Goal: Transaction & Acquisition: Purchase product/service

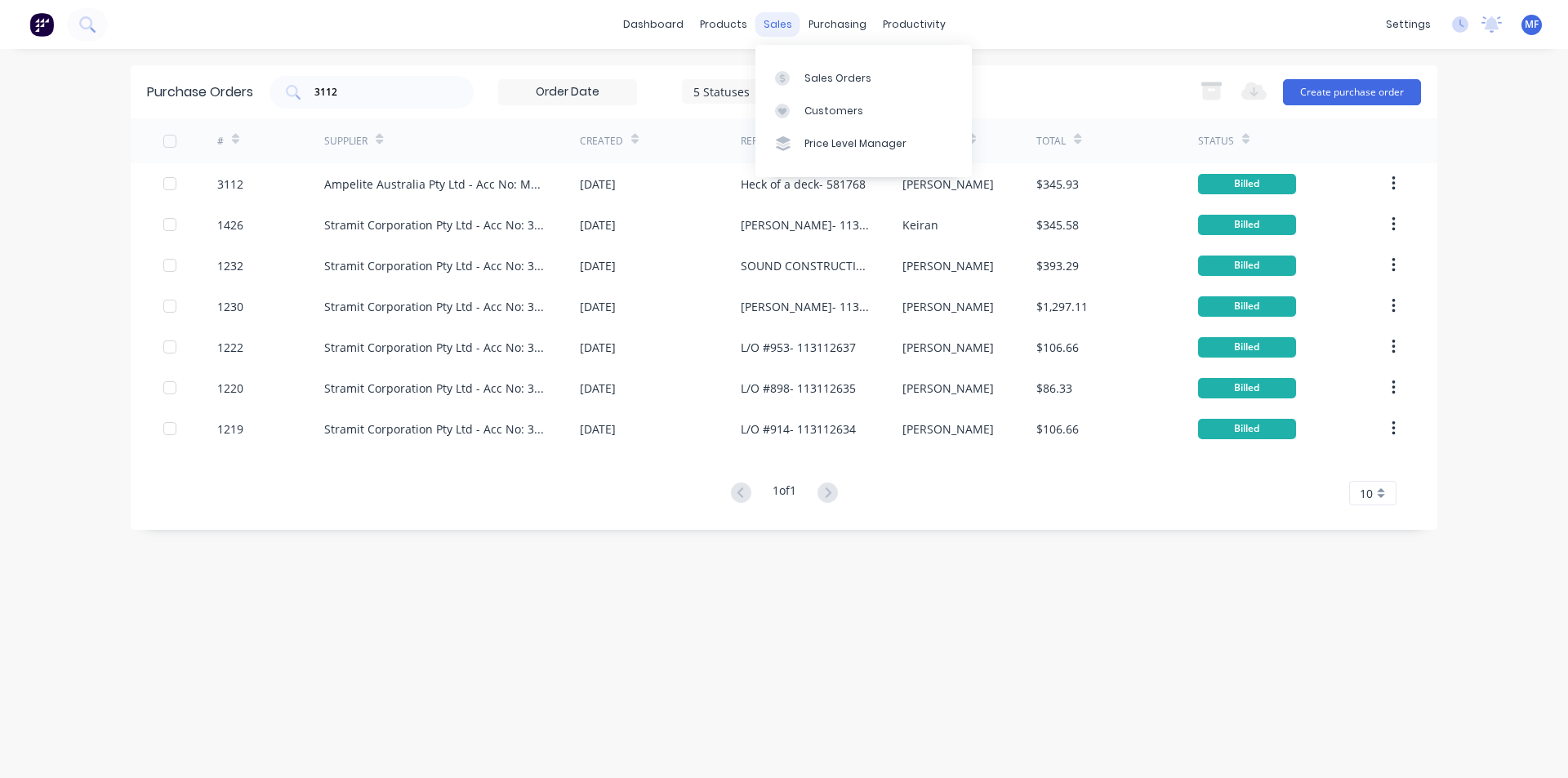
click at [784, 22] on div "sales" at bounding box center [778, 24] width 45 height 25
click at [851, 114] on div "Customers" at bounding box center [833, 110] width 59 height 15
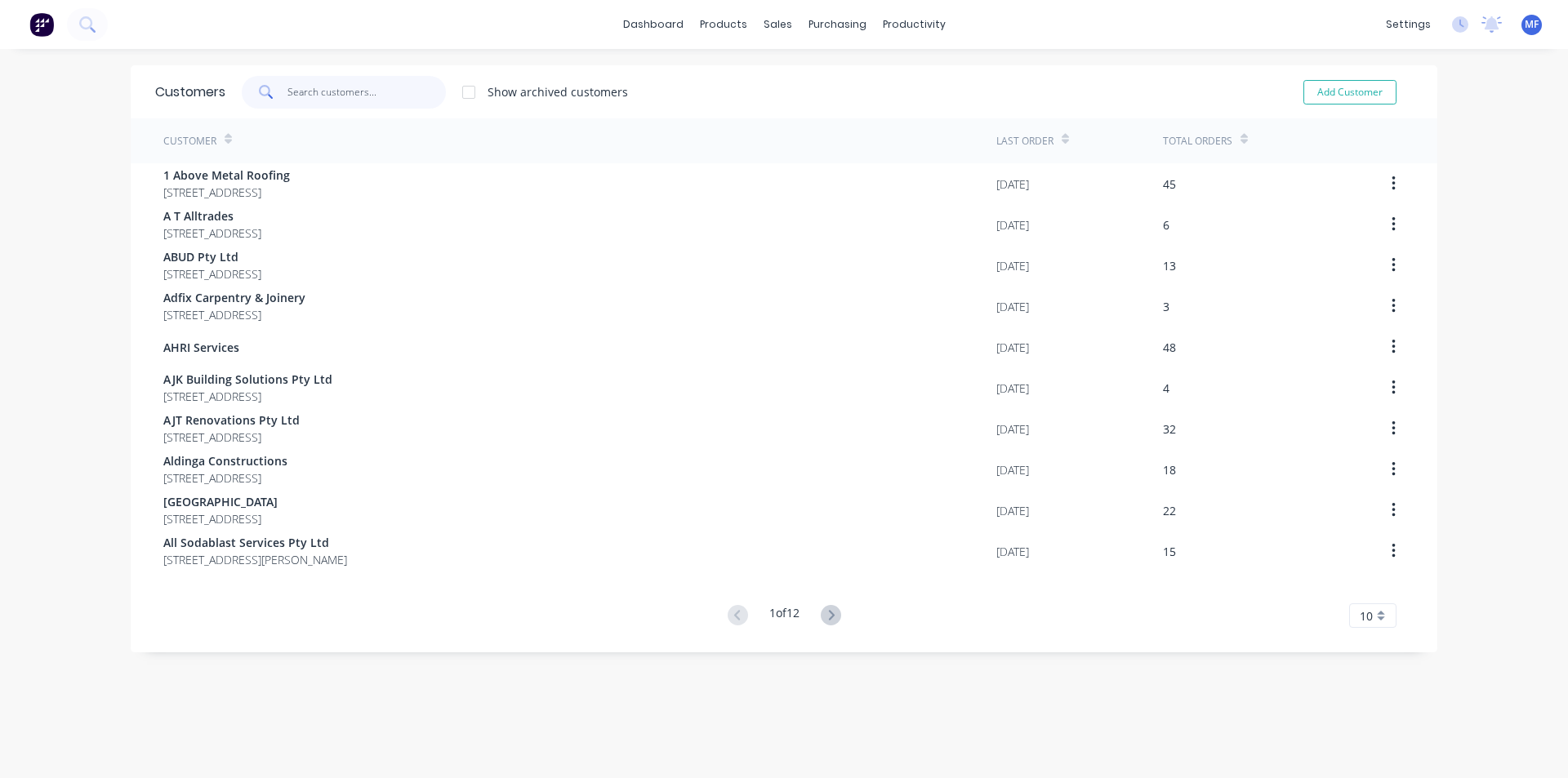
click at [344, 88] on input "text" at bounding box center [367, 92] width 159 height 32
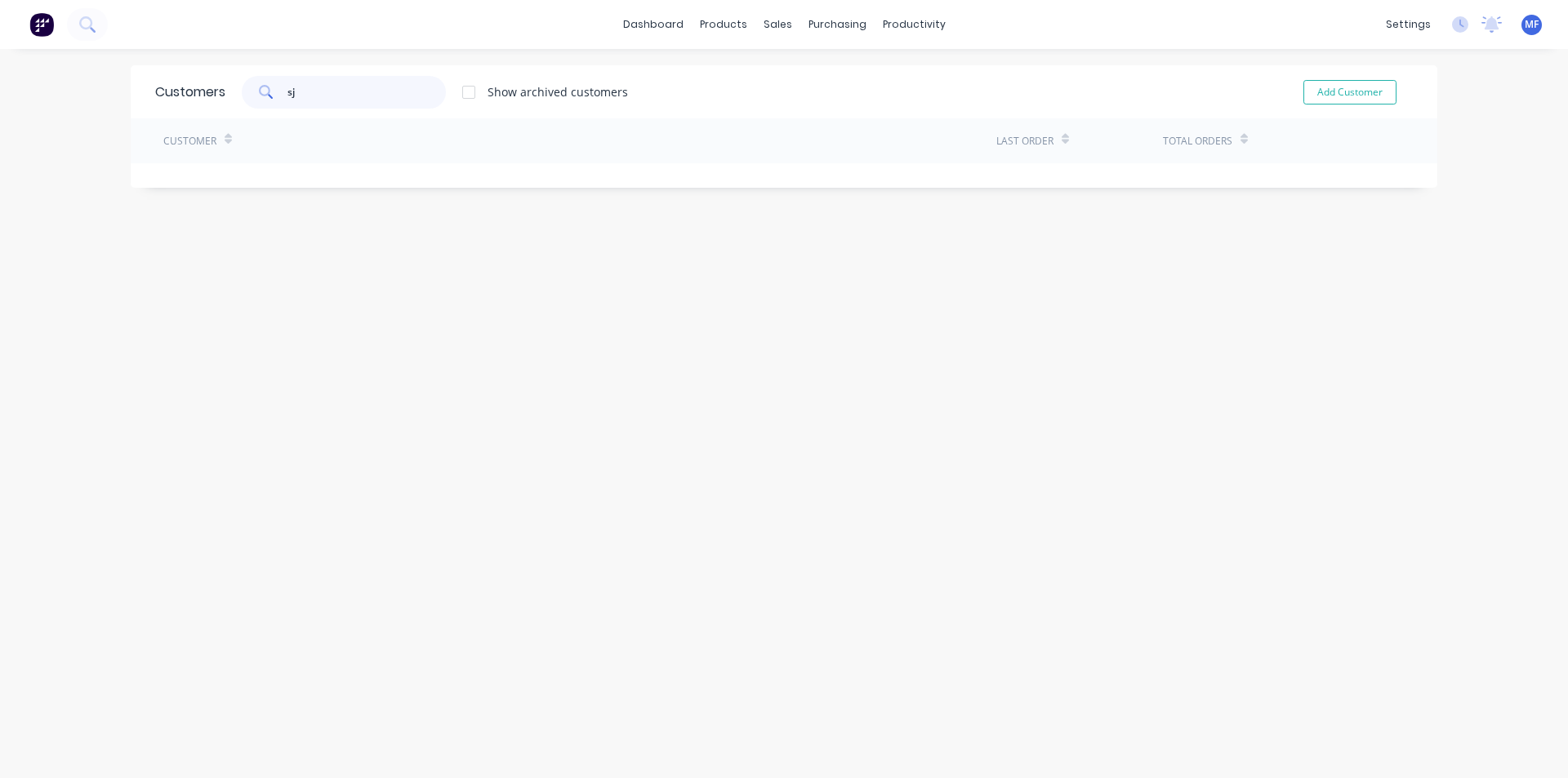
type input "s"
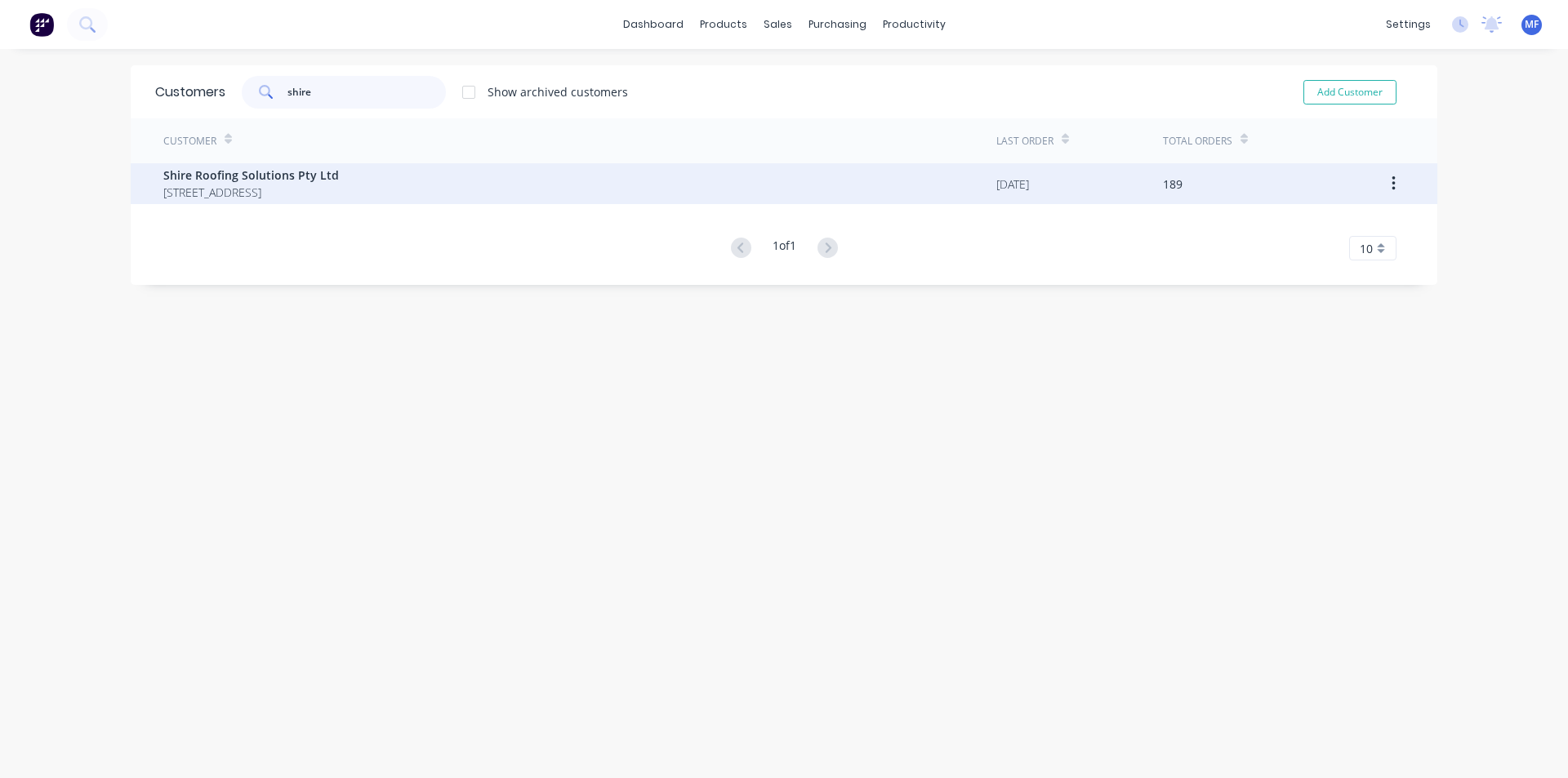
type input "shire"
click at [282, 190] on span "[STREET_ADDRESS]" at bounding box center [250, 192] width 175 height 17
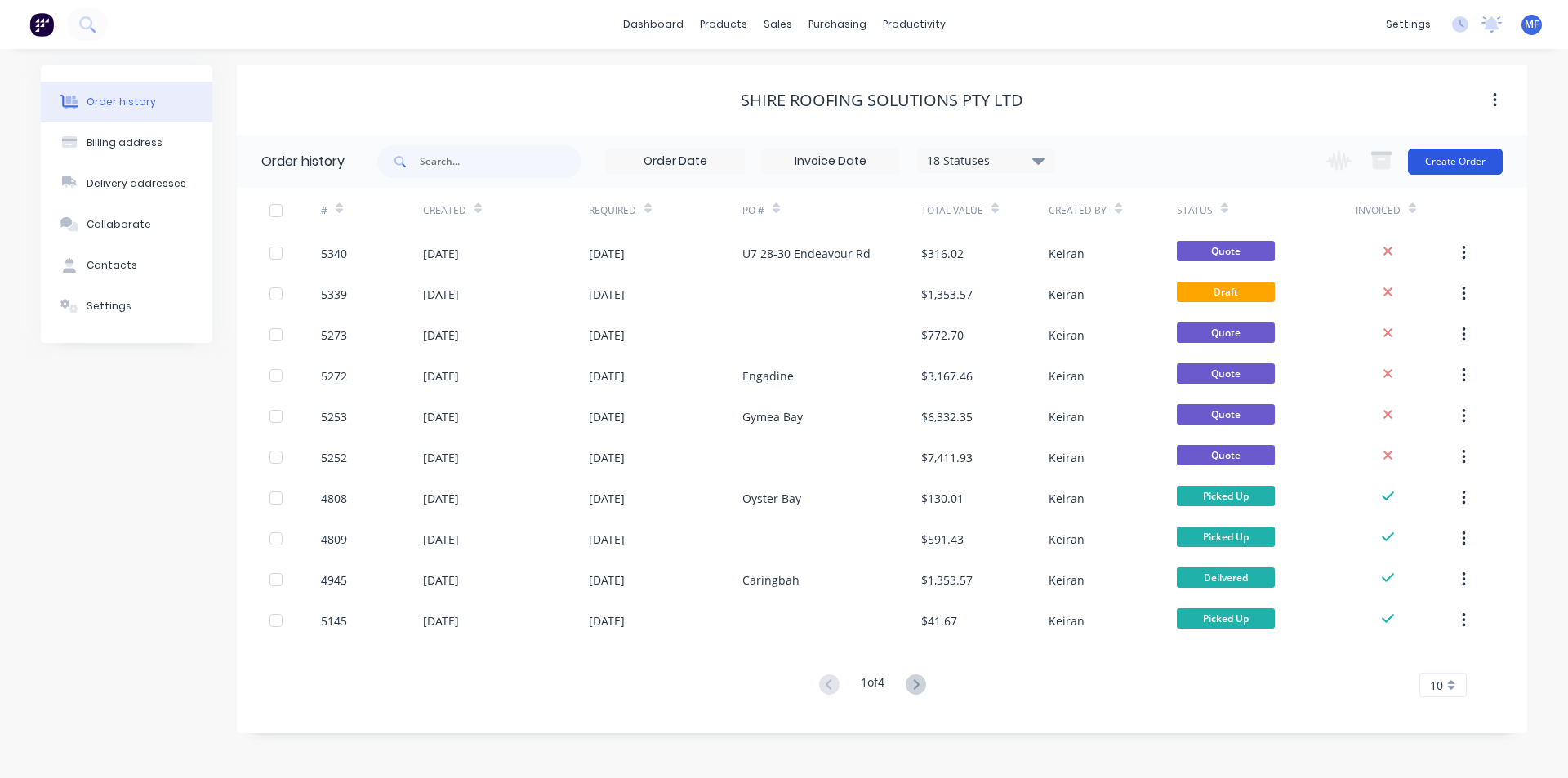
click at [1442, 164] on button "Create Order" at bounding box center [1454, 161] width 95 height 26
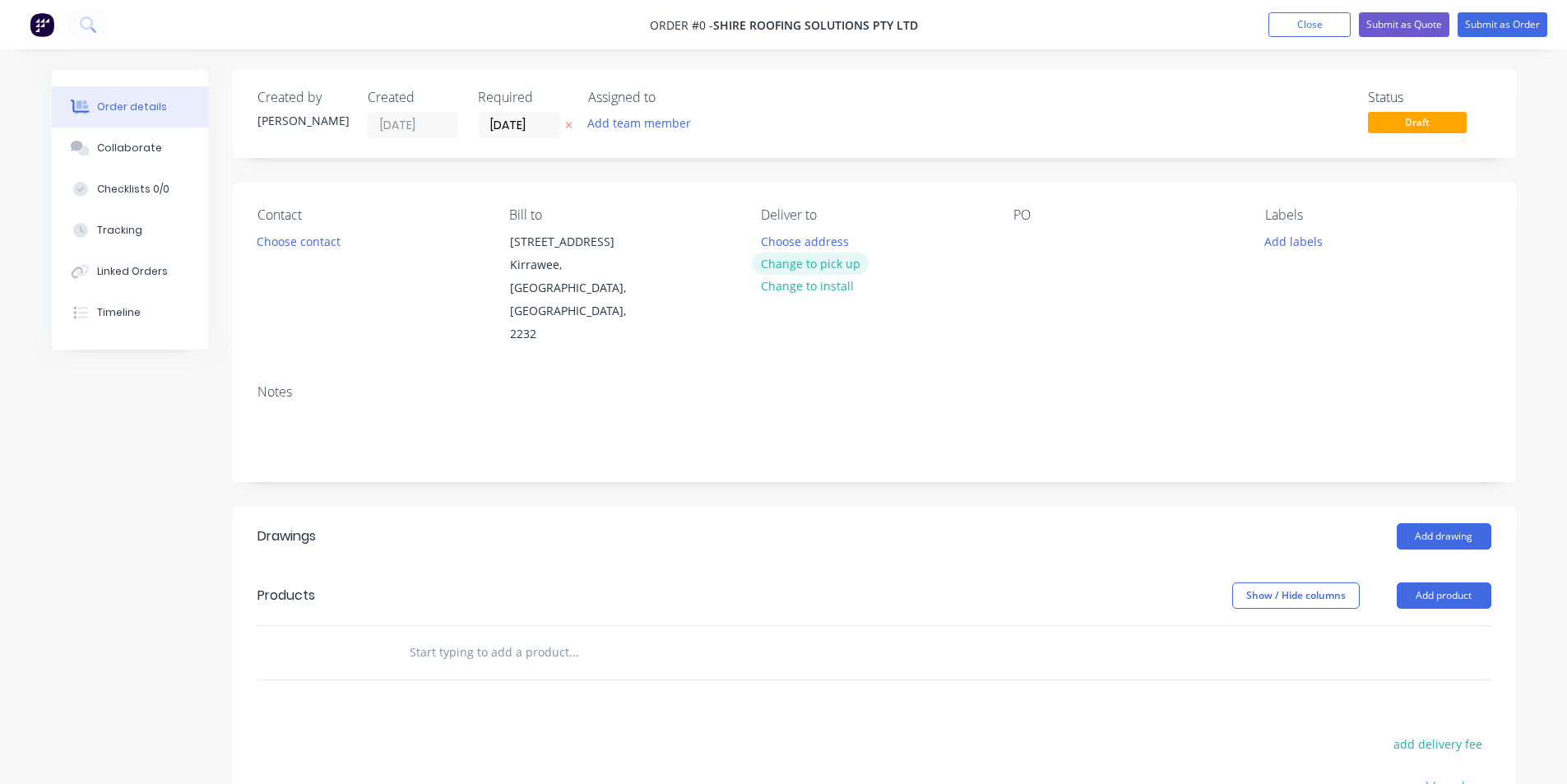
click at [854, 260] on button "Change to pick up" at bounding box center [810, 263] width 117 height 22
click at [1056, 269] on div "PO" at bounding box center [1126, 276] width 226 height 139
click at [1022, 246] on div at bounding box center [1026, 242] width 27 height 24
click at [491, 636] on input "text" at bounding box center [573, 652] width 329 height 33
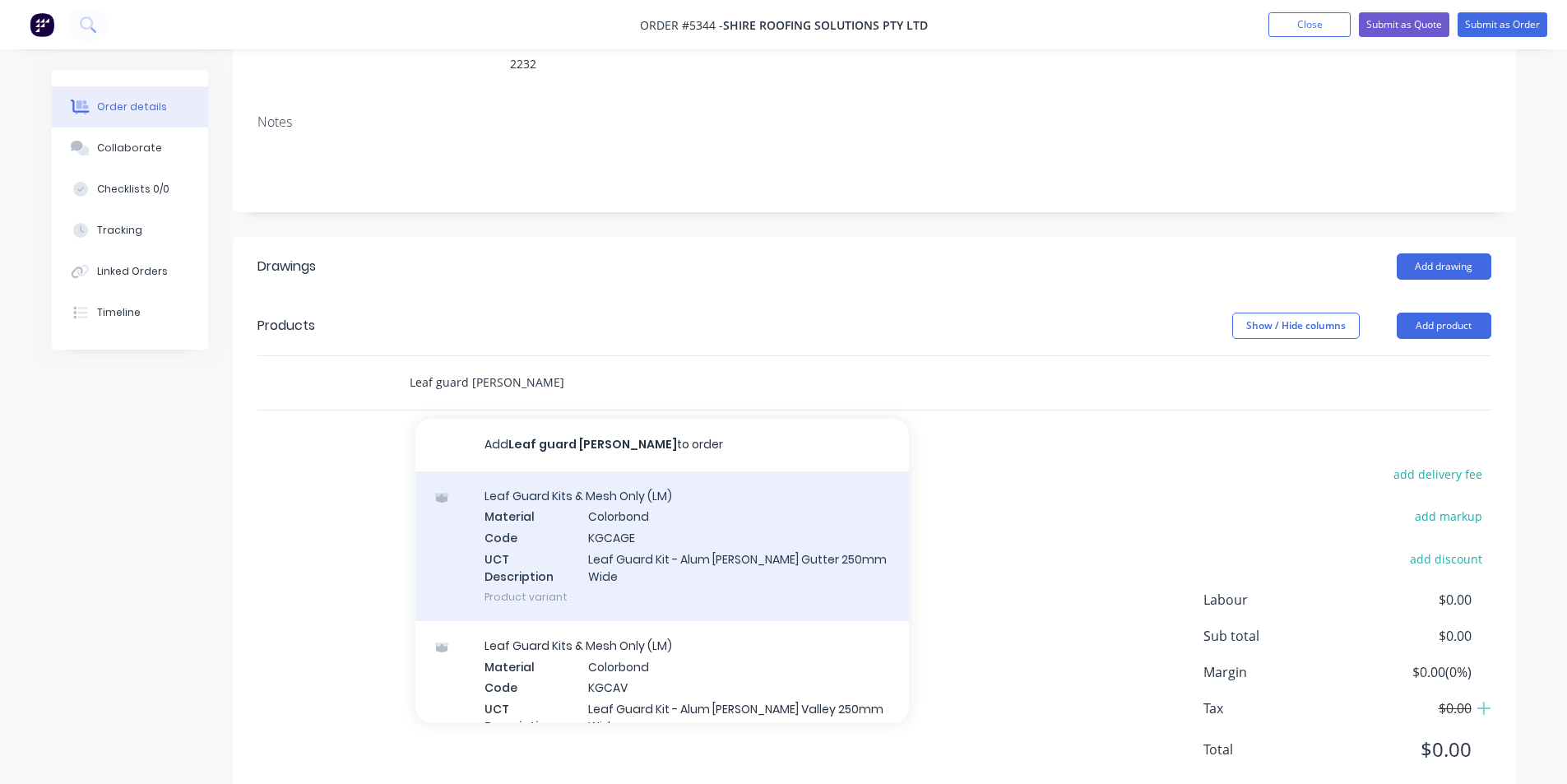
scroll to position [83, 0]
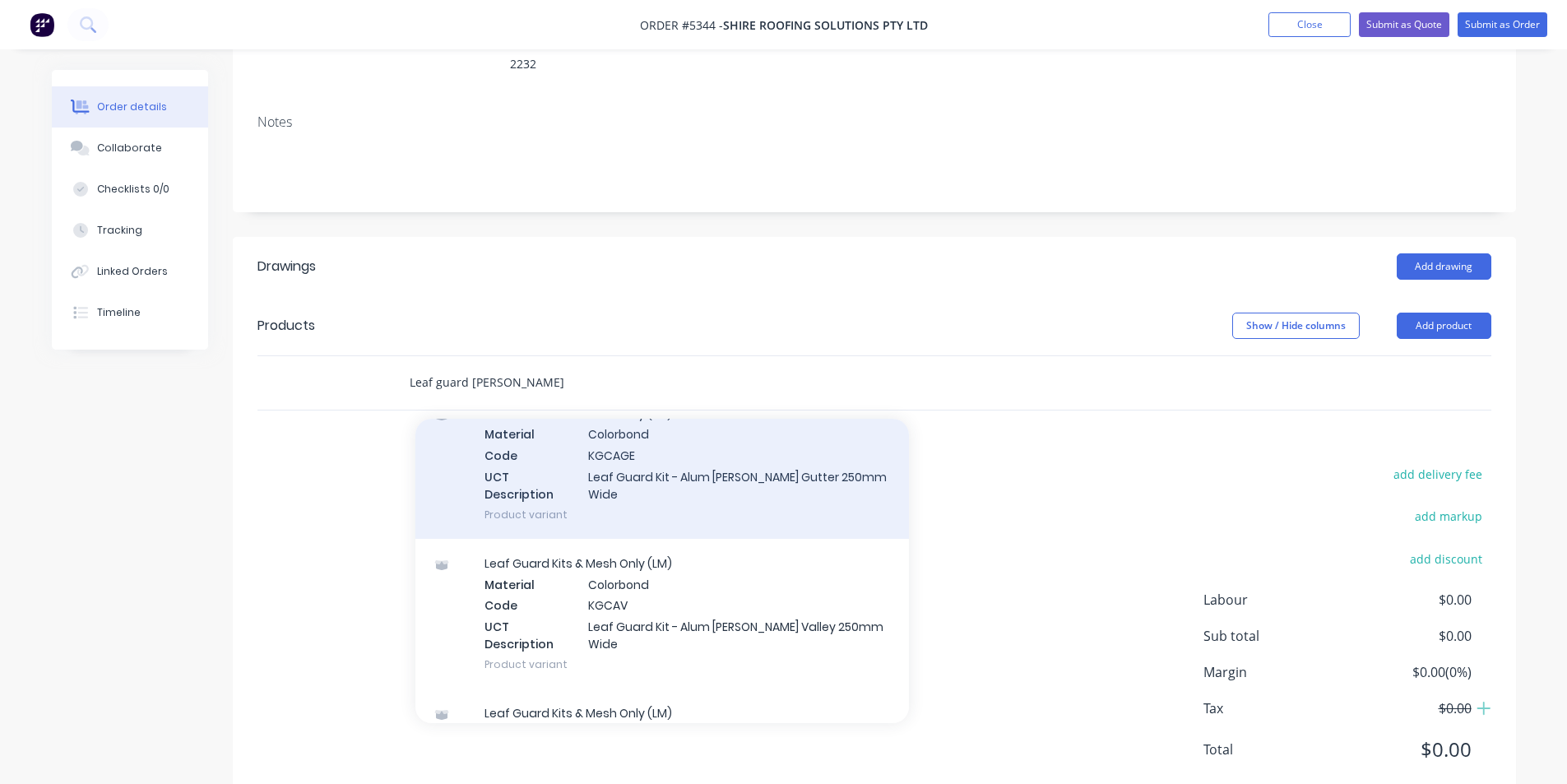
type input "Leaf guard corro"
click at [715, 448] on div "Leaf Guard Kits & Mesh Only (LM) Material Colorbond Code KGCAGE UCT Description…" at bounding box center [662, 464] width 493 height 150
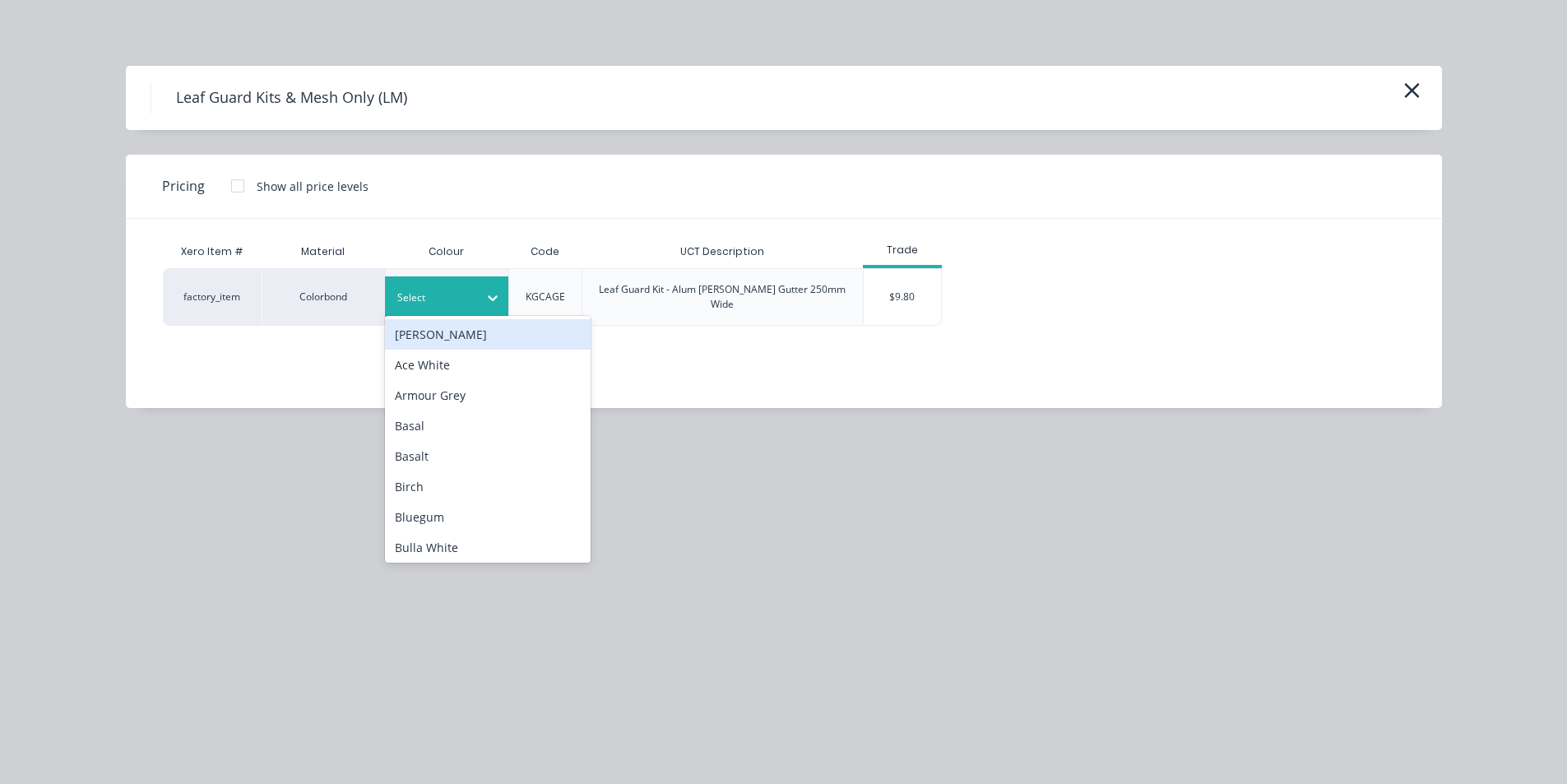
click at [480, 285] on div at bounding box center [492, 298] width 29 height 27
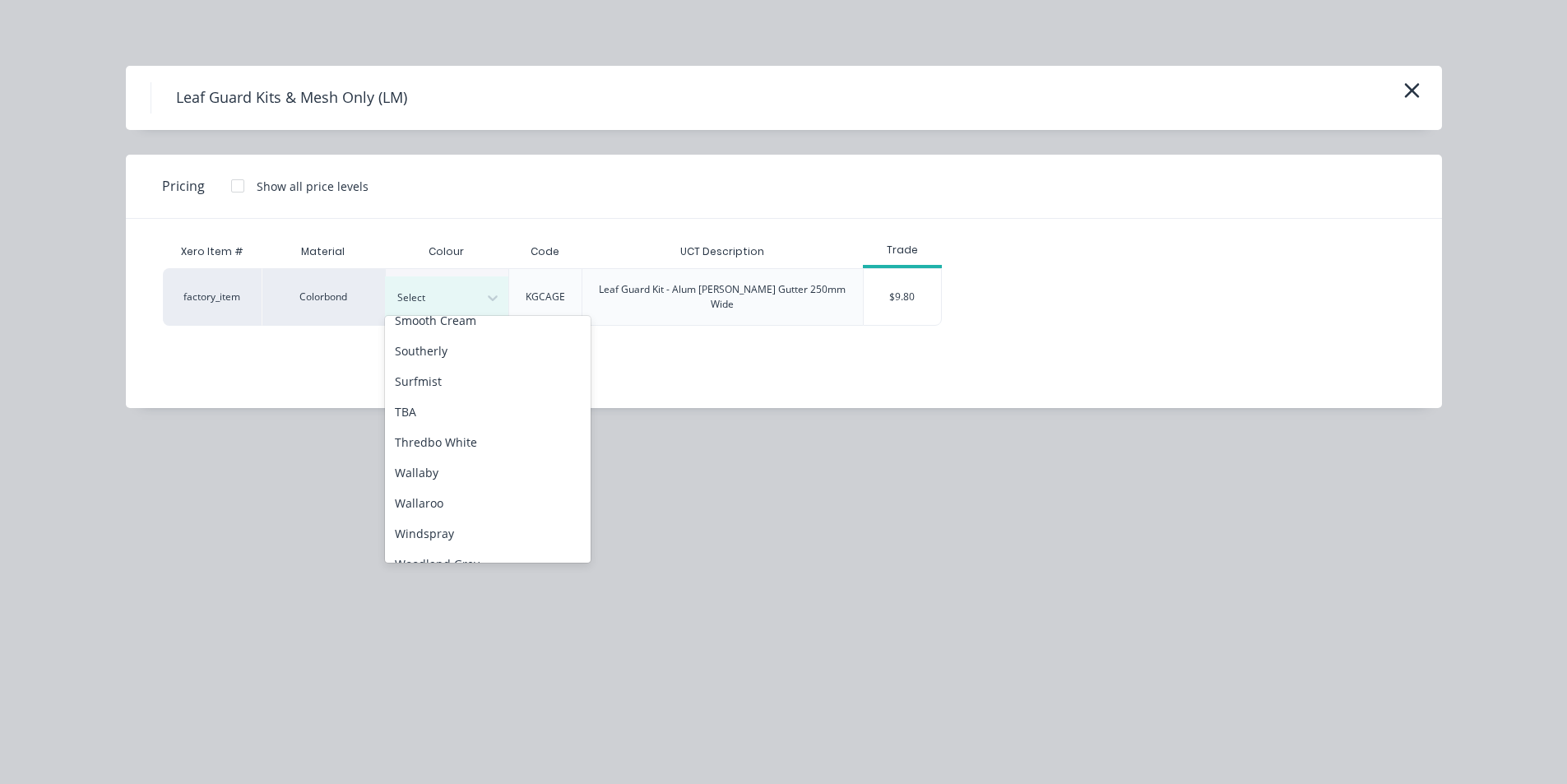
scroll to position [1281, 0]
click at [515, 398] on div "TBA" at bounding box center [487, 392] width 206 height 30
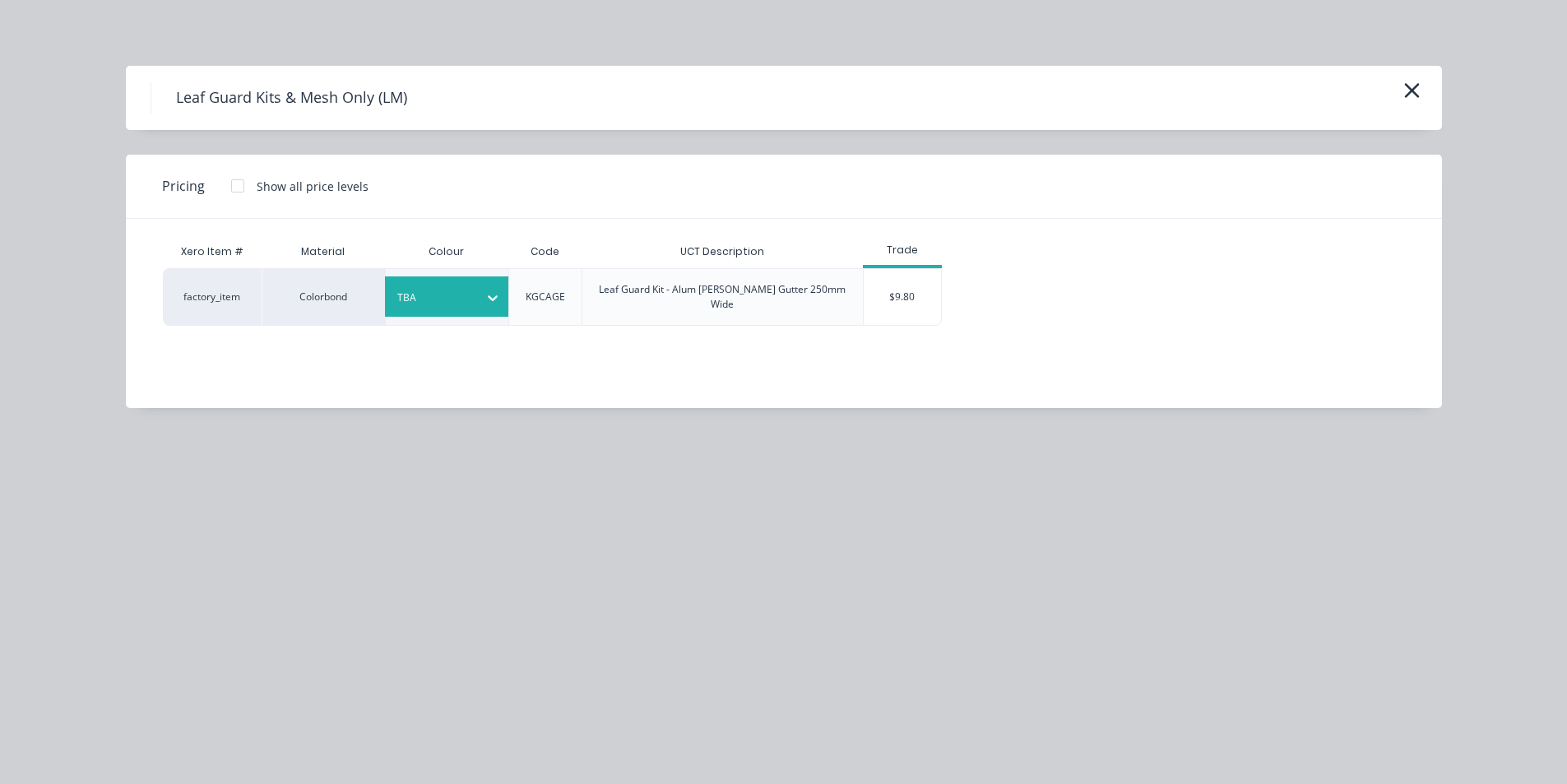
click at [902, 293] on div "$9.80" at bounding box center [902, 296] width 77 height 56
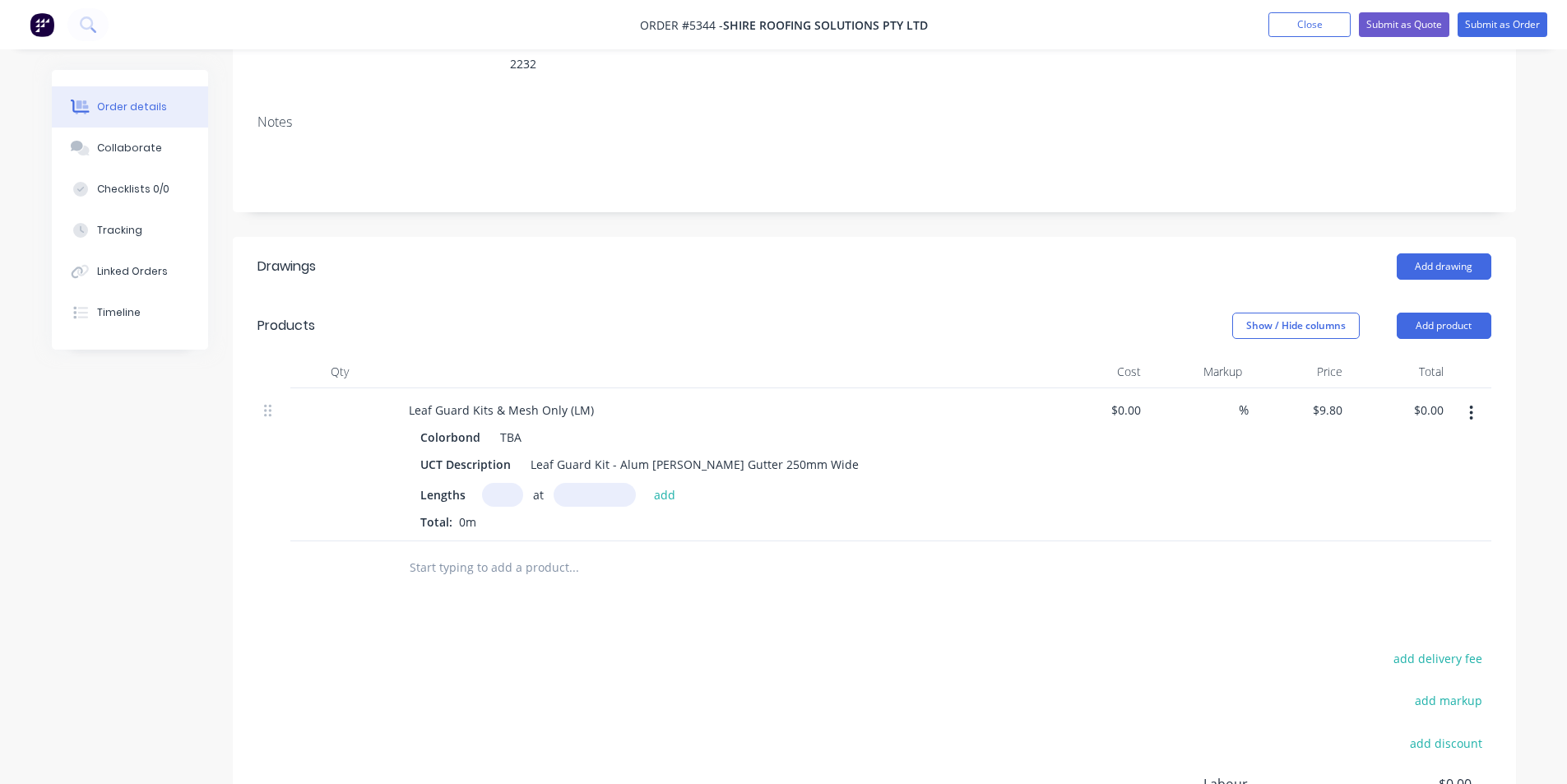
click at [499, 483] on input "text" at bounding box center [503, 495] width 41 height 24
type input "1"
type input "77000mm"
click at [666, 483] on button "add" at bounding box center [665, 494] width 39 height 22
type input "$754.60"
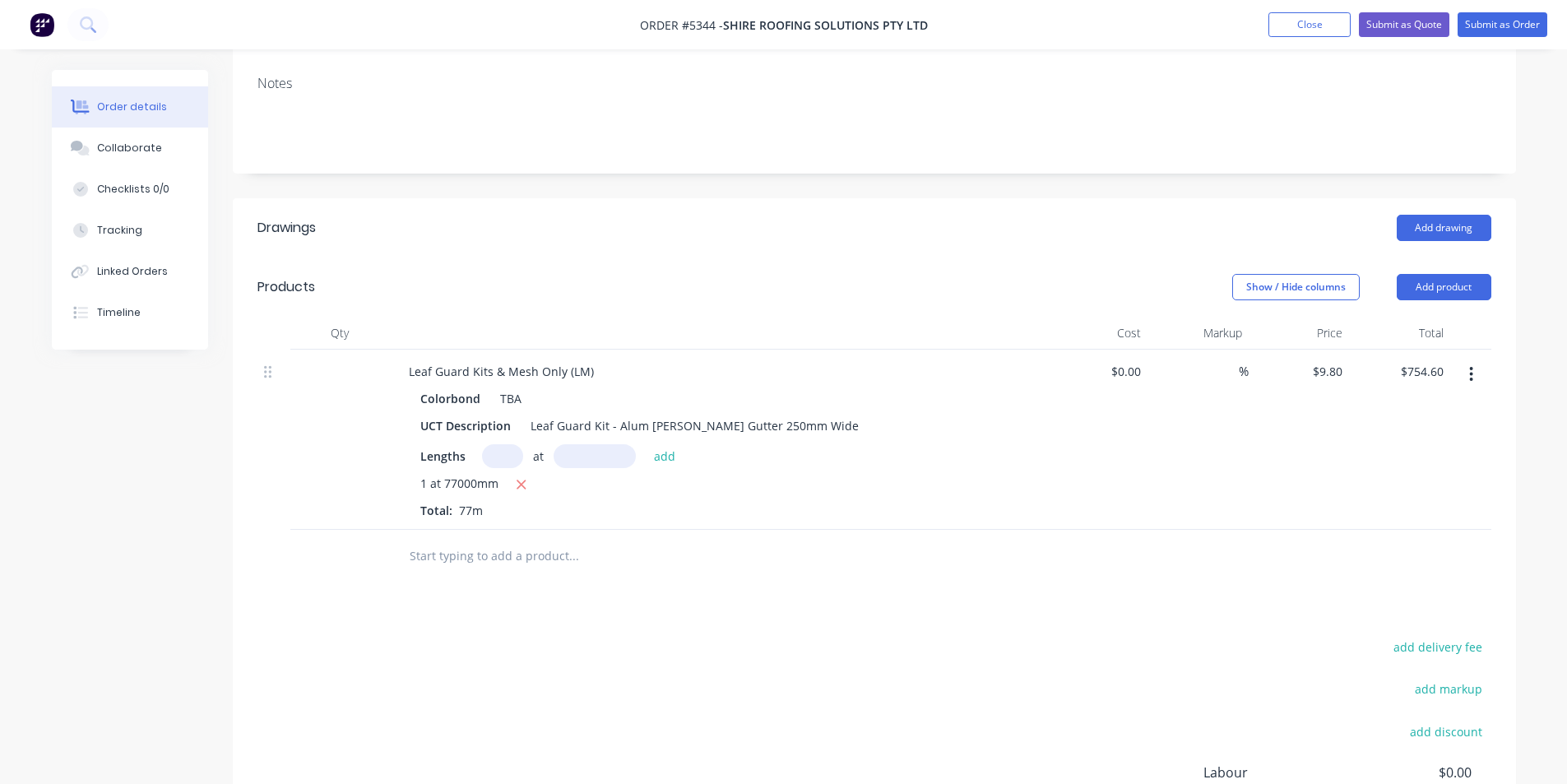
scroll to position [0, 0]
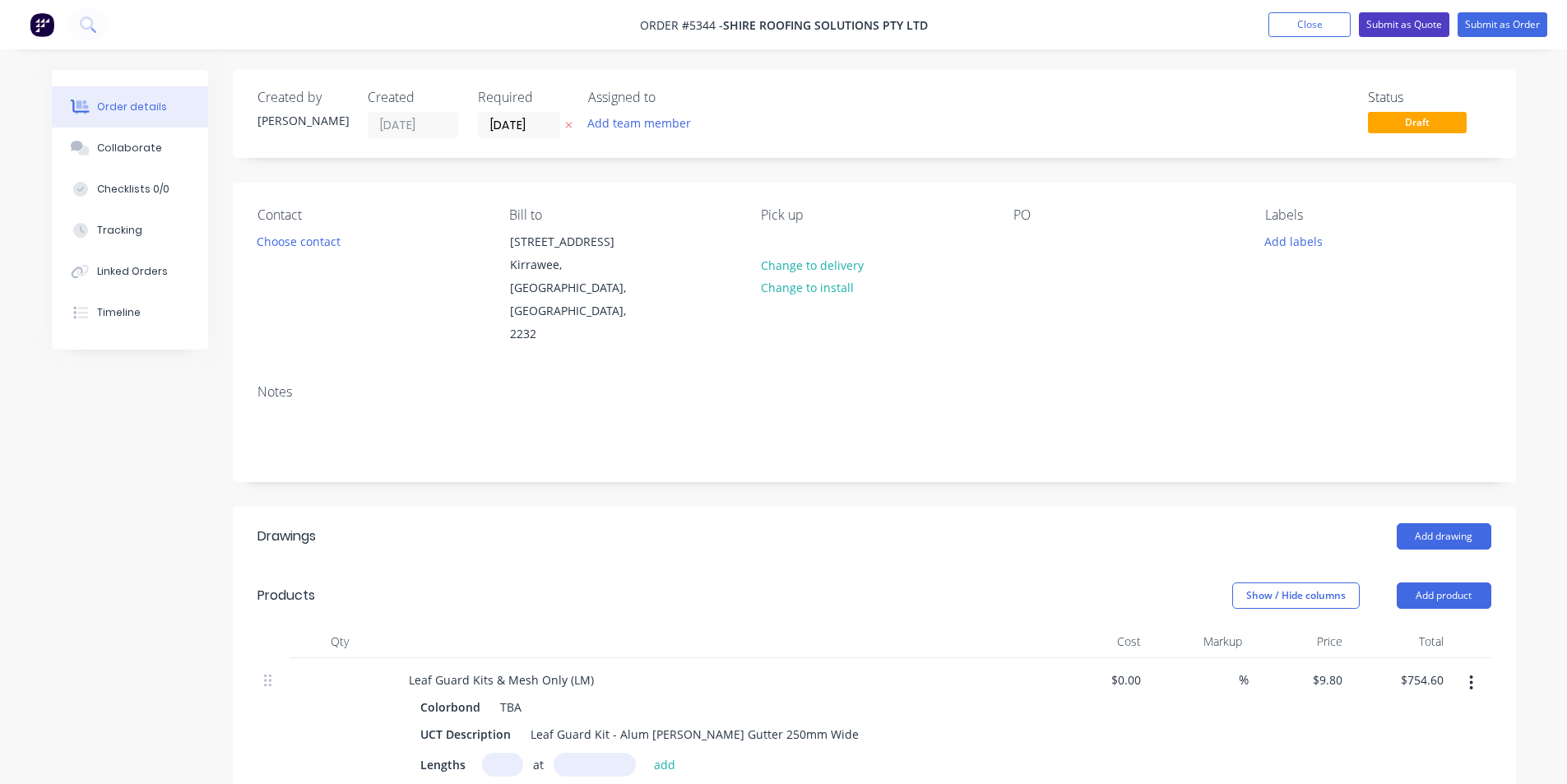
click at [1414, 20] on button "Submit as Quote" at bounding box center [1404, 24] width 90 height 25
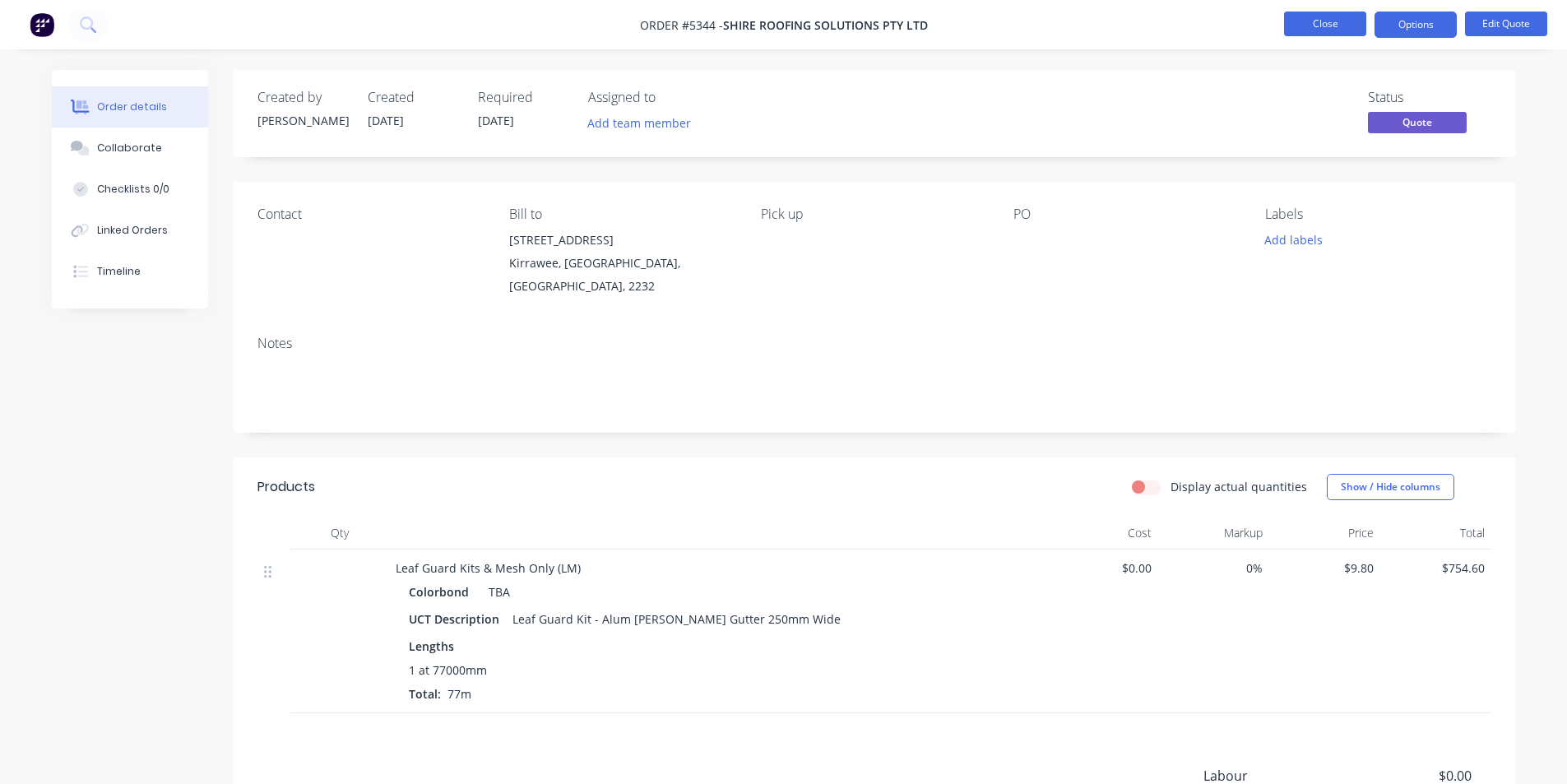
click at [1343, 28] on button "Close" at bounding box center [1326, 23] width 83 height 25
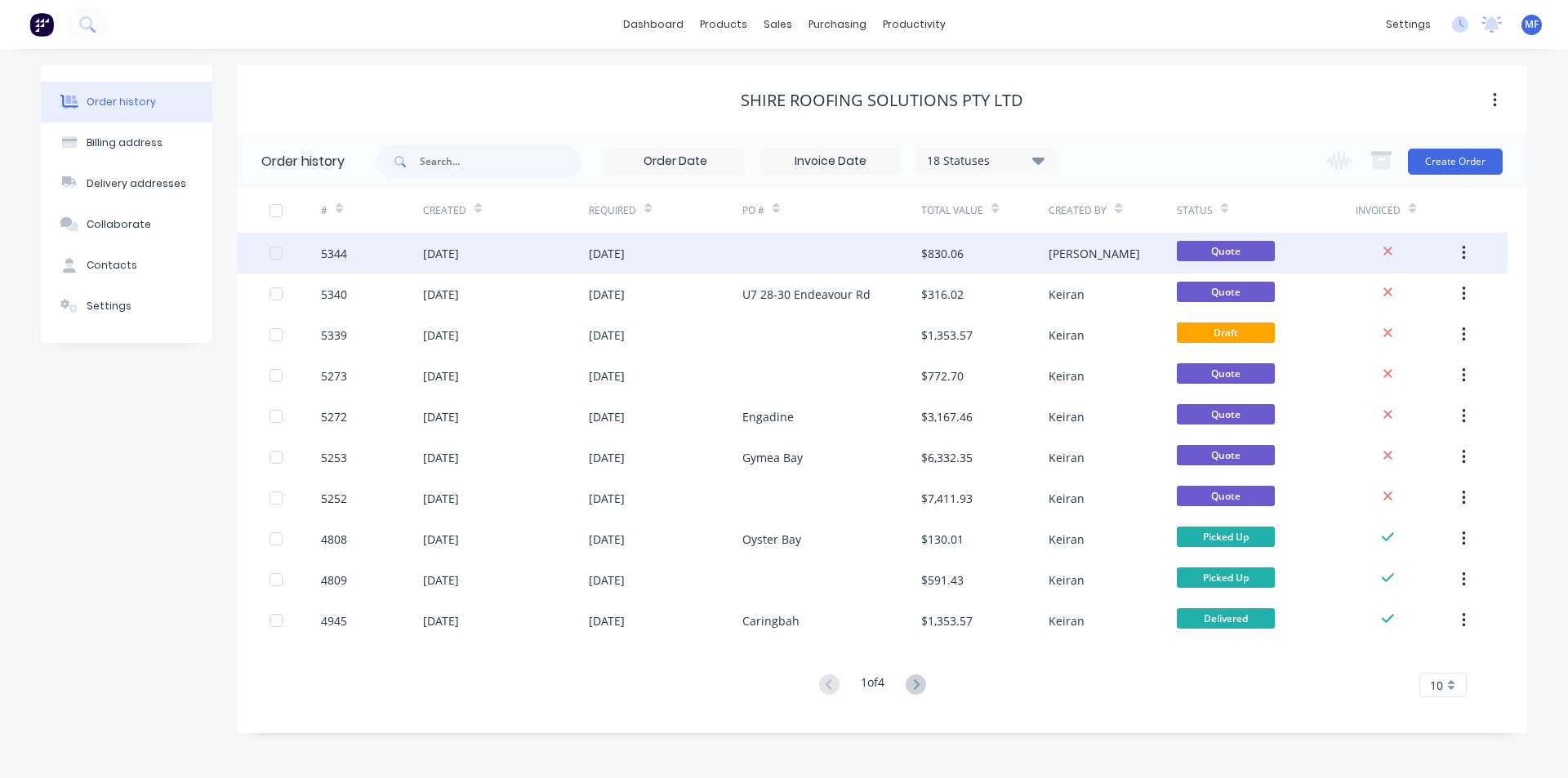
click at [606, 249] on div "[DATE]" at bounding box center [607, 254] width 36 height 17
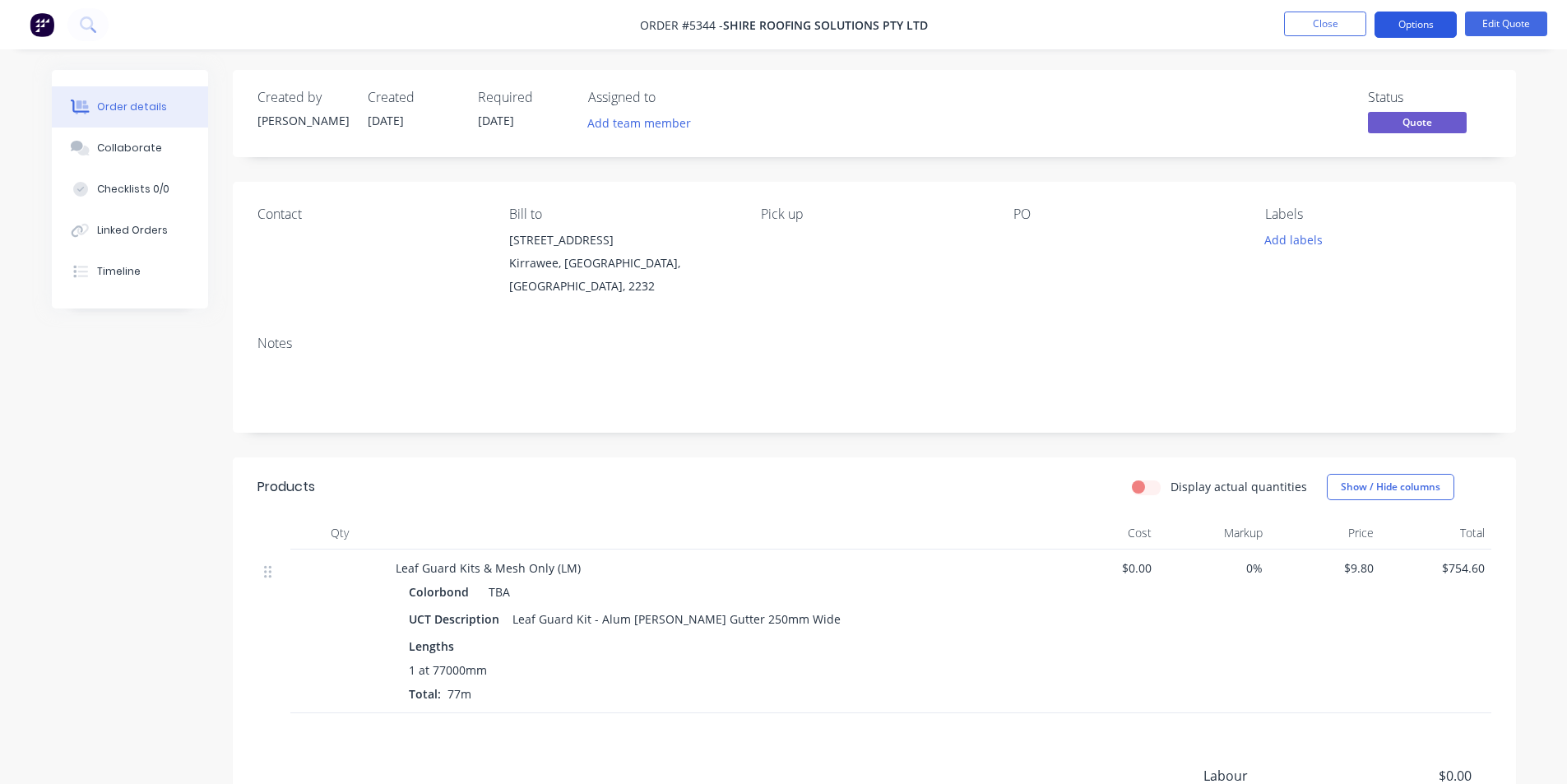
click at [1428, 14] on button "Options" at bounding box center [1416, 24] width 83 height 27
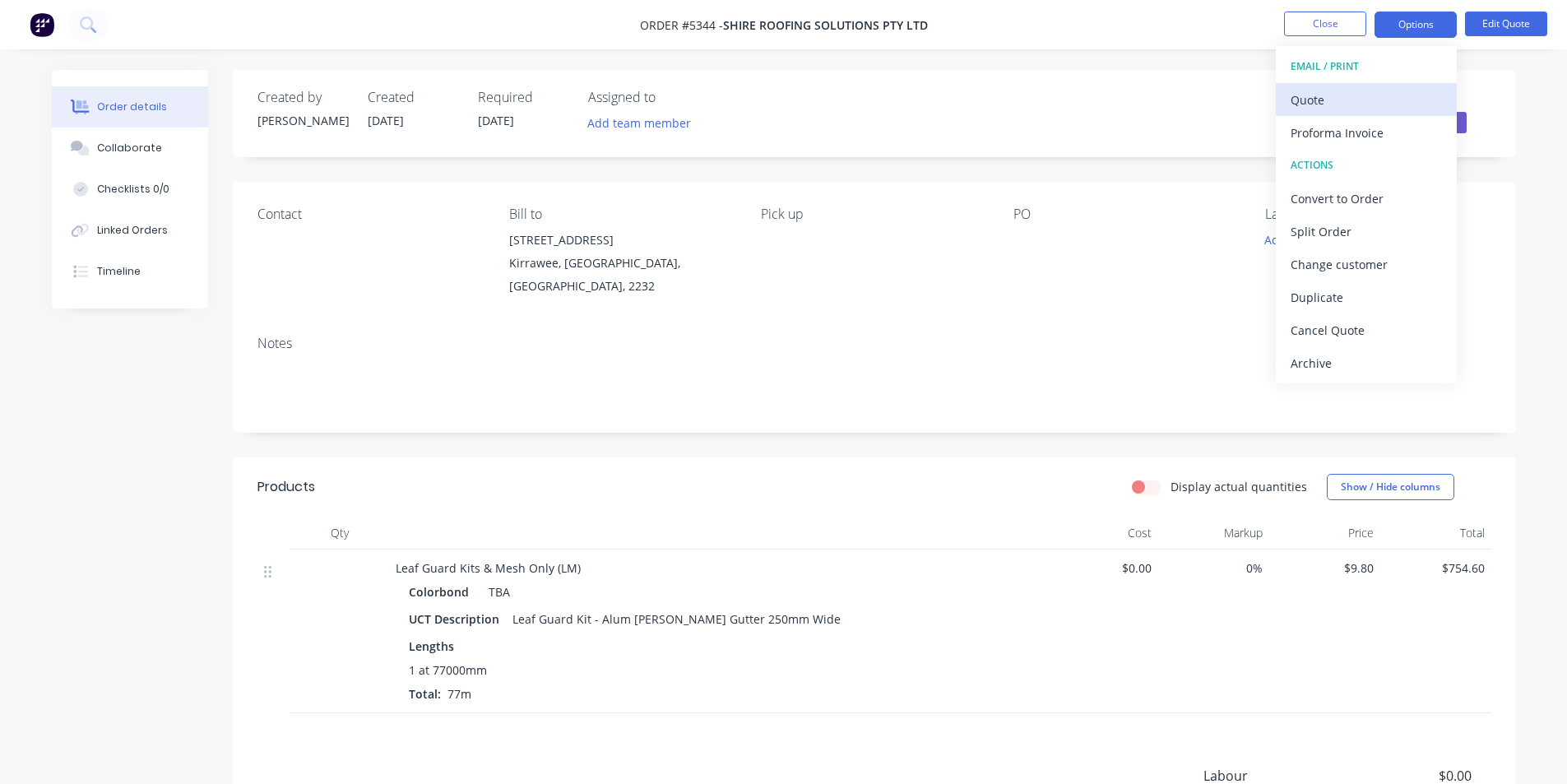
click at [1310, 99] on div "Quote" at bounding box center [1366, 100] width 152 height 24
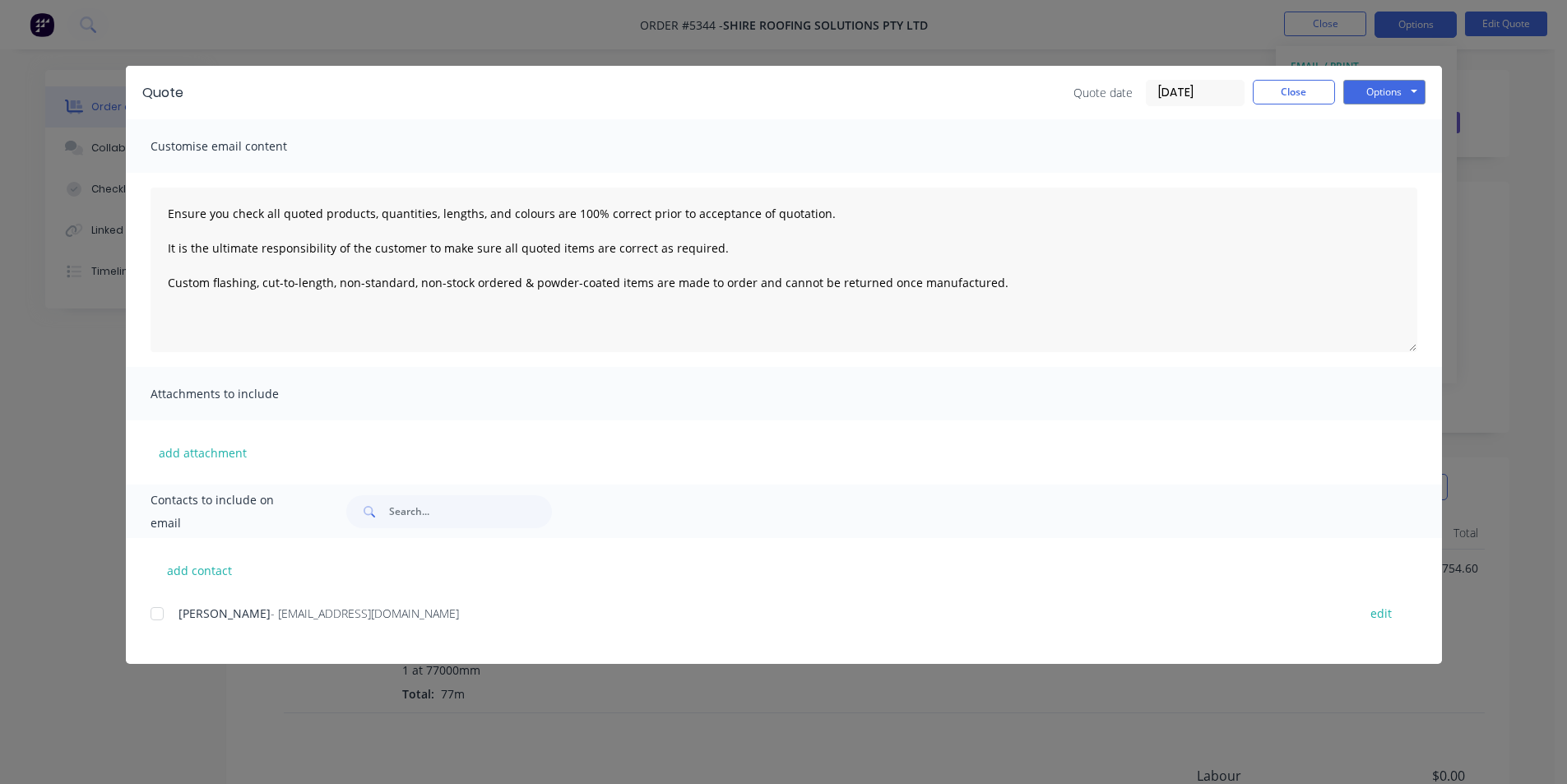
click at [158, 614] on div at bounding box center [157, 614] width 33 height 33
click at [1378, 90] on button "Options" at bounding box center [1384, 92] width 83 height 25
click at [1407, 182] on button "Email" at bounding box center [1396, 176] width 105 height 28
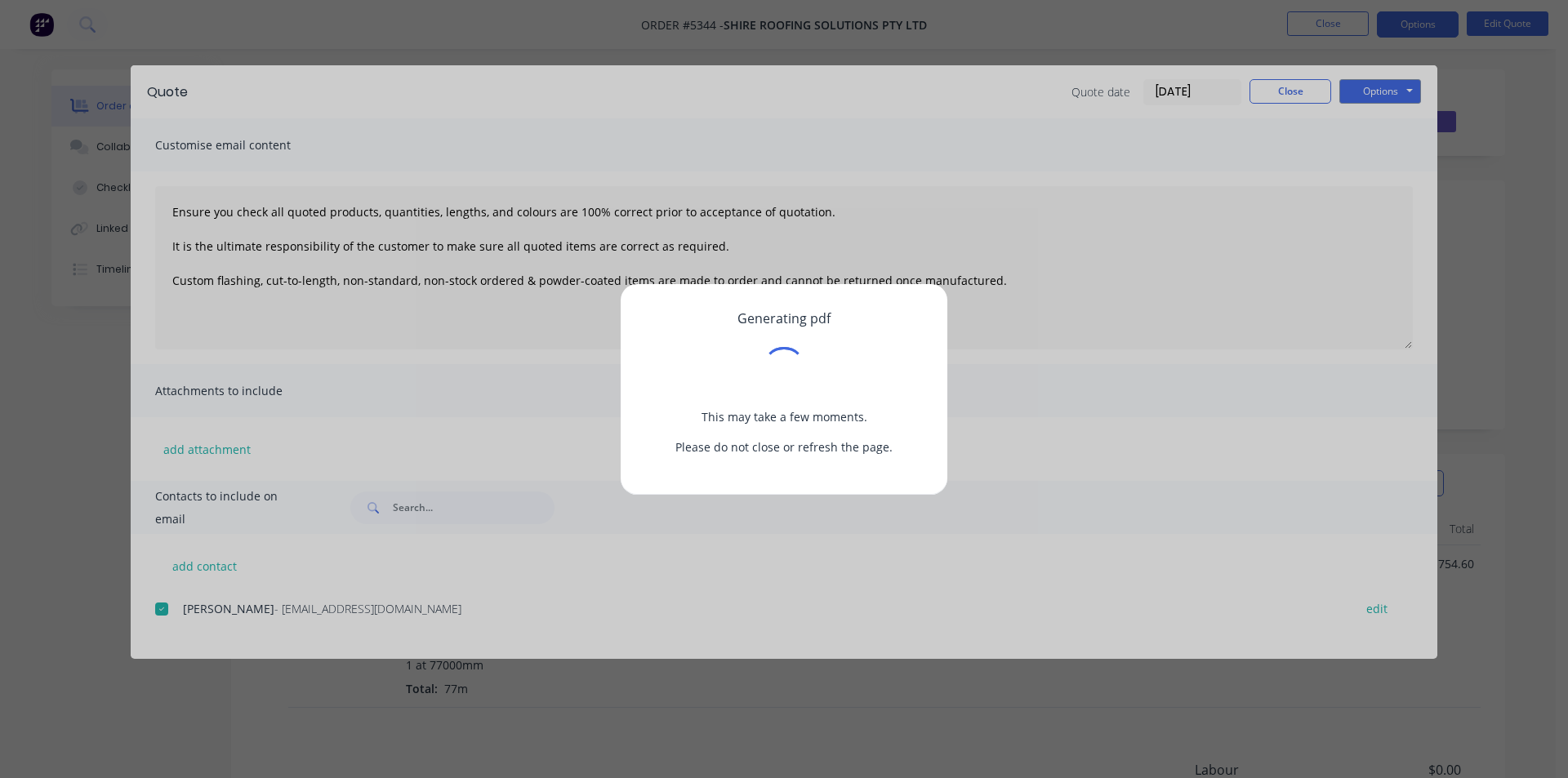
type textarea "Ensure you check all quoted products, quantities, lengths, and colours are 100%…"
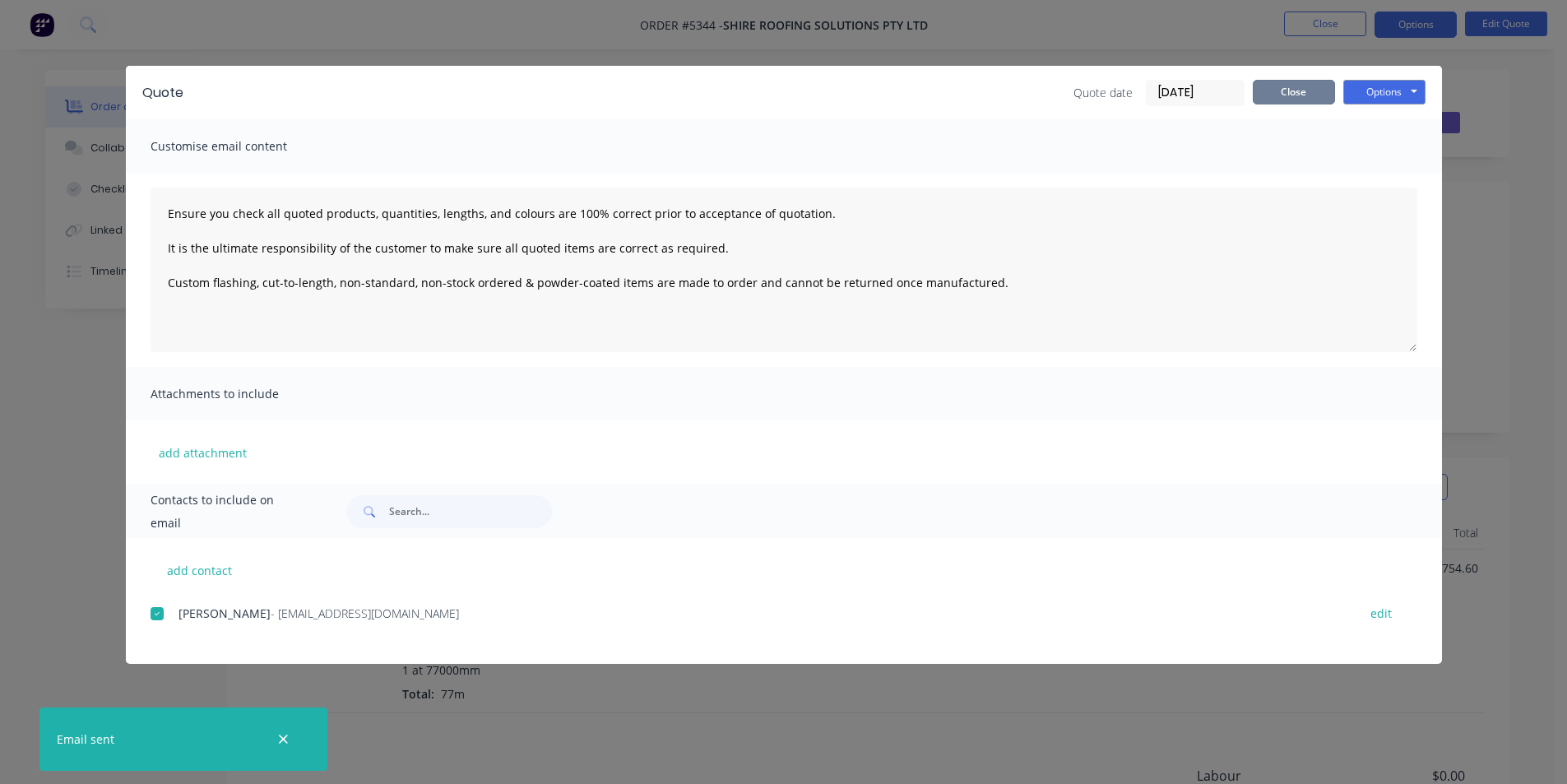
drag, startPoint x: 1294, startPoint y: 102, endPoint x: 1286, endPoint y: 108, distance: 10.0
click at [1292, 102] on button "Close" at bounding box center [1294, 92] width 83 height 25
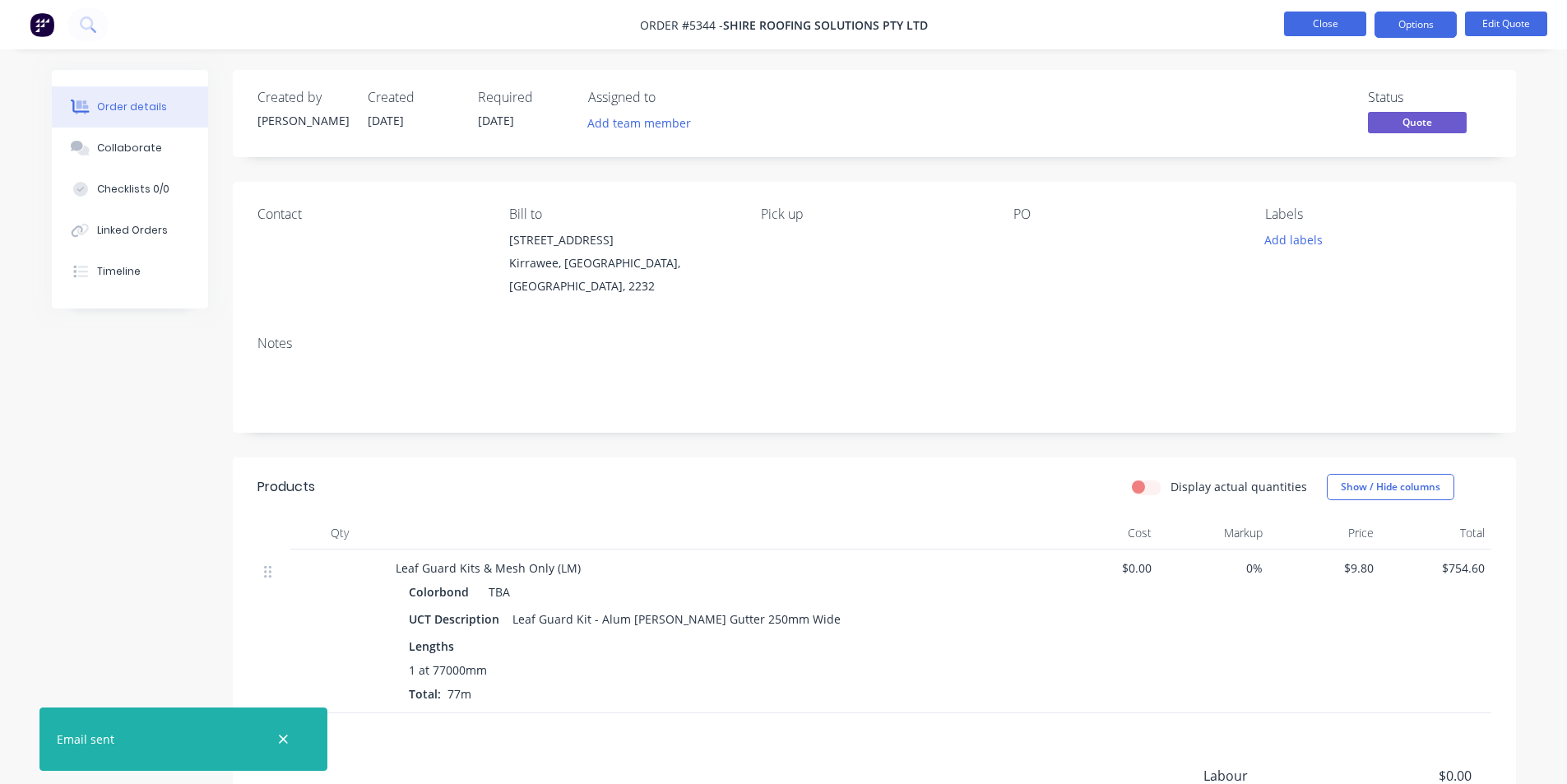
click at [1330, 14] on button "Close" at bounding box center [1326, 23] width 83 height 25
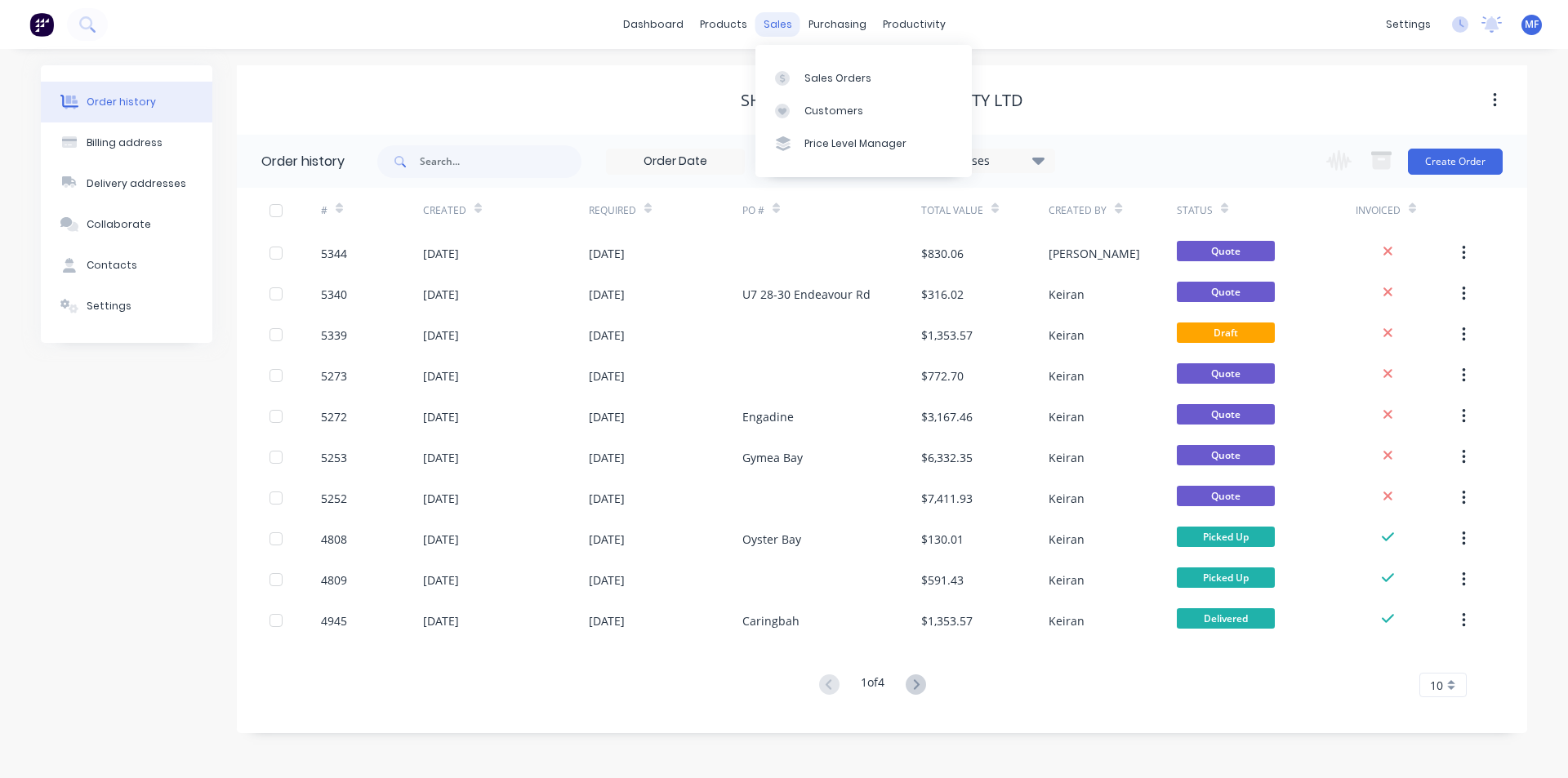
click at [784, 20] on div "sales" at bounding box center [778, 24] width 45 height 25
click at [832, 24] on div "purchasing" at bounding box center [837, 24] width 74 height 25
click at [866, 69] on link "Purchase Orders" at bounding box center [906, 78] width 216 height 32
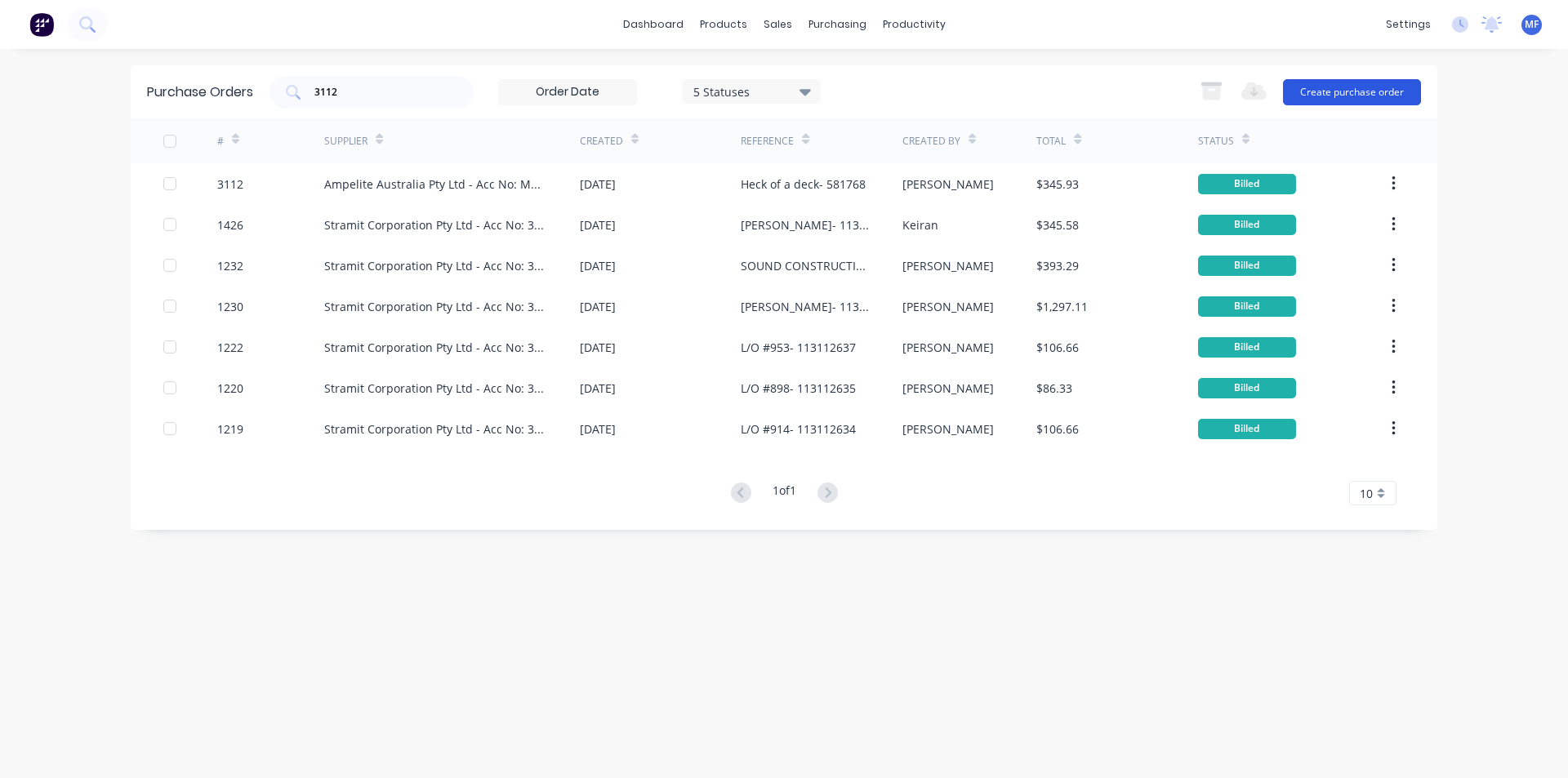
click at [1336, 87] on button "Create purchase order" at bounding box center [1351, 92] width 138 height 26
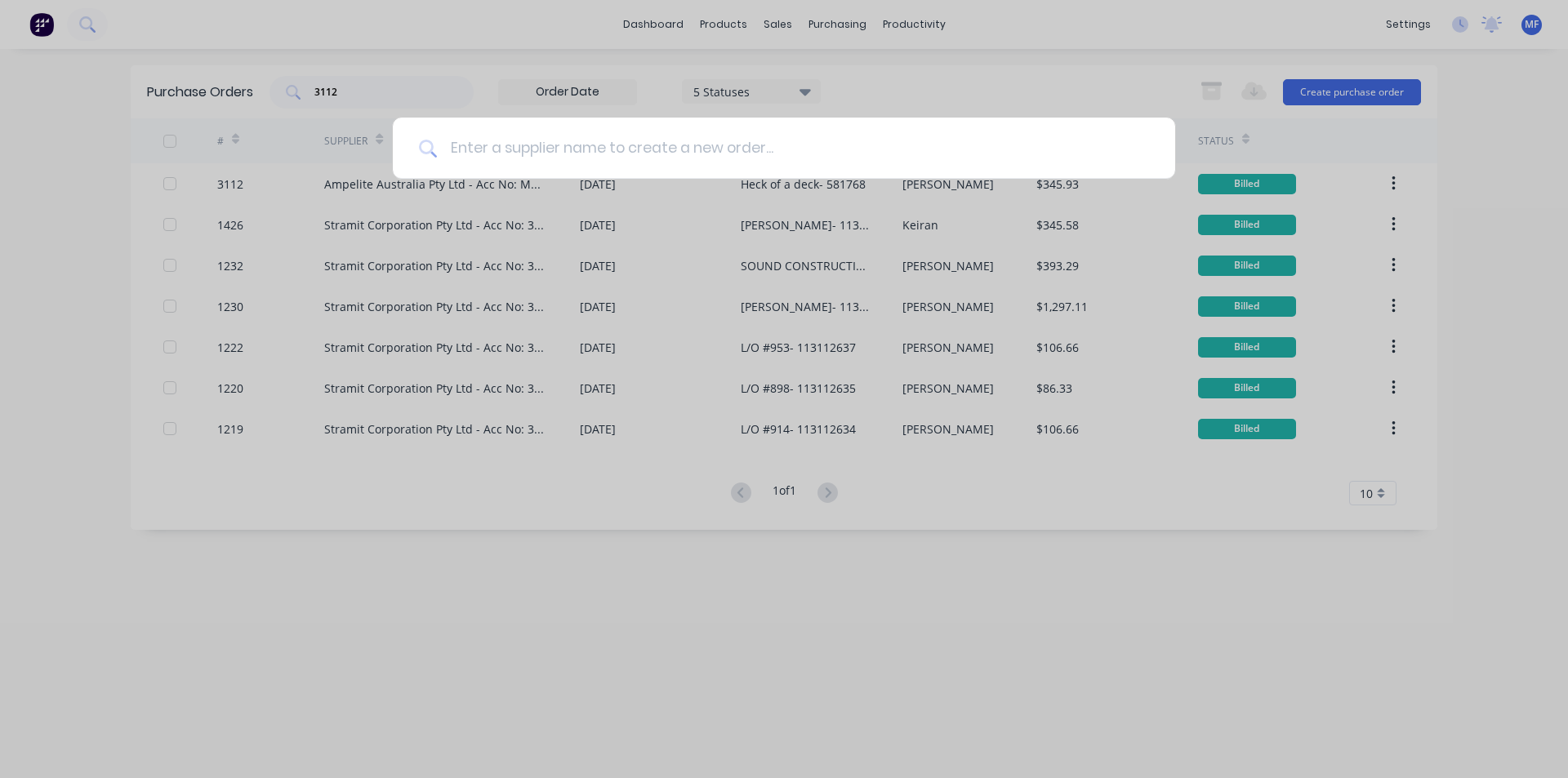
click at [498, 148] on input at bounding box center [792, 149] width 712 height 61
click at [466, 149] on input at bounding box center [792, 149] width 712 height 61
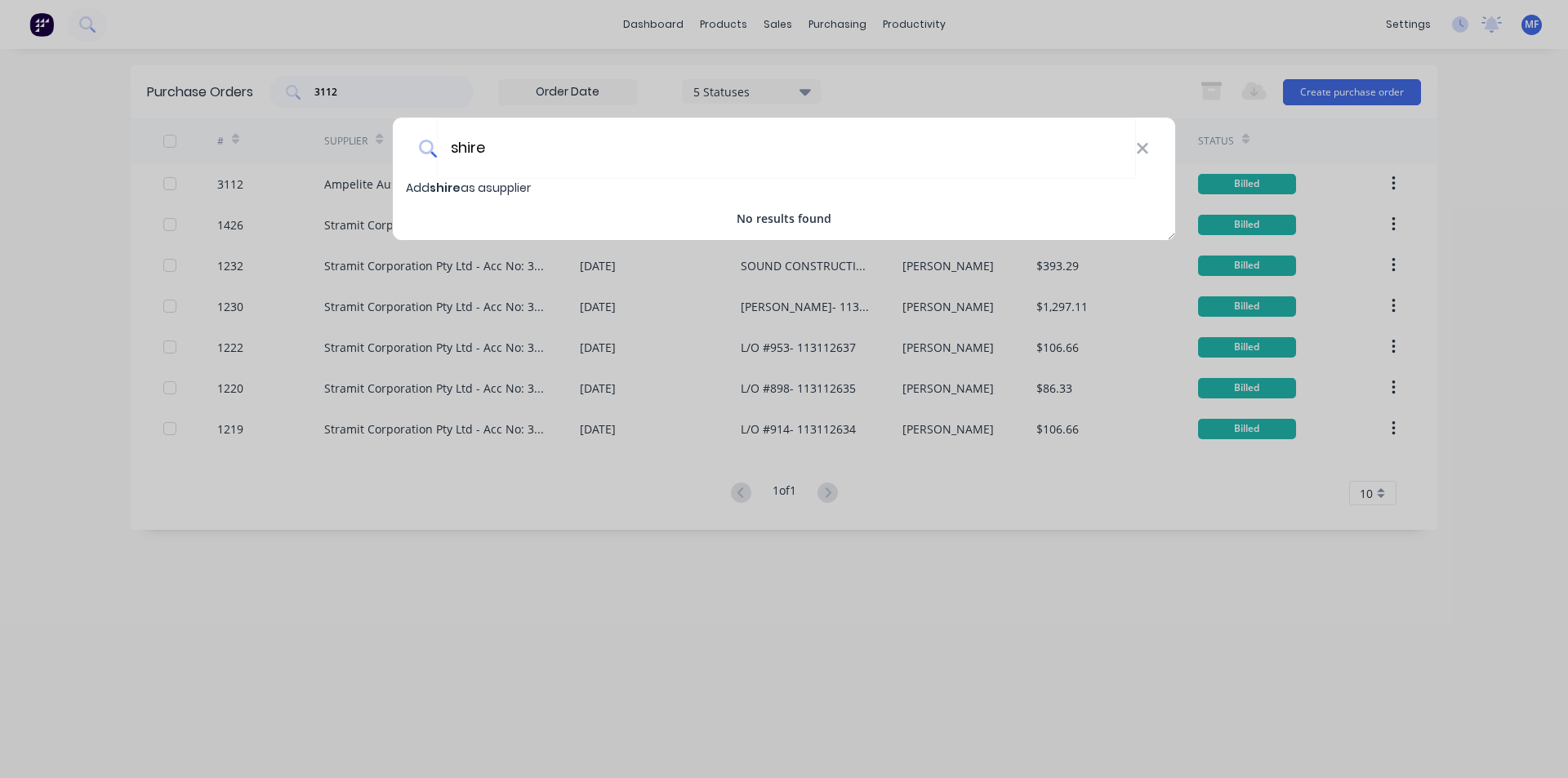
type input "shire"
click at [1136, 136] on div "shire" at bounding box center [784, 149] width 782 height 61
click at [1141, 149] on icon at bounding box center [1142, 148] width 10 height 10
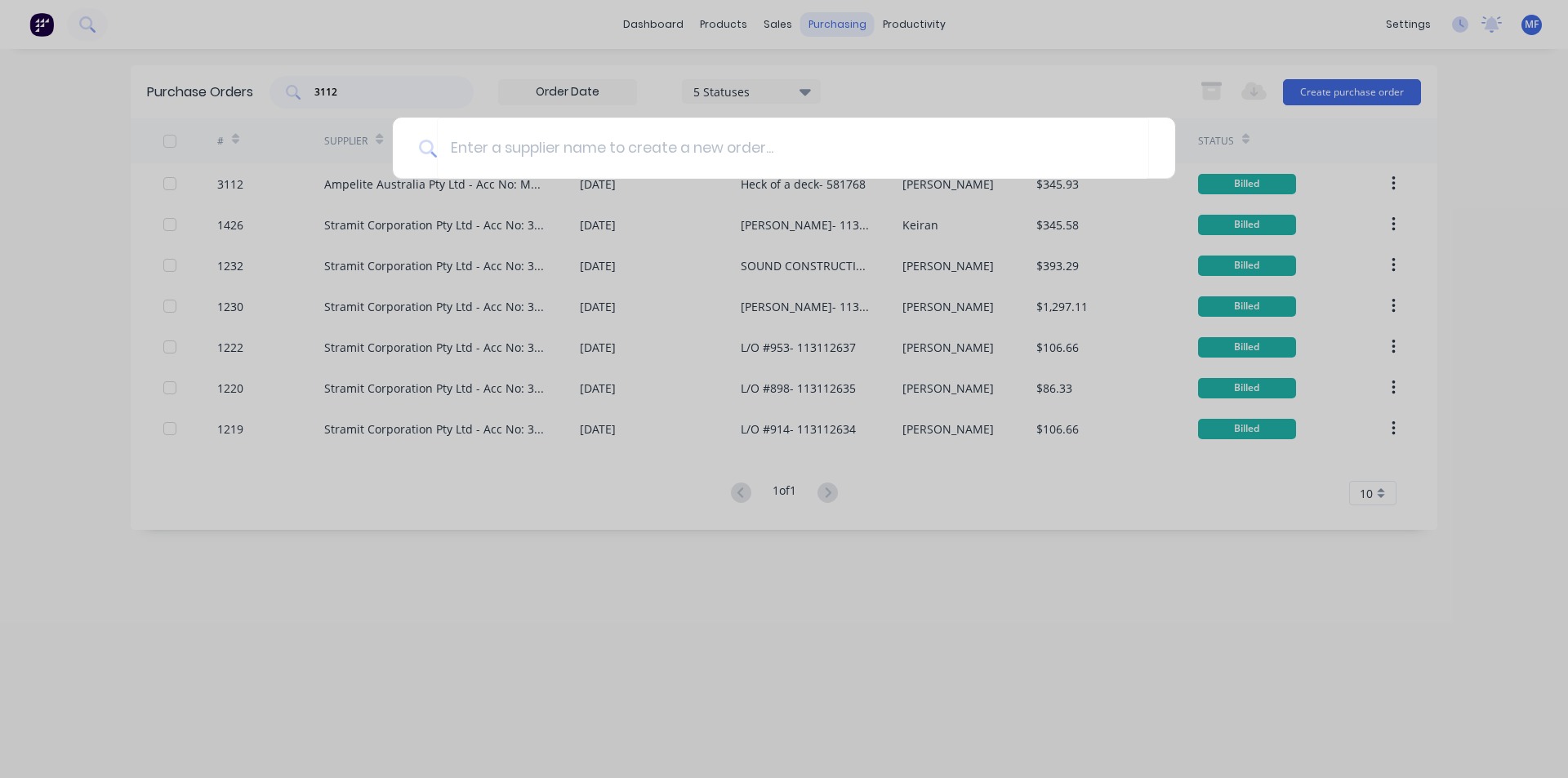
click at [827, 13] on div at bounding box center [784, 389] width 1568 height 778
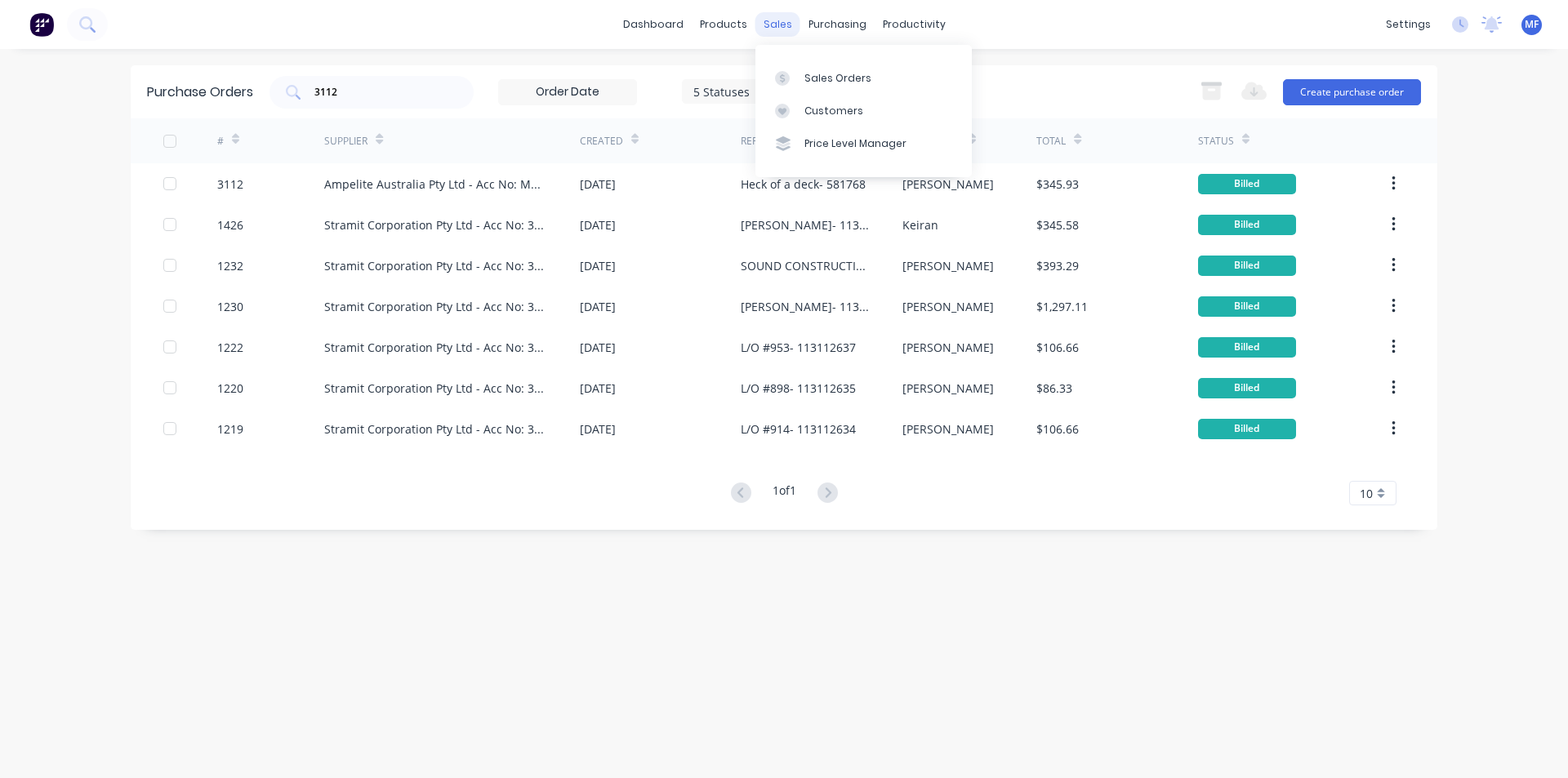
click at [778, 28] on div "sales" at bounding box center [778, 24] width 45 height 25
click at [835, 111] on div "Customers" at bounding box center [833, 110] width 59 height 15
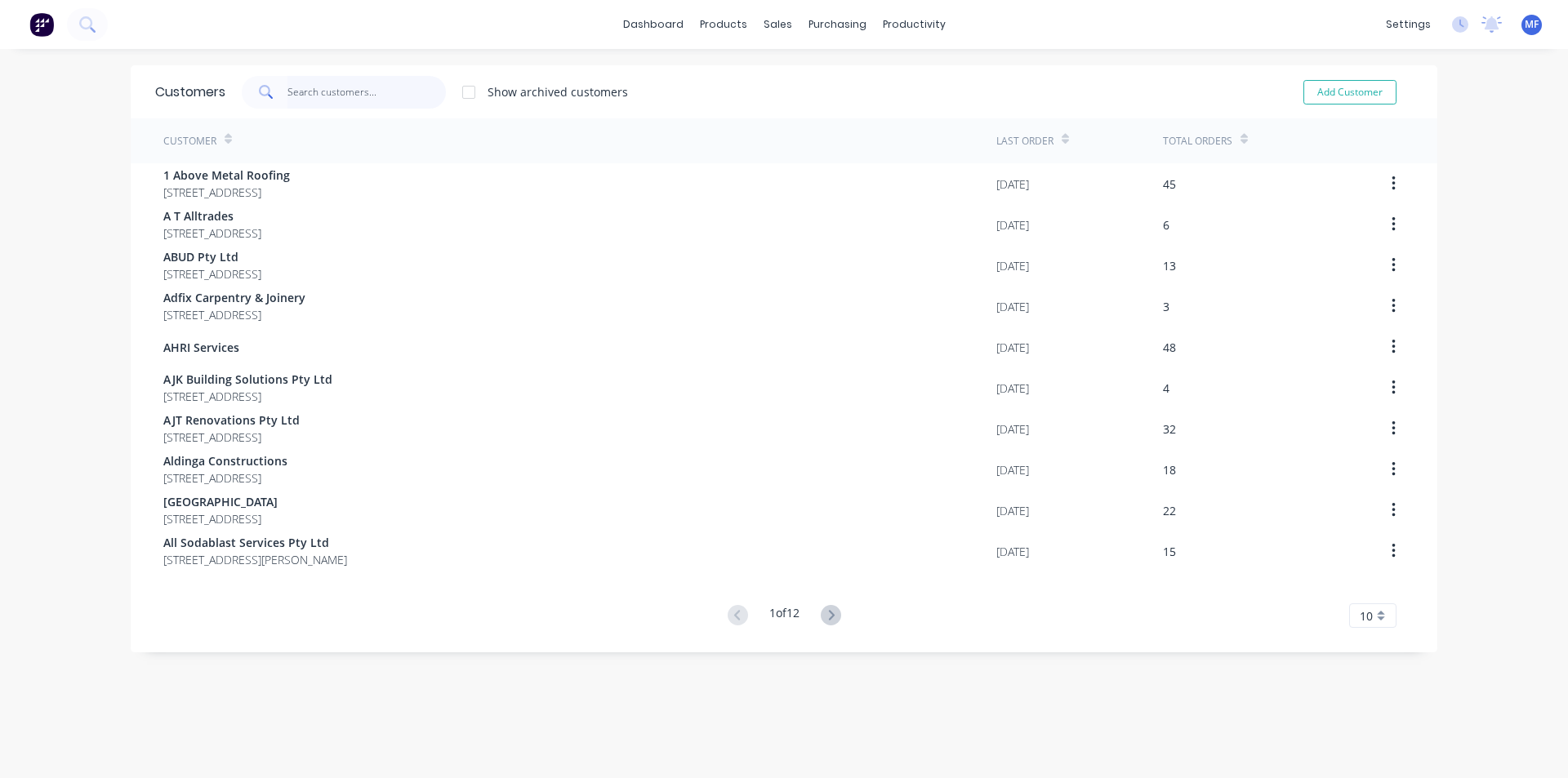
click at [365, 103] on input "text" at bounding box center [367, 92] width 159 height 32
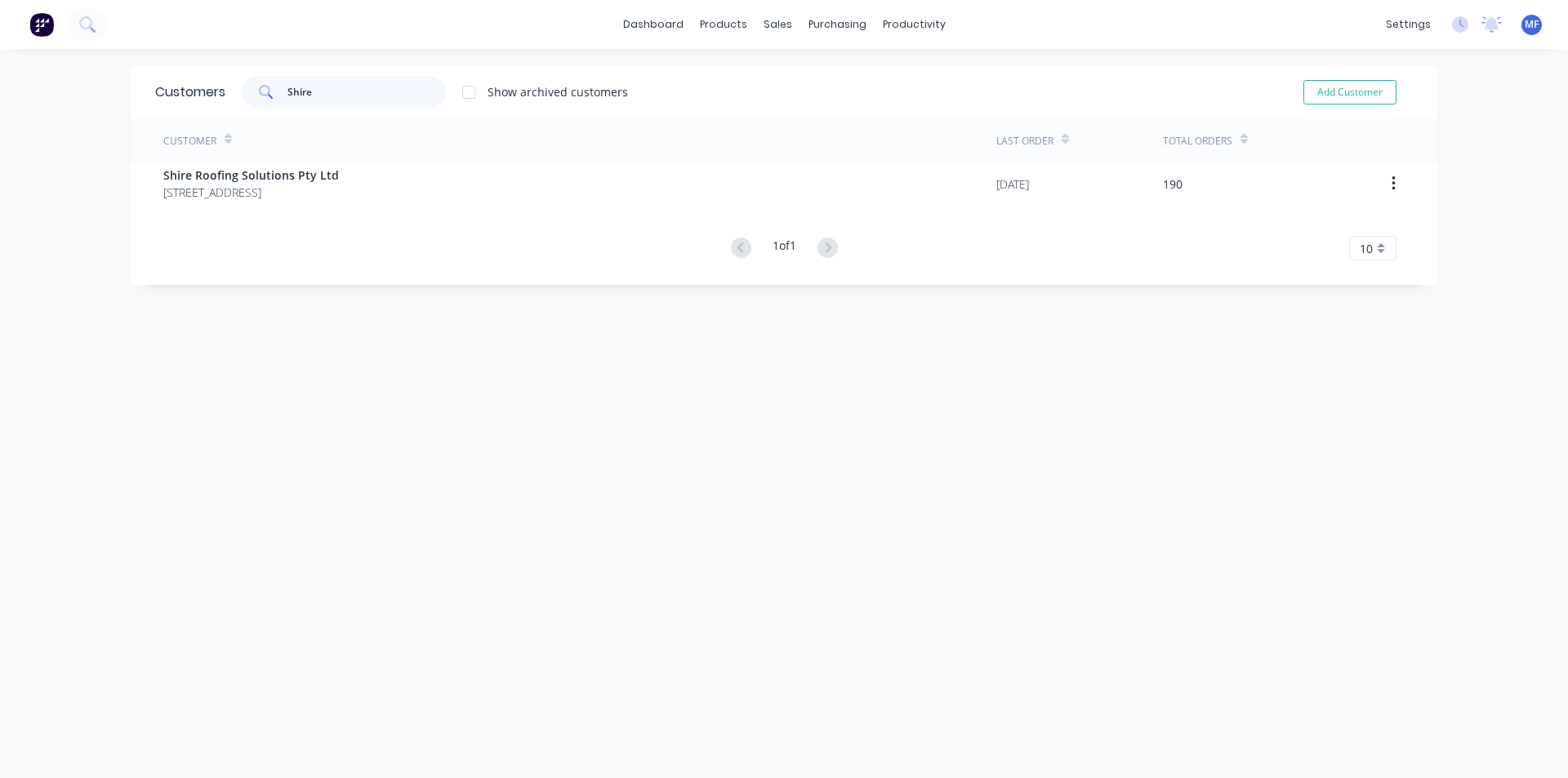
type input "Shire"
click at [317, 208] on div "Customer Last Order Total Orders Shire Roofing Solutions Pty Ltd 10 Haymet St K…" at bounding box center [784, 190] width 1307 height 142
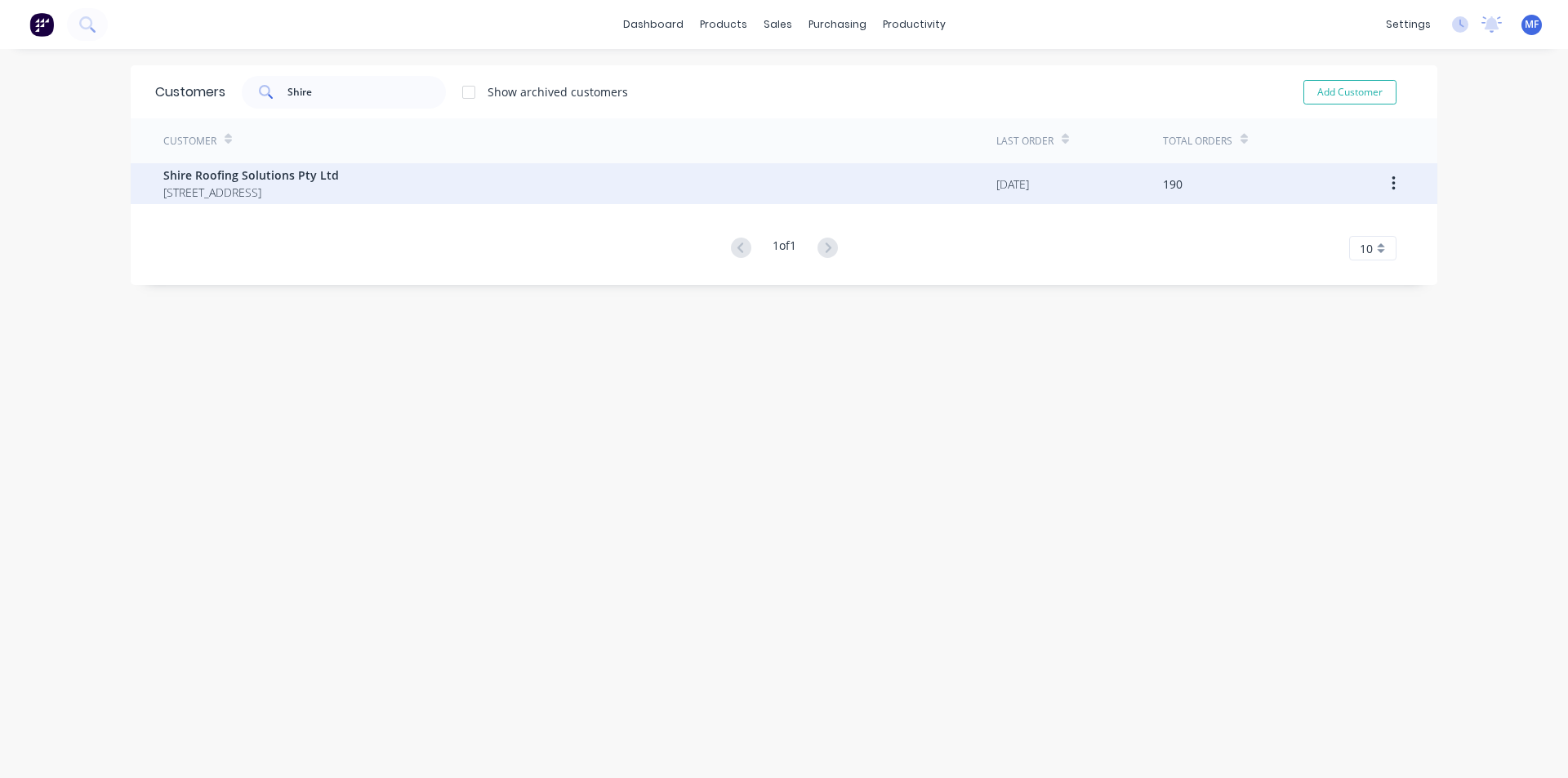
click at [318, 200] on span "[STREET_ADDRESS]" at bounding box center [250, 192] width 175 height 17
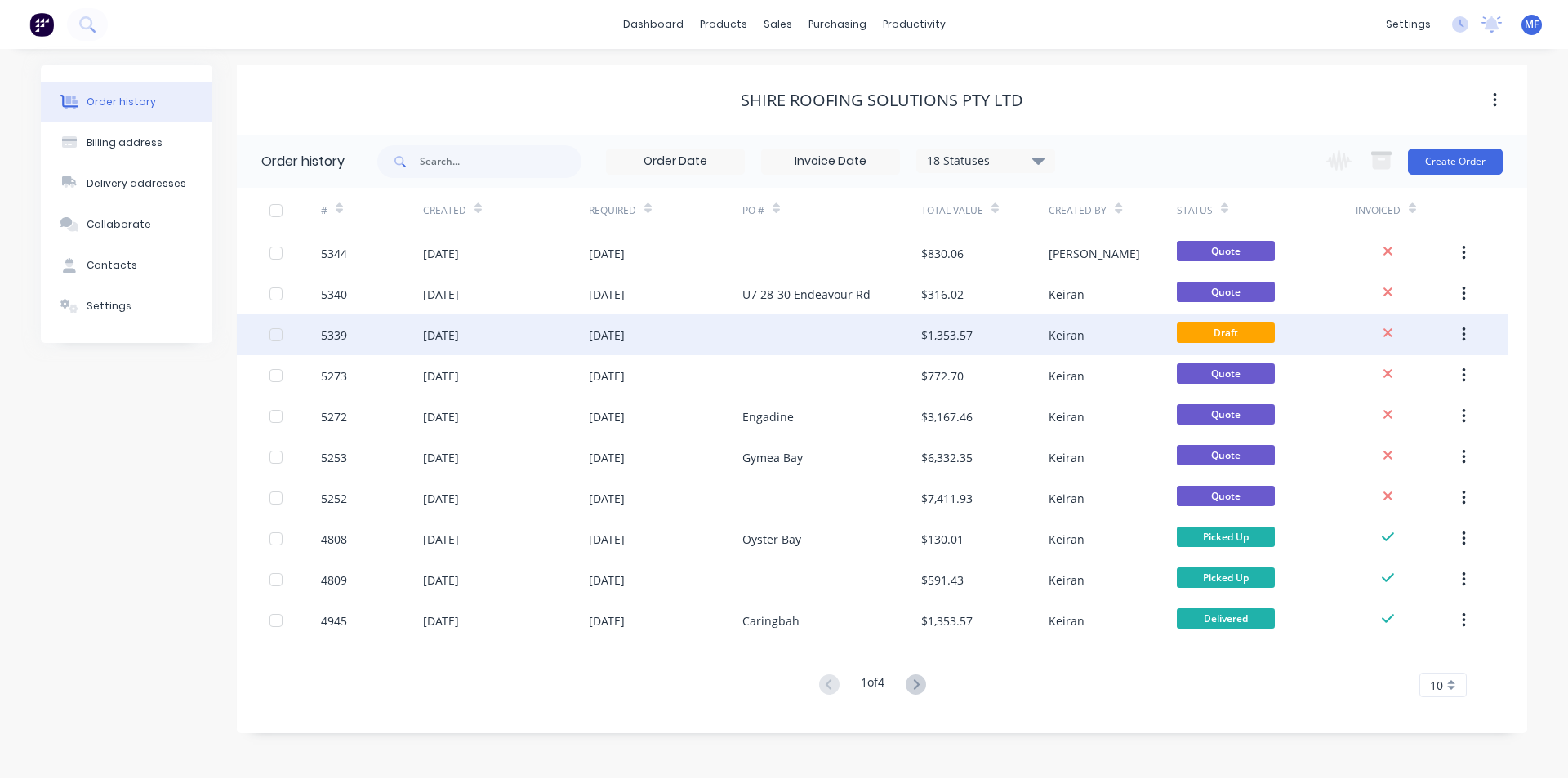
click at [967, 331] on div "$1,353.57" at bounding box center [947, 335] width 51 height 17
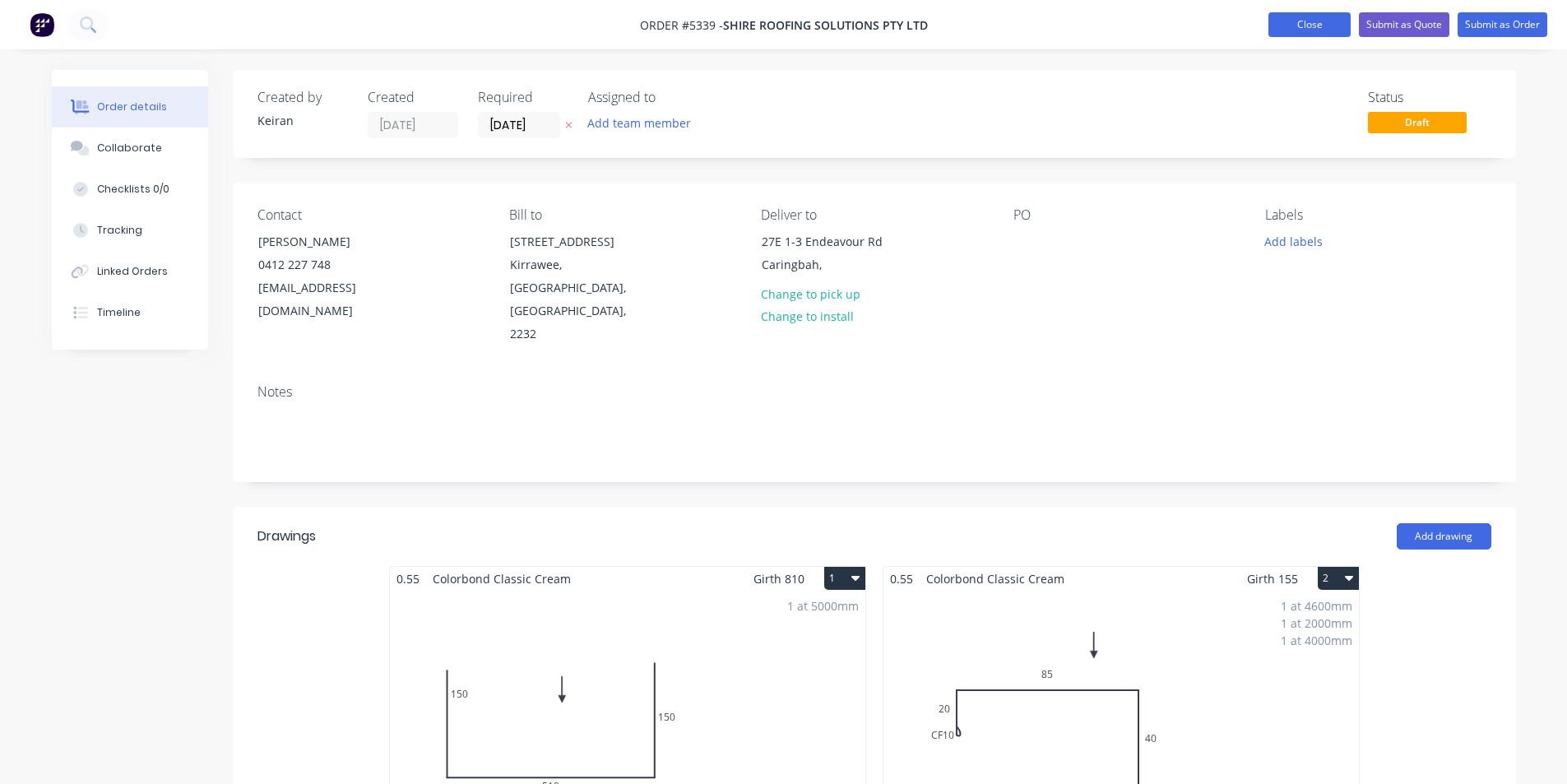
click at [1283, 21] on button "Close" at bounding box center [1310, 24] width 83 height 25
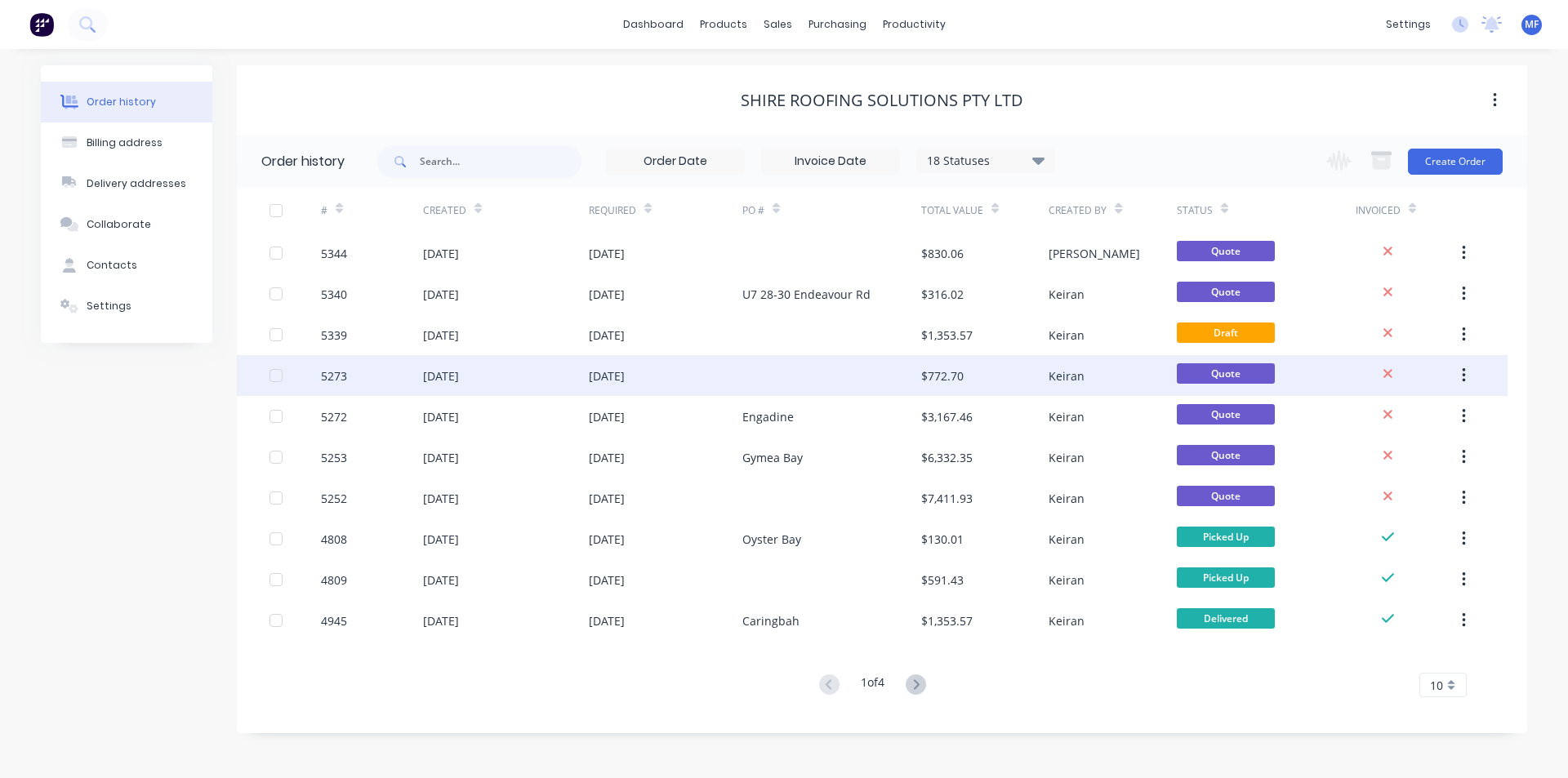
click at [928, 371] on div "$772.70" at bounding box center [943, 376] width 43 height 17
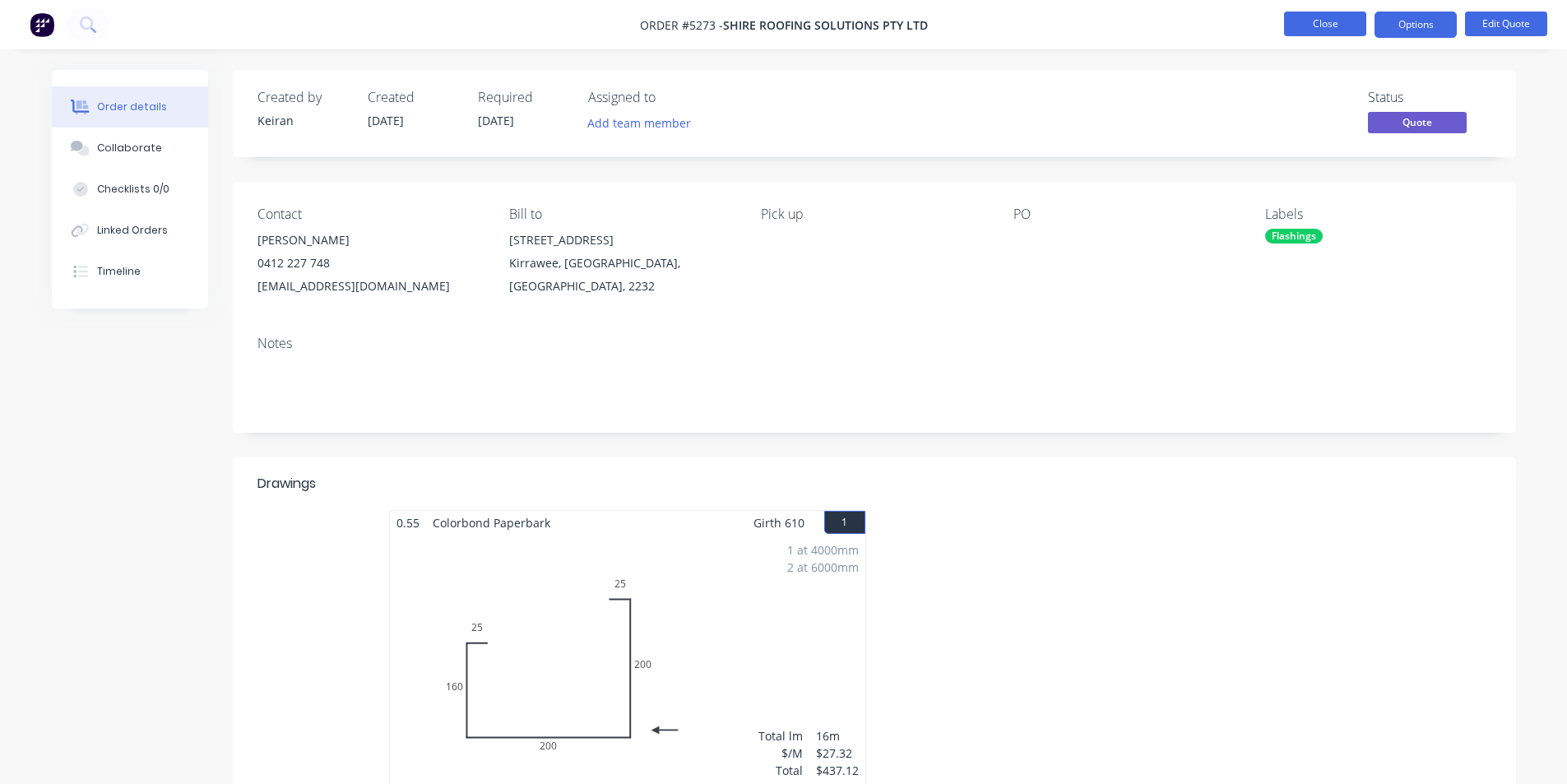
click at [1322, 15] on button "Close" at bounding box center [1326, 23] width 83 height 25
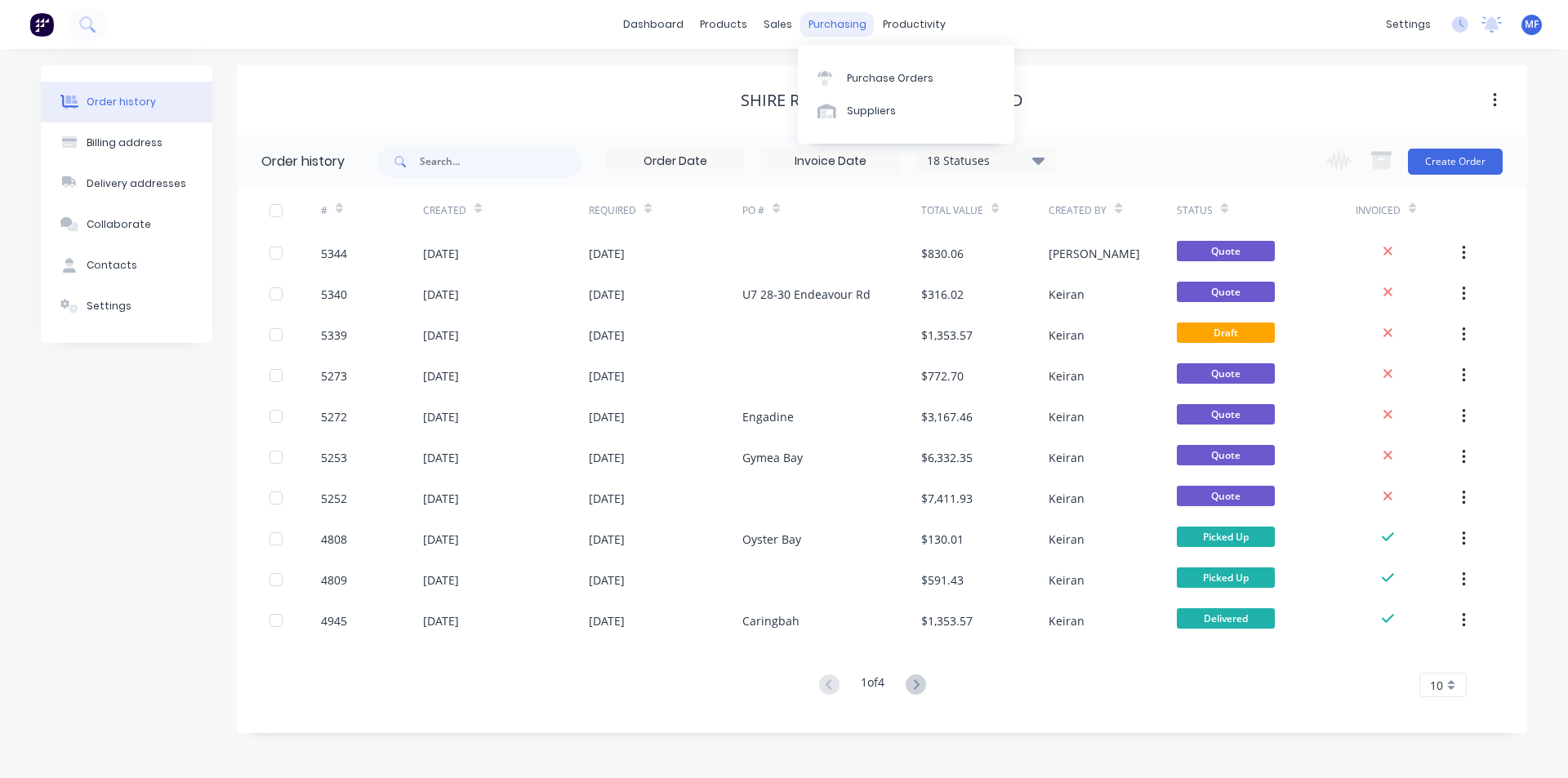
click at [834, 19] on div "purchasing" at bounding box center [837, 24] width 74 height 25
click at [859, 73] on div "Purchase Orders" at bounding box center [890, 78] width 86 height 15
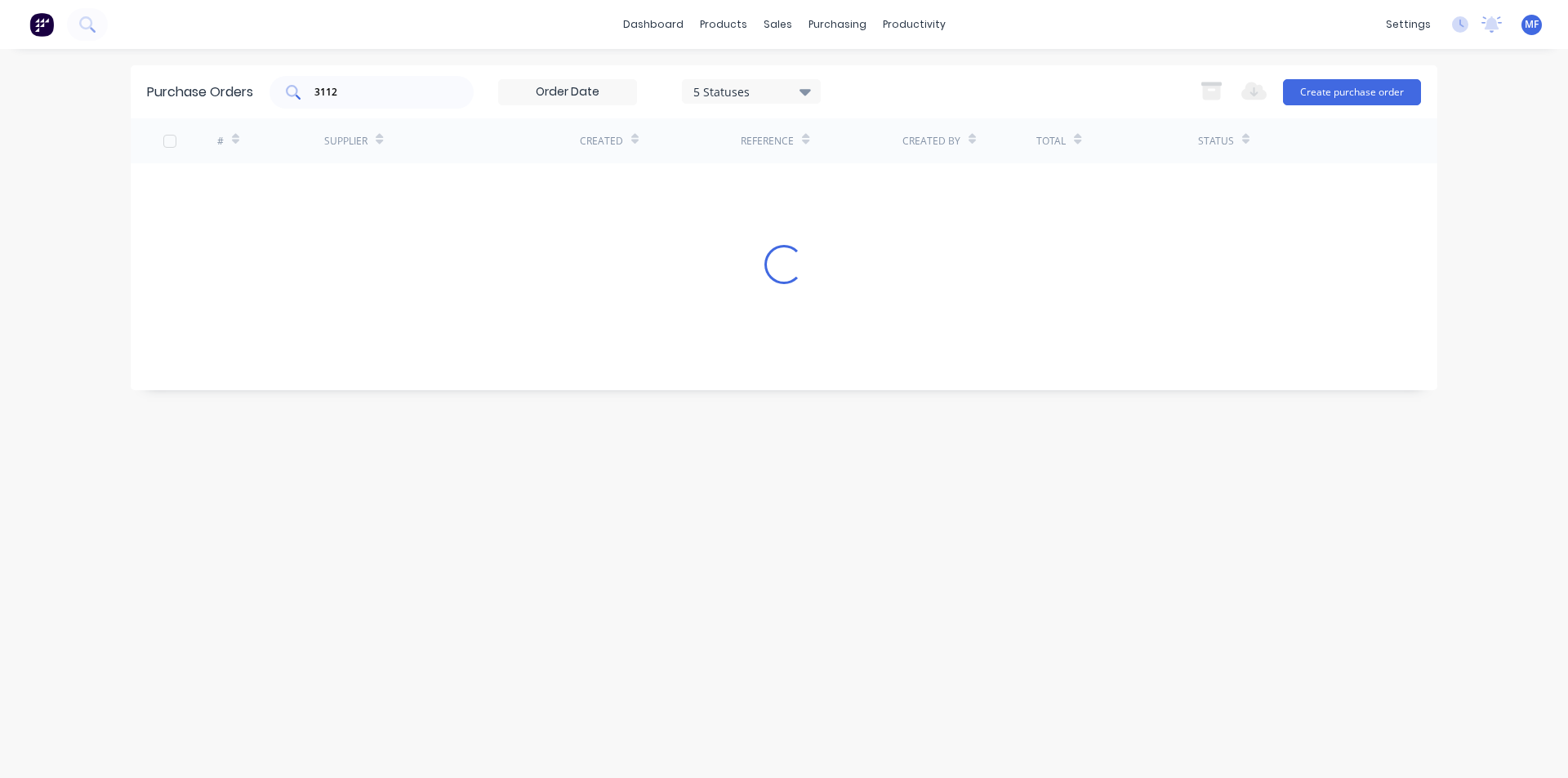
click at [373, 100] on input "3112" at bounding box center [380, 91] width 136 height 16
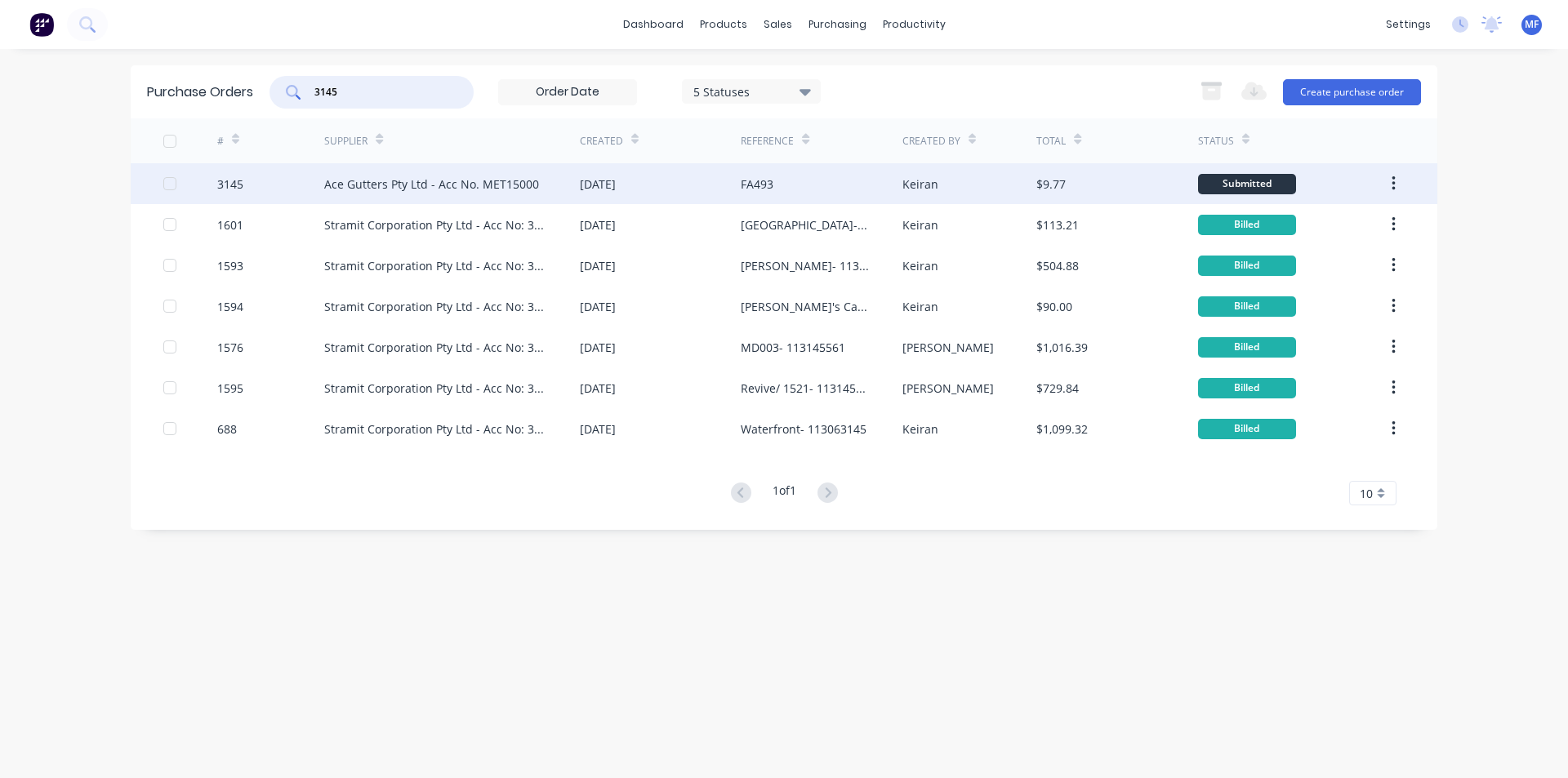
type input "3145"
click at [777, 173] on div "FA493" at bounding box center [821, 184] width 161 height 41
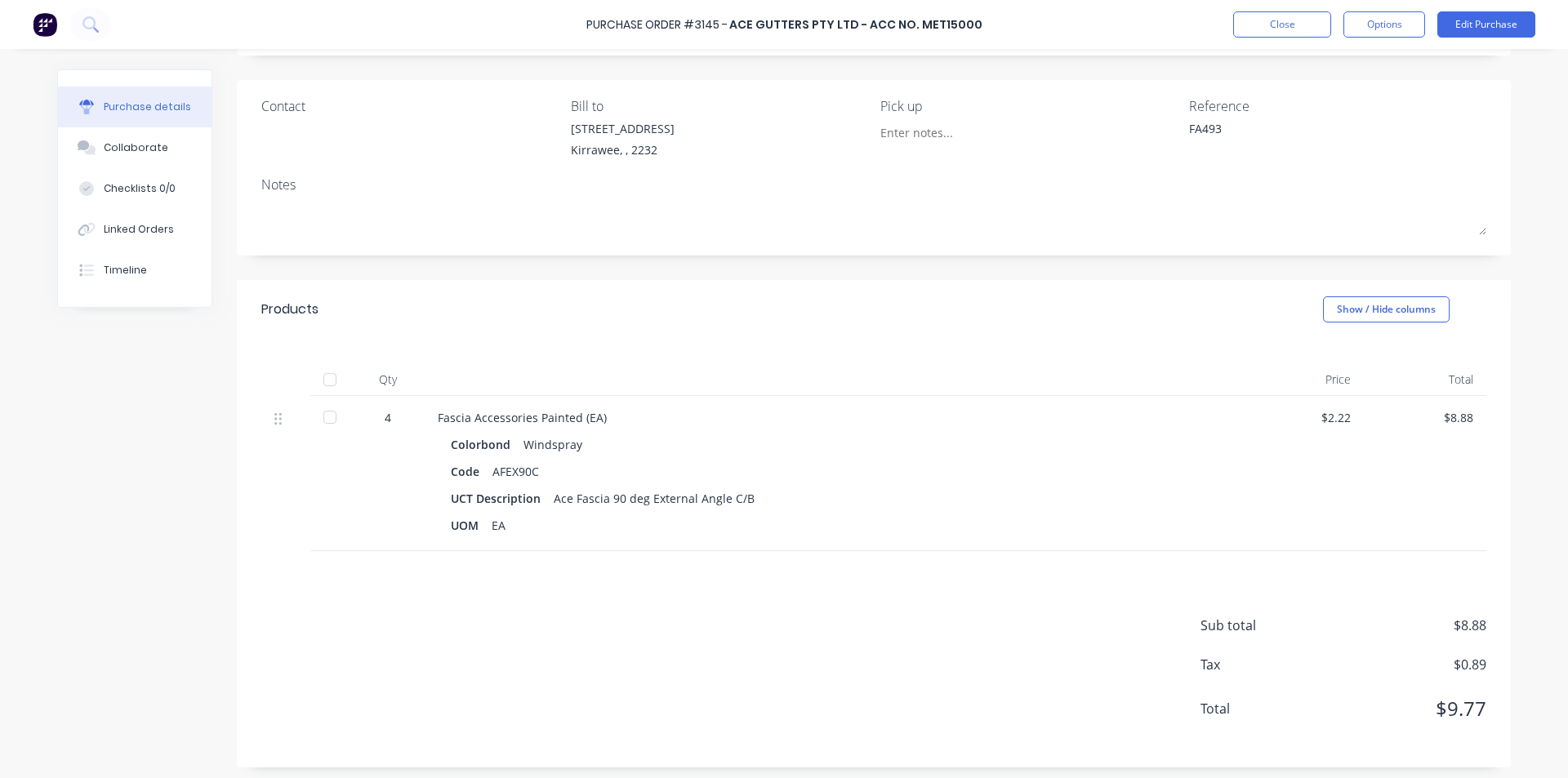
scroll to position [106, 0]
click at [1459, 416] on div "$8.88" at bounding box center [1424, 412] width 97 height 17
click at [1485, 33] on button "Edit Purchase" at bounding box center [1486, 24] width 98 height 26
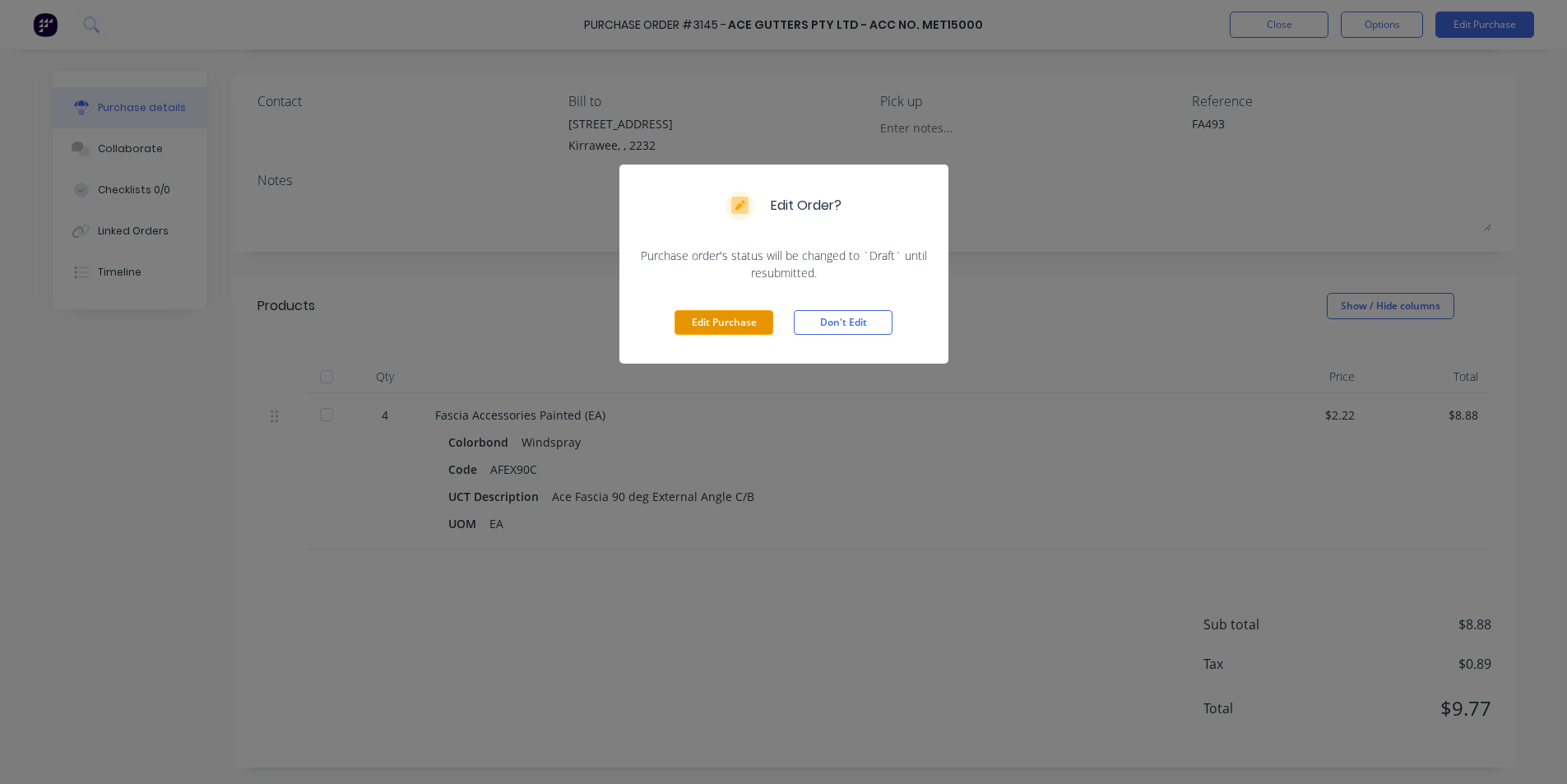
click at [732, 324] on button "Edit Purchase" at bounding box center [724, 322] width 99 height 25
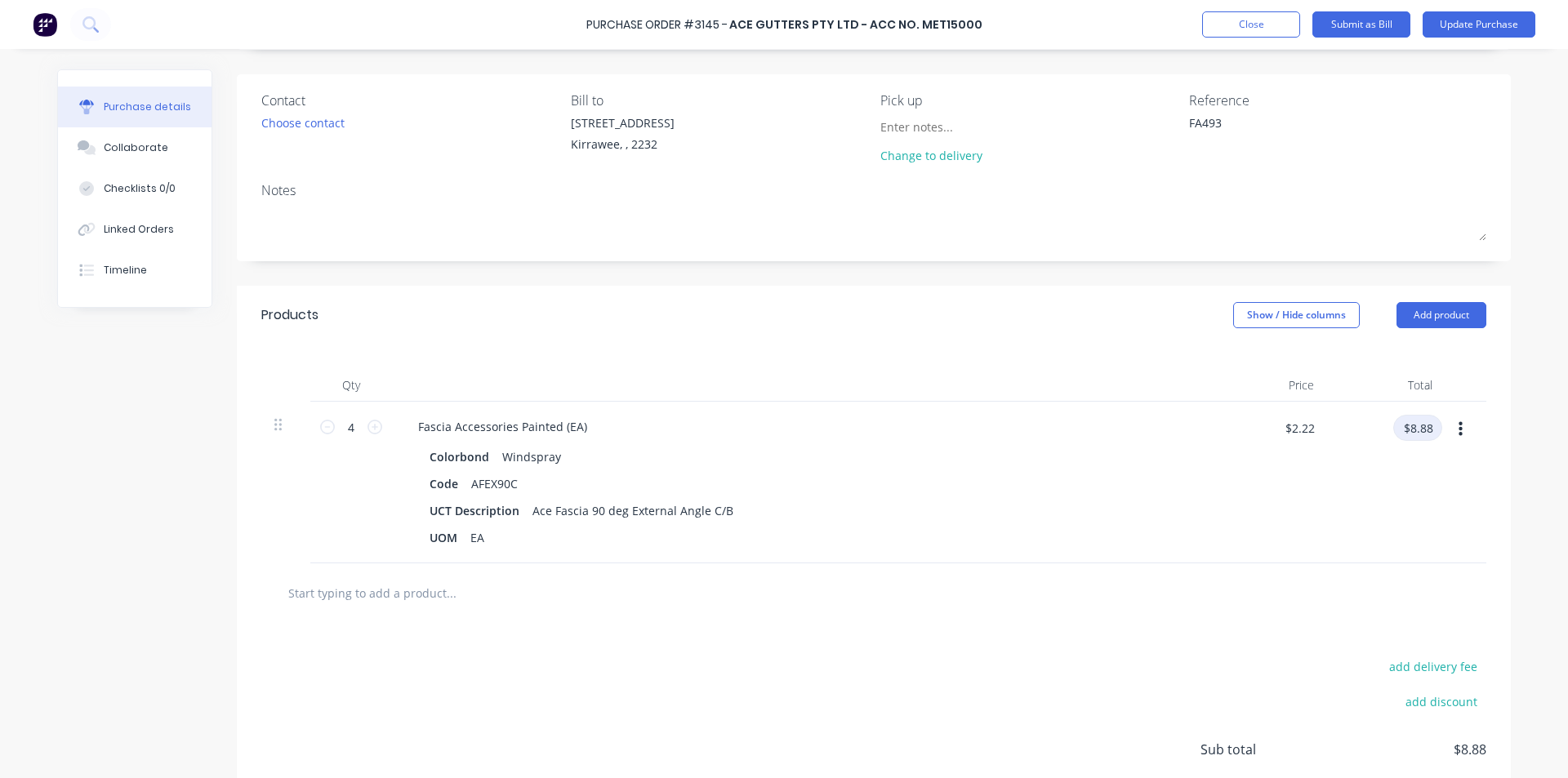
type textarea "x"
click at [1418, 429] on input "$8.88" at bounding box center [1417, 427] width 49 height 26
type input "9.31"
type textarea "x"
type input "$2.3275"
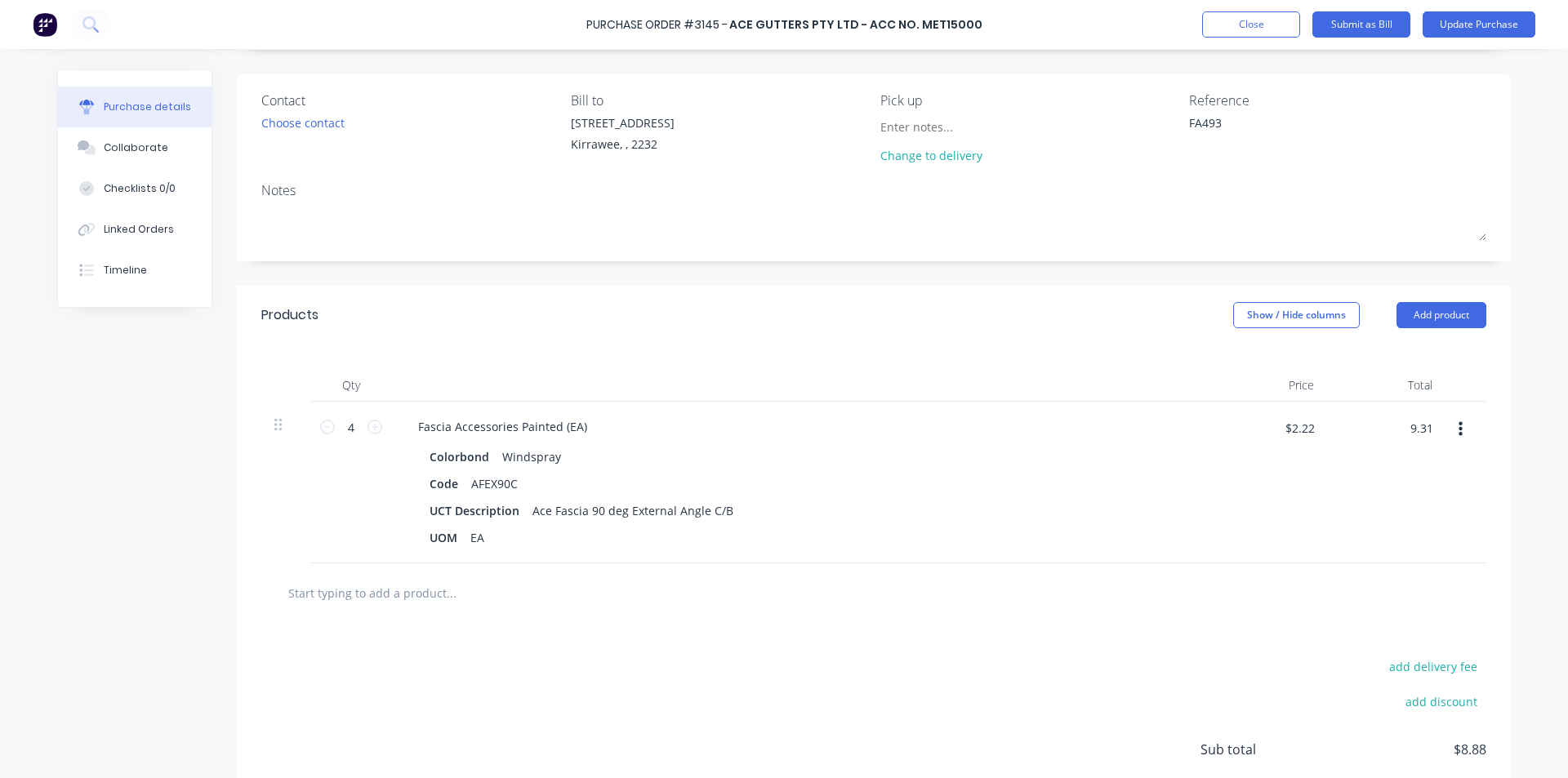
type input "$9.31"
click at [1339, 485] on div "$9.31 $9.31" at bounding box center [1386, 482] width 119 height 161
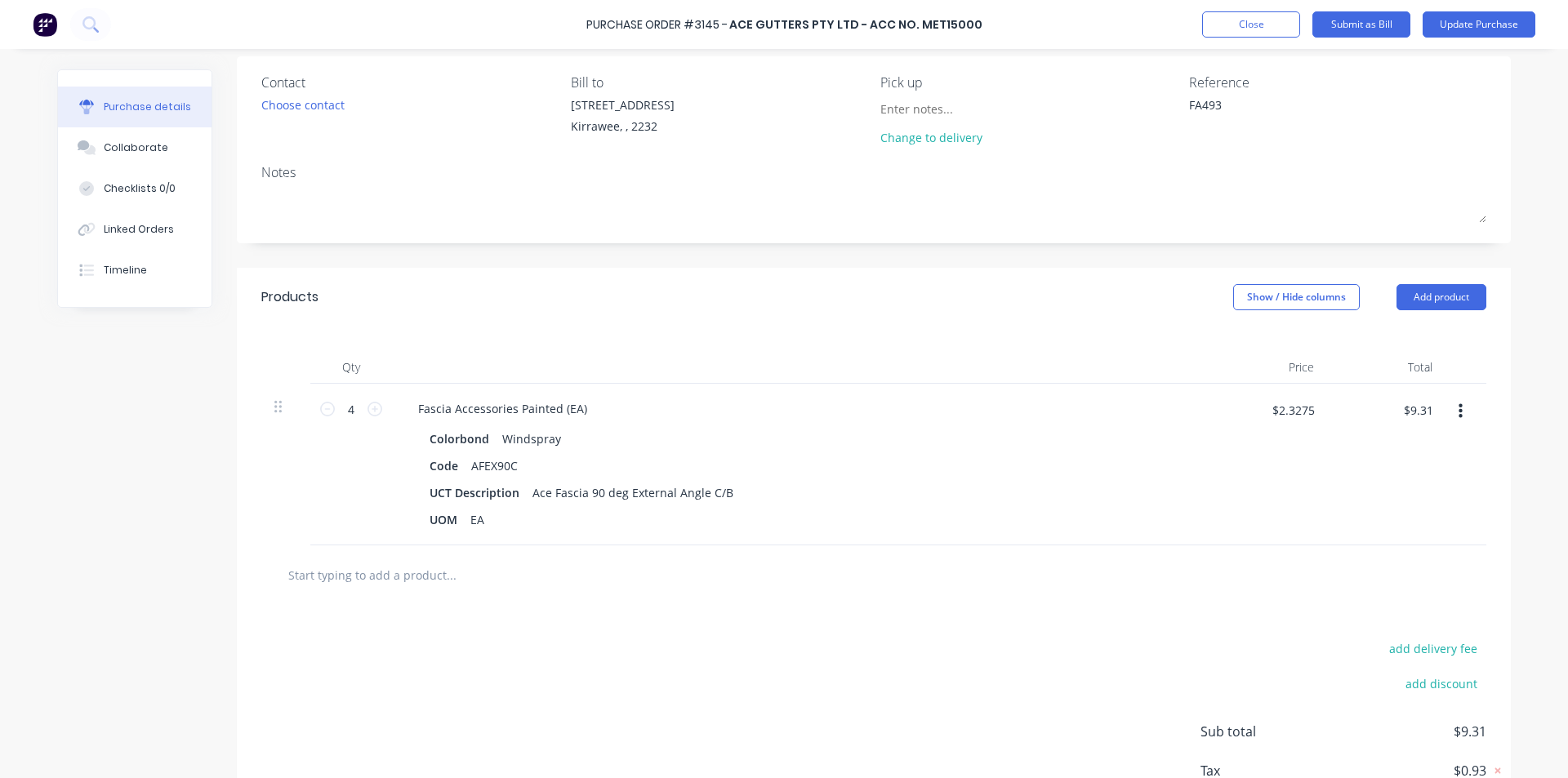
scroll to position [0, 0]
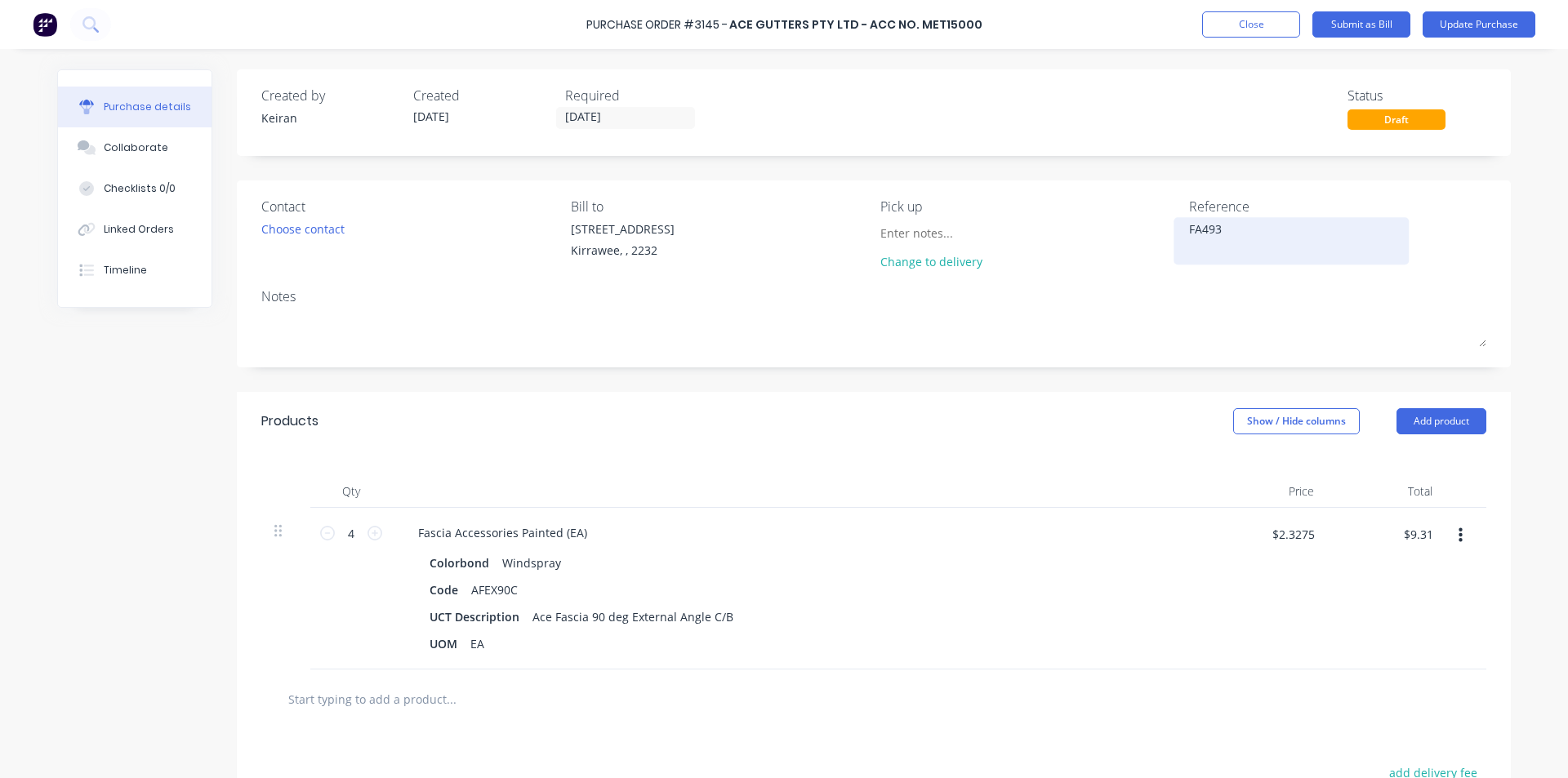
click at [1238, 243] on textarea "FA493" at bounding box center [1290, 238] width 204 height 37
type textarea "FA493- 1546729"
type textarea "x"
type textarea "FA493- 1546729"
click at [1123, 524] on div "Fascia Accessories Painted (EA)" at bounding box center [800, 533] width 790 height 24
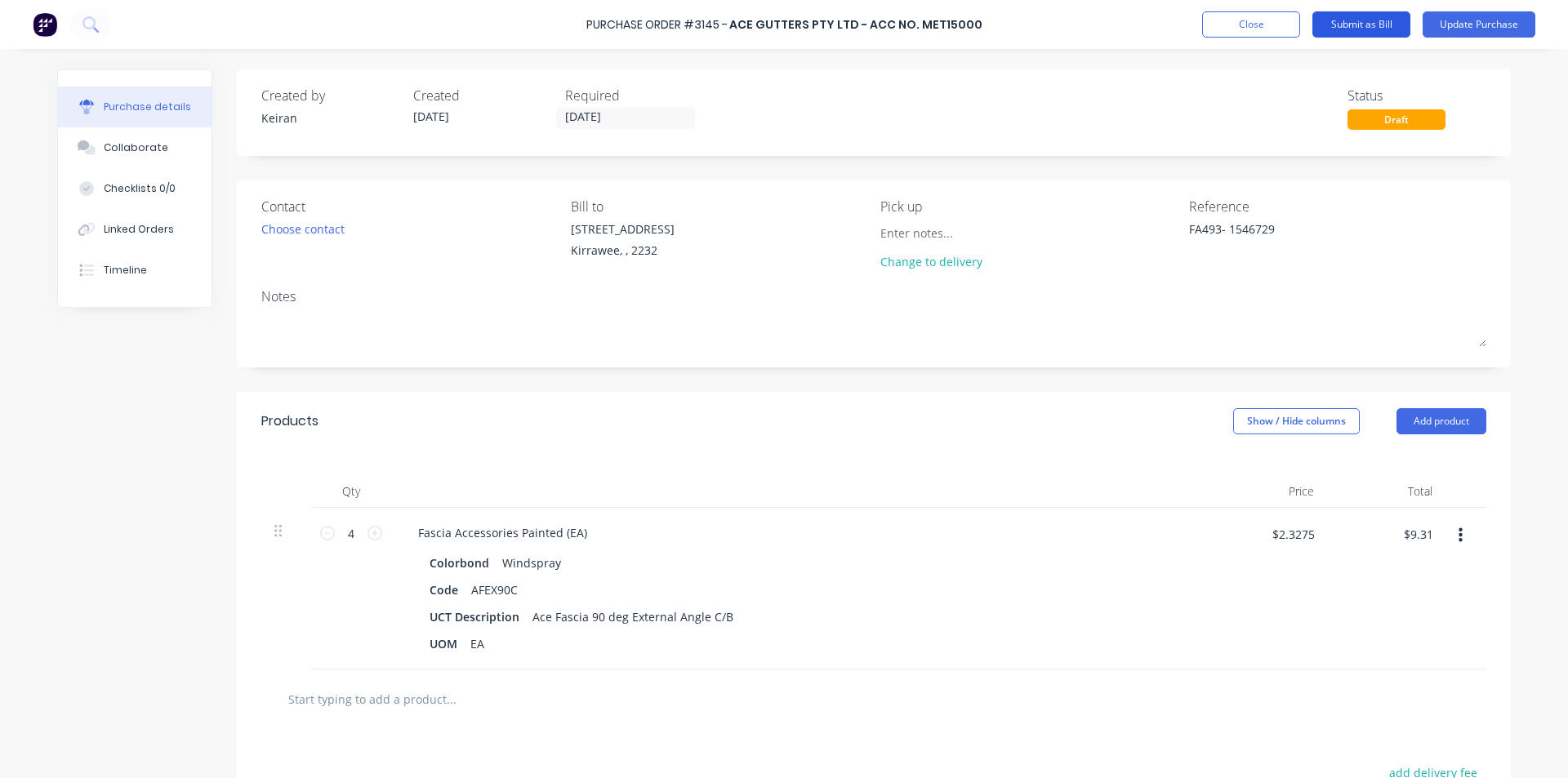
click at [1363, 22] on button "Submit as Bill" at bounding box center [1361, 24] width 98 height 26
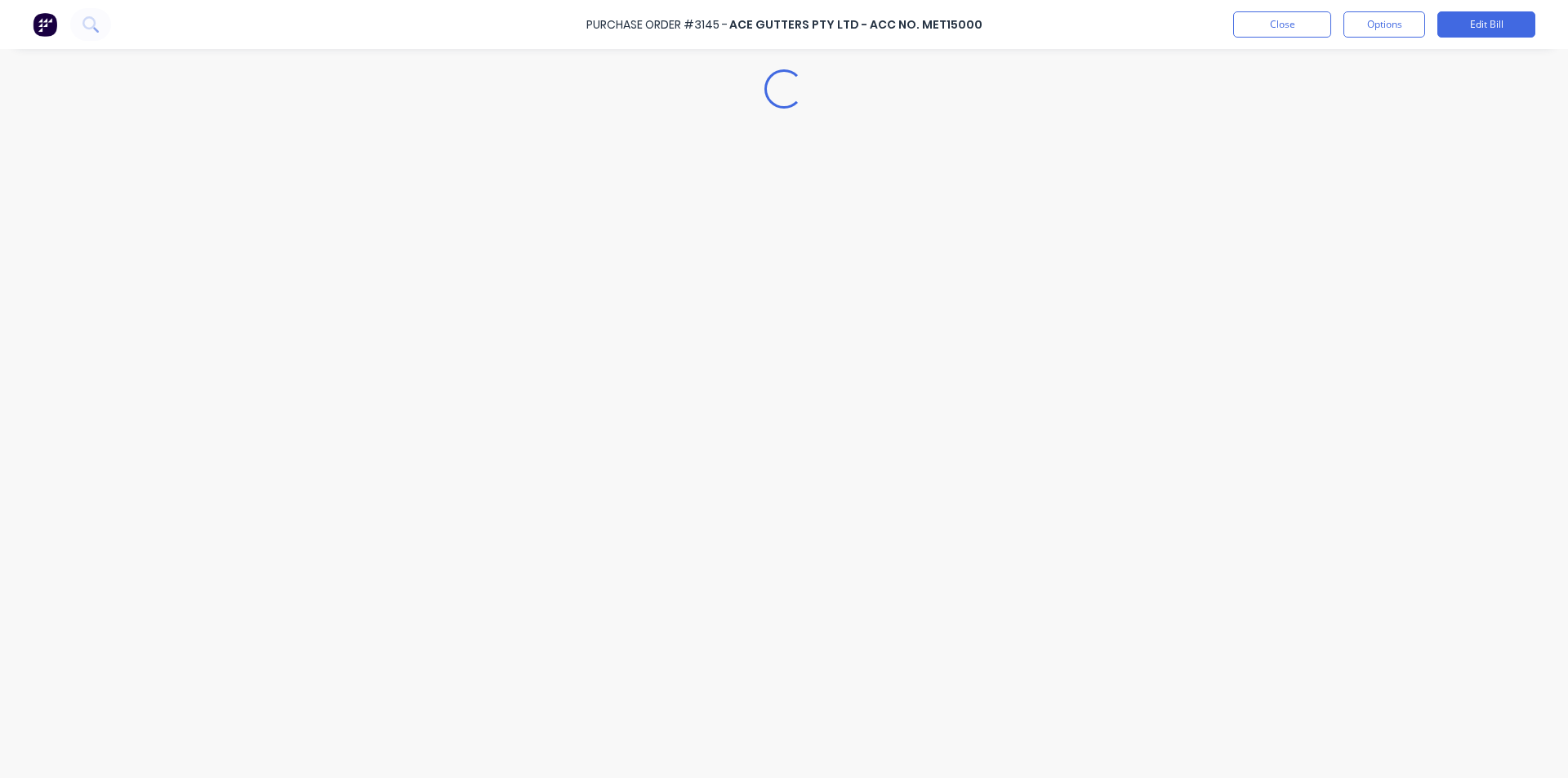
type textarea "x"
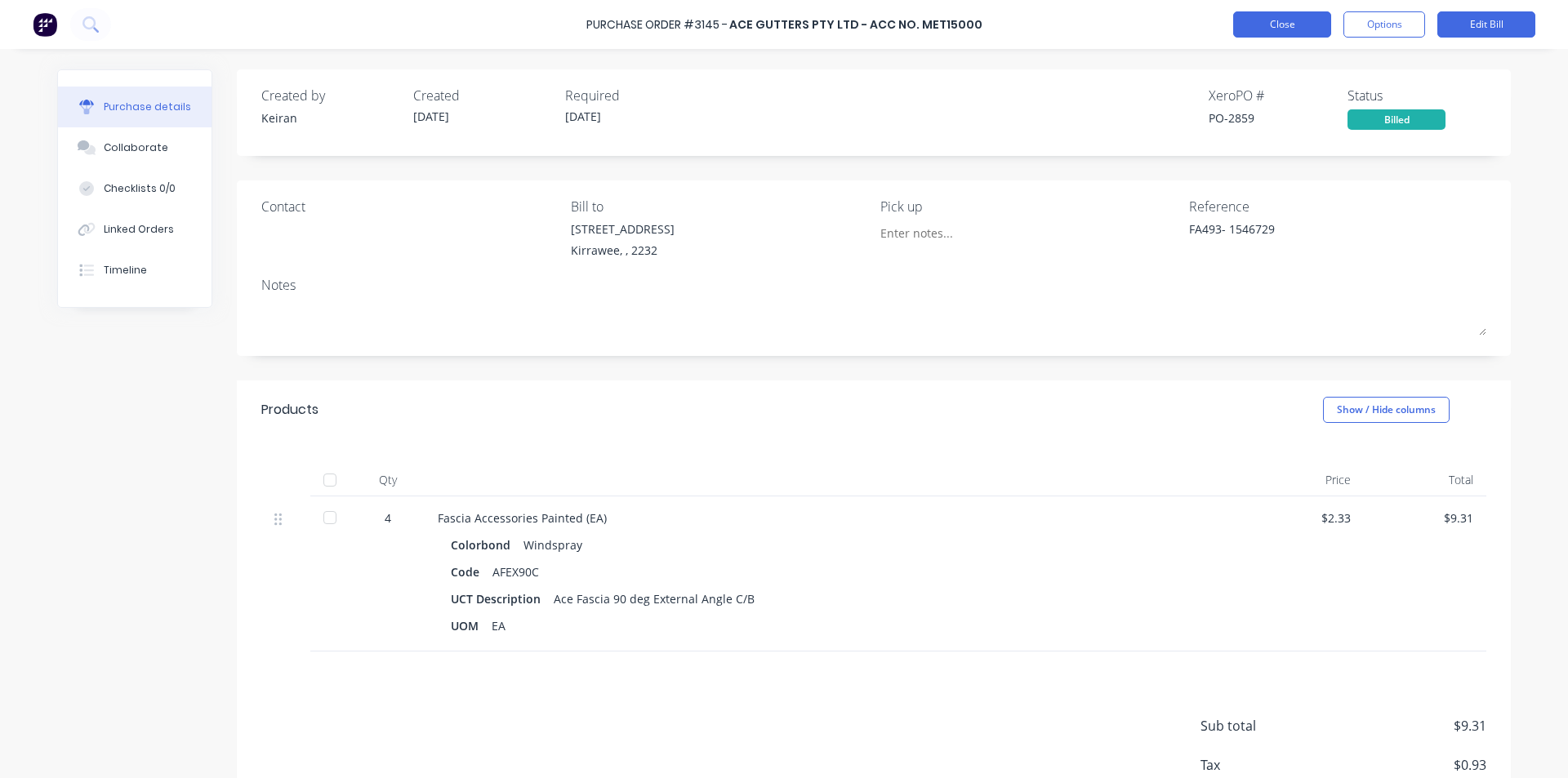
click at [1271, 20] on button "Close" at bounding box center [1282, 24] width 98 height 26
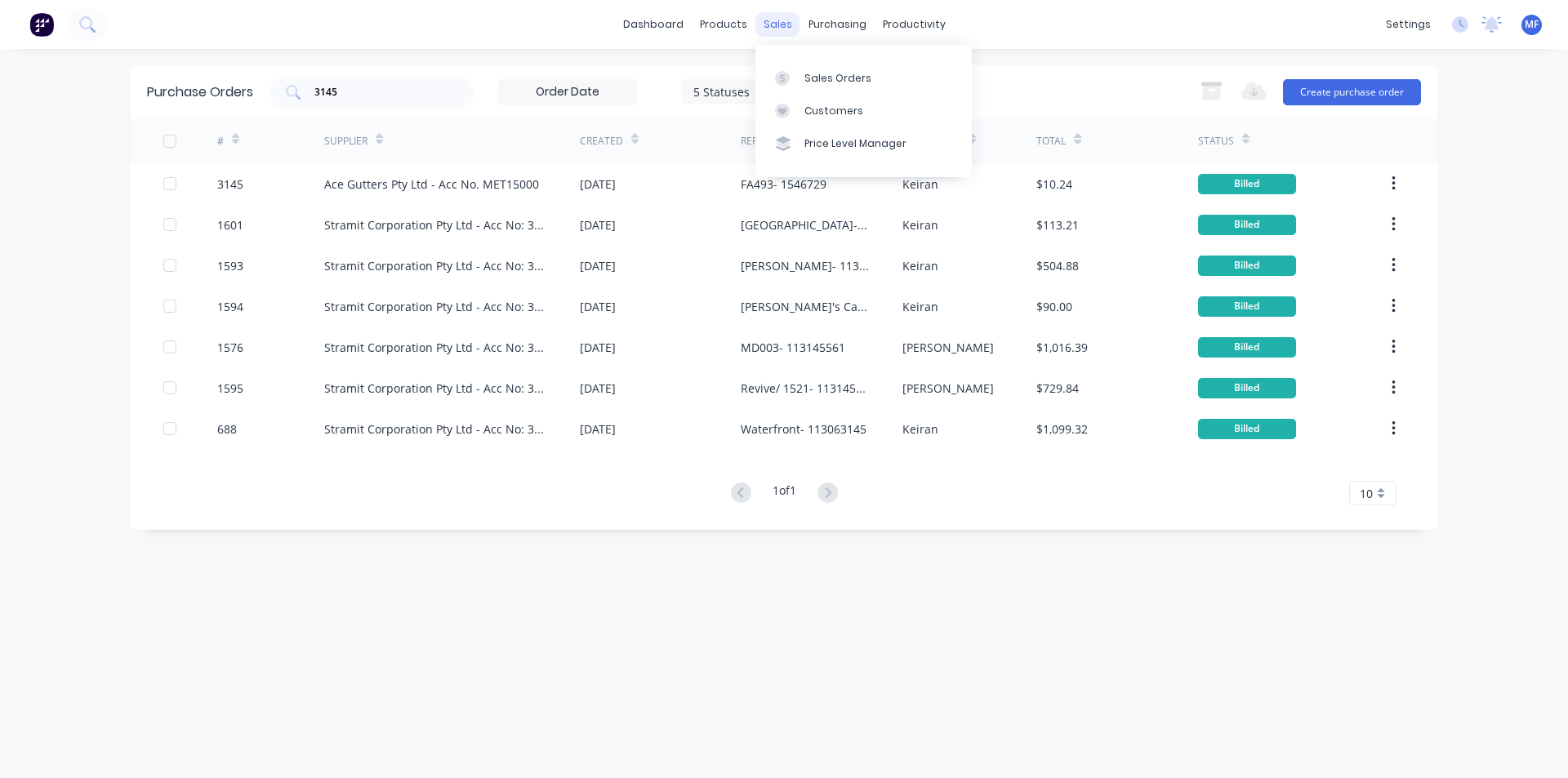
click at [791, 18] on div "sales" at bounding box center [778, 24] width 45 height 25
click at [820, 106] on div "Customers" at bounding box center [833, 110] width 59 height 15
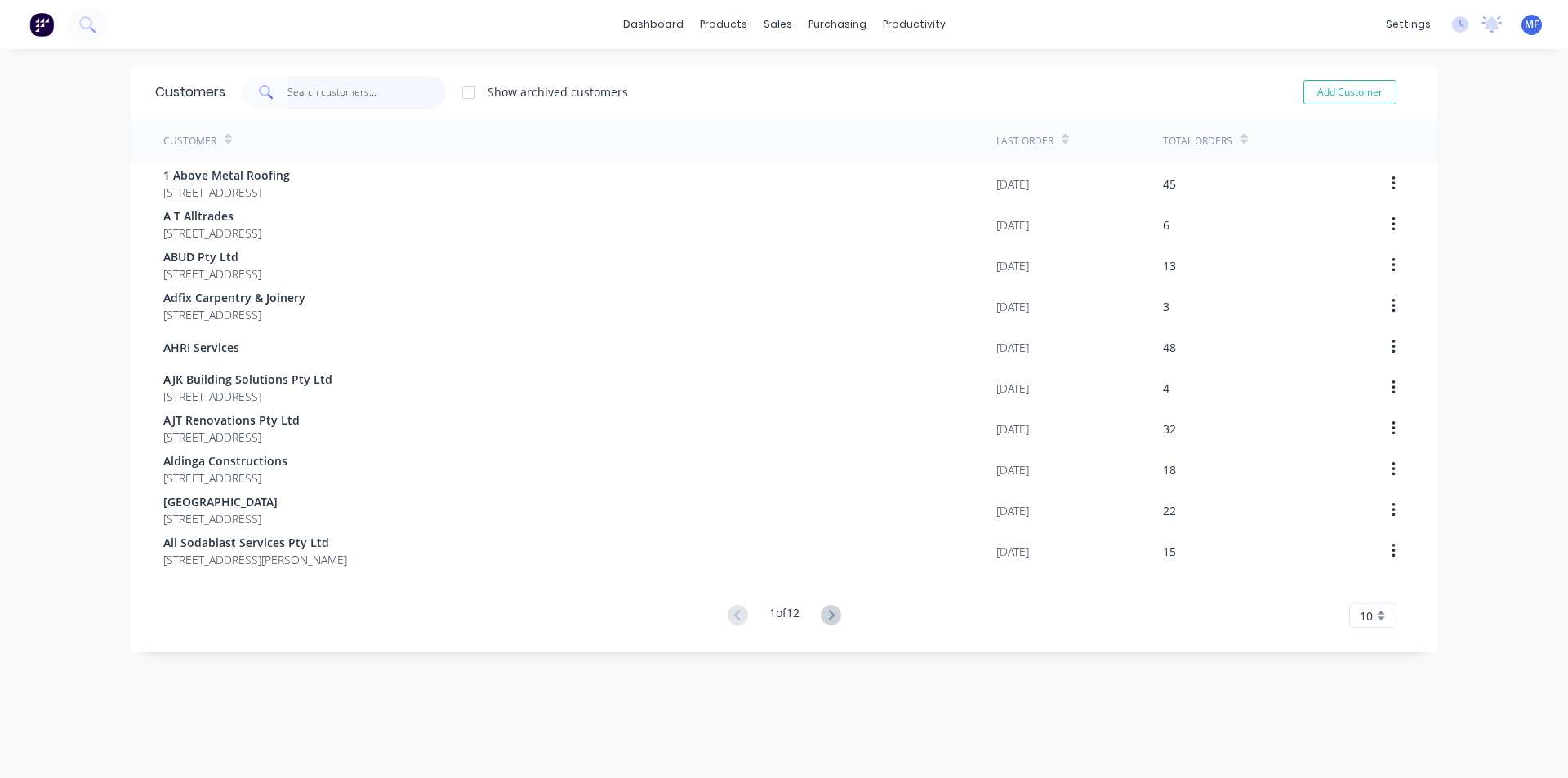
click at [318, 94] on input "text" at bounding box center [367, 92] width 159 height 32
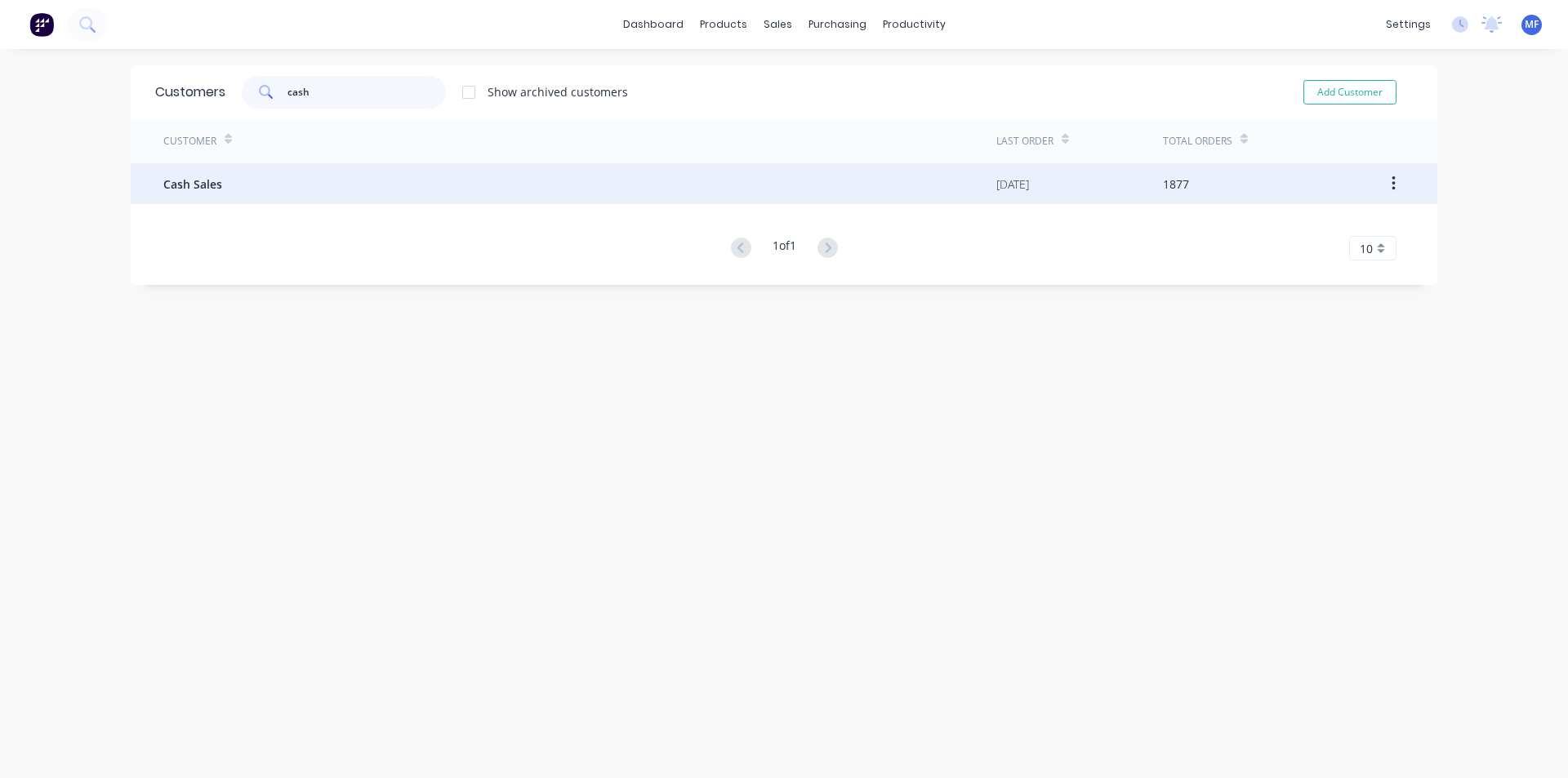
type input "cash"
click at [226, 169] on div "Cash Sales" at bounding box center [579, 184] width 833 height 41
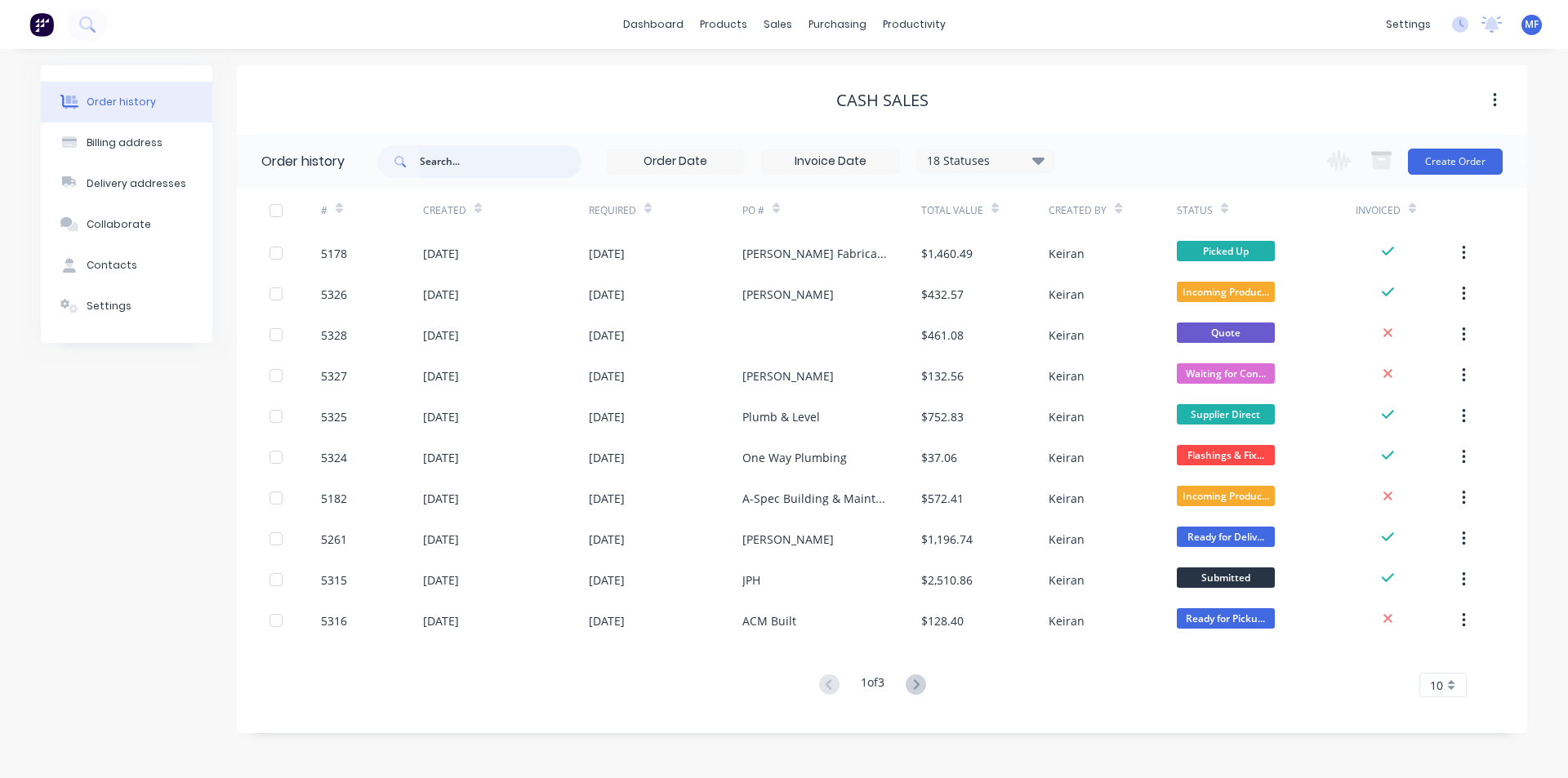
click at [466, 153] on input "text" at bounding box center [500, 161] width 161 height 32
type input "craig"
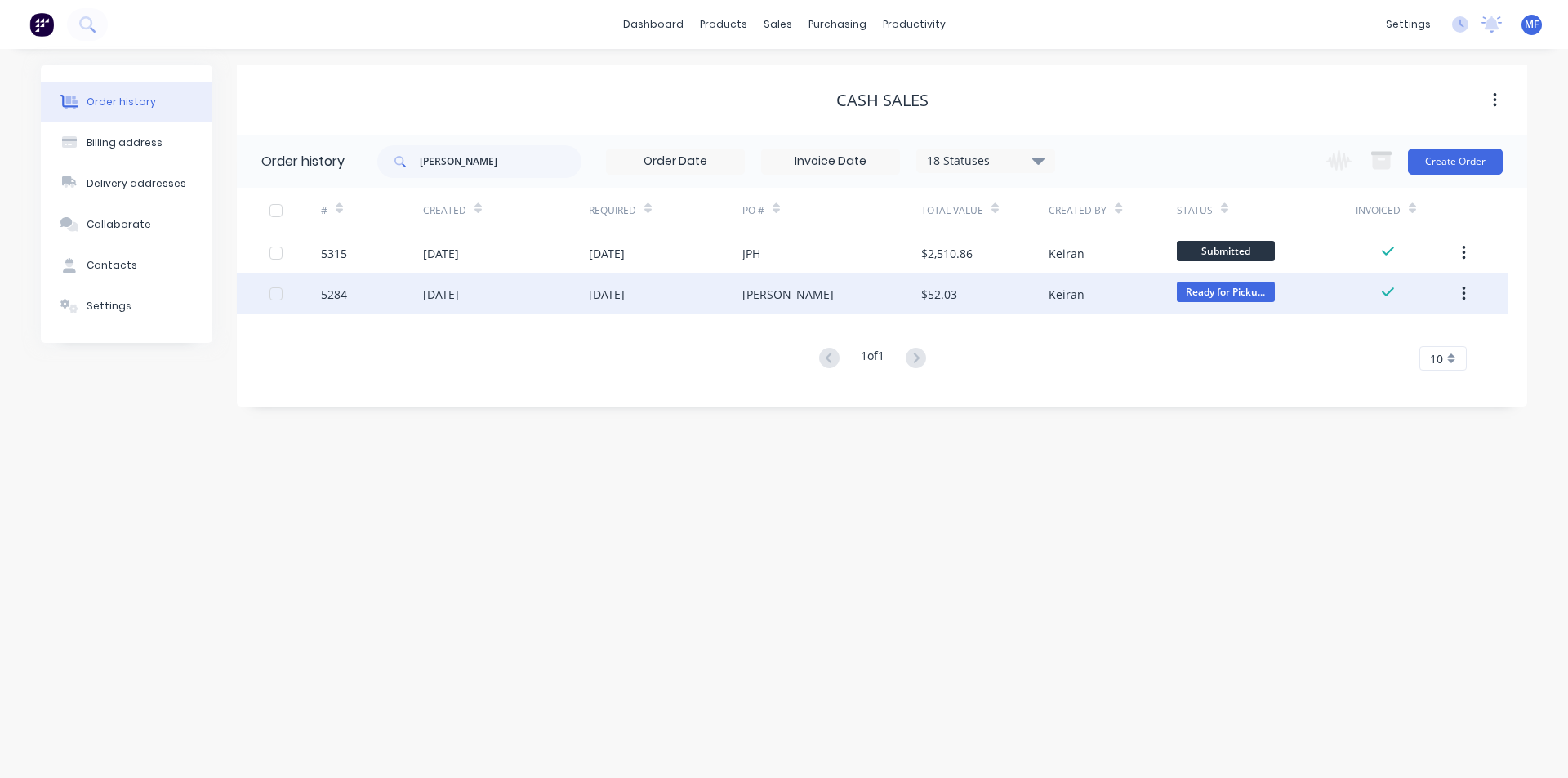
click at [806, 295] on div "[PERSON_NAME]" at bounding box center [788, 294] width 91 height 17
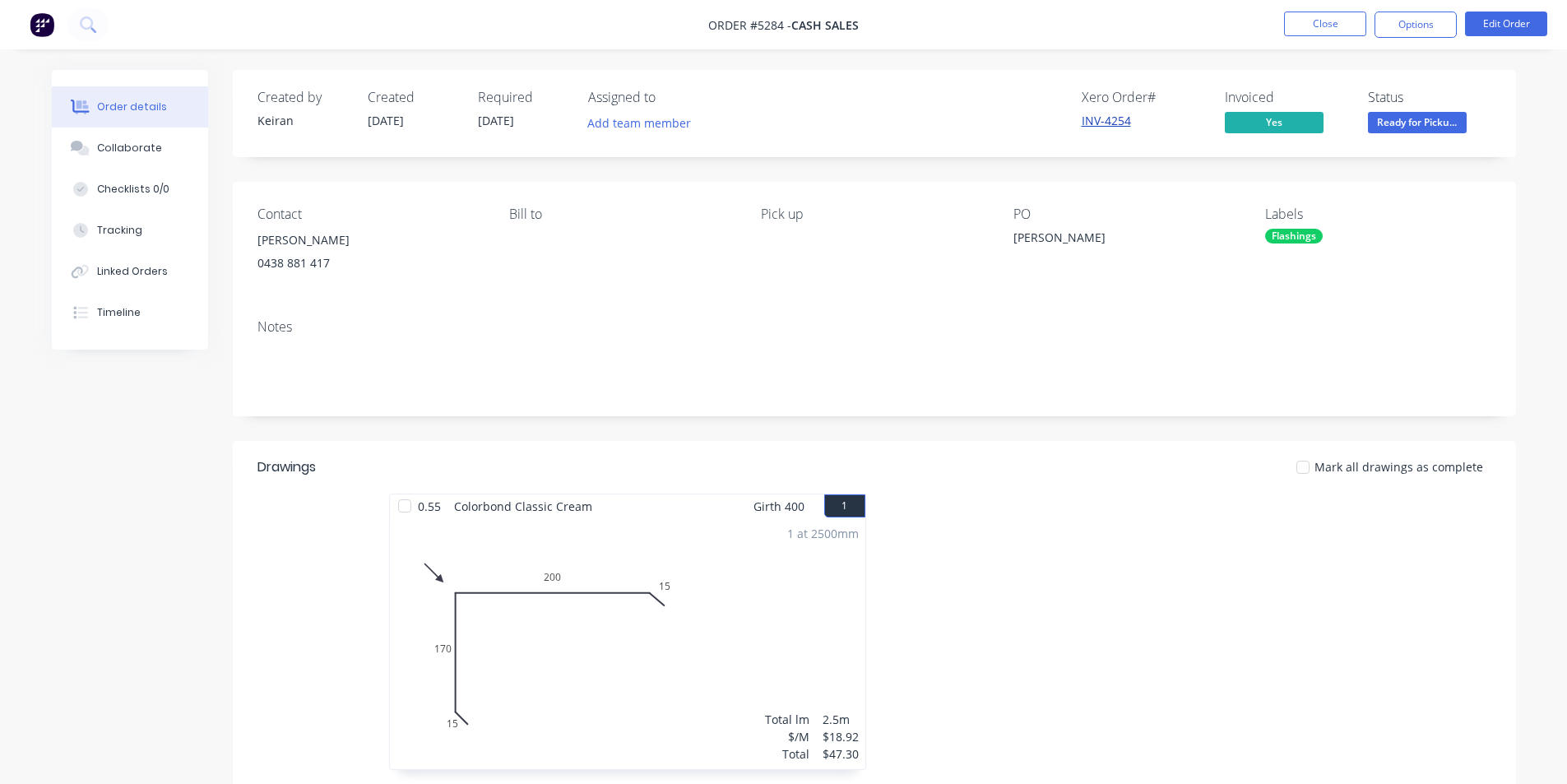
click at [1110, 124] on link "INV-4254" at bounding box center [1106, 120] width 49 height 15
click at [129, 306] on div "Timeline" at bounding box center [119, 312] width 44 height 15
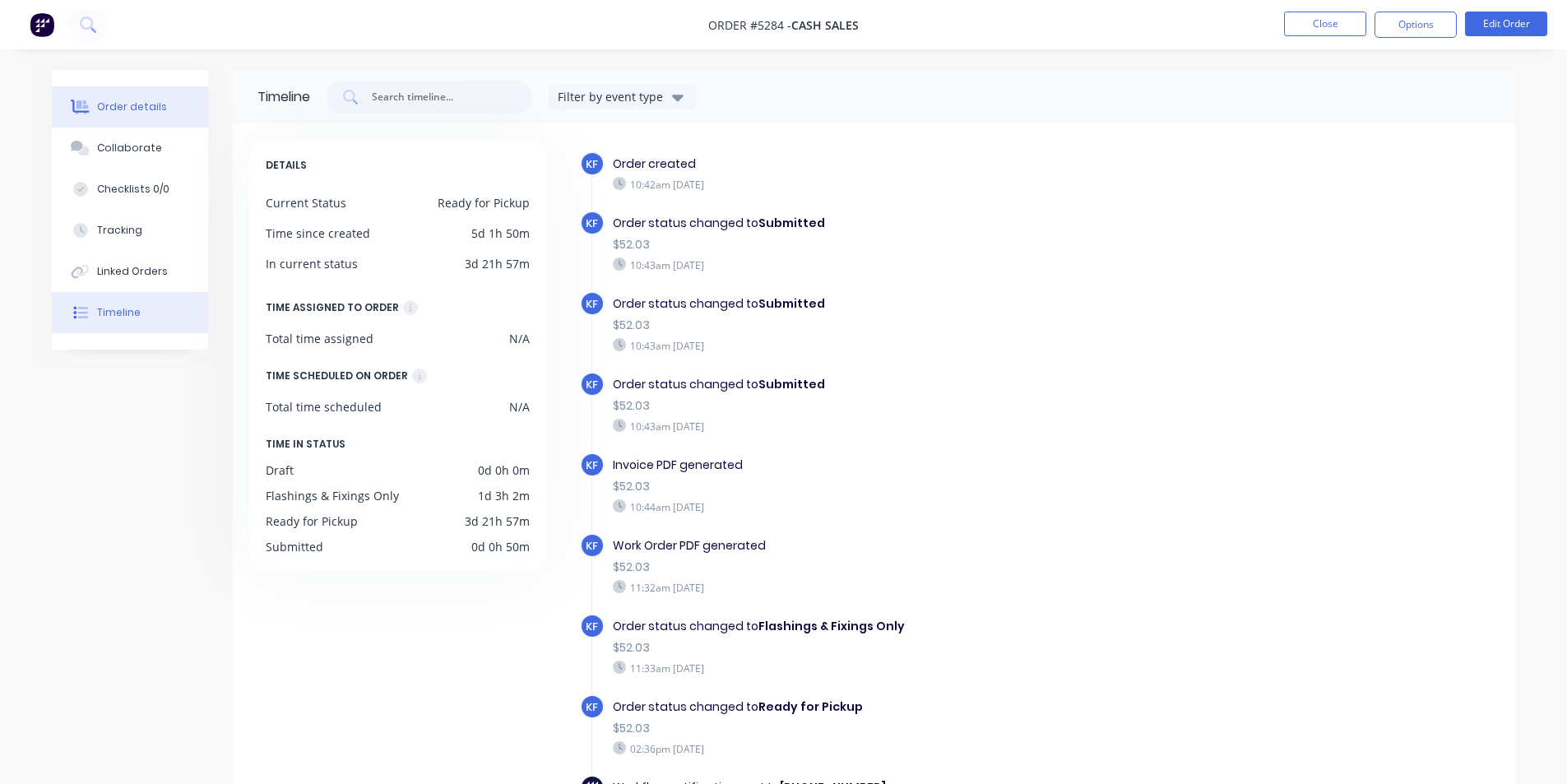
click at [113, 123] on button "Order details" at bounding box center [130, 107] width 157 height 41
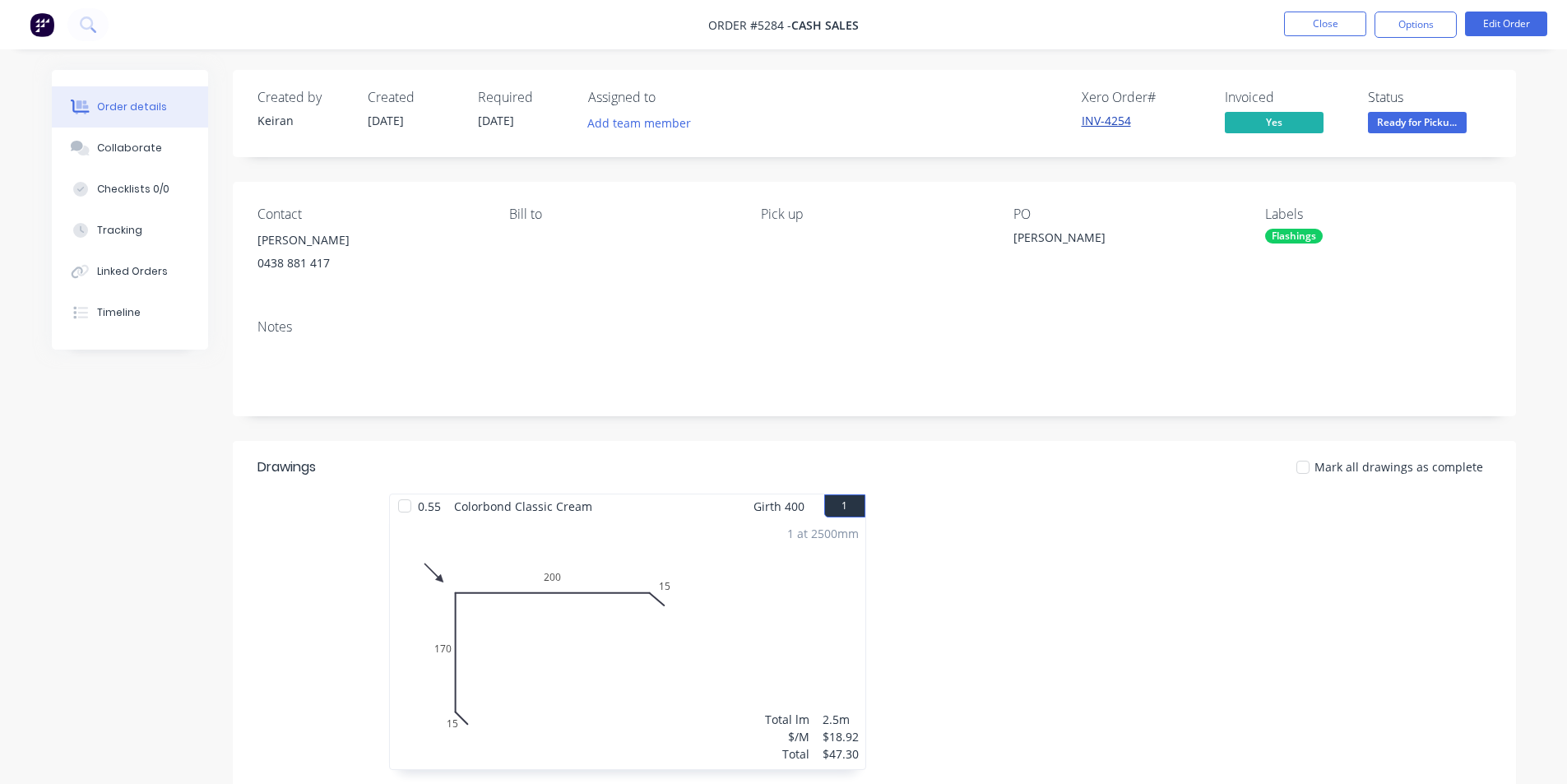
click at [1116, 122] on link "INV-4254" at bounding box center [1106, 120] width 49 height 15
click at [1418, 120] on span "Ready for Picku..." at bounding box center [1417, 122] width 99 height 21
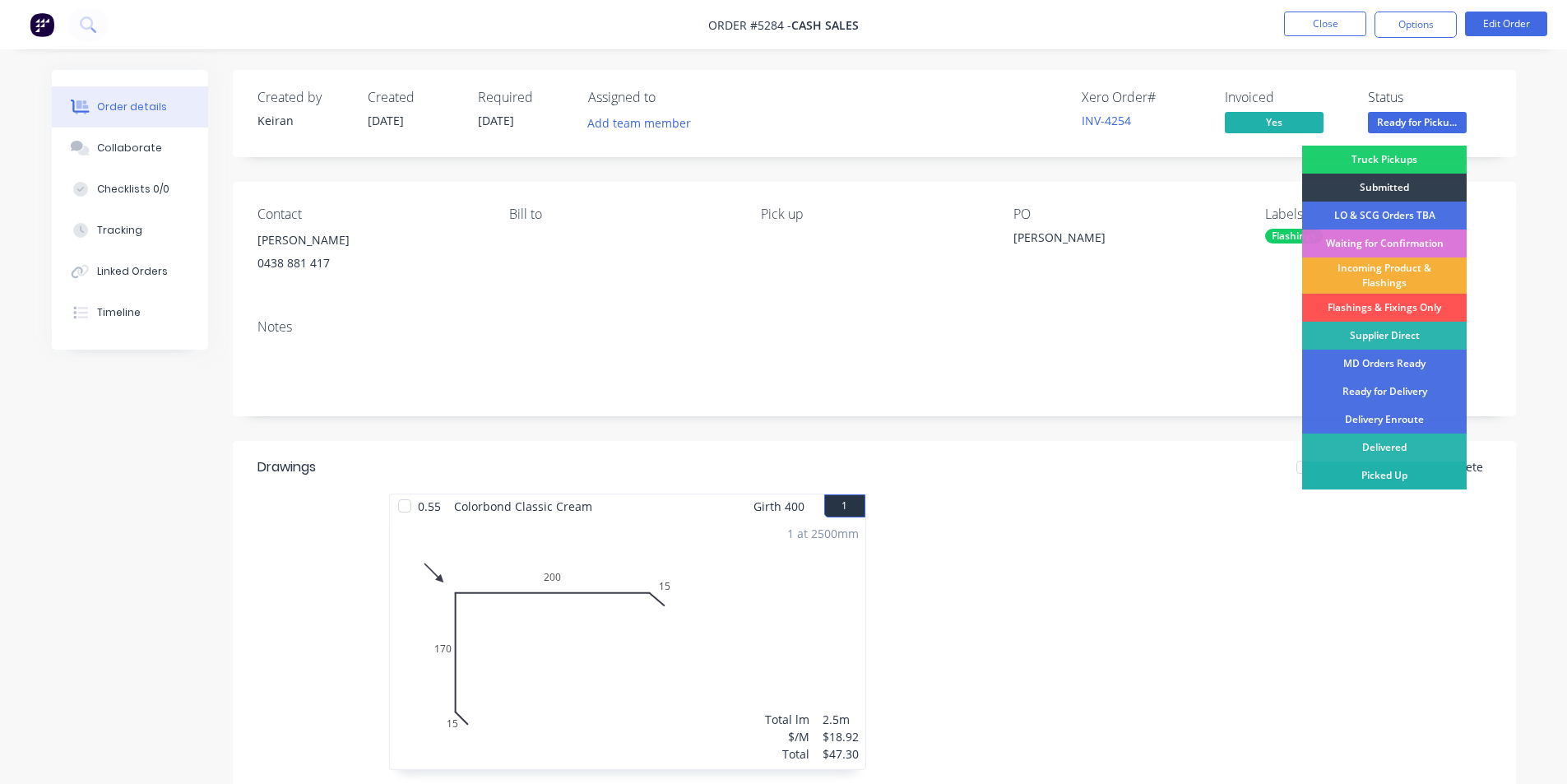
click at [1415, 476] on div "Picked Up" at bounding box center [1384, 475] width 164 height 28
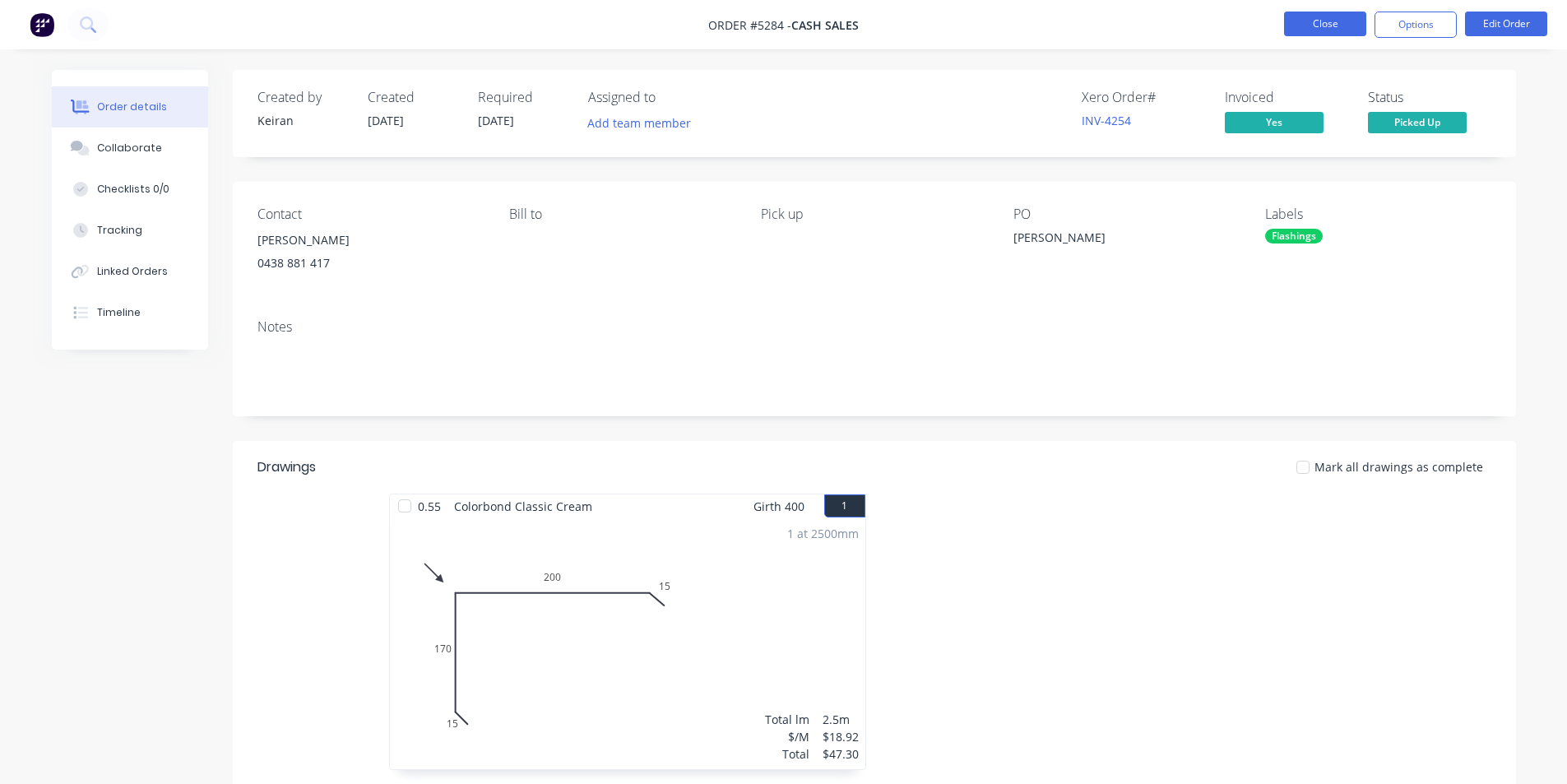
click at [1315, 30] on button "Close" at bounding box center [1326, 23] width 83 height 25
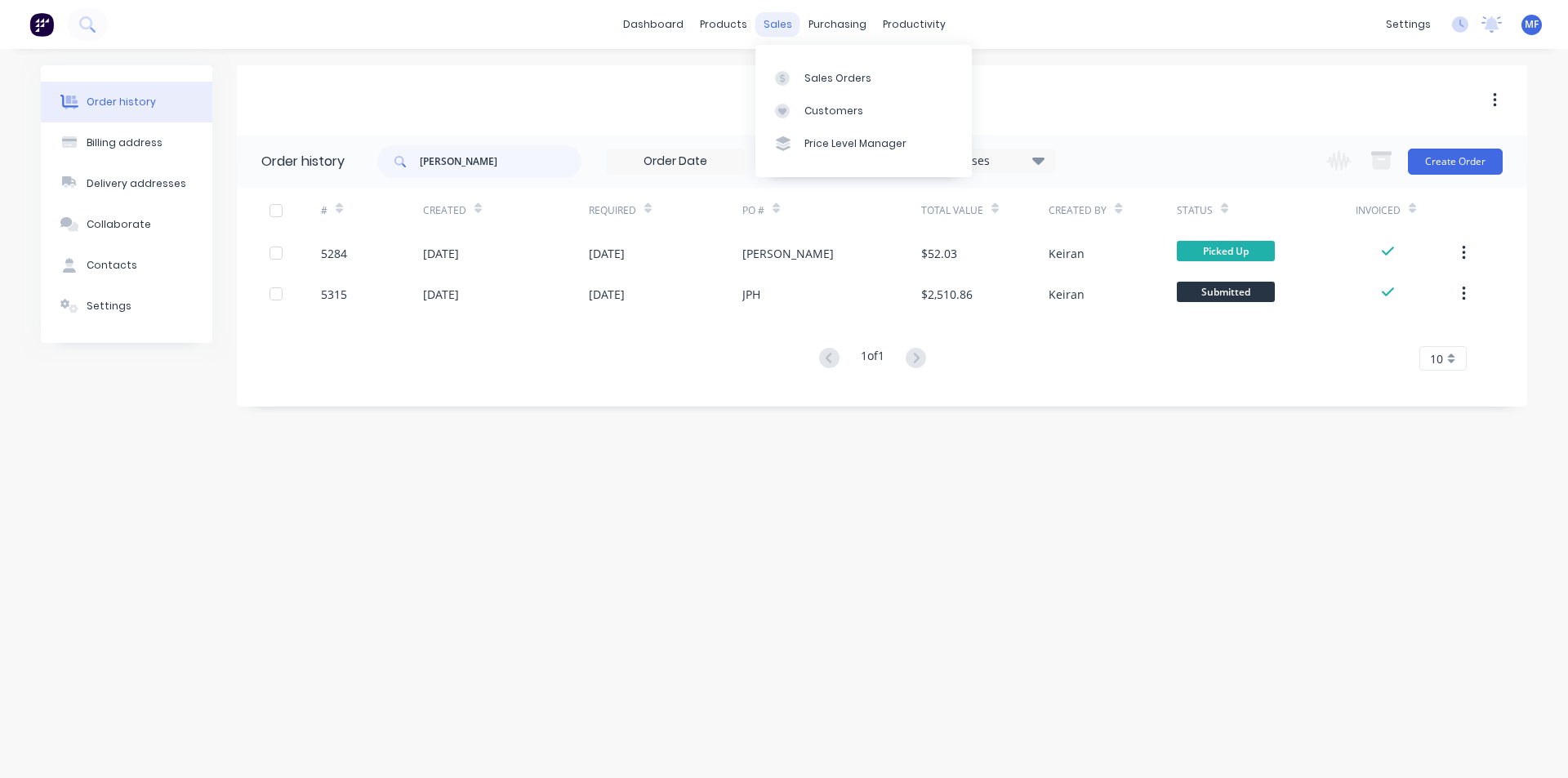
click at [782, 22] on div "sales" at bounding box center [778, 24] width 45 height 25
click at [804, 115] on div "Customers" at bounding box center [833, 110] width 59 height 15
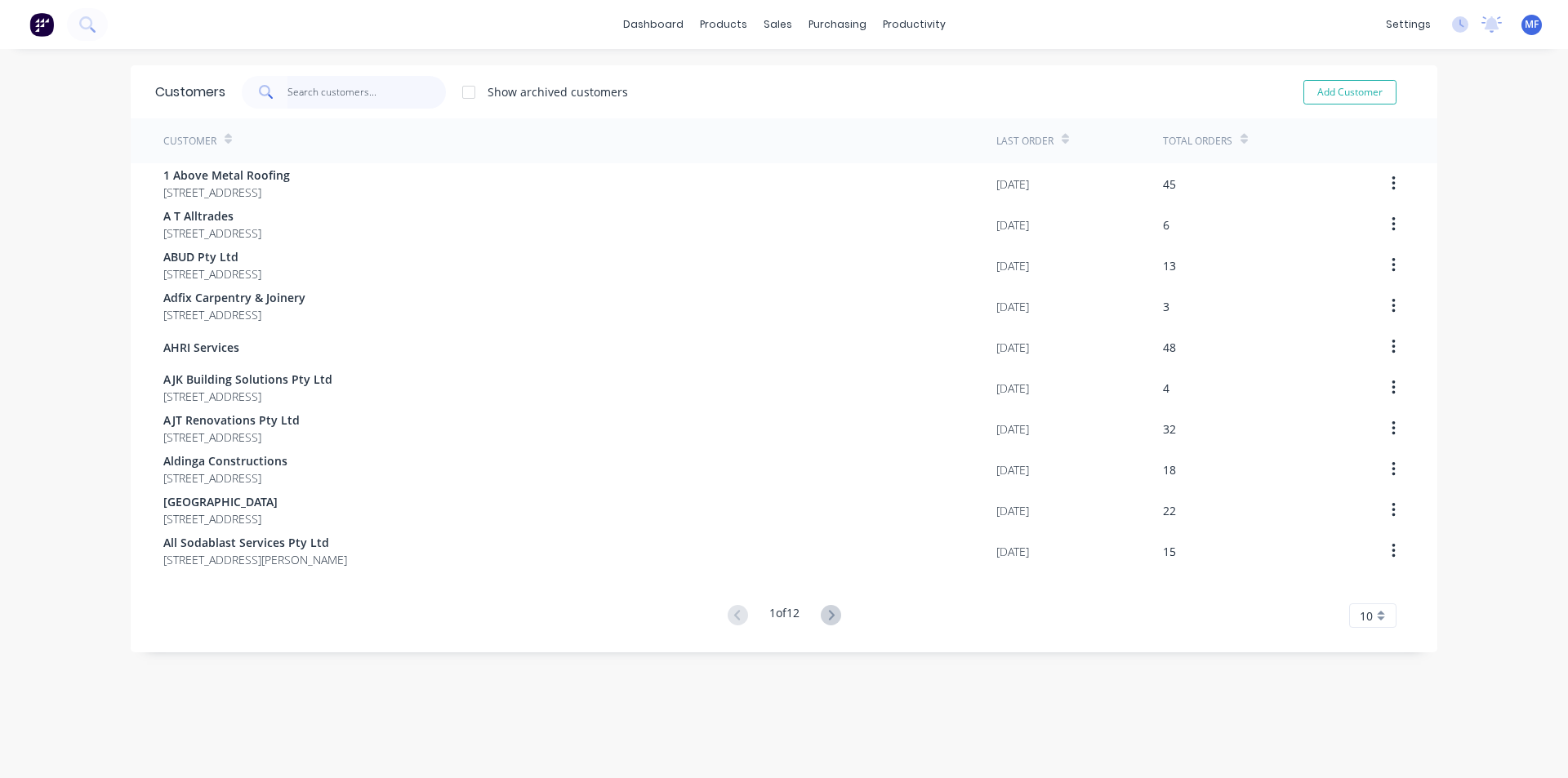
click at [326, 94] on input "text" at bounding box center [367, 92] width 159 height 32
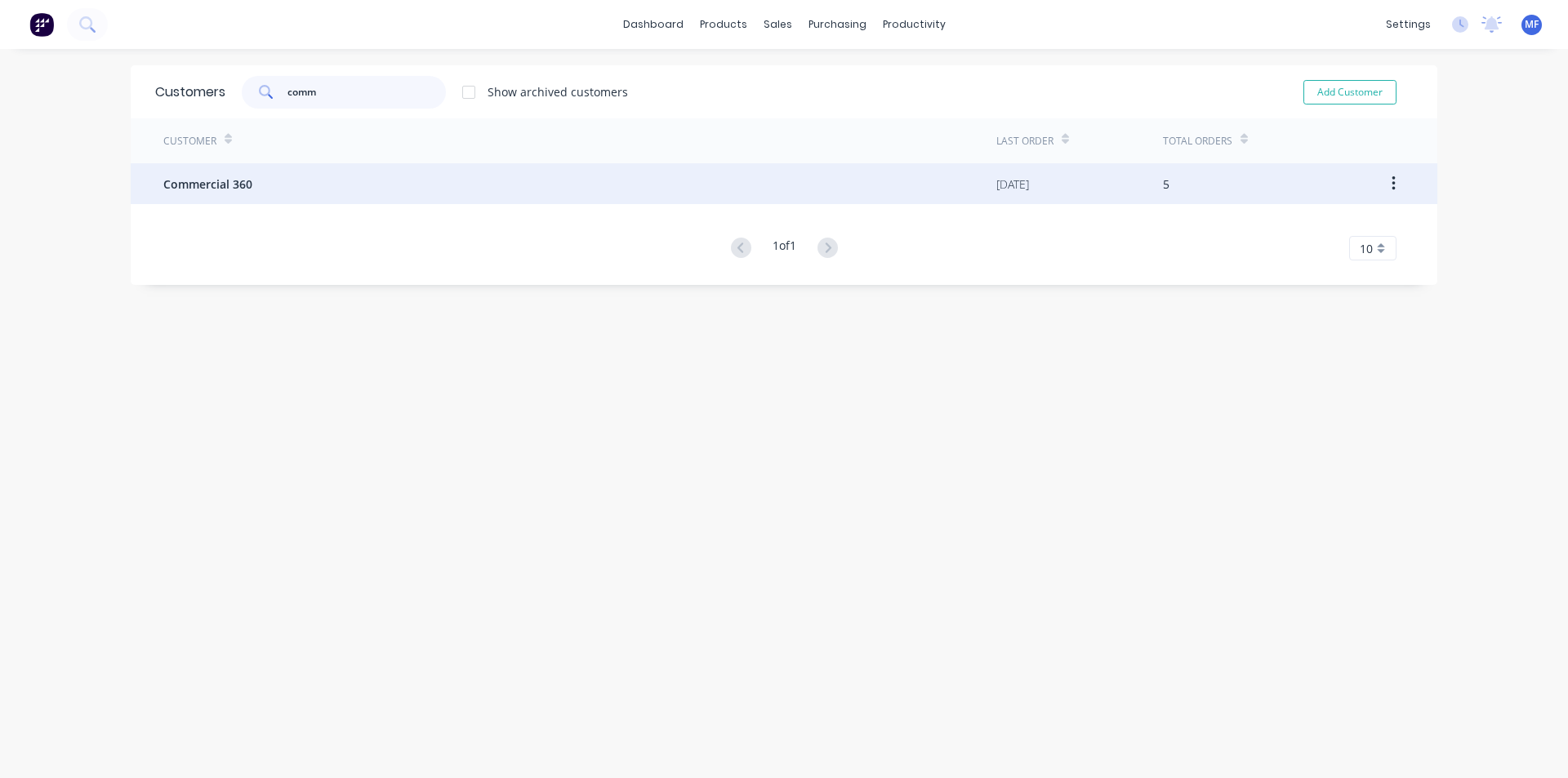
type input "comm"
click at [215, 176] on span "Commercial 360" at bounding box center [208, 184] width 89 height 17
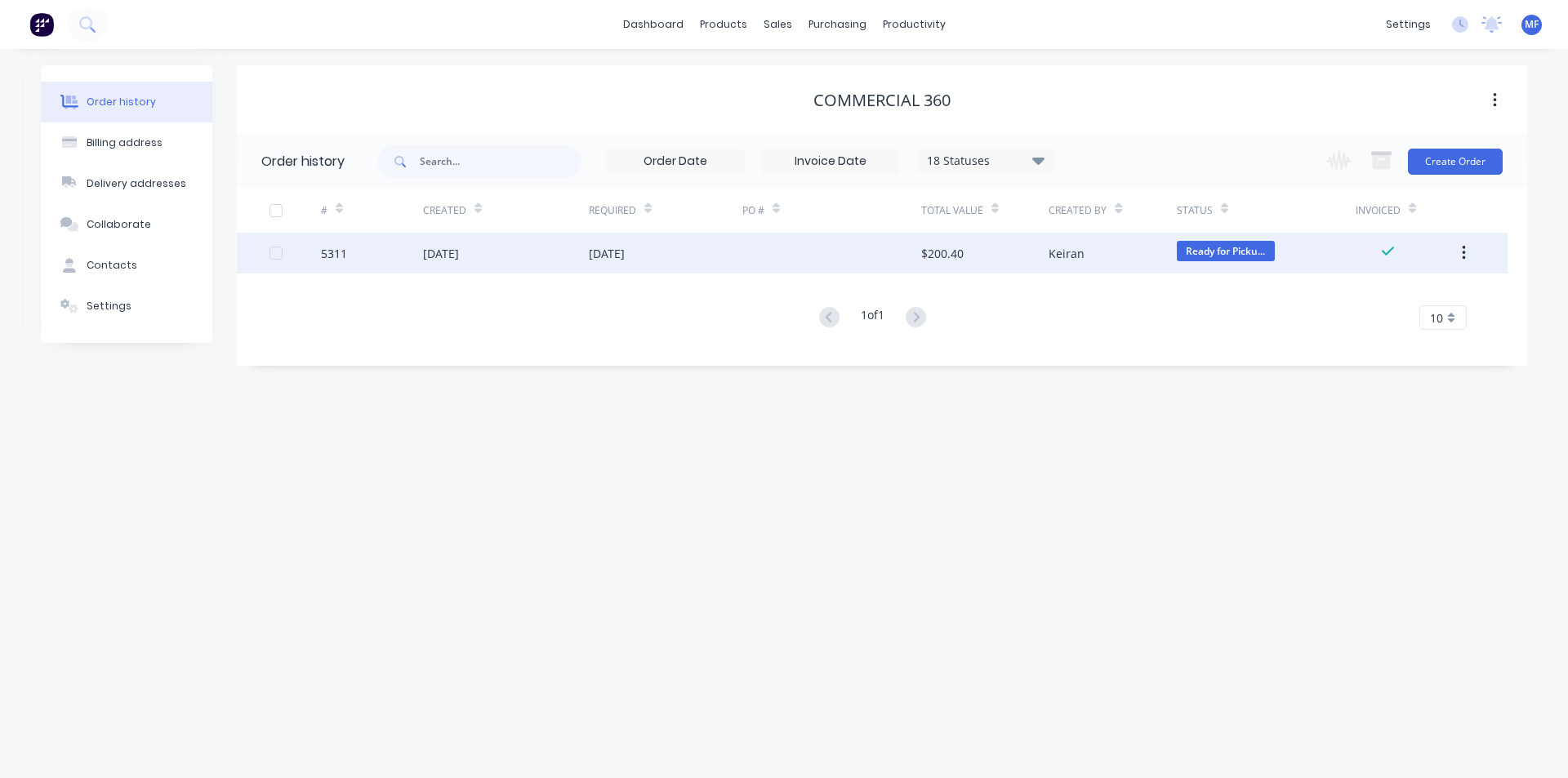
click at [982, 249] on div "$200.40" at bounding box center [984, 253] width 127 height 41
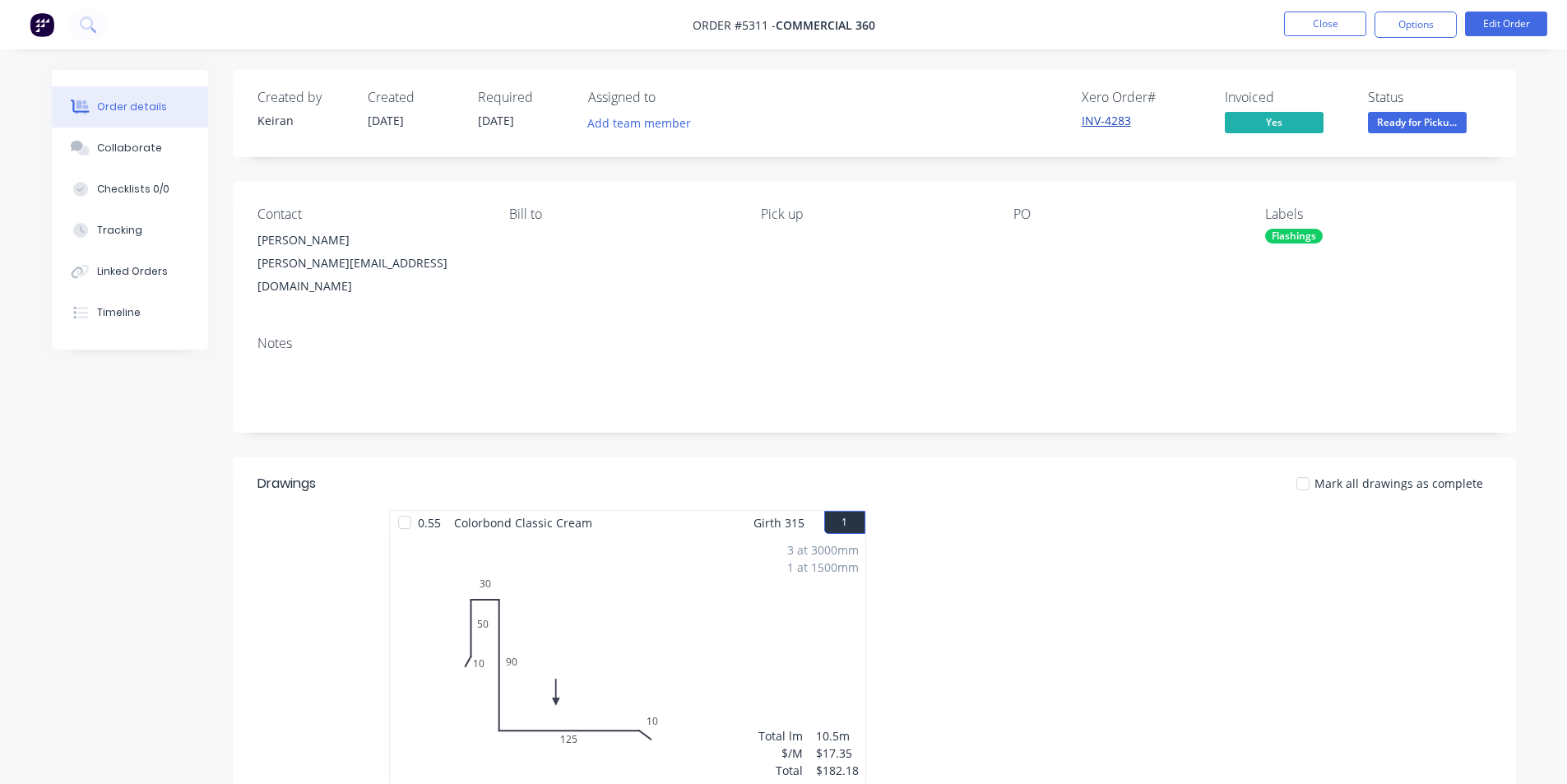
click at [1109, 114] on link "INV-4283" at bounding box center [1106, 120] width 49 height 15
click at [1433, 15] on button "Options" at bounding box center [1416, 24] width 83 height 27
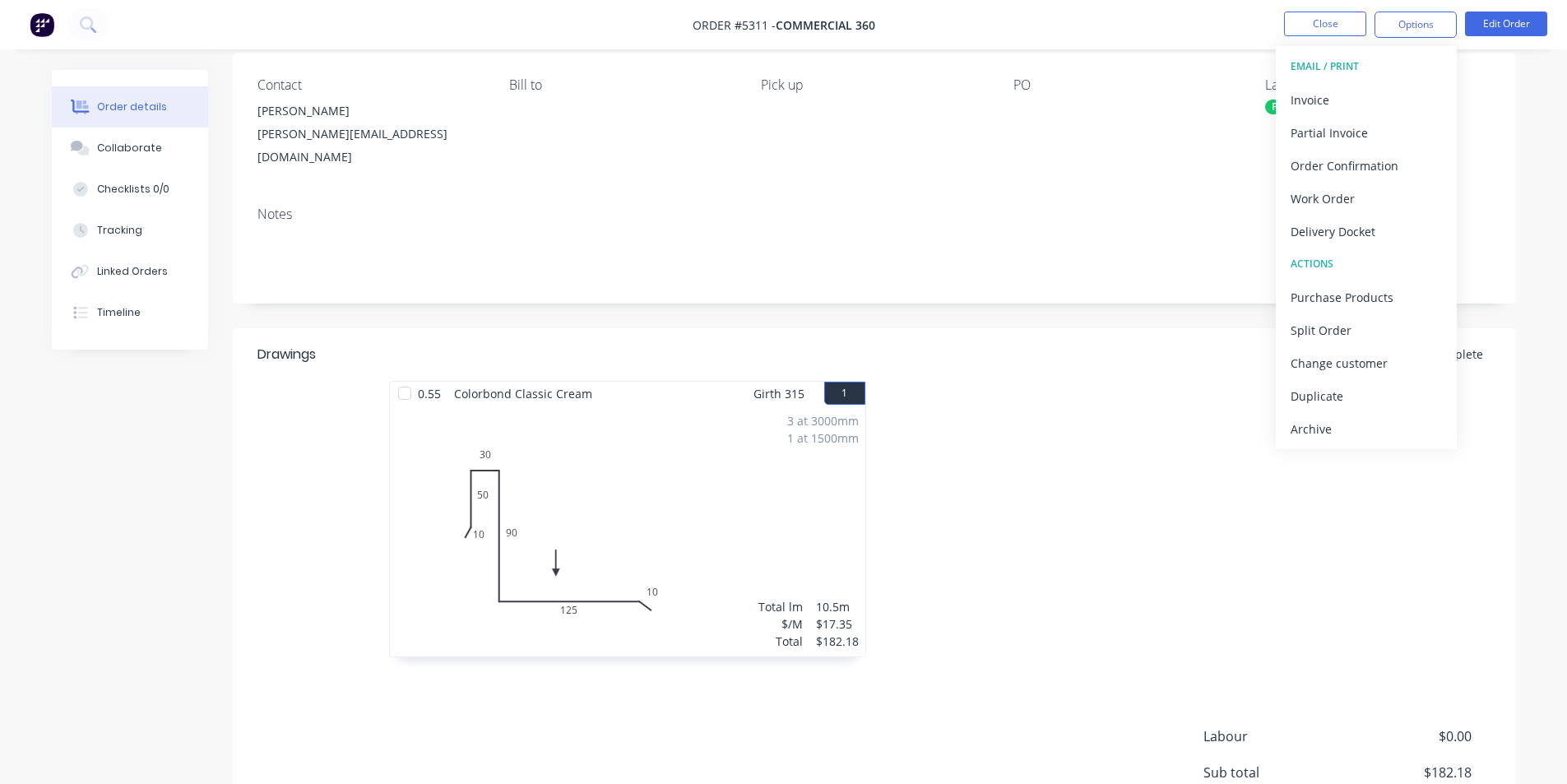
scroll to position [164, 0]
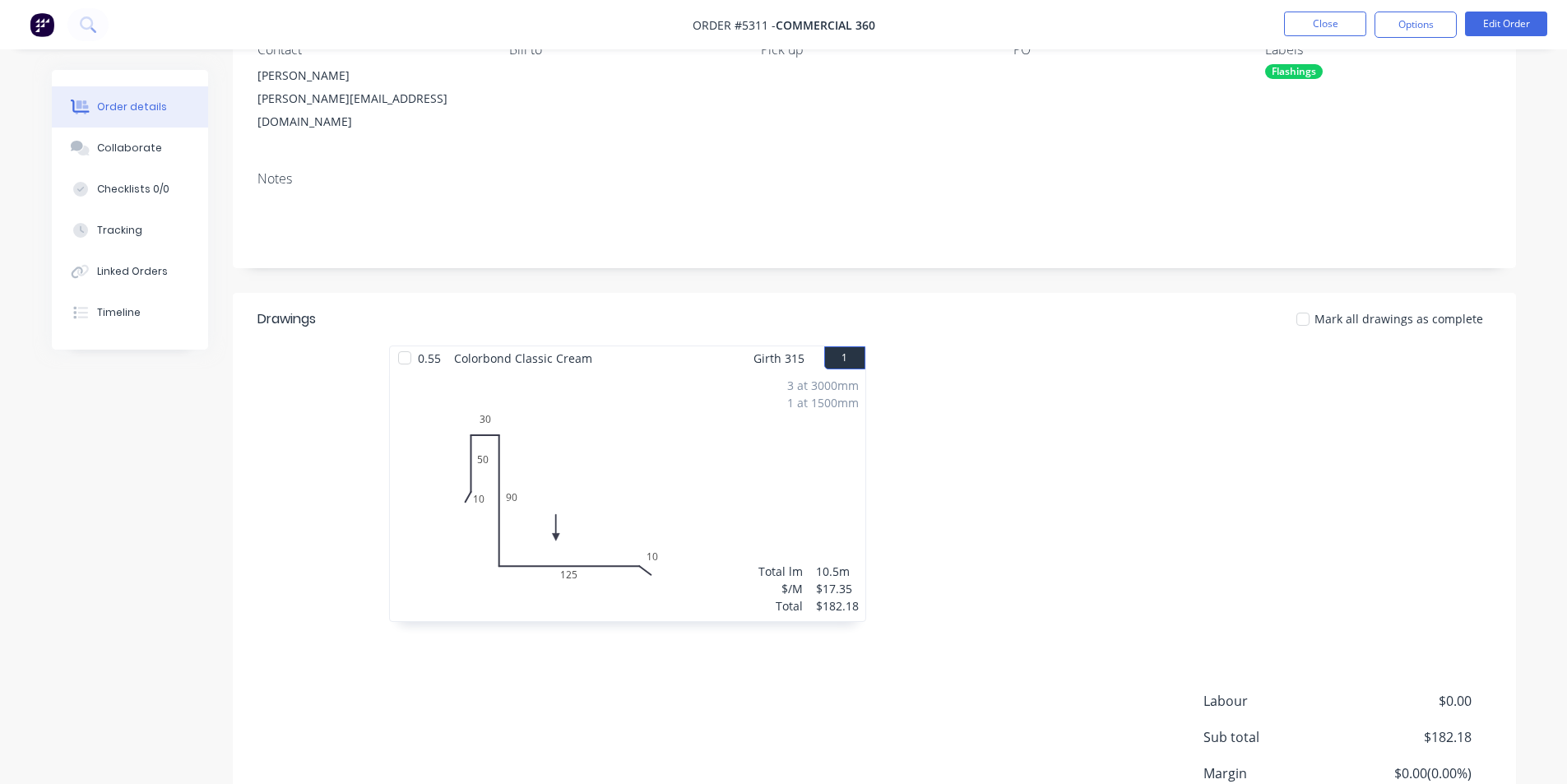
click at [1103, 380] on div at bounding box center [1121, 491] width 493 height 293
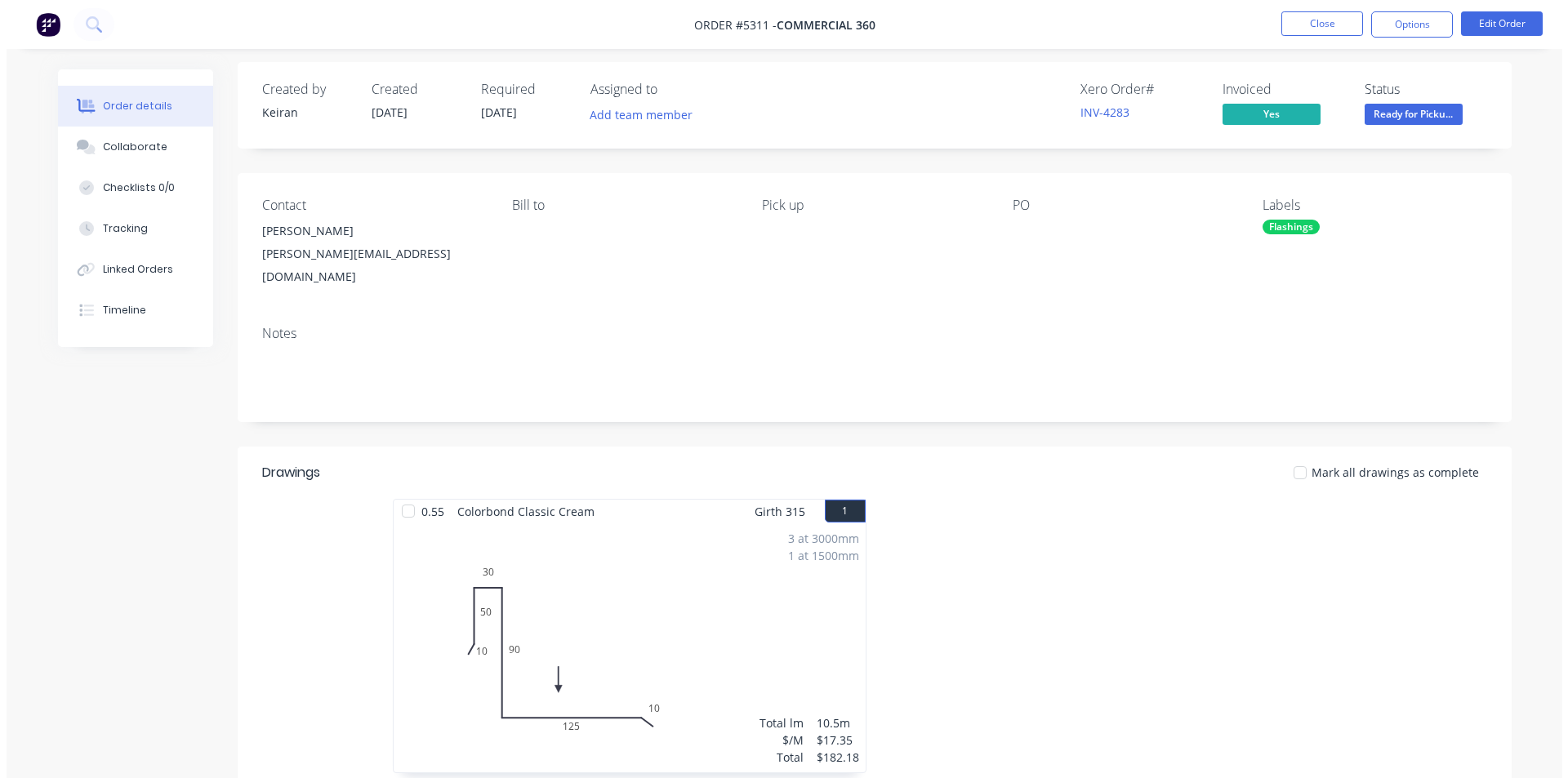
scroll to position [0, 0]
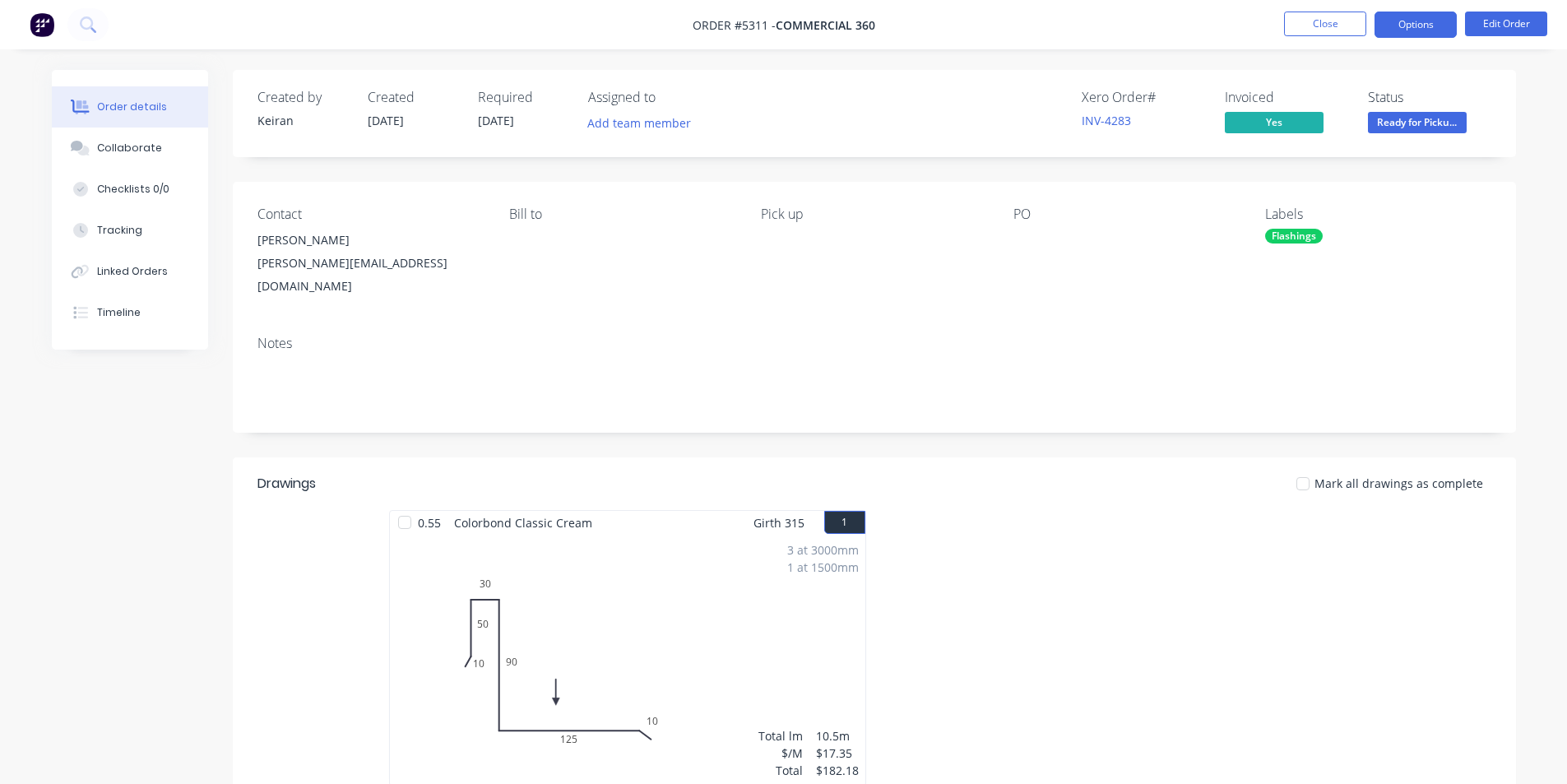
click at [1404, 28] on button "Options" at bounding box center [1416, 24] width 83 height 27
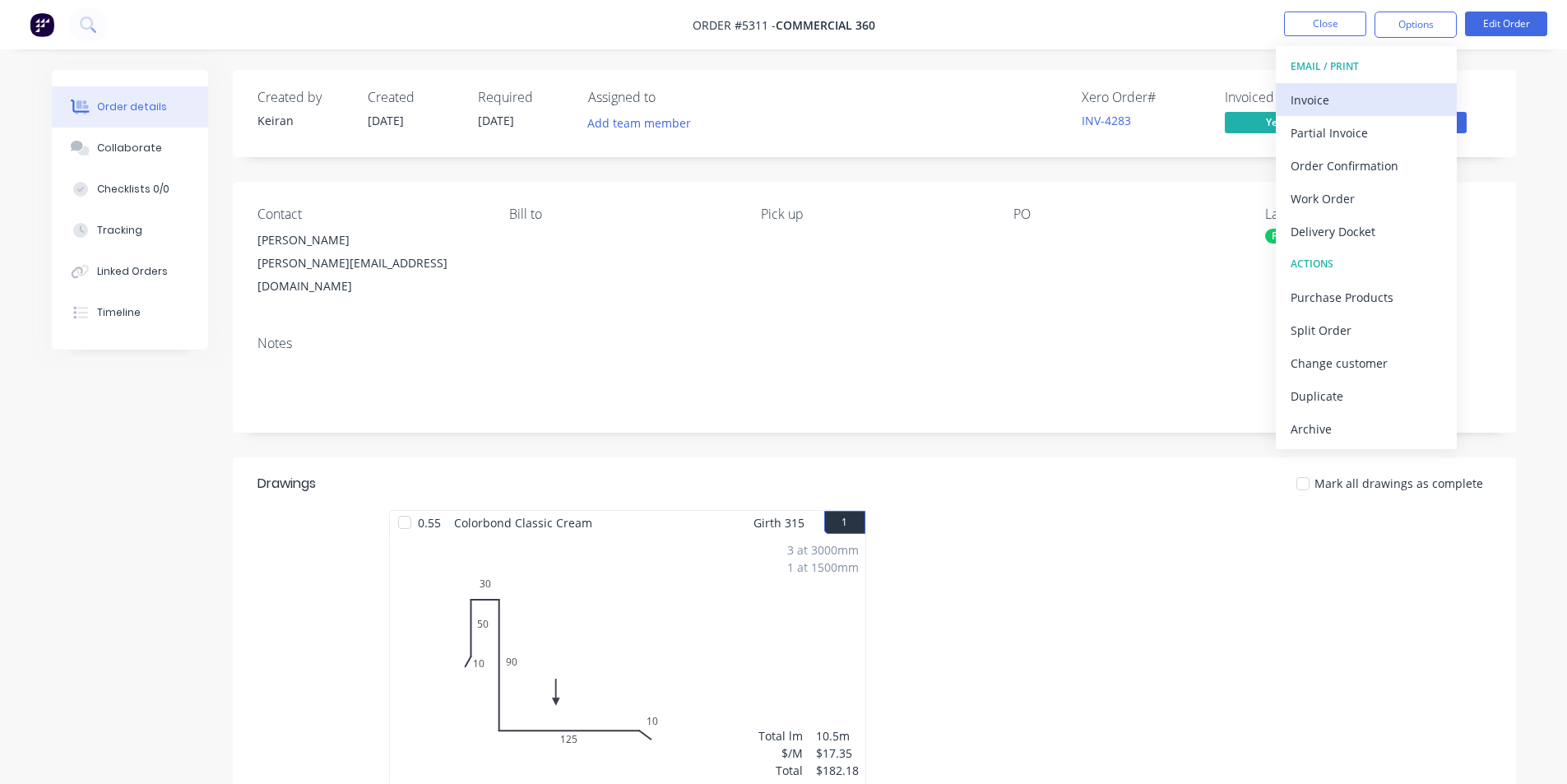
click at [1316, 94] on div "Invoice" at bounding box center [1366, 100] width 152 height 24
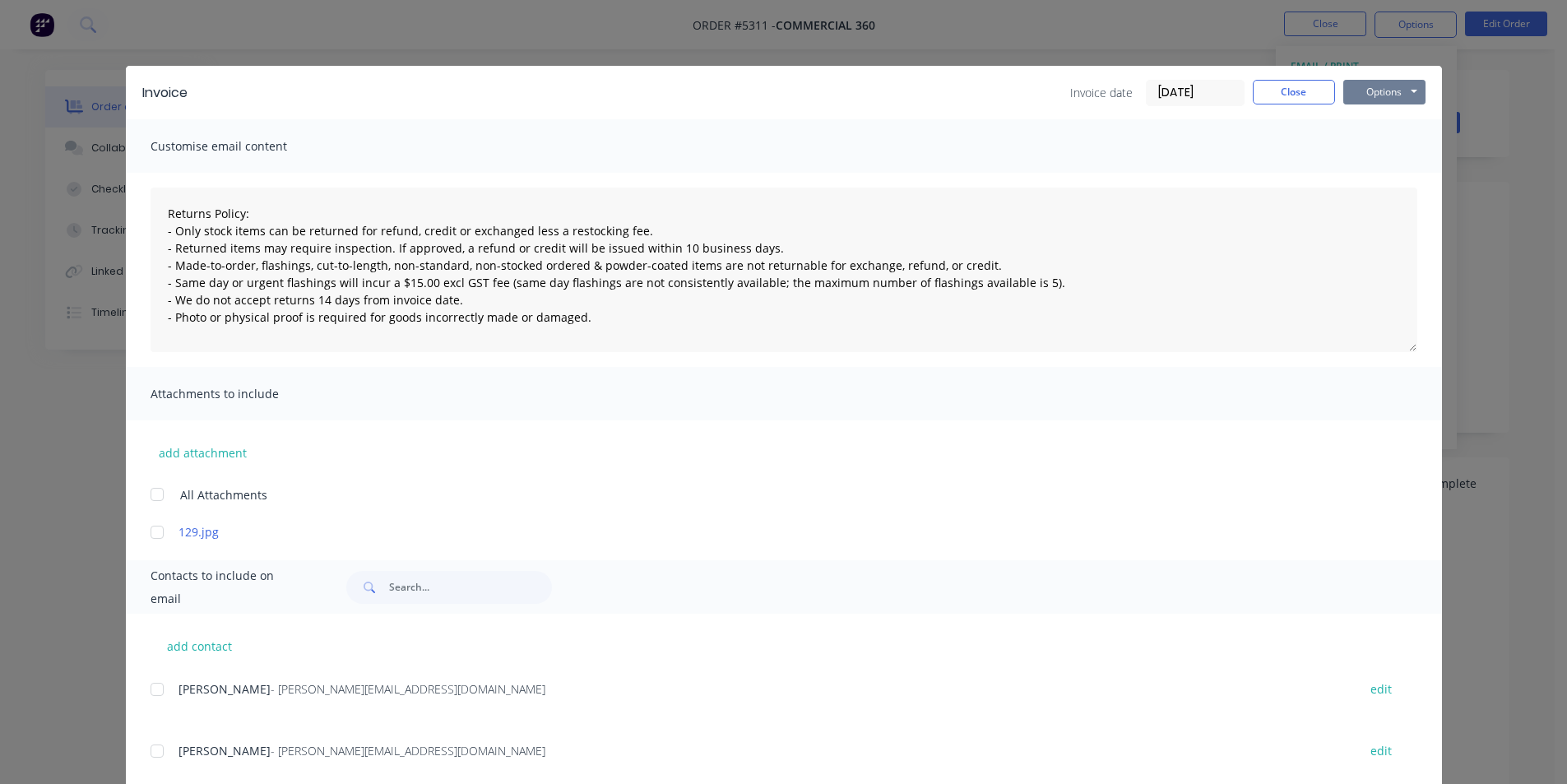
click at [1376, 92] on button "Options" at bounding box center [1384, 92] width 83 height 25
click at [1366, 148] on button "Print" at bounding box center [1396, 149] width 105 height 28
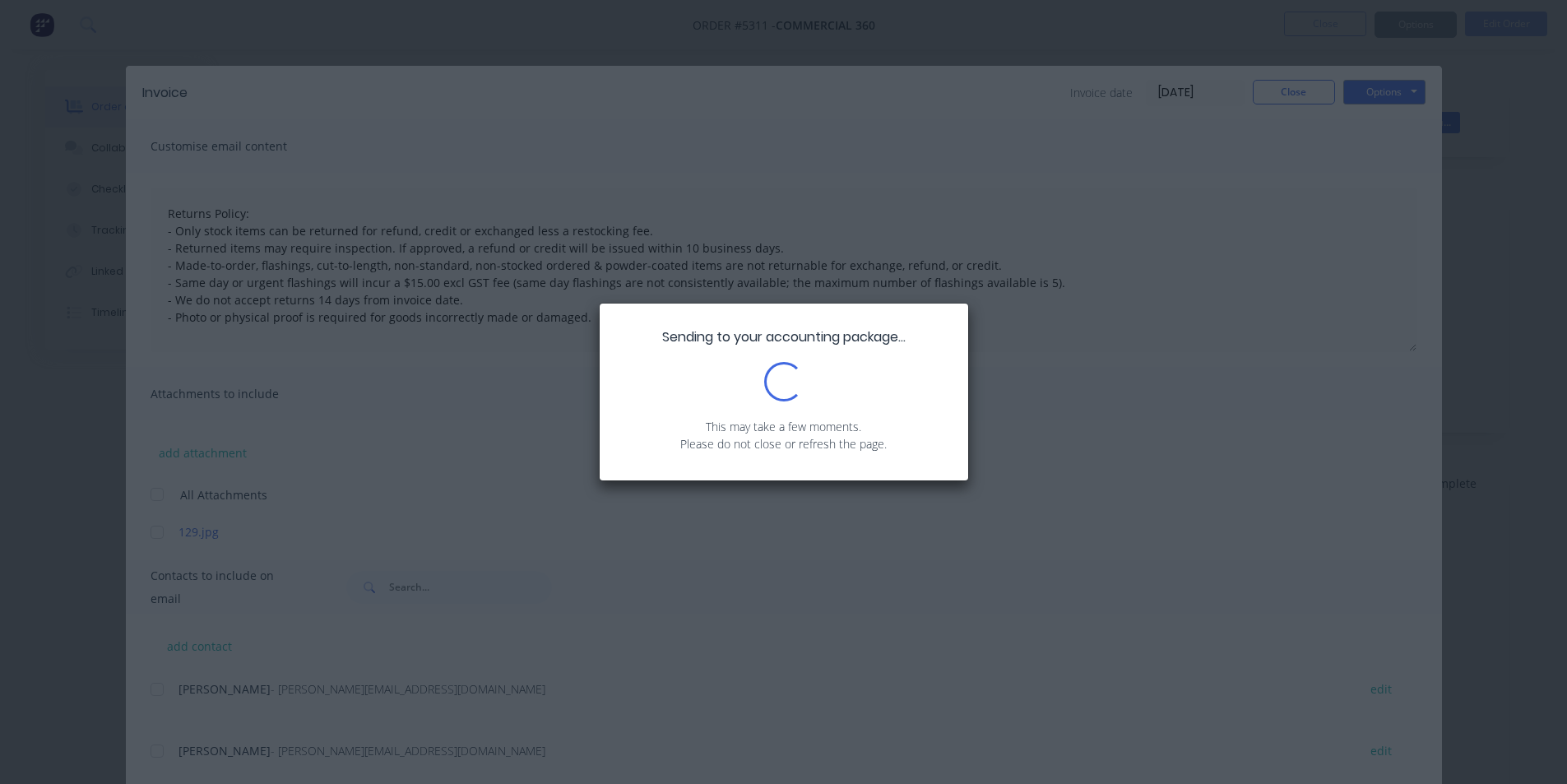
type textarea "Returns Policy: - Only stock items can be returned for refund, credit or exchan…"
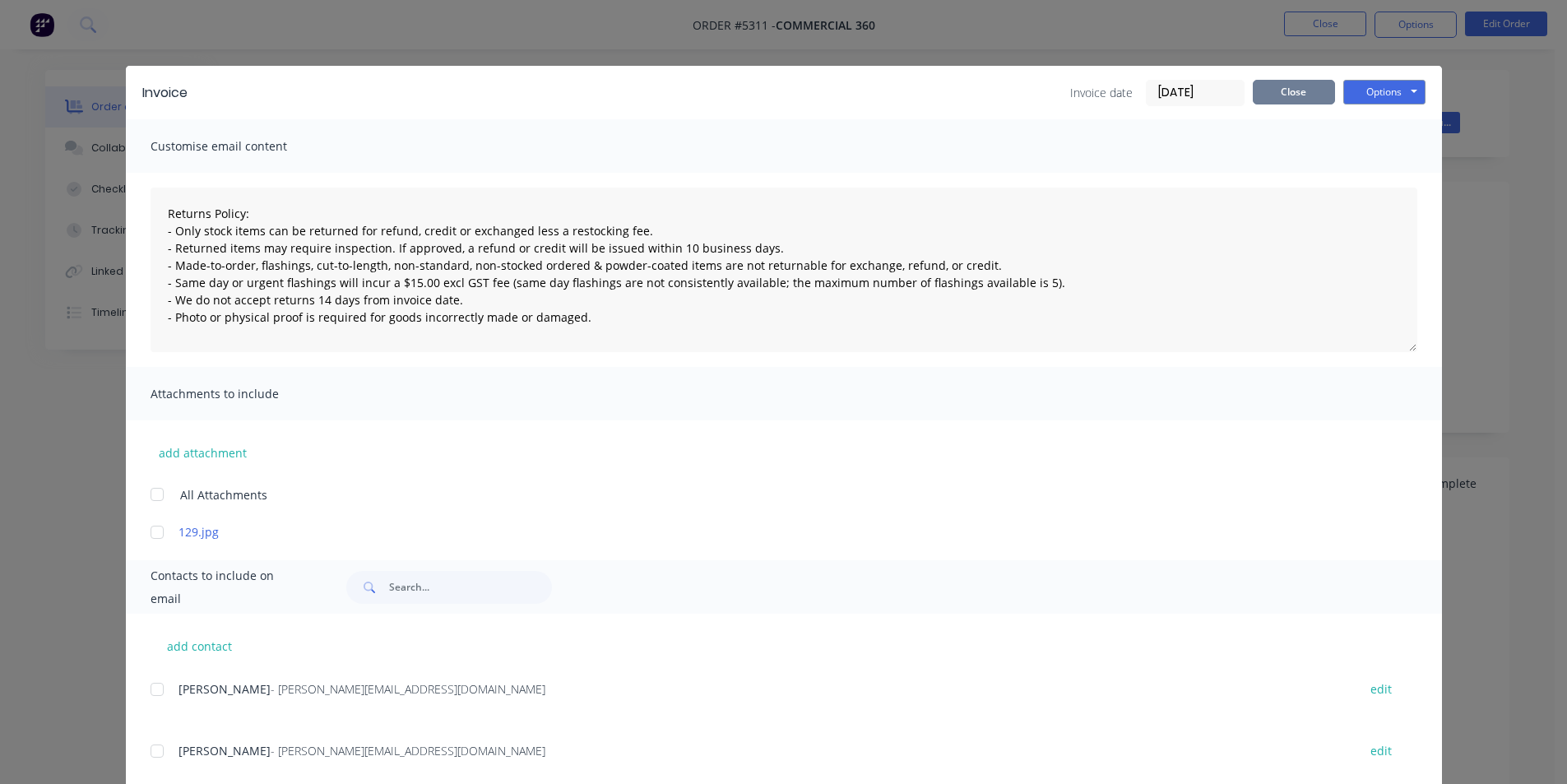
click at [1270, 88] on button "Close" at bounding box center [1294, 92] width 83 height 25
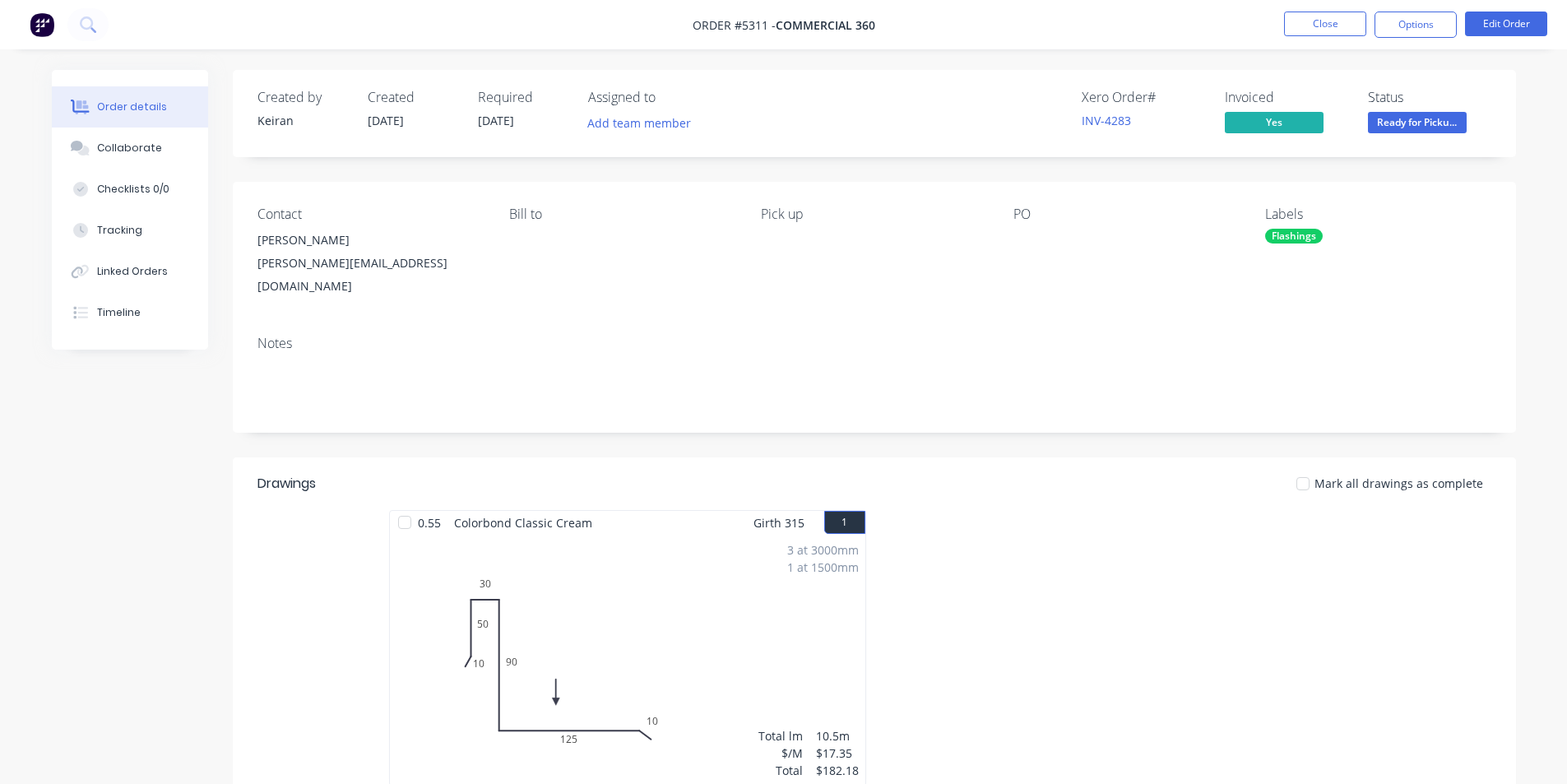
click at [1420, 115] on span "Ready for Picku..." at bounding box center [1417, 122] width 99 height 21
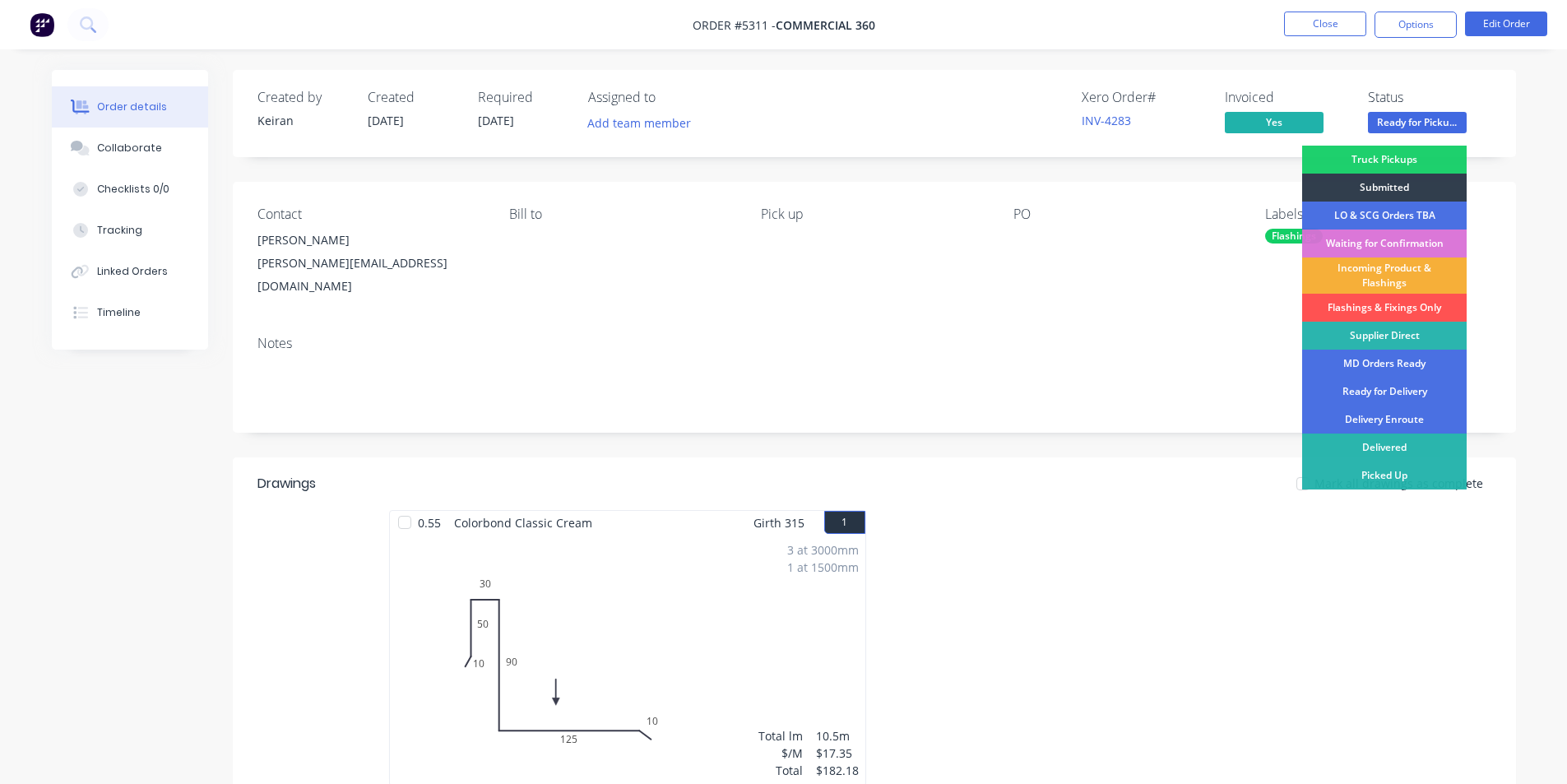
click at [1422, 477] on div "Picked Up" at bounding box center [1384, 475] width 164 height 28
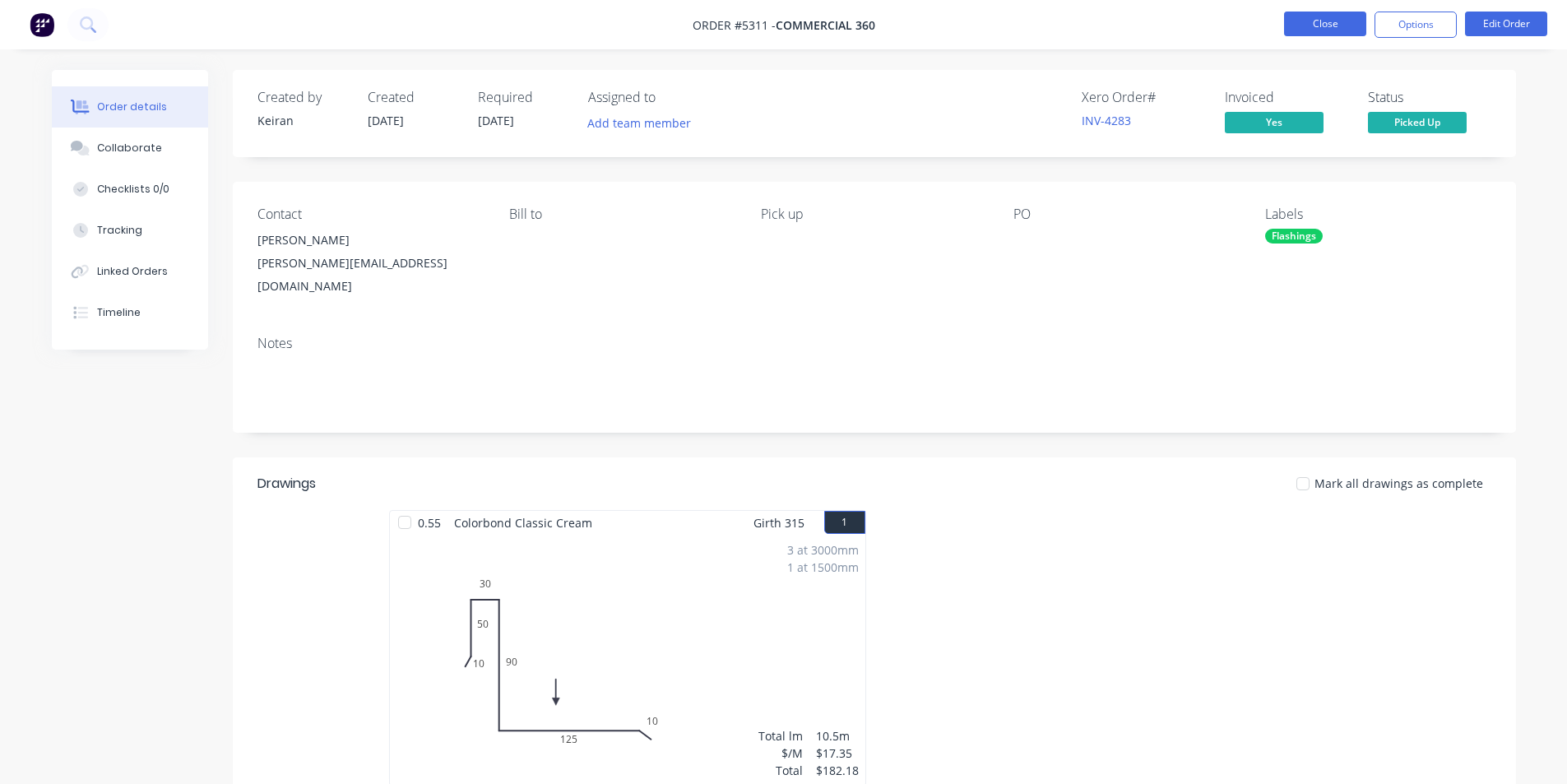
click at [1324, 28] on button "Close" at bounding box center [1326, 23] width 83 height 25
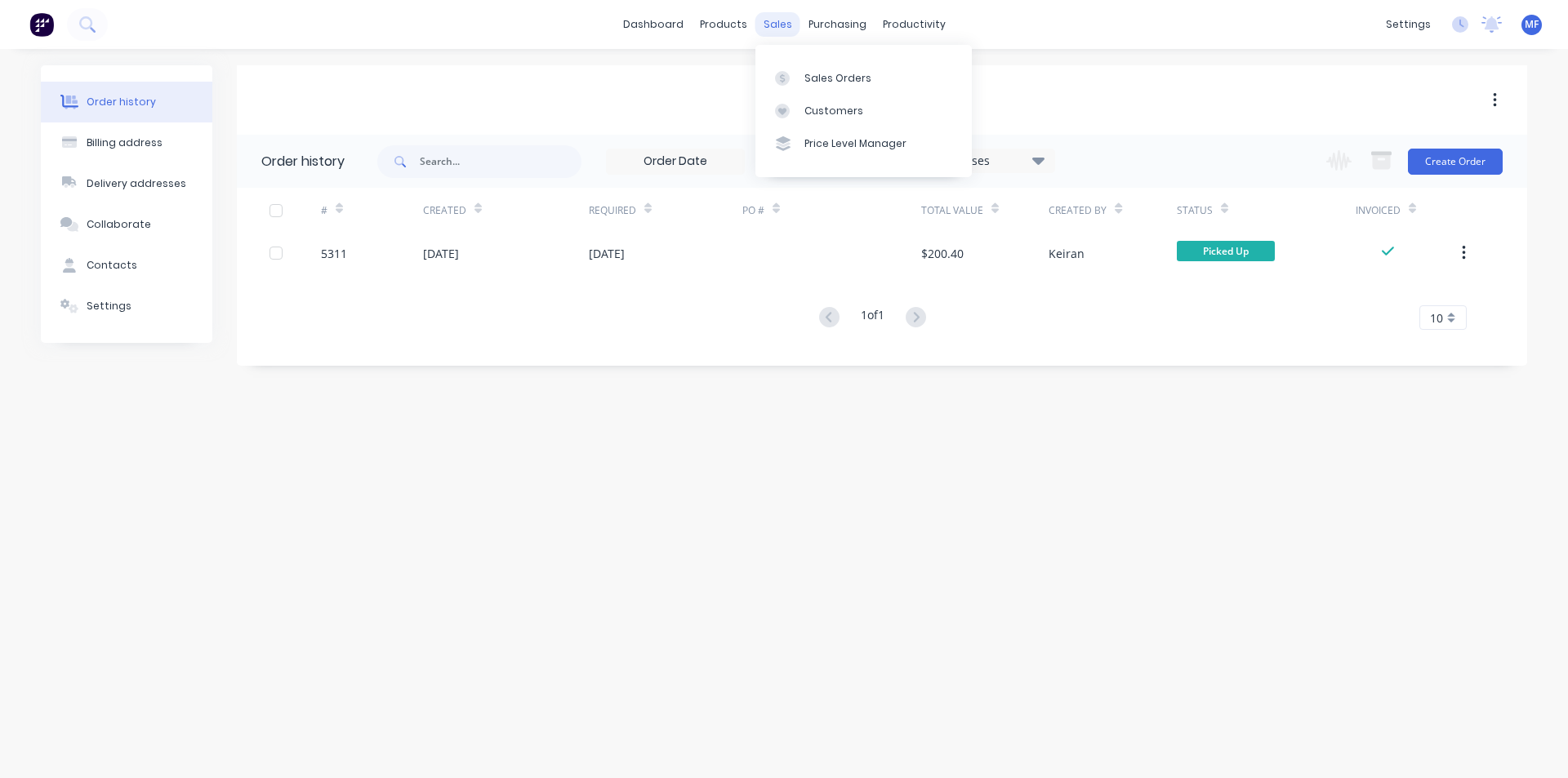
click at [771, 15] on div "sales" at bounding box center [778, 24] width 45 height 25
click at [815, 67] on link "Sales Orders" at bounding box center [863, 78] width 216 height 32
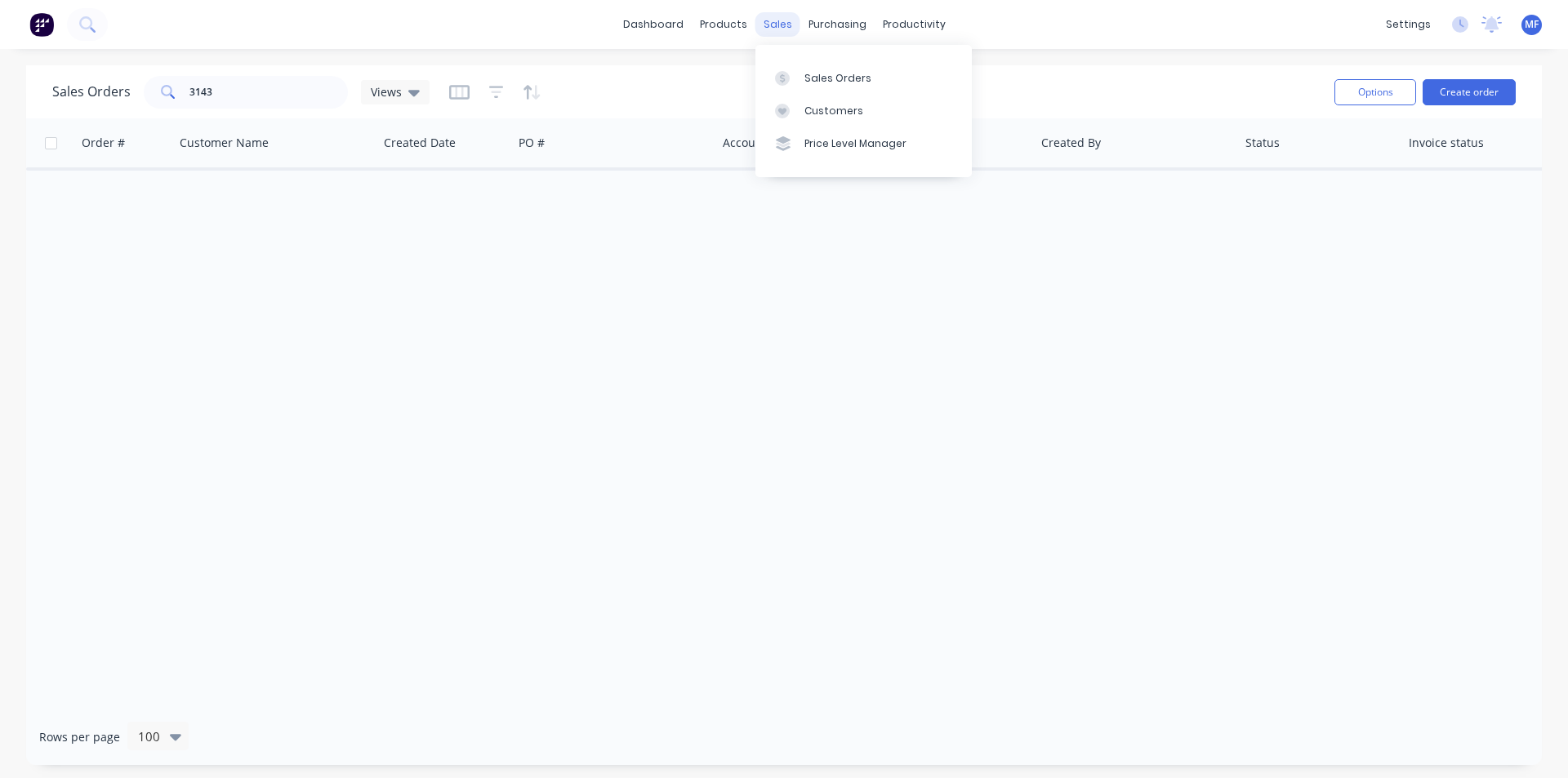
click at [783, 23] on div "sales" at bounding box center [778, 24] width 45 height 25
click at [866, 114] on div "Suppliers" at bounding box center [871, 110] width 49 height 15
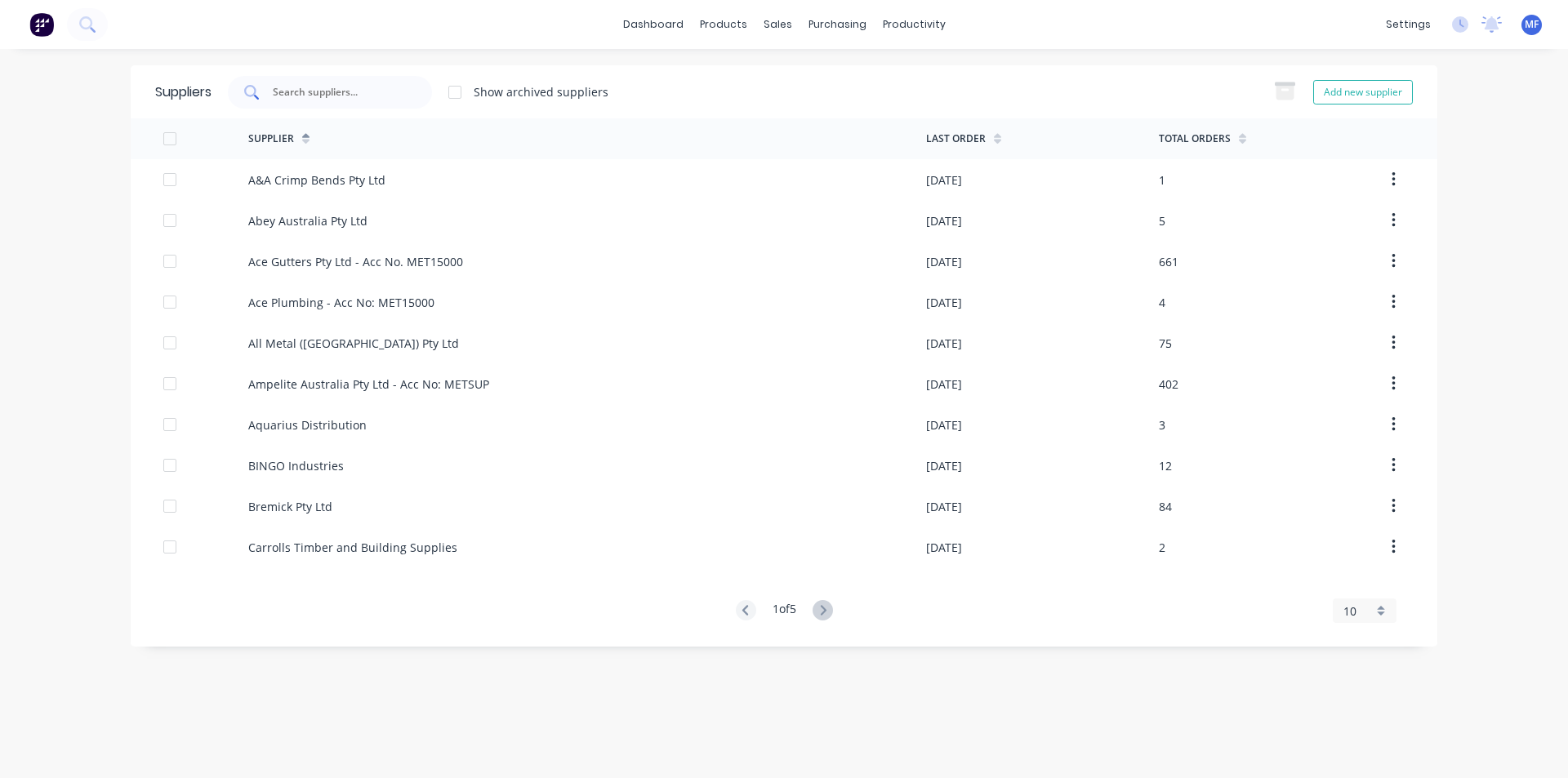
click at [293, 97] on input "text" at bounding box center [338, 91] width 136 height 16
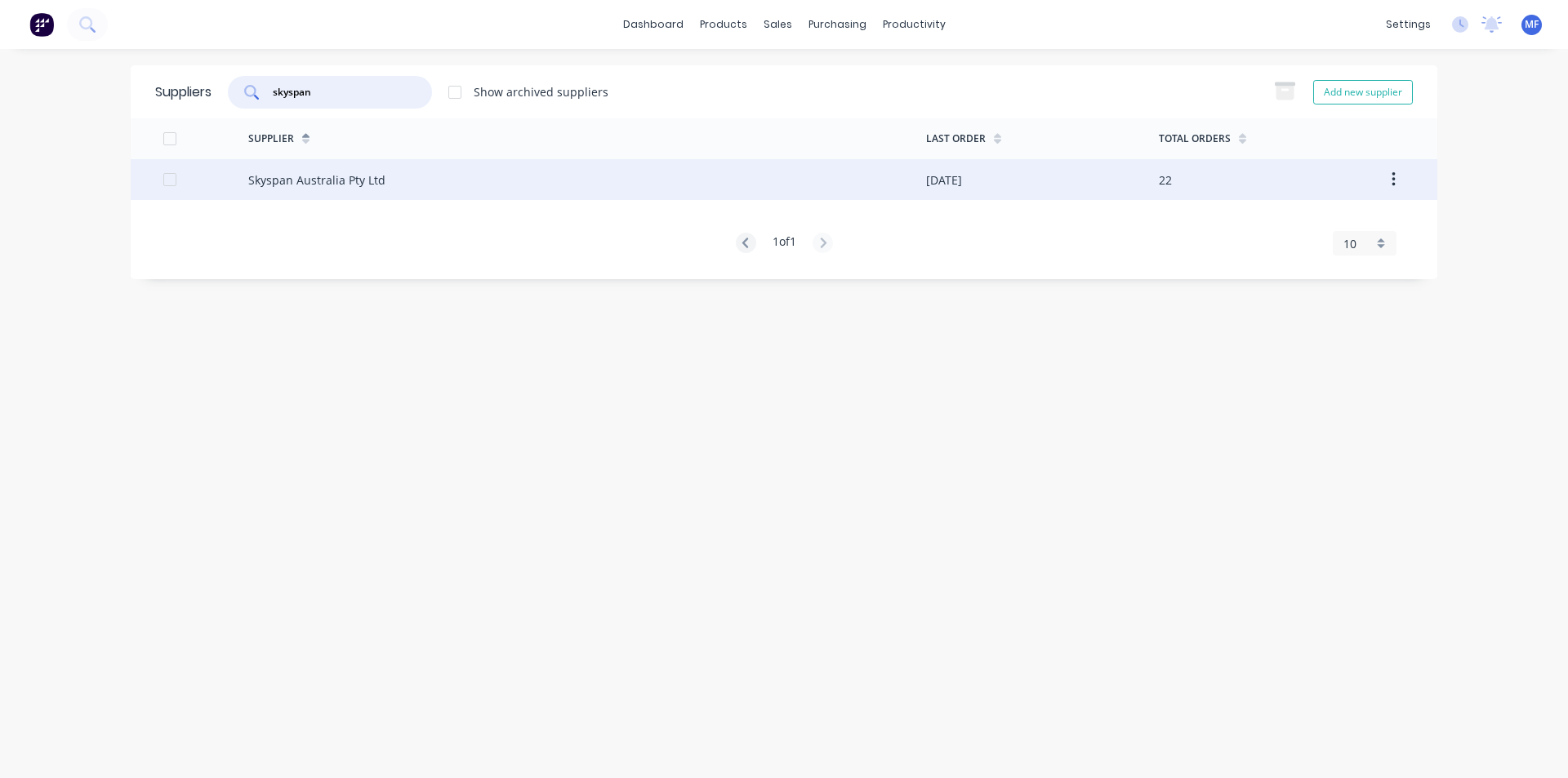
type input "skyspan"
click at [311, 178] on div "Skyspan Australia Pty Ltd" at bounding box center [317, 180] width 138 height 17
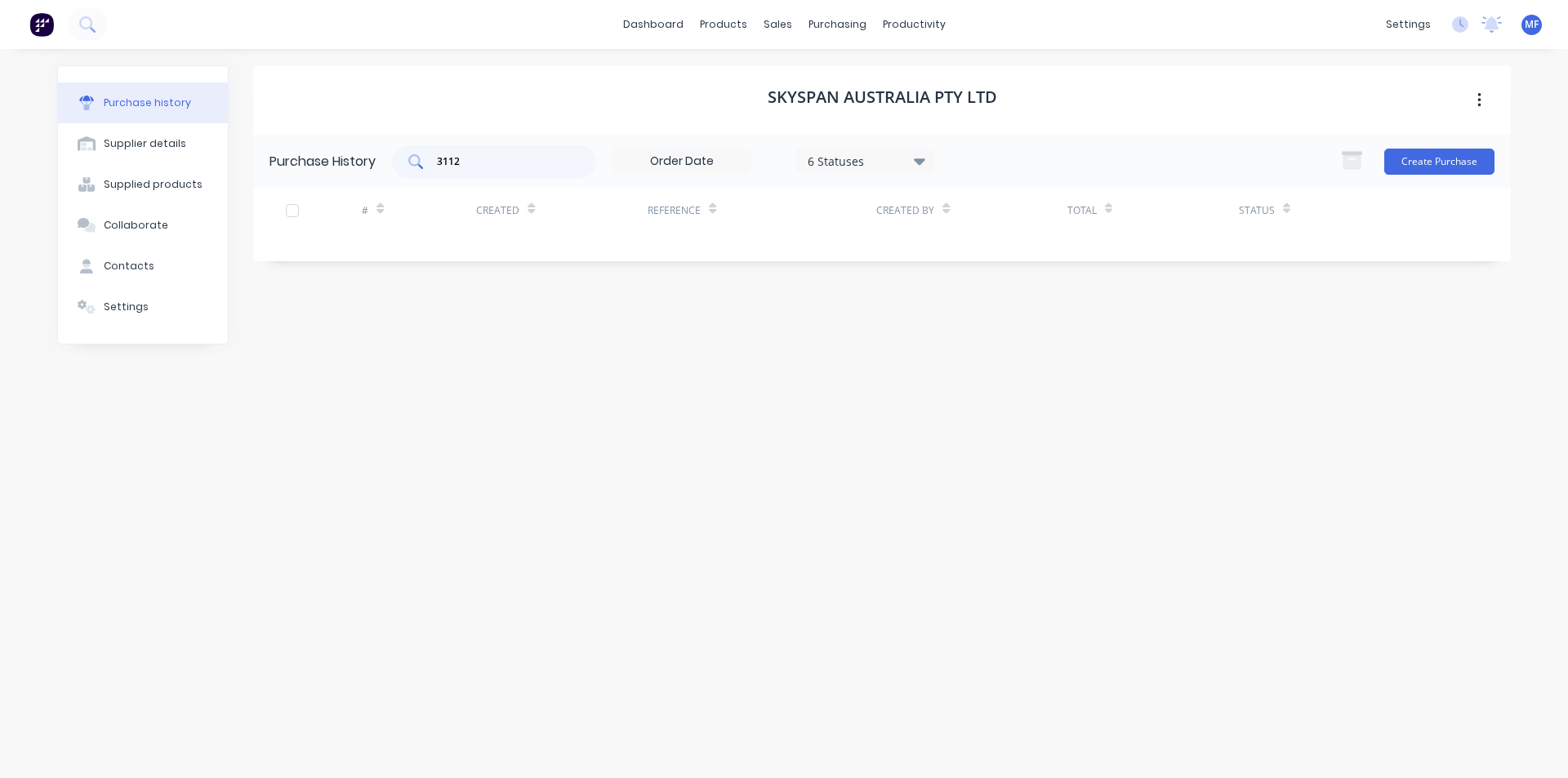
click at [484, 164] on input "3112" at bounding box center [502, 161] width 136 height 16
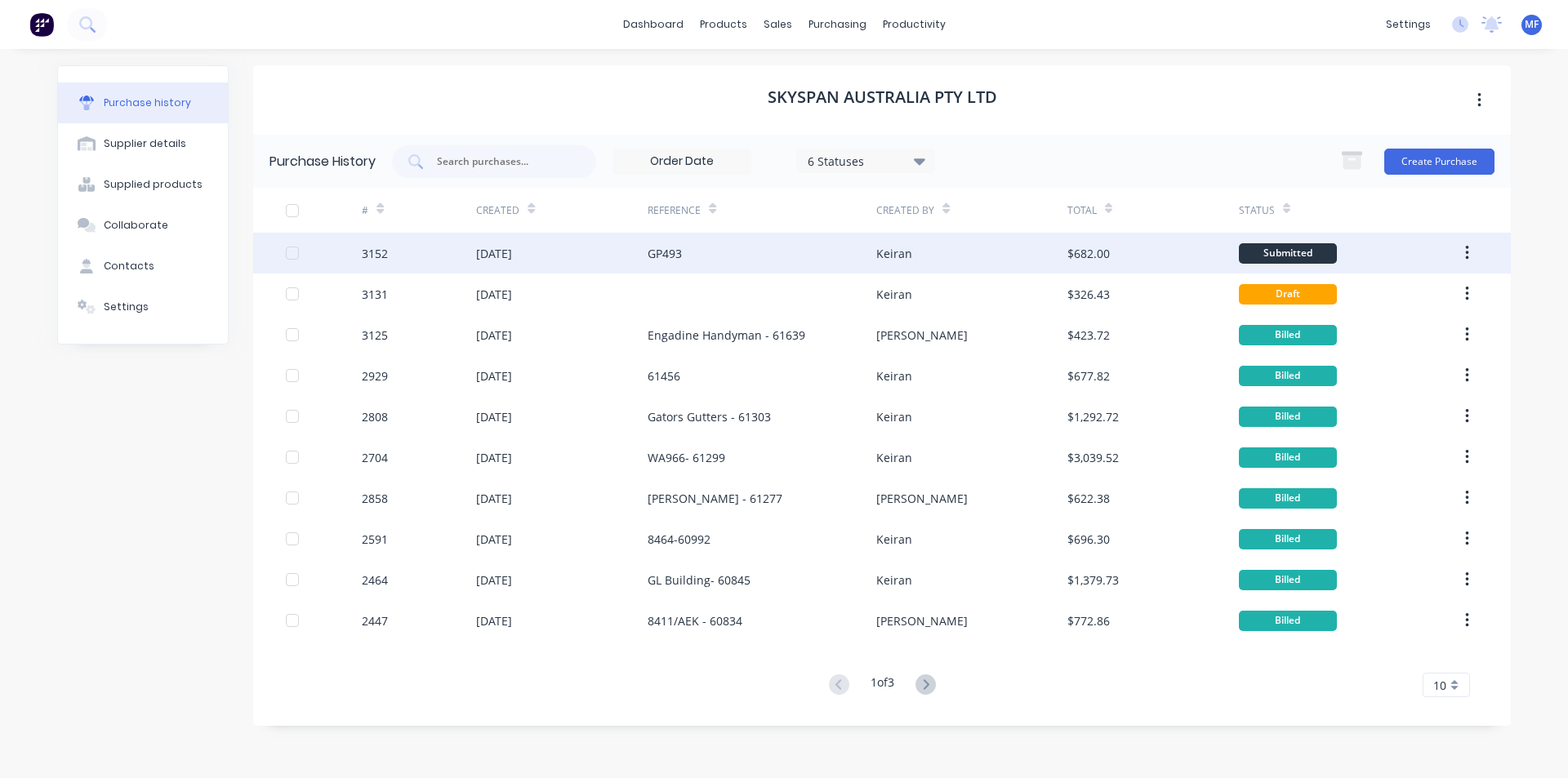
click at [913, 255] on div "Keiran" at bounding box center [971, 253] width 191 height 41
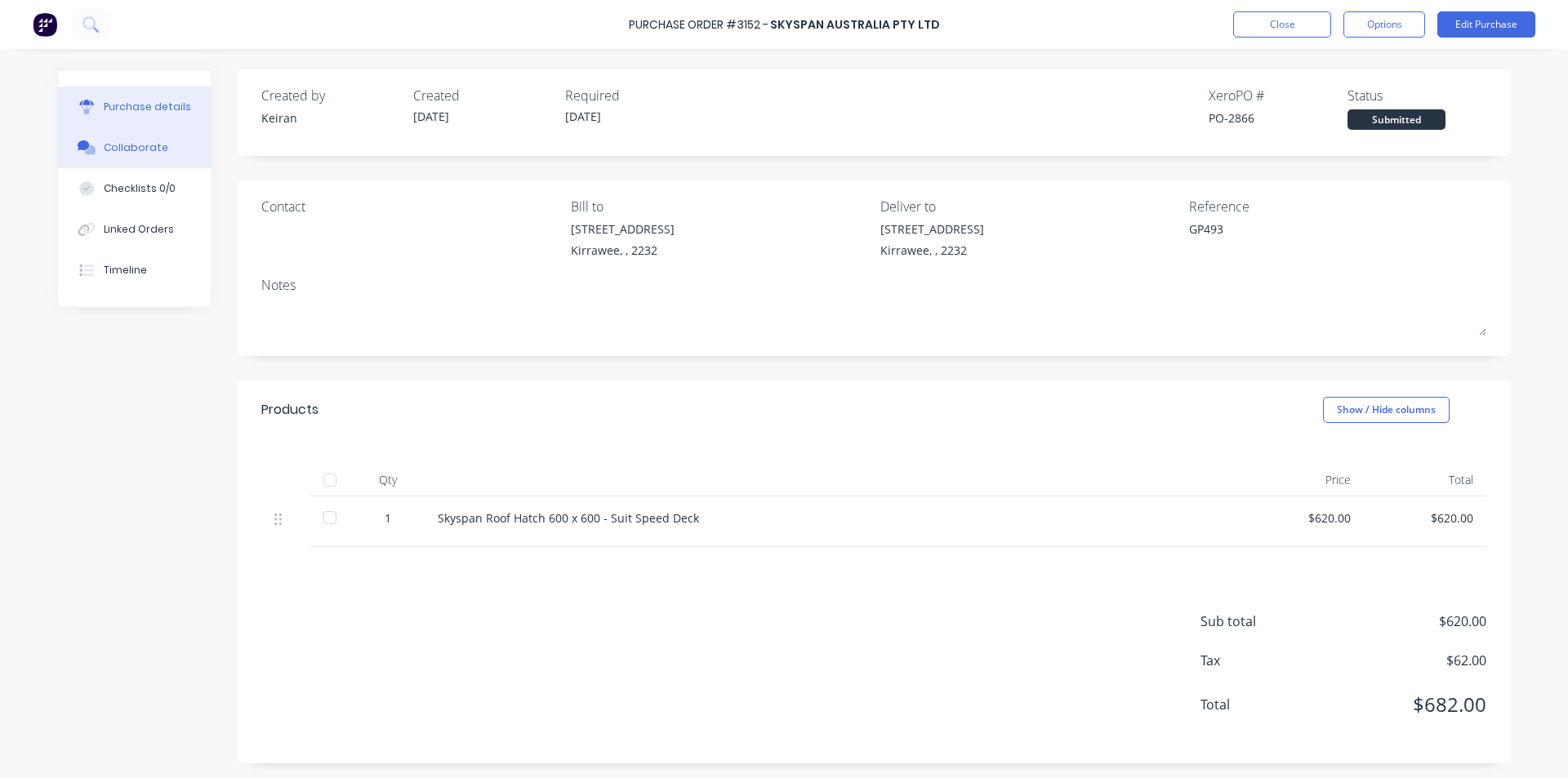
click at [138, 149] on div "Collaborate" at bounding box center [135, 147] width 64 height 15
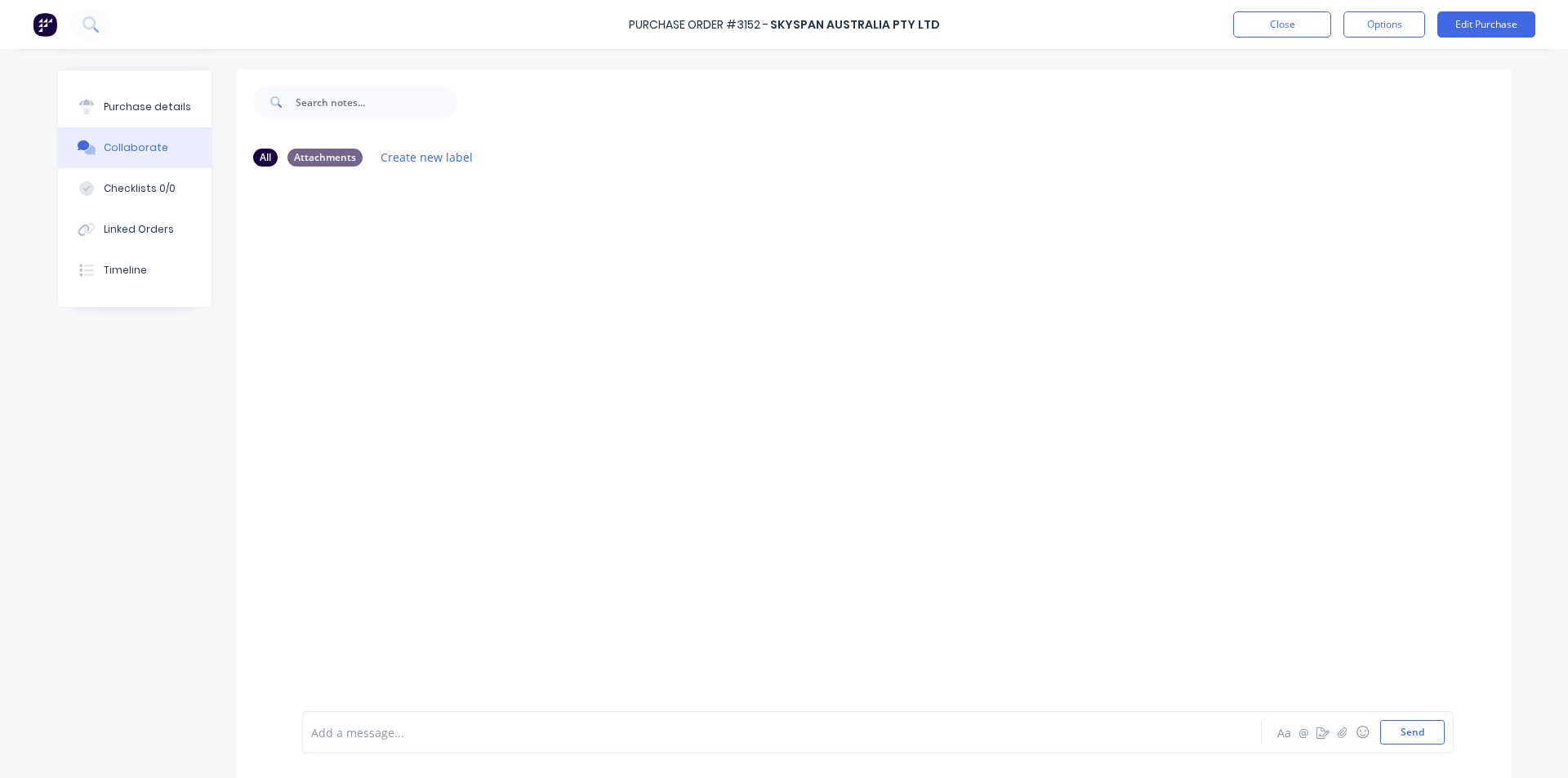
click at [324, 734] on div at bounding box center [737, 733] width 849 height 17
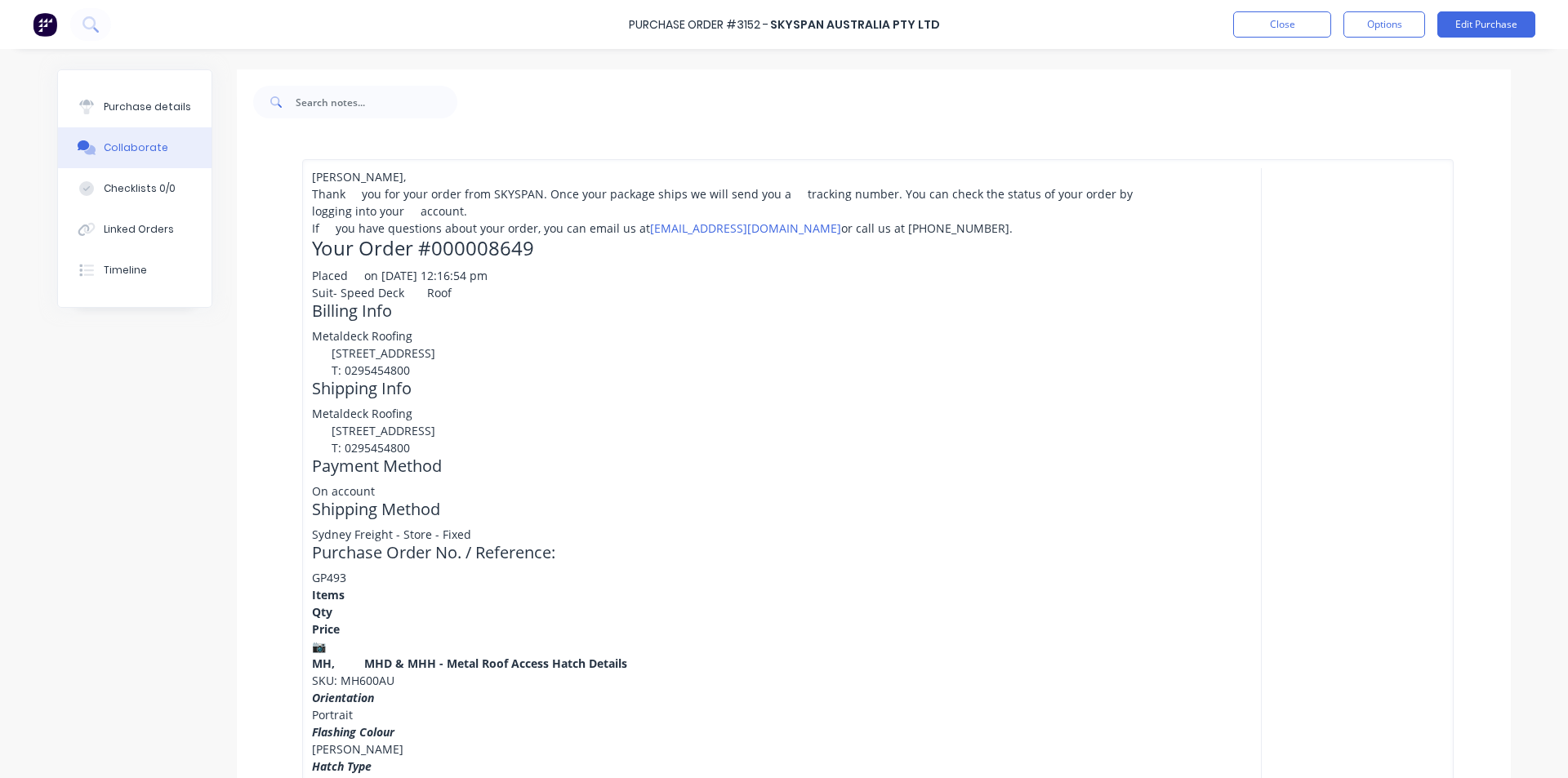
scroll to position [162, 0]
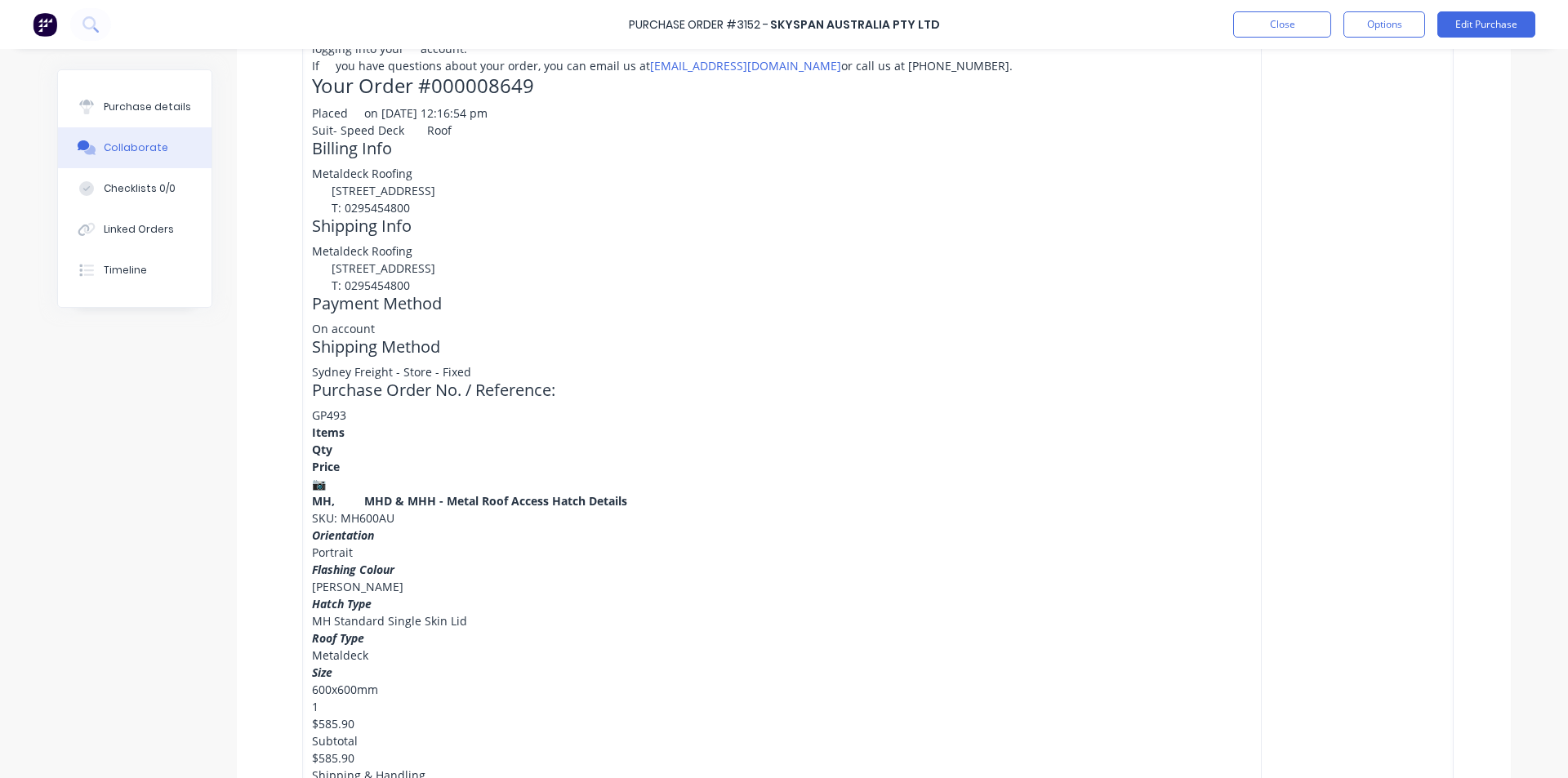
click at [823, 294] on div "Metaldeck Roofing 86 Oak Road Kirrawee, New South Wales, 2232 Australia T: 0295…" at bounding box center [737, 268] width 849 height 51
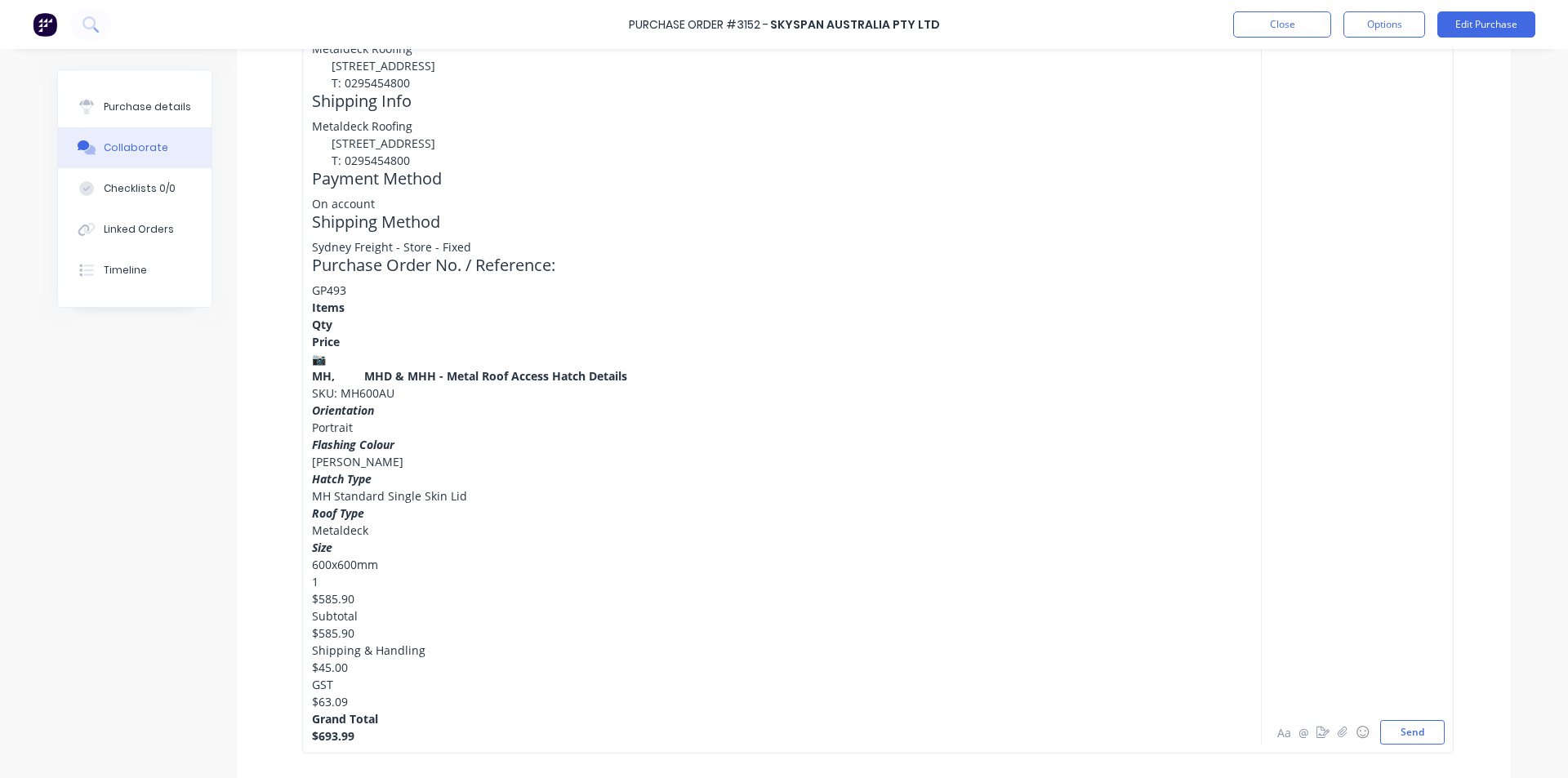
scroll to position [948, 0]
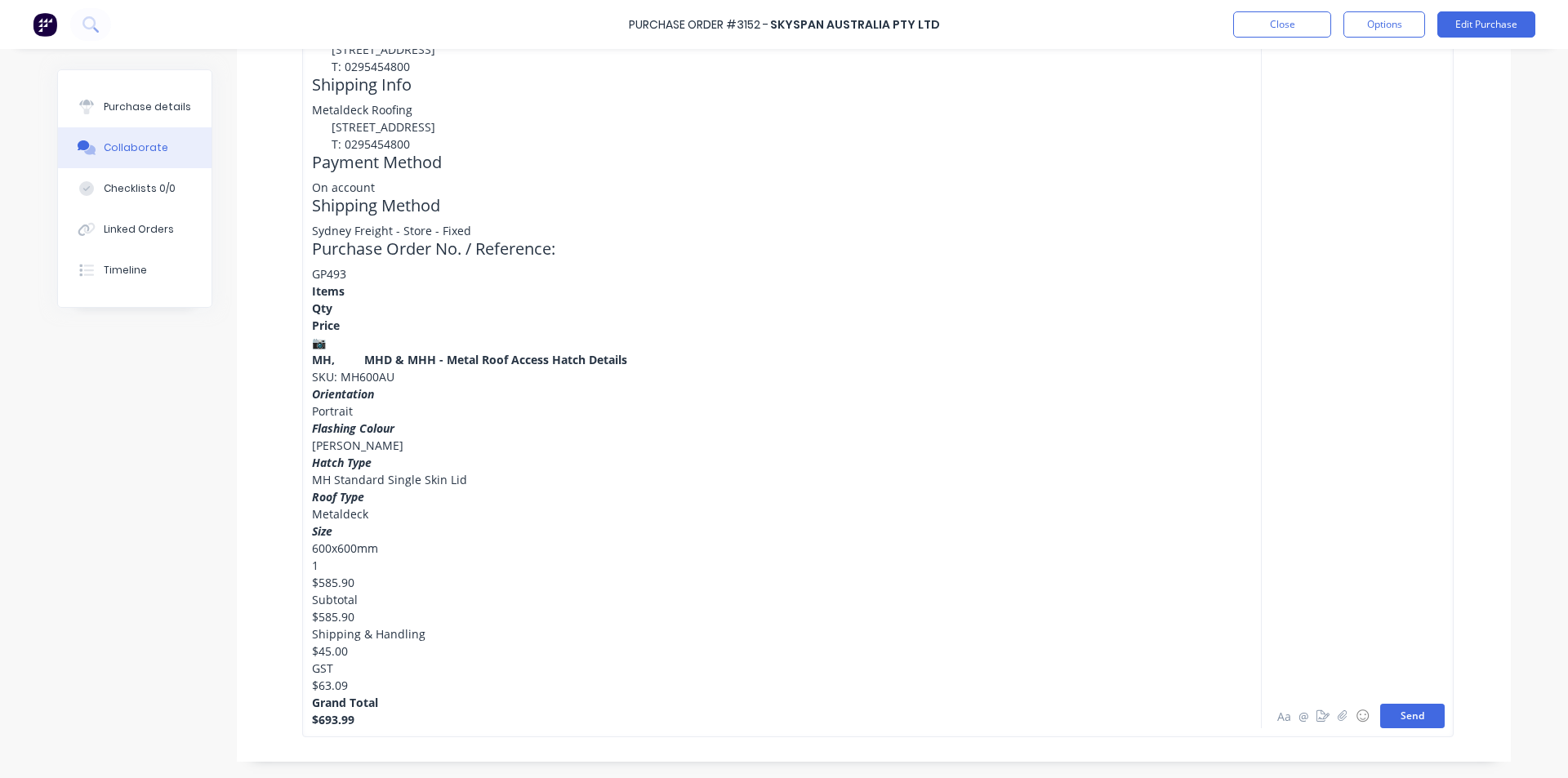
click at [1406, 716] on button "Send" at bounding box center [1412, 716] width 64 height 25
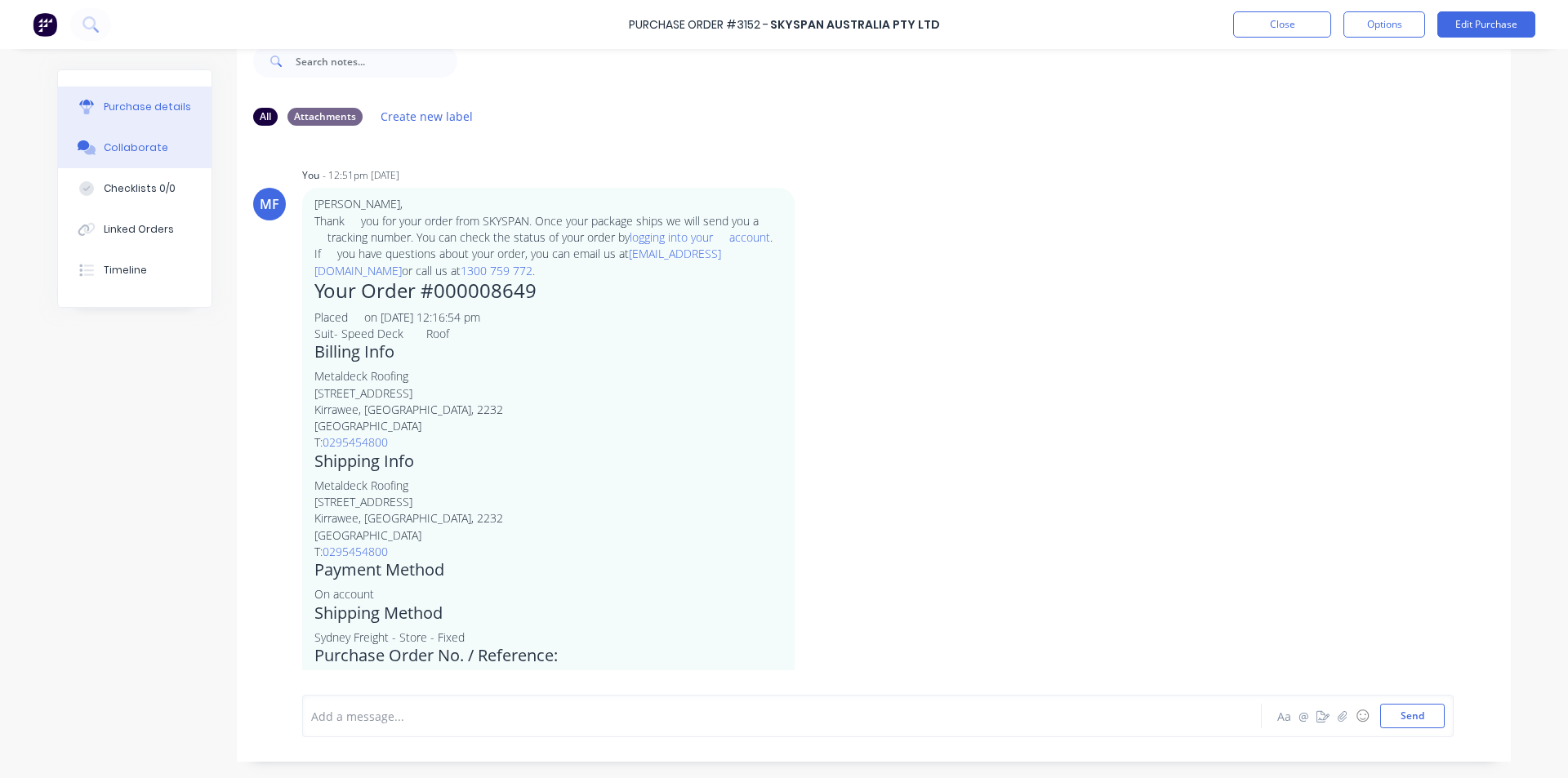
click at [92, 108] on div at bounding box center [86, 107] width 25 height 15
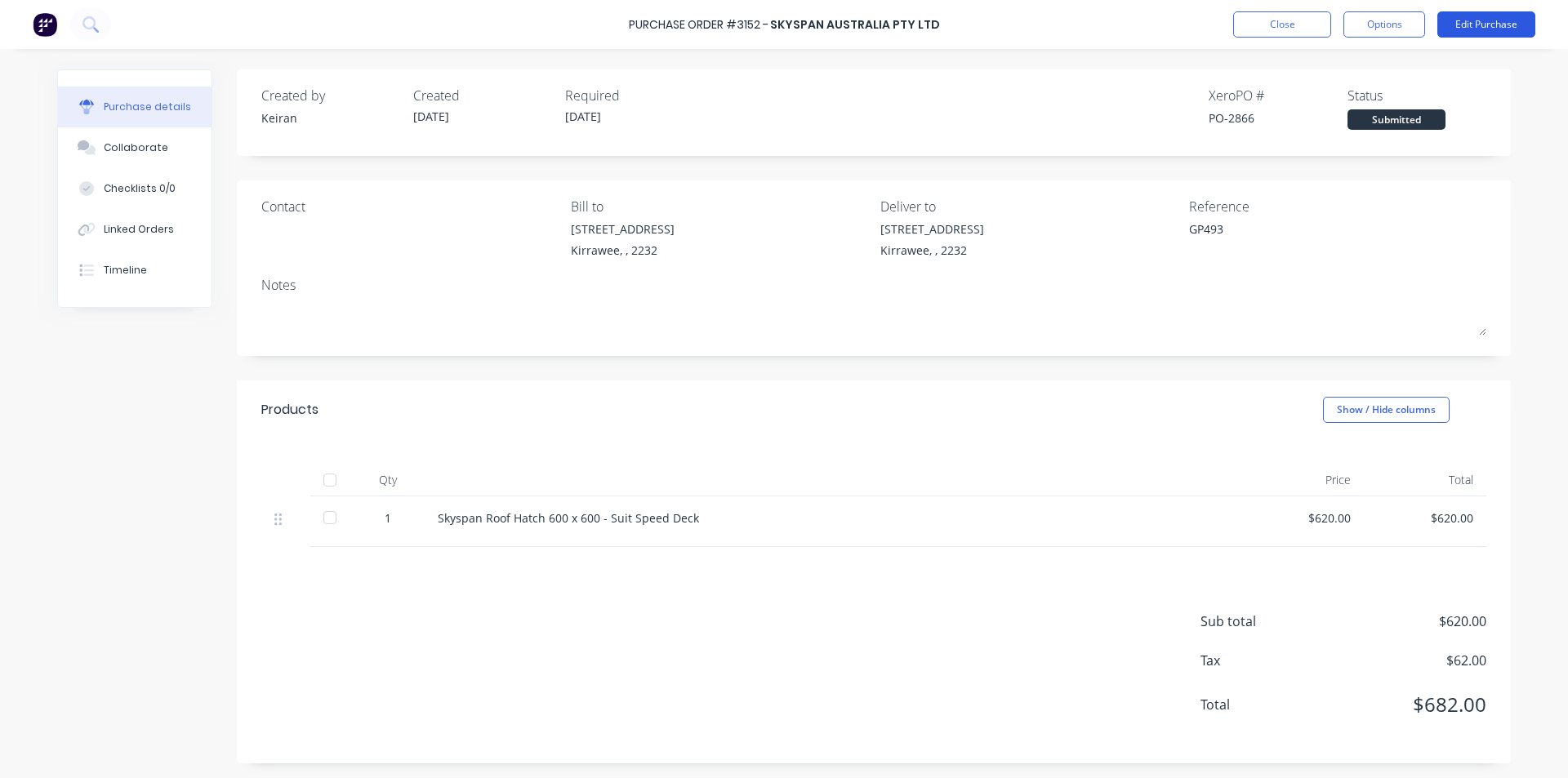
click at [1486, 20] on button "Edit Purchase" at bounding box center [1486, 24] width 98 height 26
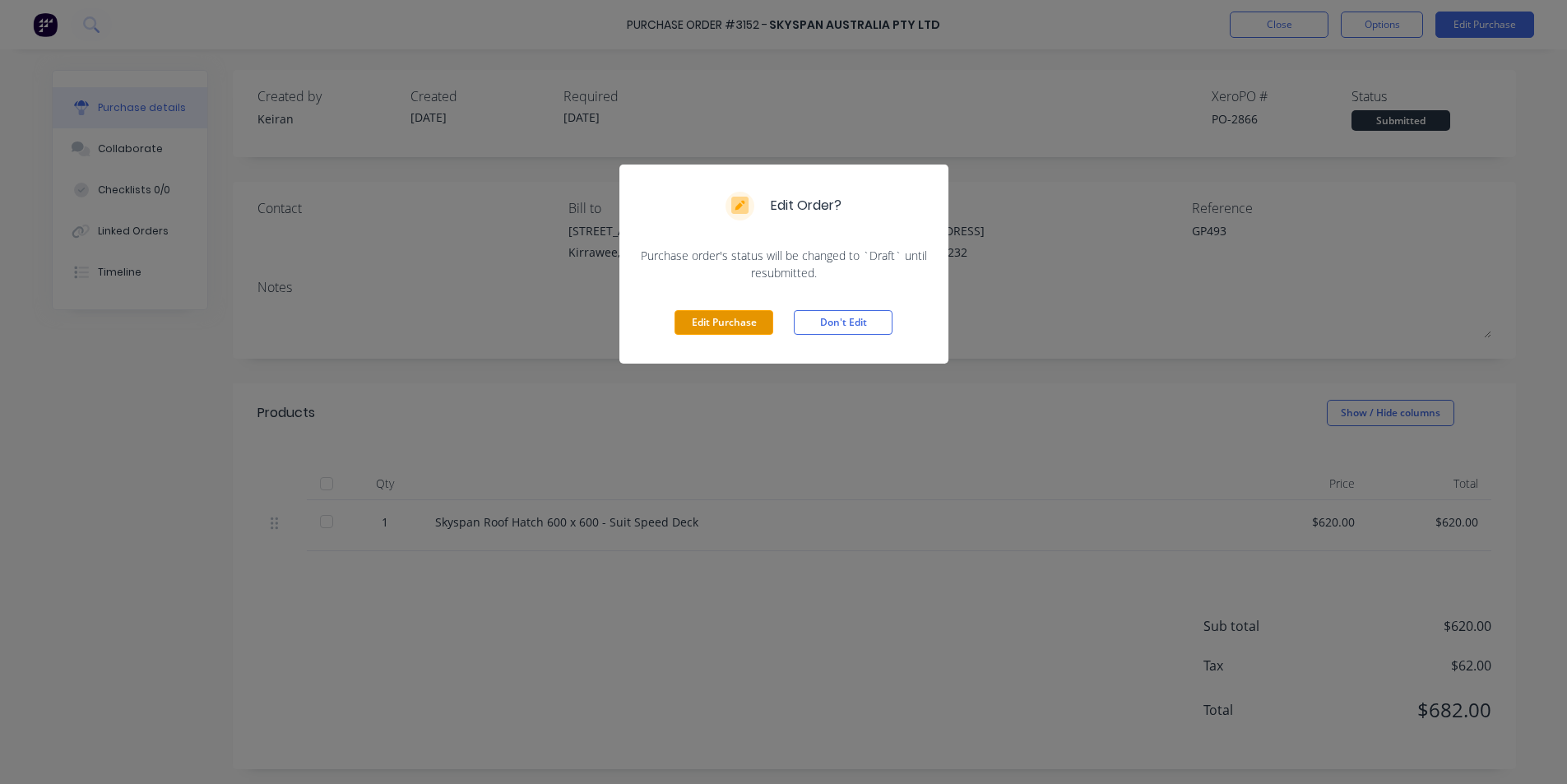
click at [728, 325] on button "Edit Purchase" at bounding box center [724, 322] width 99 height 25
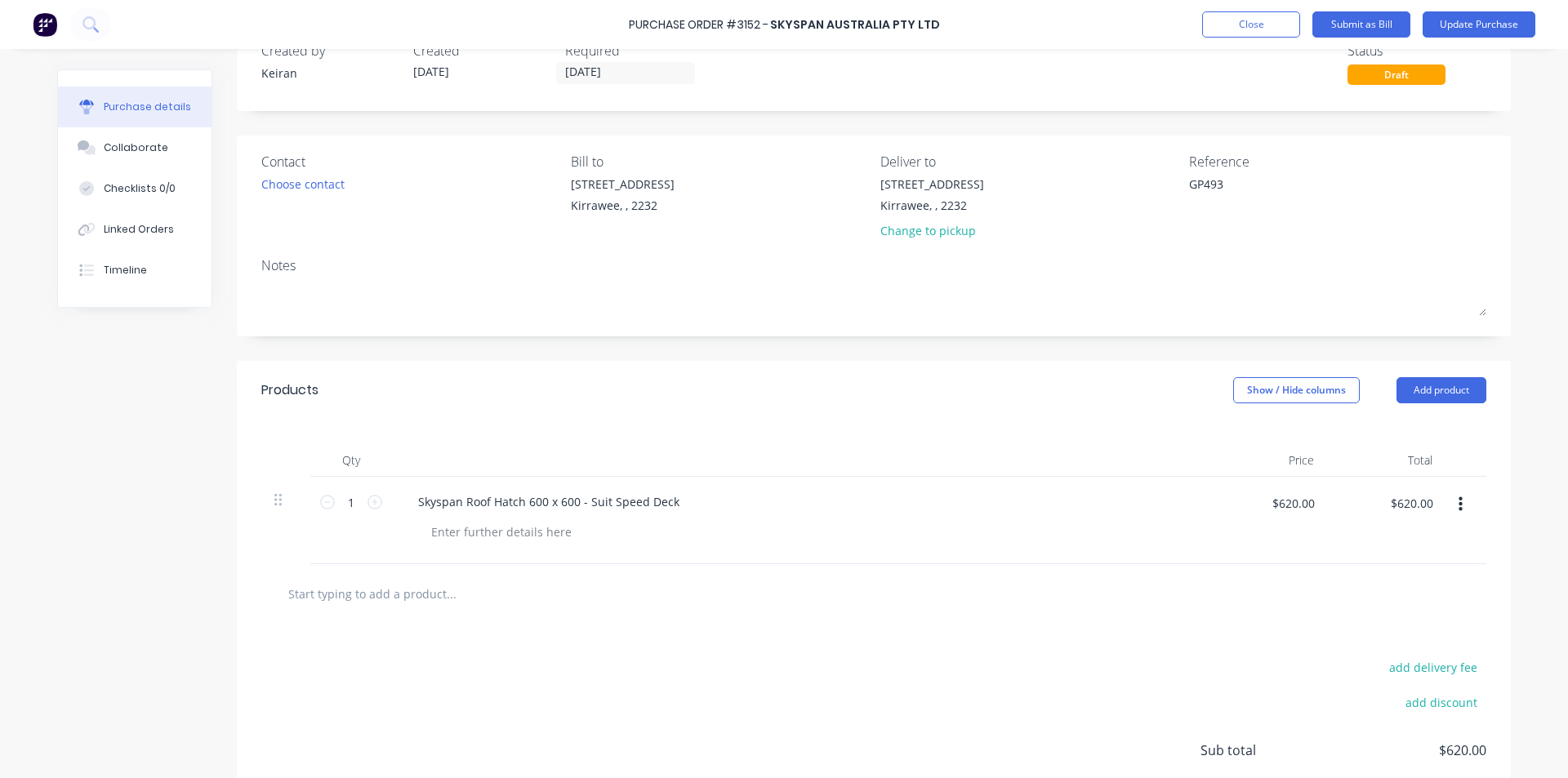
scroll to position [175, 0]
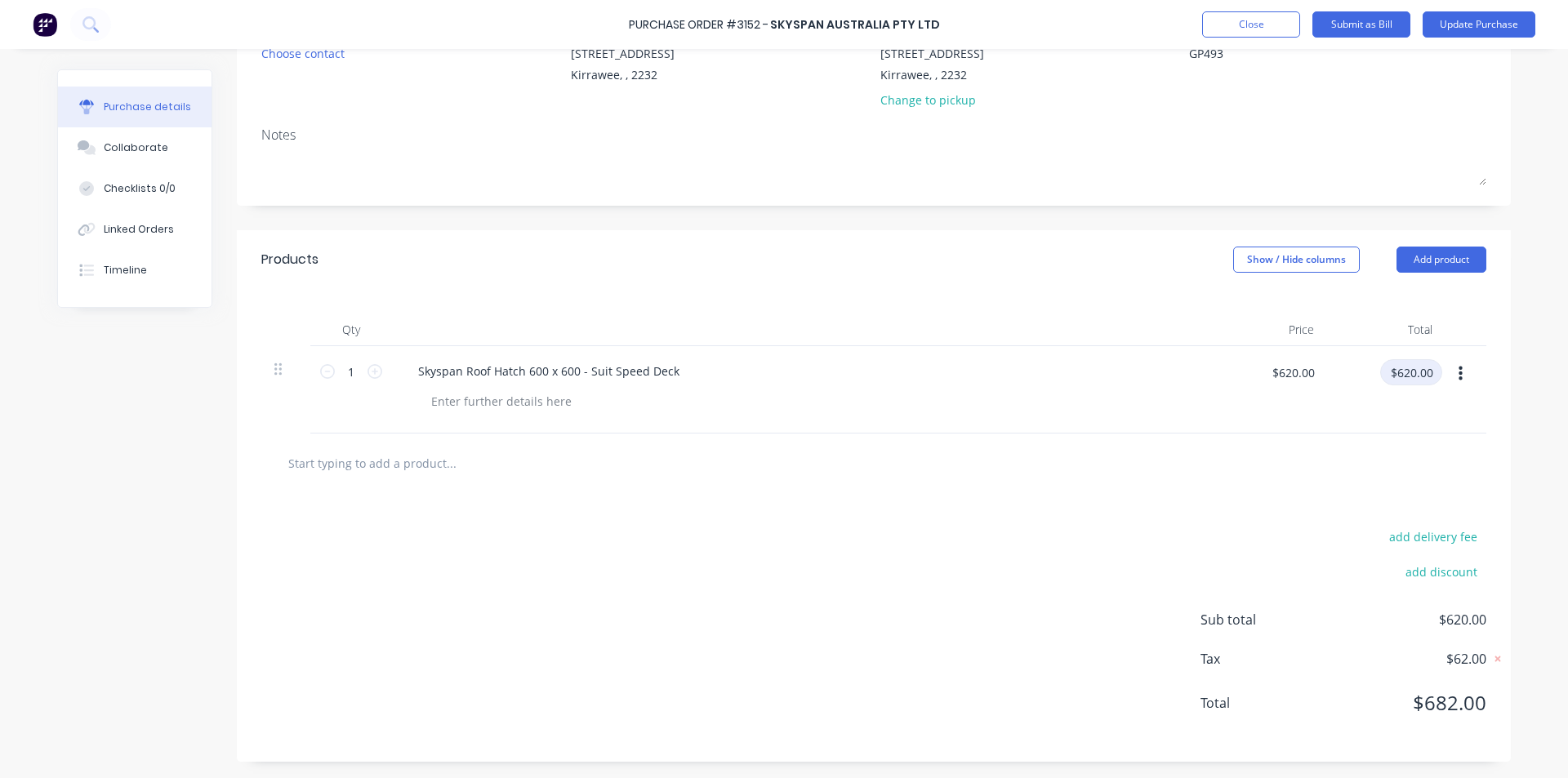
type textarea "x"
click at [1409, 366] on input "$620.00" at bounding box center [1411, 371] width 62 height 26
type input "585.90"
type textarea "x"
type input "$585.90"
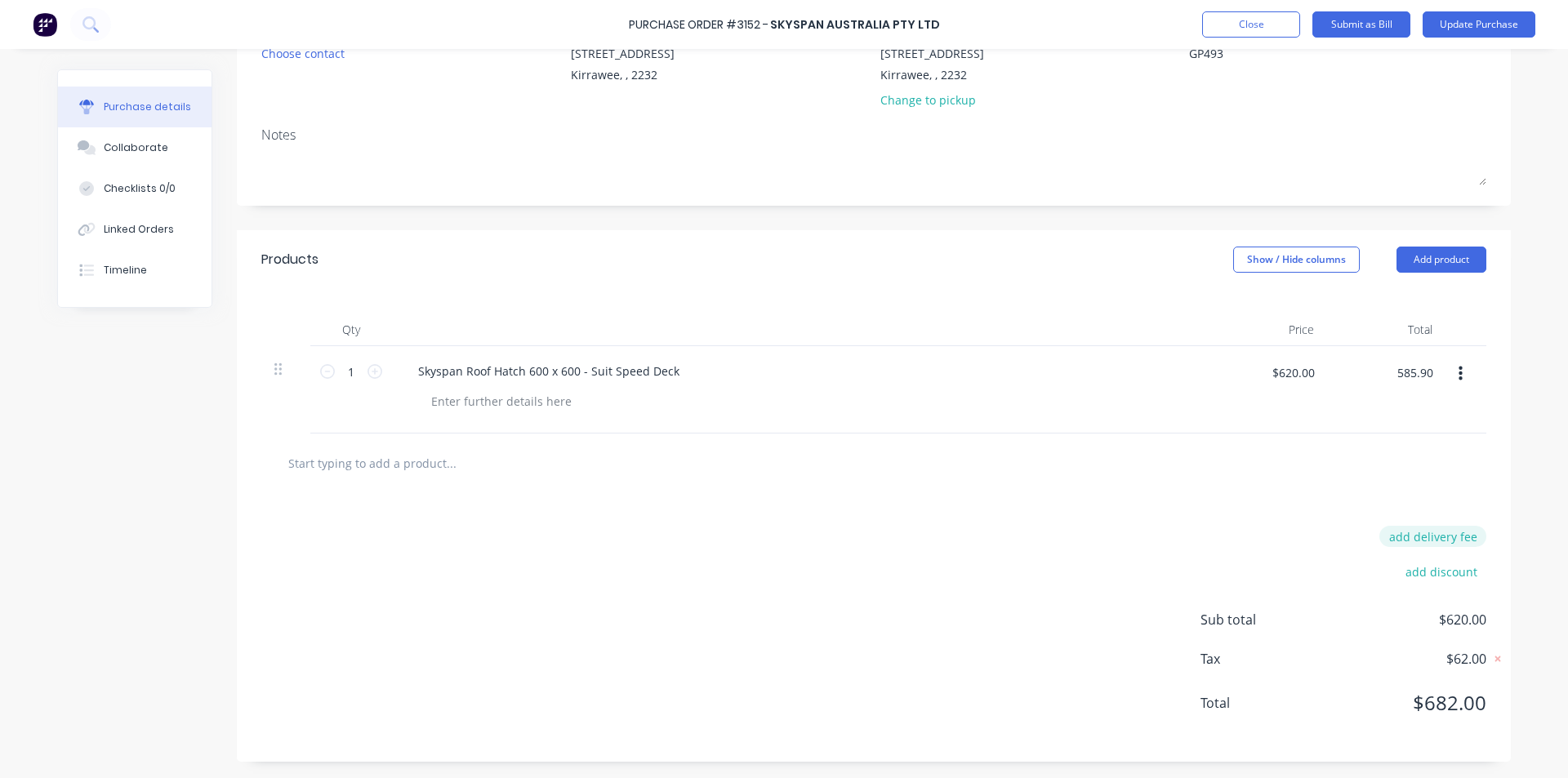
type input "$585.90"
click at [1429, 535] on button "add delivery fee" at bounding box center [1432, 535] width 107 height 21
type input "45"
type textarea "x"
type input "$45.00"
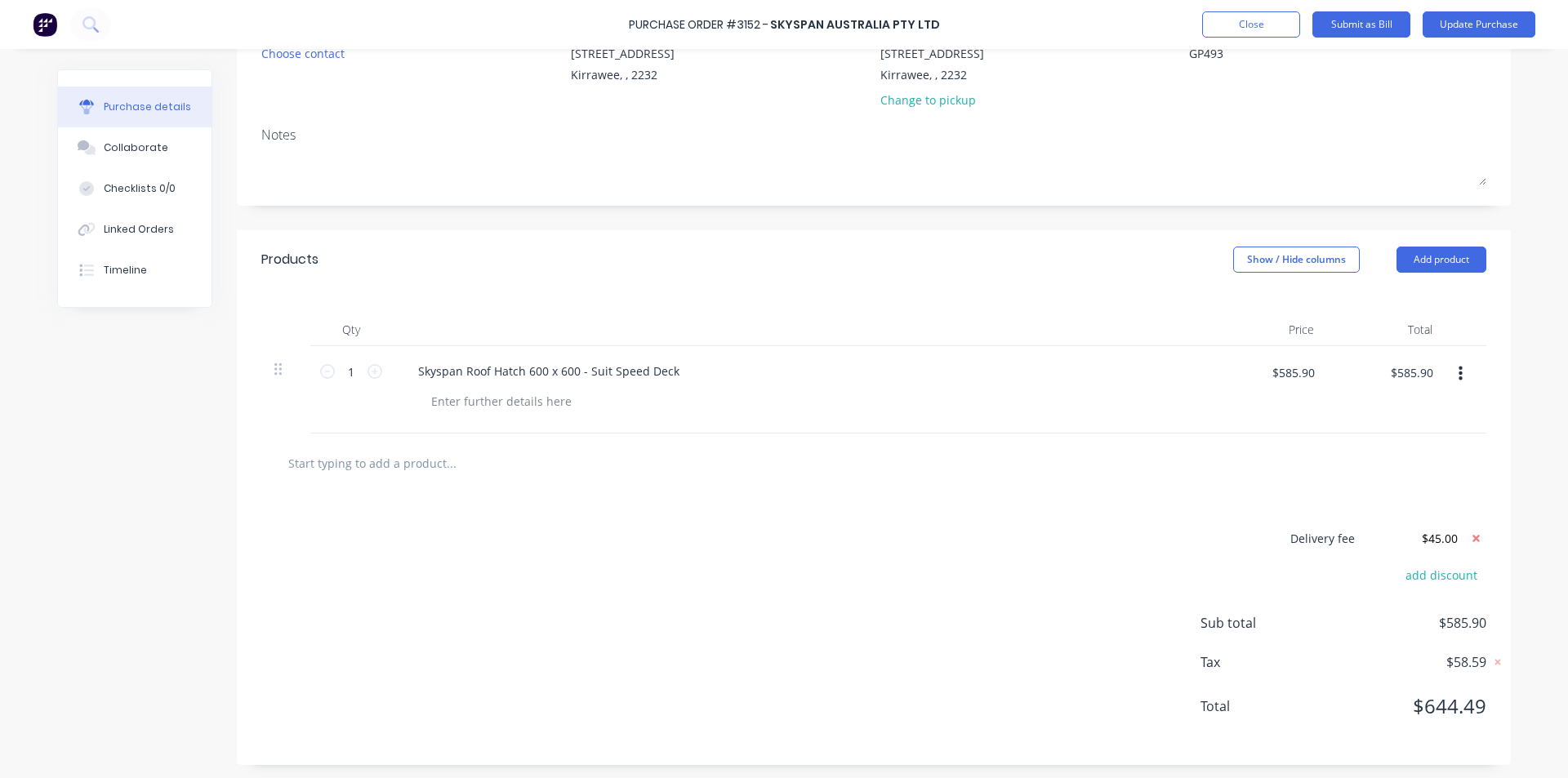
click at [1112, 588] on div "Delivery fee $45.00 add discount Sub total $585.90 Tax $58.59 Total $644.49" at bounding box center [873, 629] width 1274 height 272
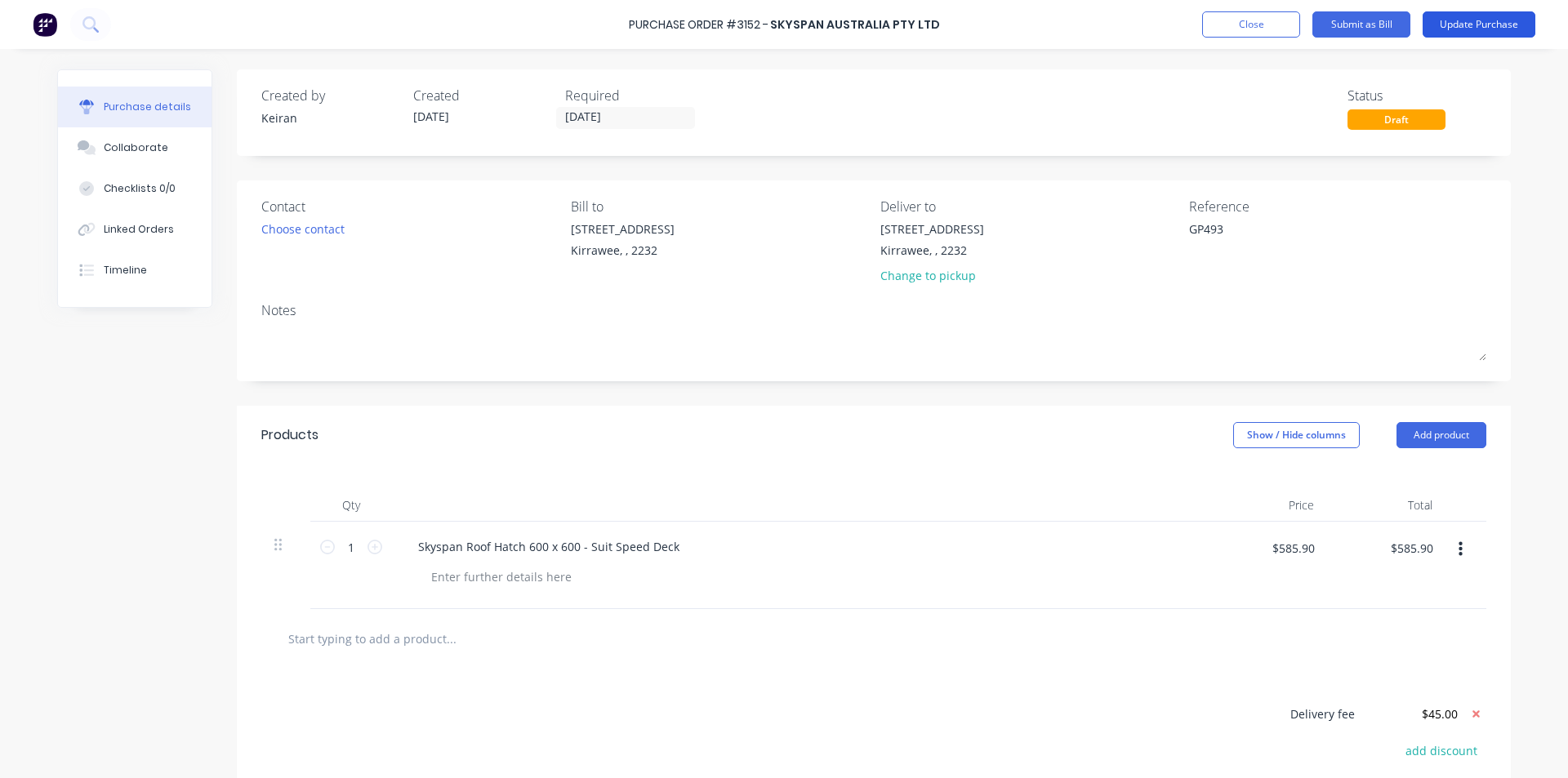
click at [1477, 24] on button "Update Purchase" at bounding box center [1479, 24] width 113 height 26
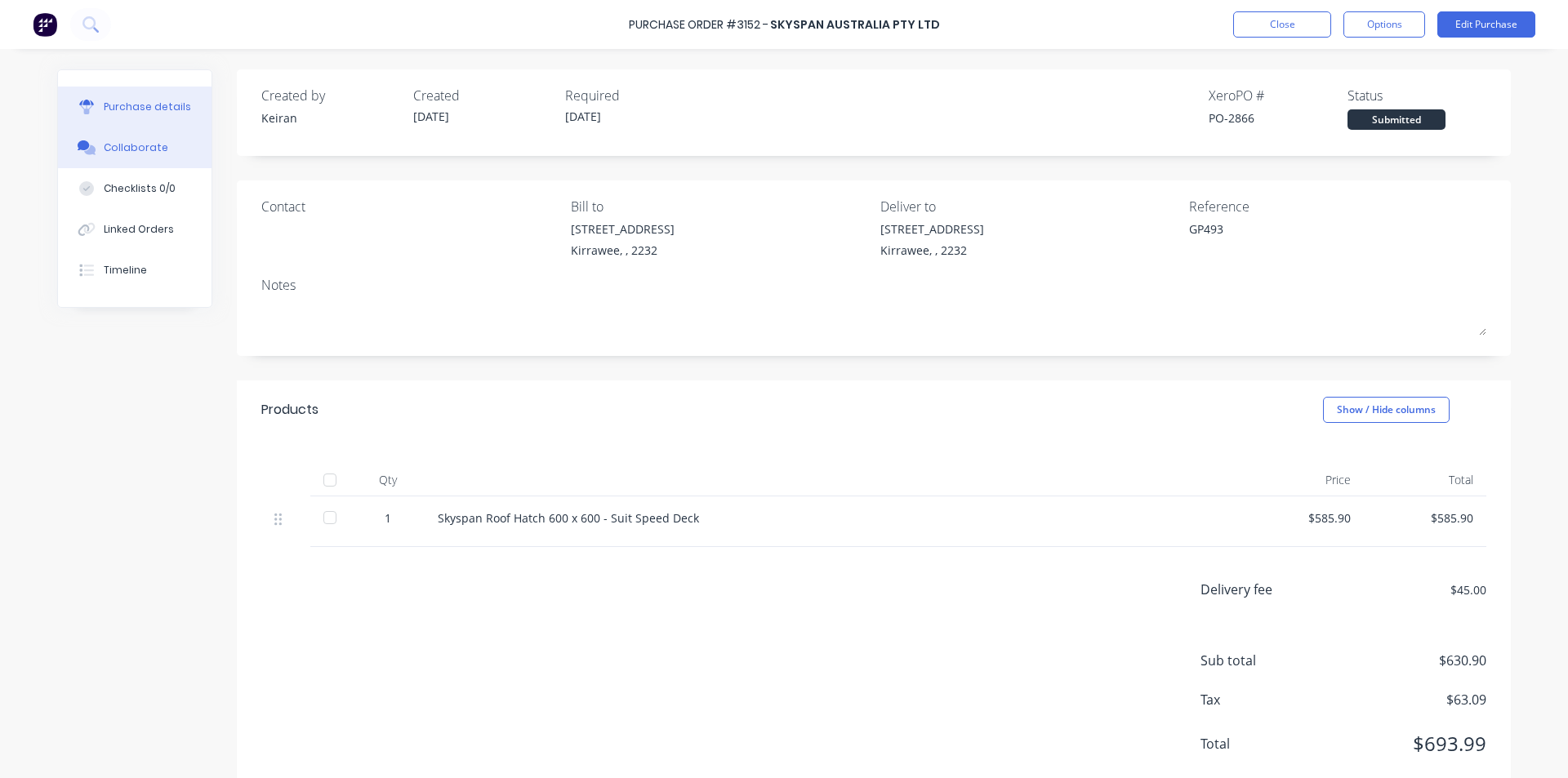
click at [156, 139] on button "Collaborate" at bounding box center [135, 148] width 154 height 41
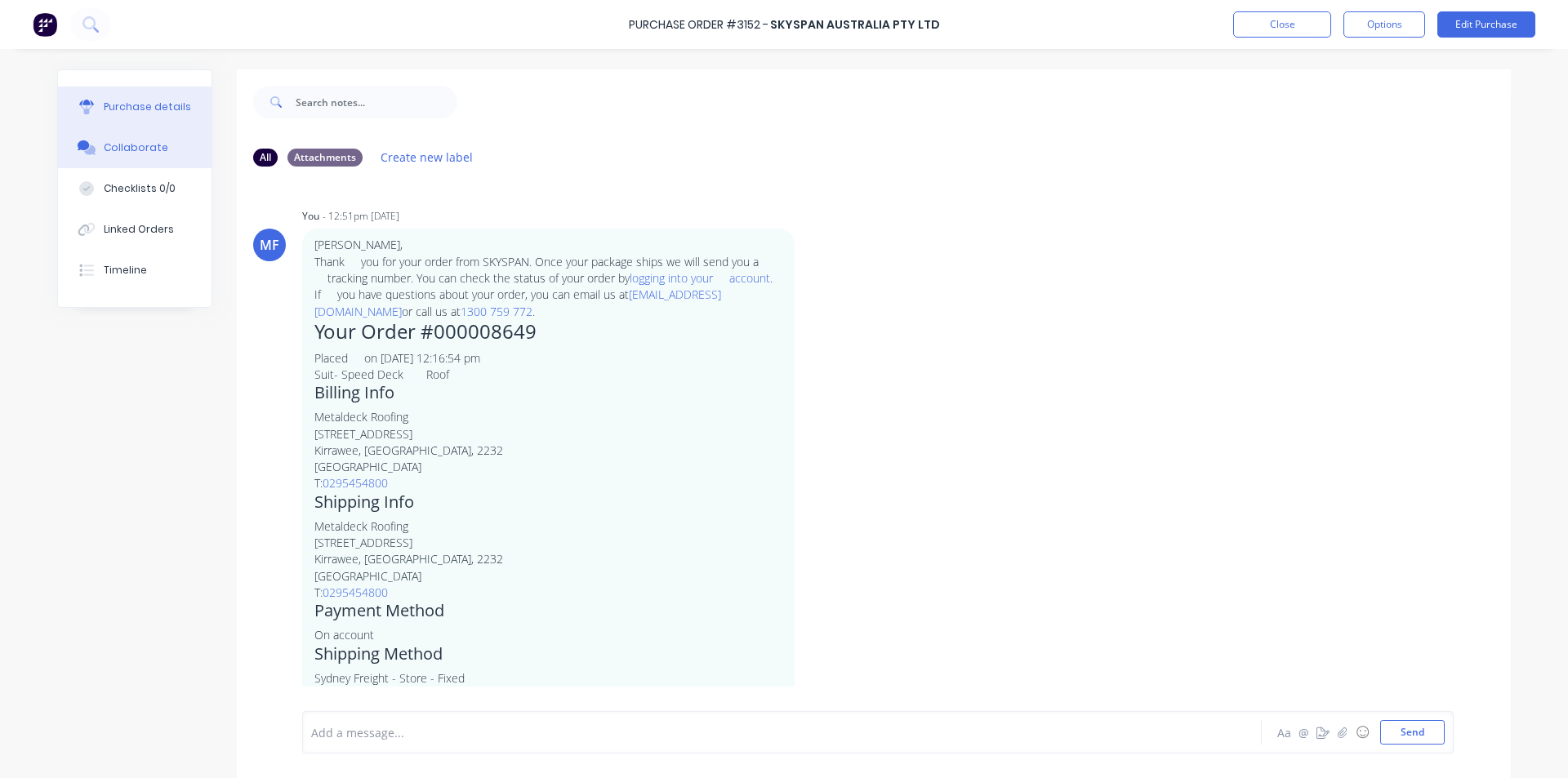
click at [102, 92] on button "Purchase details" at bounding box center [135, 107] width 154 height 41
type textarea "x"
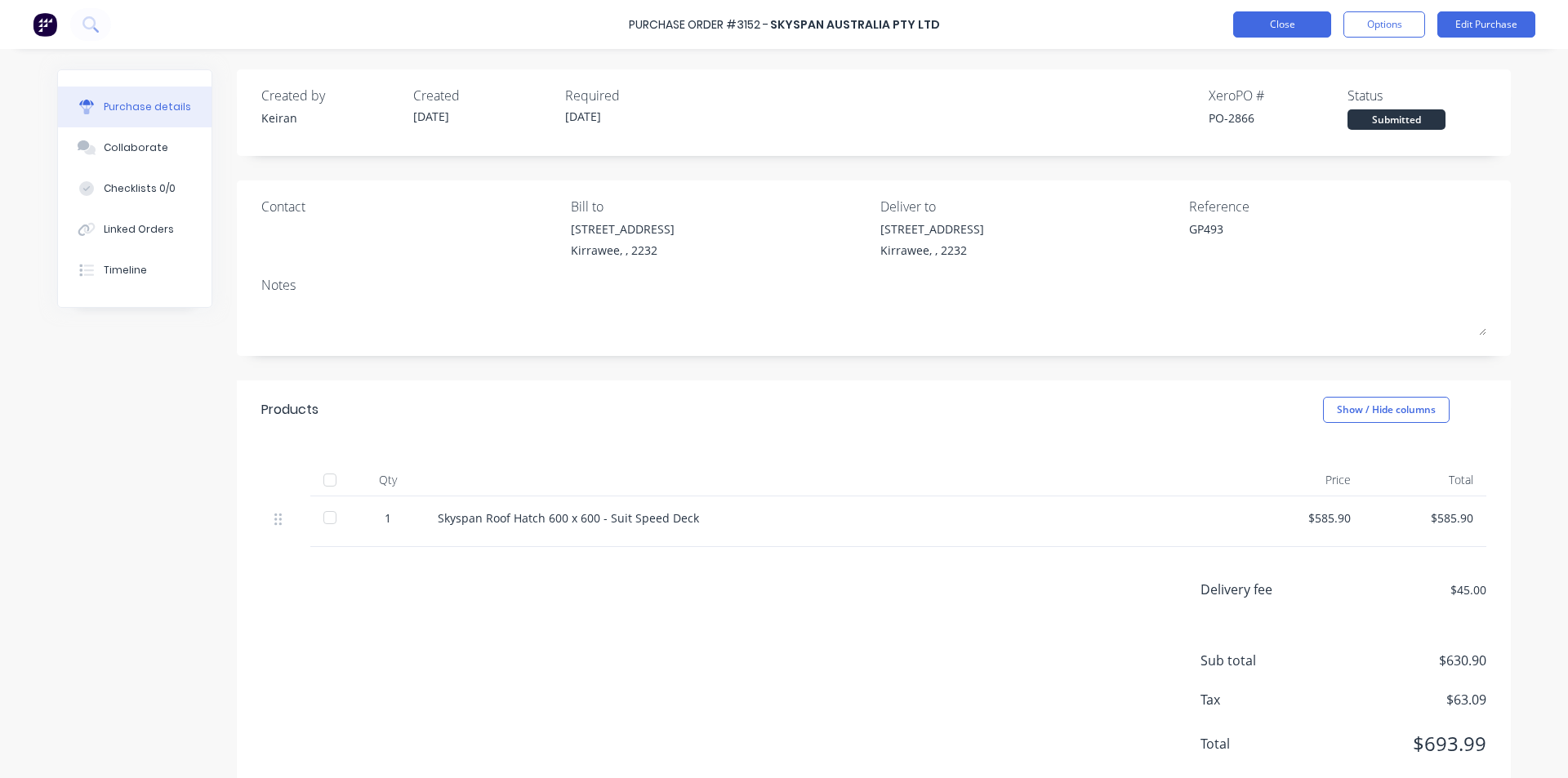
click at [1254, 26] on button "Close" at bounding box center [1282, 24] width 98 height 26
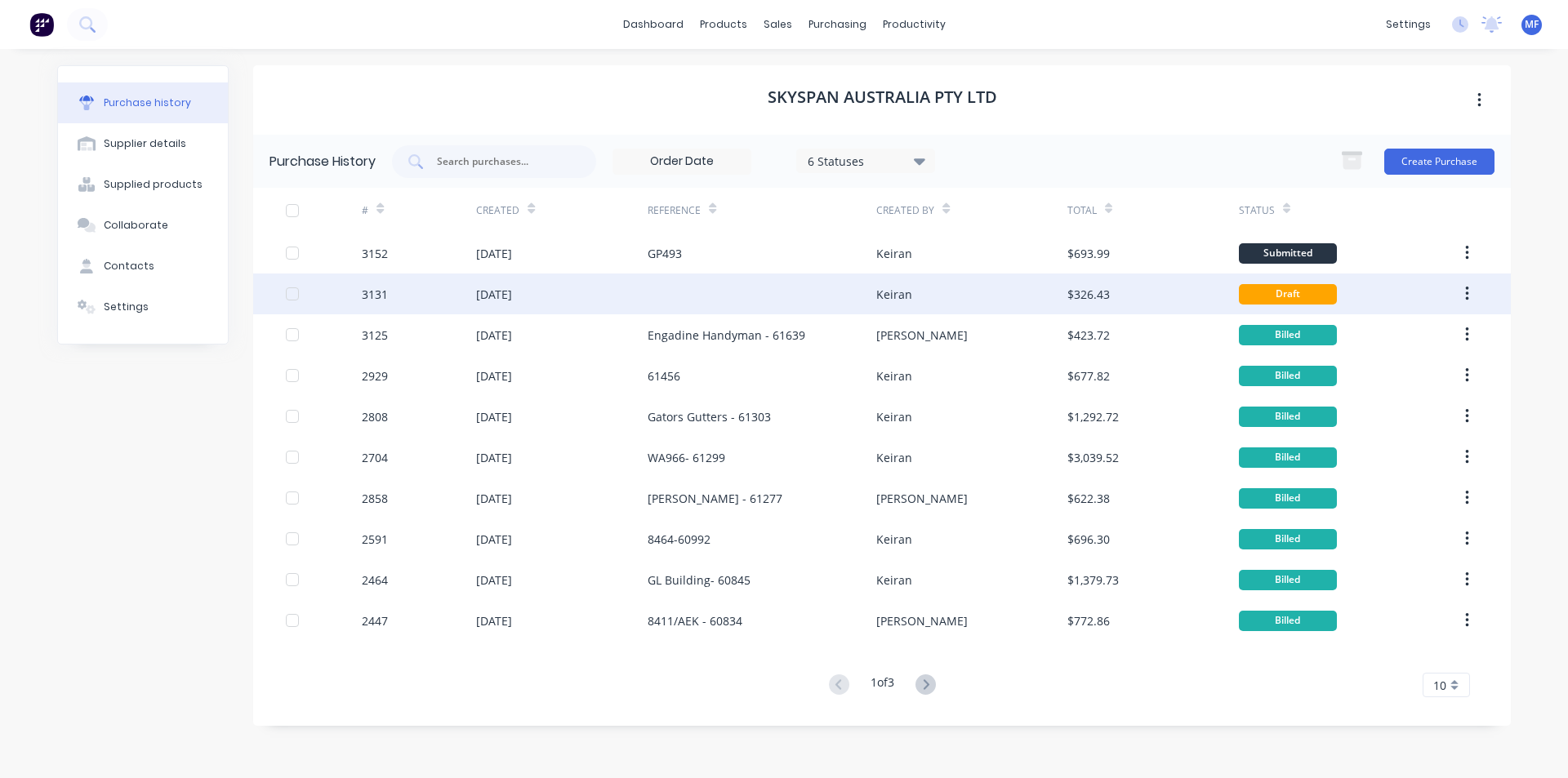
click at [595, 301] on div "08 Aug 2025" at bounding box center [561, 294] width 172 height 41
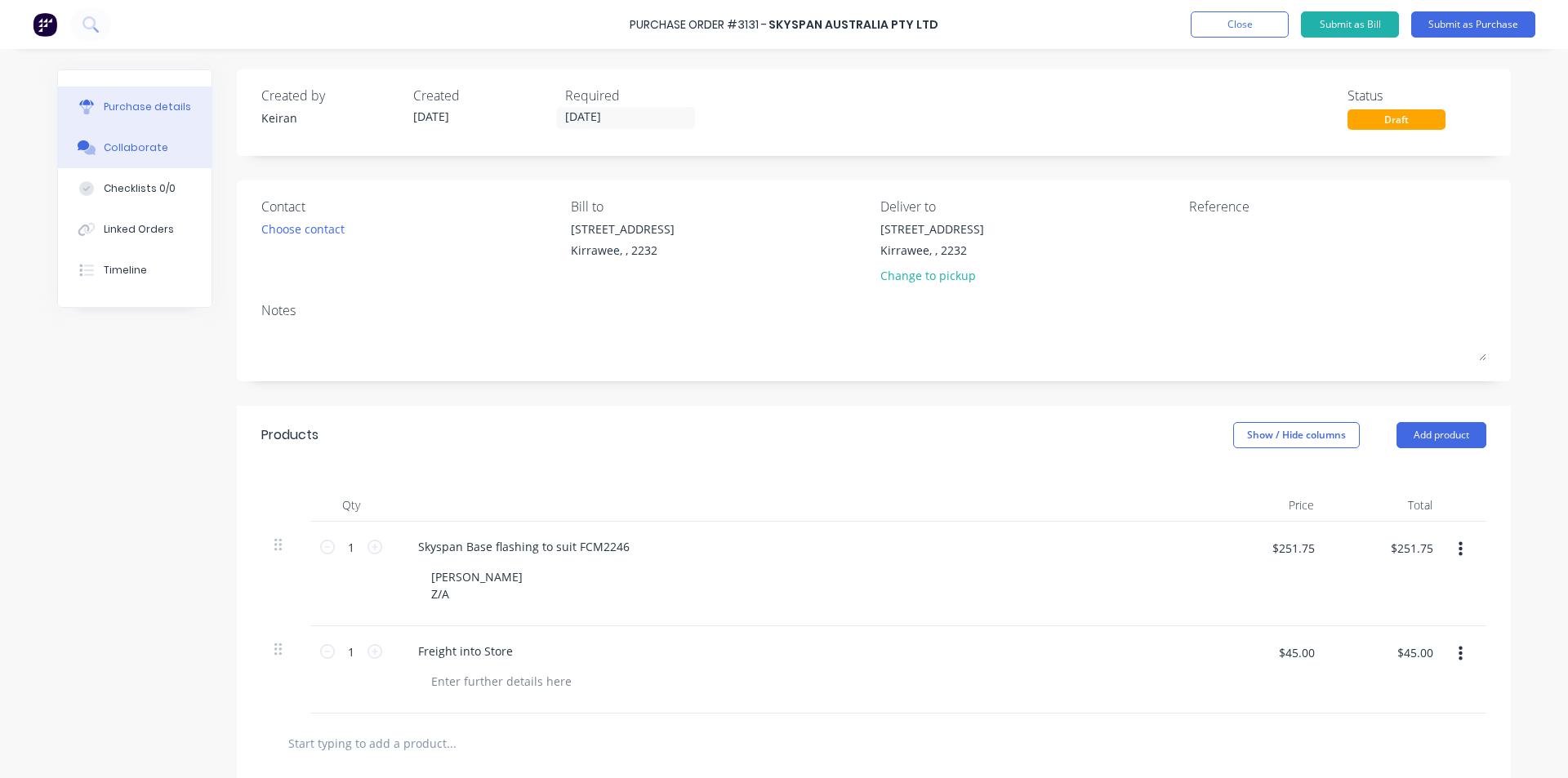
click at [140, 132] on button "Collaborate" at bounding box center [135, 148] width 154 height 41
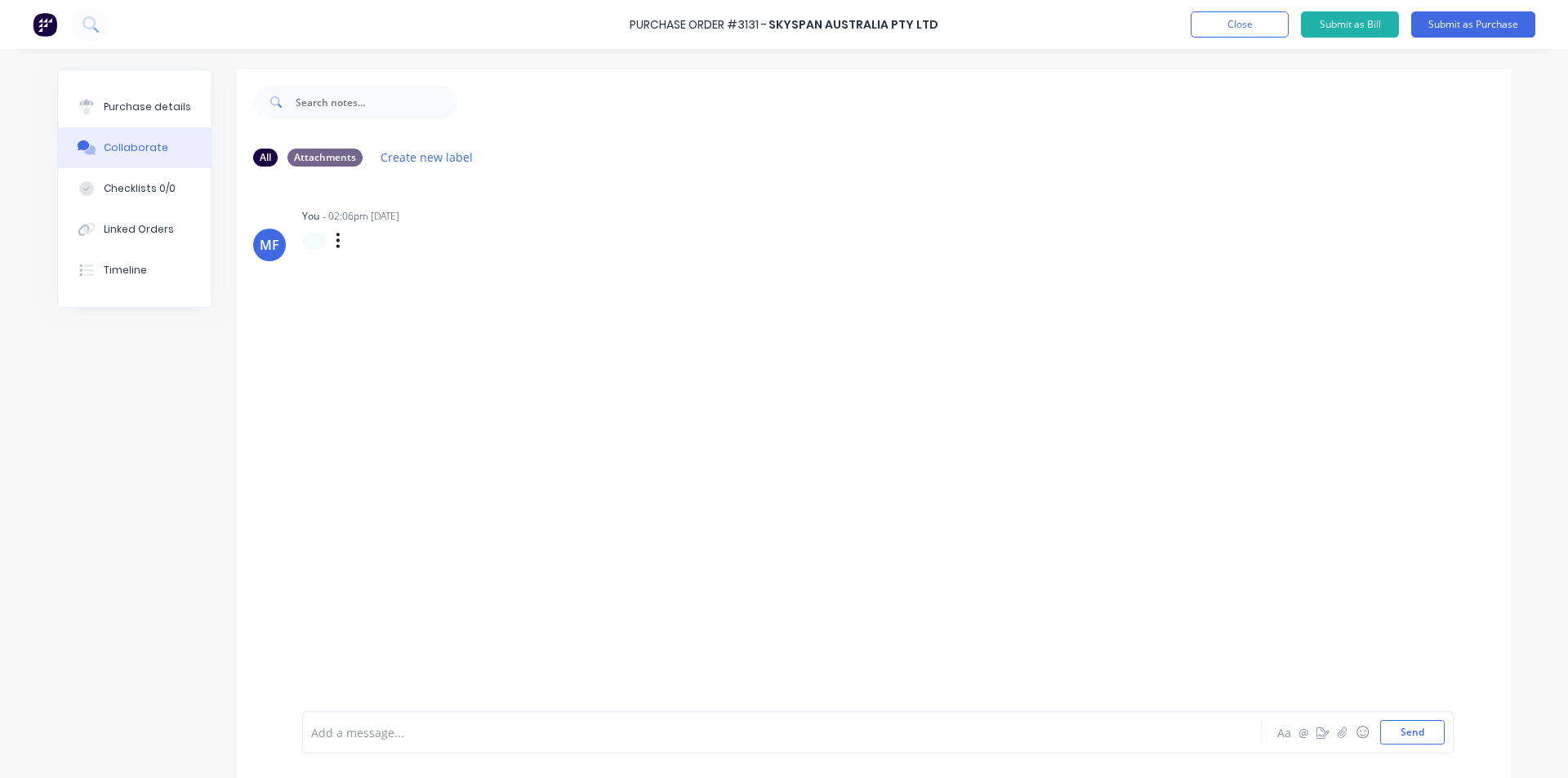
click at [277, 245] on div "MF" at bounding box center [269, 245] width 32 height 32
click at [302, 243] on div "Labels Edit Delete" at bounding box center [557, 241] width 510 height 24
click at [320, 242] on div at bounding box center [314, 240] width 25 height 16
click at [559, 304] on div "MF You - 02:06pm 08/08/25 Labels Edit Delete" at bounding box center [873, 445] width 1274 height 531
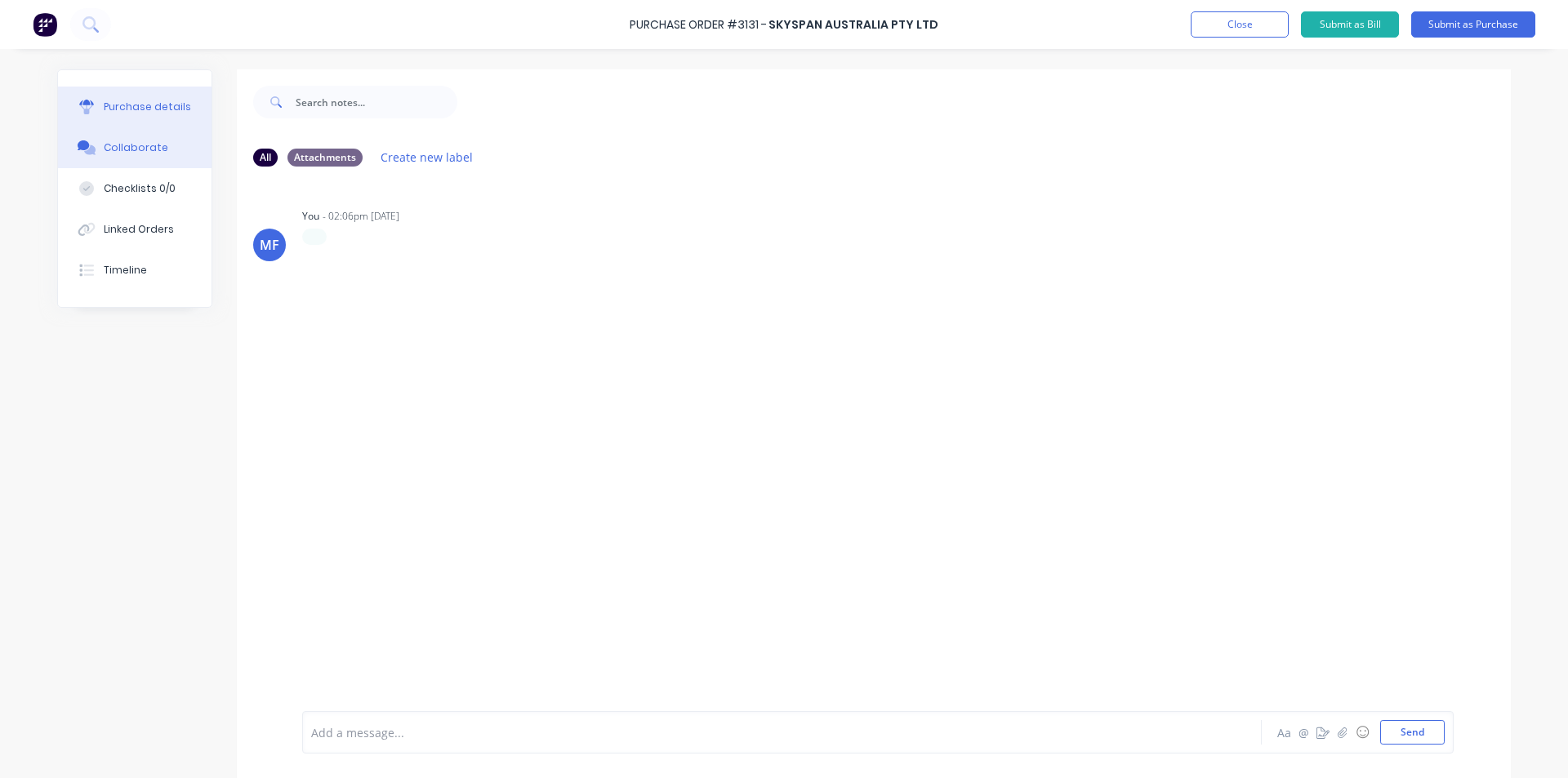
click at [144, 113] on div "Purchase details" at bounding box center [147, 107] width 87 height 15
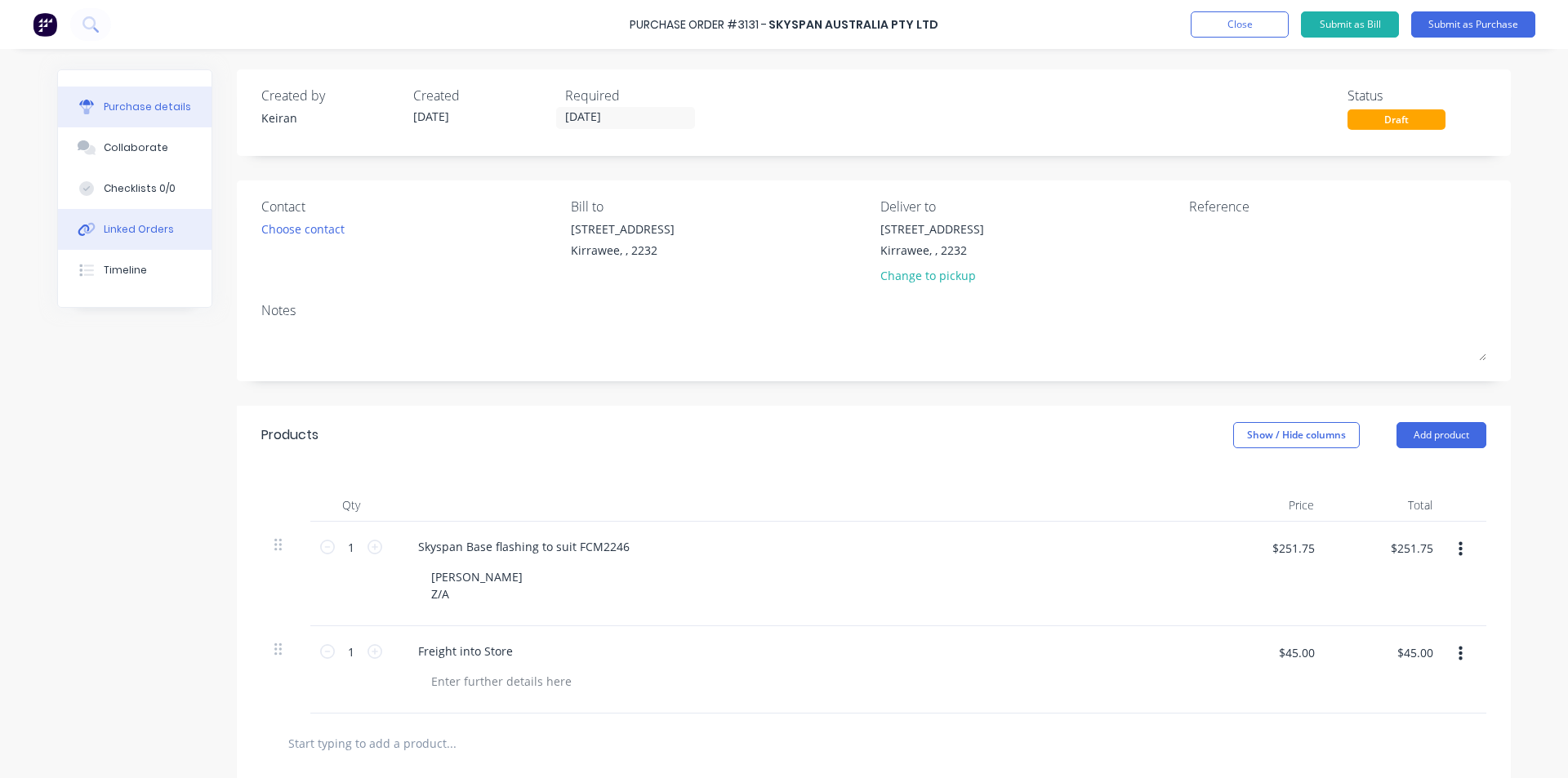
click at [152, 229] on div "Linked Orders" at bounding box center [138, 229] width 70 height 15
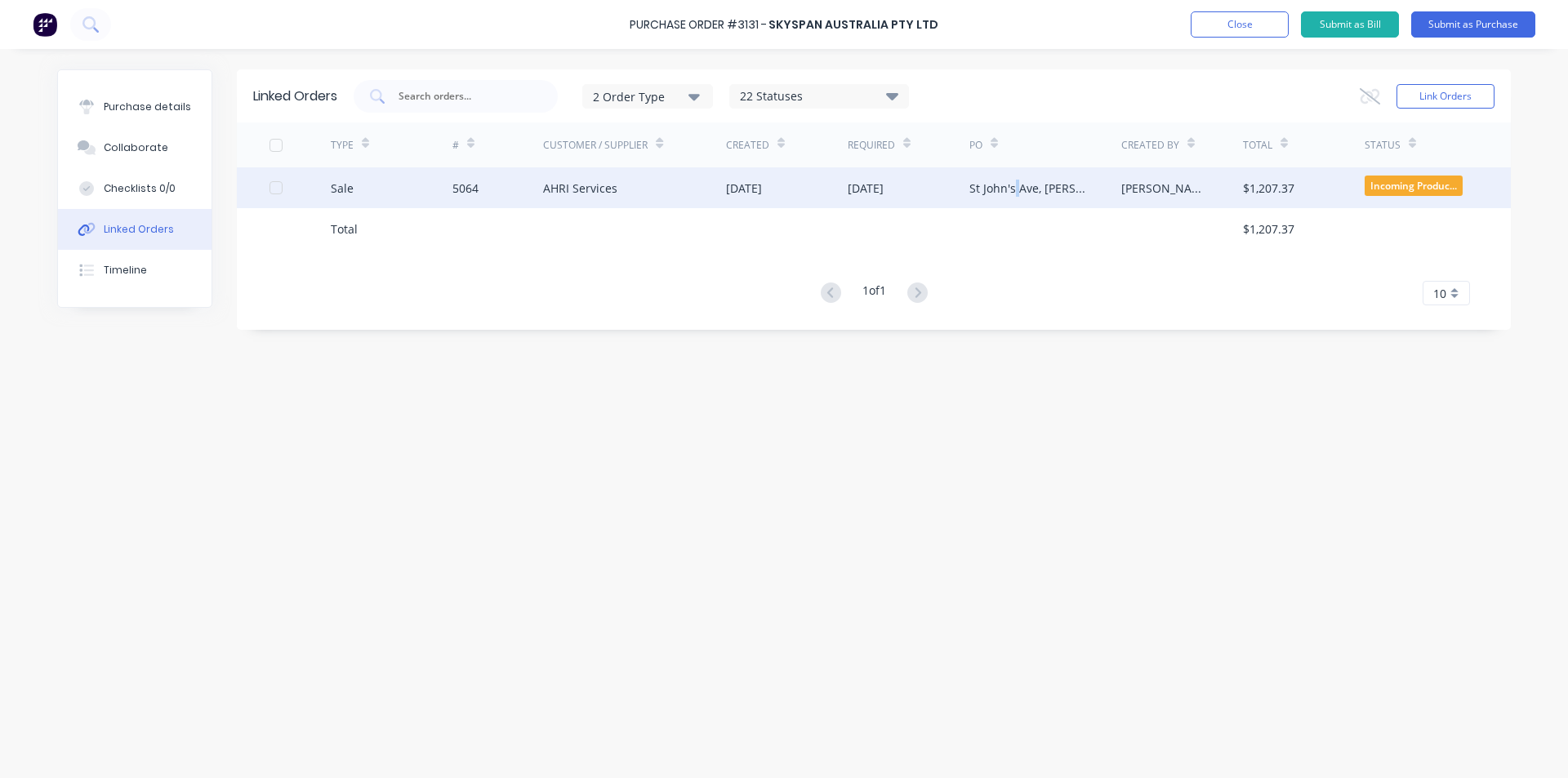
click at [1016, 193] on div "St John's Ave, Gordon" at bounding box center [1029, 188] width 120 height 17
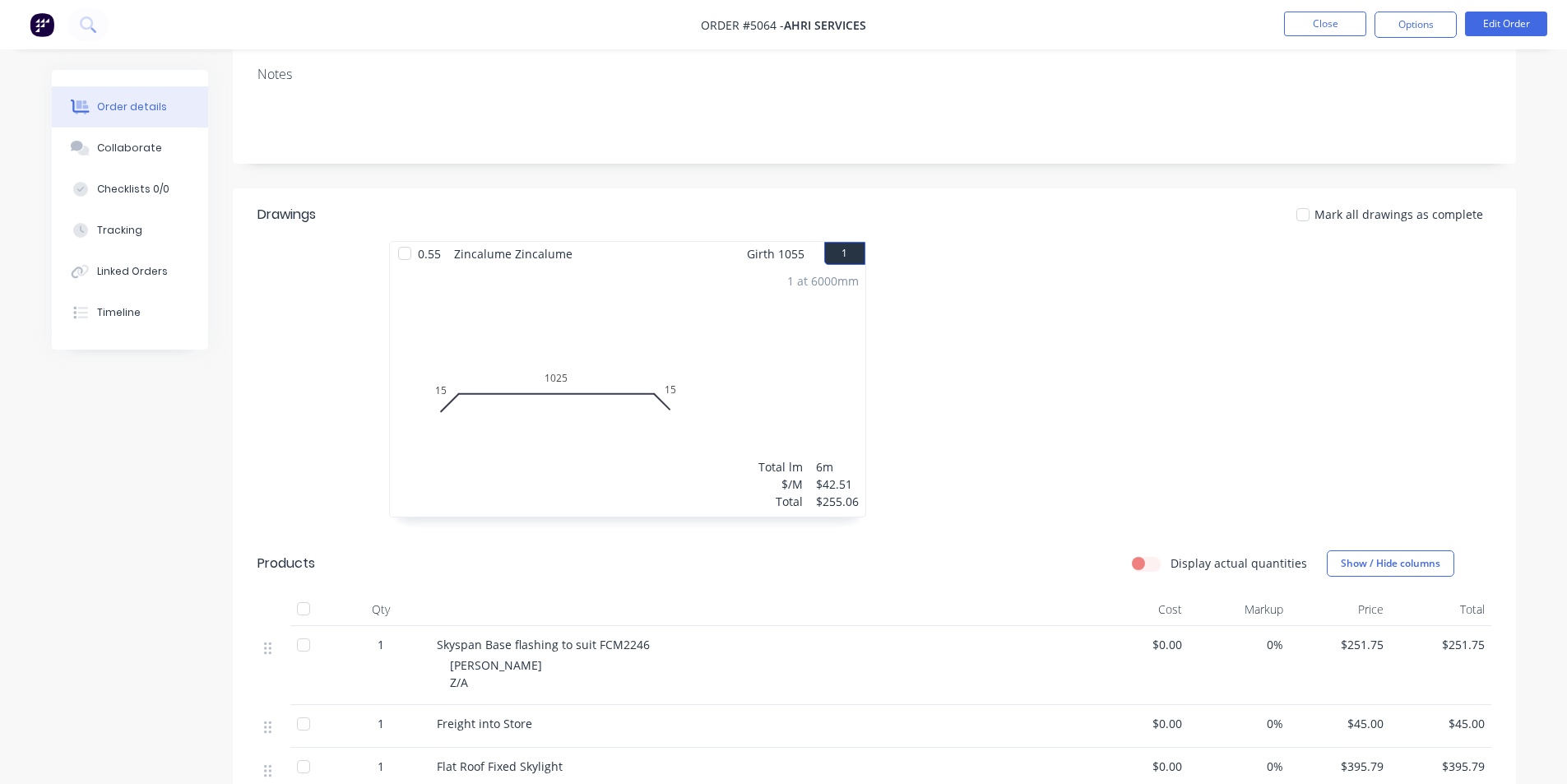
scroll to position [164, 0]
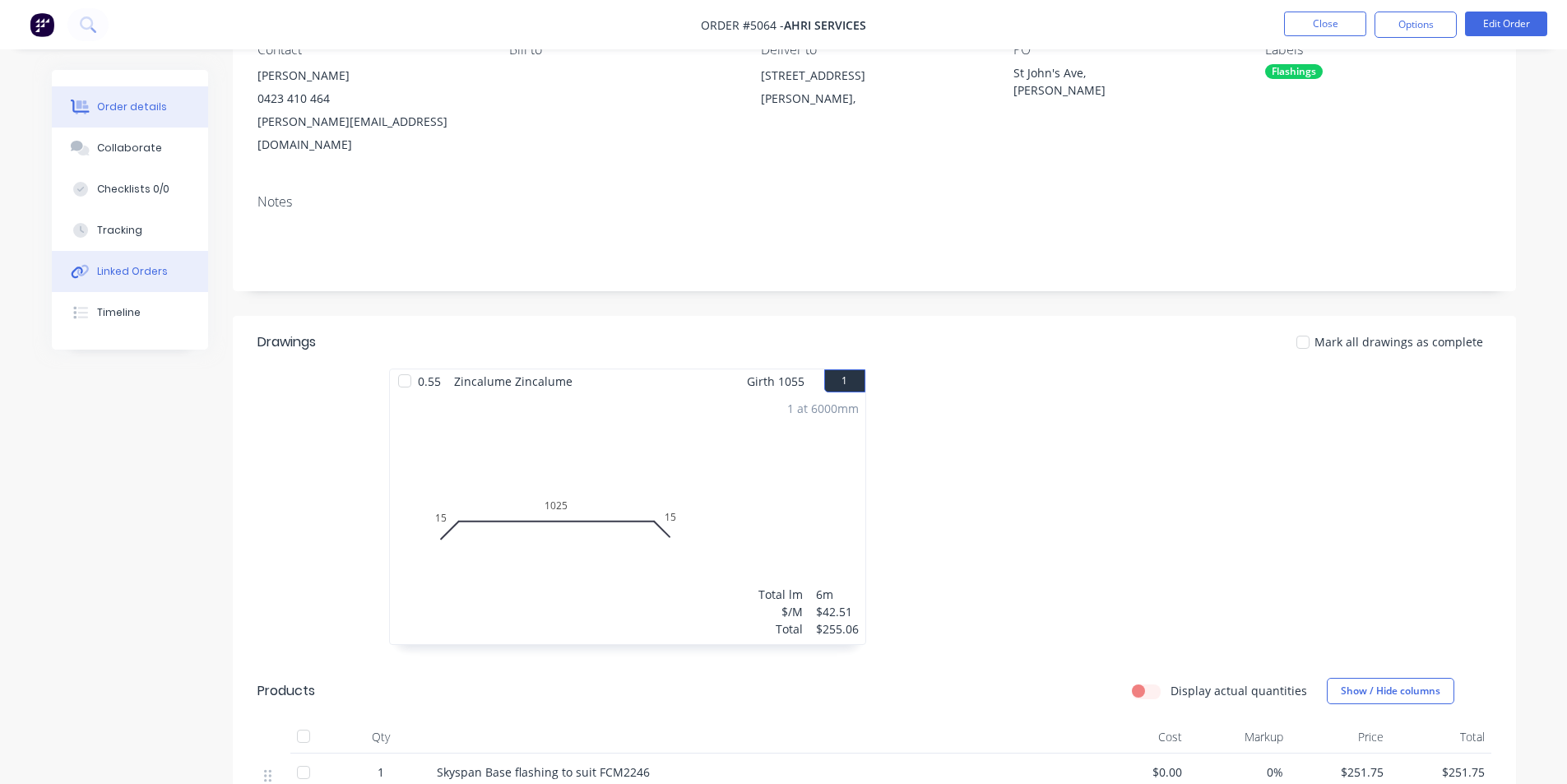
click at [137, 272] on div "Linked Orders" at bounding box center [133, 271] width 71 height 15
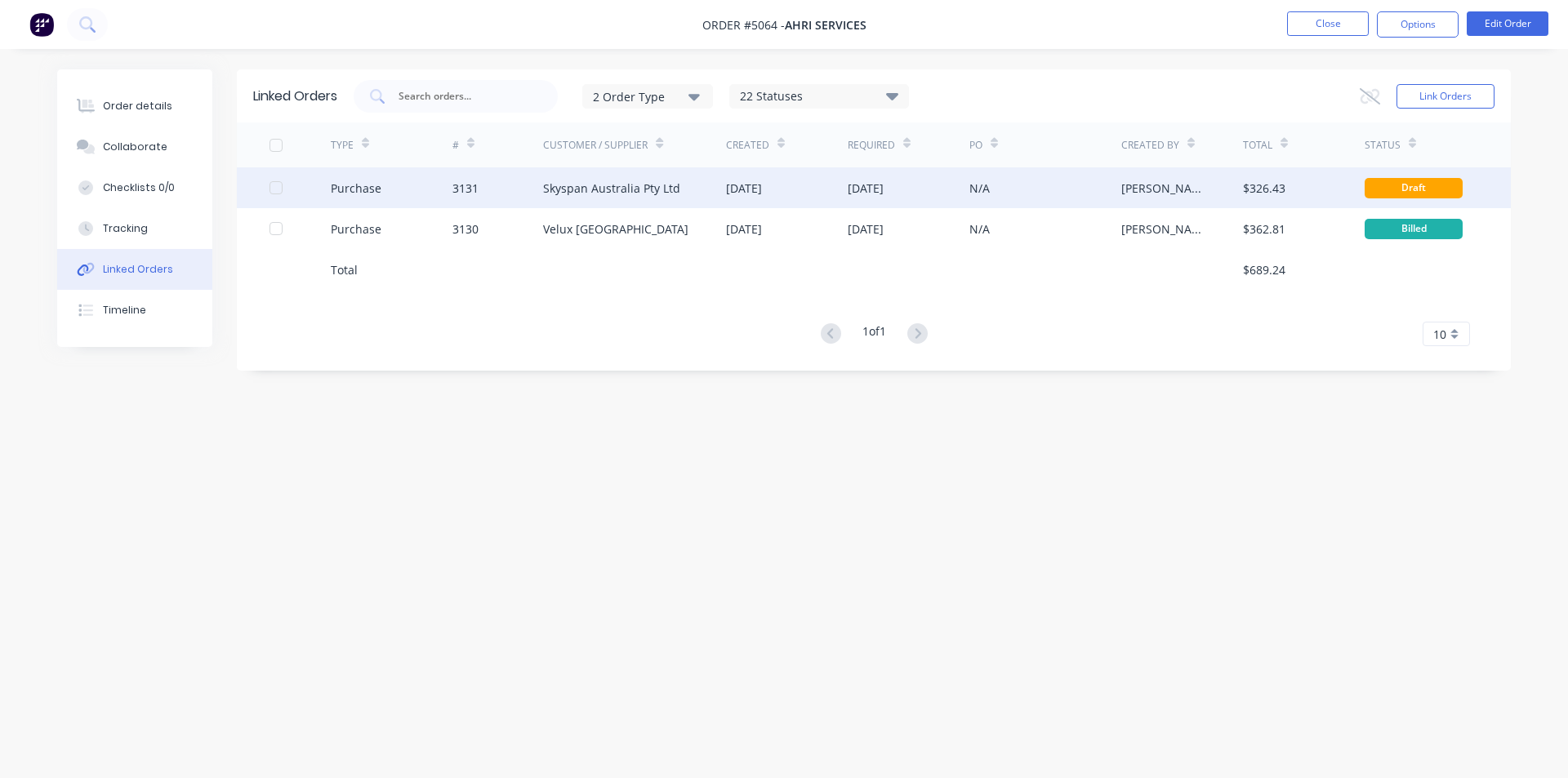
click at [610, 183] on div "Skyspan Australia Pty Ltd" at bounding box center [611, 188] width 138 height 17
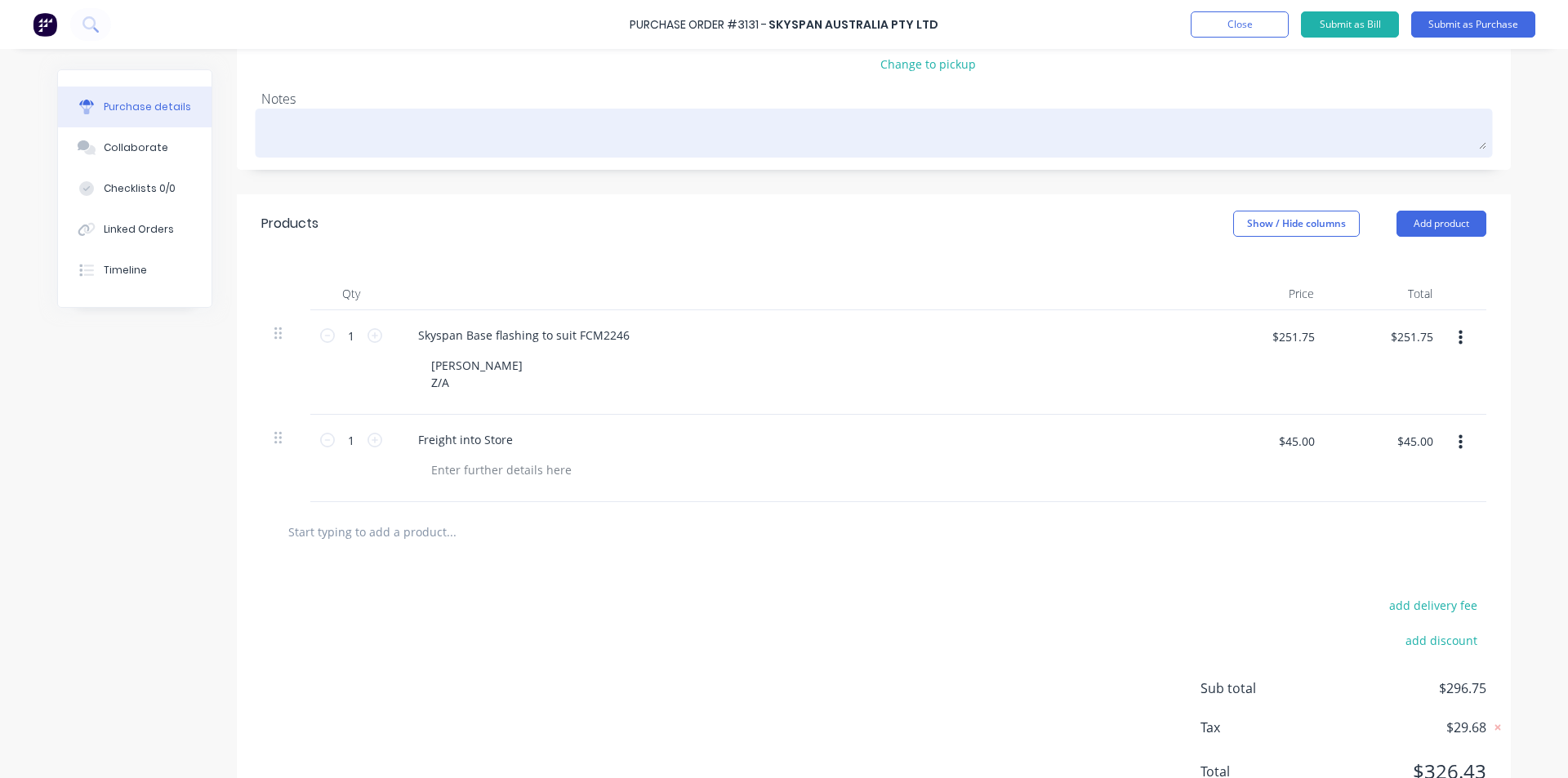
scroll to position [245, 0]
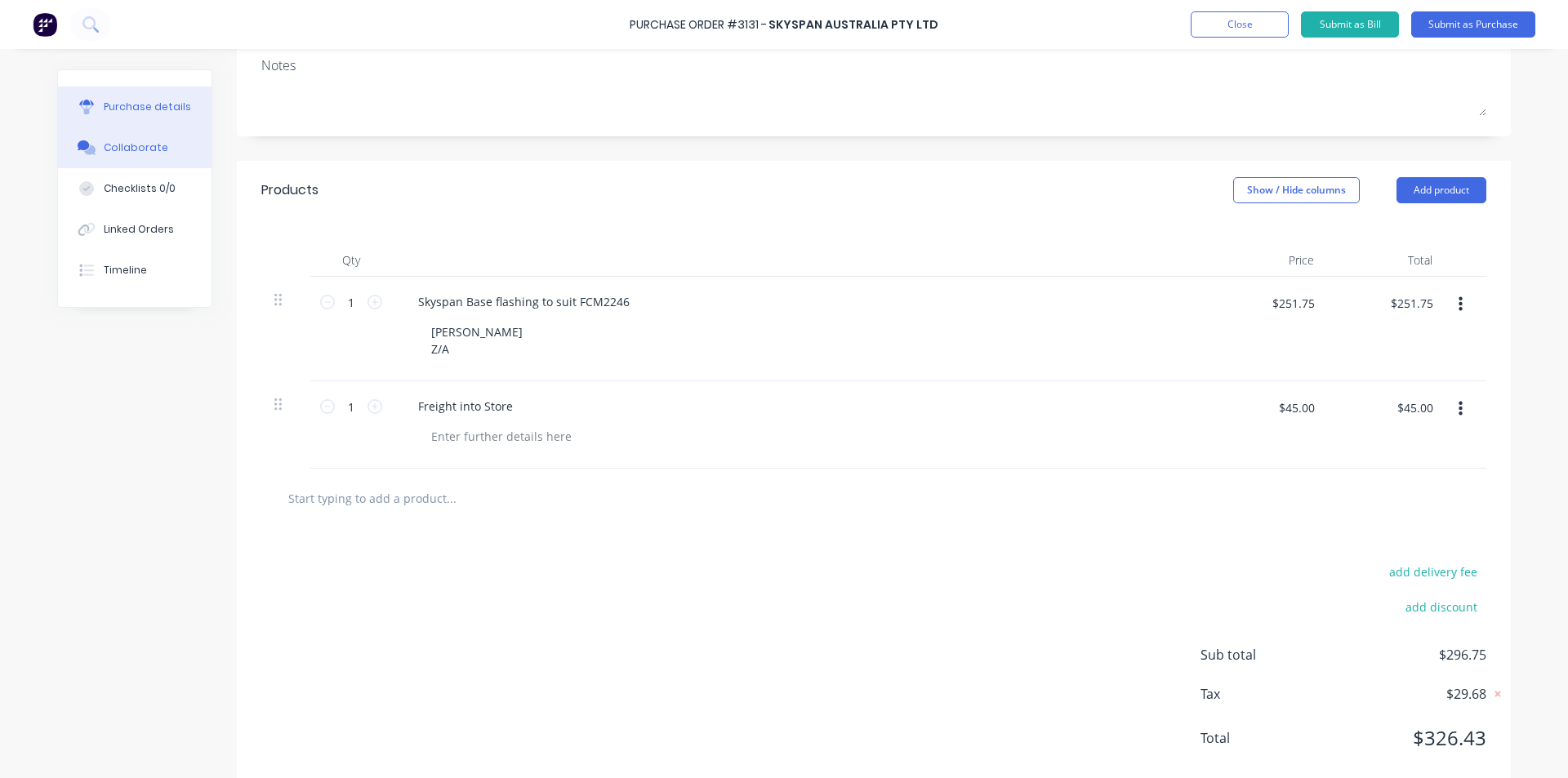
click at [103, 149] on div "Collaborate" at bounding box center [135, 147] width 64 height 15
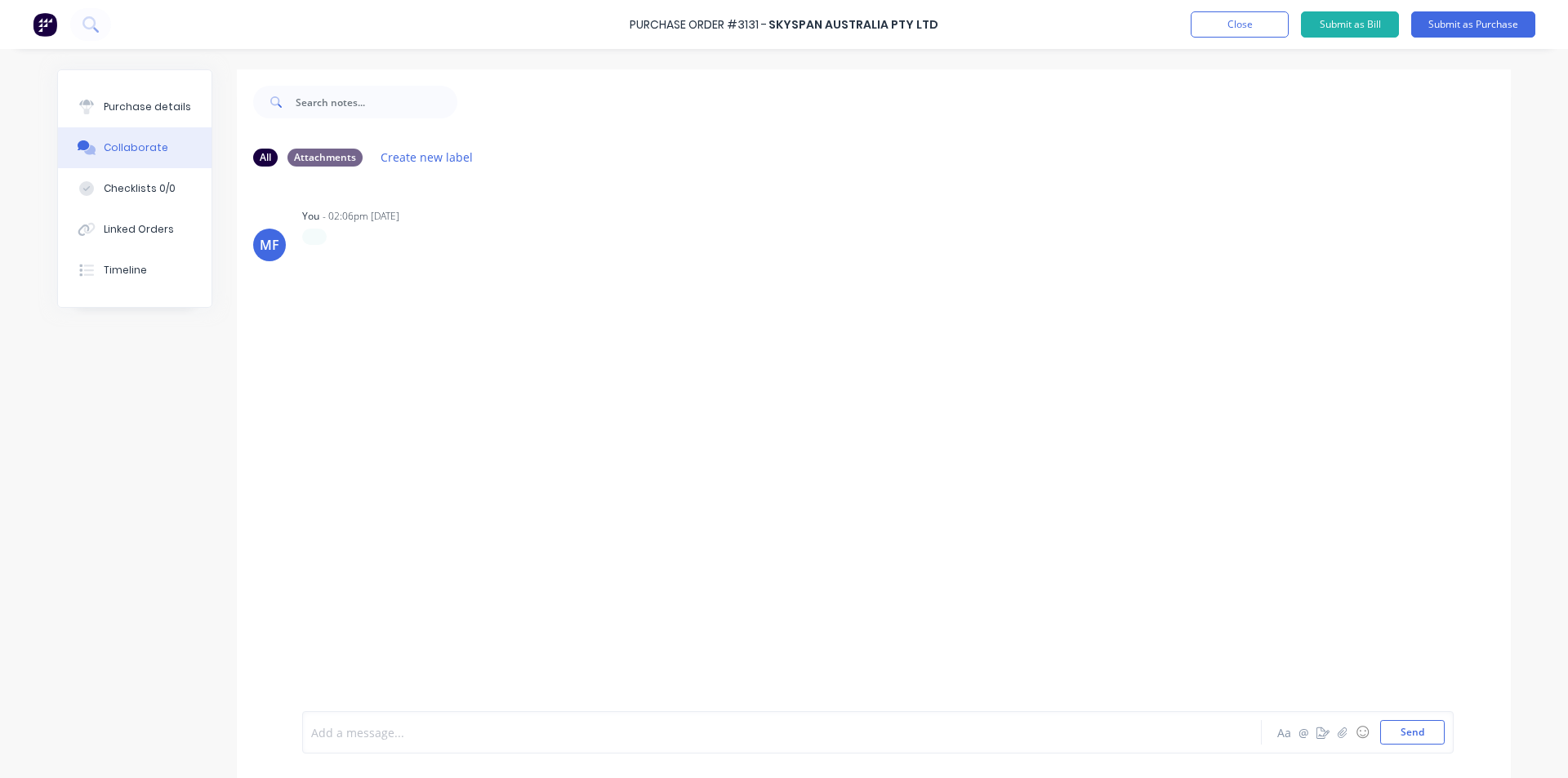
click at [342, 726] on div at bounding box center [737, 733] width 849 height 17
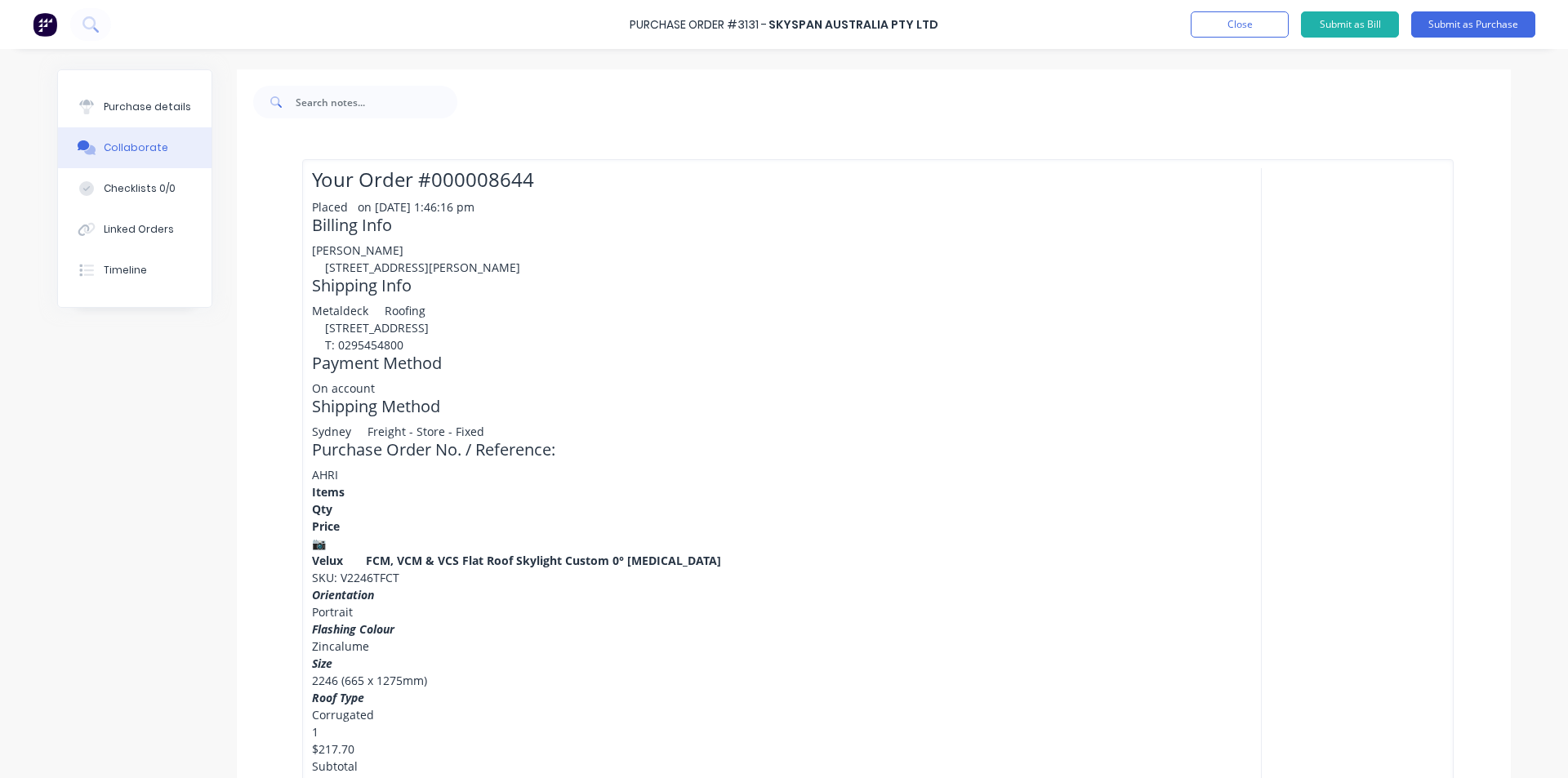
scroll to position [26, 0]
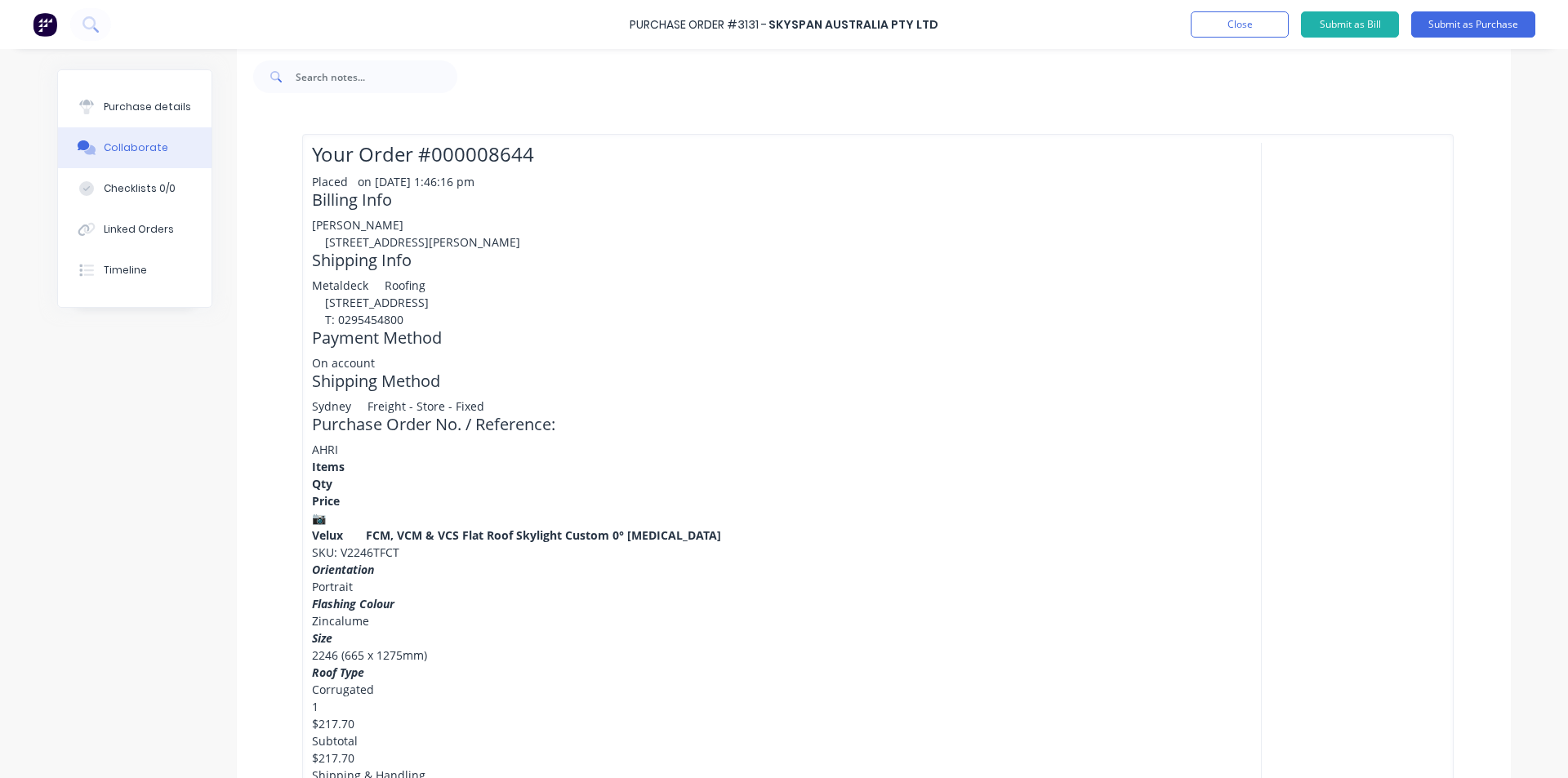
click at [862, 328] on div "Metaldeck Roofing 86 Oak Road Kirrawee, New South Wales, 2232 Australia T: 0295…" at bounding box center [737, 302] width 849 height 51
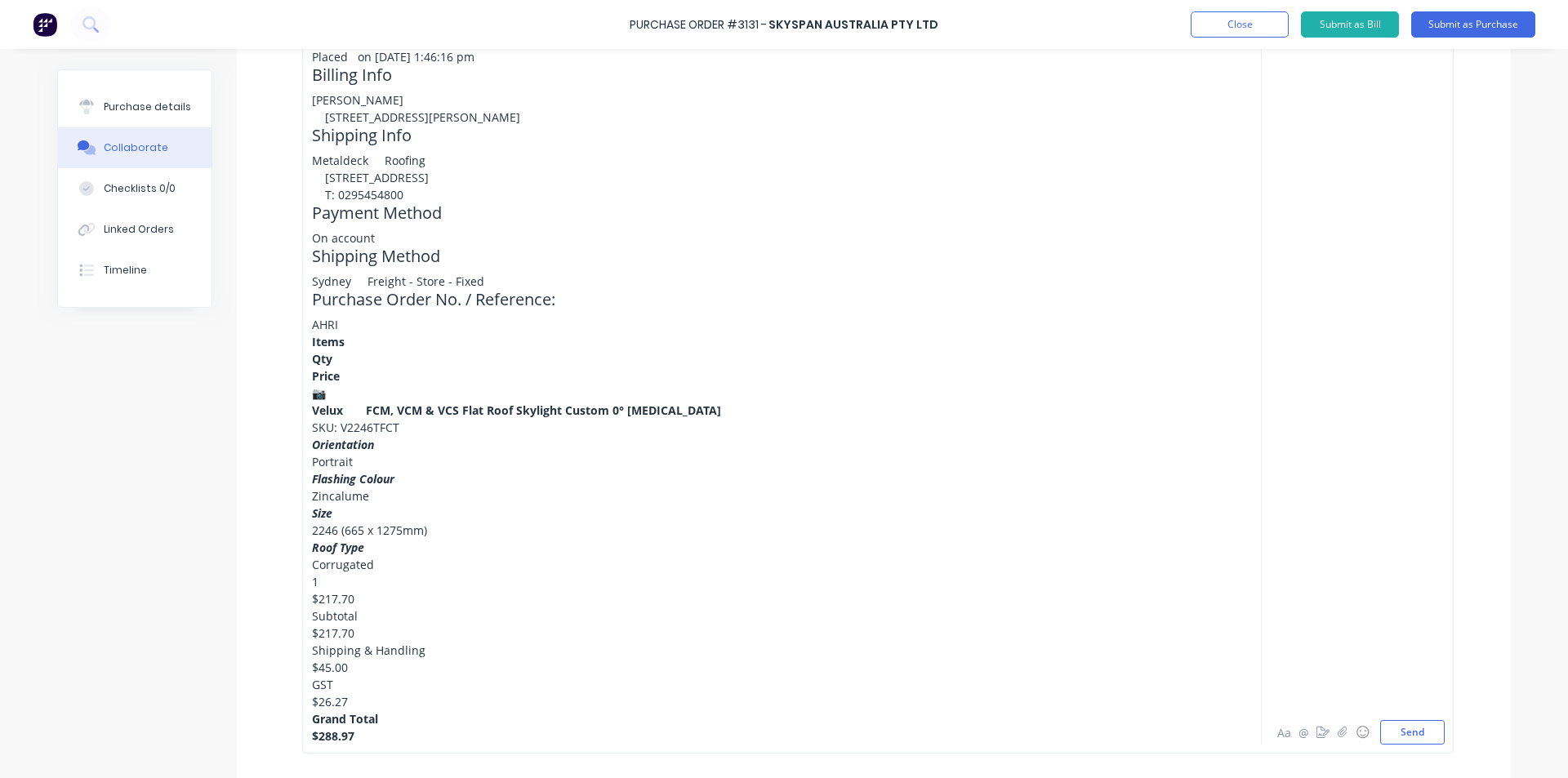
scroll to position [811, 0]
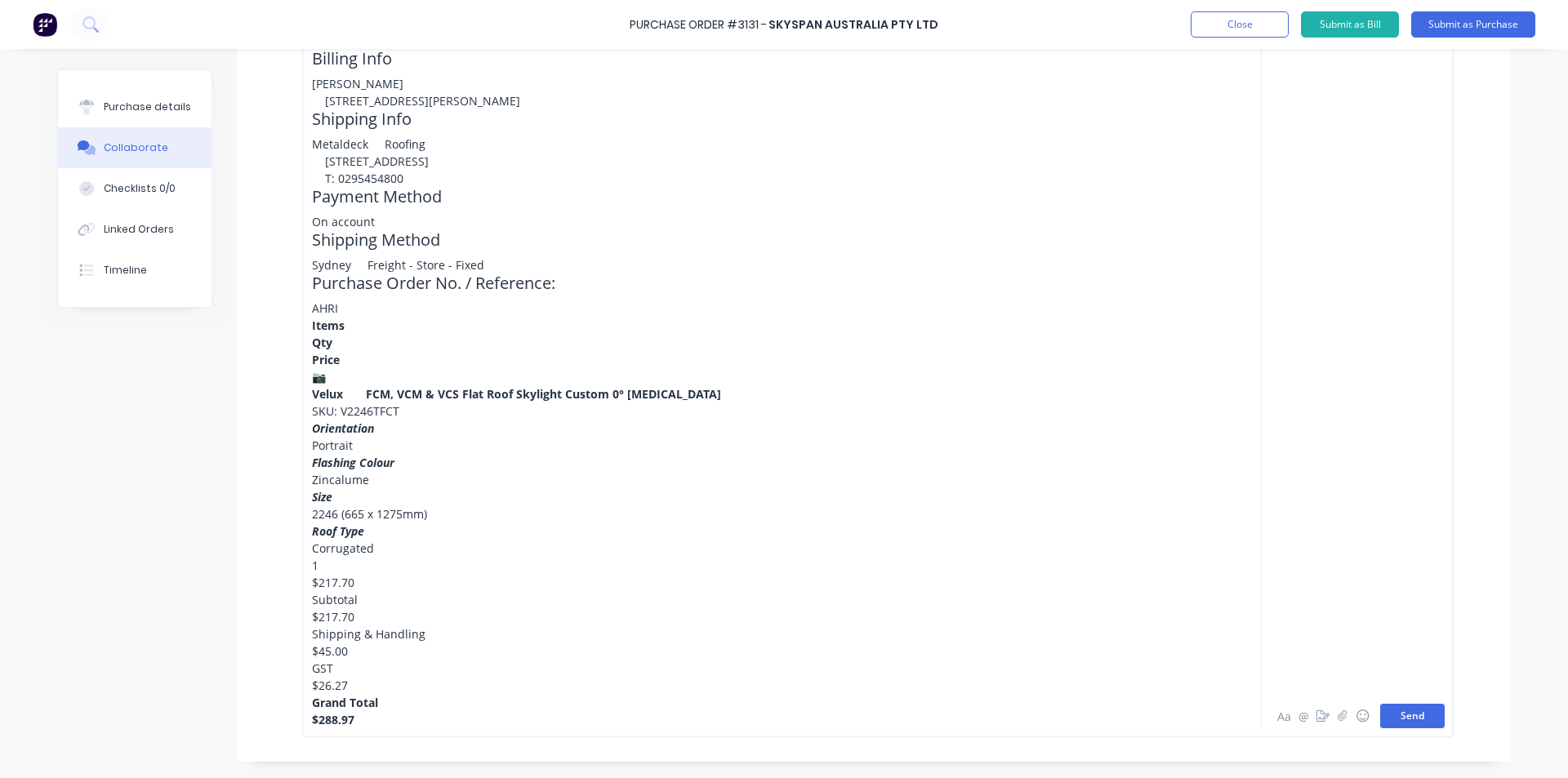
click at [1416, 713] on button "Send" at bounding box center [1412, 716] width 64 height 25
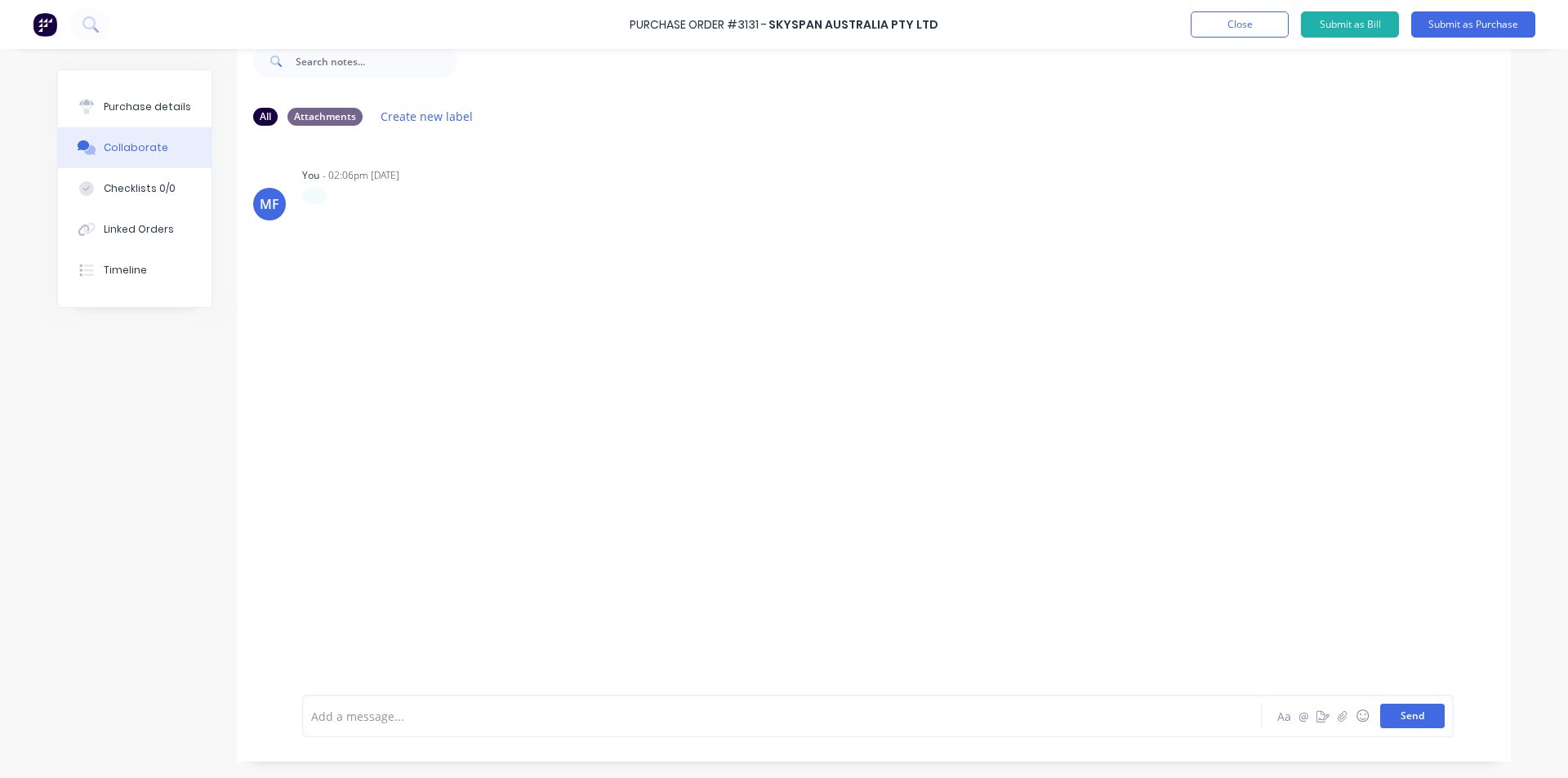
scroll to position [41, 0]
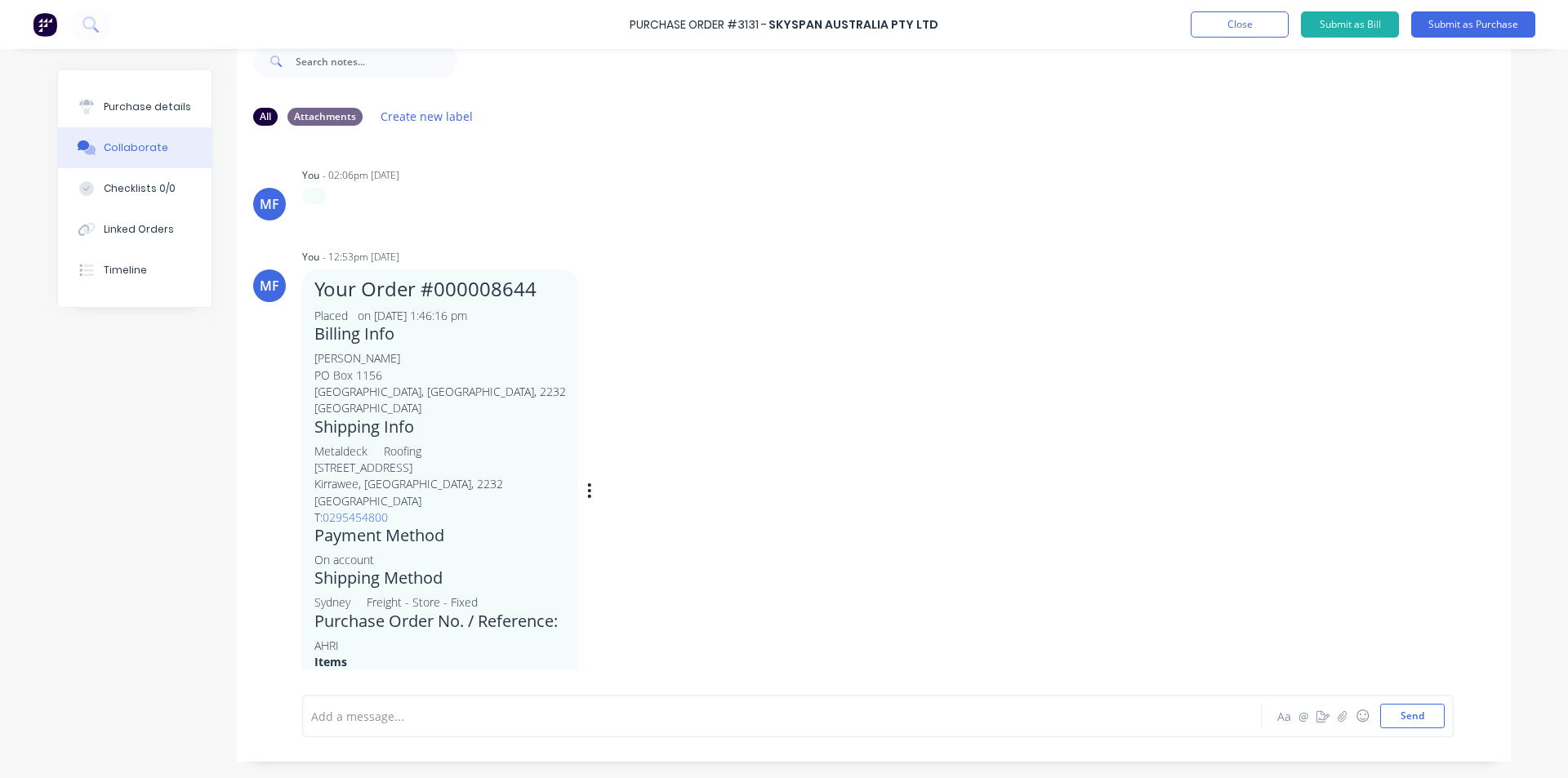
click at [887, 407] on div "MF You - 12:53pm 12/08/25 Your Order #000008644 Placed on 8 Aug 2025, 1:46:16 p…" at bounding box center [873, 478] width 1274 height 467
click at [126, 108] on div "Purchase details" at bounding box center [147, 107] width 87 height 15
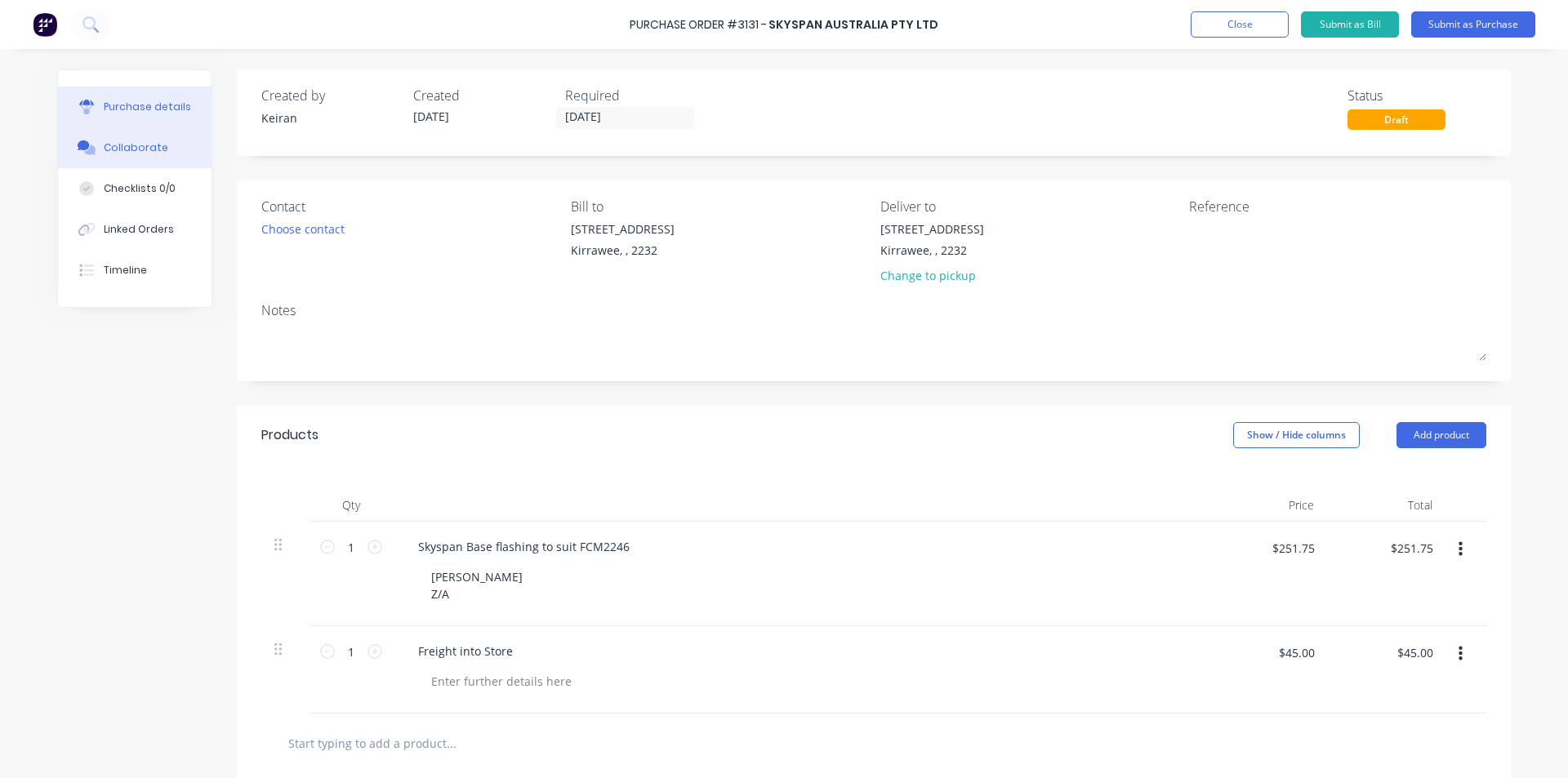
click at [124, 148] on div "Collaborate" at bounding box center [135, 147] width 64 height 15
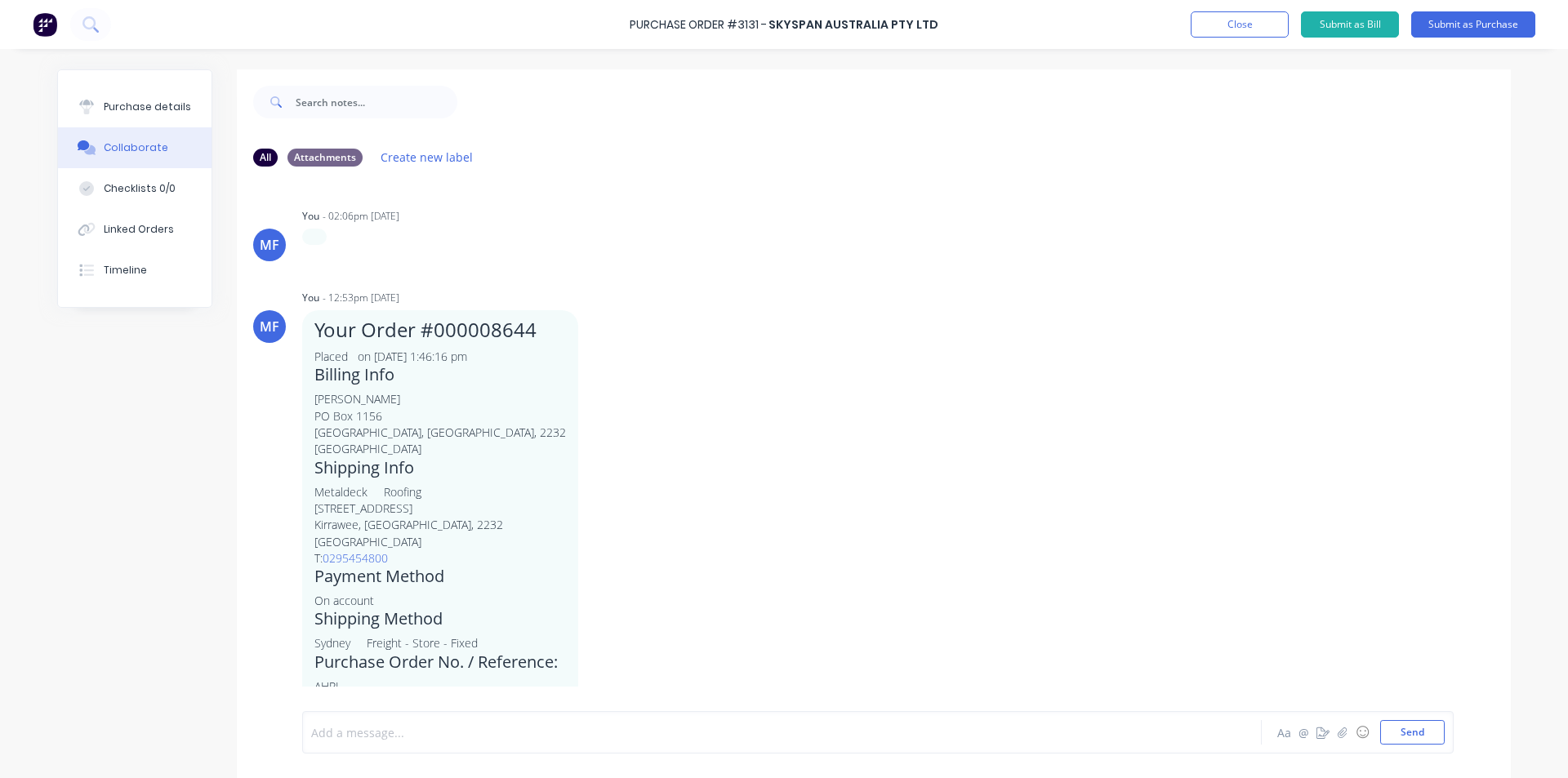
click at [362, 727] on div at bounding box center [737, 733] width 849 height 17
click at [1416, 733] on button "Send" at bounding box center [1412, 732] width 64 height 25
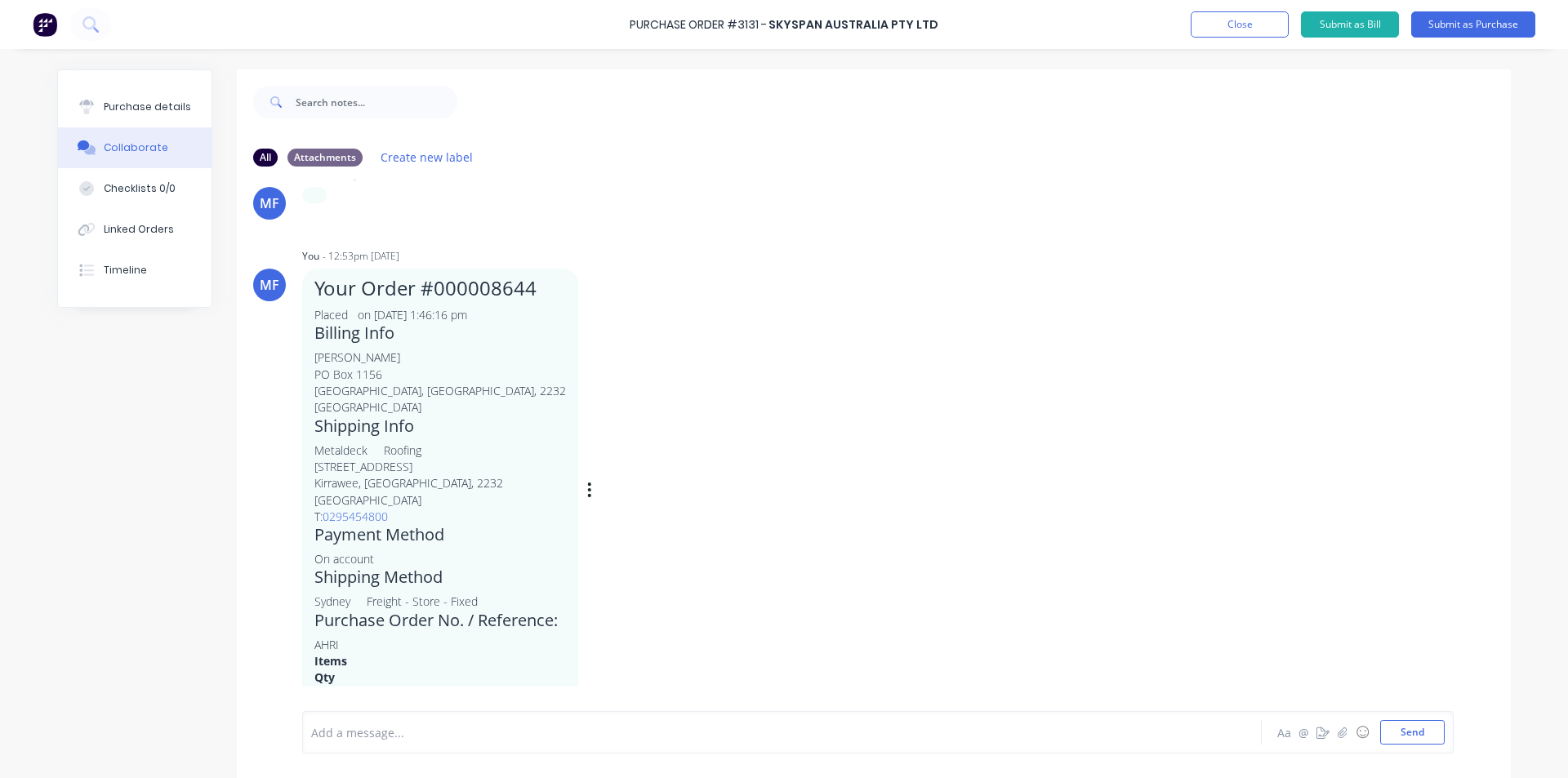
click at [1211, 481] on div "MF You - 12:53pm 12/08/25 Your Order #000008644 Placed on 8 Aug 2025, 1:46:16 p…" at bounding box center [873, 477] width 1274 height 467
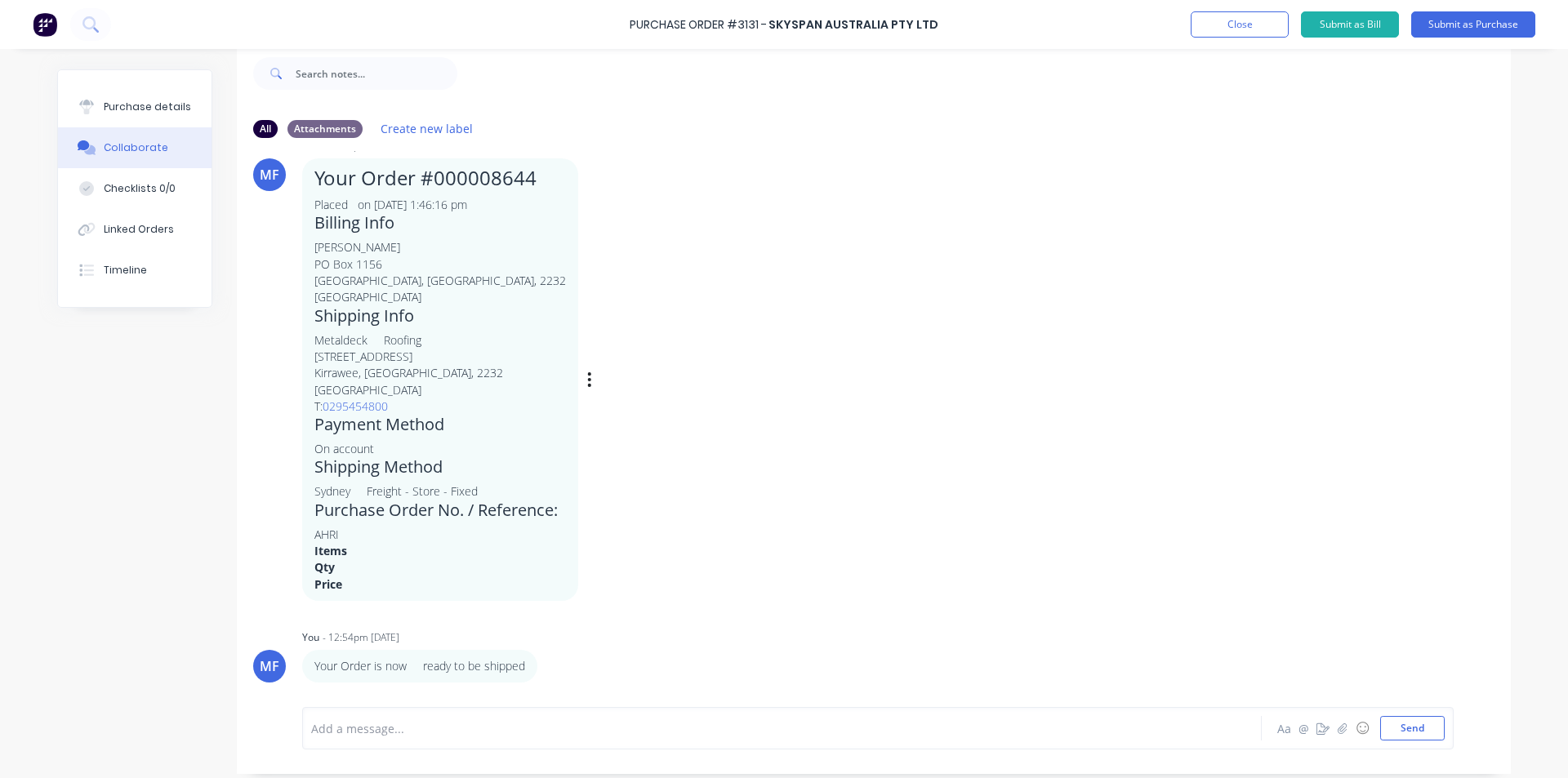
scroll to position [41, 0]
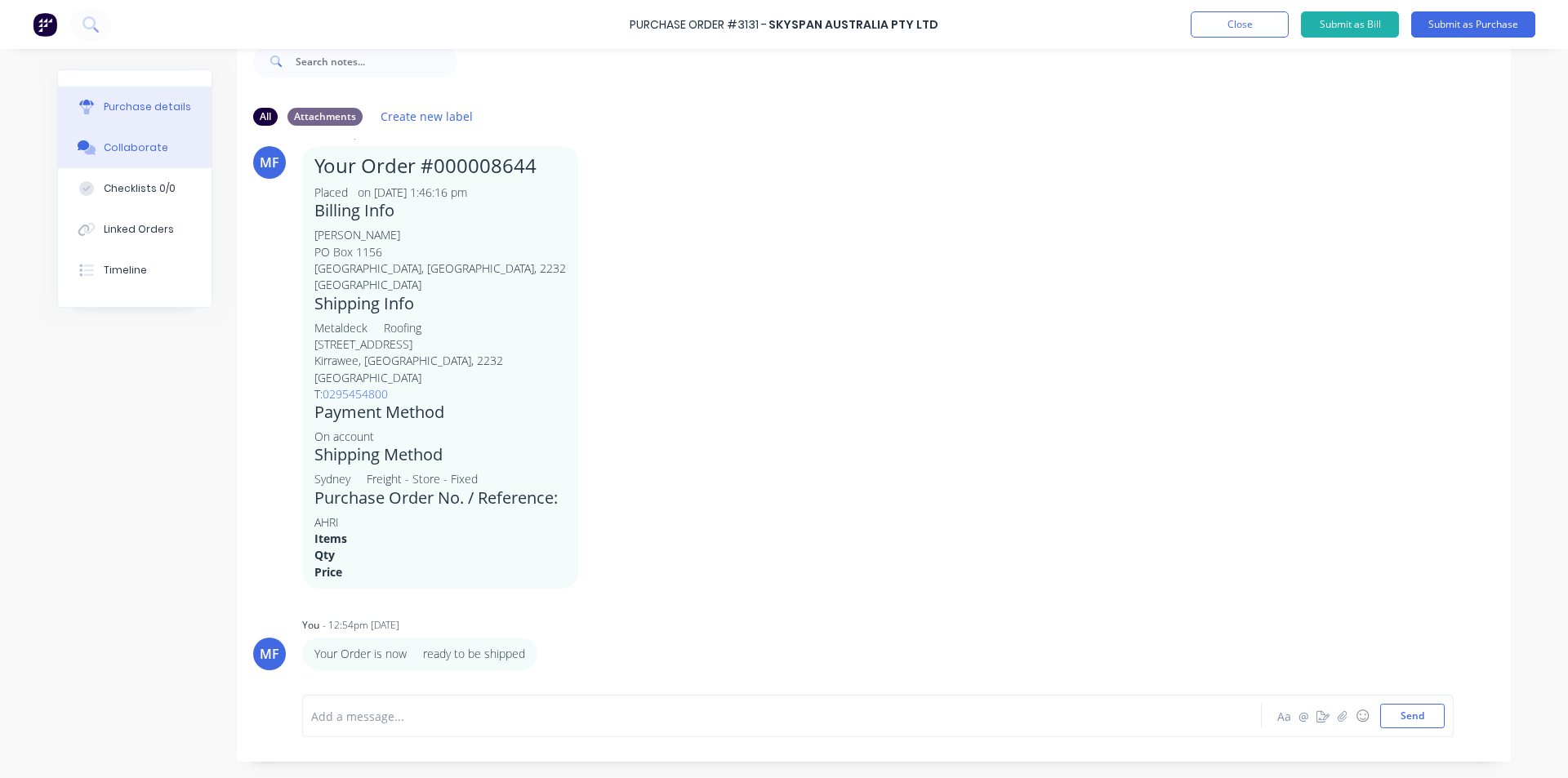
click at [126, 115] on button "Purchase details" at bounding box center [135, 107] width 154 height 41
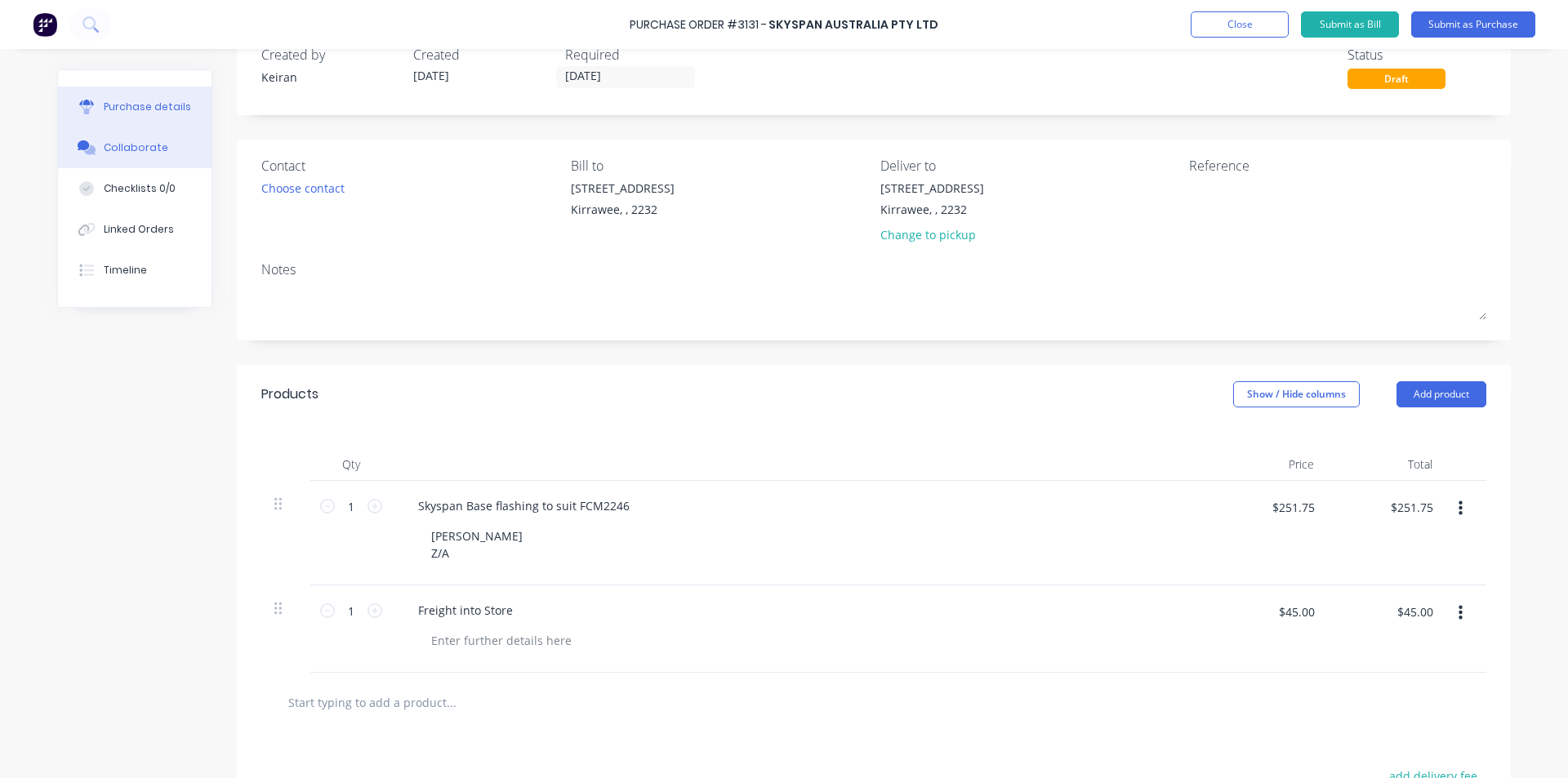
click at [129, 149] on div "Collaborate" at bounding box center [135, 147] width 64 height 15
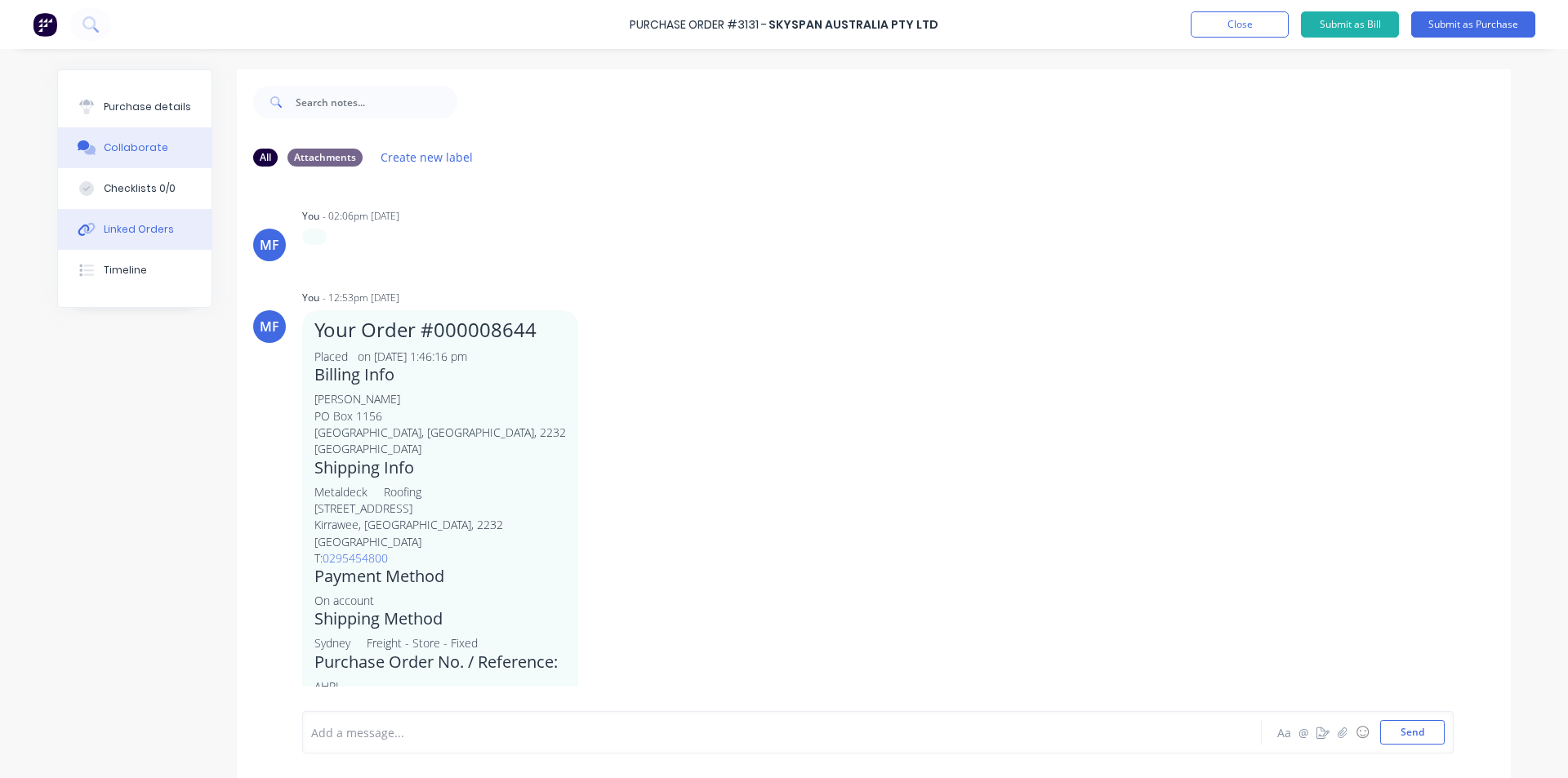
click at [137, 225] on div "Linked Orders" at bounding box center [138, 229] width 70 height 15
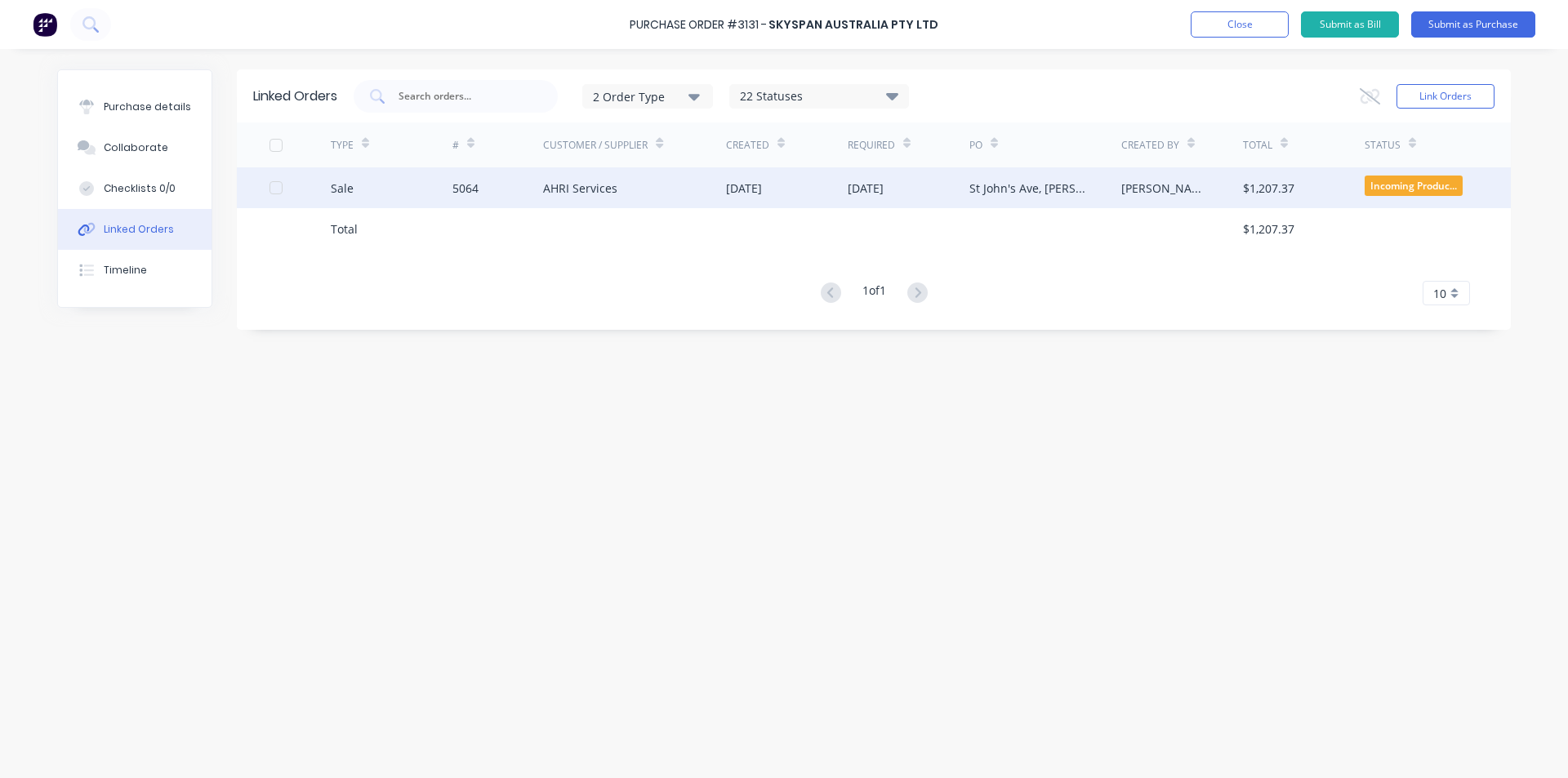
click at [884, 193] on div "20 Aug 2025" at bounding box center [866, 188] width 36 height 17
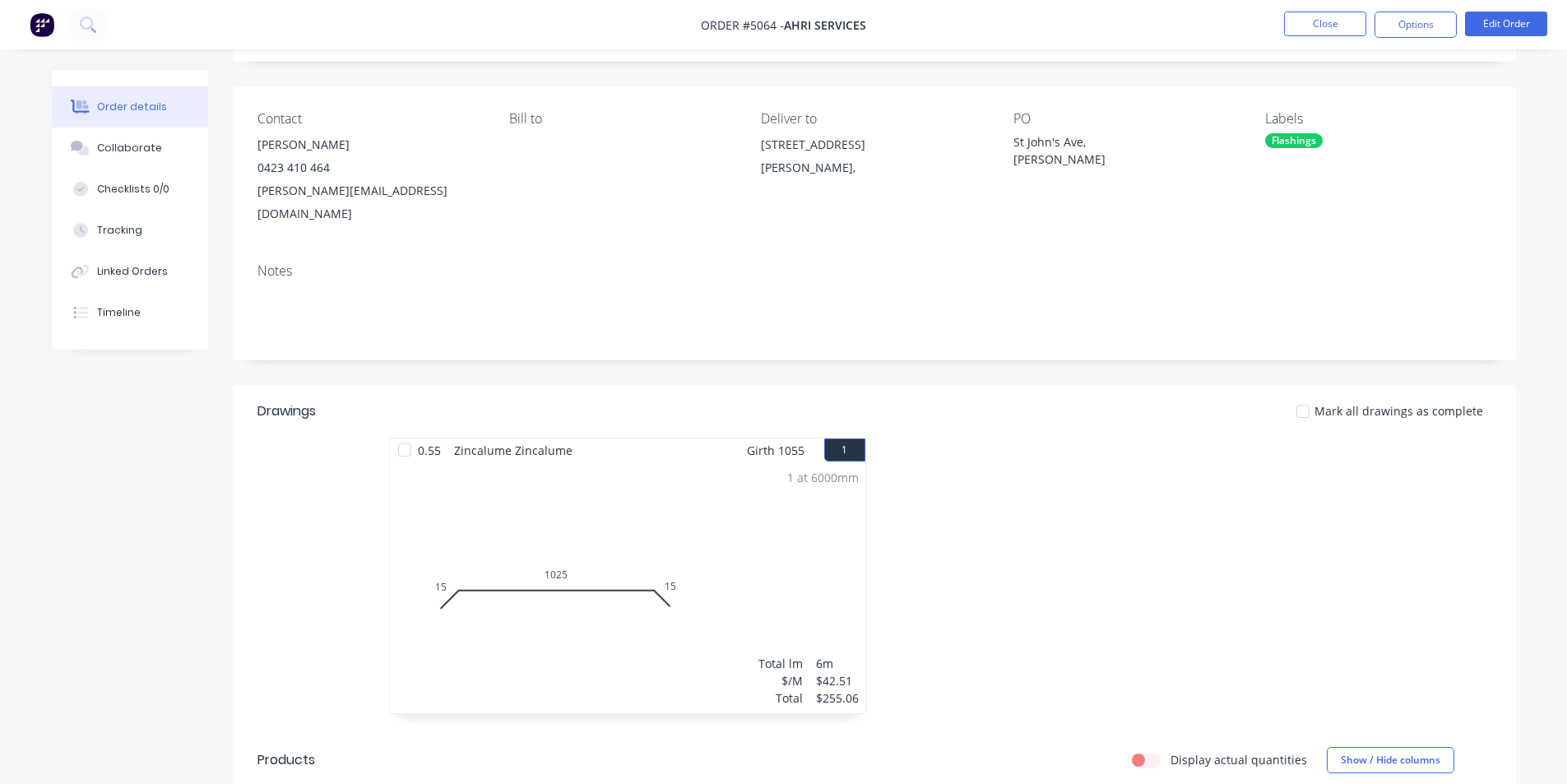
scroll to position [411, 0]
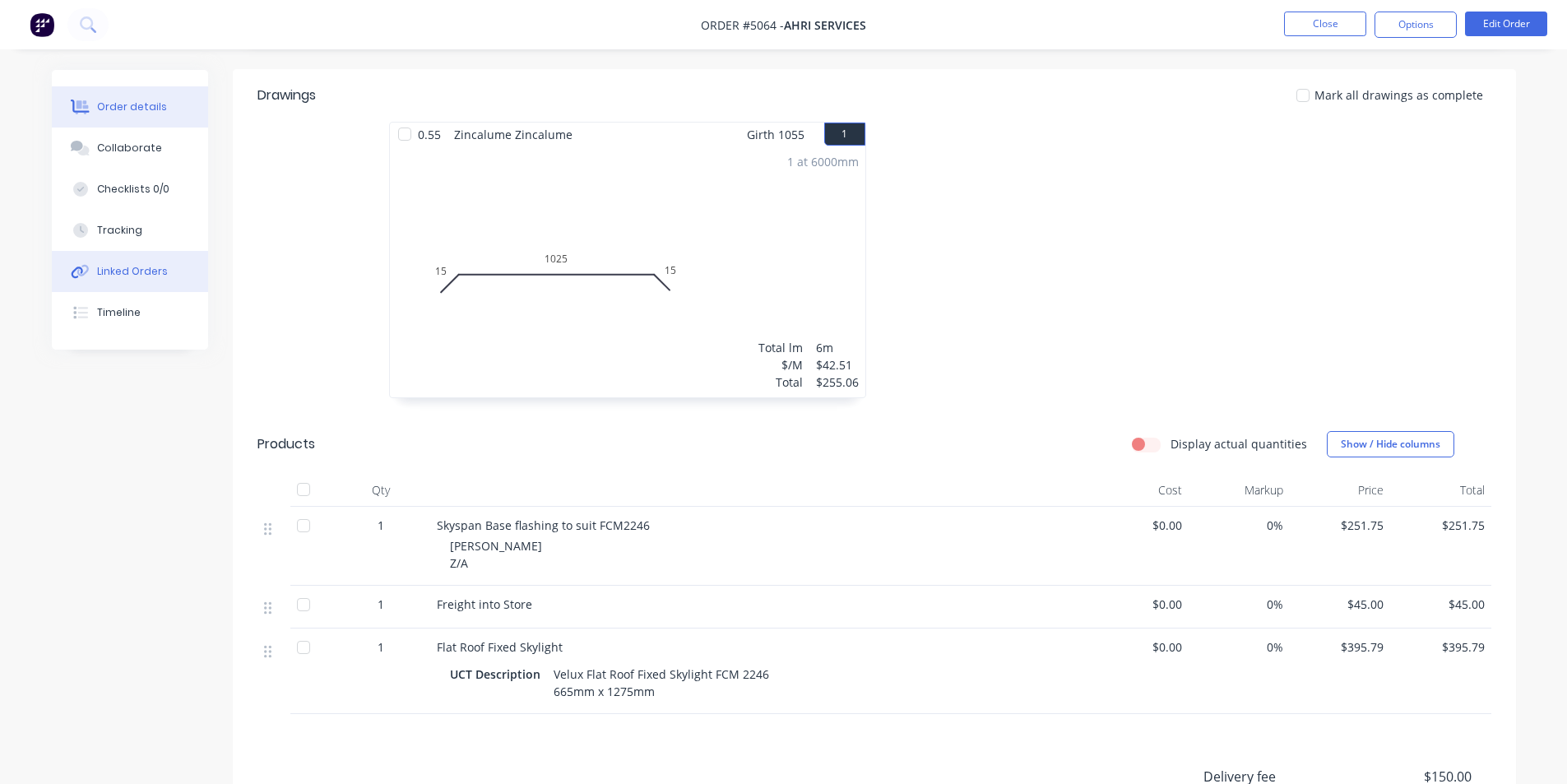
click at [123, 262] on button "Linked Orders" at bounding box center [130, 271] width 157 height 41
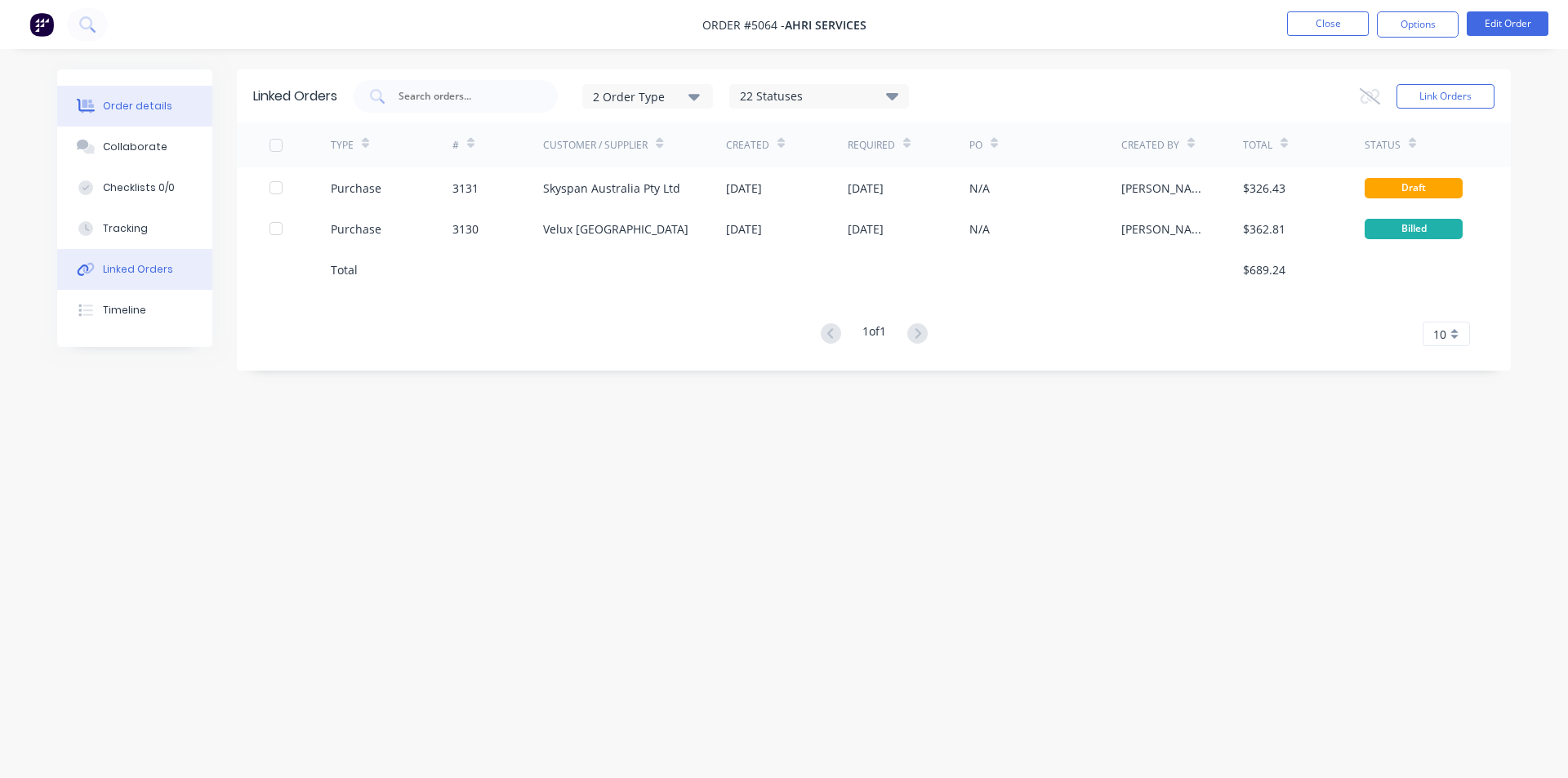
click at [119, 112] on div "Order details" at bounding box center [137, 106] width 69 height 15
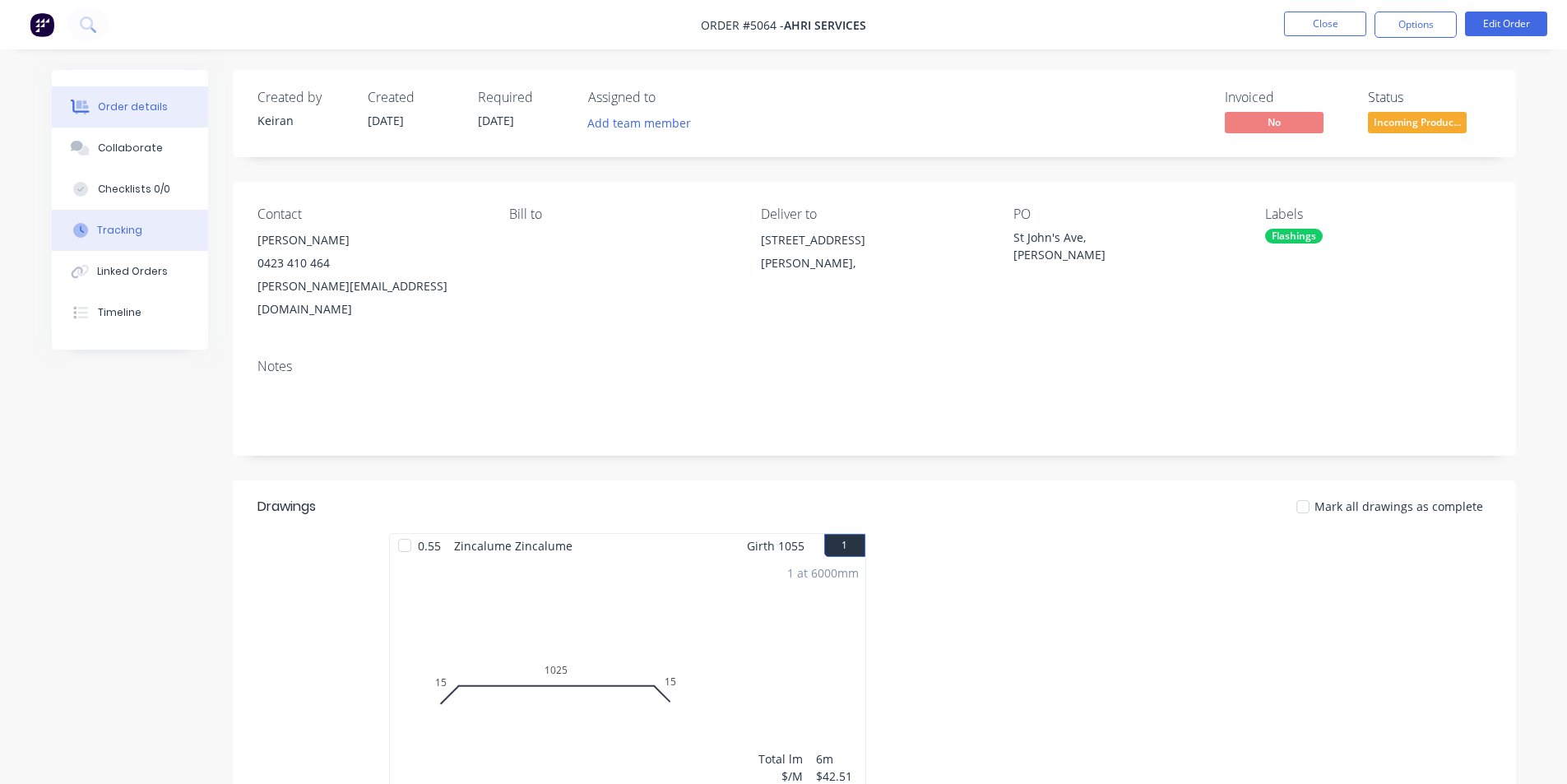
click at [136, 236] on div "Tracking" at bounding box center [120, 230] width 46 height 15
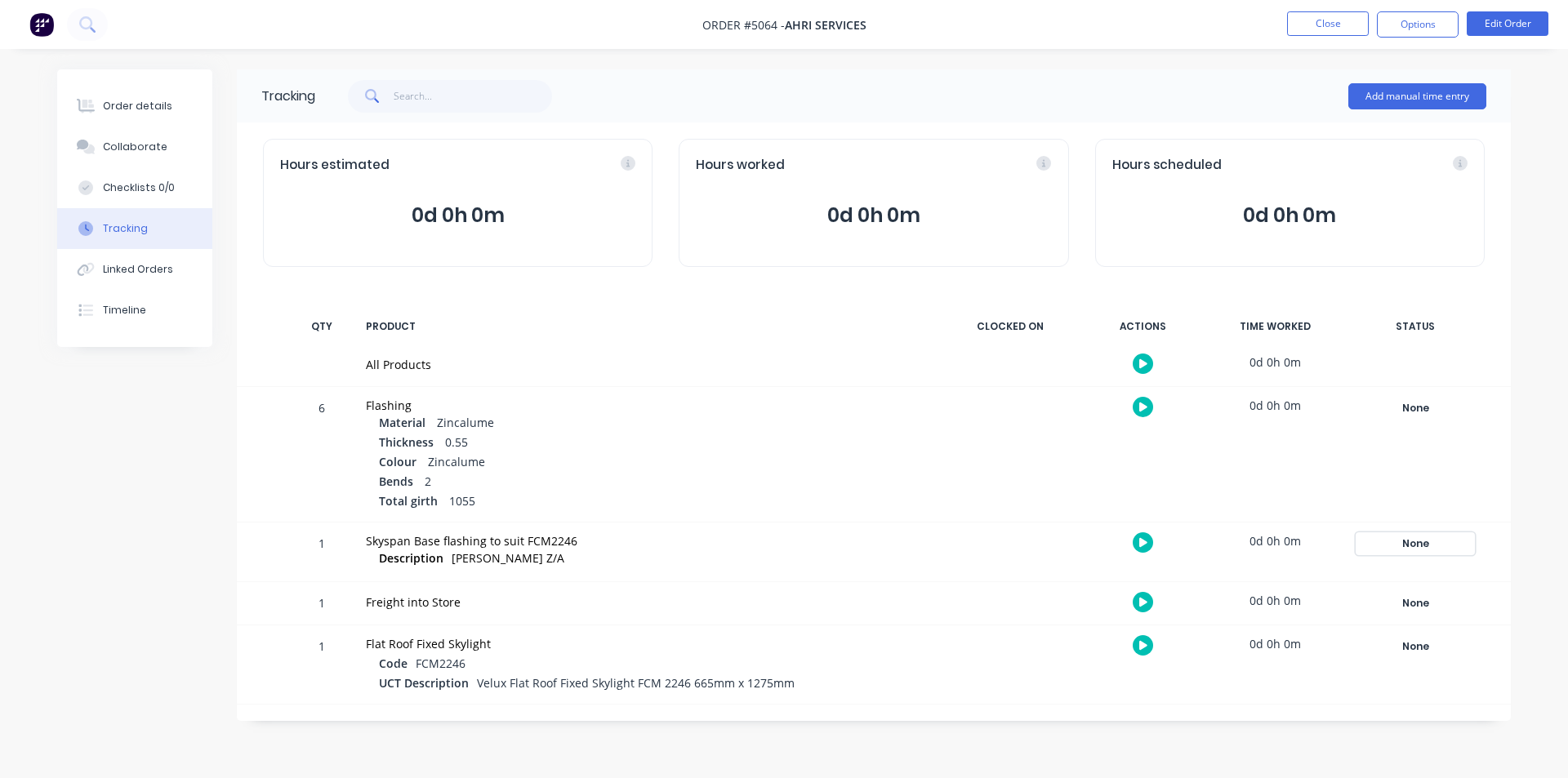
click at [1416, 545] on div "None" at bounding box center [1415, 543] width 118 height 21
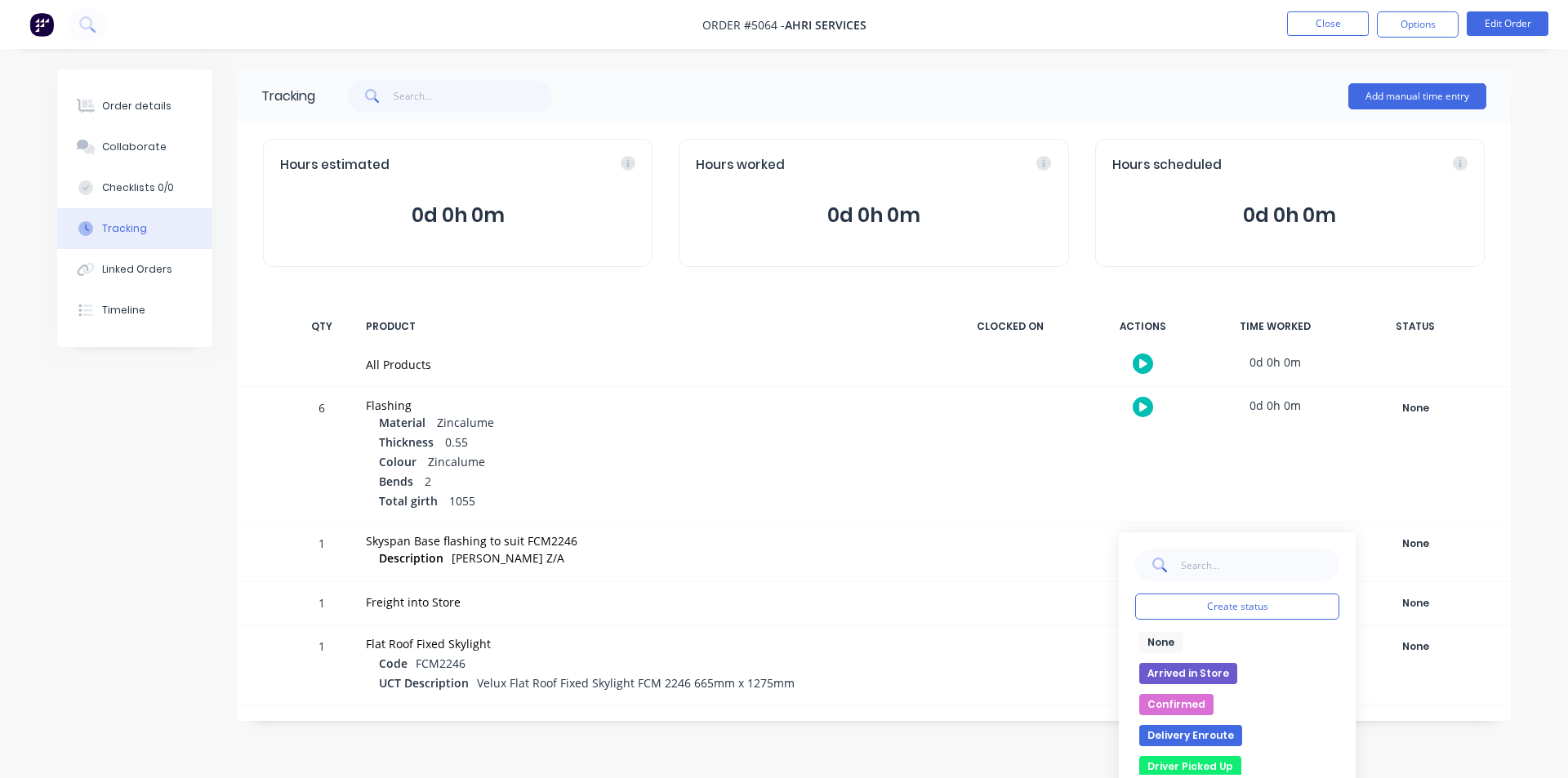
click at [860, 500] on div "Total girth 1055" at bounding box center [654, 501] width 550 height 20
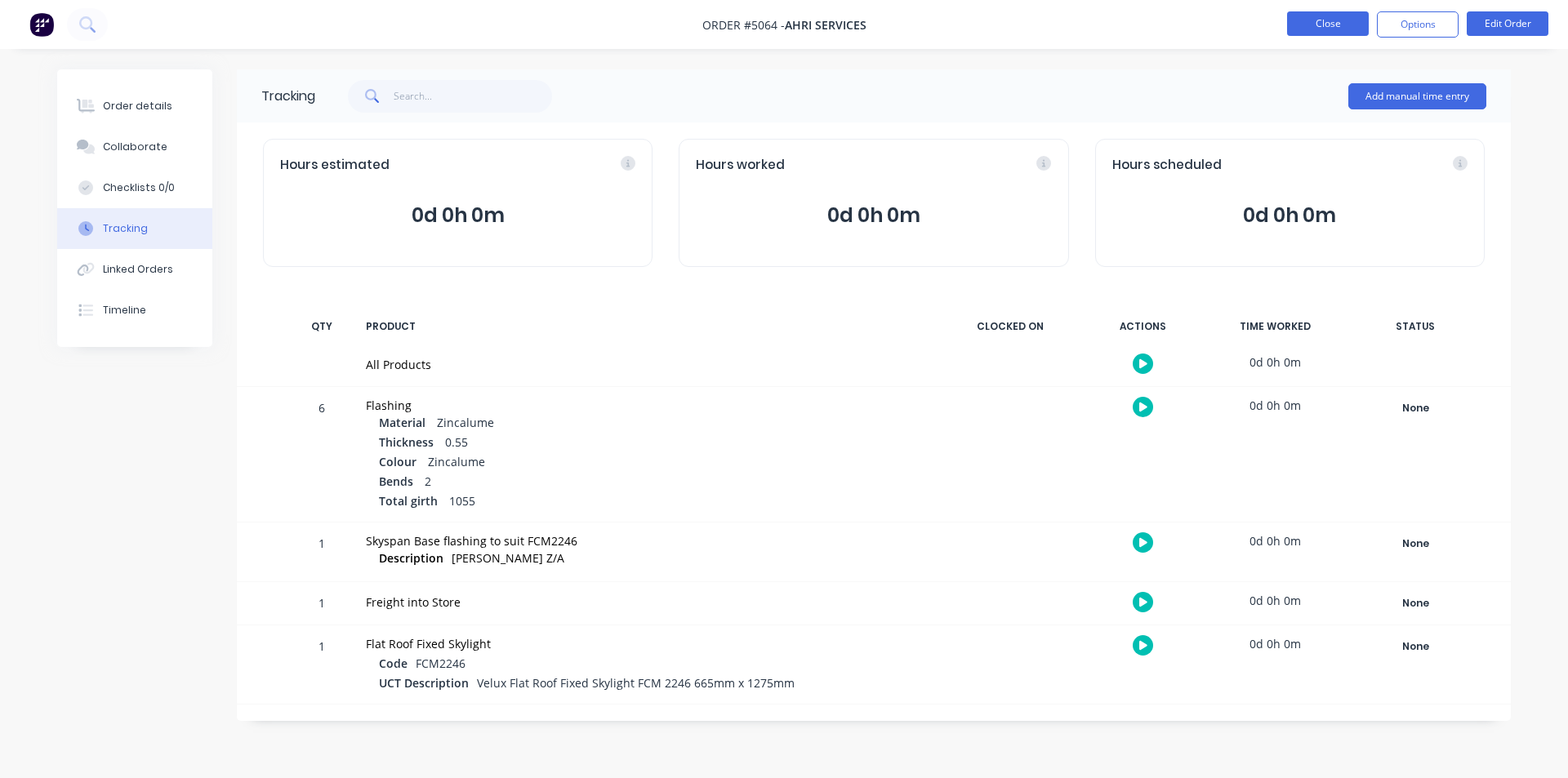
click at [1341, 23] on button "Close" at bounding box center [1328, 23] width 82 height 25
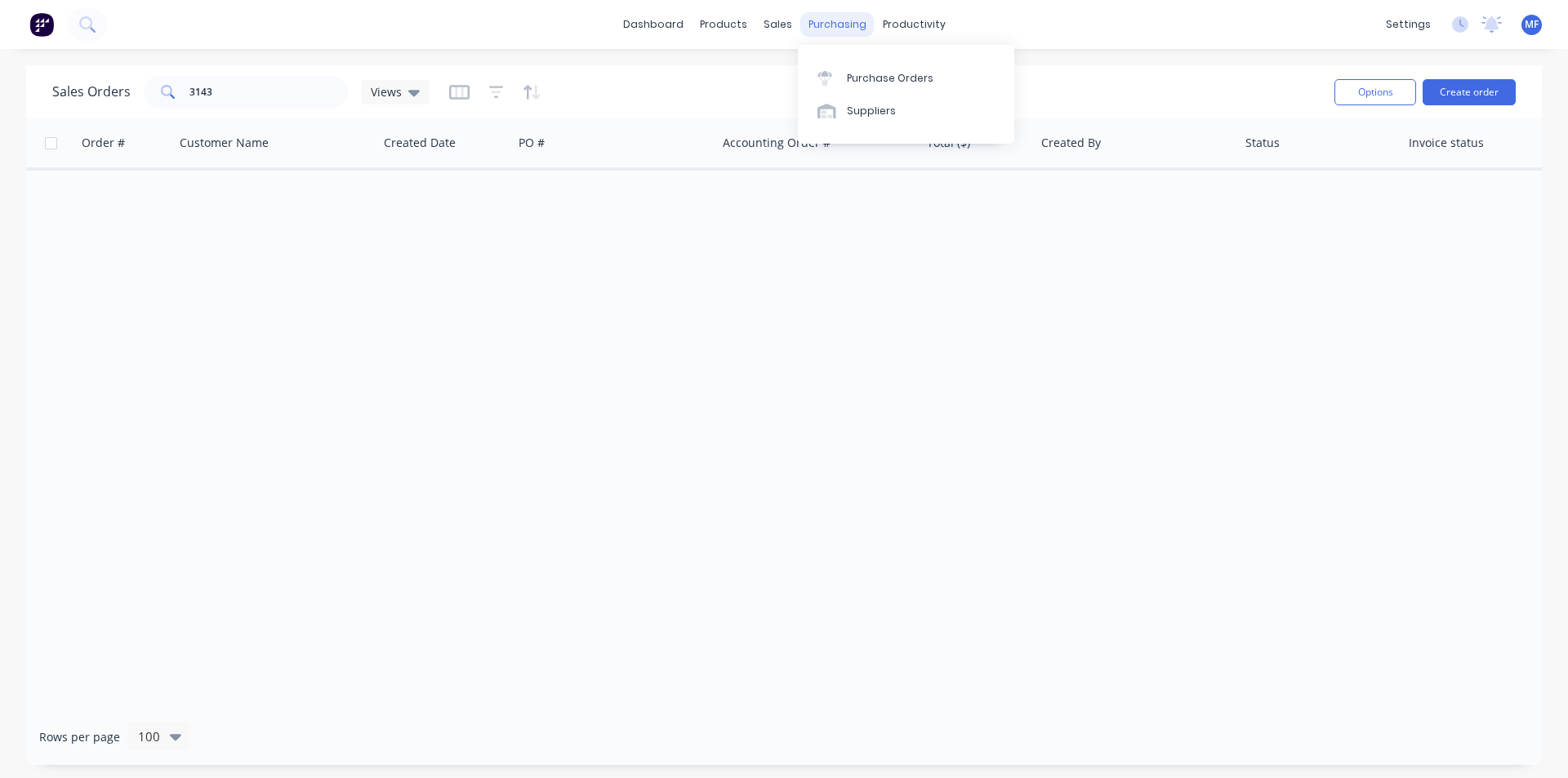
click at [811, 16] on div "purchasing" at bounding box center [837, 24] width 74 height 25
click at [876, 74] on div "Purchase Orders" at bounding box center [890, 78] width 86 height 15
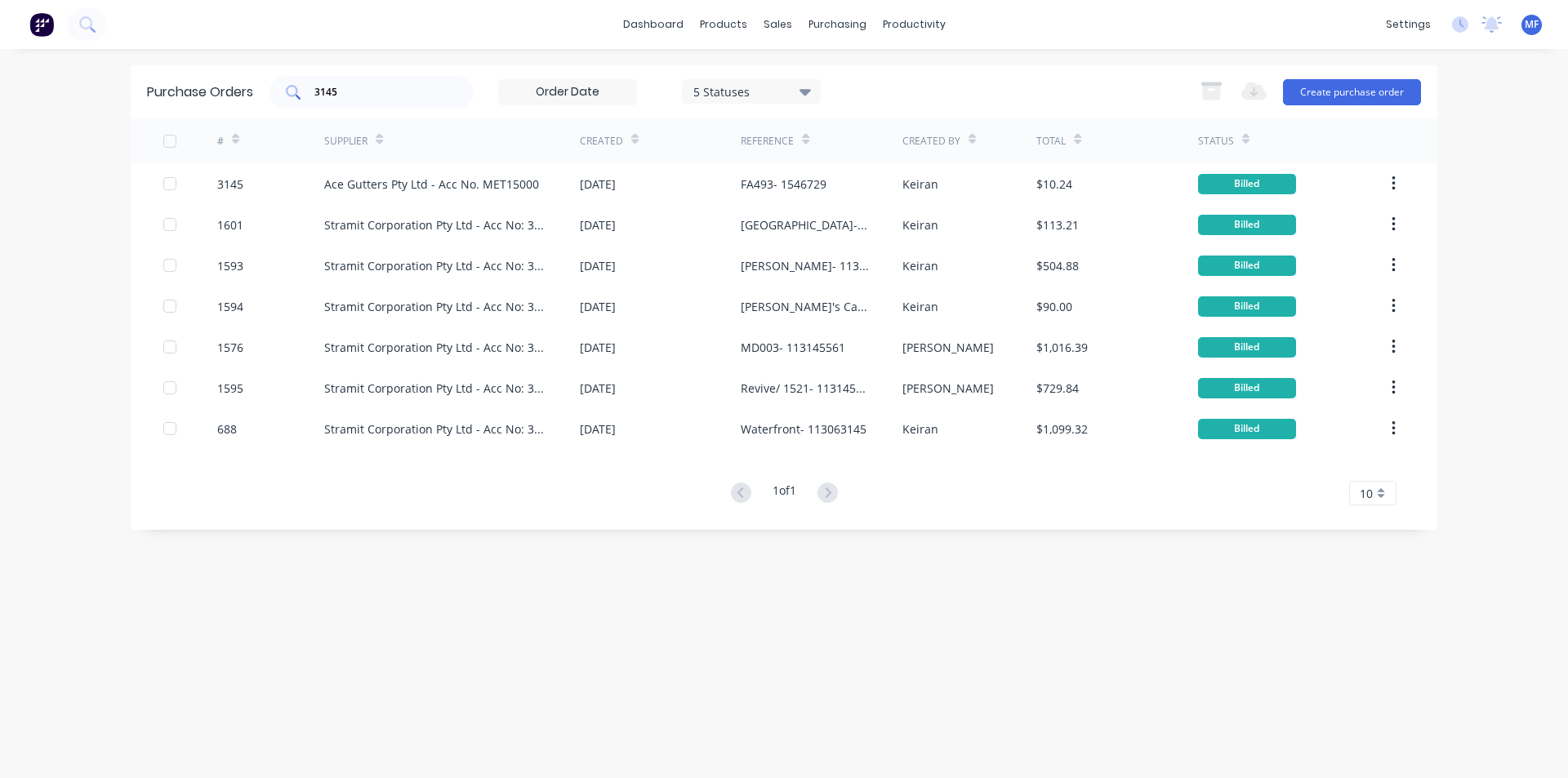
click at [362, 103] on div "3145" at bounding box center [371, 92] width 204 height 32
click at [361, 101] on div "3145" at bounding box center [371, 92] width 204 height 32
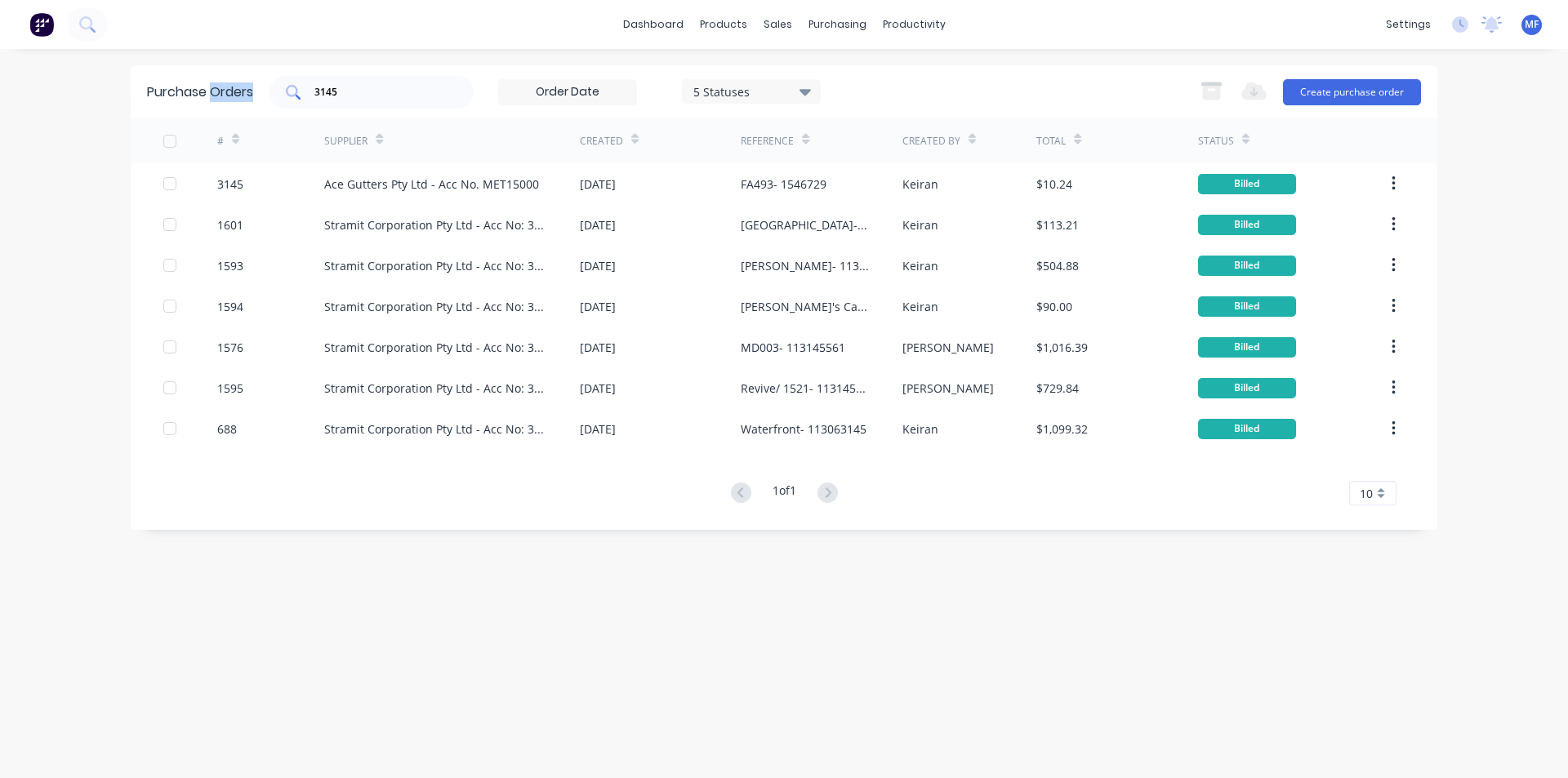
click at [361, 101] on div "3145" at bounding box center [371, 92] width 204 height 32
click at [338, 80] on div "3145" at bounding box center [371, 92] width 204 height 32
click at [341, 87] on input "3145" at bounding box center [380, 91] width 136 height 16
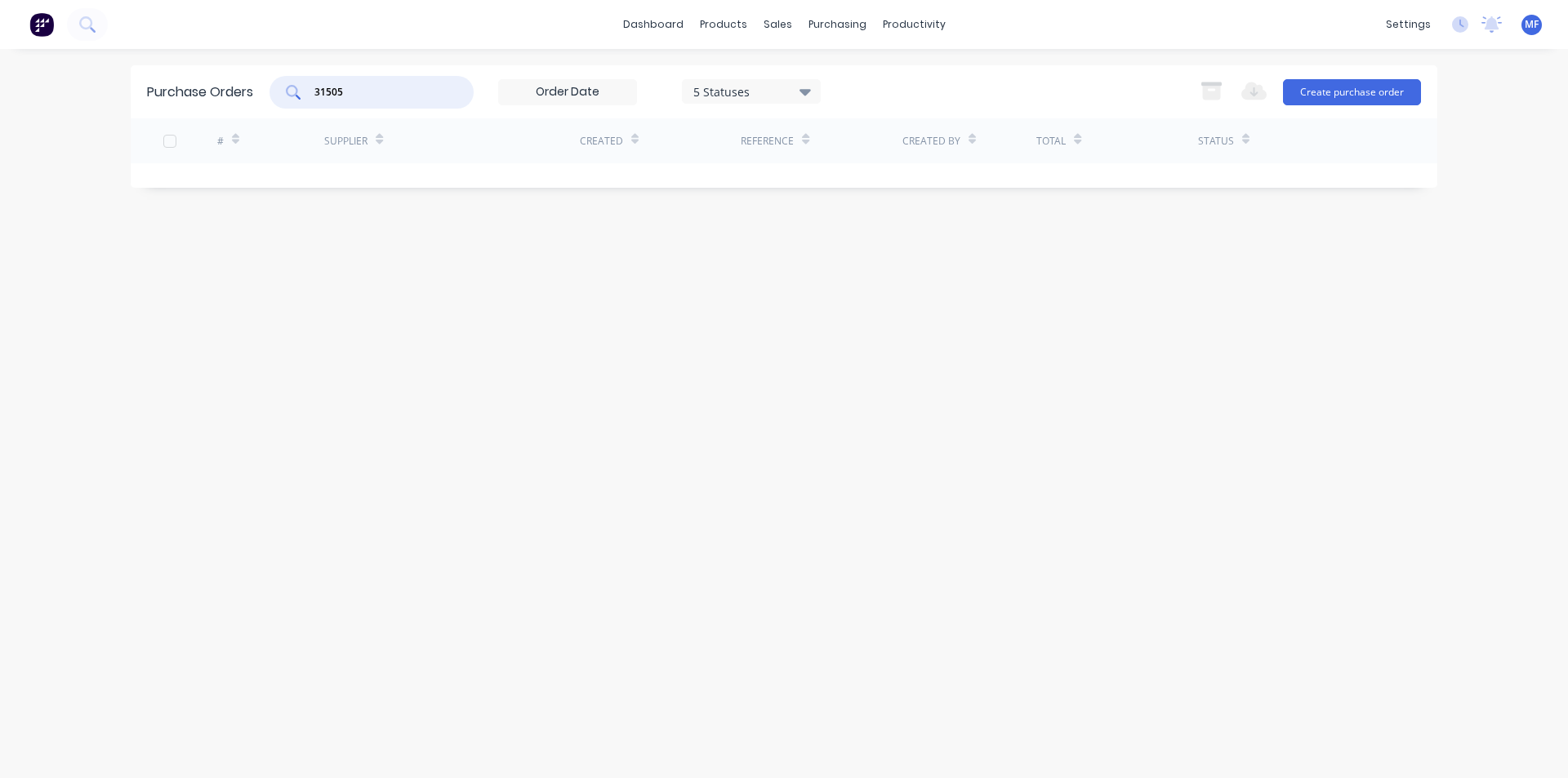
click at [355, 96] on input "31505" at bounding box center [380, 91] width 136 height 16
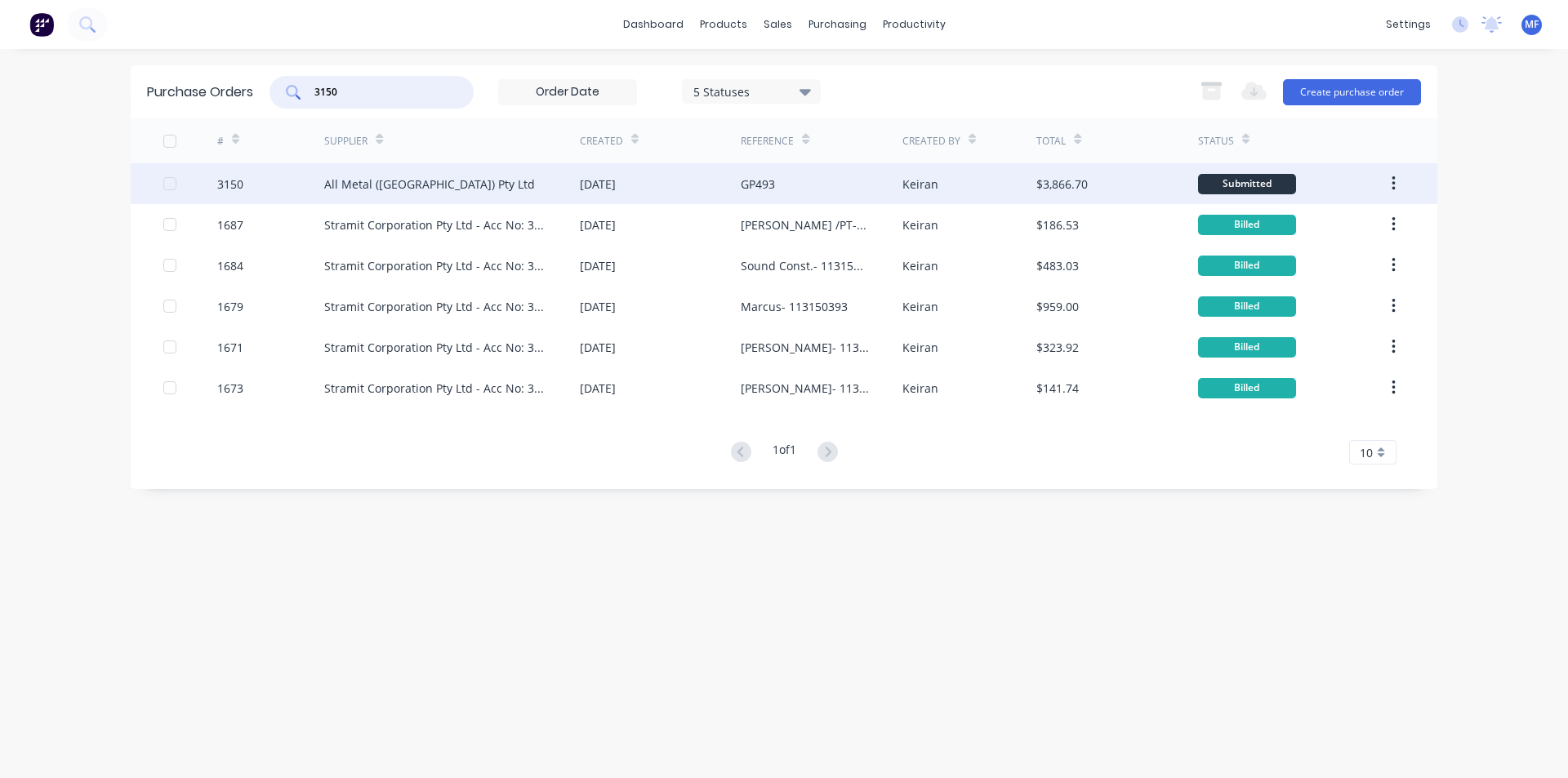
type input "3150"
click at [420, 178] on div "All Metal ([GEOGRAPHIC_DATA]) Pty Ltd" at bounding box center [429, 184] width 211 height 17
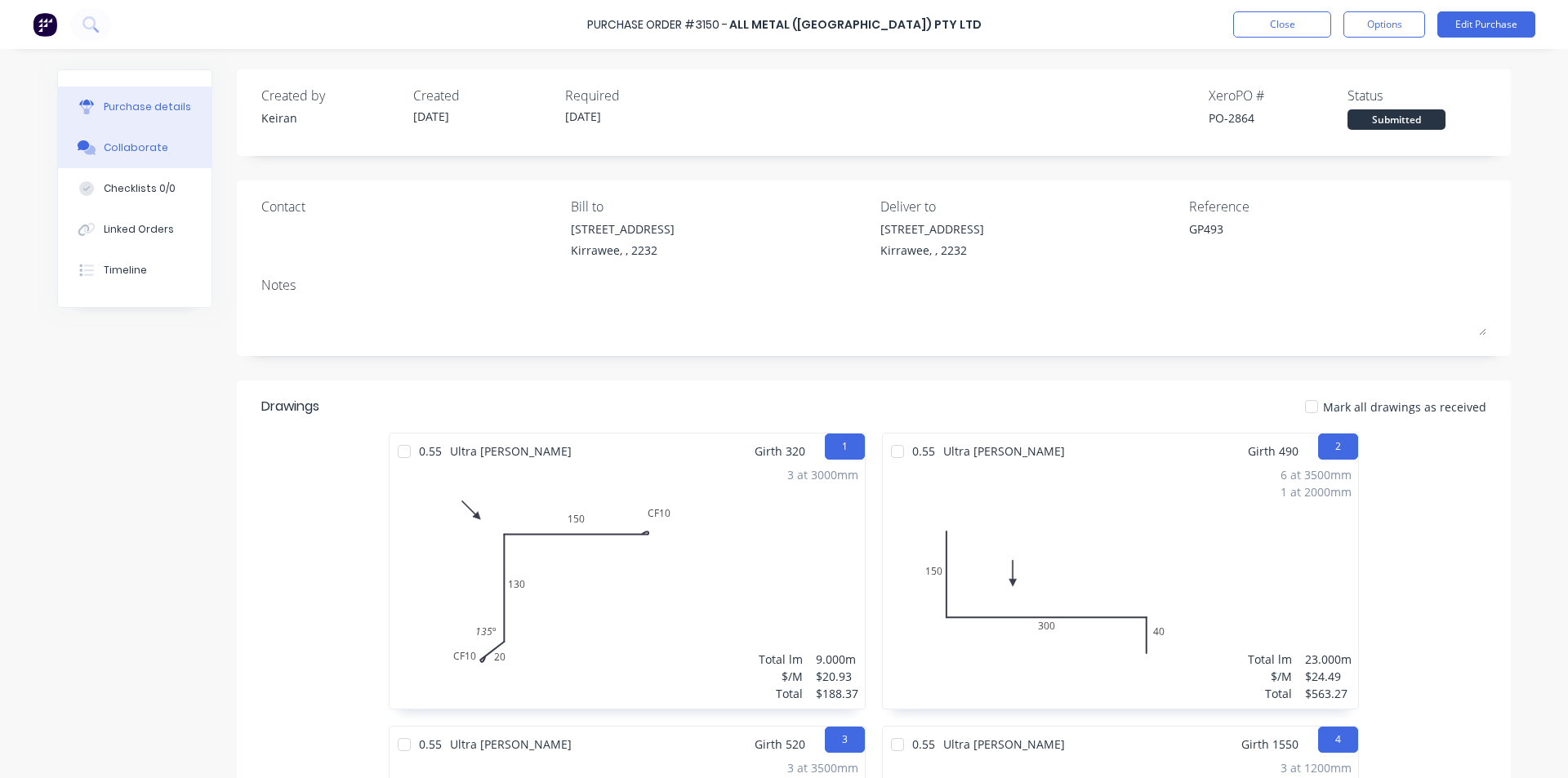
click at [156, 150] on button "Collaborate" at bounding box center [135, 148] width 154 height 41
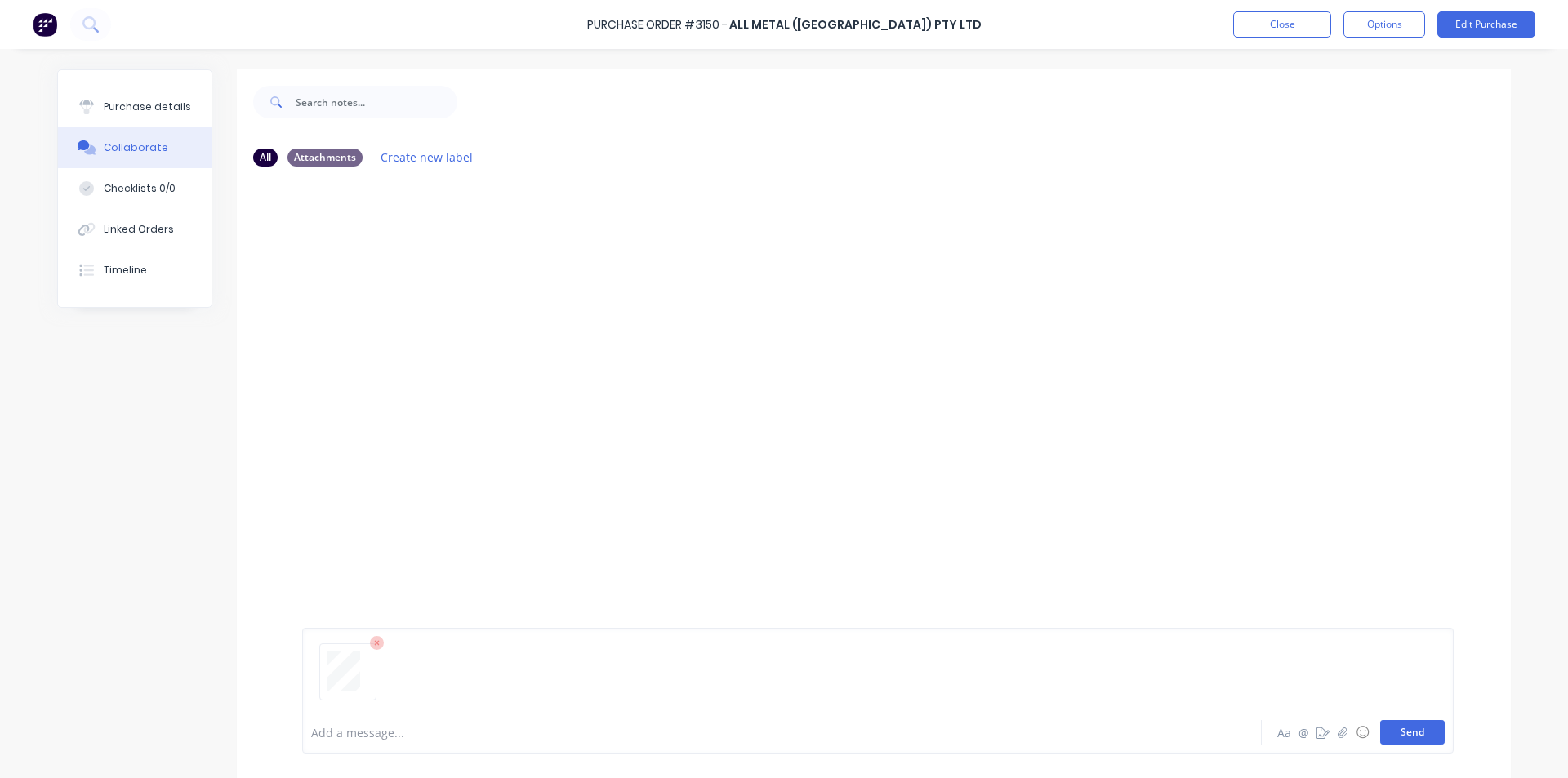
click at [1423, 734] on button "Send" at bounding box center [1412, 732] width 64 height 25
click at [1280, 512] on div "MF You 12:56pm 12/08/25 ALLMETALOECONF03.pdf Labels Download Delete" at bounding box center [873, 445] width 1274 height 531
click at [136, 94] on button "Purchase details" at bounding box center [135, 107] width 154 height 41
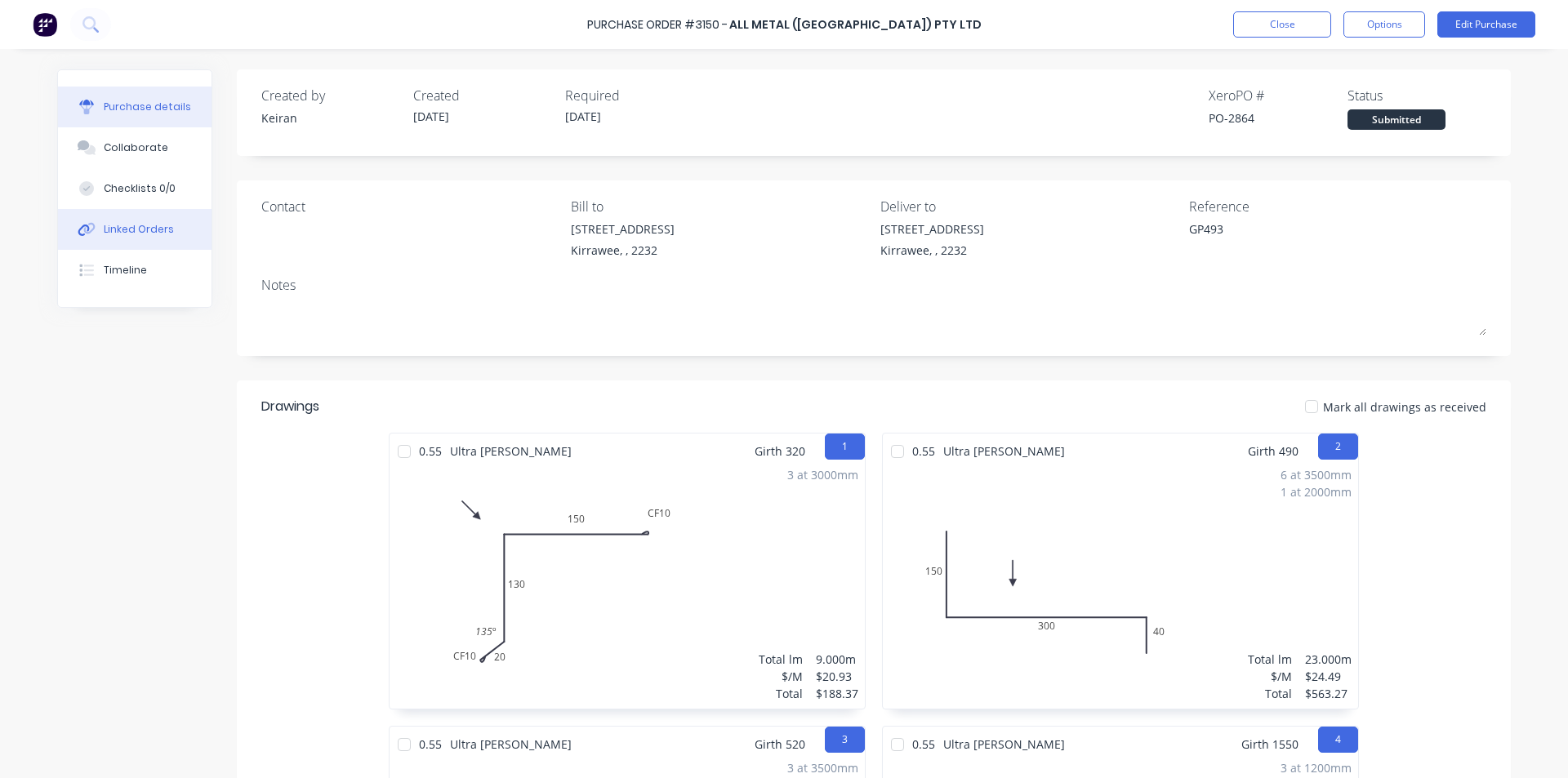
click at [144, 217] on button "Linked Orders" at bounding box center [135, 230] width 154 height 41
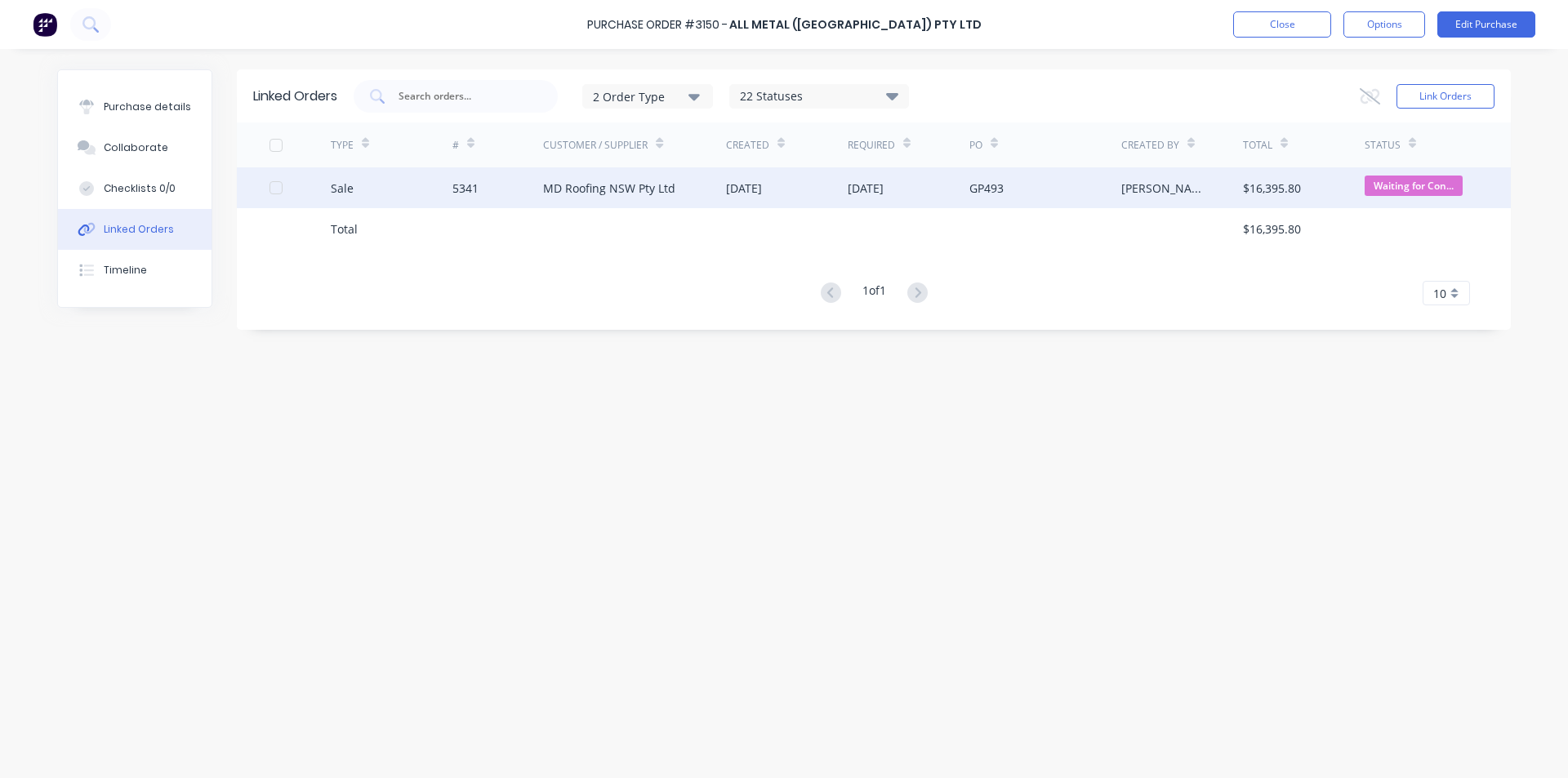
click at [637, 189] on div "MD Roofing NSW Pty Ltd" at bounding box center [608, 188] width 132 height 17
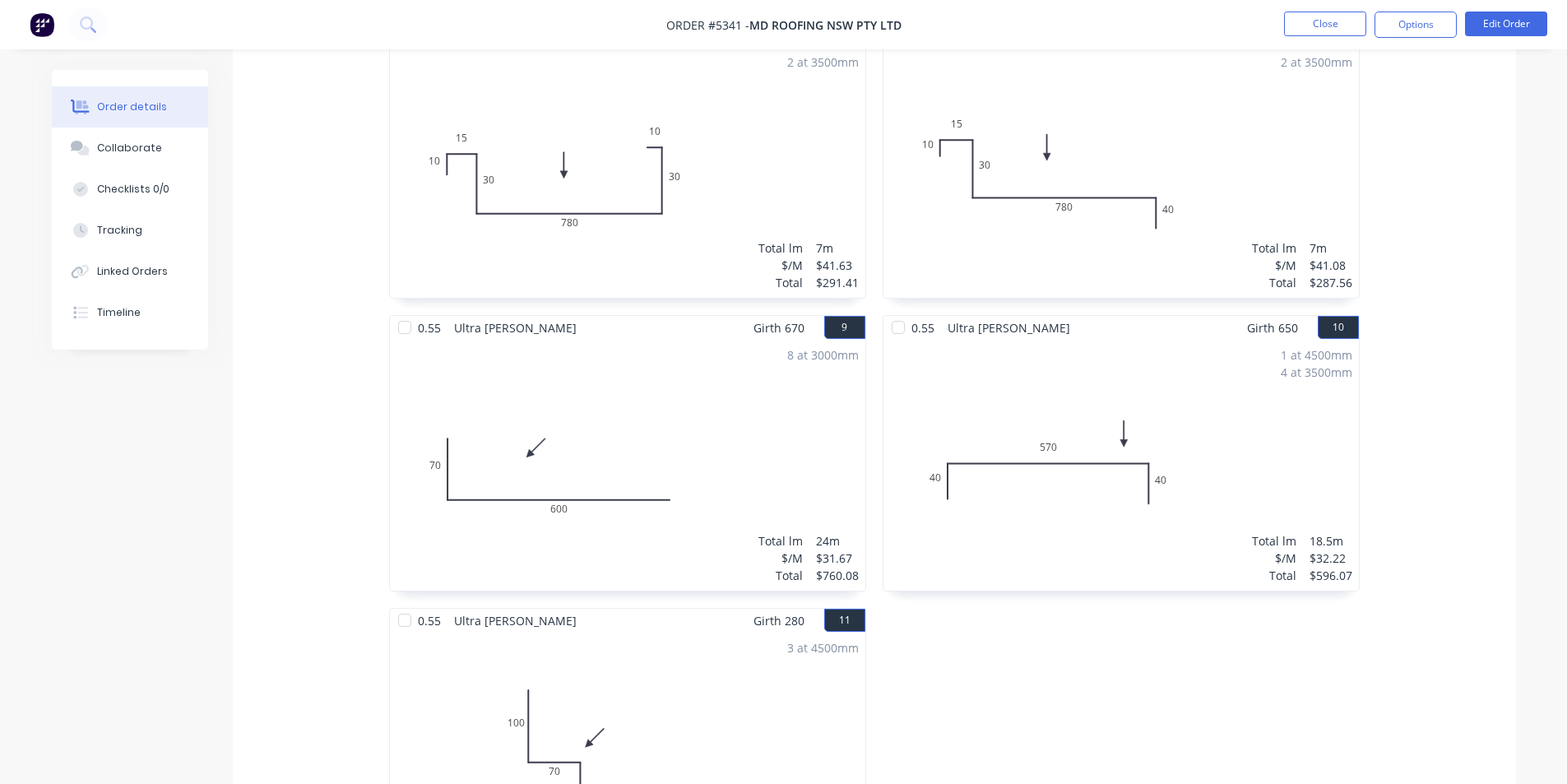
scroll to position [1069, 0]
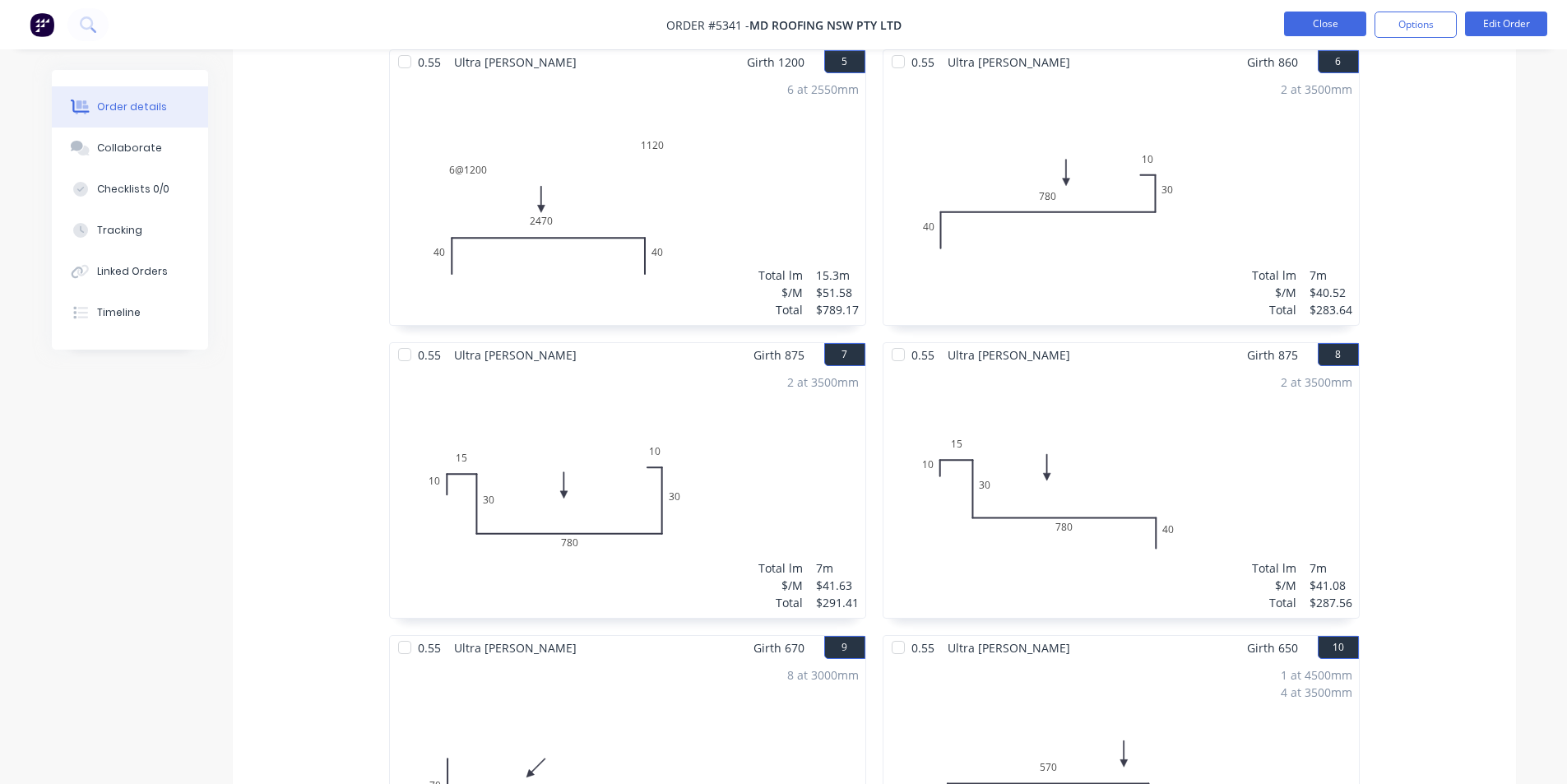
click at [1316, 19] on button "Close" at bounding box center [1326, 23] width 83 height 25
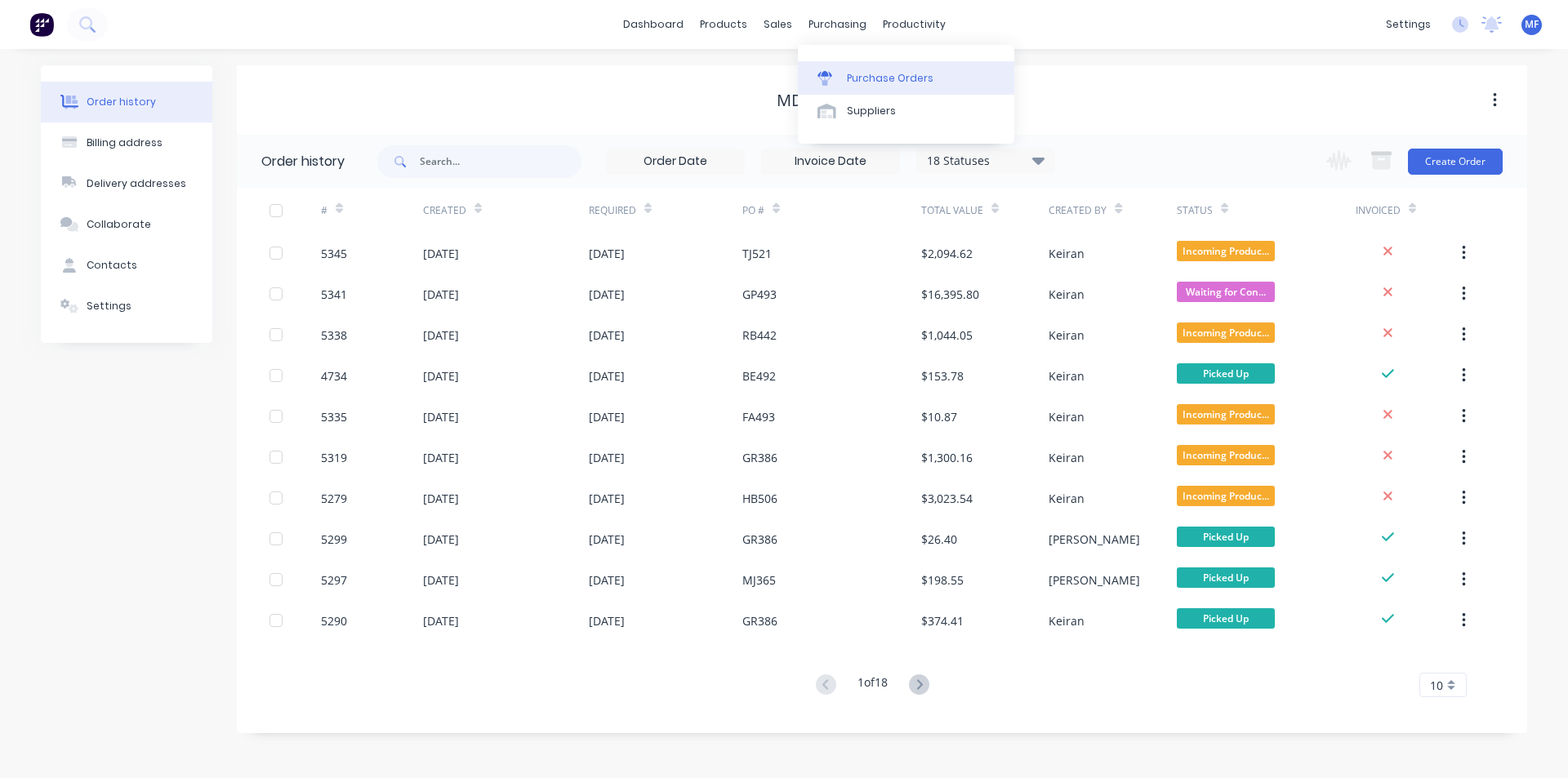
drag, startPoint x: 826, startPoint y: 28, endPoint x: 851, endPoint y: 82, distance: 59.5
click at [826, 28] on div "purchasing" at bounding box center [837, 24] width 74 height 25
click at [862, 83] on div "Purchase Orders" at bounding box center [890, 78] width 86 height 15
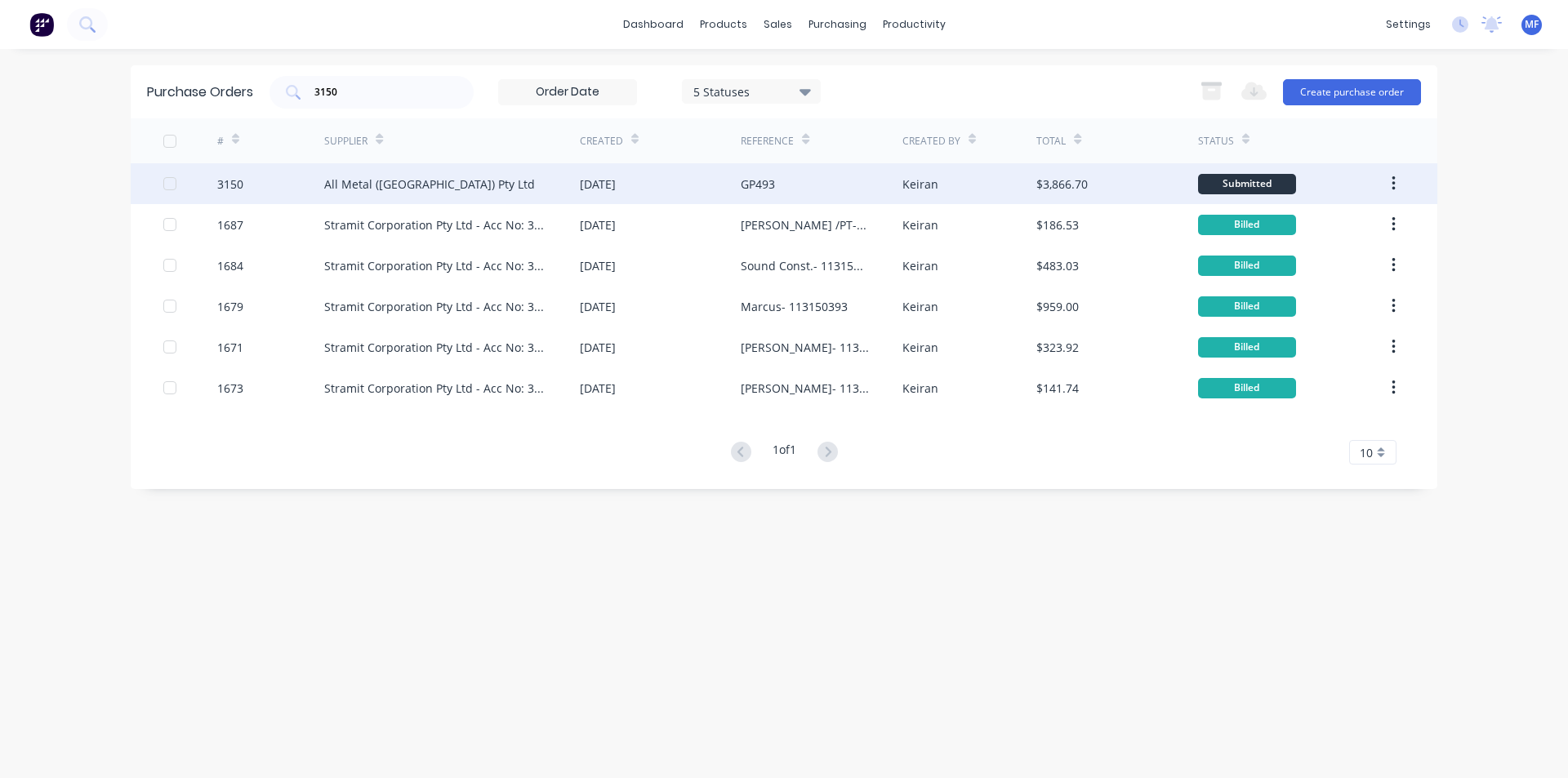
click at [388, 176] on div "All Metal ([GEOGRAPHIC_DATA]) Pty Ltd" at bounding box center [429, 184] width 211 height 17
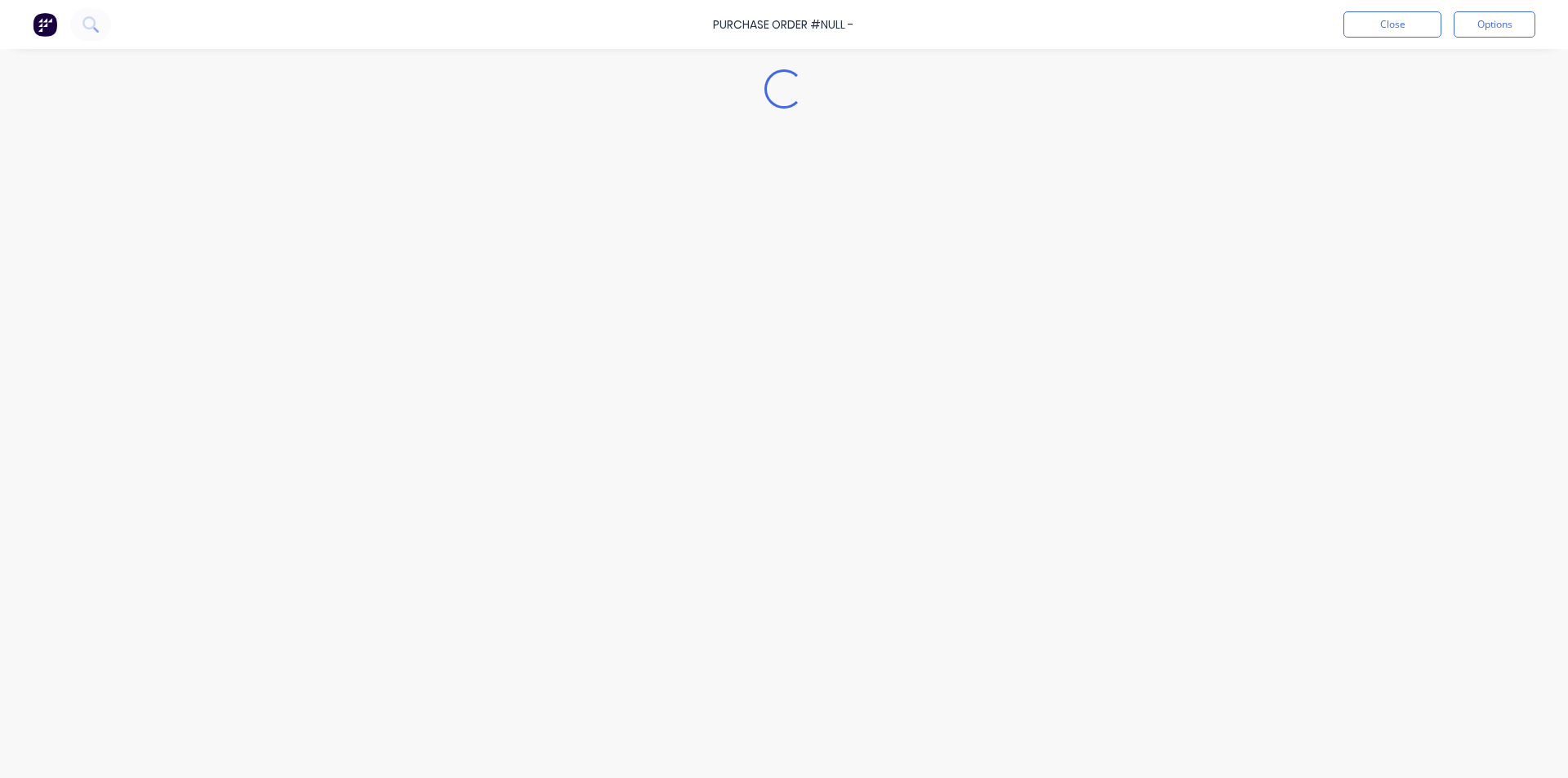
type textarea "x"
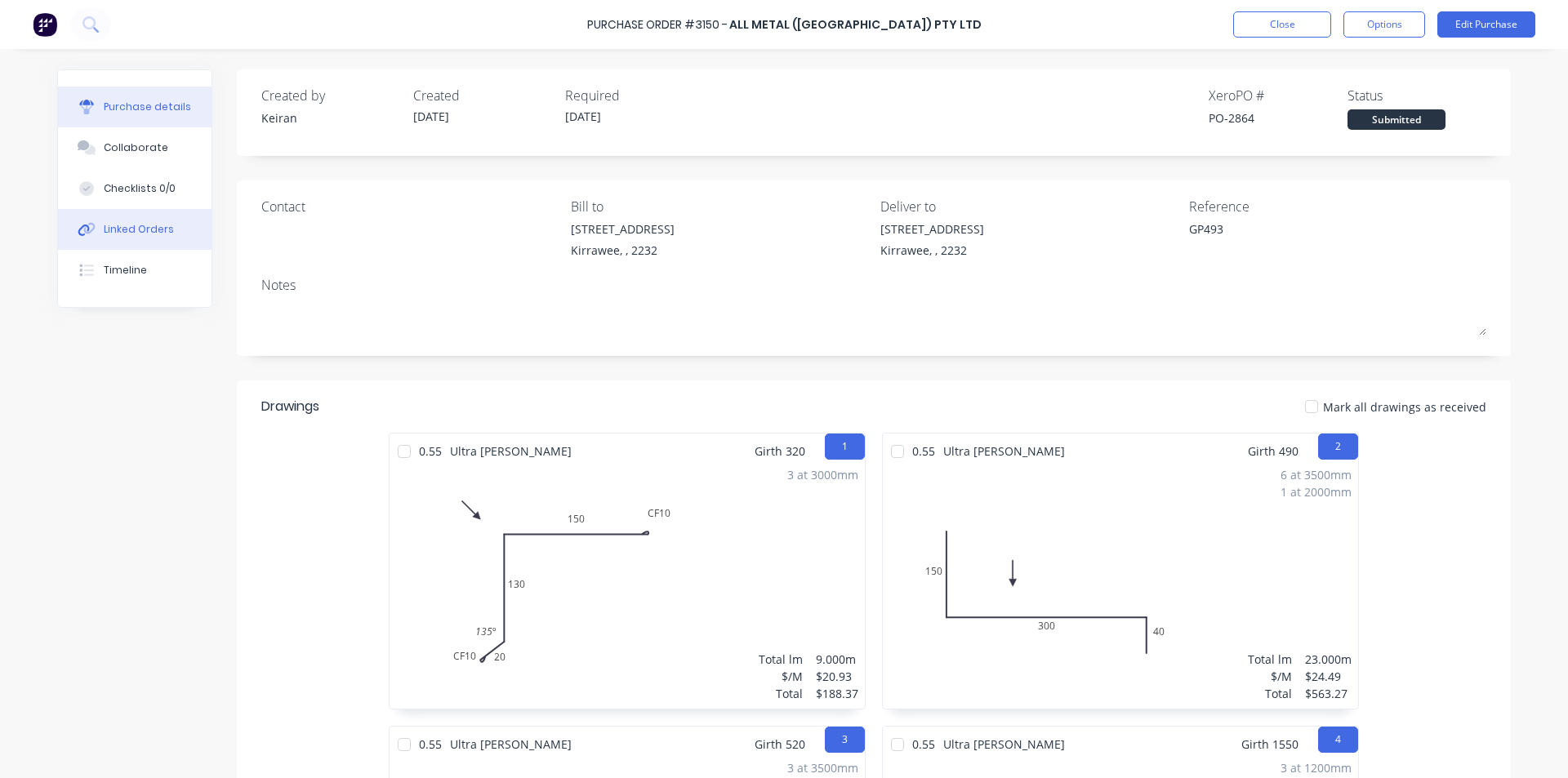
click at [132, 229] on div "Linked Orders" at bounding box center [138, 229] width 70 height 15
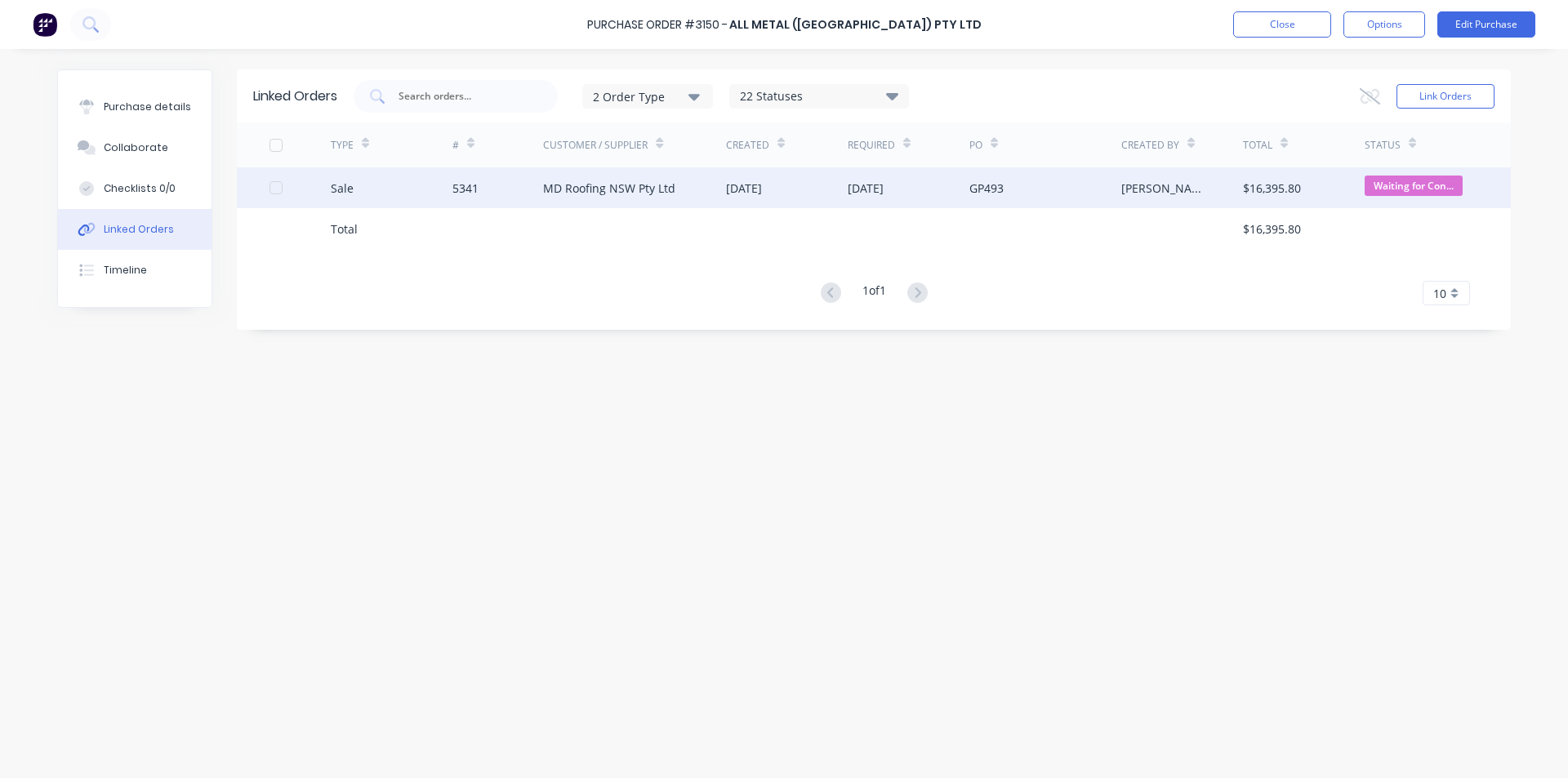
click at [645, 182] on div "MD Roofing NSW Pty Ltd" at bounding box center [608, 188] width 132 height 17
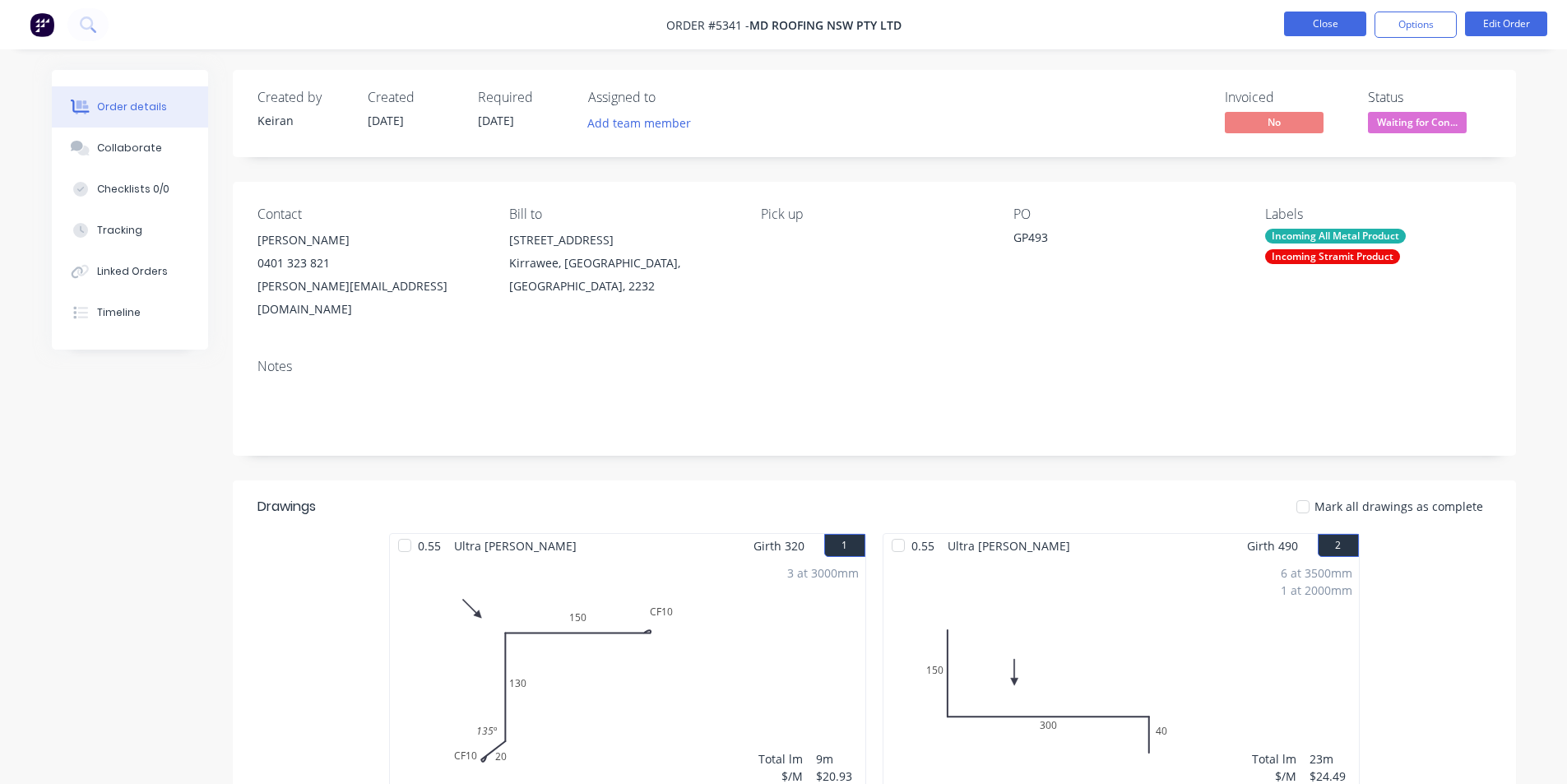
click at [1339, 17] on button "Close" at bounding box center [1326, 23] width 83 height 25
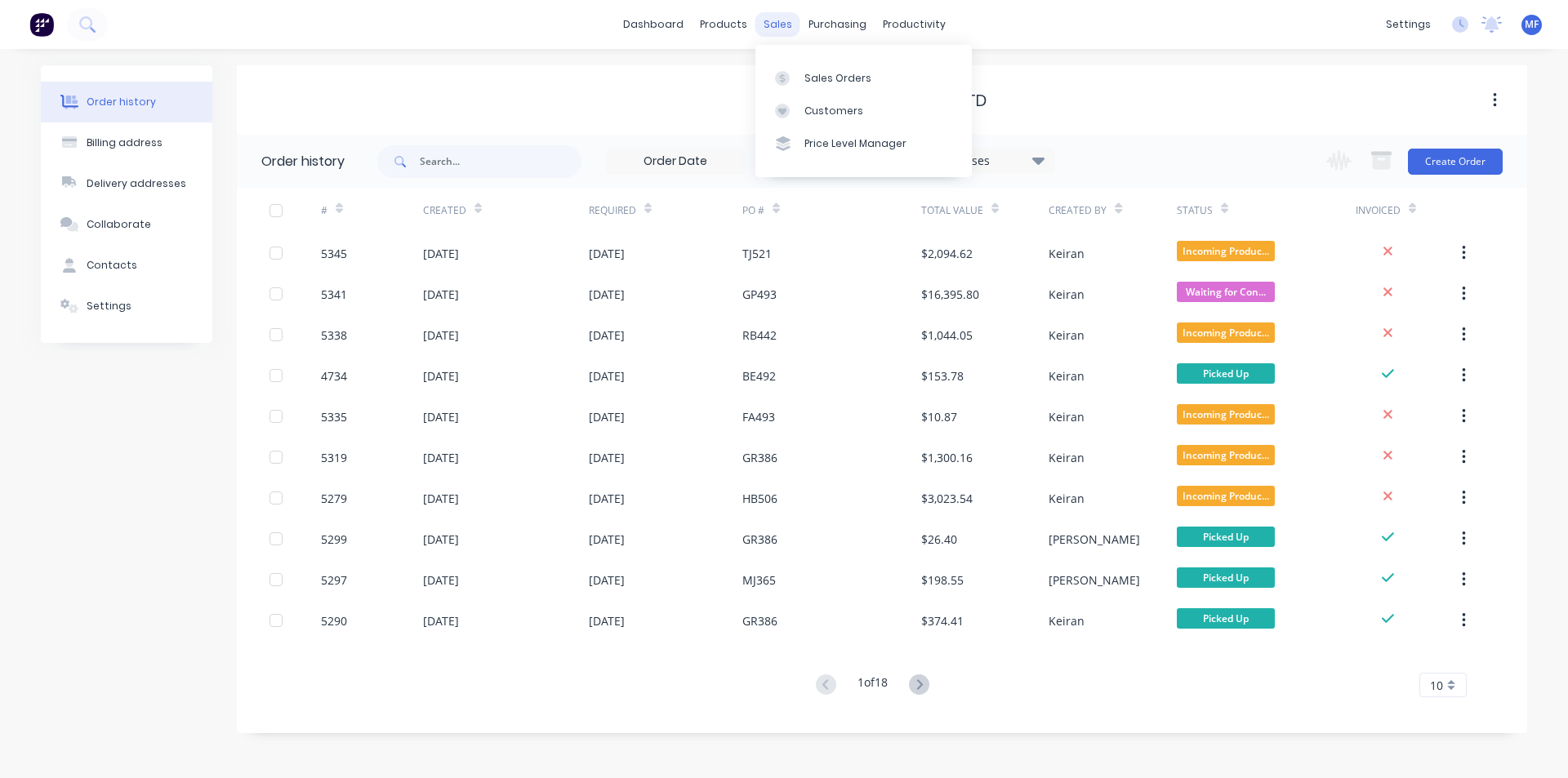
click at [769, 29] on div "sales" at bounding box center [778, 24] width 45 height 25
click at [826, 110] on div "Customers" at bounding box center [833, 110] width 59 height 15
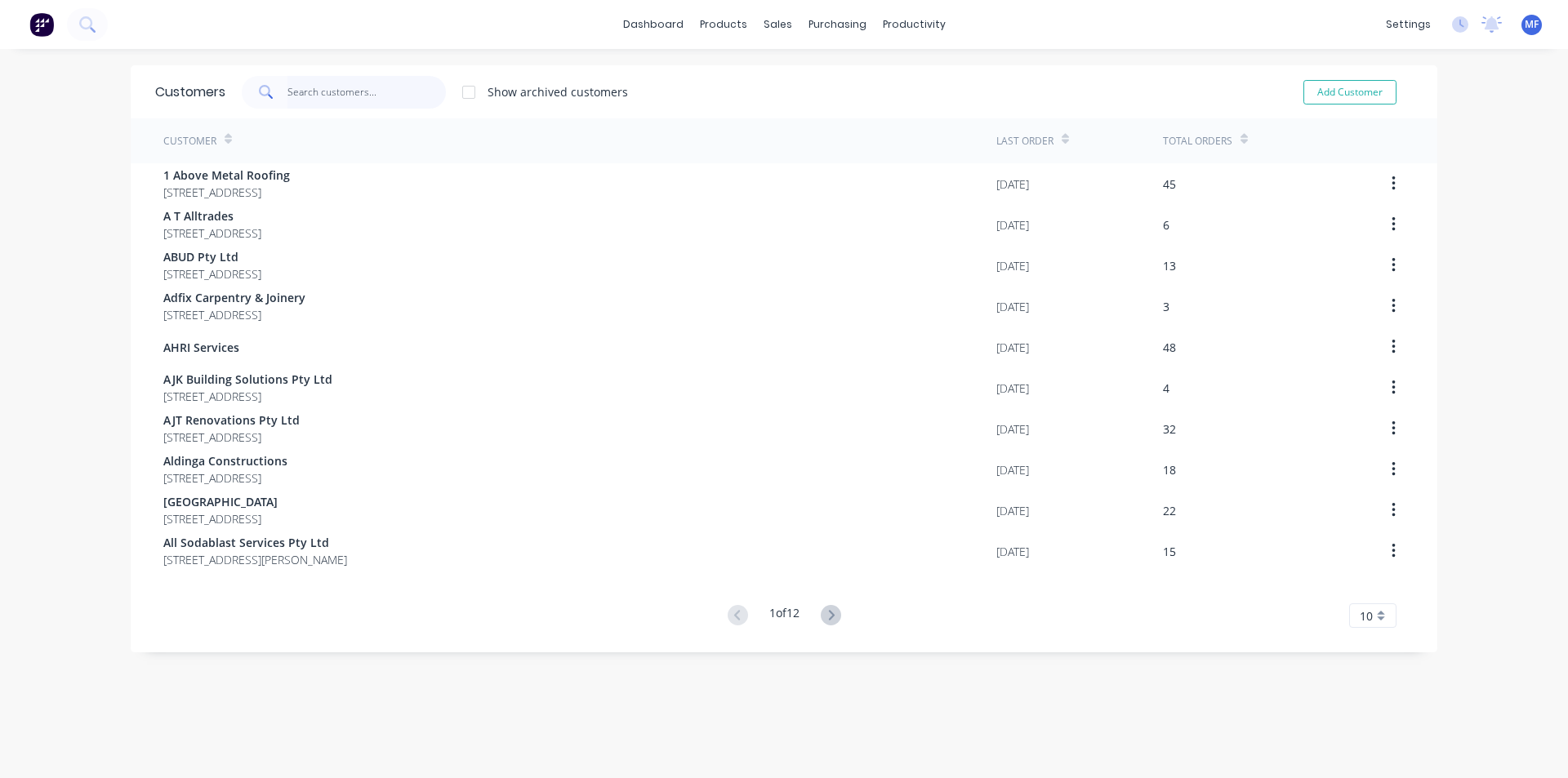
click at [339, 92] on input "text" at bounding box center [367, 92] width 159 height 32
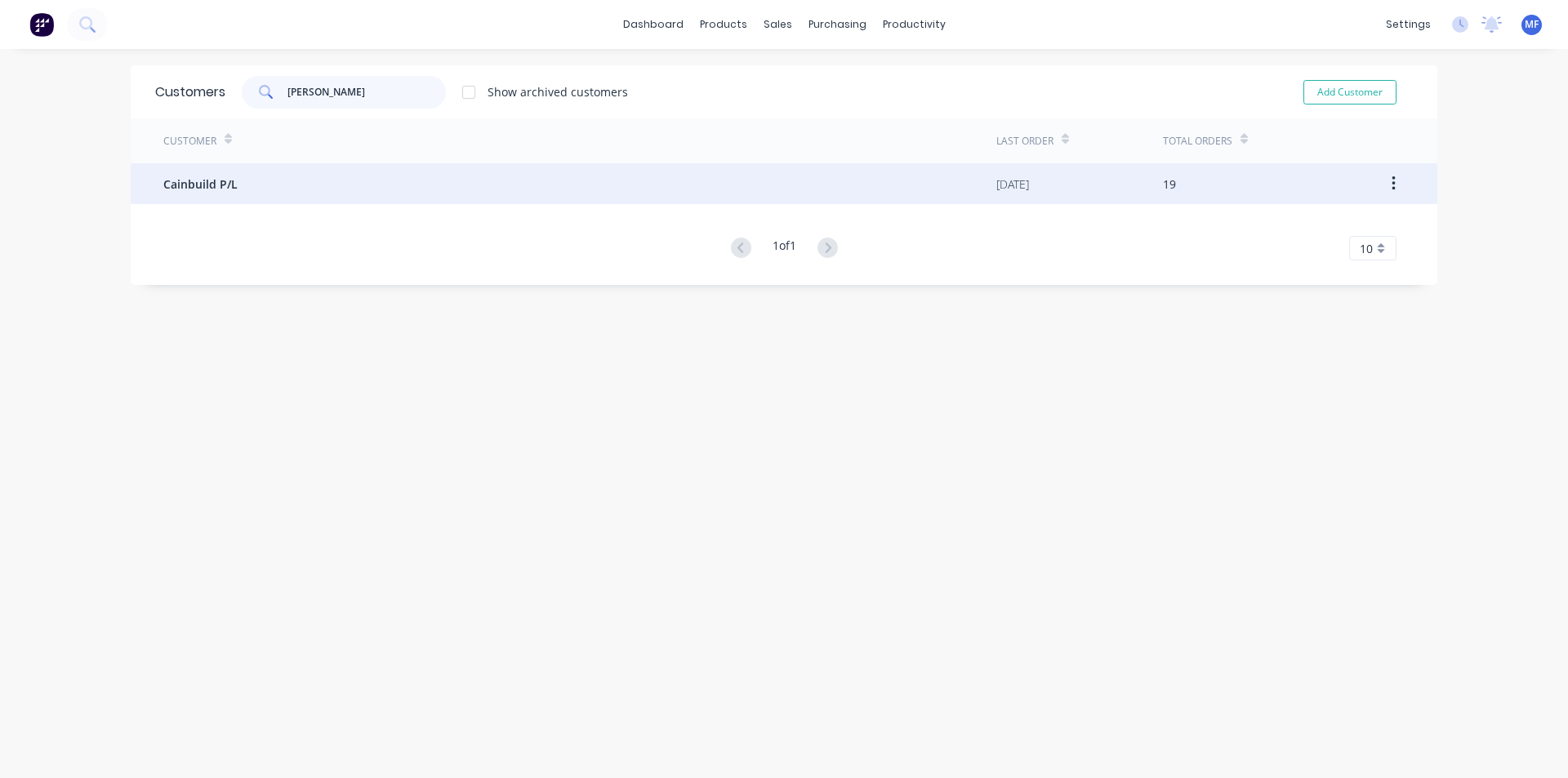
type input "cain"
click at [258, 174] on div "Cainbuild P/L" at bounding box center [579, 184] width 833 height 41
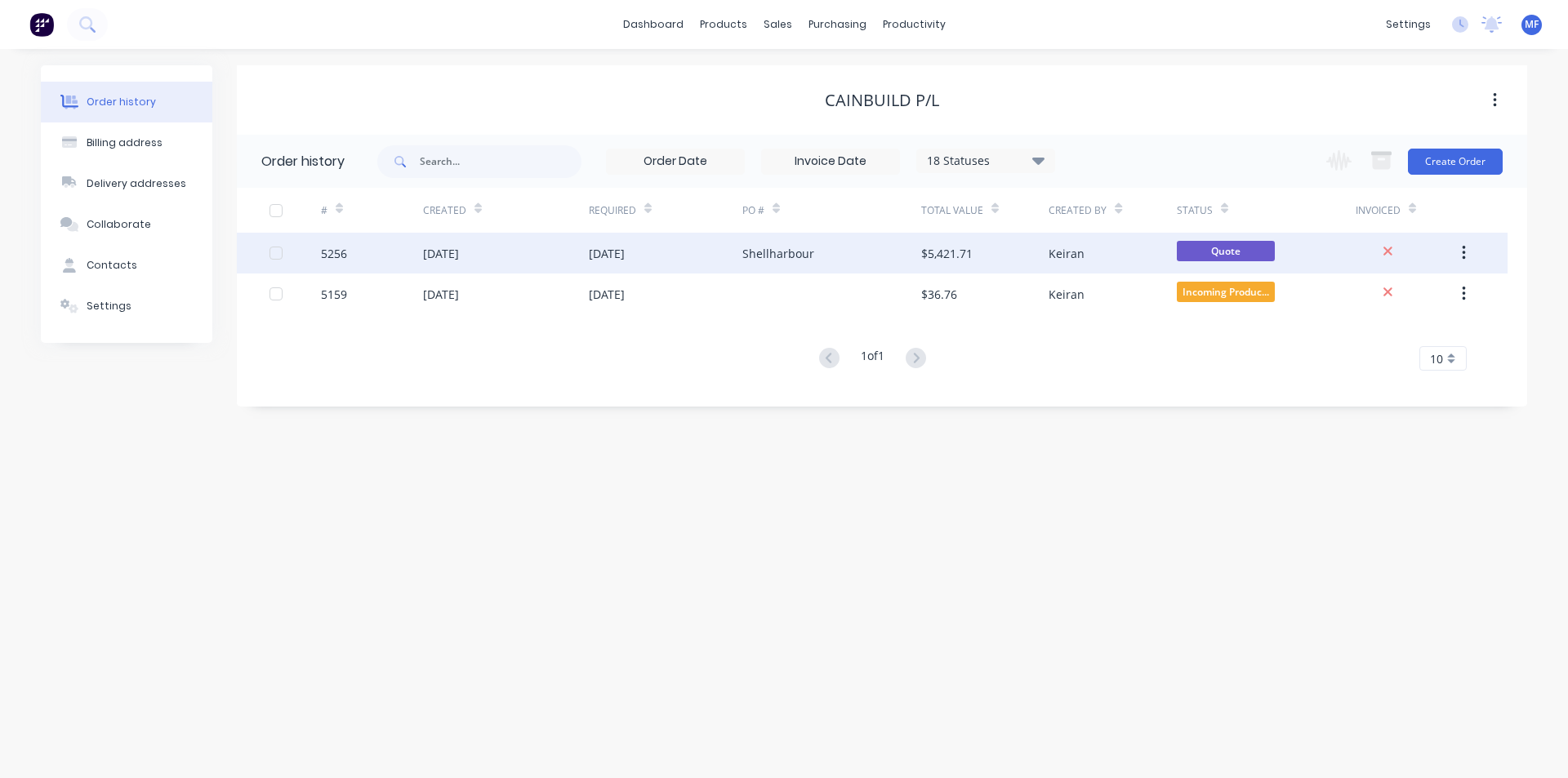
click at [1060, 258] on div "Keiran" at bounding box center [1066, 254] width 36 height 17
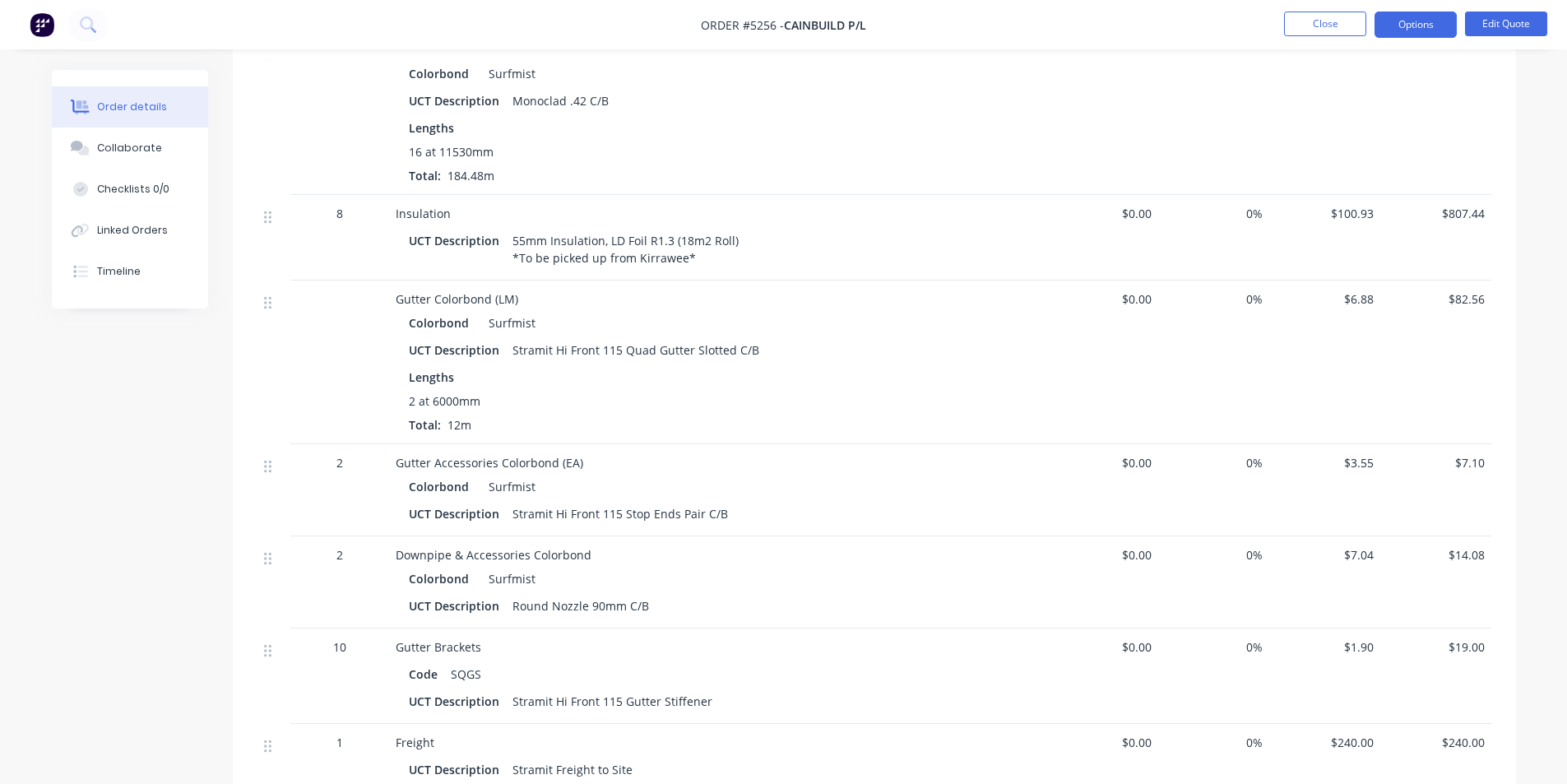
scroll to position [1480, 0]
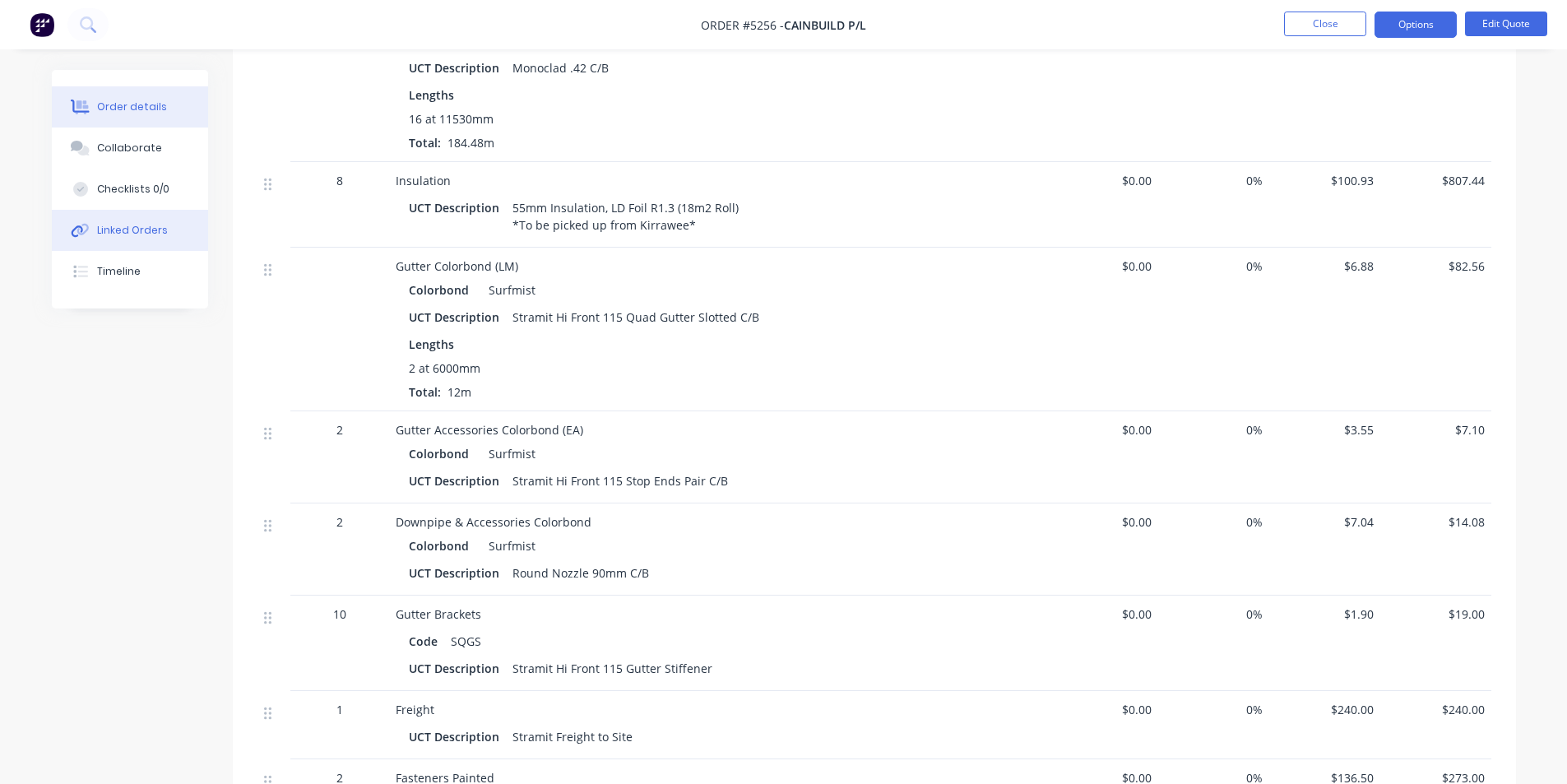
click at [156, 230] on div "Linked Orders" at bounding box center [133, 230] width 71 height 15
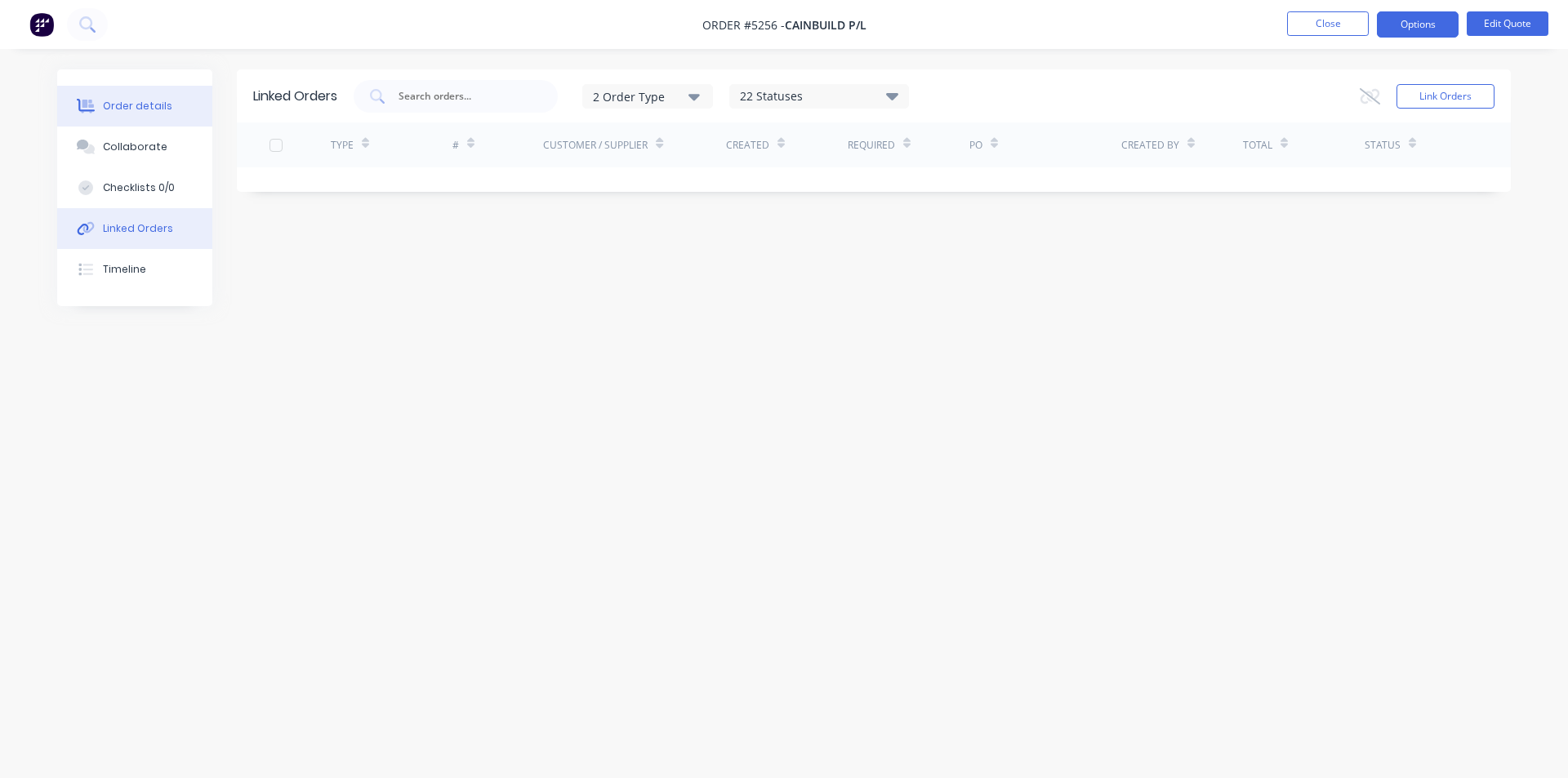
click at [130, 99] on div "Order details" at bounding box center [137, 106] width 69 height 15
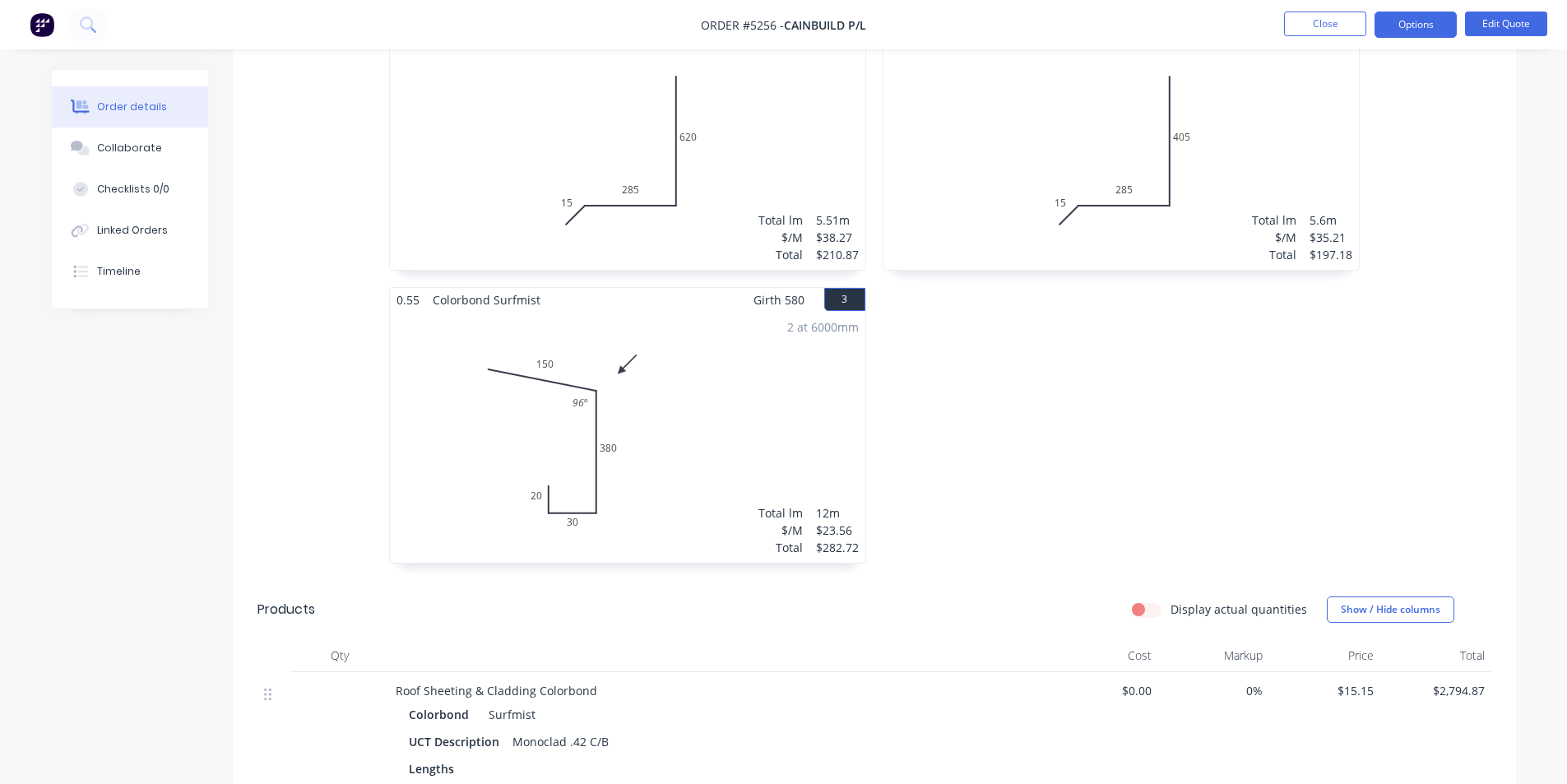
scroll to position [806, 0]
click at [1329, 18] on button "Close" at bounding box center [1326, 23] width 83 height 25
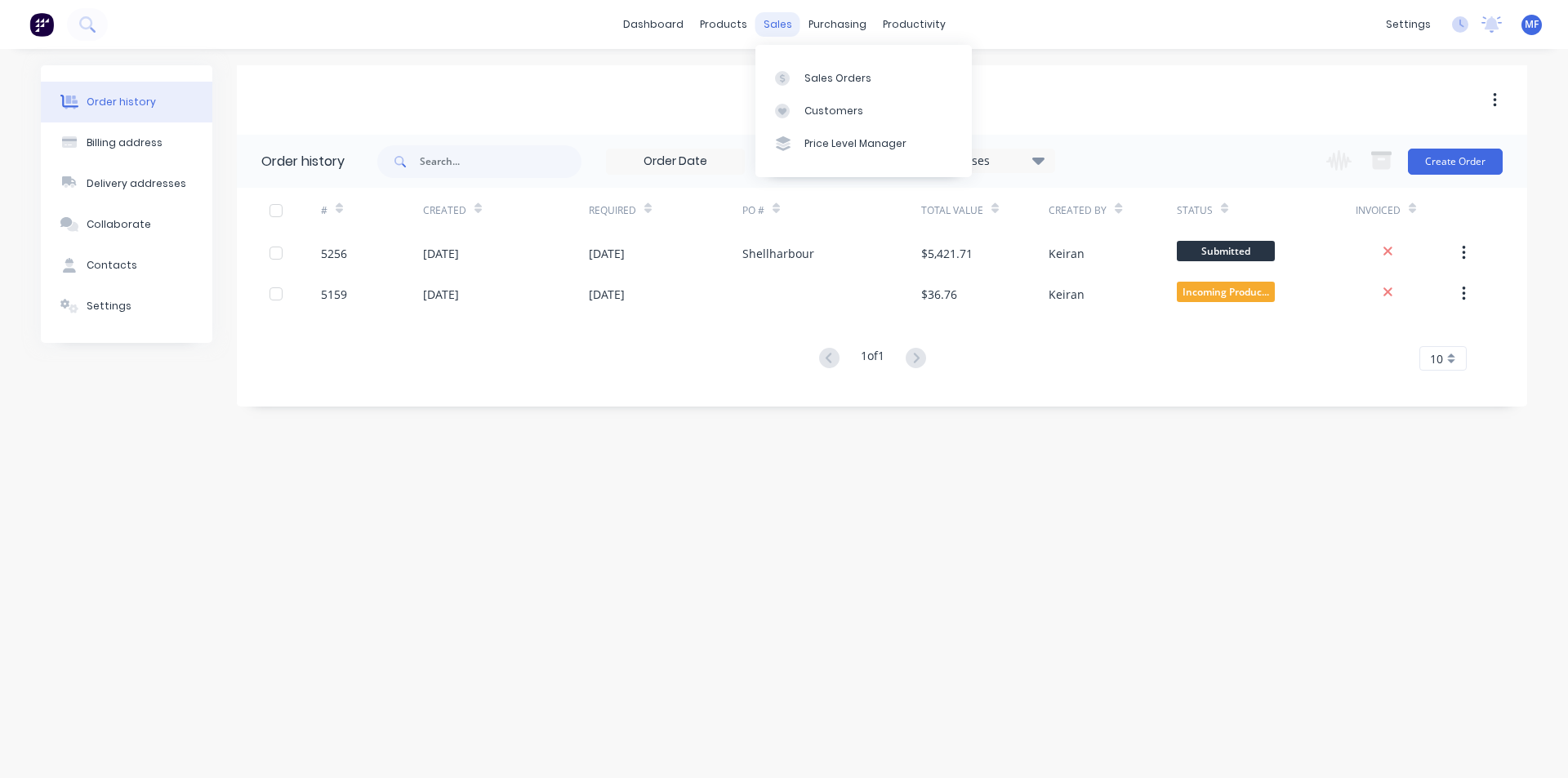
click at [763, 27] on div "sales" at bounding box center [778, 24] width 45 height 25
click at [806, 106] on div "Customers" at bounding box center [833, 110] width 59 height 15
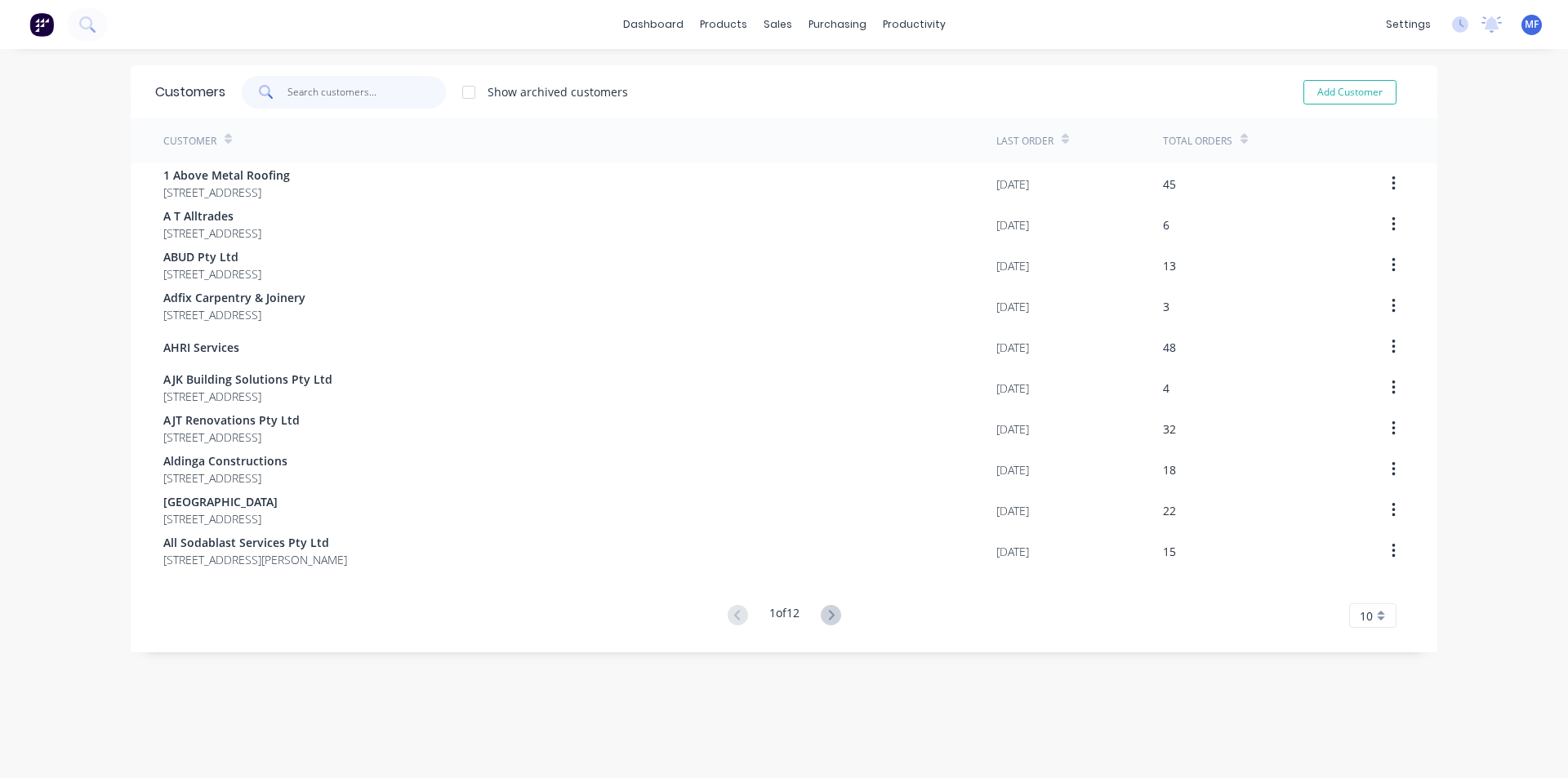
click at [324, 76] on input "text" at bounding box center [367, 92] width 159 height 32
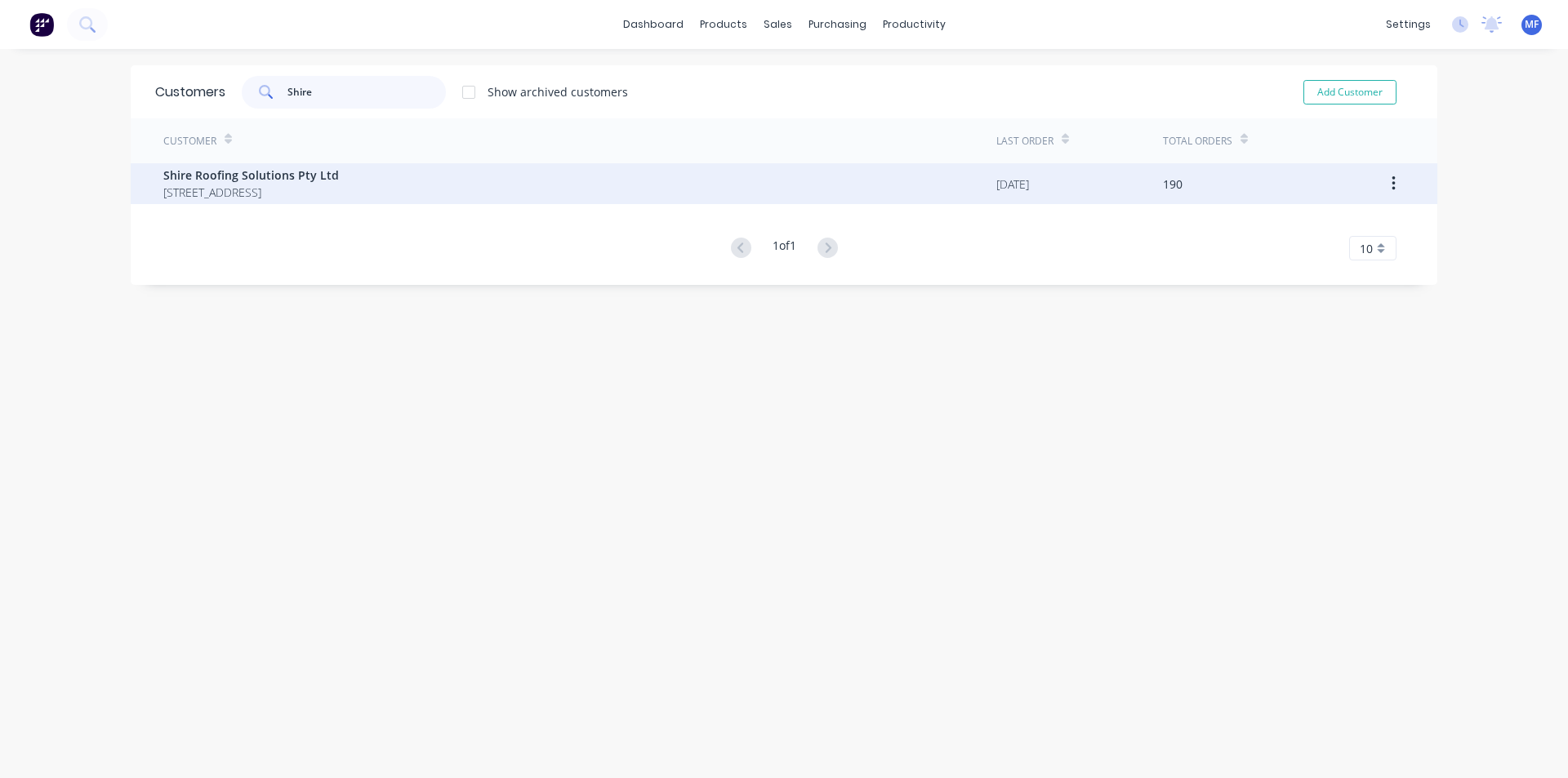
type input "Shire"
click at [279, 171] on span "Shire Roofing Solutions Pty Ltd" at bounding box center [250, 175] width 175 height 17
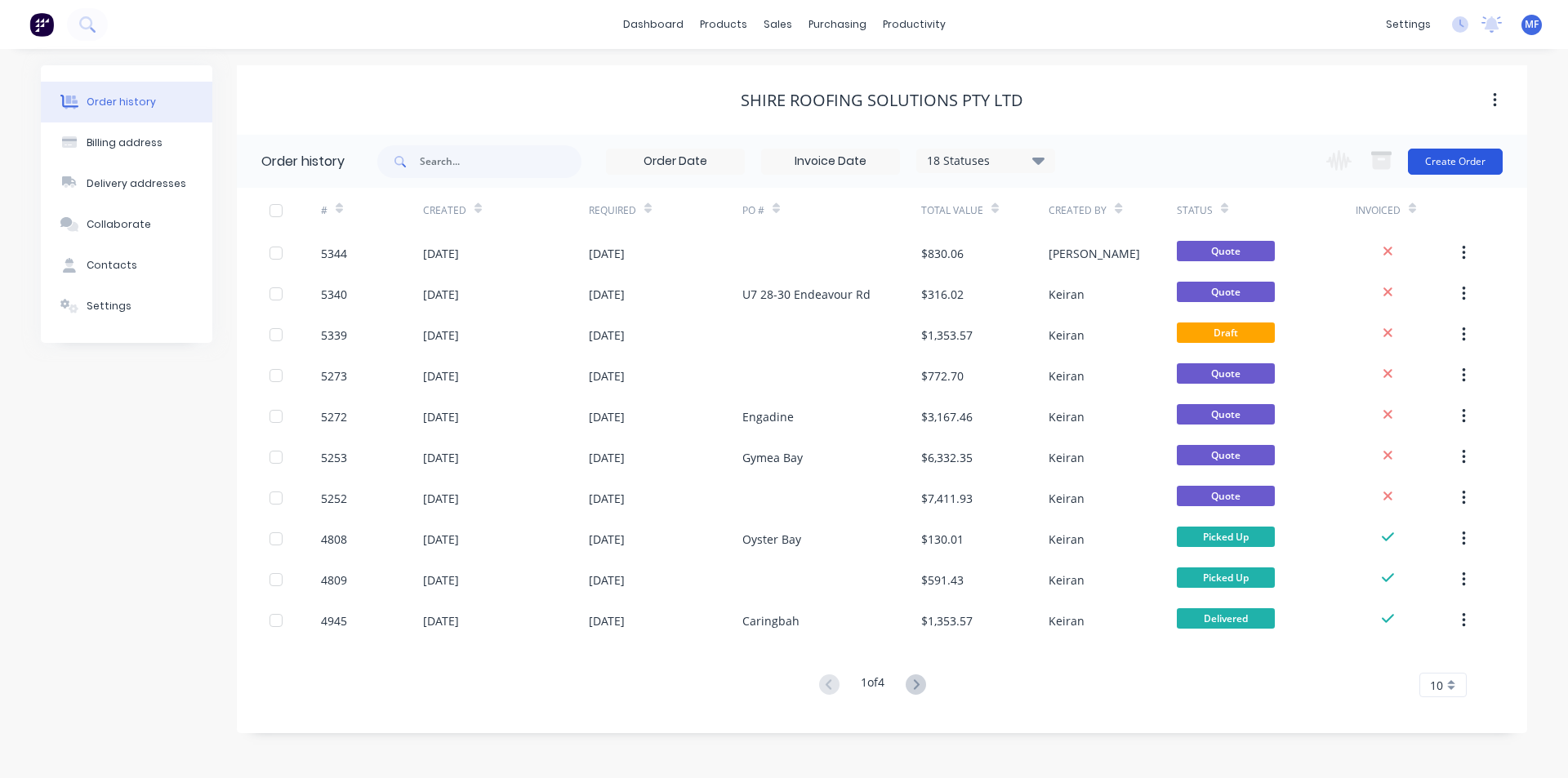
click at [1466, 154] on button "Create Order" at bounding box center [1454, 161] width 95 height 26
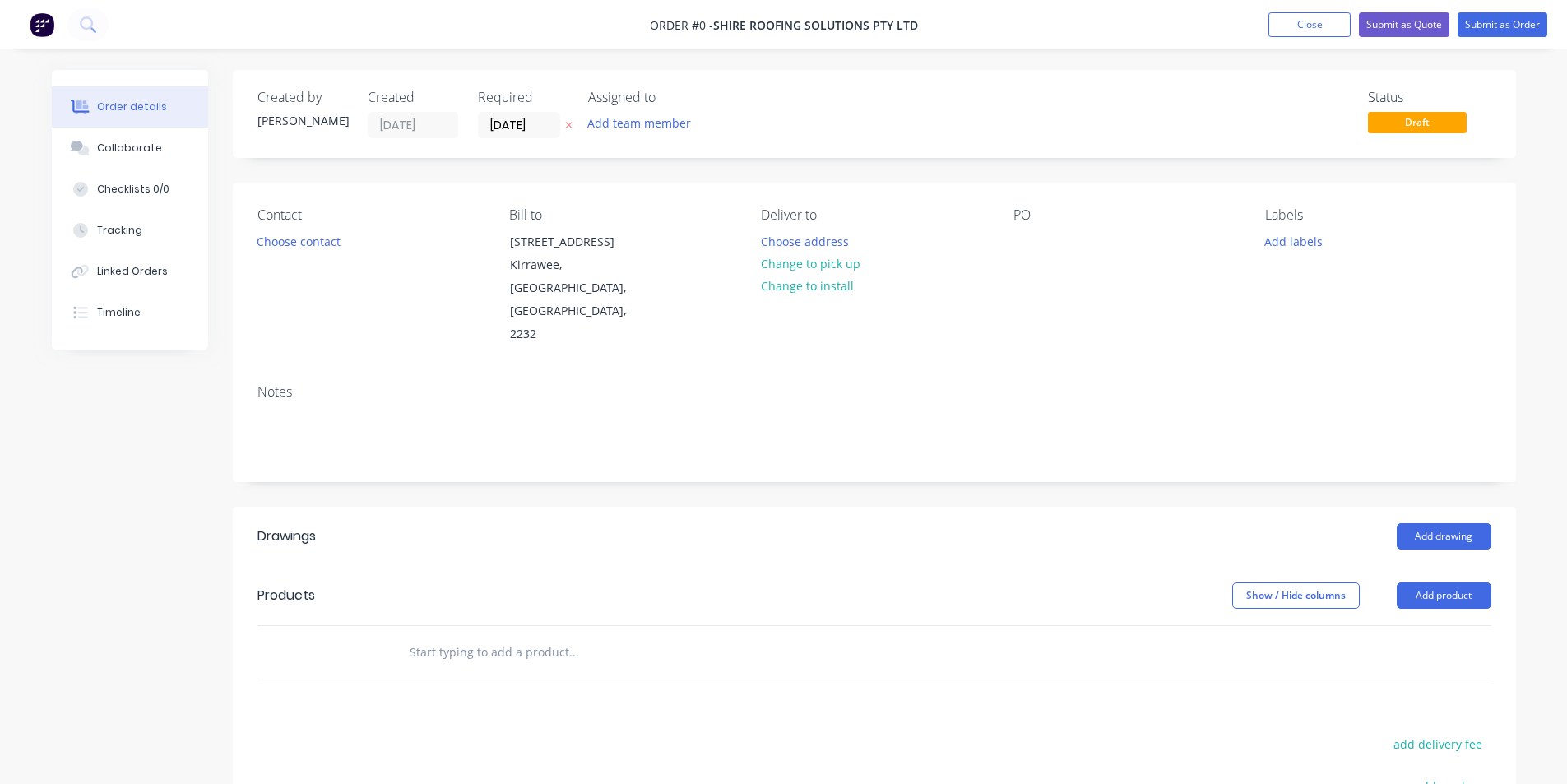
click at [1069, 231] on div "PO" at bounding box center [1126, 276] width 226 height 139
click at [467, 636] on input "text" at bounding box center [573, 652] width 329 height 33
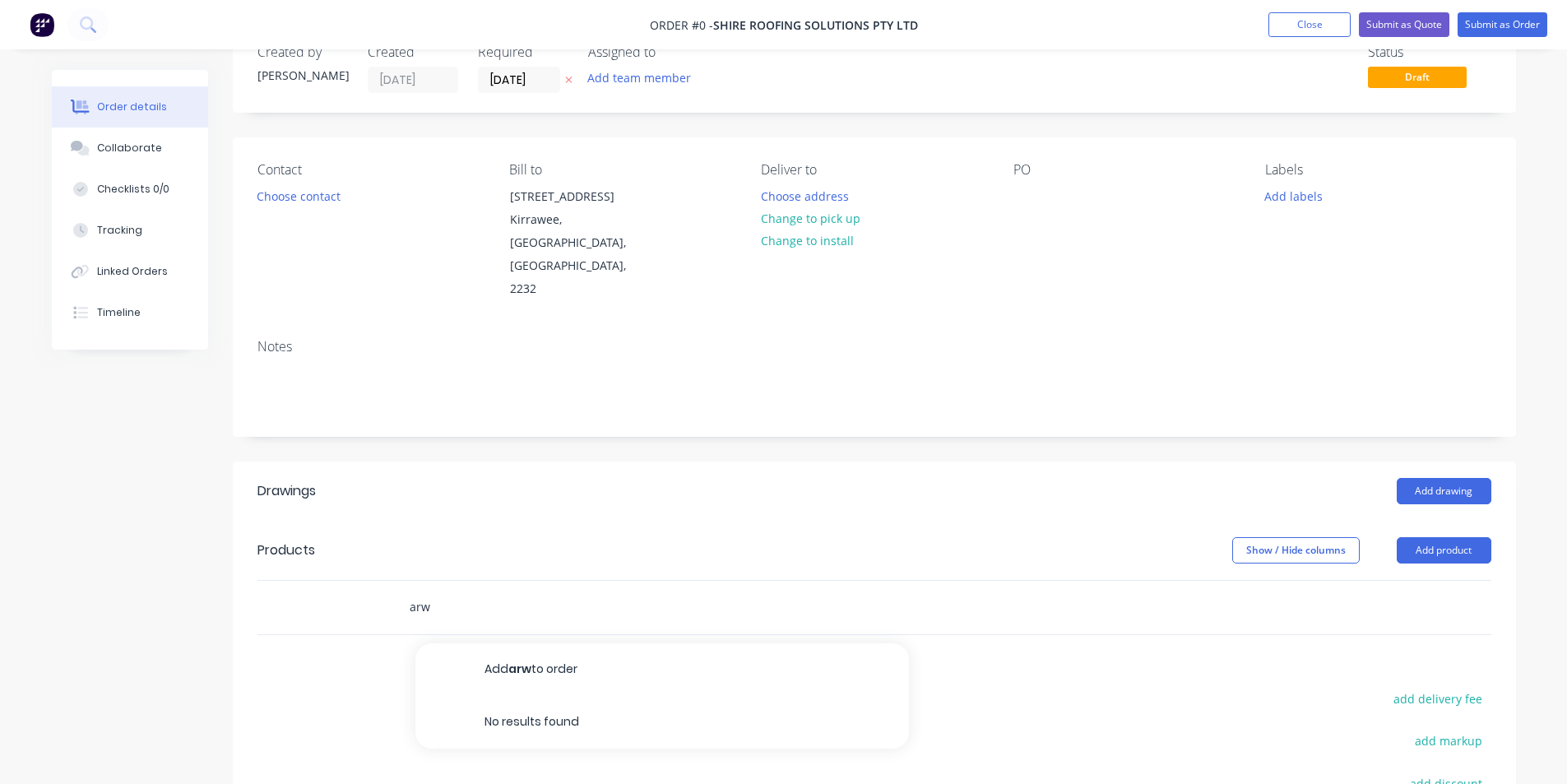
scroll to position [247, 0]
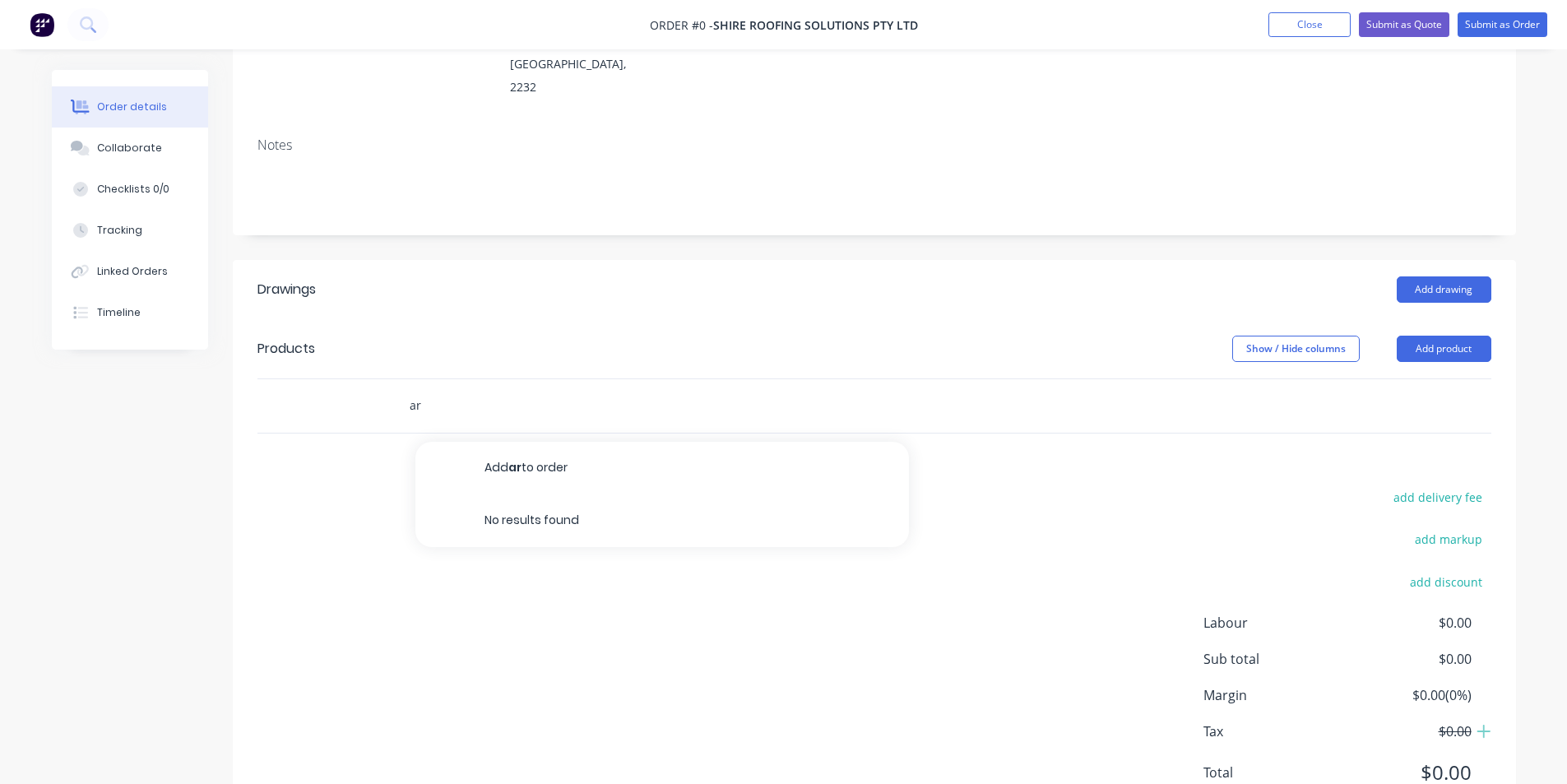
type input "a"
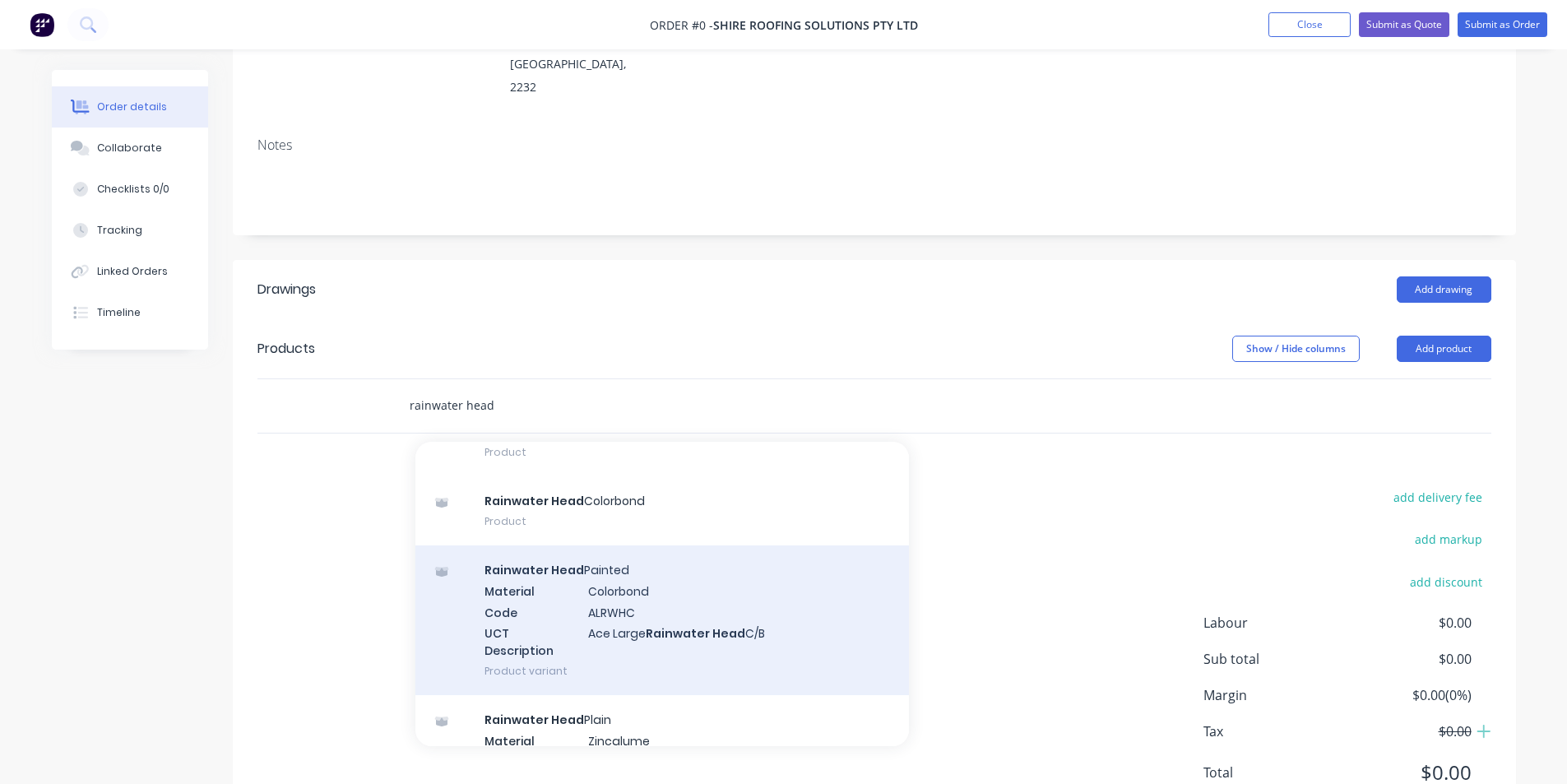
scroll to position [164, 0]
type input "rainwater head"
click at [652, 575] on div "Rainwater Head Painted Material Colorbond Code ALRWHC UCT Description Ace Large…" at bounding box center [662, 611] width 493 height 150
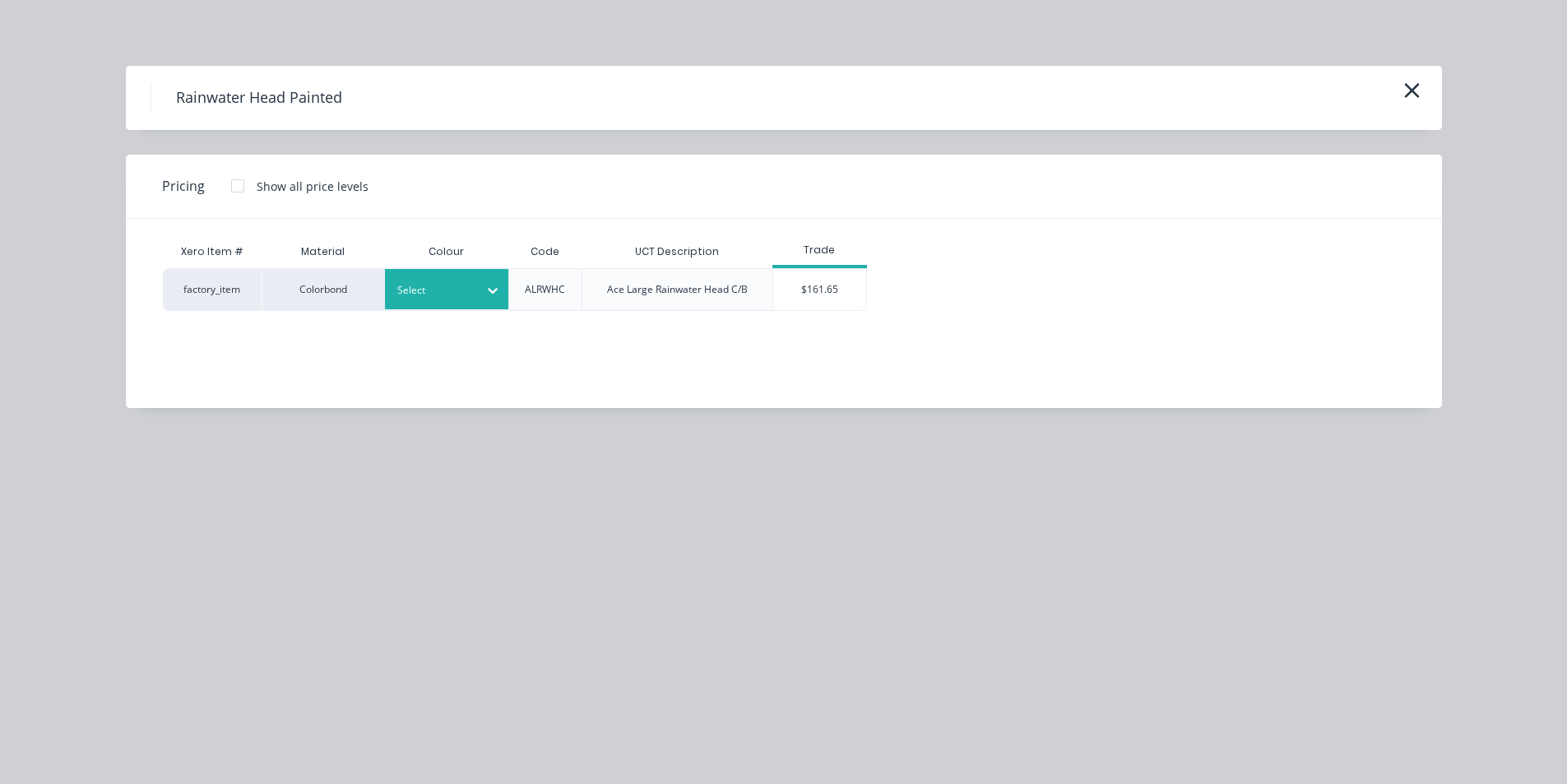
click at [460, 286] on div at bounding box center [435, 290] width 74 height 18
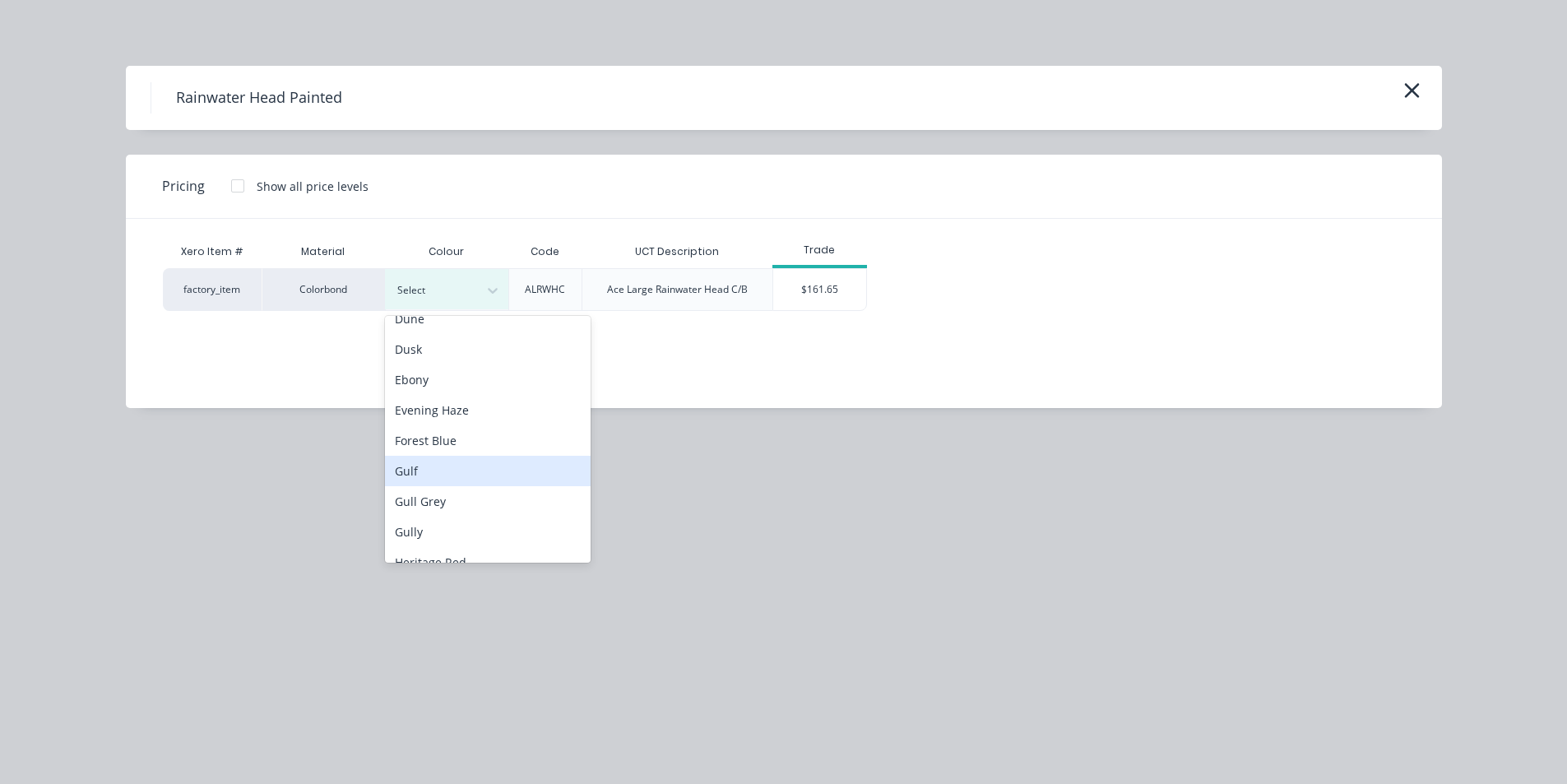
scroll to position [493, 0]
click at [493, 478] on div "Heritage Red" at bounding box center [487, 479] width 206 height 30
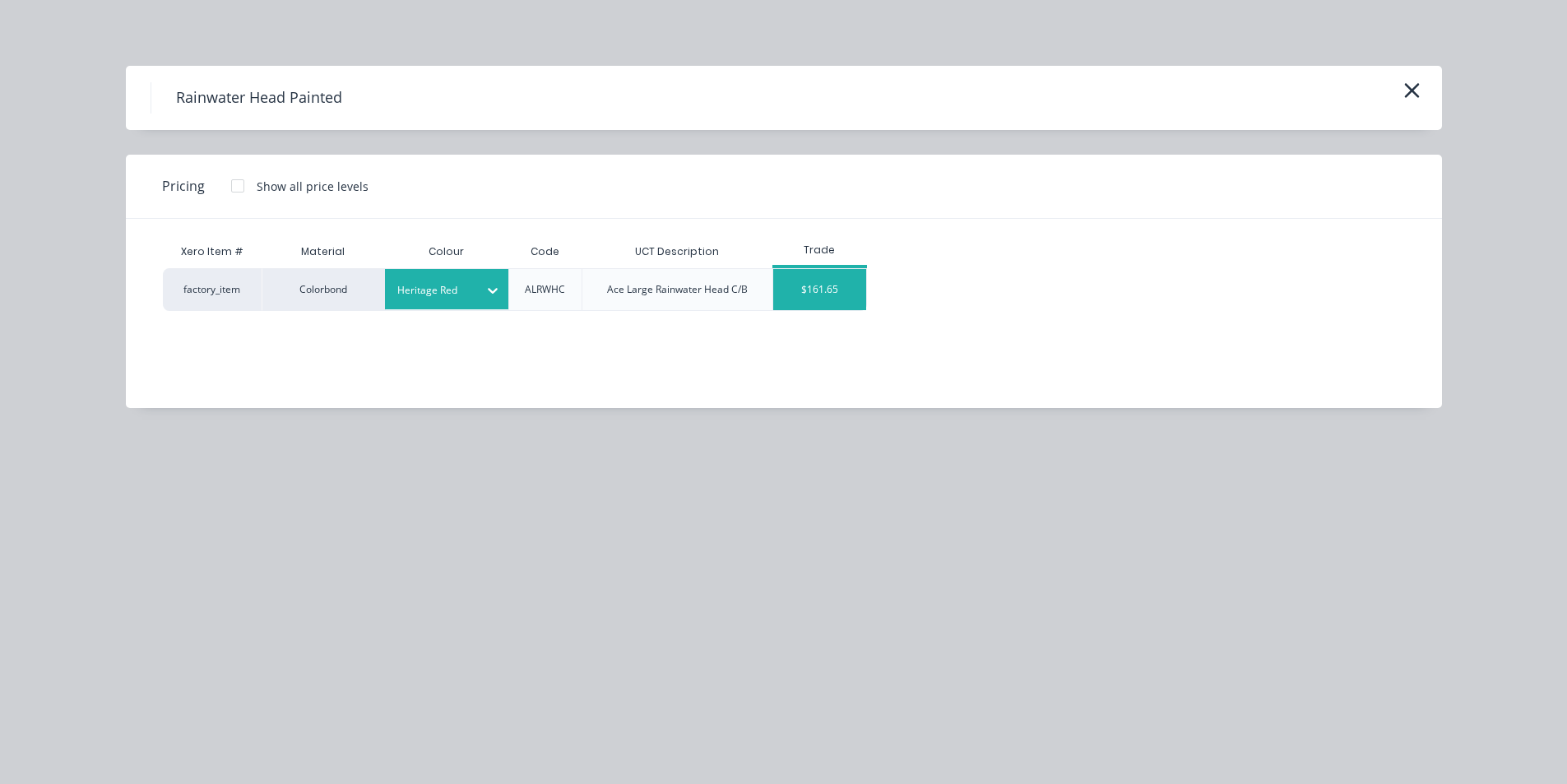
click at [823, 293] on div "$161.65" at bounding box center [820, 289] width 93 height 41
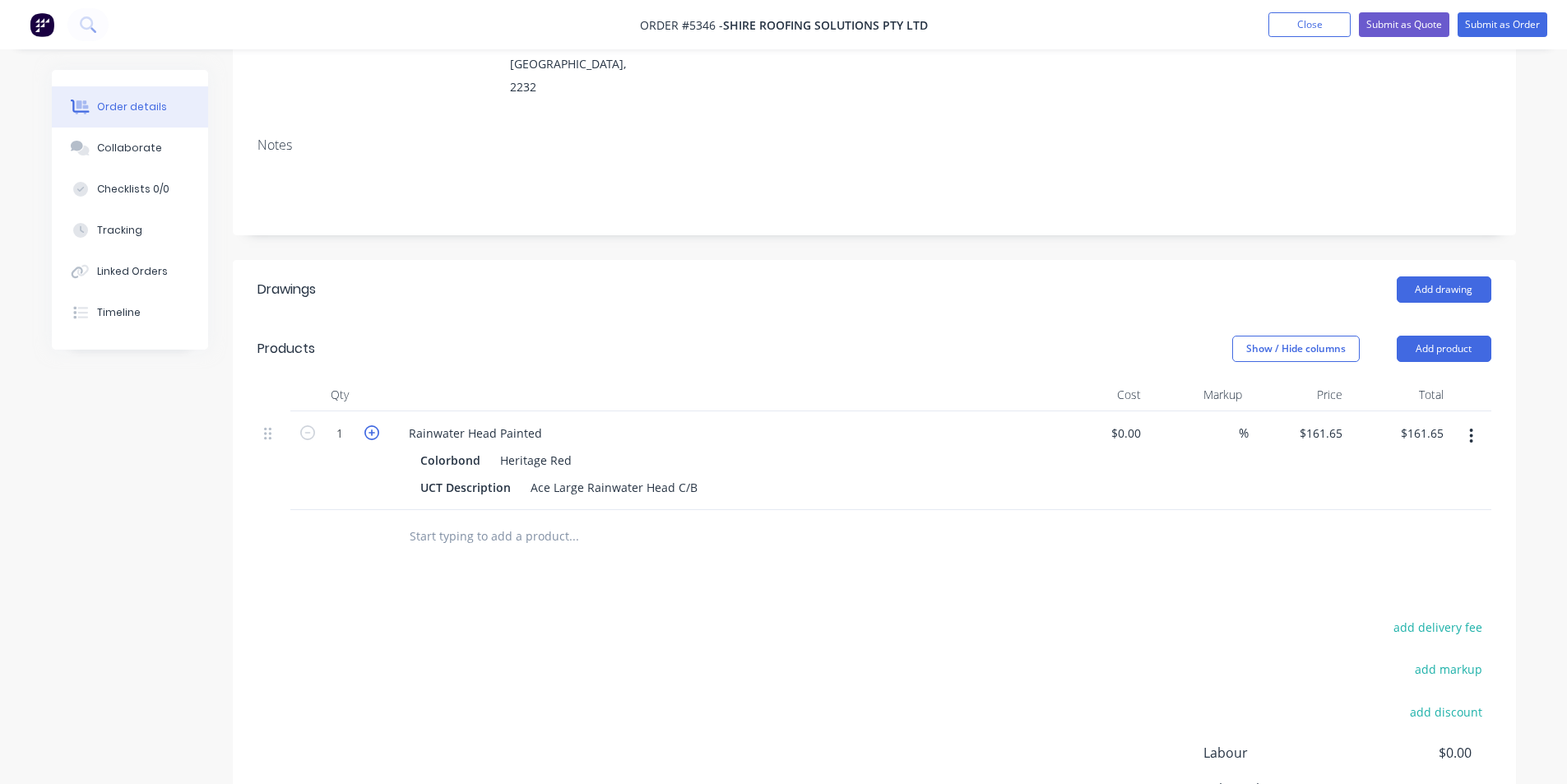
click at [370, 425] on icon "button" at bounding box center [371, 432] width 15 height 15
type input "2"
type input "$323.30"
click at [510, 520] on input "text" at bounding box center [573, 536] width 329 height 33
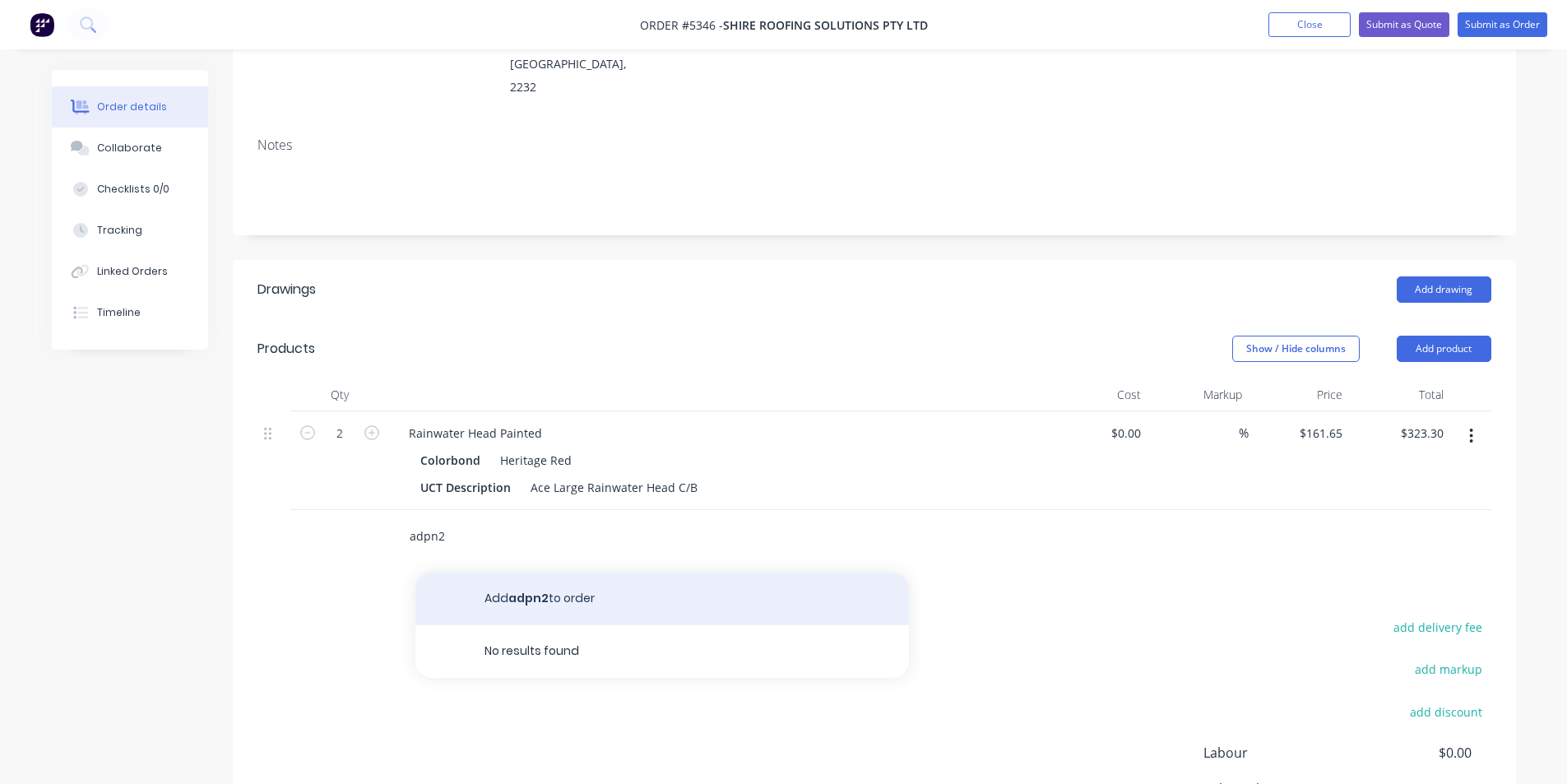
type input "adpn"
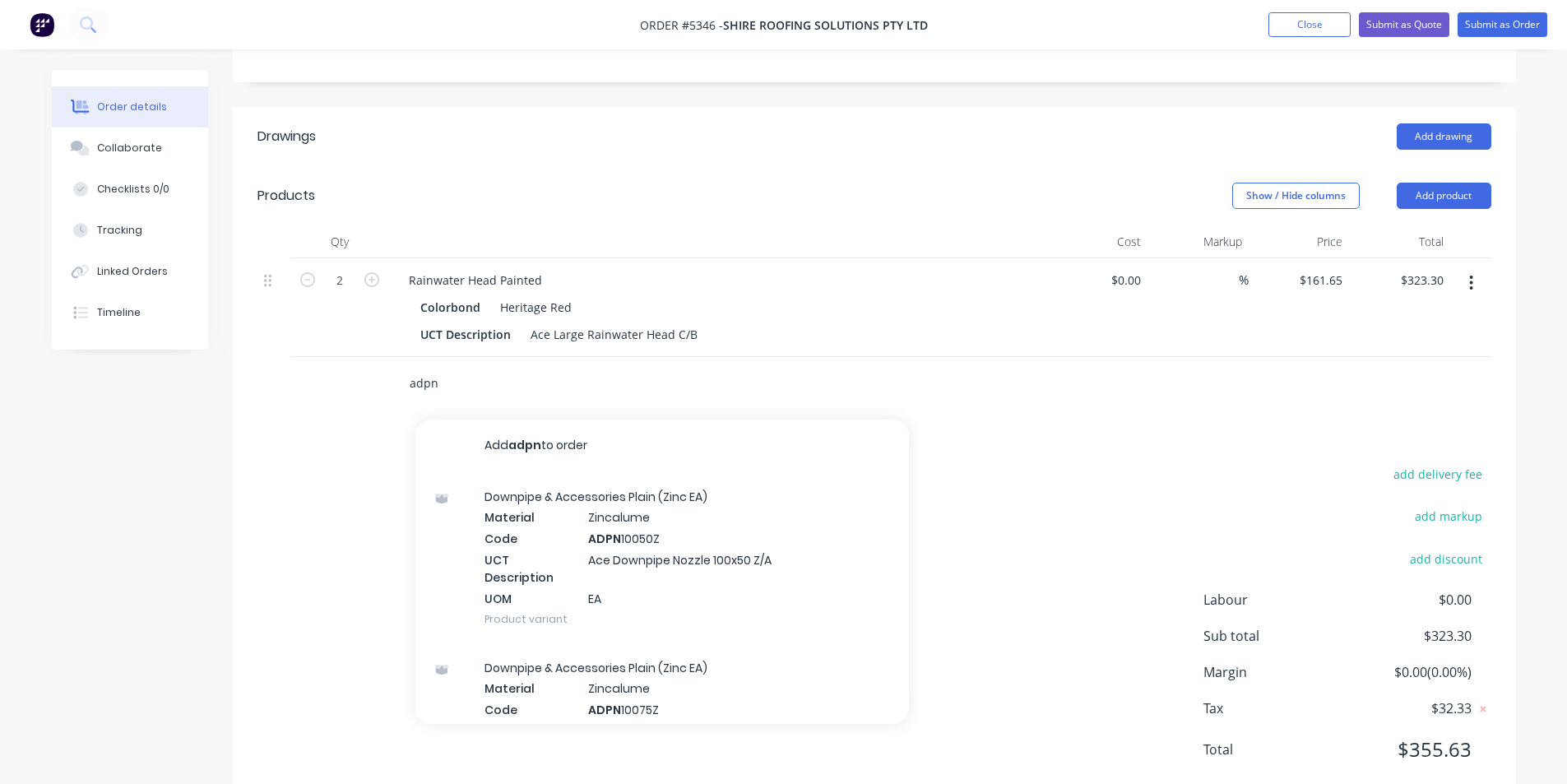
click at [467, 367] on input "adpn" at bounding box center [573, 383] width 329 height 33
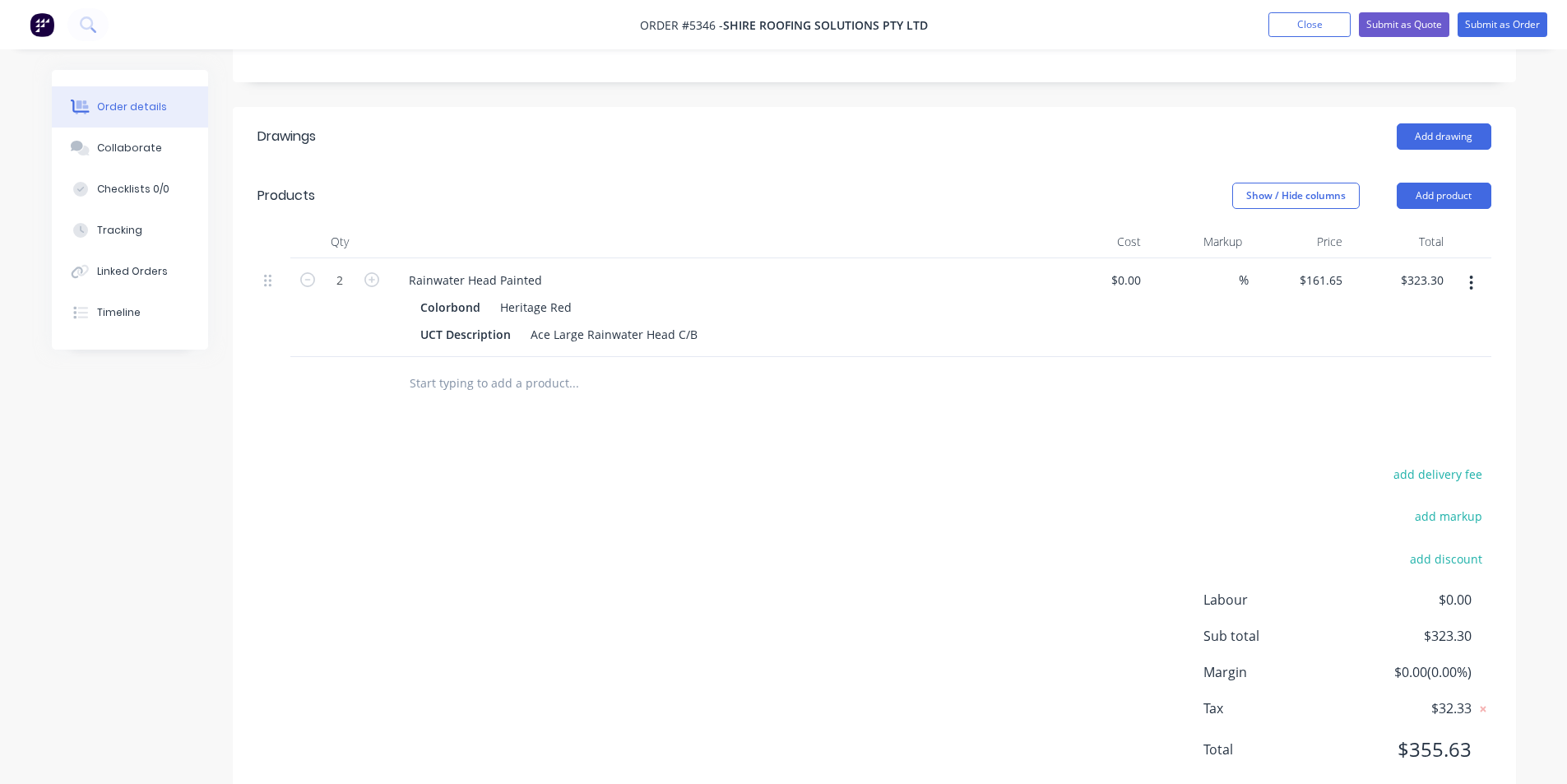
click at [468, 367] on input "text" at bounding box center [573, 383] width 329 height 33
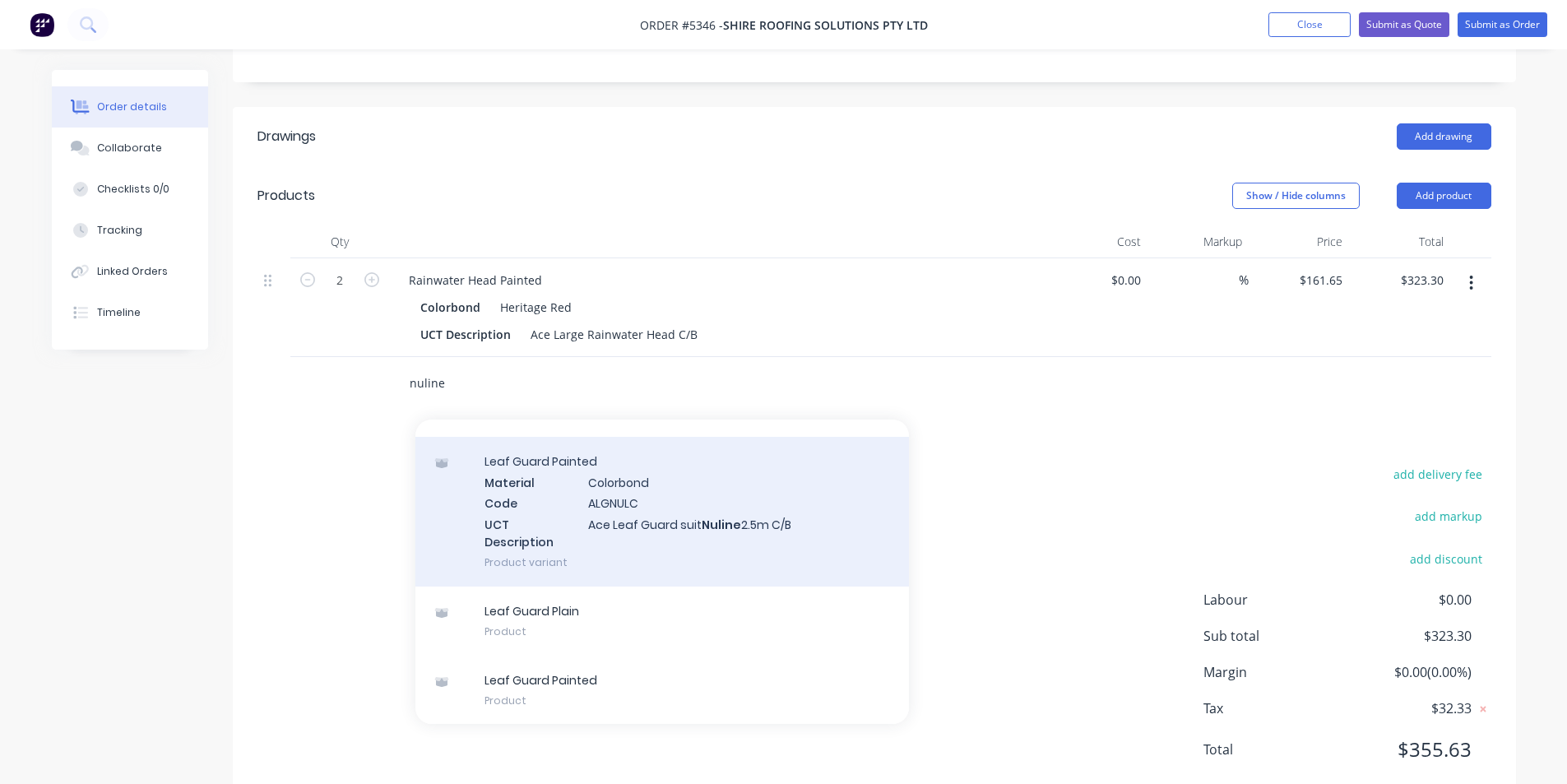
scroll to position [186, 0]
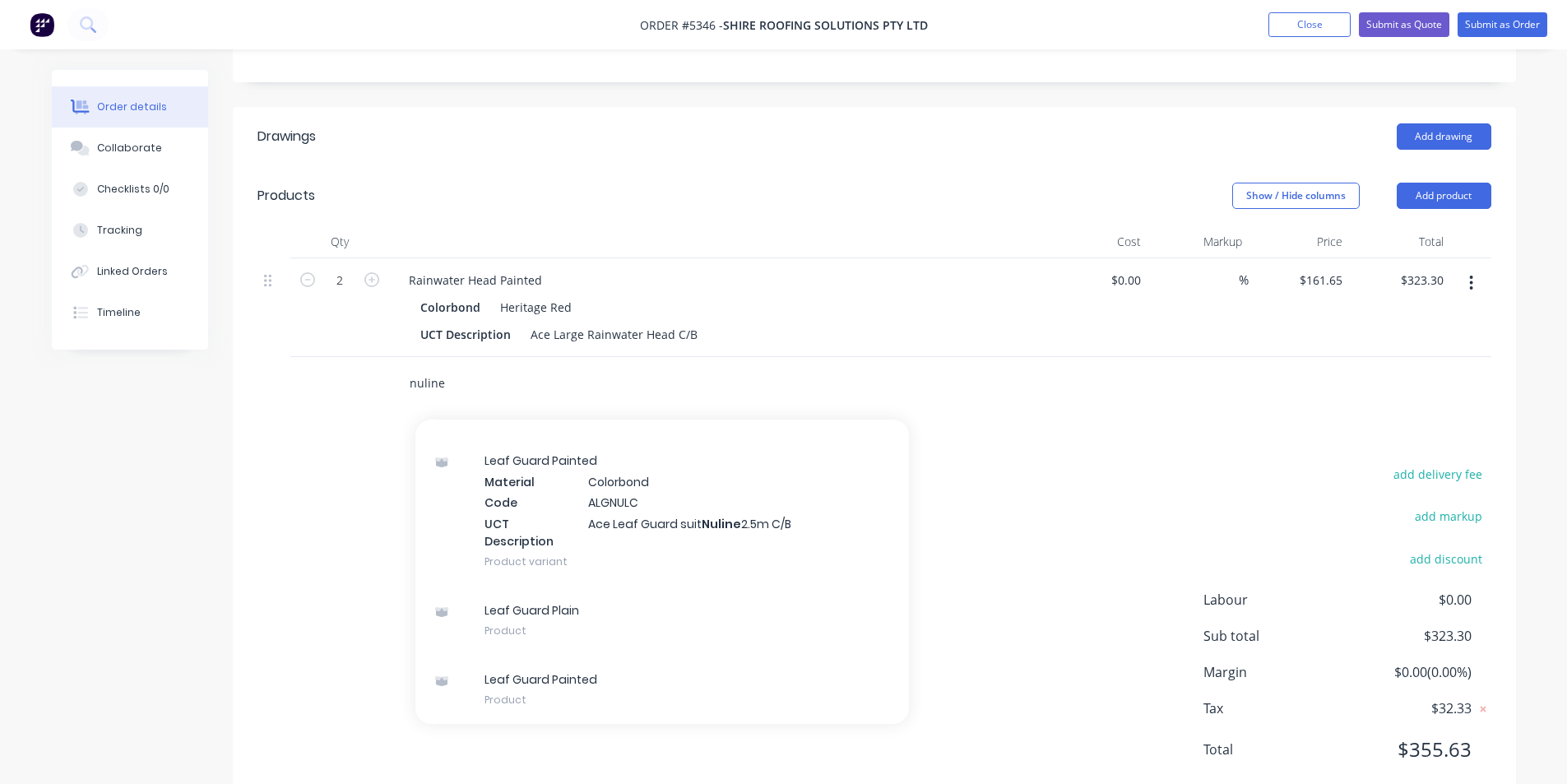
click at [478, 367] on input "nuline" at bounding box center [573, 383] width 329 height 33
click at [468, 367] on input "nulin" at bounding box center [573, 383] width 329 height 33
type input "a"
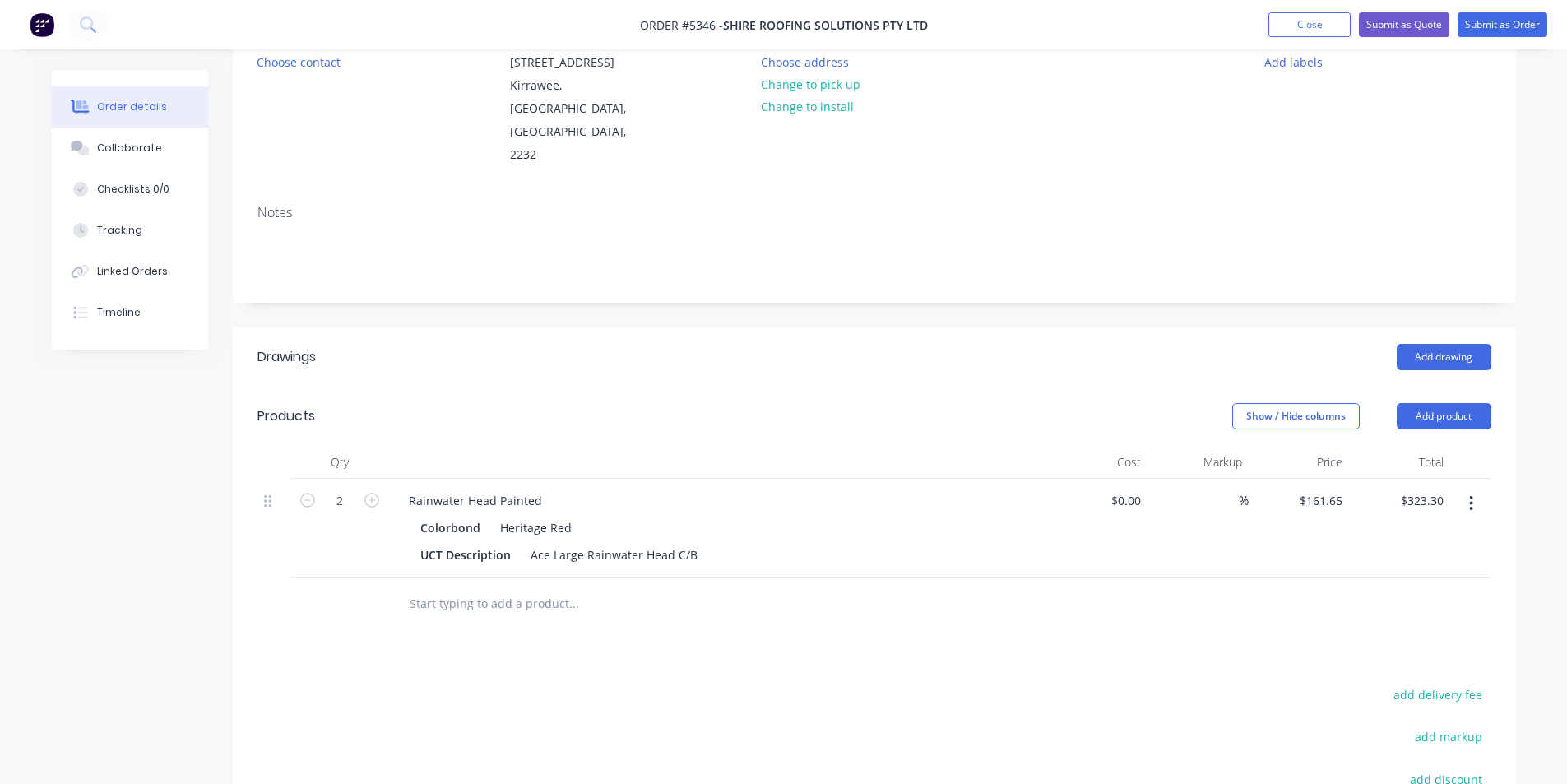
scroll to position [399, 0]
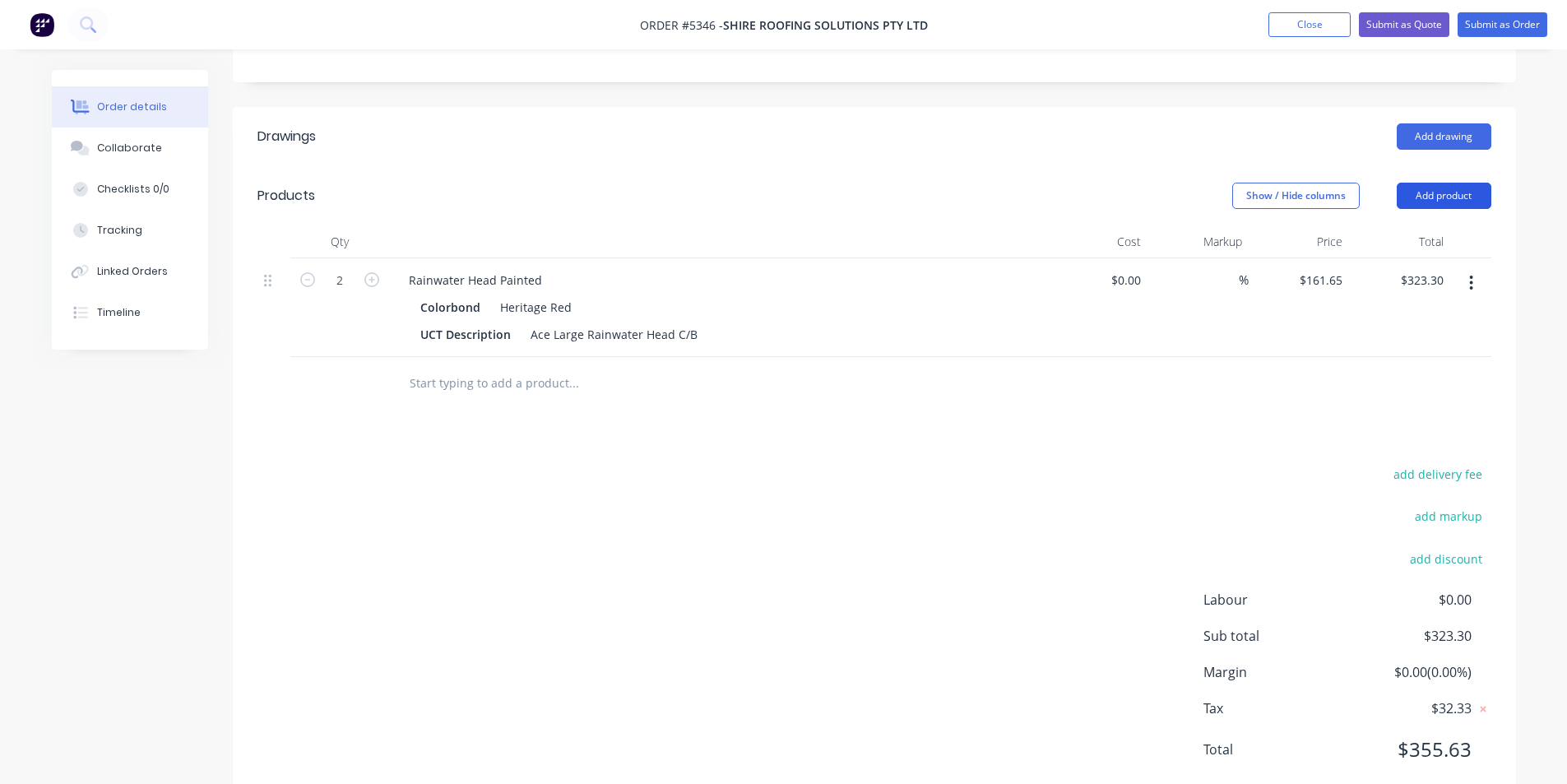
click at [1434, 182] on button "Add product" at bounding box center [1445, 195] width 95 height 27
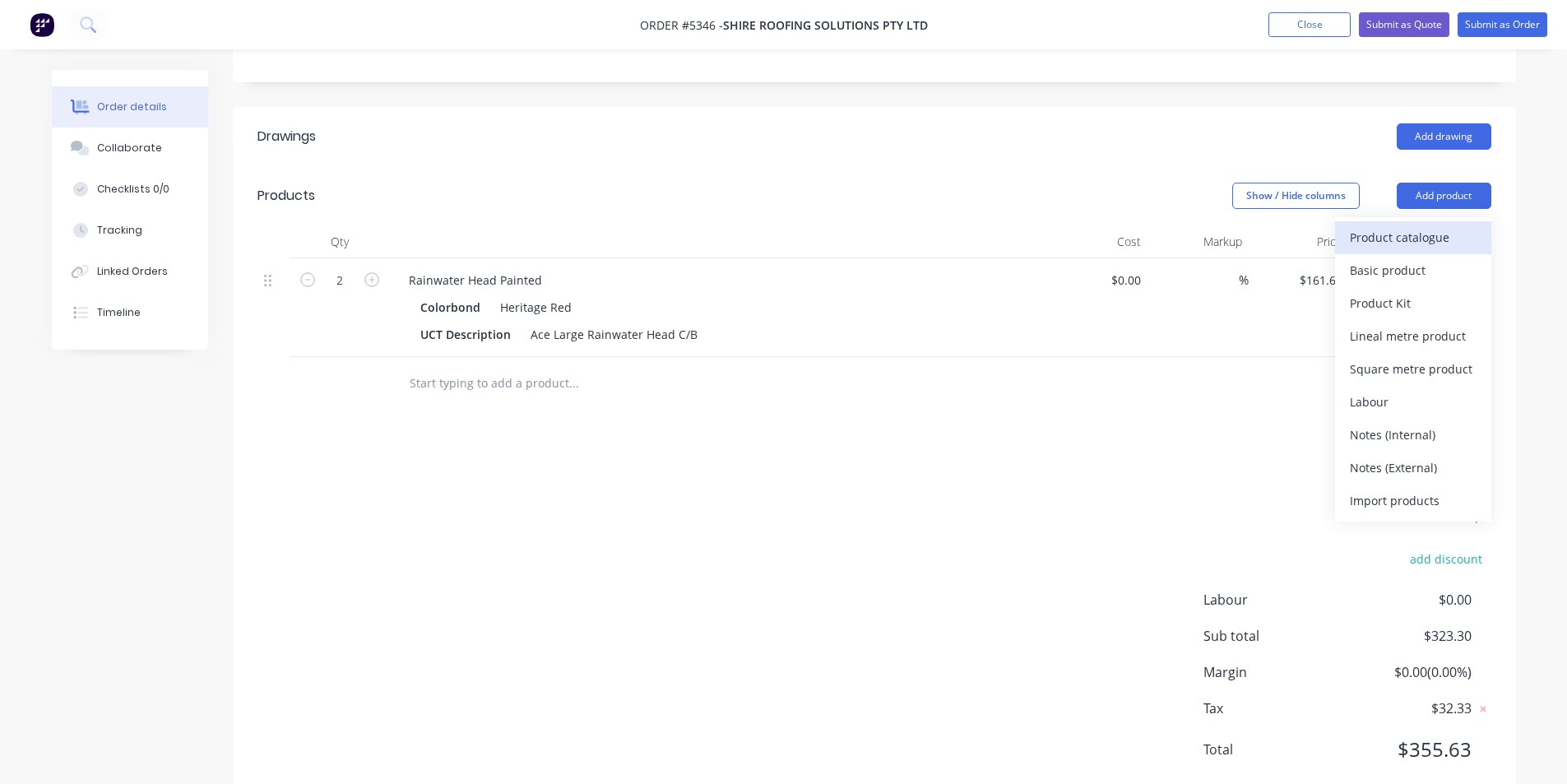
click at [1433, 225] on div "Product catalogue" at bounding box center [1413, 238] width 127 height 24
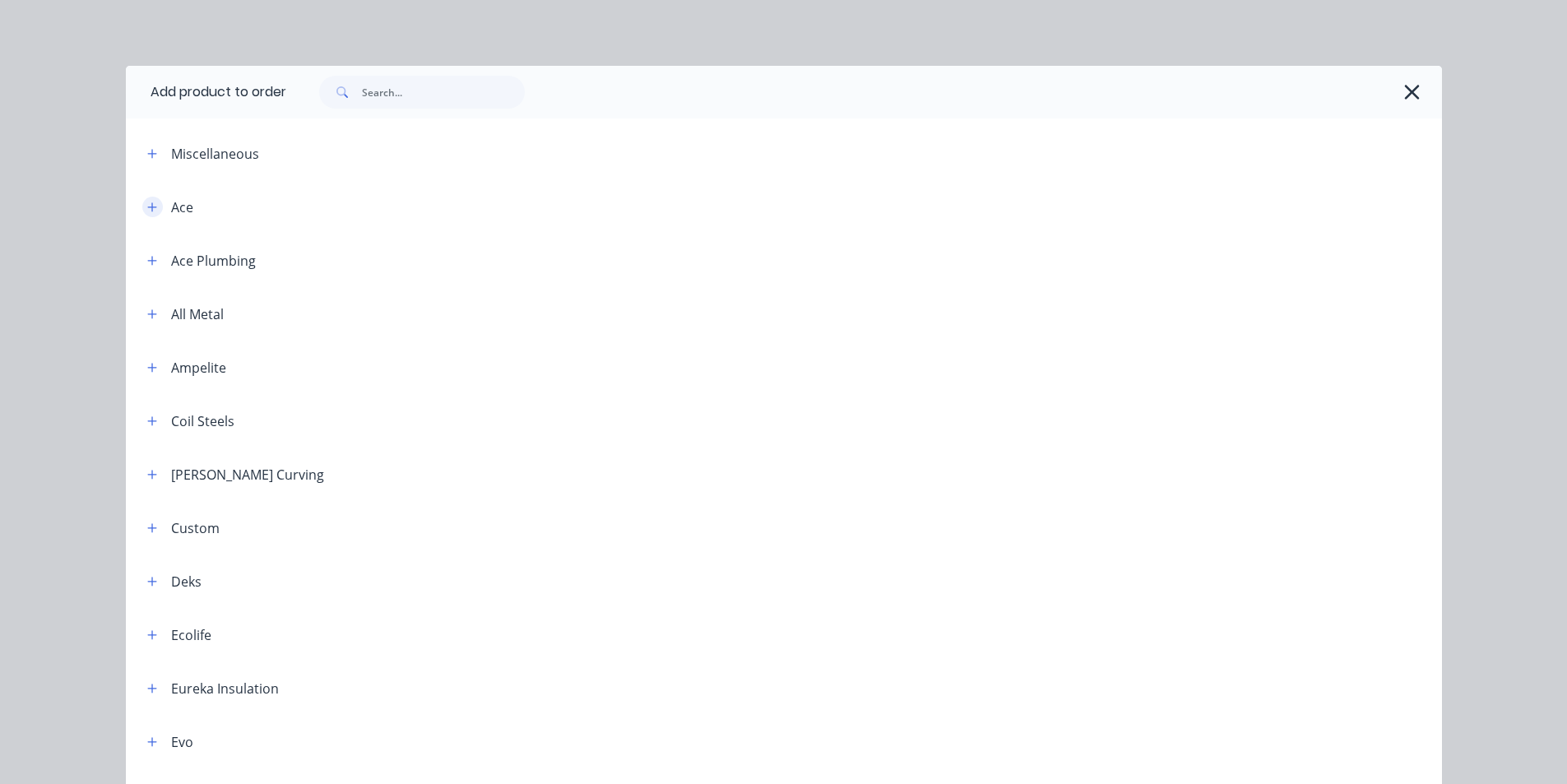
click at [147, 210] on icon "button" at bounding box center [152, 207] width 9 height 11
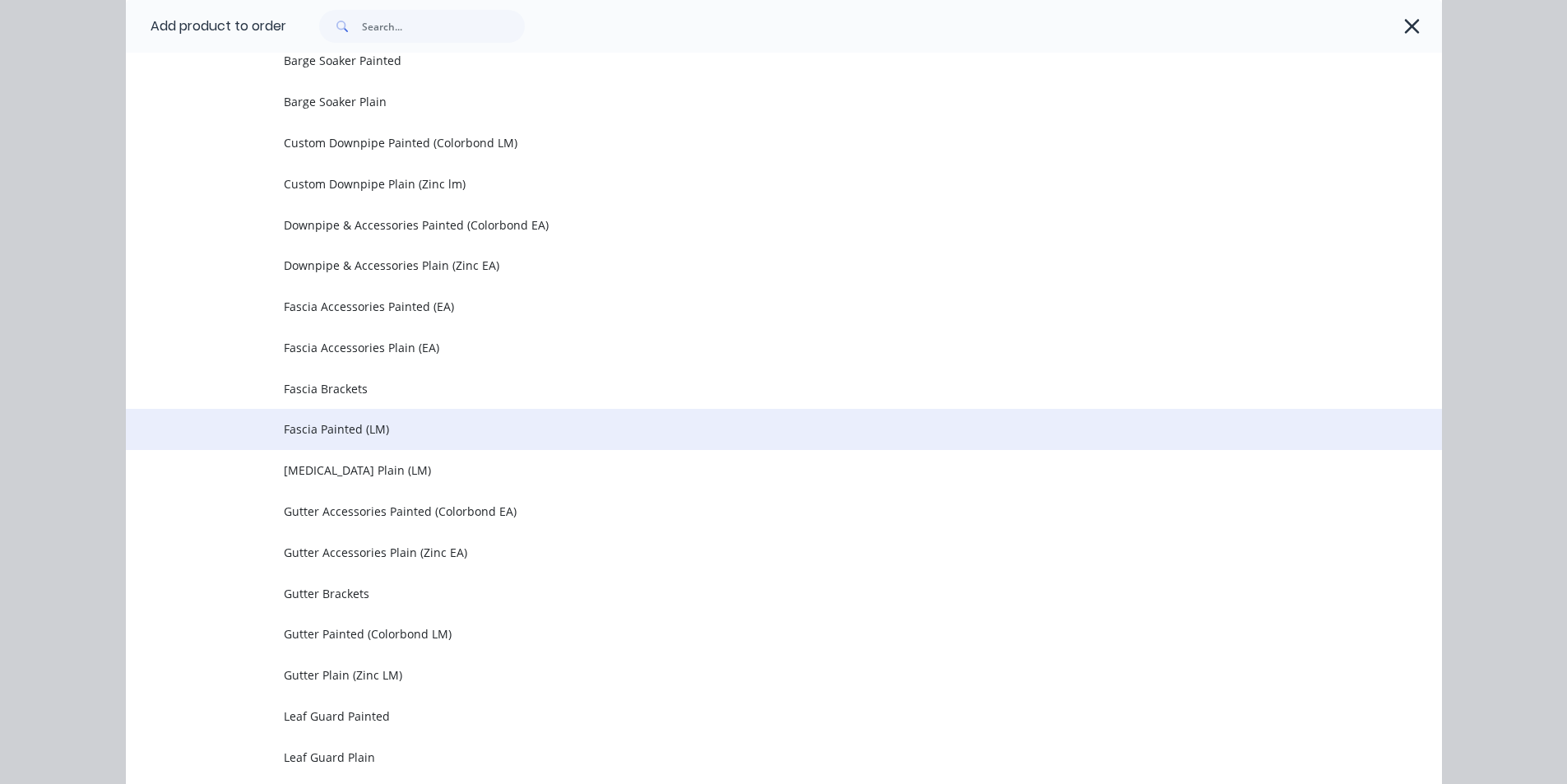
scroll to position [164, 0]
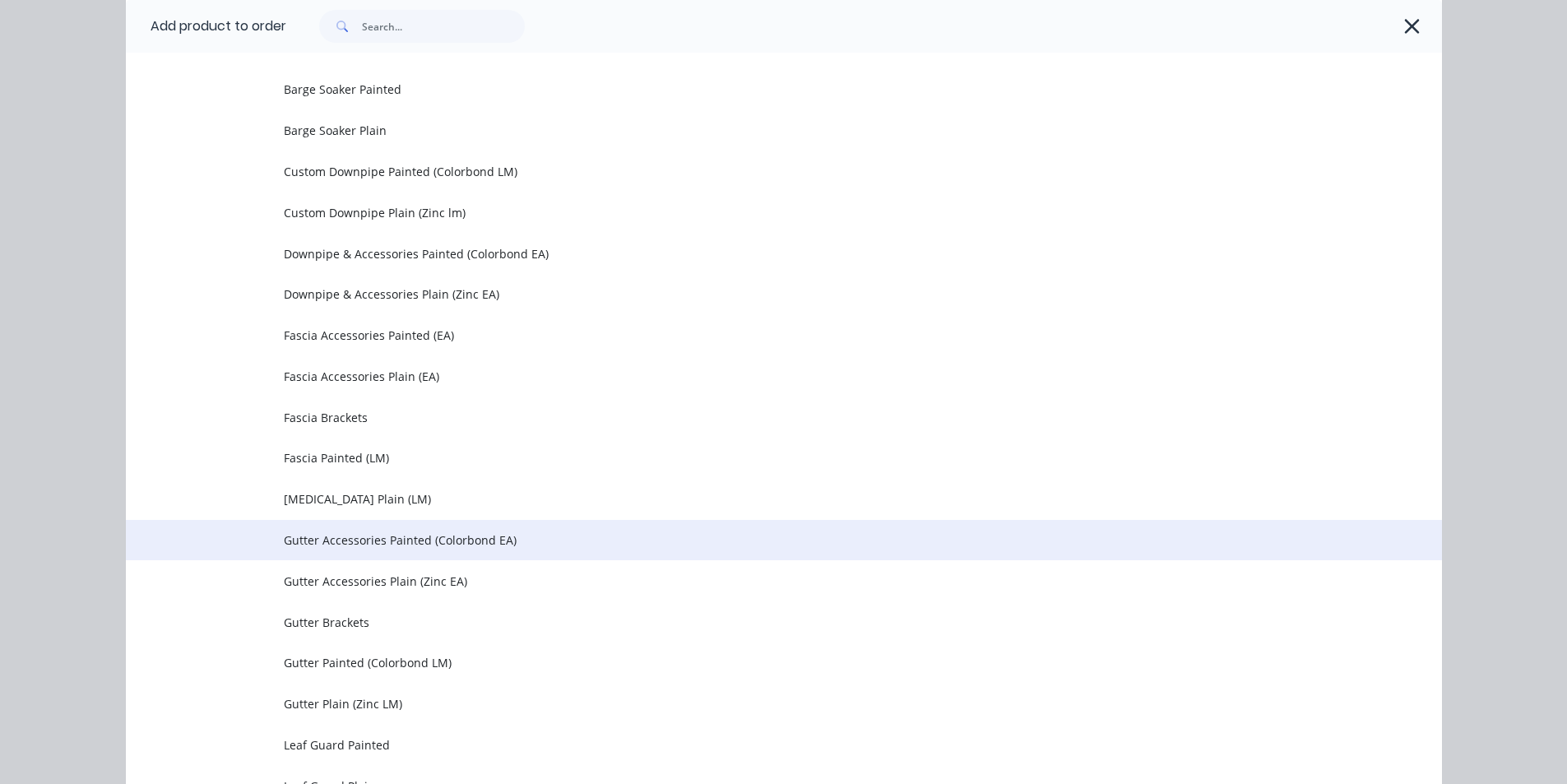
click at [386, 538] on span "Gutter Accessories Painted (Colorbond EA)" at bounding box center [747, 540] width 926 height 17
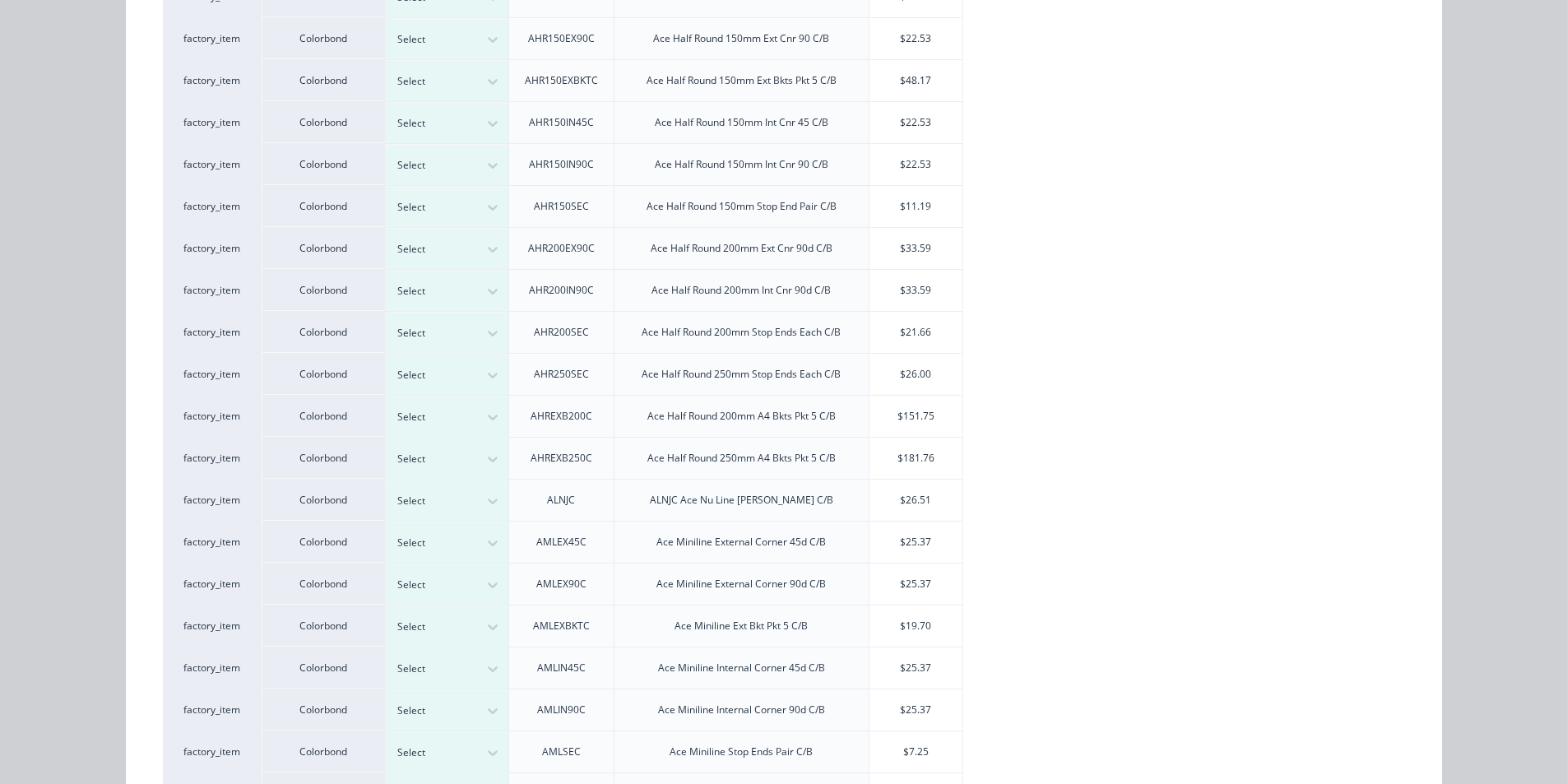
scroll to position [0, 0]
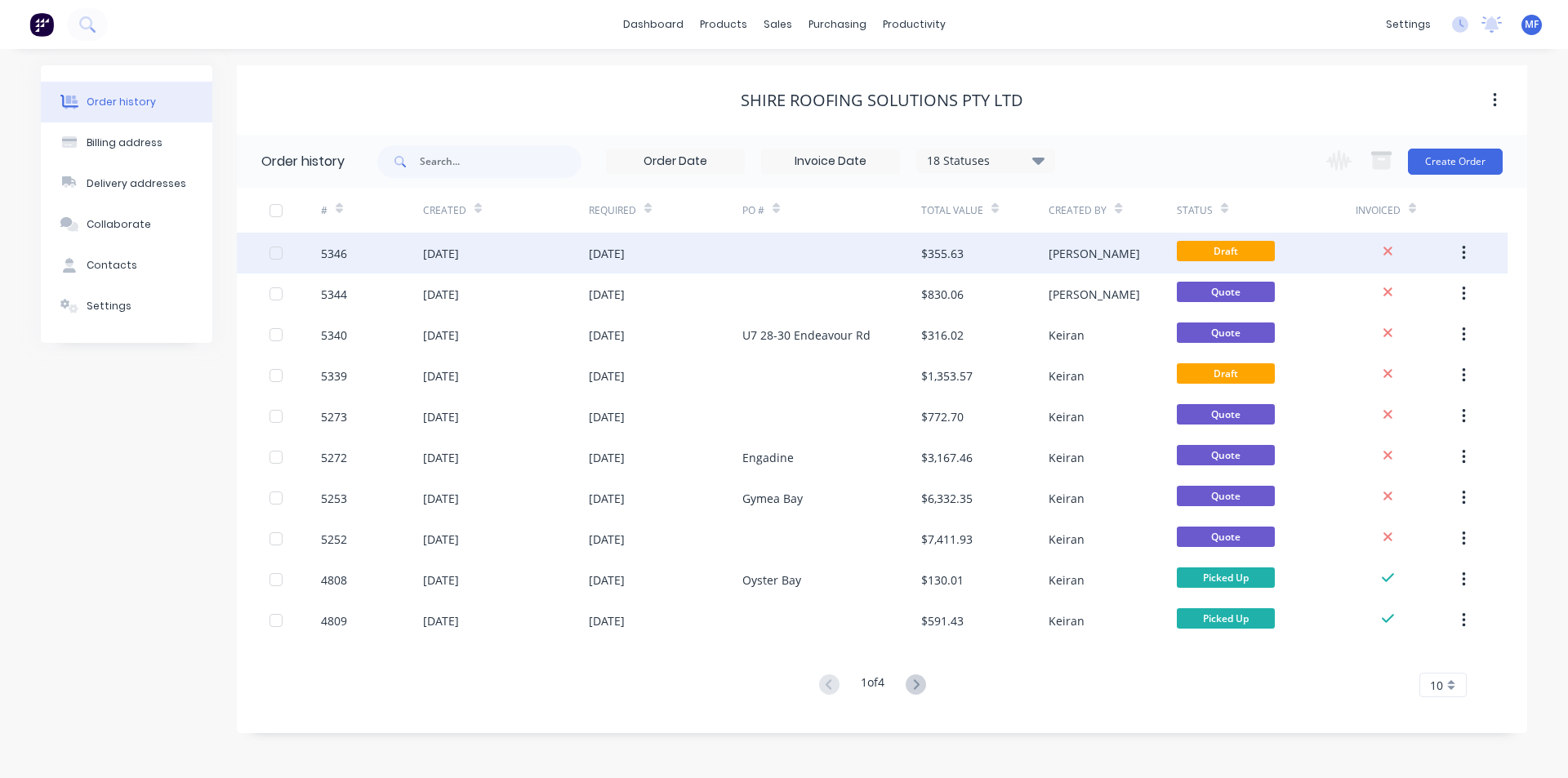
click at [604, 242] on div "[DATE]" at bounding box center [666, 253] width 154 height 41
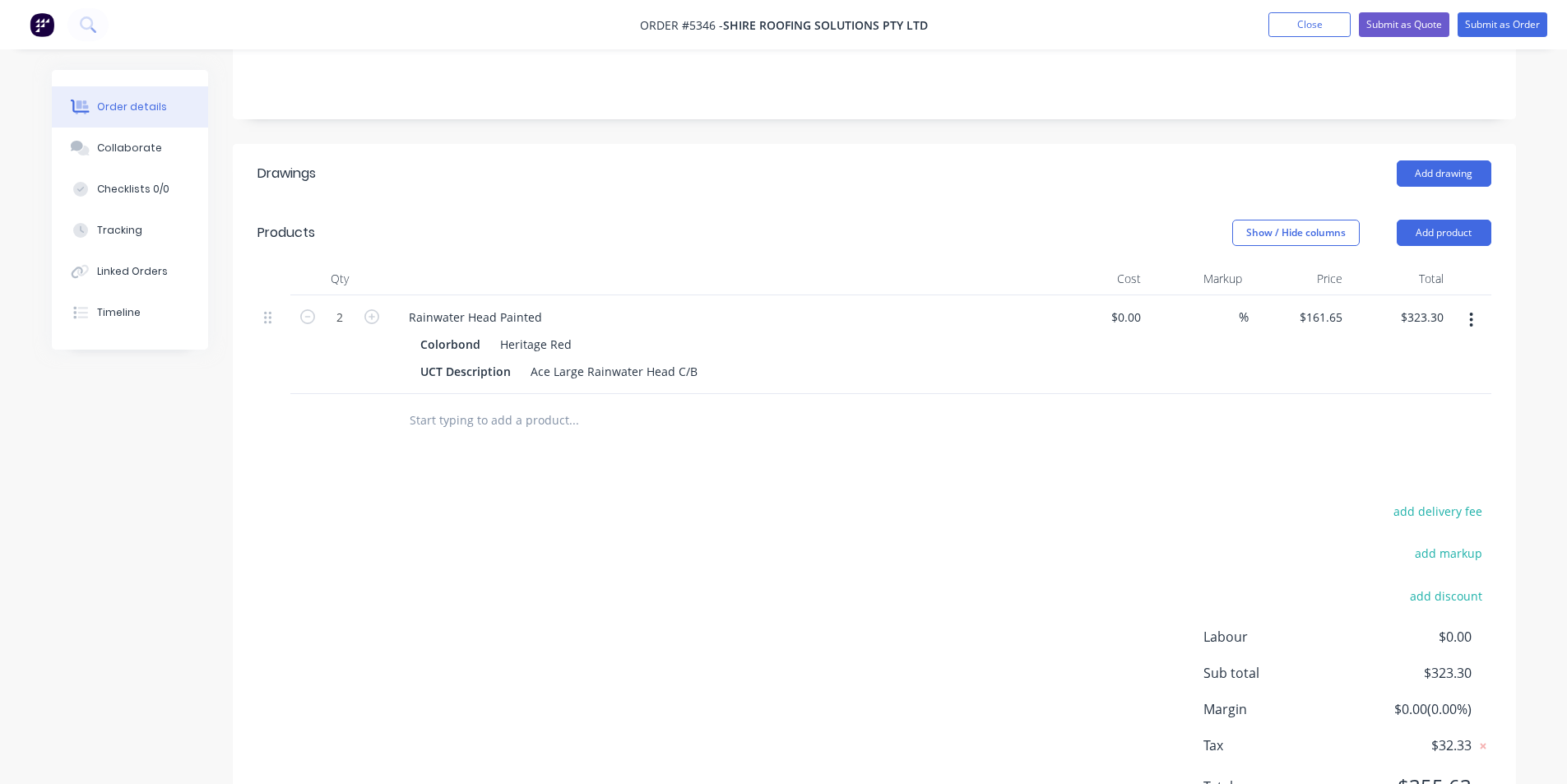
scroll to position [399, 0]
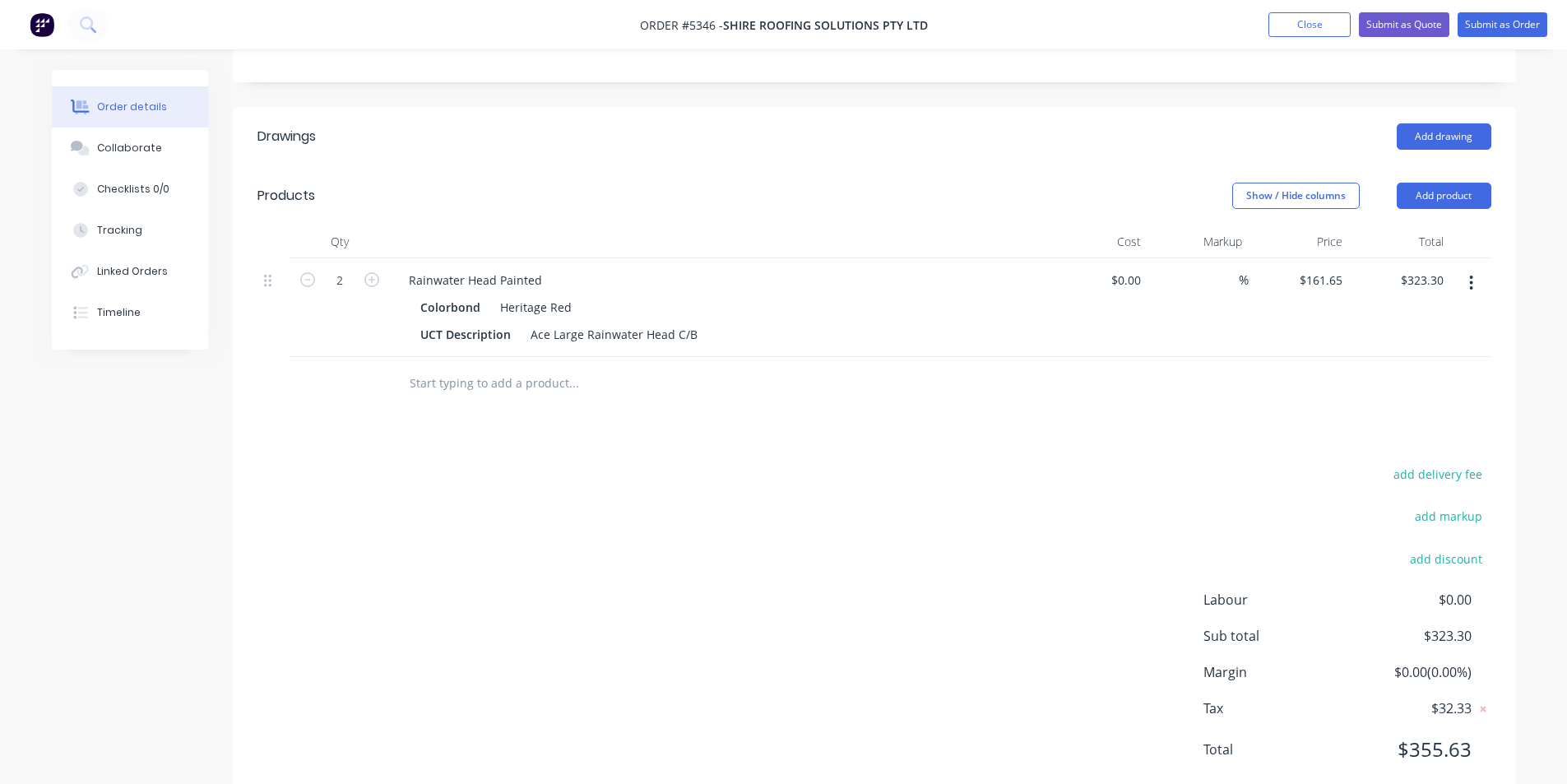
click at [511, 367] on input "text" at bounding box center [573, 383] width 329 height 33
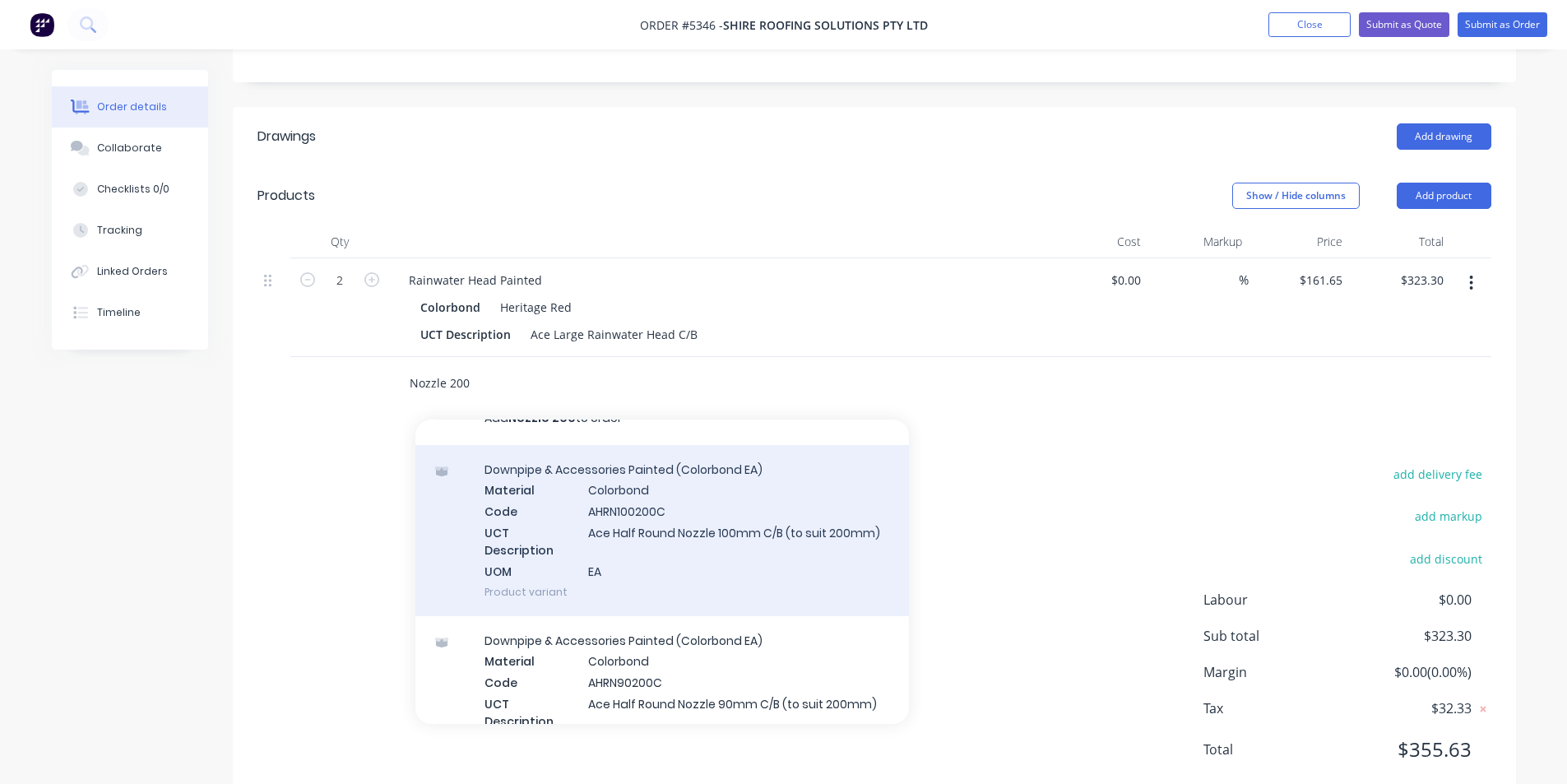
scroll to position [0, 0]
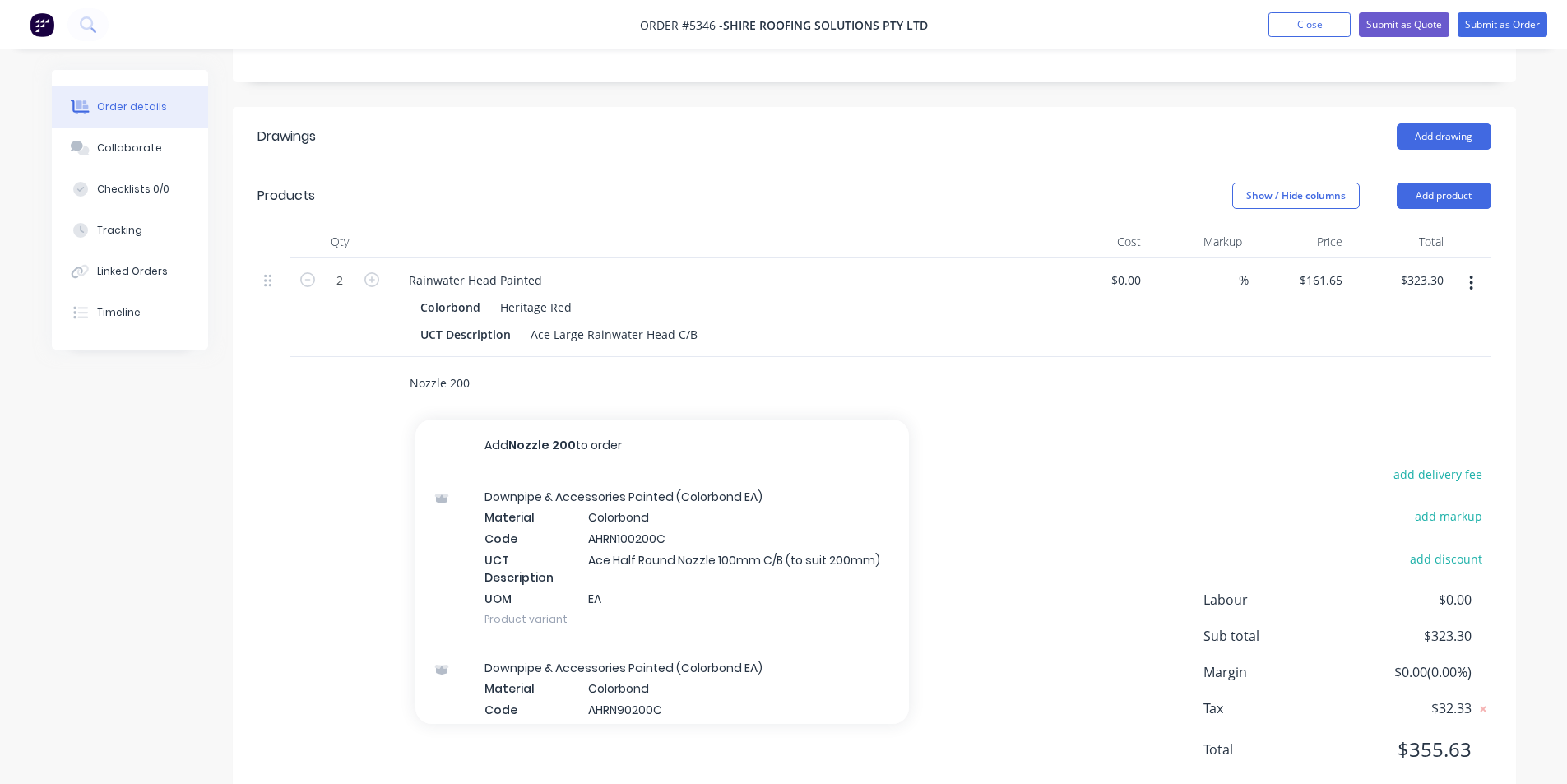
type input "Nozzle 200"
click at [567, 367] on input "Nozzle 200" at bounding box center [573, 383] width 329 height 33
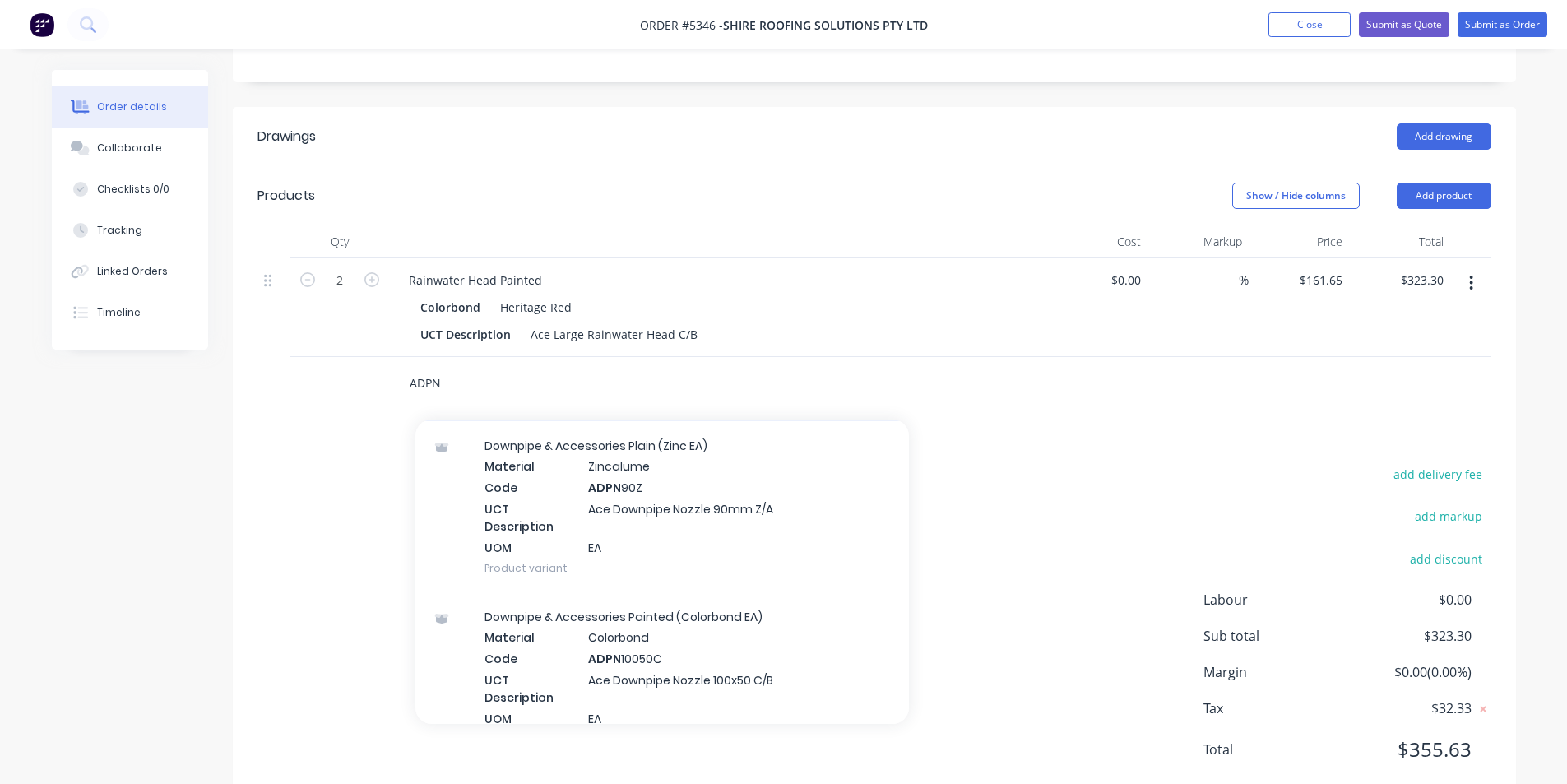
scroll to position [493, 0]
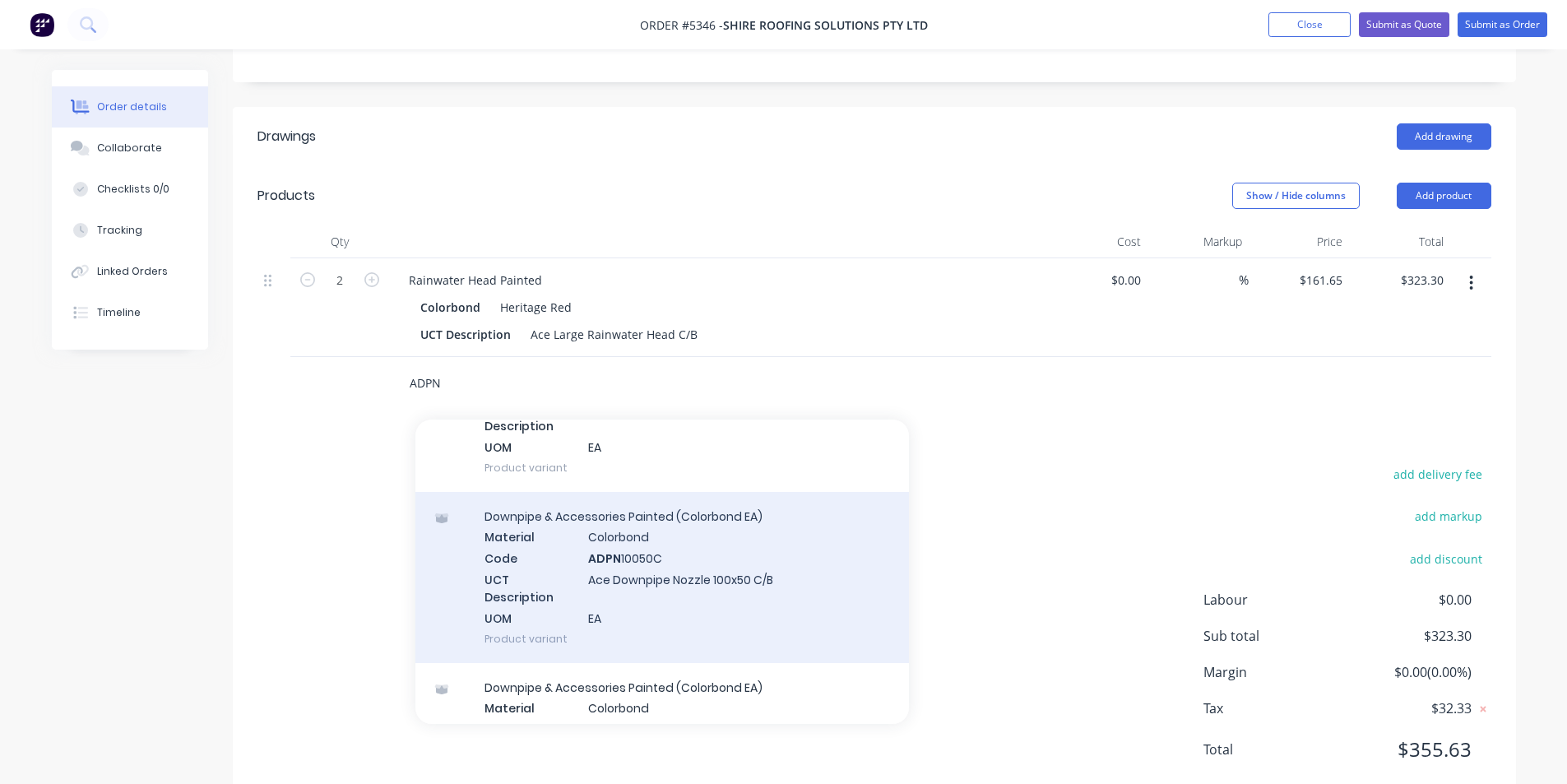
type input "ADPN"
click at [645, 524] on div "Downpipe & Accessories Painted (Colorbond EA) Material Colorbond Code ADPN 1005…" at bounding box center [662, 577] width 493 height 171
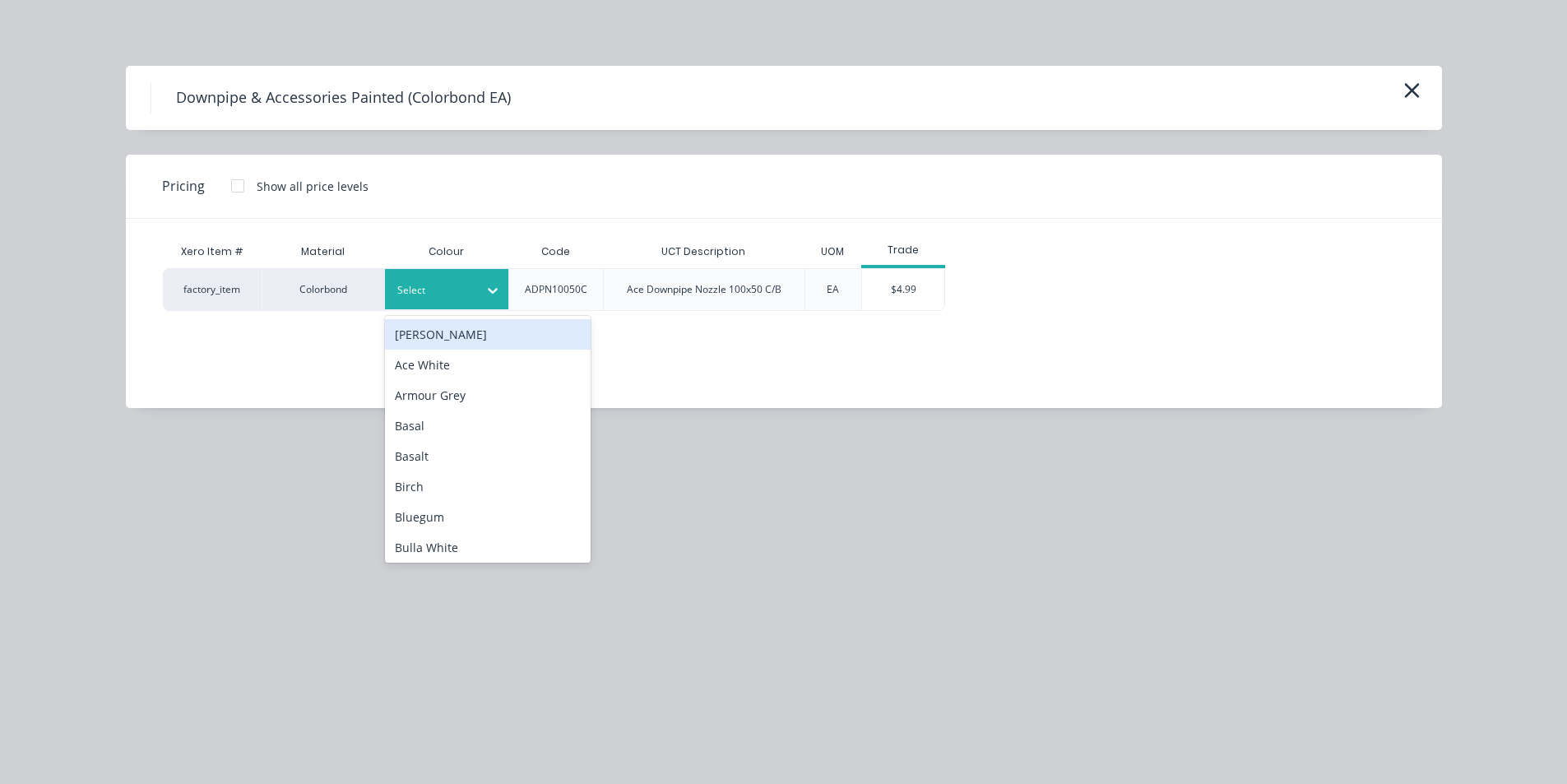
click at [453, 277] on div "Select" at bounding box center [446, 288] width 123 height 40
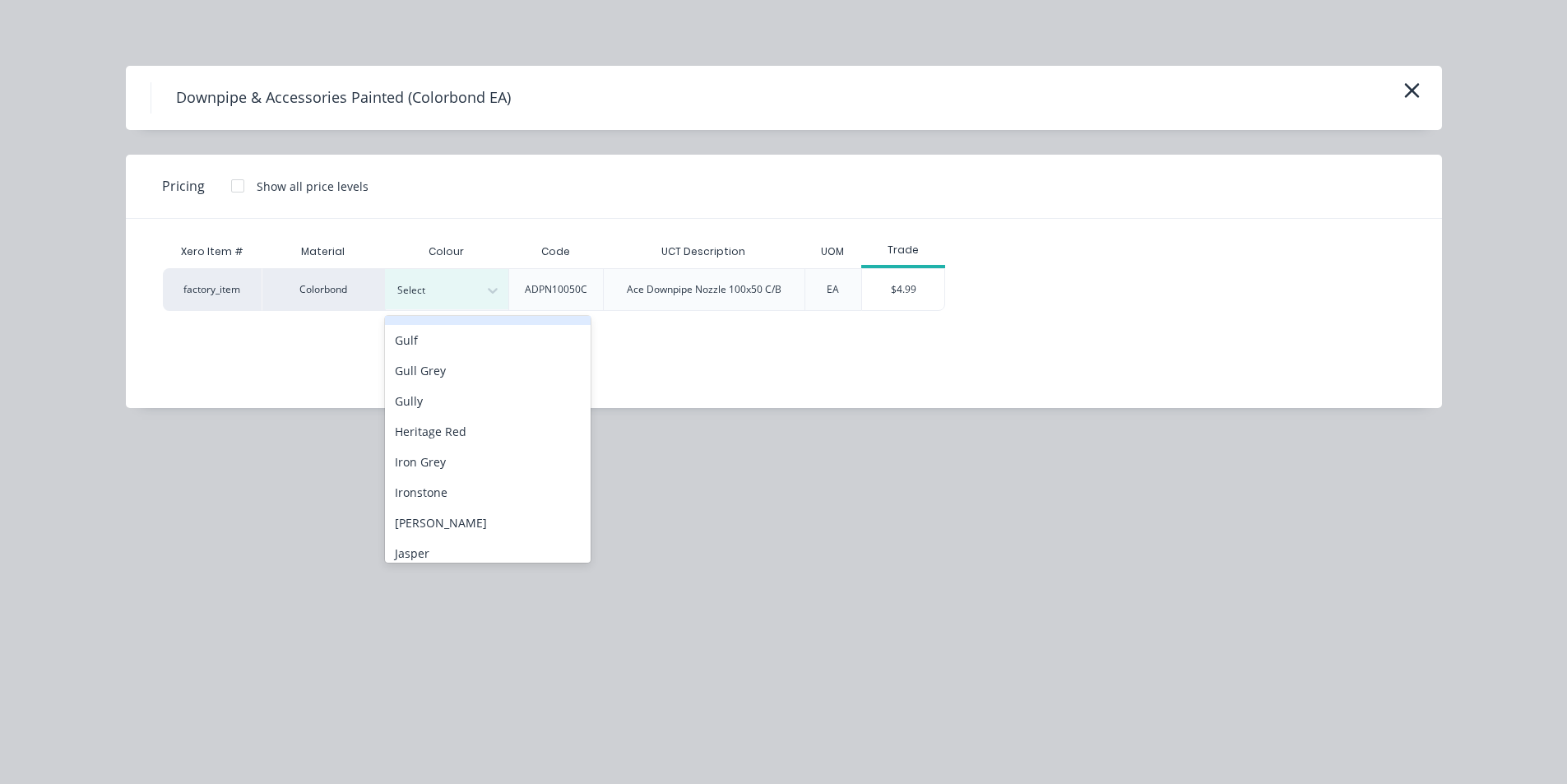
scroll to position [576, 0]
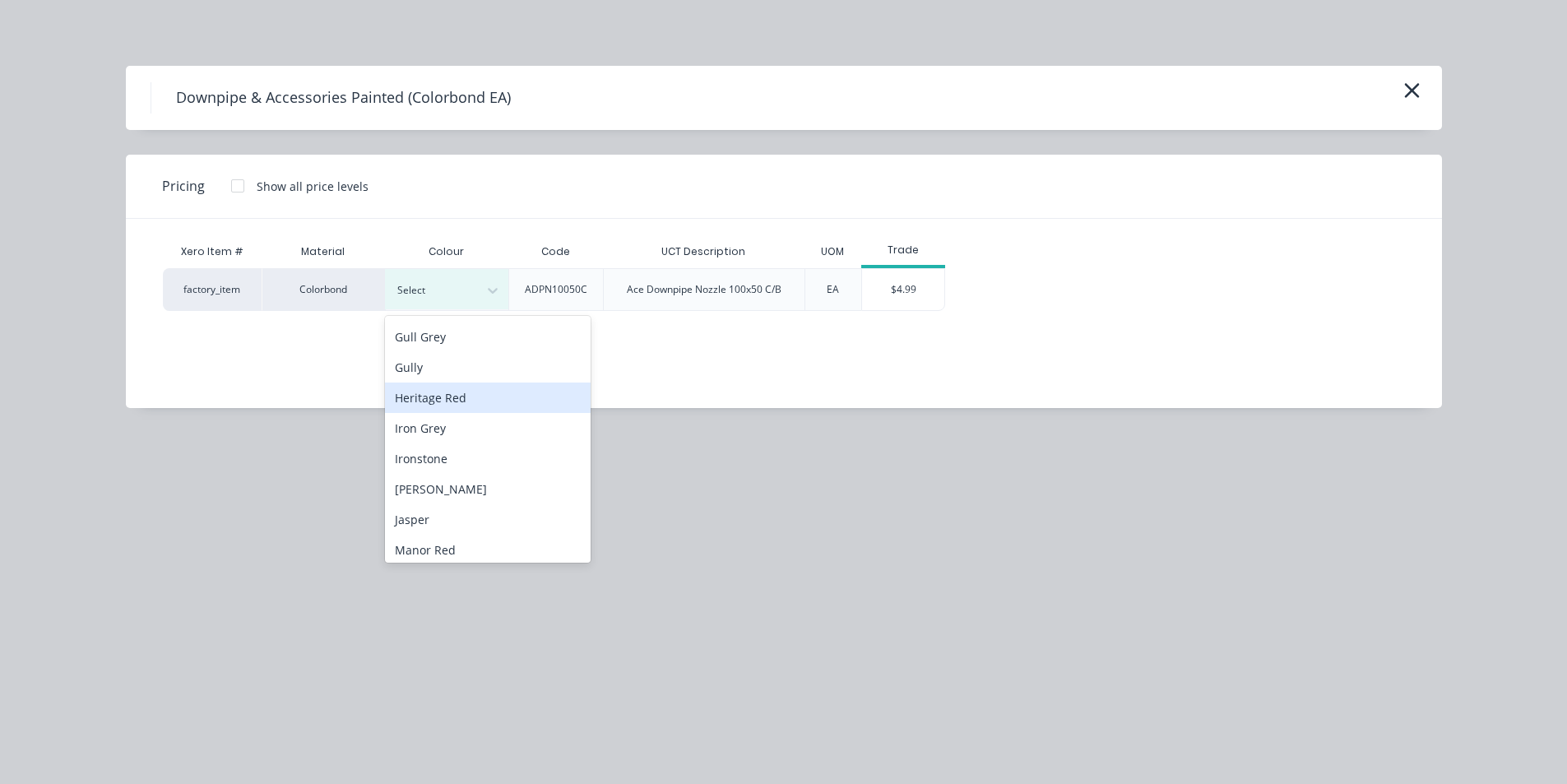
click at [447, 402] on div "Heritage Red" at bounding box center [487, 397] width 206 height 30
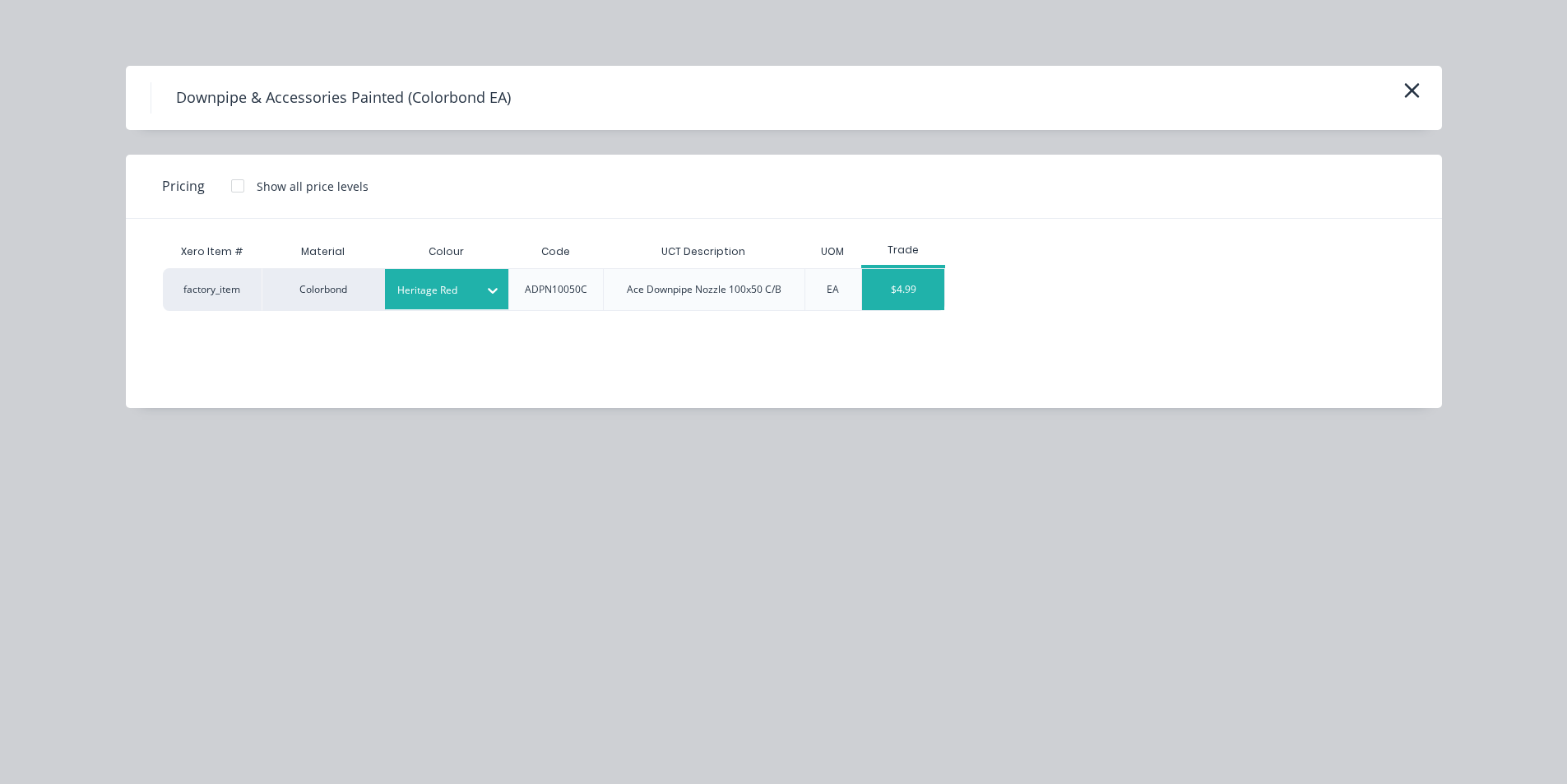
click at [895, 285] on div "$4.99" at bounding box center [903, 289] width 83 height 41
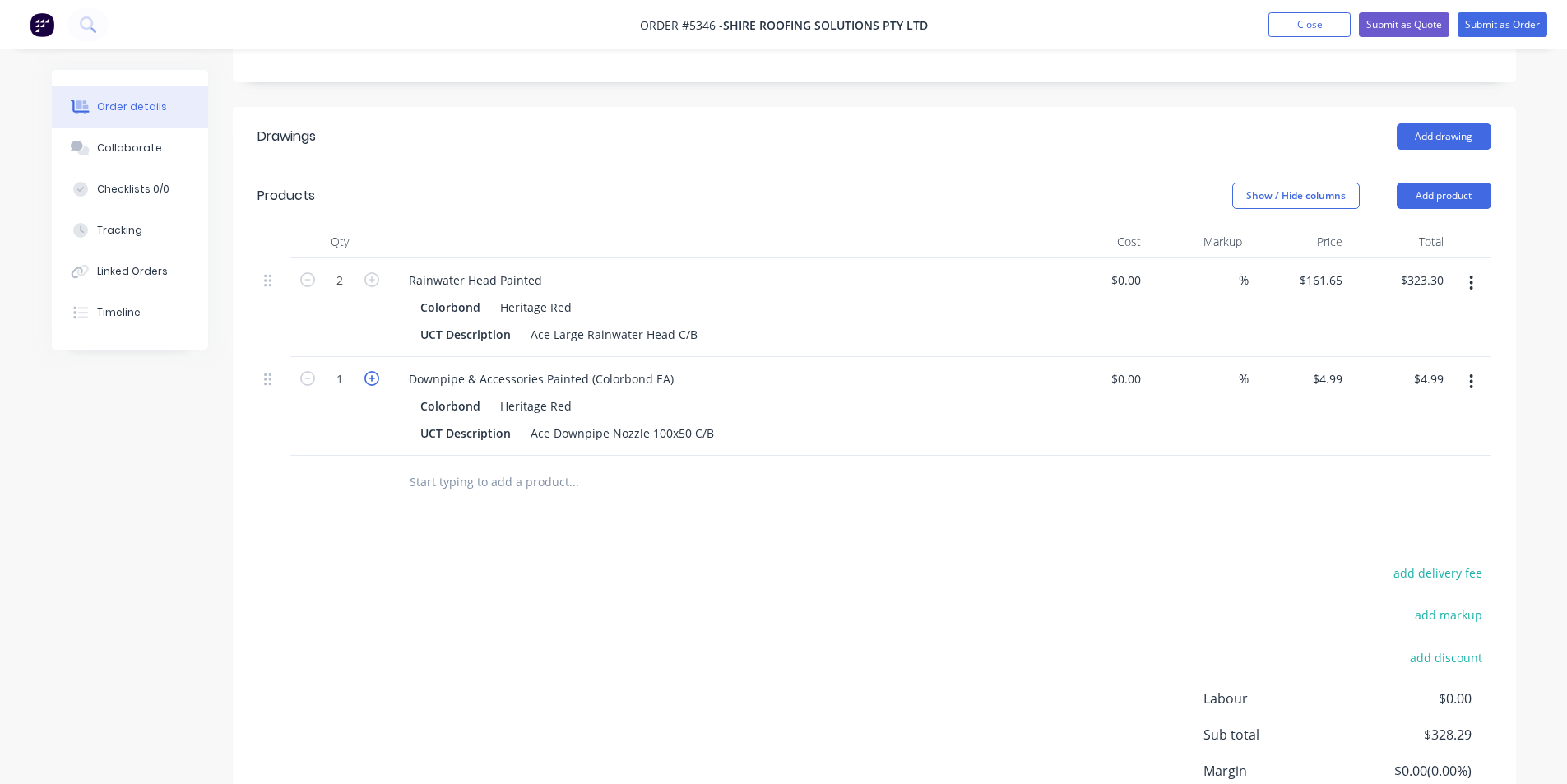
click at [375, 371] on icon "button" at bounding box center [371, 378] width 15 height 15
type input "2"
type input "$9.98"
drag, startPoint x: 876, startPoint y: 546, endPoint x: 880, endPoint y: 532, distance: 14.6
click at [876, 562] on div "add delivery fee add markup add discount Labour $0.00 Sub total $333.28 Margin …" at bounding box center [874, 720] width 1234 height 318
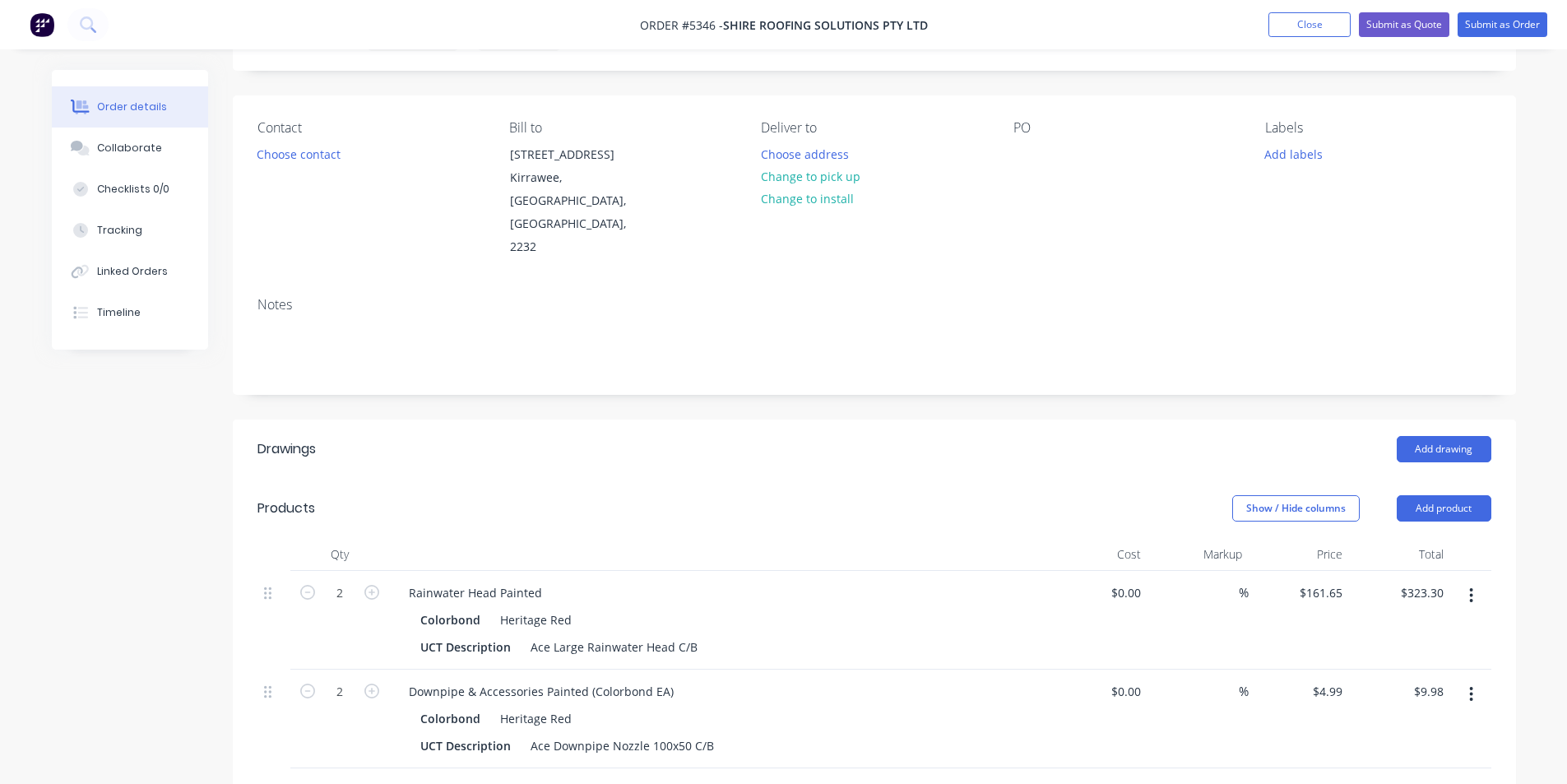
scroll to position [0, 0]
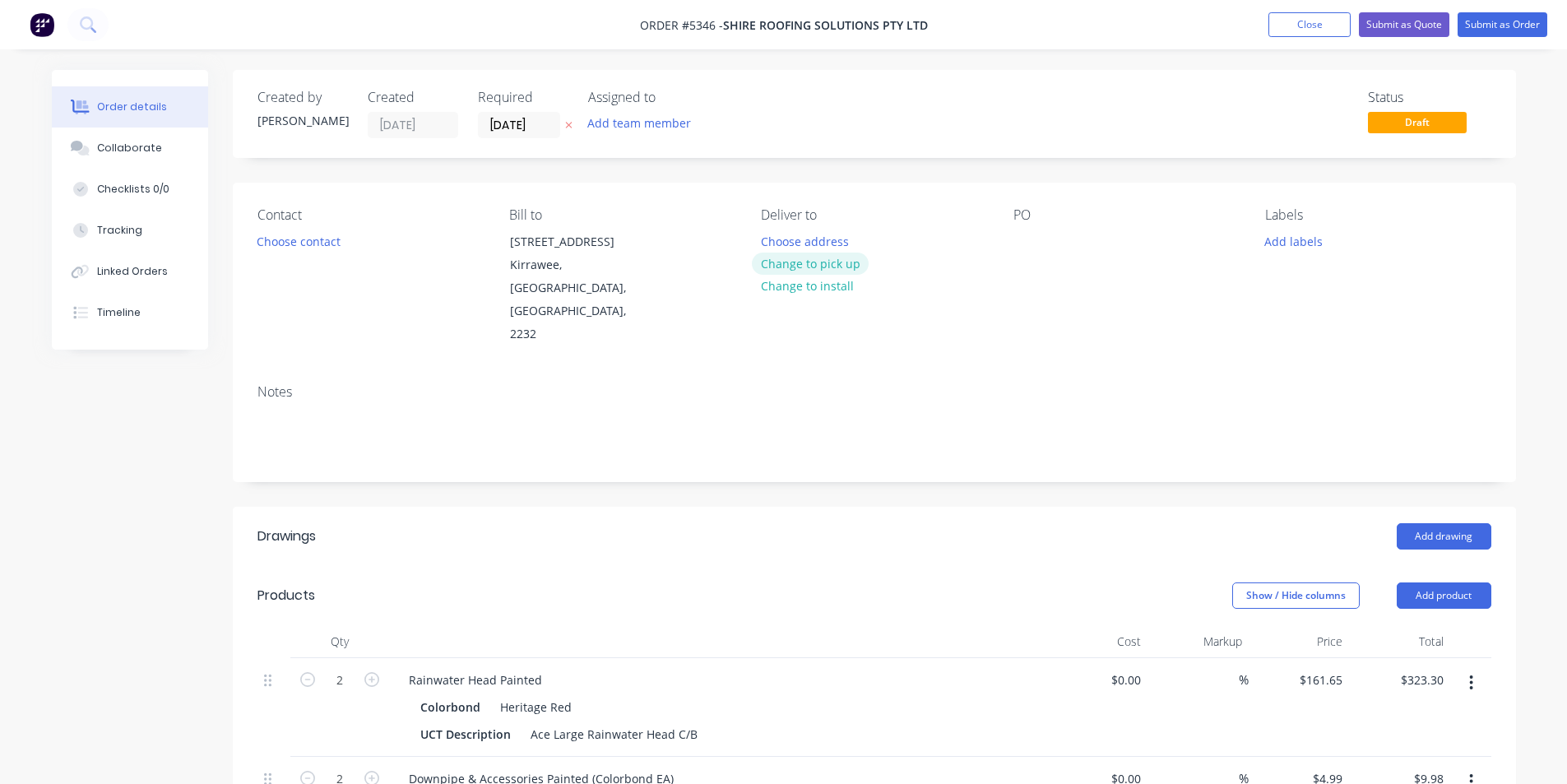
click at [823, 258] on button "Change to pick up" at bounding box center [810, 263] width 117 height 22
click at [1402, 23] on button "Submit as Quote" at bounding box center [1404, 24] width 90 height 25
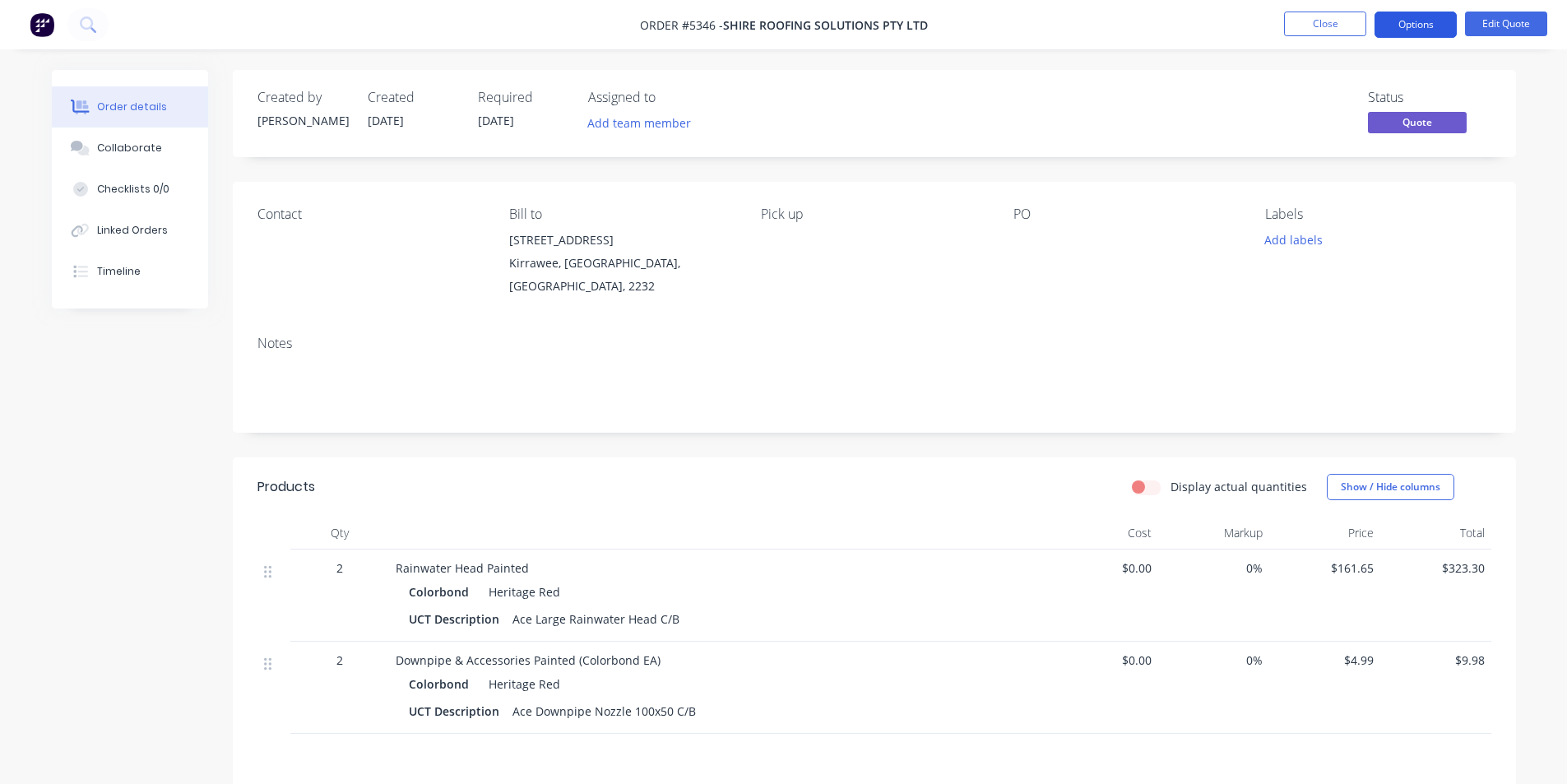
click at [1417, 20] on button "Options" at bounding box center [1416, 24] width 83 height 27
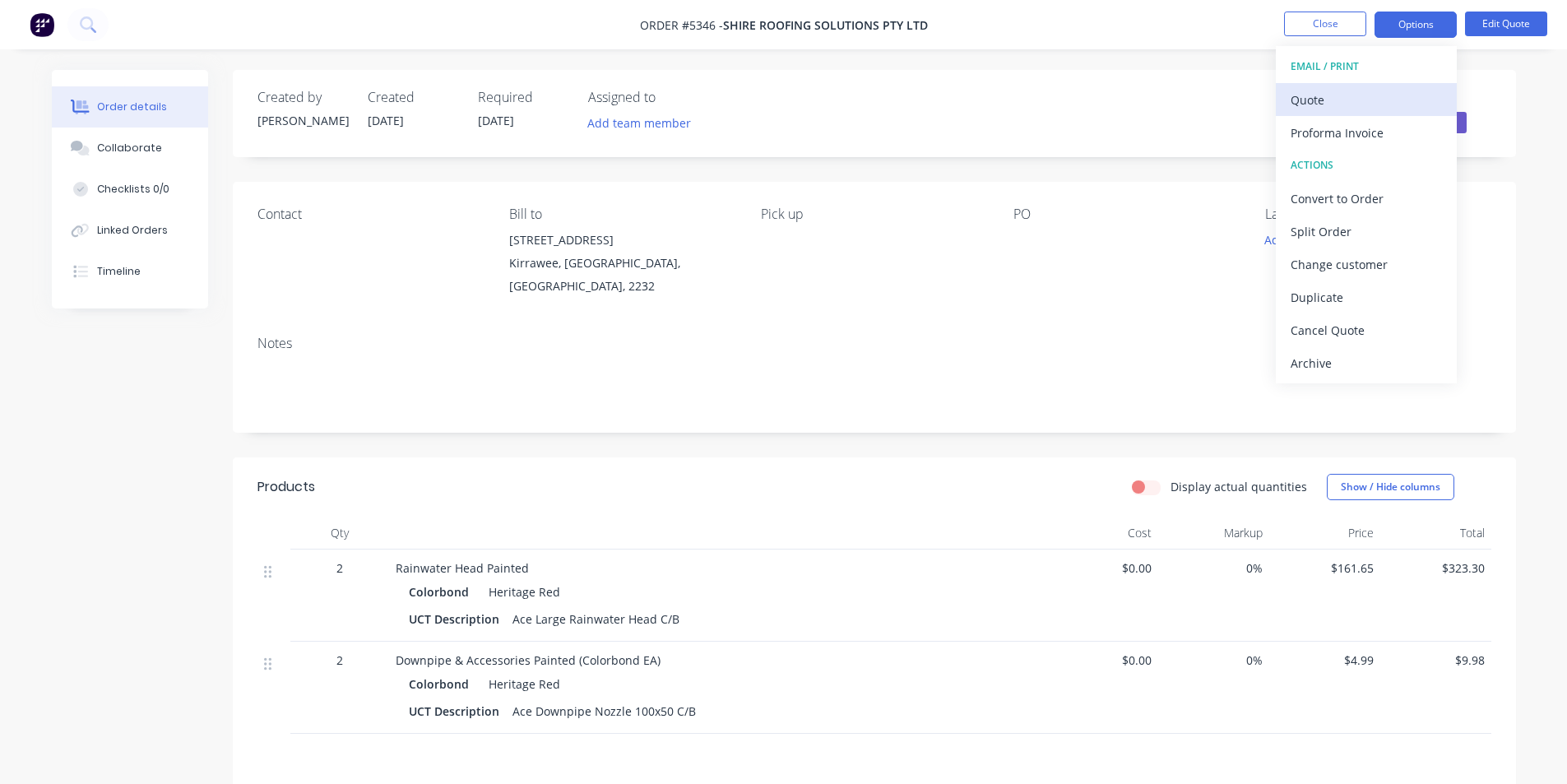
click at [1315, 102] on div "Quote" at bounding box center [1366, 100] width 152 height 24
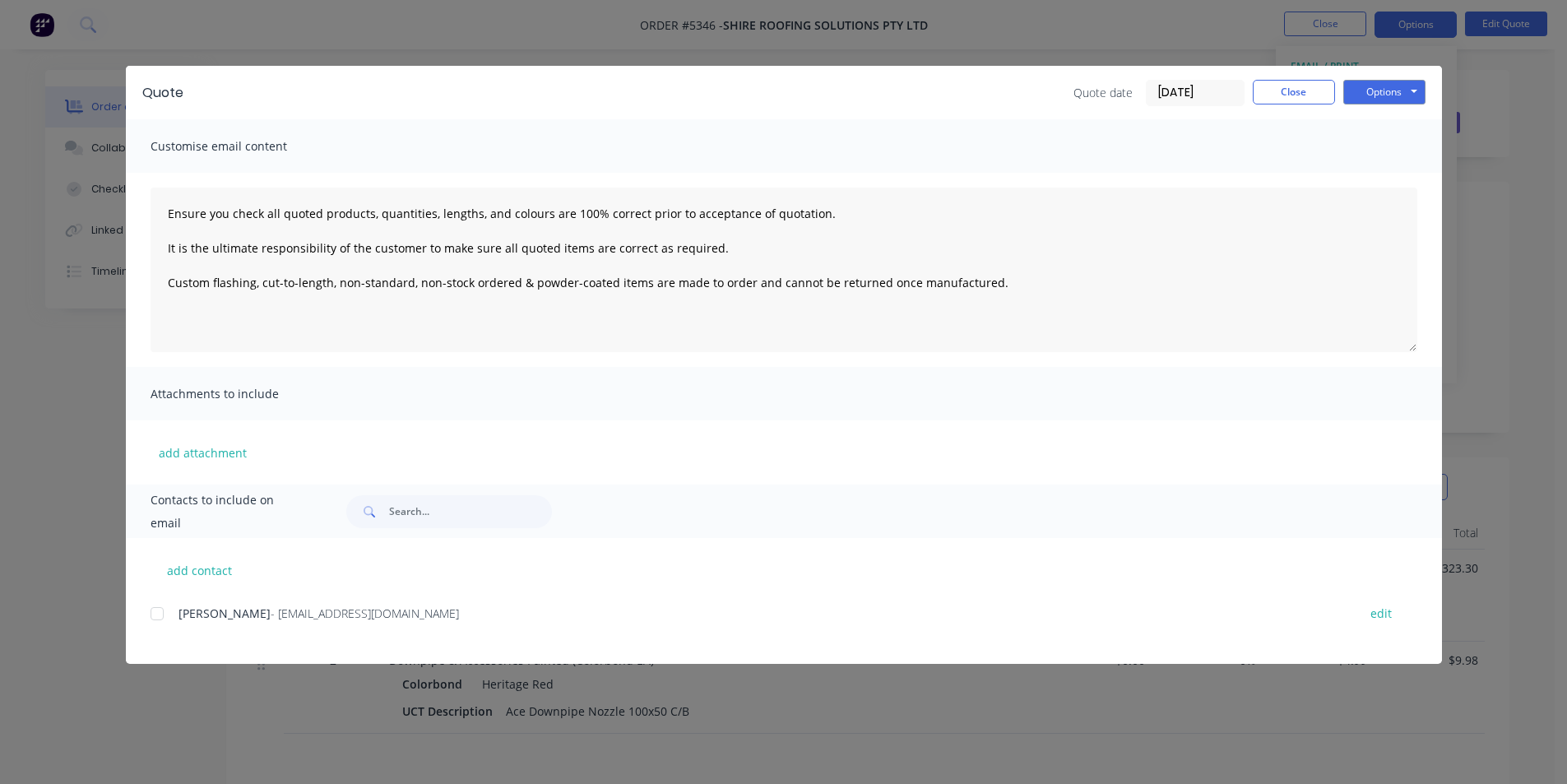
drag, startPoint x: 158, startPoint y: 614, endPoint x: 220, endPoint y: 597, distance: 64.3
click at [158, 614] on div at bounding box center [157, 614] width 33 height 33
click at [1390, 88] on button "Options" at bounding box center [1384, 92] width 83 height 25
click at [1402, 174] on button "Email" at bounding box center [1396, 176] width 105 height 28
type textarea "Ensure you check all quoted products, quantities, lengths, and colours are 100%…"
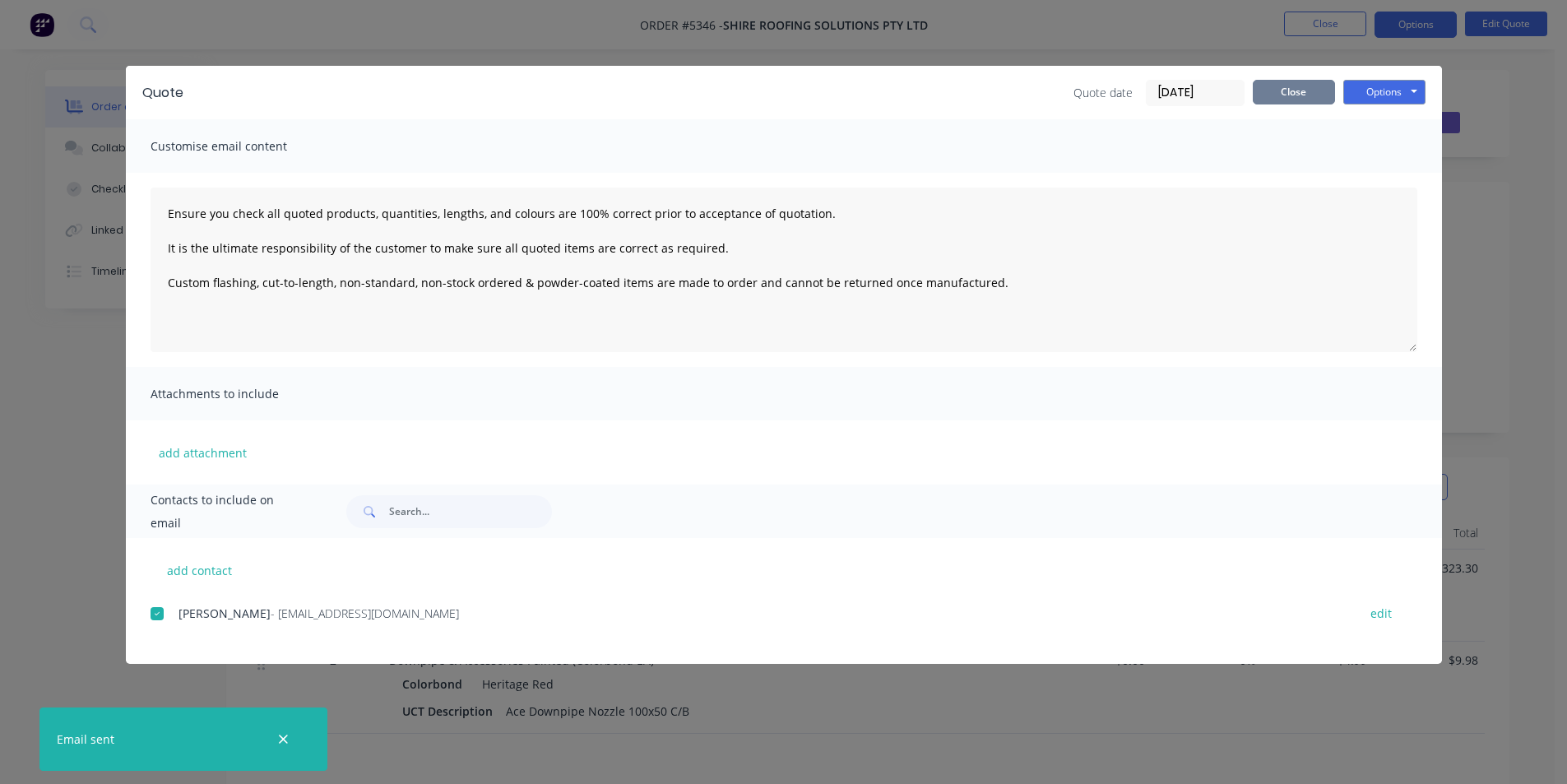
click at [1273, 97] on button "Close" at bounding box center [1294, 92] width 83 height 25
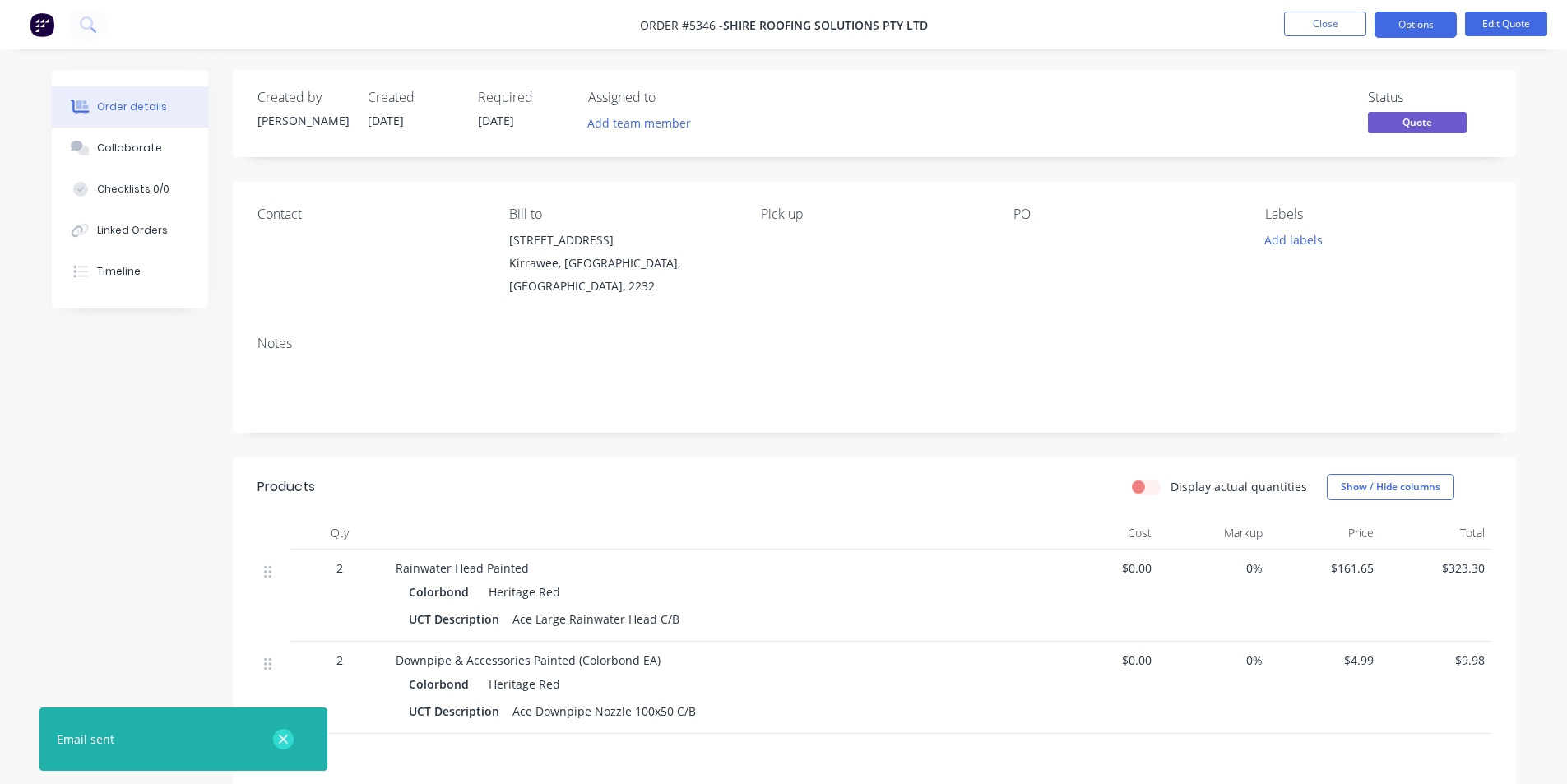
click at [288, 734] on icon "button" at bounding box center [283, 738] width 10 height 15
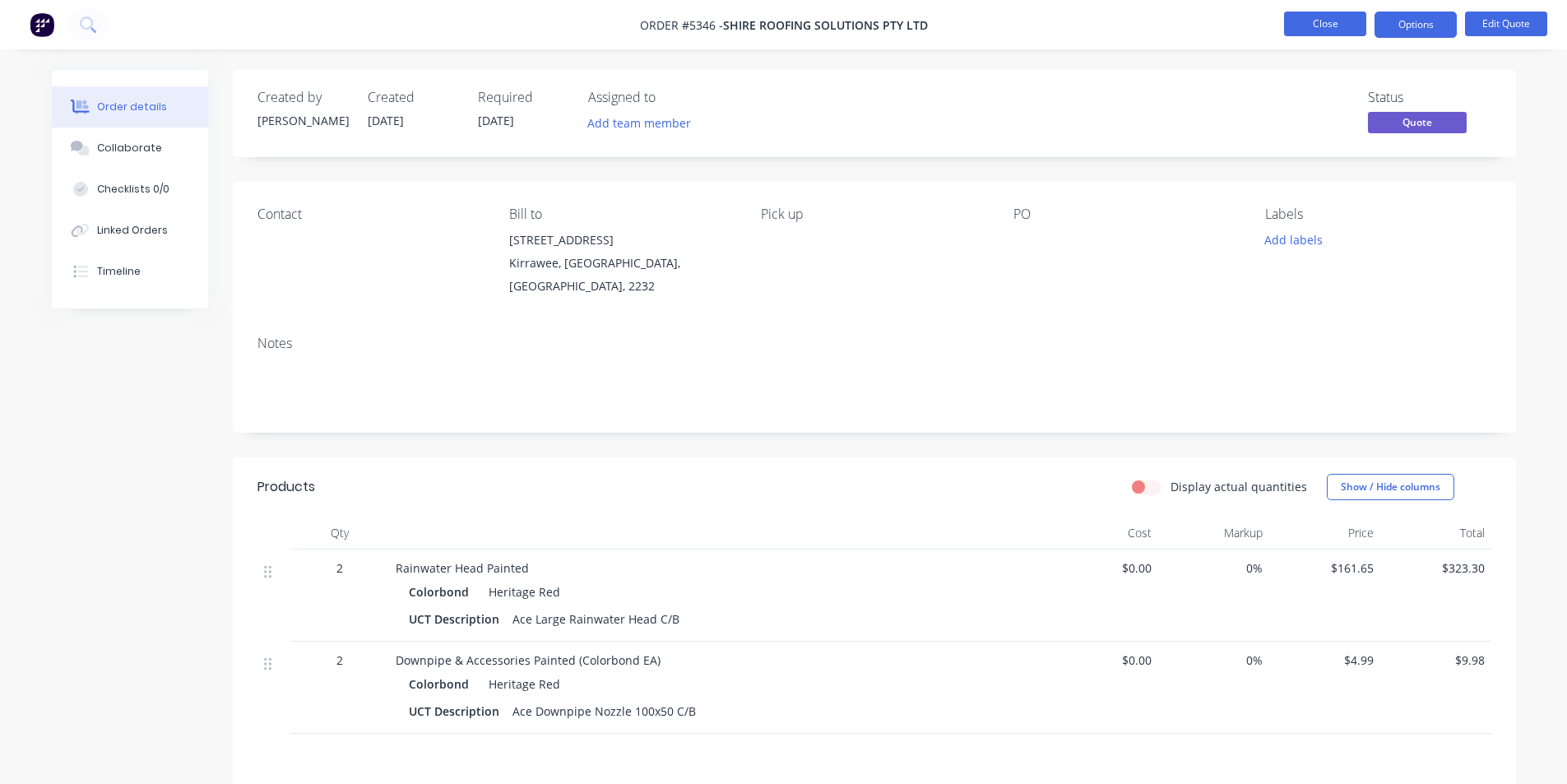
click at [1310, 15] on button "Close" at bounding box center [1326, 23] width 83 height 25
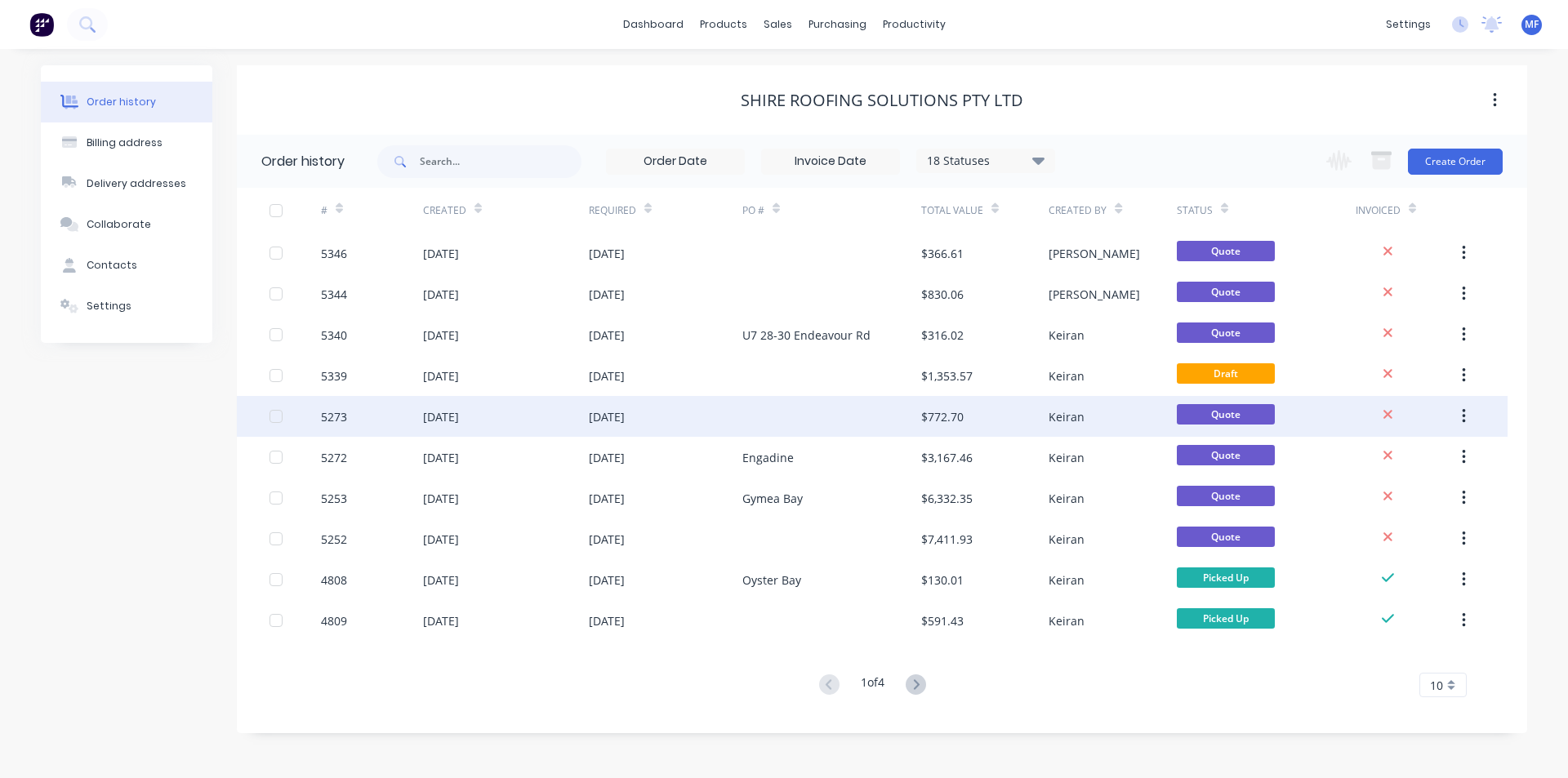
click at [618, 412] on div "[DATE]" at bounding box center [607, 417] width 36 height 17
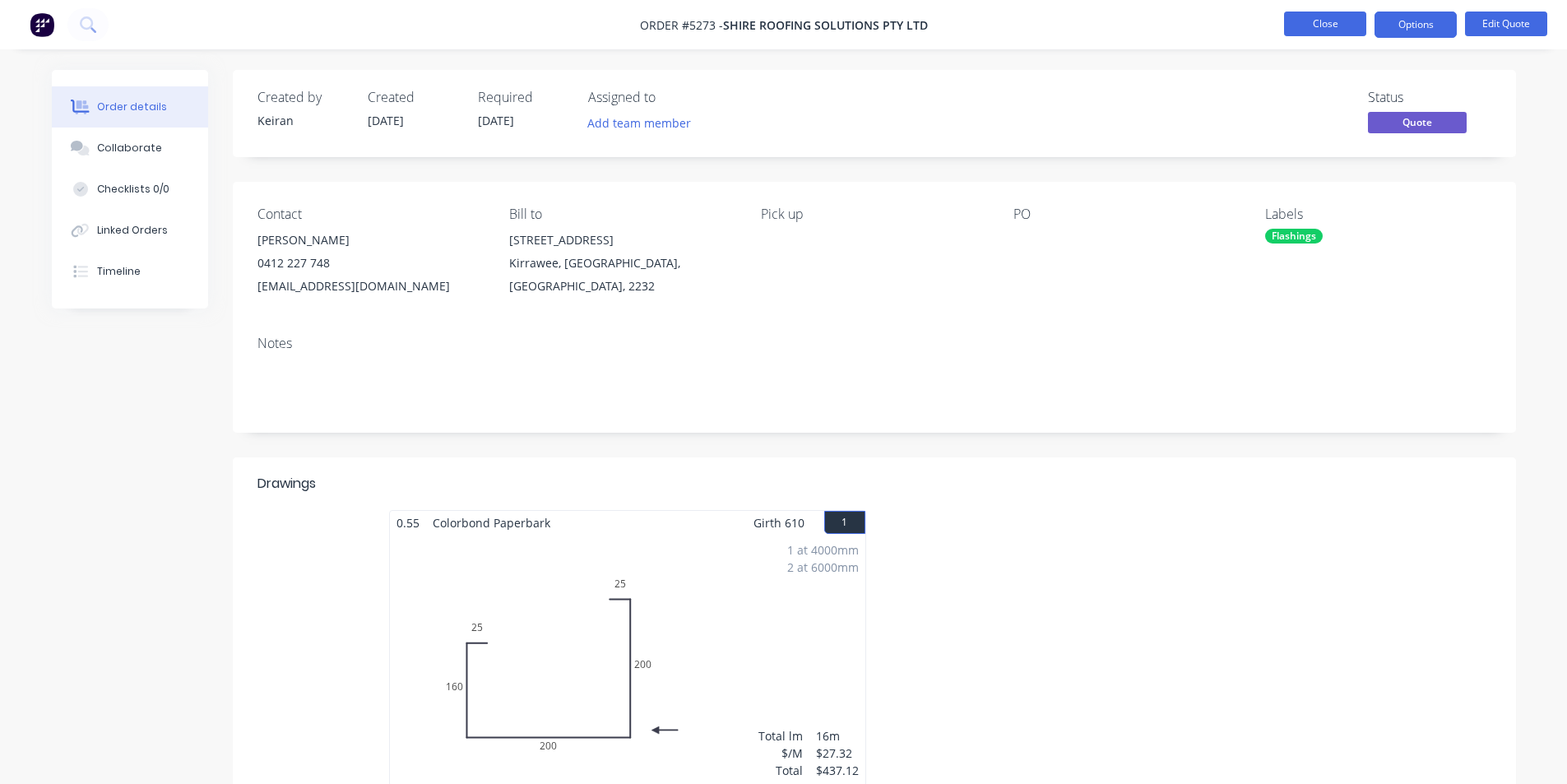
click at [1316, 21] on button "Close" at bounding box center [1326, 23] width 83 height 25
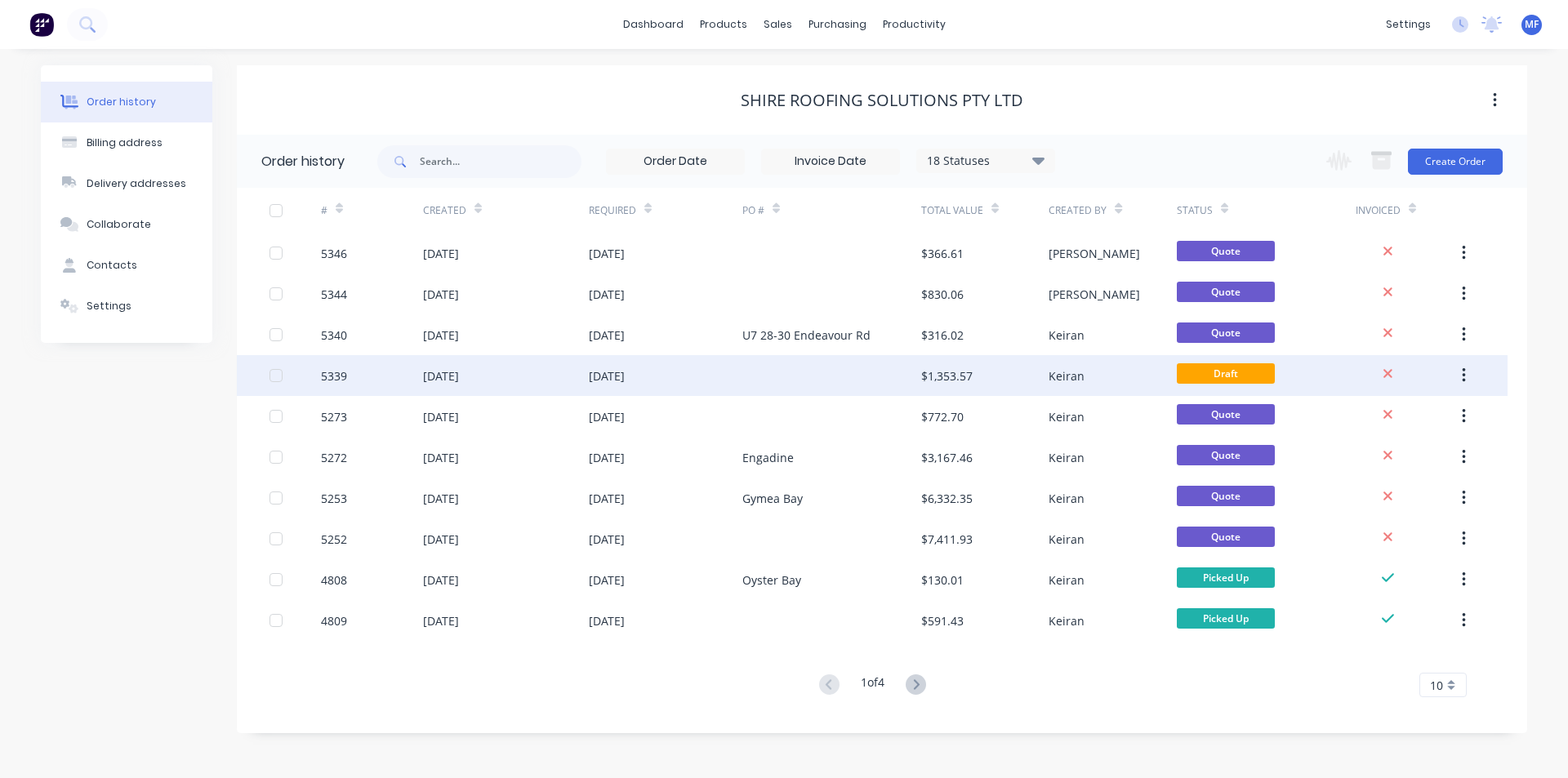
click at [949, 375] on div "$1,353.57" at bounding box center [947, 376] width 51 height 17
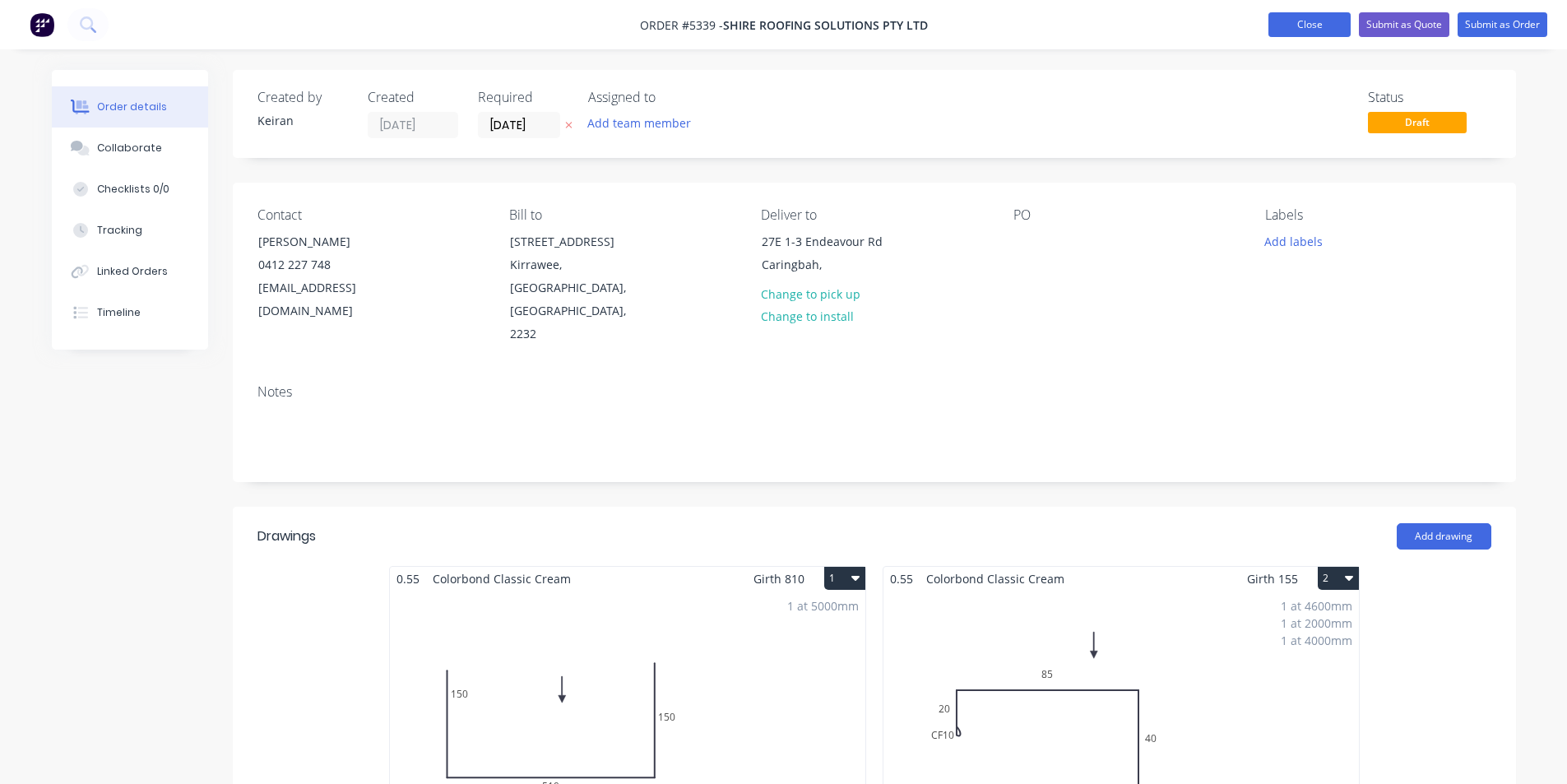
click at [1310, 15] on button "Close" at bounding box center [1310, 24] width 83 height 25
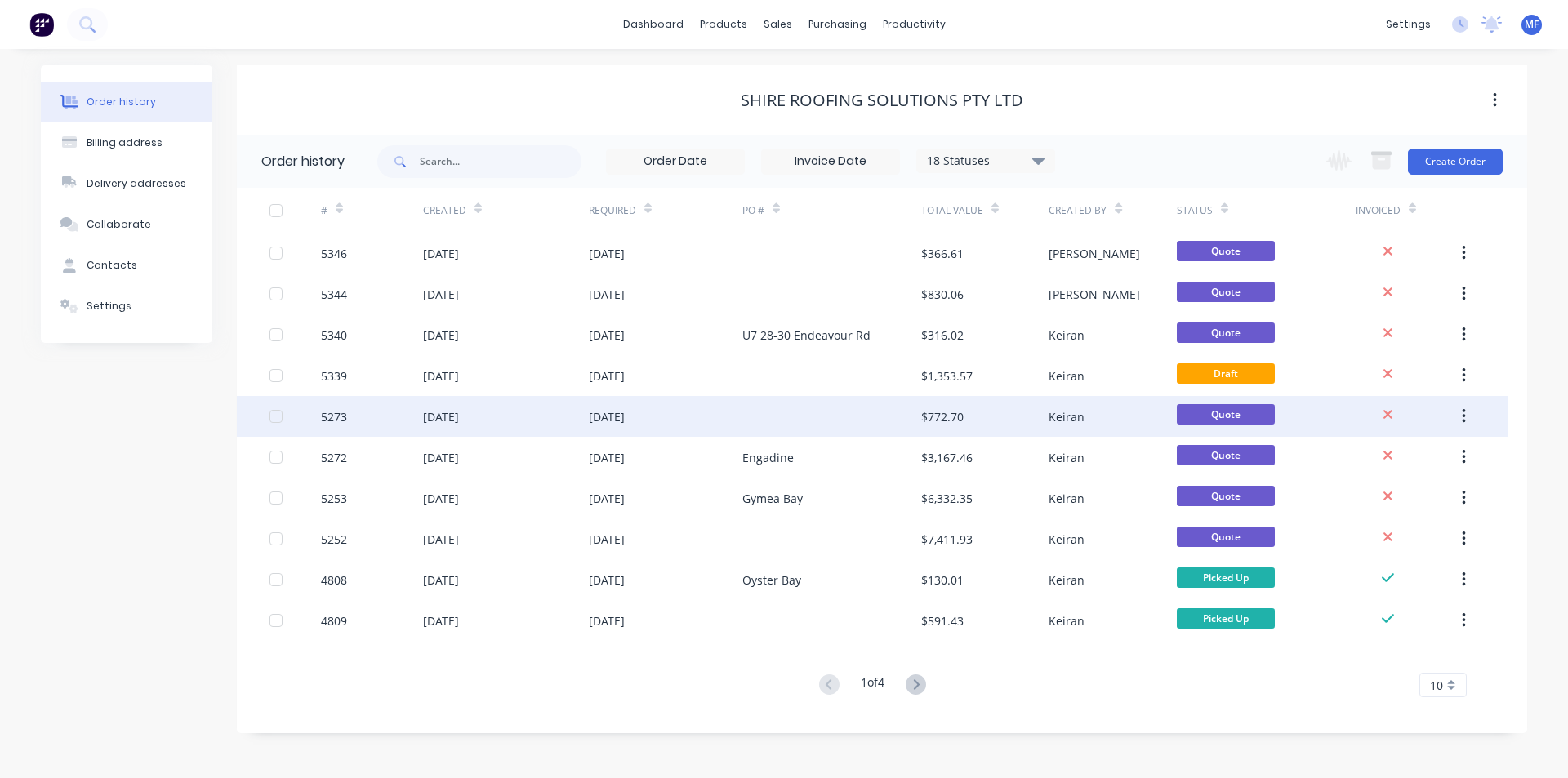
click at [459, 414] on div "[DATE]" at bounding box center [441, 417] width 36 height 17
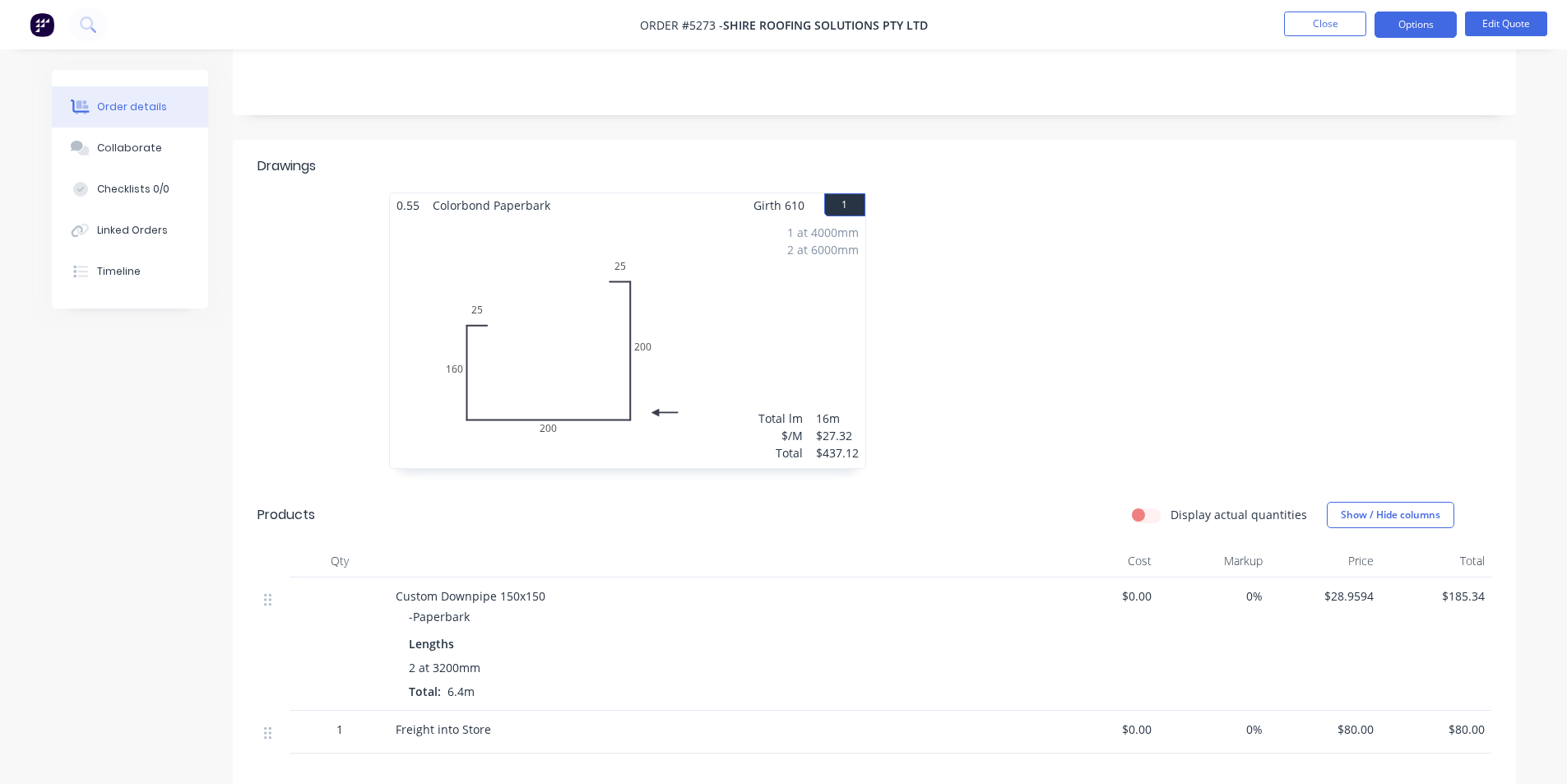
scroll to position [164, 0]
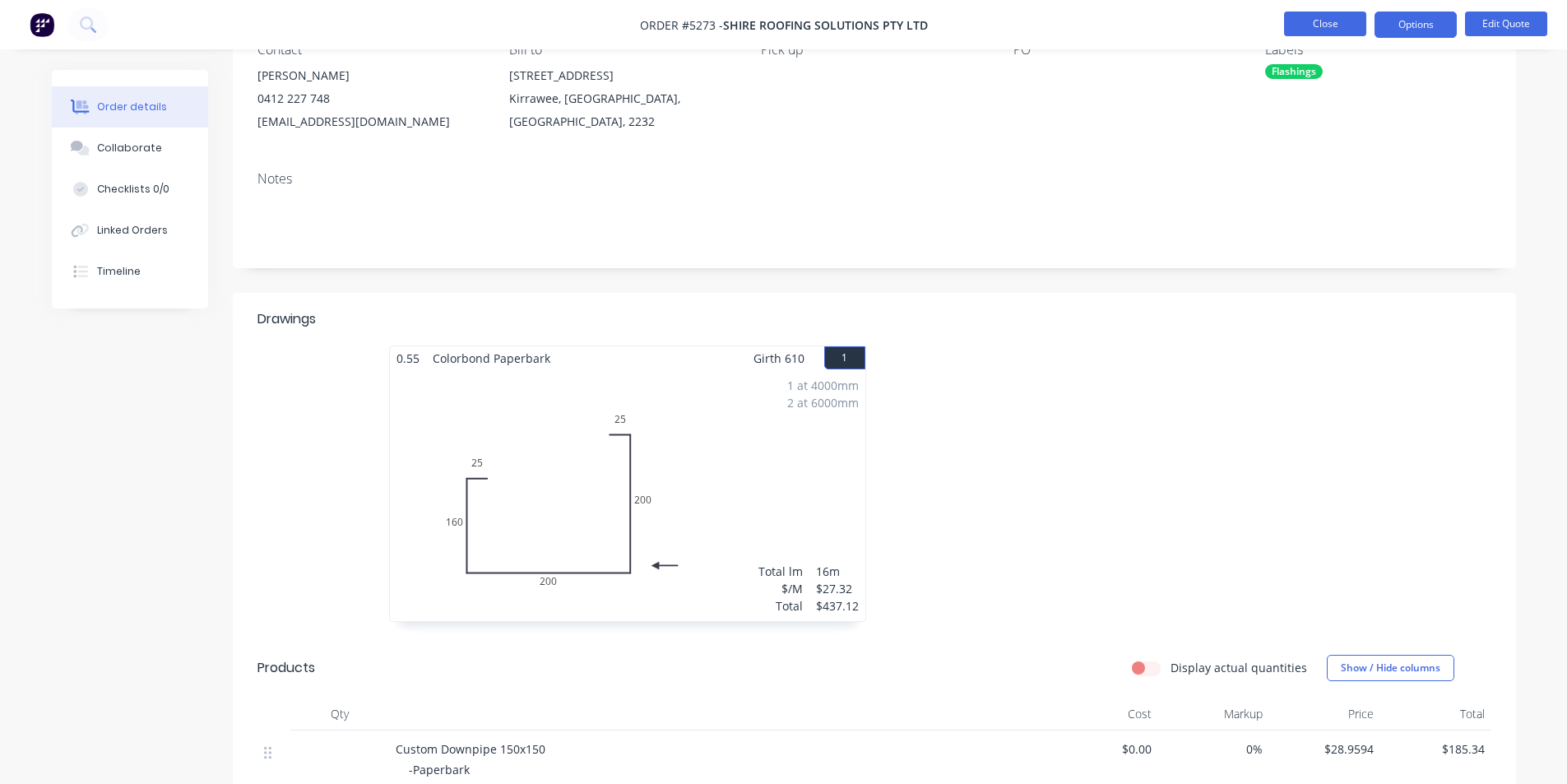
click at [1322, 20] on button "Close" at bounding box center [1326, 23] width 83 height 25
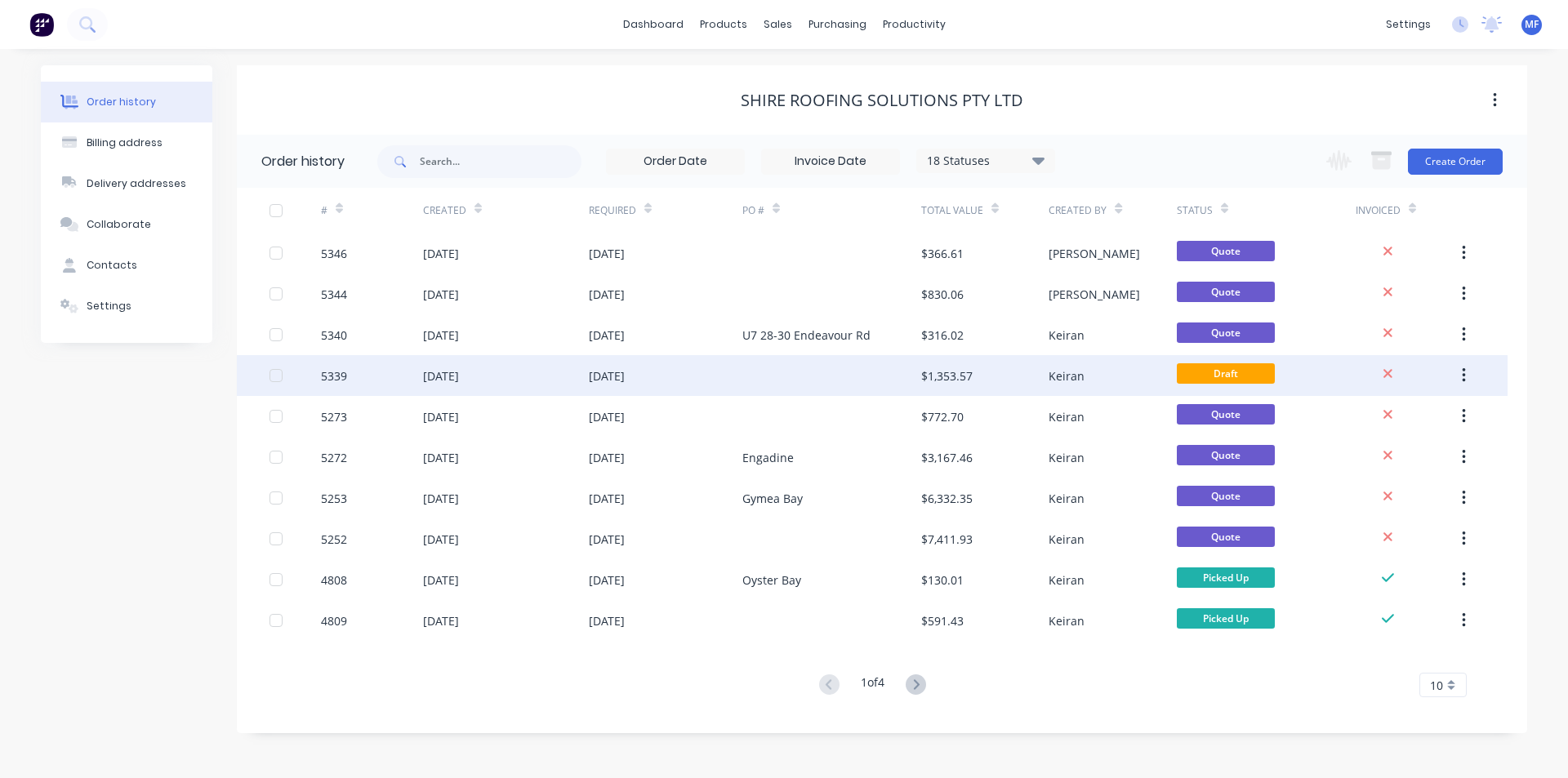
click at [612, 372] on div "[DATE]" at bounding box center [607, 376] width 36 height 17
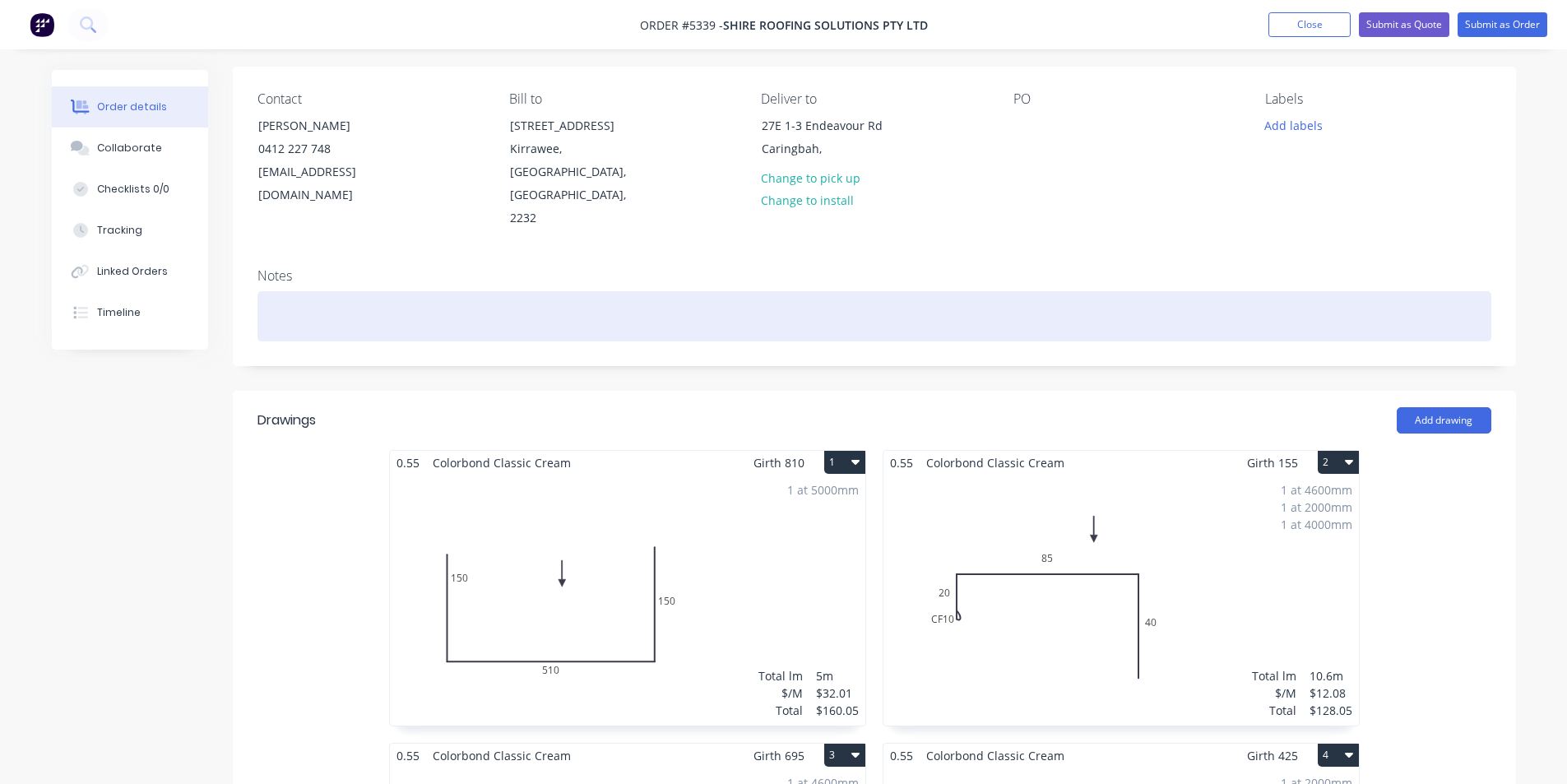
scroll to position [164, 0]
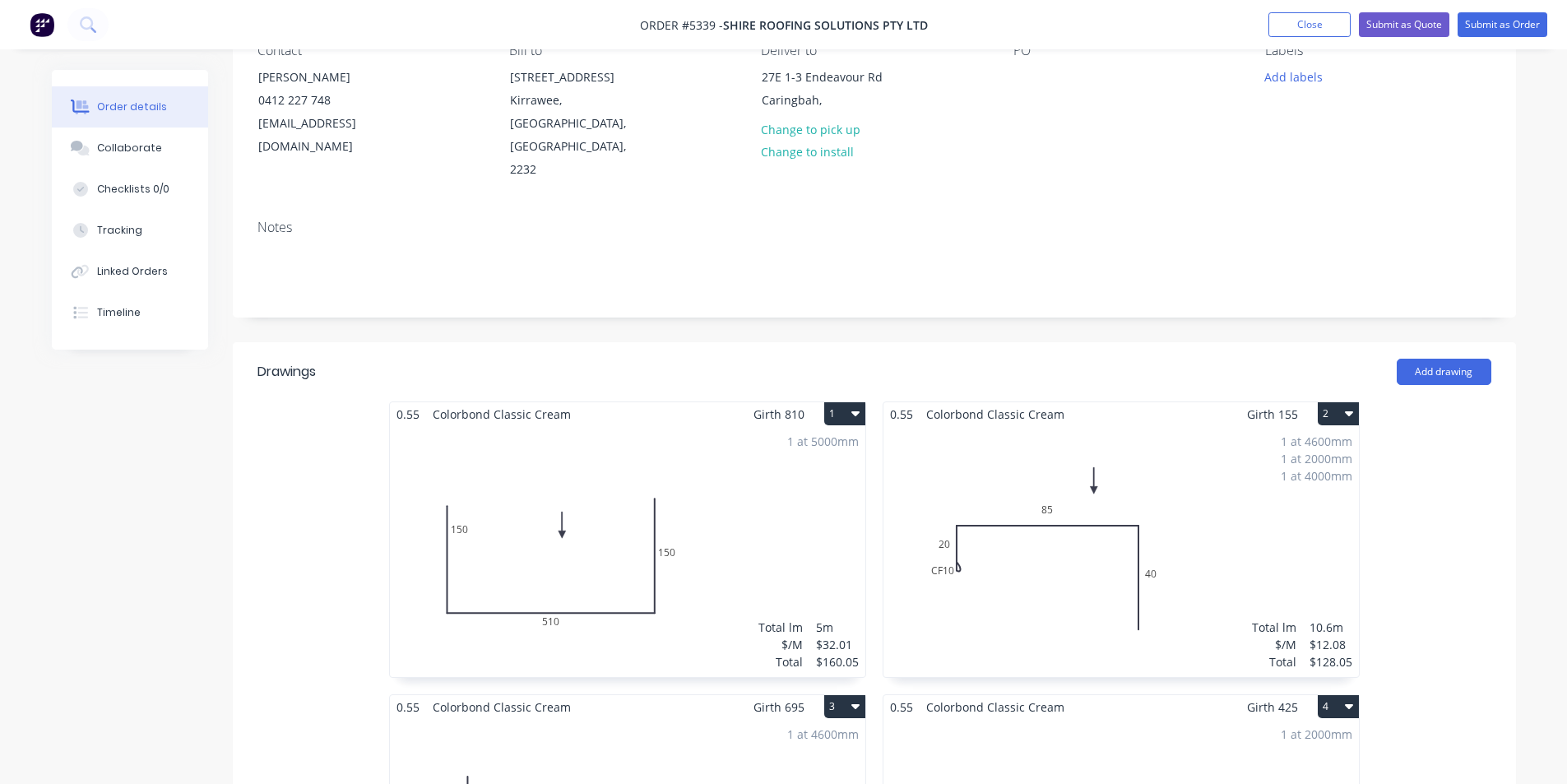
drag, startPoint x: 530, startPoint y: 370, endPoint x: 588, endPoint y: 423, distance: 78.6
click at [530, 402] on span "Colorbond Classic Cream" at bounding box center [502, 414] width 152 height 24
click at [678, 426] on div "1 at 5000mm Total lm $/M Total 5m $32.01 $160.05" at bounding box center [628, 551] width 475 height 250
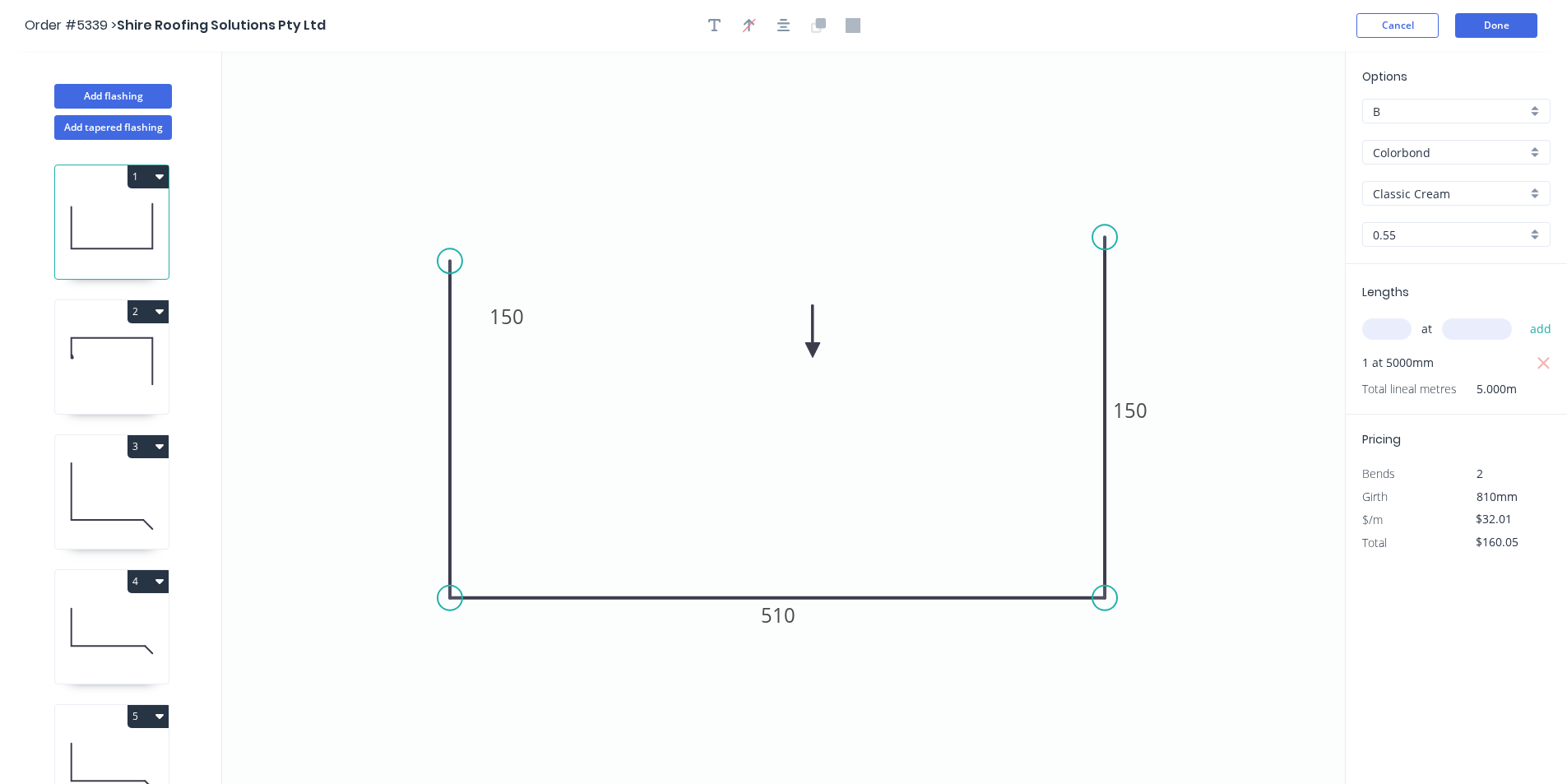
click at [1473, 194] on input "Classic Cream" at bounding box center [1450, 194] width 154 height 17
click at [1450, 220] on div "Paperbark" at bounding box center [1456, 225] width 187 height 28
type input "Paperbark"
click at [1498, 28] on button "Done" at bounding box center [1496, 25] width 83 height 25
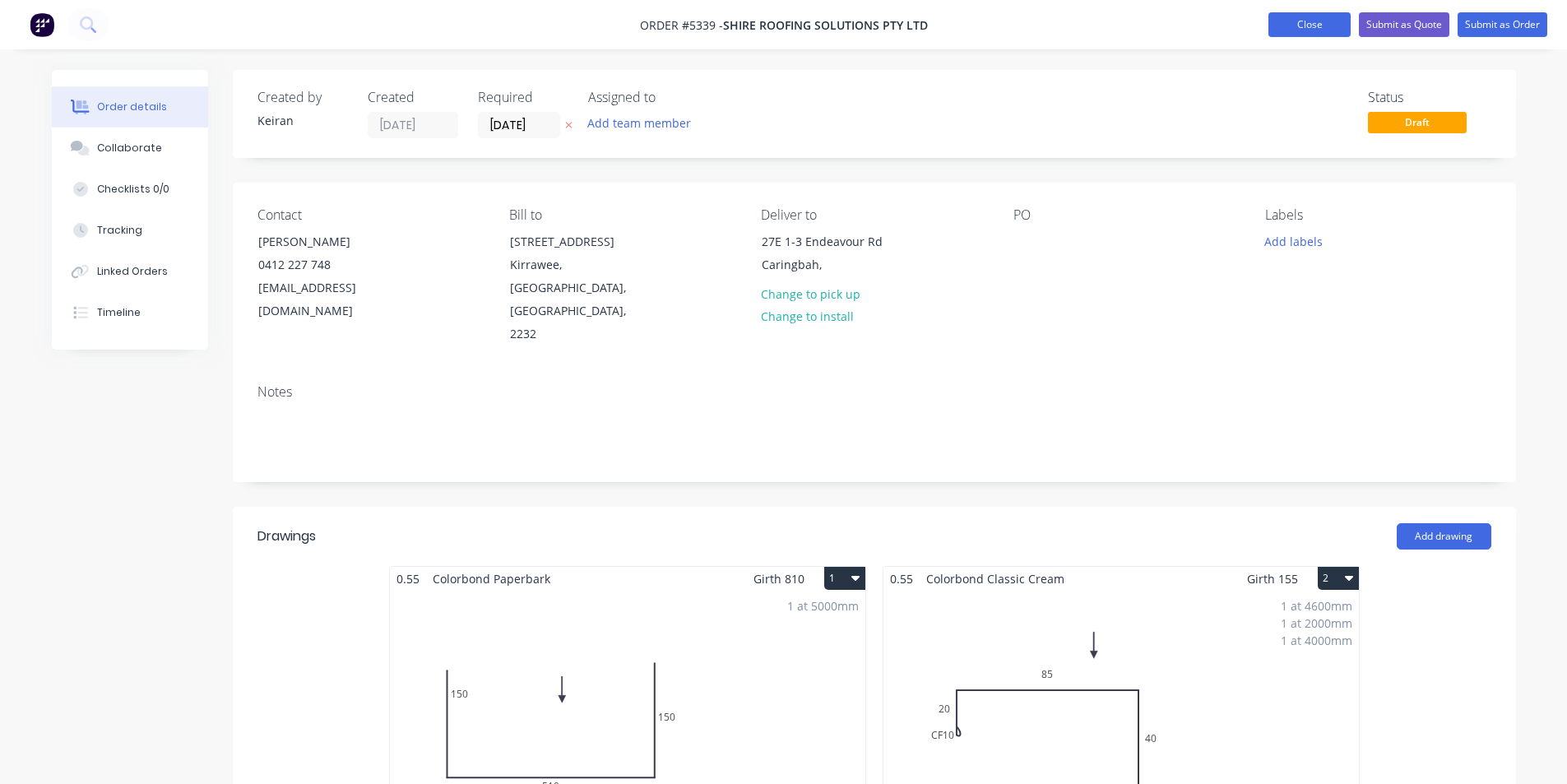
click at [1305, 17] on button "Close" at bounding box center [1310, 24] width 83 height 25
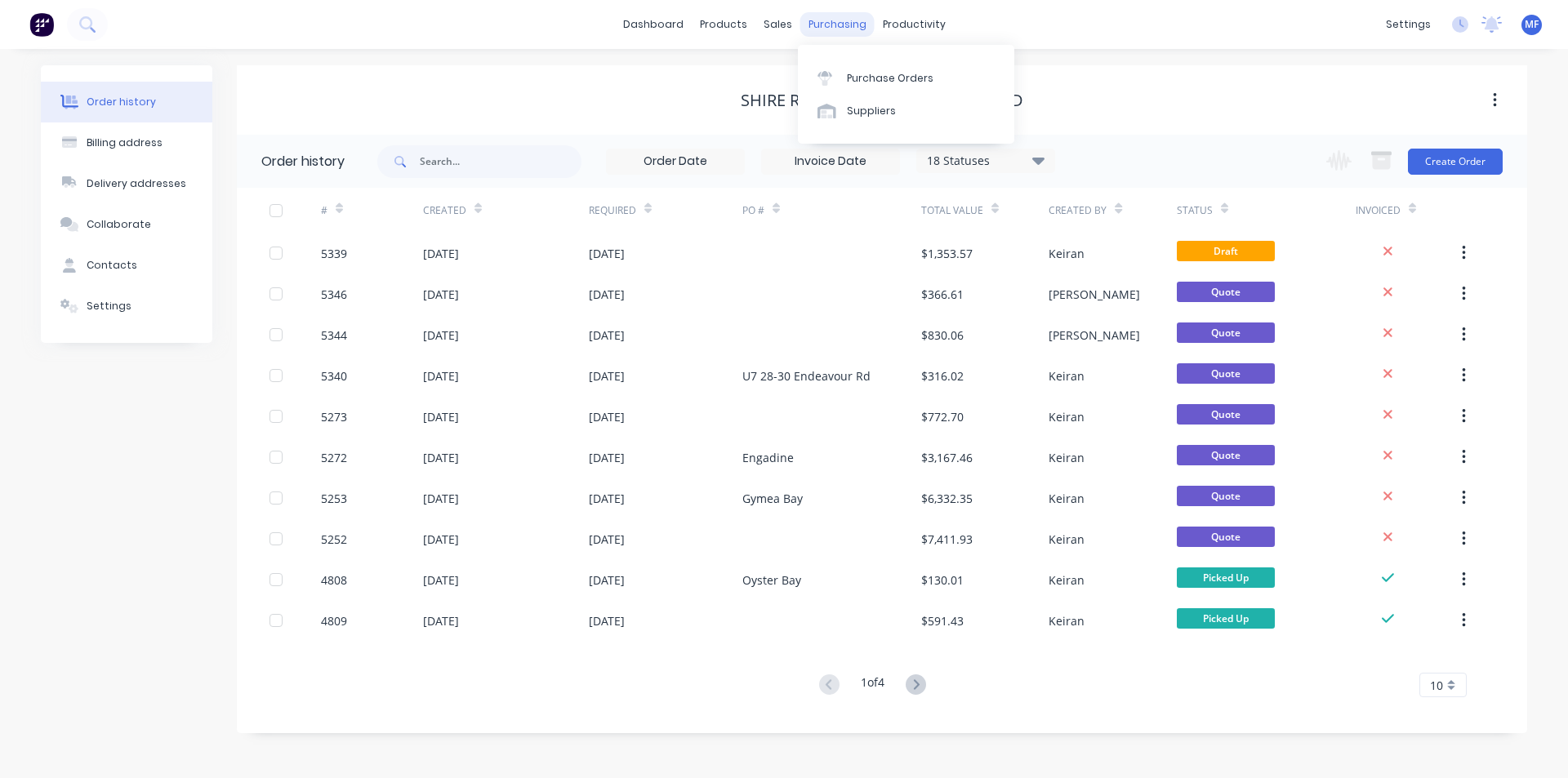
click at [824, 30] on div "purchasing" at bounding box center [837, 24] width 74 height 25
drag, startPoint x: 784, startPoint y: 30, endPoint x: 805, endPoint y: 78, distance: 52.4
click at [784, 30] on div "sales" at bounding box center [778, 24] width 45 height 25
click at [820, 108] on div "Customers" at bounding box center [833, 110] width 59 height 15
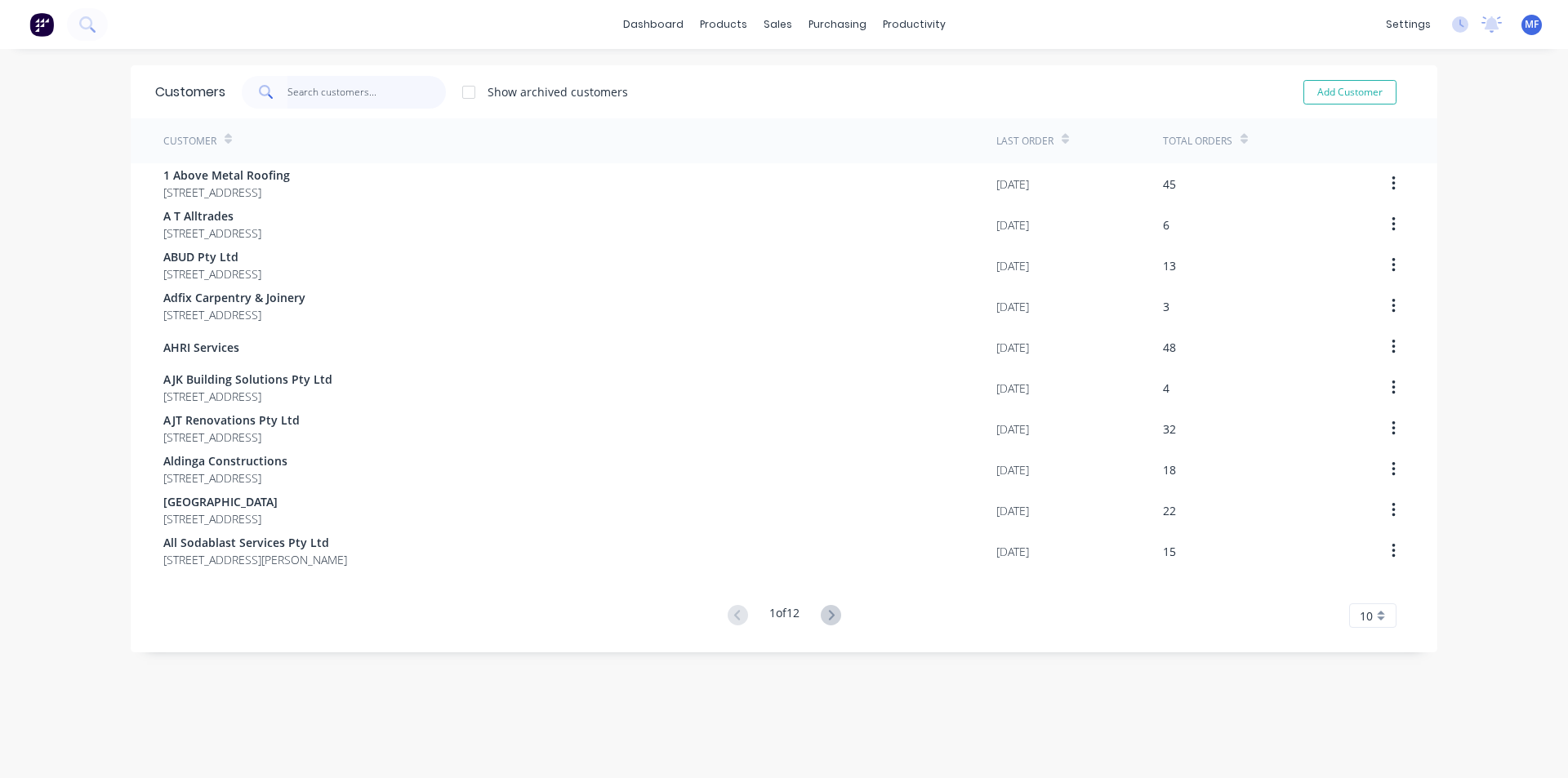
click at [387, 91] on input "text" at bounding box center [367, 92] width 159 height 32
click at [775, 9] on div "dashboard products sales purchasing productivity dashboard products Product Cat…" at bounding box center [784, 24] width 1568 height 49
click at [810, 104] on div "Customers" at bounding box center [828, 110] width 59 height 15
click at [349, 89] on input "text" at bounding box center [367, 92] width 159 height 32
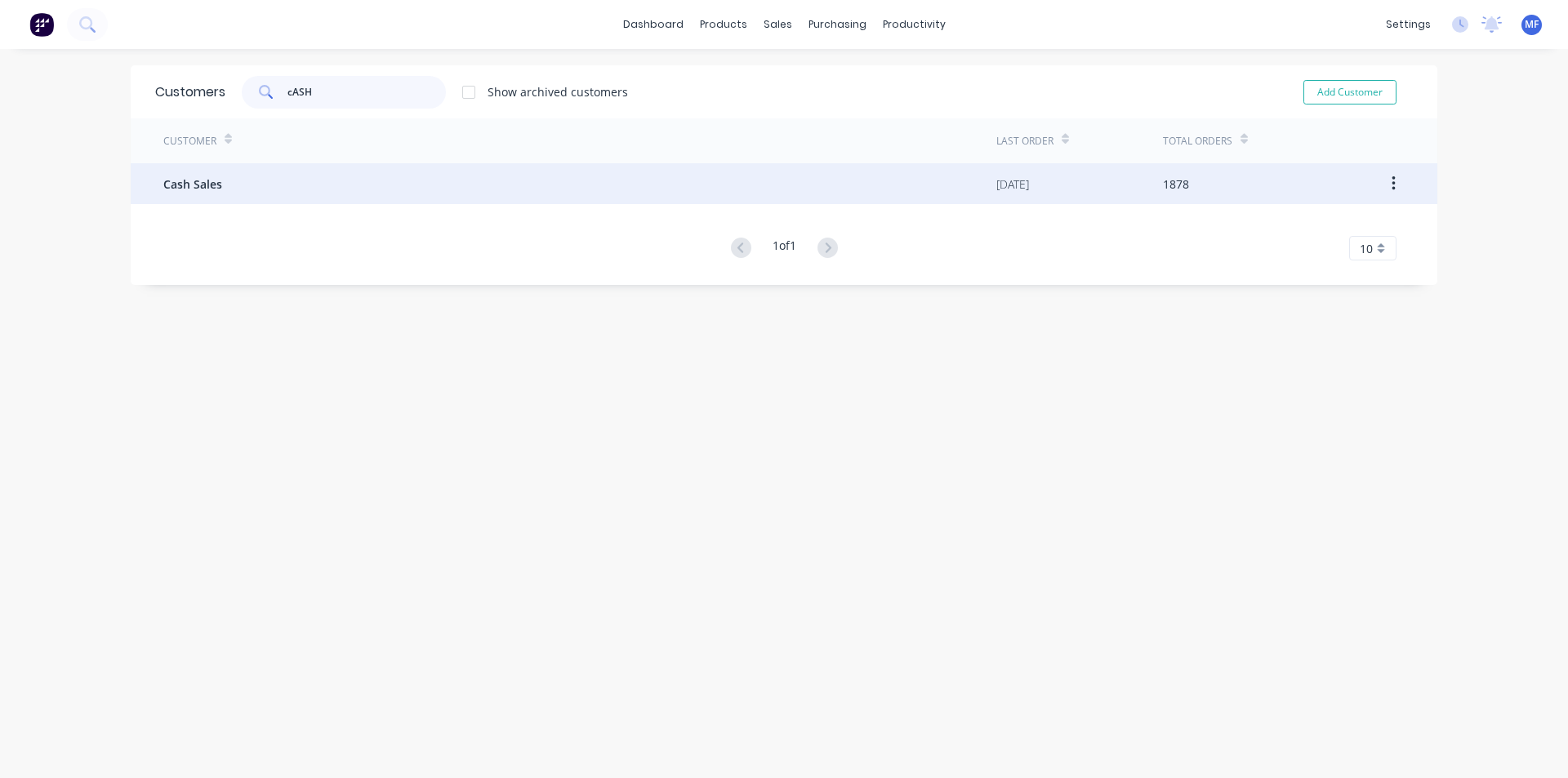
type input "cASH"
click at [201, 192] on span "Cash Sales" at bounding box center [192, 184] width 59 height 17
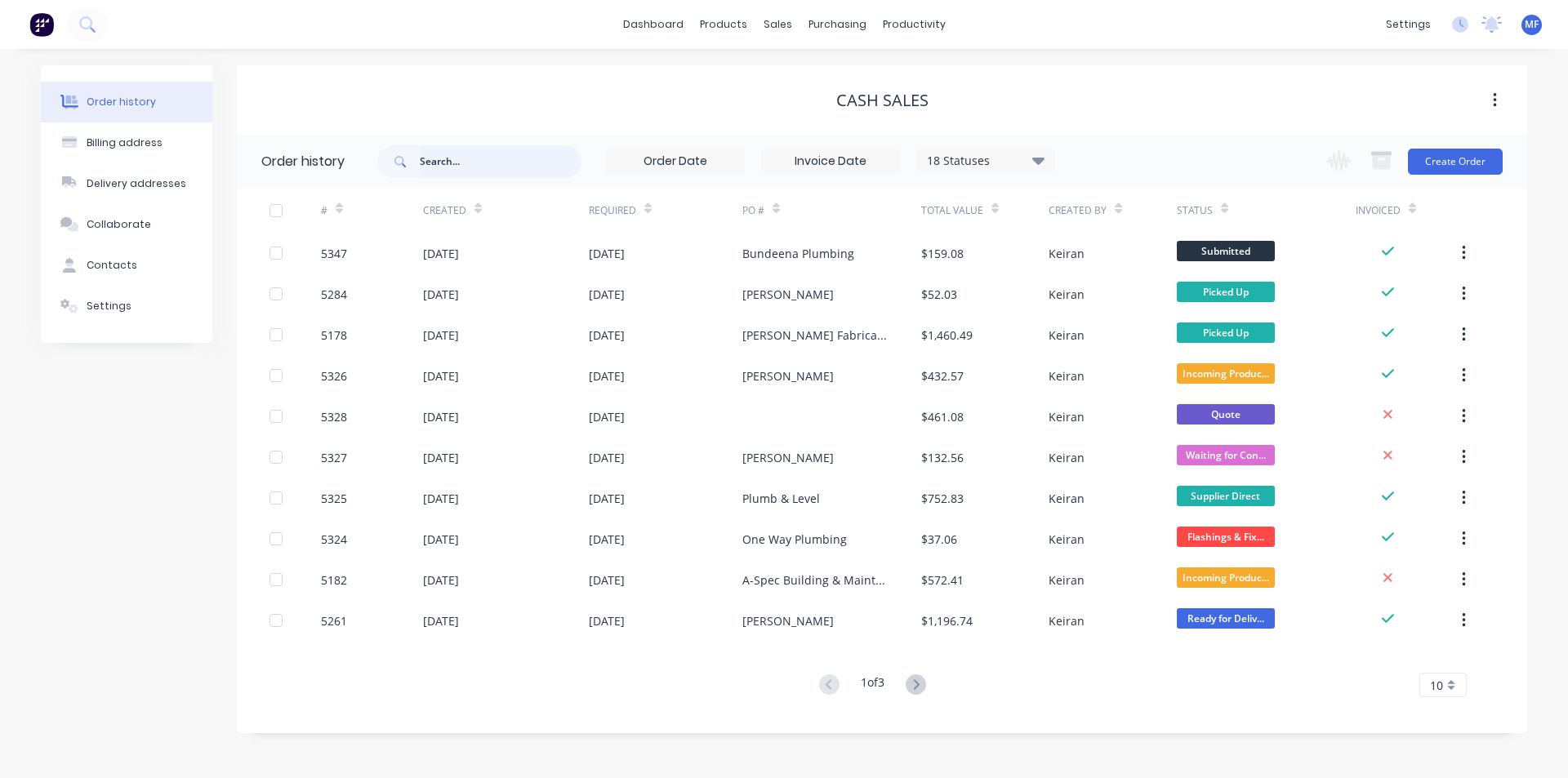
click at [458, 160] on input "text" at bounding box center [500, 161] width 161 height 32
type input "JPH"
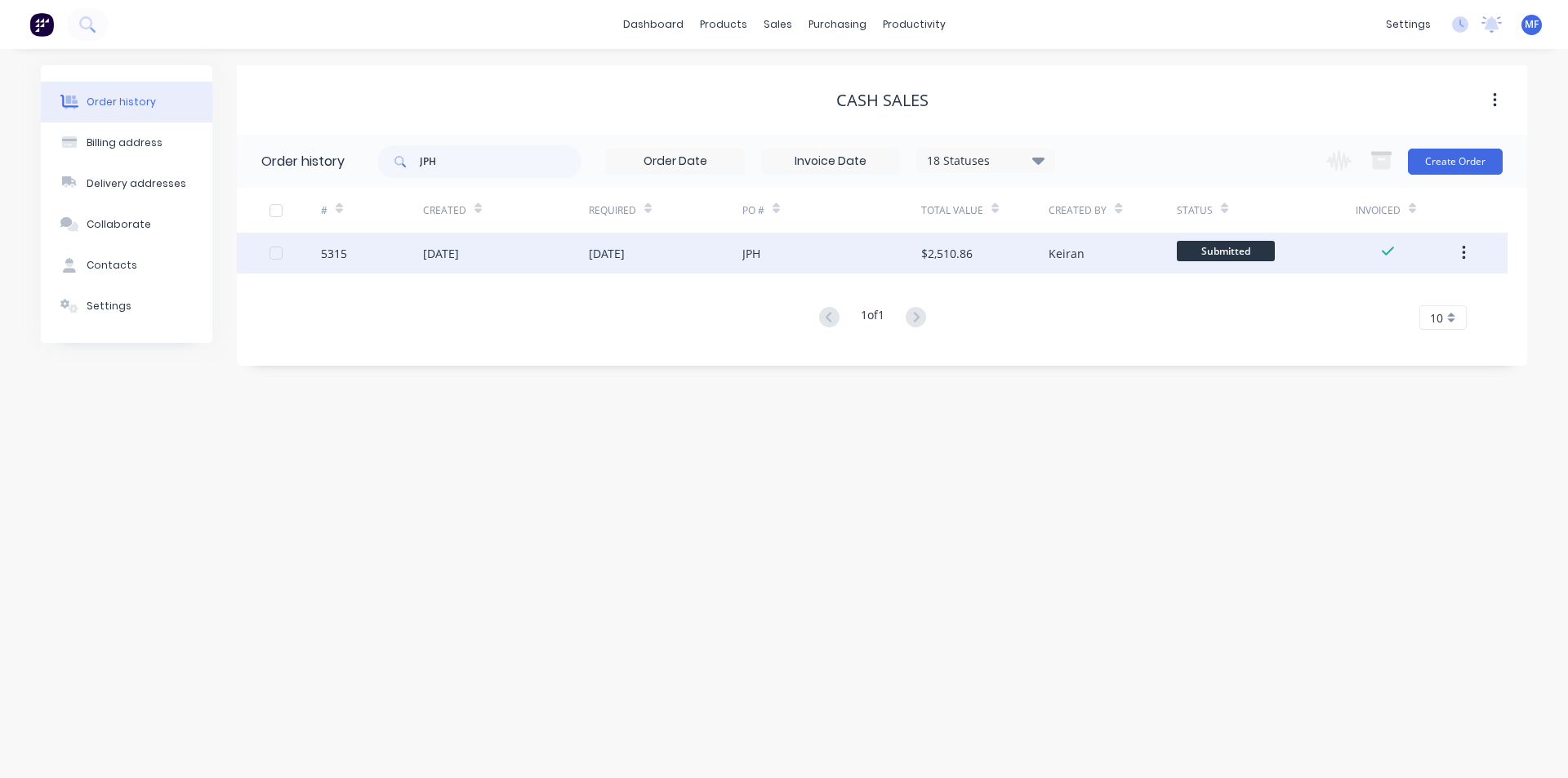
click at [751, 253] on div "JPH" at bounding box center [751, 254] width 18 height 17
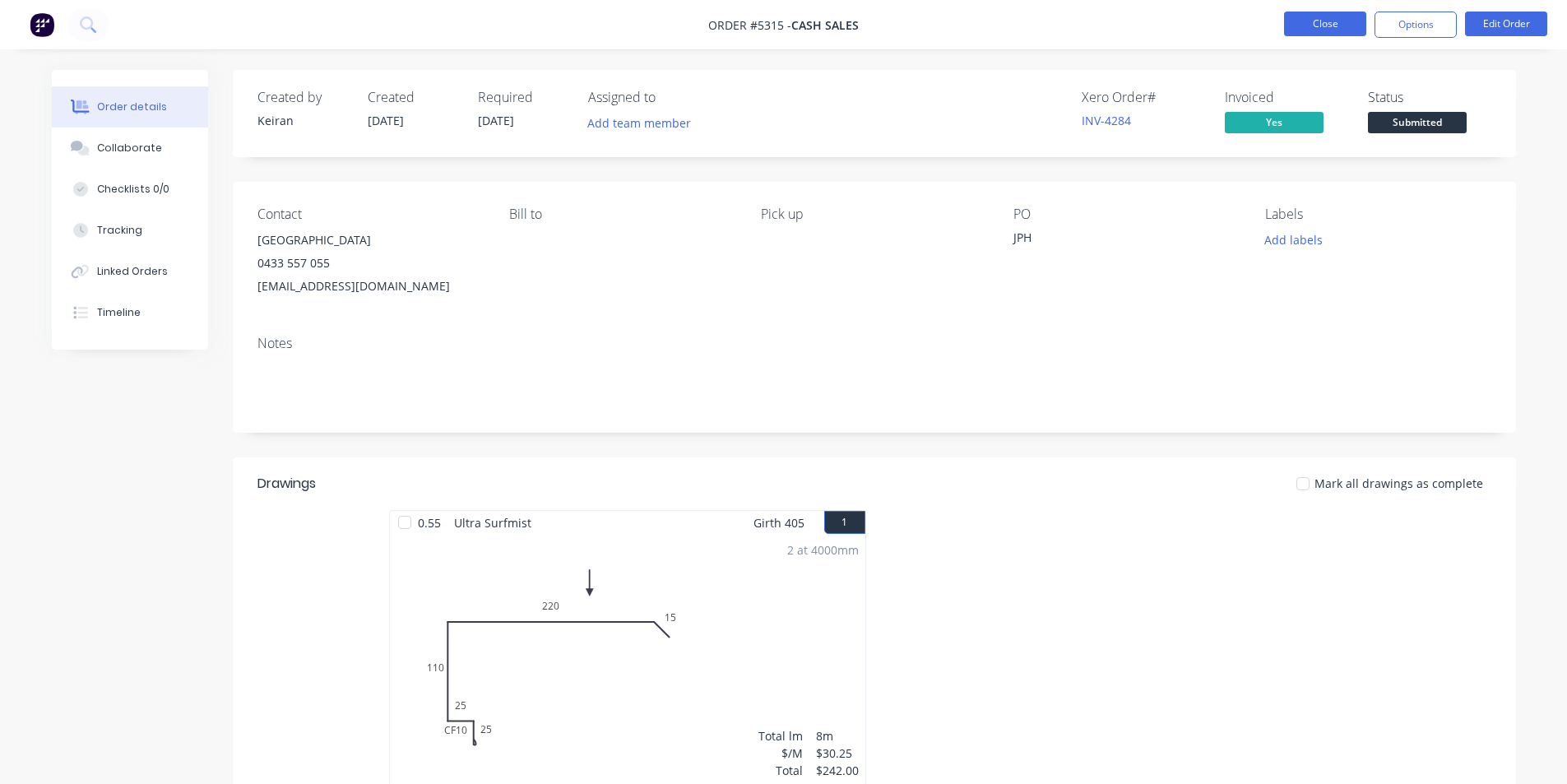
click at [1316, 26] on button "Close" at bounding box center [1326, 23] width 83 height 25
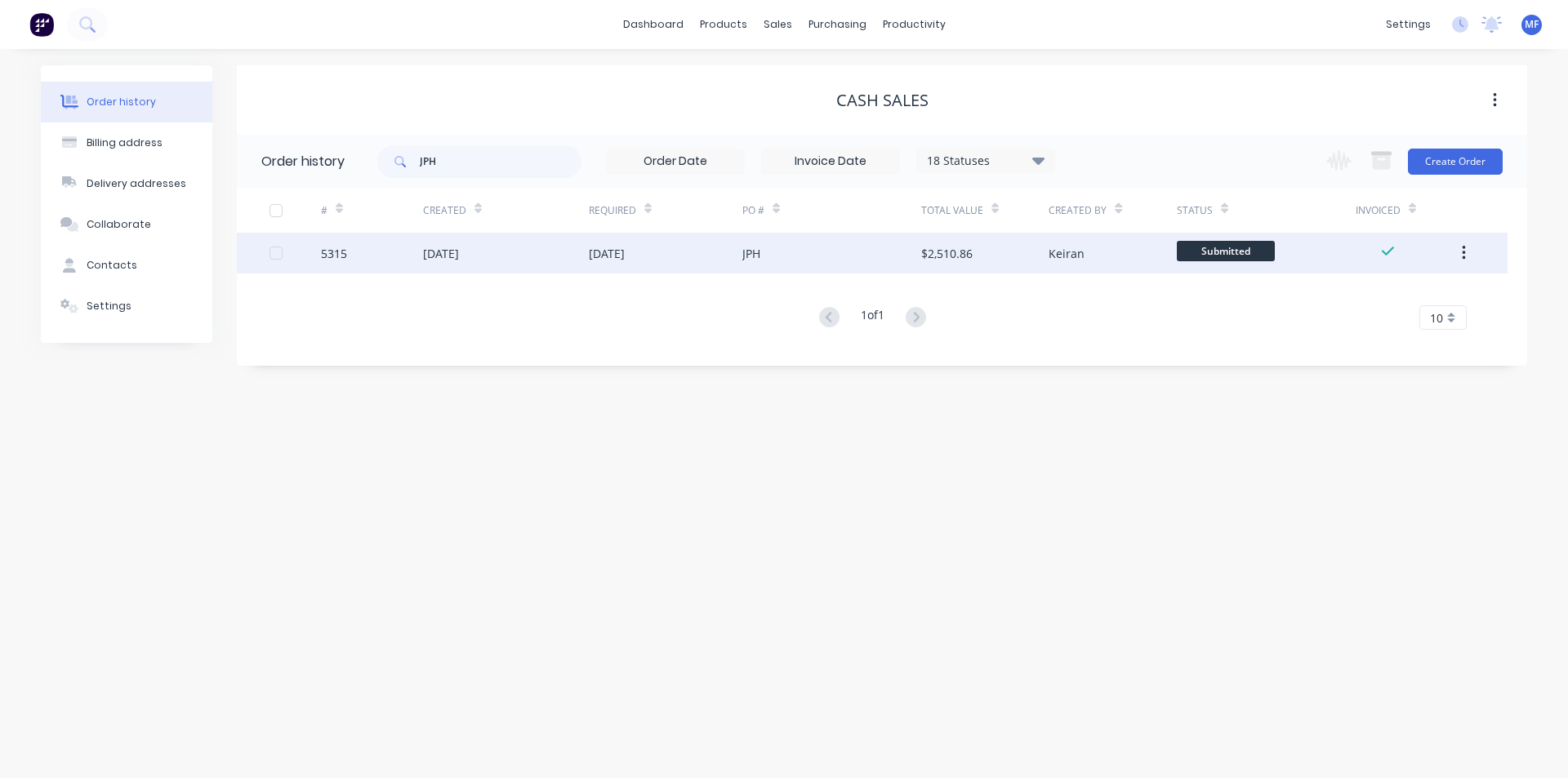
click at [757, 254] on div "JPH" at bounding box center [751, 254] width 18 height 17
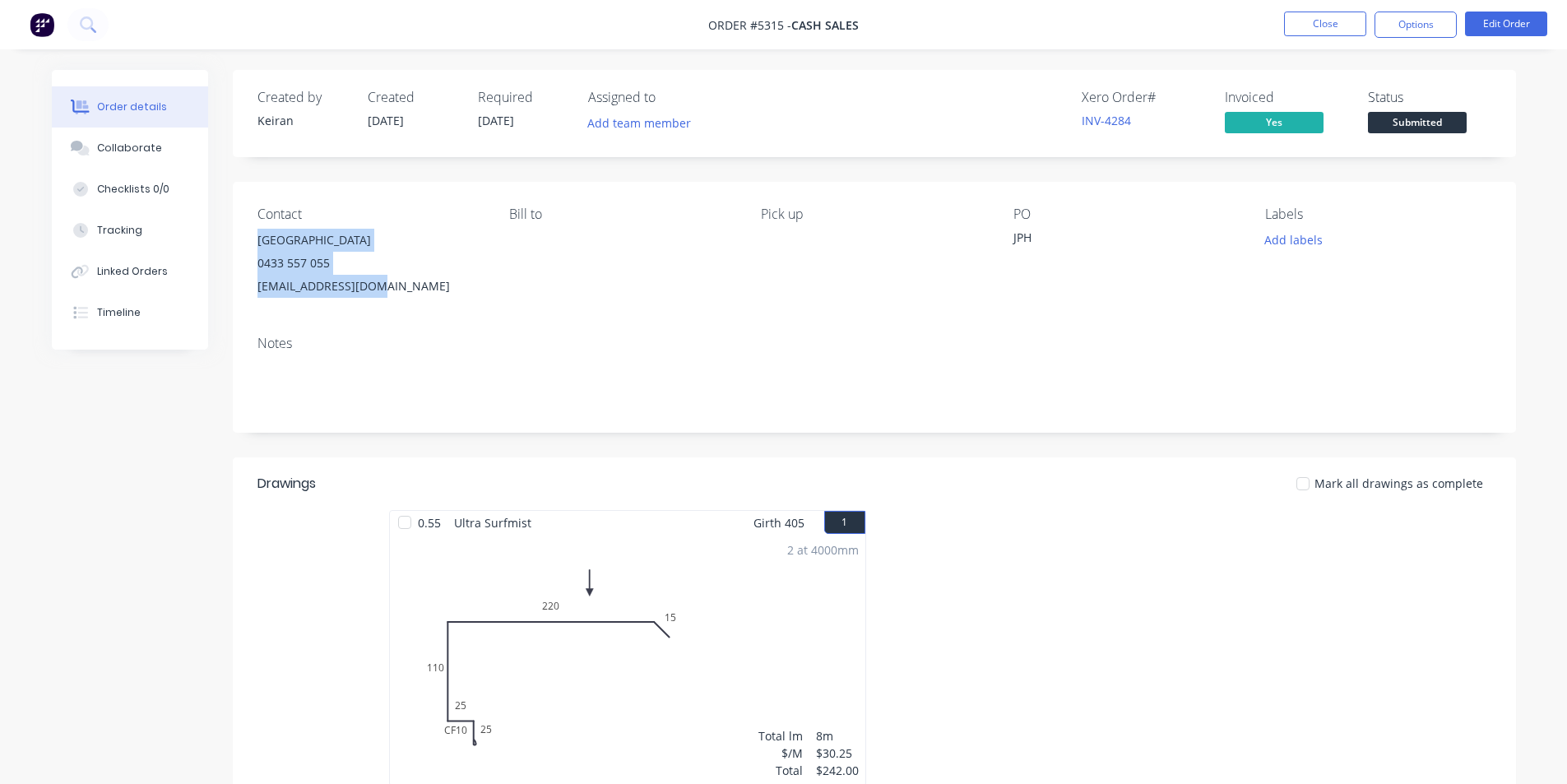
drag, startPoint x: 364, startPoint y: 285, endPoint x: 257, endPoint y: 231, distance: 119.9
click at [257, 231] on div "JPH Building 0433 557 055 craigtiff@gmail.com" at bounding box center [370, 263] width 226 height 69
copy div "JPH Building 0433 557 055 craigtiff@gmail.com"
click at [1329, 25] on button "Close" at bounding box center [1326, 23] width 83 height 25
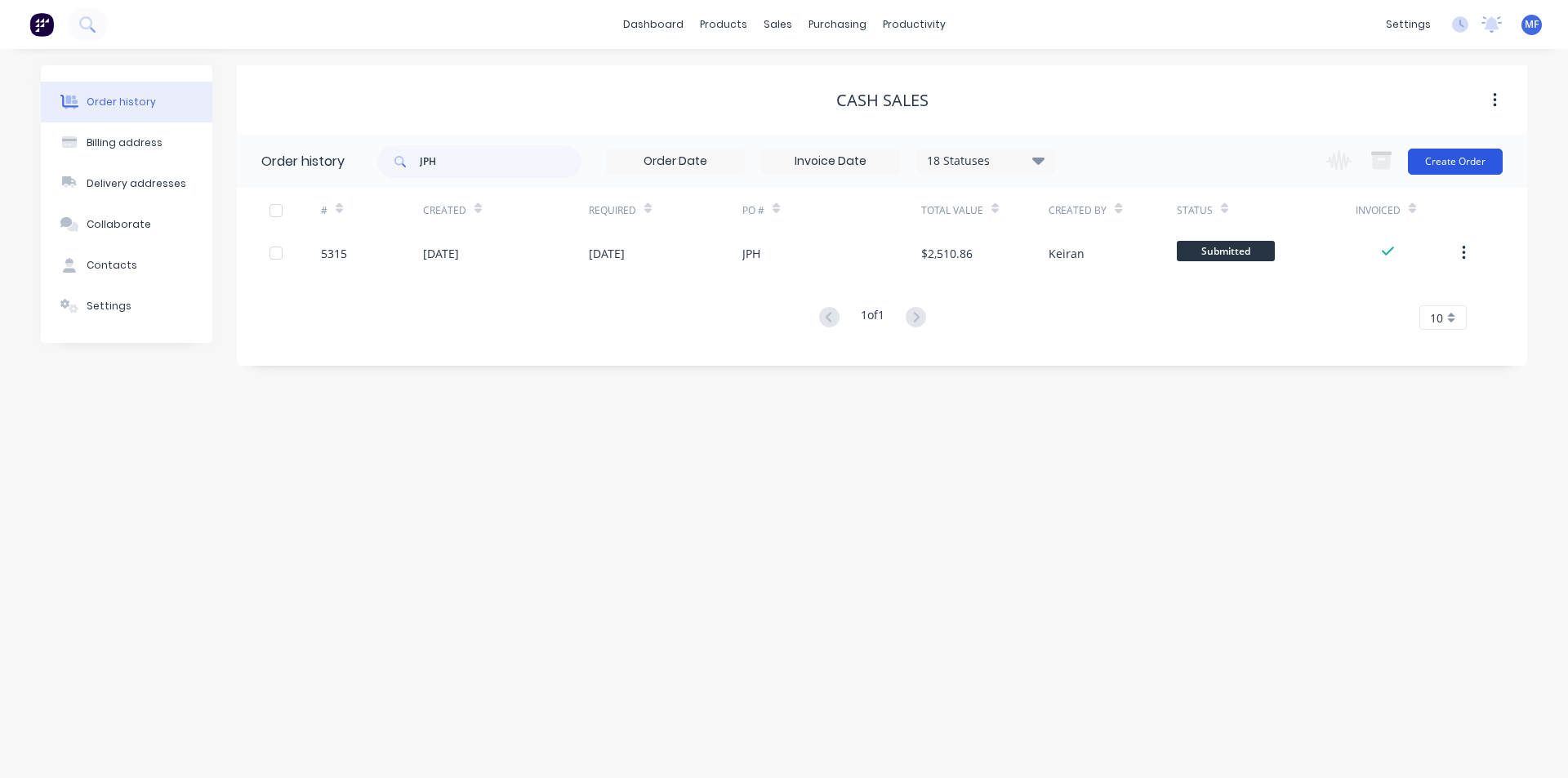
click at [1467, 161] on button "Create Order" at bounding box center [1454, 161] width 95 height 26
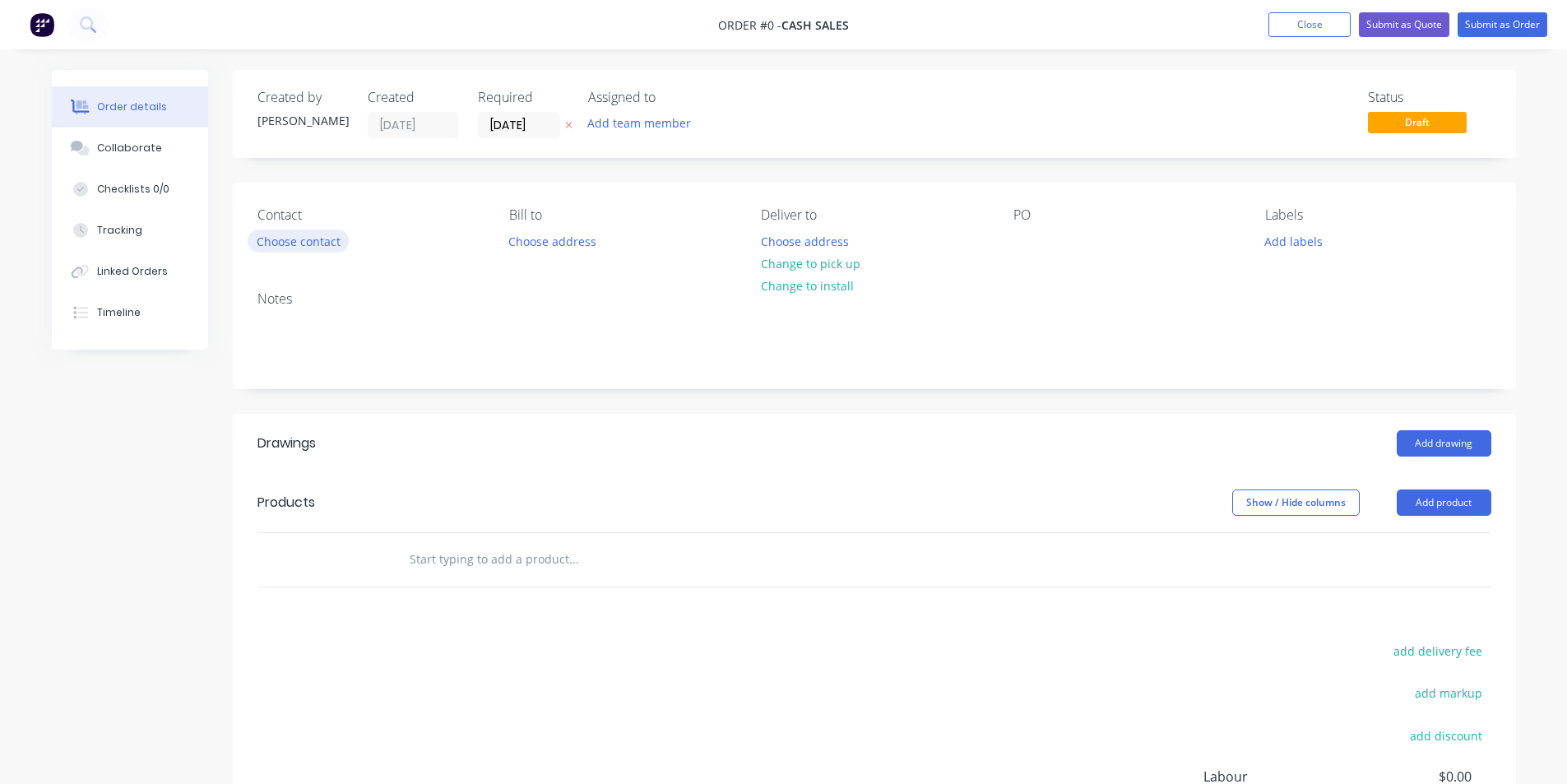
click at [300, 242] on button "Choose contact" at bounding box center [299, 241] width 102 height 22
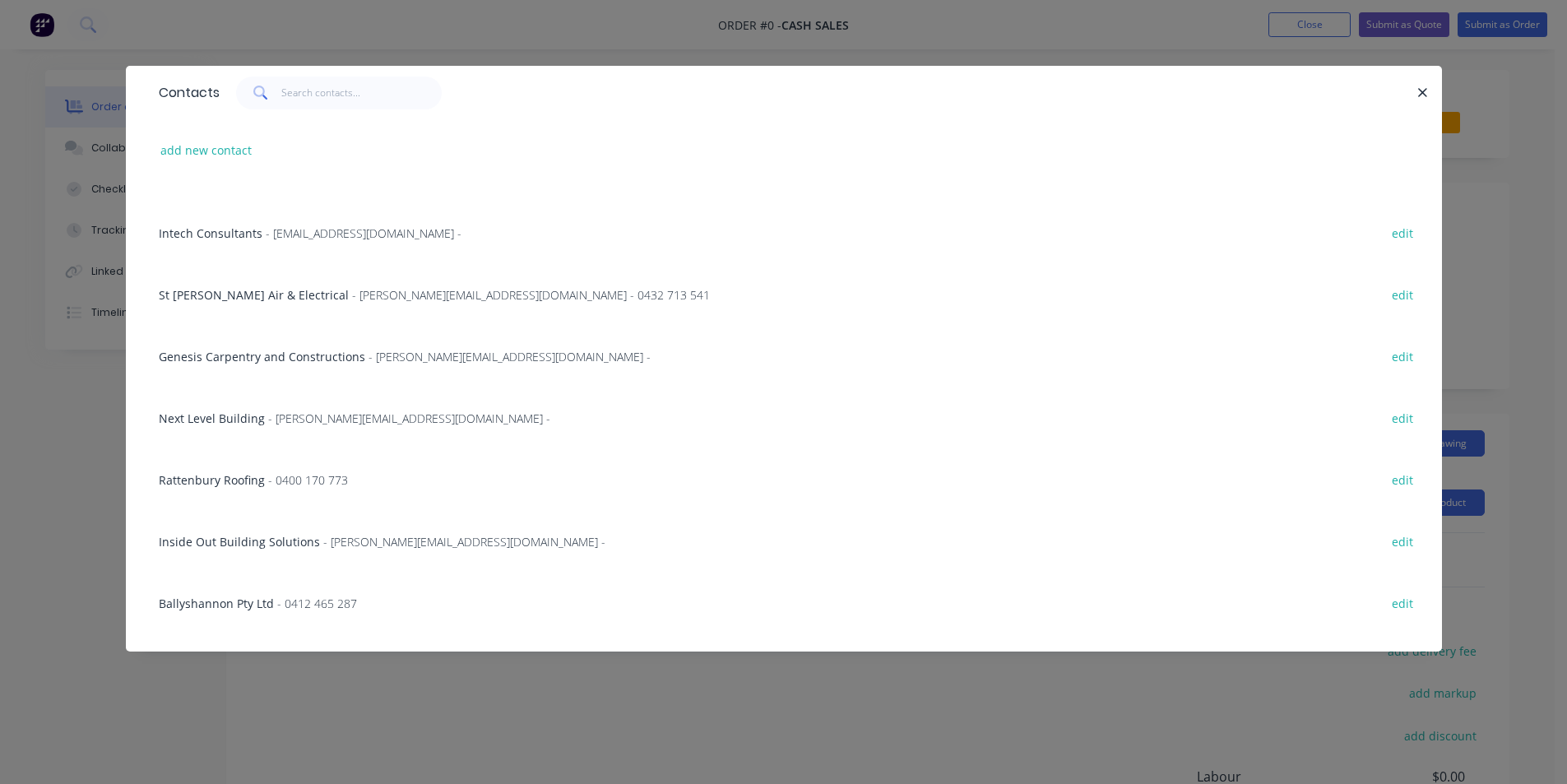
scroll to position [2220, 0]
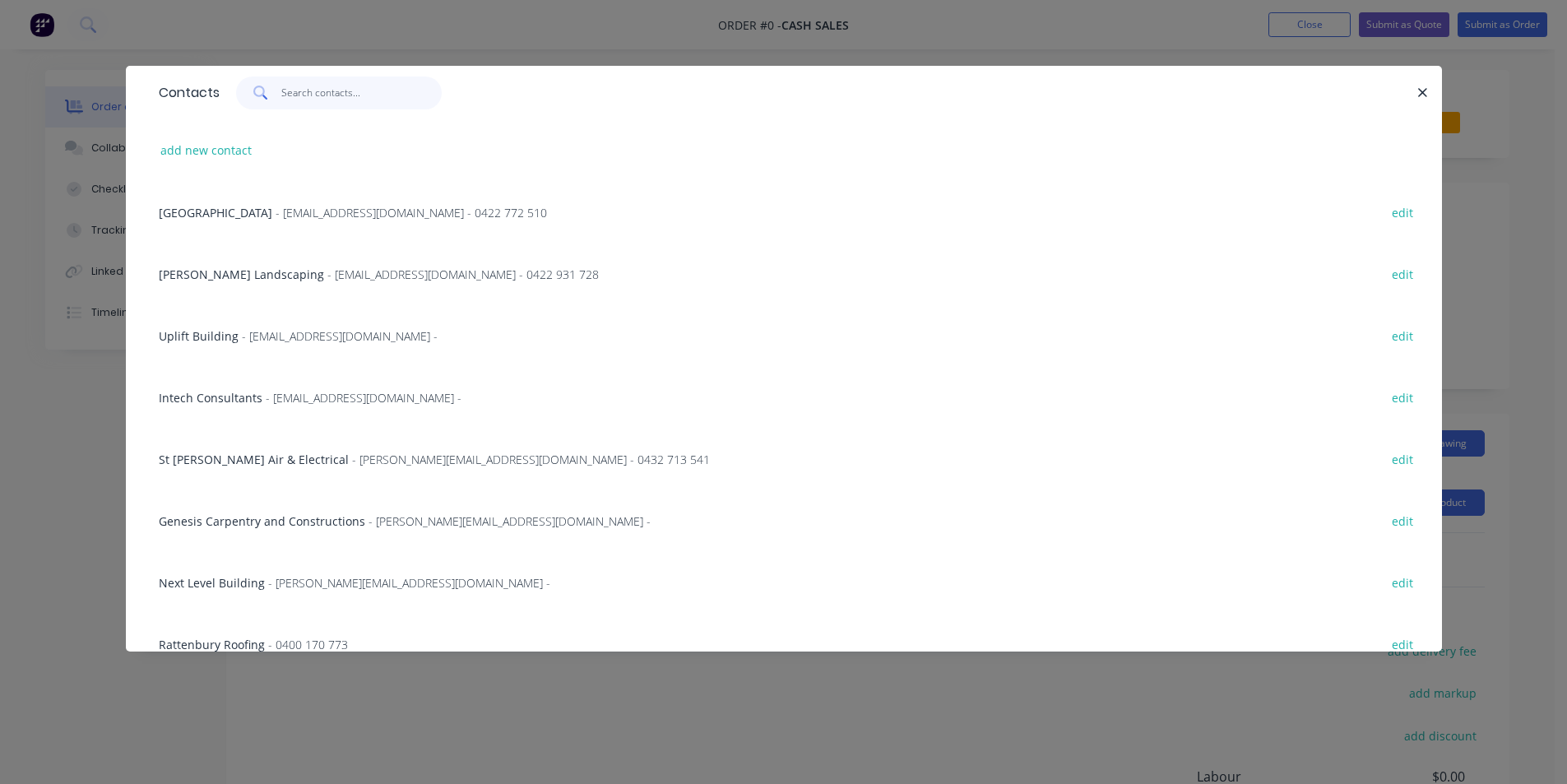
click at [335, 90] on input "text" at bounding box center [362, 93] width 160 height 33
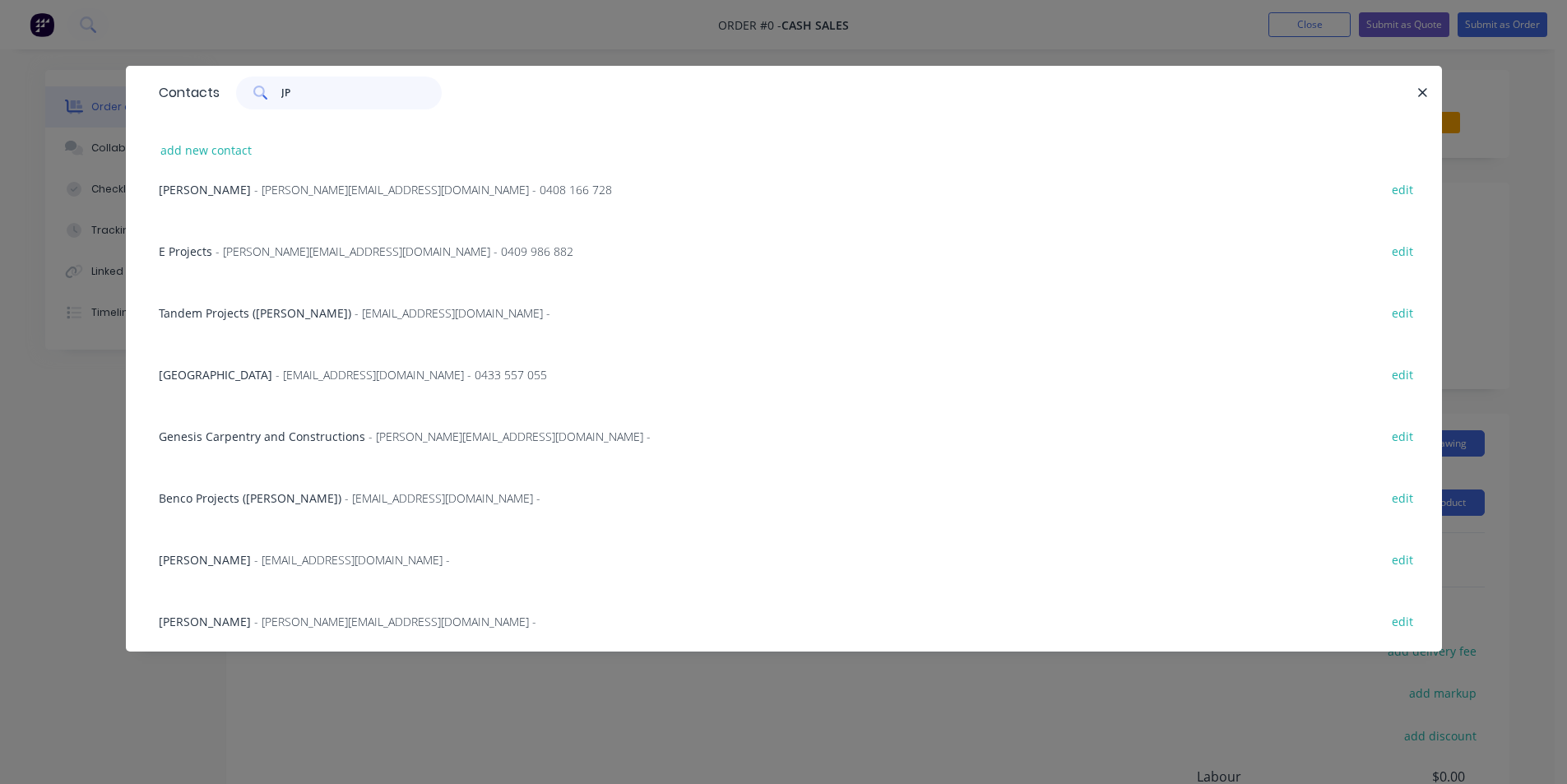
scroll to position [0, 0]
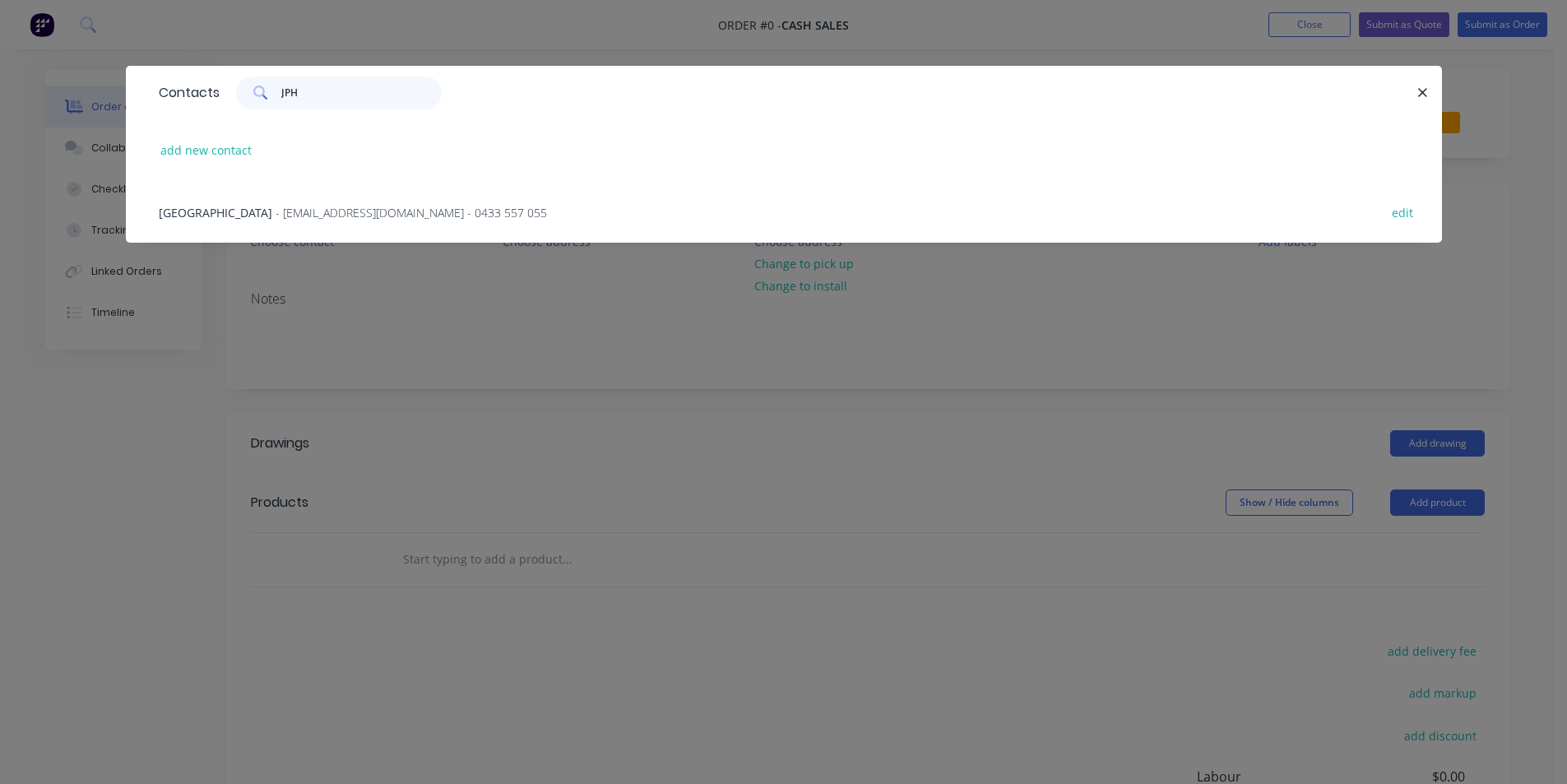
type input "JPH"
click at [299, 216] on span "- craigtiff@gmail.com - 0433 557 055" at bounding box center [411, 213] width 271 height 15
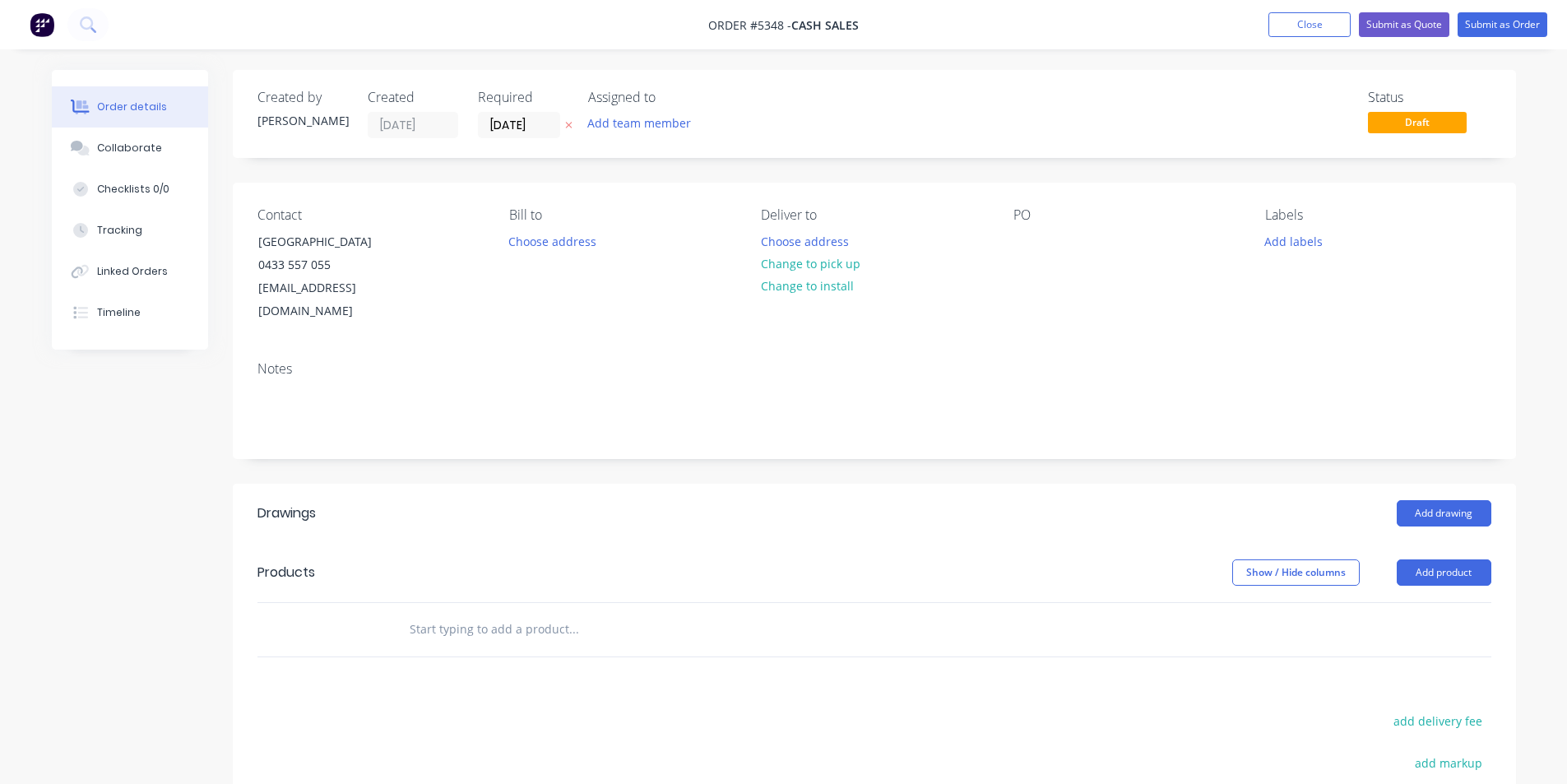
click at [1048, 266] on div "PO" at bounding box center [1126, 265] width 226 height 116
drag, startPoint x: 836, startPoint y: 267, endPoint x: 1039, endPoint y: 240, distance: 204.8
click at [837, 267] on button "Change to pick up" at bounding box center [810, 263] width 117 height 22
click at [1034, 247] on div at bounding box center [1026, 242] width 27 height 24
click at [522, 613] on input "text" at bounding box center [573, 629] width 329 height 33
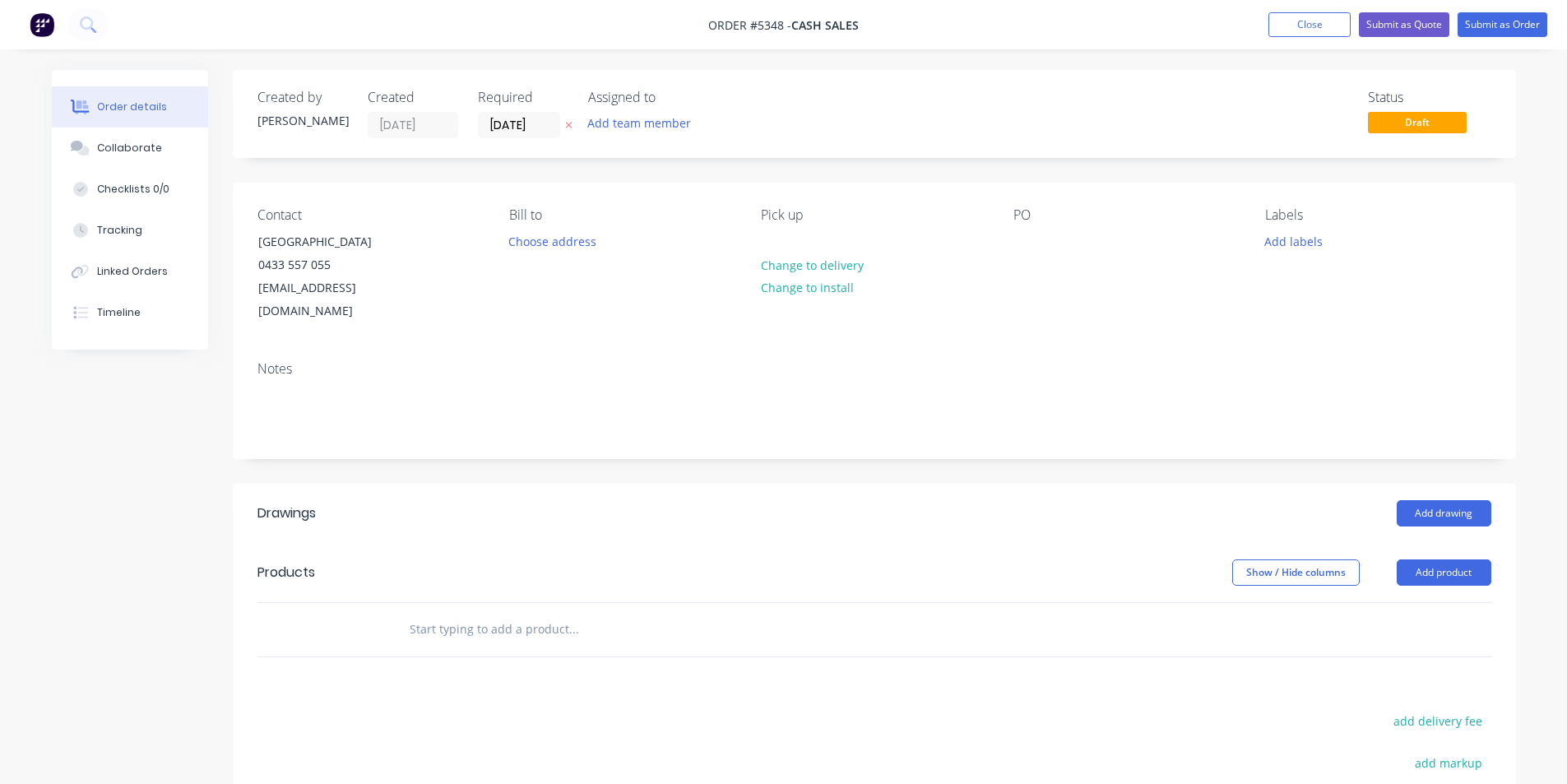
click at [498, 613] on input "text" at bounding box center [573, 629] width 329 height 33
type input "C"
type input "C48"
click at [1313, 28] on button "Close" at bounding box center [1310, 24] width 83 height 25
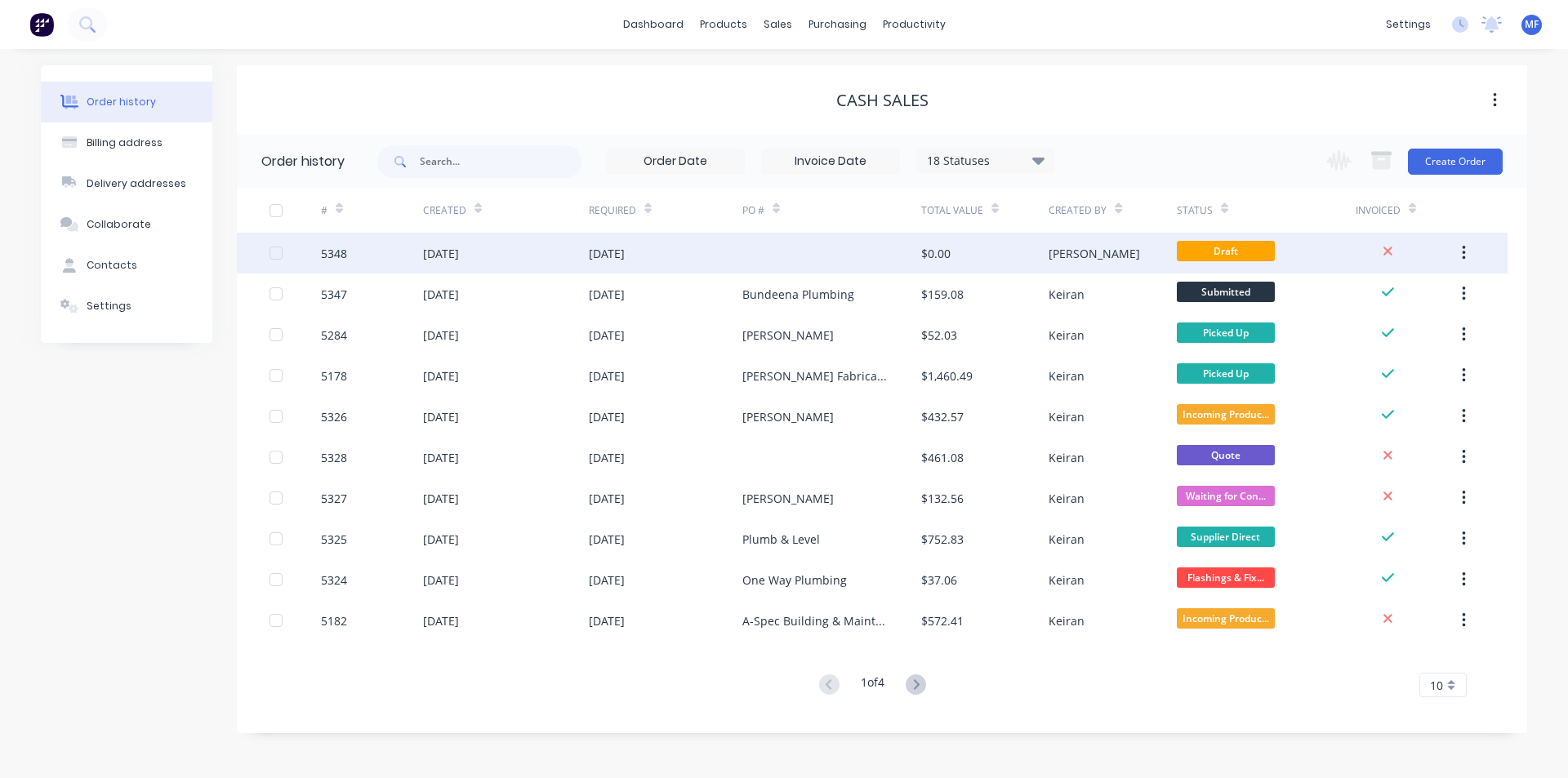
click at [1465, 254] on button "button" at bounding box center [1463, 253] width 38 height 29
click at [1403, 287] on div "Archive" at bounding box center [1405, 296] width 126 height 24
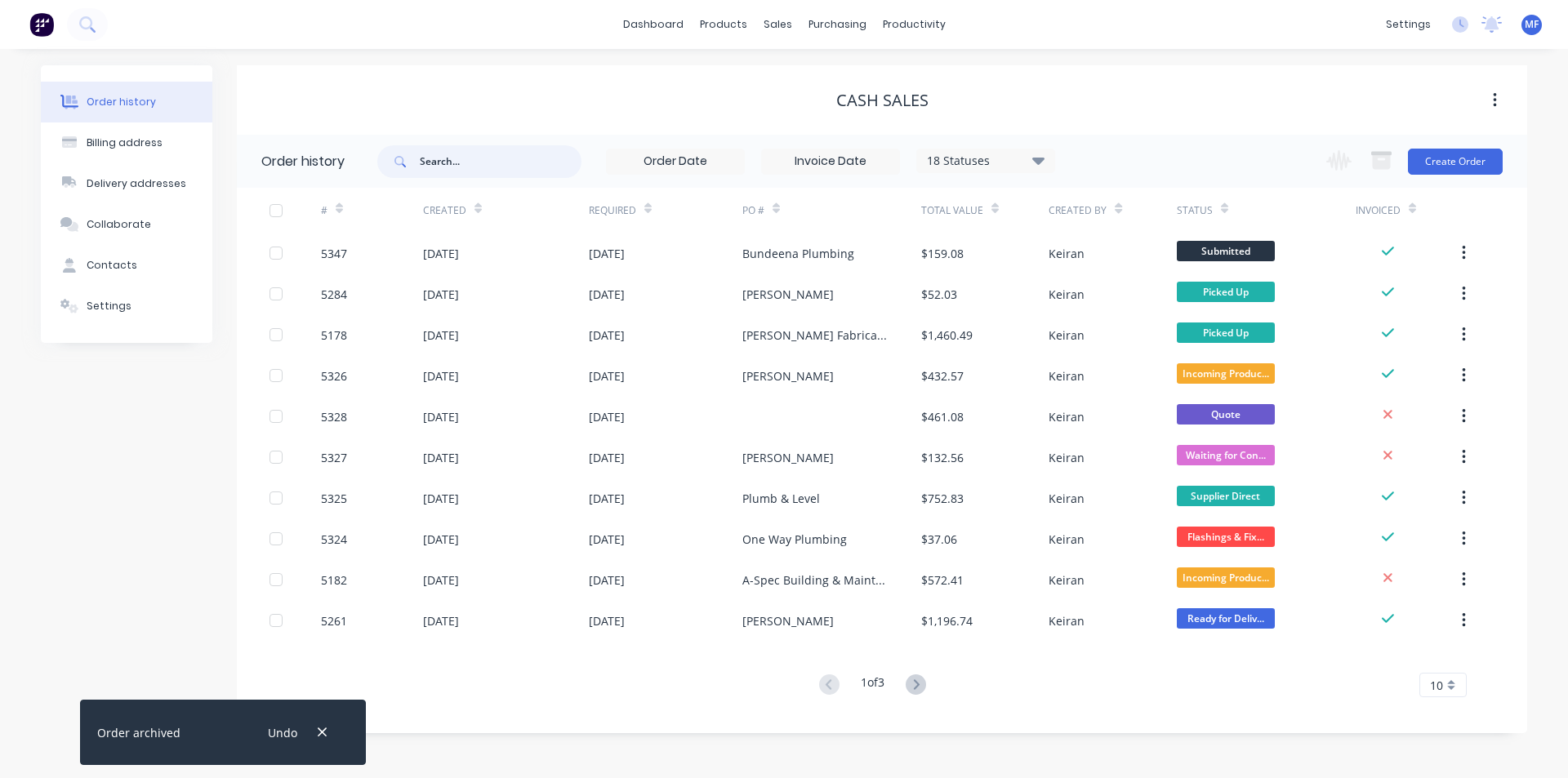
click at [479, 158] on input "text" at bounding box center [500, 161] width 161 height 32
type input "JPH"
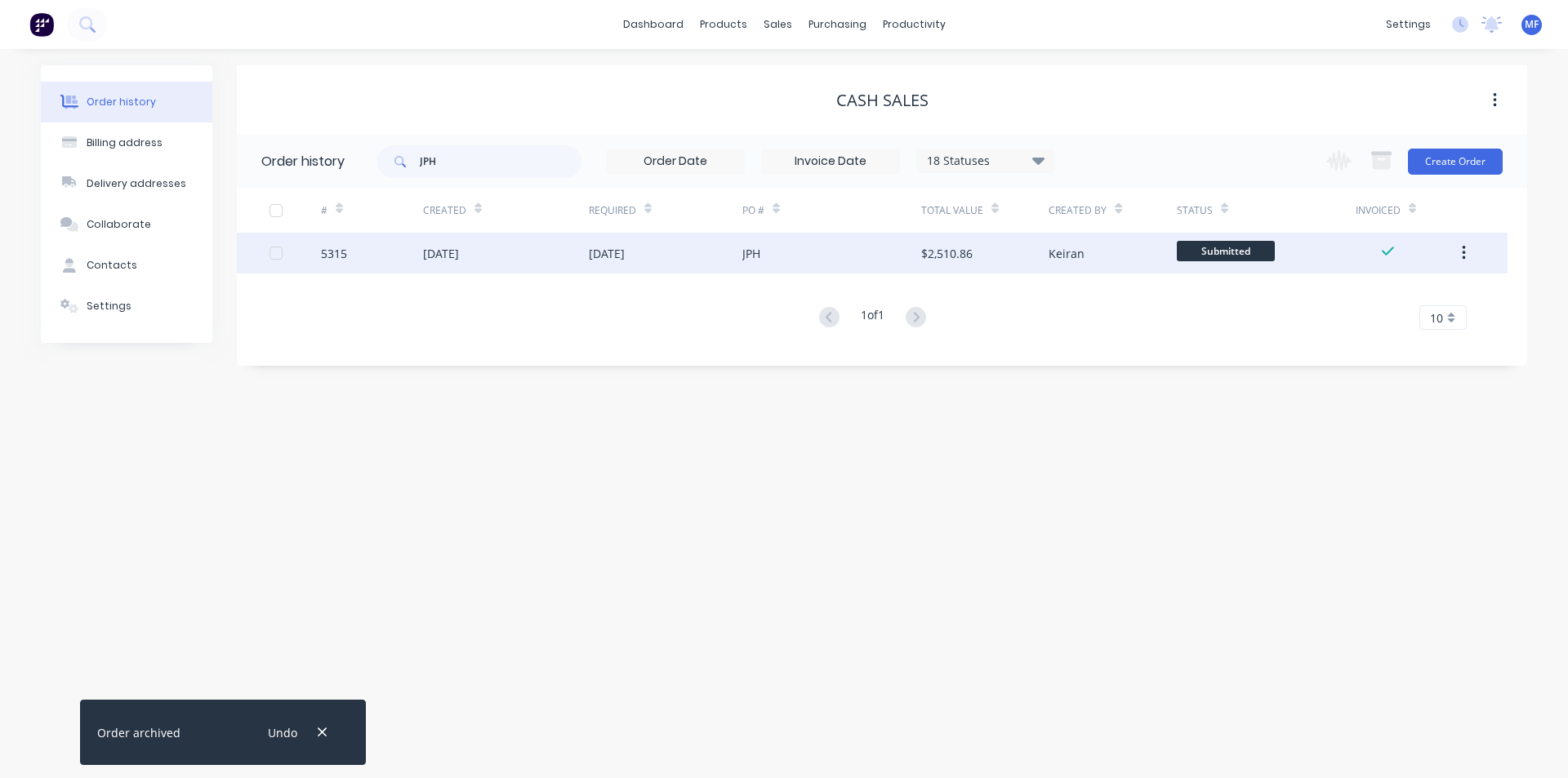
click at [1001, 249] on div "$2,510.86" at bounding box center [984, 253] width 127 height 41
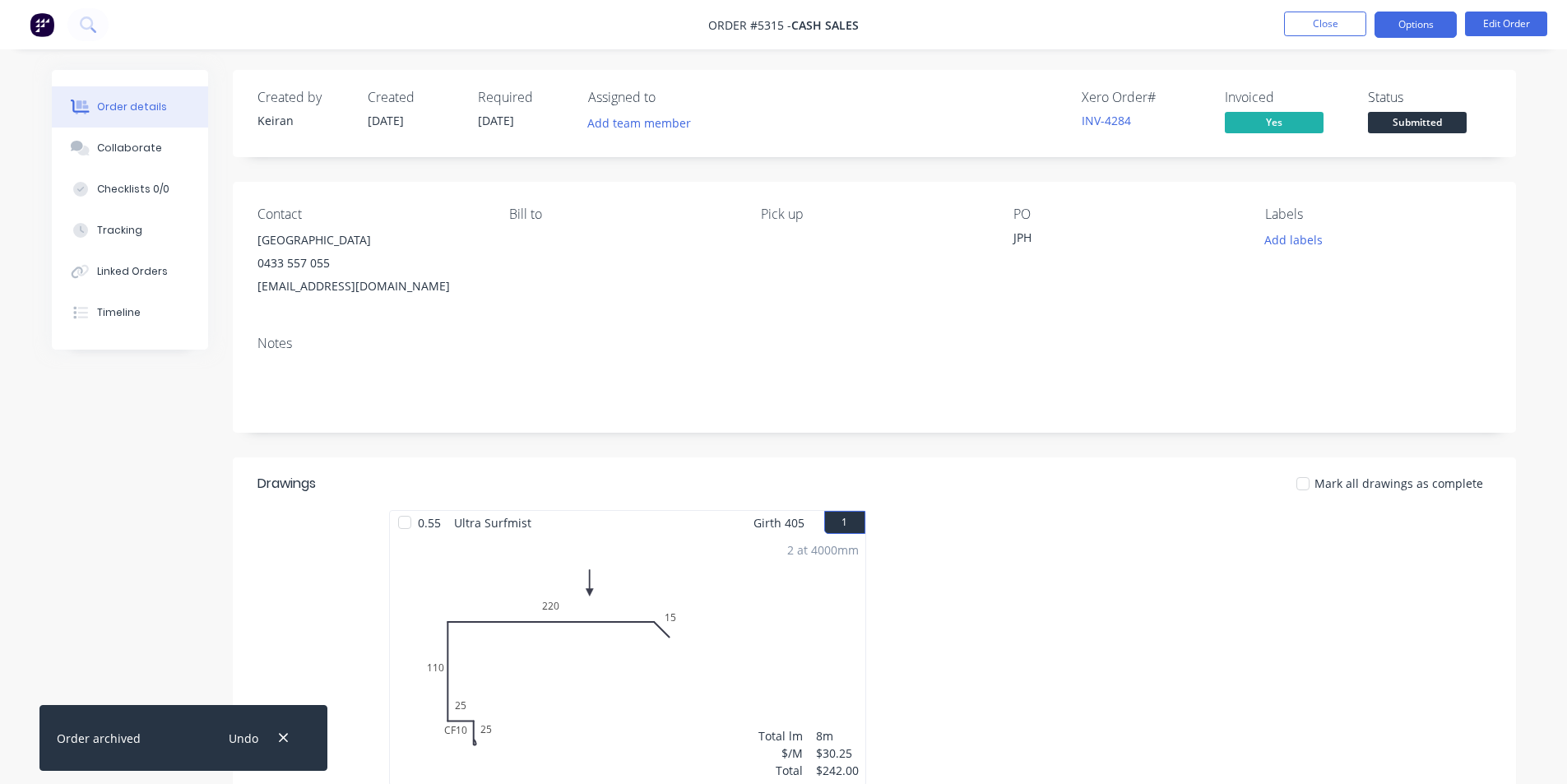
click at [1407, 25] on button "Options" at bounding box center [1416, 24] width 83 height 27
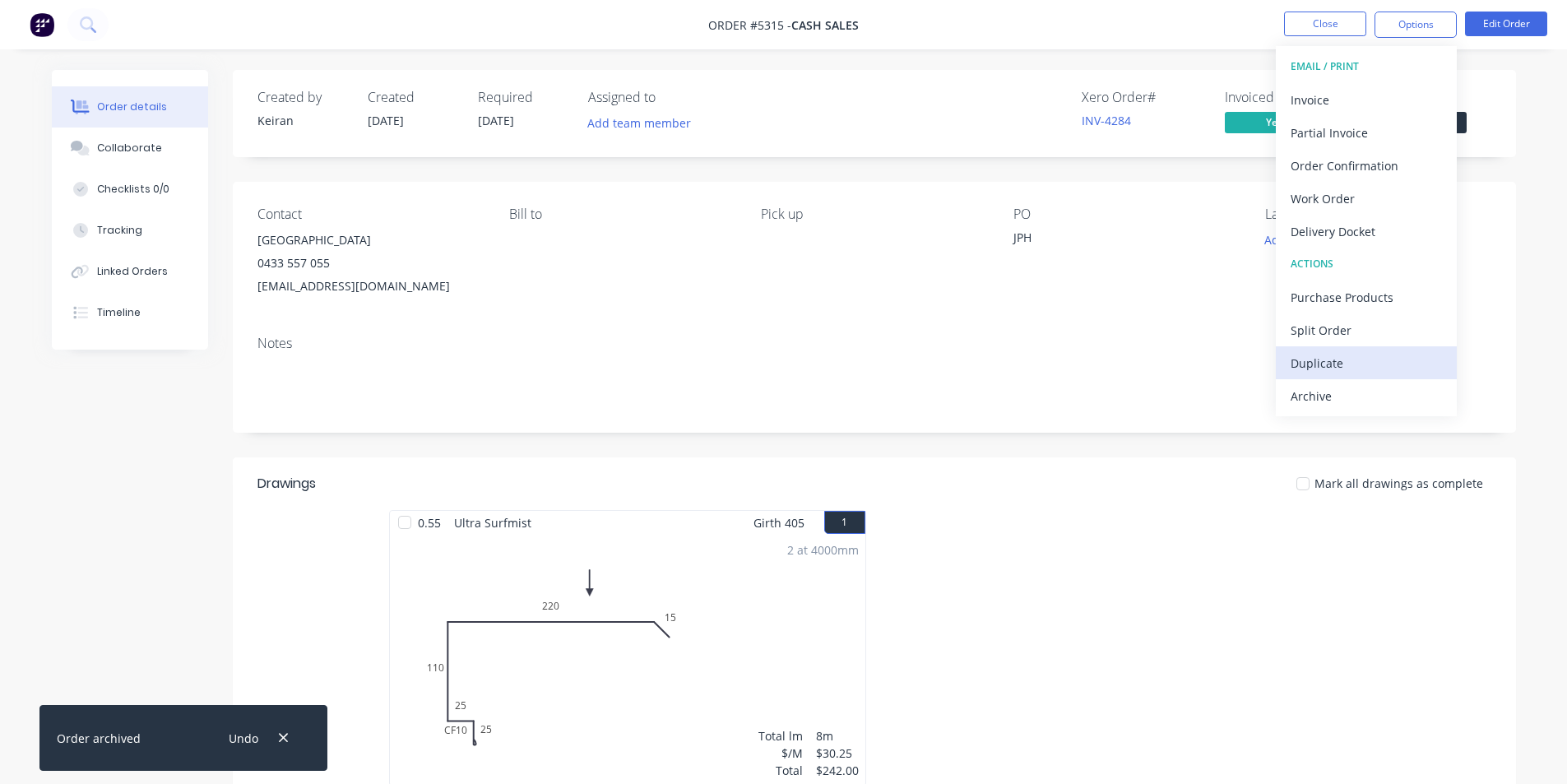
click at [1345, 360] on div "Duplicate" at bounding box center [1366, 363] width 152 height 24
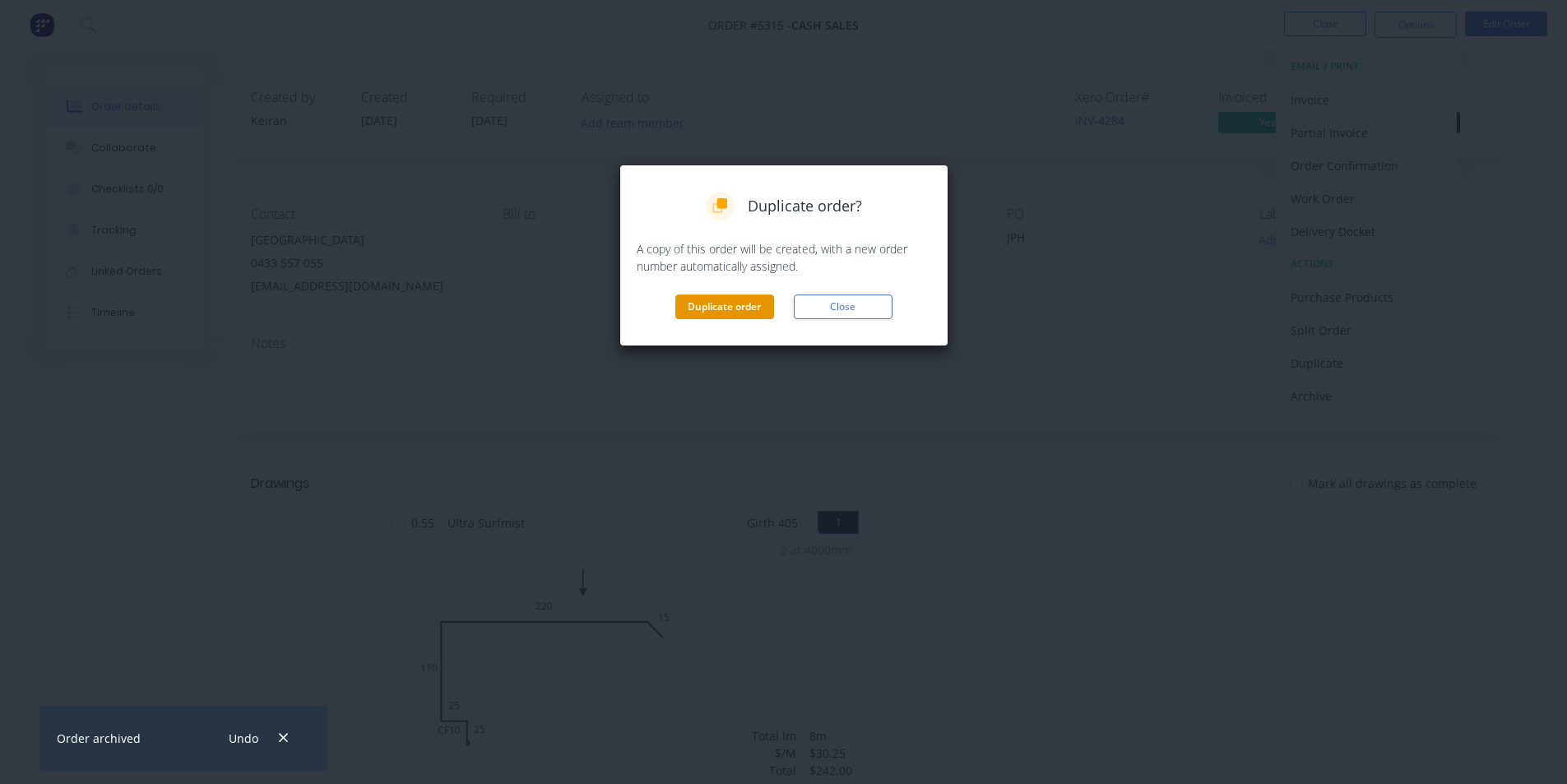
click at [742, 307] on button "Duplicate order" at bounding box center [725, 306] width 99 height 25
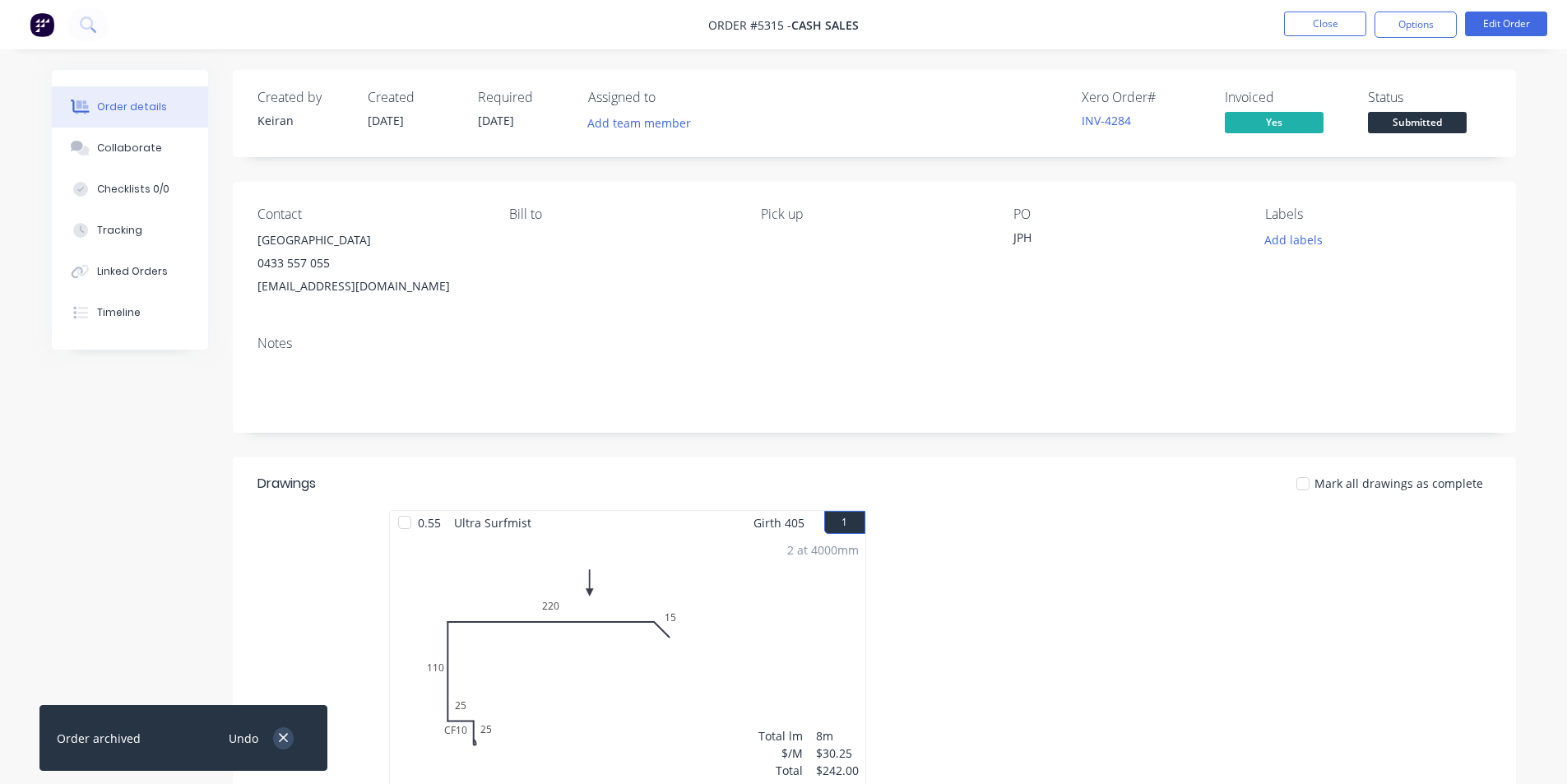
click at [288, 735] on icon "button" at bounding box center [283, 738] width 10 height 15
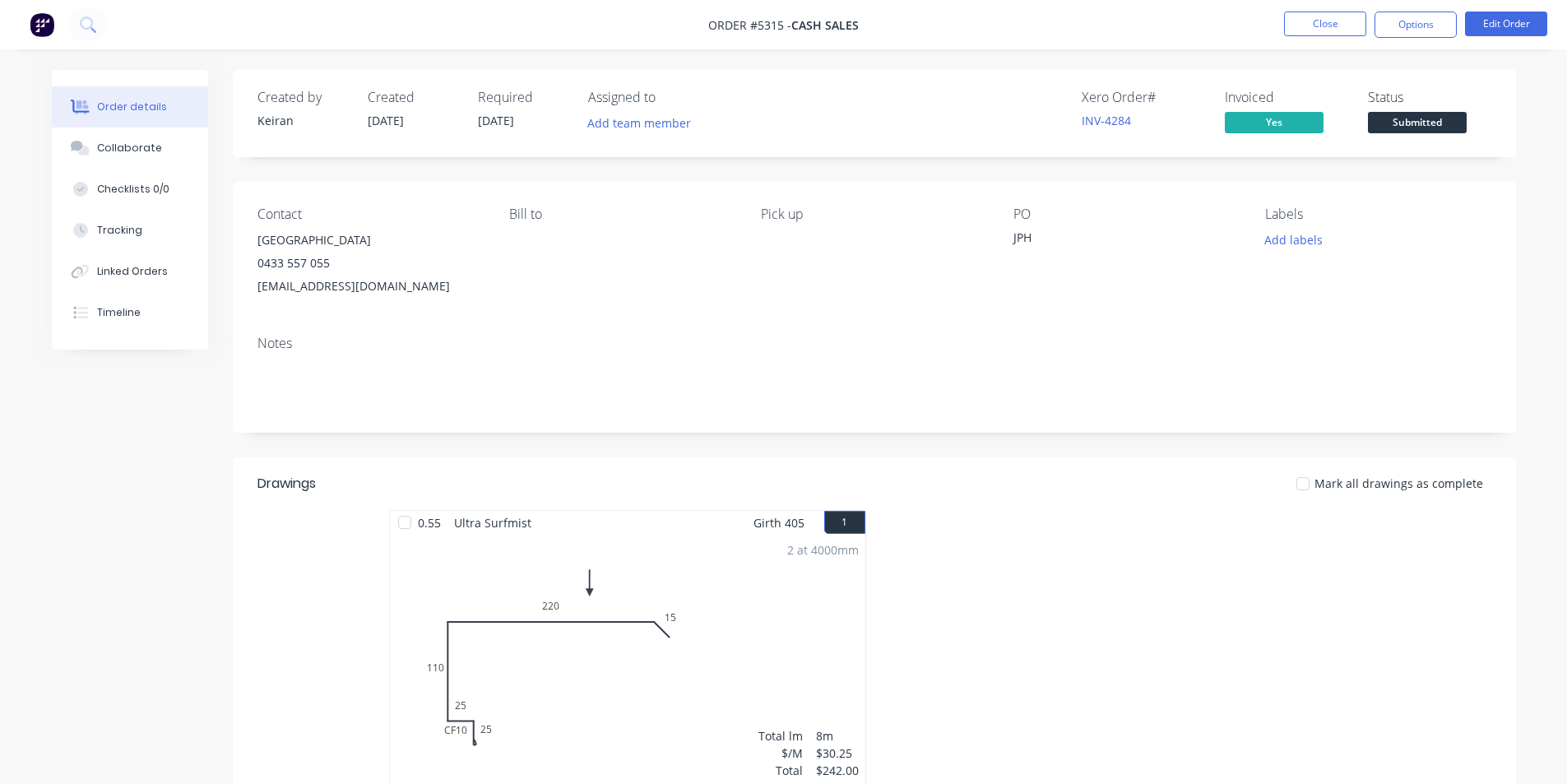
click at [767, 263] on div "Pick up" at bounding box center [874, 252] width 226 height 91
click at [1319, 16] on button "Close" at bounding box center [1326, 23] width 83 height 25
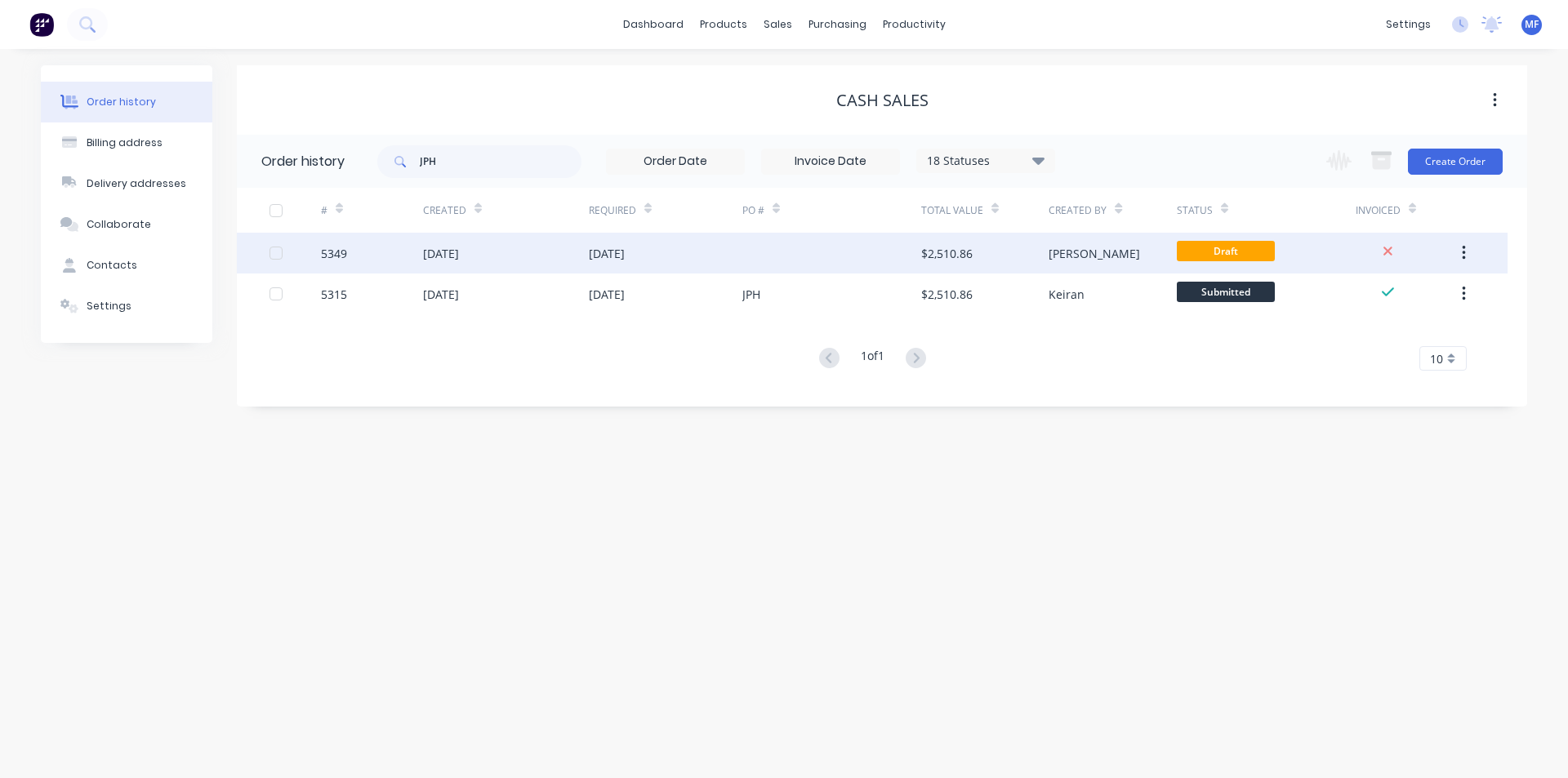
click at [1038, 257] on div "$2,510.86" at bounding box center [984, 253] width 127 height 41
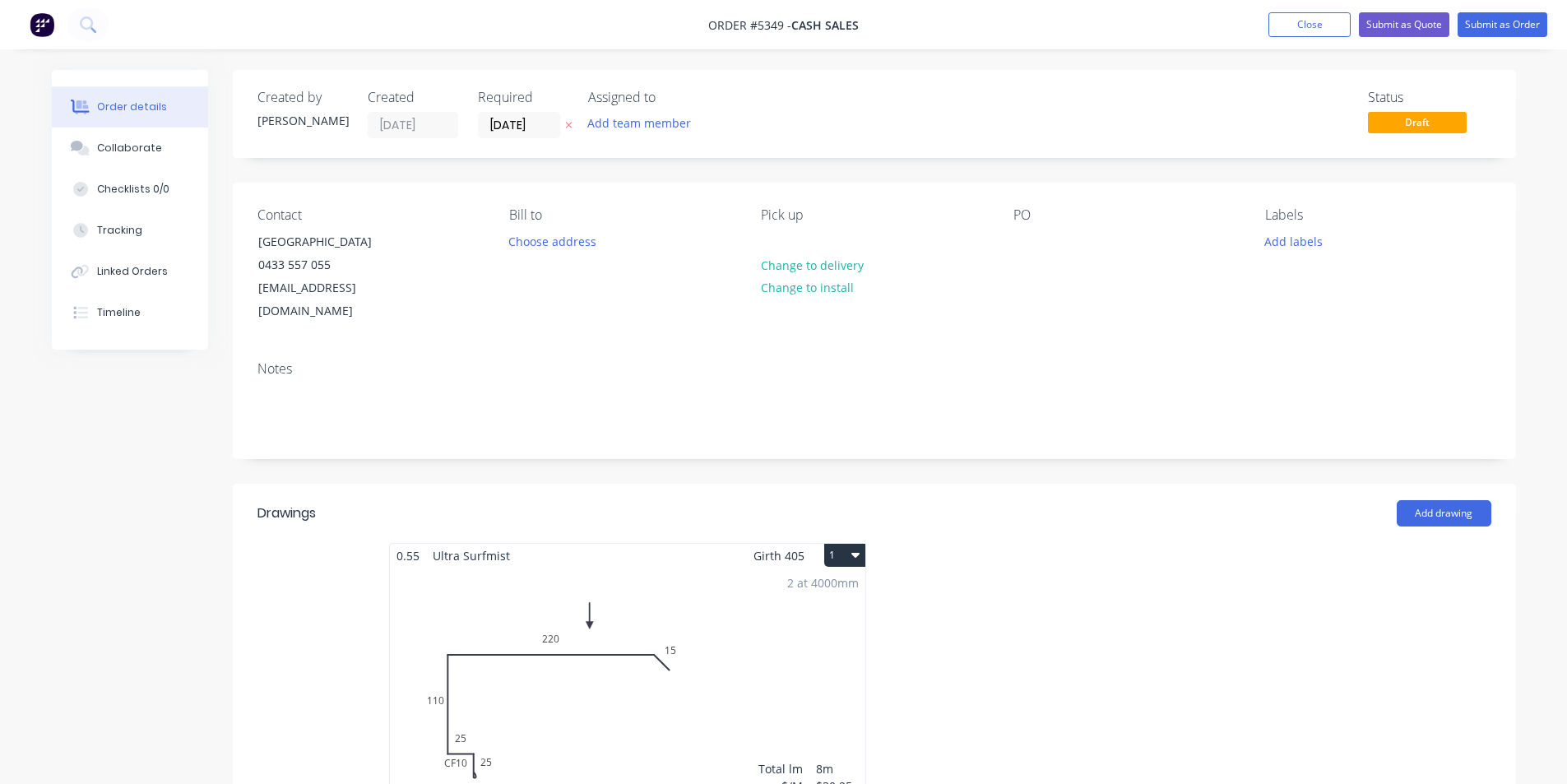
click at [517, 137] on label "[DATE]" at bounding box center [519, 125] width 83 height 27
click at [517, 137] on input "[DATE]" at bounding box center [519, 125] width 81 height 25
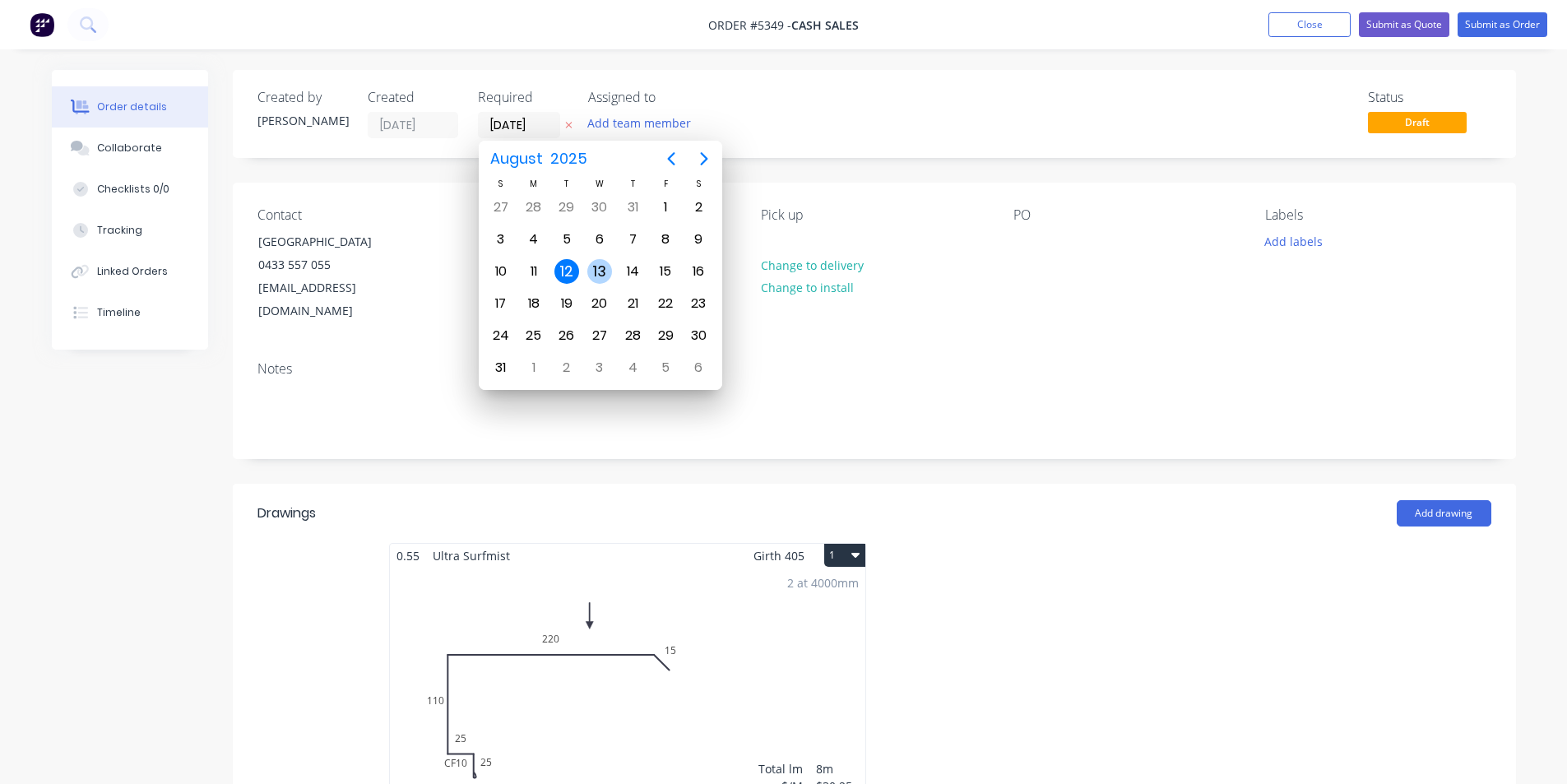
click at [598, 267] on div "13" at bounding box center [599, 271] width 25 height 25
type input "[DATE]"
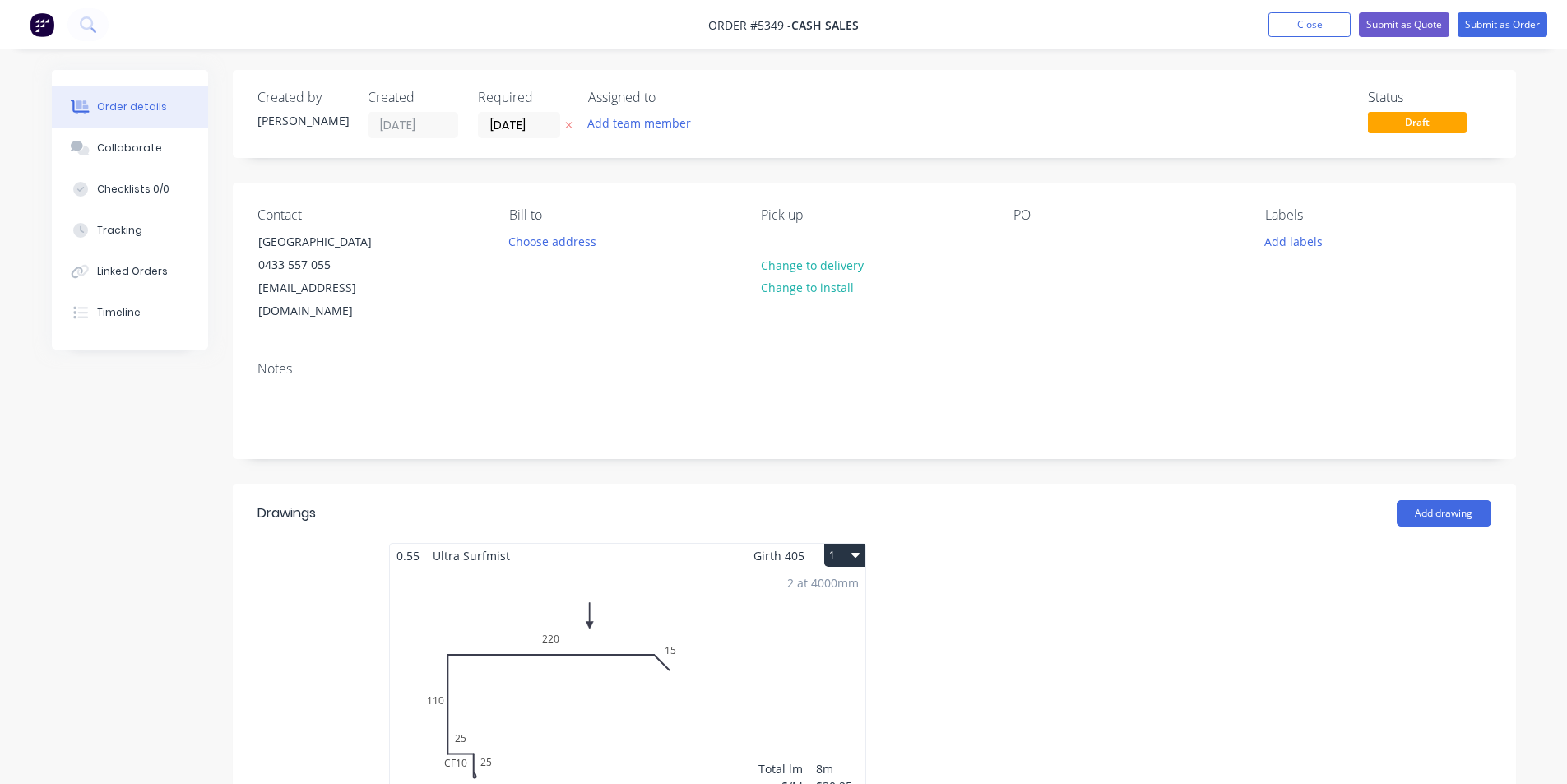
click at [1093, 257] on div "PO" at bounding box center [1126, 265] width 226 height 116
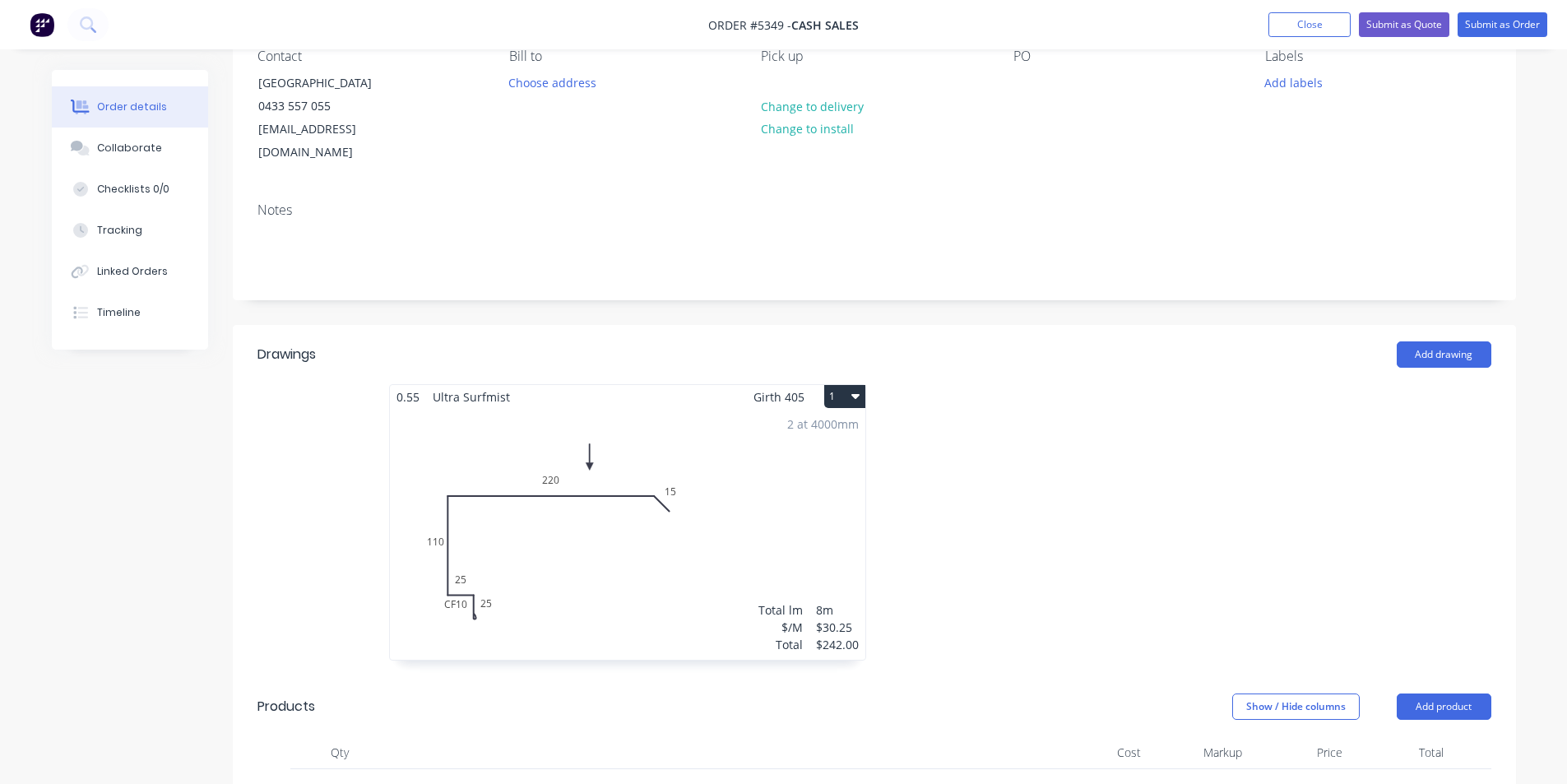
scroll to position [164, 0]
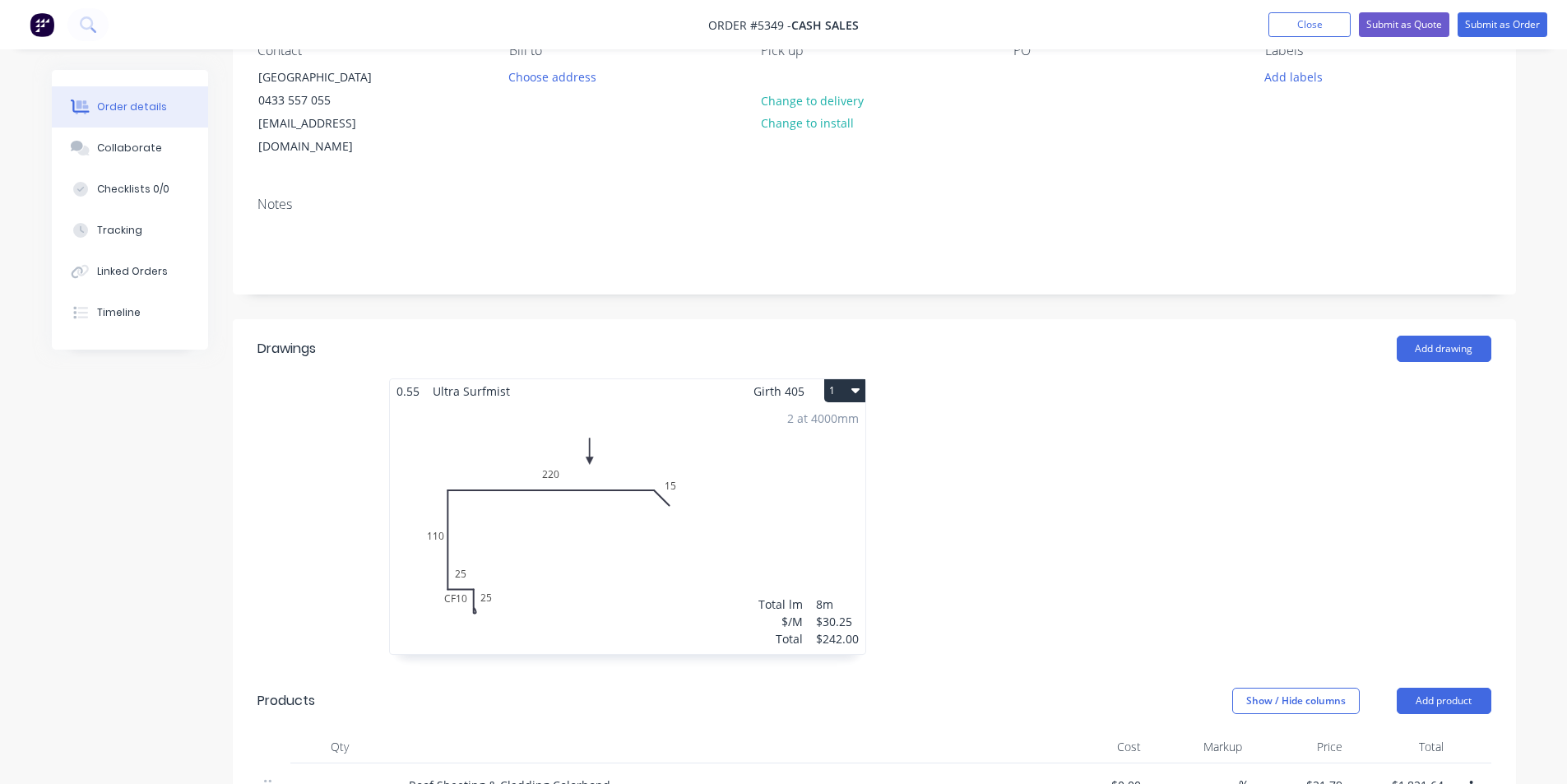
click at [843, 380] on button "1" at bounding box center [845, 391] width 41 height 23
click at [772, 485] on div "Delete" at bounding box center [787, 497] width 127 height 24
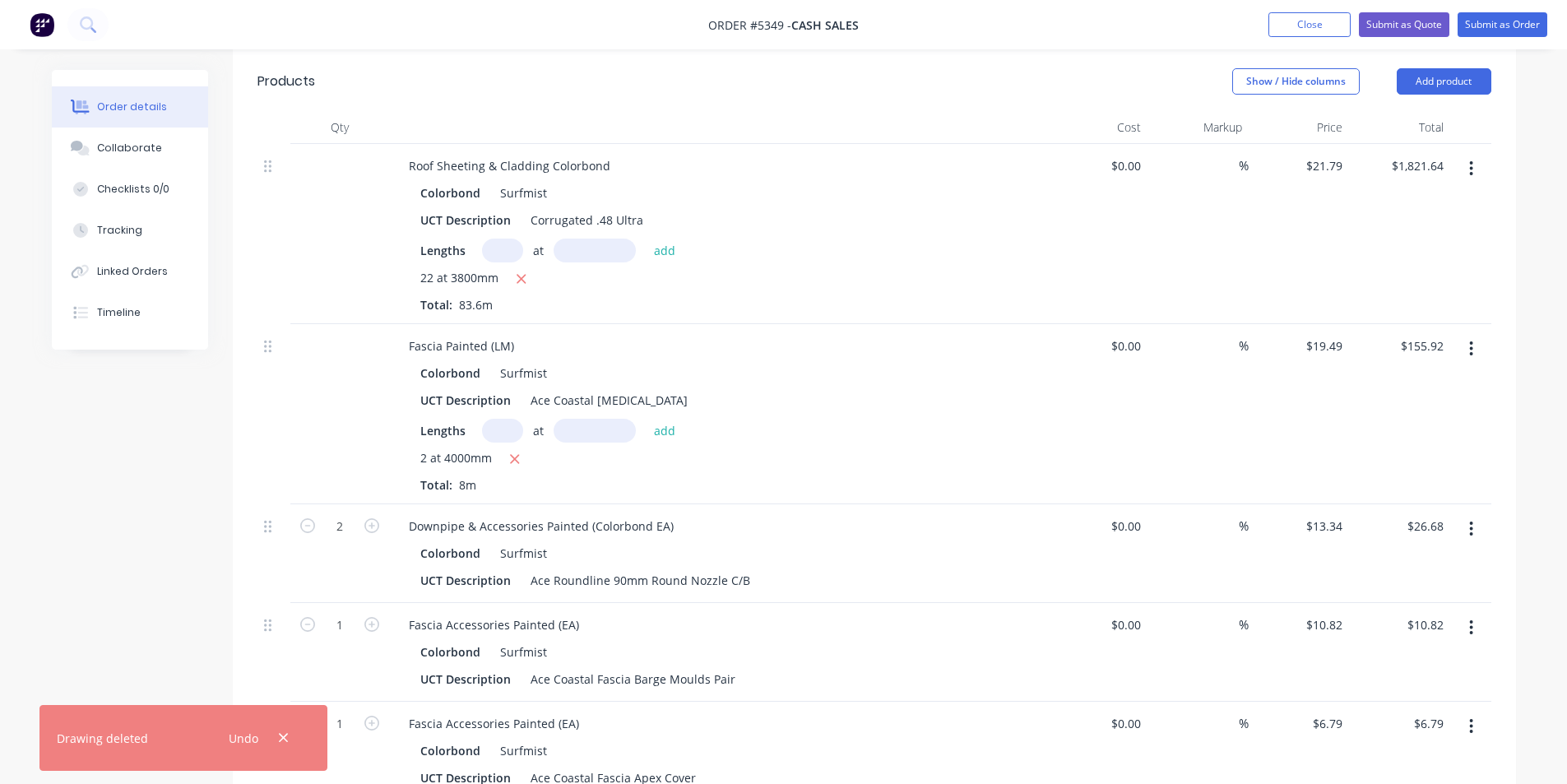
scroll to position [493, 0]
click at [1470, 337] on icon "button" at bounding box center [1471, 346] width 4 height 18
click at [1380, 476] on div "Delete" at bounding box center [1413, 488] width 127 height 24
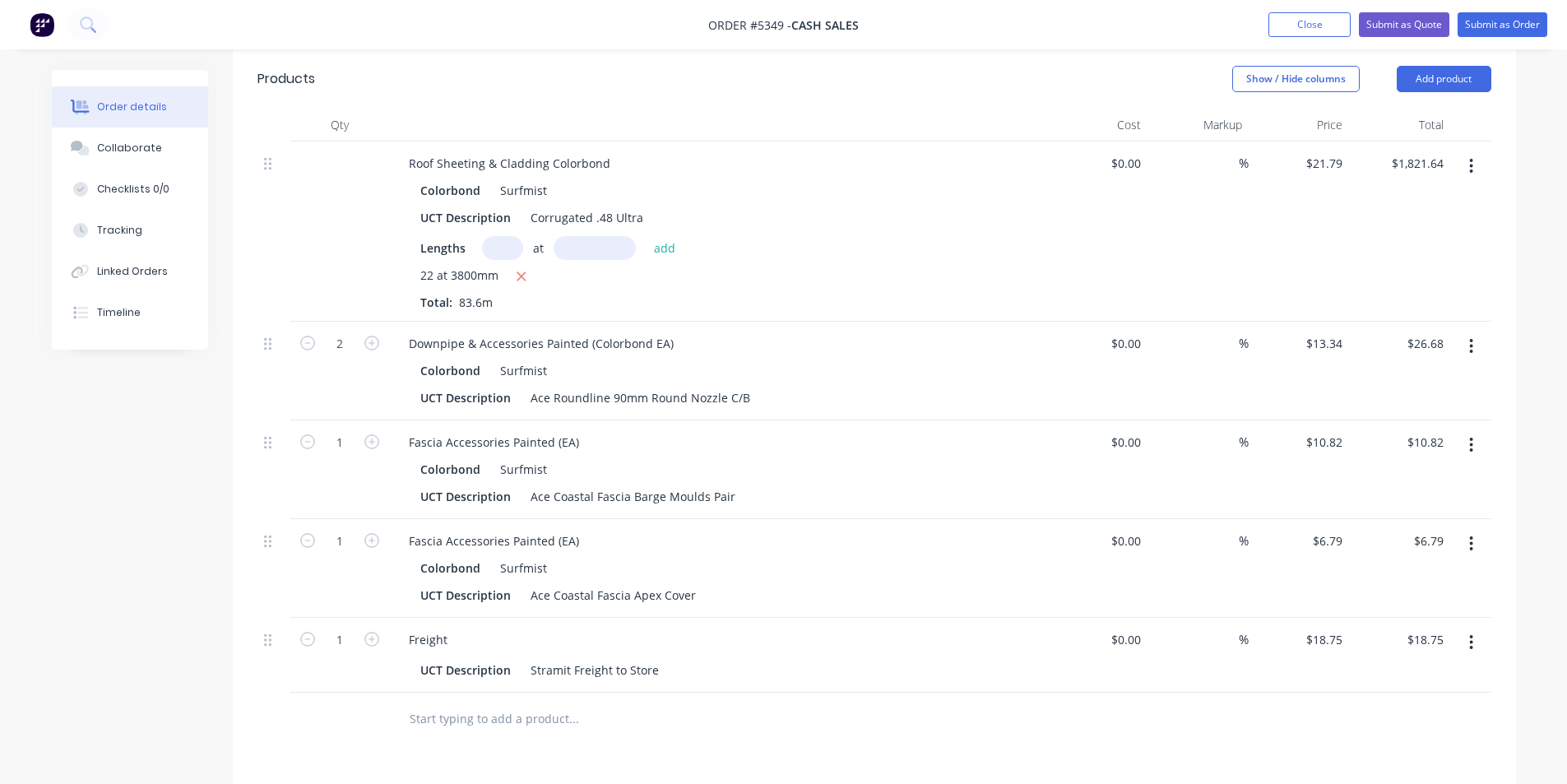
click at [1469, 331] on button "button" at bounding box center [1471, 346] width 39 height 29
click at [1380, 476] on div "Delete" at bounding box center [1413, 488] width 127 height 24
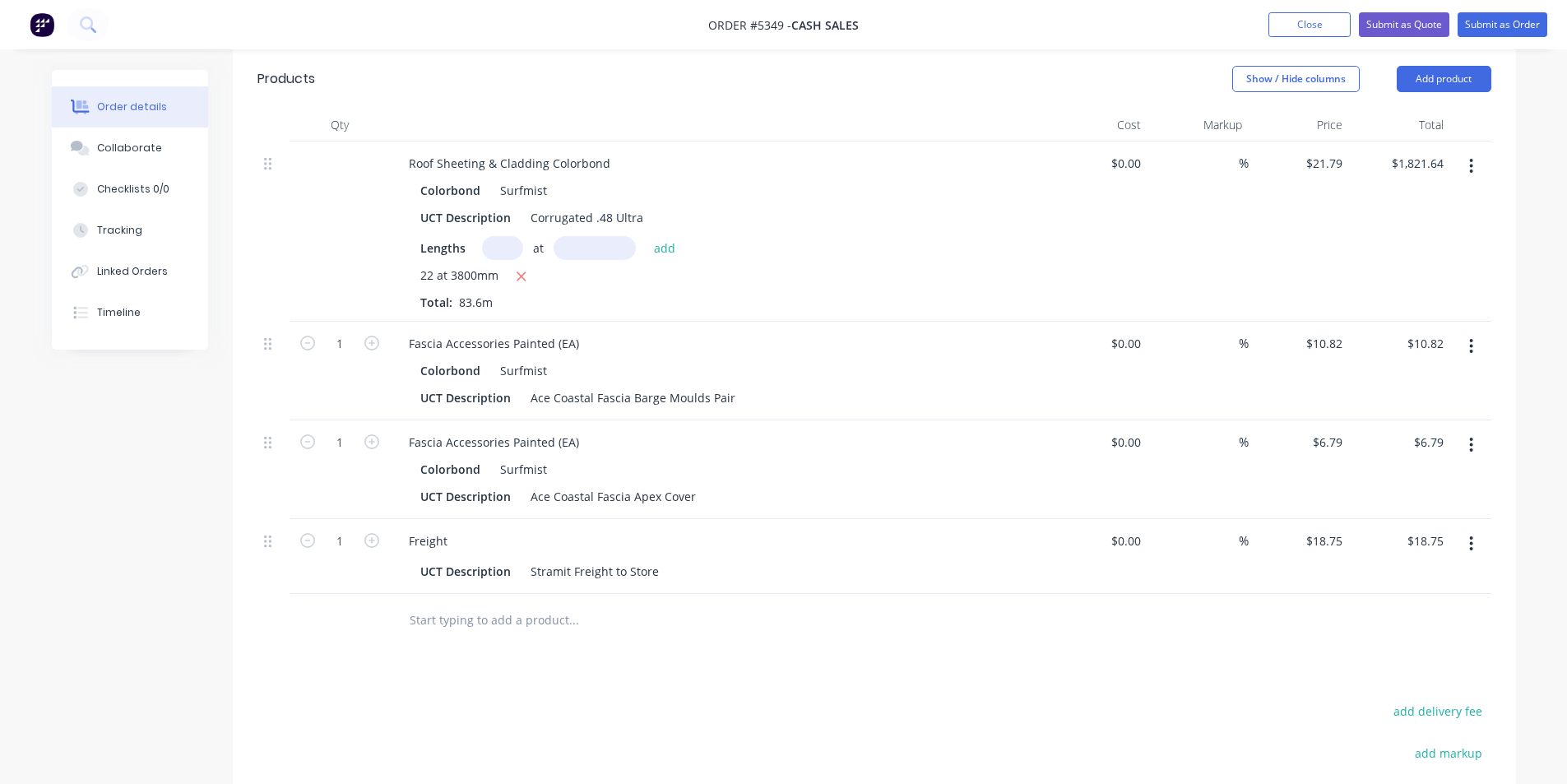
click at [1470, 337] on icon "button" at bounding box center [1471, 346] width 4 height 18
click at [1384, 476] on div "Delete" at bounding box center [1413, 488] width 127 height 24
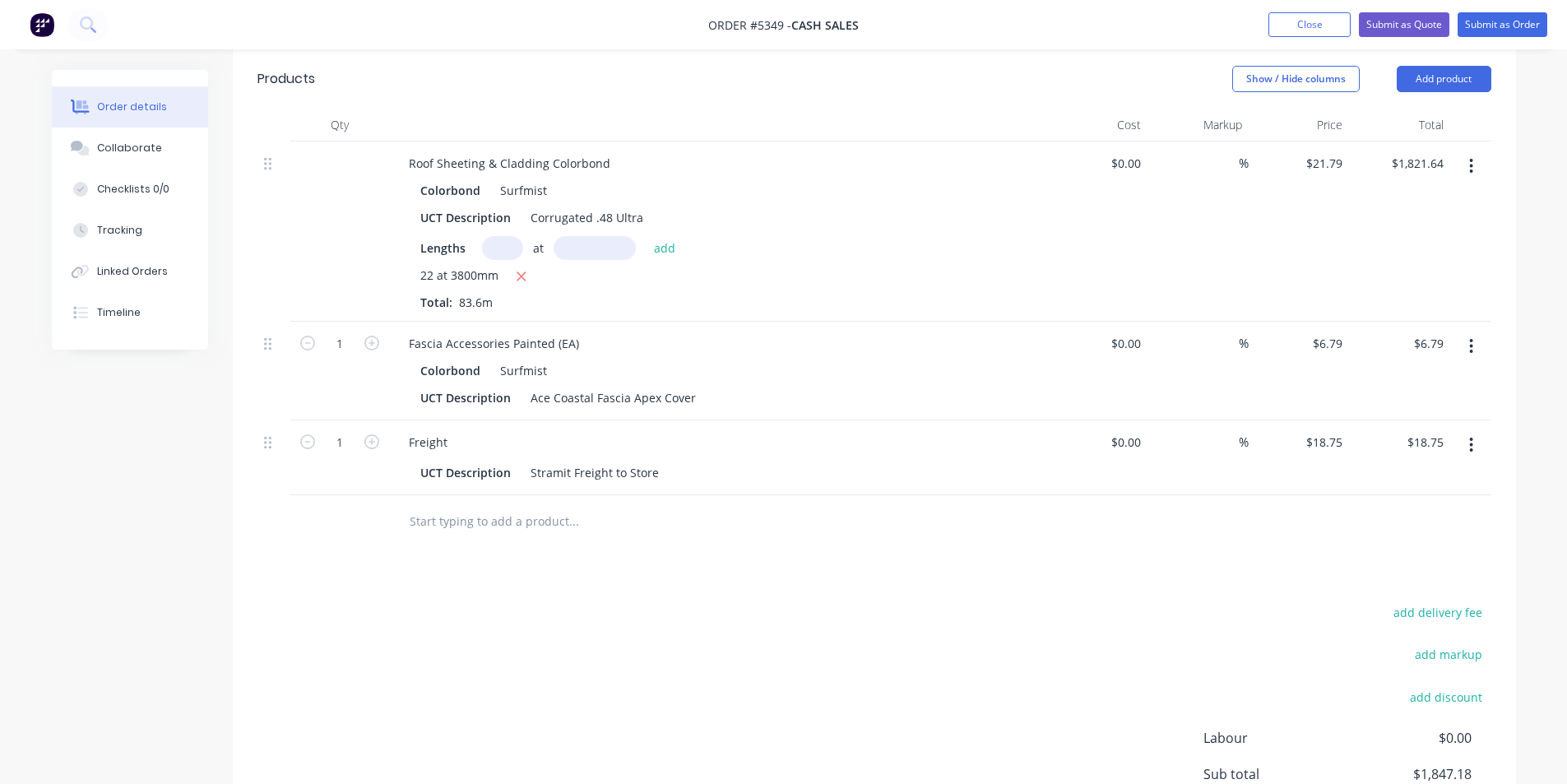
click at [1471, 337] on icon "button" at bounding box center [1471, 346] width 4 height 18
click at [1390, 476] on div "Delete" at bounding box center [1413, 488] width 127 height 24
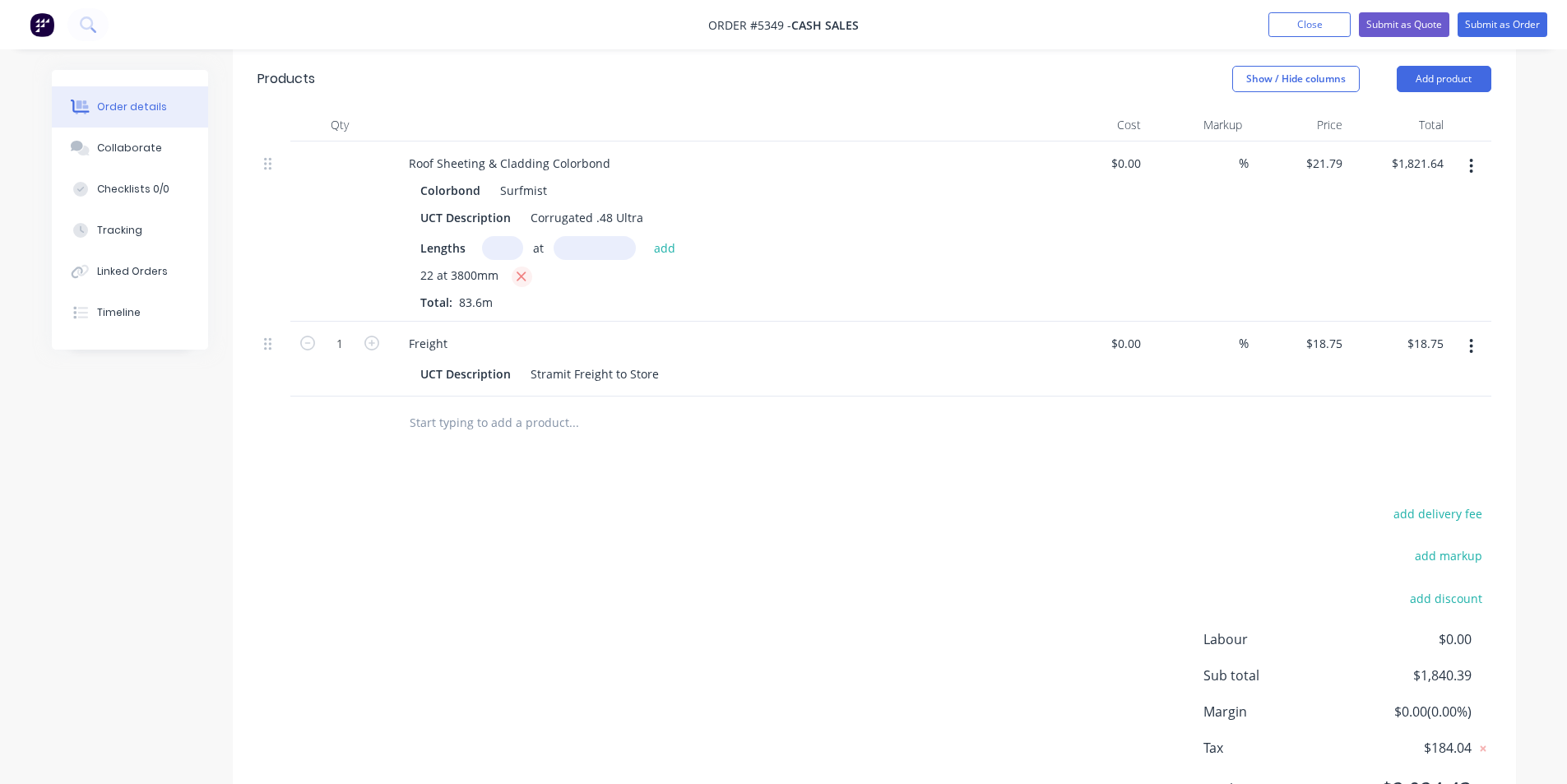
click at [517, 269] on icon "button" at bounding box center [521, 275] width 10 height 15
type input "$0.00"
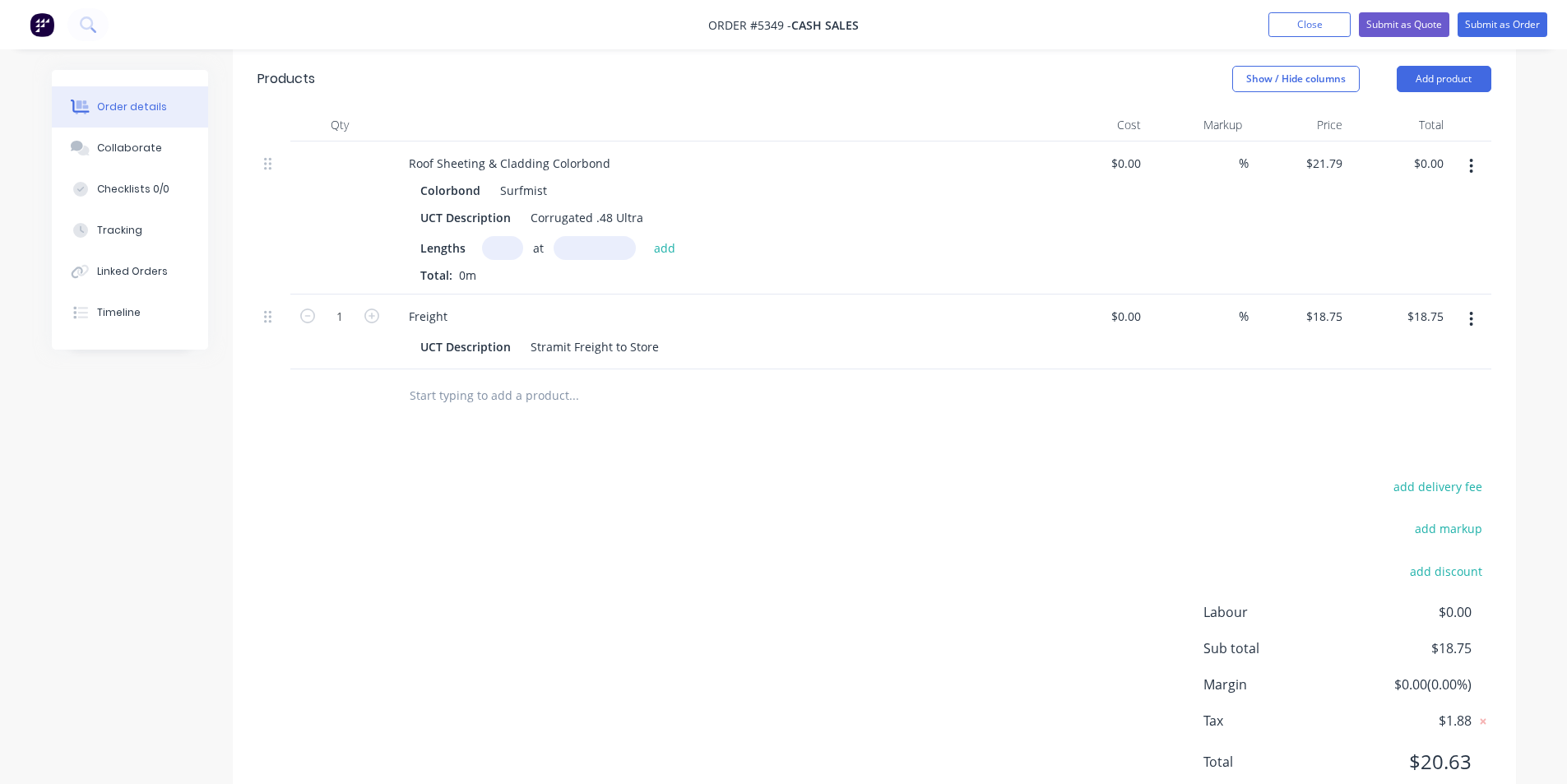
click at [495, 236] on input "text" at bounding box center [503, 248] width 41 height 24
type input "14"
type input "660mm"
click at [660, 236] on button "add" at bounding box center [665, 247] width 39 height 22
type input "$201.34"
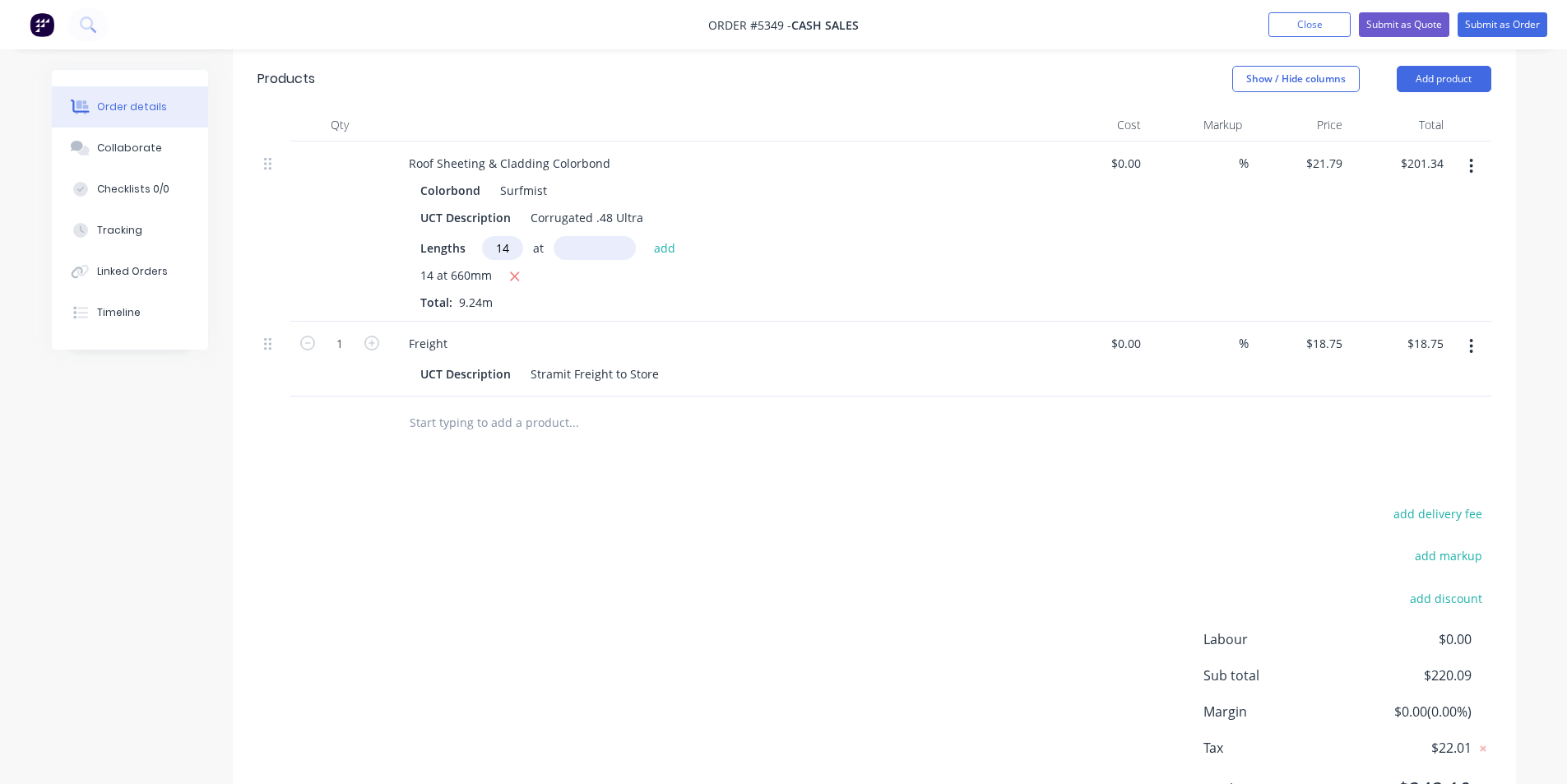
type input "14"
click at [585, 236] on input "text" at bounding box center [595, 248] width 83 height 24
type input "960"
click at [646, 236] on button "add" at bounding box center [665, 247] width 39 height 22
type input "$494.20"
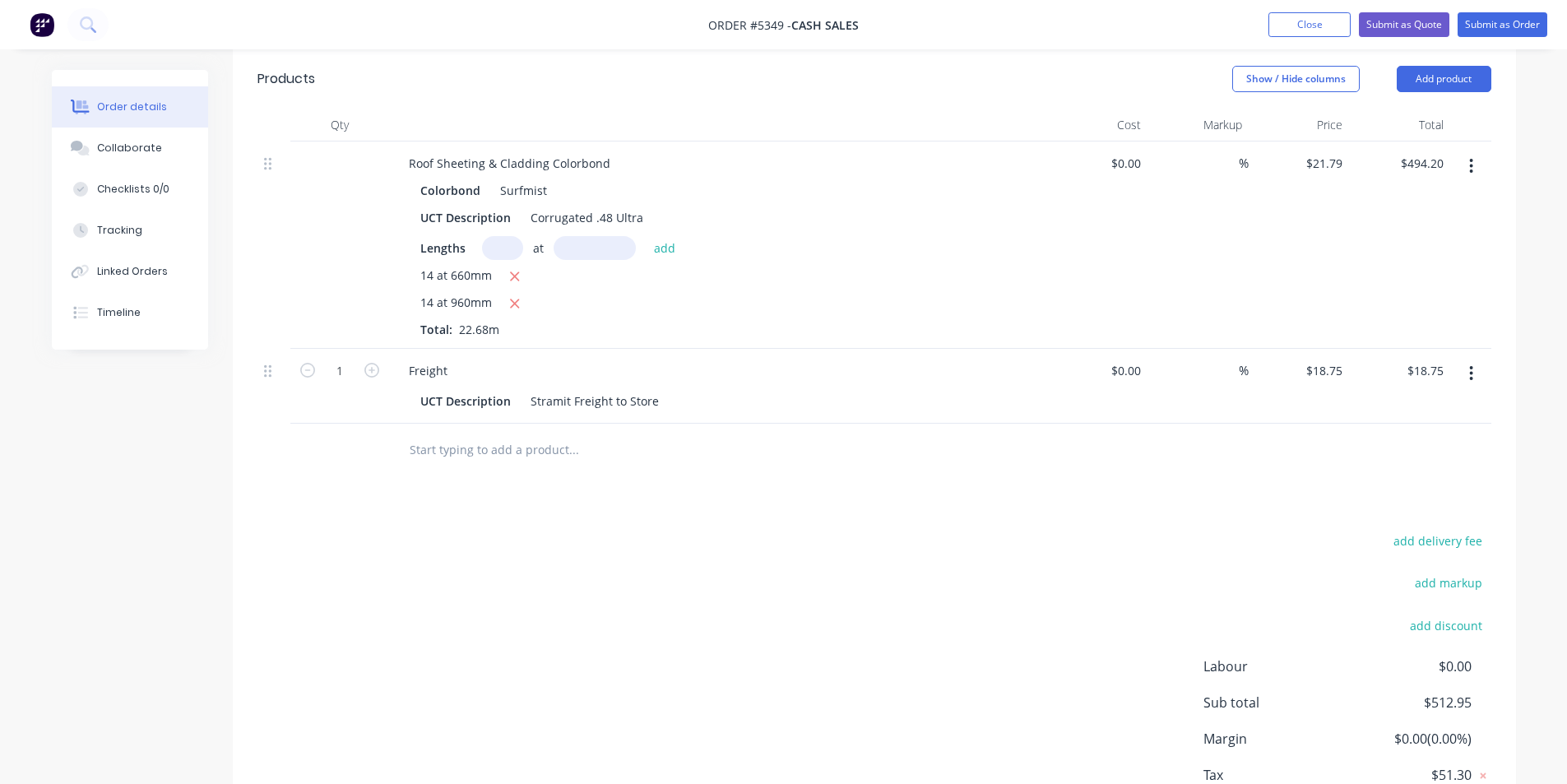
click at [1038, 484] on div "Drawings Add drawing Products Show / Hide columns Add product Qty Cost Markup P…" at bounding box center [874, 431] width 1284 height 881
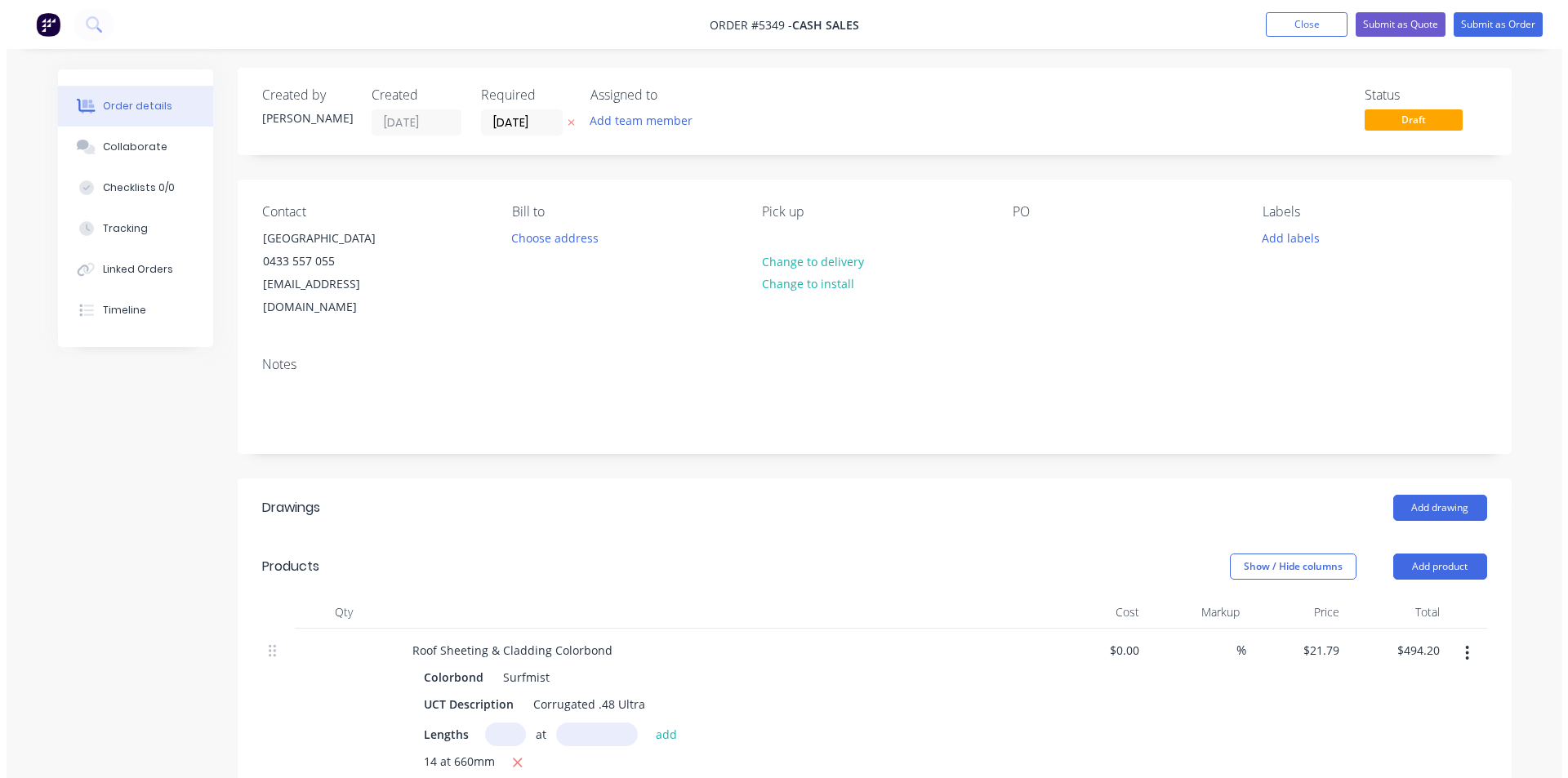
scroll to position [0, 0]
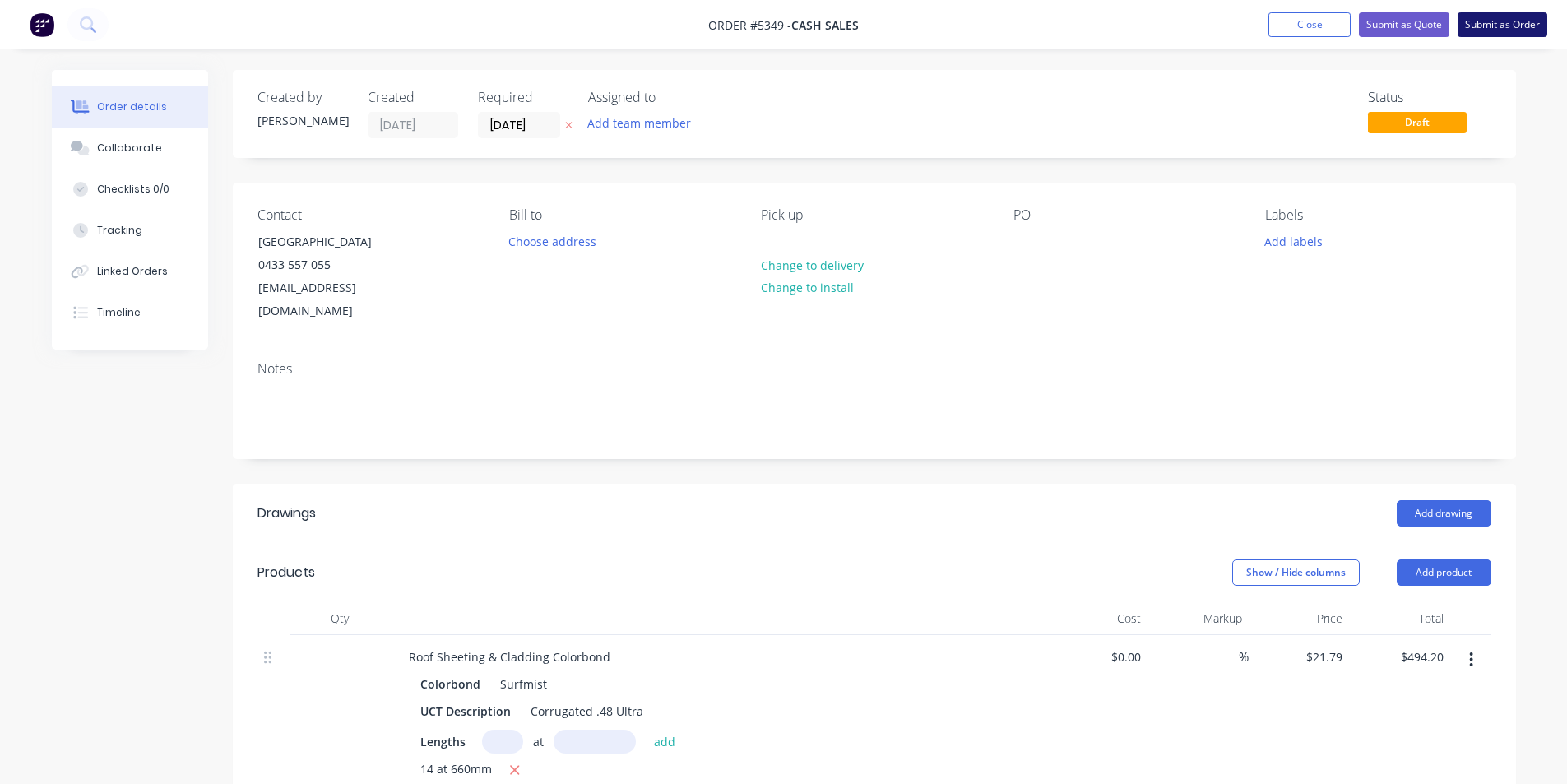
click at [1511, 20] on button "Submit as Order" at bounding box center [1502, 24] width 90 height 25
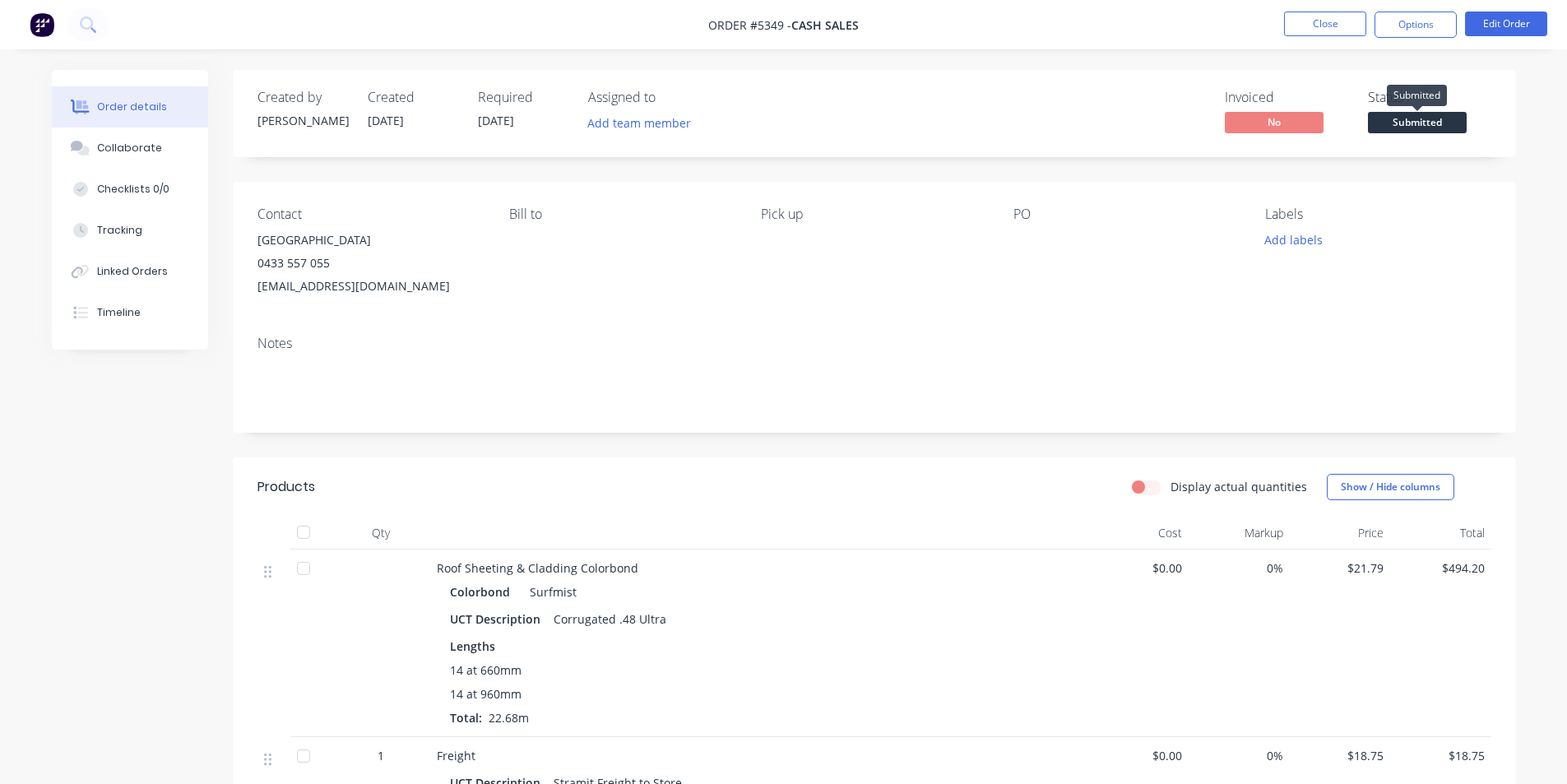
click at [1436, 114] on span "Submitted" at bounding box center [1417, 122] width 99 height 21
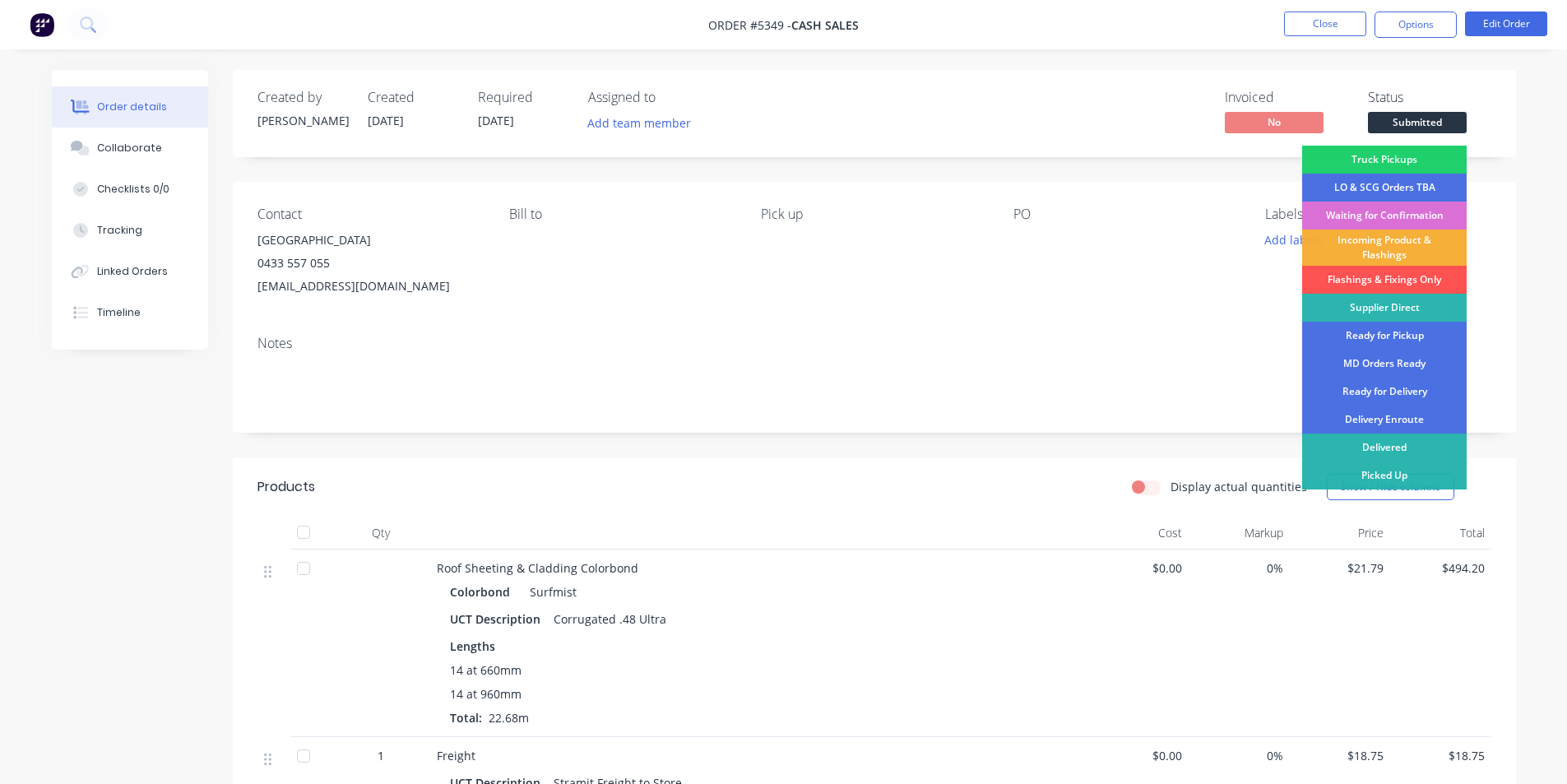
click at [1378, 208] on div "Waiting for Confirmation" at bounding box center [1384, 215] width 164 height 28
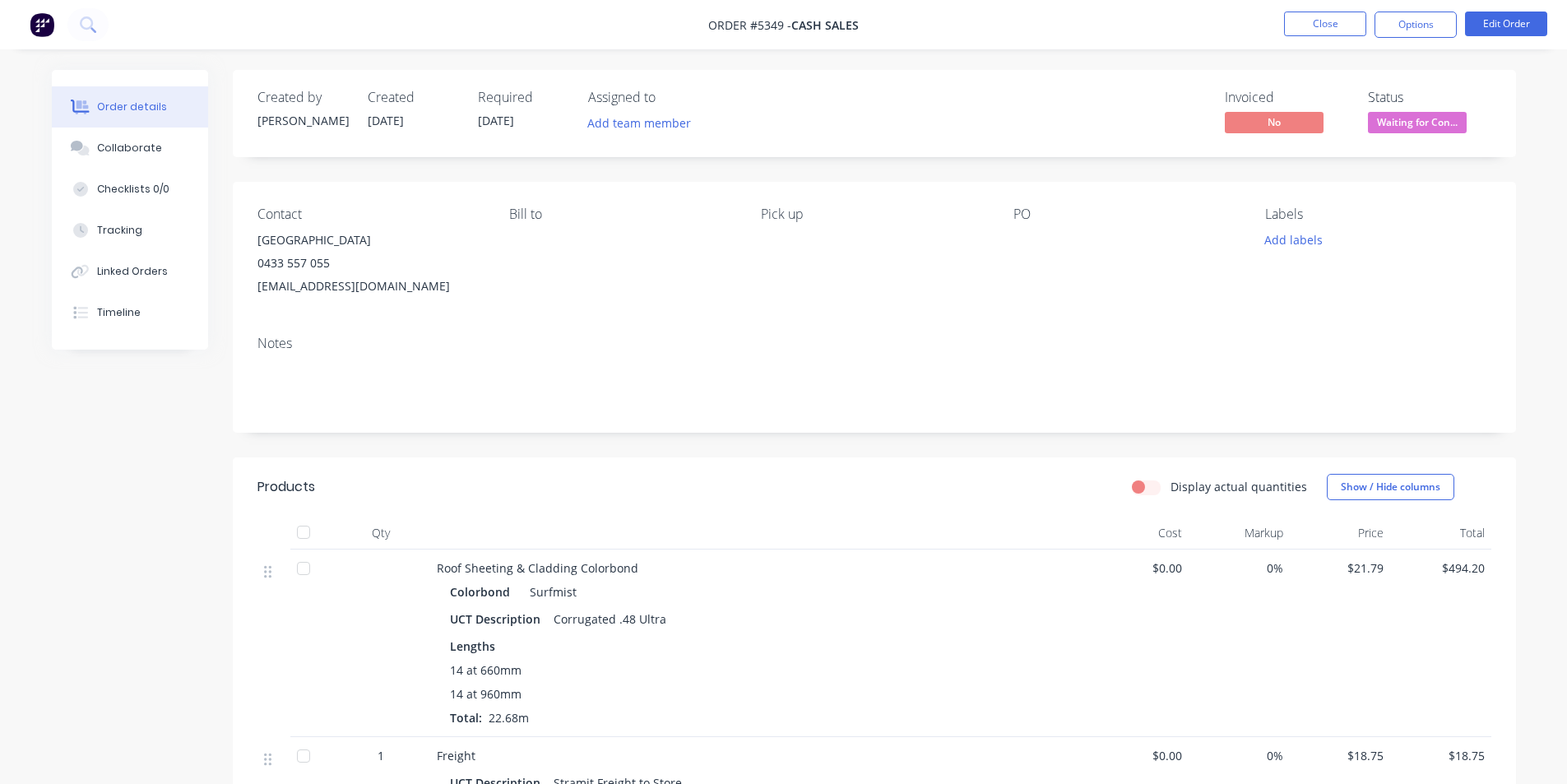
drag, startPoint x: 816, startPoint y: 328, endPoint x: 825, endPoint y: 324, distance: 9.8
click at [816, 327] on div "Notes" at bounding box center [874, 378] width 1284 height 110
click at [1410, 19] on button "Options" at bounding box center [1416, 24] width 83 height 27
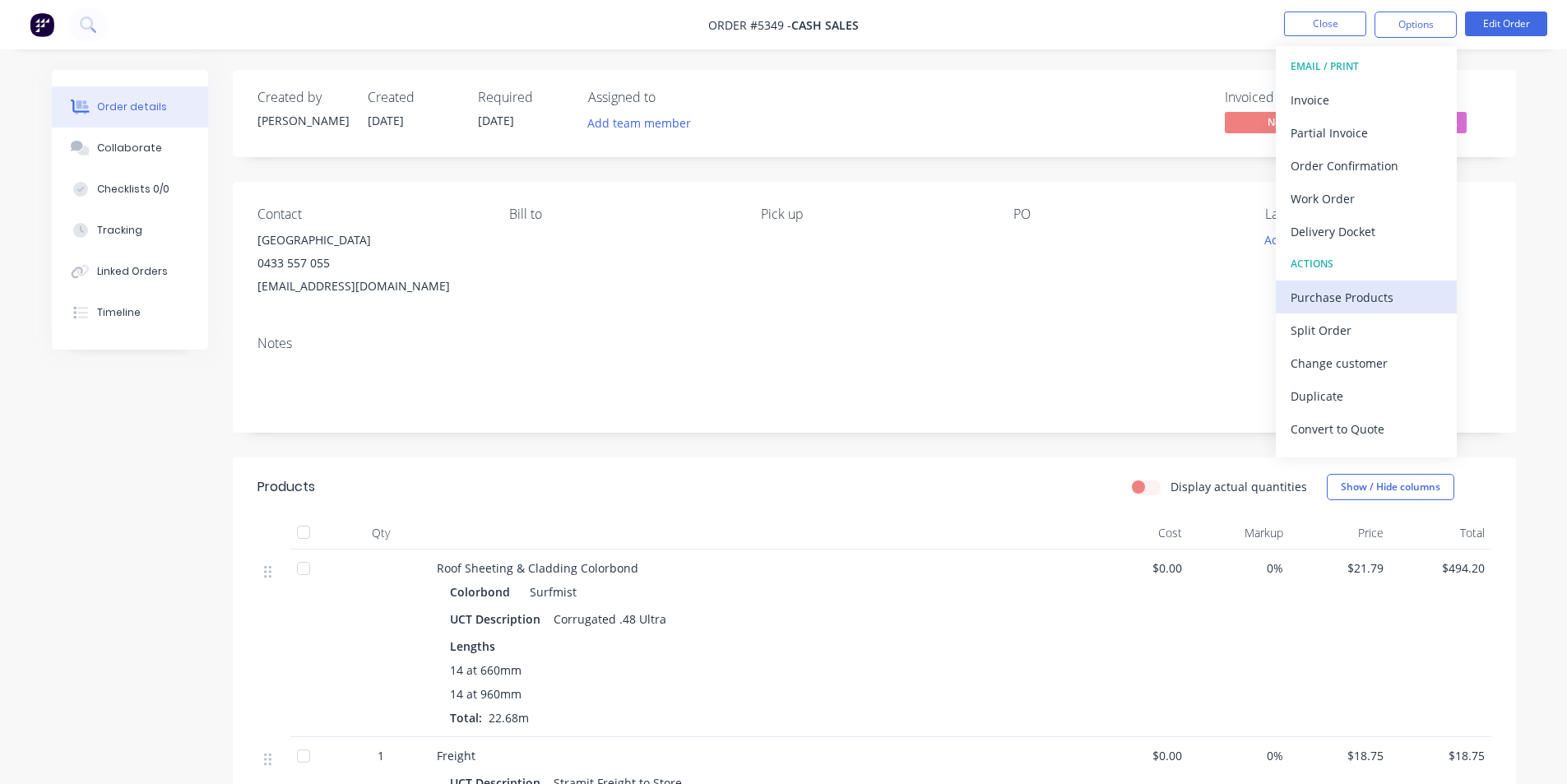
click at [1360, 296] on div "Purchase Products" at bounding box center [1366, 298] width 152 height 24
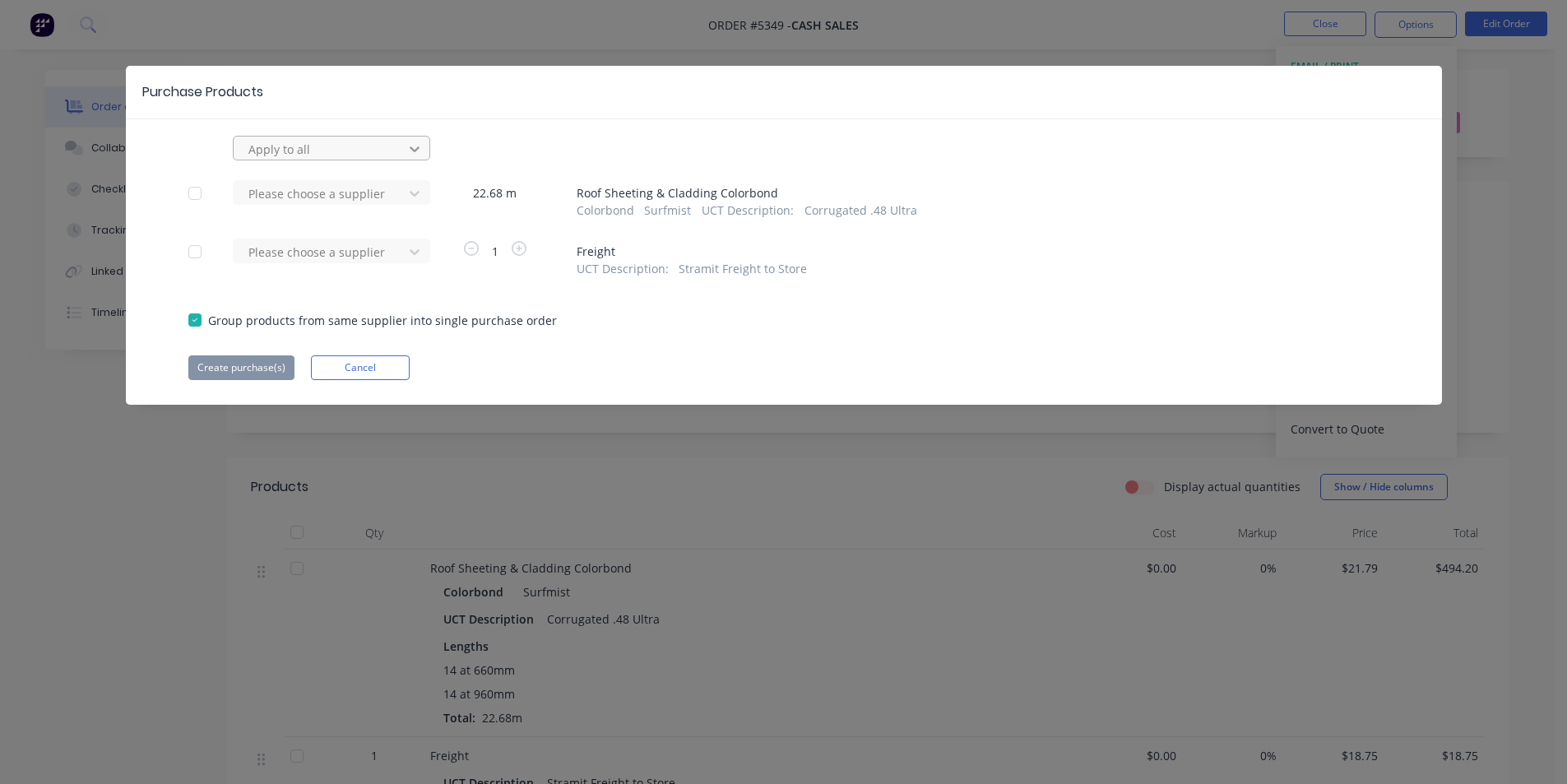
click at [407, 148] on icon at bounding box center [414, 148] width 16 height 16
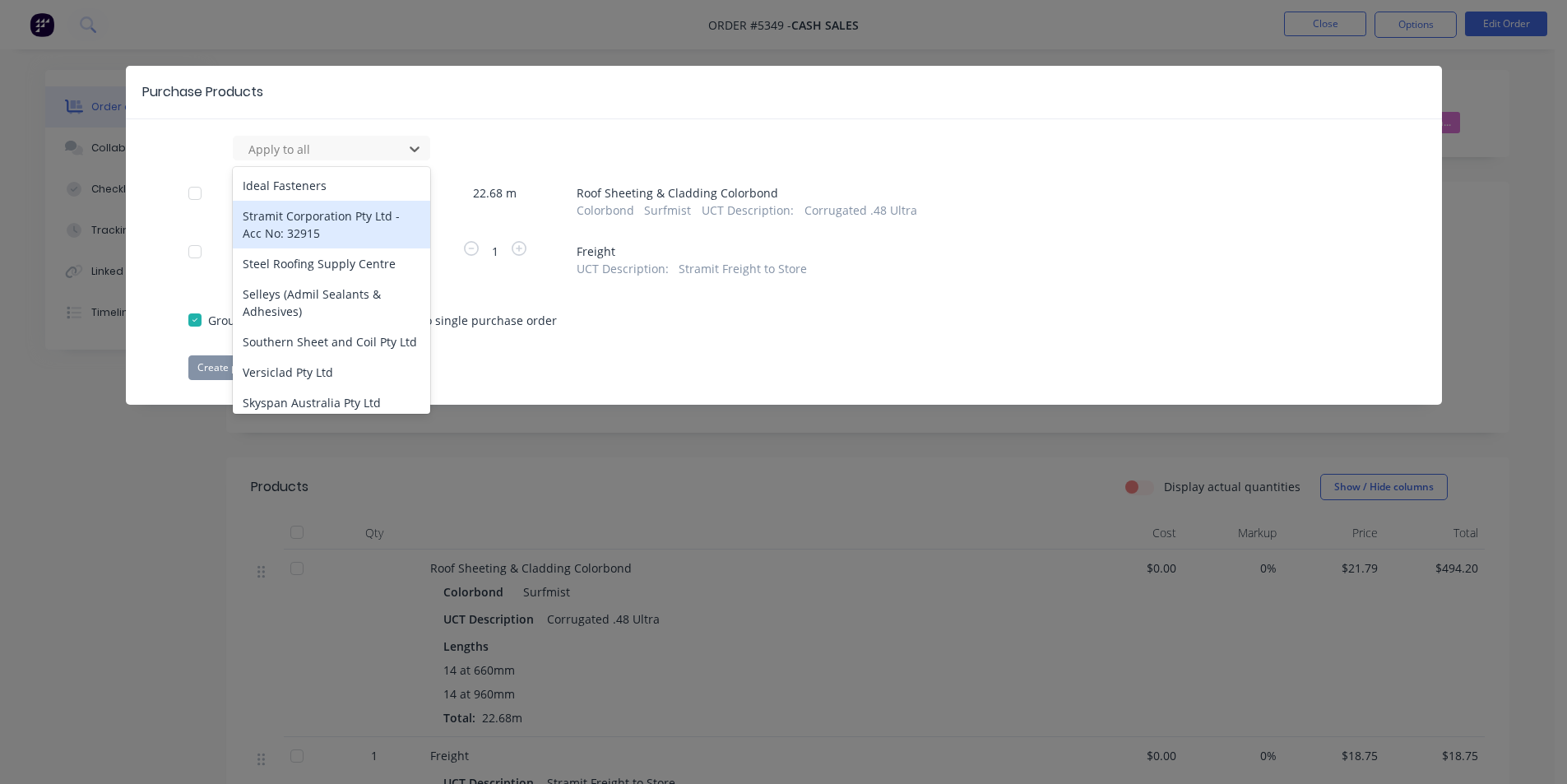
click at [343, 223] on div "Stramit Corporation Pty Ltd - Acc No: 32915" at bounding box center [331, 224] width 197 height 47
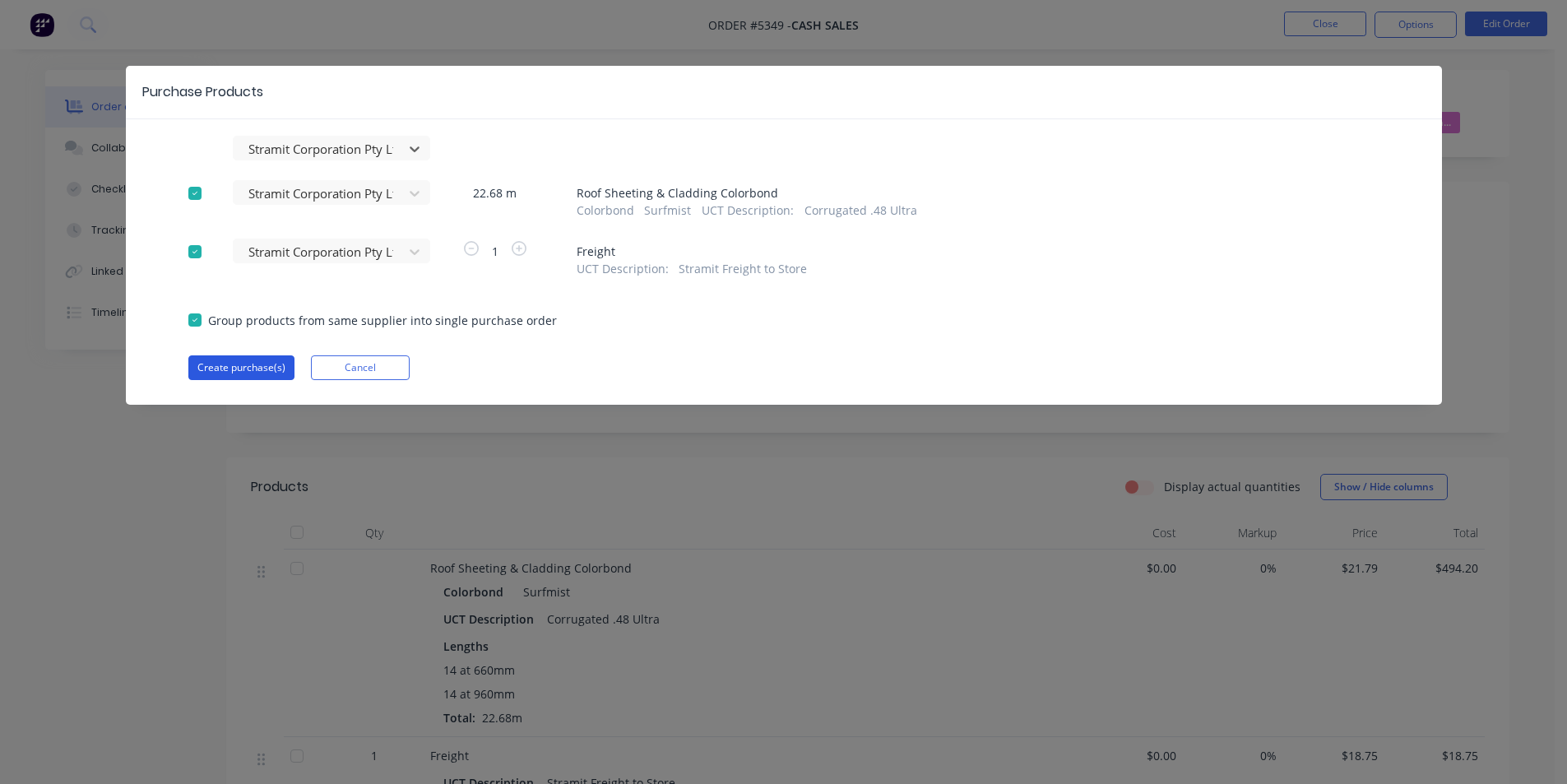
click at [235, 369] on button "Create purchase(s)" at bounding box center [241, 367] width 106 height 25
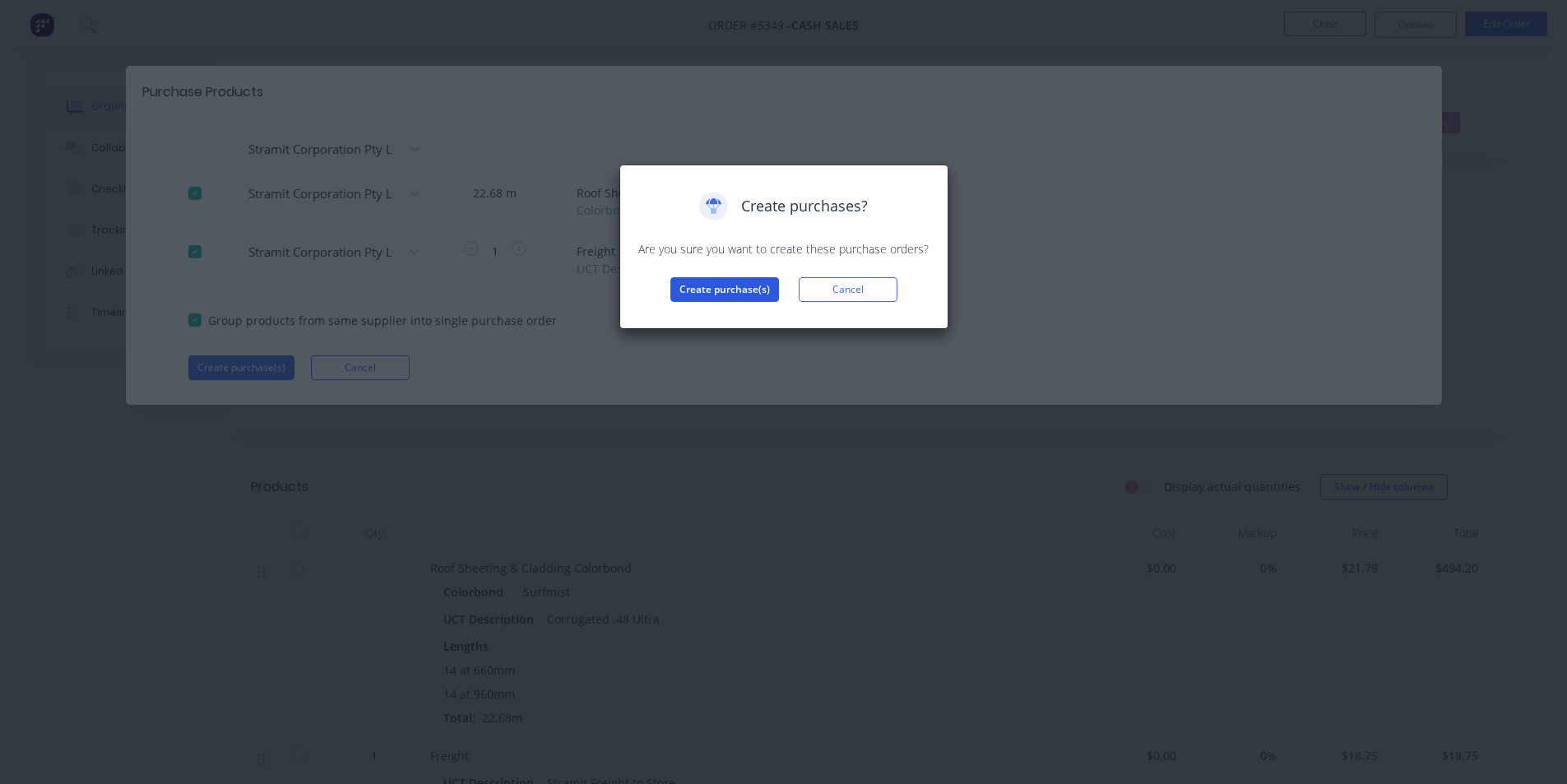
click at [740, 287] on button "Create purchase(s)" at bounding box center [725, 289] width 108 height 25
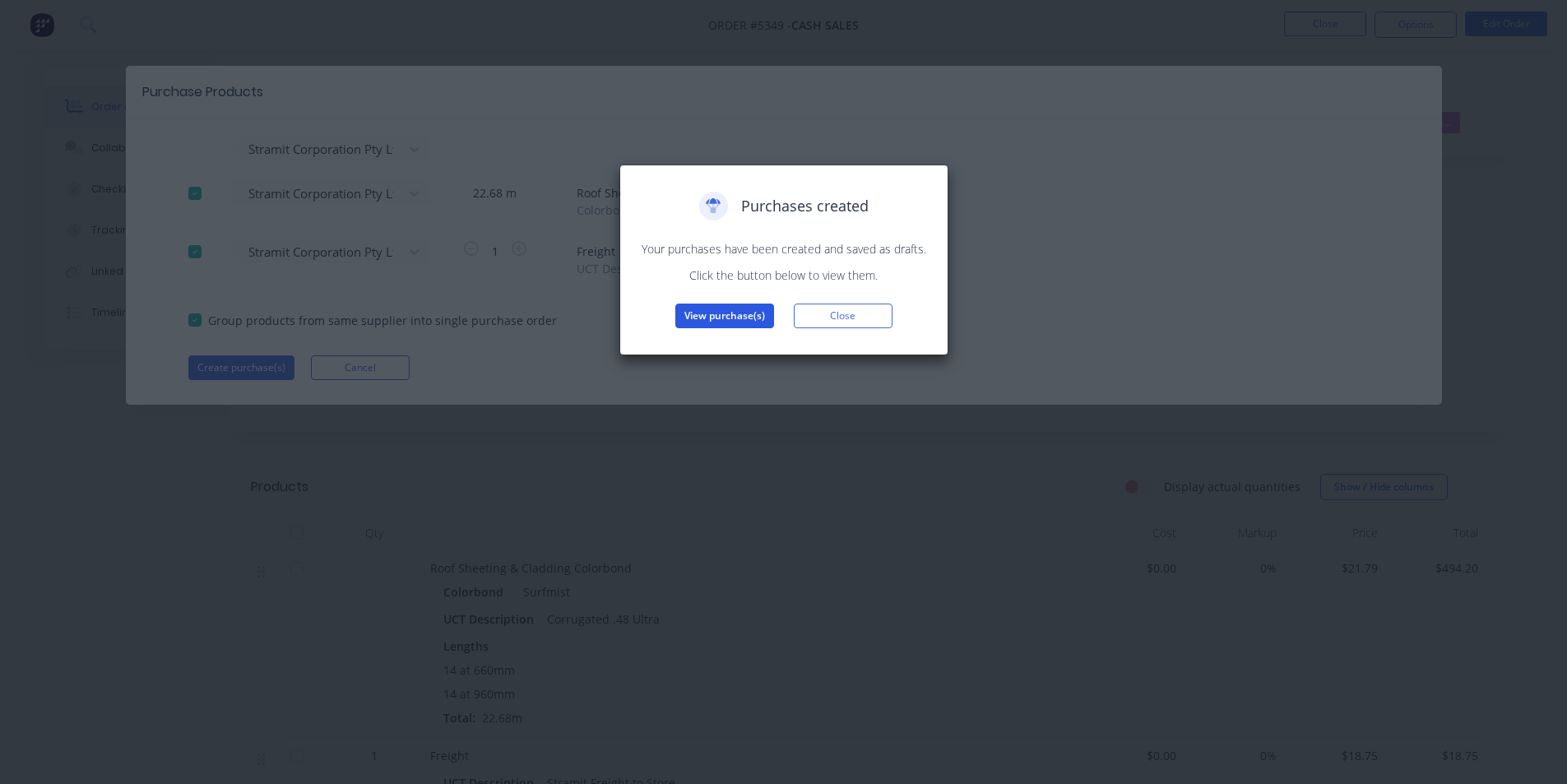
click at [738, 313] on button "View purchase(s)" at bounding box center [725, 316] width 99 height 25
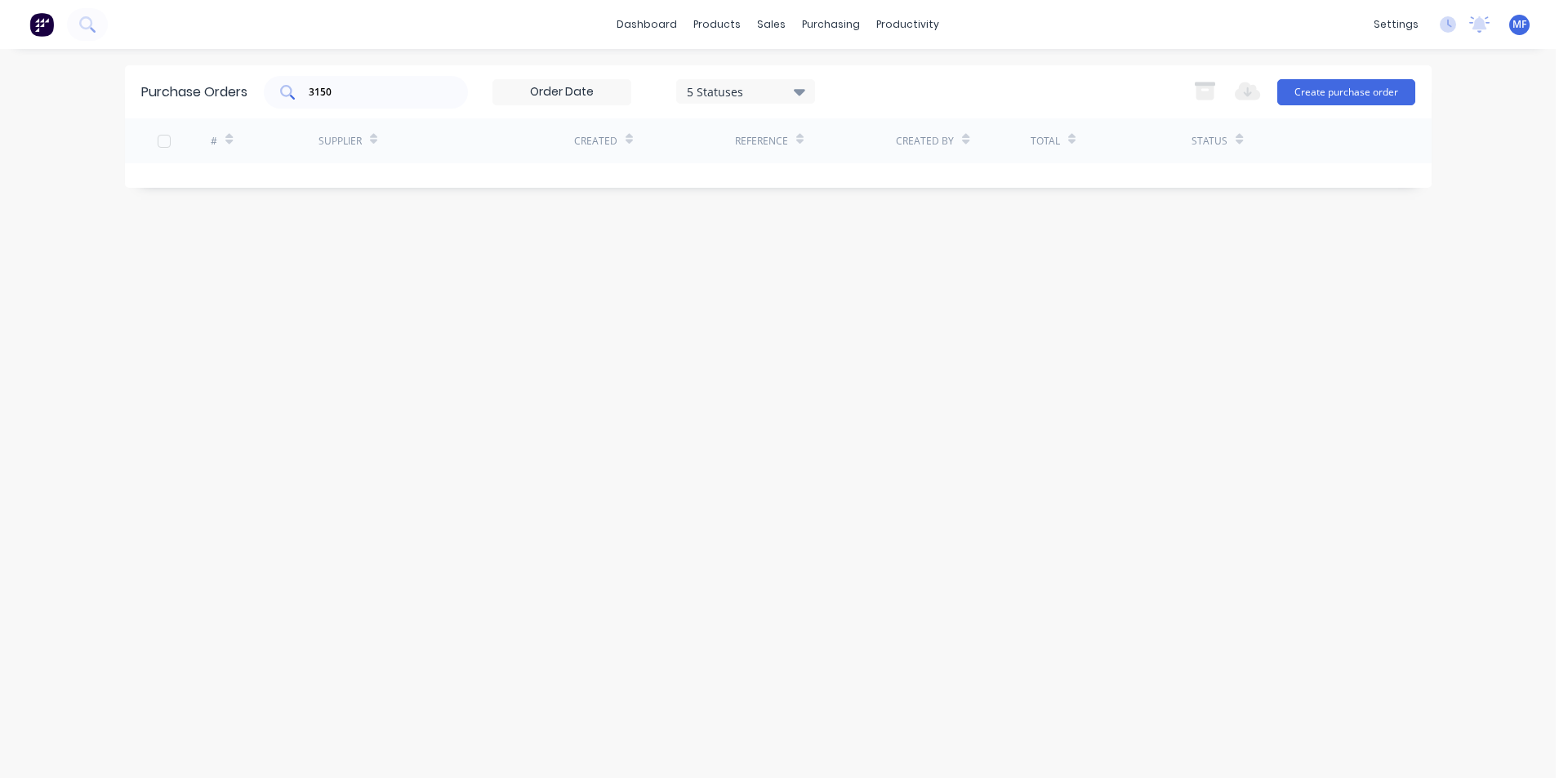
click at [385, 98] on input "3150" at bounding box center [374, 91] width 136 height 16
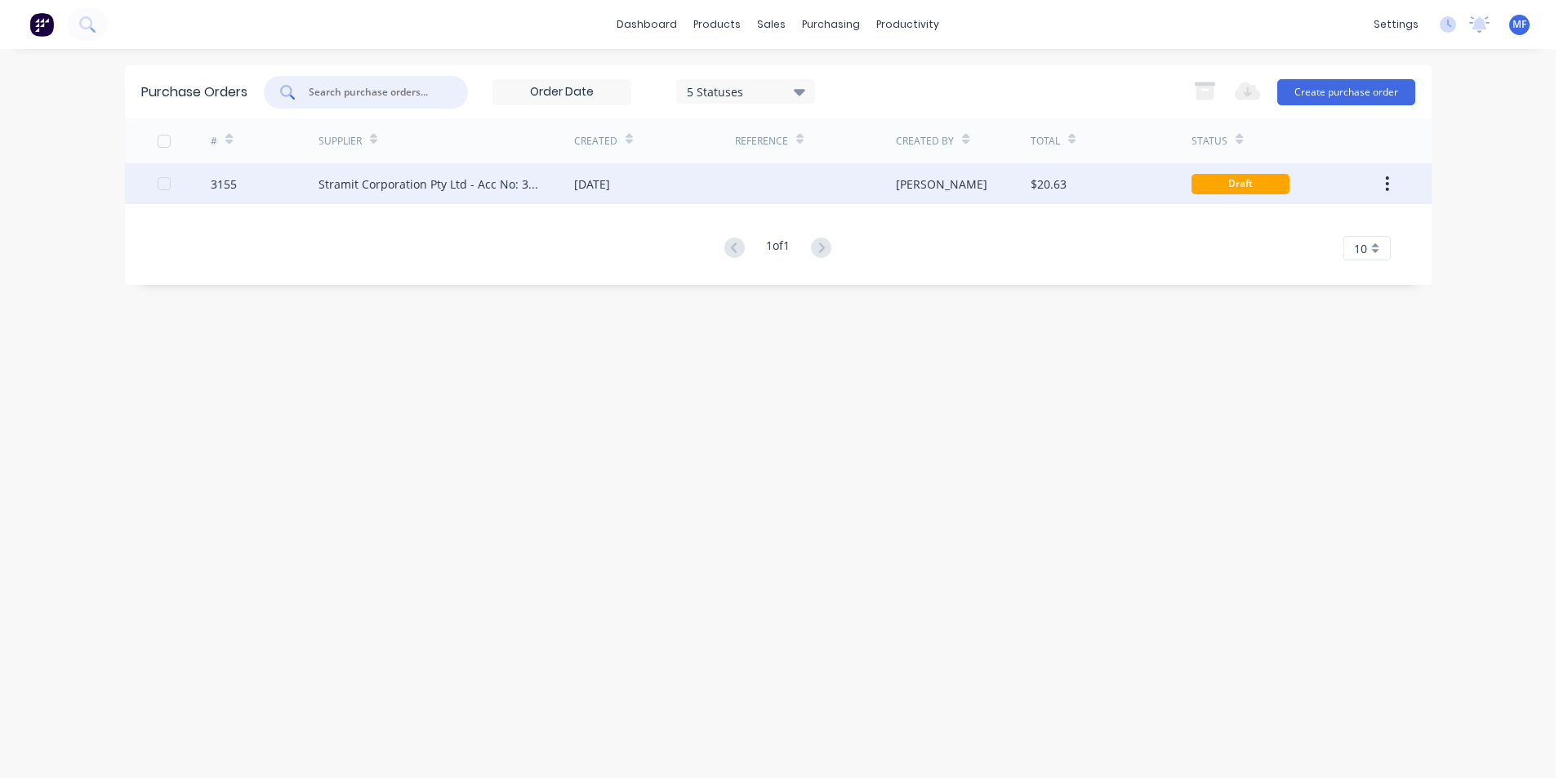
click at [438, 185] on div "Stramit Corporation Pty Ltd - Acc No: 32915" at bounding box center [430, 184] width 223 height 17
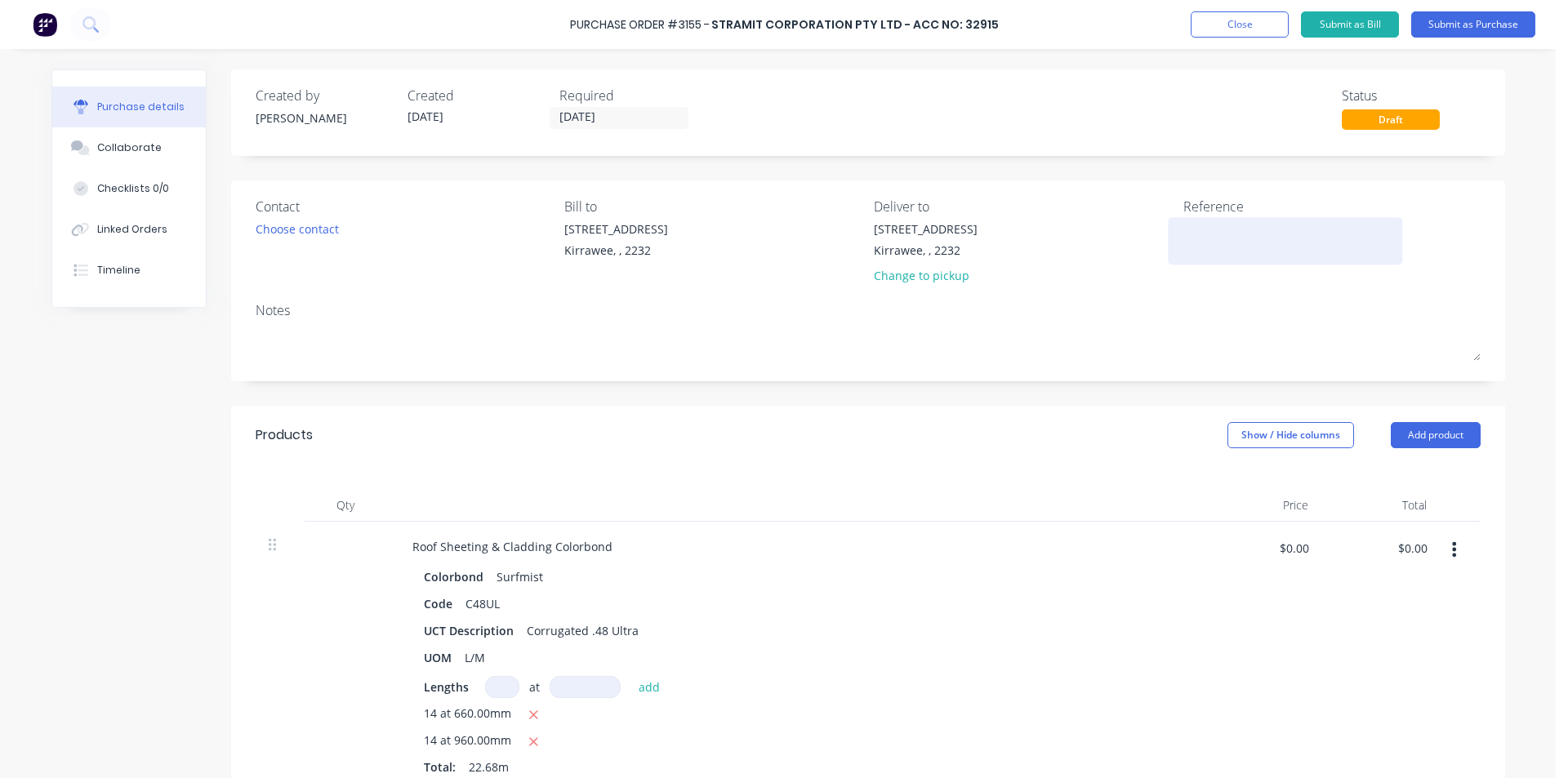
click at [1185, 234] on textarea at bounding box center [1285, 238] width 204 height 37
click at [587, 109] on input "[DATE]" at bounding box center [619, 118] width 138 height 20
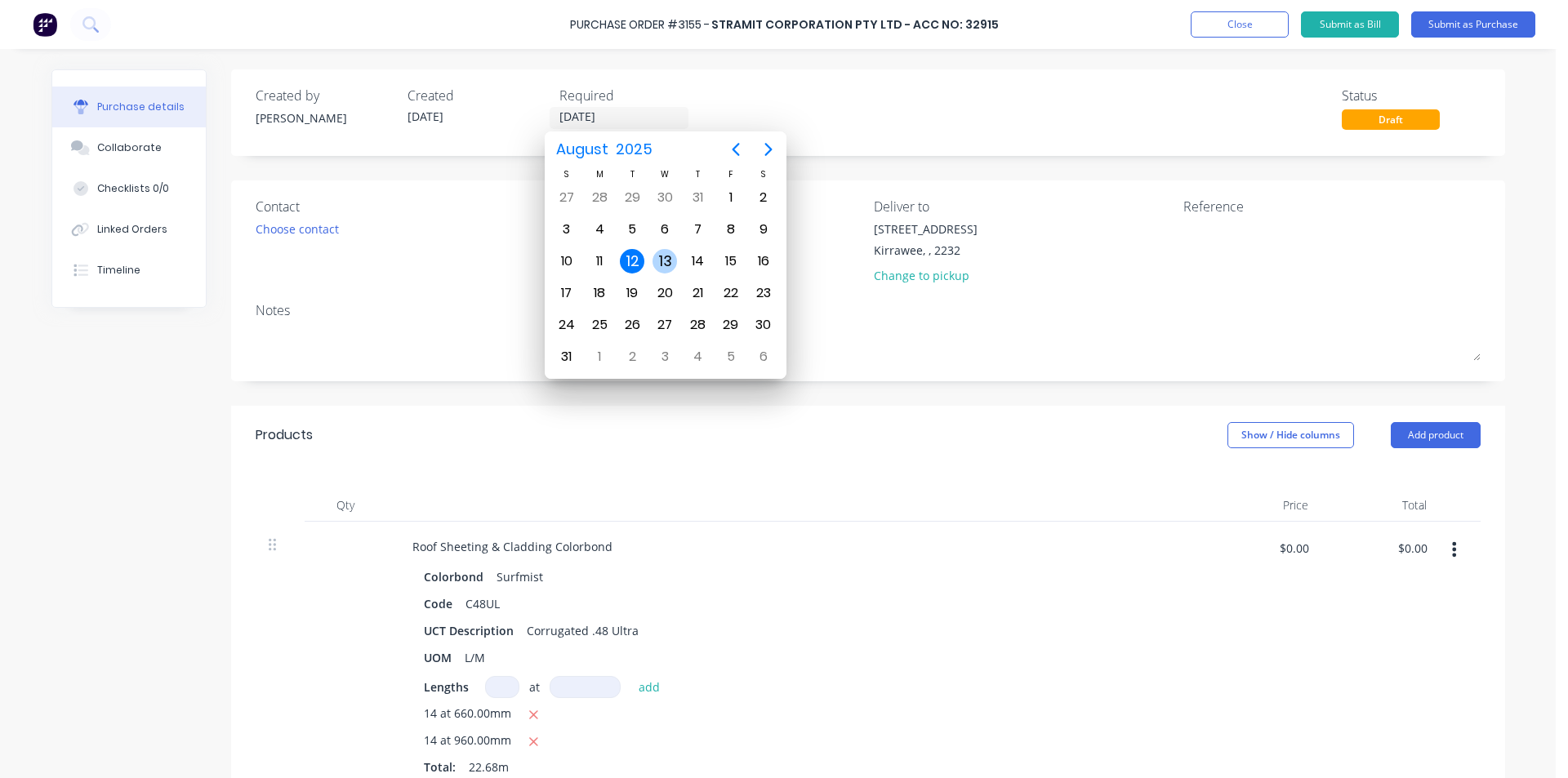
click at [667, 262] on div "13" at bounding box center [665, 260] width 25 height 25
type input "[DATE]"
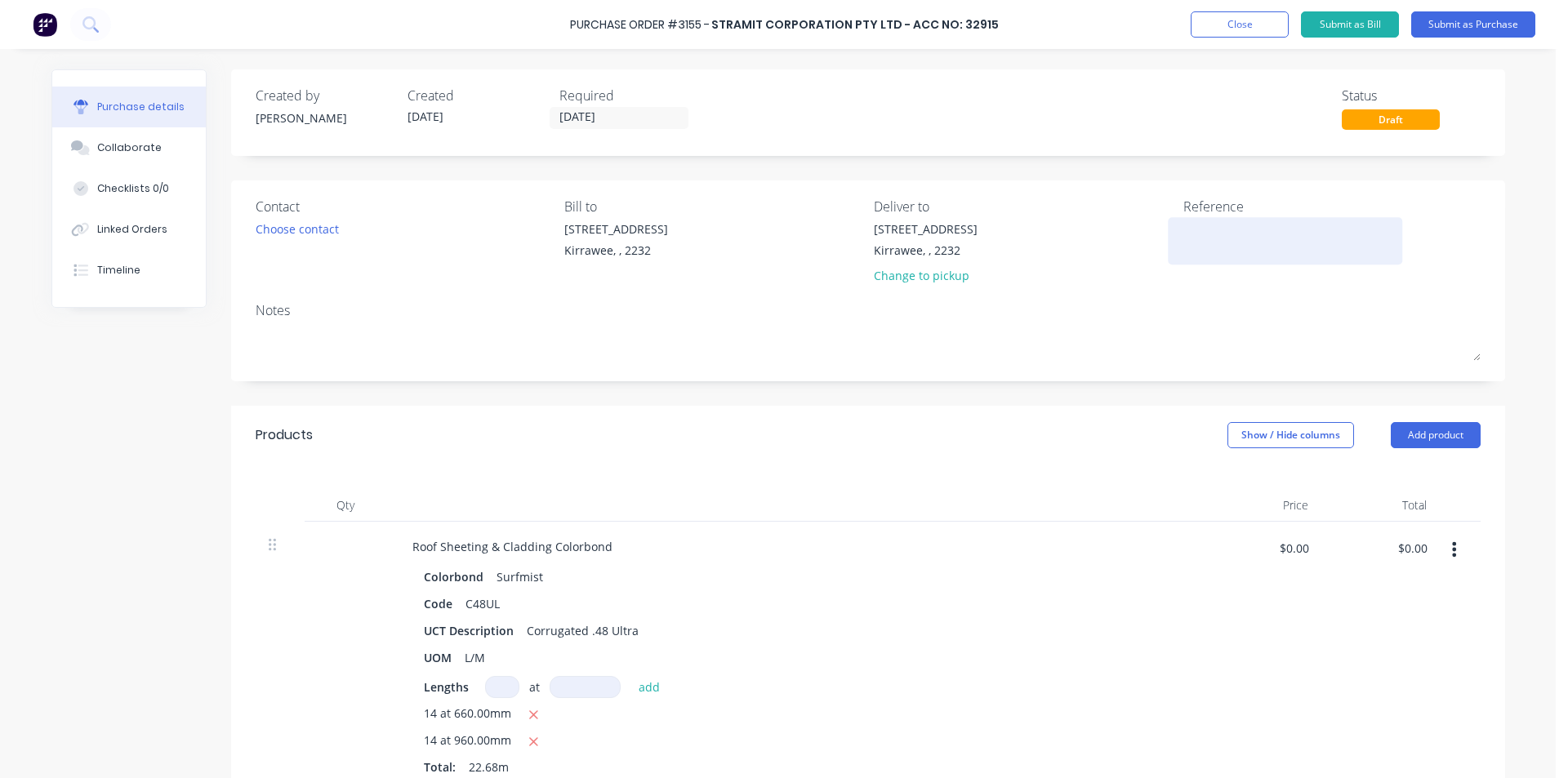
click at [1209, 243] on textarea at bounding box center [1285, 238] width 204 height 37
click at [672, 316] on div "Notes" at bounding box center [867, 310] width 1224 height 20
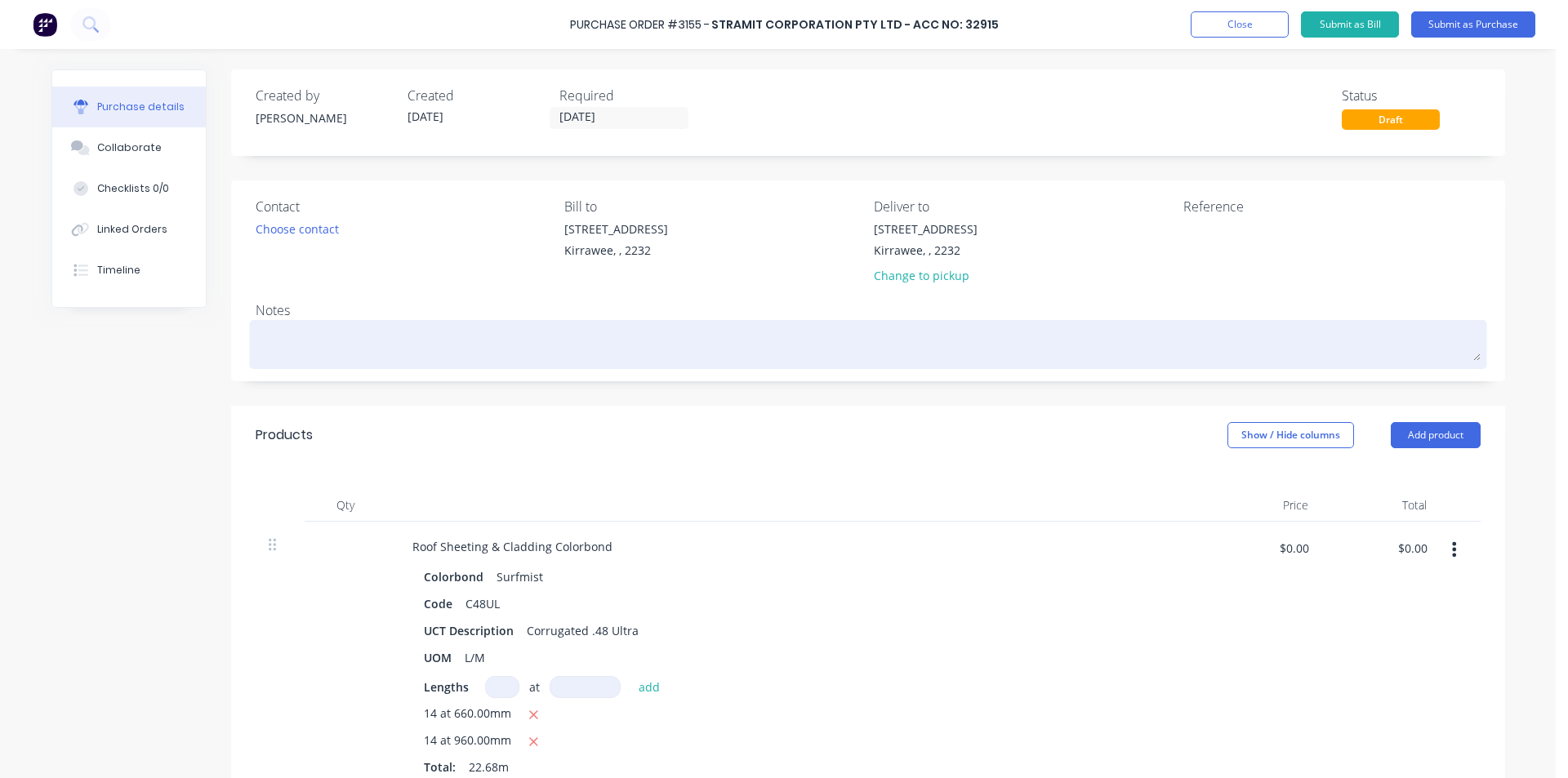
click at [674, 336] on textarea at bounding box center [867, 342] width 1224 height 37
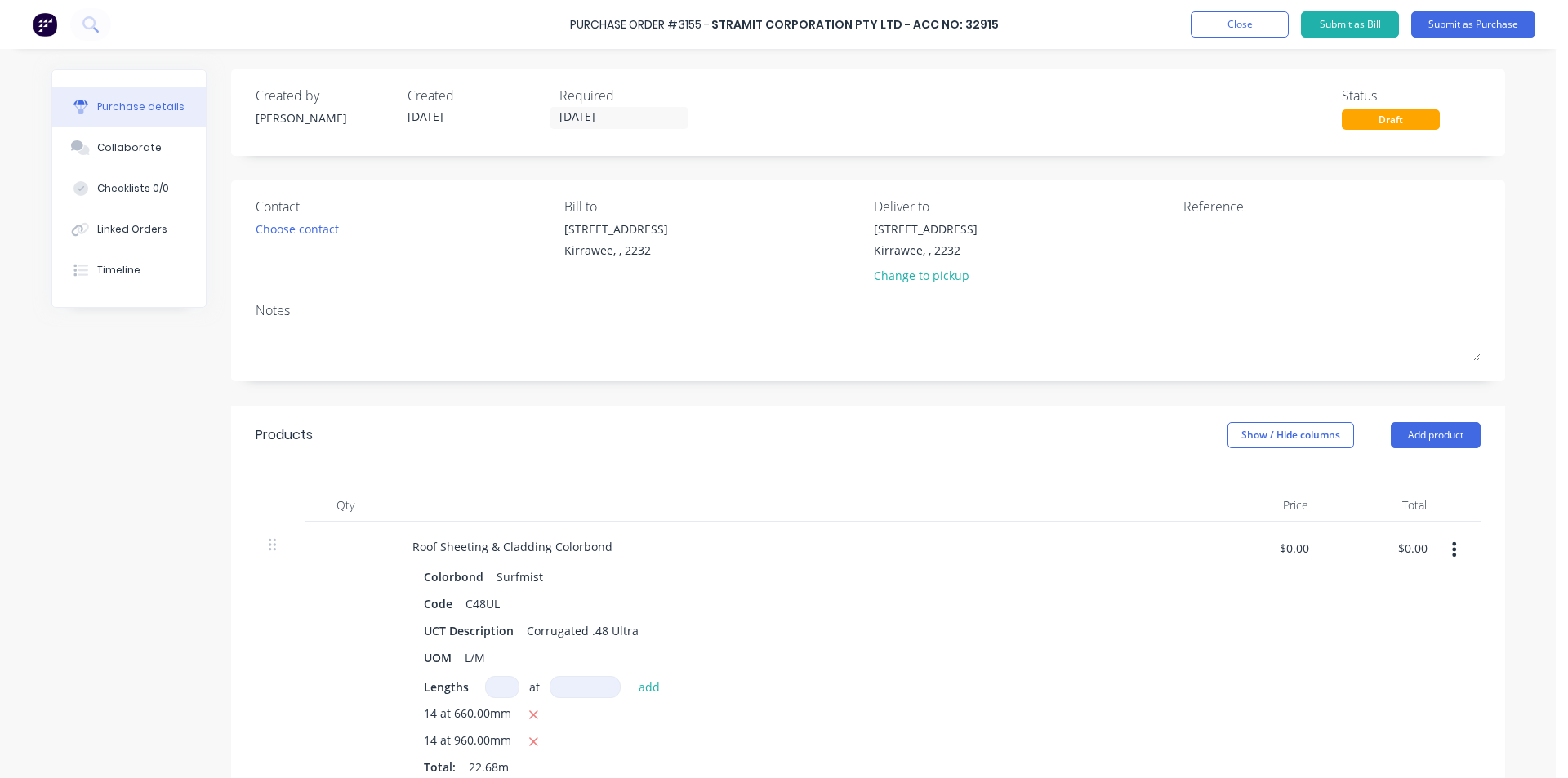
type textarea "x"
type textarea "i"
type textarea "x"
type textarea "iF"
type textarea "x"
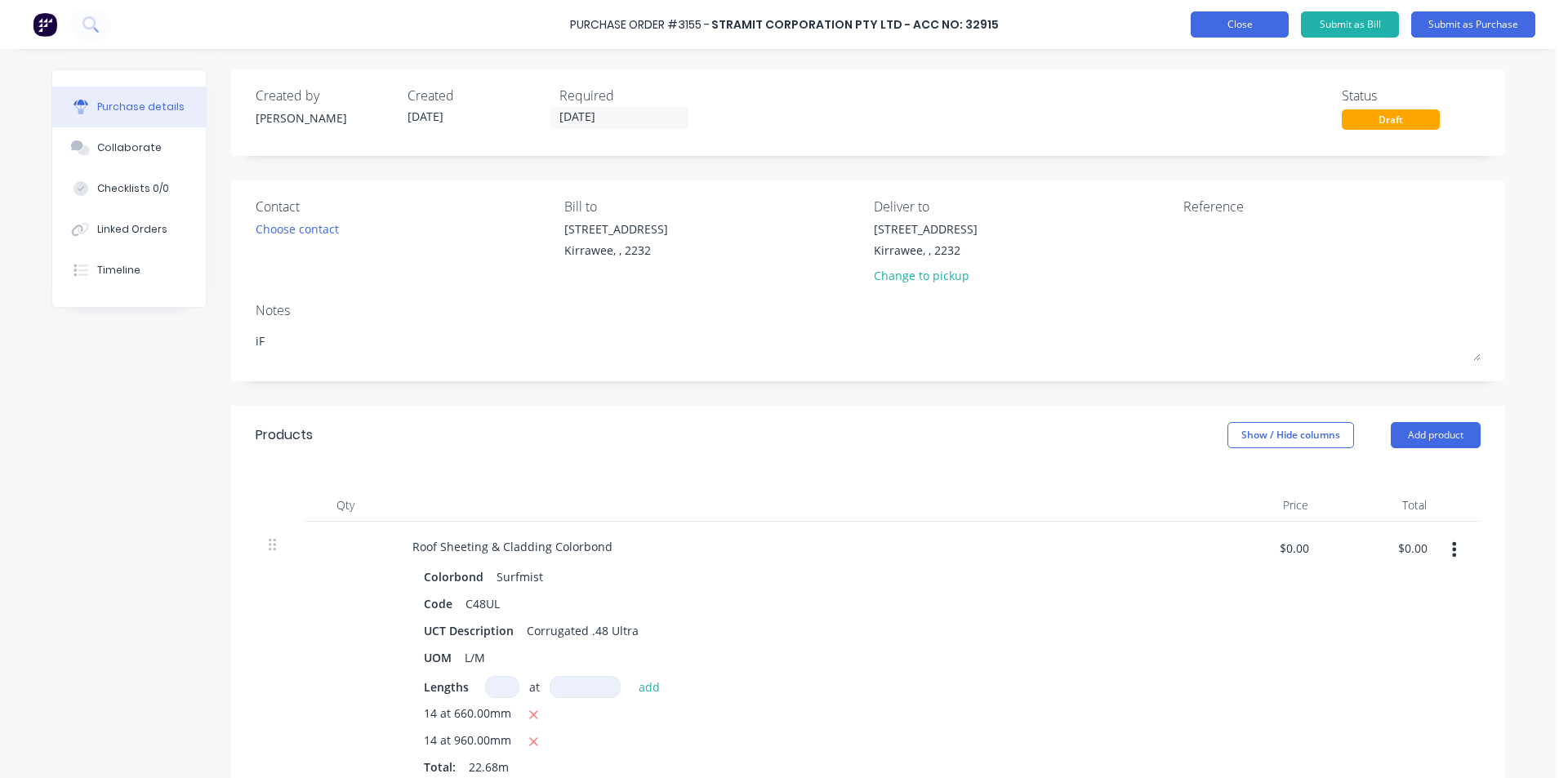
type textarea "iF"
click at [1234, 28] on button "Close" at bounding box center [1239, 24] width 98 height 26
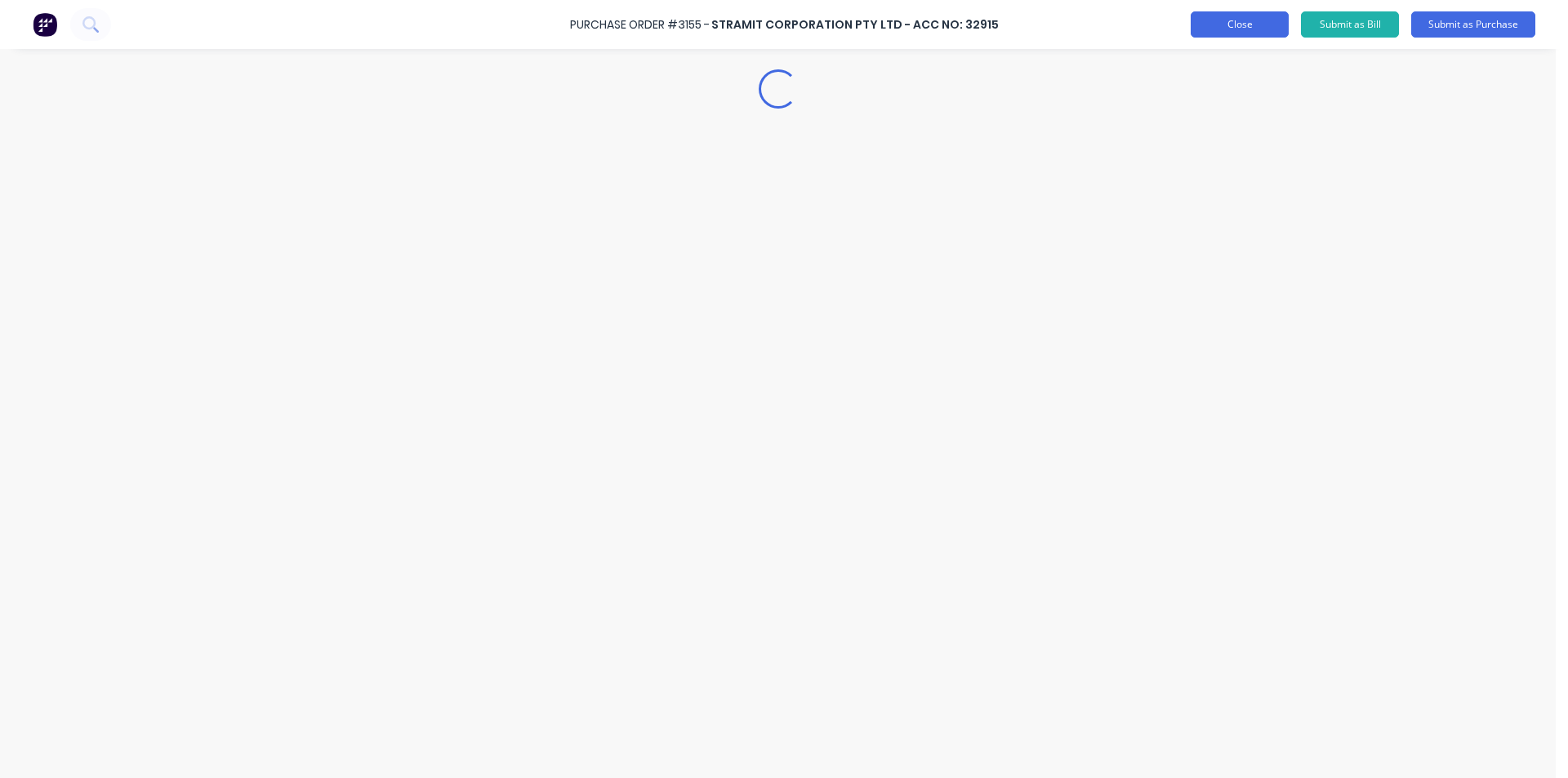
type textarea "x"
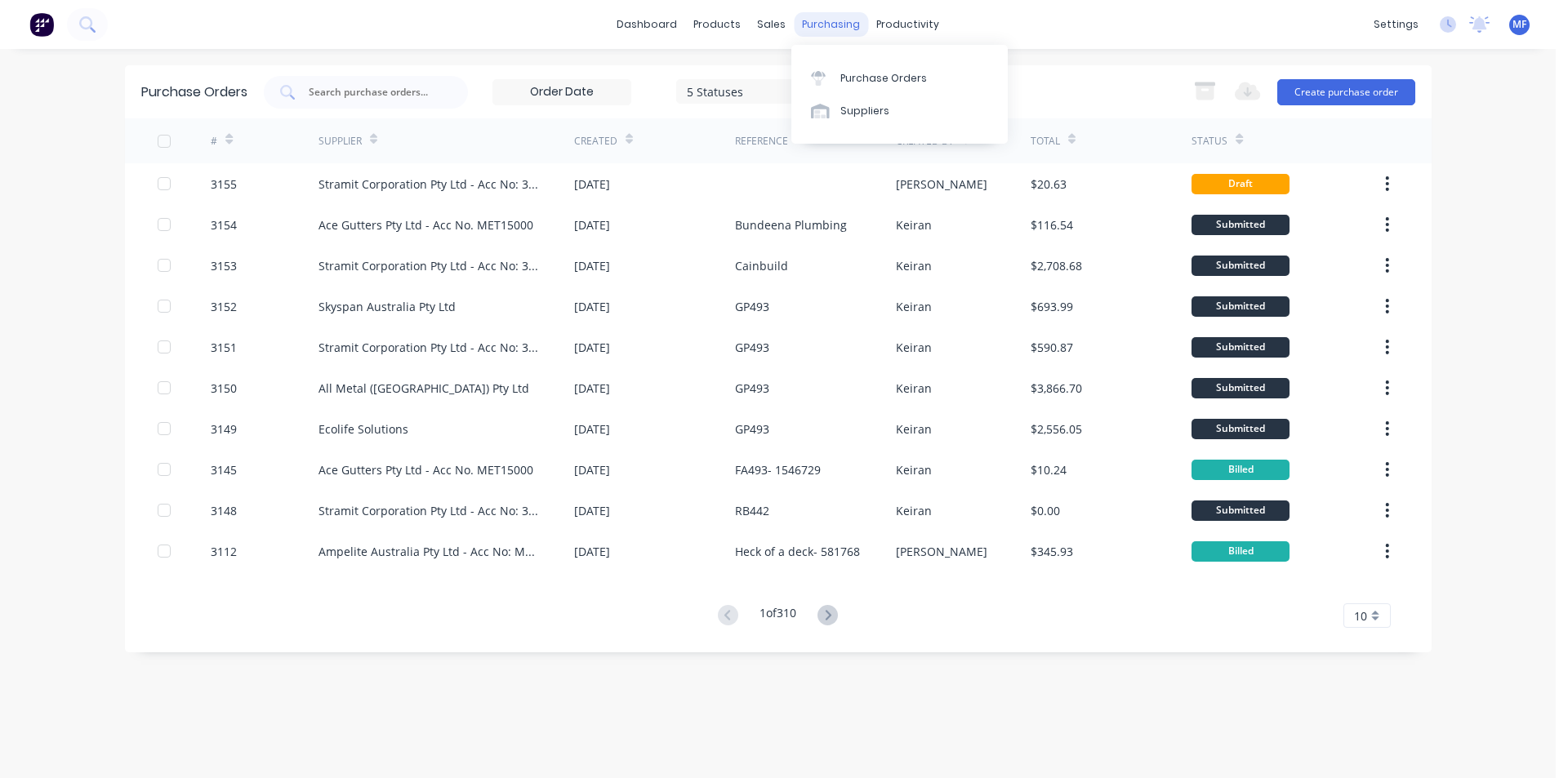
click at [814, 27] on div "purchasing" at bounding box center [831, 24] width 74 height 25
click at [836, 73] on link "Purchase Orders" at bounding box center [899, 78] width 216 height 32
click at [845, 17] on div "purchasing" at bounding box center [831, 24] width 74 height 25
click at [855, 75] on div "Purchase Orders" at bounding box center [883, 78] width 86 height 15
click at [334, 92] on input "text" at bounding box center [374, 91] width 136 height 16
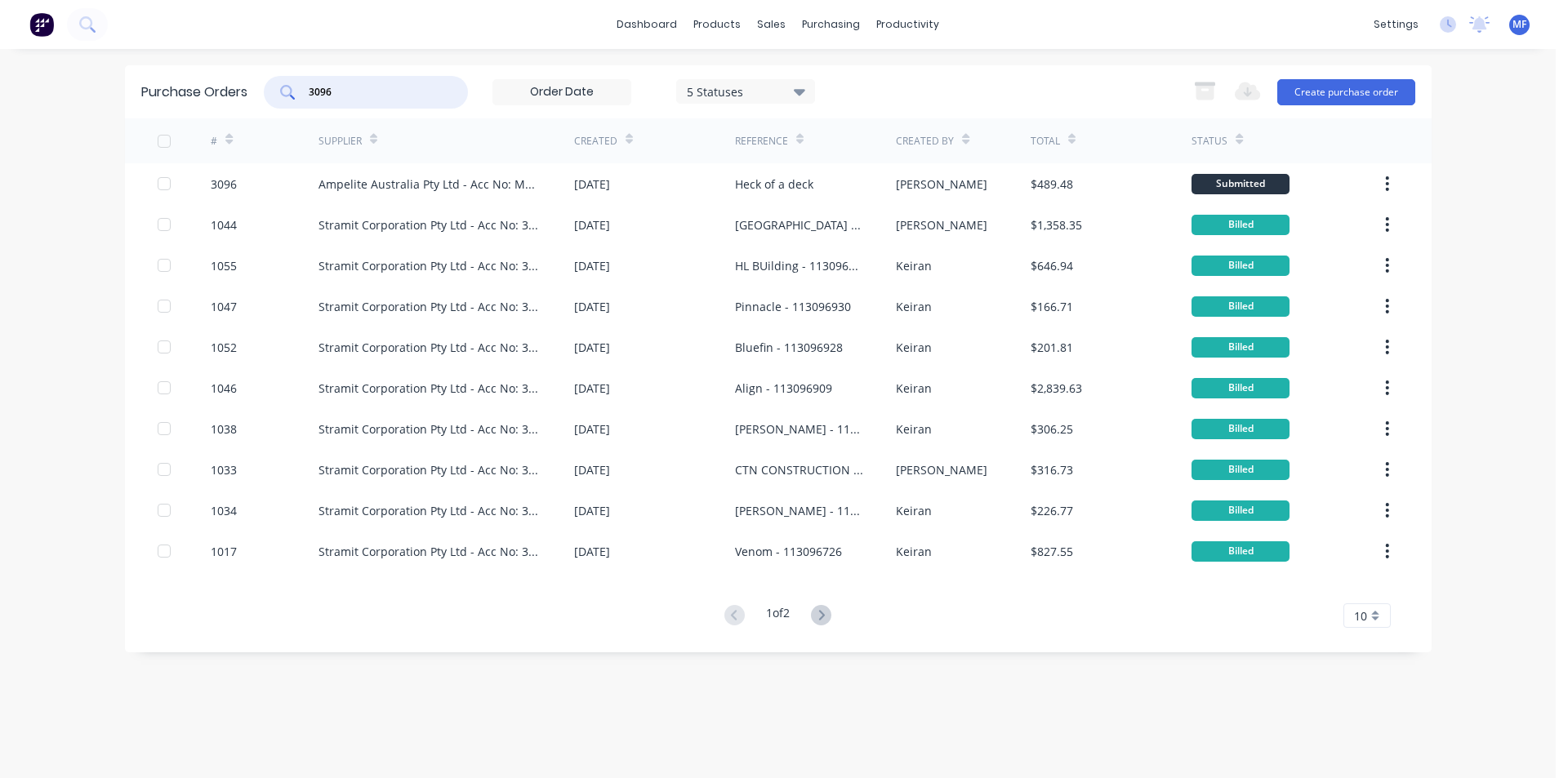
type input "3096"
click at [386, 90] on input "3096" at bounding box center [374, 91] width 136 height 16
click at [778, 30] on div "sales" at bounding box center [771, 24] width 45 height 25
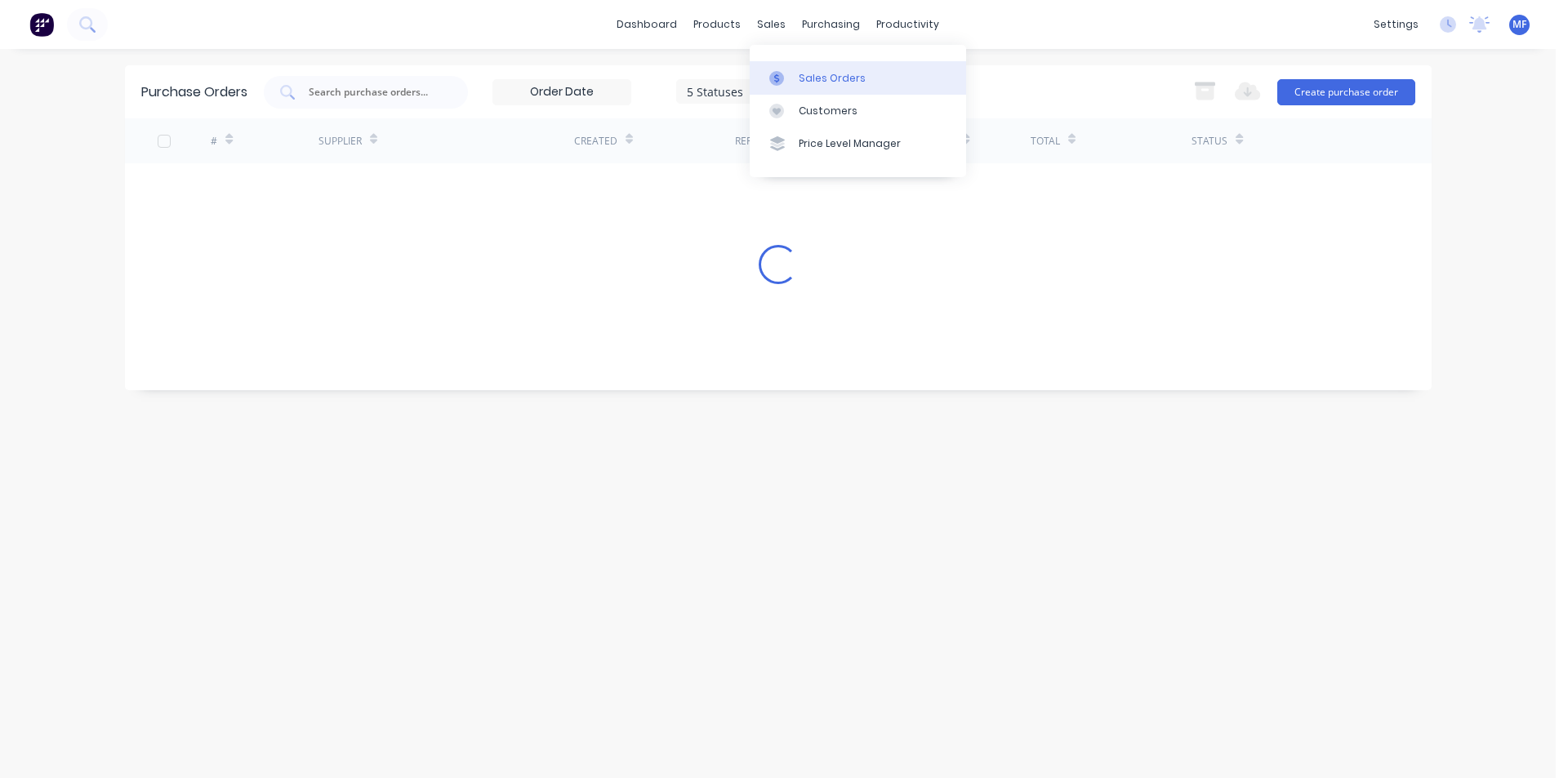
click at [819, 79] on div "Sales Orders" at bounding box center [832, 78] width 67 height 15
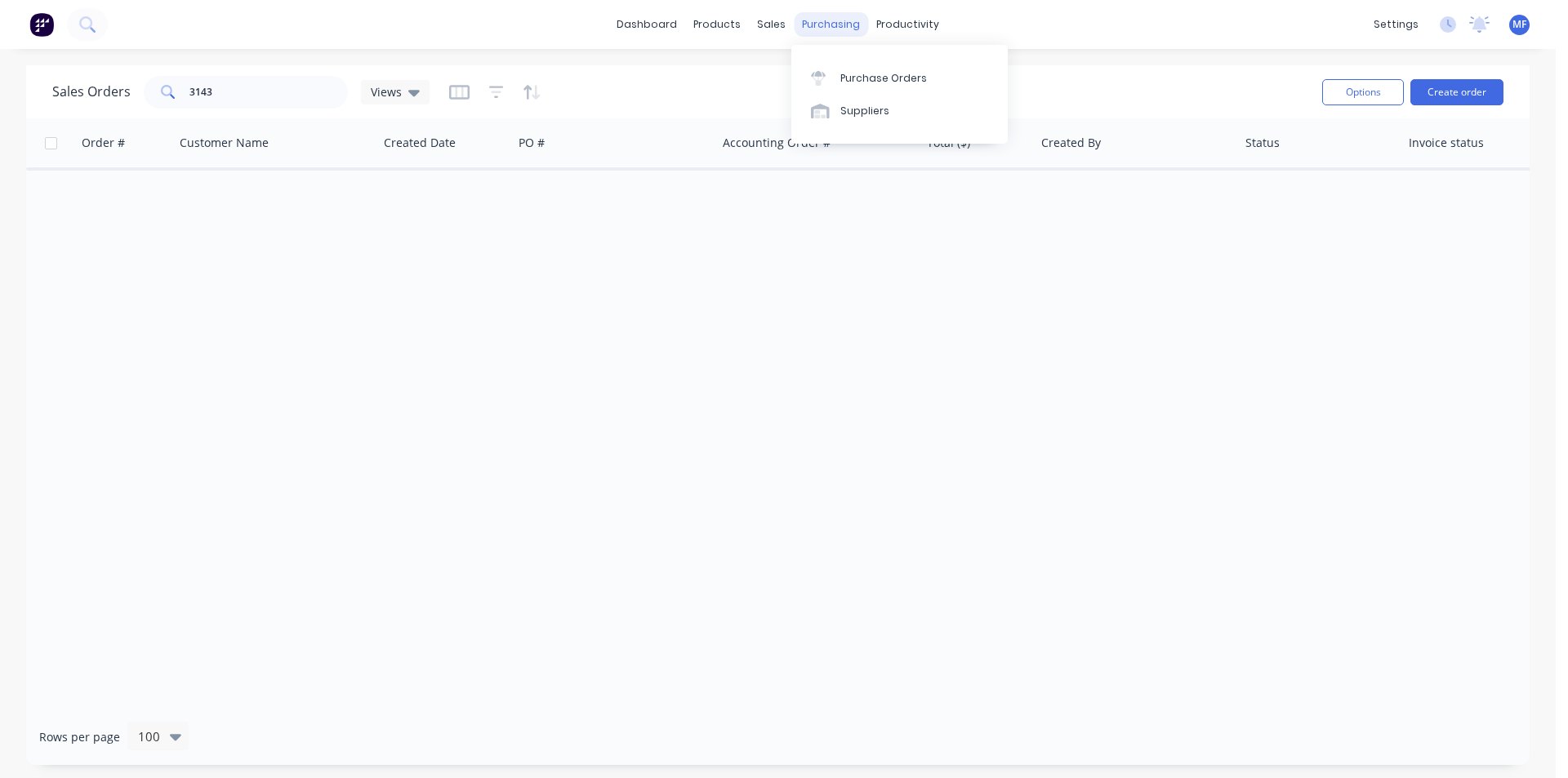
click at [805, 21] on div "purchasing" at bounding box center [831, 24] width 74 height 25
click at [856, 74] on div "Purchase Orders" at bounding box center [883, 78] width 86 height 15
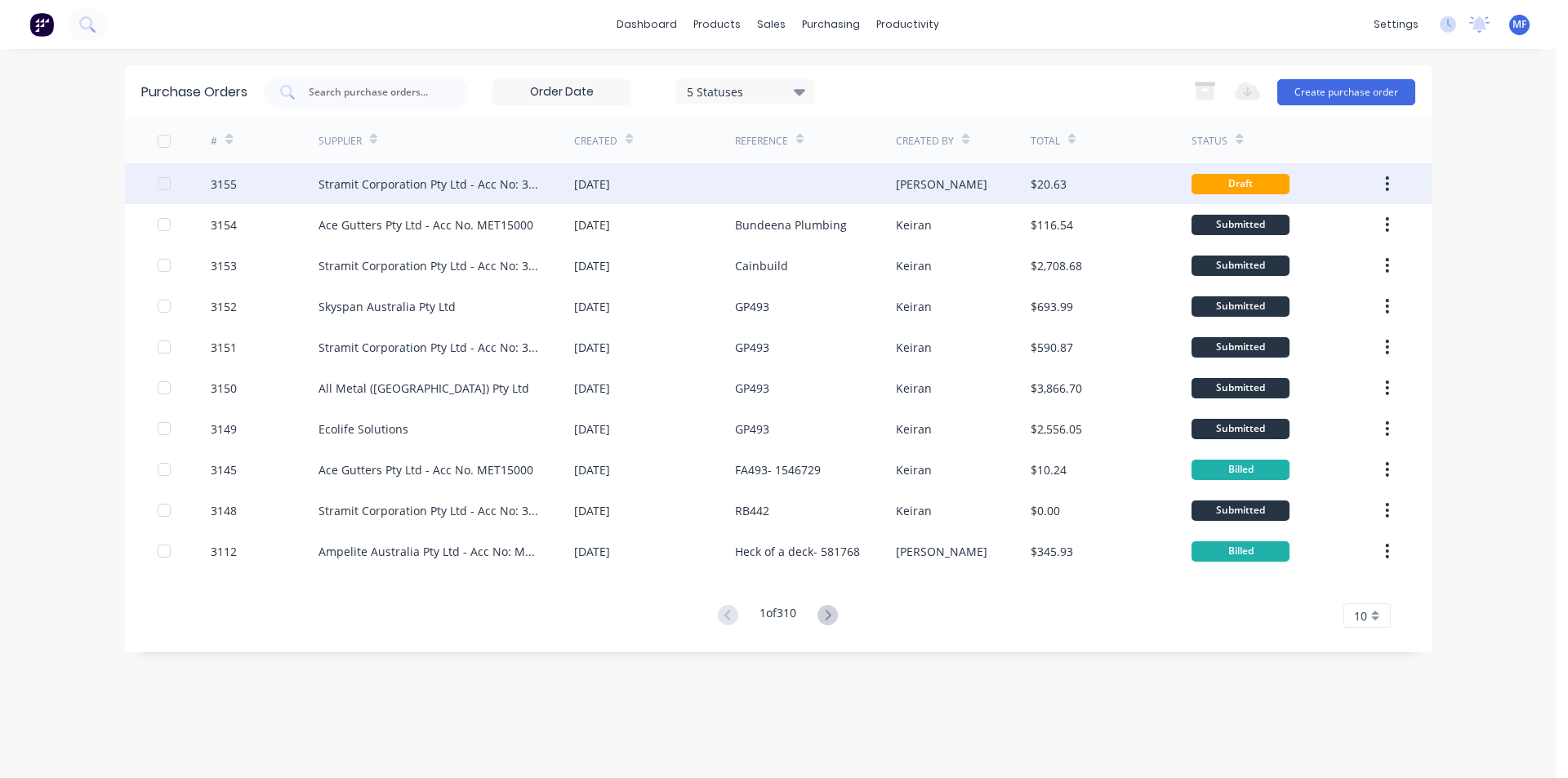
click at [448, 188] on div "Stramit Corporation Pty Ltd - Acc No: 32915" at bounding box center [430, 184] width 223 height 17
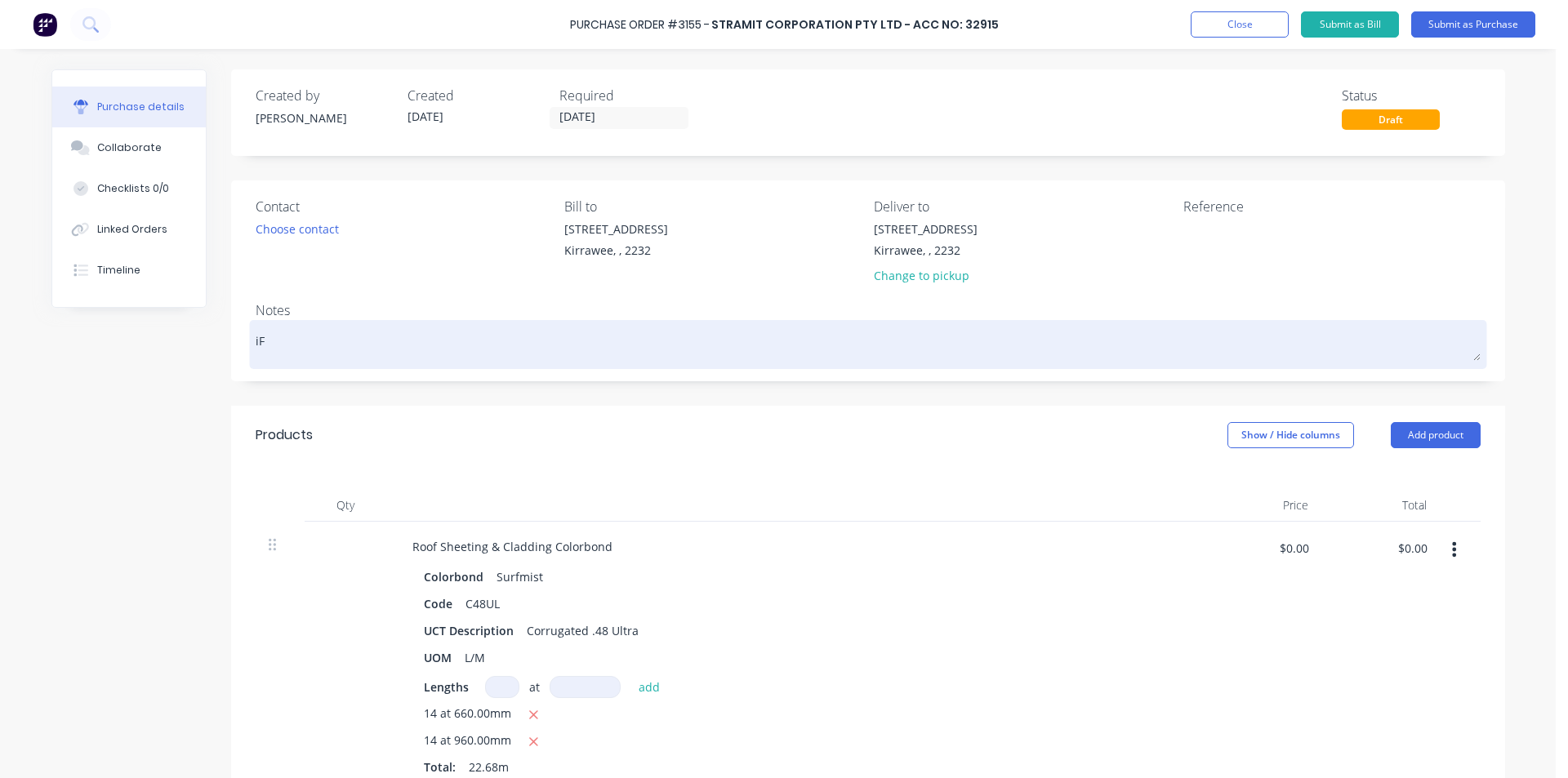
click at [274, 347] on textarea "iF" at bounding box center [867, 342] width 1224 height 37
type textarea "x"
type textarea "d"
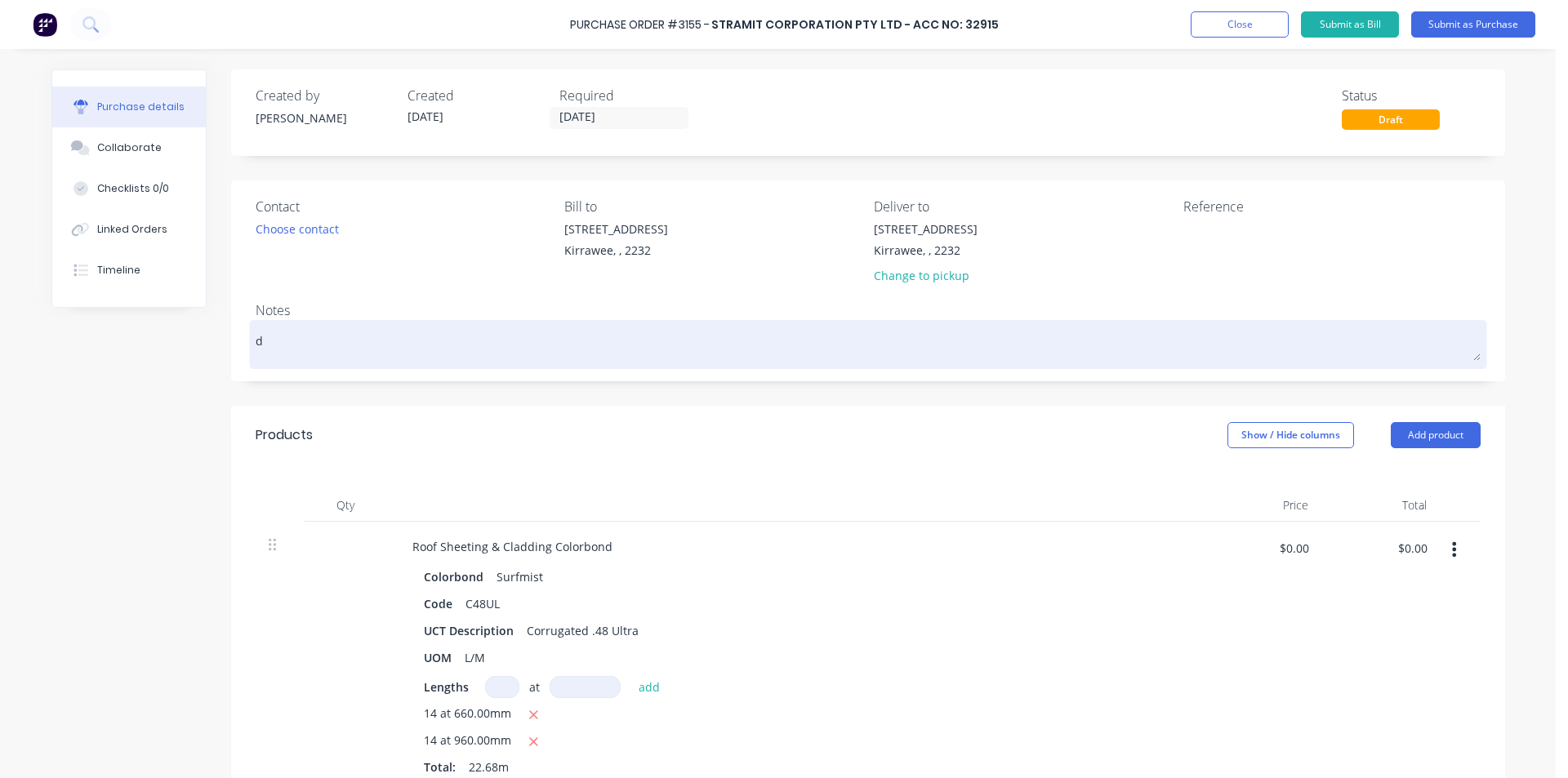
type textarea "x"
type textarea "dE"
type textarea "x"
type textarea "dEL"
type textarea "x"
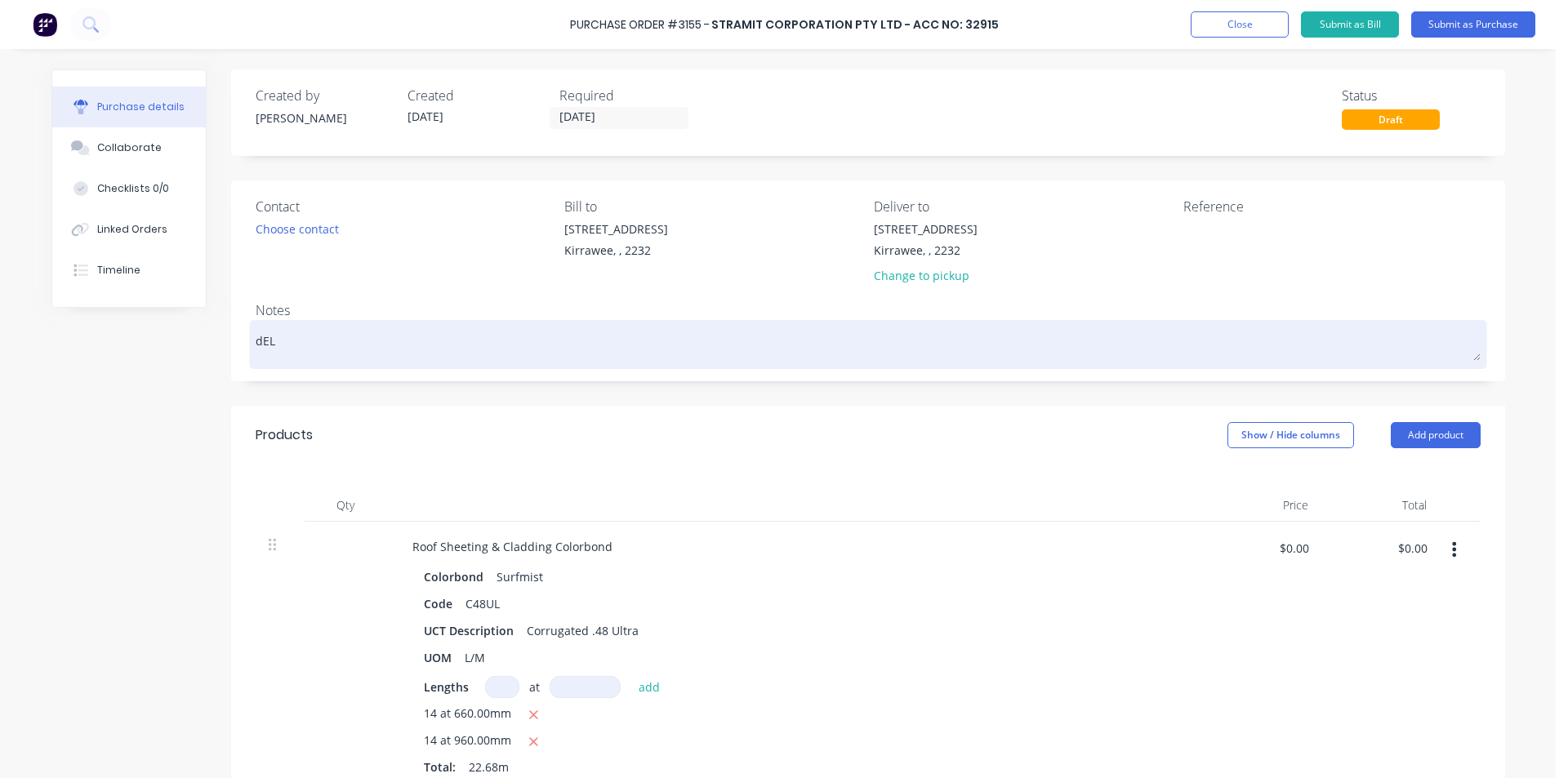
type textarea "dELI"
type textarea "x"
type textarea "dELIV"
type textarea "x"
type textarea "dELIVE"
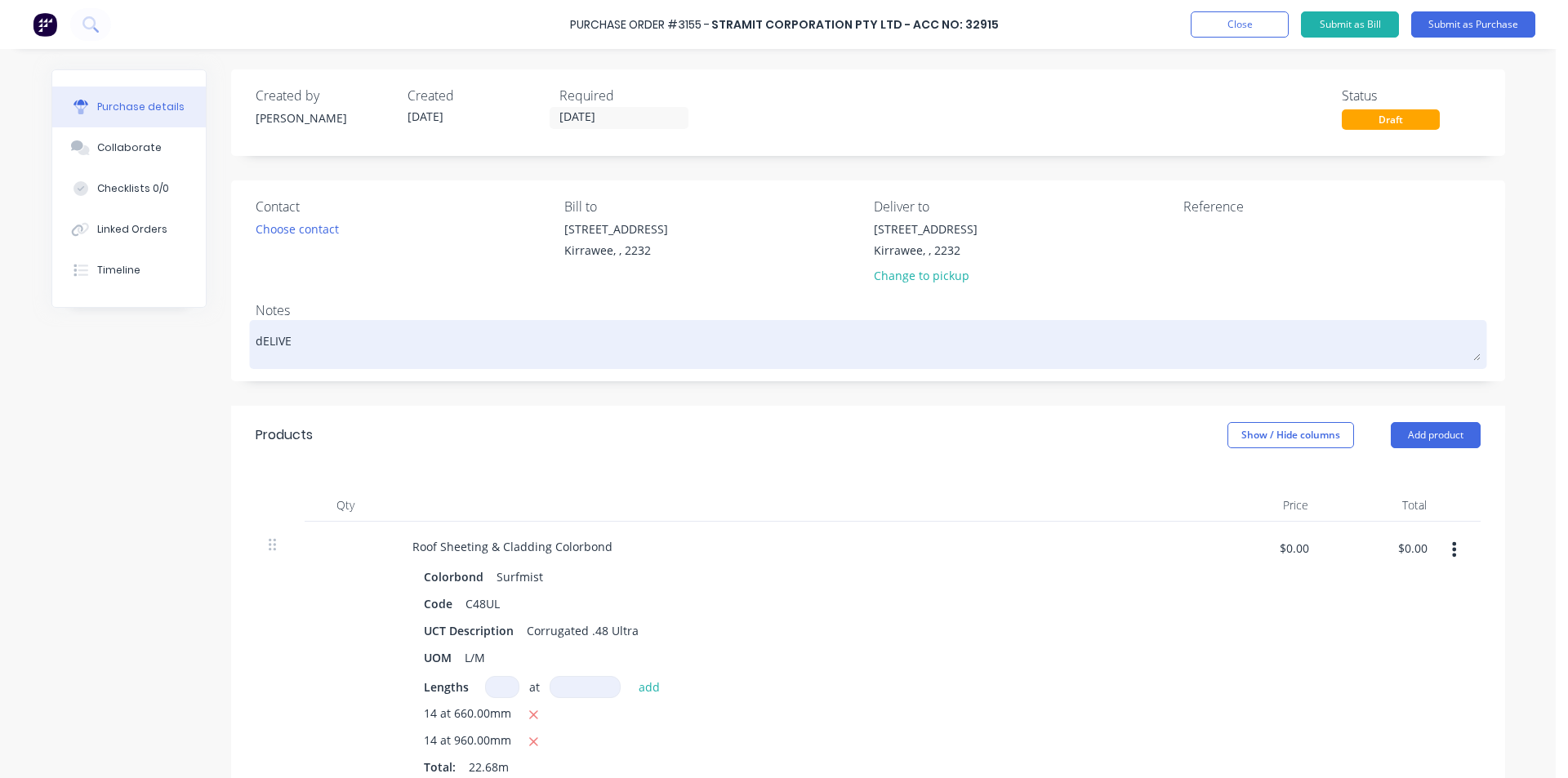
type textarea "x"
type textarea "dELIVER"
type textarea "x"
type textarea "dELIVERE"
type textarea "x"
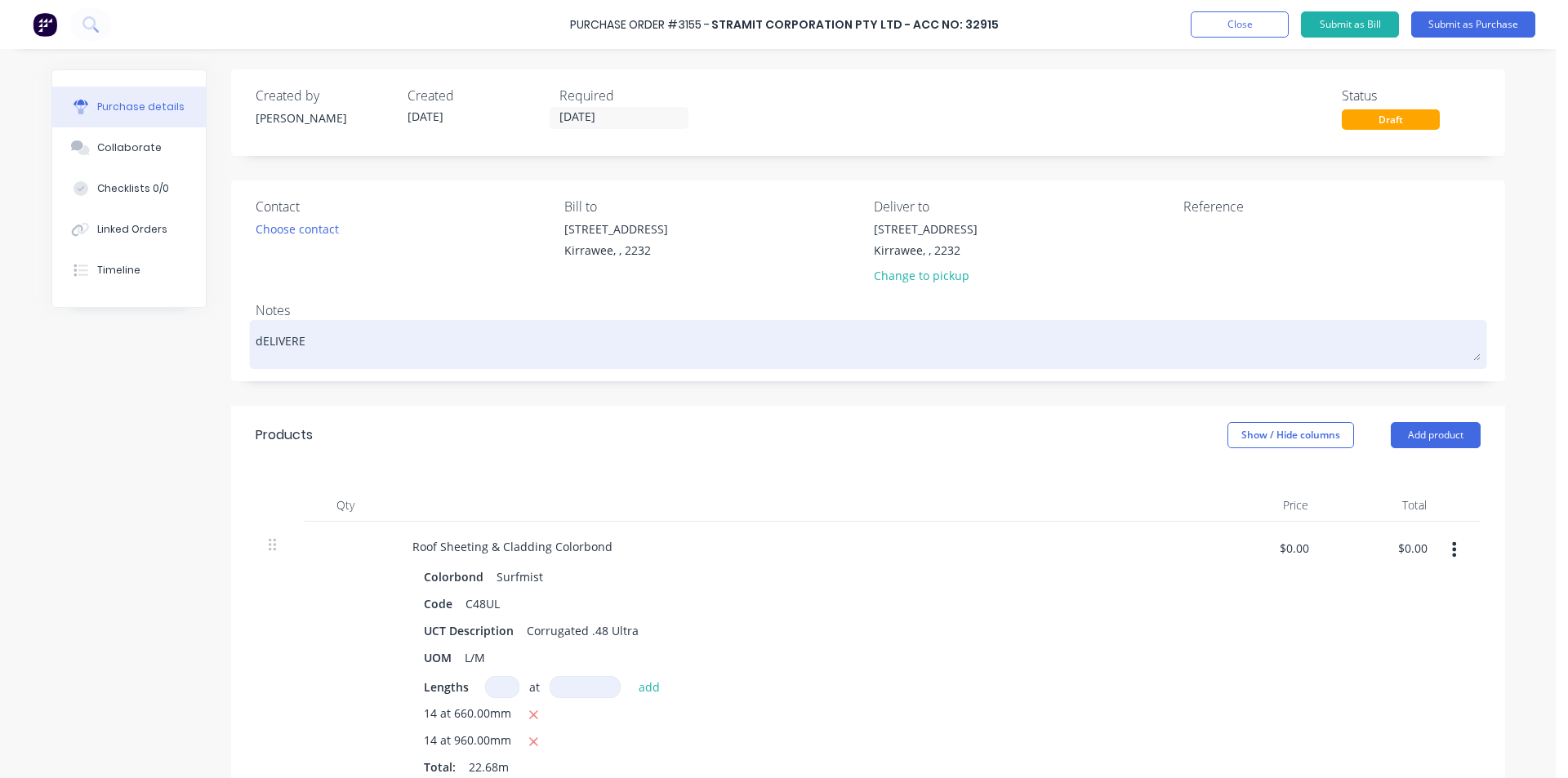
type textarea "dELIVERED"
type textarea "x"
type textarea "dELIVERED"
type textarea "x"
type textarea "dELIVERED T"
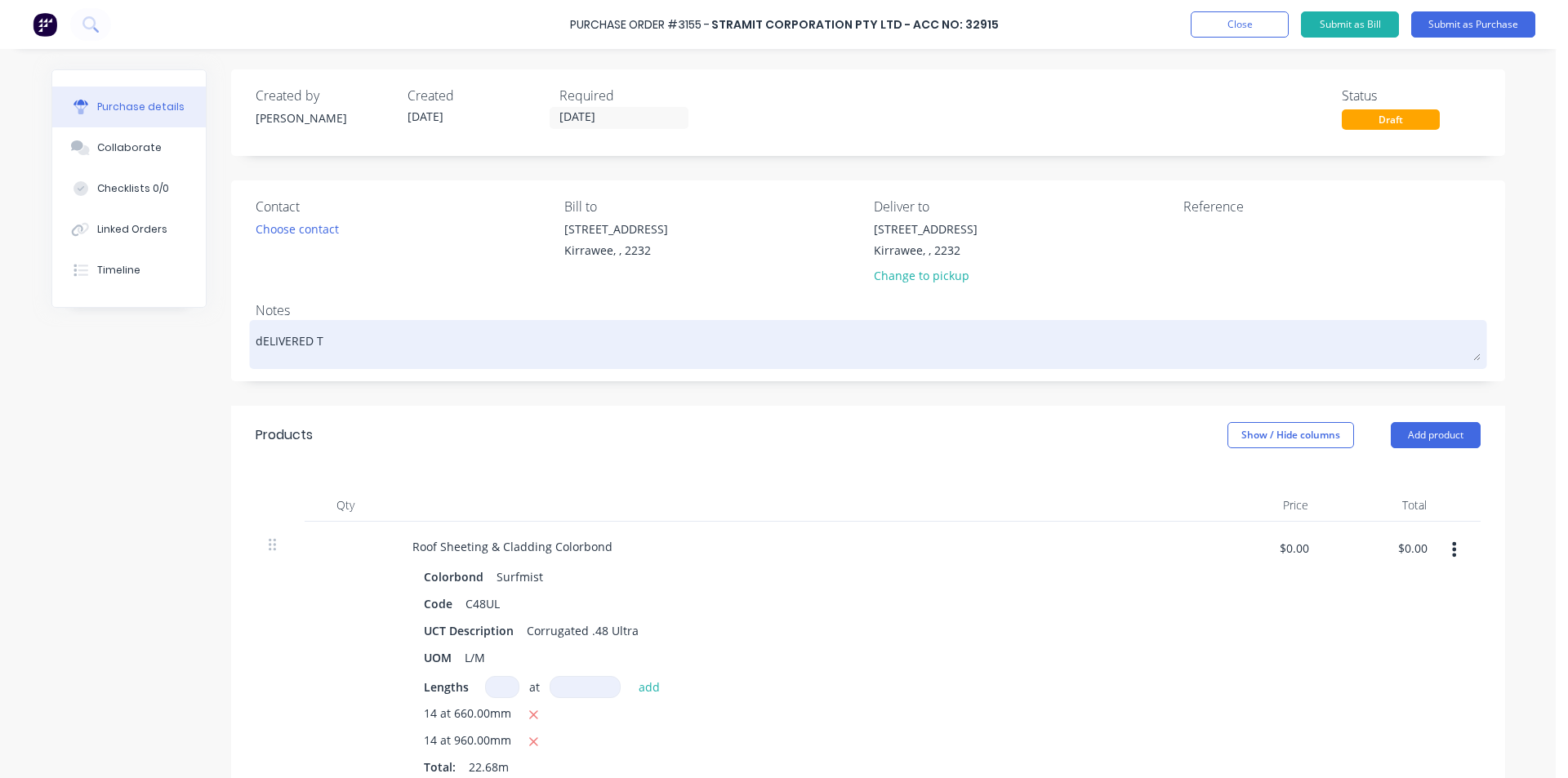
type textarea "x"
type textarea "dELIVERED TO"
type textarea "x"
type textarea "dELIVERED TOM"
type textarea "x"
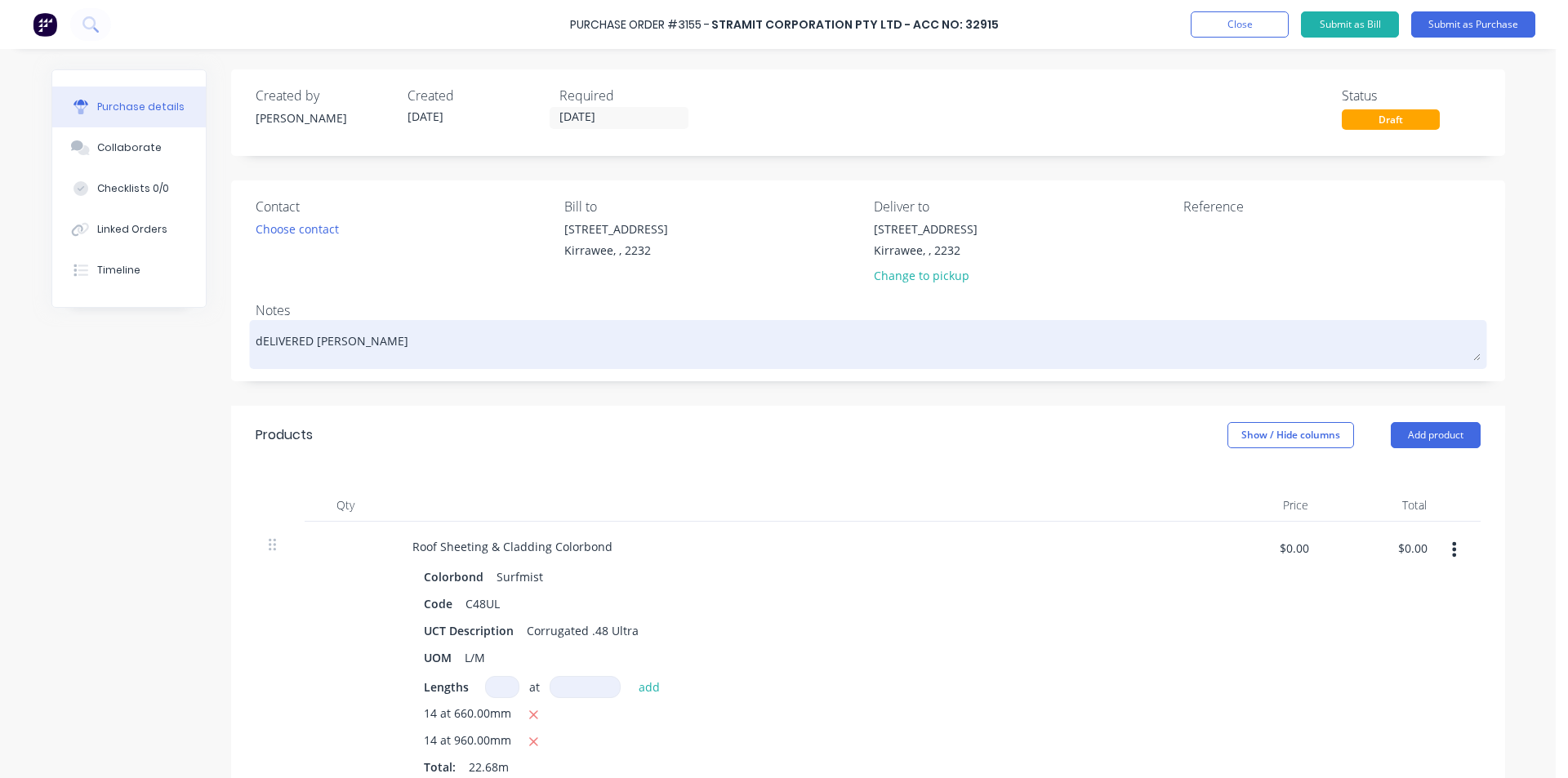
type textarea "dELIVERED TOMO"
type textarea "x"
type textarea "dELIVERED TOMOR"
type textarea "x"
type textarea "dELIVERED TOMORR"
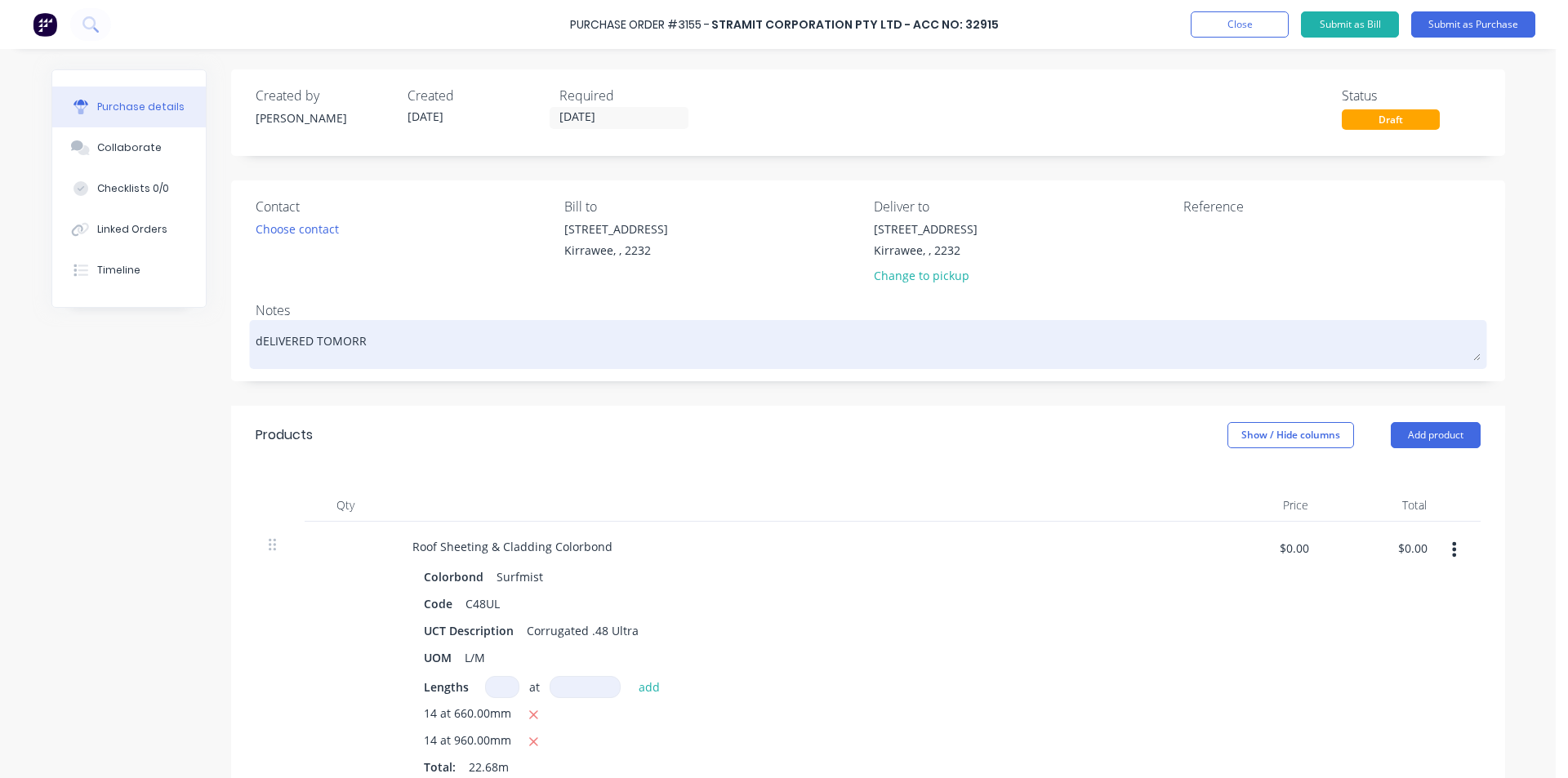
type textarea "x"
type textarea "dELIVERED TOMORRO"
type textarea "x"
type textarea "dELIVERED TOMORROW"
type textarea "x"
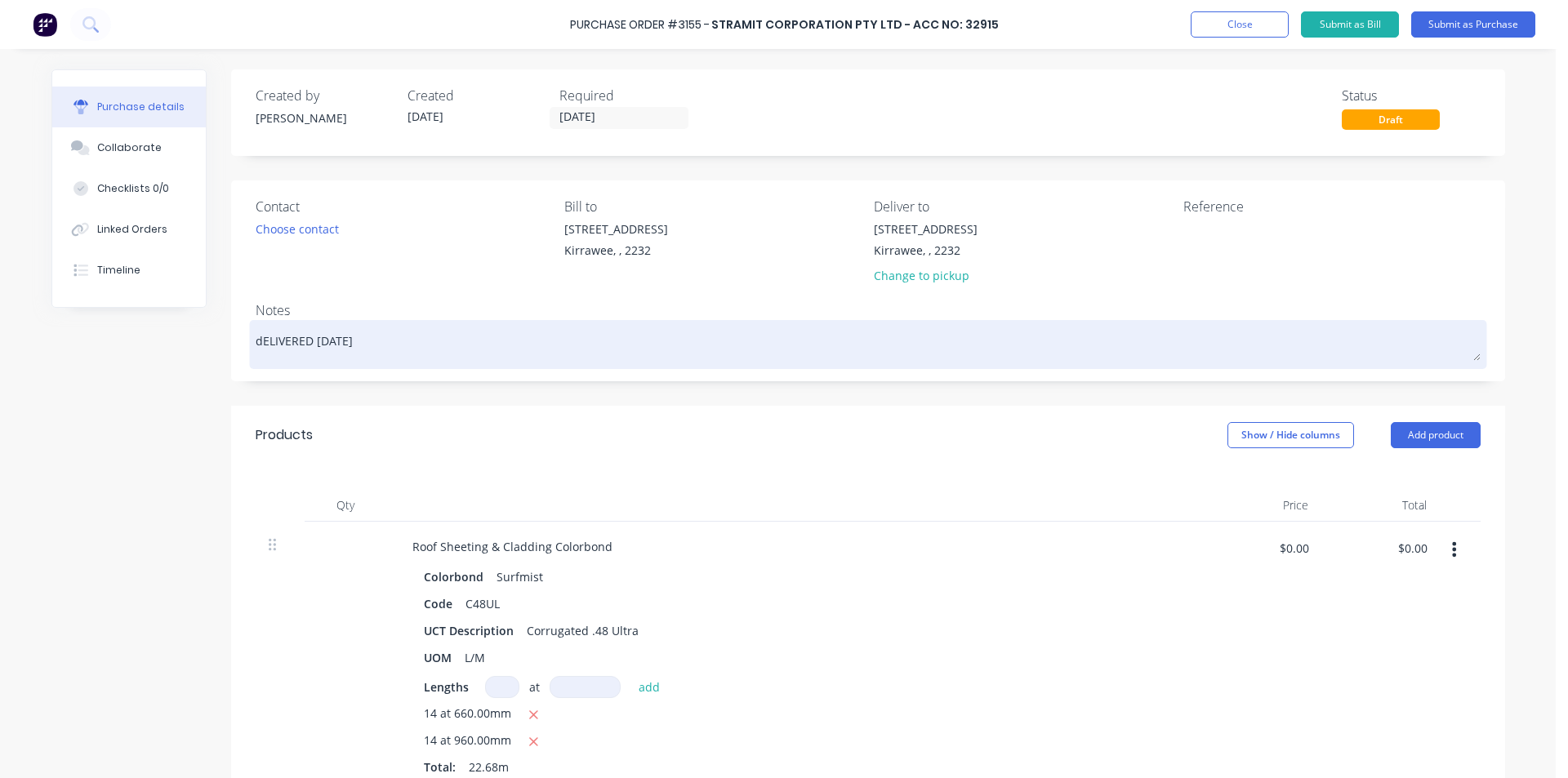
type textarea "dELIVERED TOMORROW"
type textarea "x"
type textarea "dELIVERED TOMORROW"
type textarea "x"
type textarea "dELIVERED TOMORRO"
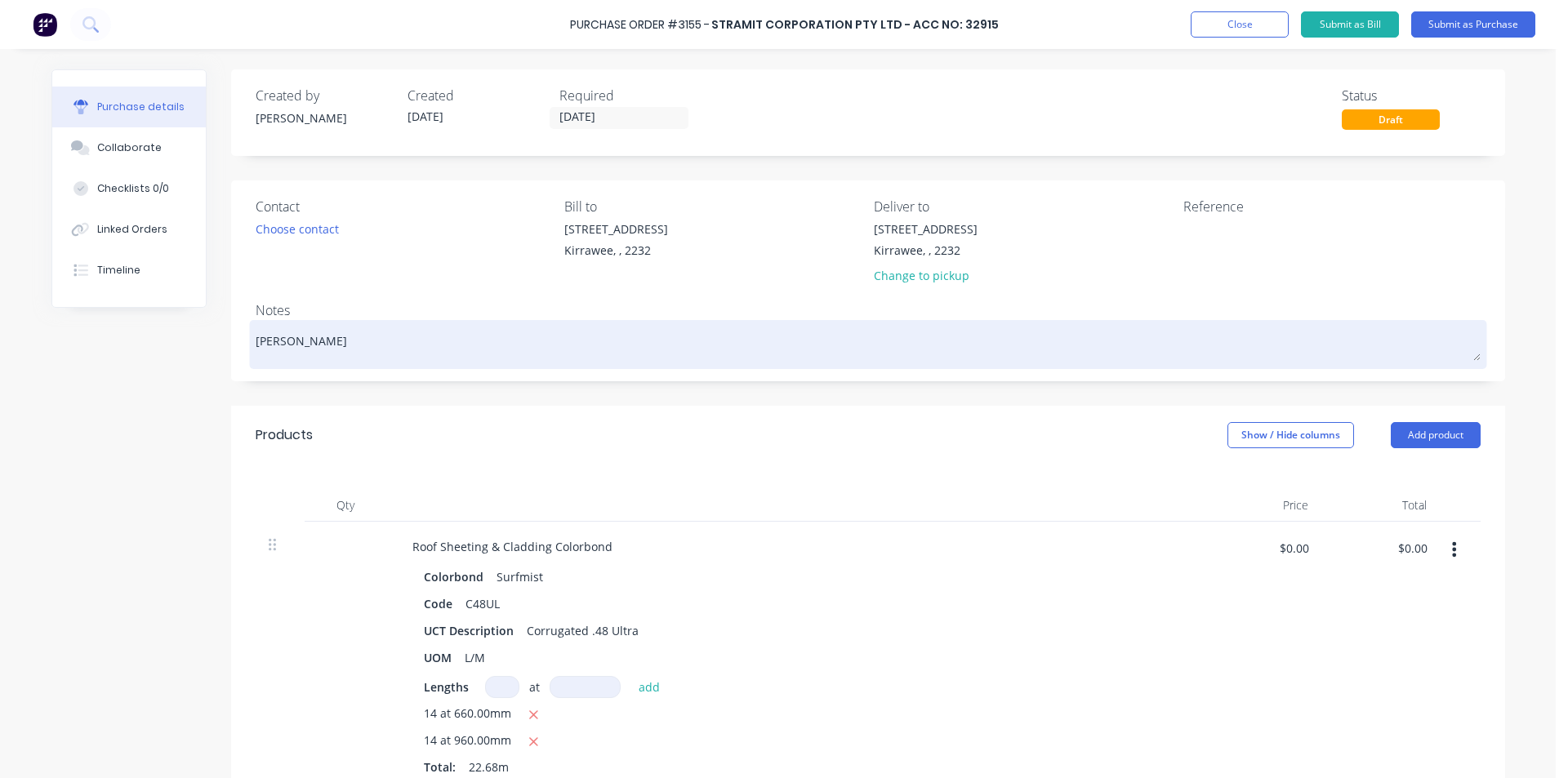
type textarea "x"
type textarea "dELIVERED TOMORR"
type textarea "x"
type textarea "dELIVERED TOMOR"
type textarea "x"
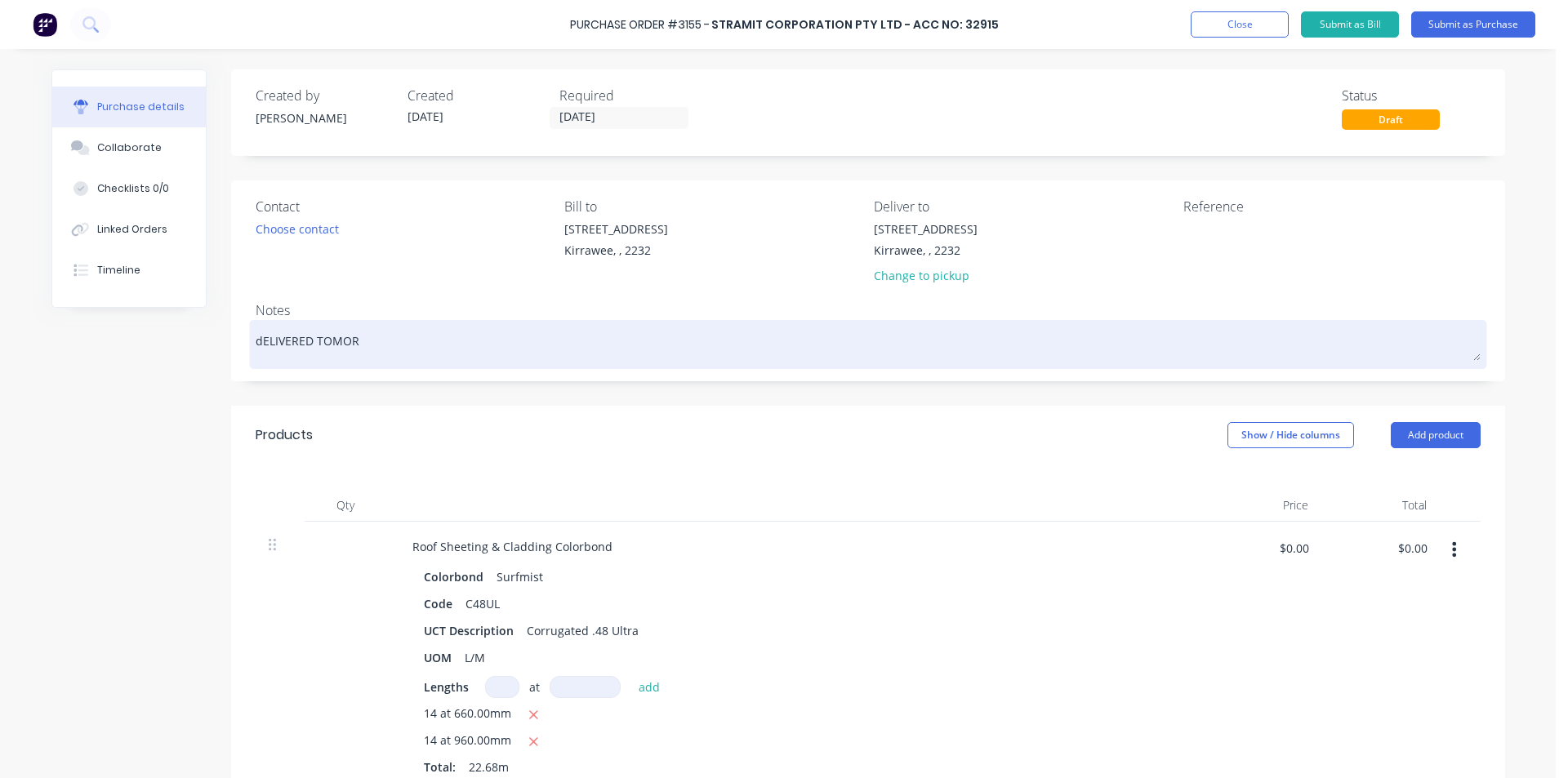
type textarea "dELIVERED TOMO"
type textarea "x"
type textarea "dELIVERED TOM"
type textarea "x"
type textarea "dELIVERED TO"
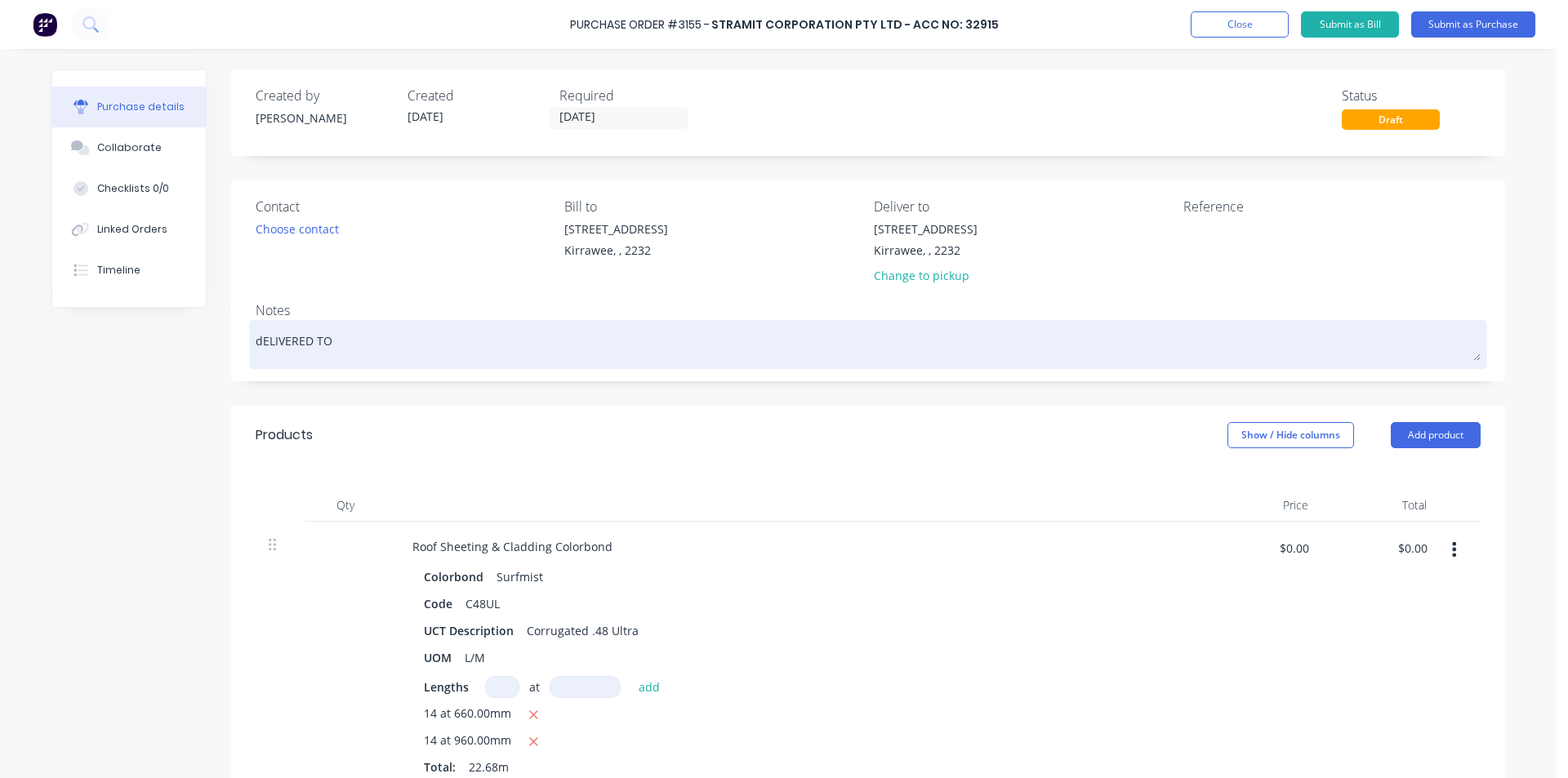
type textarea "x"
type textarea "dELIVERED T"
type textarea "x"
type textarea "dELIVERED"
type textarea "x"
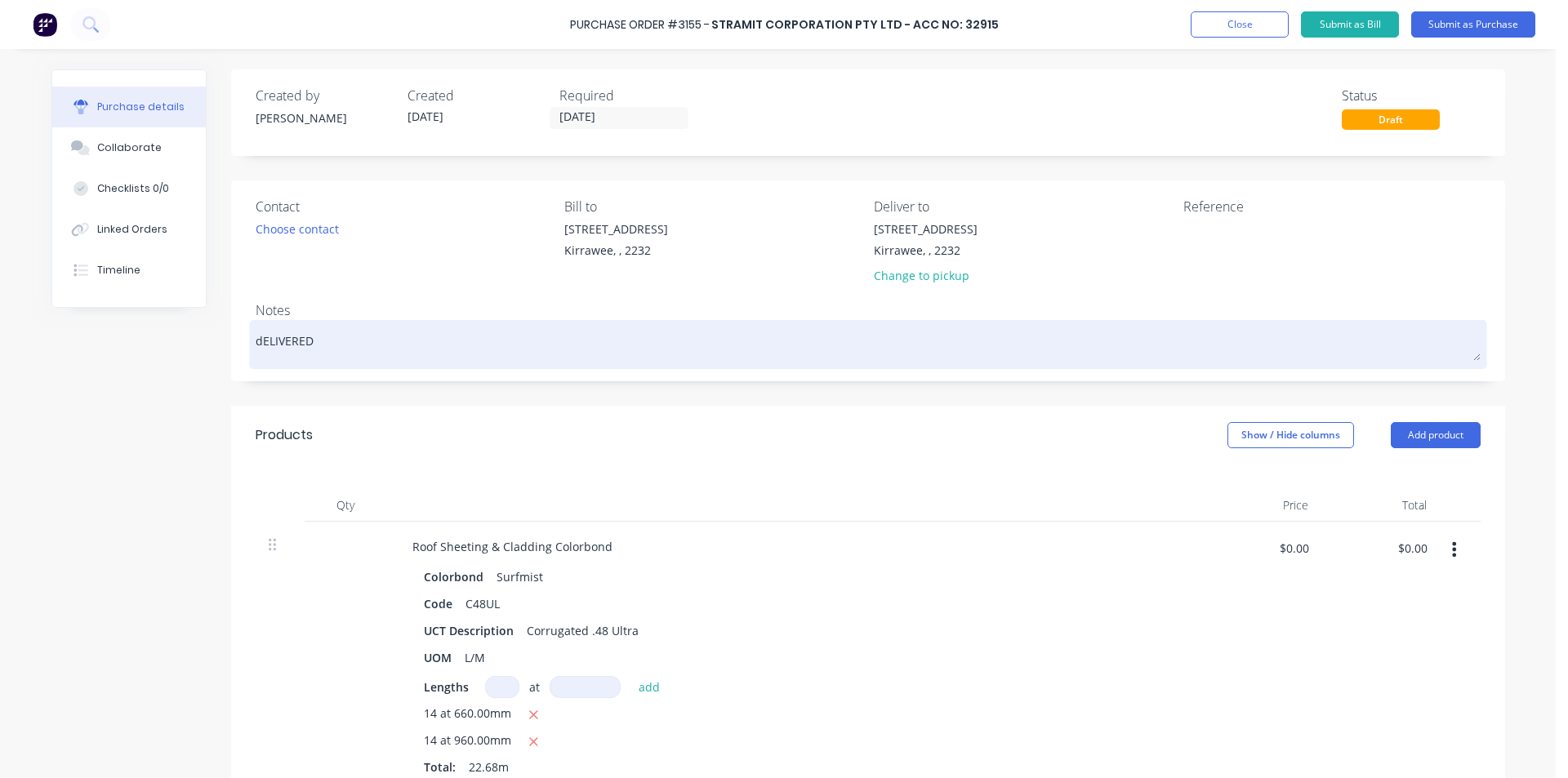
type textarea "dELIVERED"
type textarea "x"
type textarea "dELIVERE"
type textarea "x"
type textarea "dELIVER"
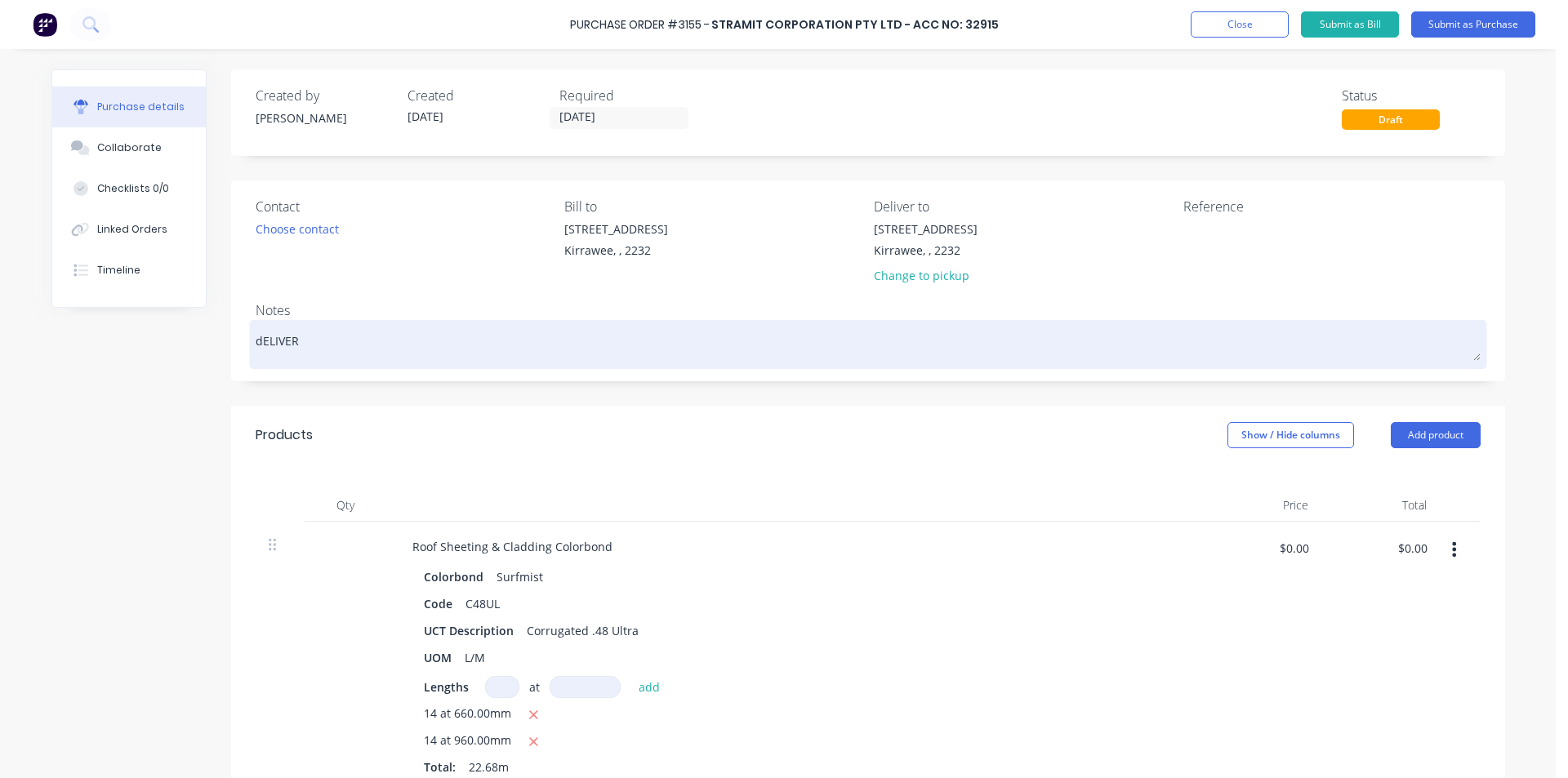
type textarea "x"
type textarea "dELIVE"
type textarea "x"
type textarea "dELIV"
type textarea "x"
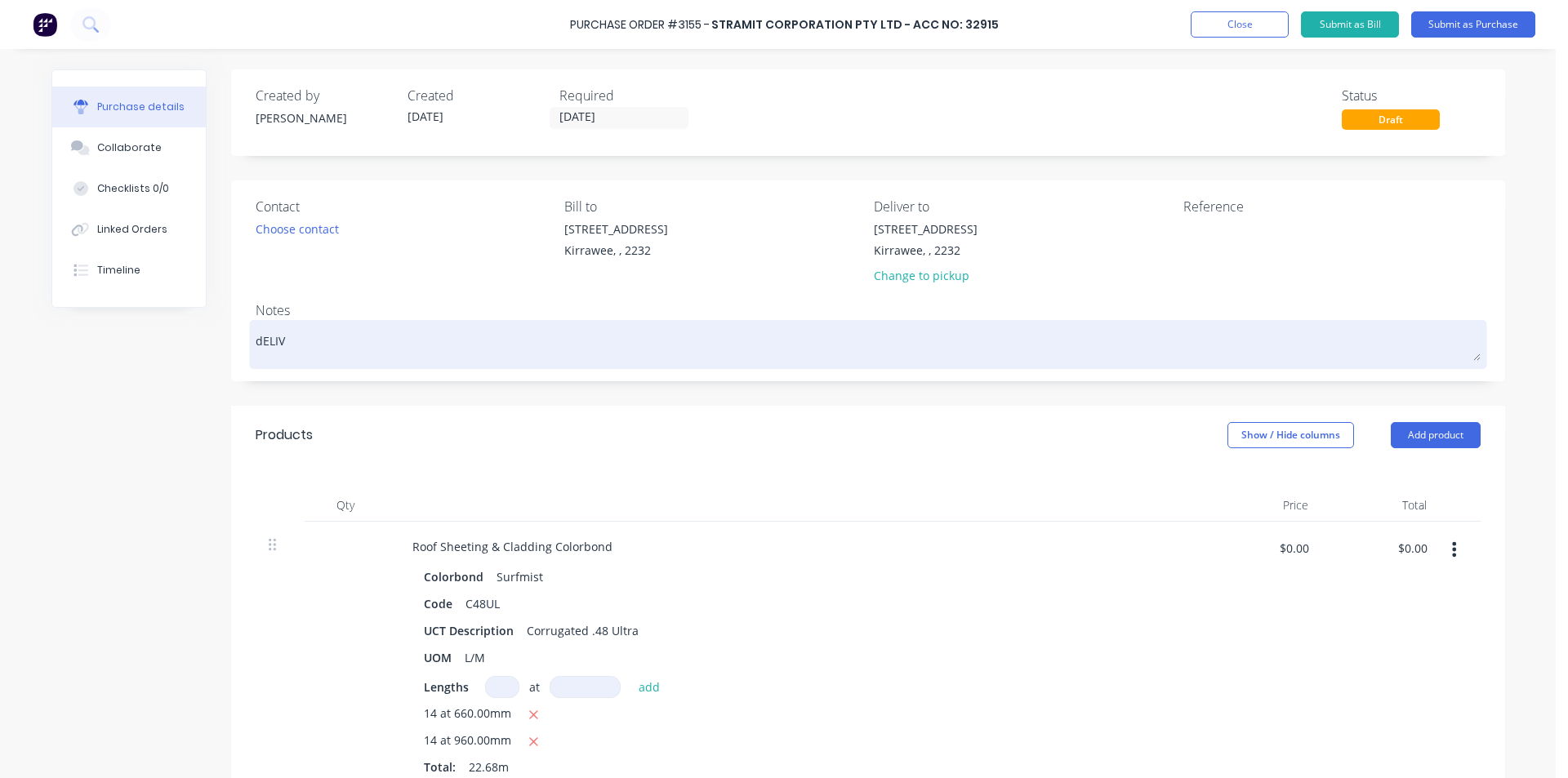
type textarea "dELI"
type textarea "x"
type textarea "dEL"
type textarea "x"
type textarea "dE"
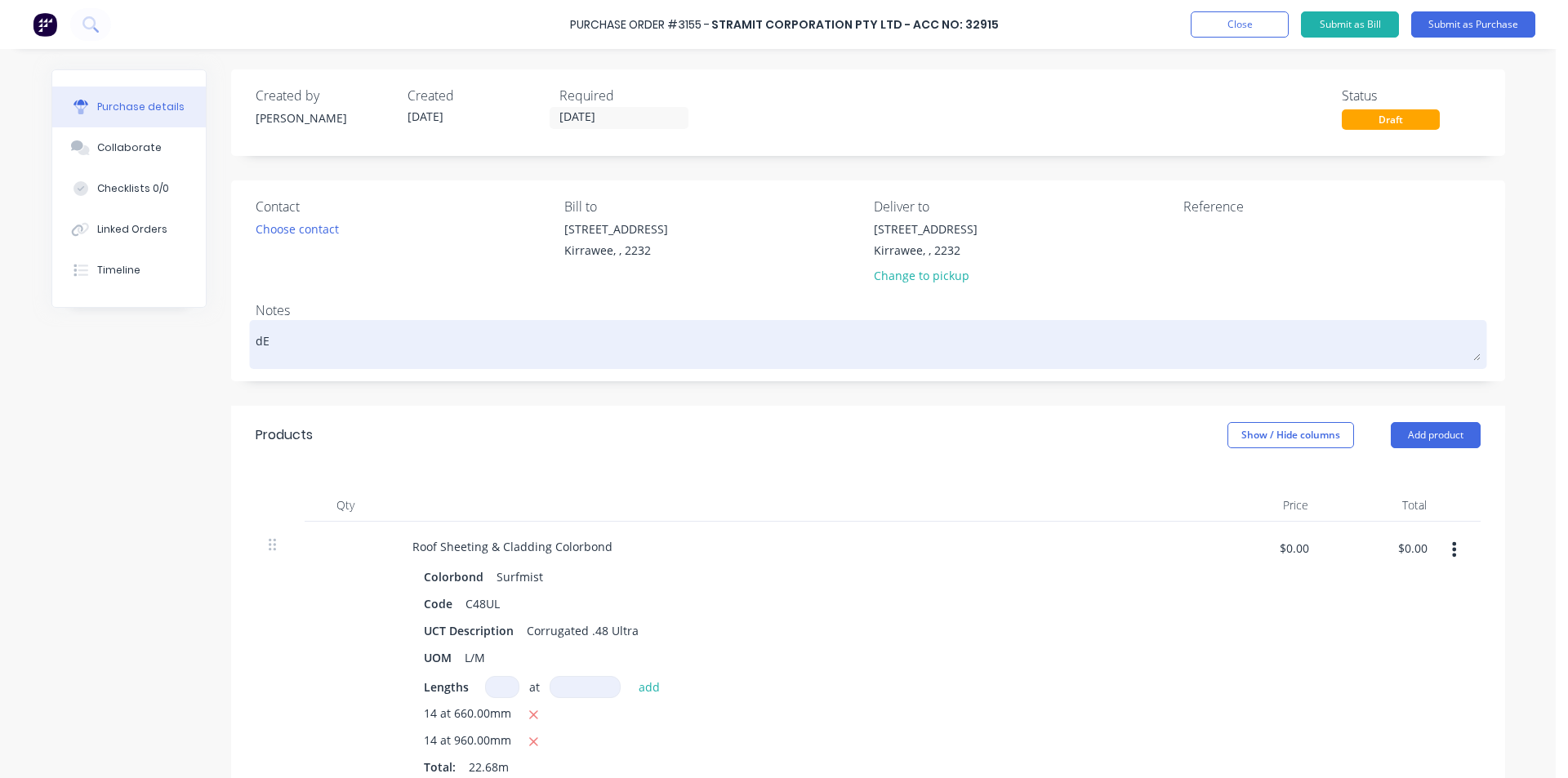
type textarea "x"
type textarea "d"
type textarea "x"
type textarea "D"
type textarea "x"
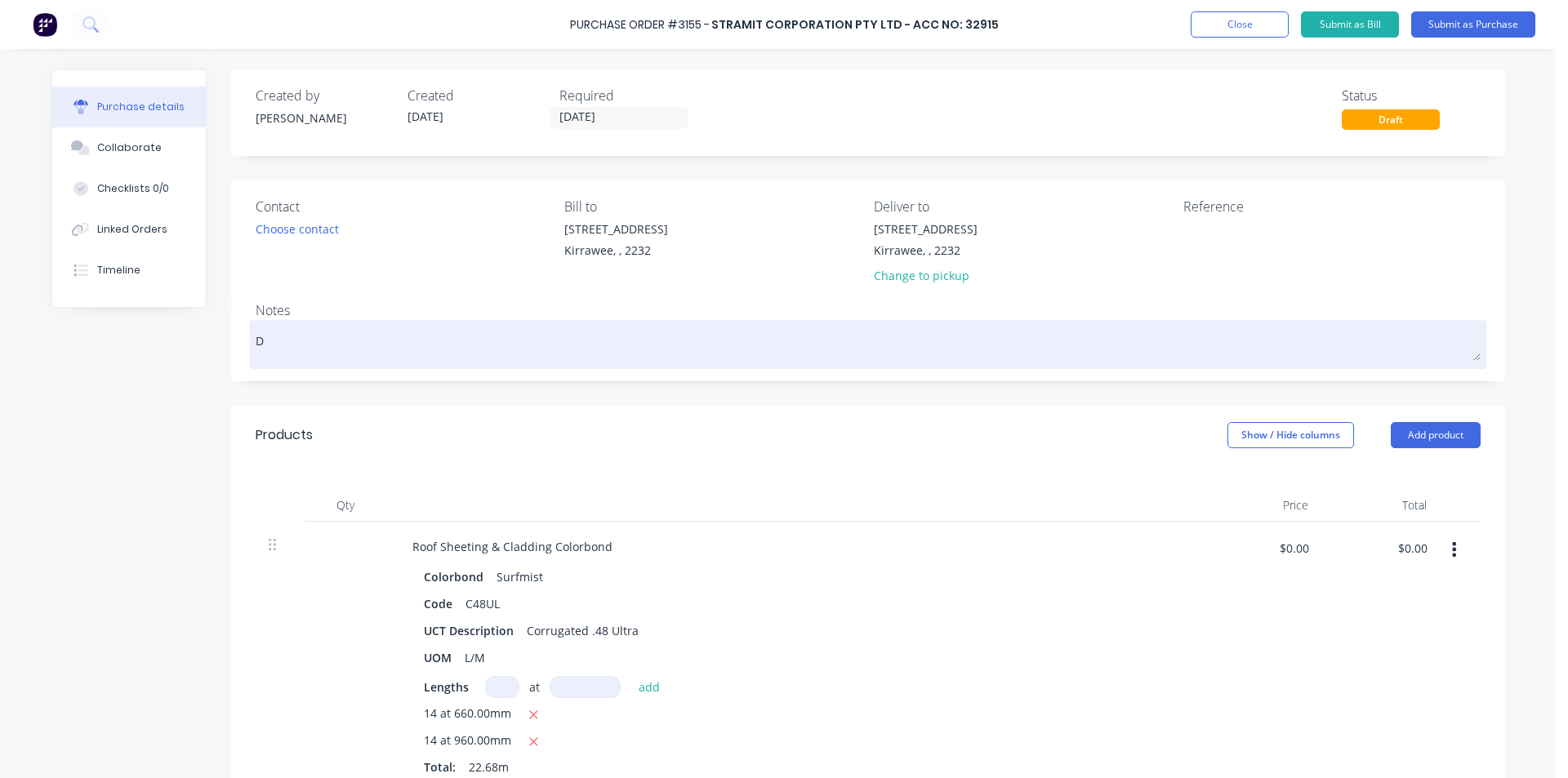
type textarea "De"
type textarea "x"
type textarea "Del"
type textarea "x"
type textarea "Deli"
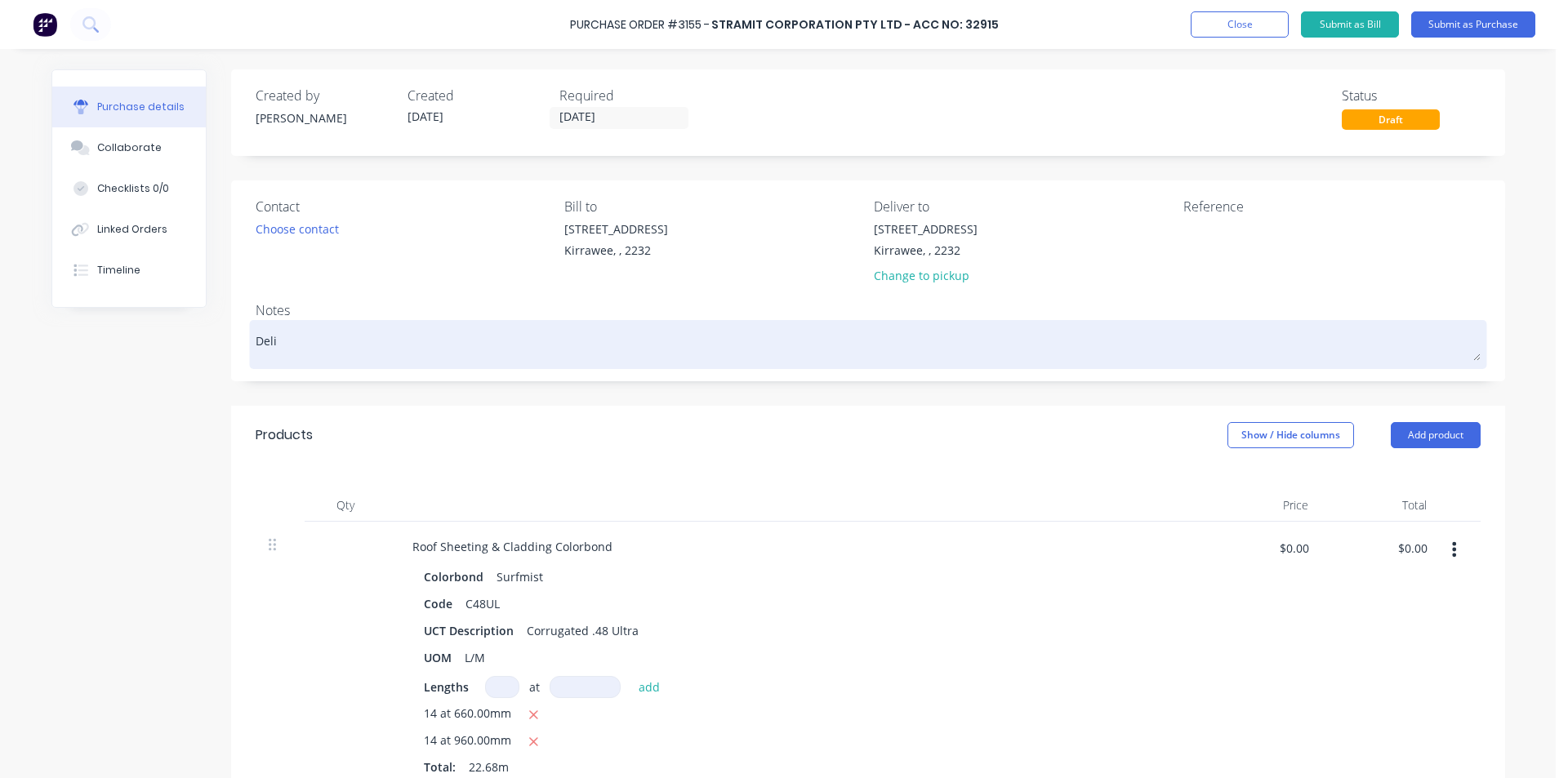
type textarea "x"
type textarea "Deliv"
type textarea "x"
type textarea "Delive"
type textarea "x"
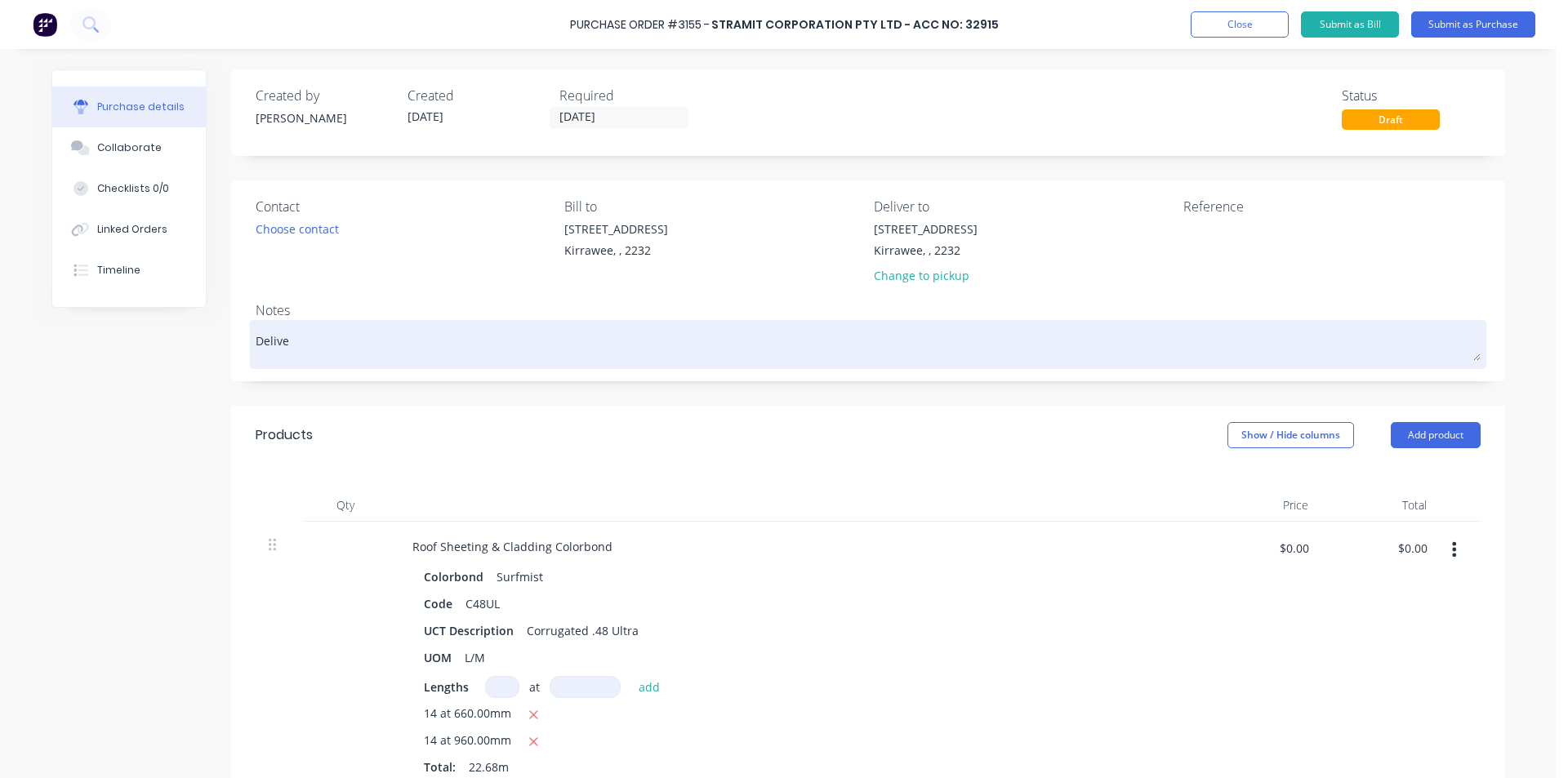
type textarea "Deliver"
type textarea "x"
type textarea "Delivere"
type textarea "x"
type textarea "Delivered"
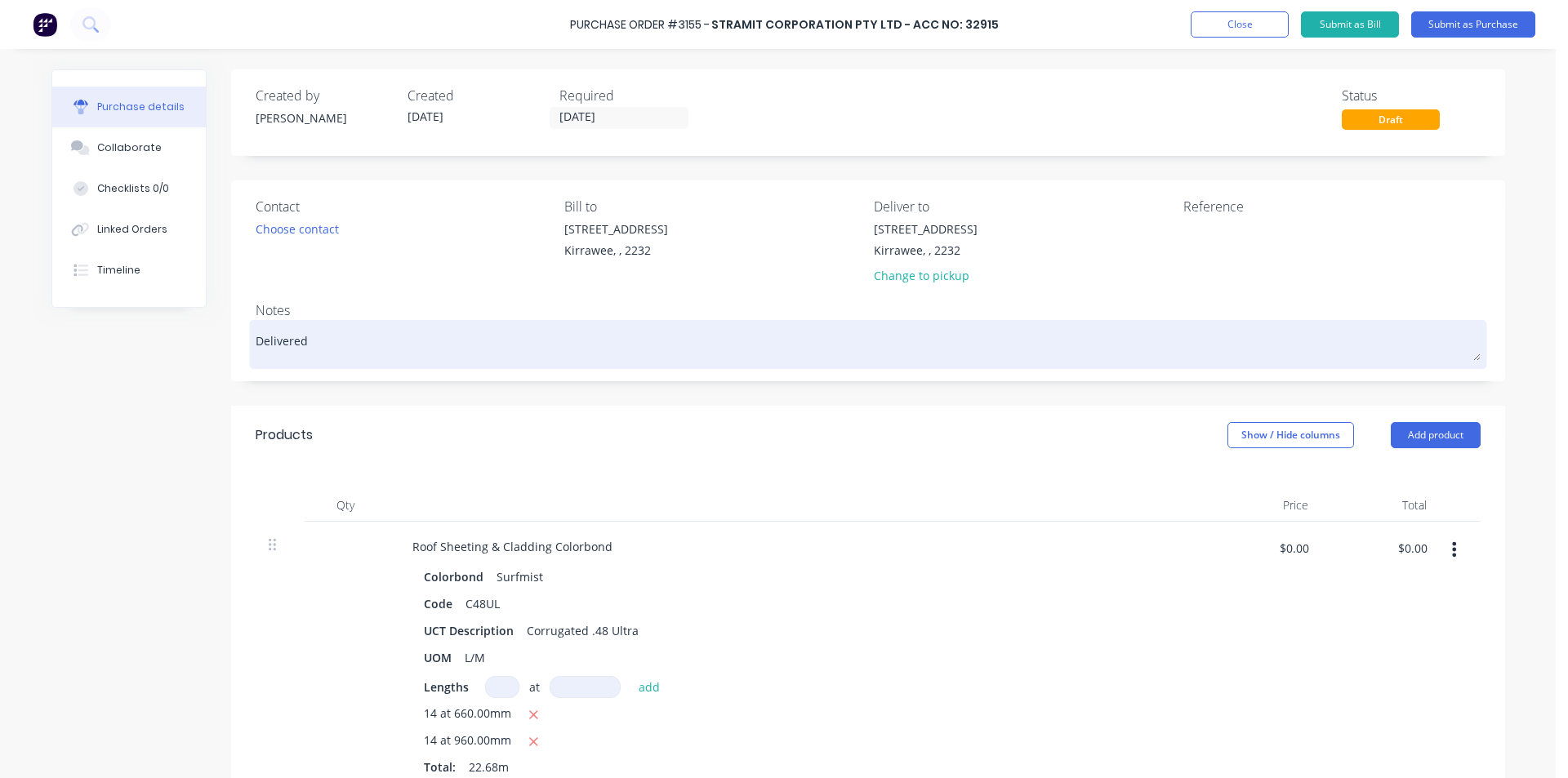
type textarea "x"
type textarea "Delivered"
type textarea "x"
type textarea "Delivered t"
type textarea "x"
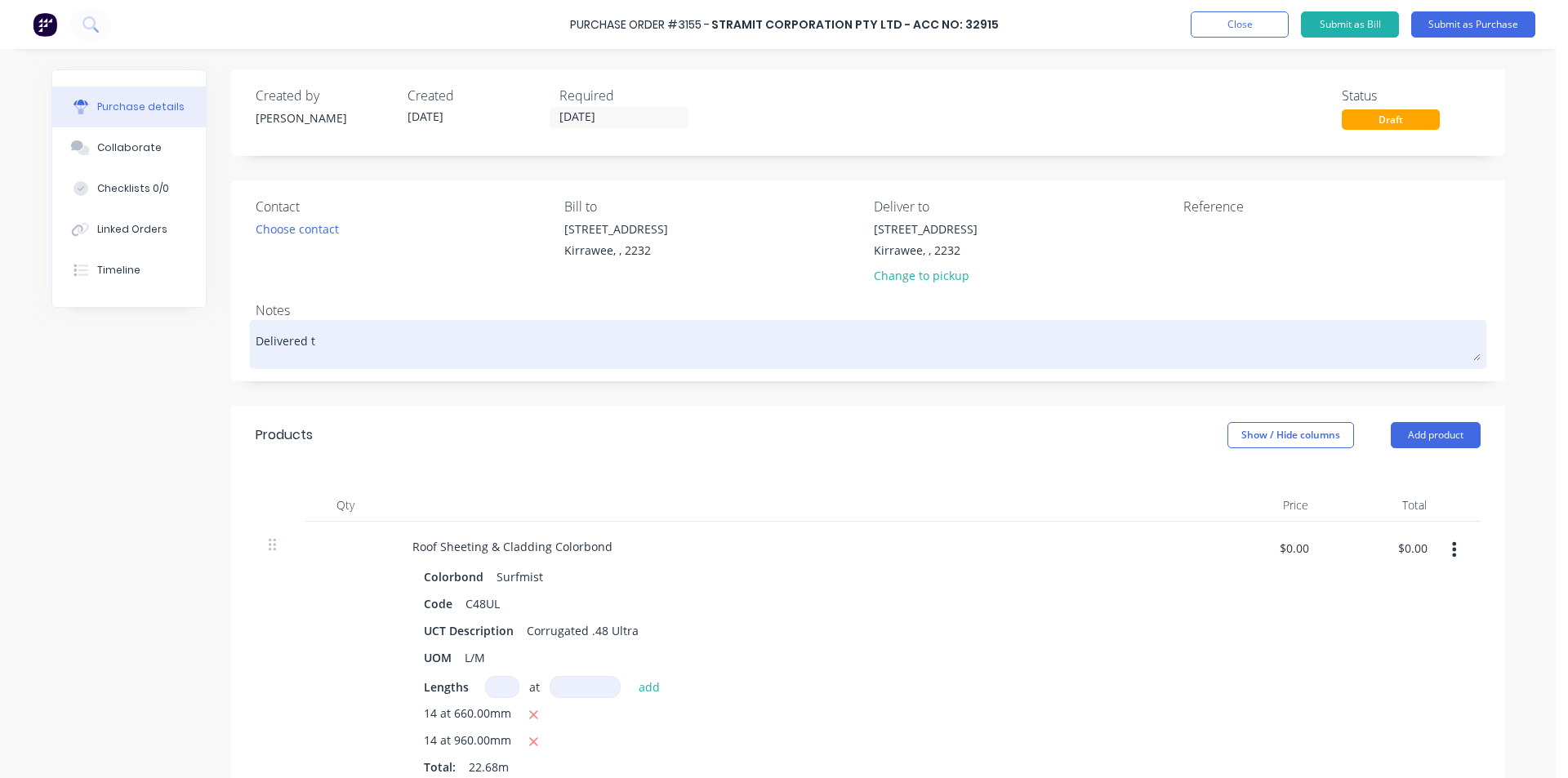
type textarea "Delivered to"
type textarea "x"
type textarea "Delivered tom"
type textarea "x"
type textarea "Delivered tomo"
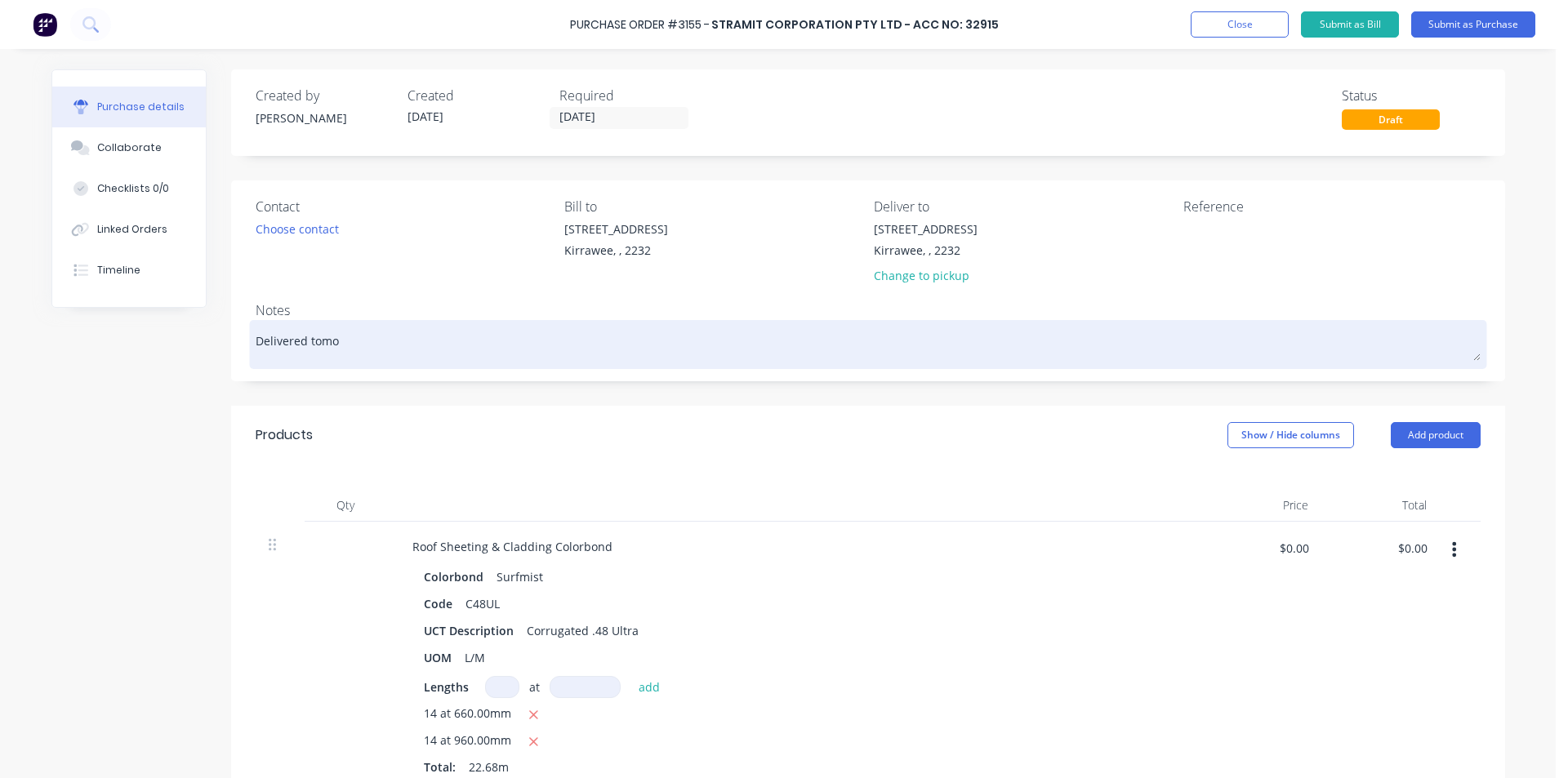
type textarea "x"
type textarea "Delivered tomor"
type textarea "x"
type textarea "Delivered tomorr"
type textarea "x"
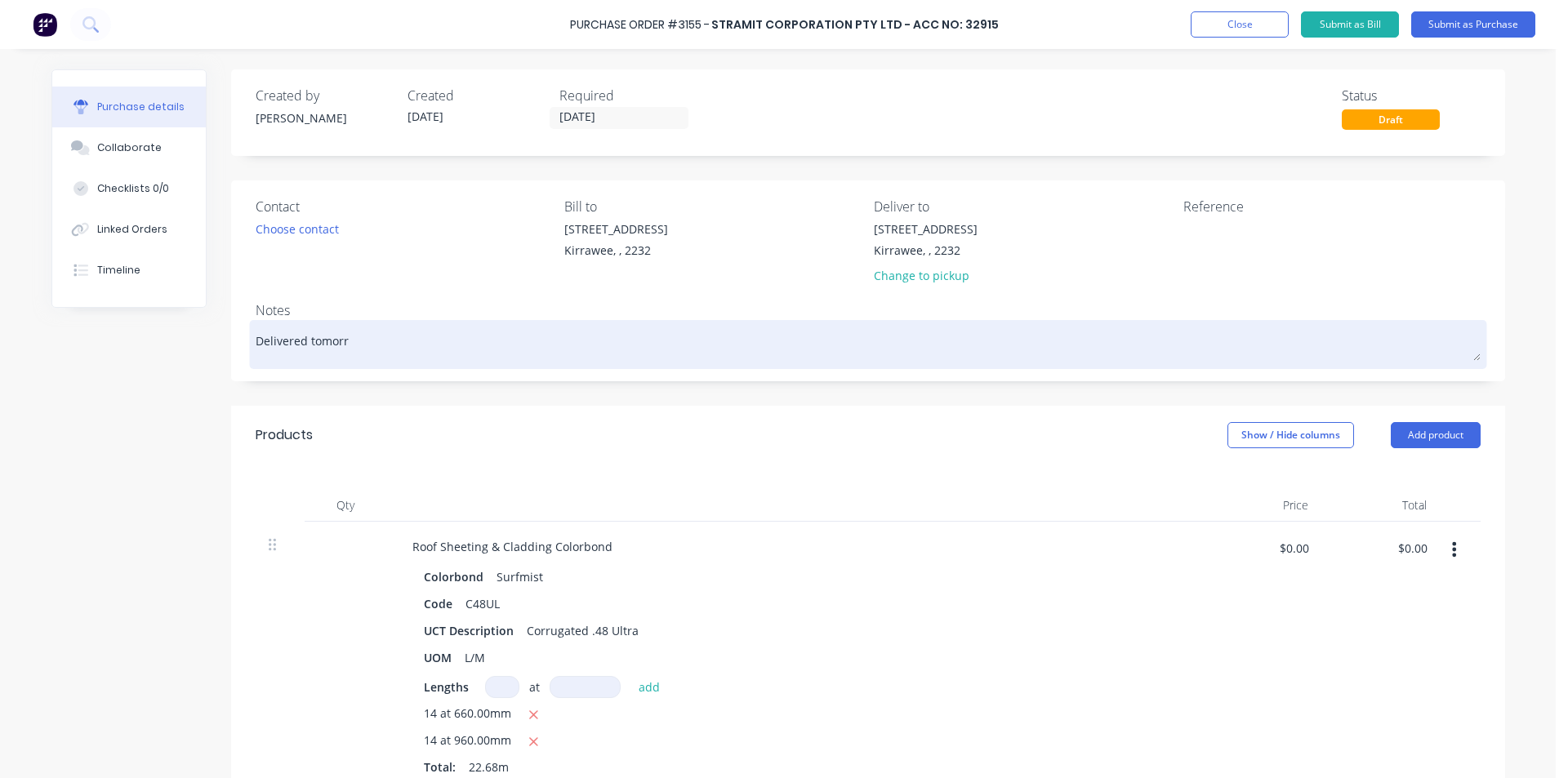
type textarea "Delivered tomorro"
type textarea "x"
type textarea "Delivered tomorrow"
type textarea "x"
type textarea "Delivered tomorrow"
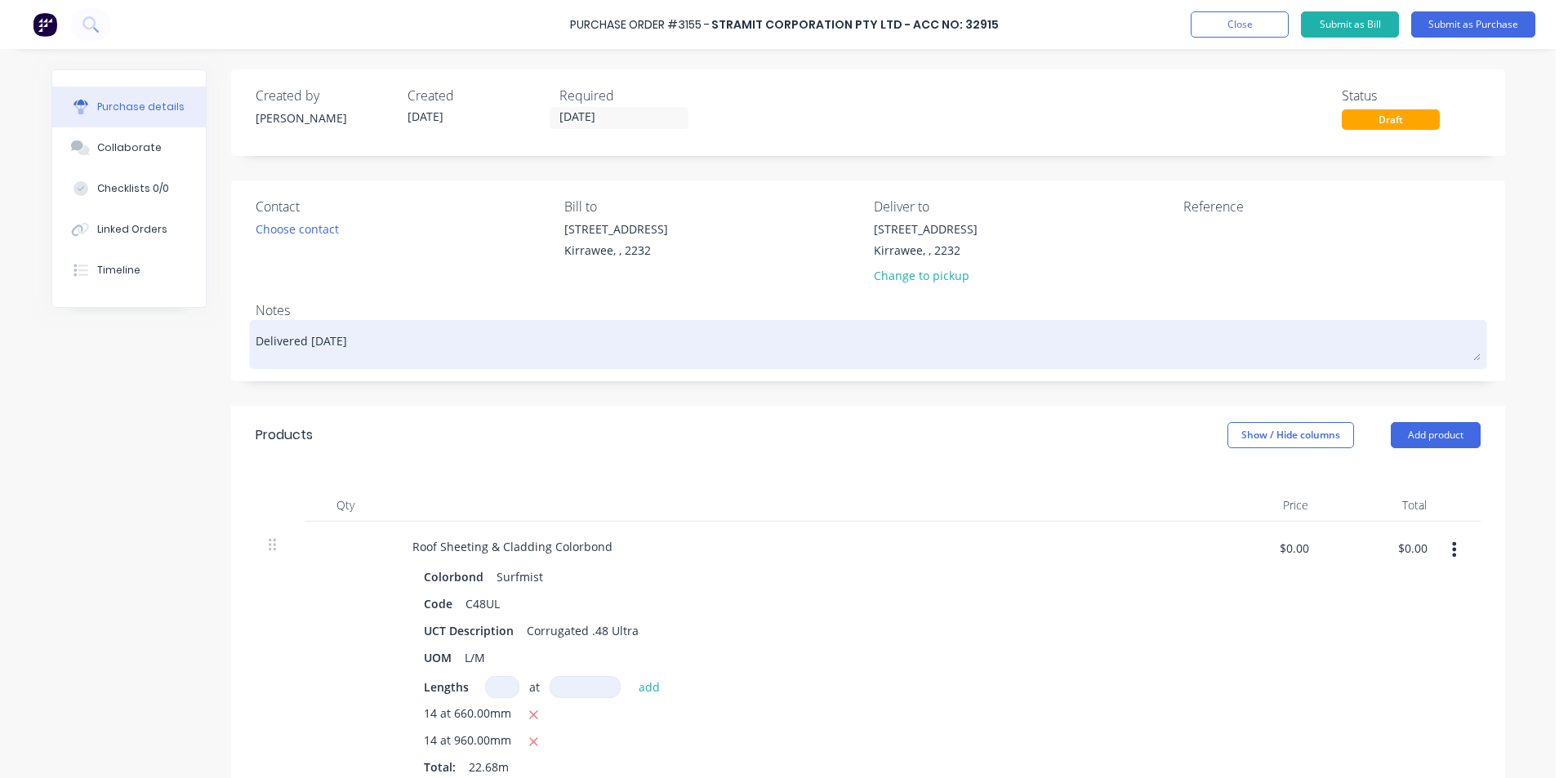
type textarea "x"
click at [355, 342] on textarea "Delivered tomorrow if possible please" at bounding box center [867, 342] width 1224 height 37
click at [617, 347] on textarea "Delivered tomorrow 13/8 if possible please" at bounding box center [867, 342] width 1224 height 37
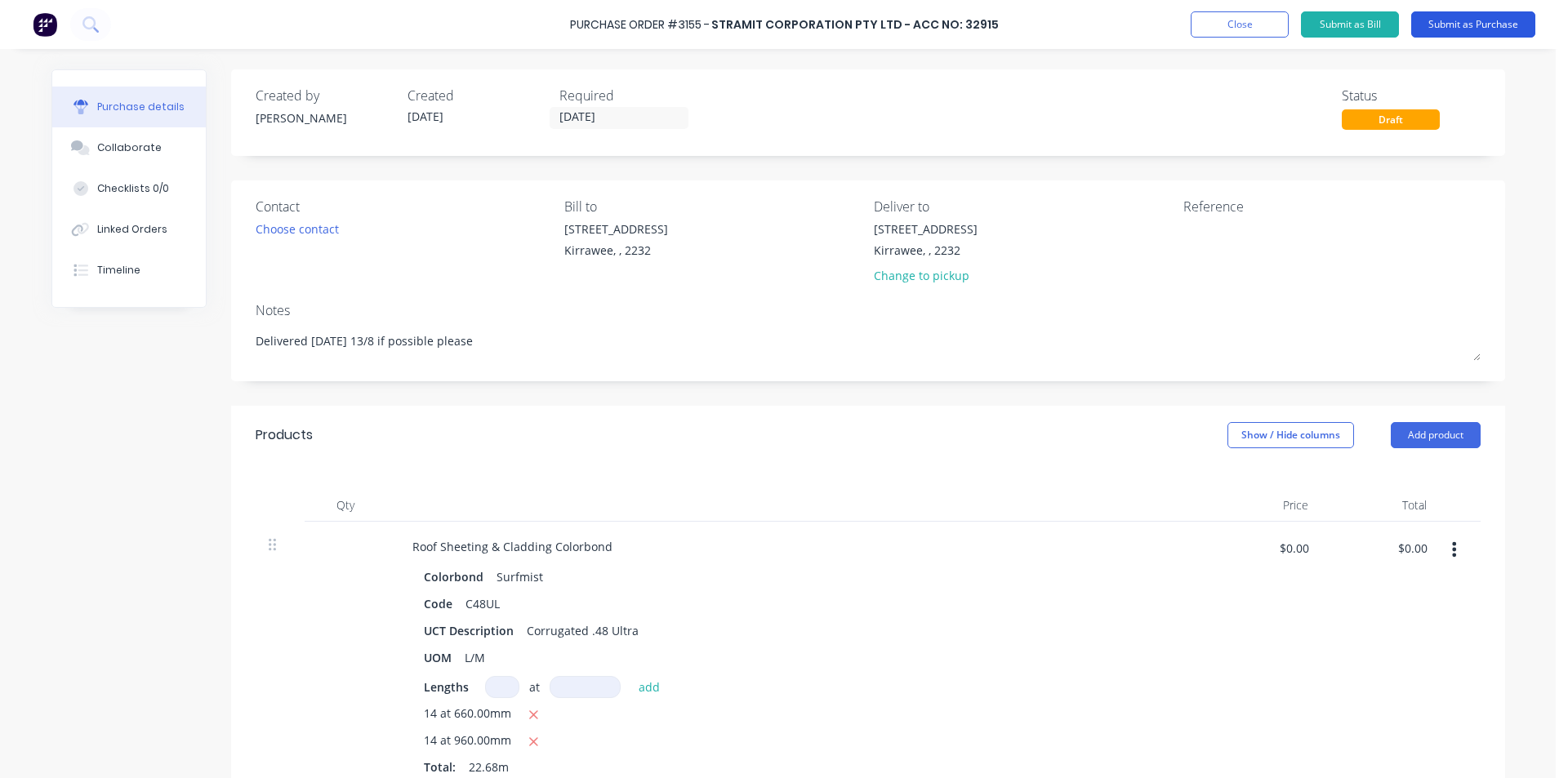
click at [1451, 25] on button "Submit as Purchase" at bounding box center [1472, 24] width 124 height 26
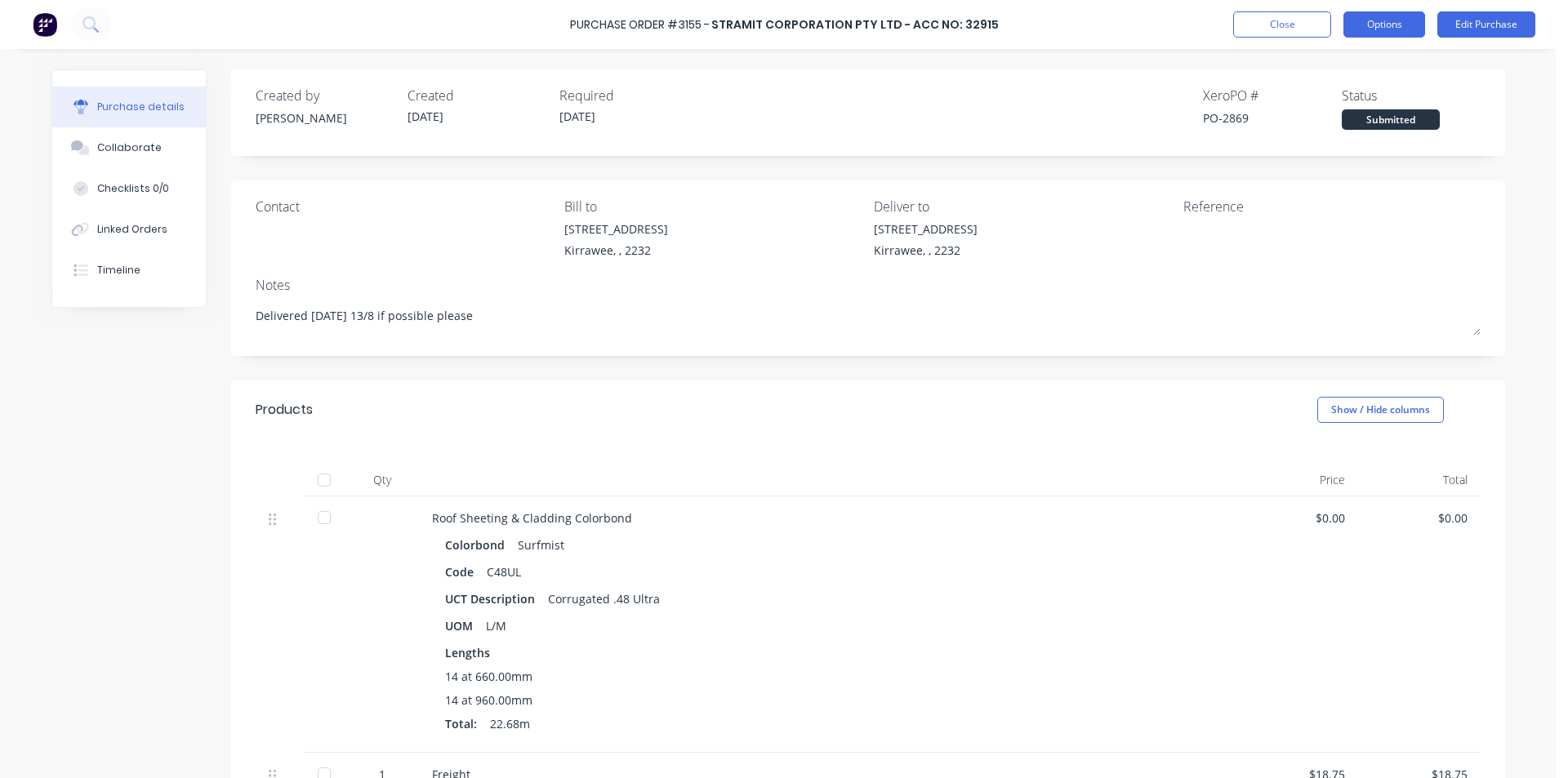
click at [1399, 16] on button "Options" at bounding box center [1384, 24] width 82 height 26
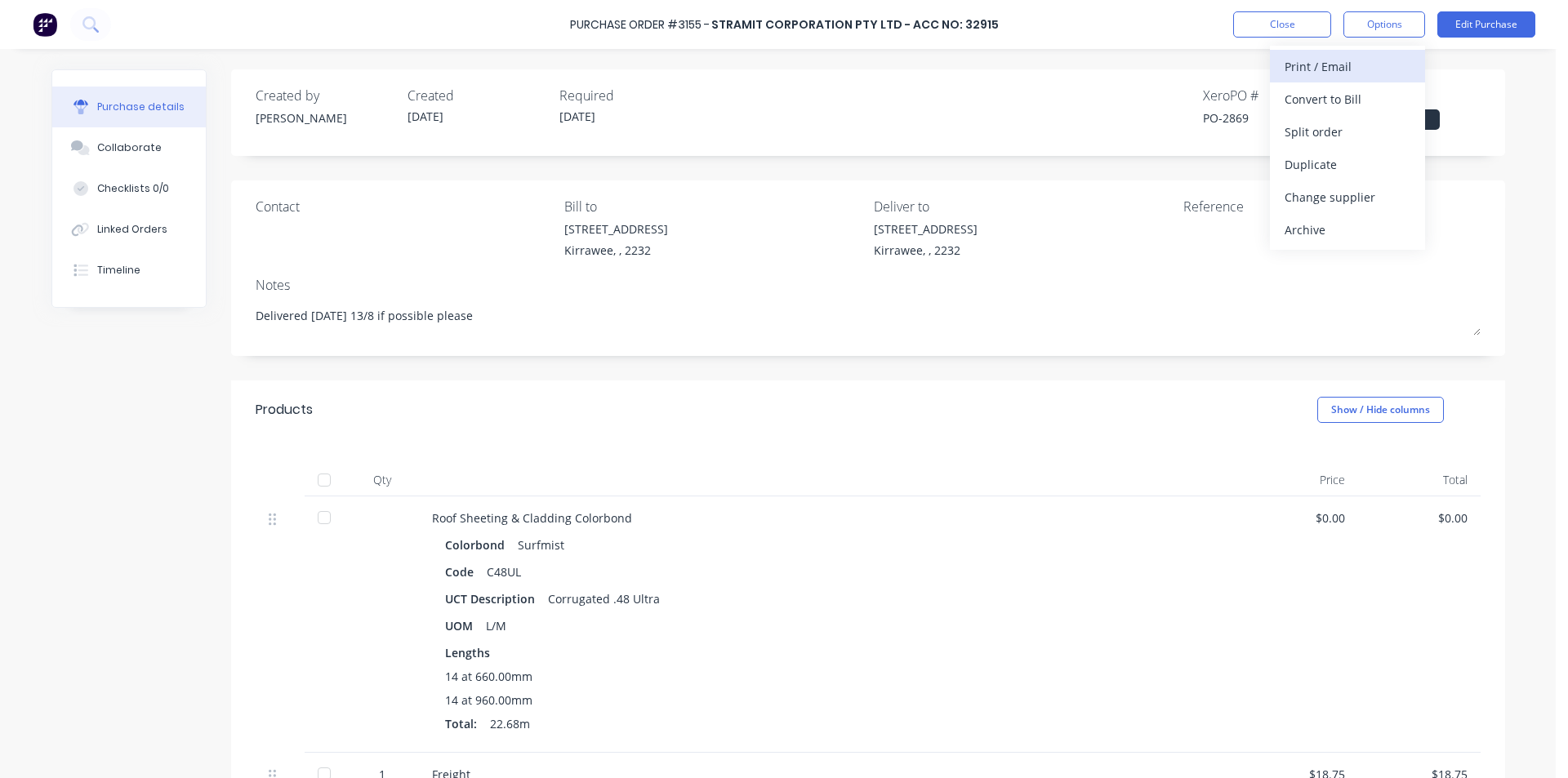
click at [1292, 68] on div "Print / Email" at bounding box center [1347, 67] width 126 height 24
click at [1315, 132] on div "Without pricing" at bounding box center [1347, 132] width 126 height 24
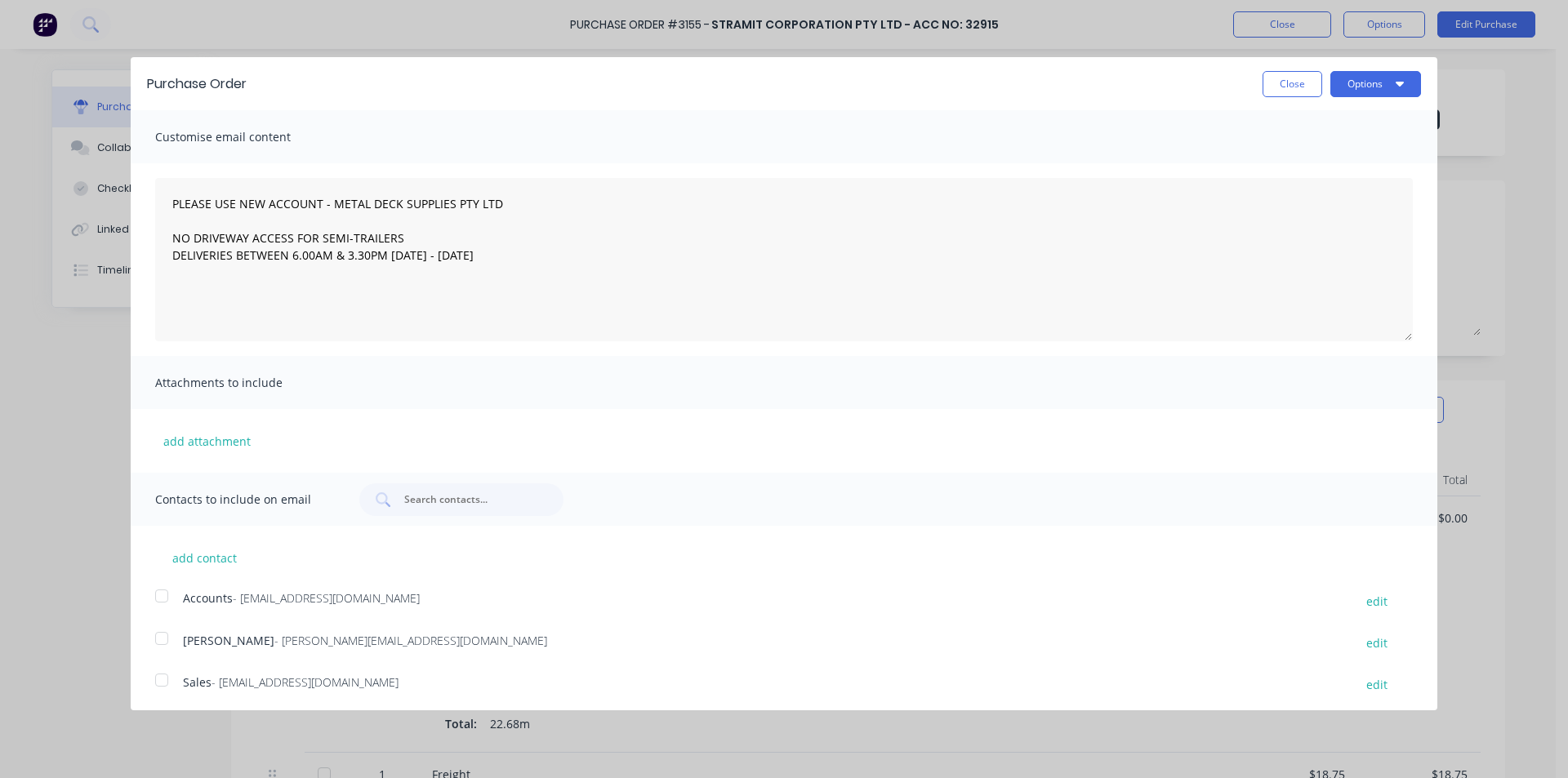
click at [161, 680] on div at bounding box center [161, 680] width 32 height 32
click at [1361, 86] on button "Options" at bounding box center [1376, 84] width 91 height 26
click at [1323, 157] on div "Email" at bounding box center [1342, 158] width 126 height 24
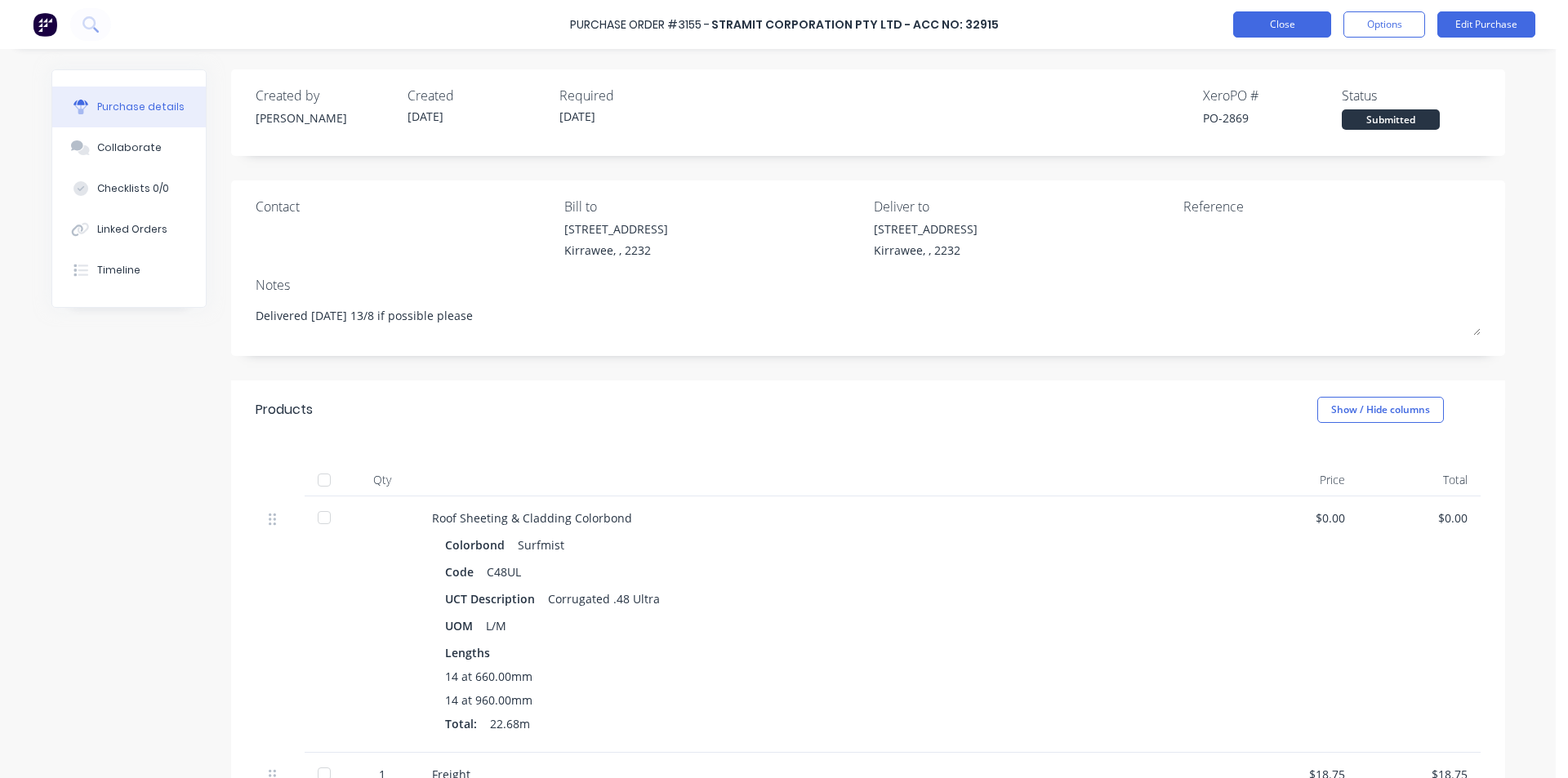
click at [1284, 27] on button "Close" at bounding box center [1282, 24] width 98 height 26
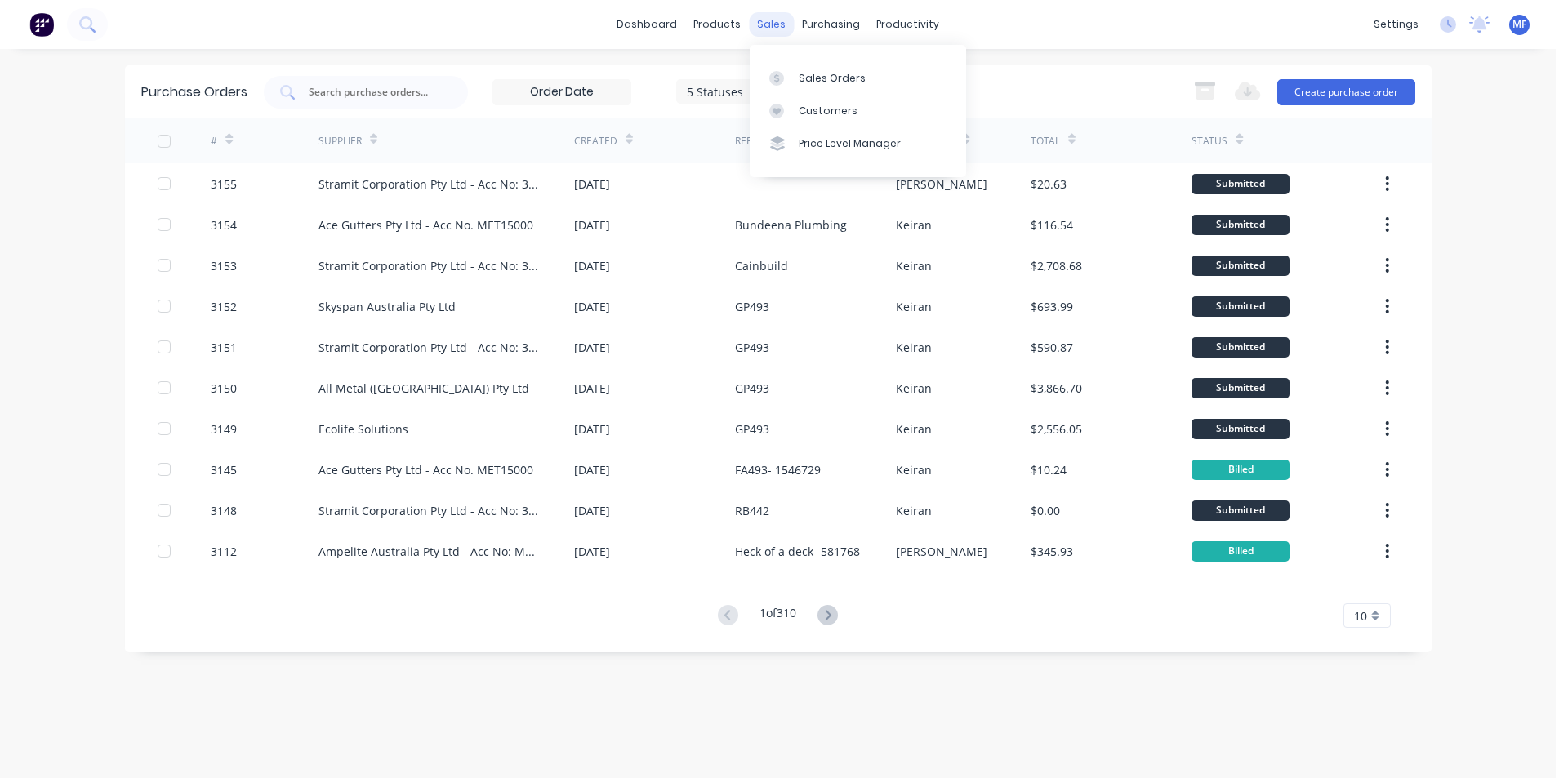
click at [771, 22] on div "sales" at bounding box center [771, 24] width 45 height 25
click at [824, 103] on div "Customers" at bounding box center [828, 110] width 59 height 15
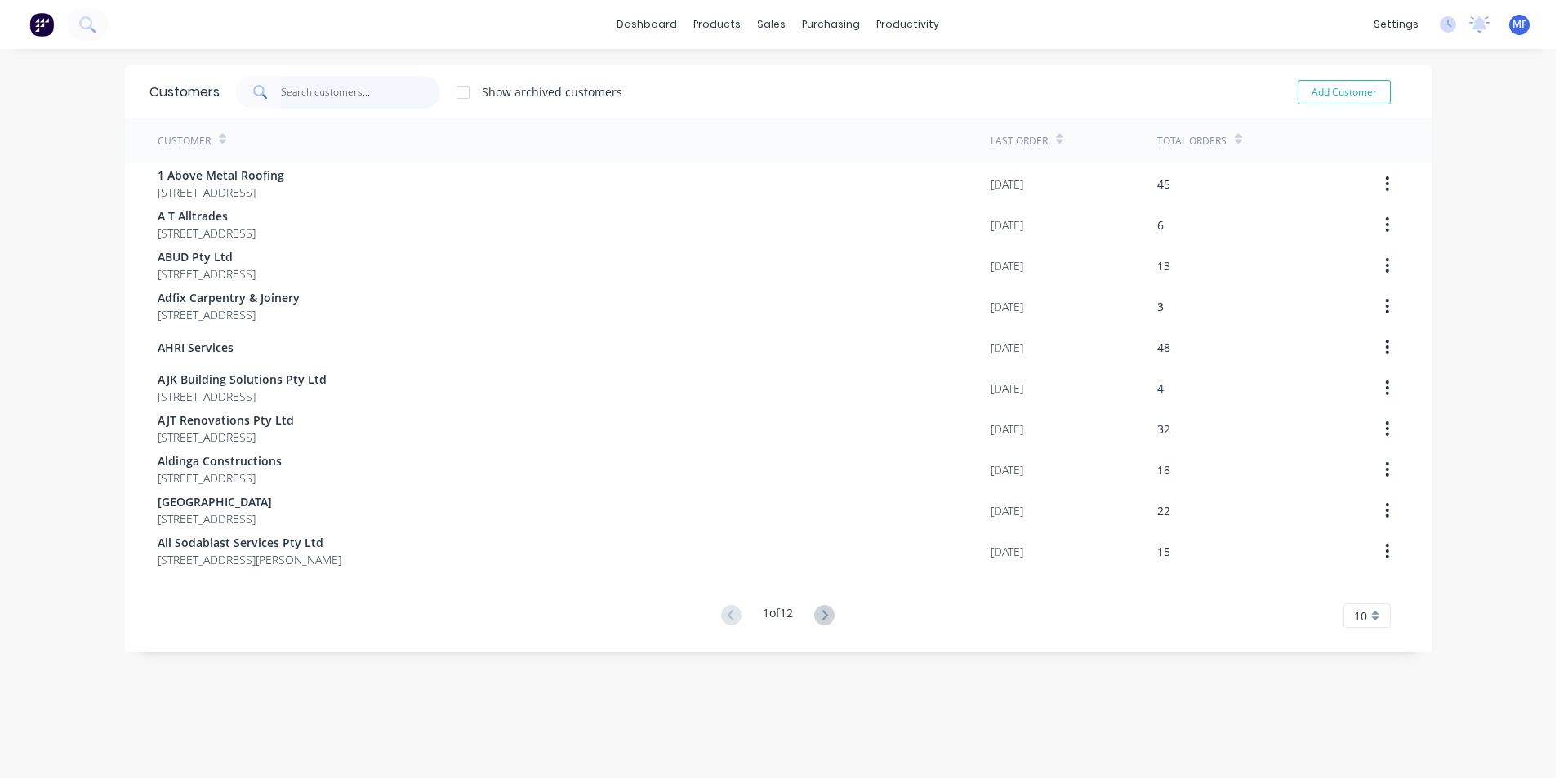
click at [377, 94] on input "text" at bounding box center [361, 92] width 159 height 32
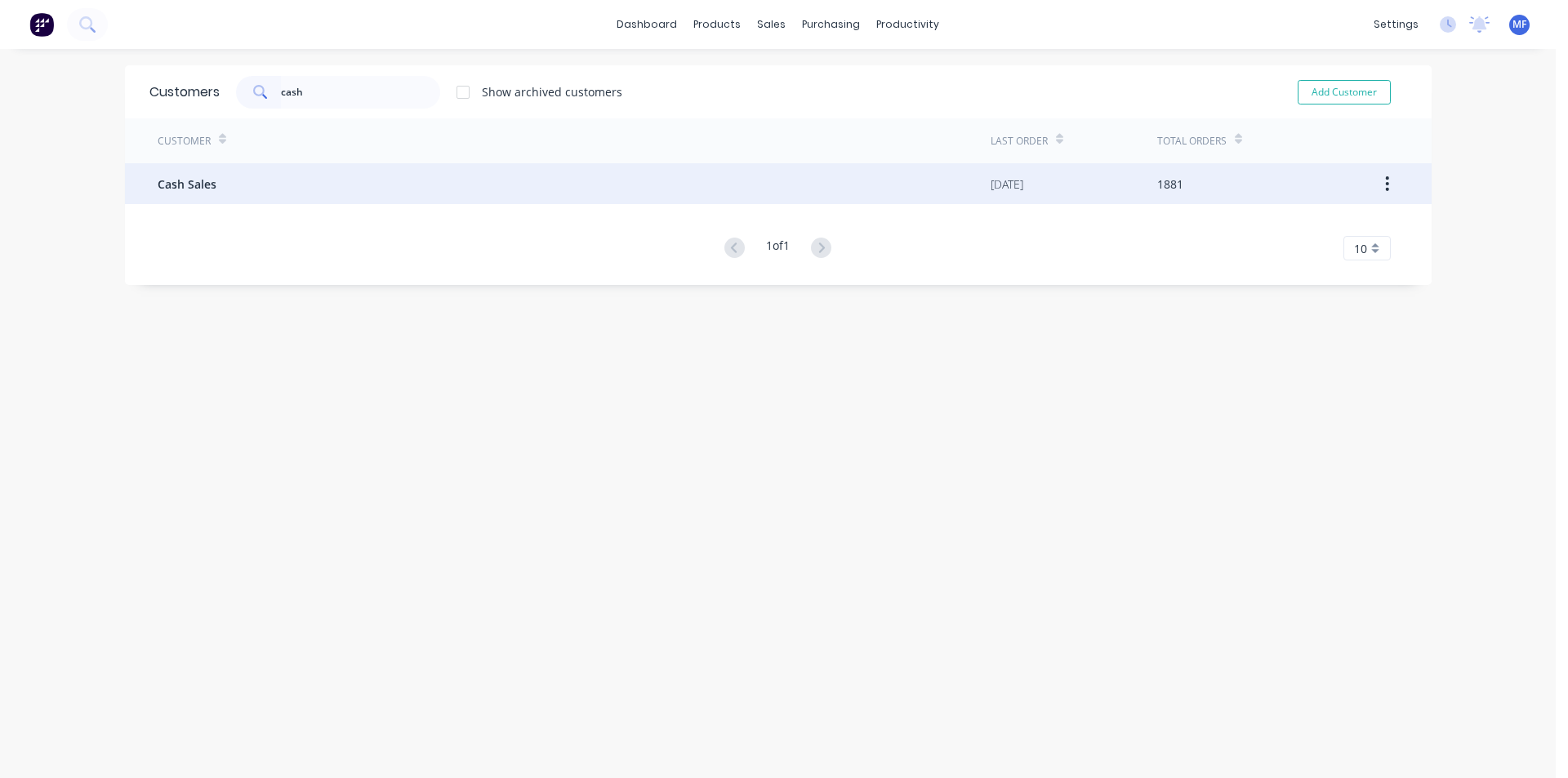
click at [239, 177] on div "Cash Sales" at bounding box center [573, 184] width 833 height 41
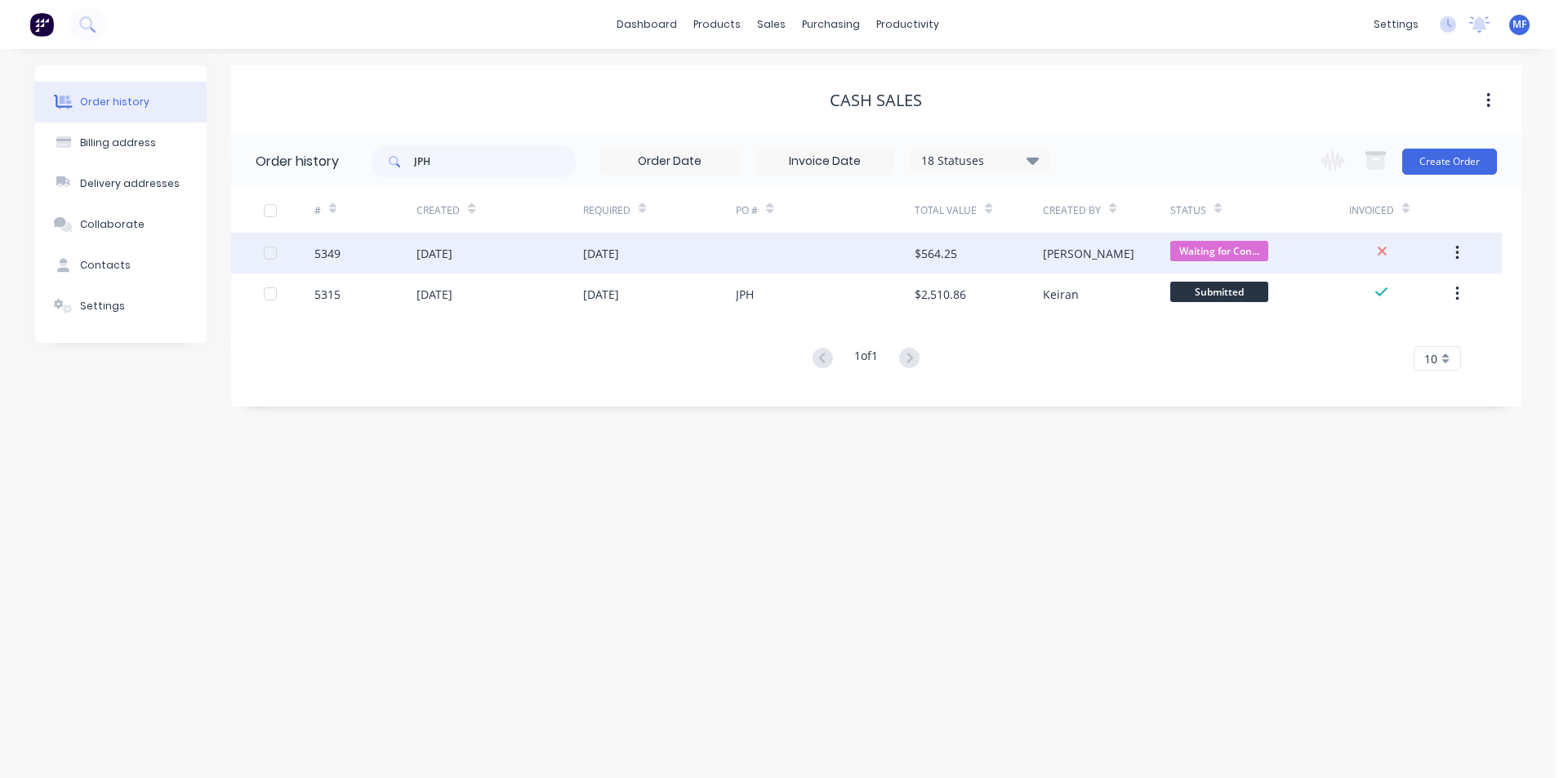
click at [997, 249] on div "$564.25" at bounding box center [978, 253] width 127 height 41
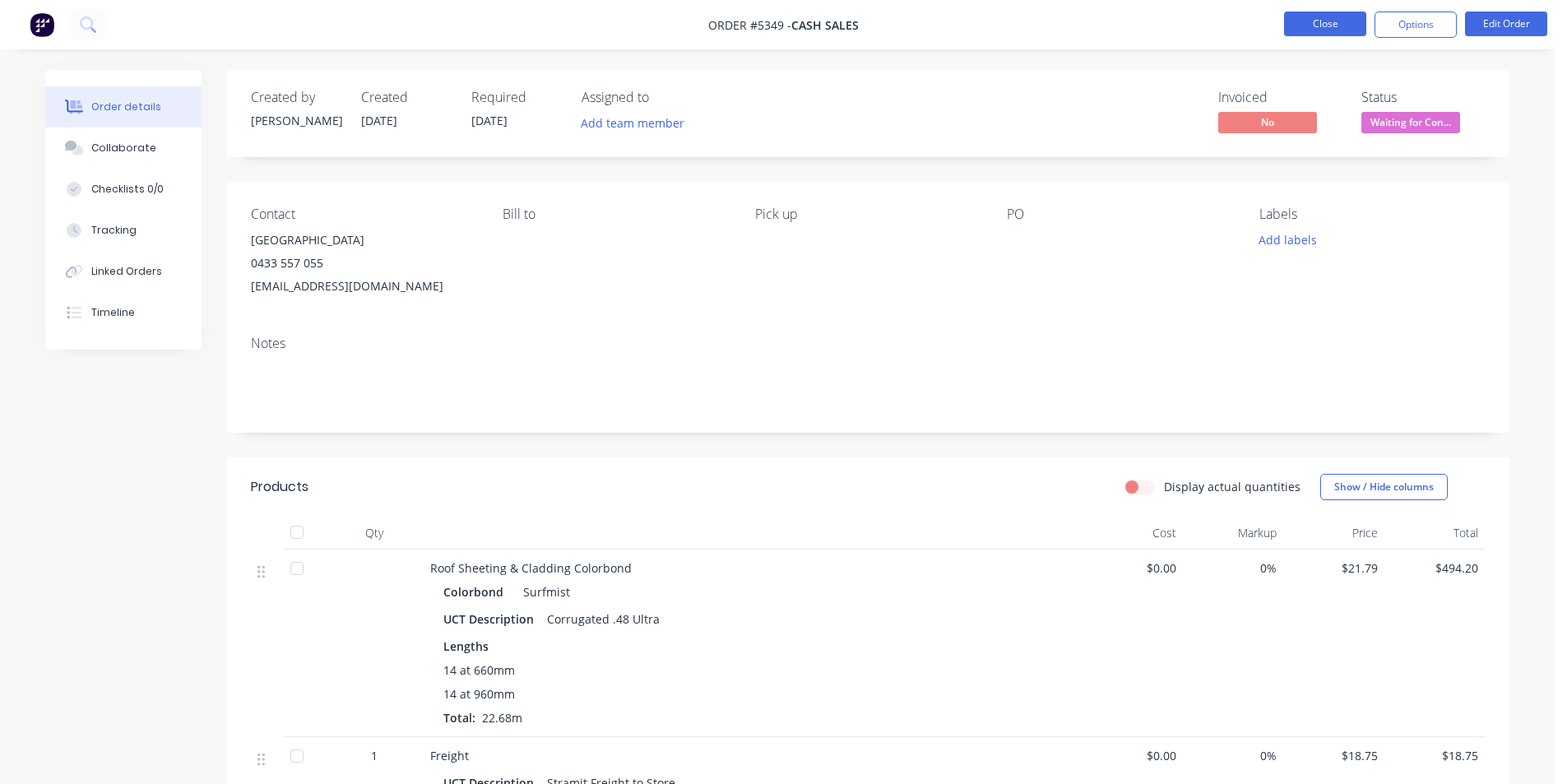
click at [1317, 19] on button "Close" at bounding box center [1326, 23] width 83 height 25
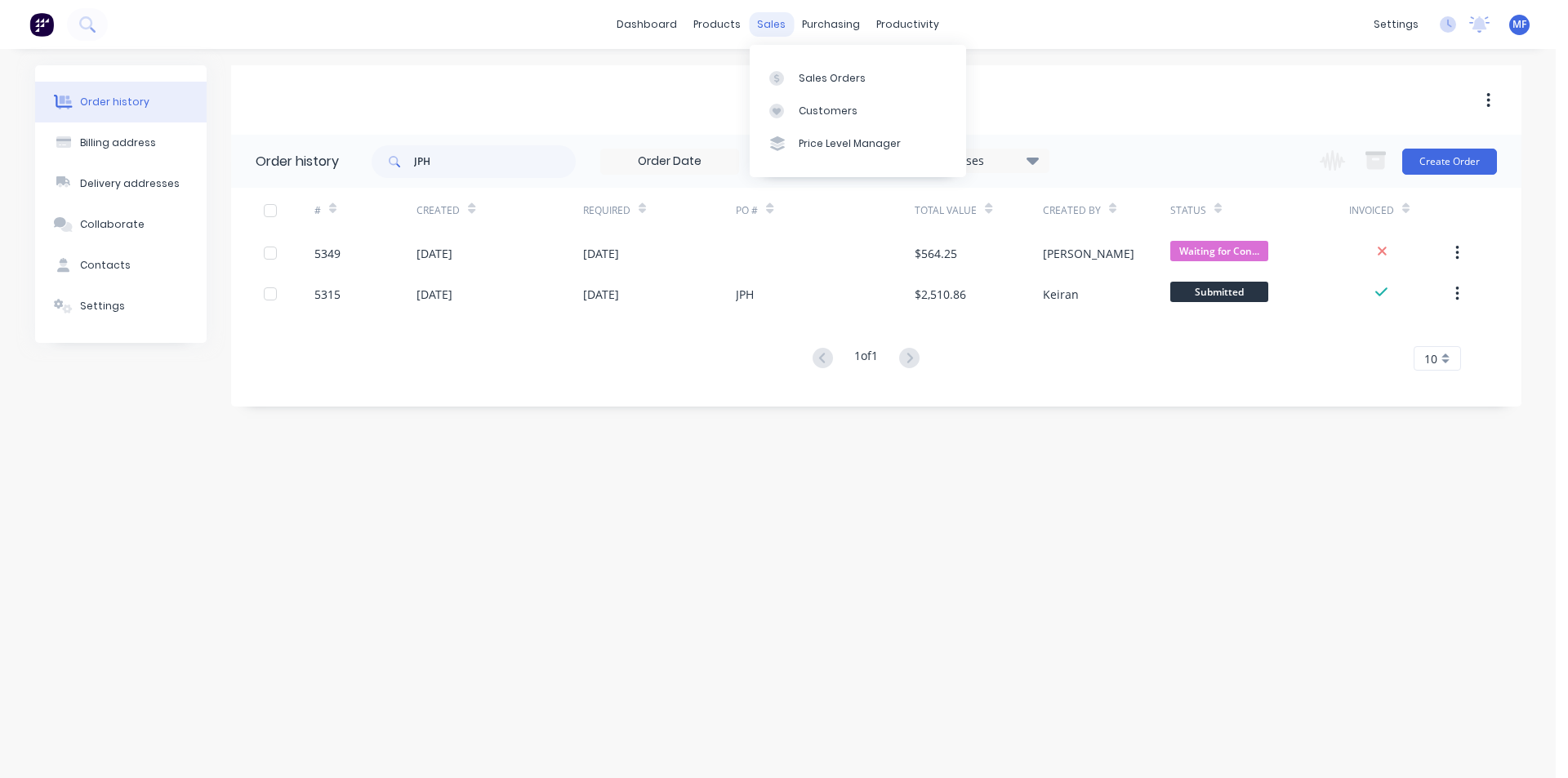
click at [778, 15] on div "sales" at bounding box center [771, 24] width 45 height 25
click at [829, 111] on div "Customers" at bounding box center [828, 110] width 59 height 15
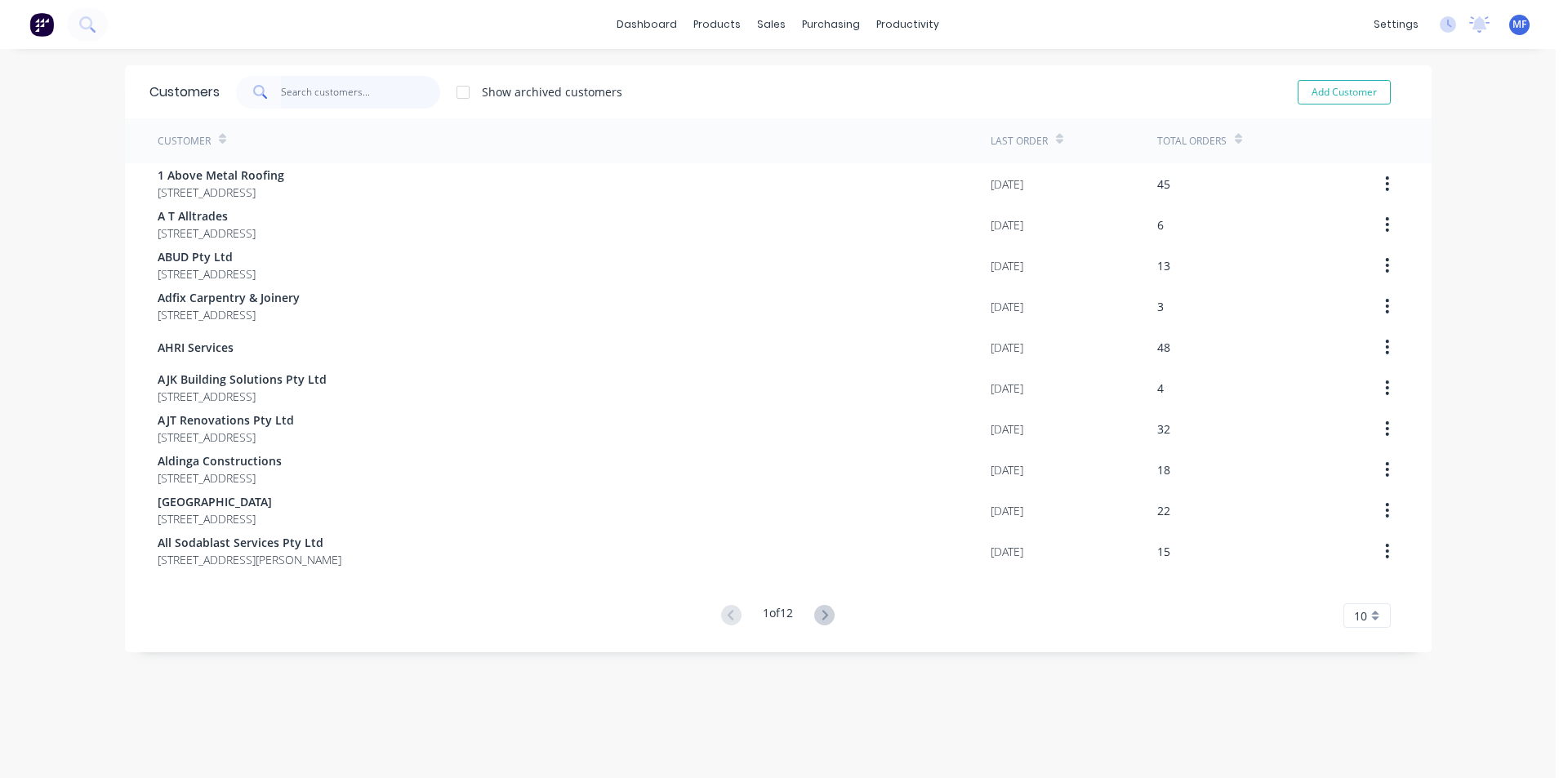
click at [327, 95] on input "text" at bounding box center [361, 92] width 159 height 32
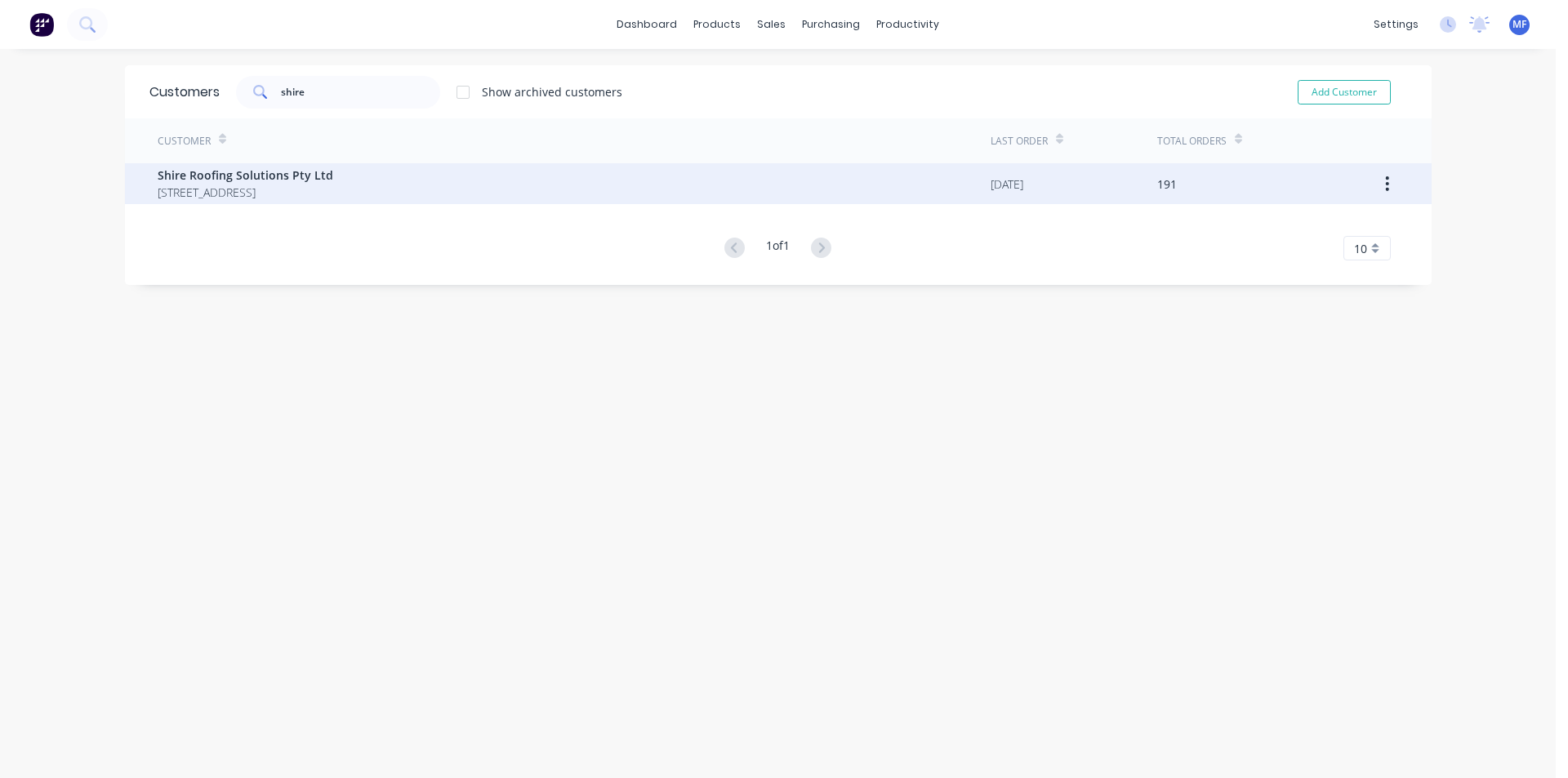
click at [282, 168] on span "Shire Roofing Solutions Pty Ltd" at bounding box center [244, 175] width 175 height 17
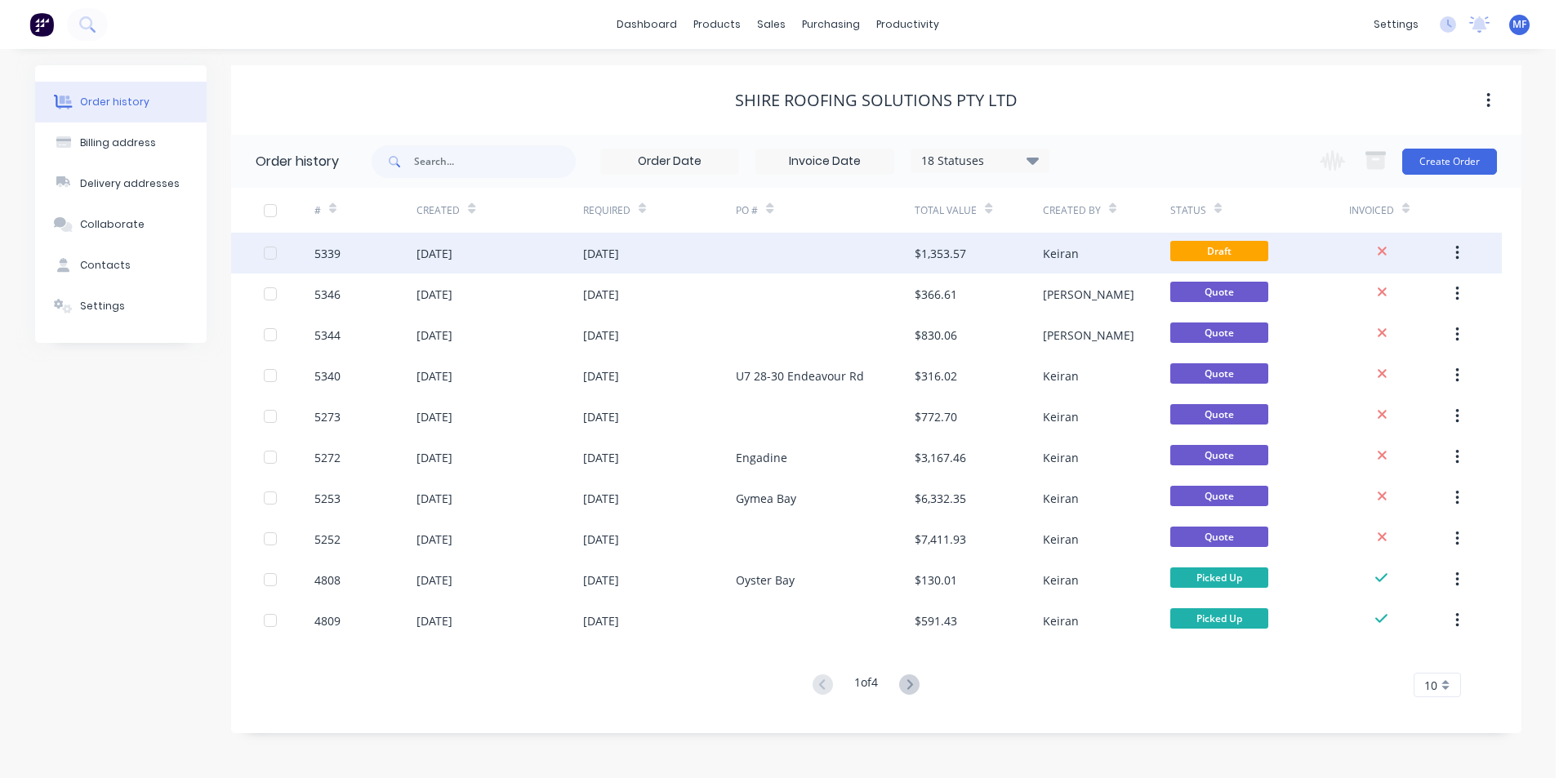
click at [1003, 240] on div "$1,353.57" at bounding box center [978, 253] width 127 height 41
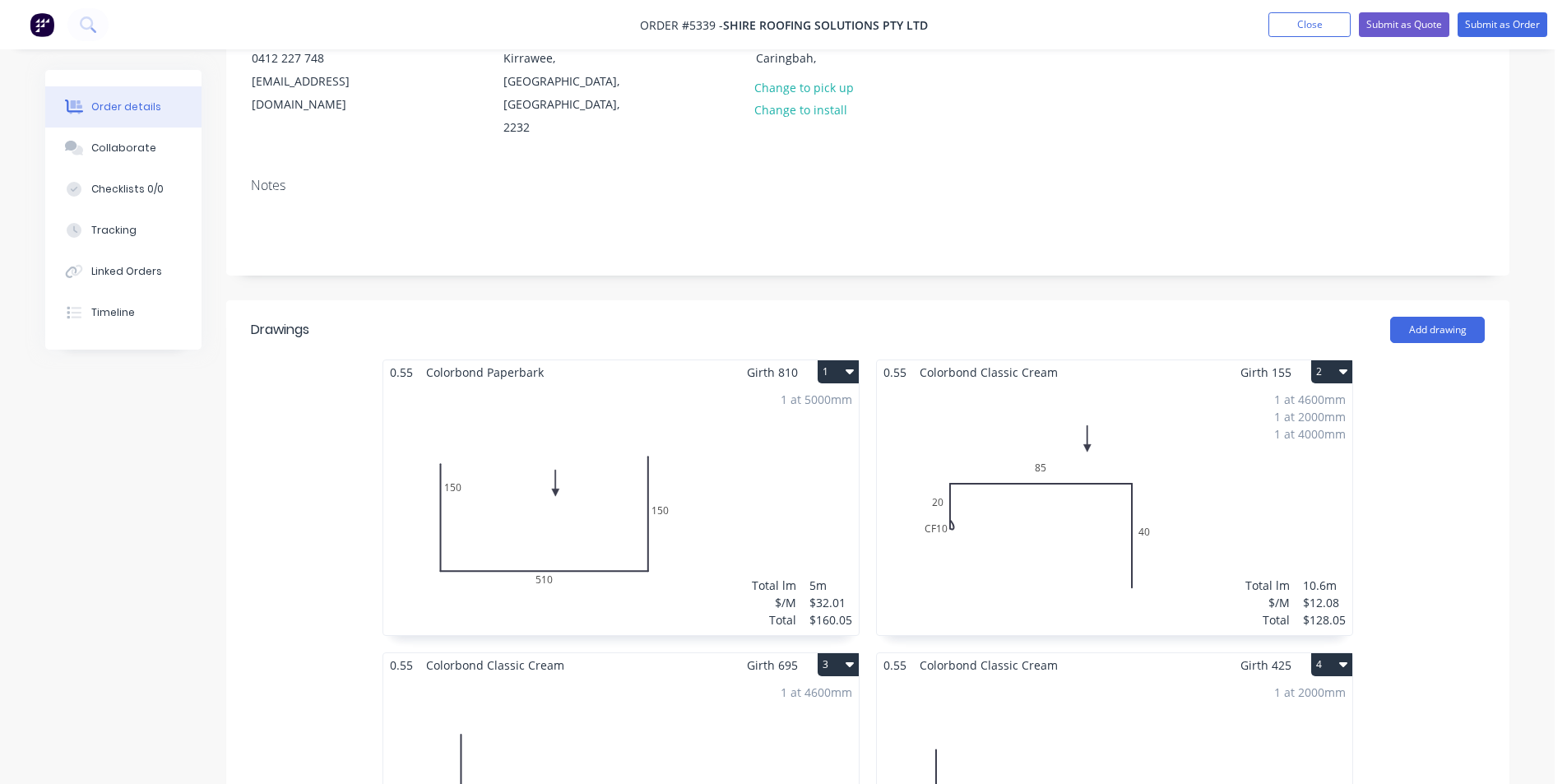
scroll to position [247, 0]
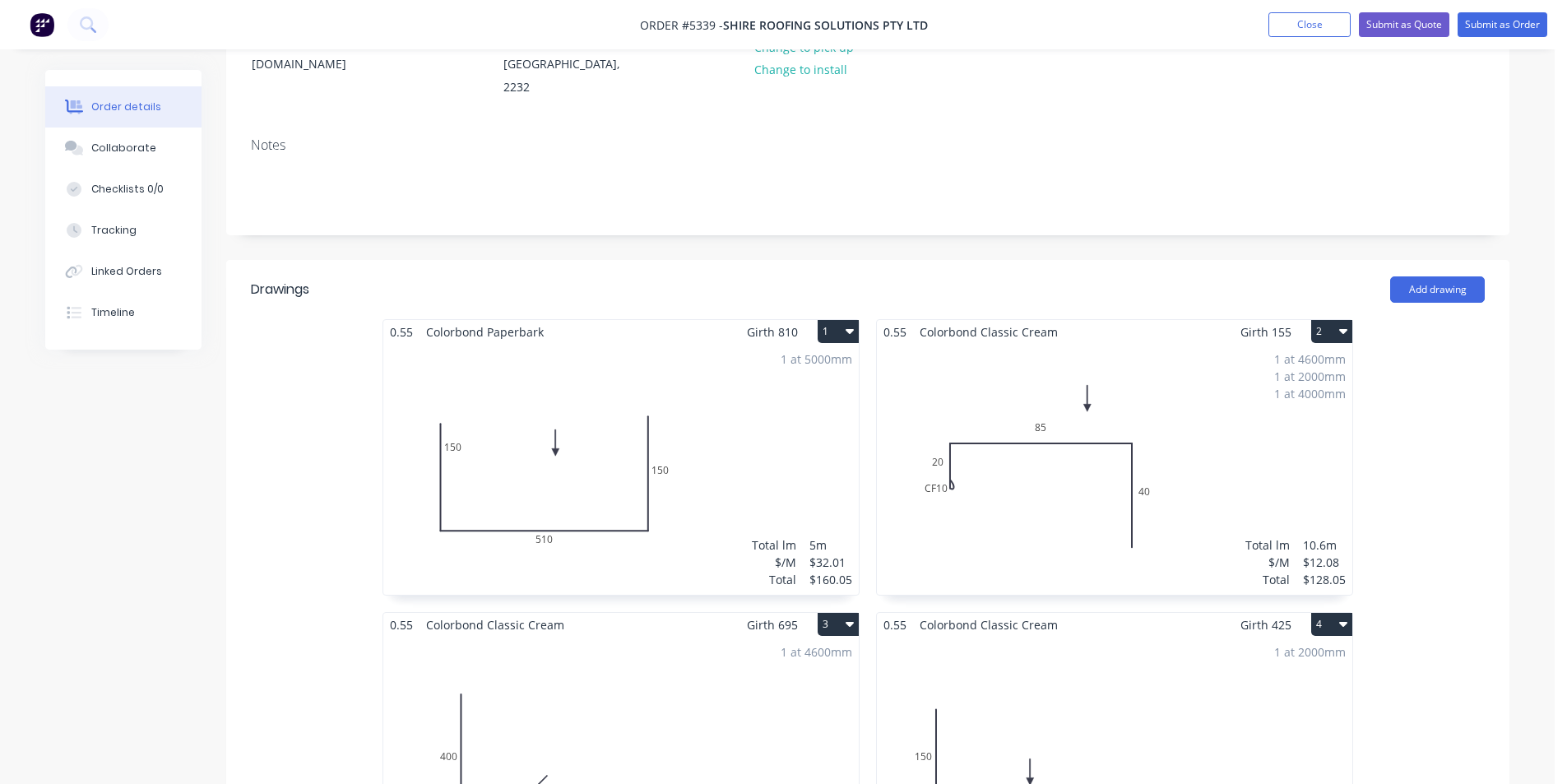
click at [1076, 343] on div "1 at 4600mm 1 at 2000mm 1 at 4000mm Total lm $/M Total 10.6m $12.08 $128.05" at bounding box center [1115, 468] width 475 height 250
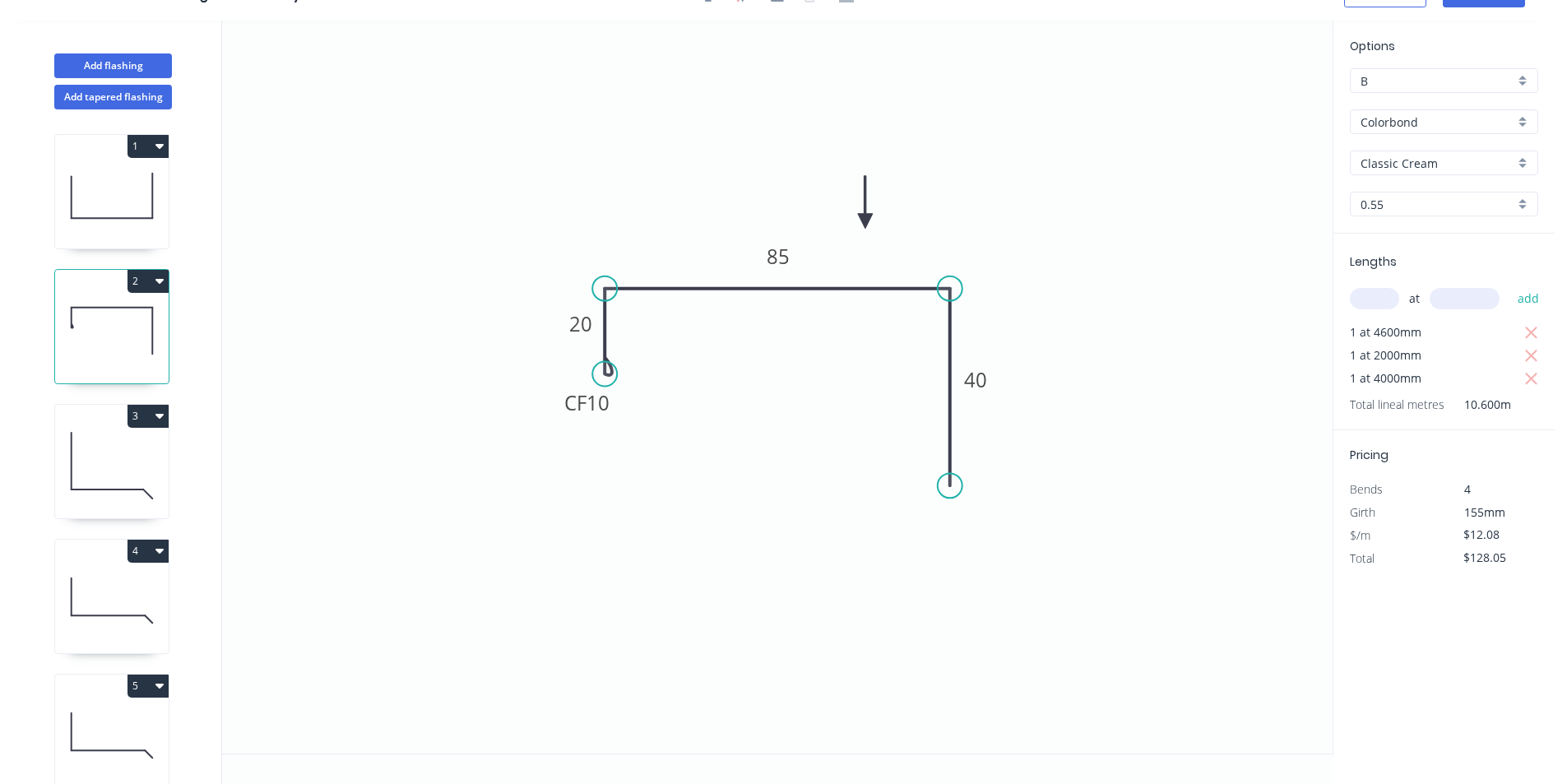
click at [1434, 157] on input "Classic Cream" at bounding box center [1438, 164] width 154 height 17
click at [1418, 198] on div "Paperbark" at bounding box center [1444, 194] width 187 height 28
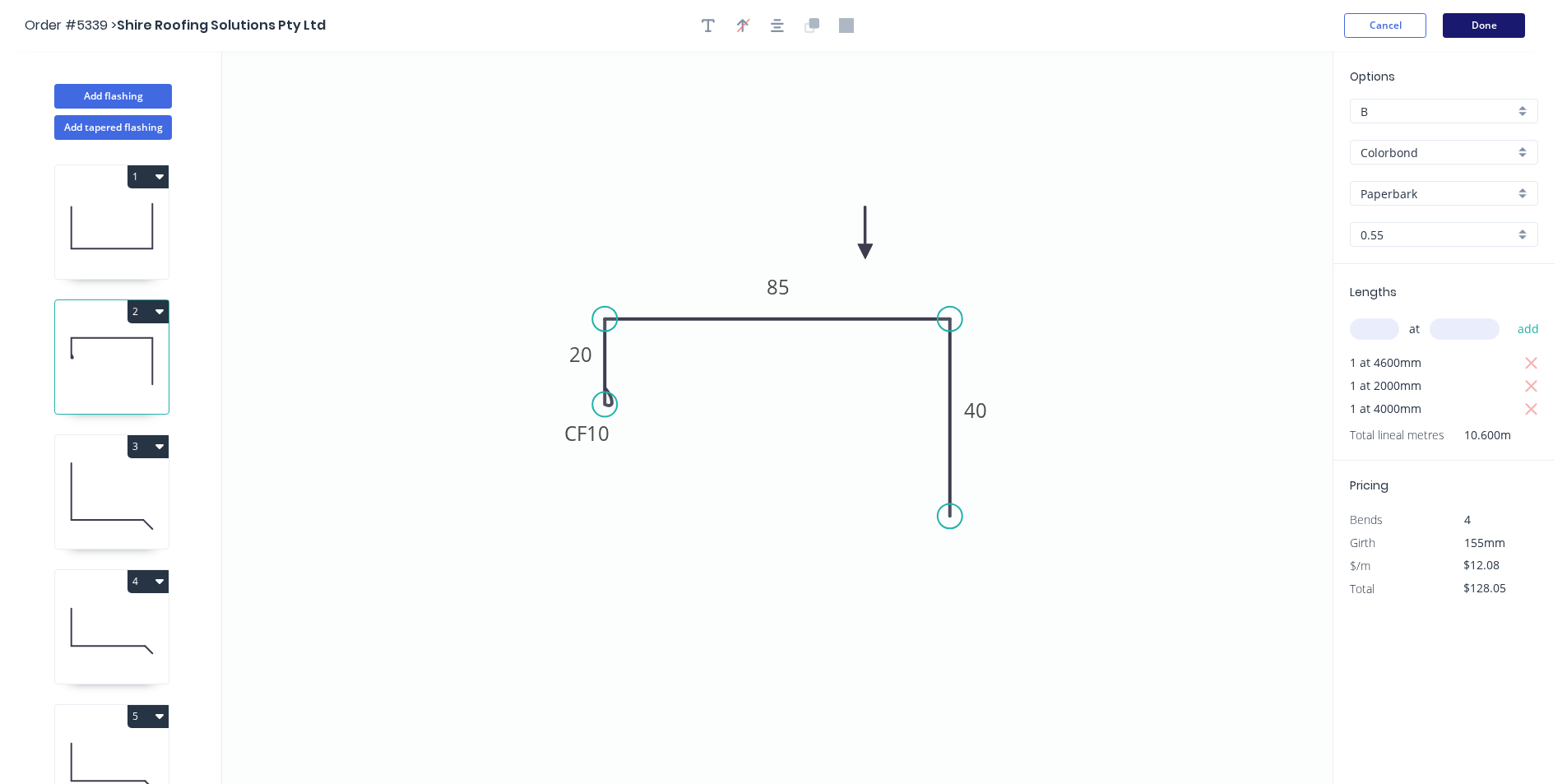
click at [1503, 22] on button "Done" at bounding box center [1484, 25] width 83 height 25
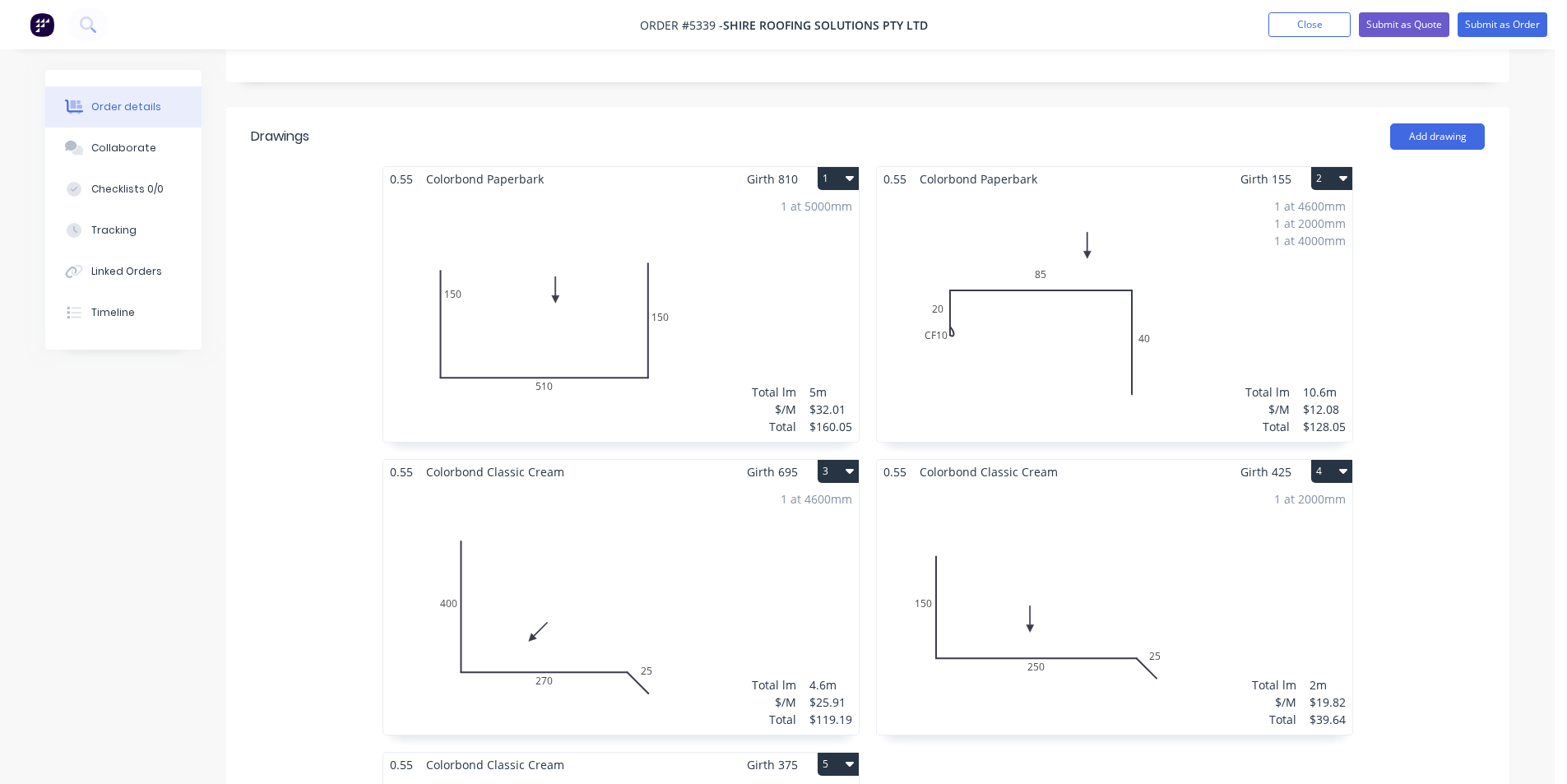
scroll to position [411, 0]
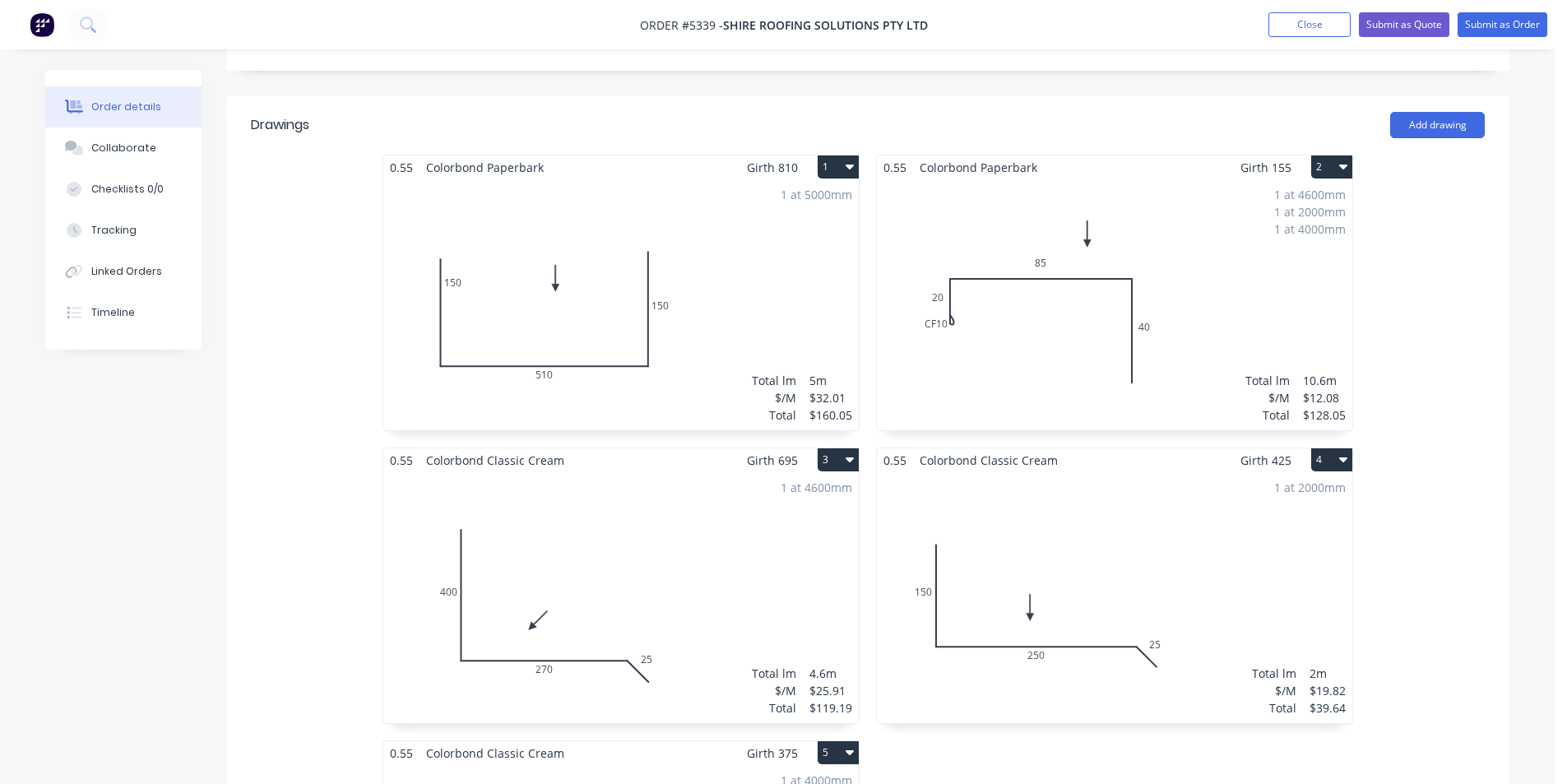
click at [579, 472] on div "1 at 4600mm Total lm $/M Total 4.6m $25.91 $119.19" at bounding box center [621, 597] width 475 height 250
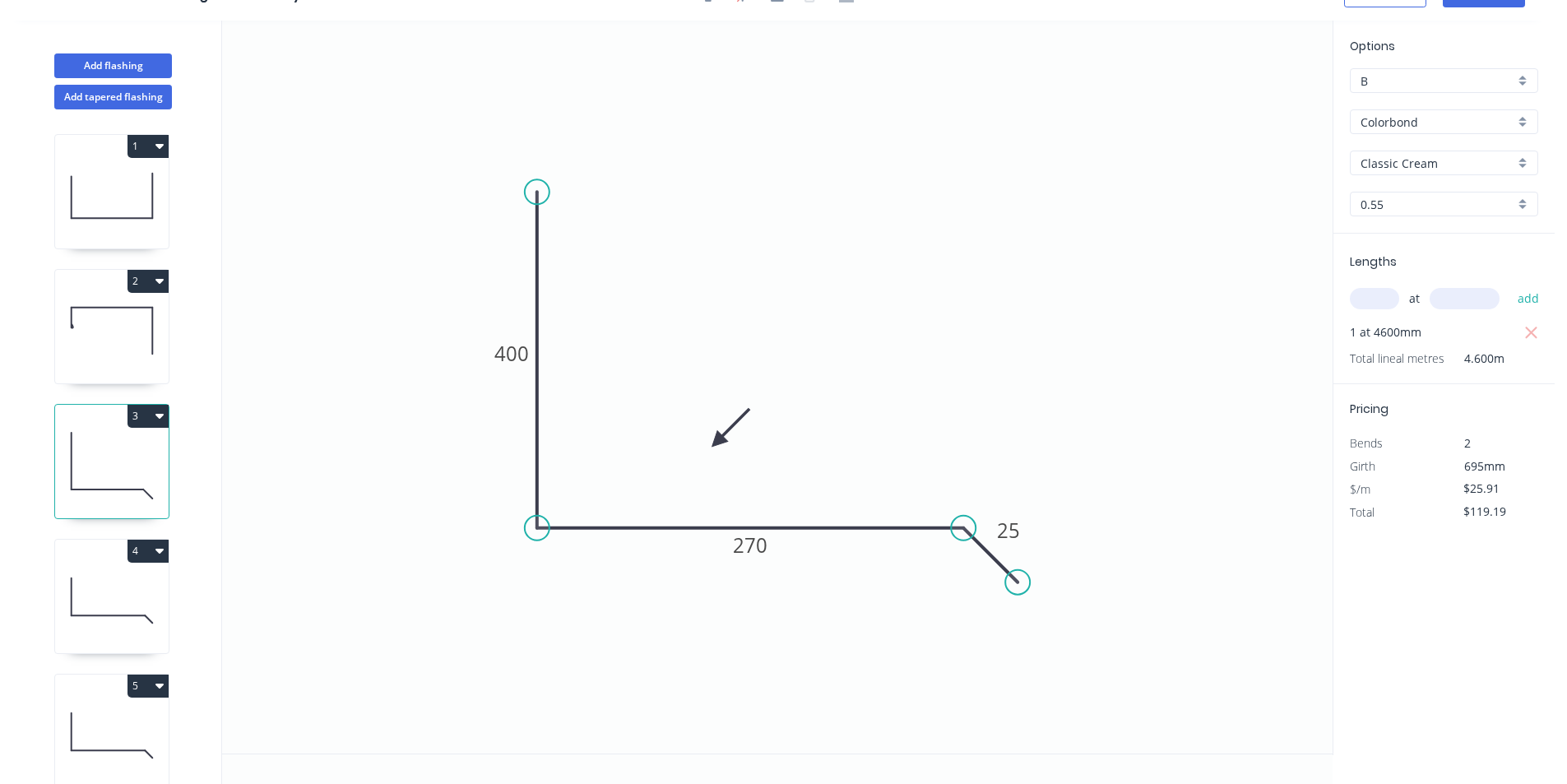
click at [1449, 159] on input "Classic Cream" at bounding box center [1438, 164] width 154 height 17
click at [1434, 194] on div "Paperbark" at bounding box center [1444, 194] width 187 height 28
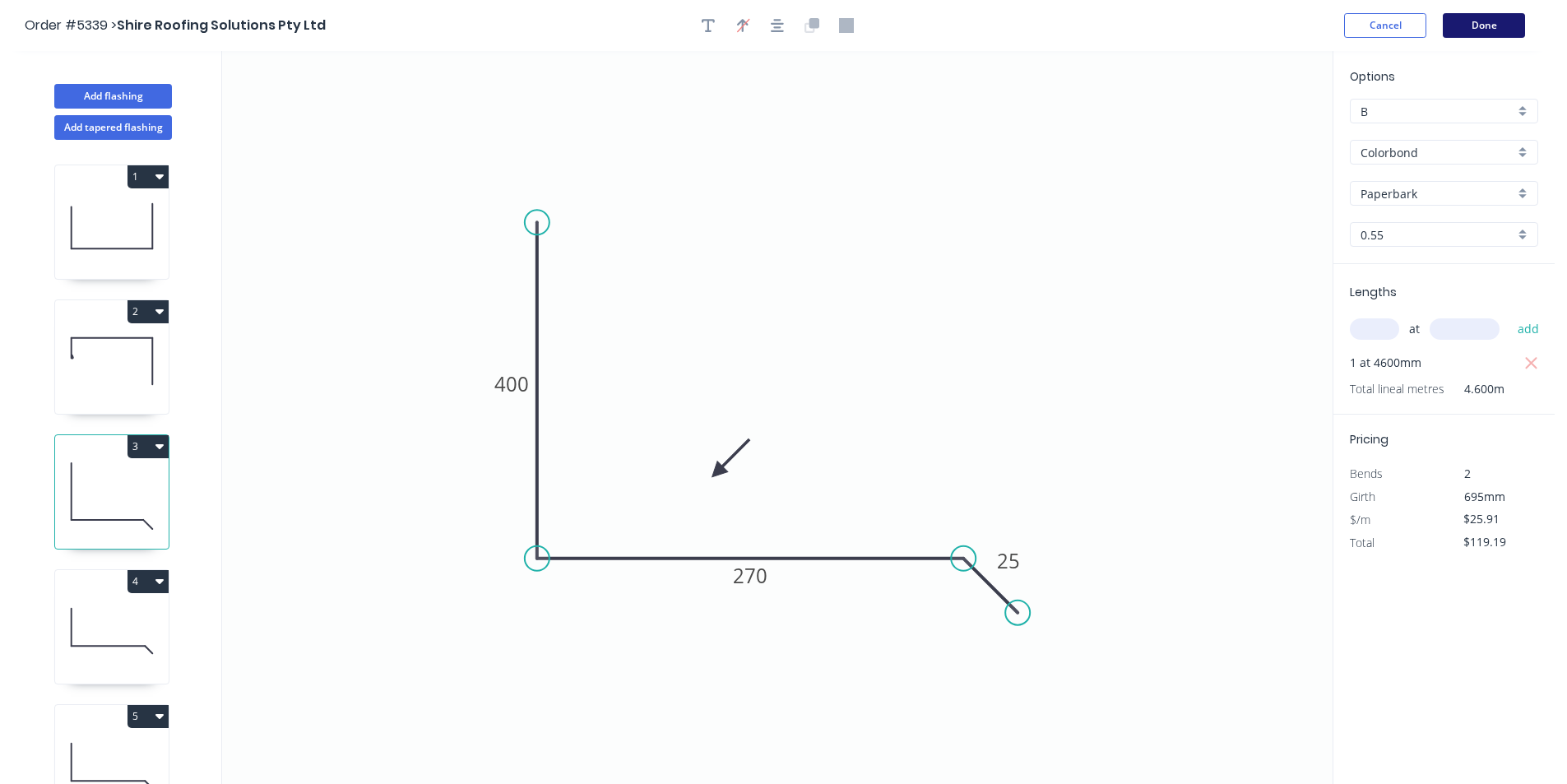
click at [1510, 28] on button "Done" at bounding box center [1484, 25] width 83 height 25
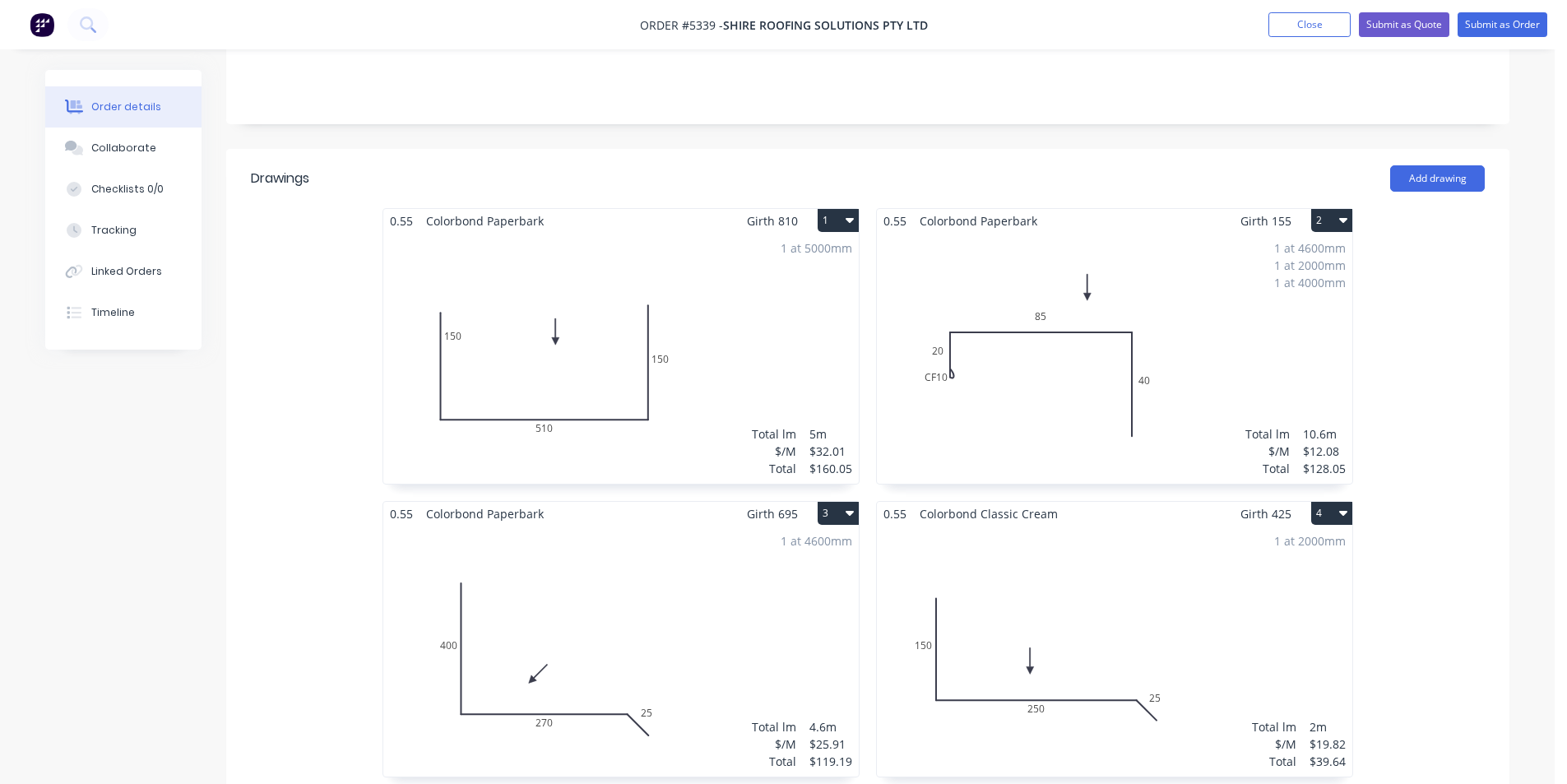
scroll to position [411, 0]
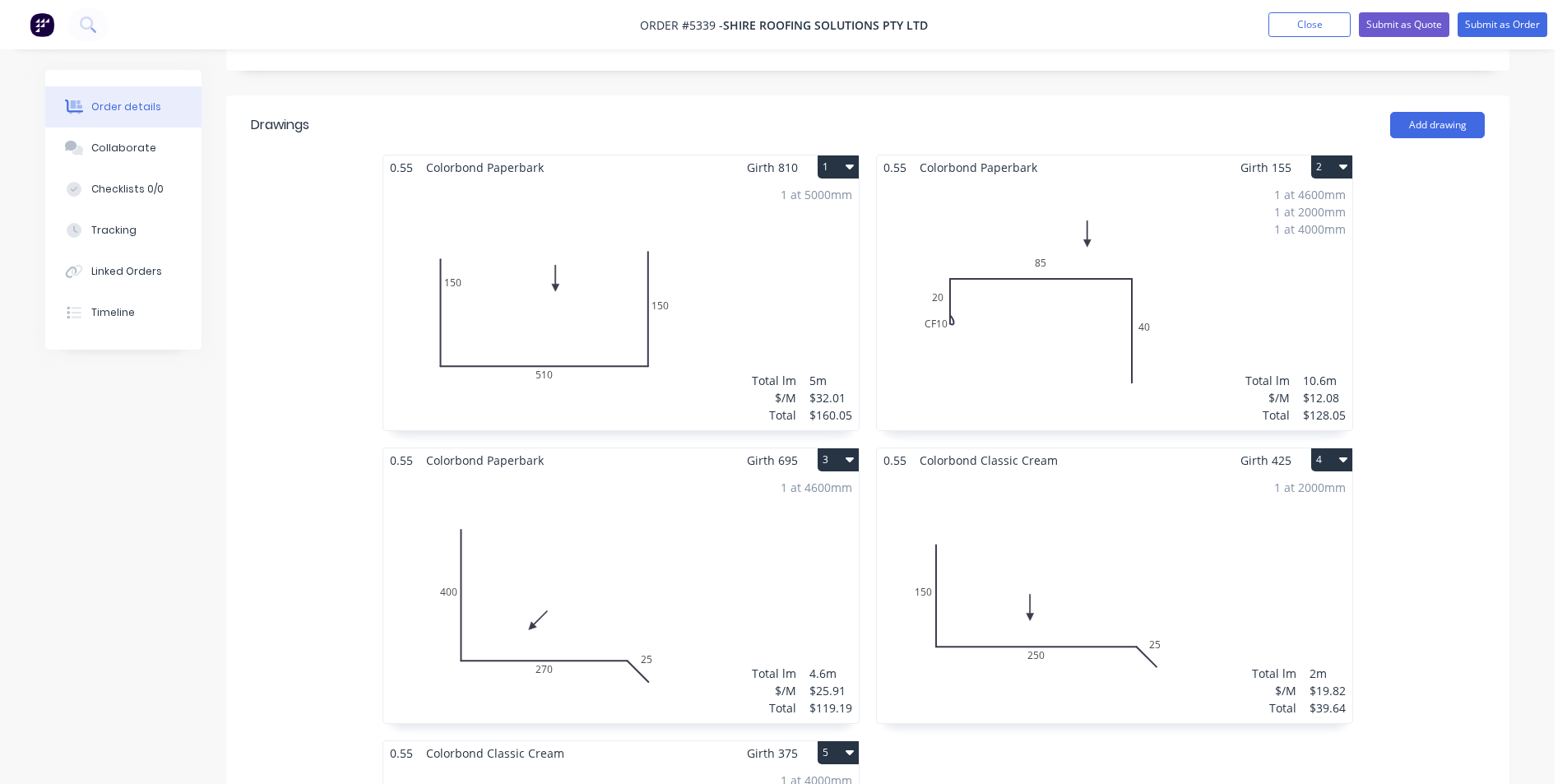
click at [1087, 472] on div "1 at 2000mm Total lm $/M Total 2m $19.82 $39.64" at bounding box center [1115, 597] width 475 height 250
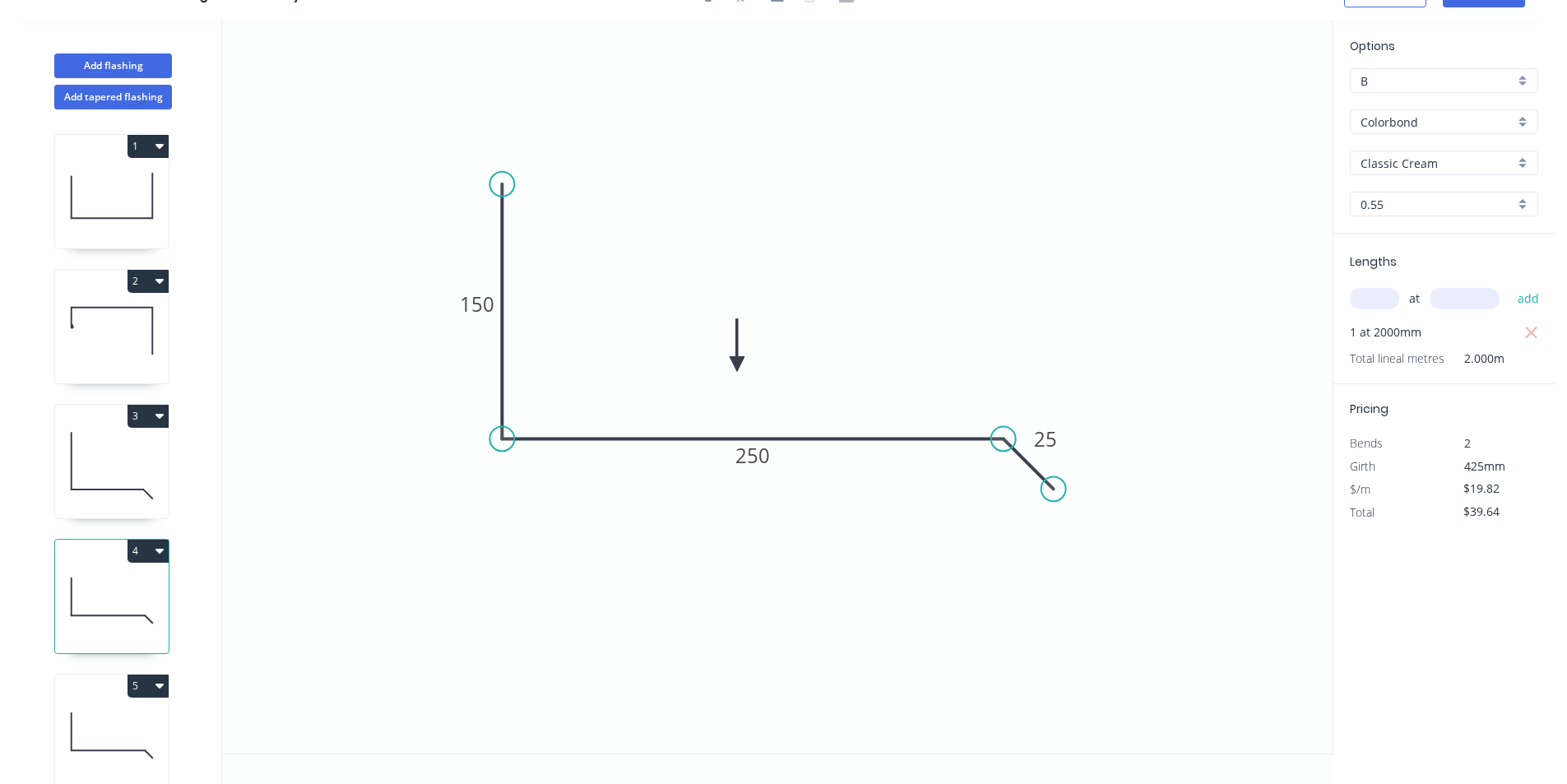
click at [1418, 162] on input "Classic Cream" at bounding box center [1438, 164] width 154 height 17
click at [1431, 195] on div "Paperbark" at bounding box center [1444, 194] width 187 height 28
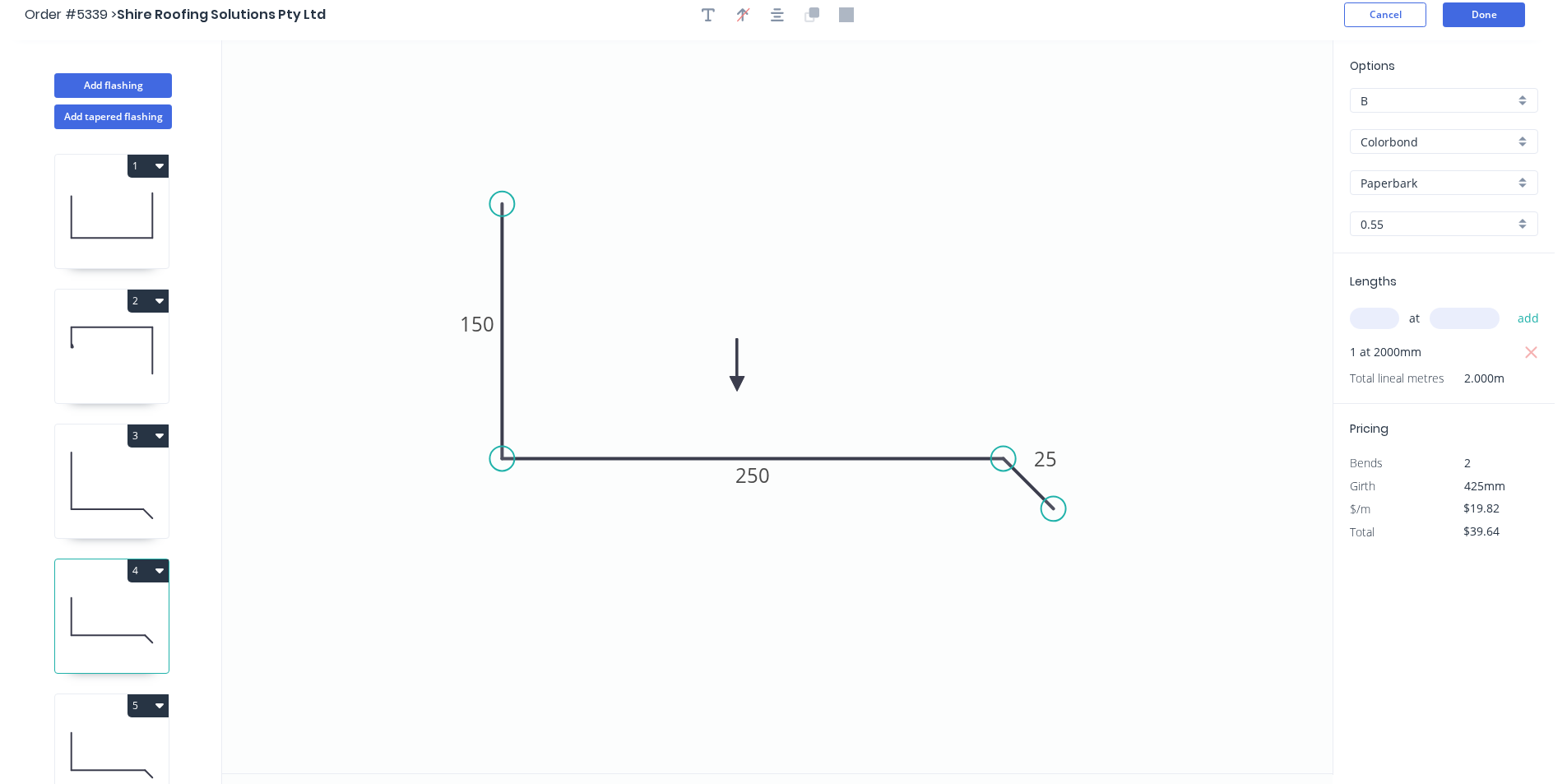
scroll to position [0, 0]
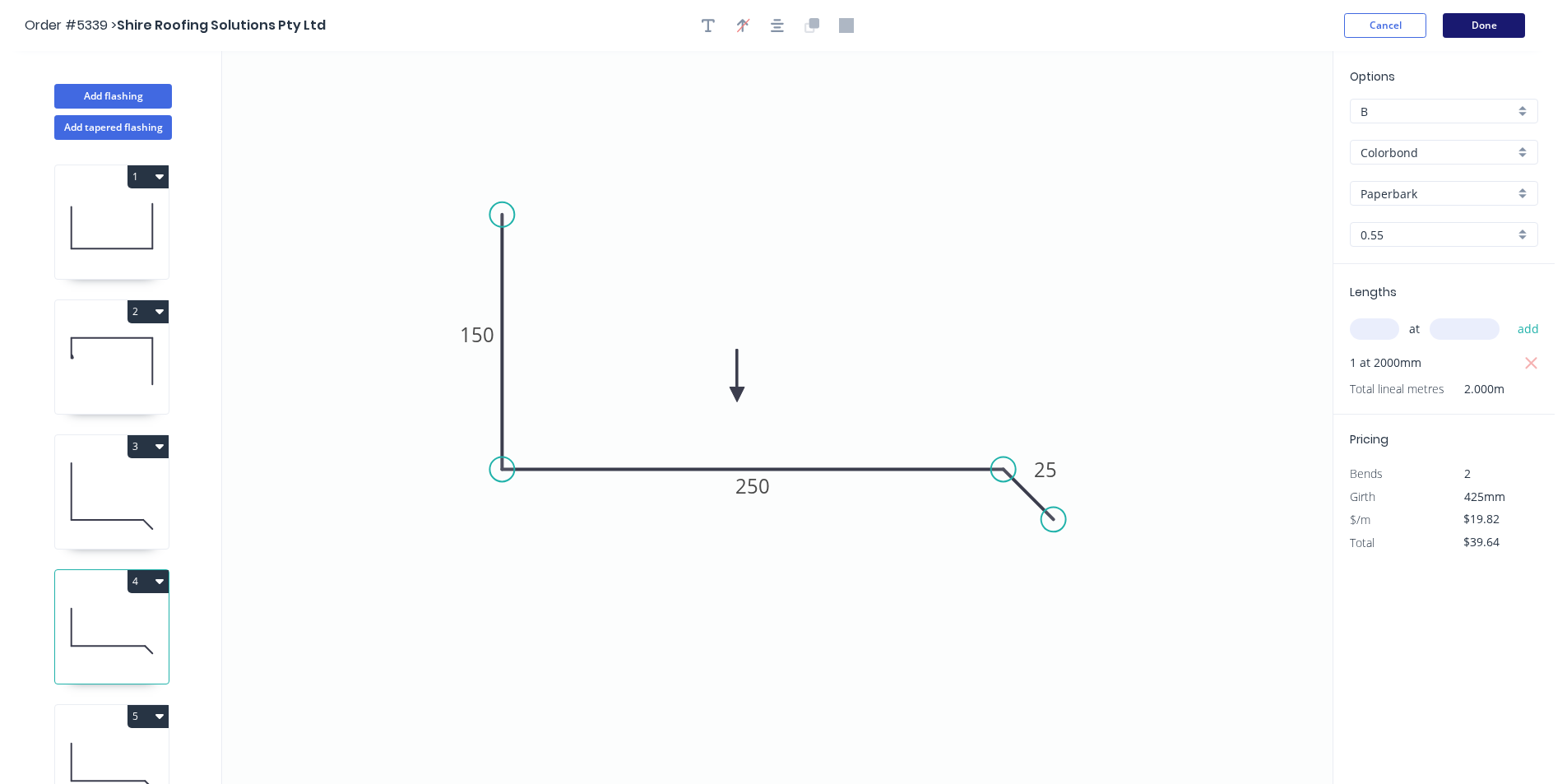
click at [1497, 32] on button "Done" at bounding box center [1484, 25] width 83 height 25
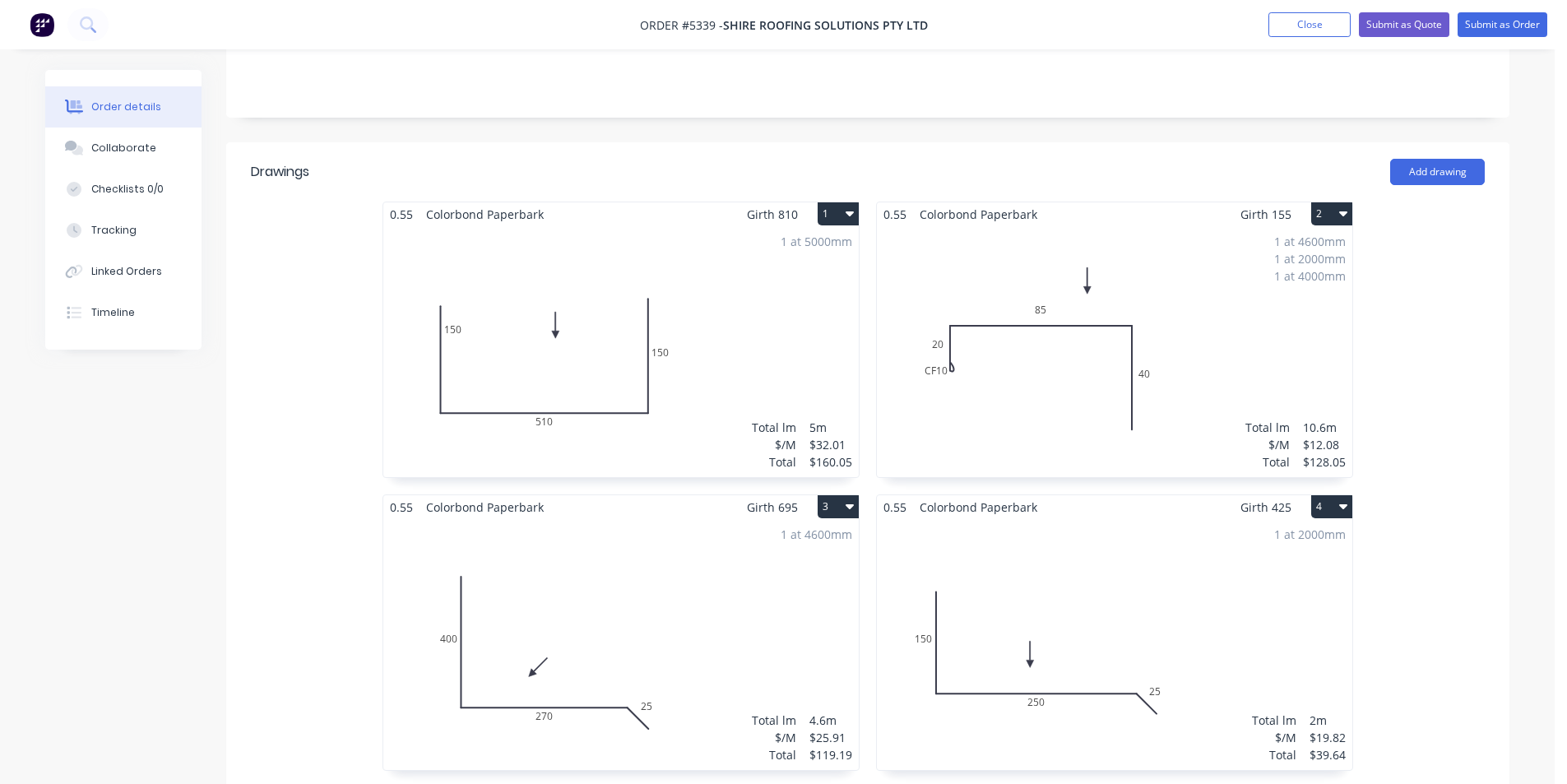
scroll to position [411, 0]
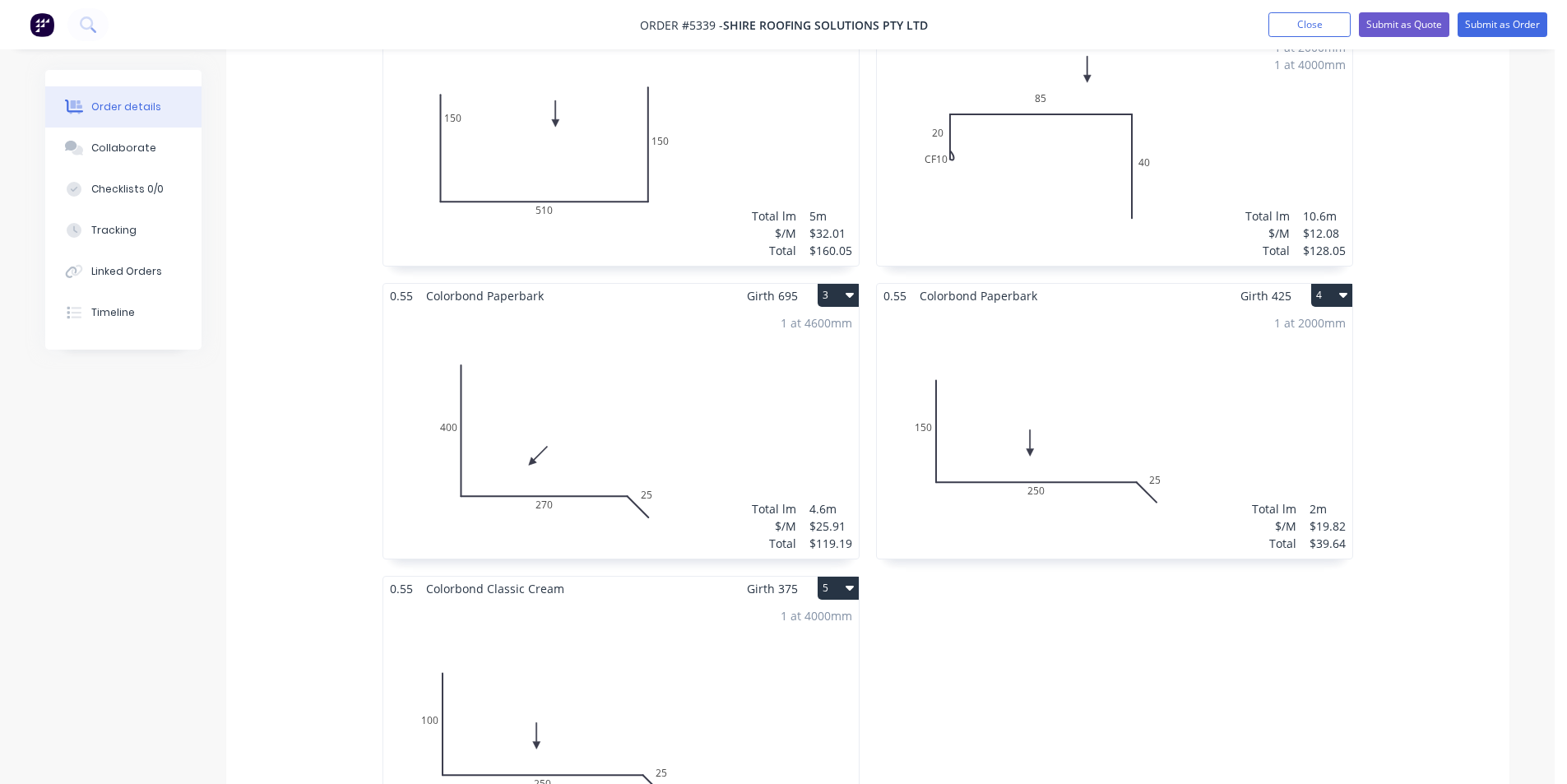
click at [608, 601] on div "1 at 4000mm Total lm $/M Total 4m $16.77 $67.08" at bounding box center [621, 725] width 475 height 250
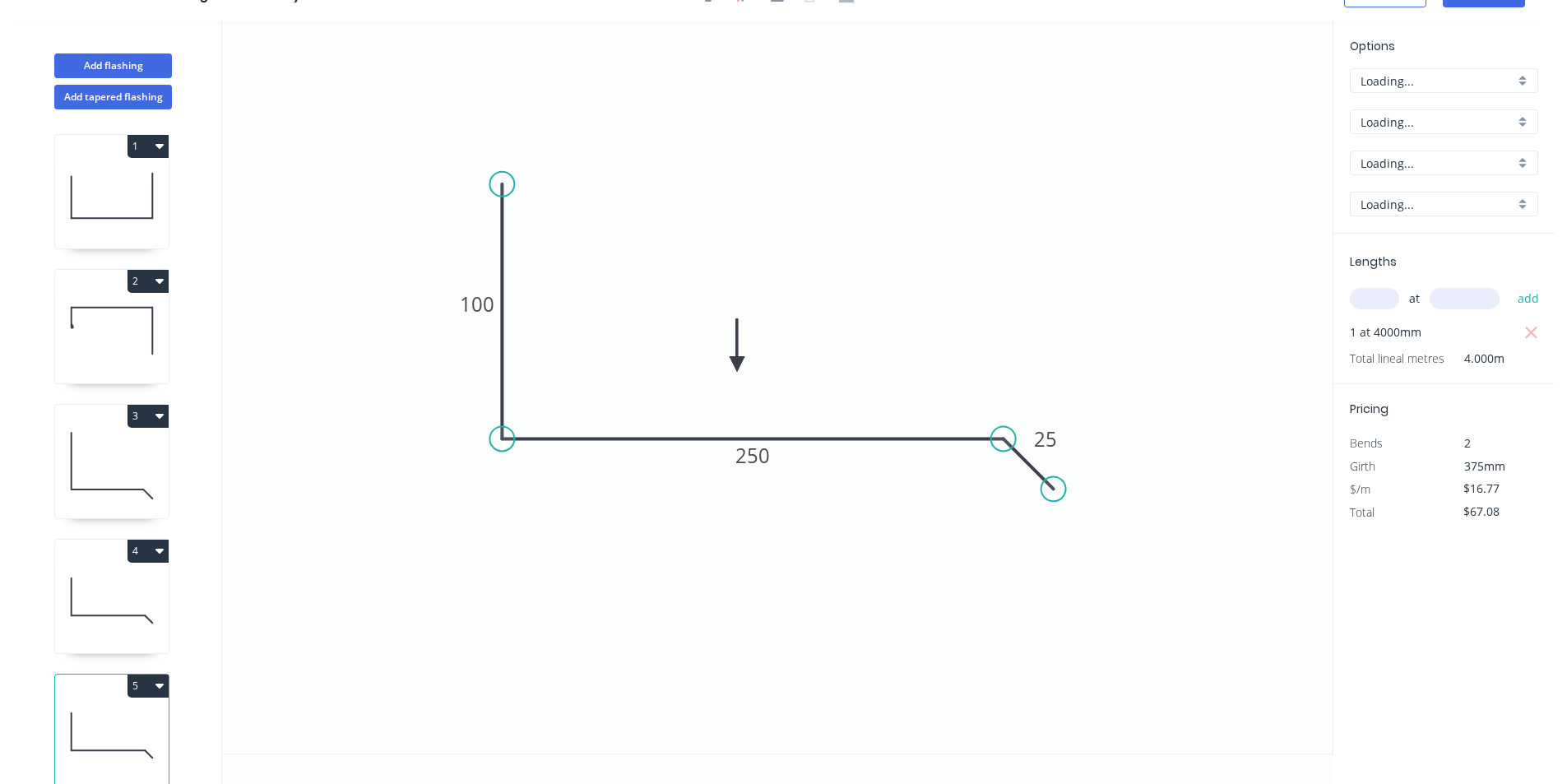
scroll to position [30, 0]
click at [1434, 162] on input "Classic Cream" at bounding box center [1438, 164] width 154 height 17
click at [1421, 189] on div "Paperbark" at bounding box center [1444, 194] width 187 height 28
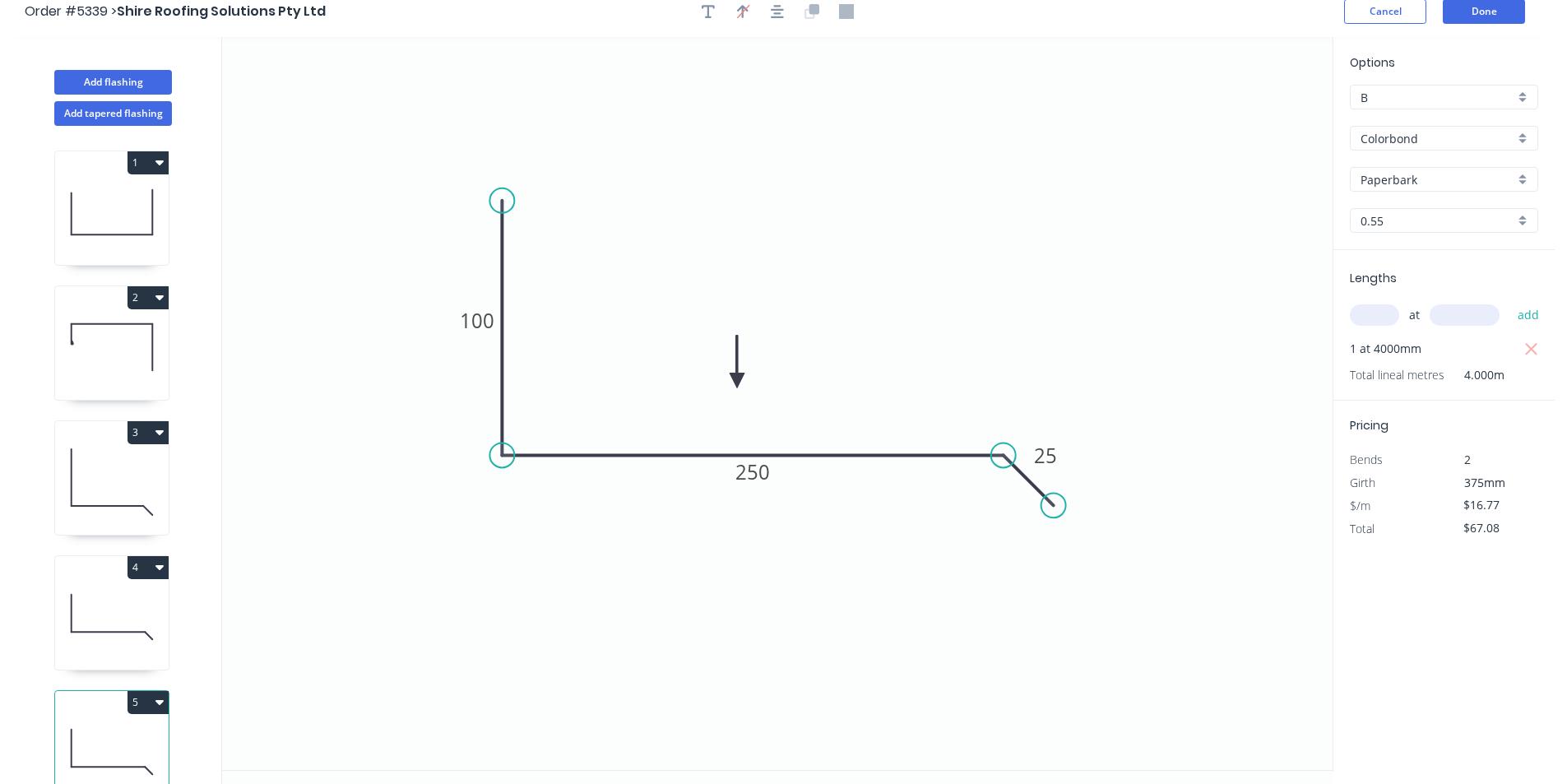
scroll to position [0, 0]
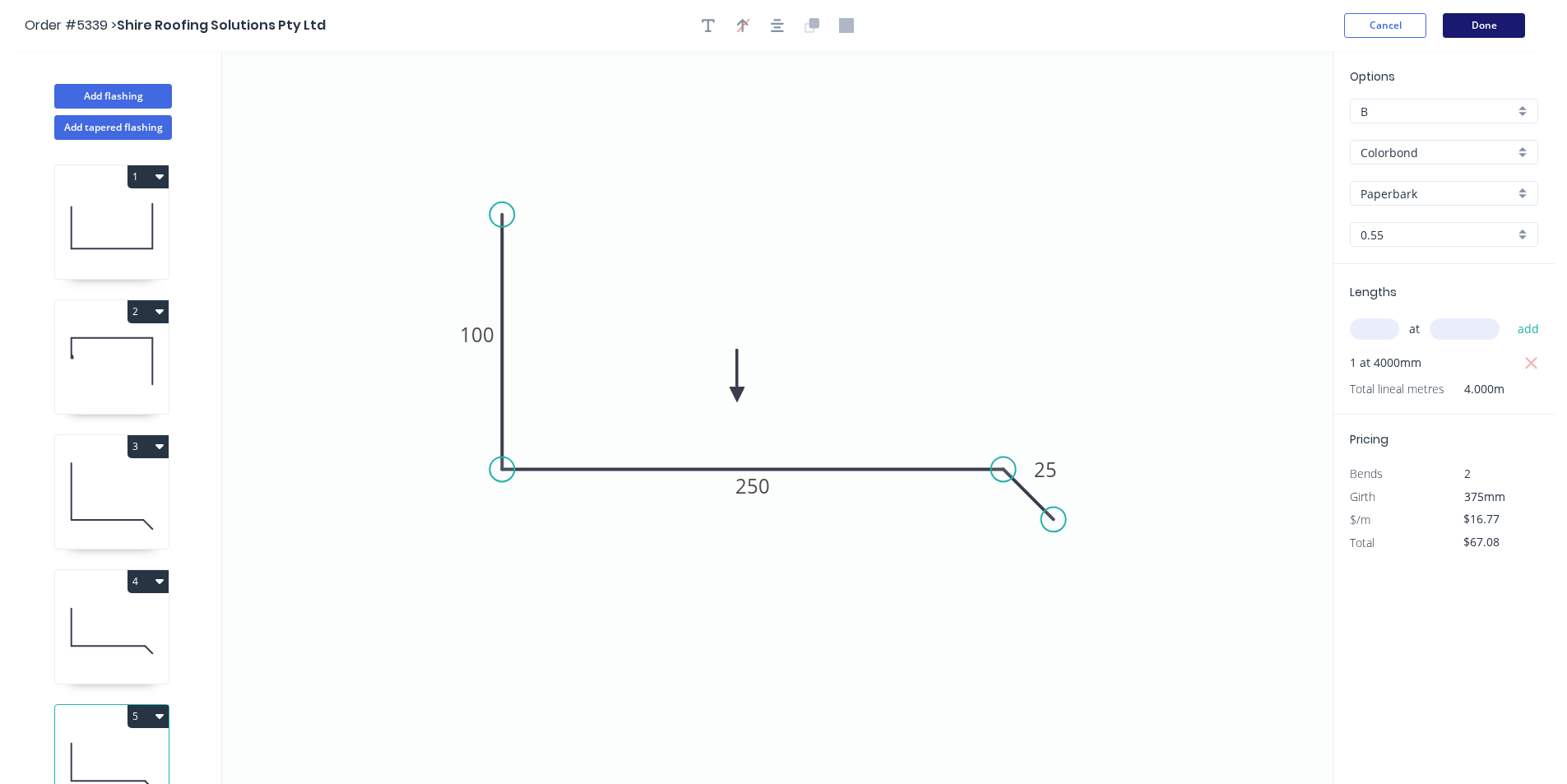
click at [1498, 28] on button "Done" at bounding box center [1484, 25] width 83 height 25
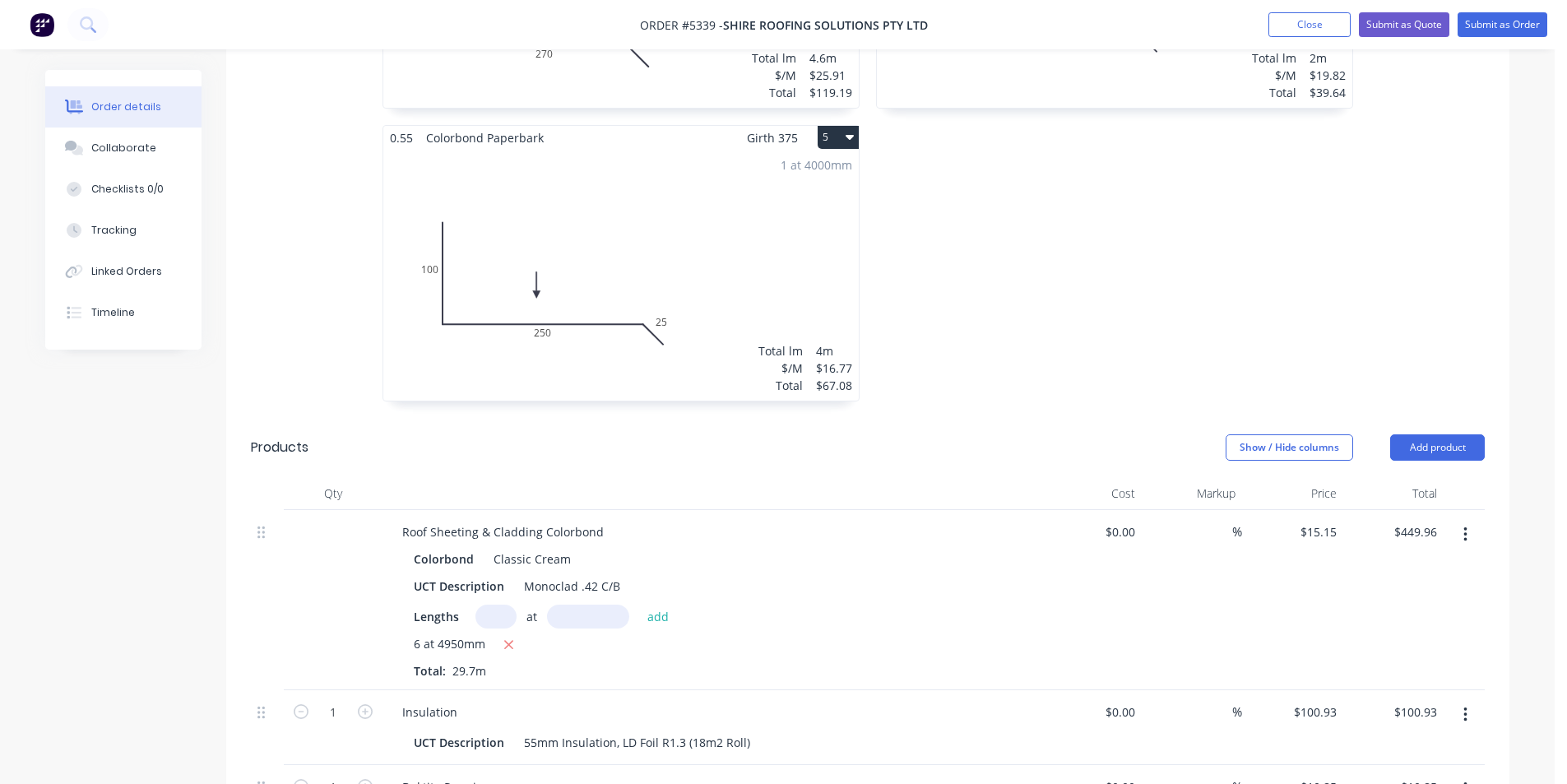
scroll to position [987, 0]
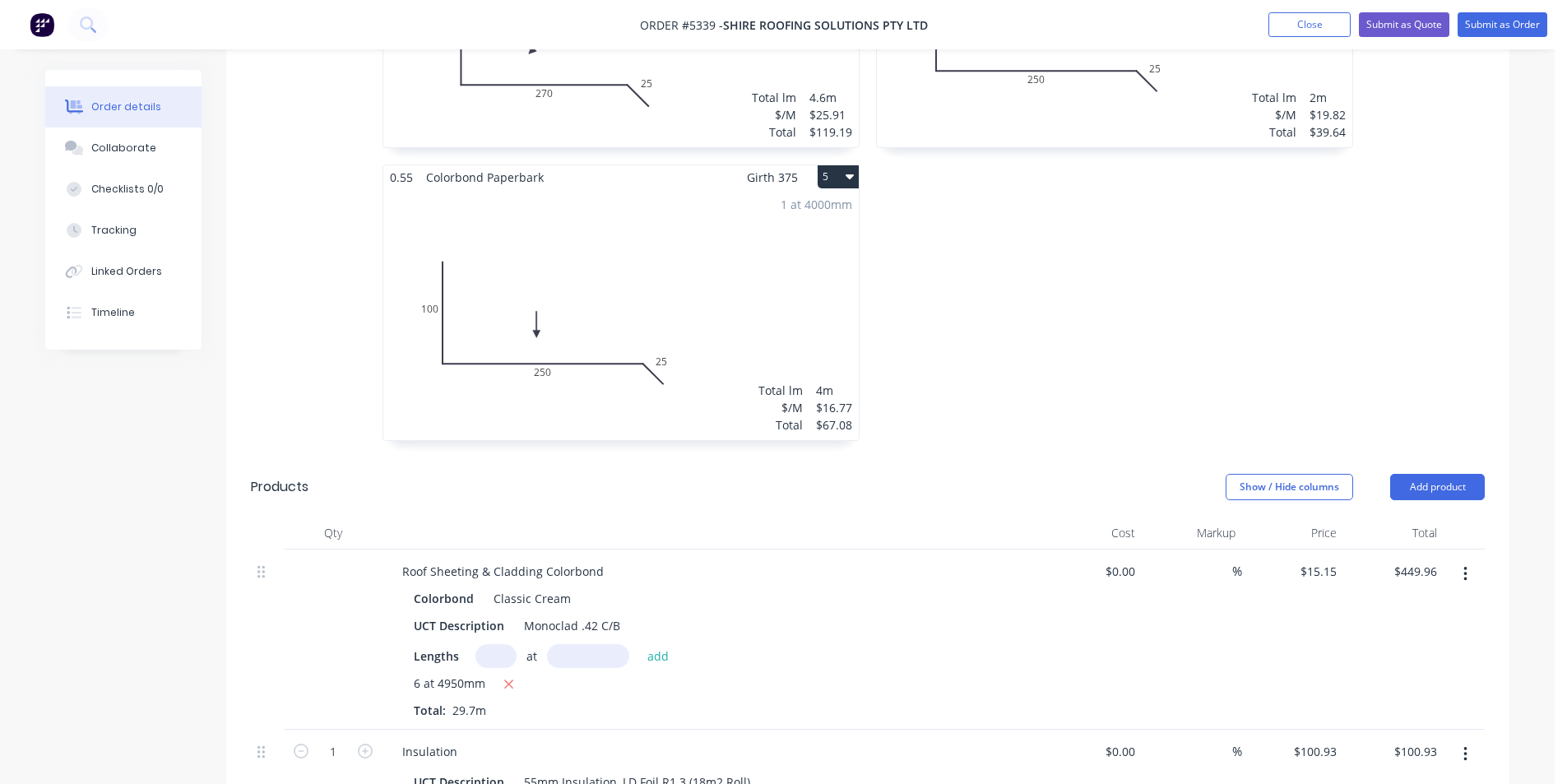
click at [1469, 559] on button "button" at bounding box center [1465, 574] width 39 height 29
click at [1399, 605] on div "Edit" at bounding box center [1406, 617] width 127 height 24
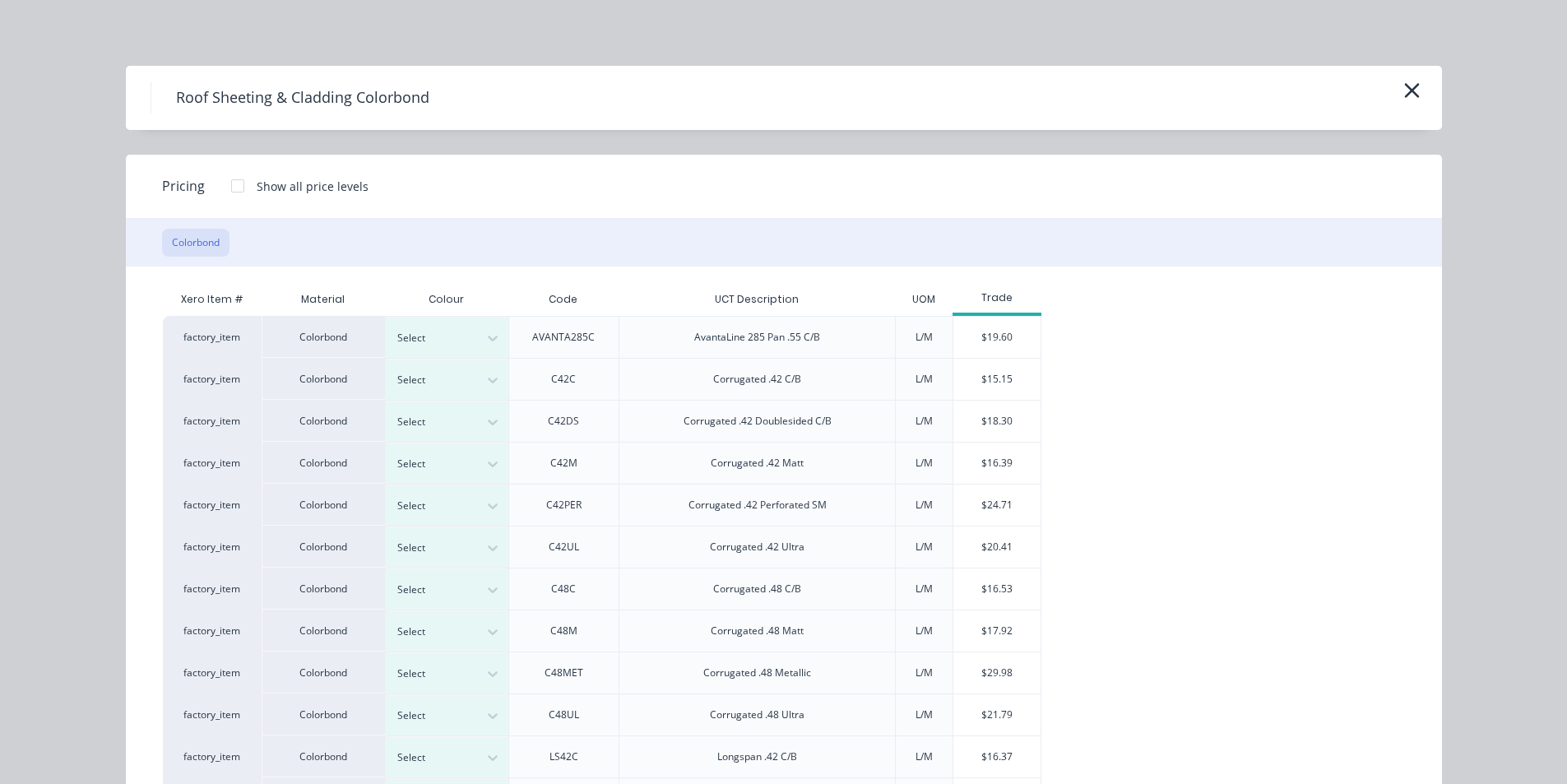
drag, startPoint x: 1403, startPoint y: 98, endPoint x: 1398, endPoint y: 104, distance: 7.8
click at [1403, 98] on icon "button" at bounding box center [1412, 90] width 17 height 23
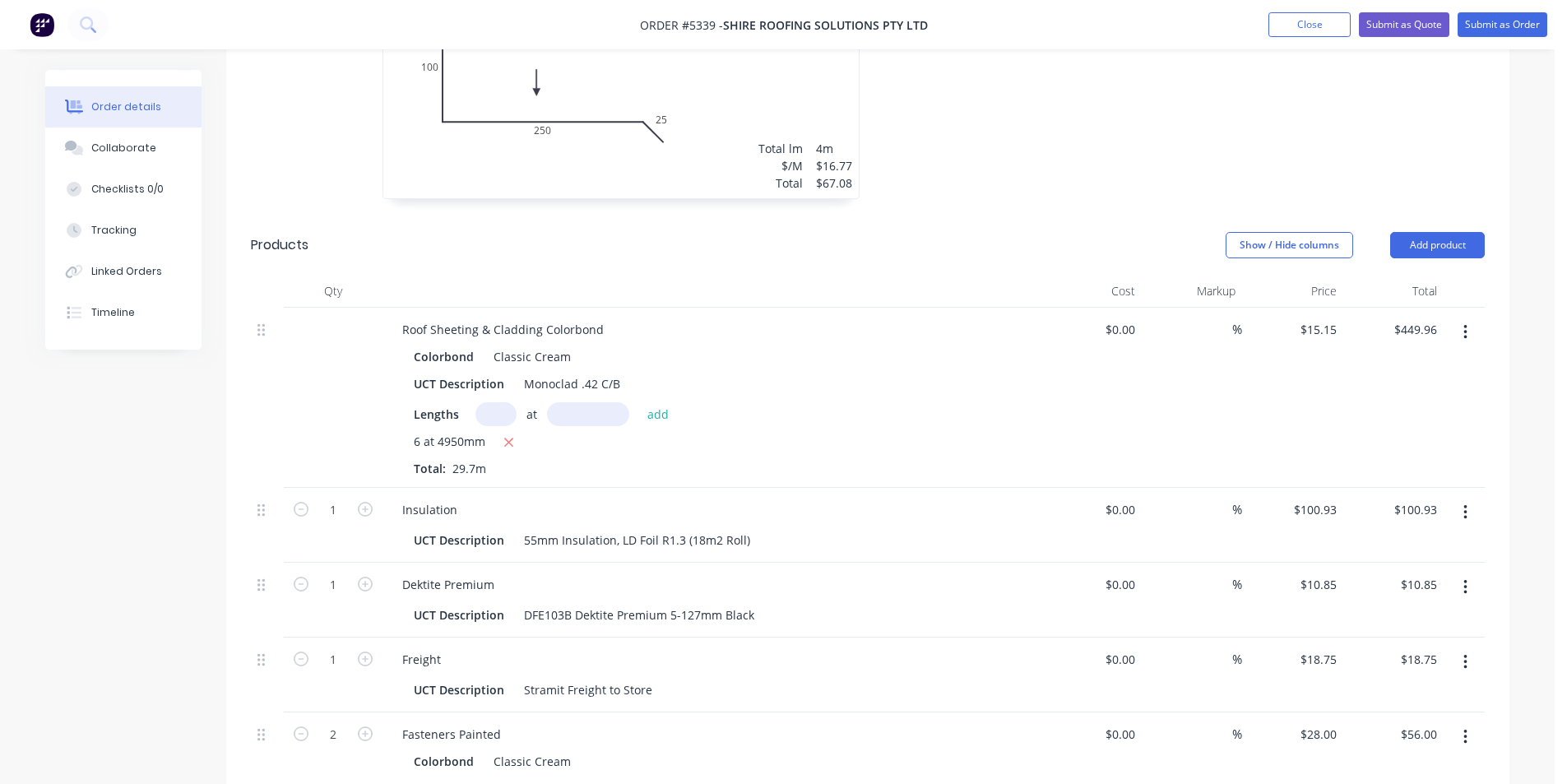
scroll to position [1233, 0]
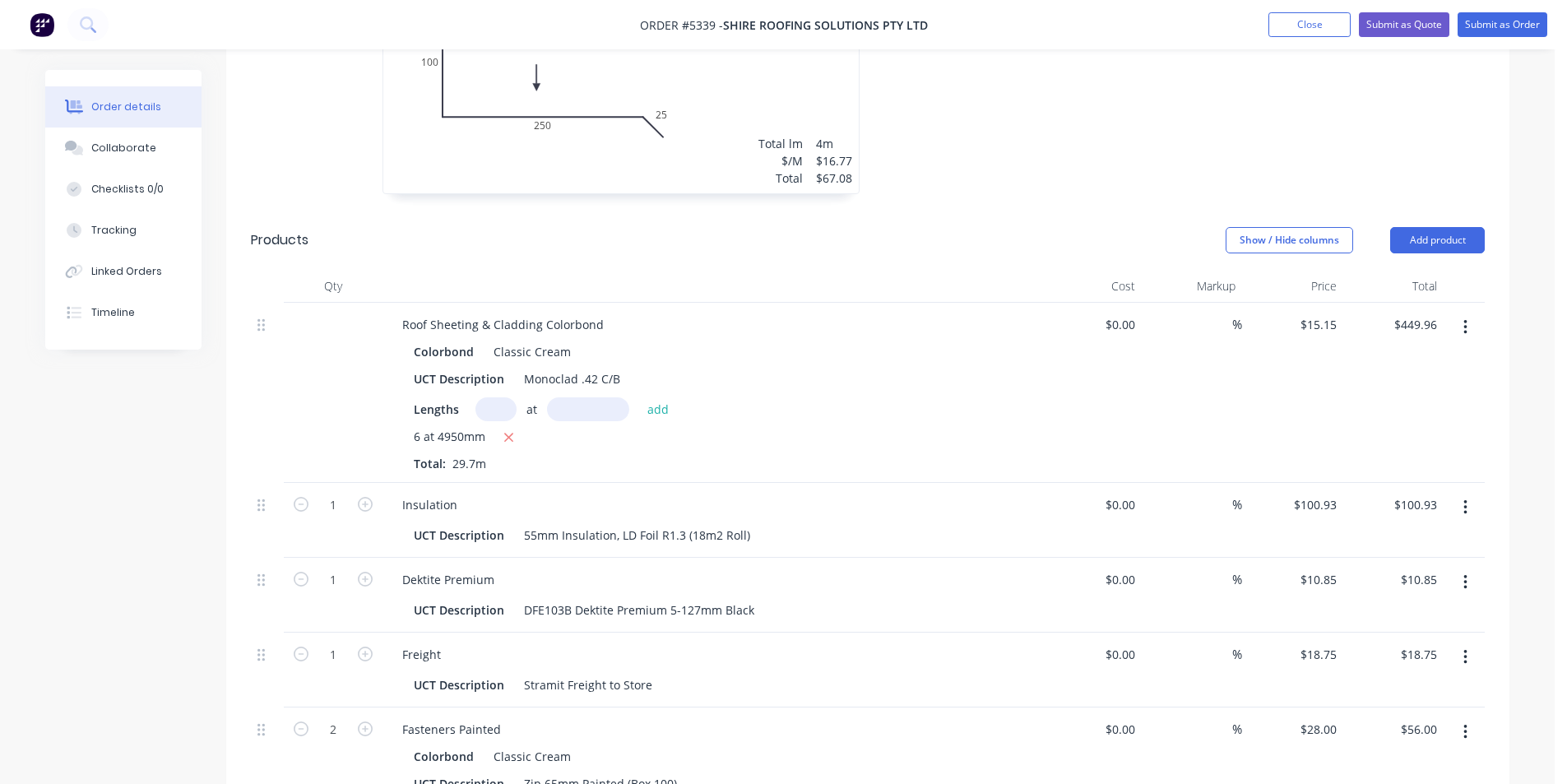
click at [1467, 318] on icon "button" at bounding box center [1465, 327] width 4 height 18
click at [1367, 359] on div "Edit" at bounding box center [1406, 371] width 127 height 24
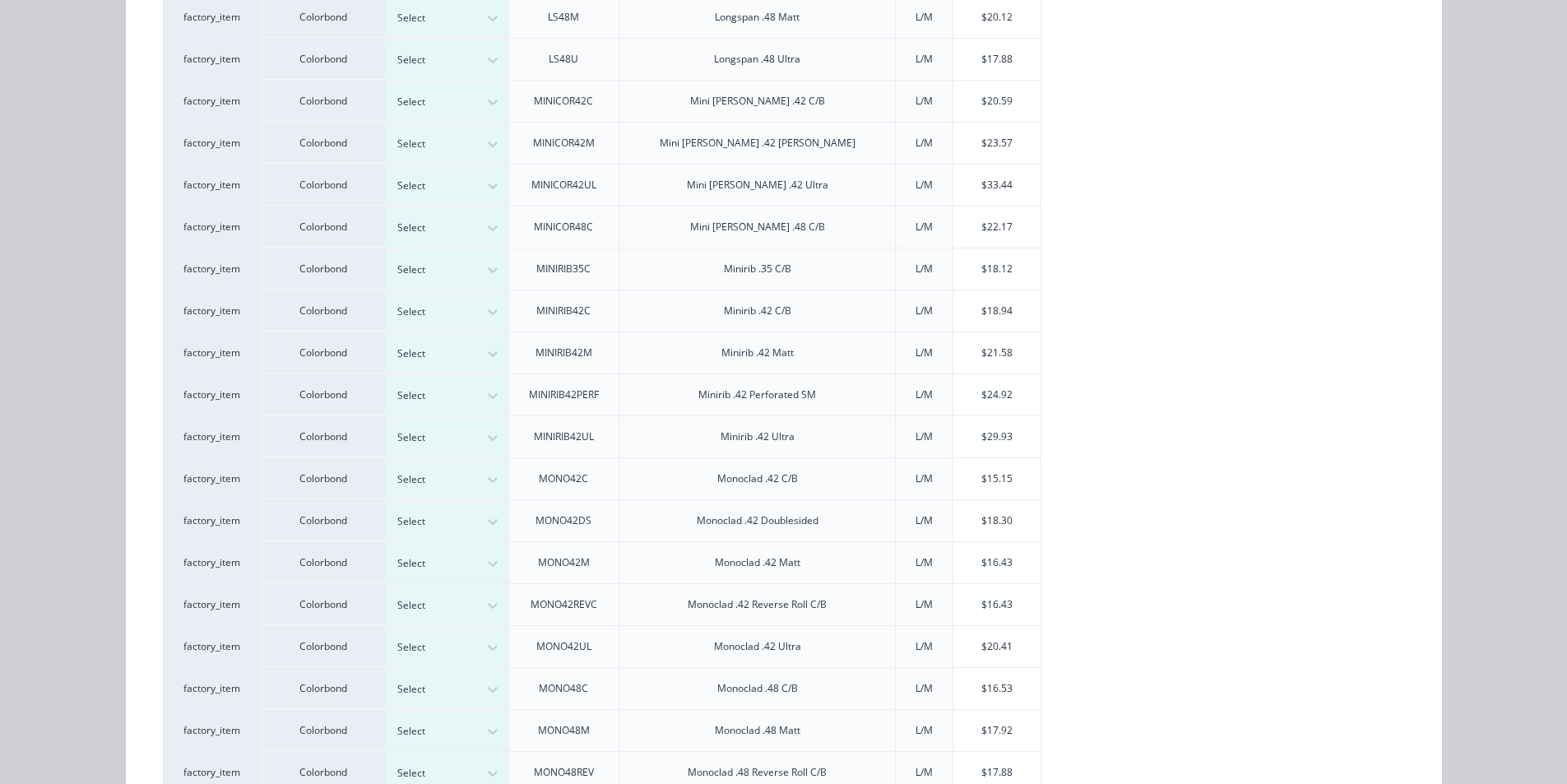
scroll to position [987, 0]
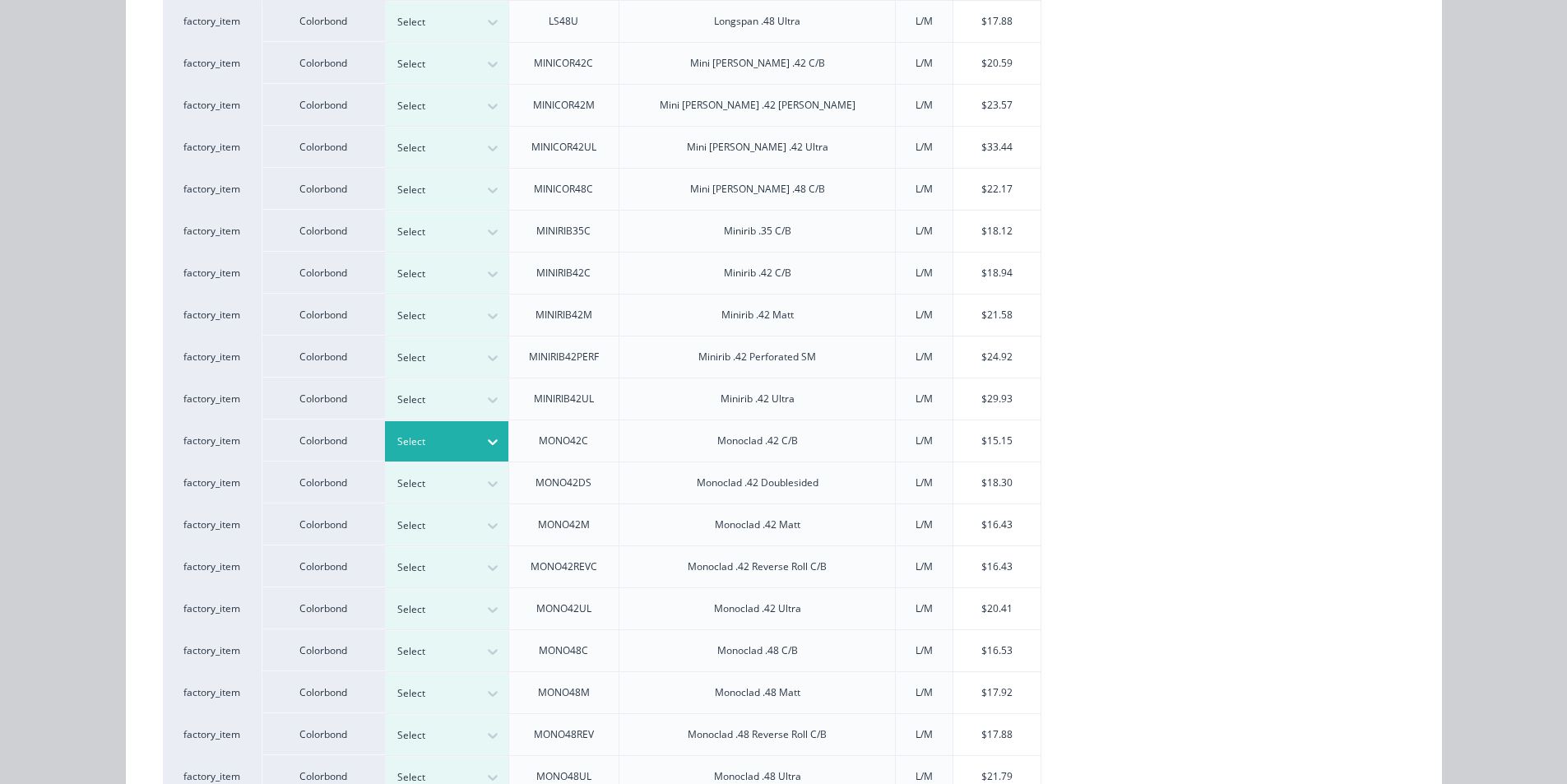
click at [488, 441] on icon at bounding box center [492, 441] width 9 height 6
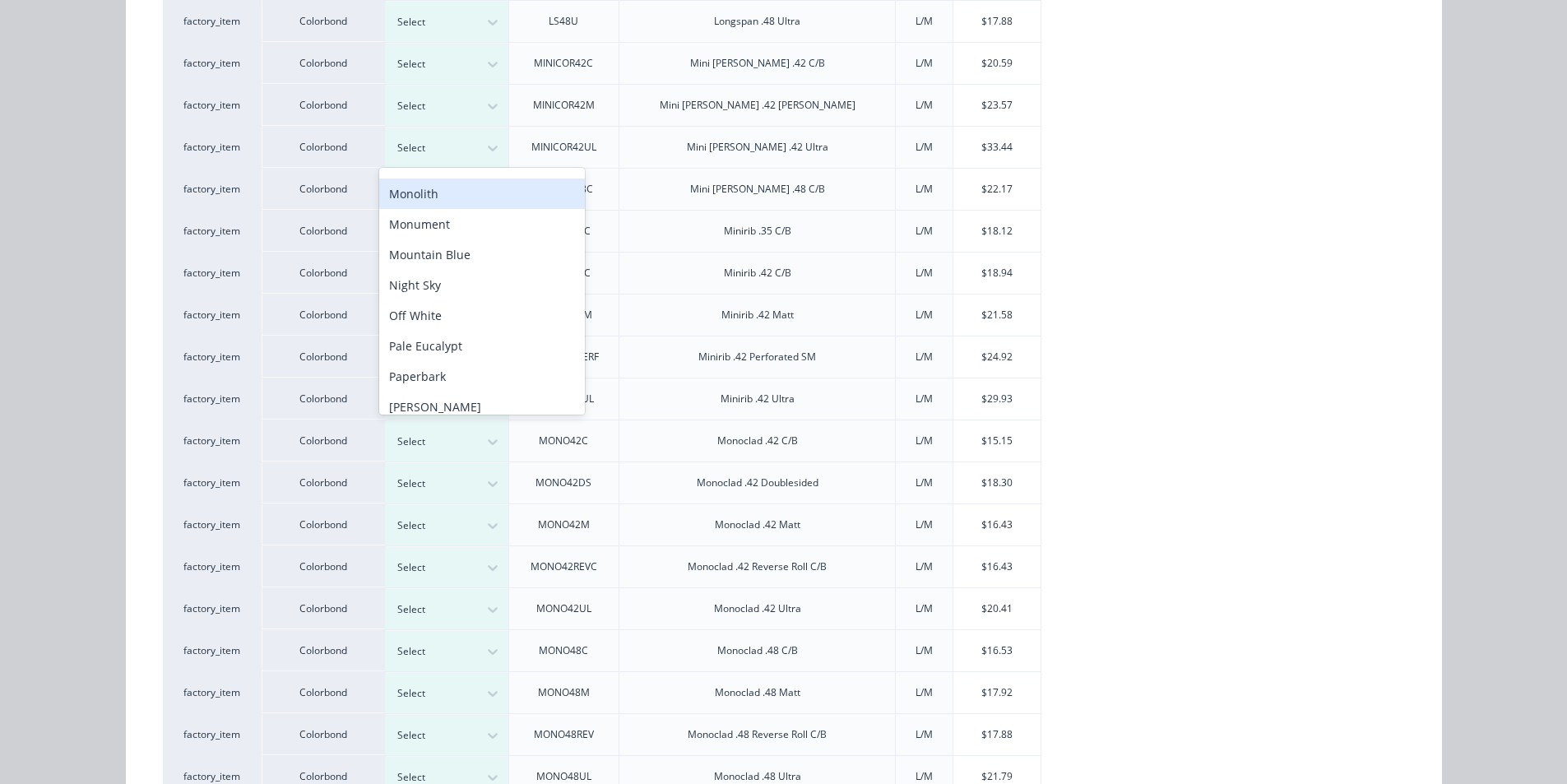
scroll to position [915, 0]
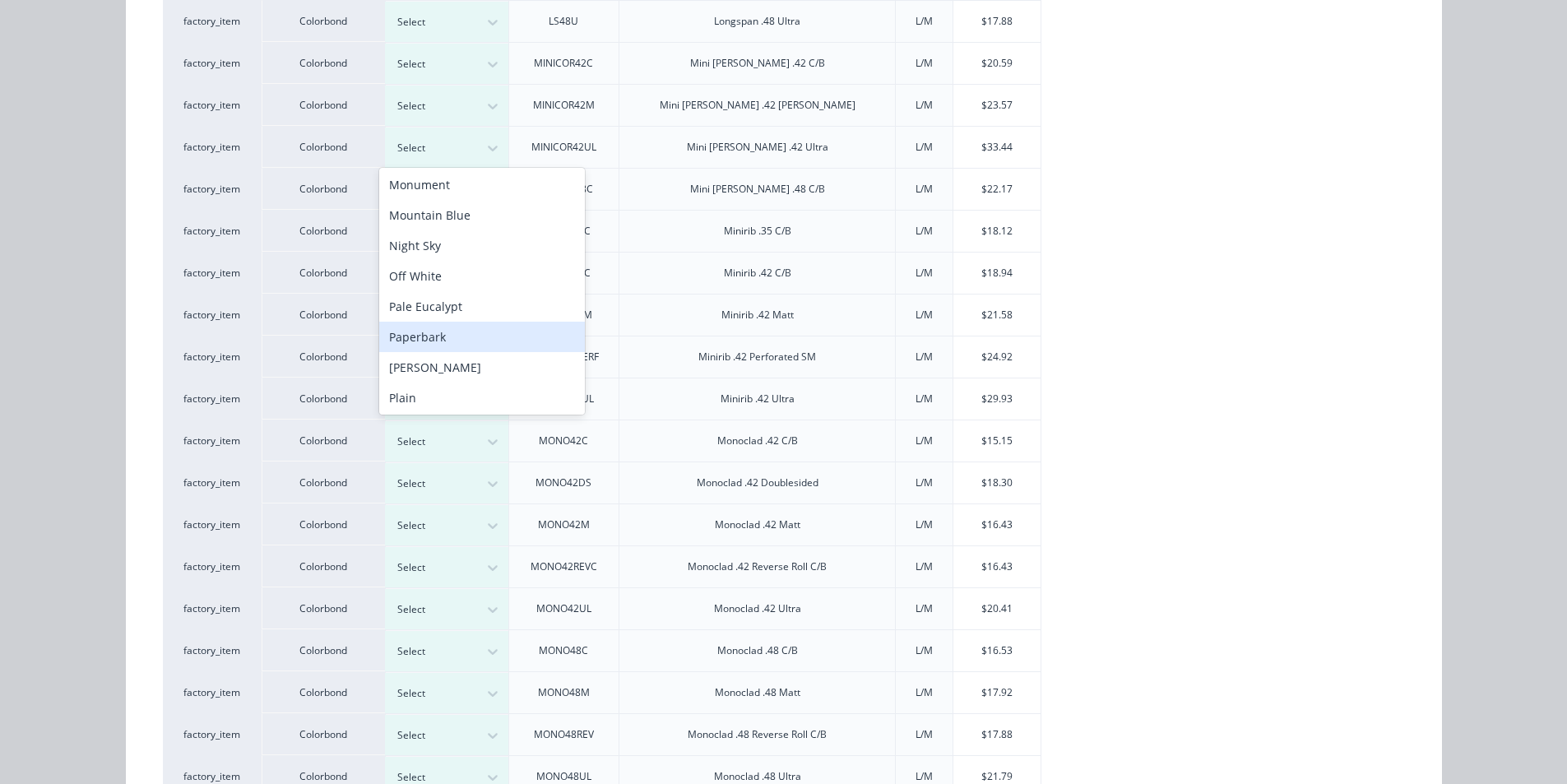
click at [446, 339] on div "Paperbark" at bounding box center [482, 336] width 206 height 30
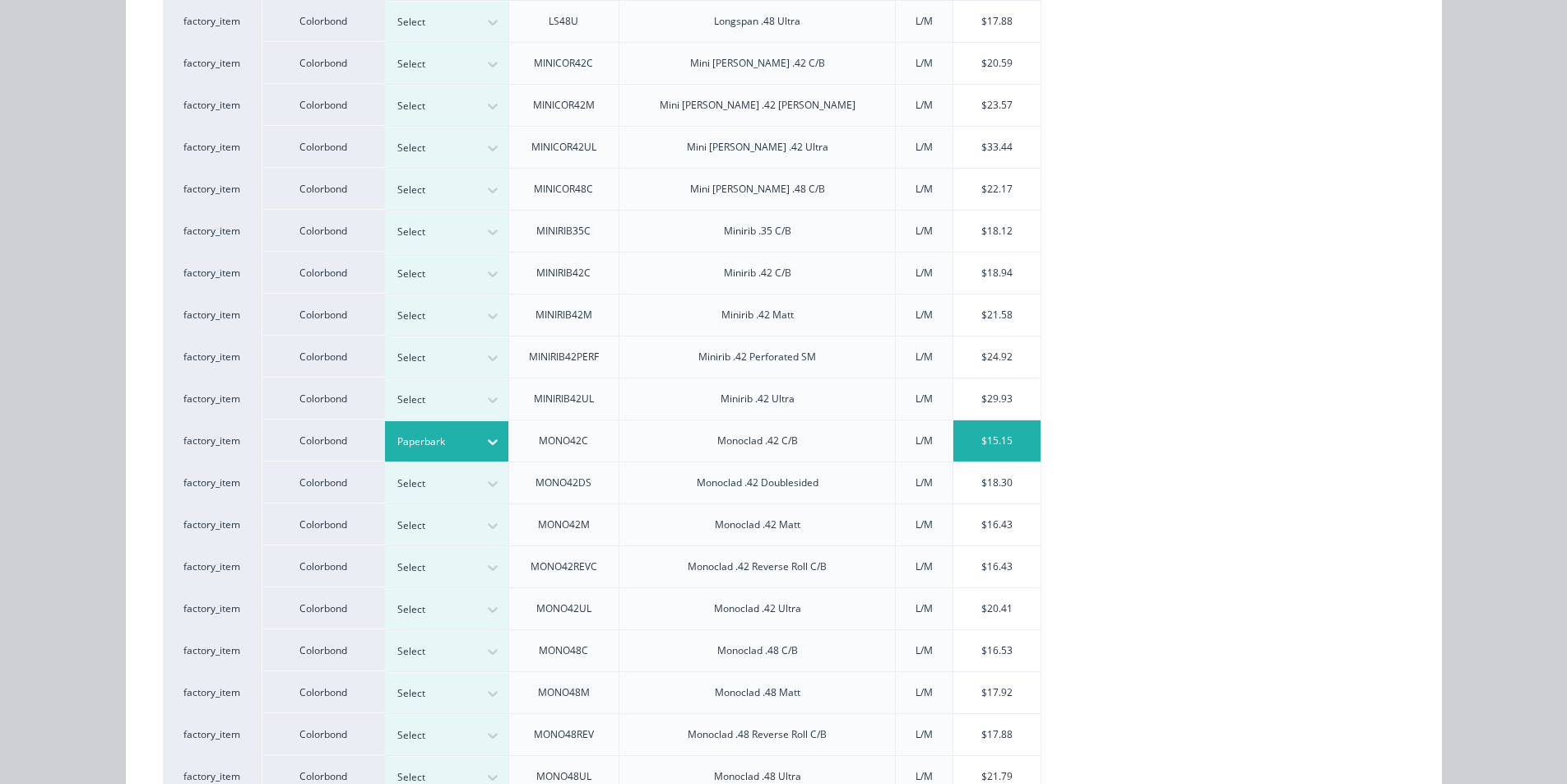
click at [994, 451] on div "$15.15" at bounding box center [998, 441] width 88 height 41
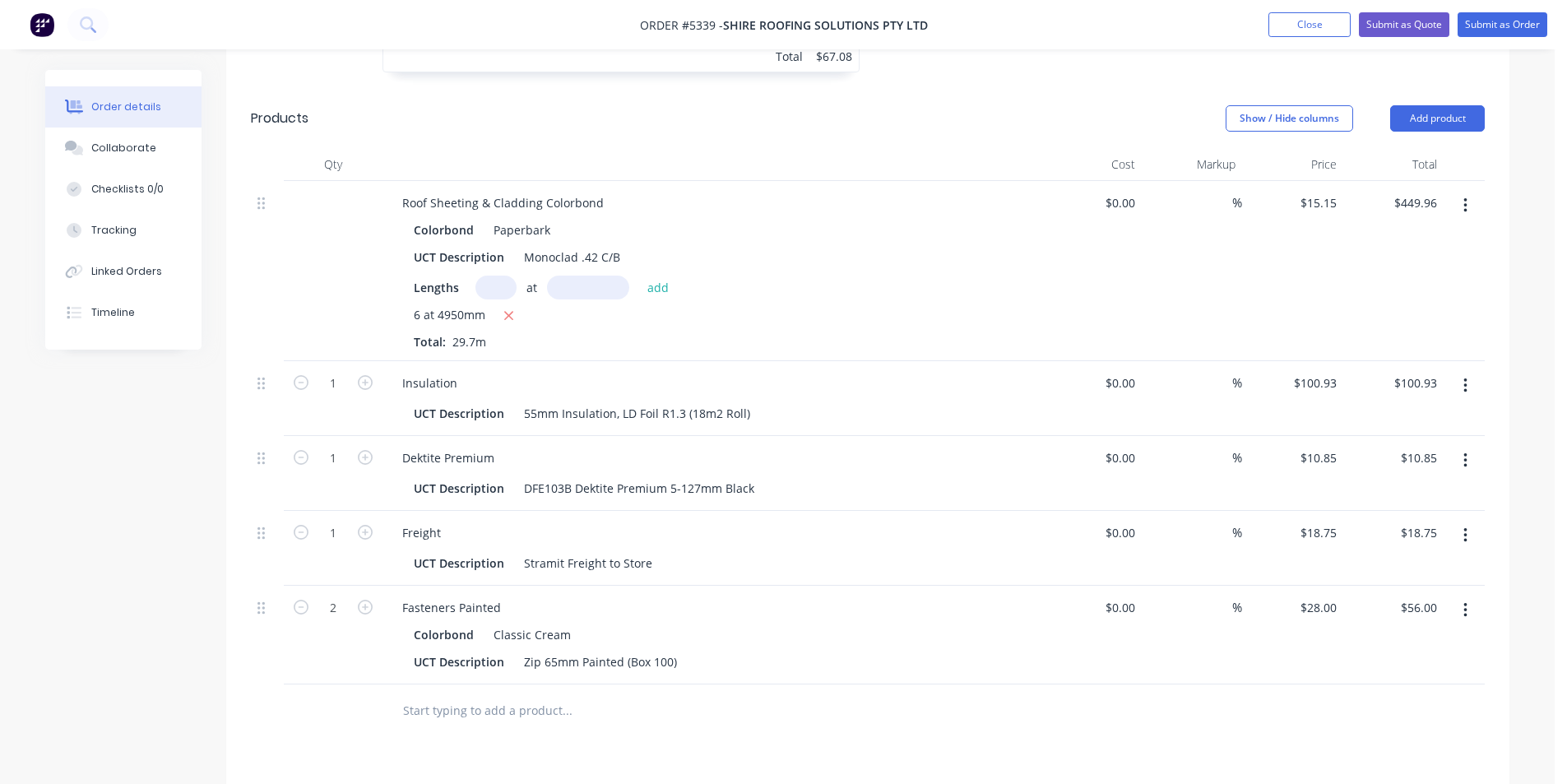
scroll to position [1398, 0]
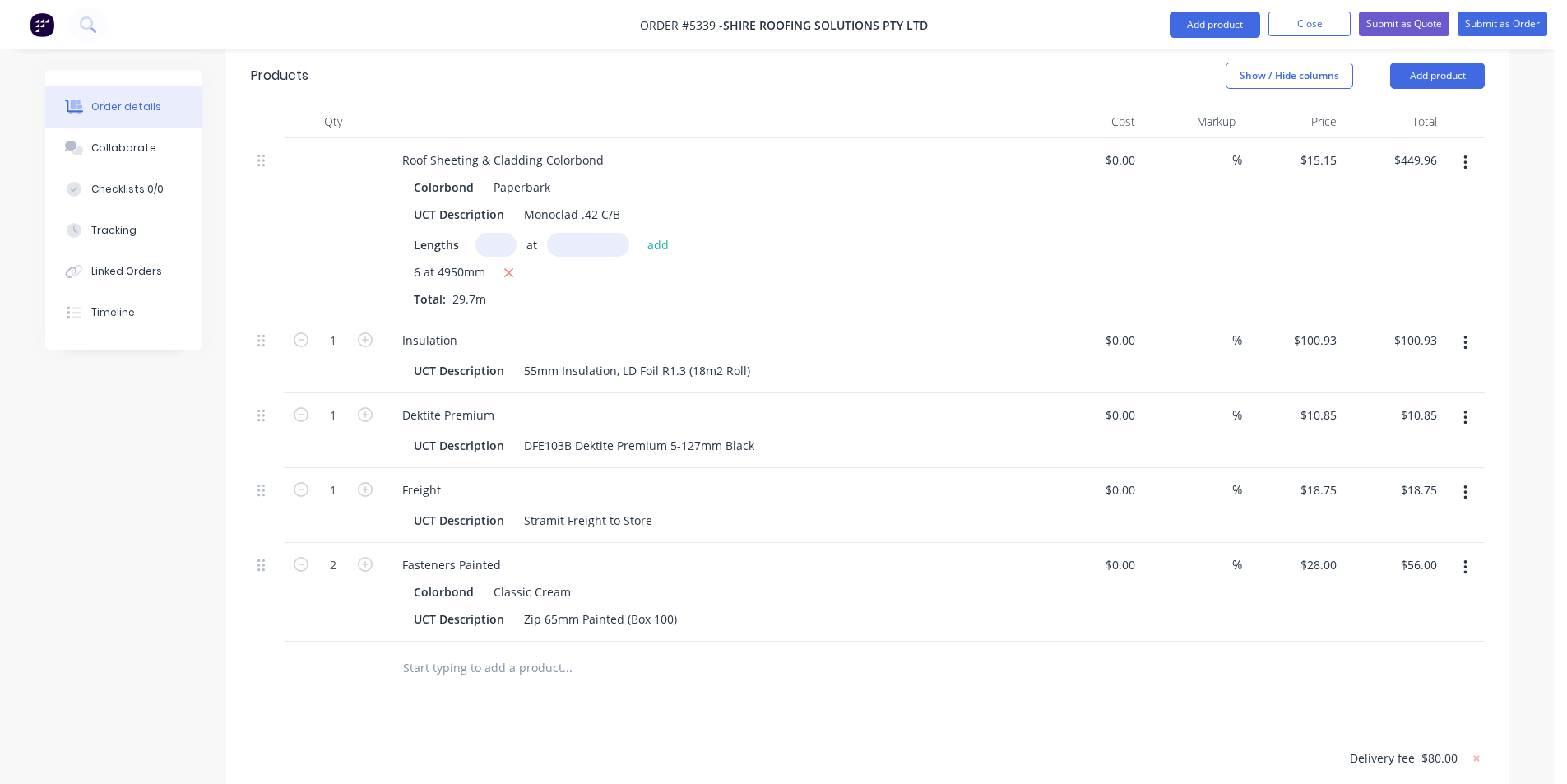
click at [1462, 553] on button "button" at bounding box center [1465, 567] width 39 height 29
click at [1380, 599] on div "Edit" at bounding box center [1406, 611] width 127 height 24
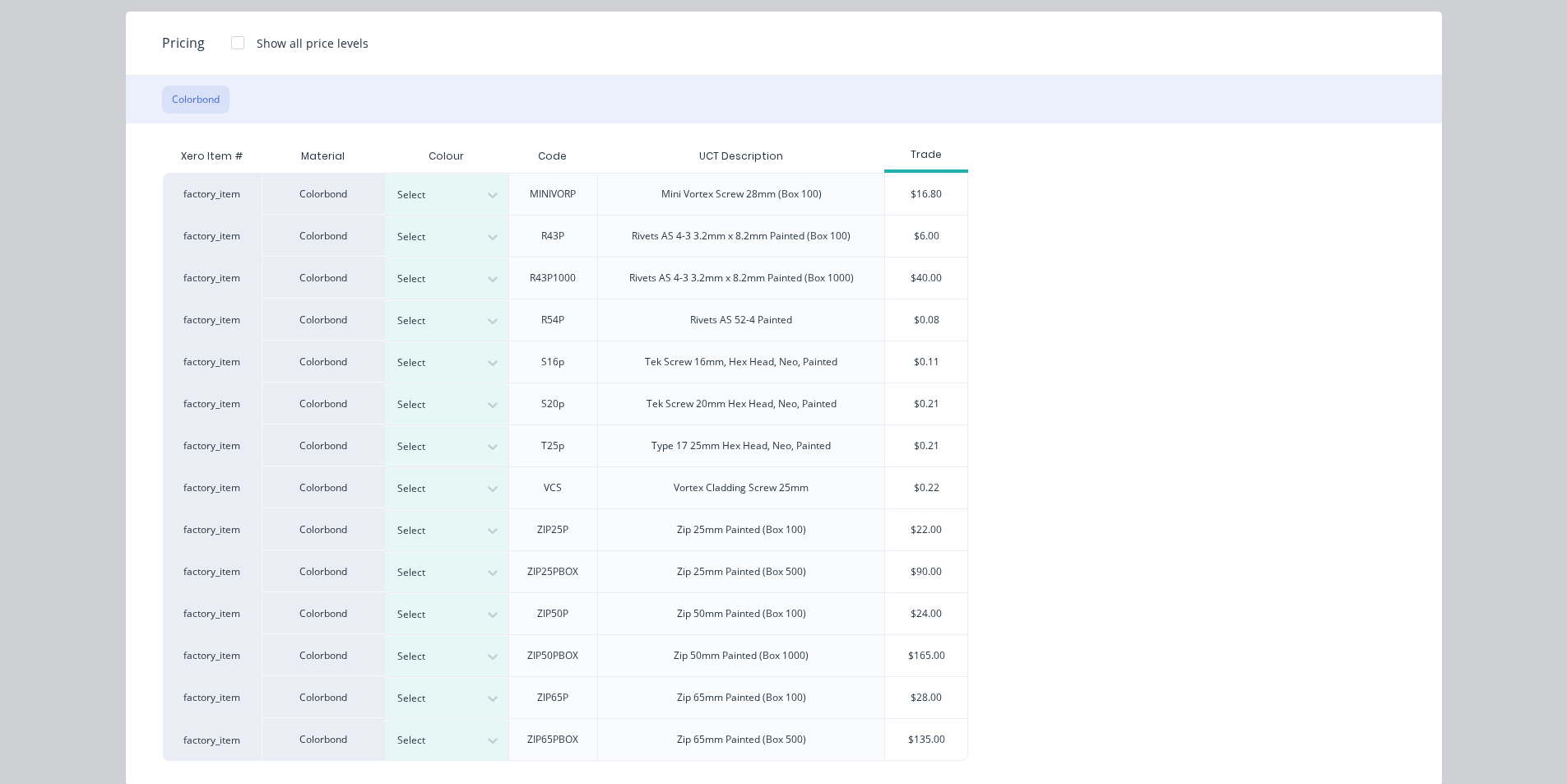
scroll to position [168, 0]
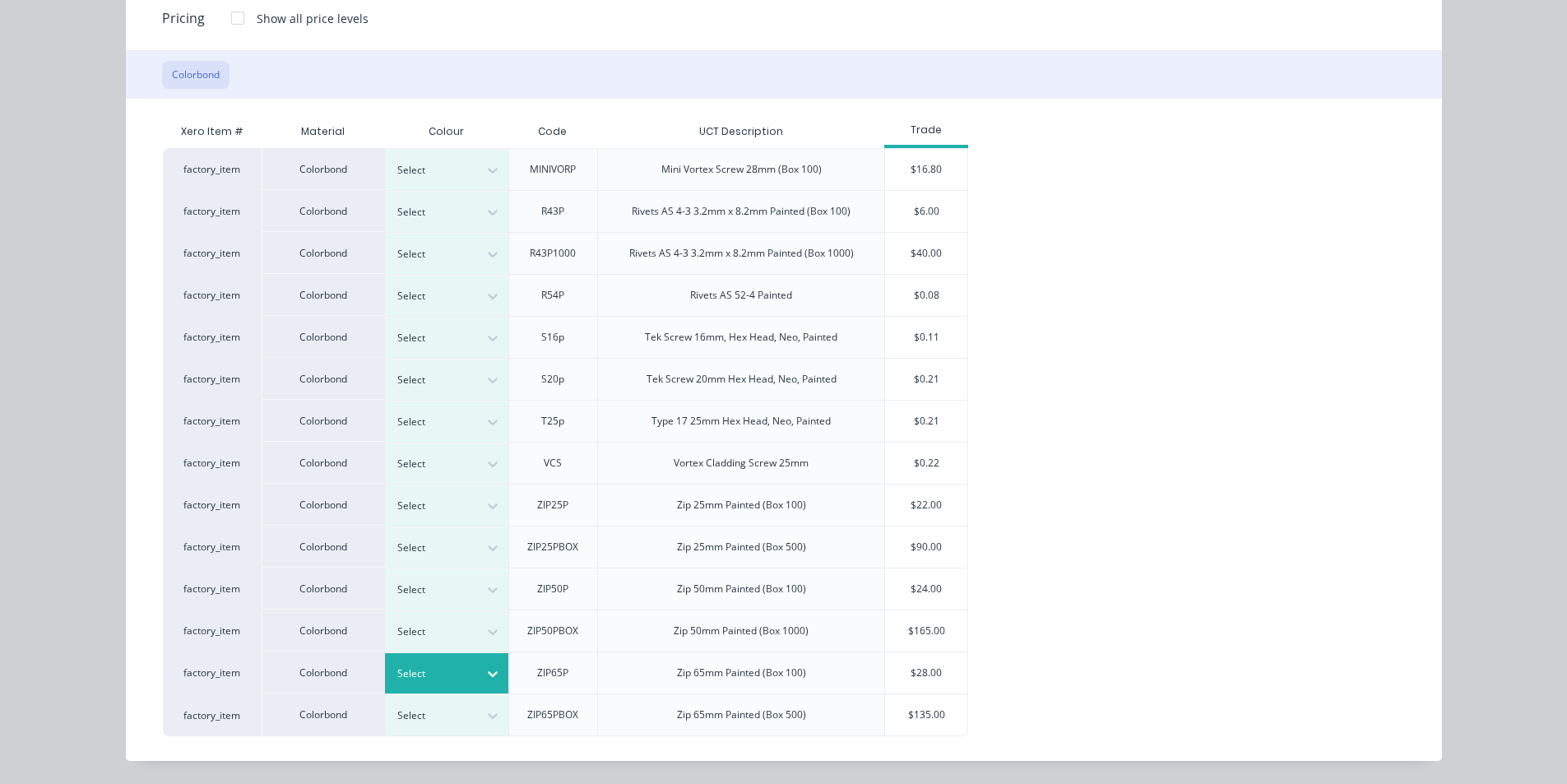
click at [492, 678] on icon at bounding box center [492, 673] width 16 height 16
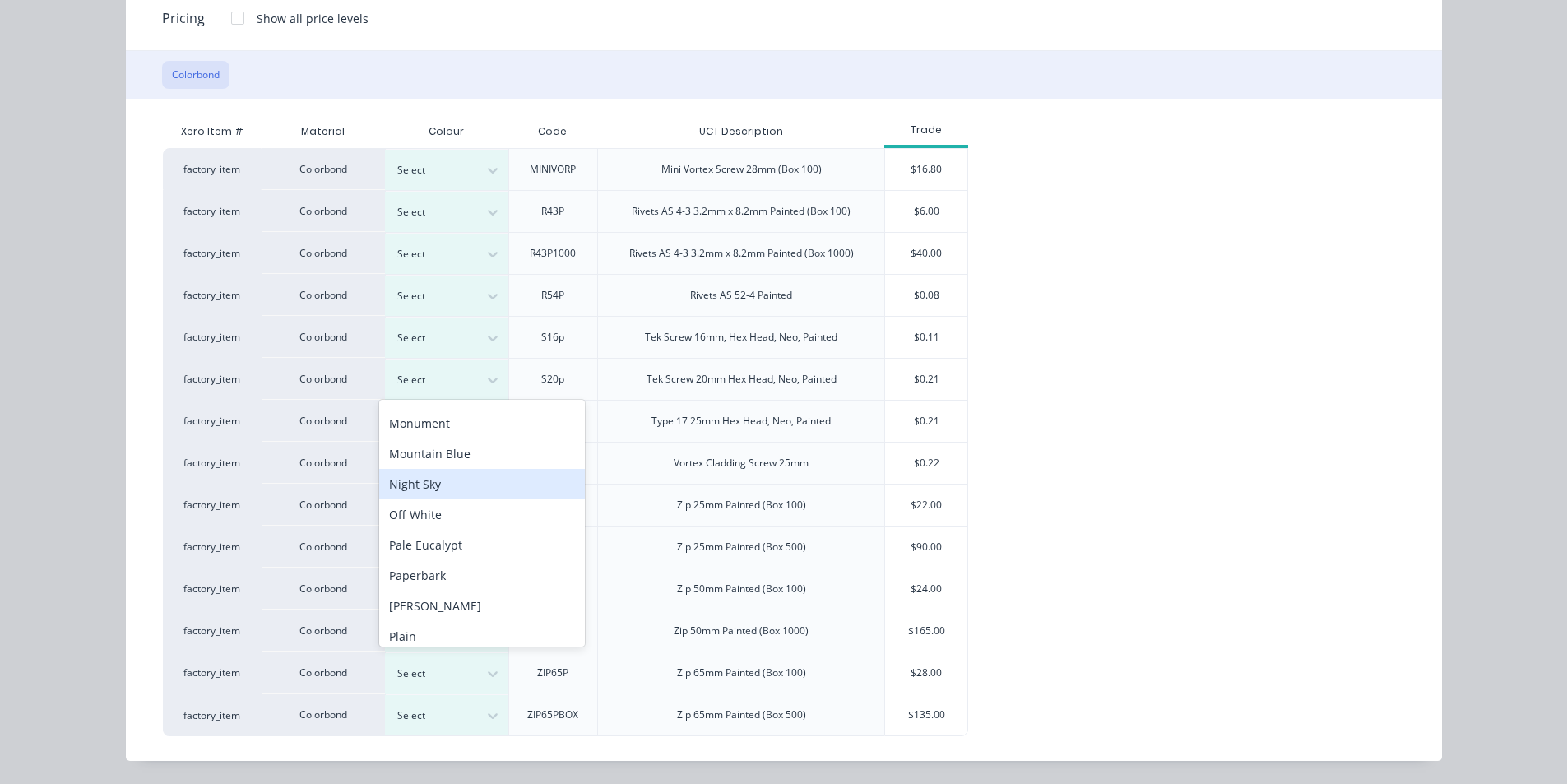
scroll to position [945, 0]
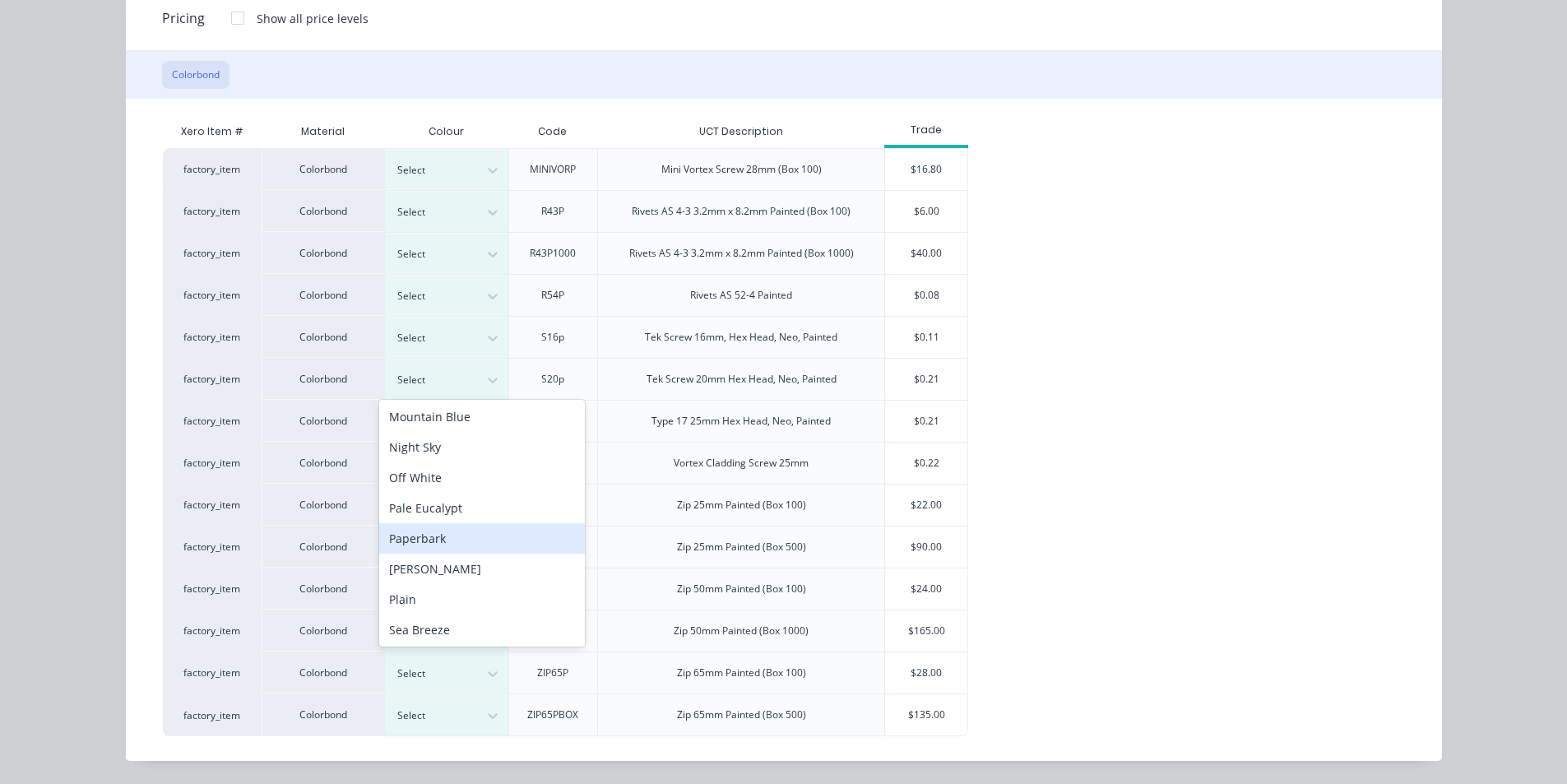
click at [445, 537] on div "Paperbark" at bounding box center [482, 538] width 206 height 30
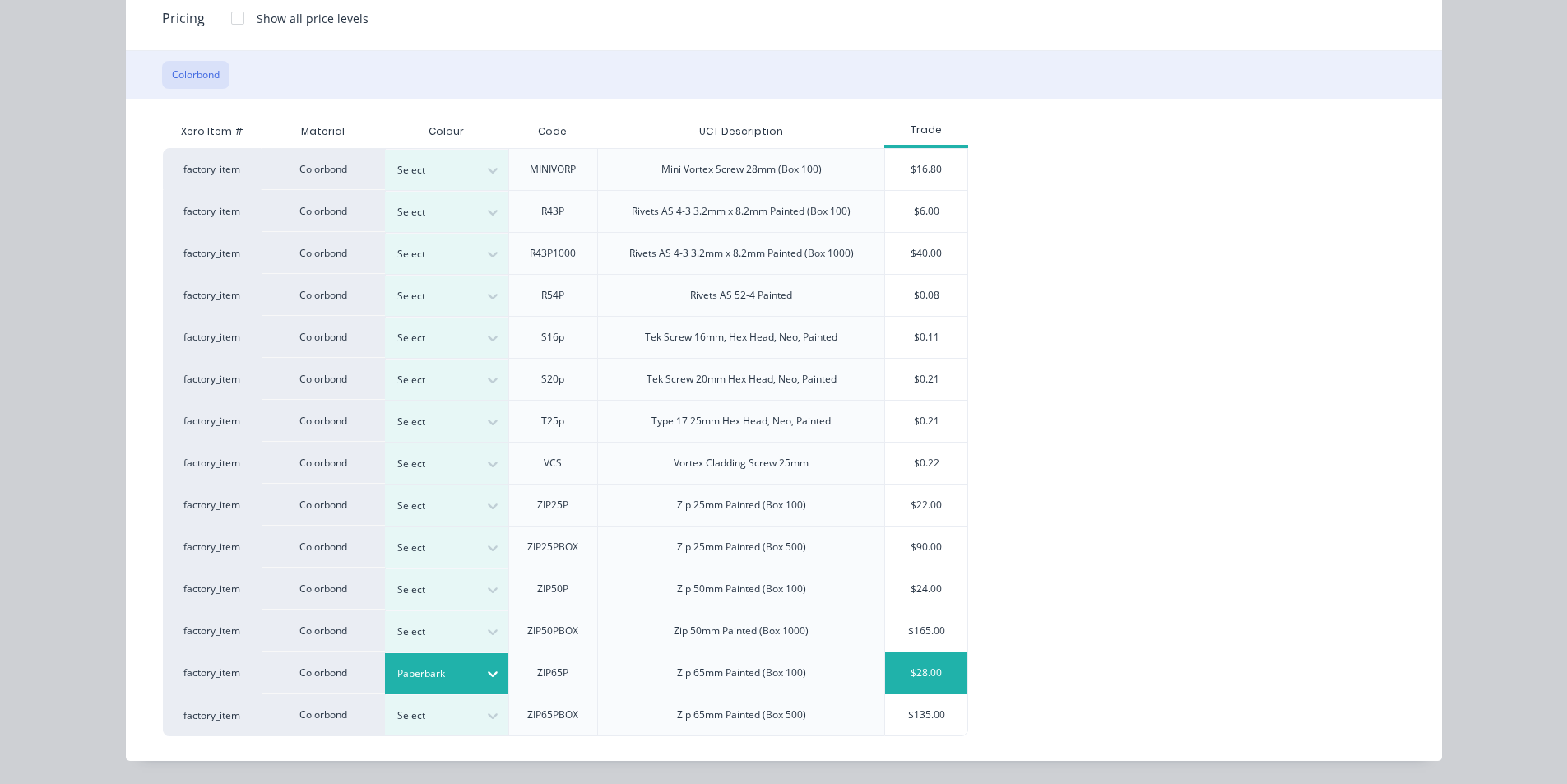
click at [934, 664] on div "$28.00" at bounding box center [926, 673] width 83 height 41
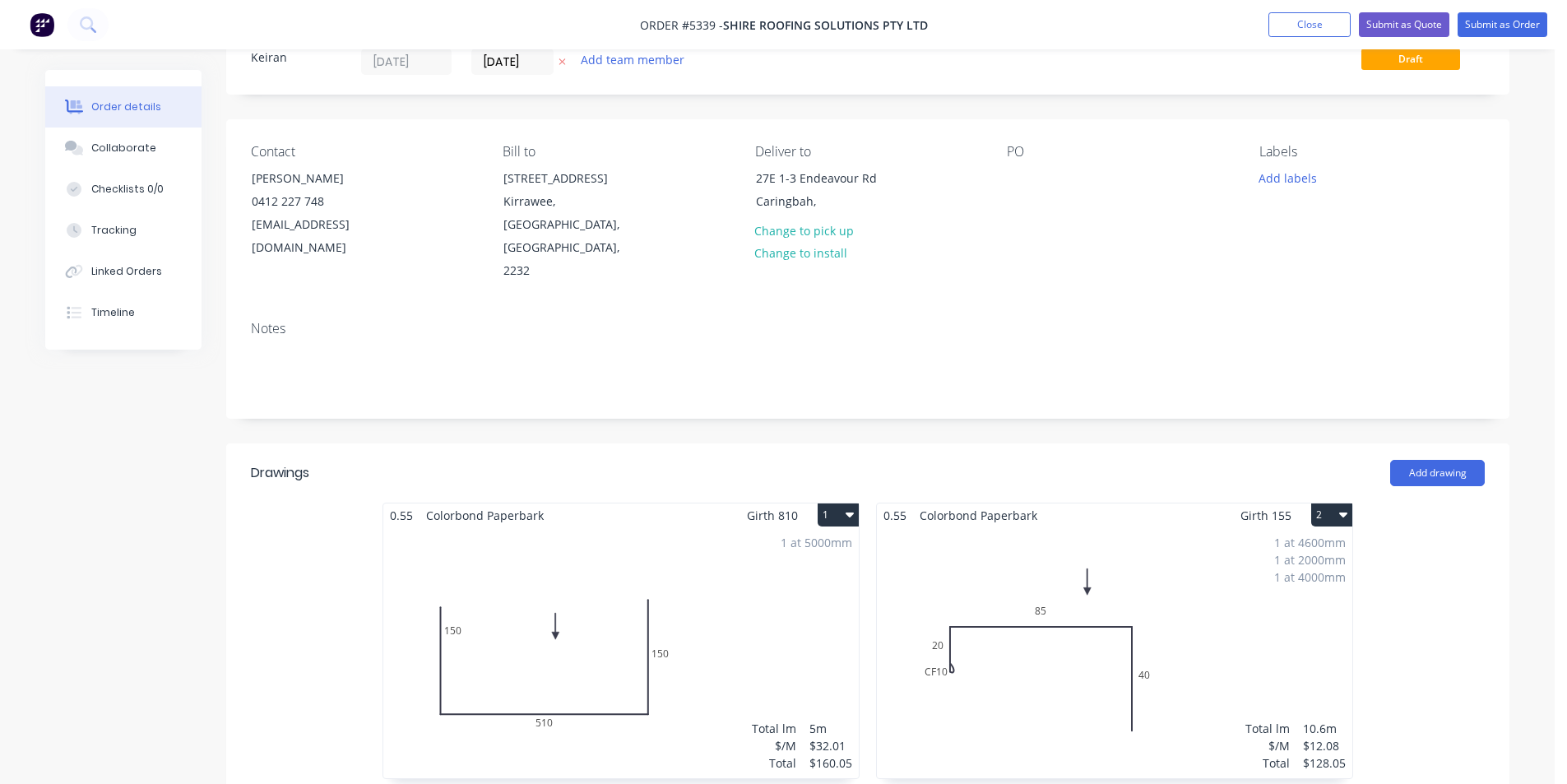
scroll to position [0, 0]
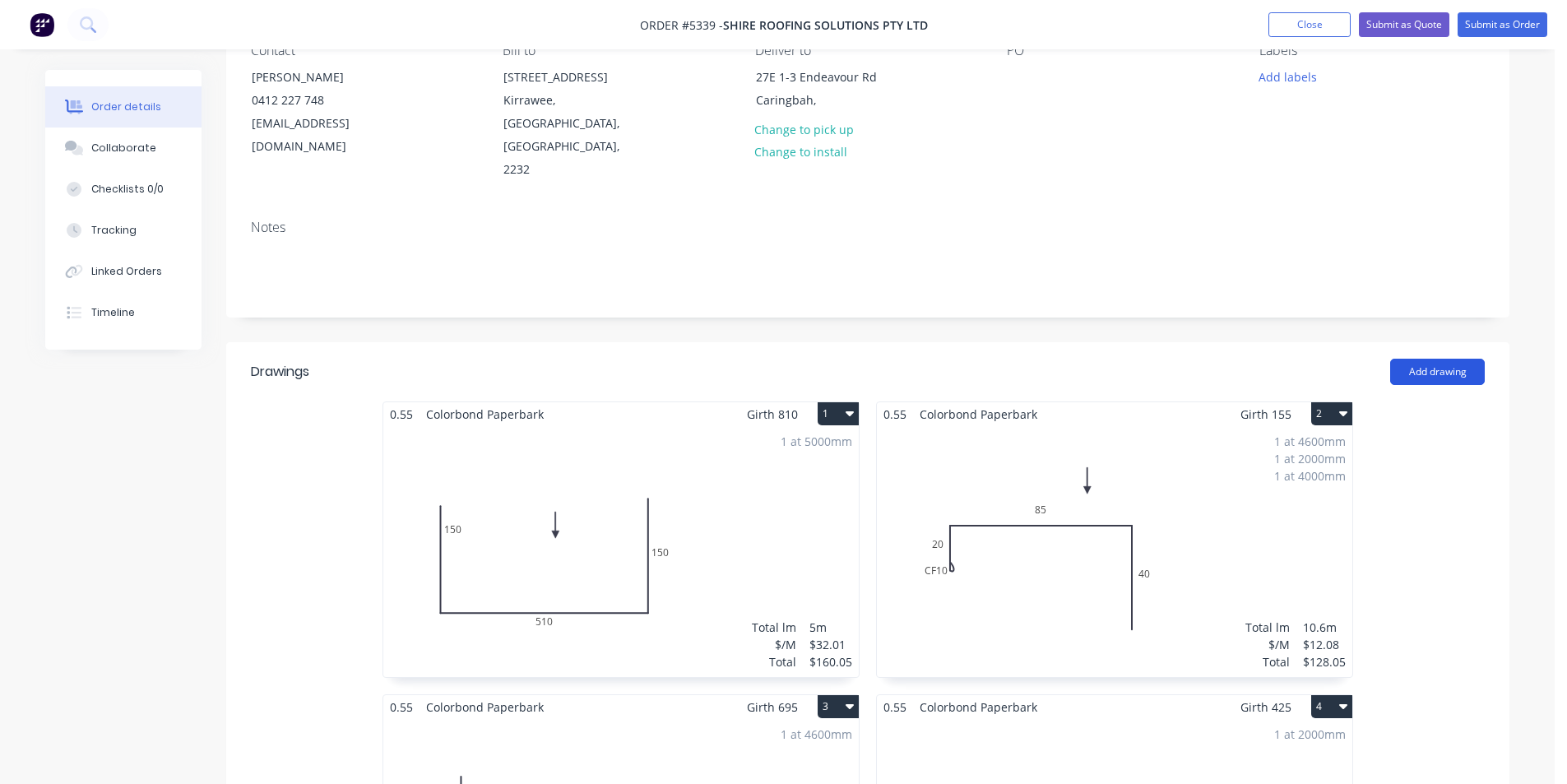
click at [1462, 359] on button "Add drawing" at bounding box center [1438, 372] width 95 height 27
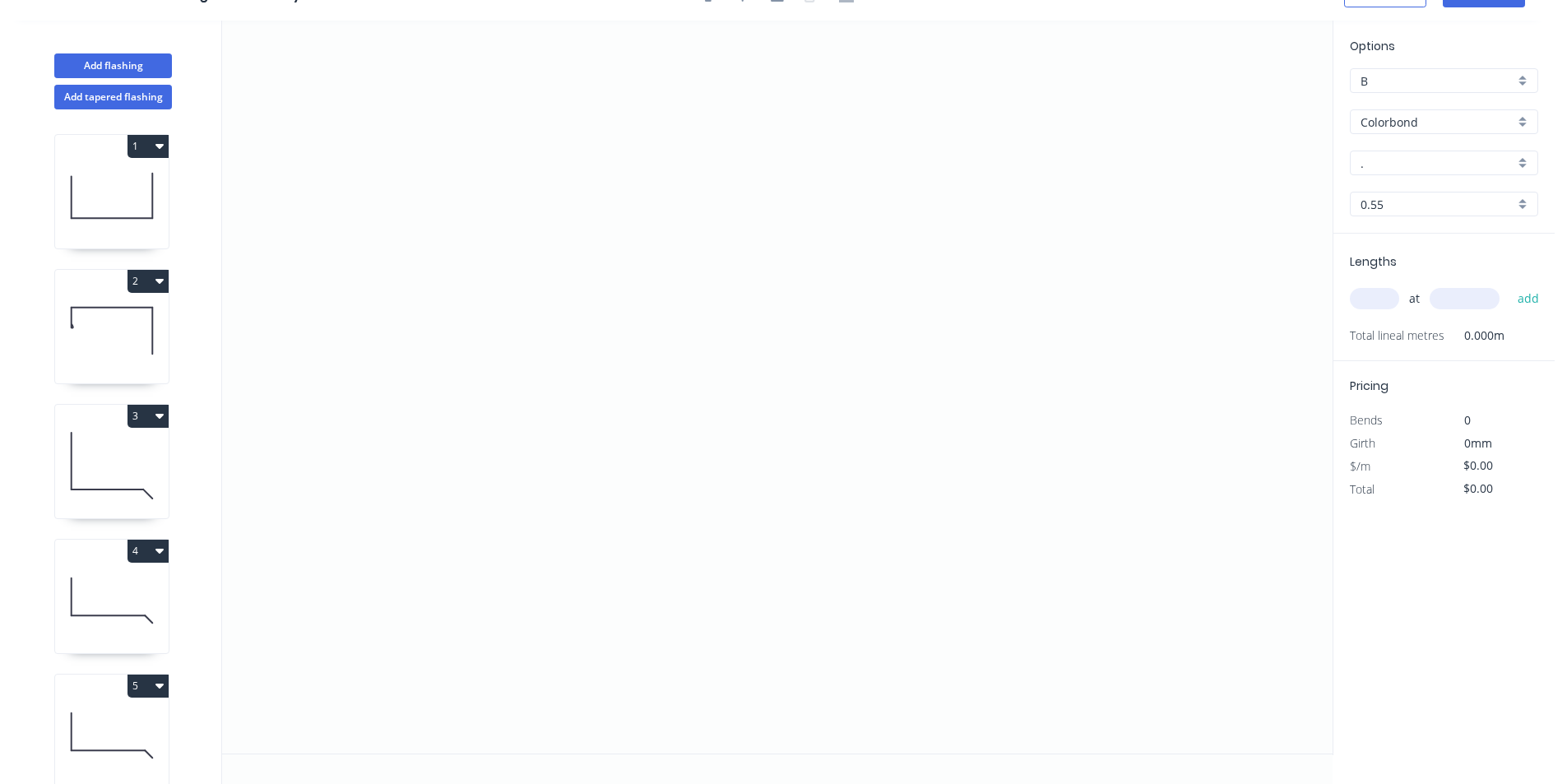
click at [137, 203] on icon at bounding box center [112, 195] width 114 height 105
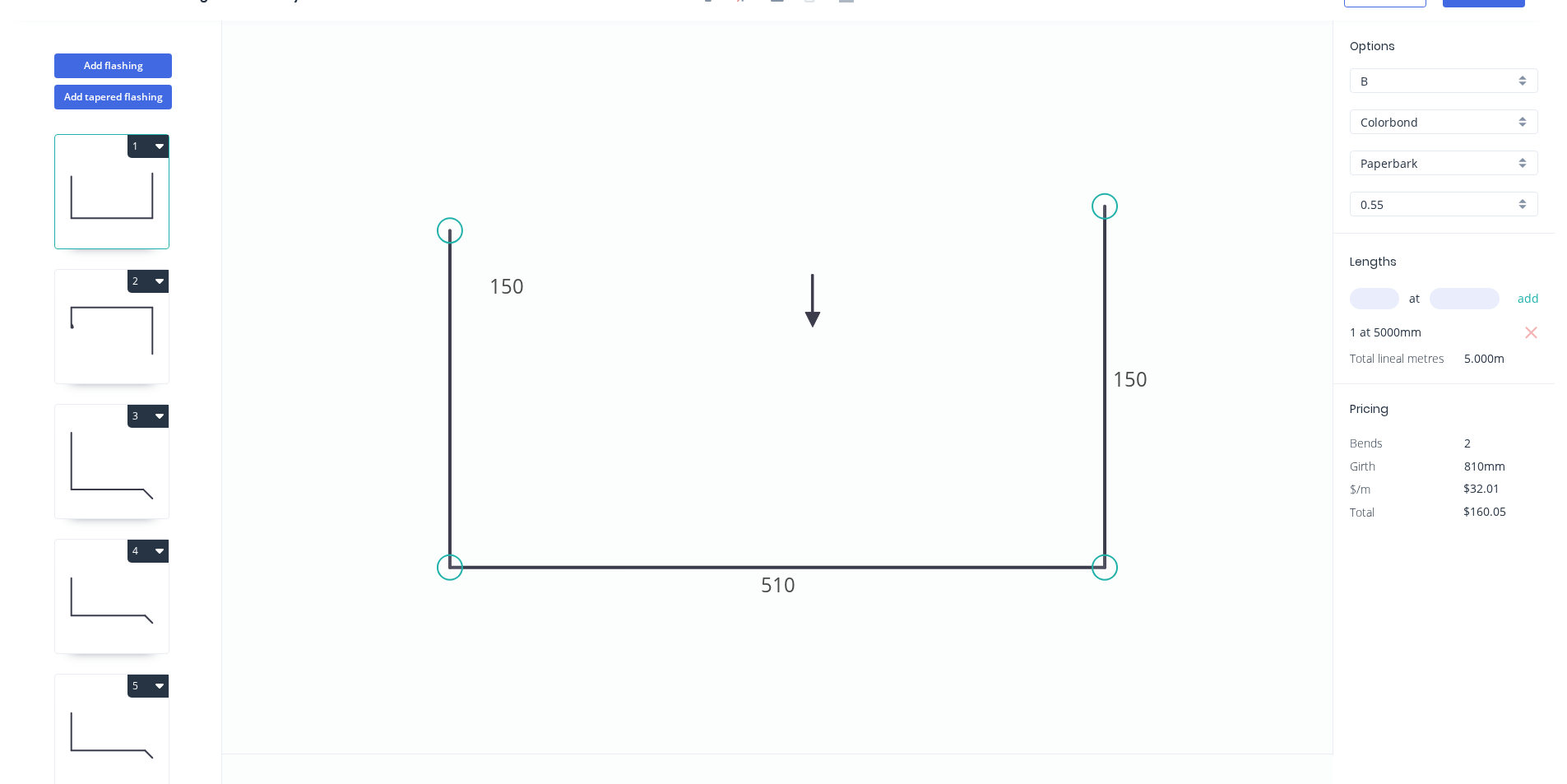
click at [1103, 207] on circle at bounding box center [1105, 207] width 25 height 25
click at [1103, 207] on circle at bounding box center [1105, 207] width 25 height 25
click at [1097, 209] on circle at bounding box center [1105, 207] width 25 height 25
click at [1101, 209] on circle at bounding box center [1105, 208] width 25 height 25
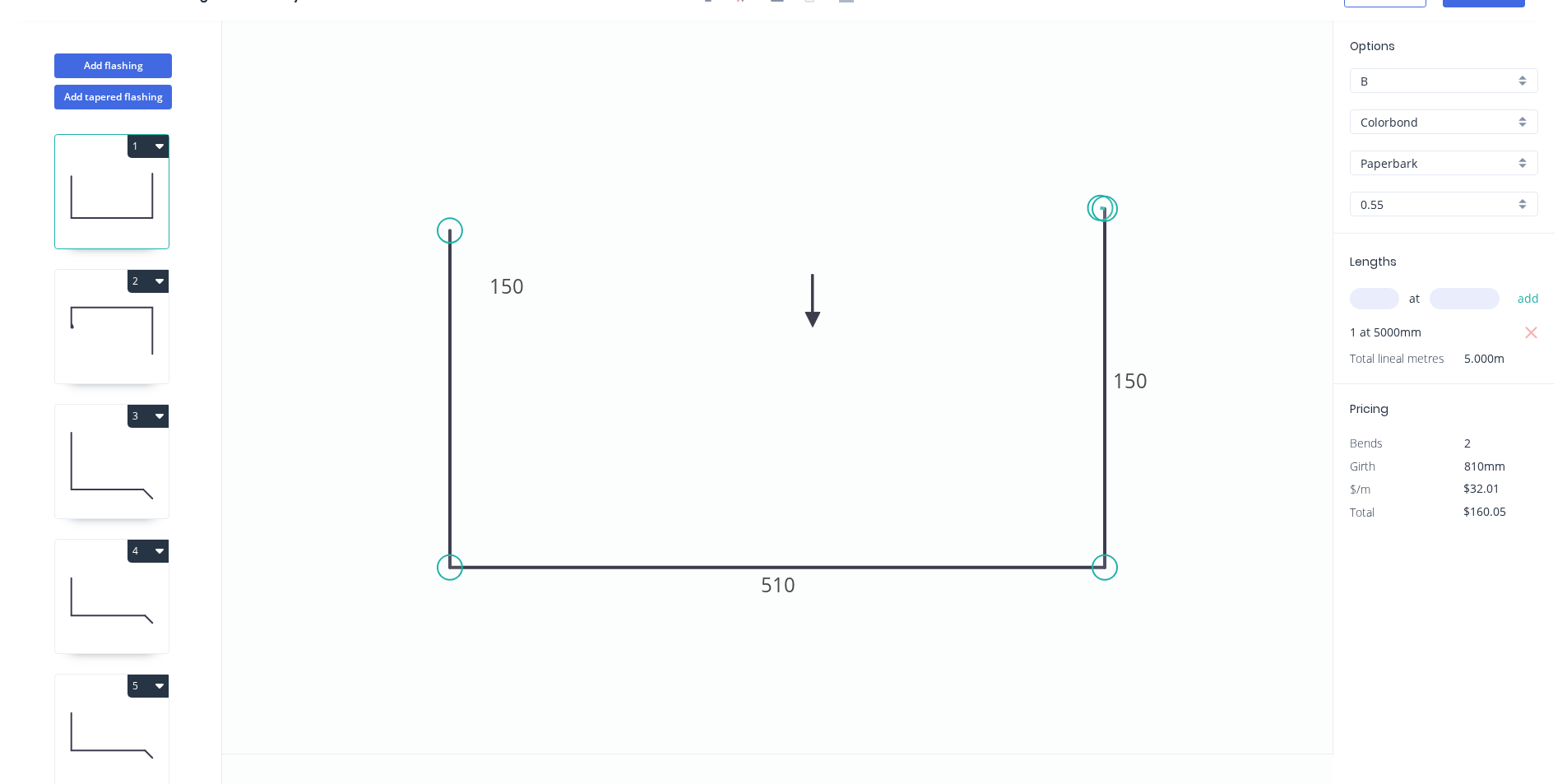
click at [1101, 208] on circle at bounding box center [1105, 208] width 25 height 25
drag, startPoint x: 1101, startPoint y: 208, endPoint x: 1083, endPoint y: 220, distance: 21.6
click at [1081, 220] on icon "0 150 510 150" at bounding box center [777, 386] width 1111 height 732
click at [1103, 213] on circle at bounding box center [1105, 220] width 25 height 25
drag, startPoint x: 1104, startPoint y: 218, endPoint x: 1034, endPoint y: 219, distance: 70.0
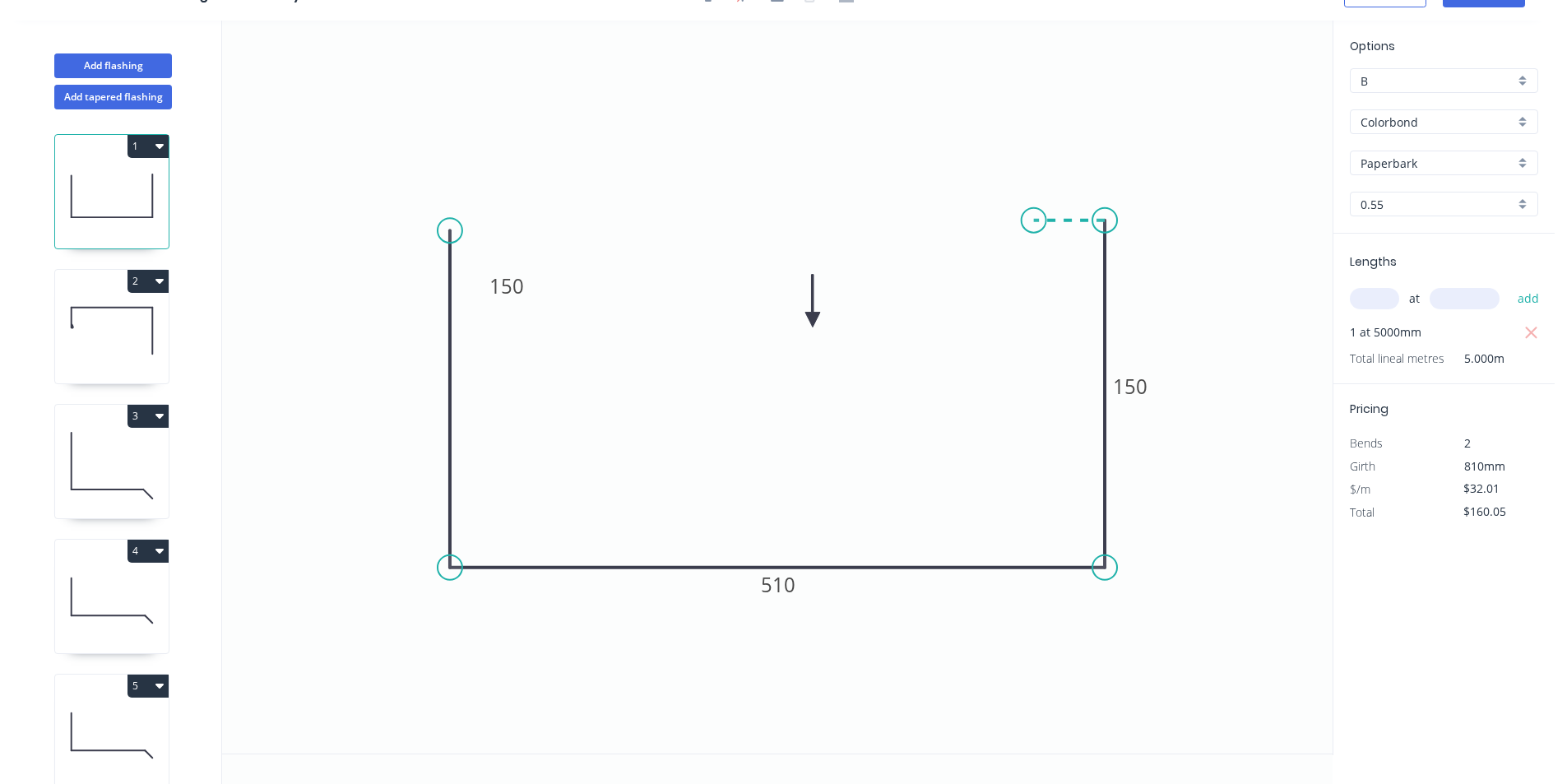
click at [1034, 219] on icon "0 150 510 150" at bounding box center [777, 386] width 1111 height 732
click at [1032, 221] on circle at bounding box center [1034, 220] width 25 height 25
drag, startPoint x: 451, startPoint y: 231, endPoint x: 461, endPoint y: 351, distance: 120.4
click at [461, 351] on circle at bounding box center [449, 351] width 25 height 25
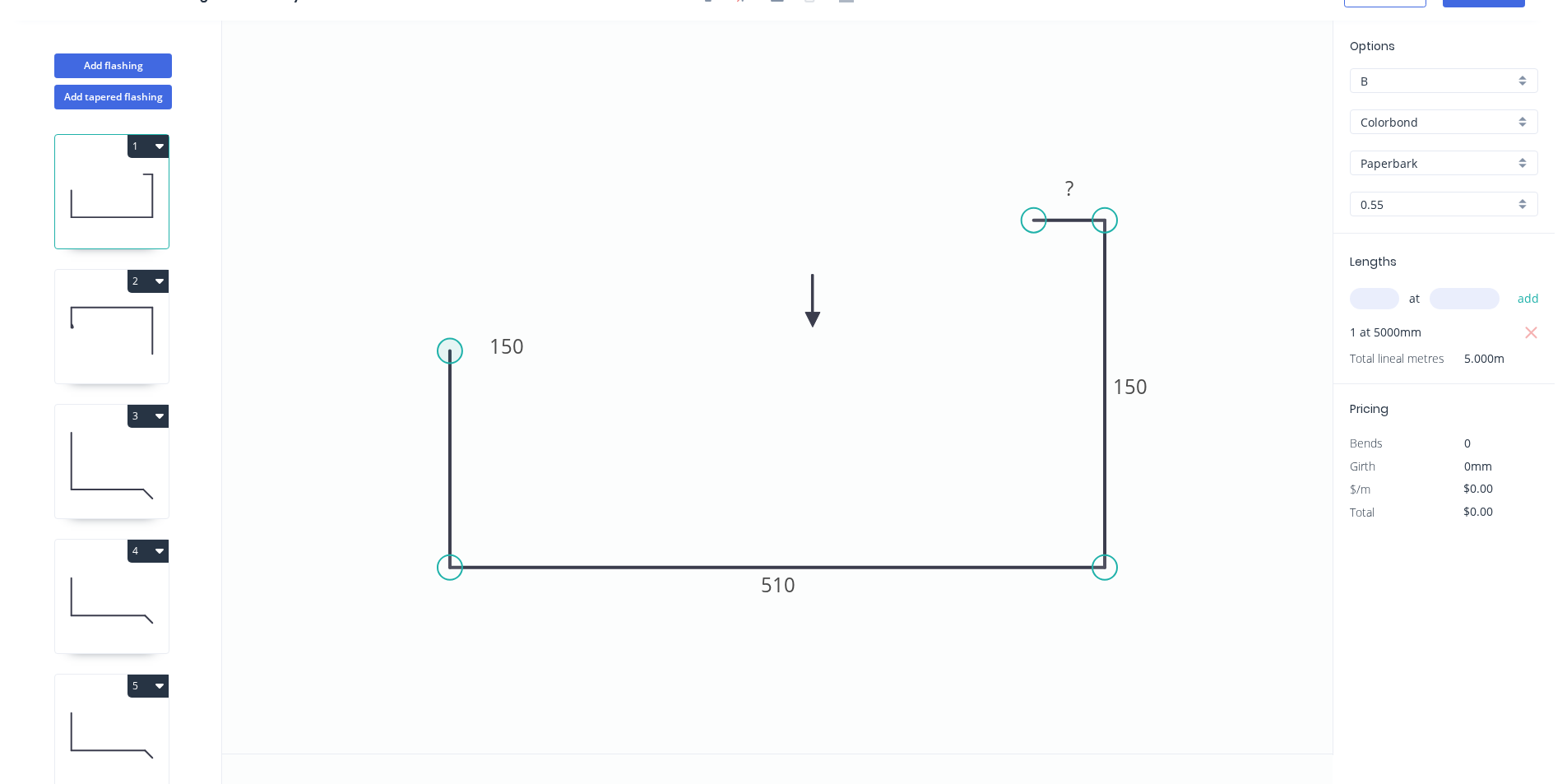
click at [455, 351] on circle at bounding box center [449, 351] width 25 height 25
click at [459, 353] on circle at bounding box center [449, 353] width 25 height 25
drag, startPoint x: 459, startPoint y: 353, endPoint x: 541, endPoint y: 355, distance: 82.0
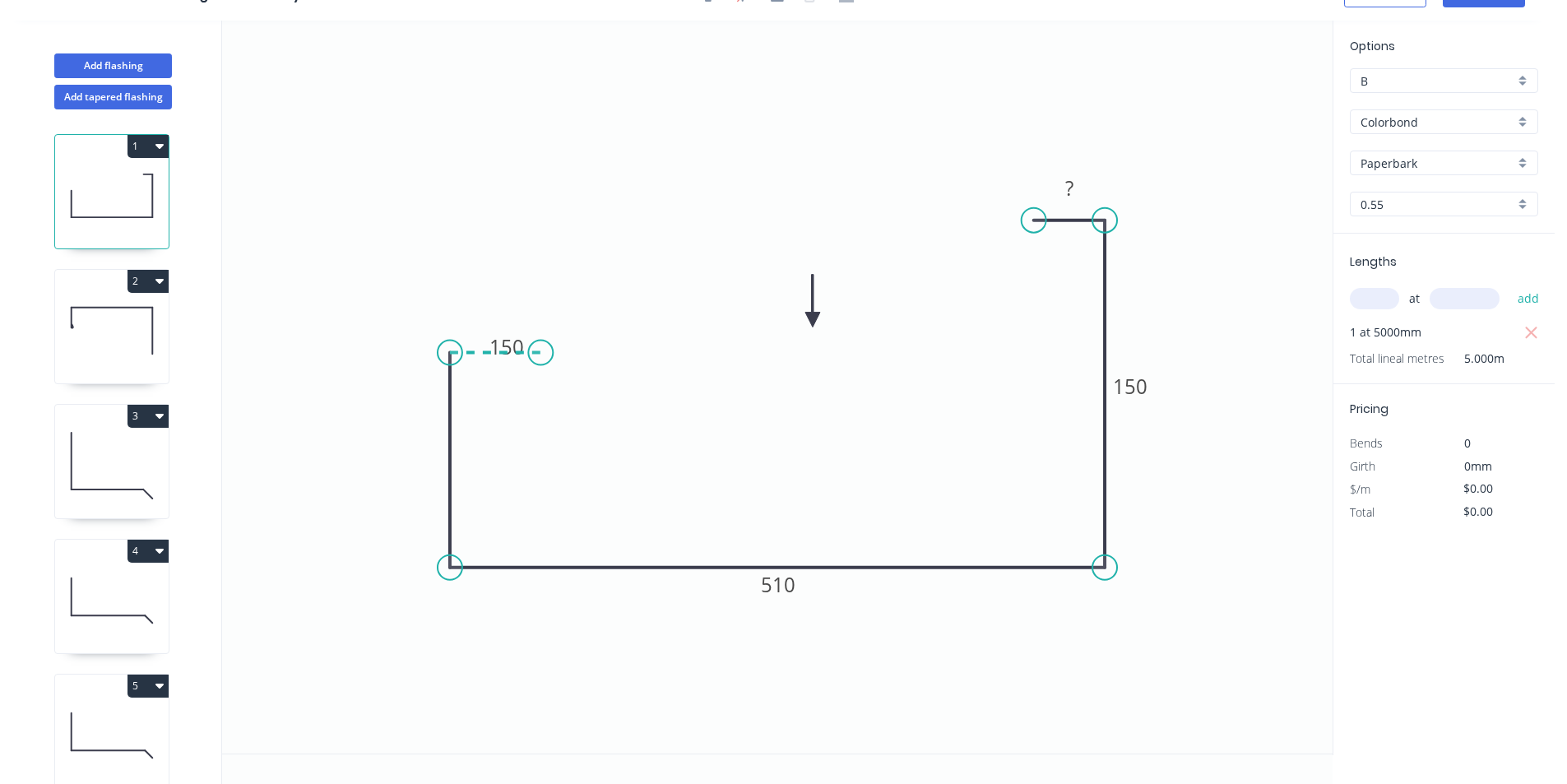
click at [541, 355] on icon "0 150 510 150 ?" at bounding box center [777, 386] width 1111 height 732
click at [510, 278] on tspan "150" at bounding box center [507, 286] width 34 height 28
click at [510, 279] on tspan "150" at bounding box center [507, 286] width 34 height 28
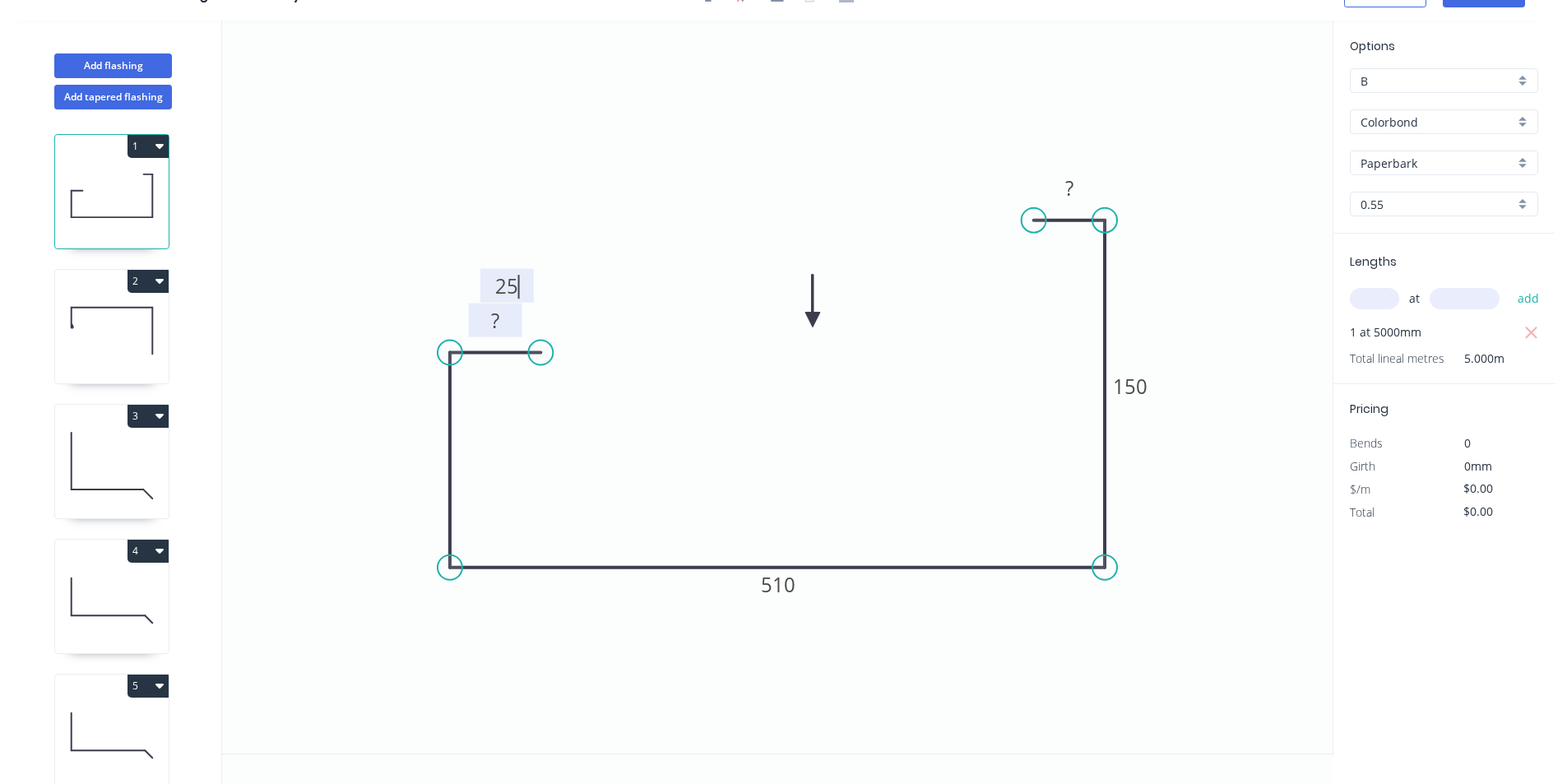
click at [500, 327] on rect at bounding box center [495, 321] width 33 height 23
click at [571, 356] on div "Hide measurement" at bounding box center [583, 349] width 165 height 34
click at [602, 324] on icon "0 25 510 150 ?" at bounding box center [777, 386] width 1111 height 732
click at [504, 285] on tspan "25" at bounding box center [506, 286] width 23 height 28
click at [499, 328] on icon "0 25 510 150 ?" at bounding box center [777, 386] width 1111 height 732
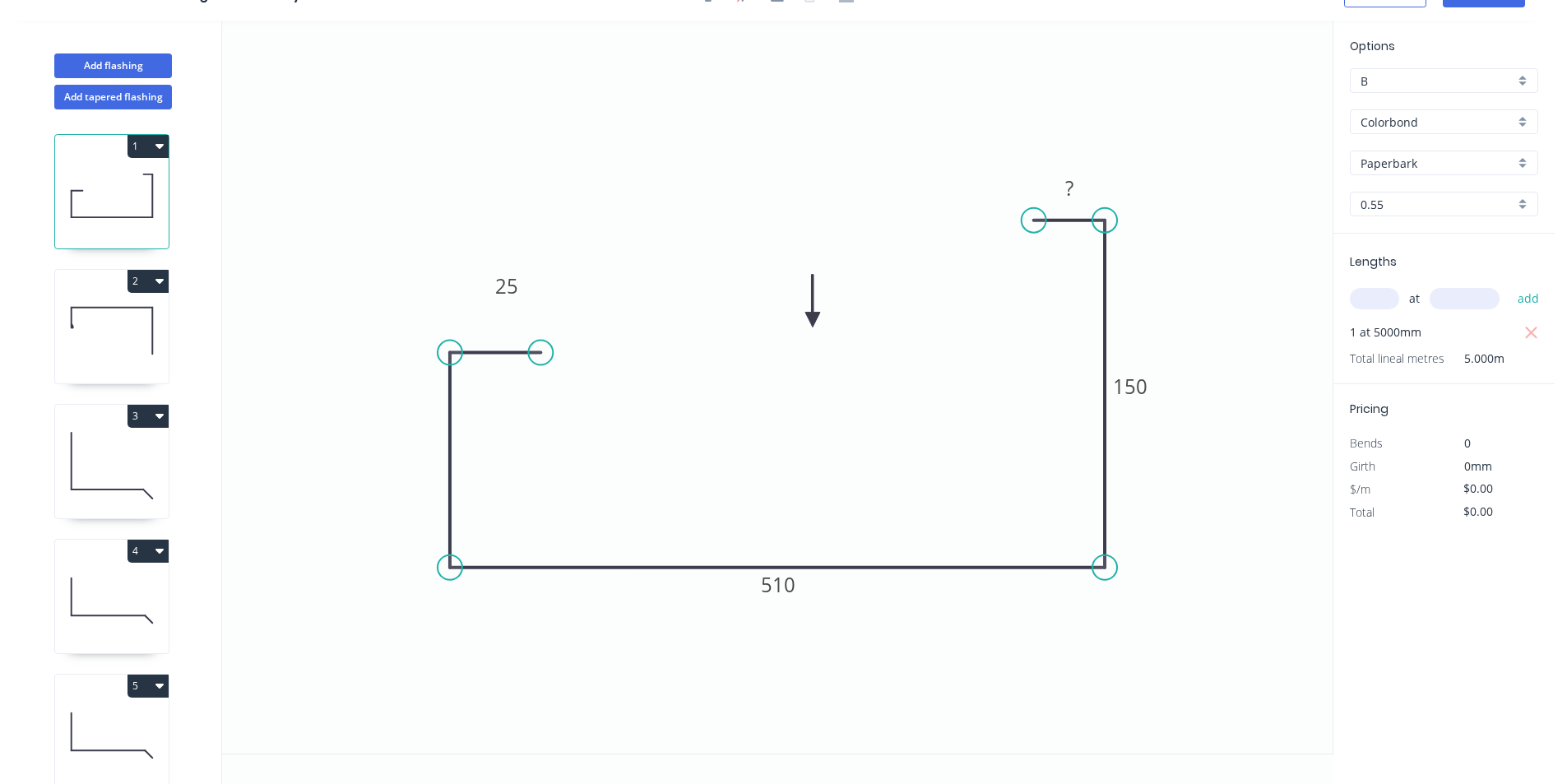
drag, startPoint x: 517, startPoint y: 328, endPoint x: 528, endPoint y: 324, distance: 11.7
click at [520, 326] on icon "0 25 510 150 ?" at bounding box center [777, 386] width 1111 height 732
click at [537, 289] on icon "0 25 510 150 ?" at bounding box center [777, 386] width 1111 height 732
click at [1063, 194] on rect at bounding box center [1069, 188] width 33 height 23
click at [1138, 391] on tspan "150" at bounding box center [1130, 386] width 34 height 28
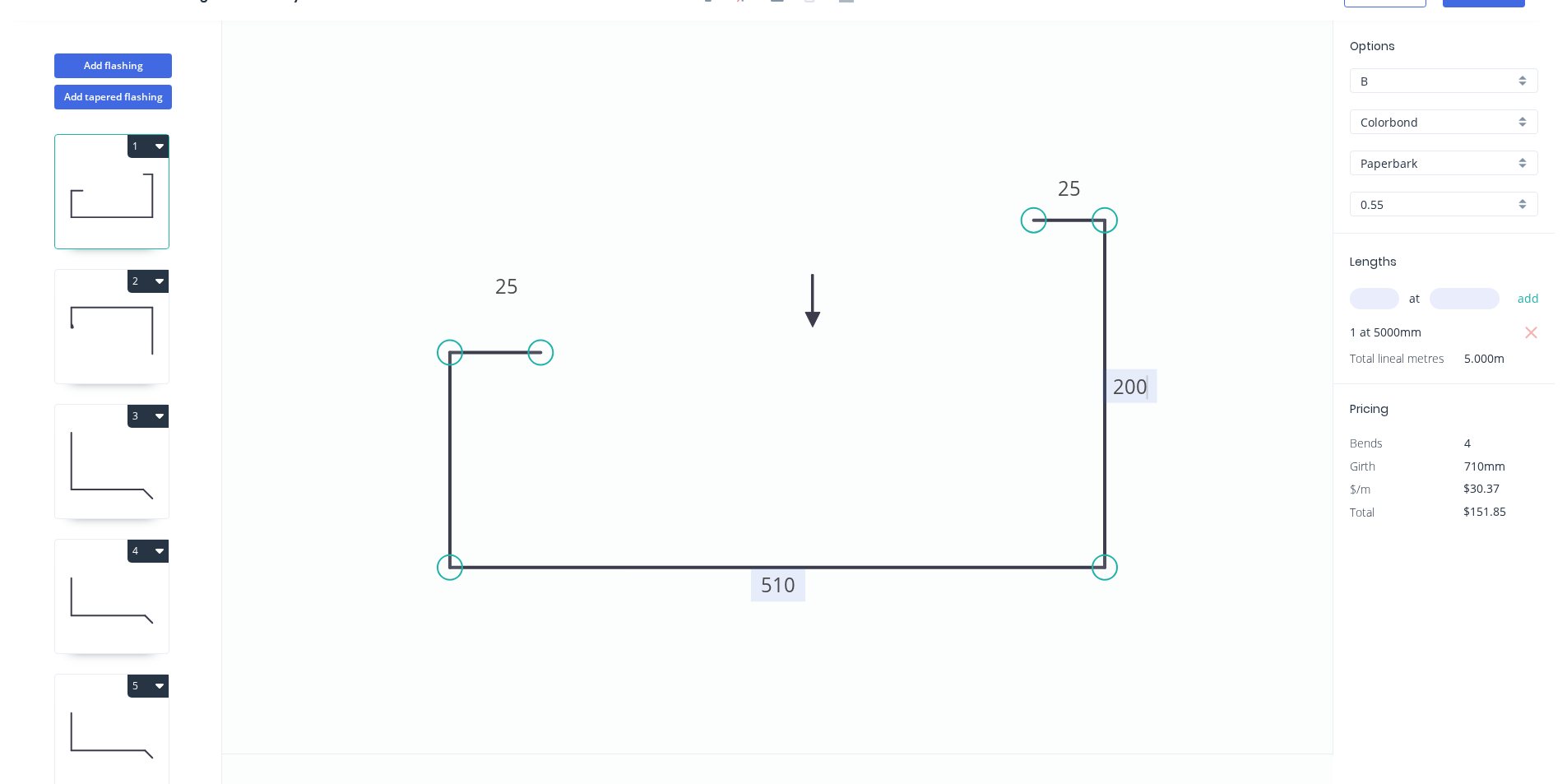
click at [801, 596] on rect at bounding box center [777, 583] width 54 height 34
click at [793, 590] on tspan "510" at bounding box center [778, 584] width 34 height 28
click at [793, 591] on tspan "510" at bounding box center [778, 584] width 34 height 28
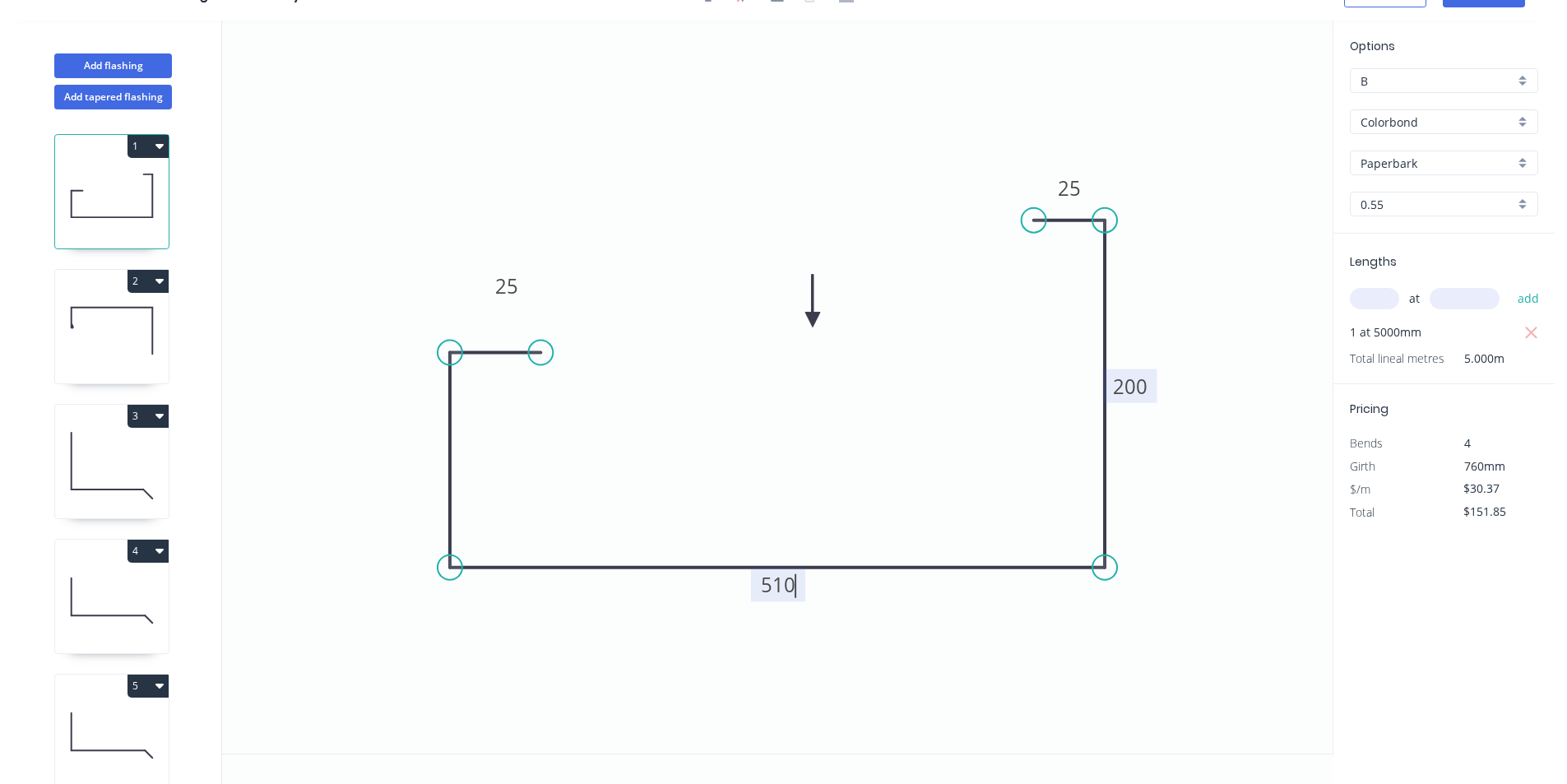
click at [793, 591] on tspan "510" at bounding box center [778, 584] width 34 height 28
click at [776, 597] on tspan "510" at bounding box center [778, 584] width 34 height 28
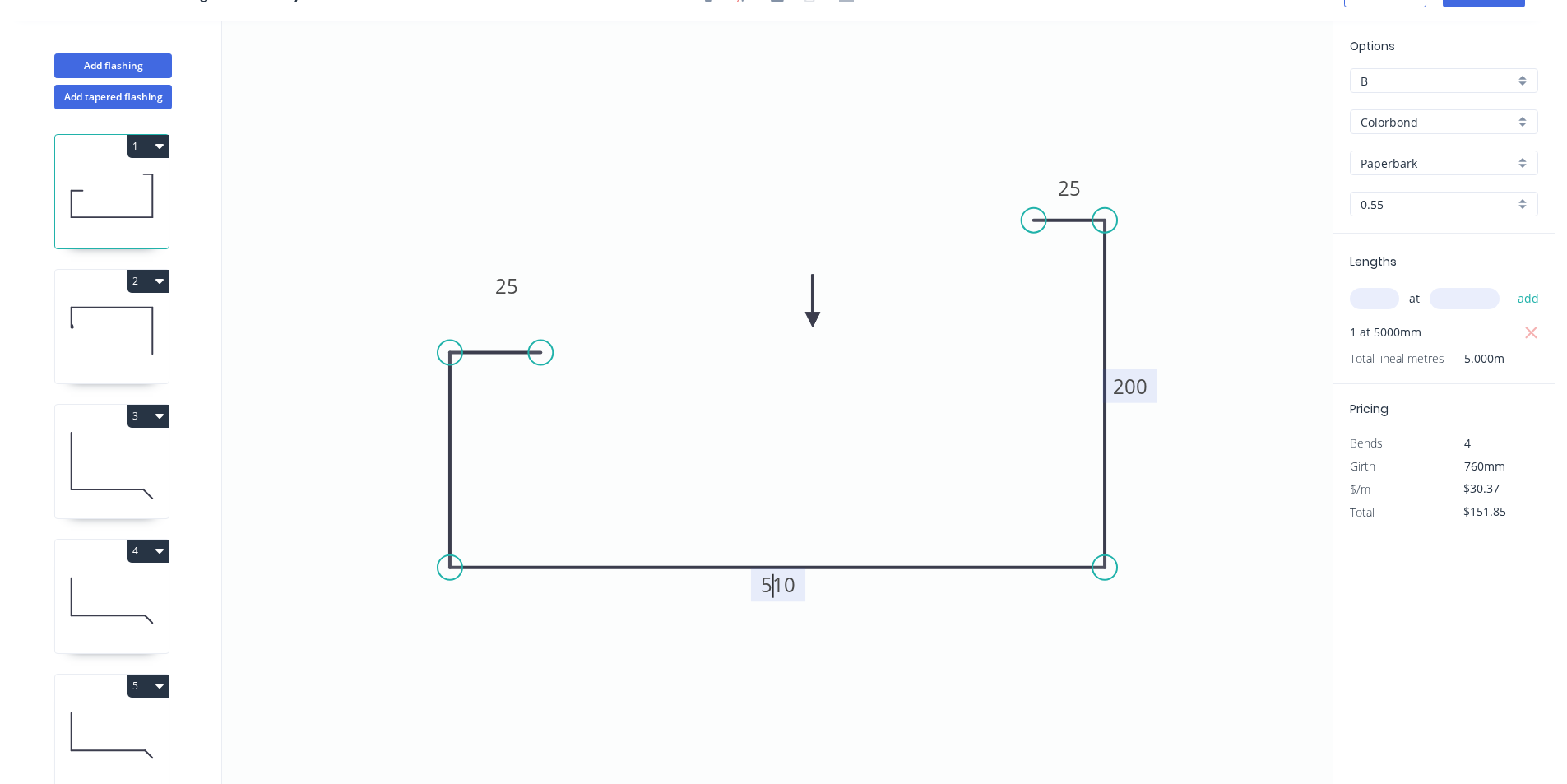
click at [776, 597] on tspan "510" at bounding box center [778, 584] width 34 height 28
drag, startPoint x: 792, startPoint y: 583, endPoint x: 751, endPoint y: 589, distance: 41.4
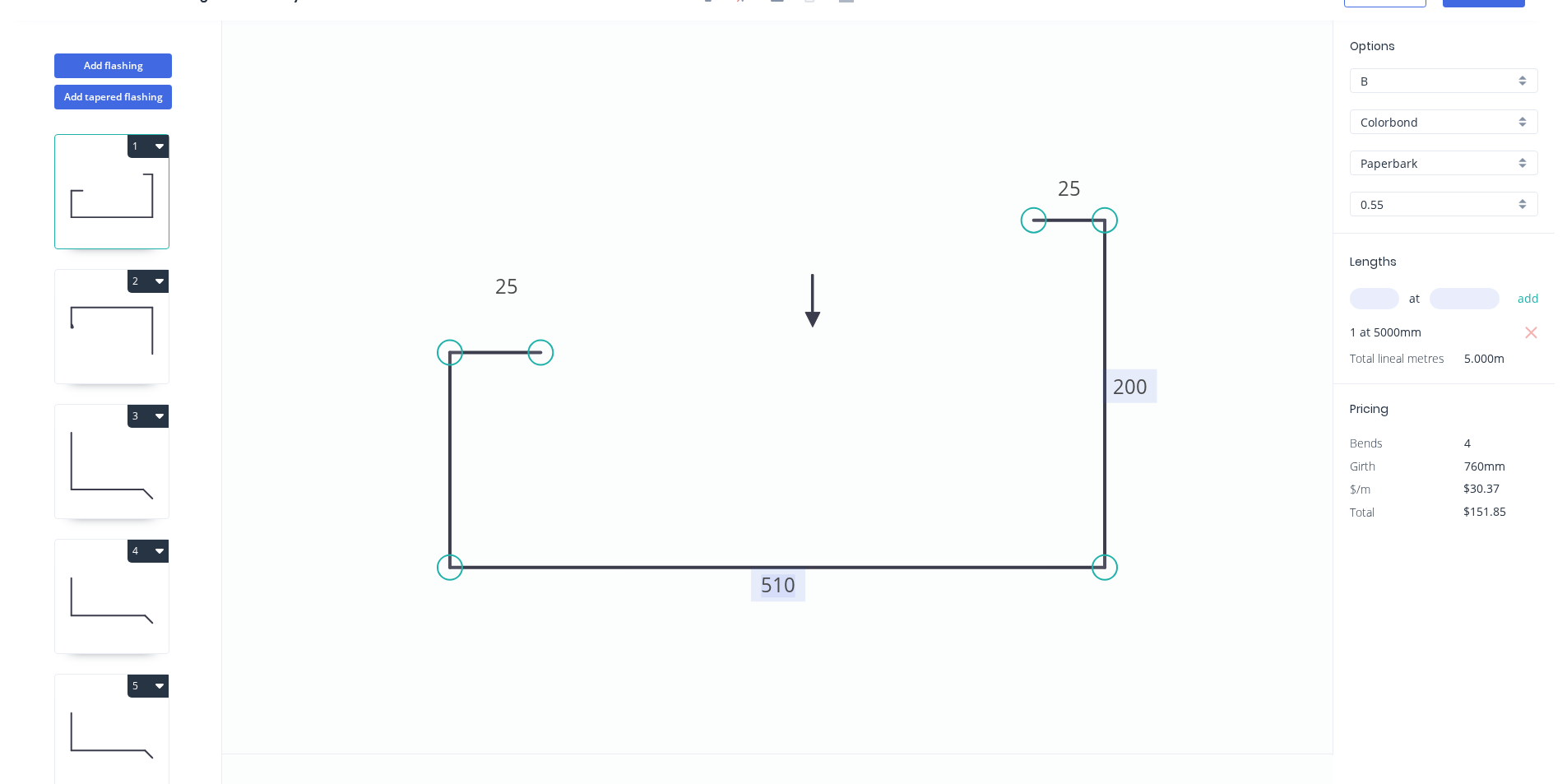
click at [751, 589] on icon "0 25 510 200 25" at bounding box center [777, 386] width 1111 height 732
click at [768, 585] on tspan "510" at bounding box center [778, 584] width 34 height 28
click at [768, 586] on tspan "510" at bounding box center [778, 584] width 34 height 28
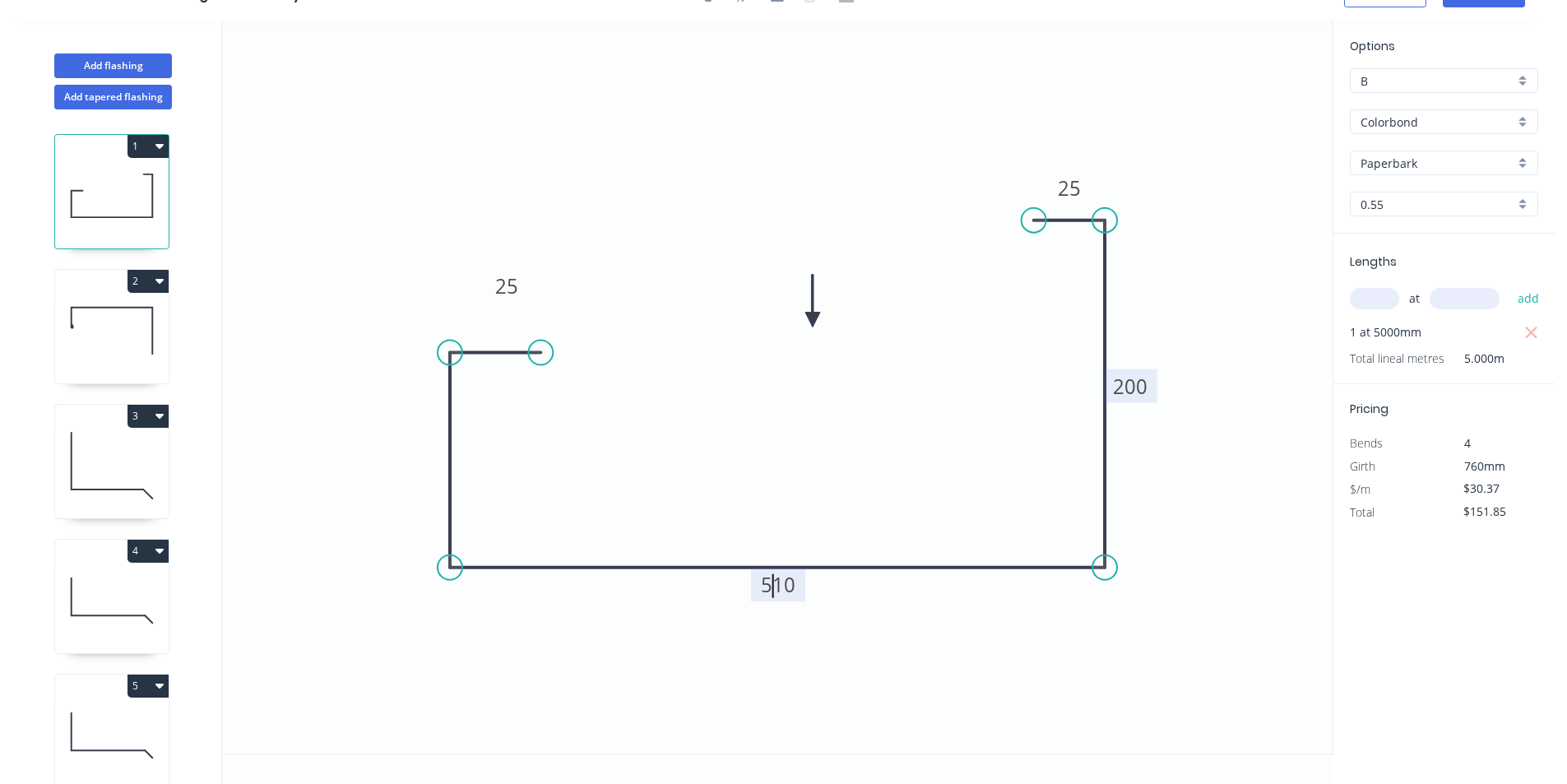
click at [768, 586] on tspan "510" at bounding box center [778, 584] width 34 height 28
click at [768, 587] on tspan "510" at bounding box center [778, 584] width 34 height 28
click at [806, 578] on icon "0 25 510 200 25" at bounding box center [777, 386] width 1111 height 732
click at [796, 582] on rect at bounding box center [777, 583] width 54 height 34
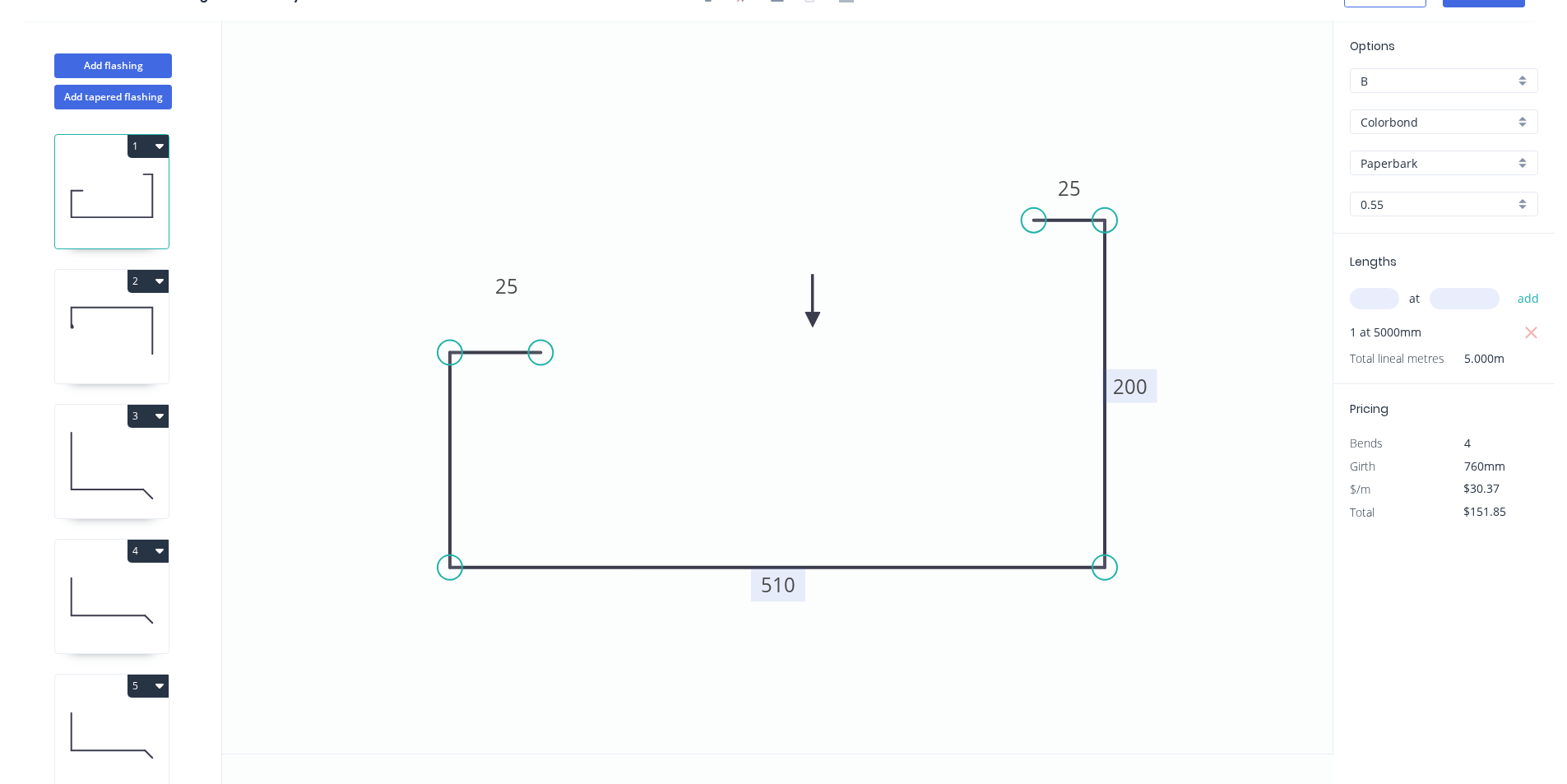
click at [788, 585] on tspan "510" at bounding box center [778, 584] width 34 height 28
click at [380, 459] on icon "0 25 200 200 25" at bounding box center [777, 386] width 1111 height 732
click at [434, 441] on icon "0 25 200 200 25" at bounding box center [777, 386] width 1111 height 732
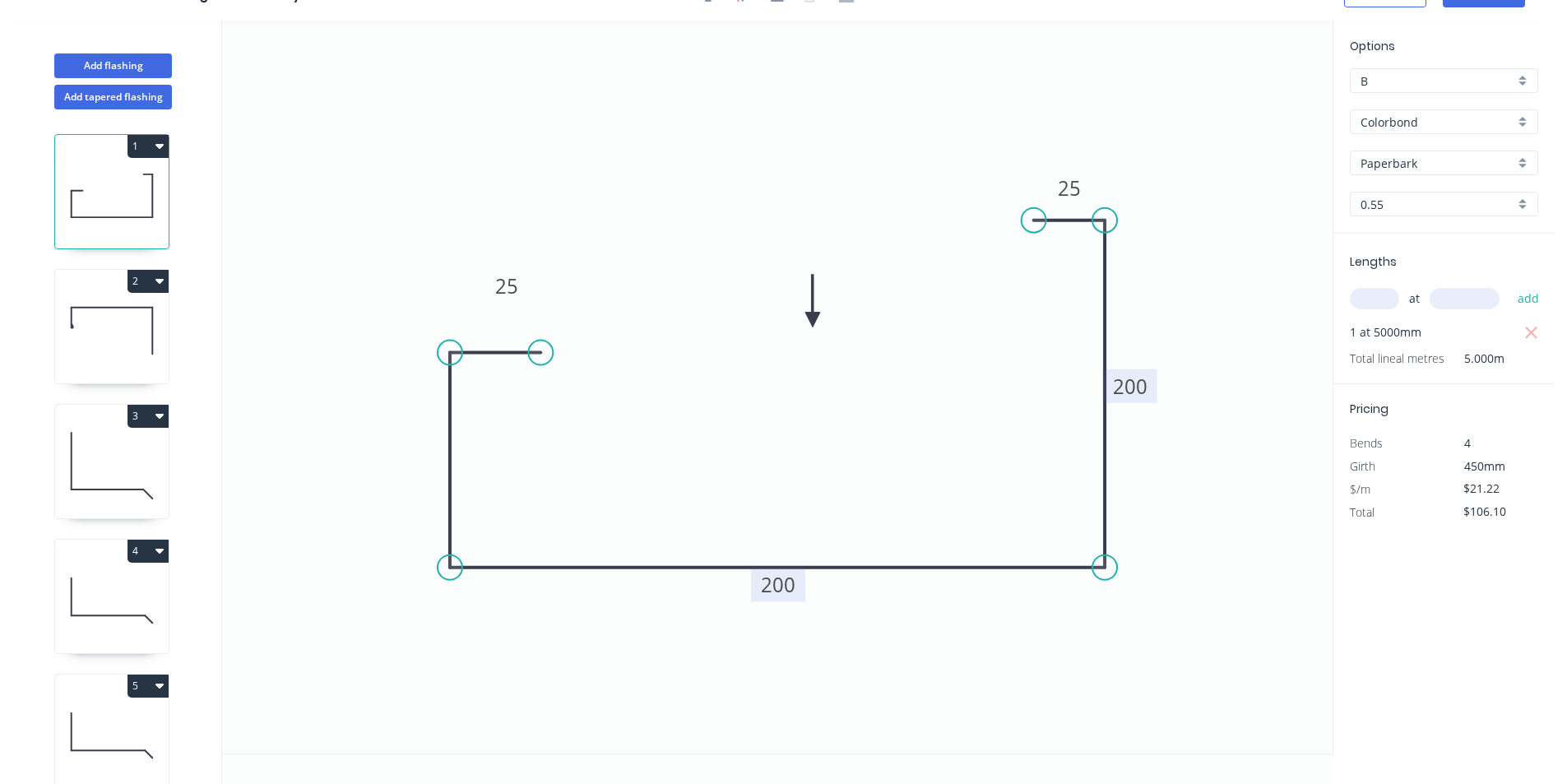
click at [424, 452] on icon "0 25 200 200 25" at bounding box center [777, 386] width 1111 height 732
click at [425, 463] on icon "0 25 200 200 25" at bounding box center [777, 386] width 1111 height 732
click at [437, 460] on icon "0 25 200 200 25" at bounding box center [777, 386] width 1111 height 732
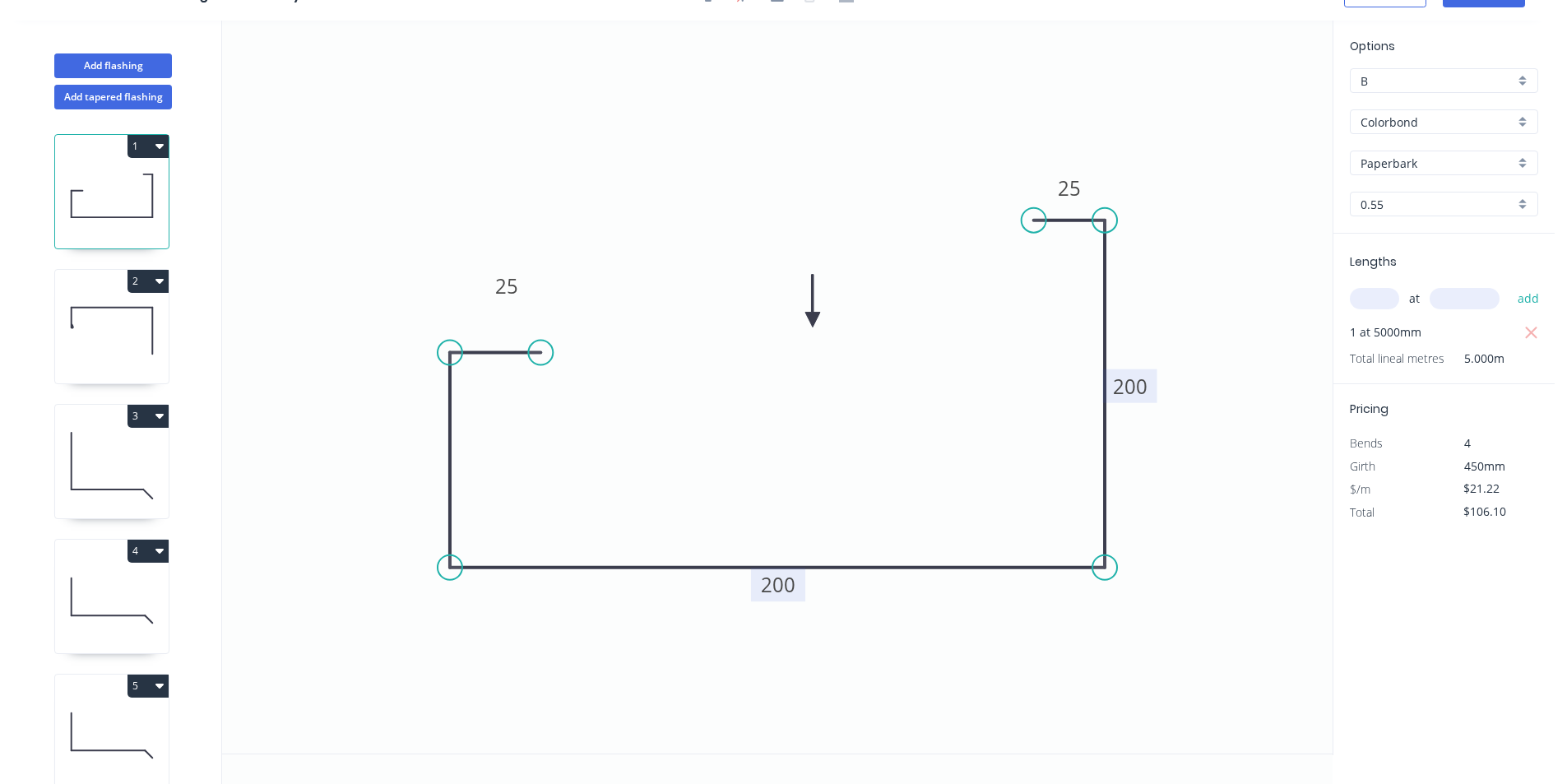
click at [437, 460] on icon "0 25 200 200 25" at bounding box center [777, 386] width 1111 height 732
click at [427, 455] on icon "0 25 200 200 25" at bounding box center [777, 386] width 1111 height 732
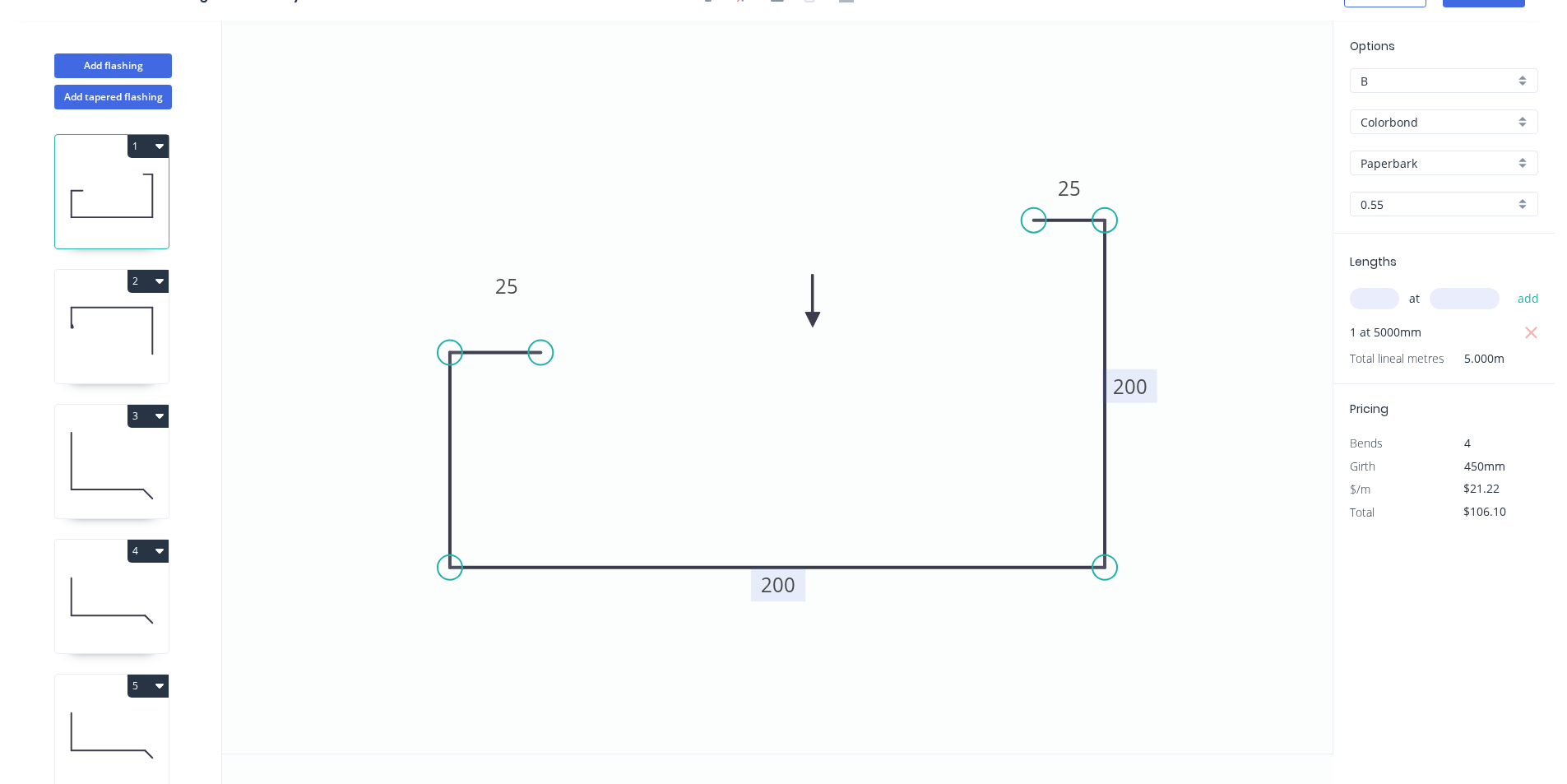
click at [427, 455] on icon "0 25 200 200 25" at bounding box center [777, 386] width 1111 height 732
click at [677, 410] on icon "0 25 200 200 25" at bounding box center [777, 386] width 1111 height 732
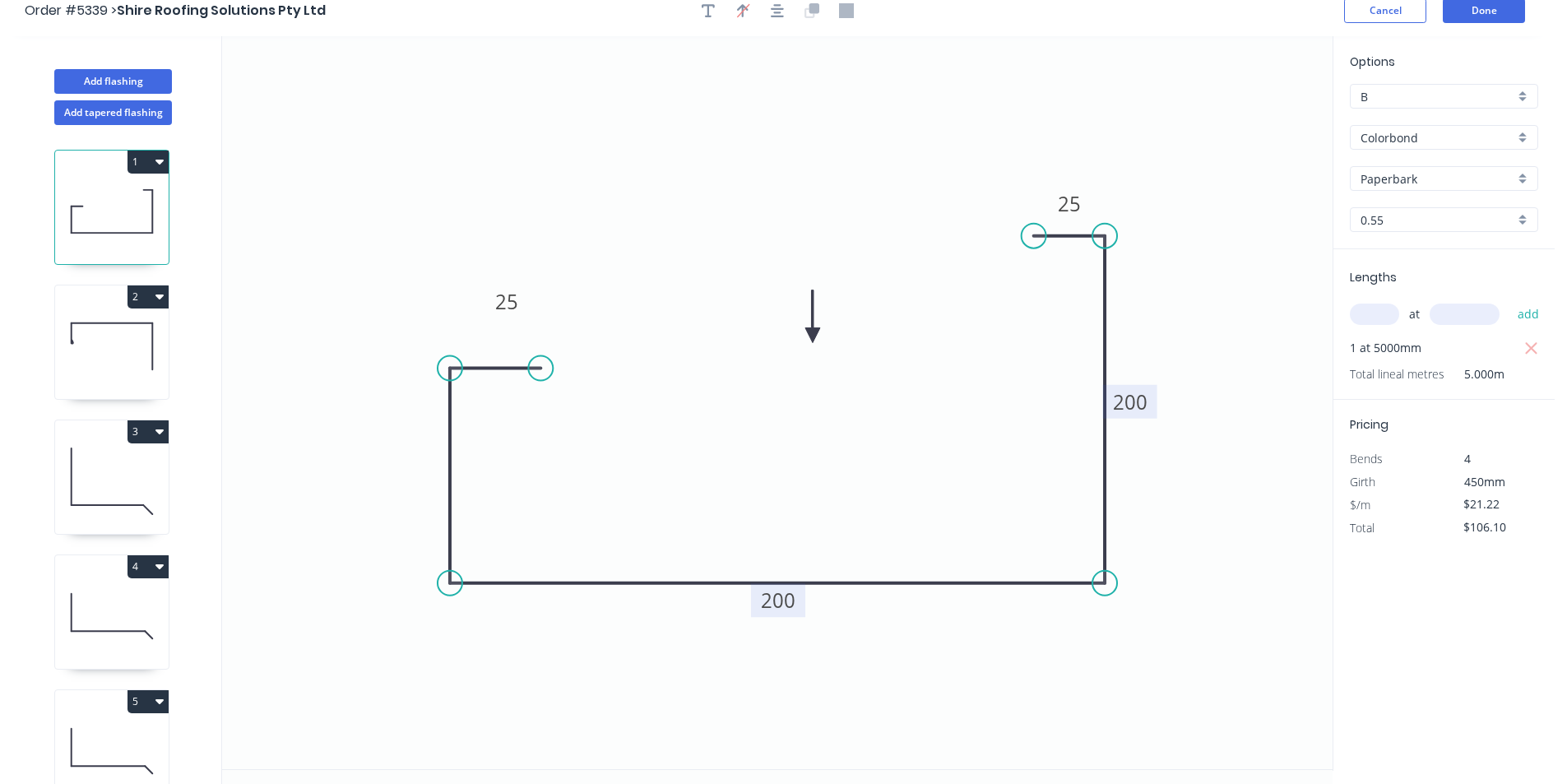
scroll to position [0, 0]
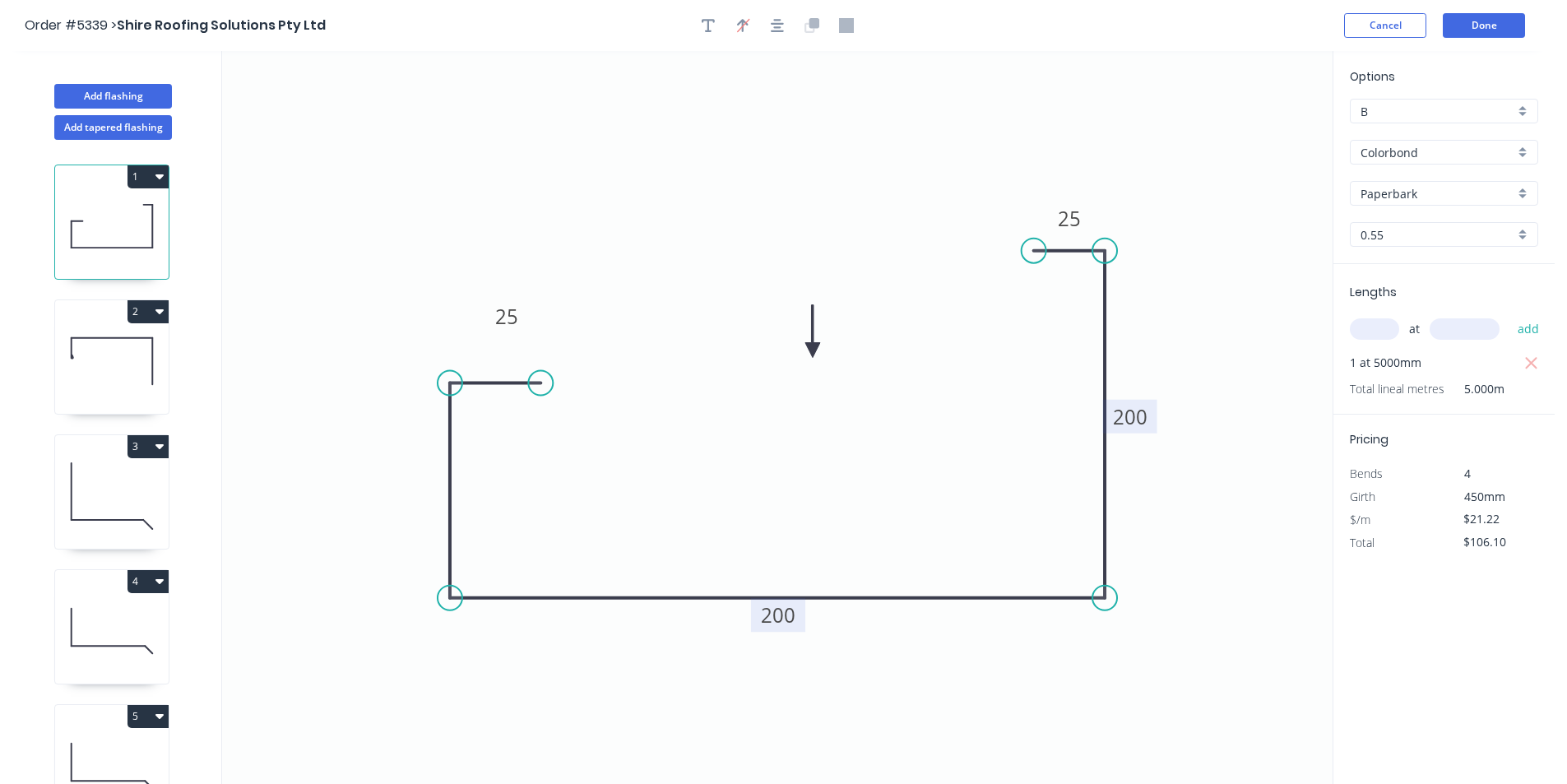
drag, startPoint x: 810, startPoint y: 343, endPoint x: 1179, endPoint y: 275, distance: 375.2
click at [1179, 275] on icon "0 25 200 200 25" at bounding box center [777, 417] width 1111 height 732
drag, startPoint x: 809, startPoint y: 345, endPoint x: 1201, endPoint y: 288, distance: 396.1
click at [1201, 288] on icon at bounding box center [1200, 269] width 15 height 52
click at [1201, 287] on icon at bounding box center [1200, 269] width 15 height 52
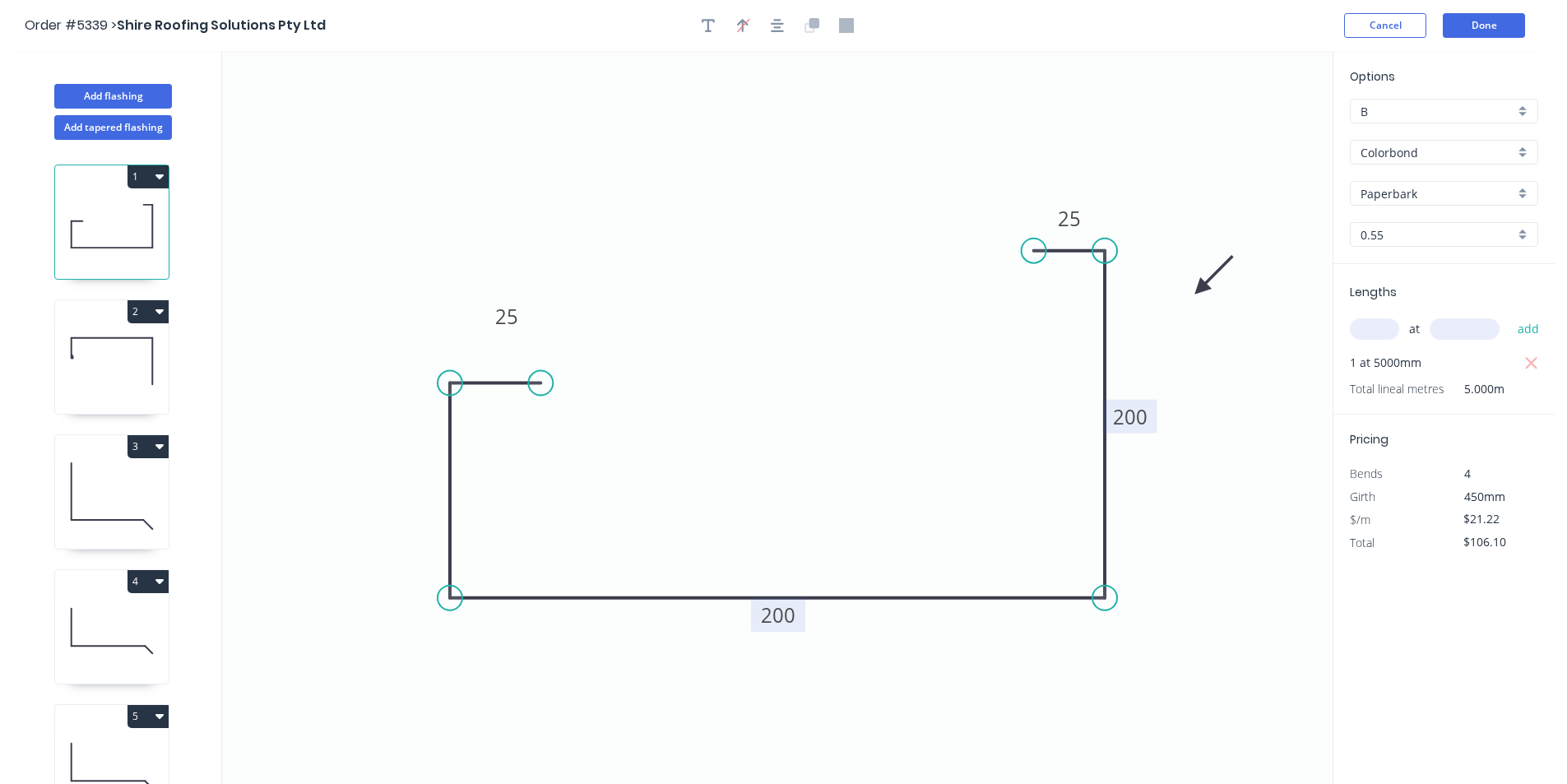
click at [424, 500] on icon "0 25 200 200 25" at bounding box center [777, 417] width 1111 height 732
click at [454, 383] on circle at bounding box center [449, 383] width 25 height 25
click at [421, 509] on icon "0 25 200 200 25" at bounding box center [777, 417] width 1111 height 732
click at [423, 478] on icon "0 25 200 200 25" at bounding box center [777, 417] width 1111 height 732
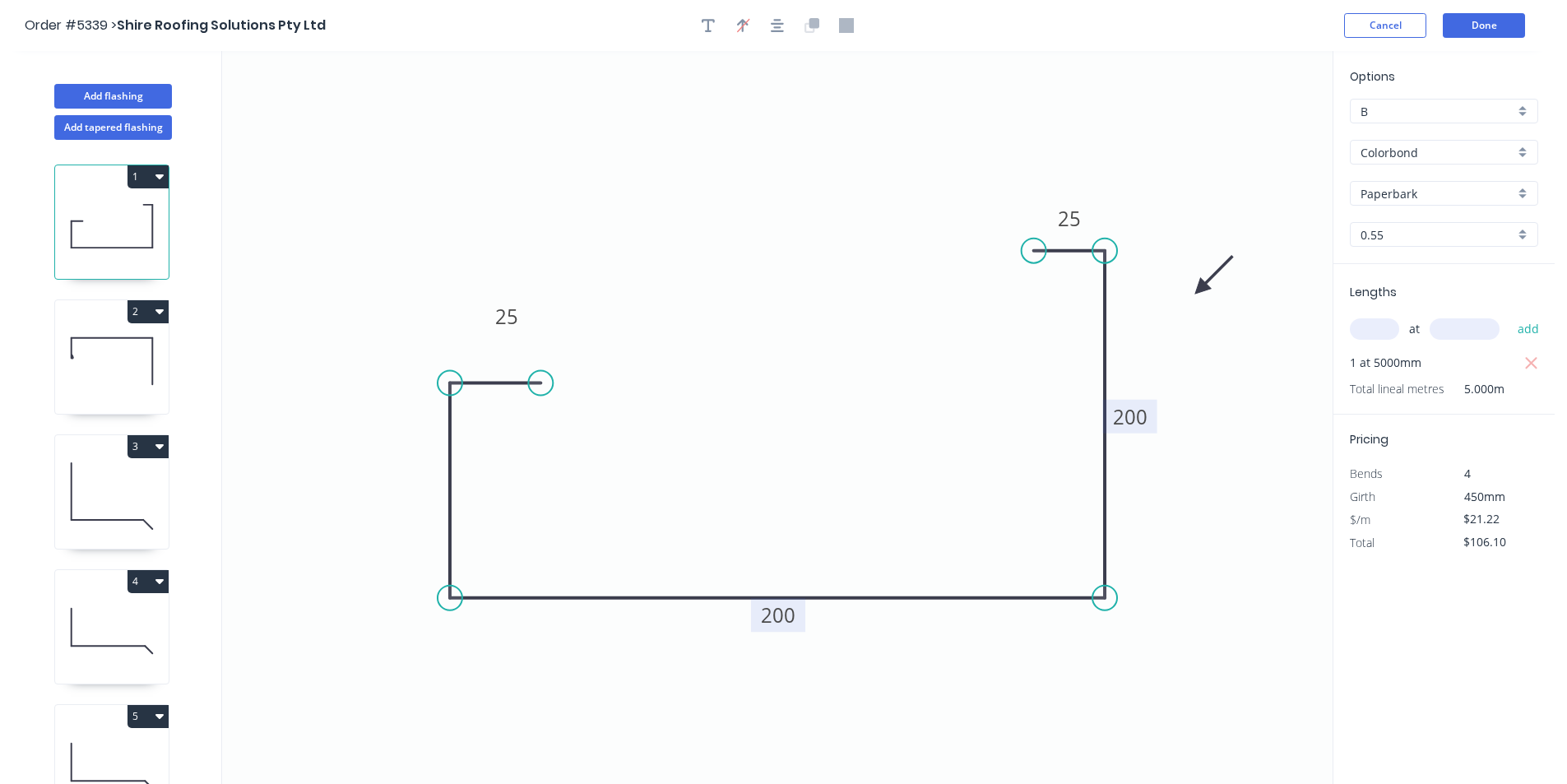
click at [448, 479] on icon "0 25 200 200 25" at bounding box center [777, 417] width 1111 height 732
drag, startPoint x: 507, startPoint y: 319, endPoint x: 481, endPoint y: 345, distance: 36.8
click at [464, 362] on icon "0 25 200 200 25" at bounding box center [777, 417] width 1111 height 732
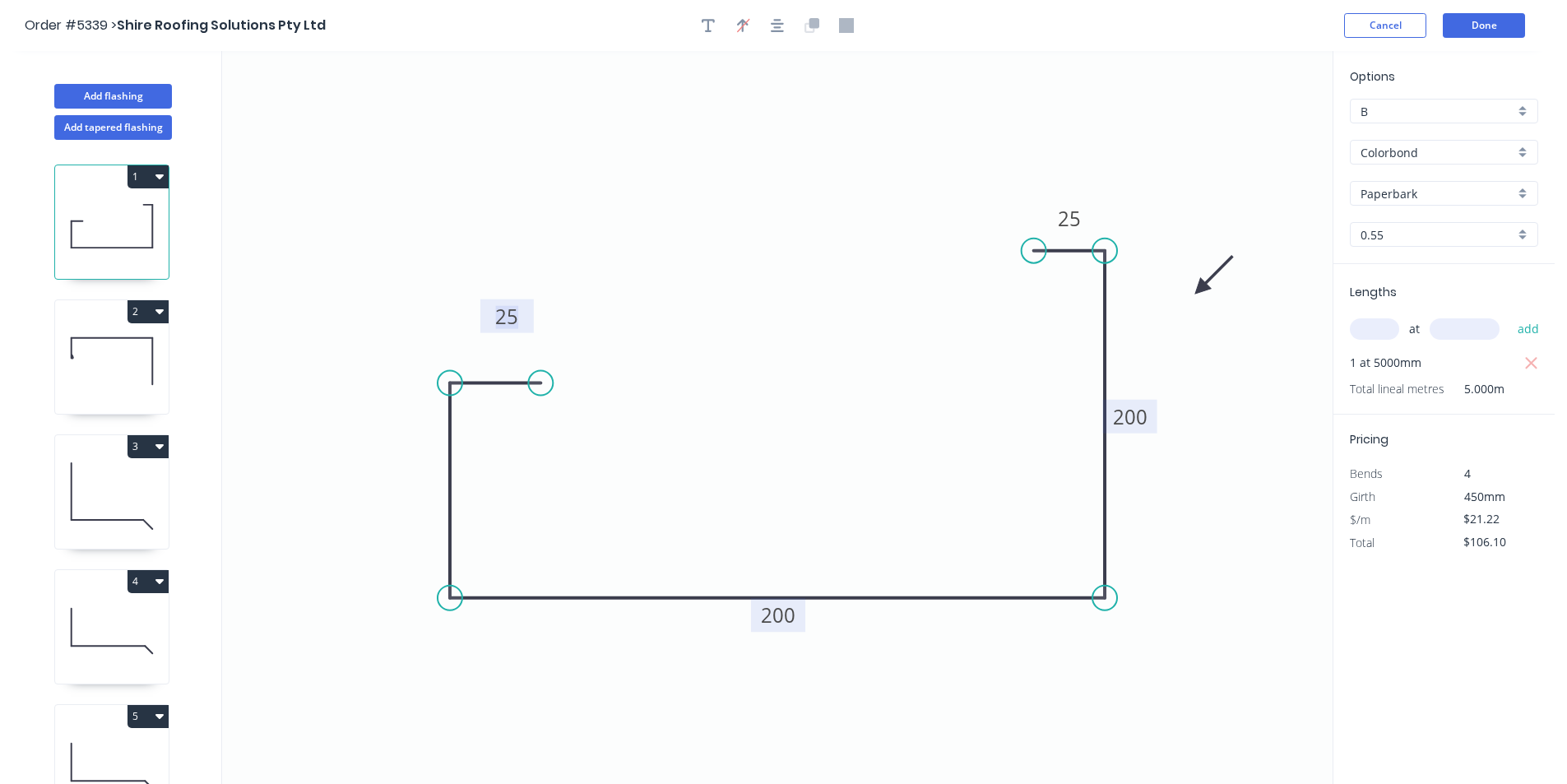
click at [503, 319] on tspan "25" at bounding box center [506, 317] width 23 height 28
click at [503, 417] on icon "0 25 200 200 25" at bounding box center [777, 417] width 1111 height 732
click at [502, 393] on icon "0 25 200 200 25" at bounding box center [777, 417] width 1111 height 732
click at [529, 364] on icon "0 25 200 200 25" at bounding box center [777, 417] width 1111 height 732
click at [446, 465] on icon "0 25 200 200 25" at bounding box center [777, 417] width 1111 height 732
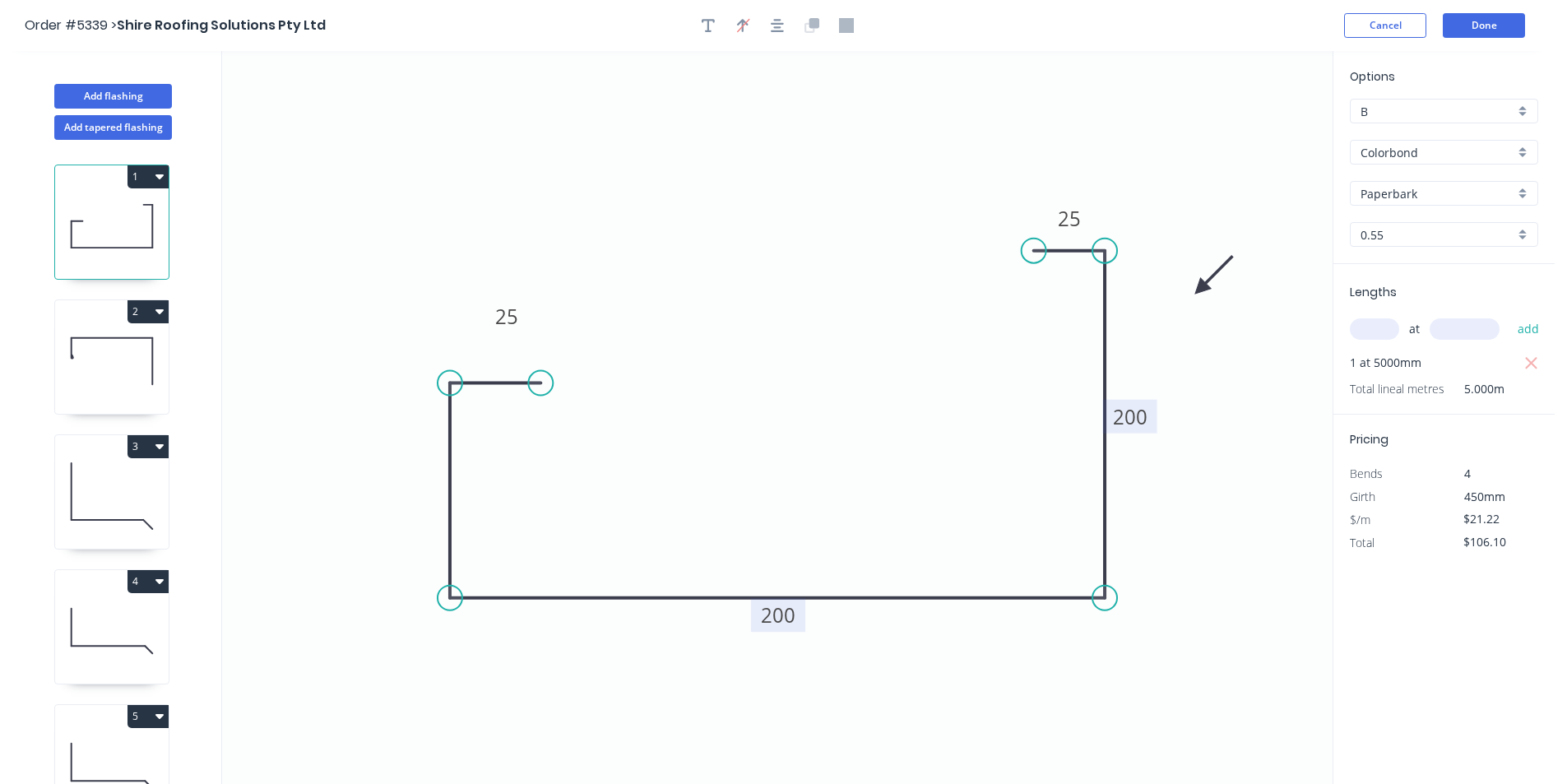
click at [448, 492] on icon "0 25 200 200 25" at bounding box center [777, 417] width 1111 height 732
click at [453, 487] on icon "0 25 200 200 25" at bounding box center [777, 417] width 1111 height 732
click at [450, 490] on icon at bounding box center [450, 490] width 0 height 214
click at [489, 510] on div "Hide measurement" at bounding box center [531, 510] width 165 height 34
click at [487, 517] on div "Show measurement" at bounding box center [533, 526] width 165 height 34
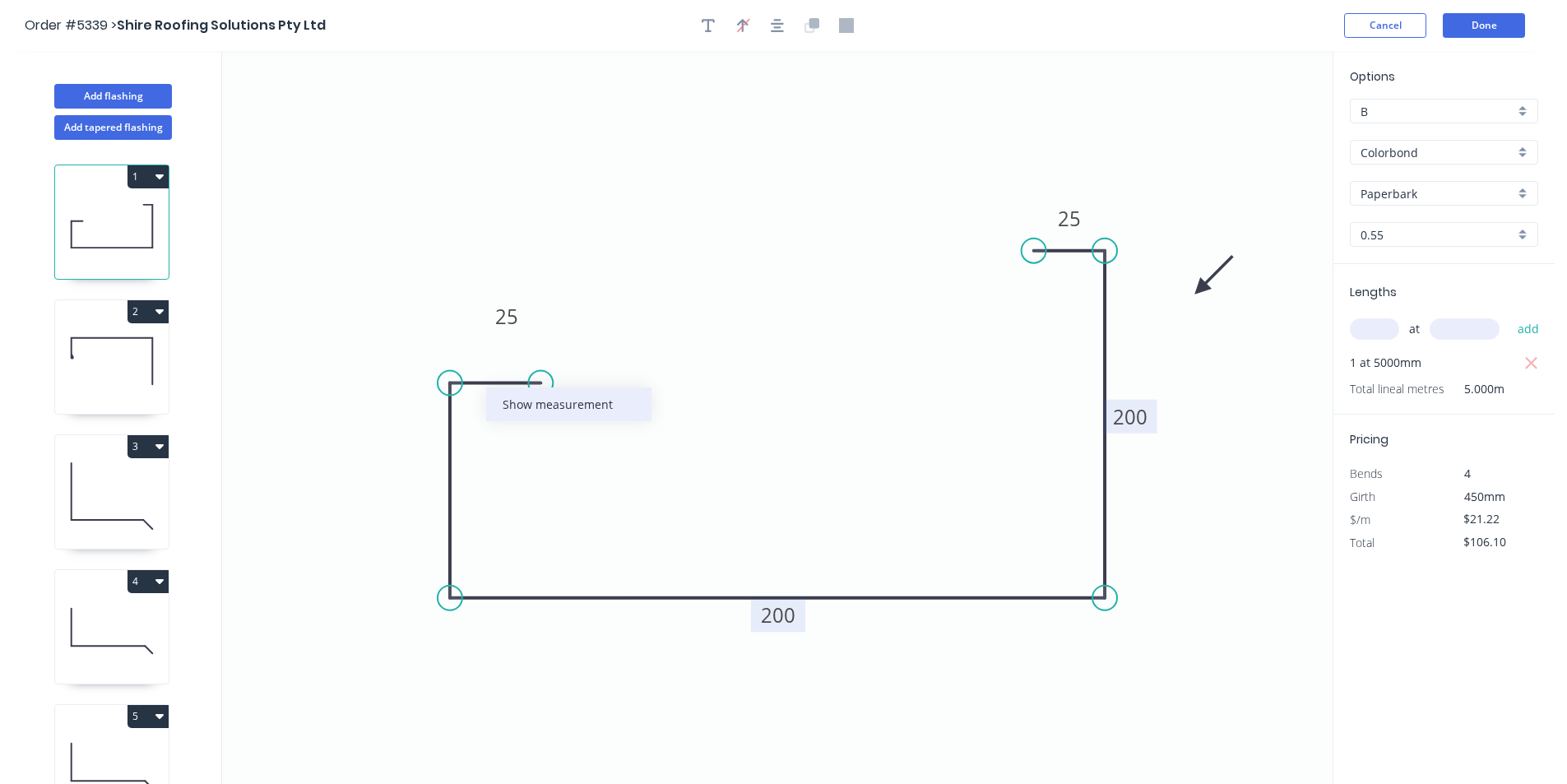
click at [511, 397] on div "Show measurement" at bounding box center [569, 404] width 165 height 34
drag, startPoint x: 492, startPoint y: 349, endPoint x: 447, endPoint y: 366, distance: 48.1
click at [447, 366] on icon "0 ? 25 200 200 25" at bounding box center [777, 417] width 1111 height 732
drag, startPoint x: 512, startPoint y: 336, endPoint x: 428, endPoint y: 484, distance: 170.2
click at [428, 484] on rect at bounding box center [411, 498] width 53 height 34
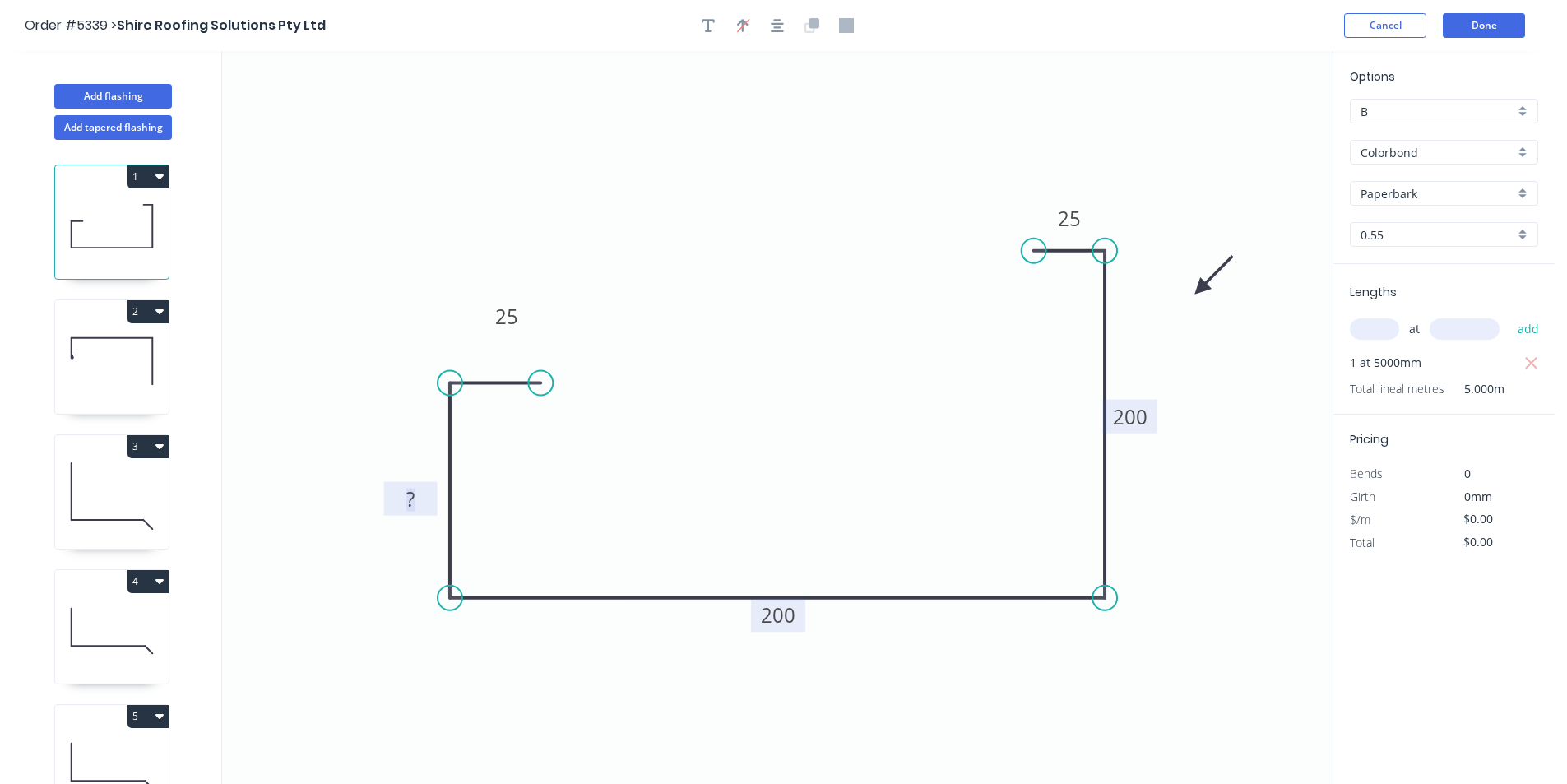
click at [422, 501] on rect at bounding box center [411, 500] width 33 height 23
click at [745, 380] on icon "0 160 25 200 200 25" at bounding box center [777, 417] width 1111 height 732
click at [1534, 364] on icon "button" at bounding box center [1532, 363] width 15 height 20
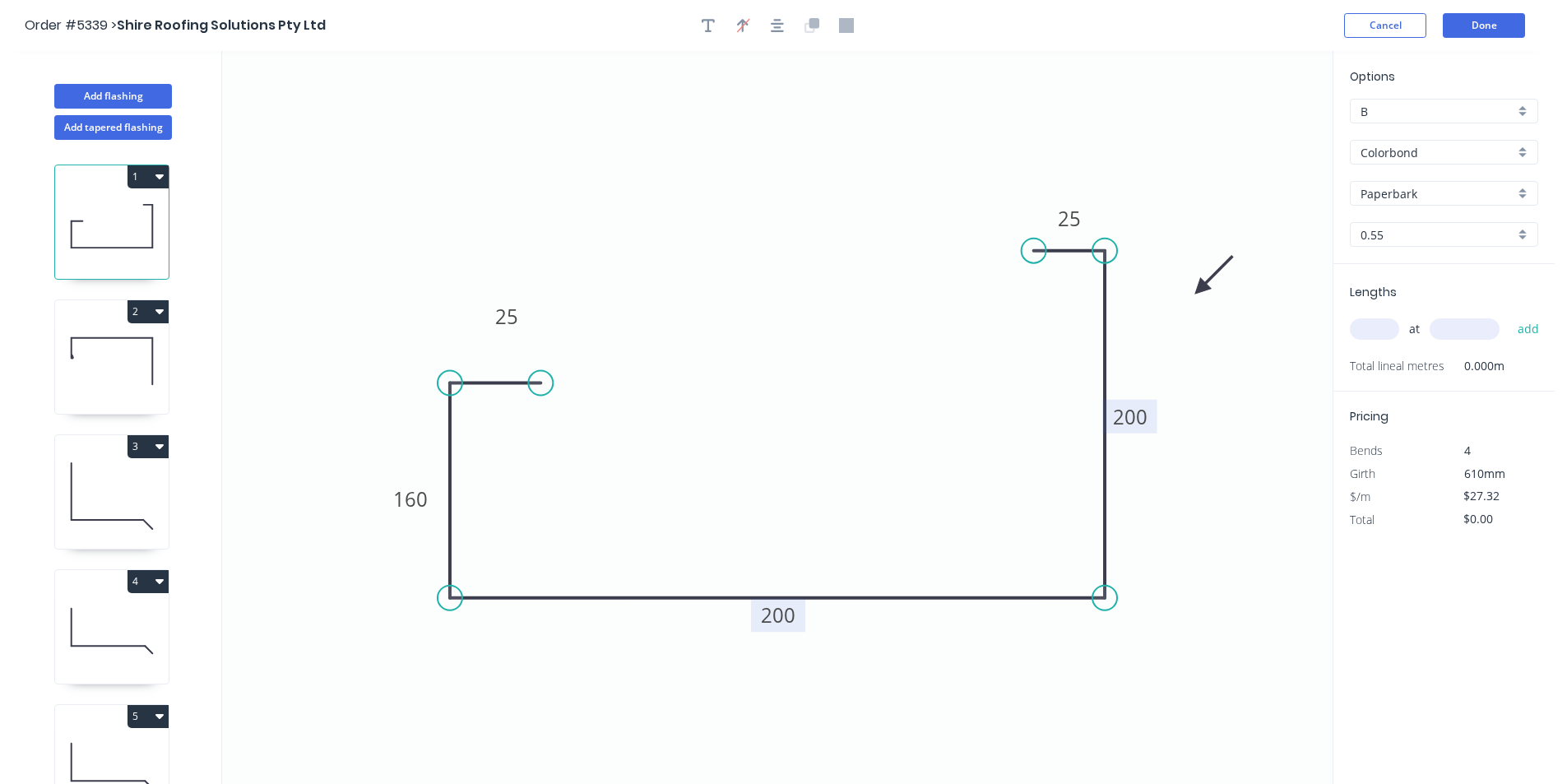
click at [1386, 331] on input "text" at bounding box center [1374, 329] width 49 height 22
click at [1529, 321] on button "add" at bounding box center [1529, 329] width 39 height 28
click at [1536, 330] on button "add" at bounding box center [1529, 329] width 39 height 28
click at [1491, 24] on button "Done" at bounding box center [1484, 25] width 83 height 25
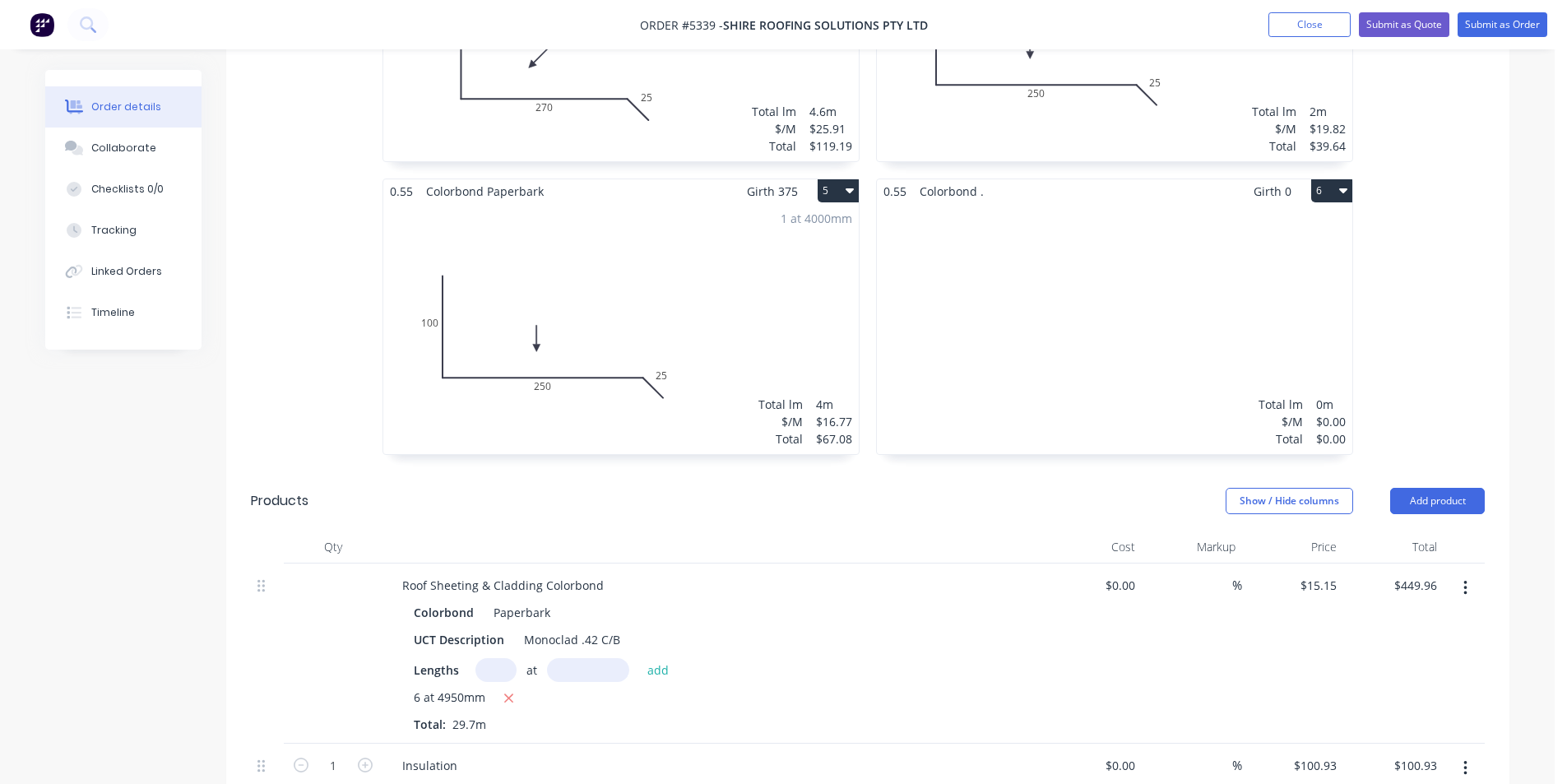
scroll to position [987, 0]
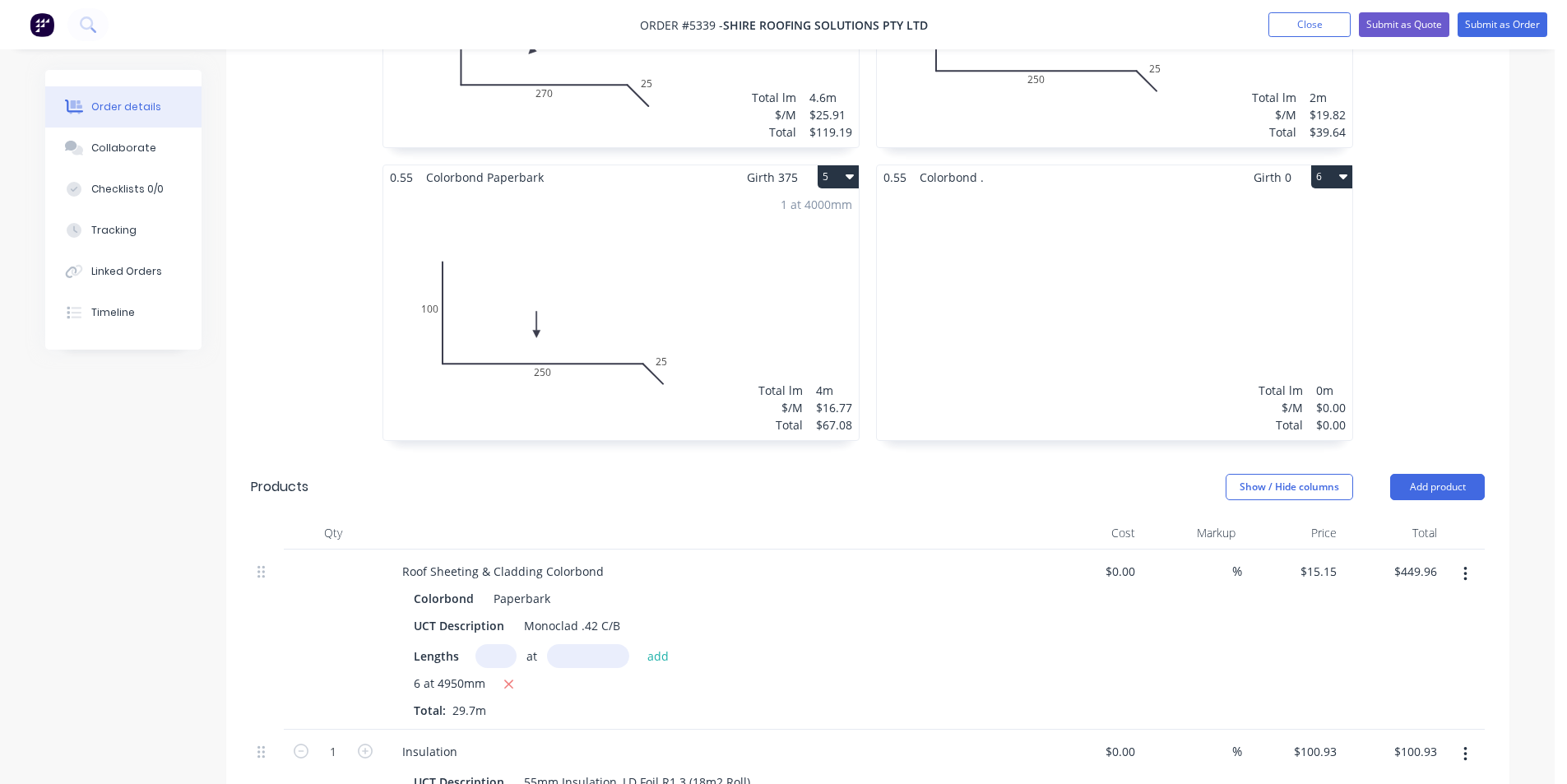
click at [1214, 200] on div "Total lm $/M Total 0m $0.00 $0.00" at bounding box center [1115, 314] width 475 height 250
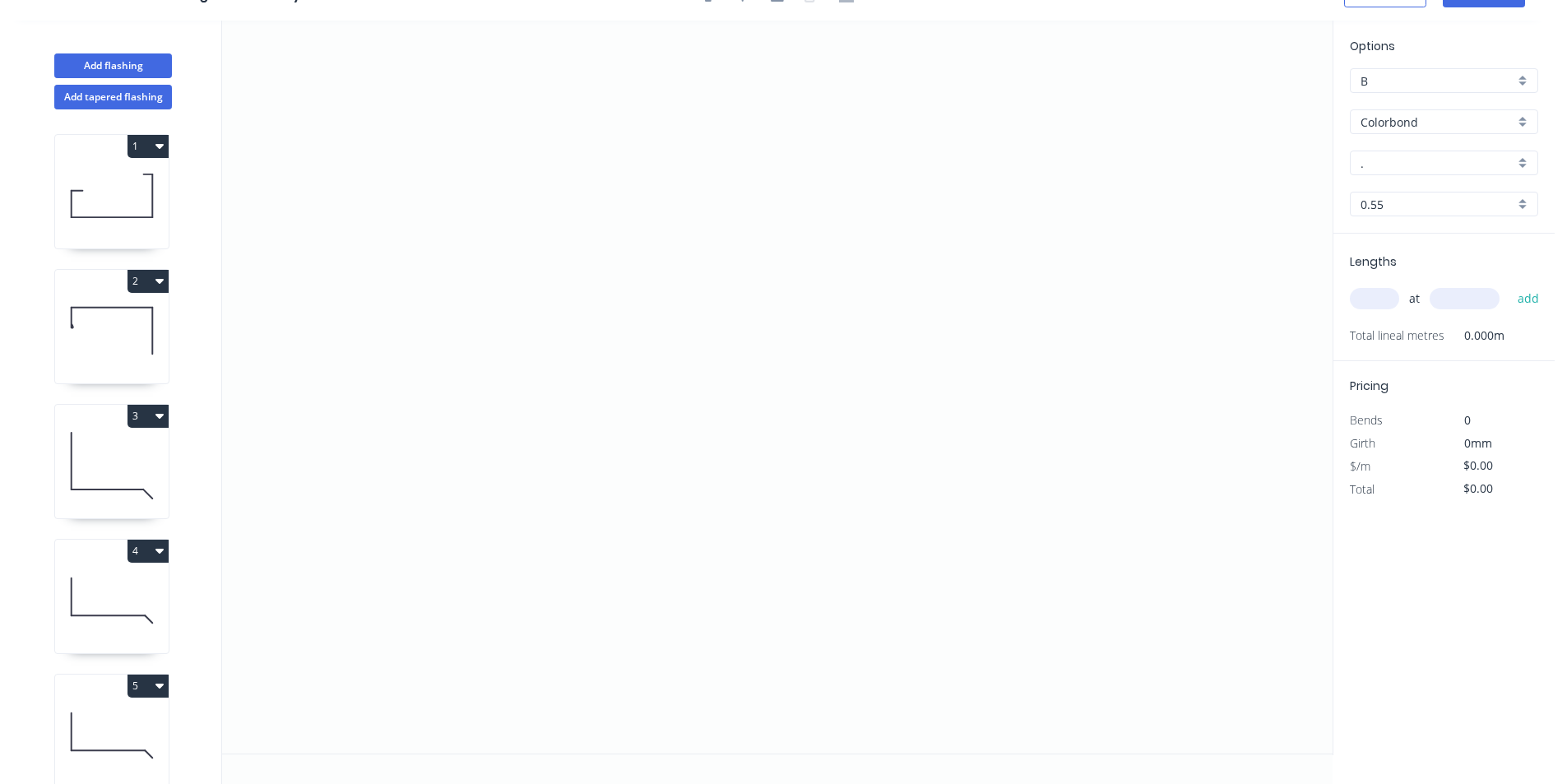
scroll to position [30, 0]
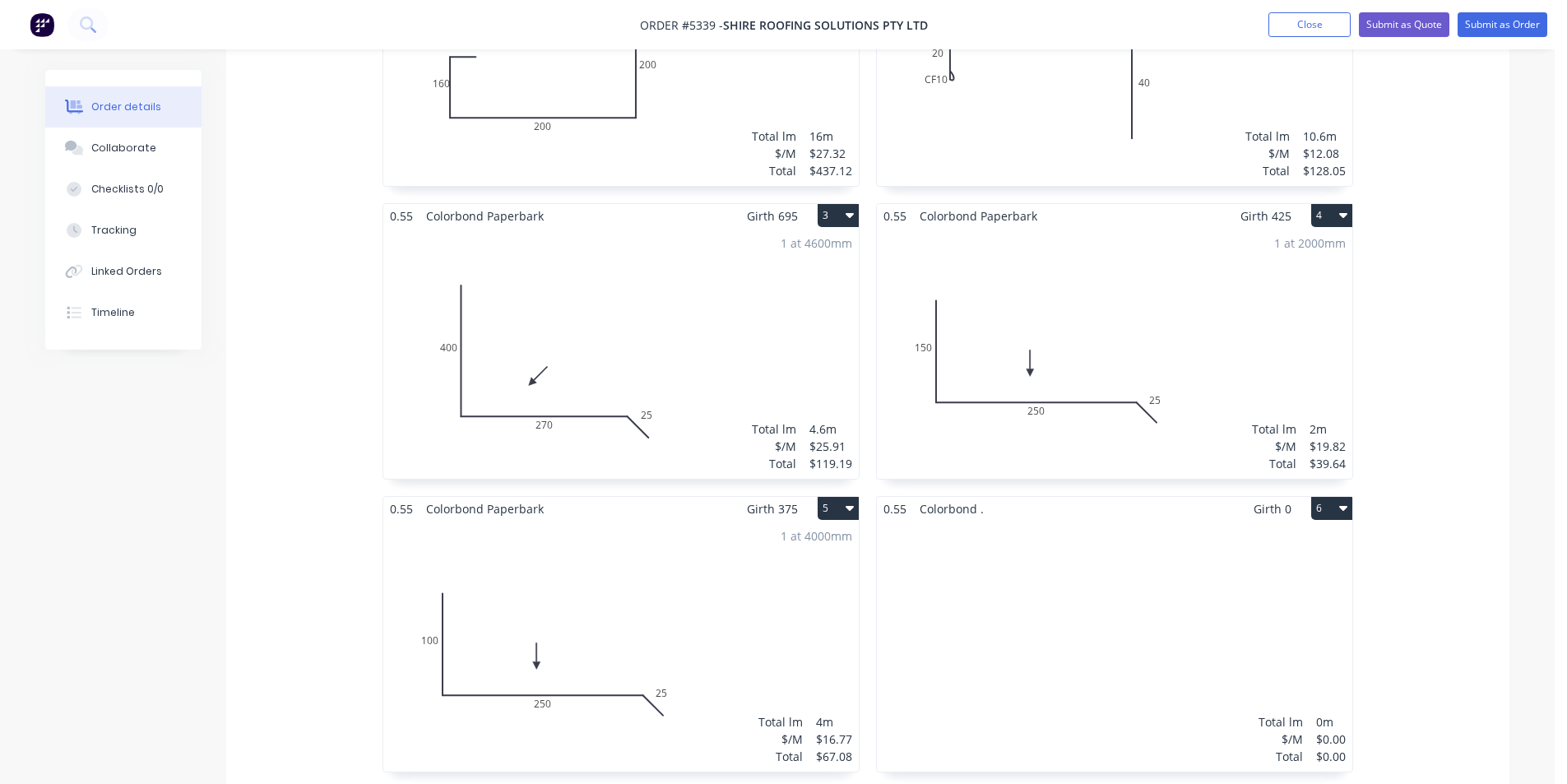
scroll to position [657, 0]
click at [1346, 498] on icon "button" at bounding box center [1344, 504] width 9 height 13
click at [1458, 356] on div "0.55 Colorbond Paperbark Girth 610 1 0 160 25 200 200 25 0 160 25 200 200 25 1 …" at bounding box center [868, 347] width 1284 height 879
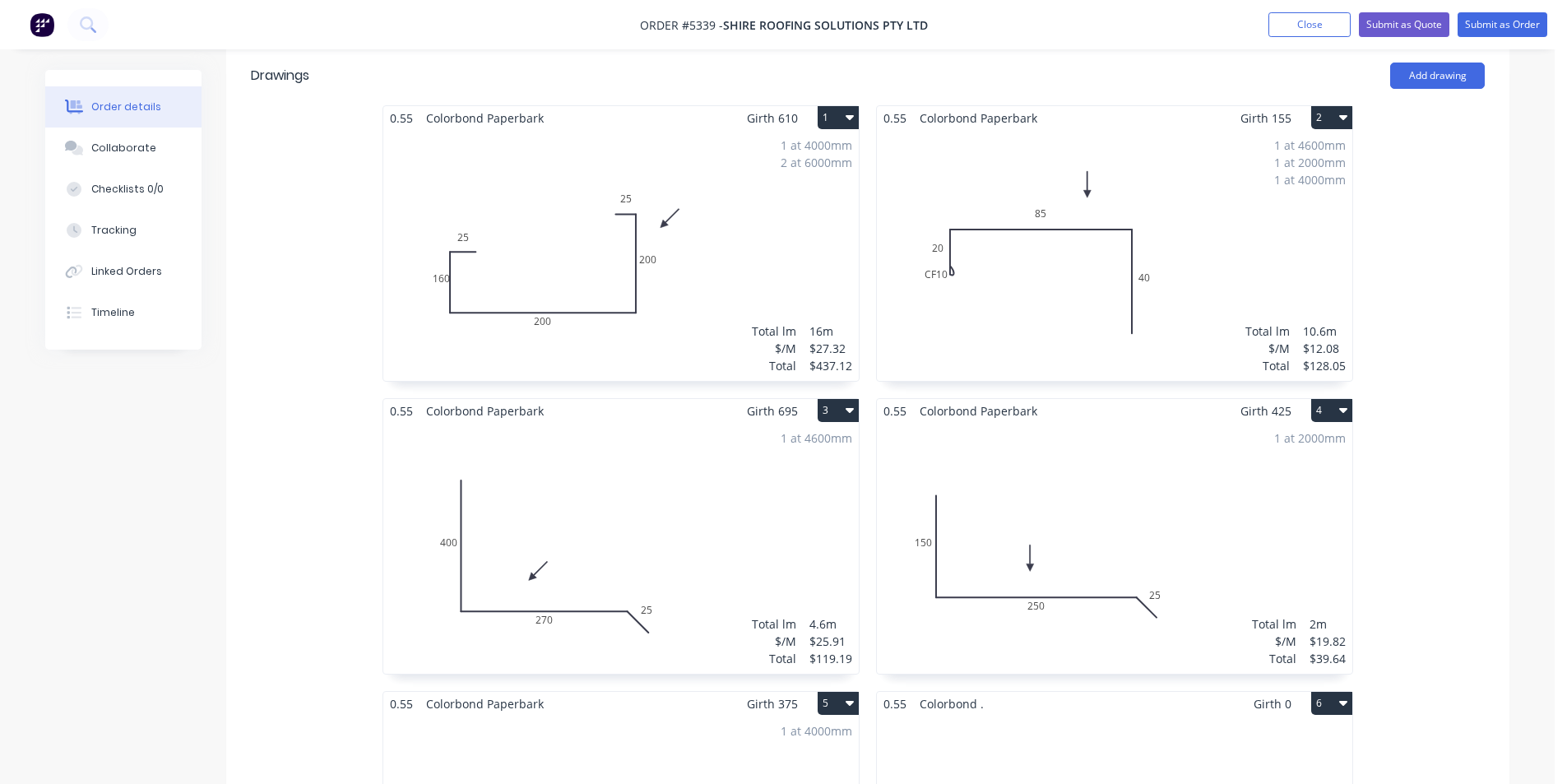
scroll to position [411, 0]
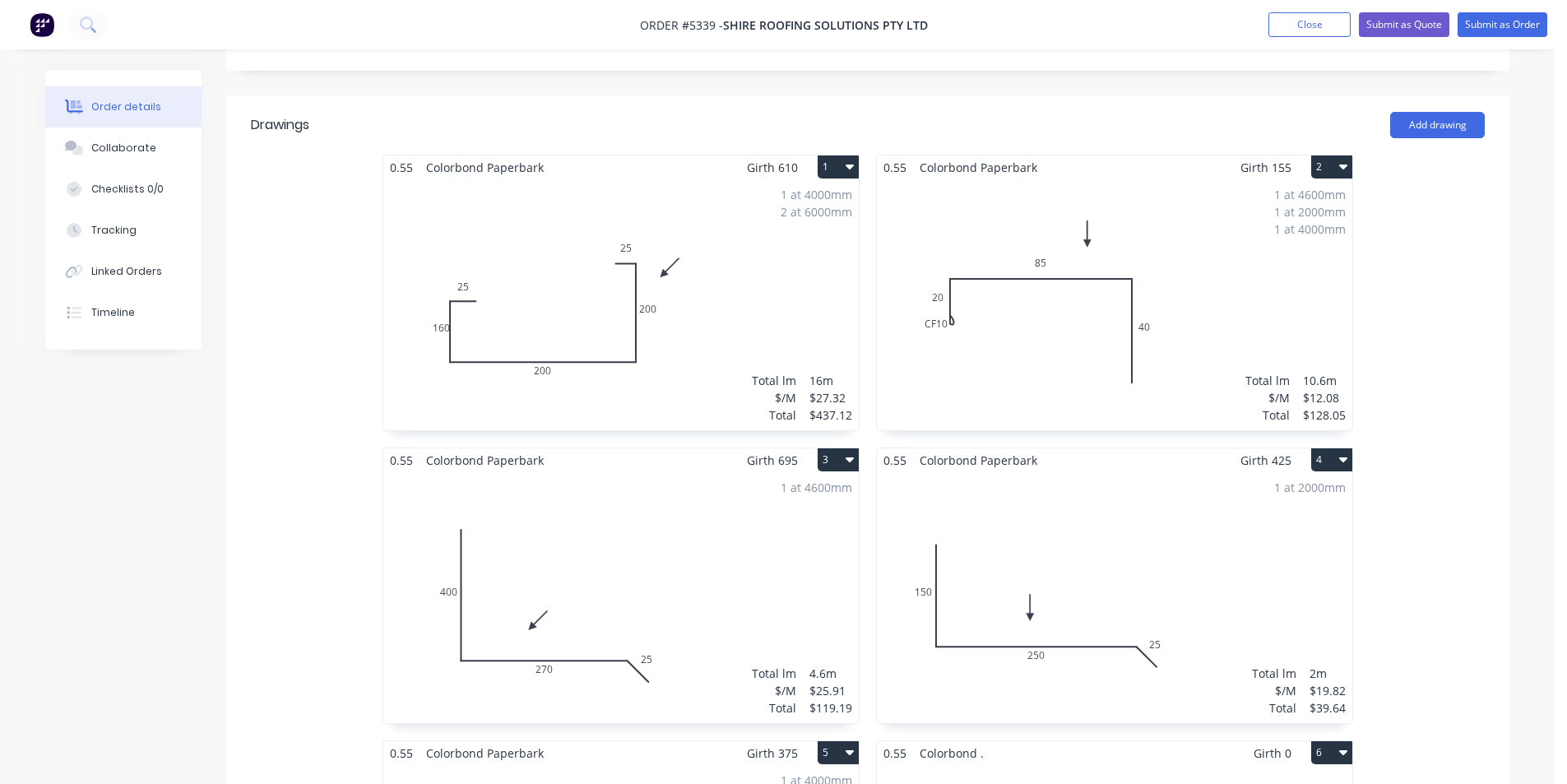
click at [1438, 552] on div "0.55 Colorbond Paperbark Girth 610 1 0 160 25 200 200 25 0 160 25 200 200 25 1 …" at bounding box center [868, 594] width 1284 height 879
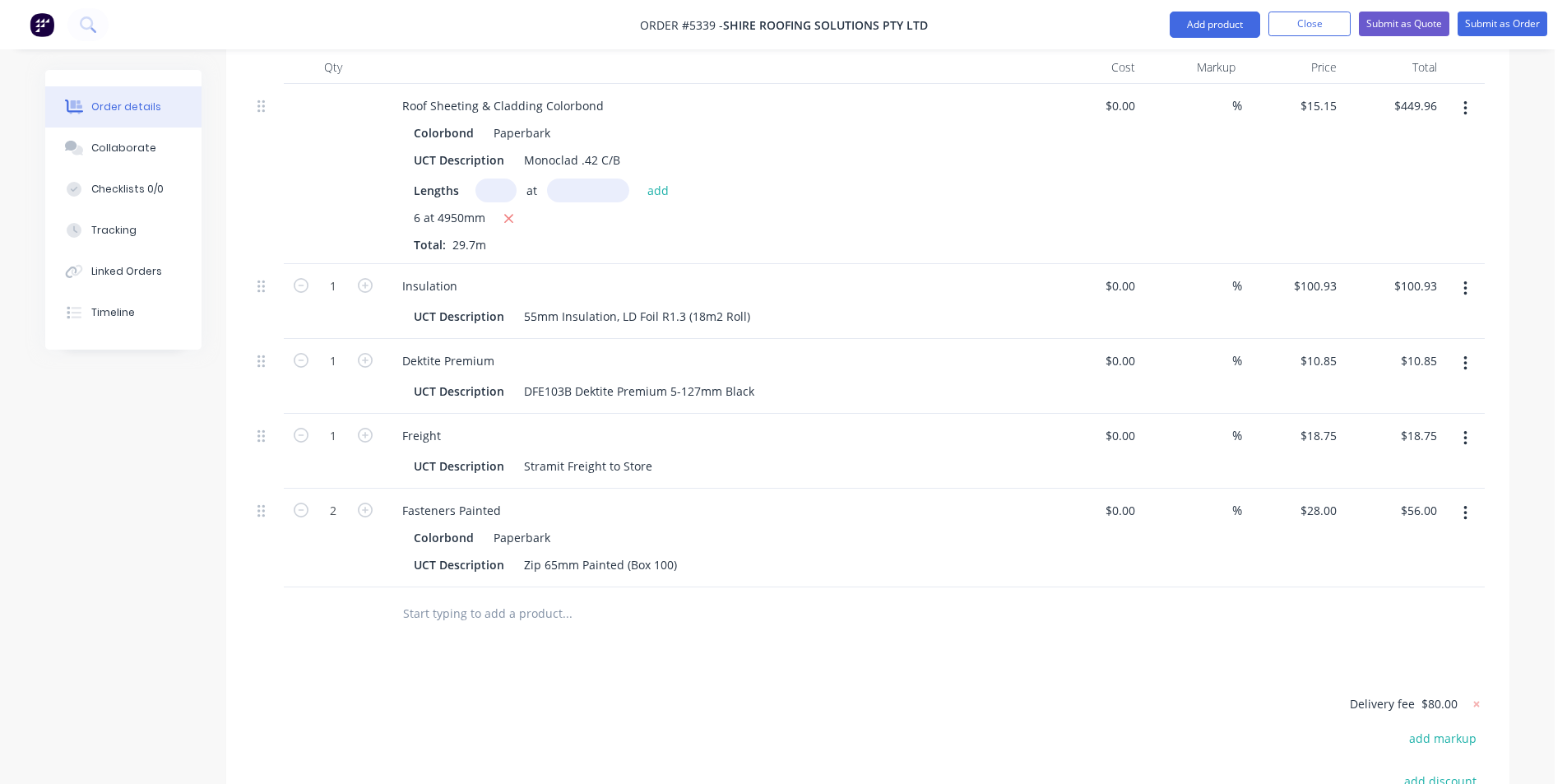
scroll to position [1480, 0]
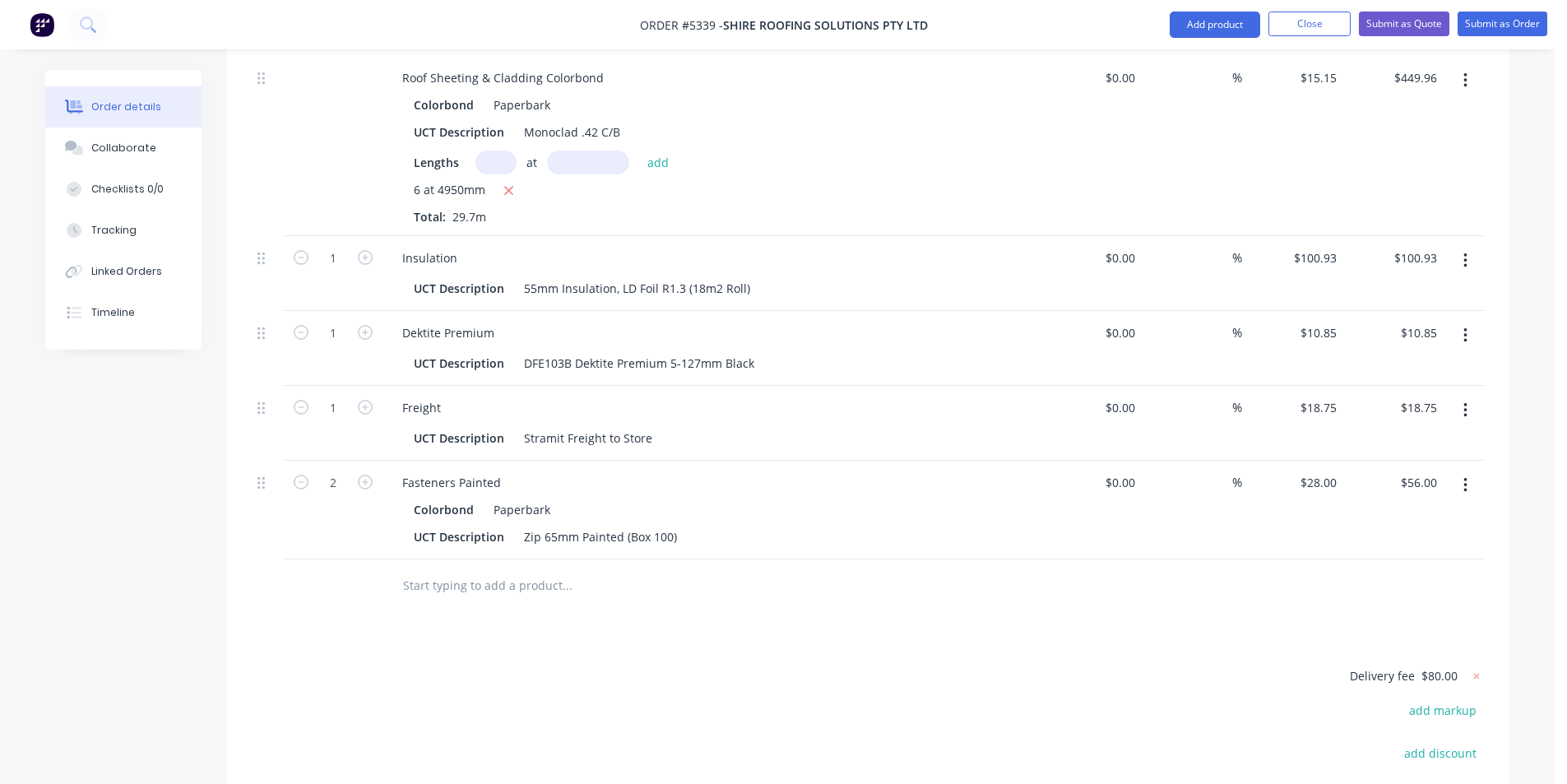
click at [487, 569] on input "text" at bounding box center [567, 585] width 329 height 33
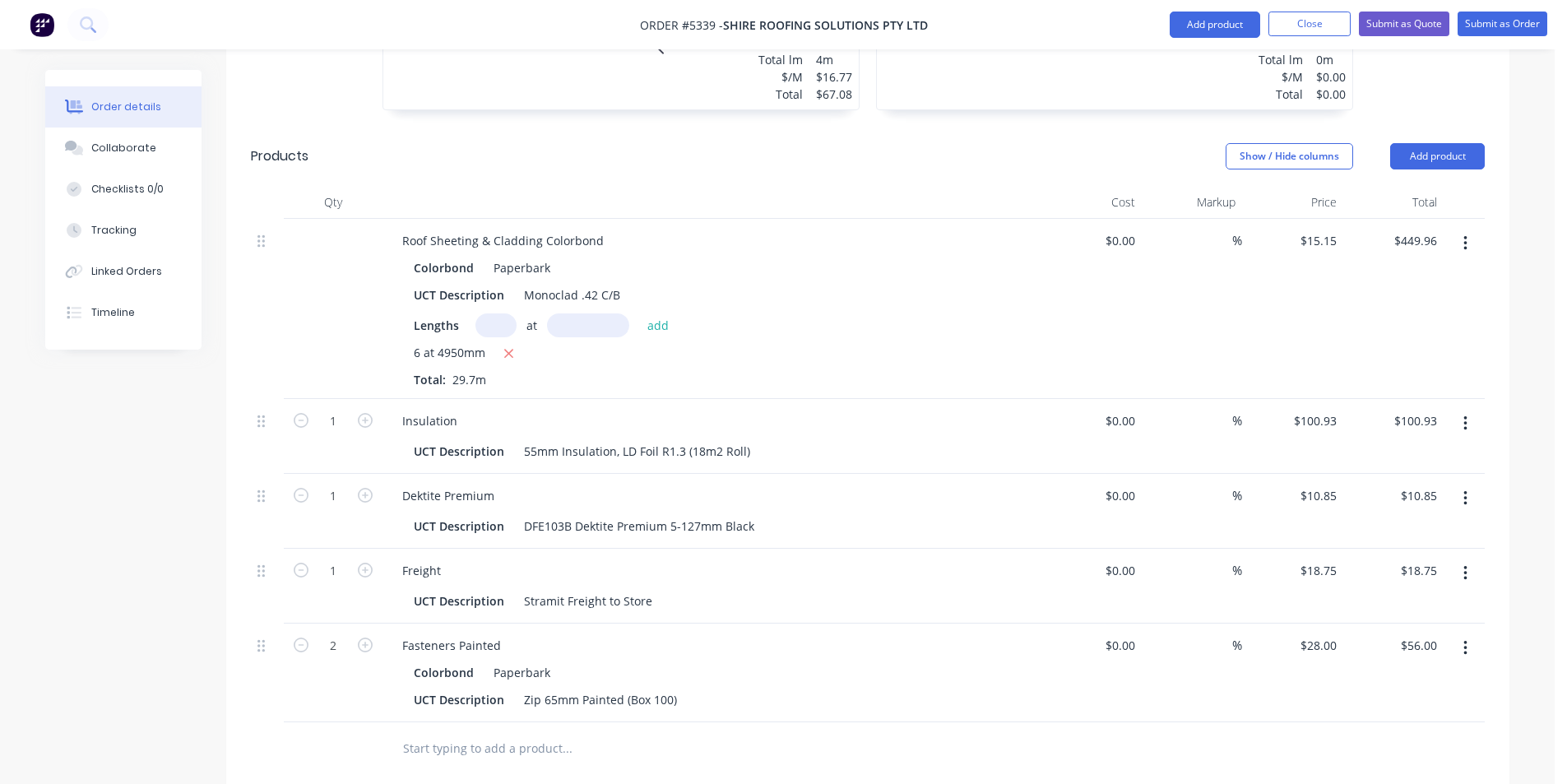
scroll to position [1316, 0]
click at [1434, 145] on button "Add product" at bounding box center [1438, 157] width 95 height 27
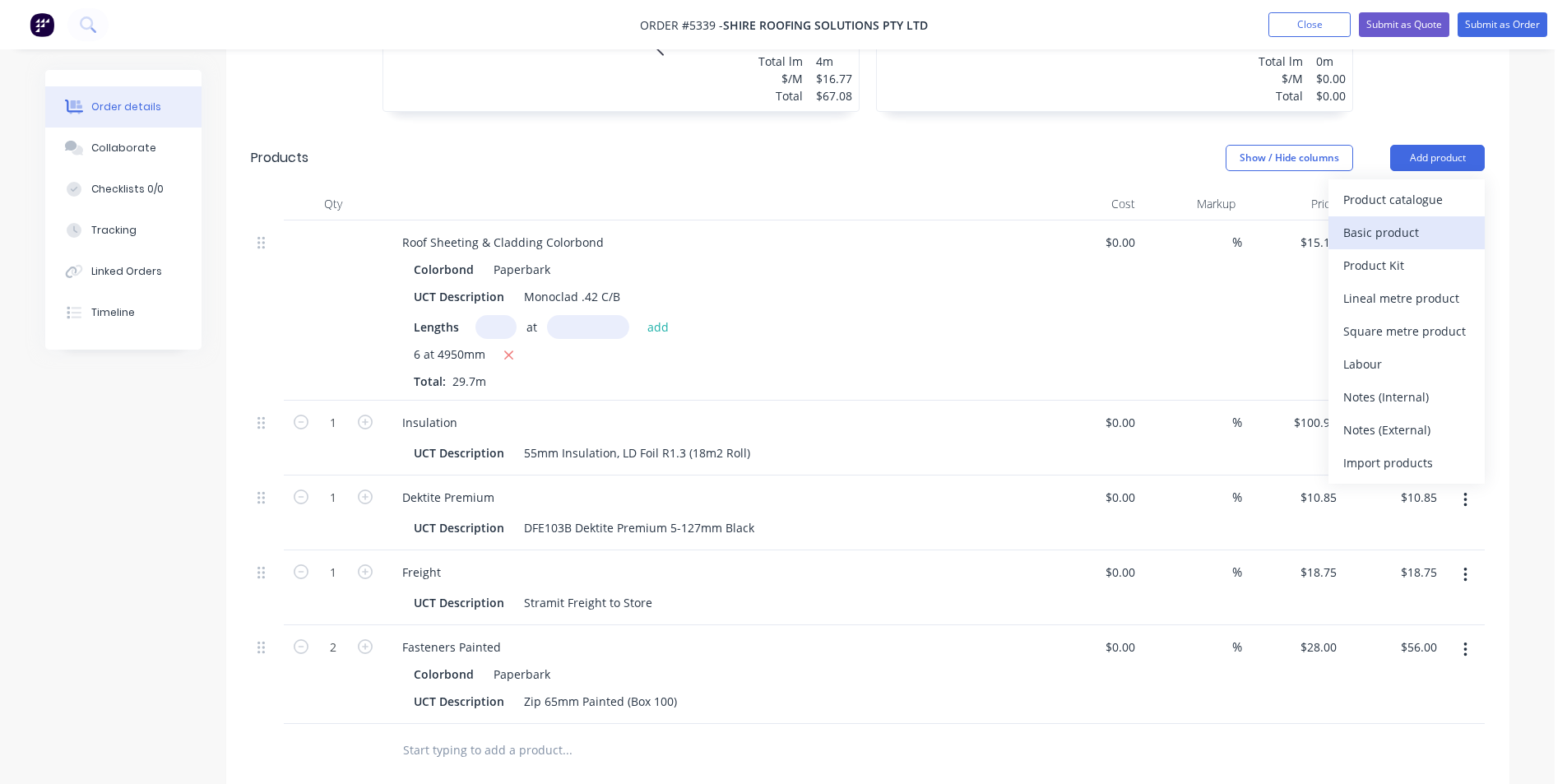
click at [1403, 220] on div "Basic product" at bounding box center [1406, 232] width 127 height 24
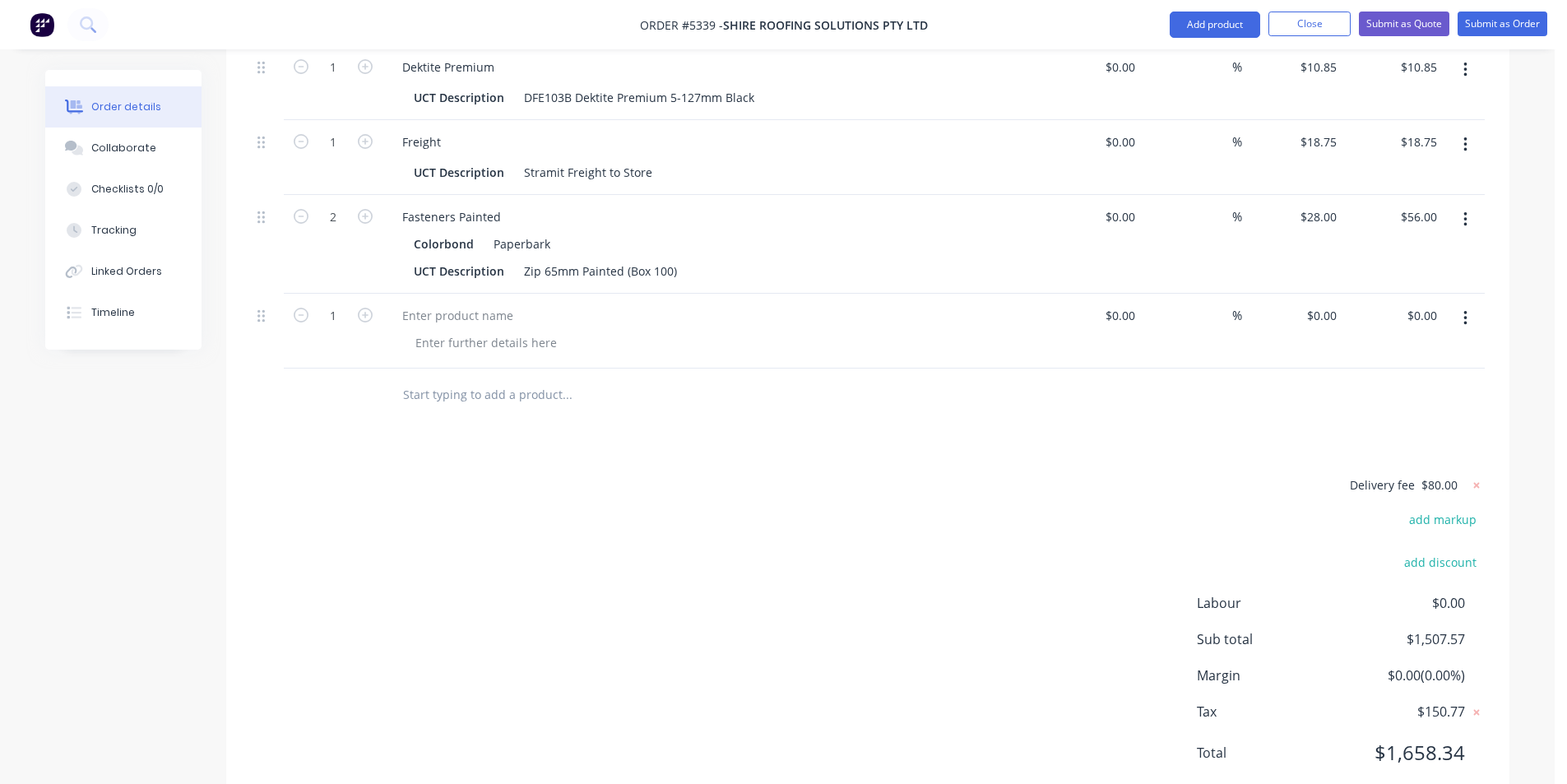
scroll to position [1750, 0]
click at [468, 300] on div at bounding box center [458, 312] width 138 height 24
click at [449, 327] on div at bounding box center [486, 339] width 168 height 24
click at [502, 300] on div "Custom Downpipe" at bounding box center [453, 312] width 127 height 24
click at [619, 375] on input "text" at bounding box center [567, 392] width 329 height 33
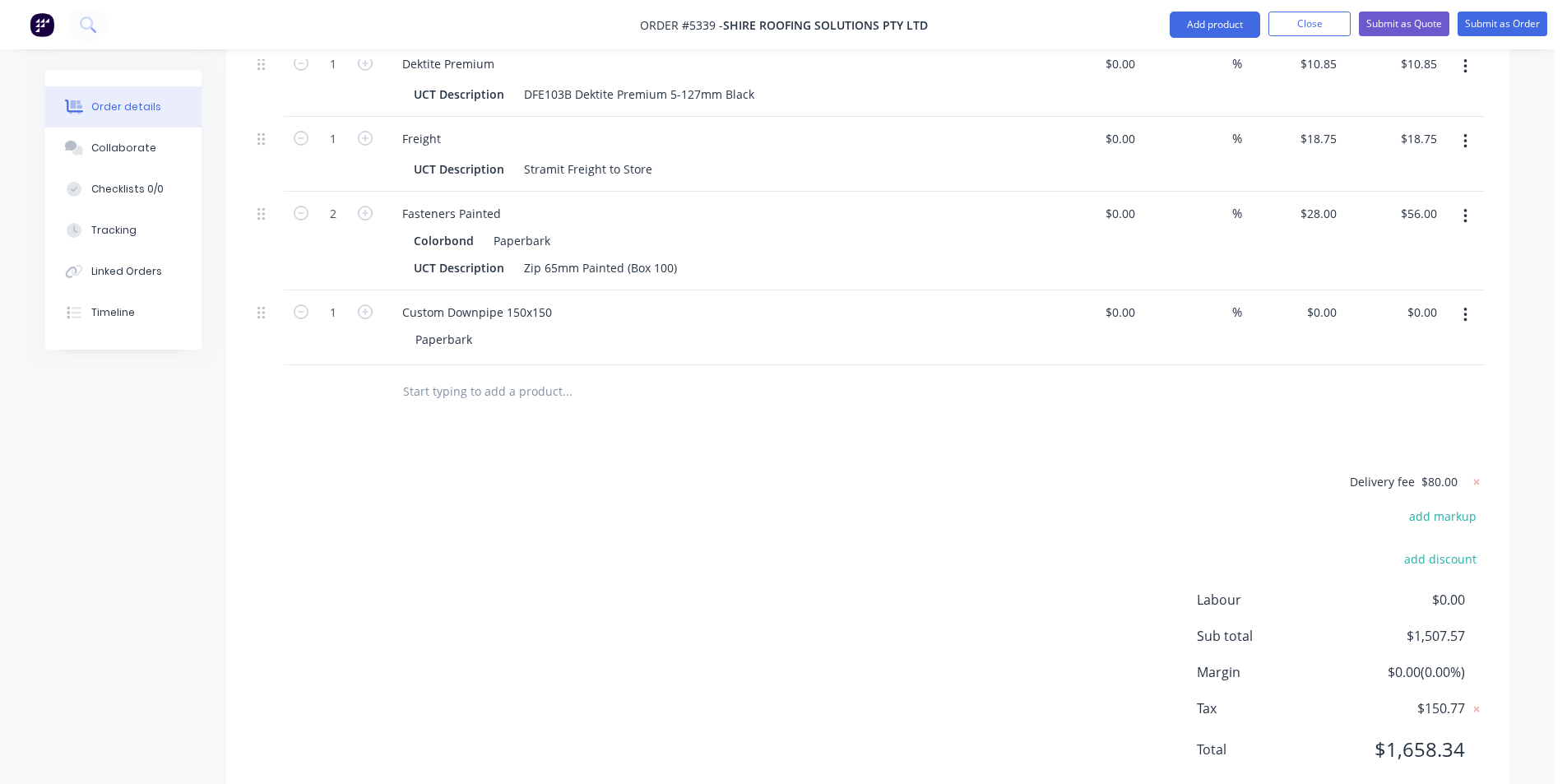
click at [503, 327] on div "Paperbark" at bounding box center [718, 339] width 632 height 24
click at [464, 327] on div "Paperbark" at bounding box center [443, 339] width 84 height 24
click at [480, 327] on div "Paperbark" at bounding box center [443, 339] width 84 height 24
drag, startPoint x: 554, startPoint y: 266, endPoint x: 449, endPoint y: 280, distance: 105.9
click at [449, 290] on div "Custom Downpipe 150x150 Paperbark" at bounding box center [711, 327] width 658 height 75
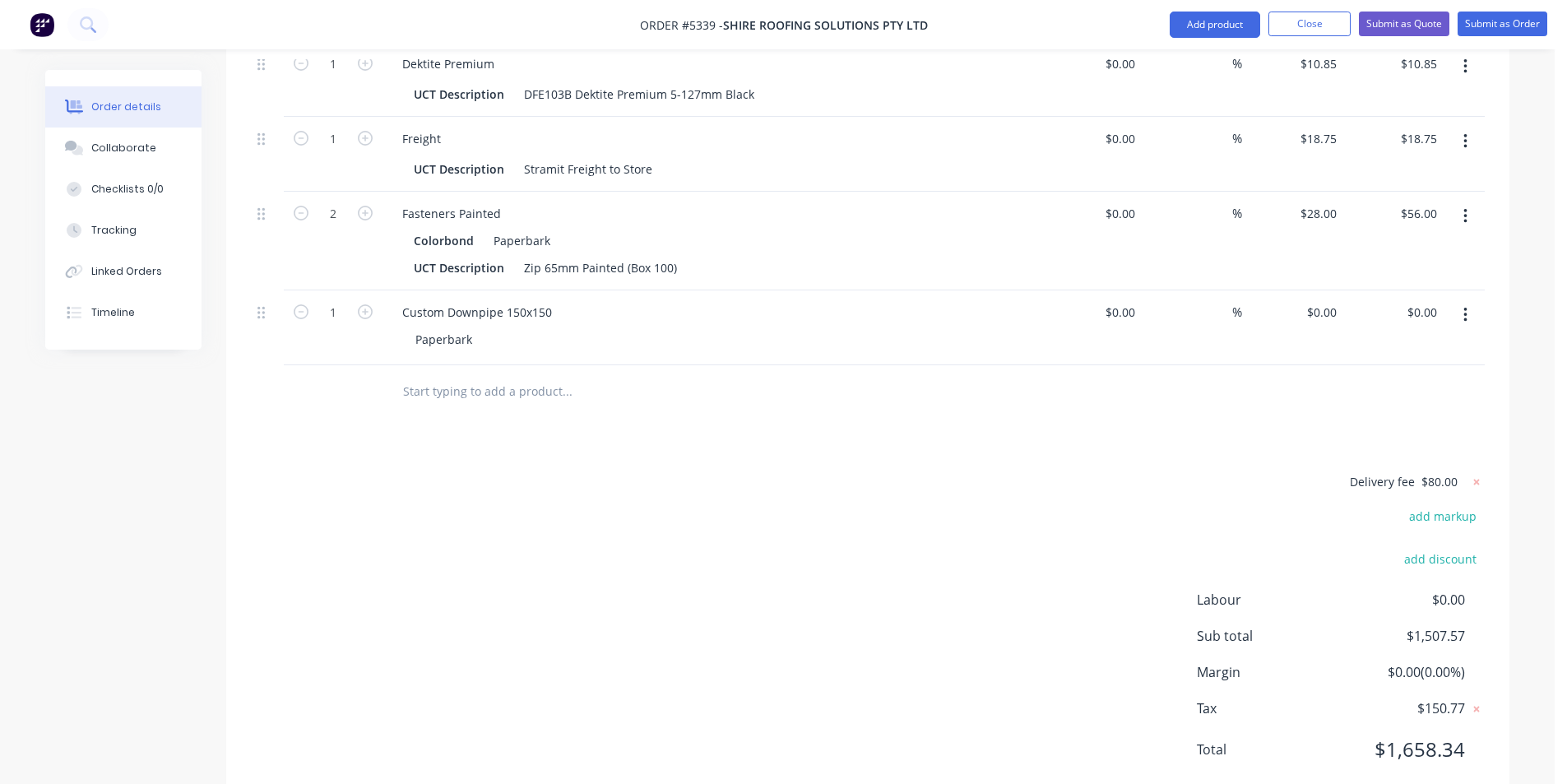
click at [528, 375] on input "text" at bounding box center [567, 392] width 329 height 33
click at [1470, 300] on button "button" at bounding box center [1465, 315] width 39 height 29
click at [498, 375] on input "text" at bounding box center [567, 392] width 329 height 33
click at [494, 375] on input "text" at bounding box center [567, 392] width 329 height 33
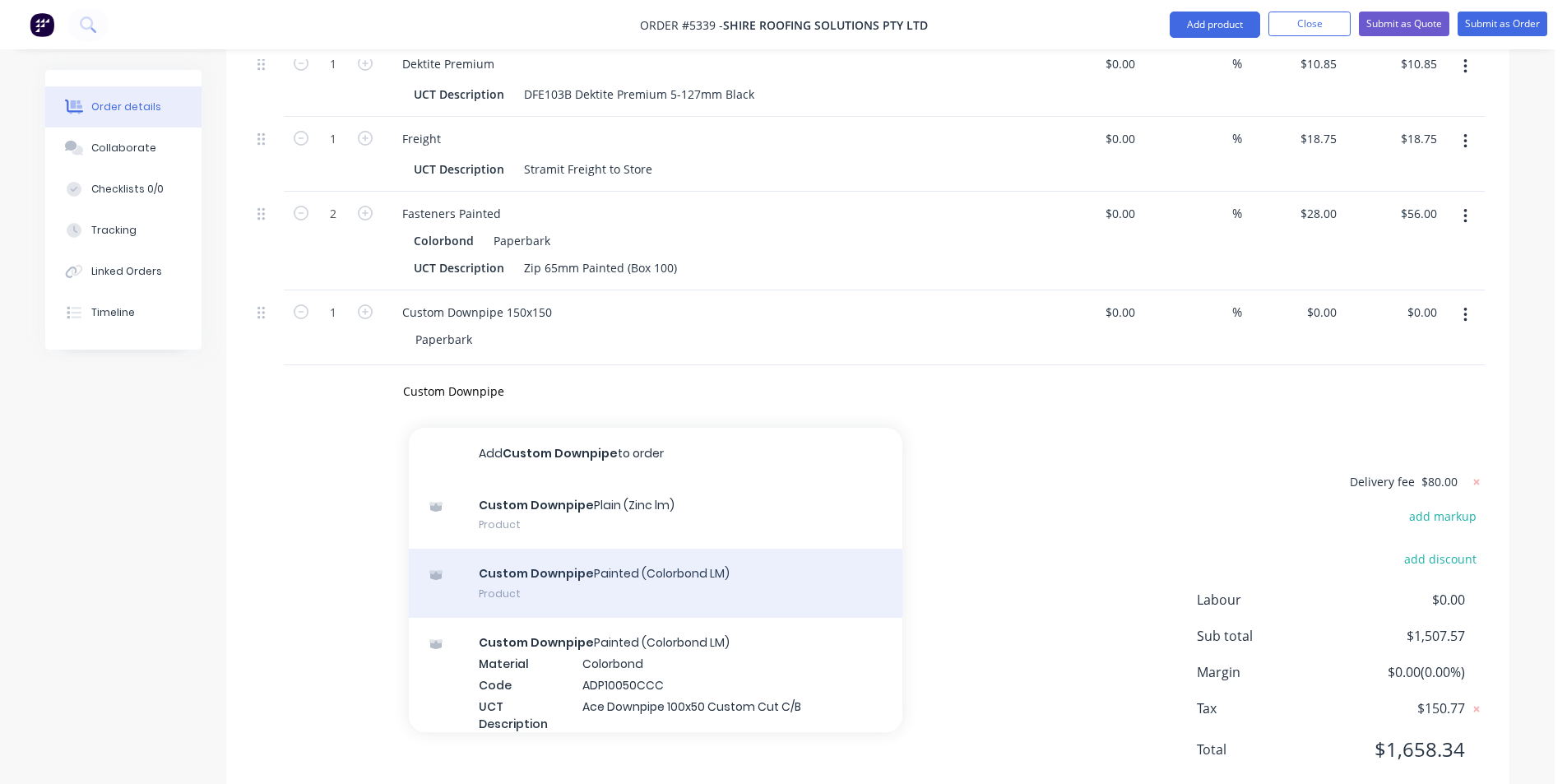
click at [737, 548] on div "Custom Downpipe Painted (Colorbond LM) Product" at bounding box center [655, 583] width 493 height 69
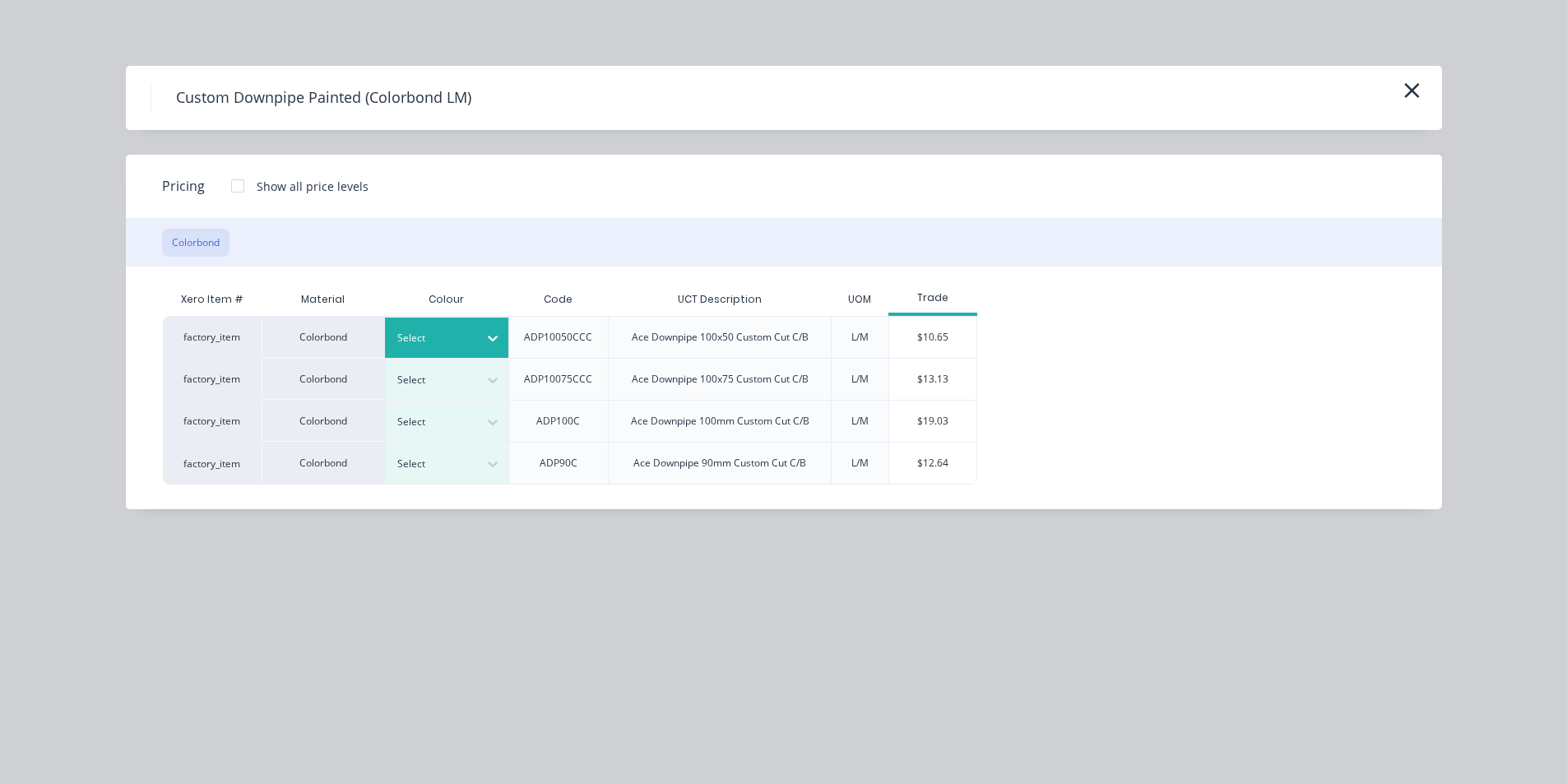
click at [470, 330] on div at bounding box center [435, 337] width 74 height 18
click at [941, 336] on div "$10.65" at bounding box center [933, 337] width 88 height 41
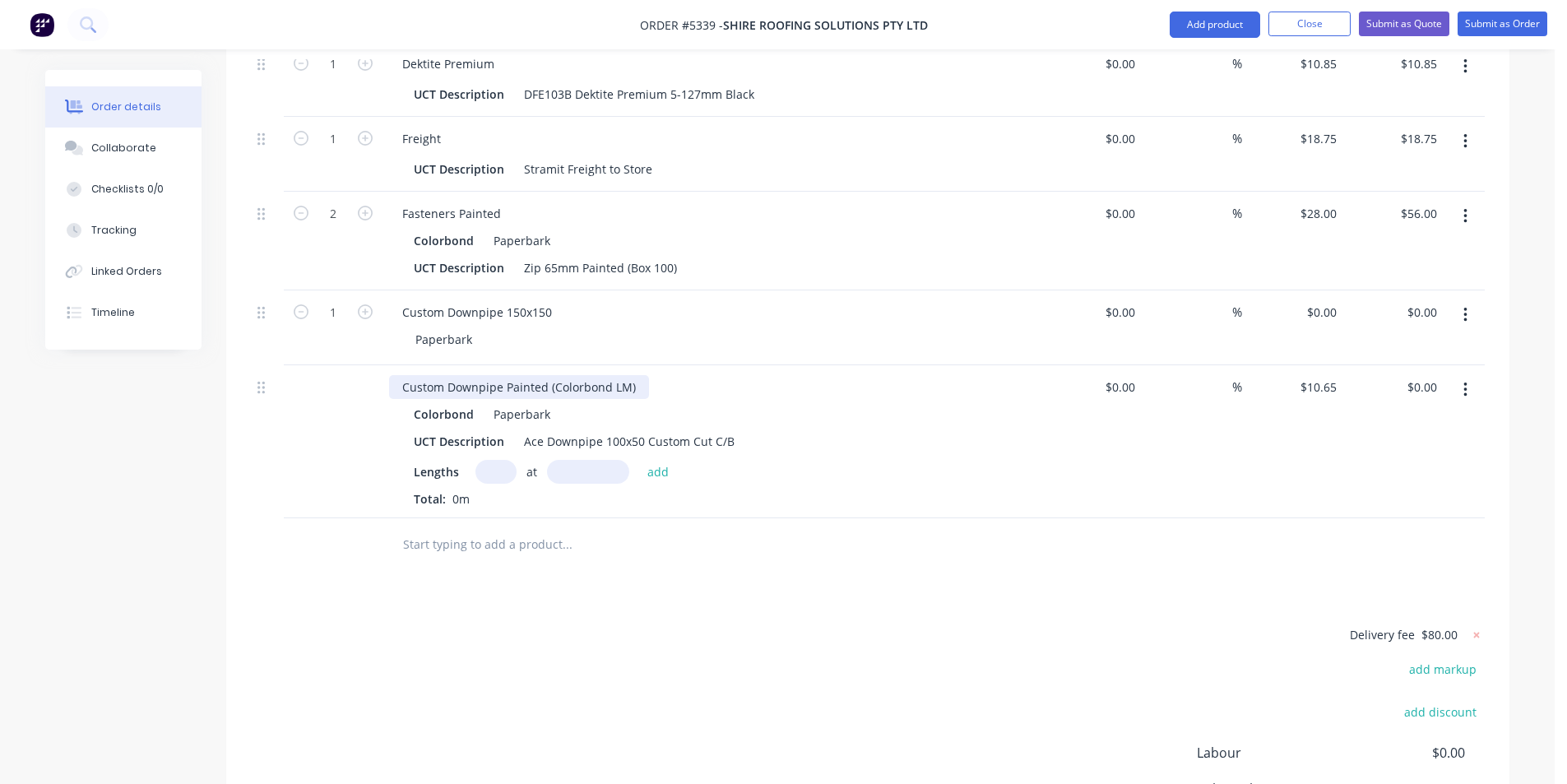
click at [547, 375] on div "Custom Downpipe Painted (Colorbond LM)" at bounding box center [519, 387] width 260 height 24
click at [633, 375] on div "Custom Downpipe Painted (Colorbond LM)" at bounding box center [519, 387] width 260 height 24
click at [636, 429] on div "Ace Downpipe 100x50 Custom Cut C/B" at bounding box center [629, 441] width 224 height 24
drag, startPoint x: 732, startPoint y: 396, endPoint x: 520, endPoint y: 398, distance: 212.0
click at [520, 429] on div "Ace Downpipe 100x50 Custom Cut C/B" at bounding box center [629, 441] width 224 height 24
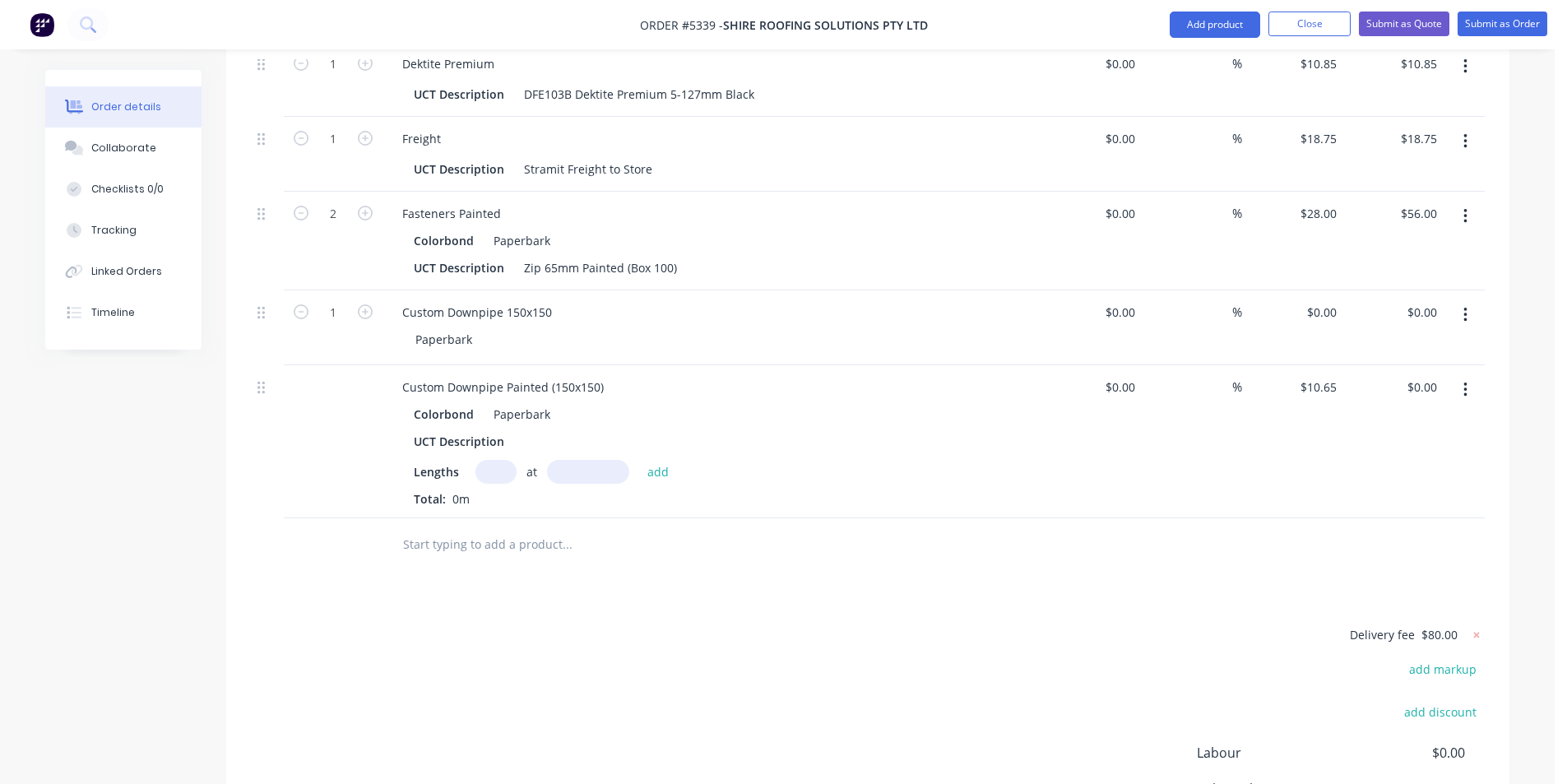
click at [491, 460] on input "text" at bounding box center [496, 472] width 41 height 24
click at [665, 460] on button "add" at bounding box center [659, 471] width 39 height 22
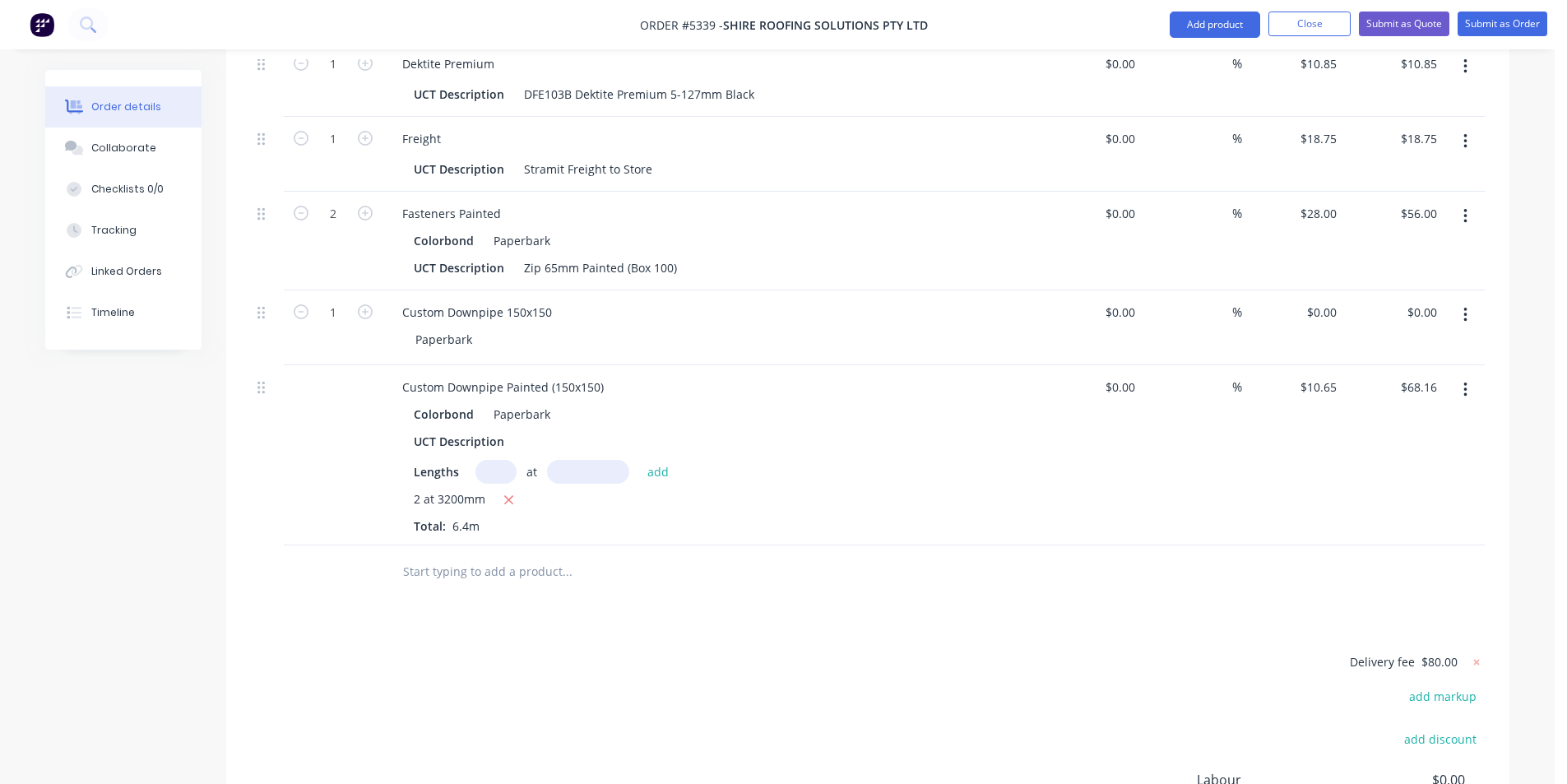
click at [1464, 306] on icon "button" at bounding box center [1465, 314] width 4 height 18
drag, startPoint x: 1378, startPoint y: 404, endPoint x: 1366, endPoint y: 412, distance: 14.4
click at [1376, 445] on div "Delete" at bounding box center [1406, 457] width 127 height 24
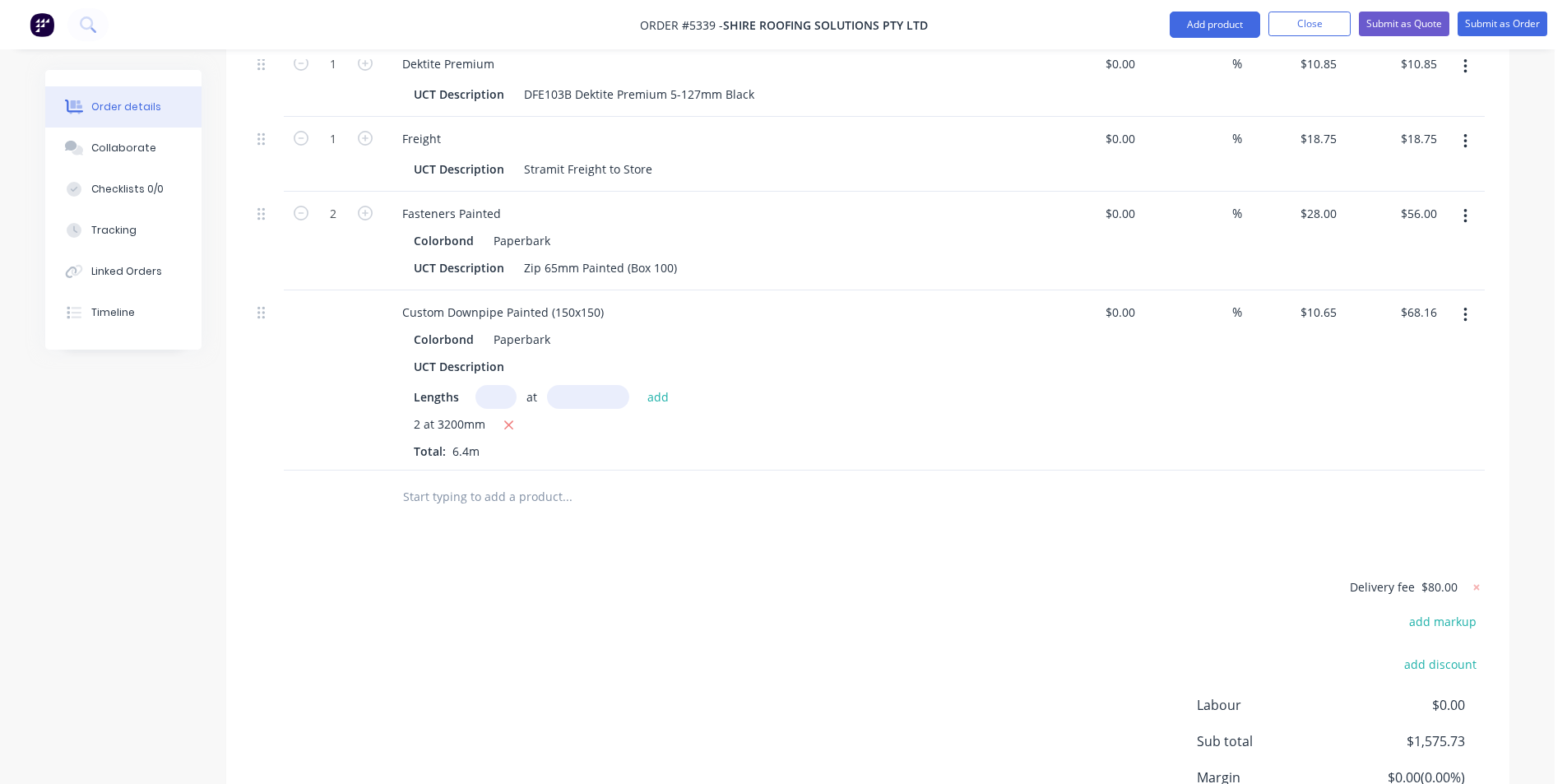
click at [500, 480] on input "text" at bounding box center [567, 497] width 329 height 33
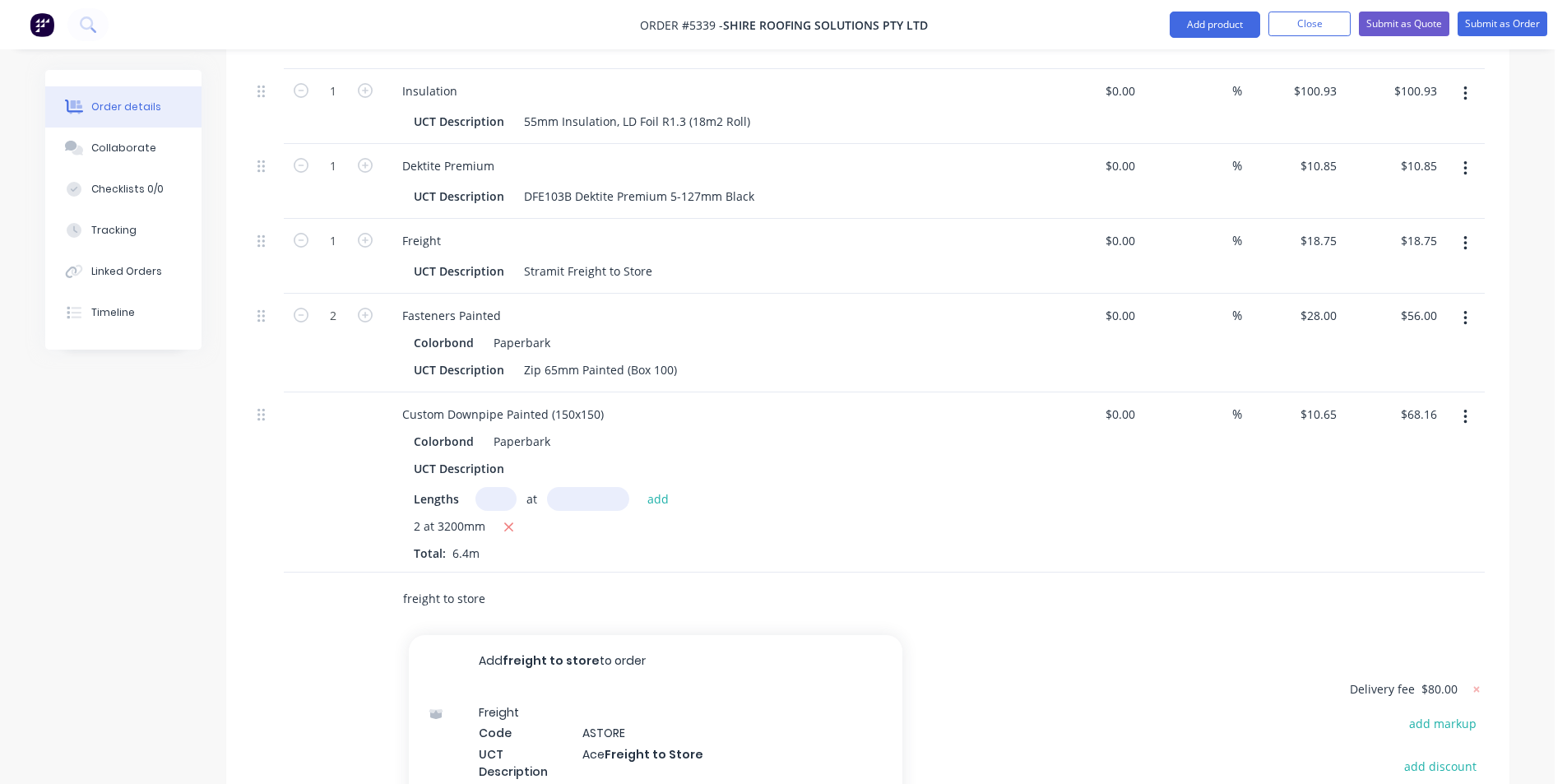
scroll to position [1584, 0]
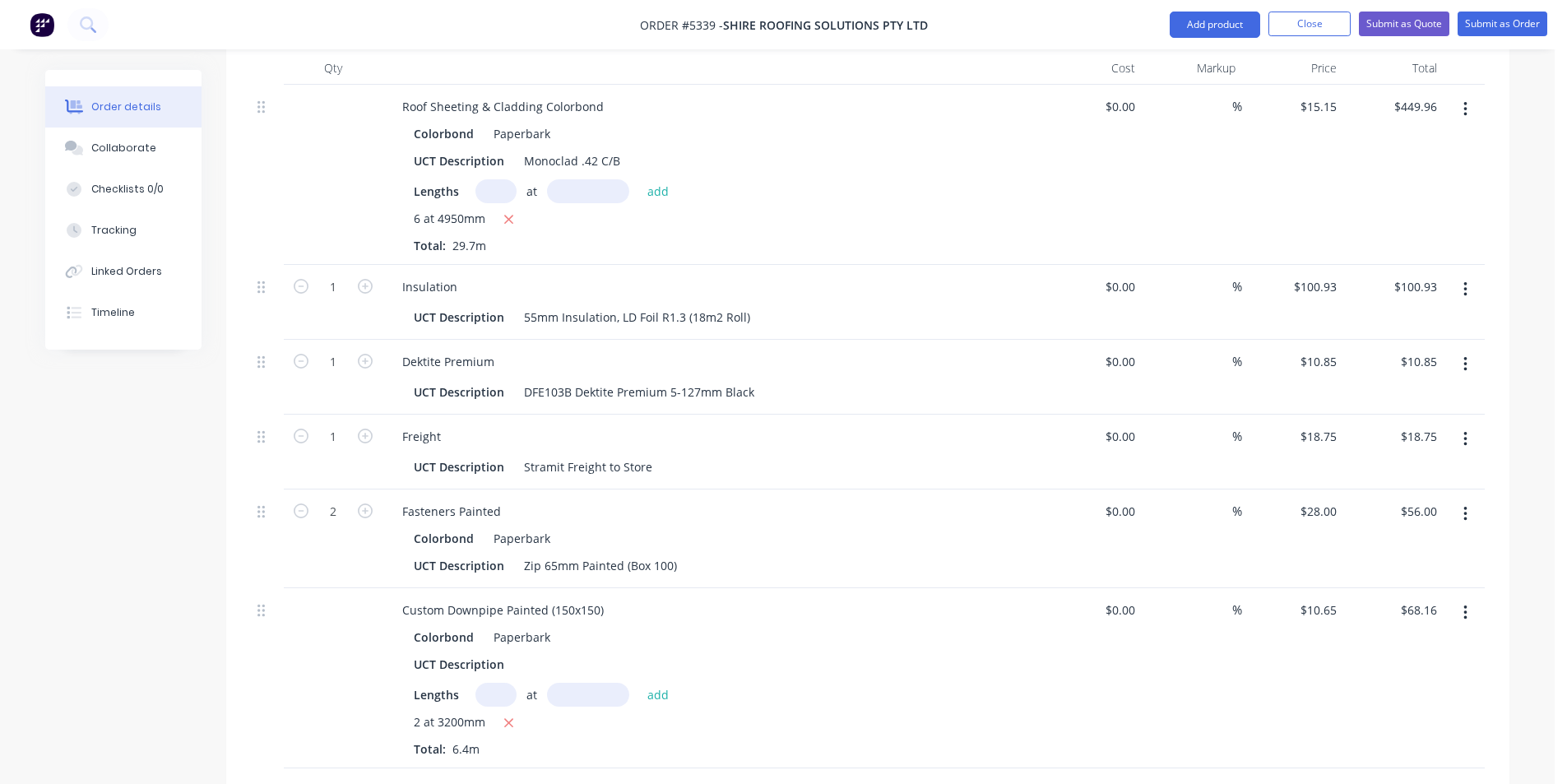
scroll to position [1256, 0]
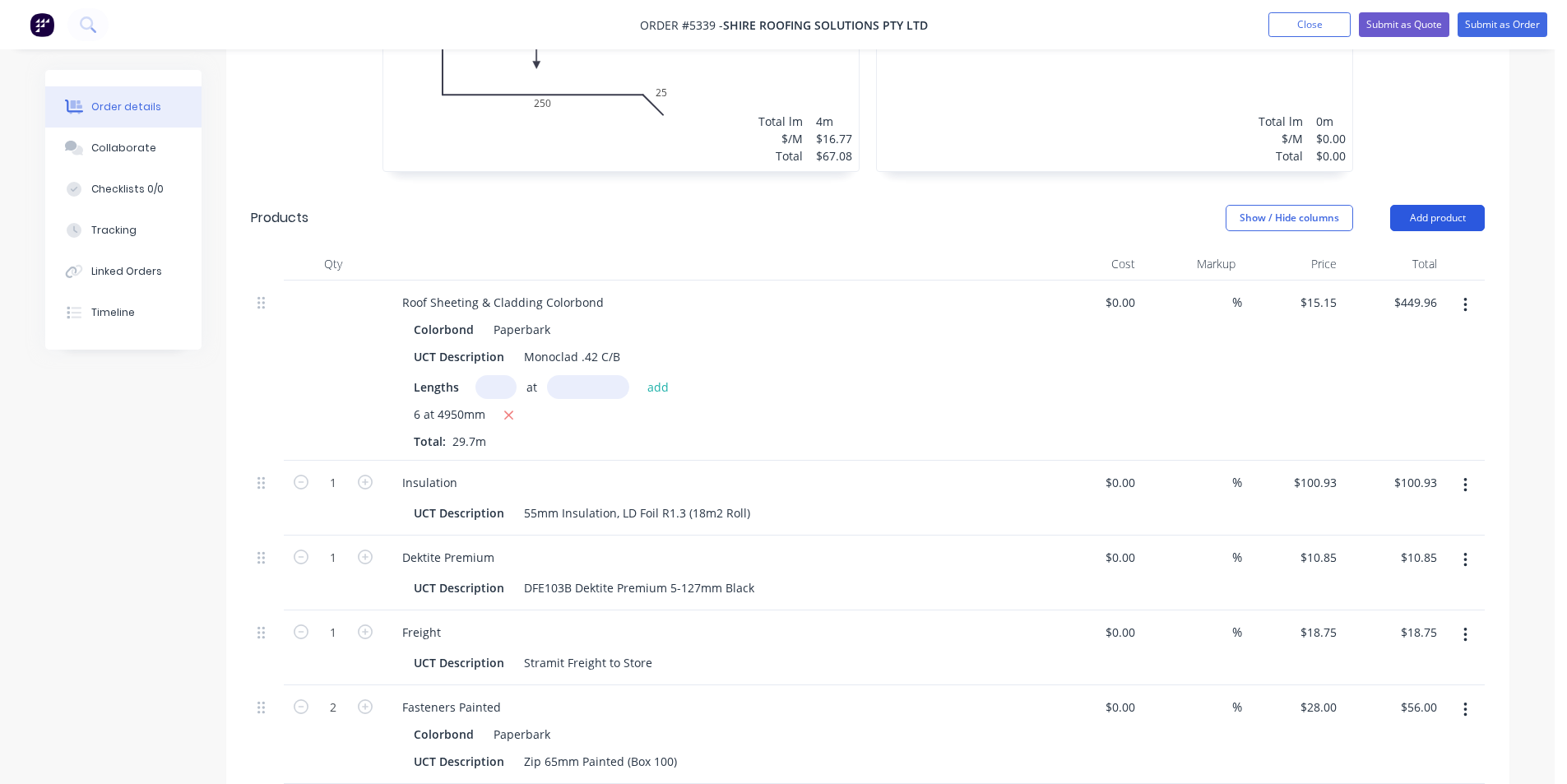
click at [1448, 205] on button "Add product" at bounding box center [1438, 218] width 95 height 27
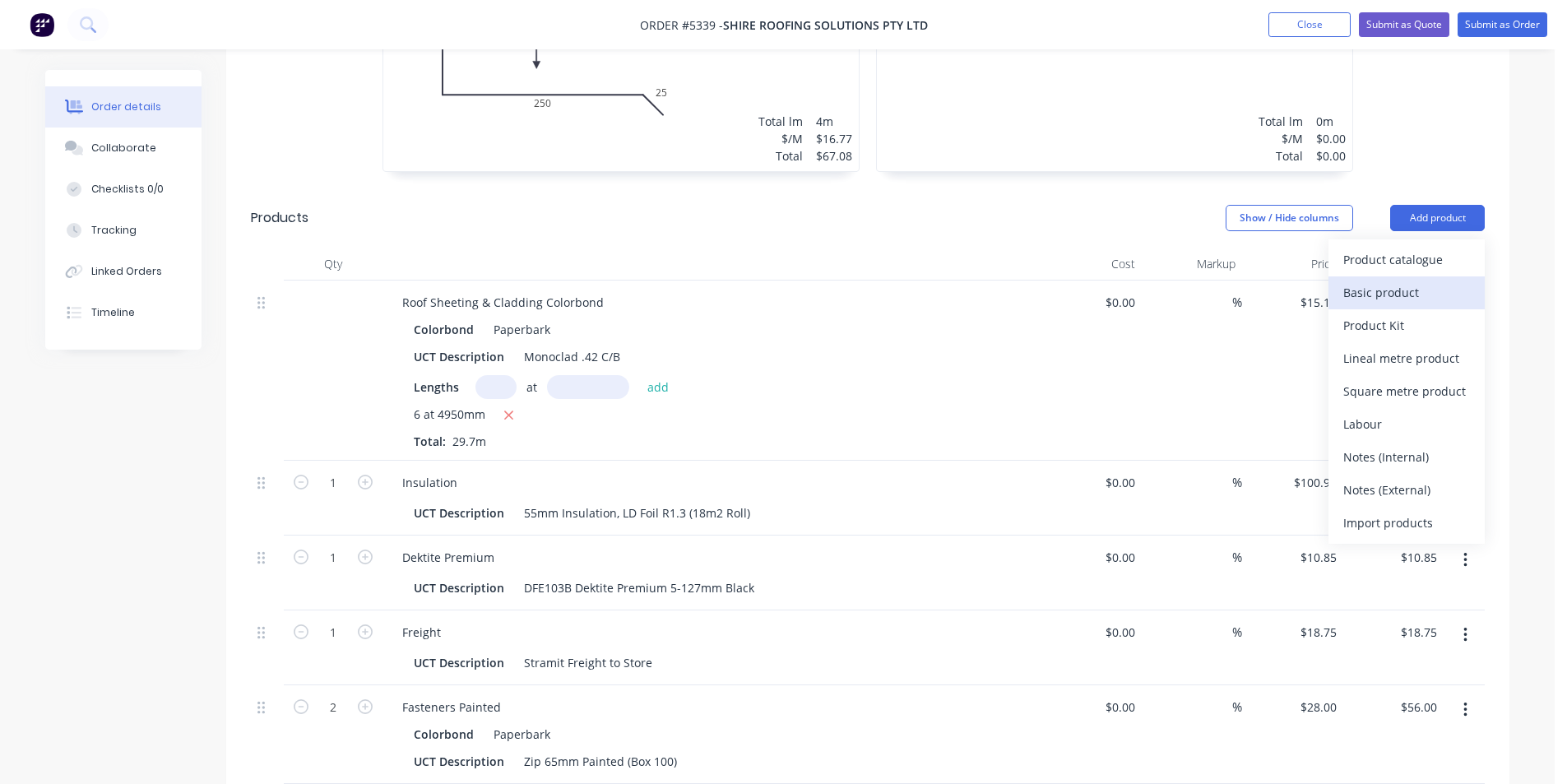
click at [1418, 281] on div "Basic product" at bounding box center [1406, 293] width 127 height 24
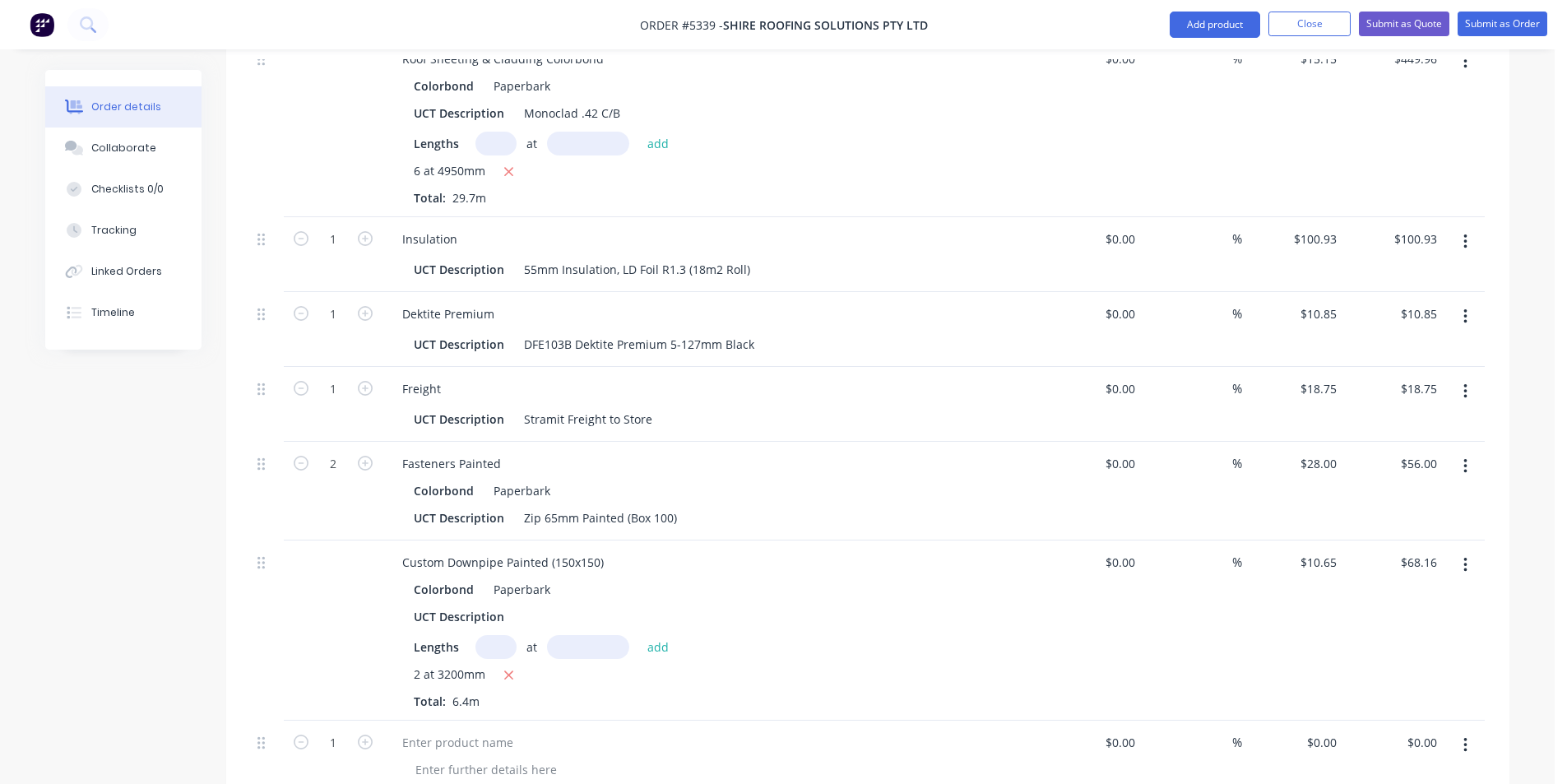
scroll to position [1914, 0]
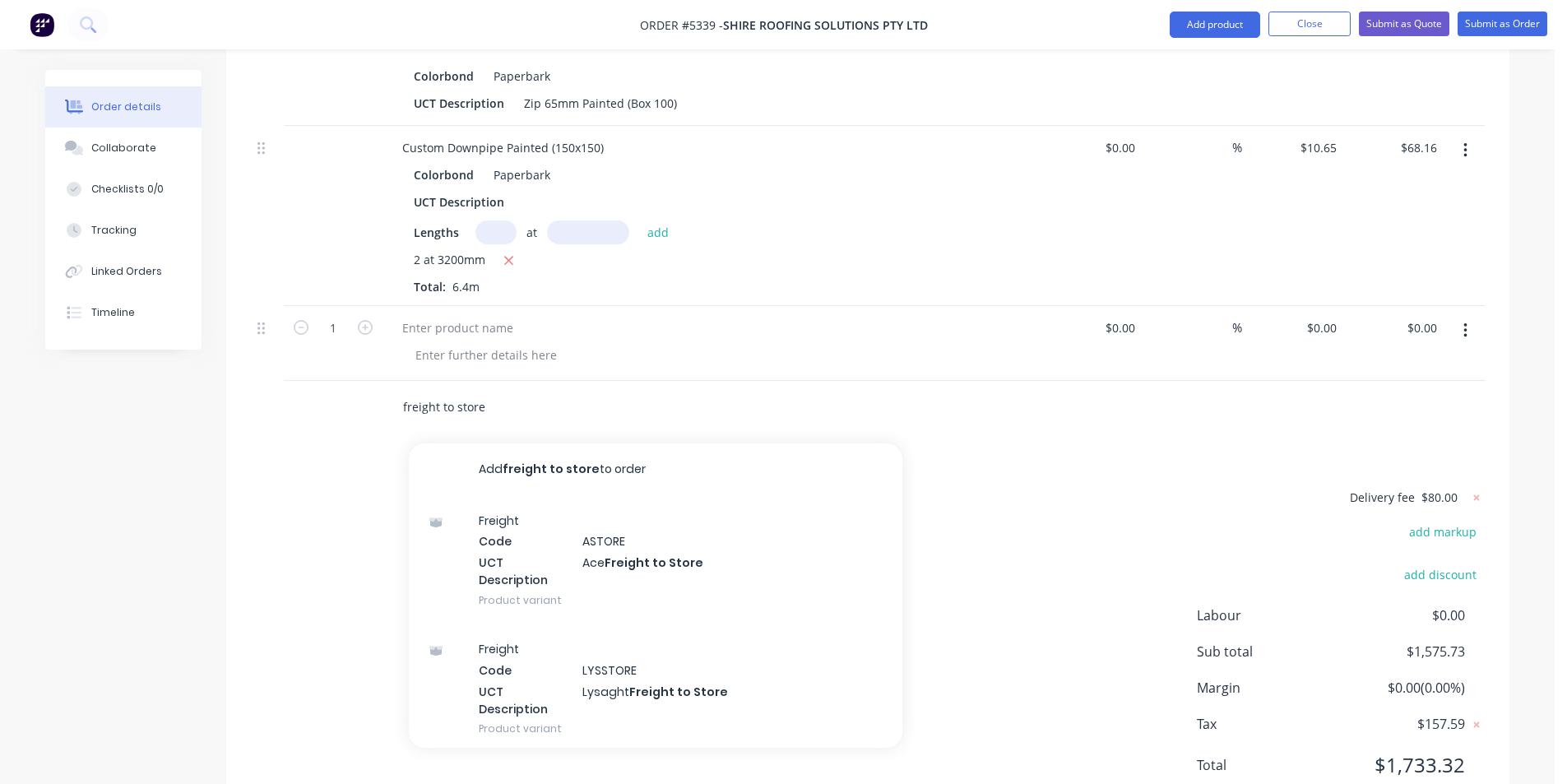
click at [573, 391] on input "freight to store" at bounding box center [567, 407] width 329 height 33
drag, startPoint x: 559, startPoint y: 367, endPoint x: 513, endPoint y: 361, distance: 46.4
click at [514, 391] on input "freight to store" at bounding box center [567, 407] width 329 height 33
drag, startPoint x: 502, startPoint y: 367, endPoint x: 280, endPoint y: 365, distance: 222.0
click at [281, 380] on div "freight to store Add freight to store to order Freight Code ASTORE UCT Descript…" at bounding box center [867, 407] width 1234 height 53
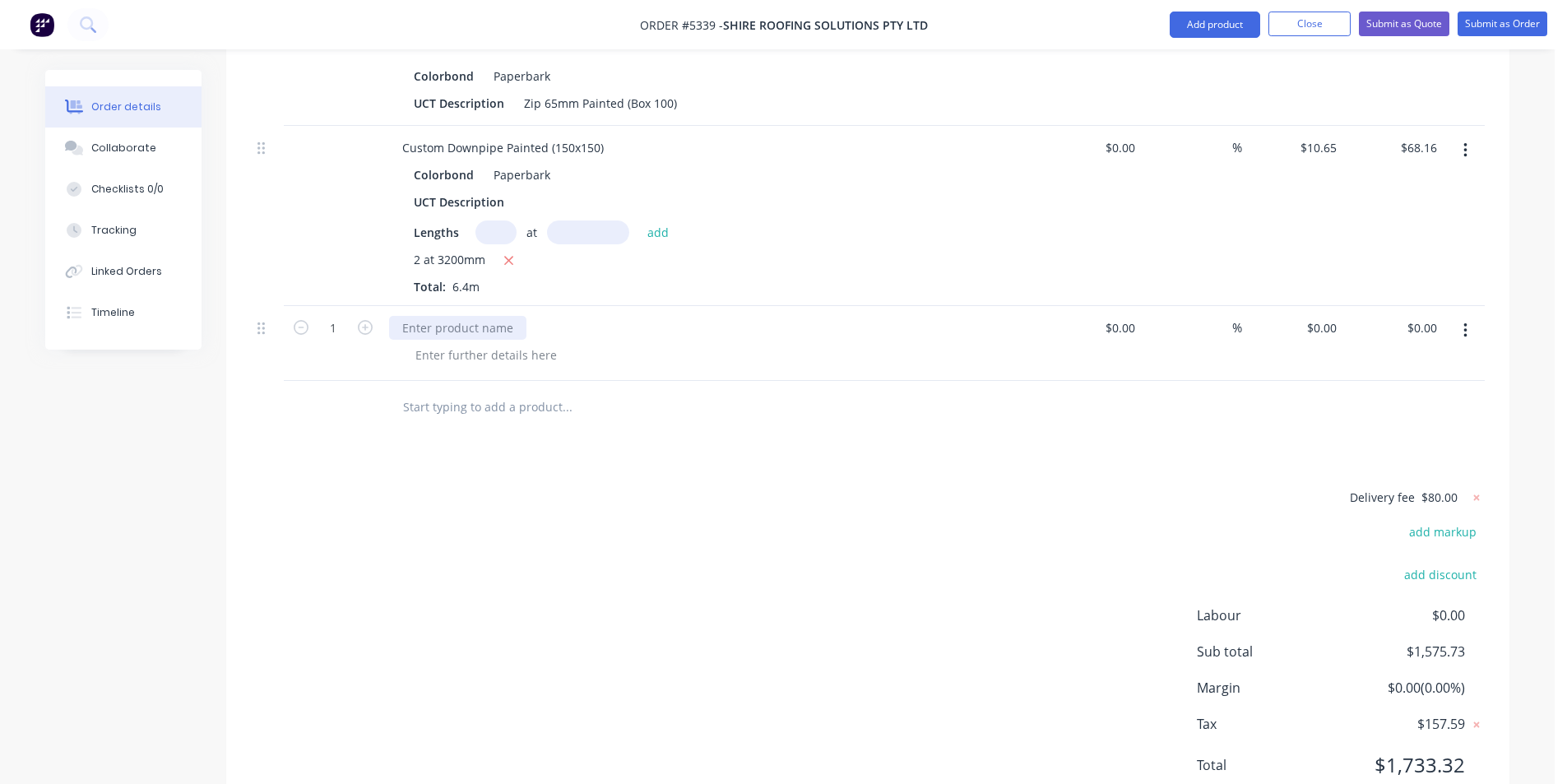
click at [408, 316] on div at bounding box center [458, 328] width 138 height 24
click at [622, 542] on div "Delivery fee $80.00 add markup add discount Labour $0.00 Sub total $1,575.73 Ma…" at bounding box center [867, 641] width 1234 height 309
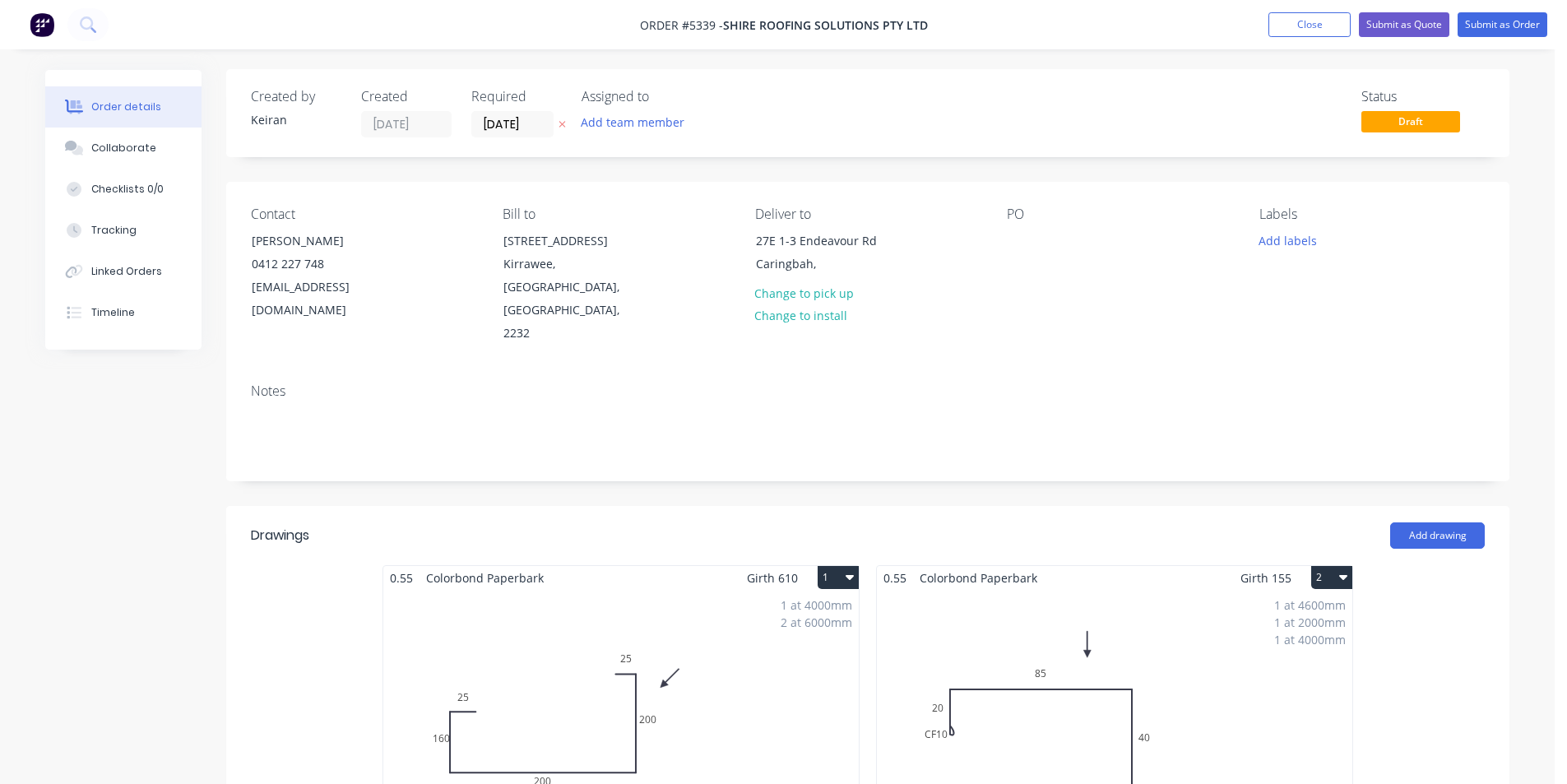
scroll to position [0, 0]
click at [137, 153] on div "Collaborate" at bounding box center [123, 147] width 65 height 15
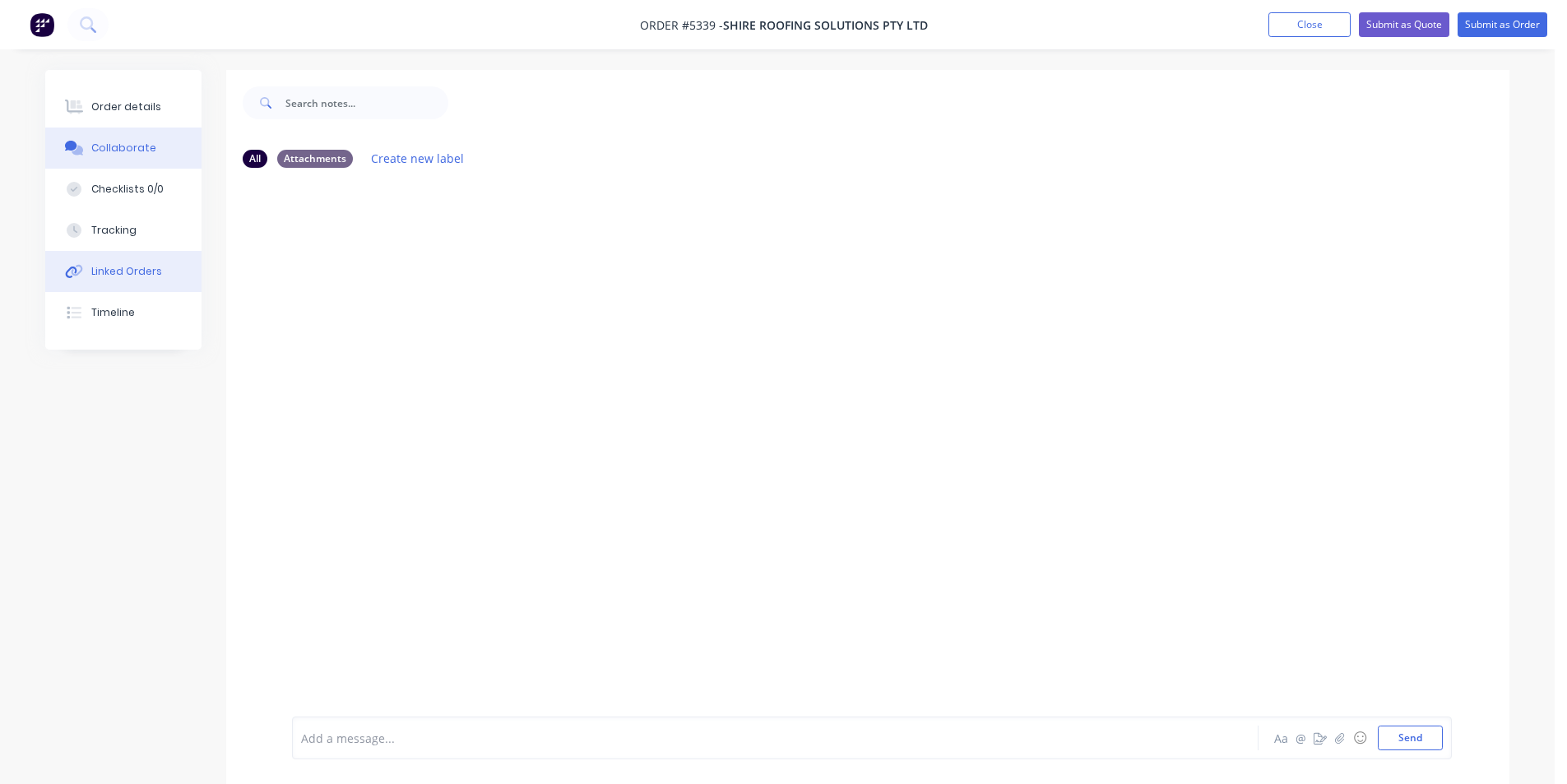
click at [110, 269] on div "Linked Orders" at bounding box center [127, 271] width 71 height 15
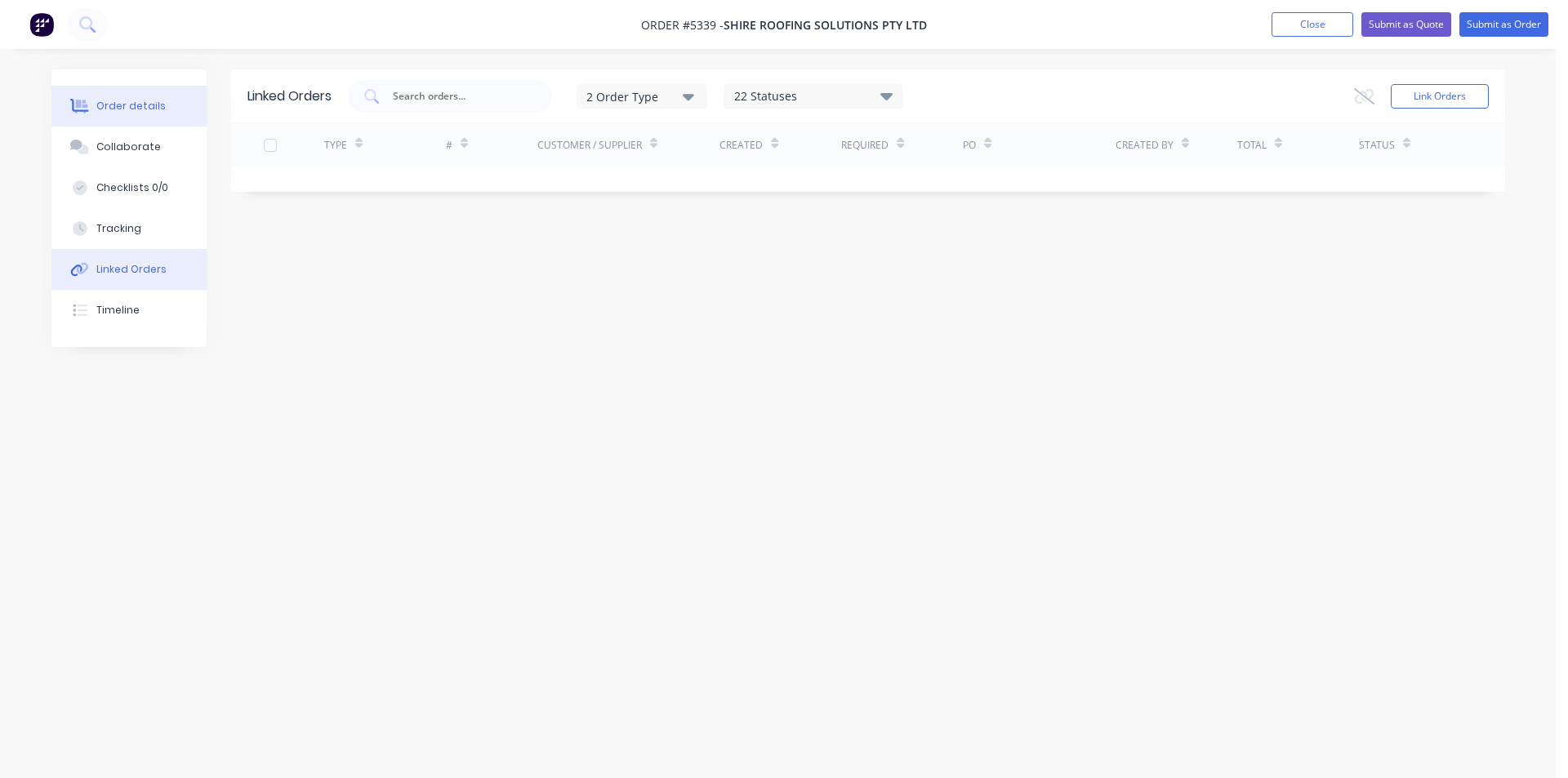
click at [138, 103] on div "Order details" at bounding box center [131, 106] width 69 height 15
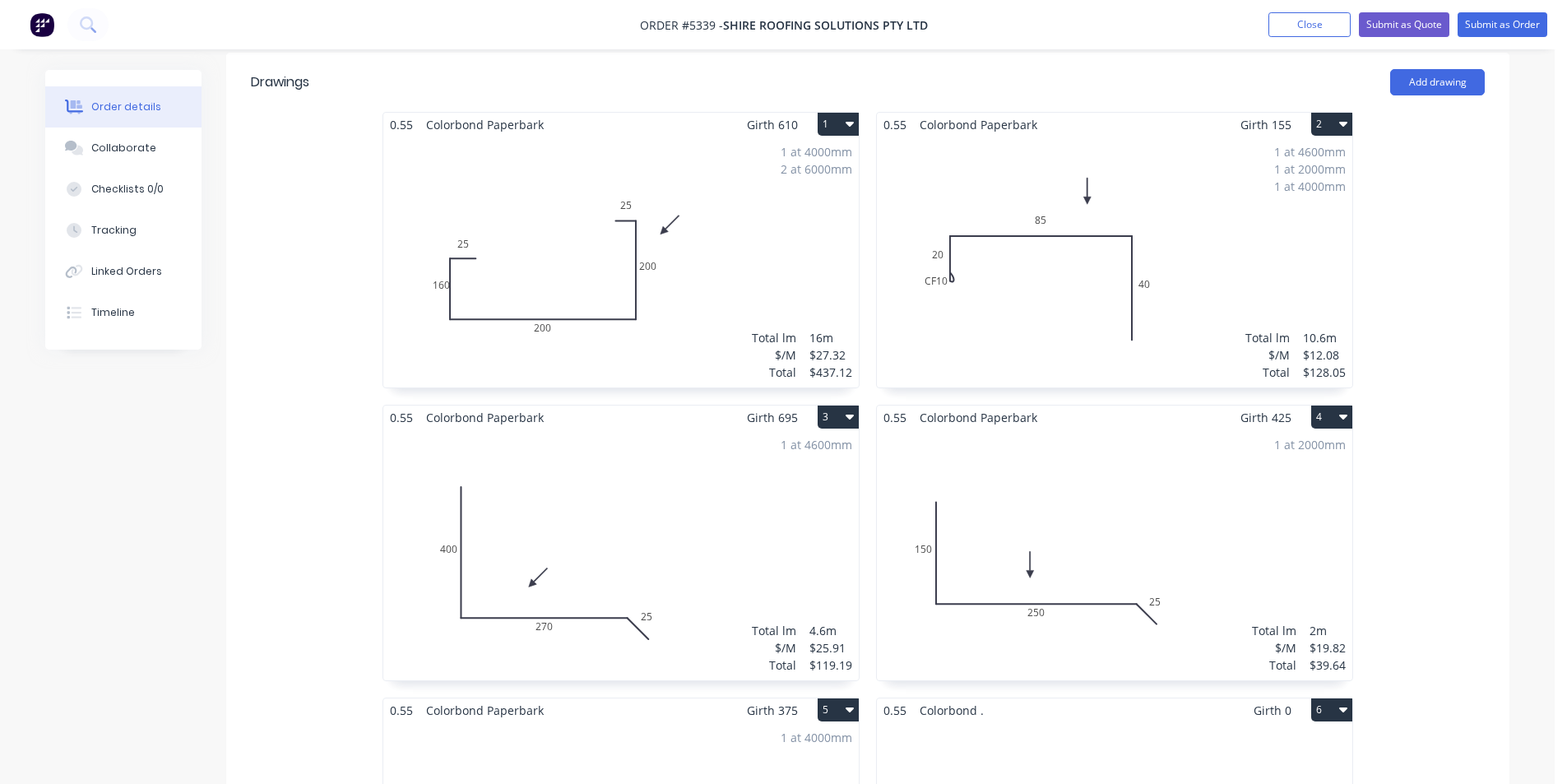
scroll to position [493, 0]
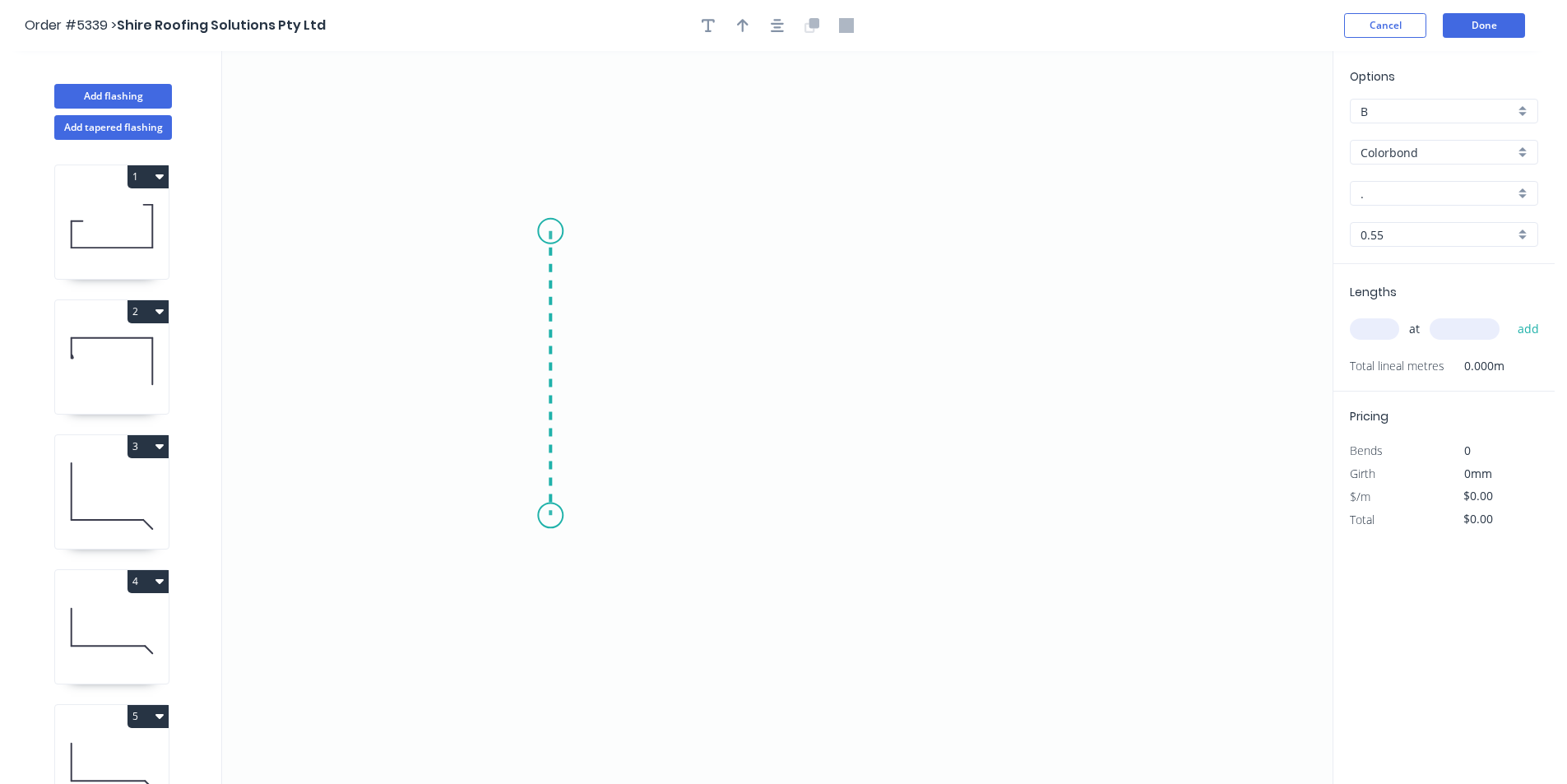
drag, startPoint x: 550, startPoint y: 231, endPoint x: 560, endPoint y: 515, distance: 284.2
click at [560, 515] on icon "0" at bounding box center [777, 417] width 1111 height 732
drag, startPoint x: 563, startPoint y: 515, endPoint x: 996, endPoint y: 533, distance: 433.4
click at [996, 533] on icon "0 ?" at bounding box center [777, 417] width 1111 height 732
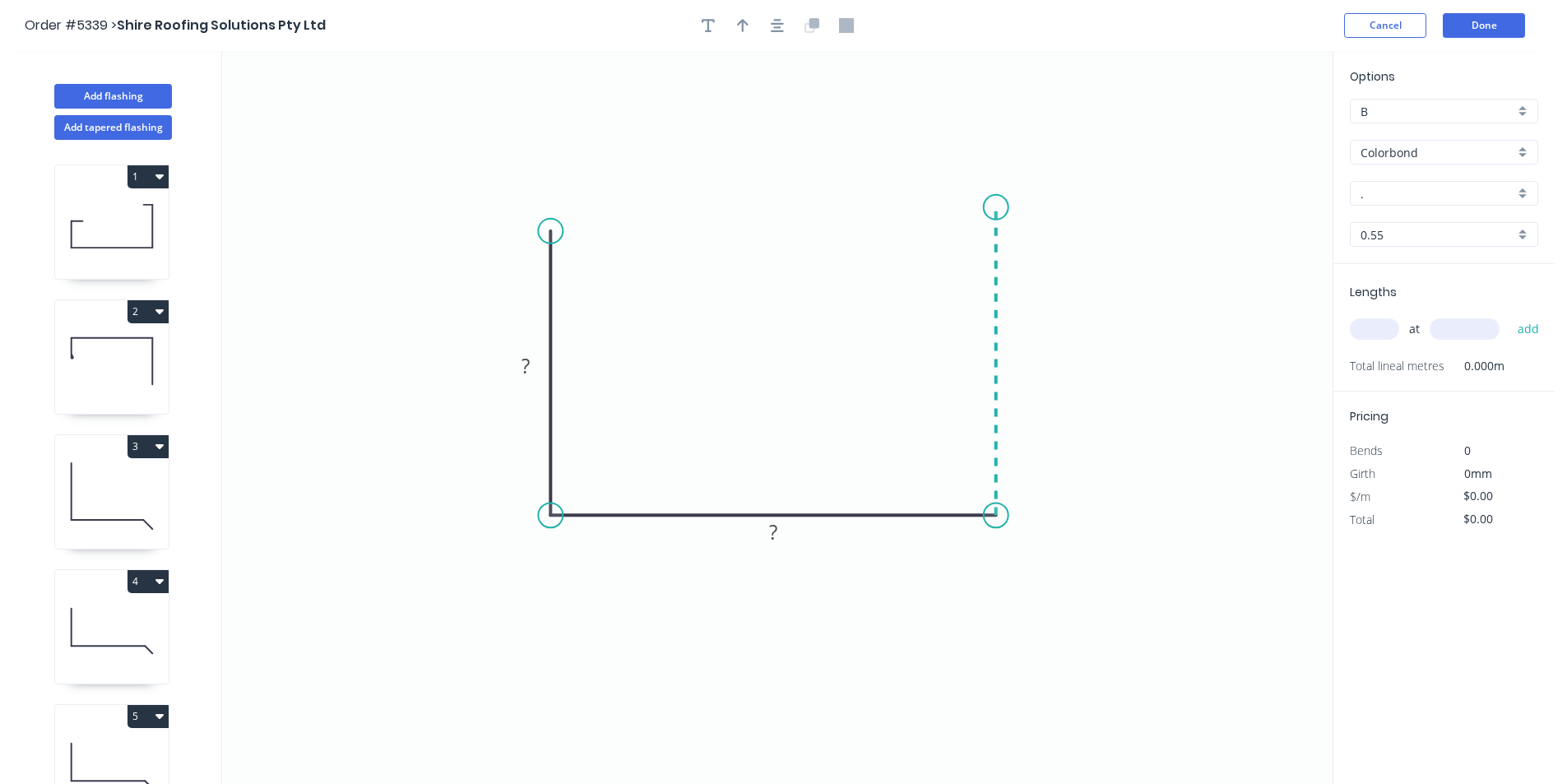
click at [993, 207] on icon "0 ? ?" at bounding box center [777, 417] width 1111 height 732
click at [995, 208] on circle at bounding box center [996, 207] width 25 height 25
click at [533, 370] on rect at bounding box center [526, 367] width 33 height 23
click at [533, 369] on rect at bounding box center [526, 367] width 33 height 23
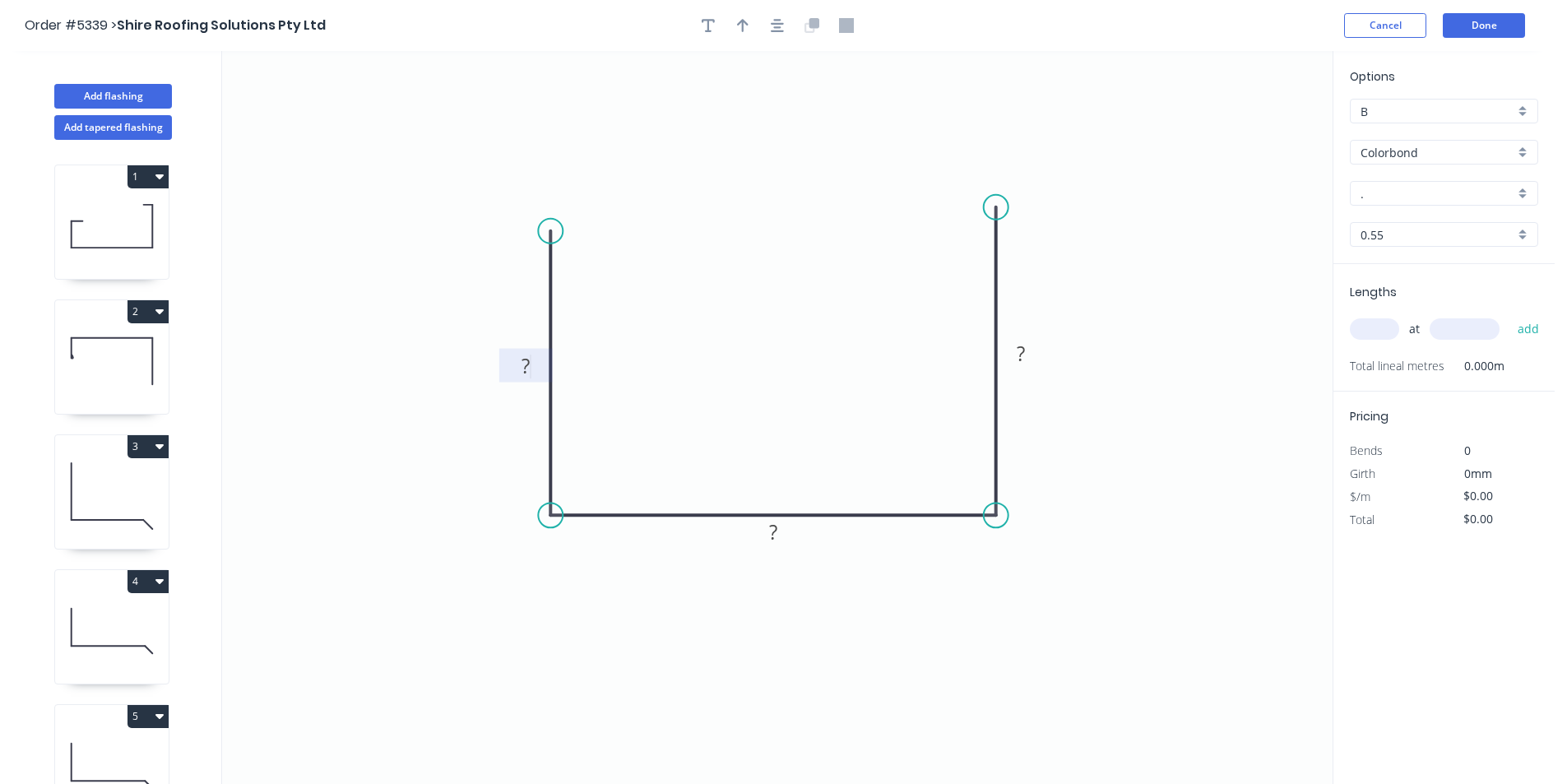
click at [533, 368] on rect at bounding box center [526, 367] width 33 height 23
click at [1030, 356] on rect at bounding box center [1021, 354] width 33 height 23
click at [777, 535] on tspan "?" at bounding box center [773, 532] width 9 height 28
click at [621, 636] on icon "0 150 510 150" at bounding box center [777, 417] width 1111 height 732
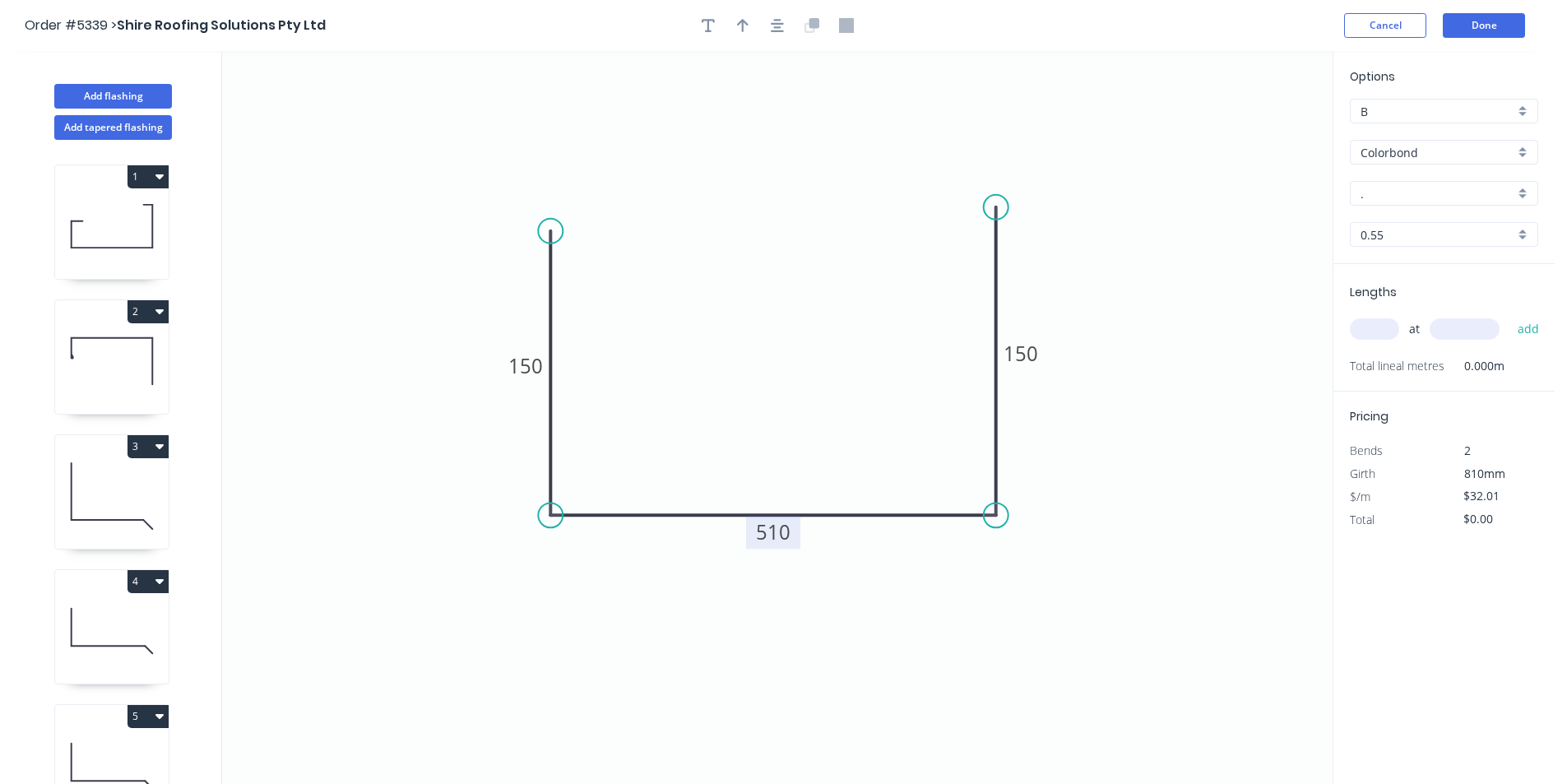
click at [1403, 197] on input "." at bounding box center [1438, 194] width 154 height 17
click at [1400, 227] on div "Paperbark" at bounding box center [1444, 225] width 187 height 28
click at [1381, 330] on input "text" at bounding box center [1374, 329] width 49 height 22
click at [1440, 322] on input "text" at bounding box center [1465, 329] width 70 height 22
click at [1536, 326] on button "add" at bounding box center [1529, 329] width 39 height 28
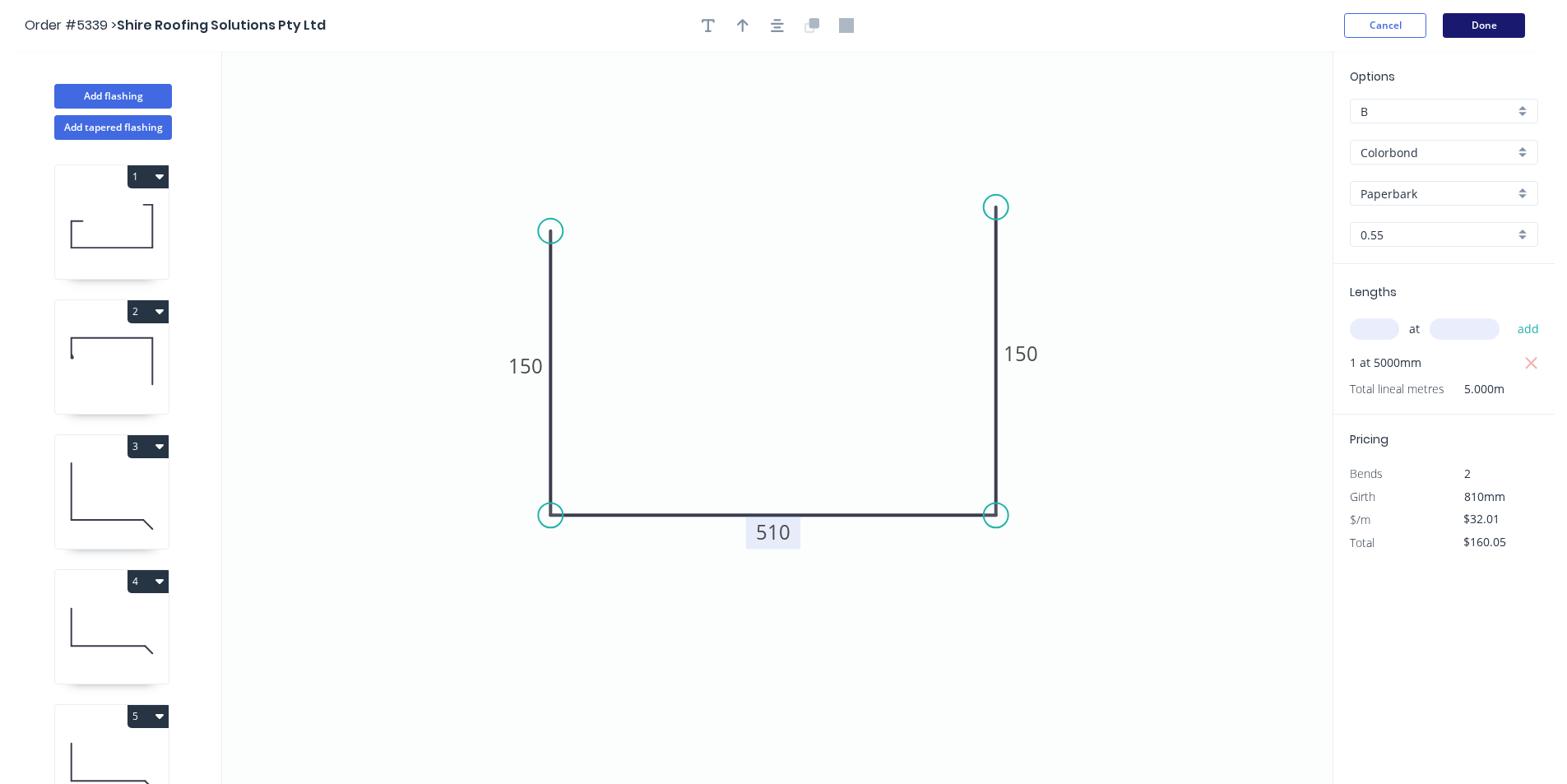
click at [1491, 24] on button "Done" at bounding box center [1484, 25] width 83 height 25
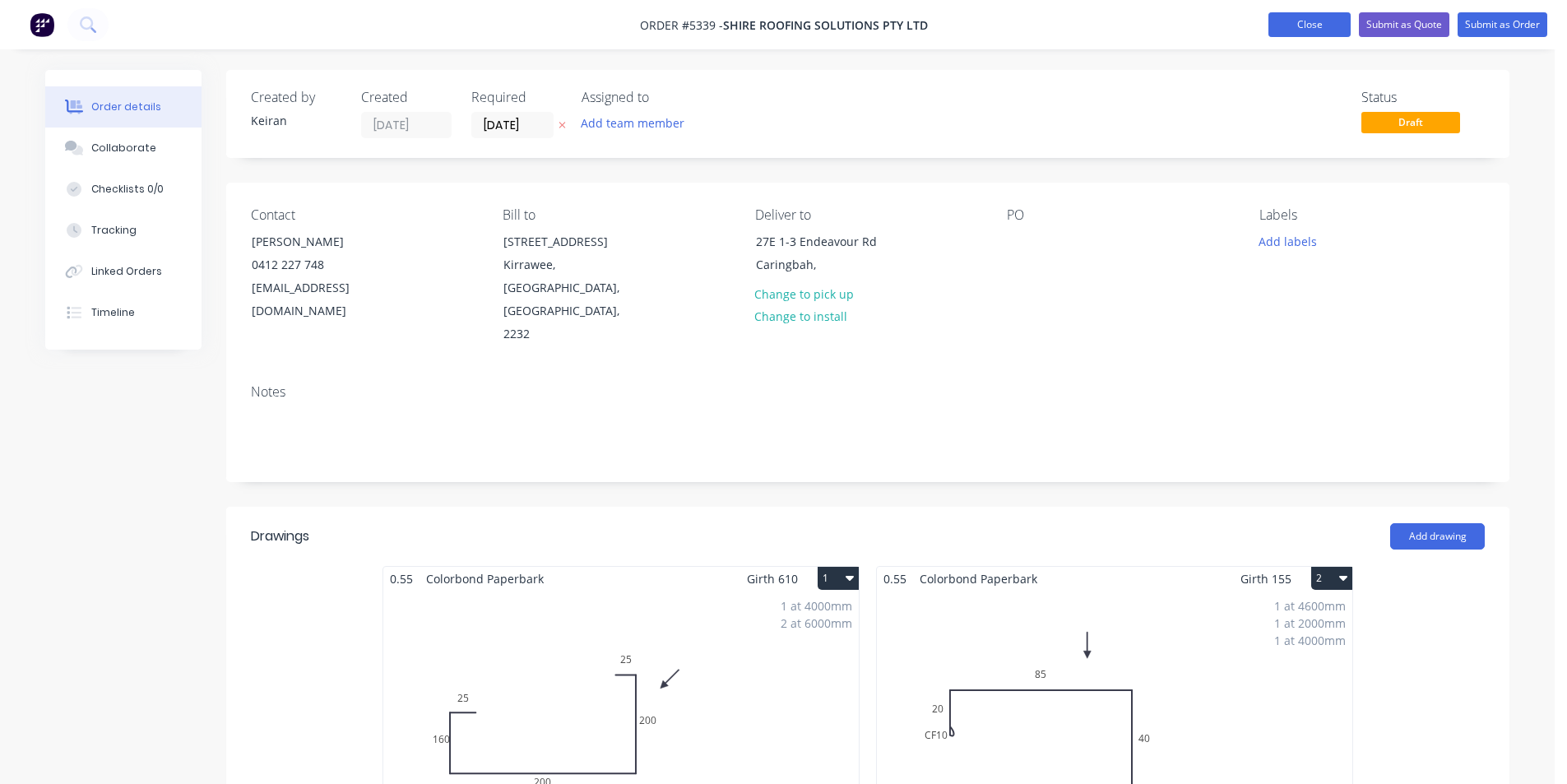
click at [1303, 25] on button "Close" at bounding box center [1310, 24] width 83 height 25
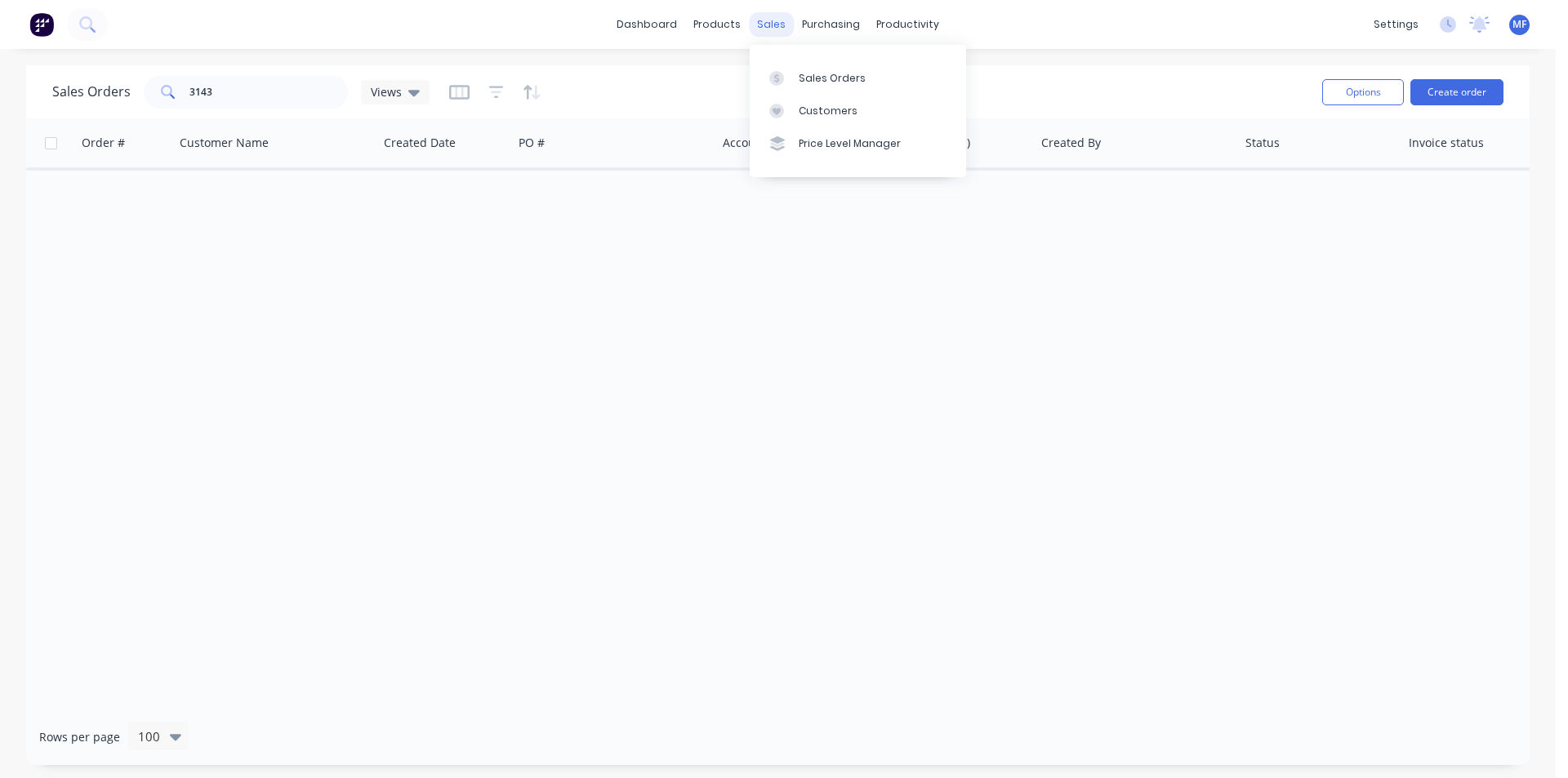
click at [778, 28] on div "sales" at bounding box center [771, 24] width 45 height 25
click at [804, 113] on div "Customers" at bounding box center [828, 110] width 59 height 15
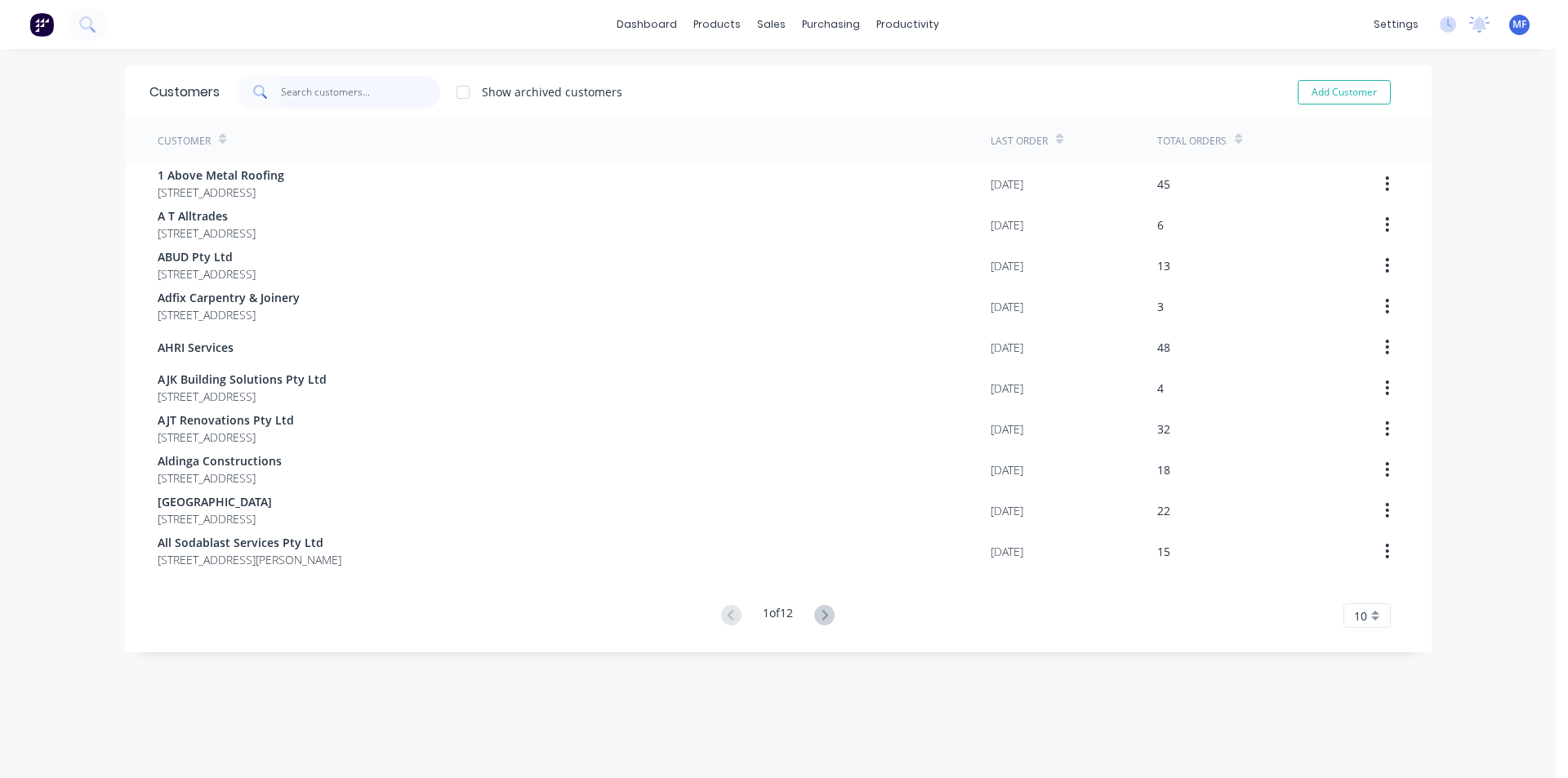
click at [335, 89] on input "text" at bounding box center [361, 92] width 159 height 32
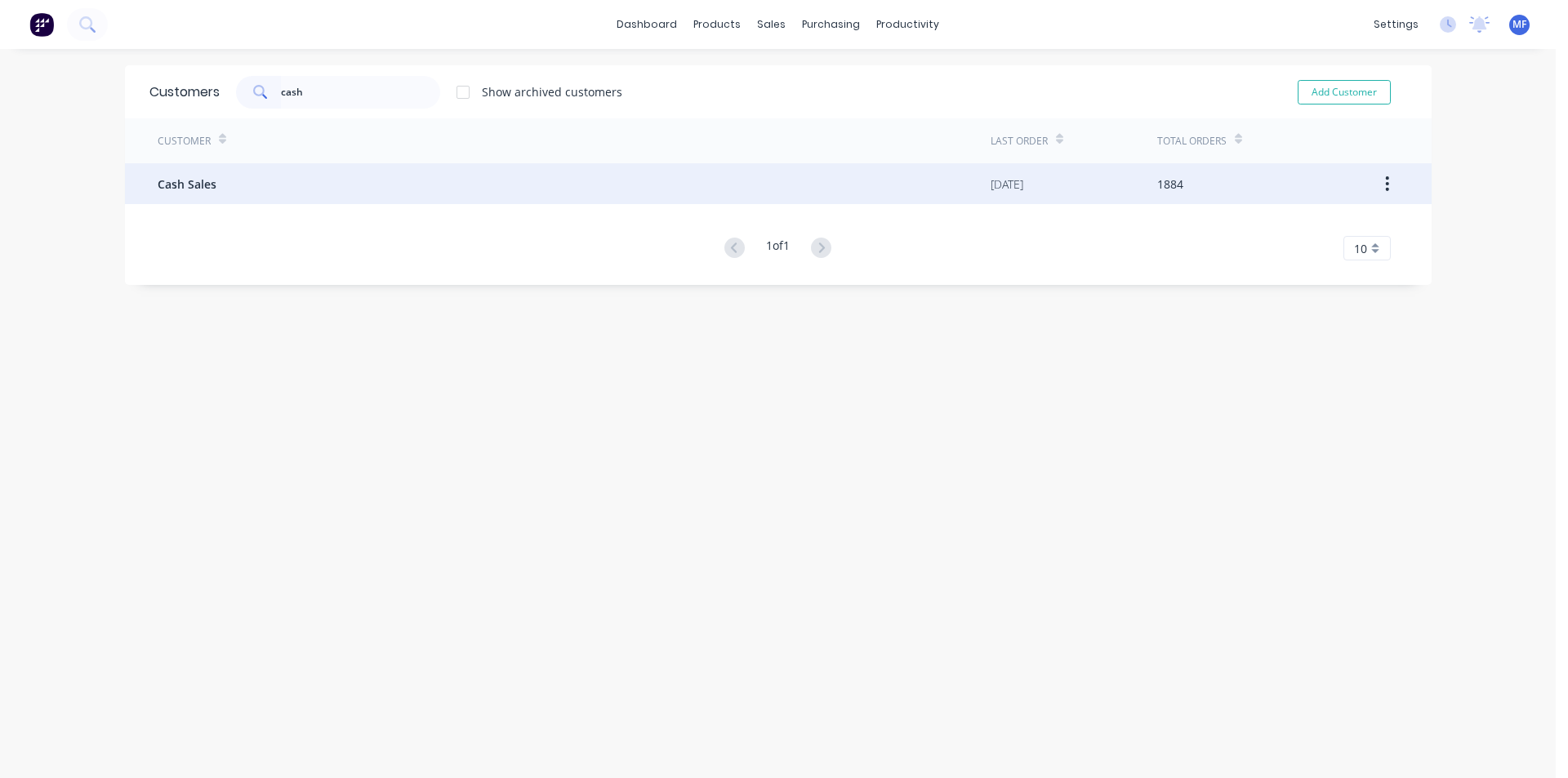
click at [179, 193] on div "Cash Sales" at bounding box center [573, 184] width 833 height 41
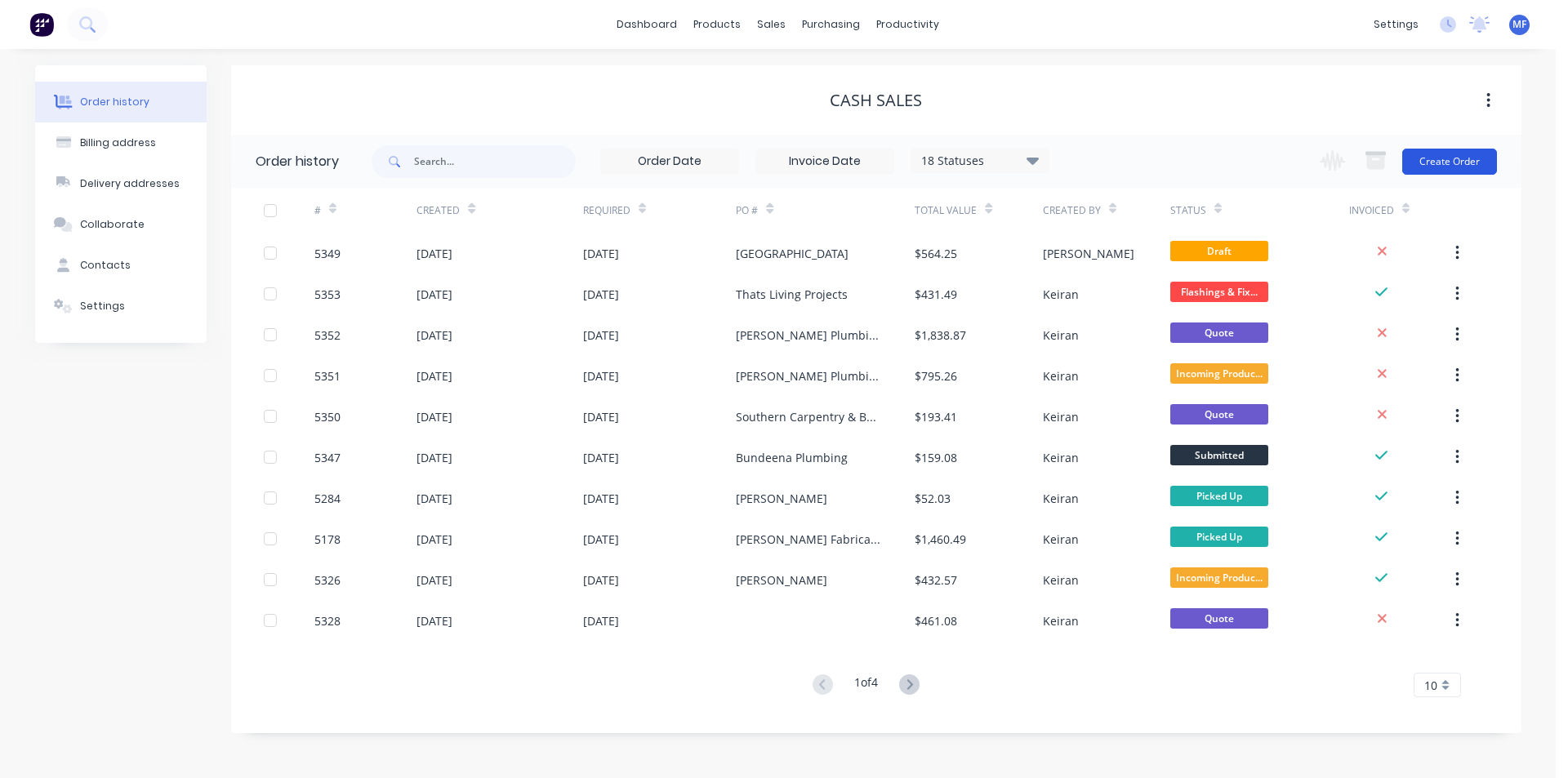
click at [1444, 159] on button "Create Order" at bounding box center [1449, 161] width 95 height 26
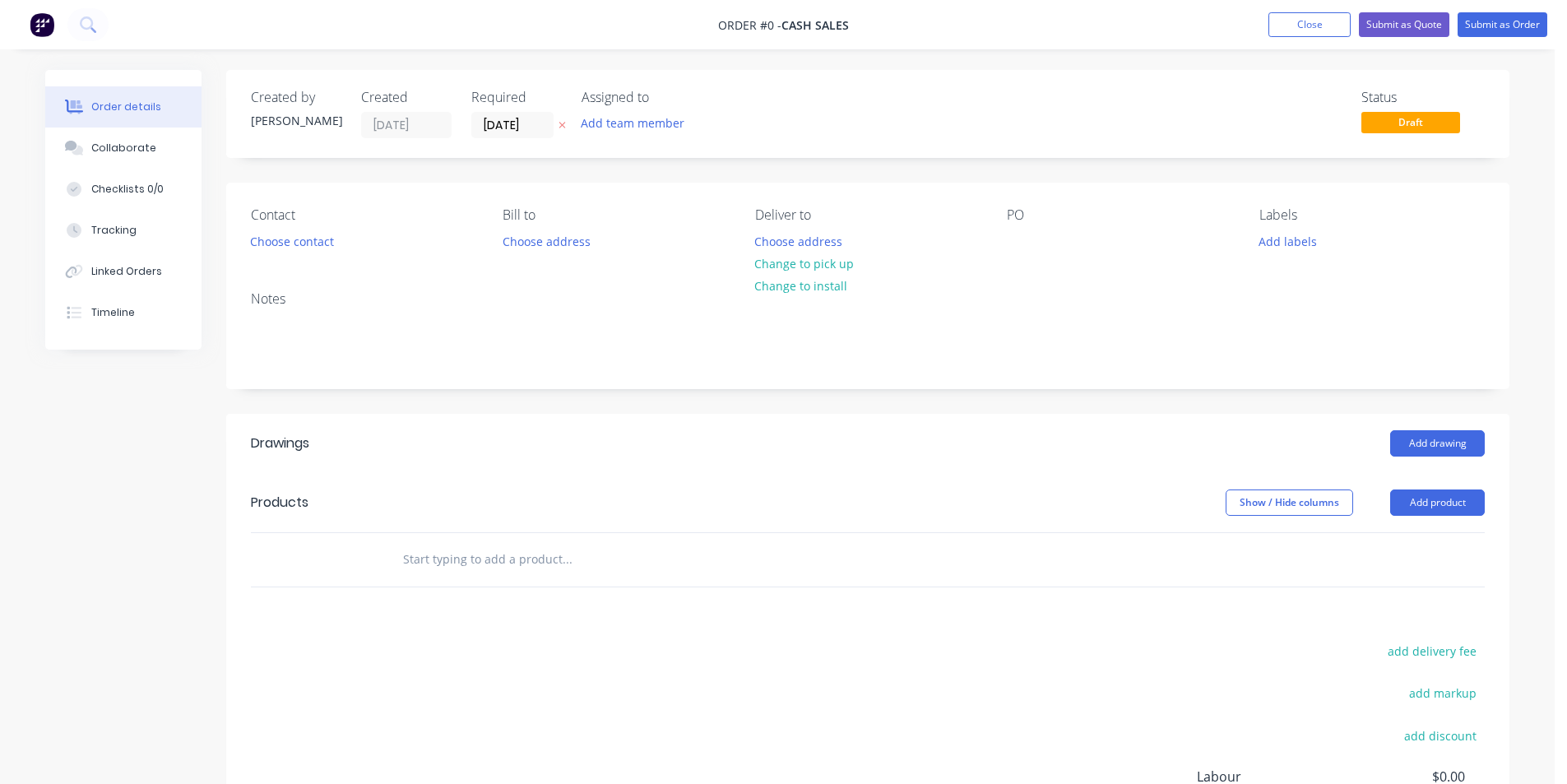
click at [540, 550] on input "text" at bounding box center [567, 559] width 329 height 33
click at [1439, 447] on button "Add drawing" at bounding box center [1438, 443] width 95 height 27
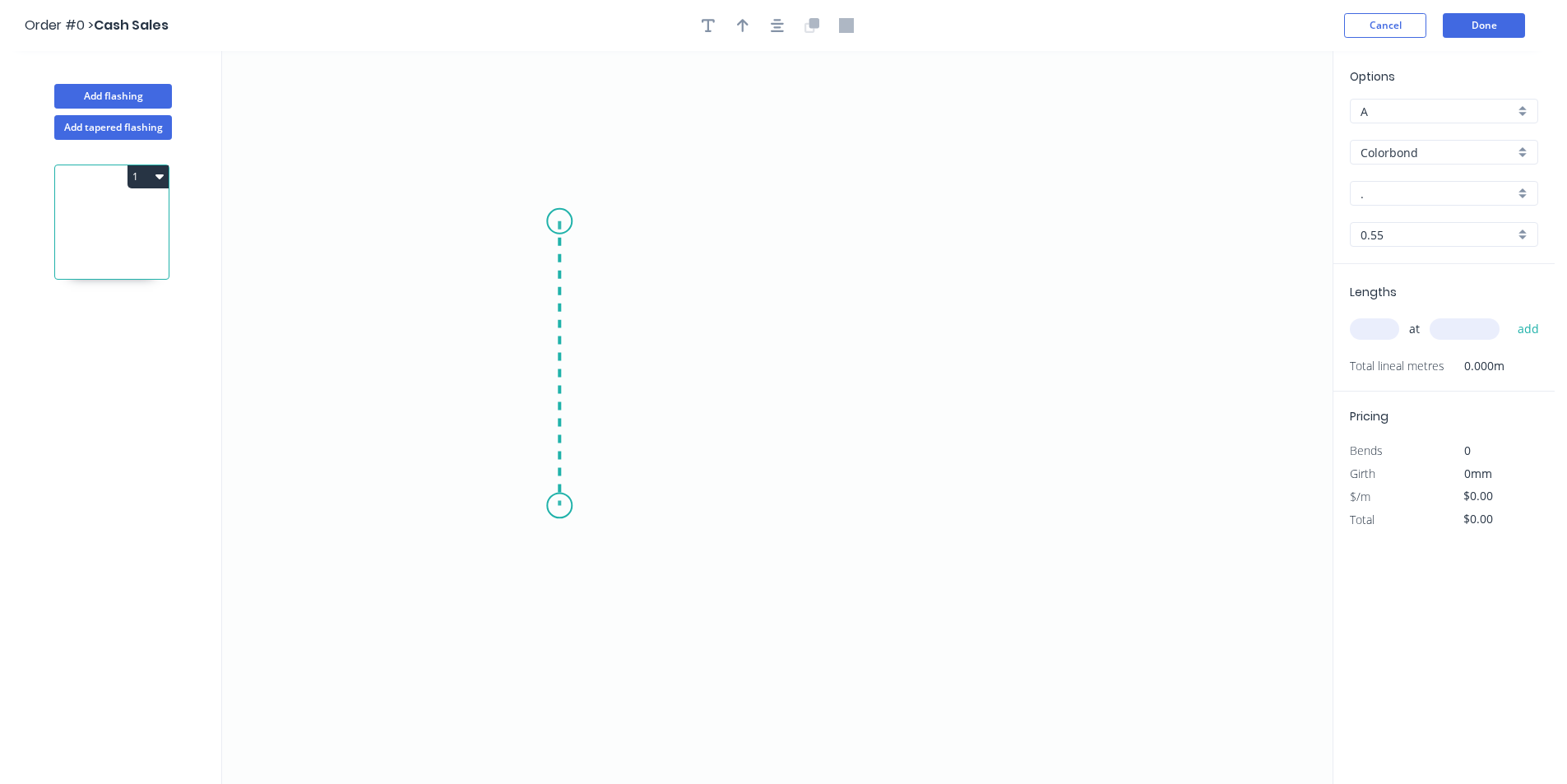
drag, startPoint x: 560, startPoint y: 221, endPoint x: 566, endPoint y: 506, distance: 285.1
click at [566, 506] on icon "0" at bounding box center [777, 417] width 1111 height 732
drag, startPoint x: 568, startPoint y: 506, endPoint x: 855, endPoint y: 508, distance: 287.0
click at [855, 508] on icon "0 ?" at bounding box center [777, 417] width 1111 height 732
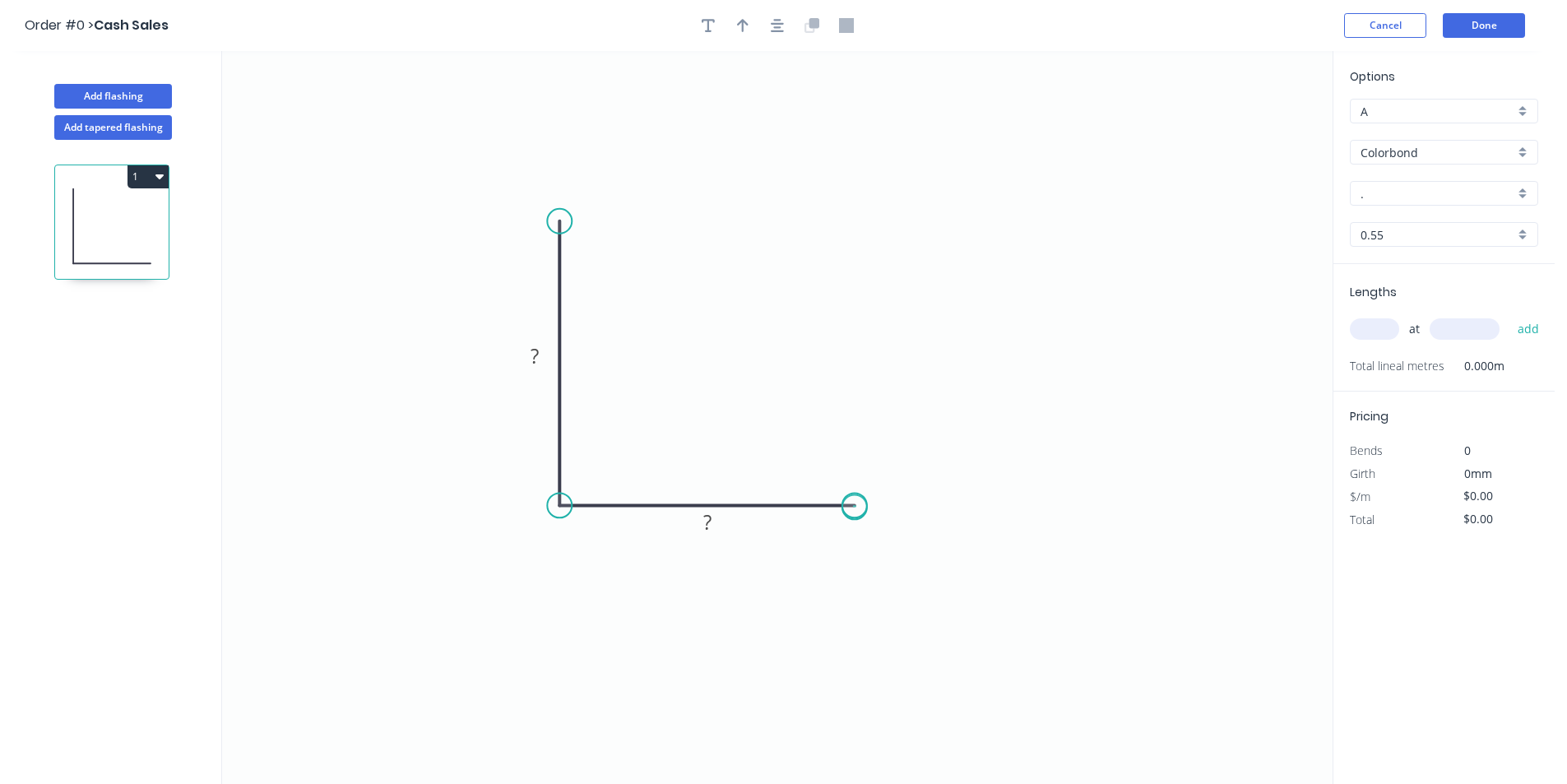
click at [855, 508] on circle at bounding box center [855, 504] width 25 height 25
click at [929, 554] on div "Crush & Fold" at bounding box center [938, 563] width 165 height 34
click at [633, 285] on div "Crush & Fold" at bounding box center [651, 281] width 165 height 34
click at [536, 361] on tspan "?" at bounding box center [535, 356] width 9 height 28
click at [708, 532] on tspan "?" at bounding box center [708, 522] width 9 height 28
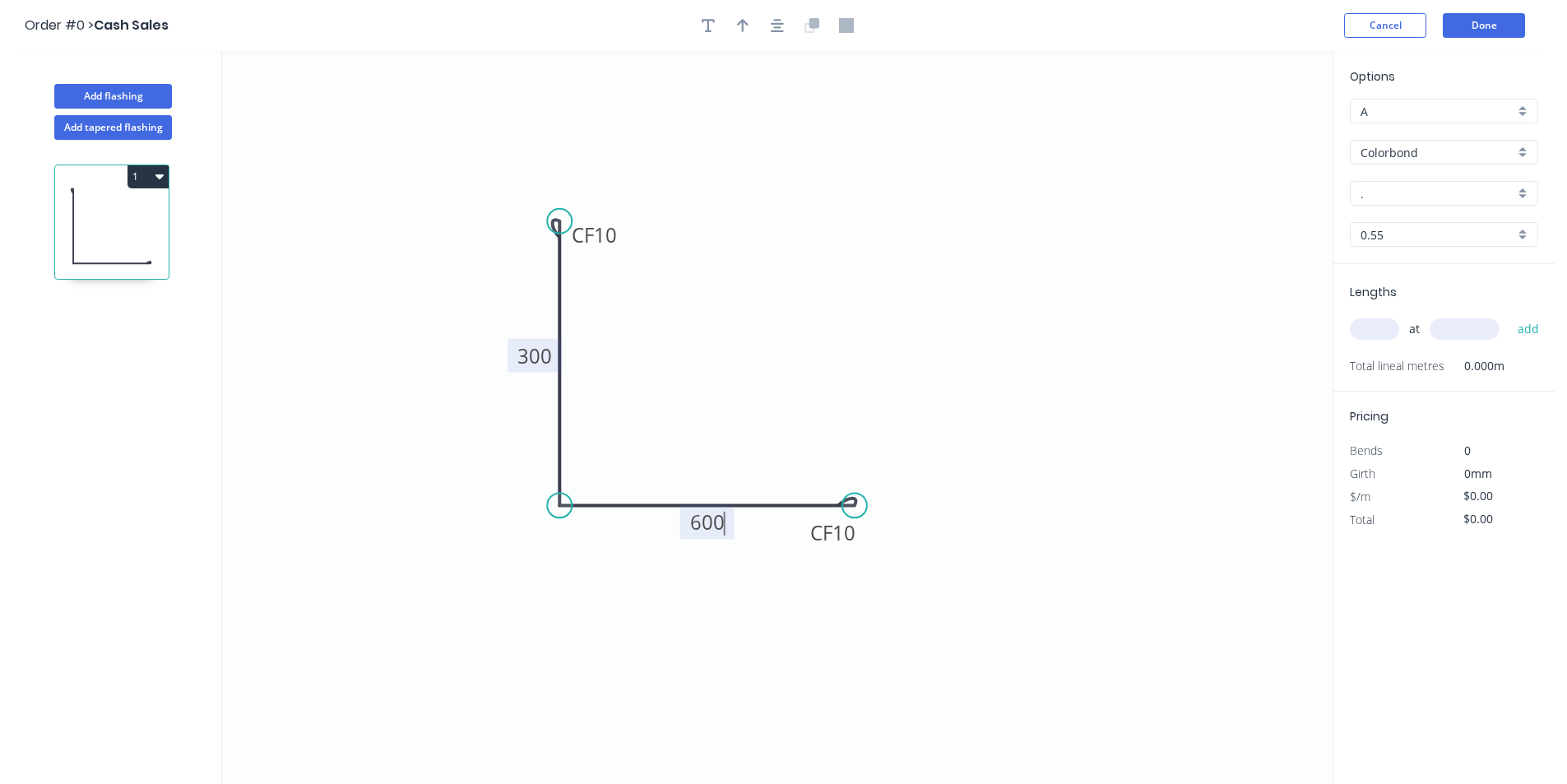
click at [1430, 197] on input "." at bounding box center [1438, 194] width 154 height 17
click at [1415, 251] on div "Basalt" at bounding box center [1444, 253] width 187 height 28
click at [1381, 327] on input "text" at bounding box center [1374, 329] width 49 height 22
click at [1463, 329] on input "text" at bounding box center [1465, 329] width 70 height 22
click at [1527, 327] on button "add" at bounding box center [1529, 329] width 39 height 28
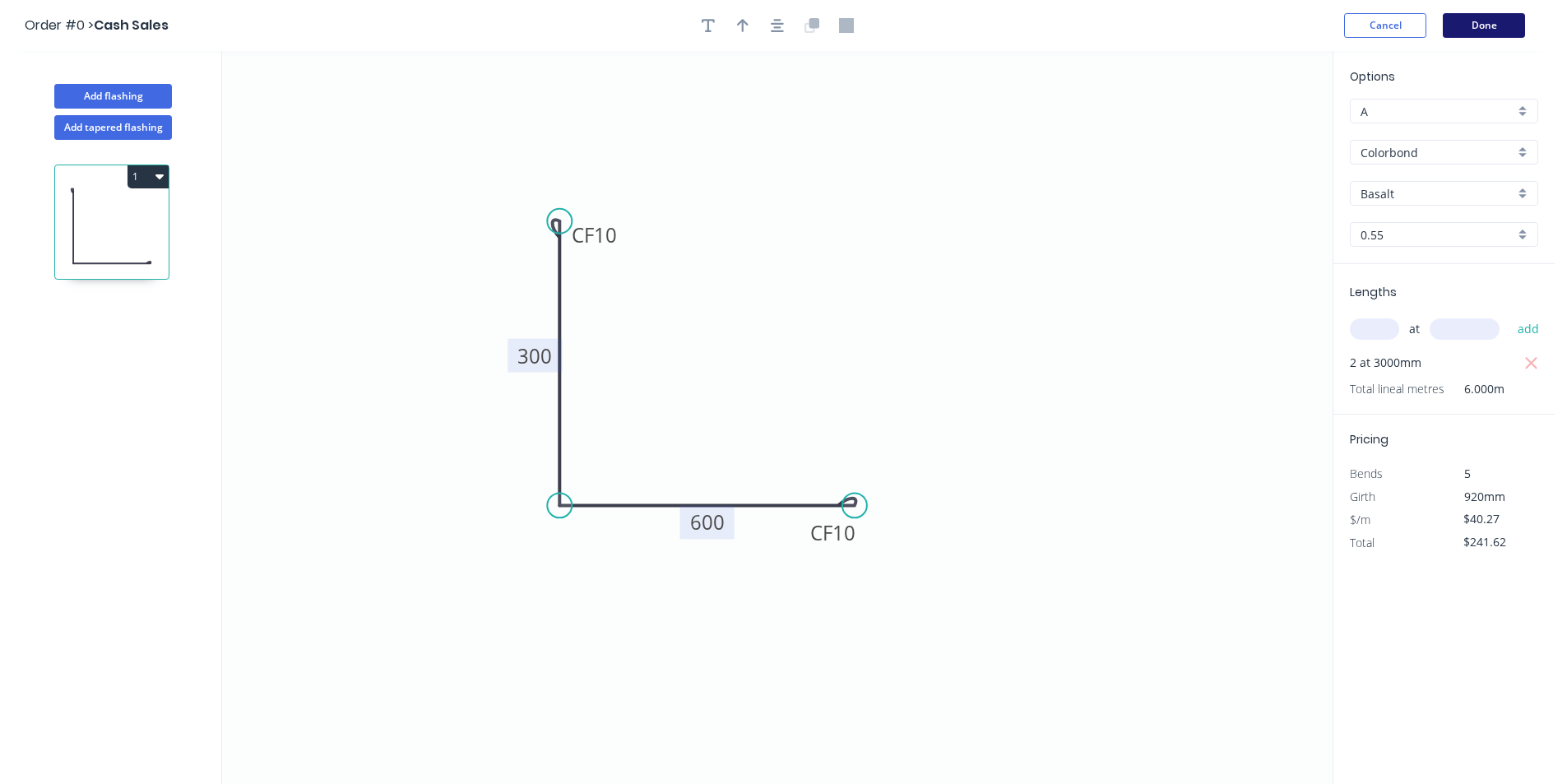
click at [1486, 23] on button "Done" at bounding box center [1484, 25] width 83 height 25
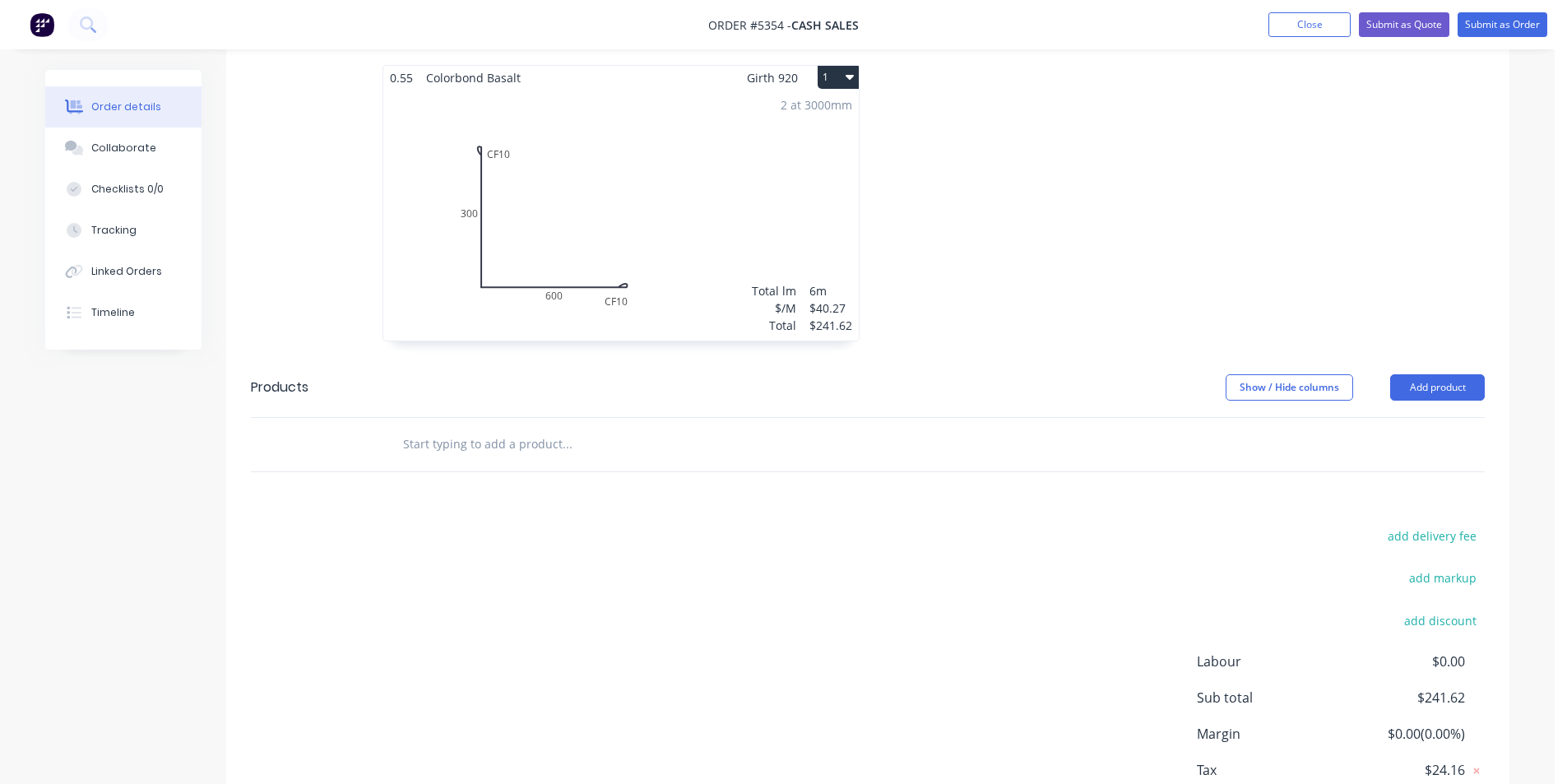
scroll to position [187, 0]
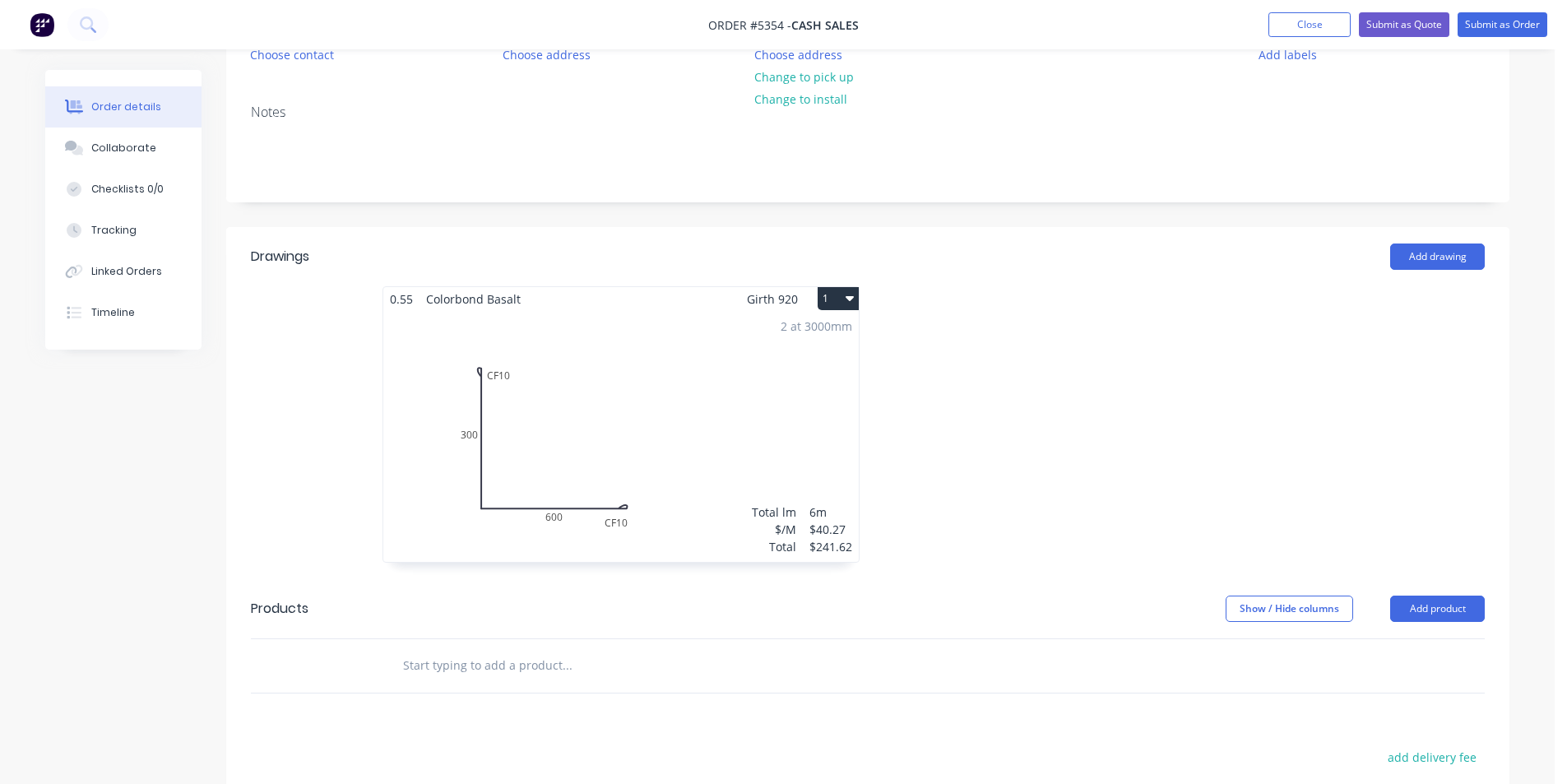
drag, startPoint x: 1299, startPoint y: 27, endPoint x: 1273, endPoint y: 46, distance: 32.2
click at [1296, 28] on button "Close" at bounding box center [1310, 24] width 83 height 25
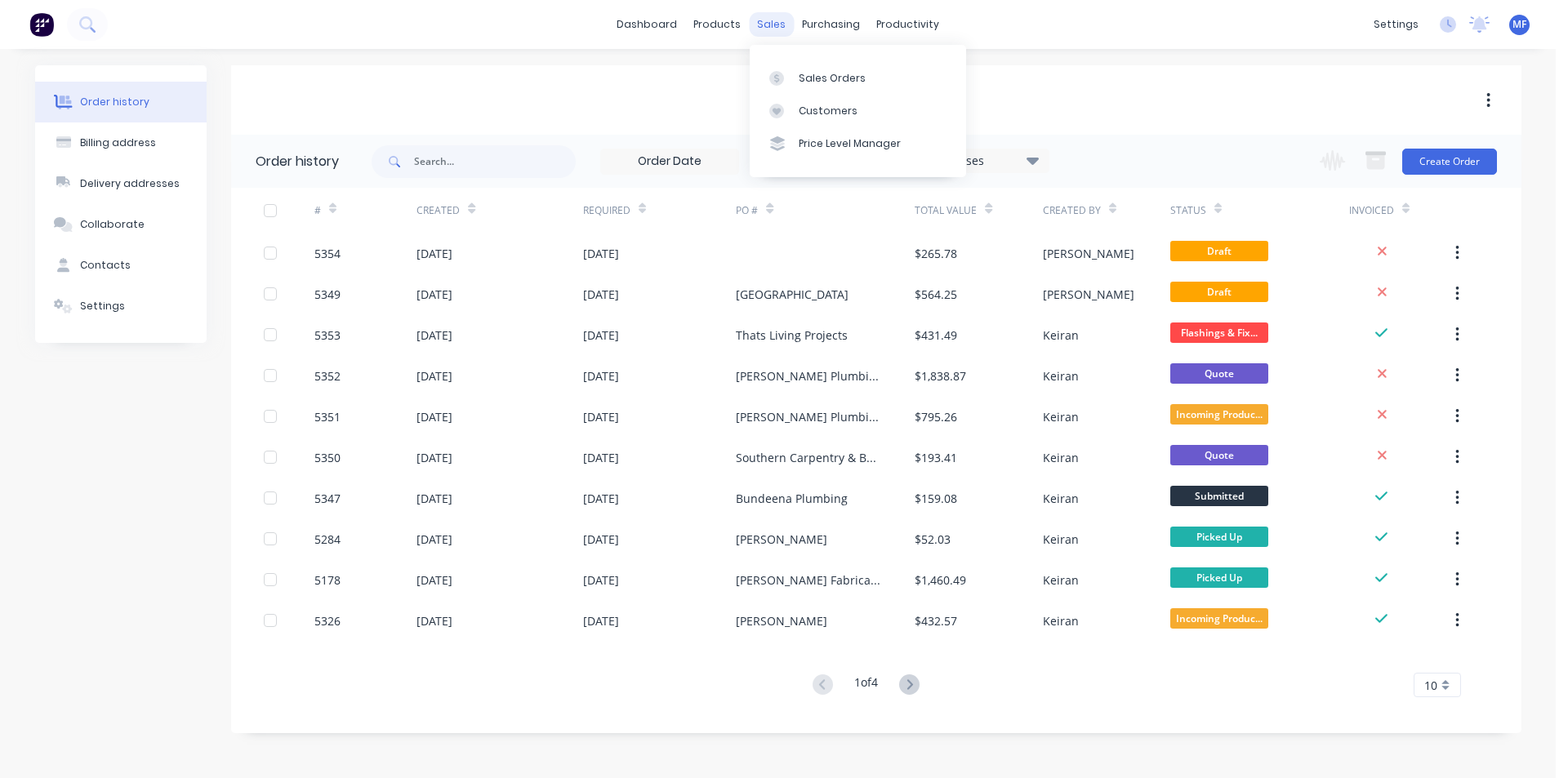
click at [778, 19] on div "sales" at bounding box center [771, 24] width 45 height 25
click at [782, 24] on div "sales" at bounding box center [771, 24] width 45 height 25
click at [829, 102] on link "Customers" at bounding box center [857, 111] width 216 height 32
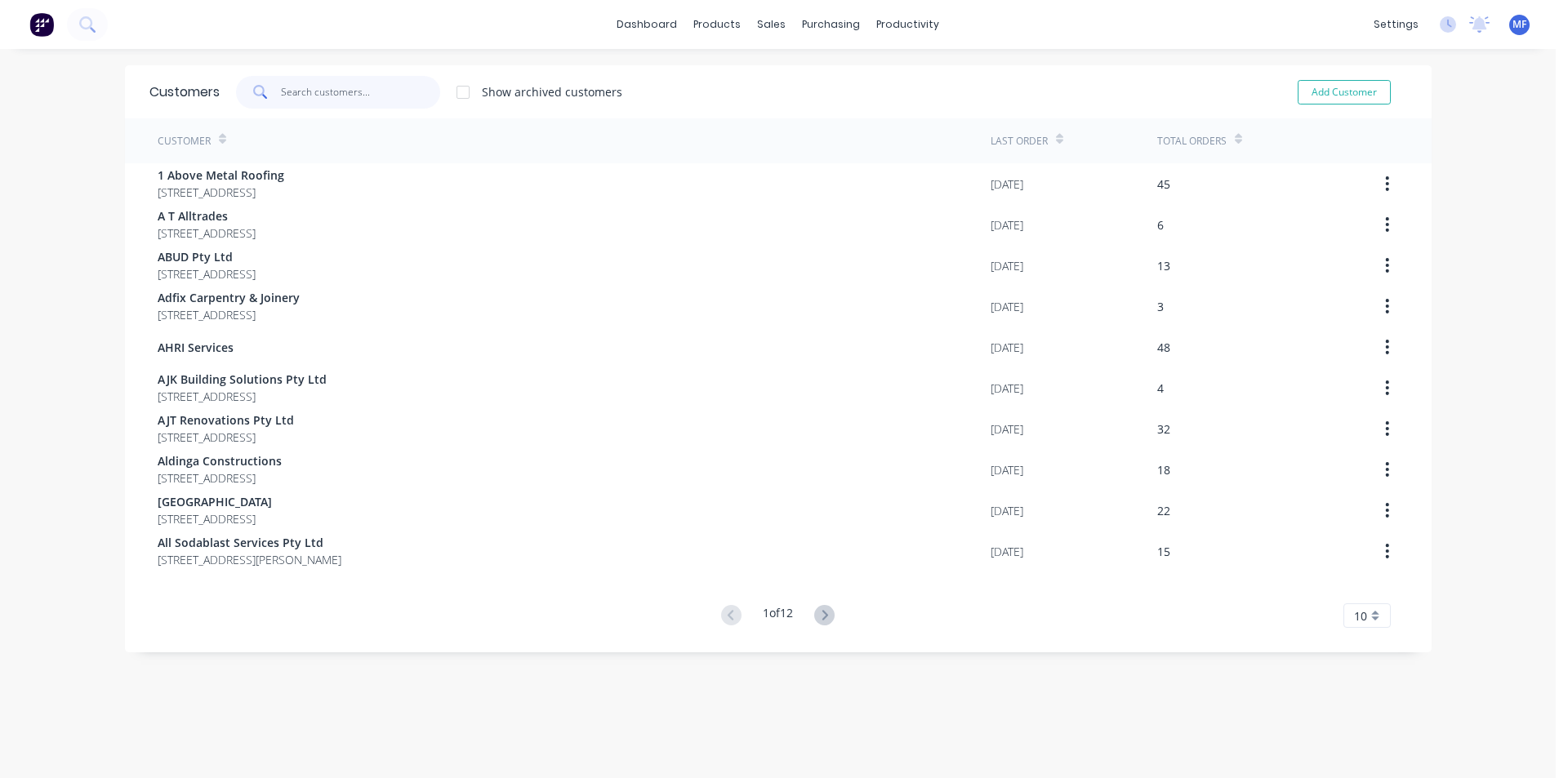
click at [317, 100] on input "text" at bounding box center [361, 92] width 159 height 32
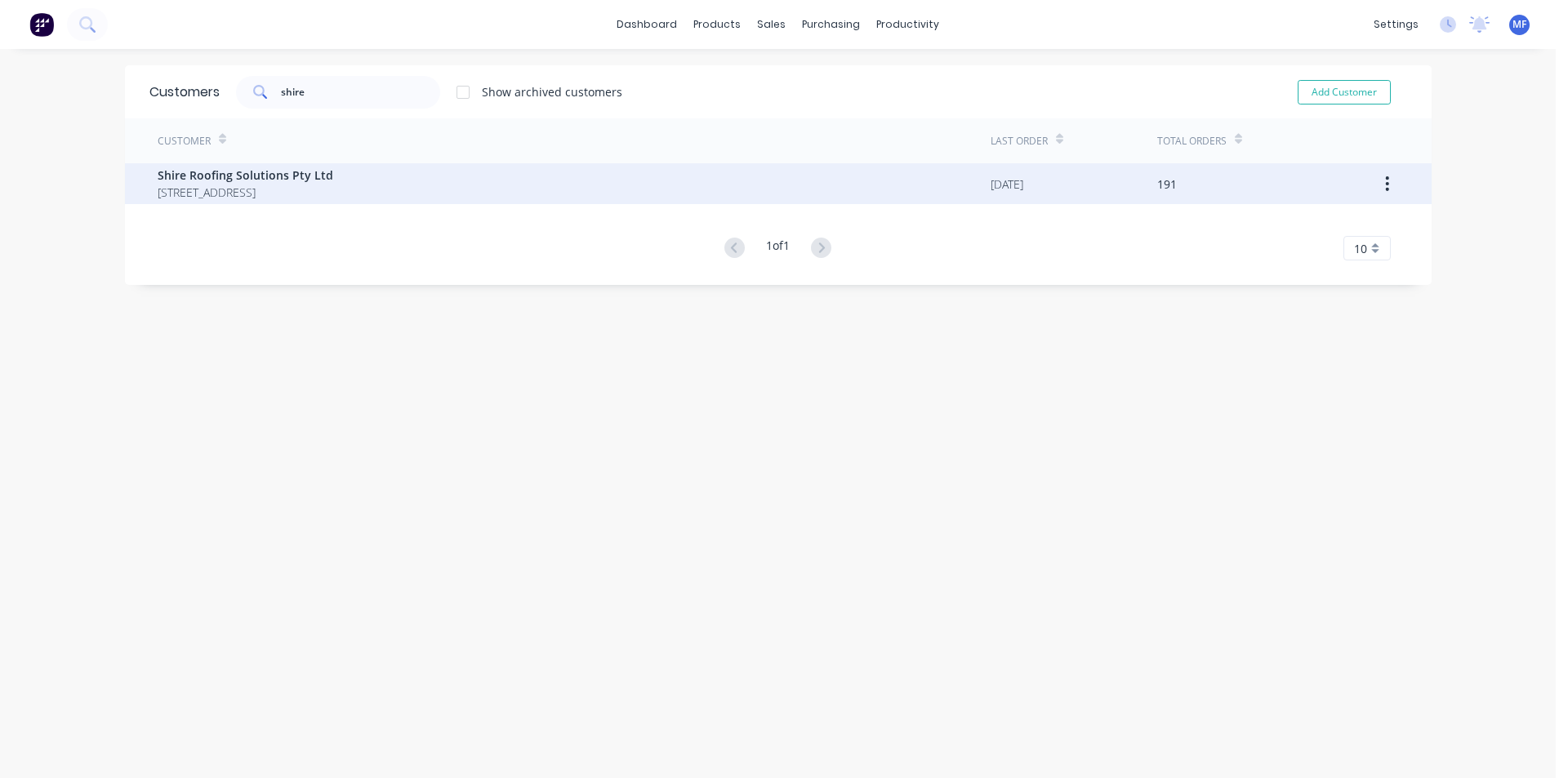
click at [333, 168] on span "Shire Roofing Solutions Pty Ltd" at bounding box center [244, 175] width 175 height 17
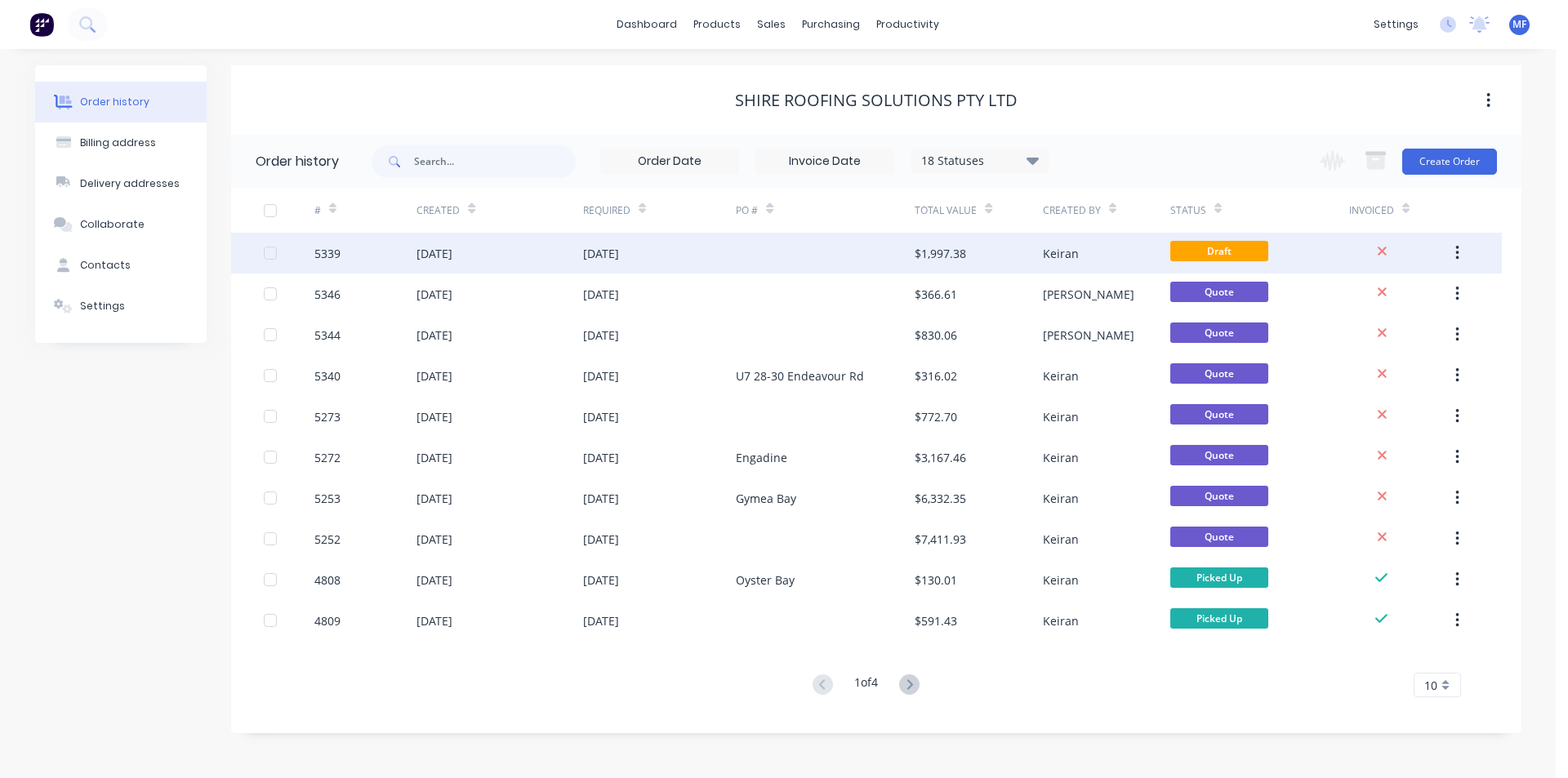
click at [960, 254] on div "$1,997.38" at bounding box center [940, 254] width 51 height 17
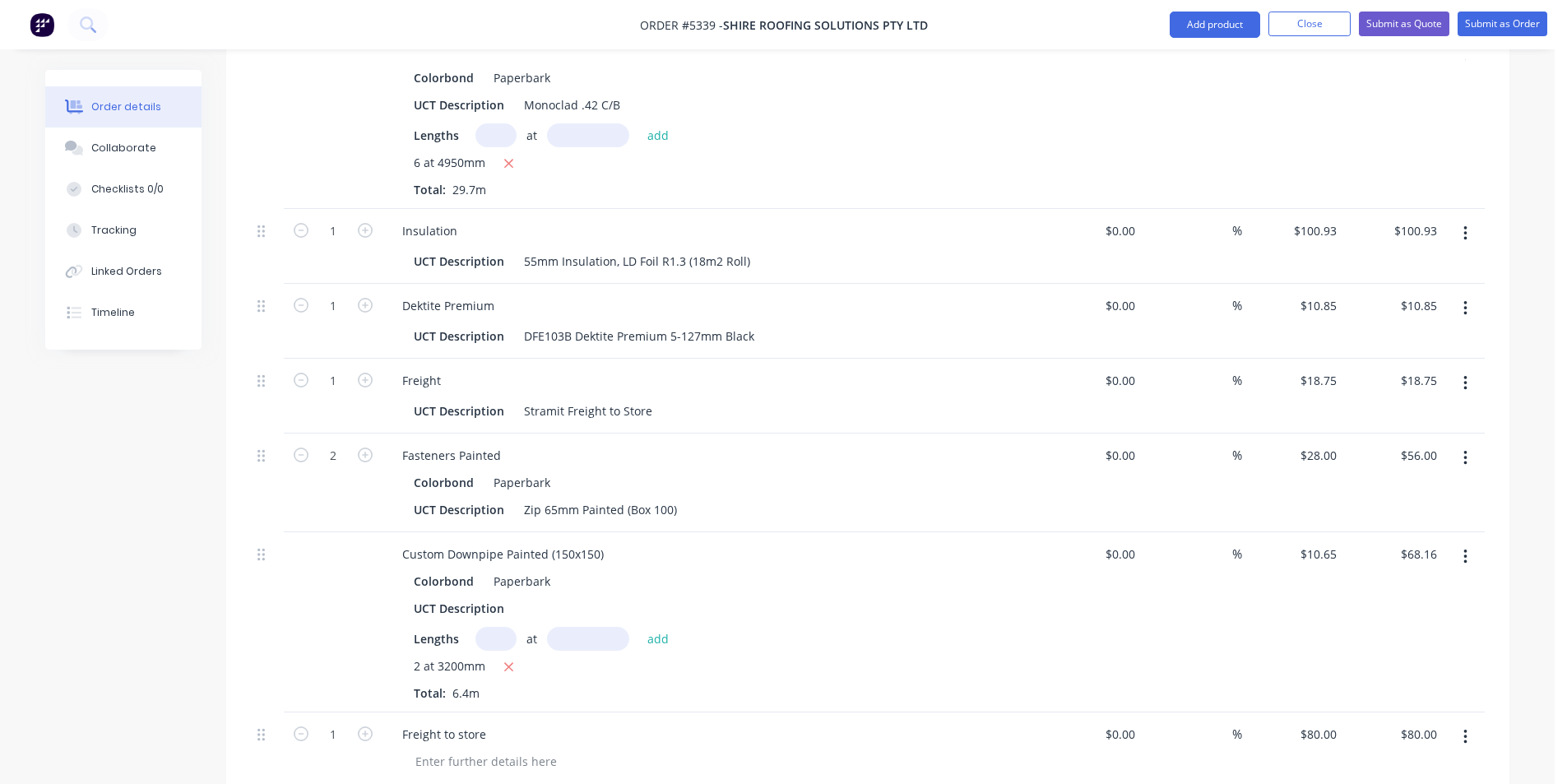
scroll to position [1563, 0]
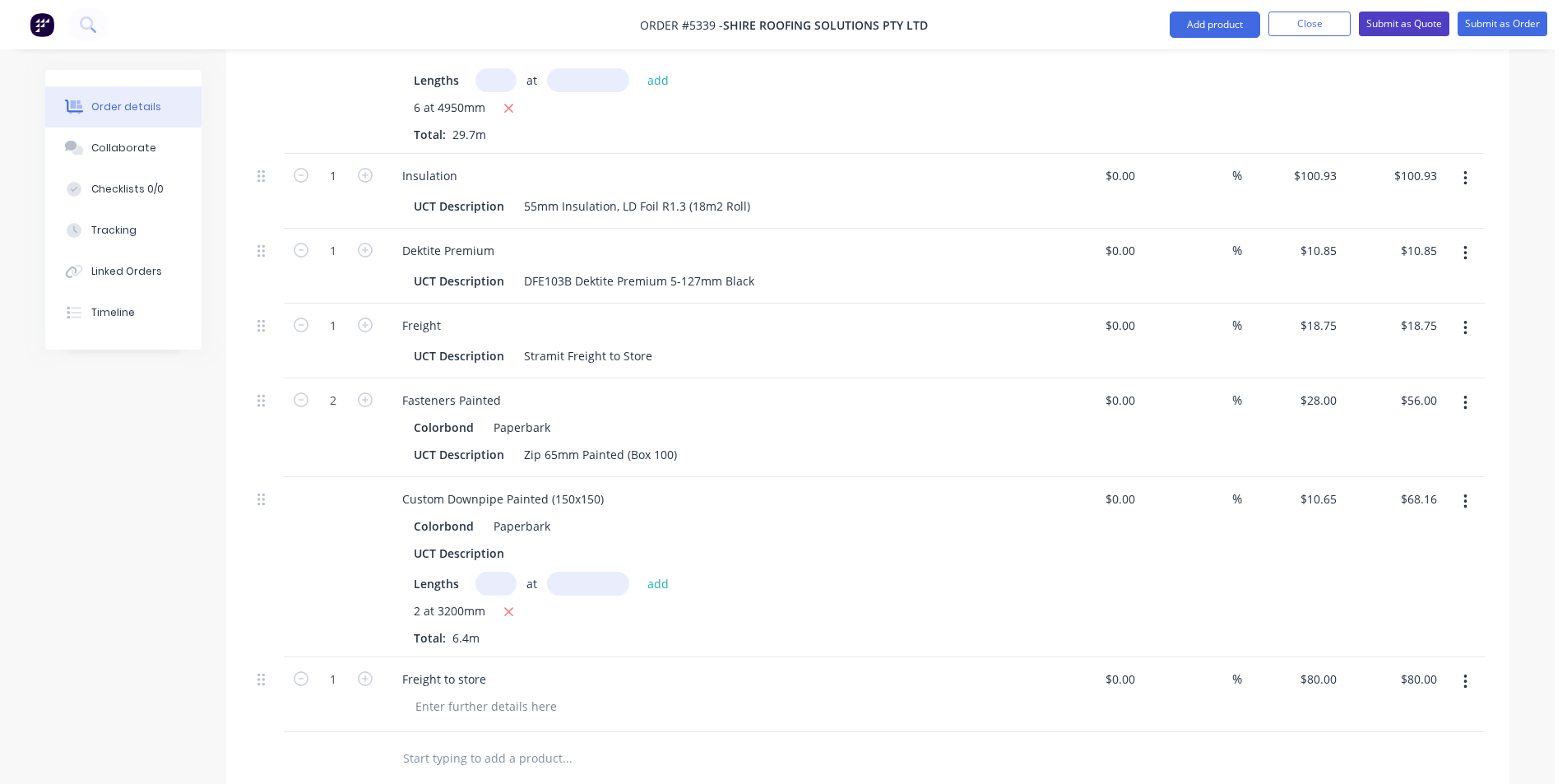
click at [1394, 16] on button "Submit as Quote" at bounding box center [1404, 23] width 90 height 25
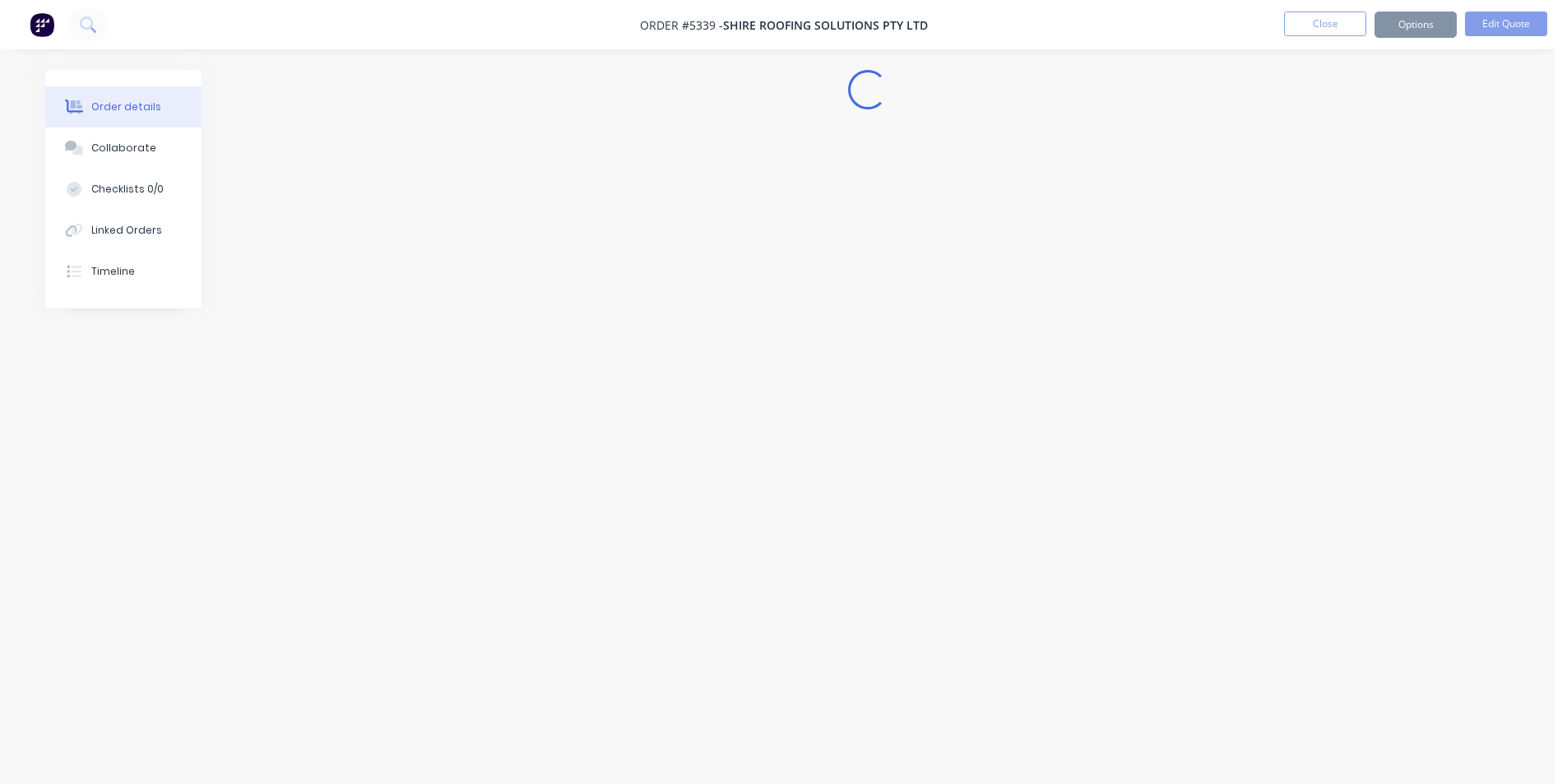
scroll to position [0, 0]
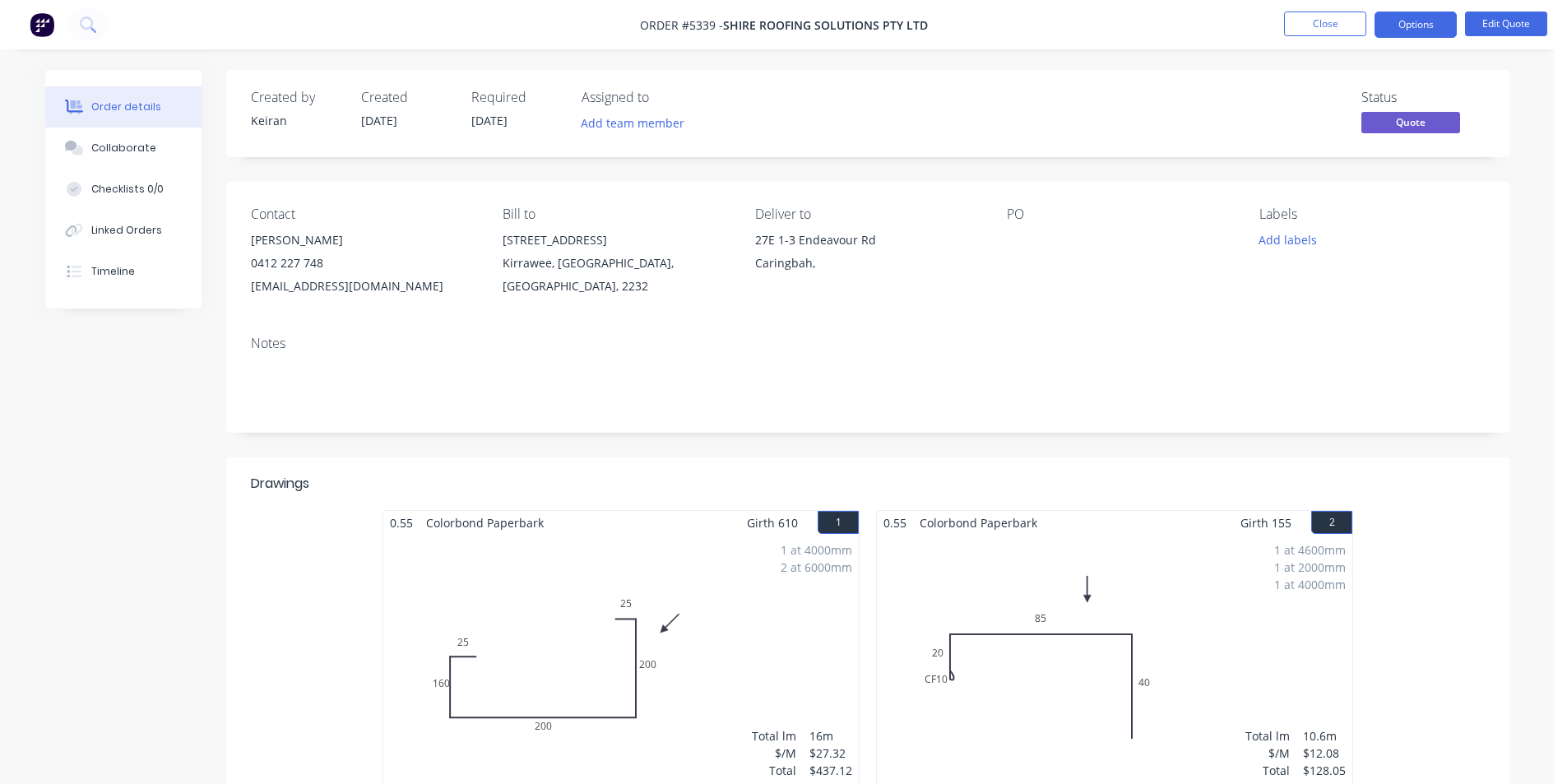
click at [1318, 4] on nav "Order #5339 - Shire Roofing Solutions Pty Ltd Close Options Edit Quote" at bounding box center [784, 24] width 1567 height 49
click at [1322, 20] on button "Close" at bounding box center [1326, 23] width 83 height 25
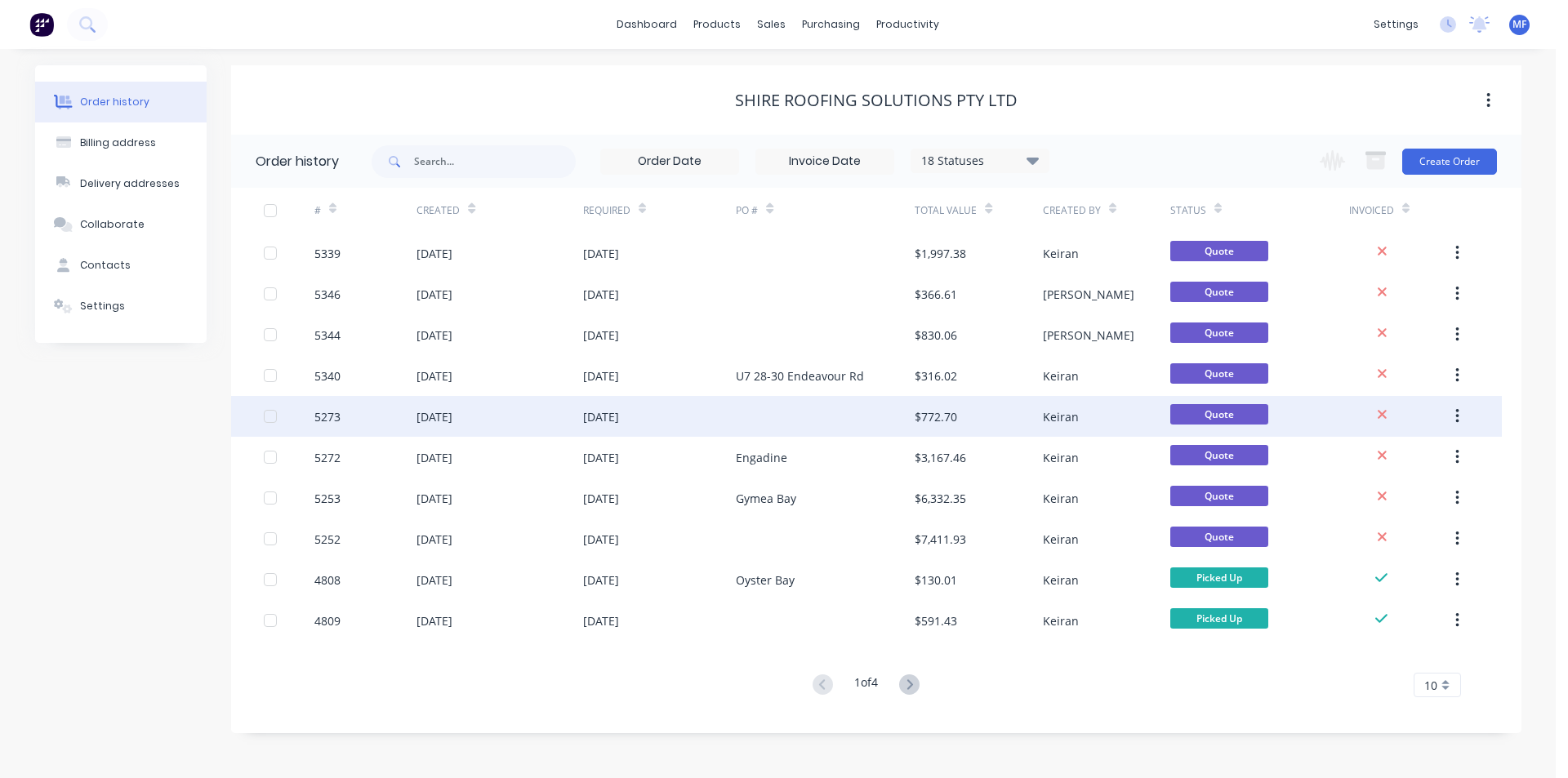
click at [637, 425] on div "[DATE]" at bounding box center [660, 416] width 154 height 41
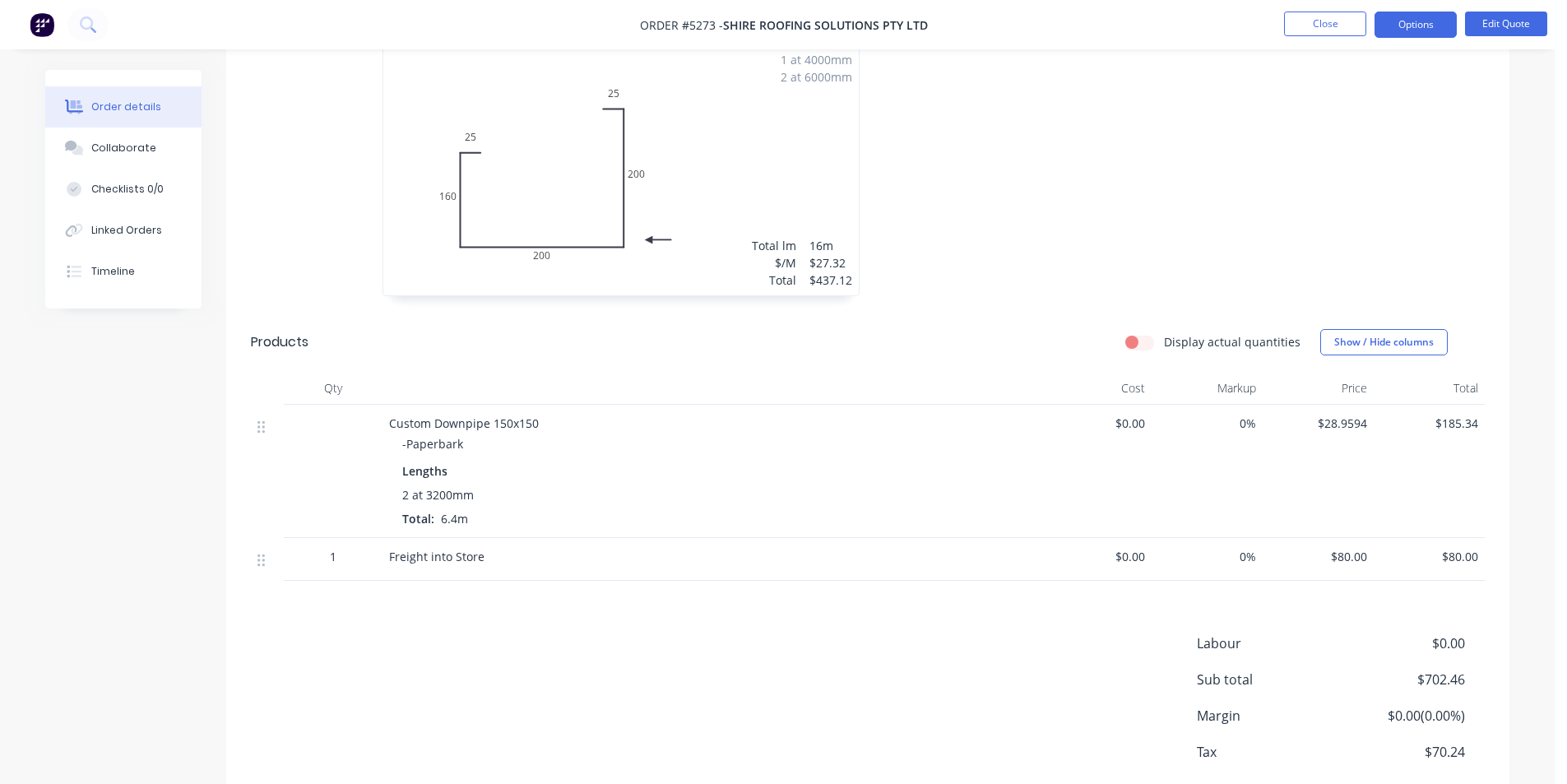
scroll to position [493, 0]
click at [1328, 28] on button "Close" at bounding box center [1326, 23] width 83 height 25
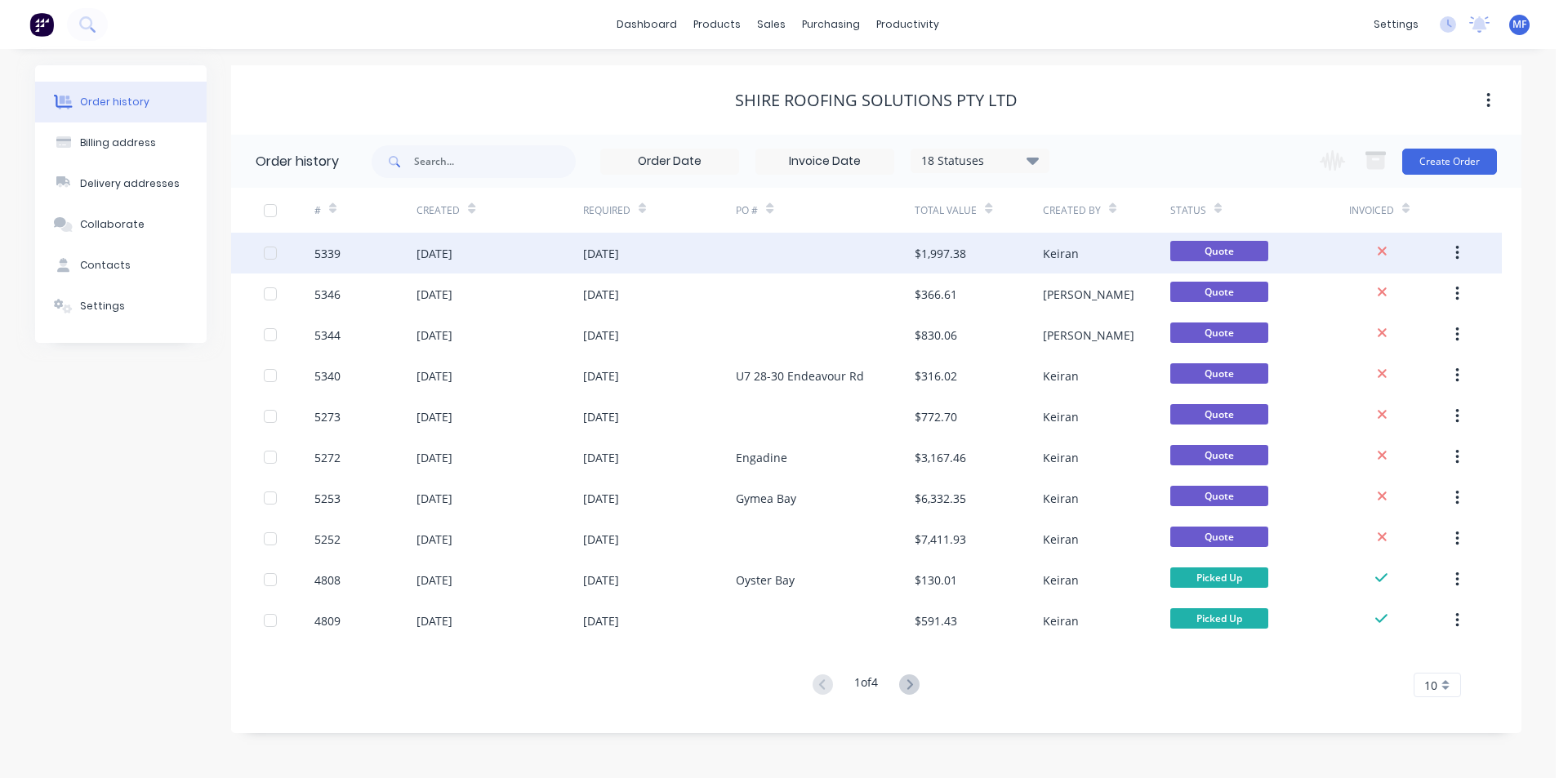
click at [929, 253] on div "$1,997.38" at bounding box center [940, 254] width 51 height 17
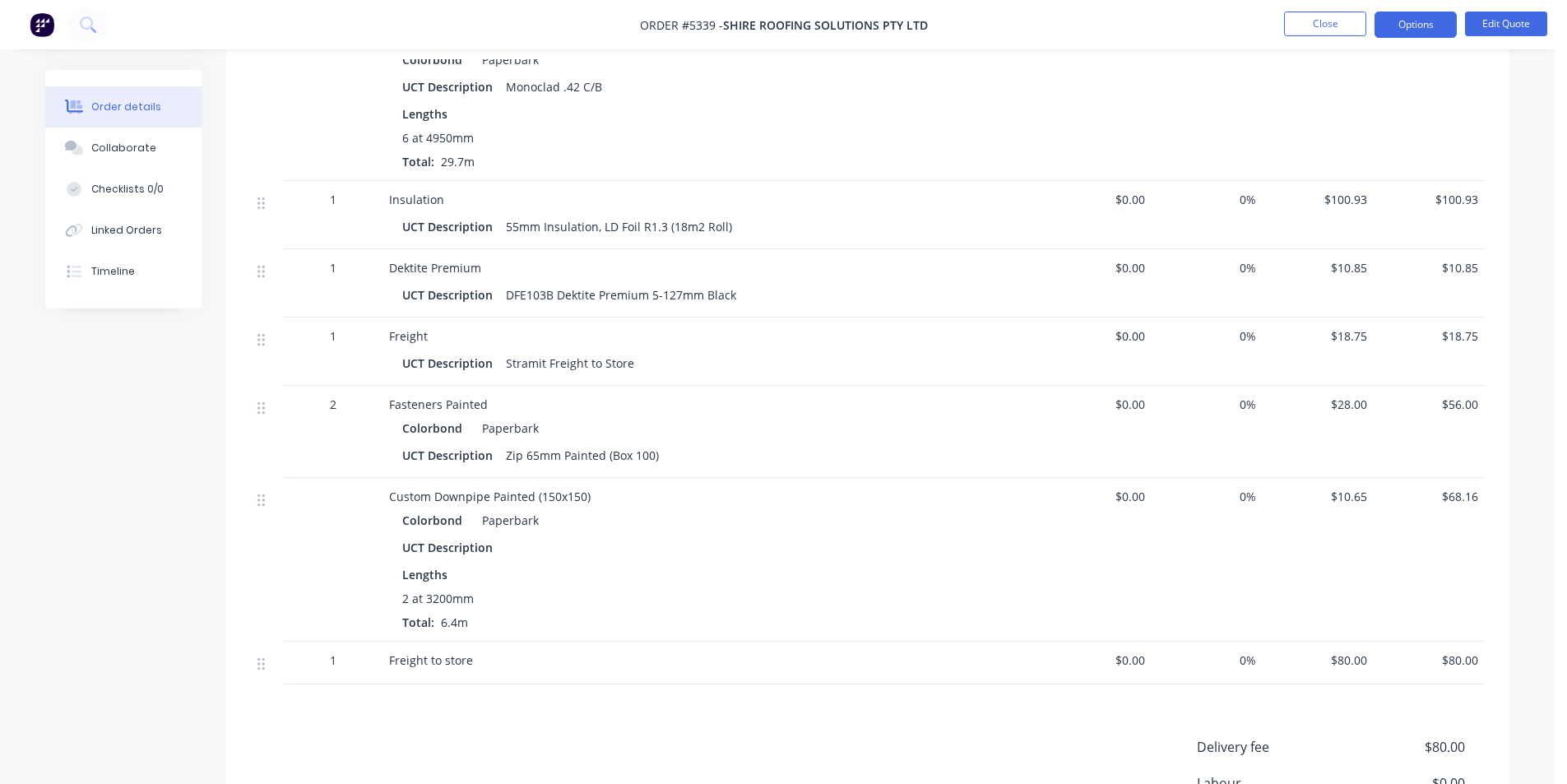
scroll to position [1563, 0]
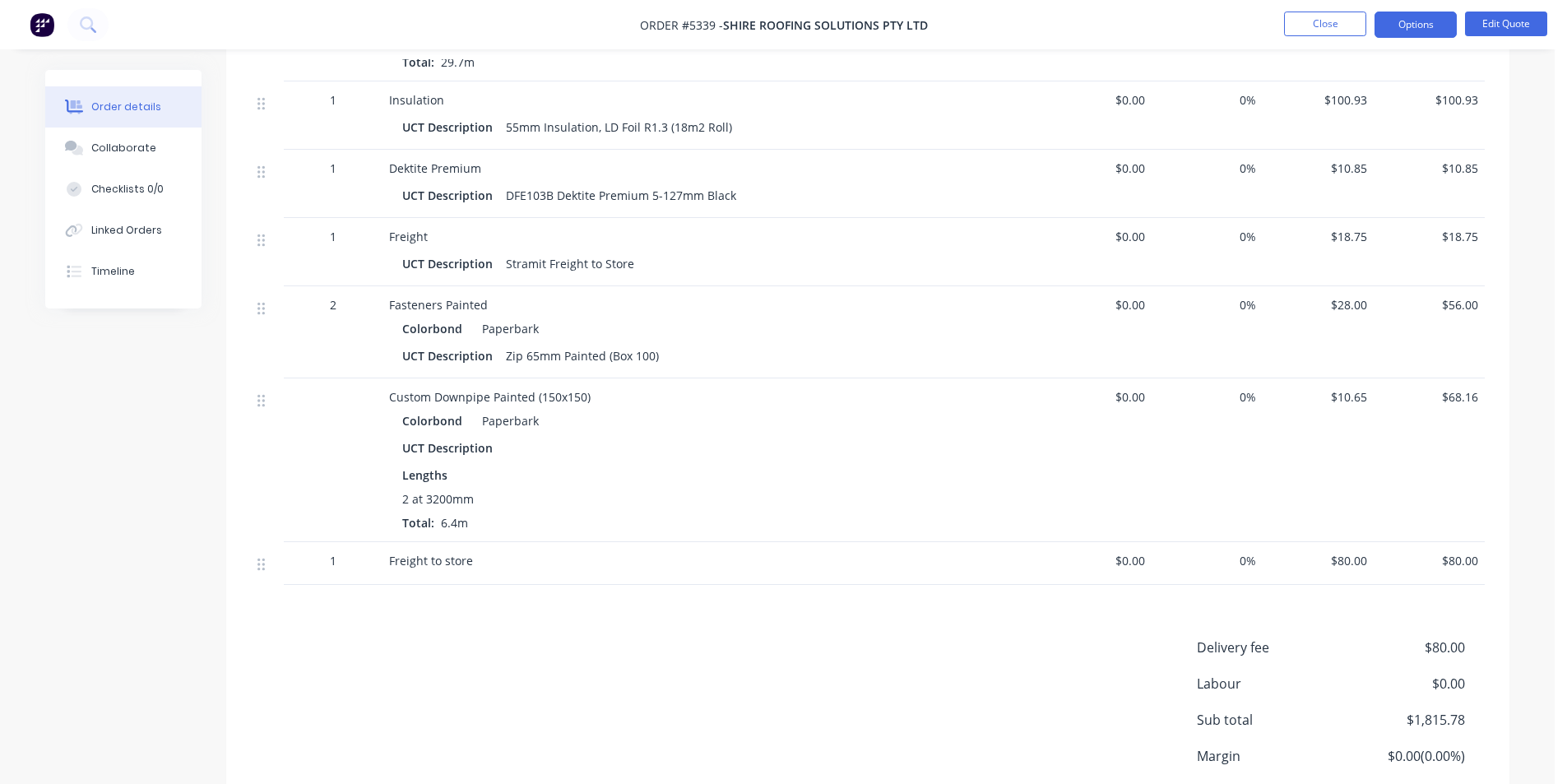
click at [1464, 393] on span "$68.16" at bounding box center [1429, 397] width 98 height 17
click at [1508, 23] on button "Edit Quote" at bounding box center [1507, 23] width 83 height 25
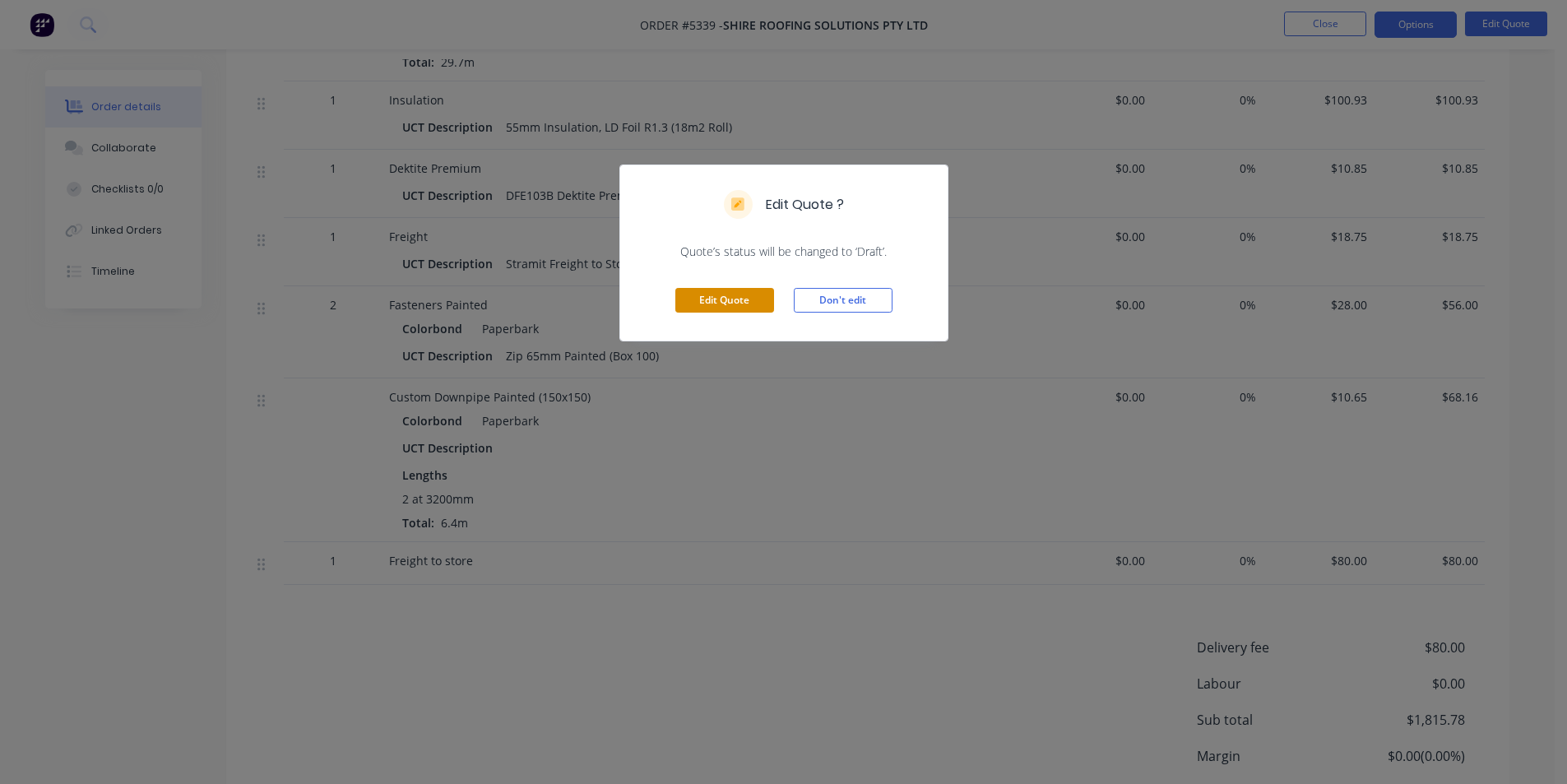
click at [736, 298] on button "Edit Quote" at bounding box center [725, 299] width 99 height 25
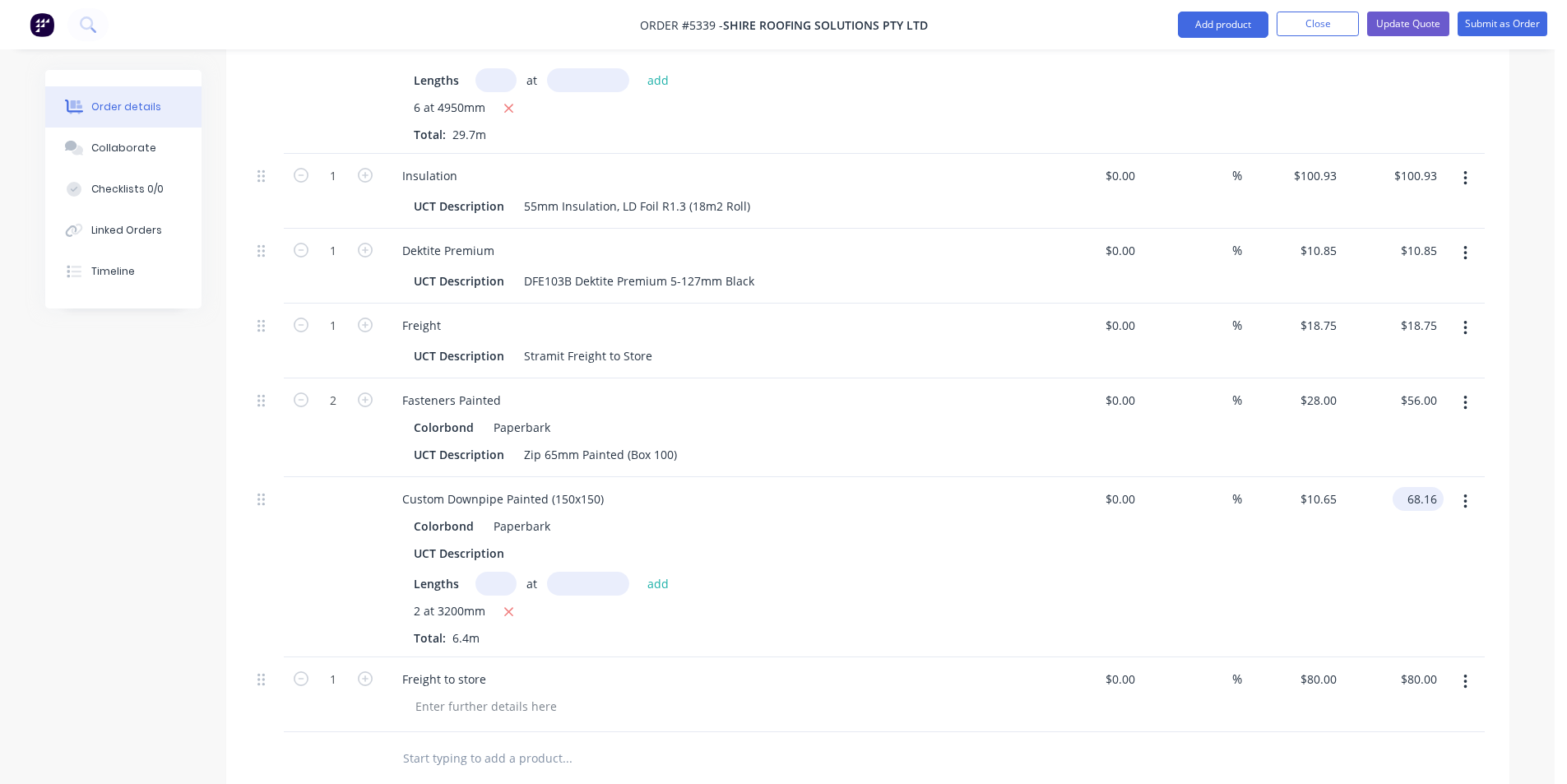
click at [1415, 487] on input "68.16" at bounding box center [1421, 499] width 45 height 24
click at [1333, 515] on div "$28.9594 $28.9594" at bounding box center [1293, 566] width 102 height 180
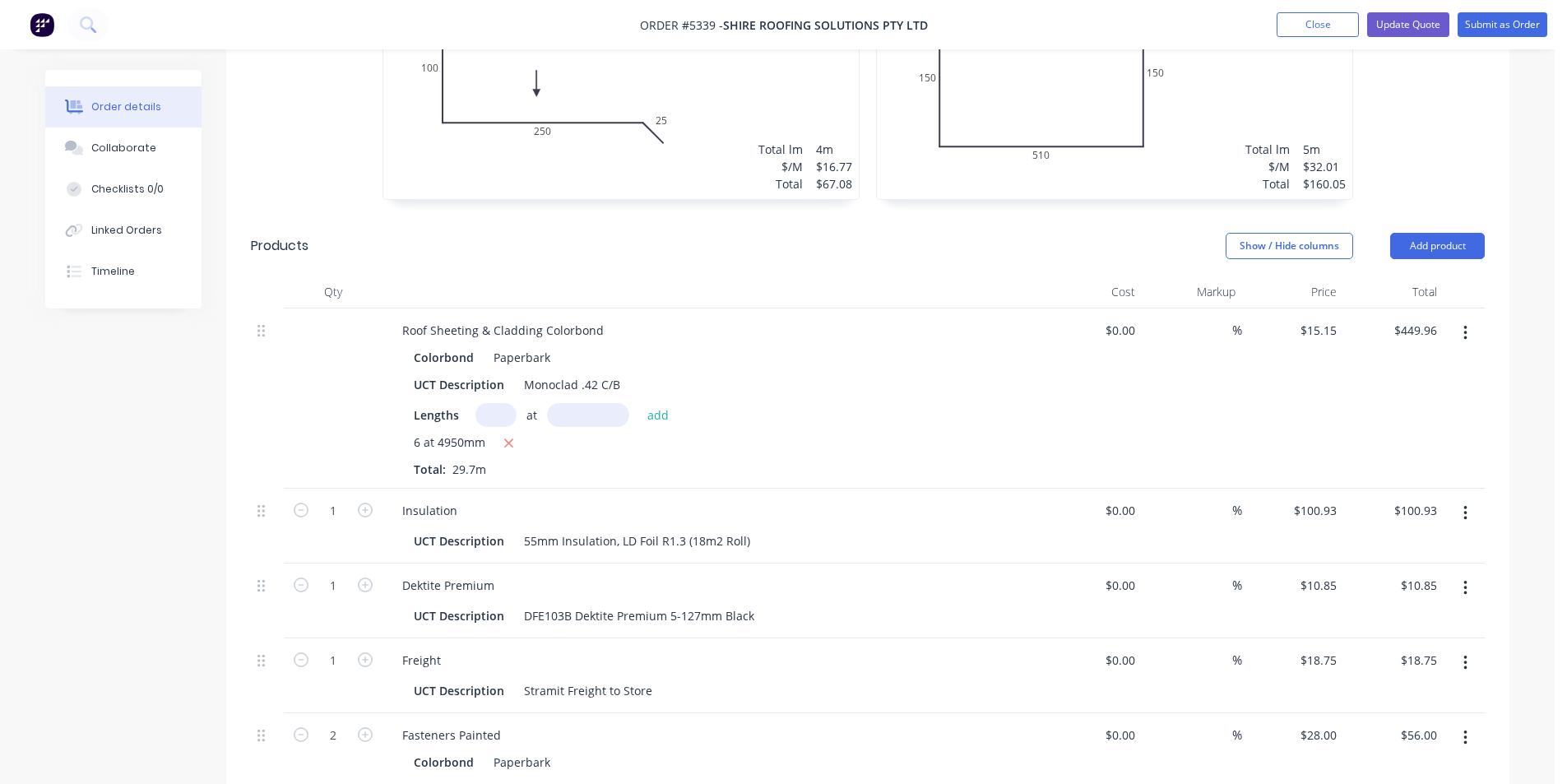
scroll to position [1025, 0]
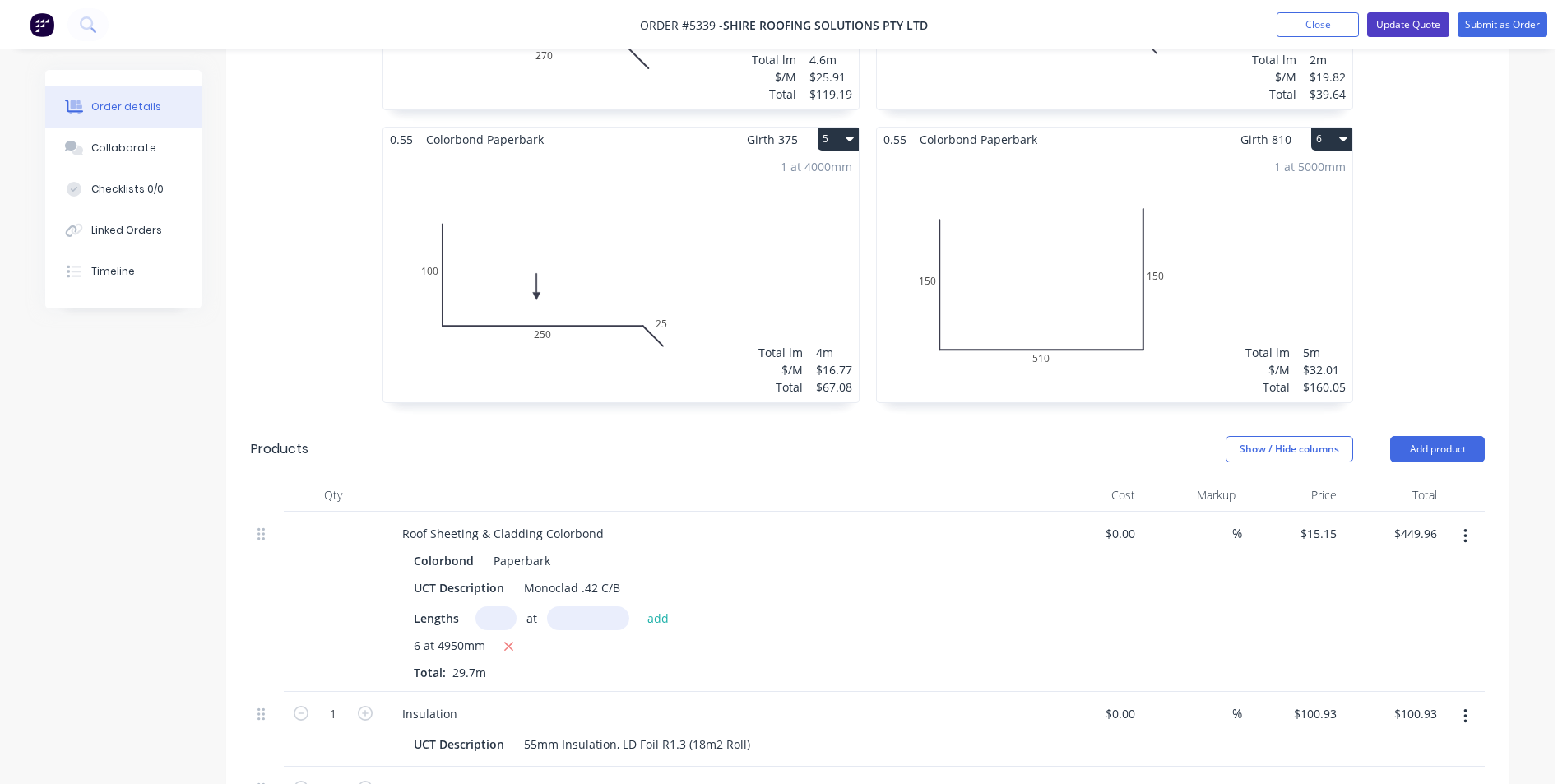
click at [1380, 22] on button "Update Quote" at bounding box center [1409, 24] width 83 height 25
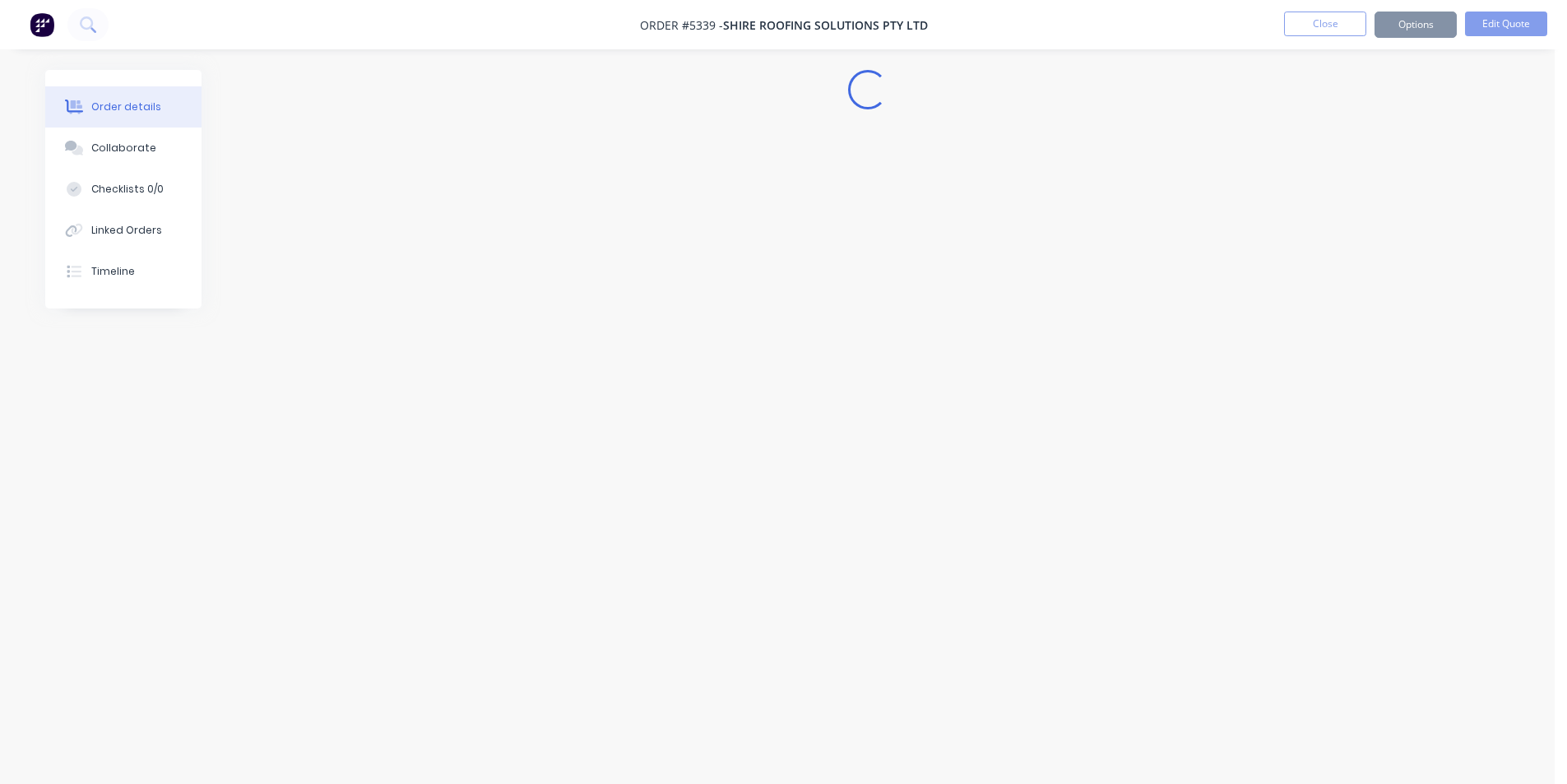
scroll to position [0, 0]
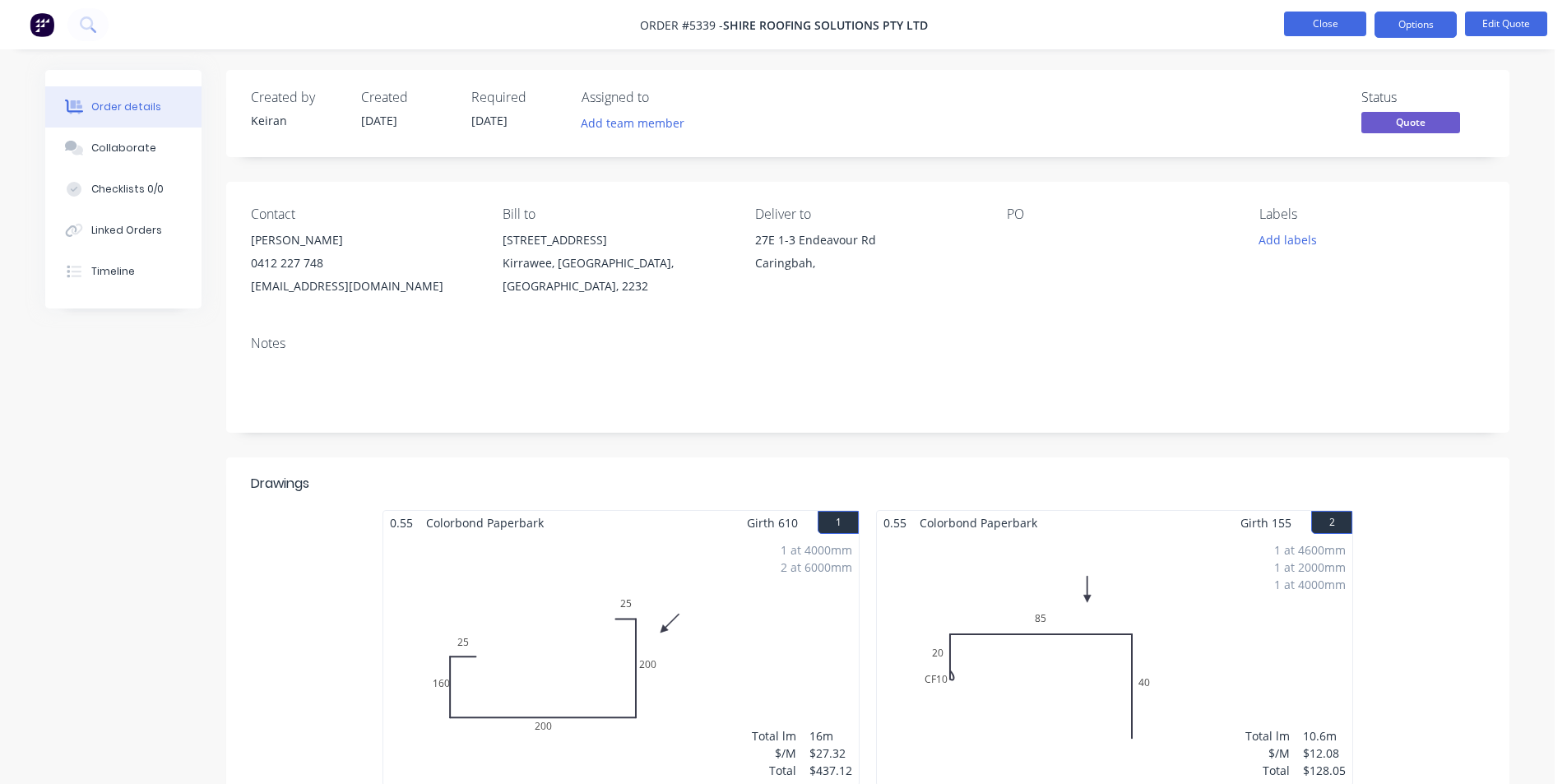
click at [1317, 29] on button "Close" at bounding box center [1326, 23] width 83 height 25
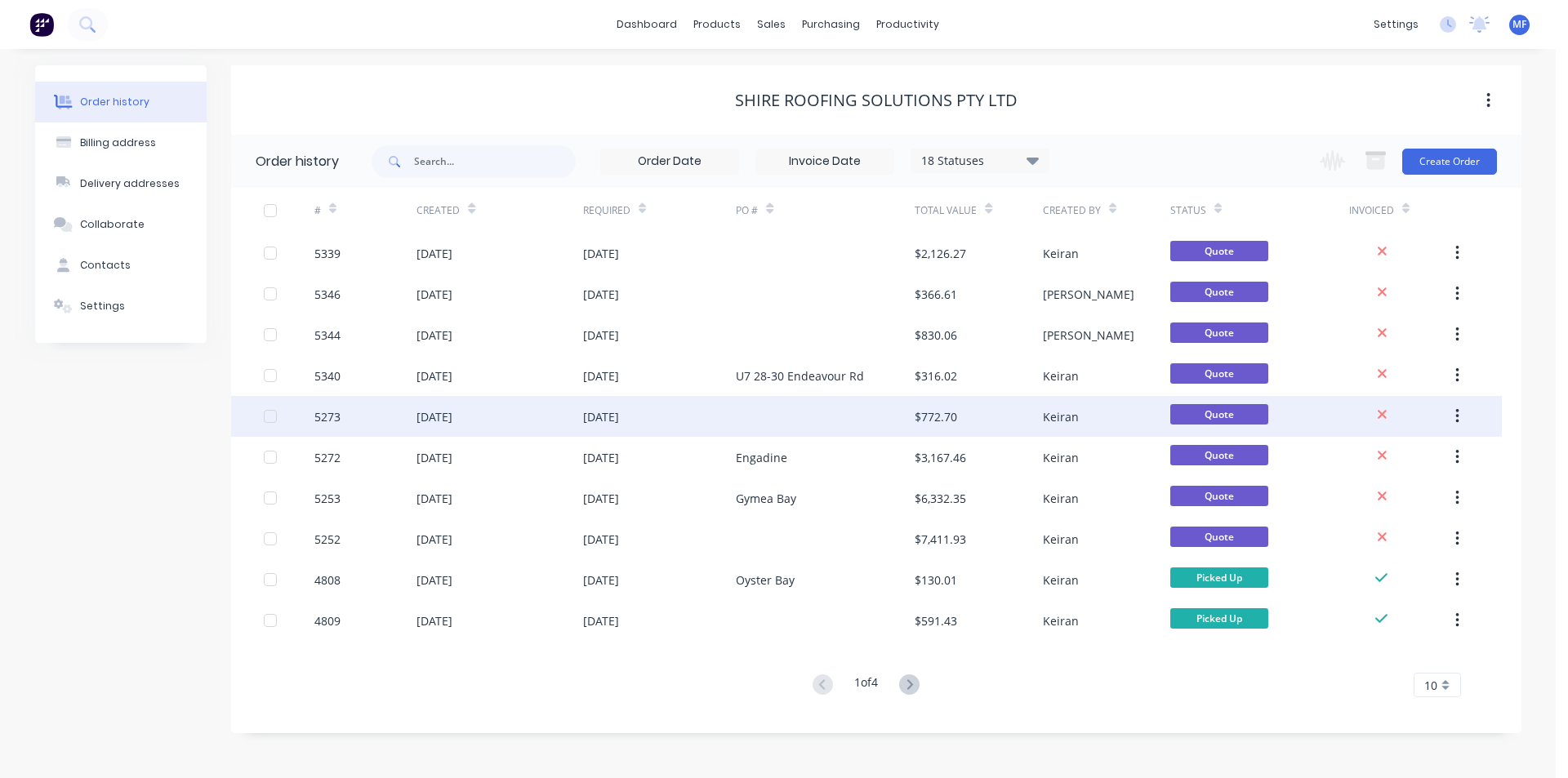
click at [654, 413] on div "[DATE]" at bounding box center [660, 416] width 154 height 41
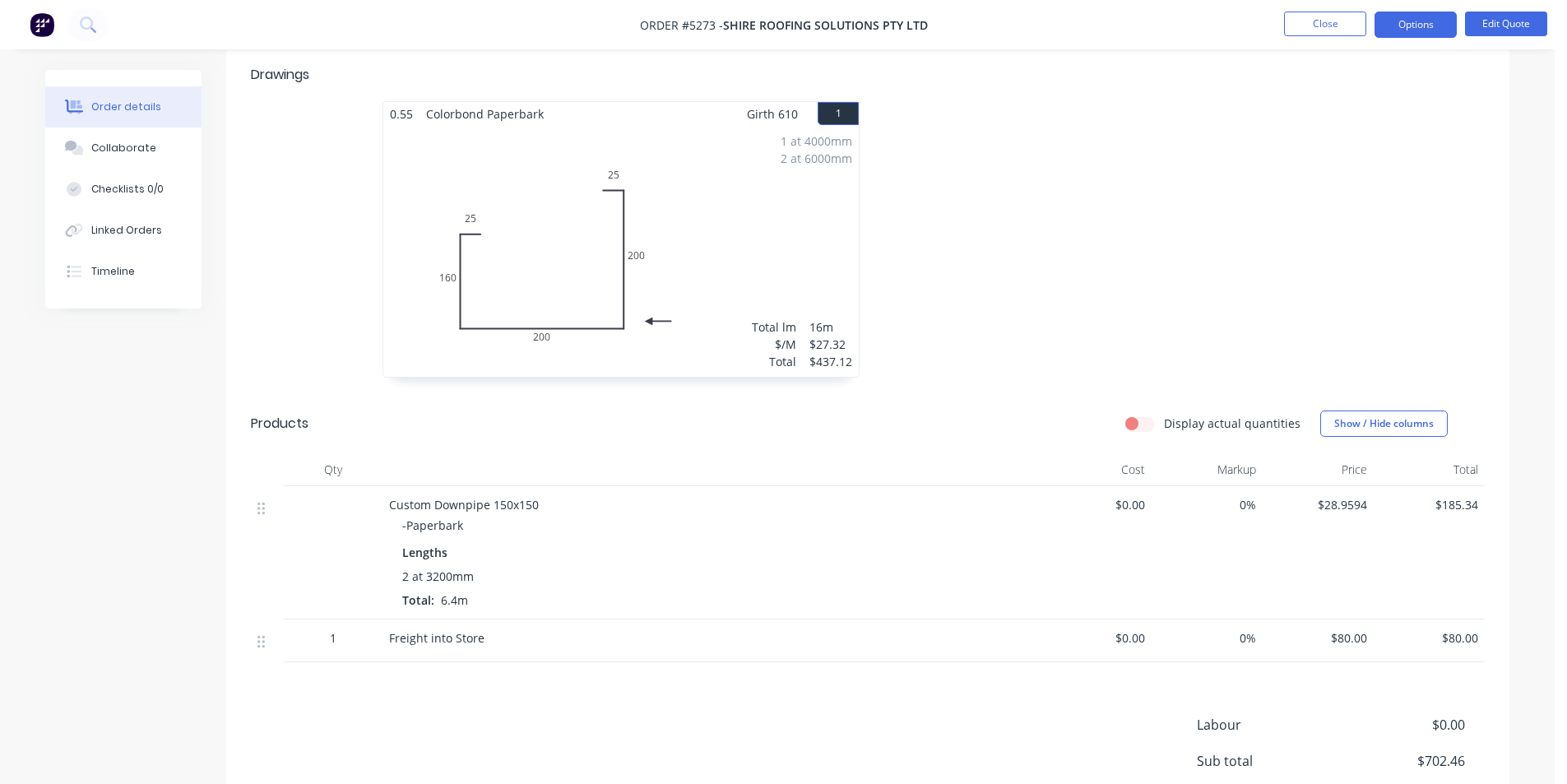
scroll to position [411, 0]
drag, startPoint x: 499, startPoint y: 502, endPoint x: 542, endPoint y: 499, distance: 43.1
click at [499, 500] on span "Custom Downpipe 150x150" at bounding box center [464, 502] width 150 height 15
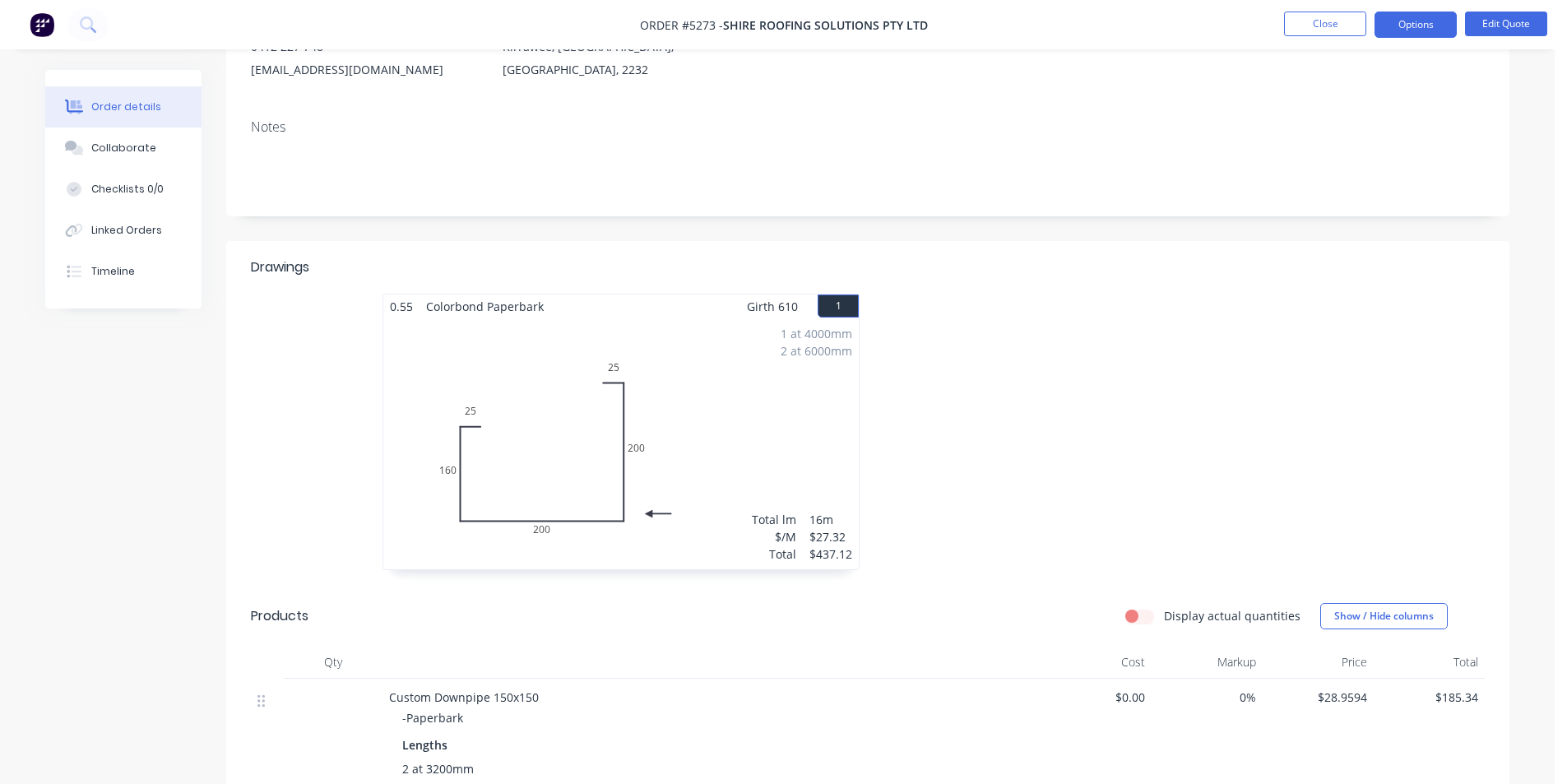
scroll to position [0, 0]
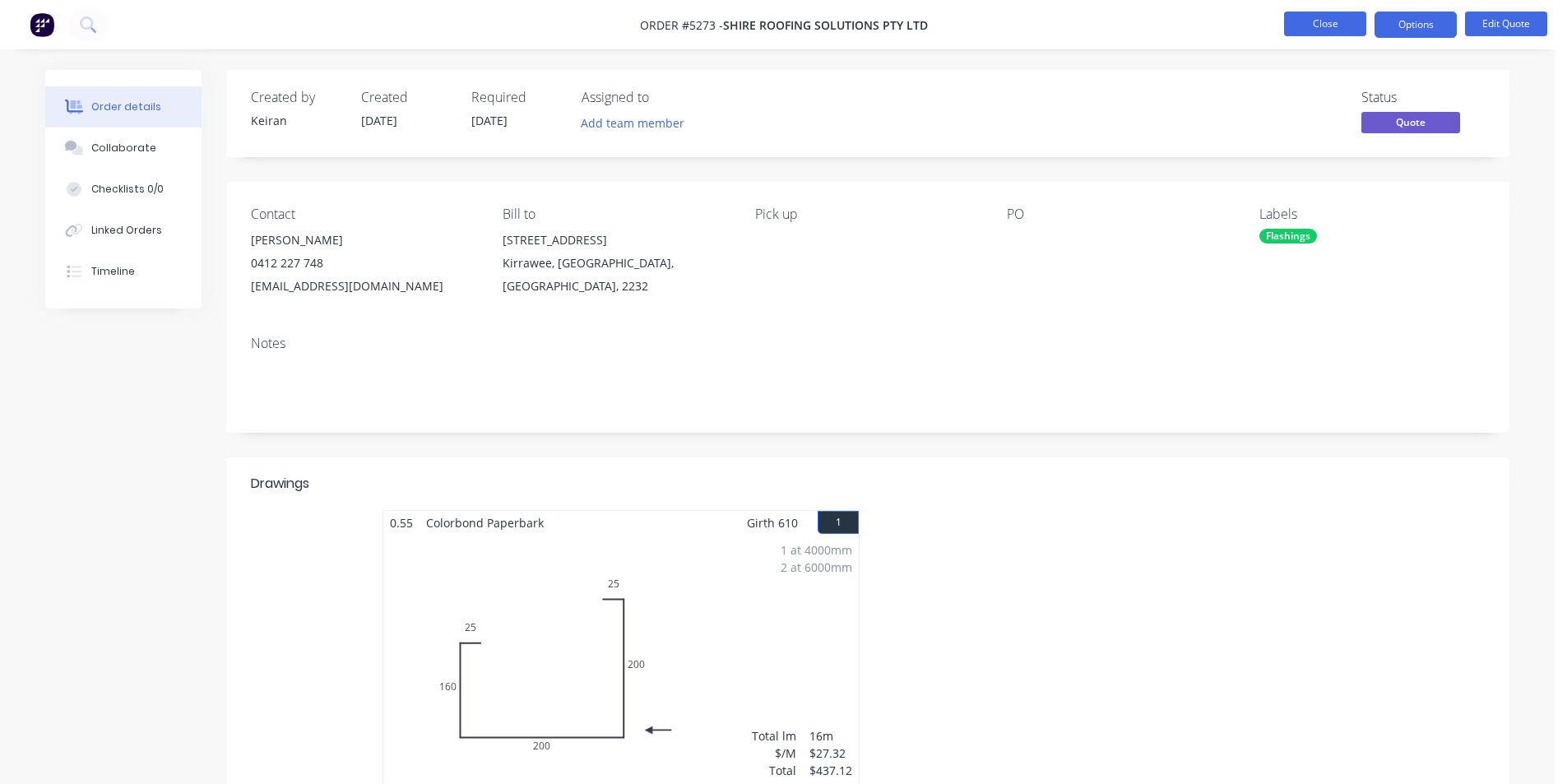
click at [1321, 26] on button "Close" at bounding box center [1326, 23] width 83 height 25
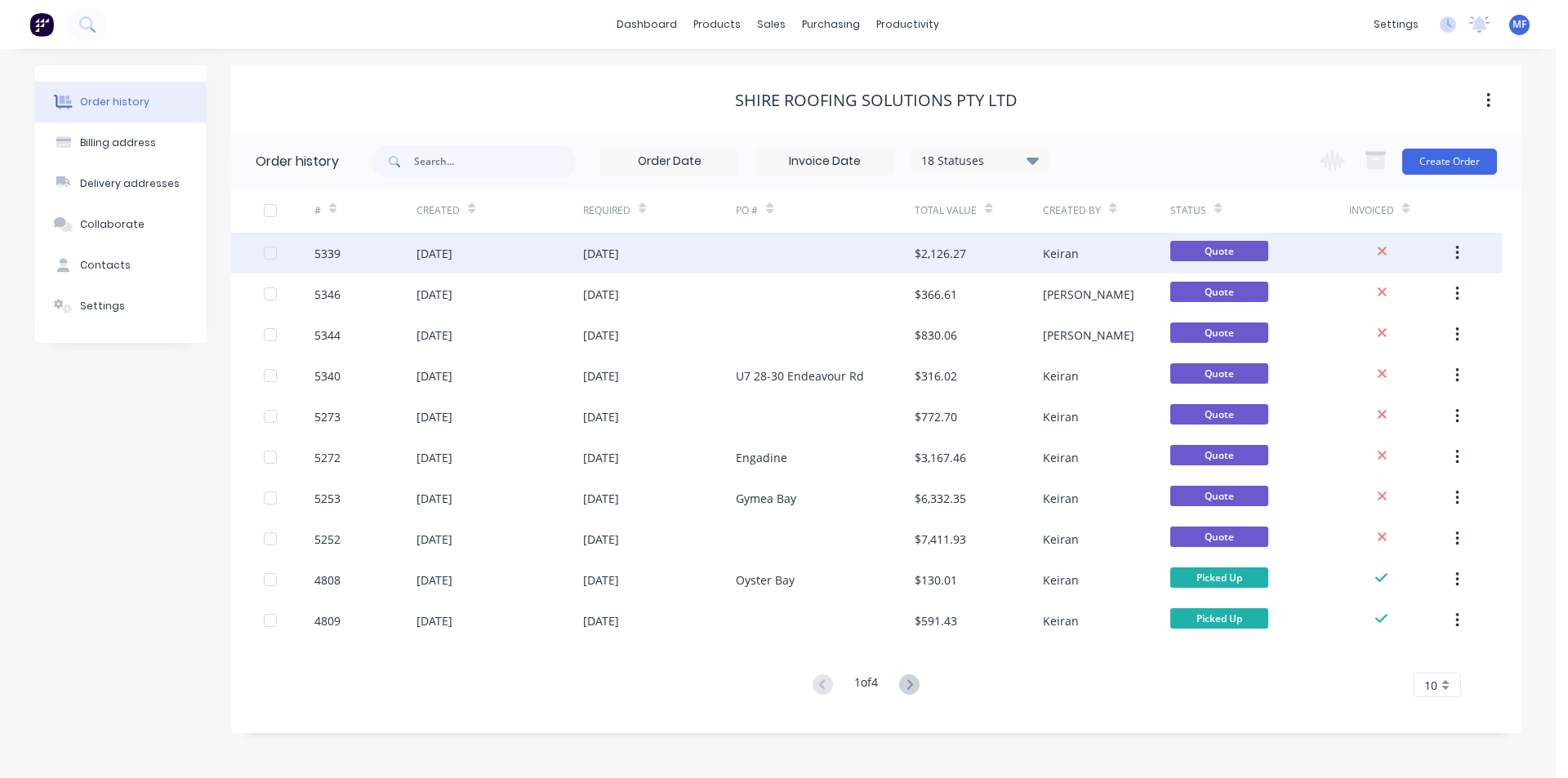
click at [989, 259] on div "$2,126.27" at bounding box center [978, 253] width 127 height 41
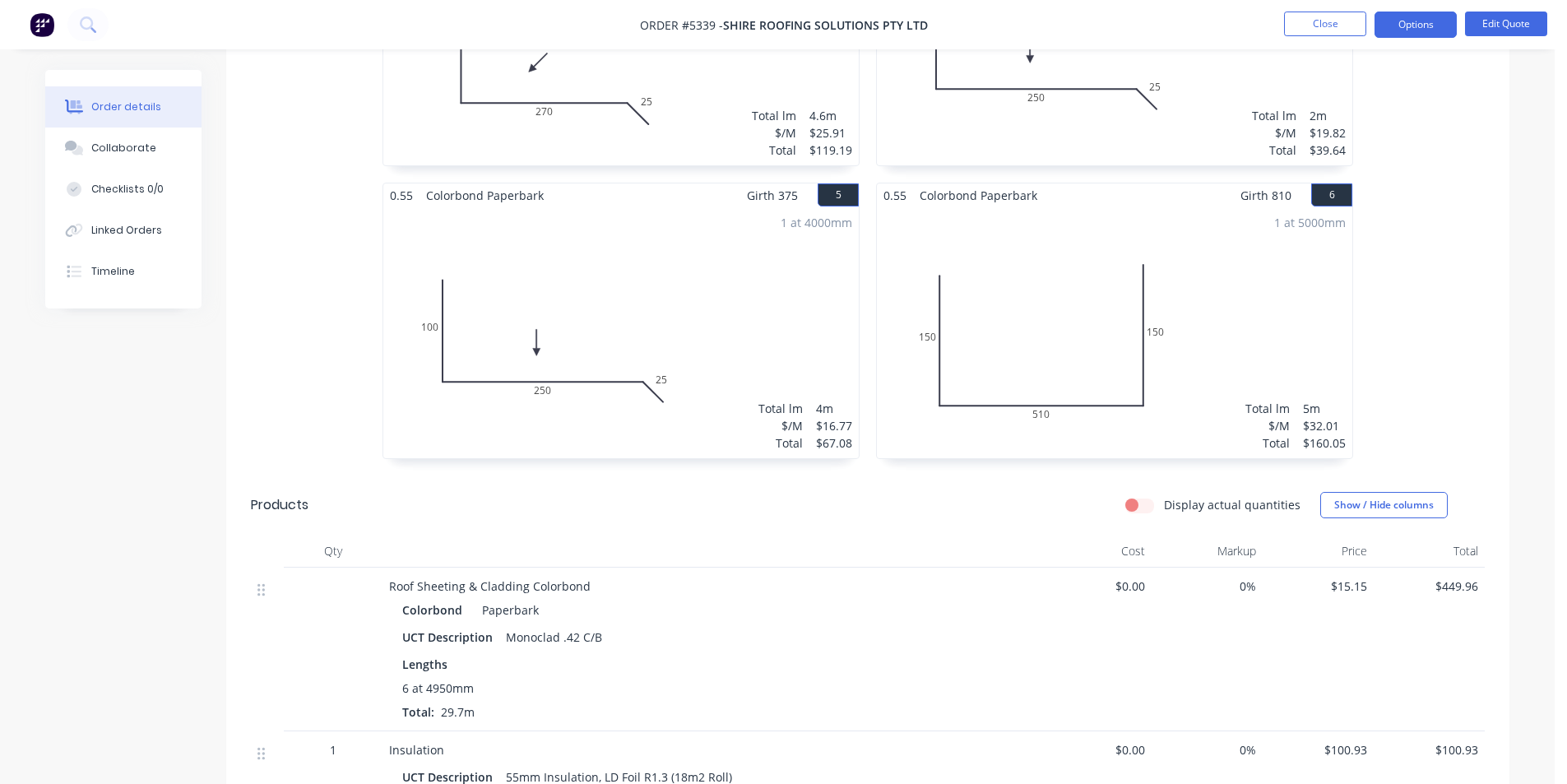
scroll to position [904, 0]
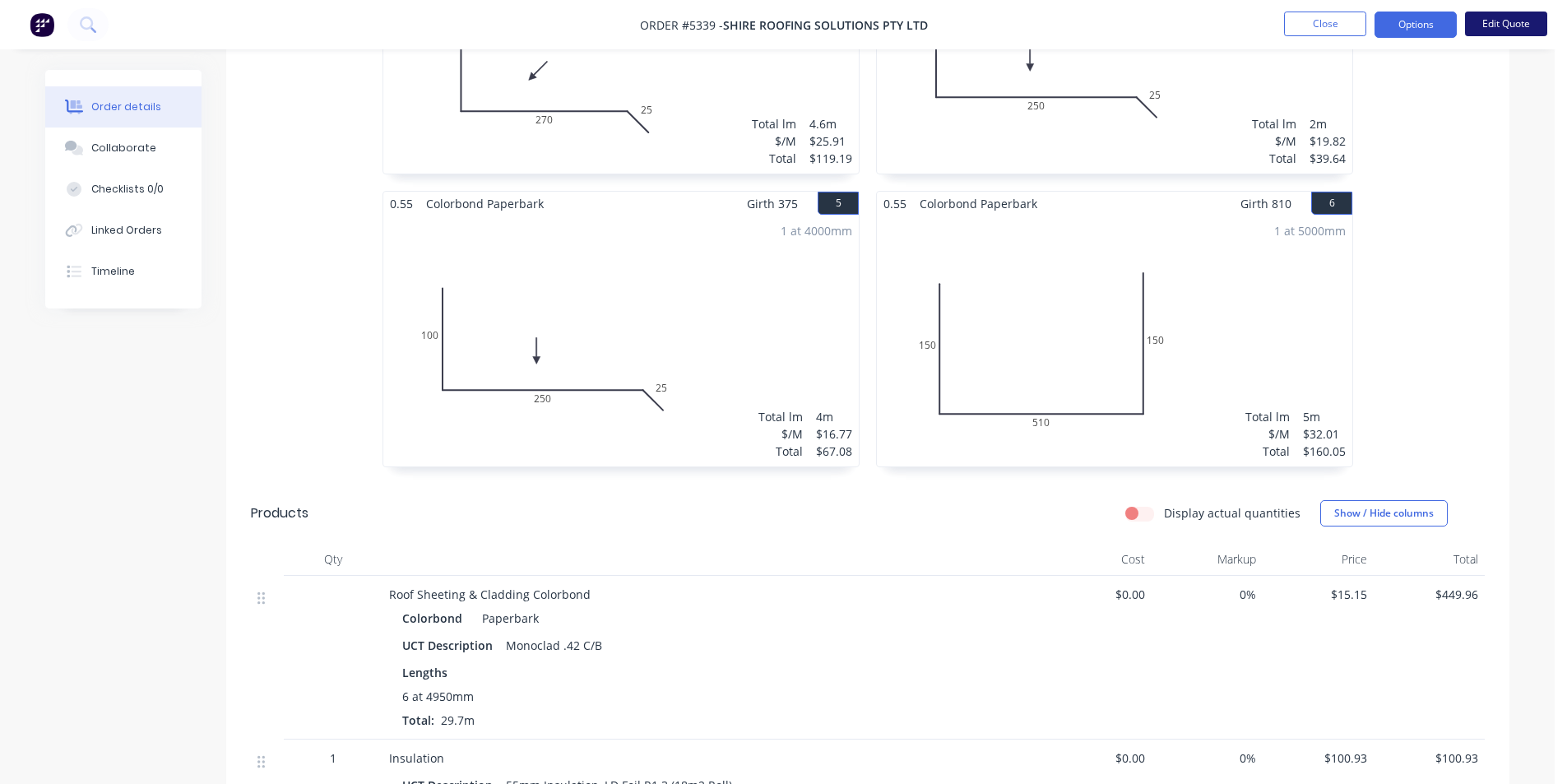
click at [1499, 26] on button "Edit Quote" at bounding box center [1507, 23] width 83 height 25
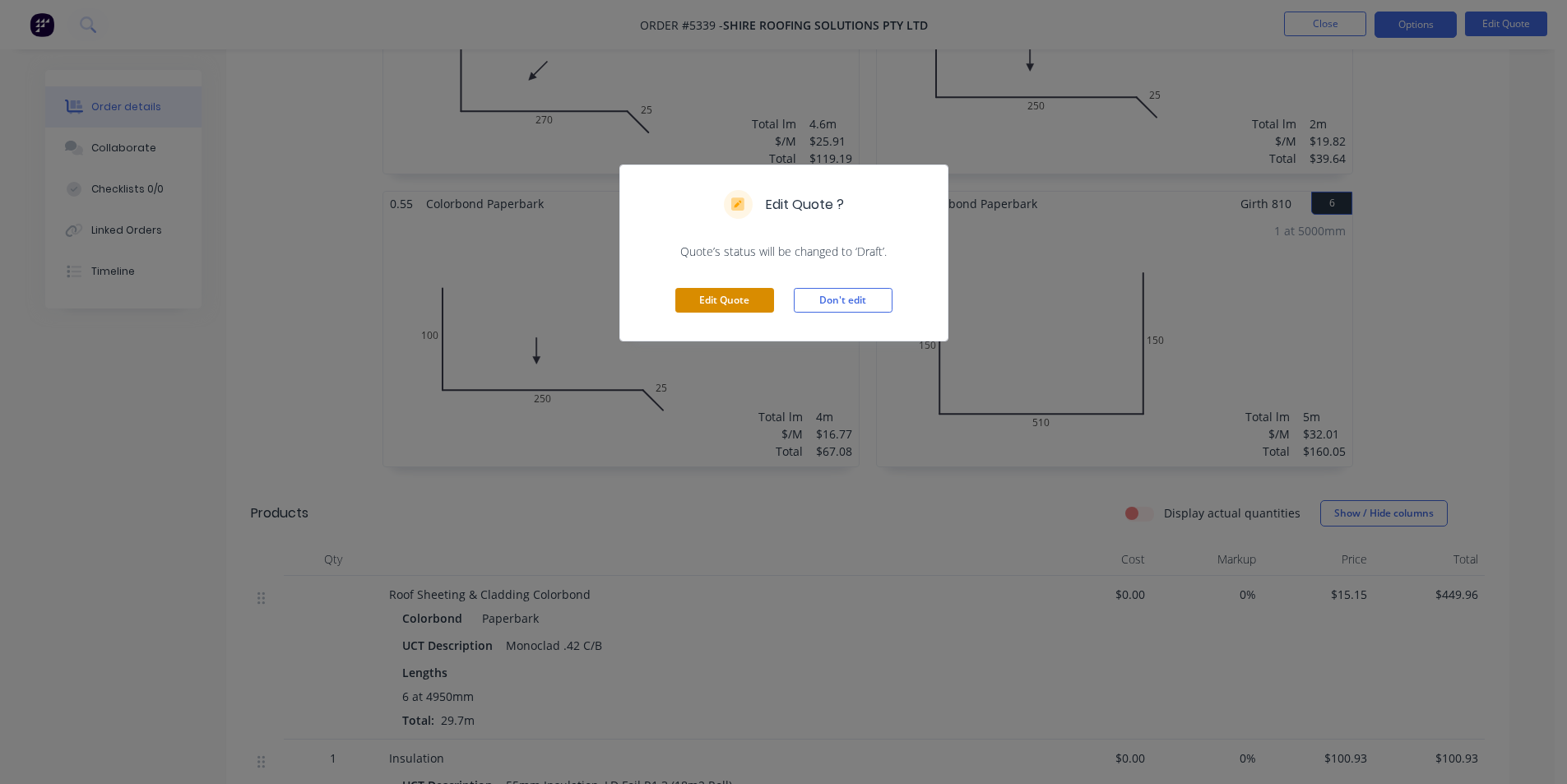
click at [715, 297] on button "Edit Quote" at bounding box center [725, 299] width 99 height 25
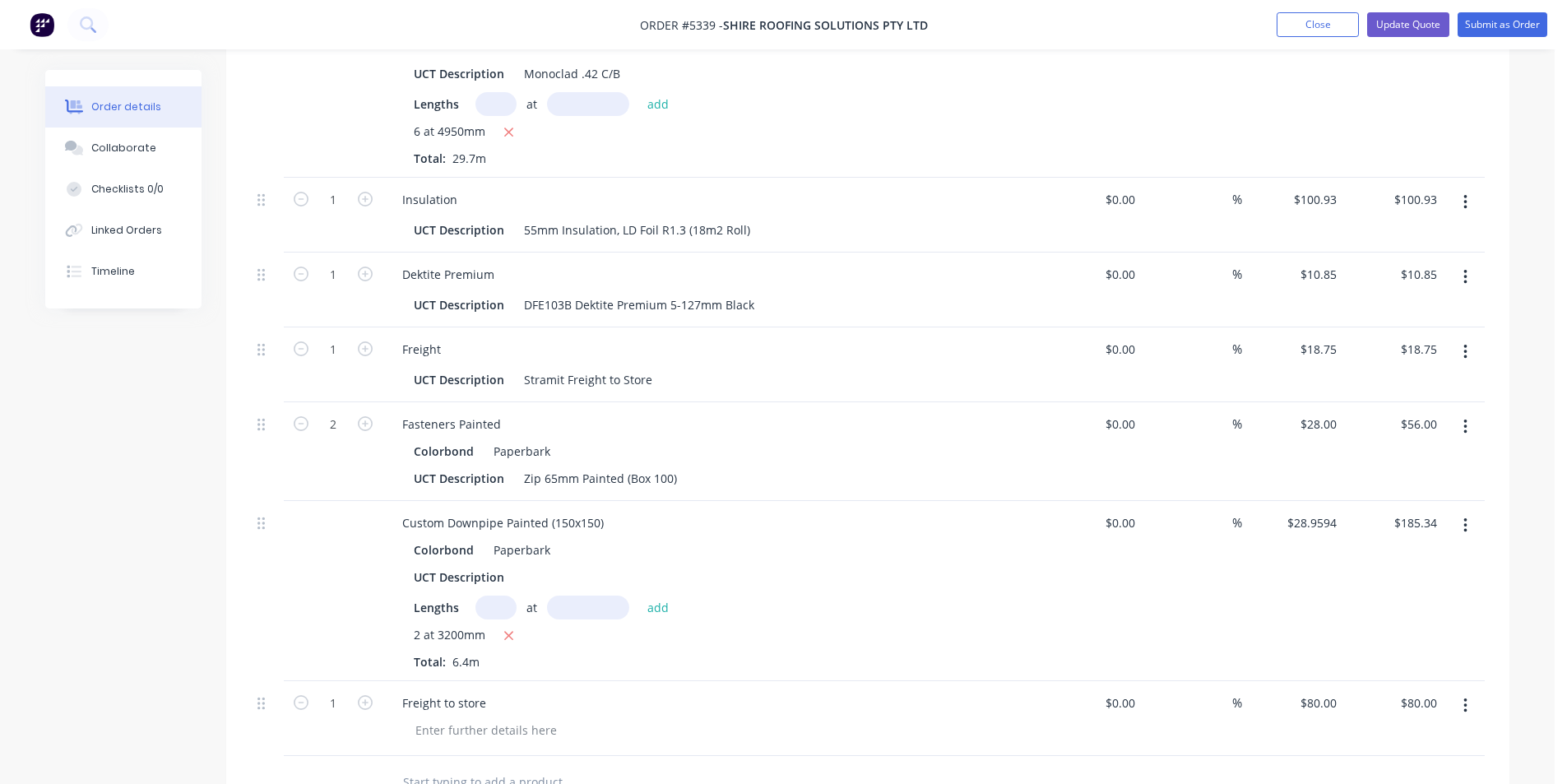
scroll to position [1809, 0]
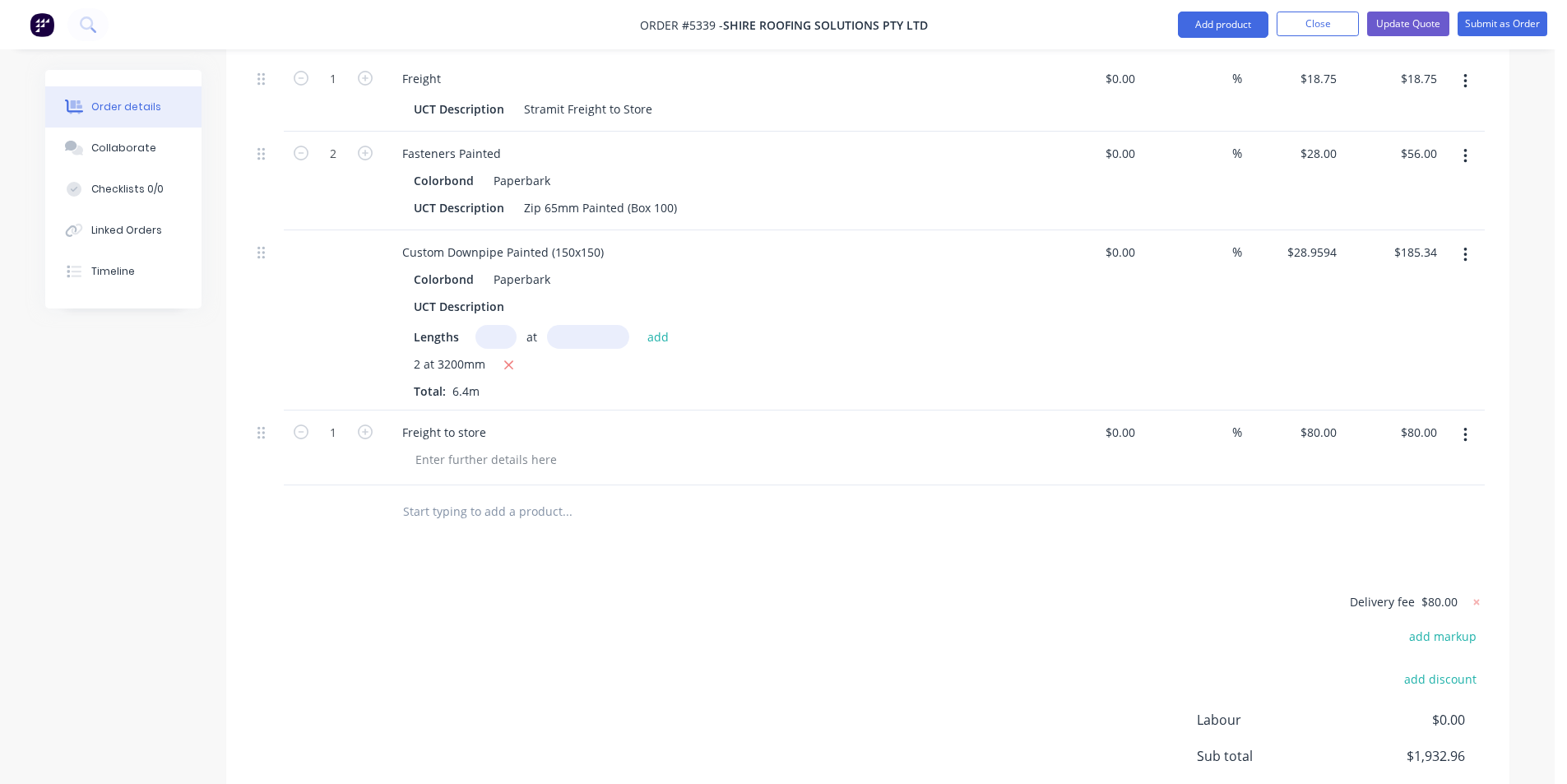
click at [493, 324] on input "text" at bounding box center [496, 336] width 41 height 24
click at [652, 324] on button "add" at bounding box center [659, 336] width 39 height 22
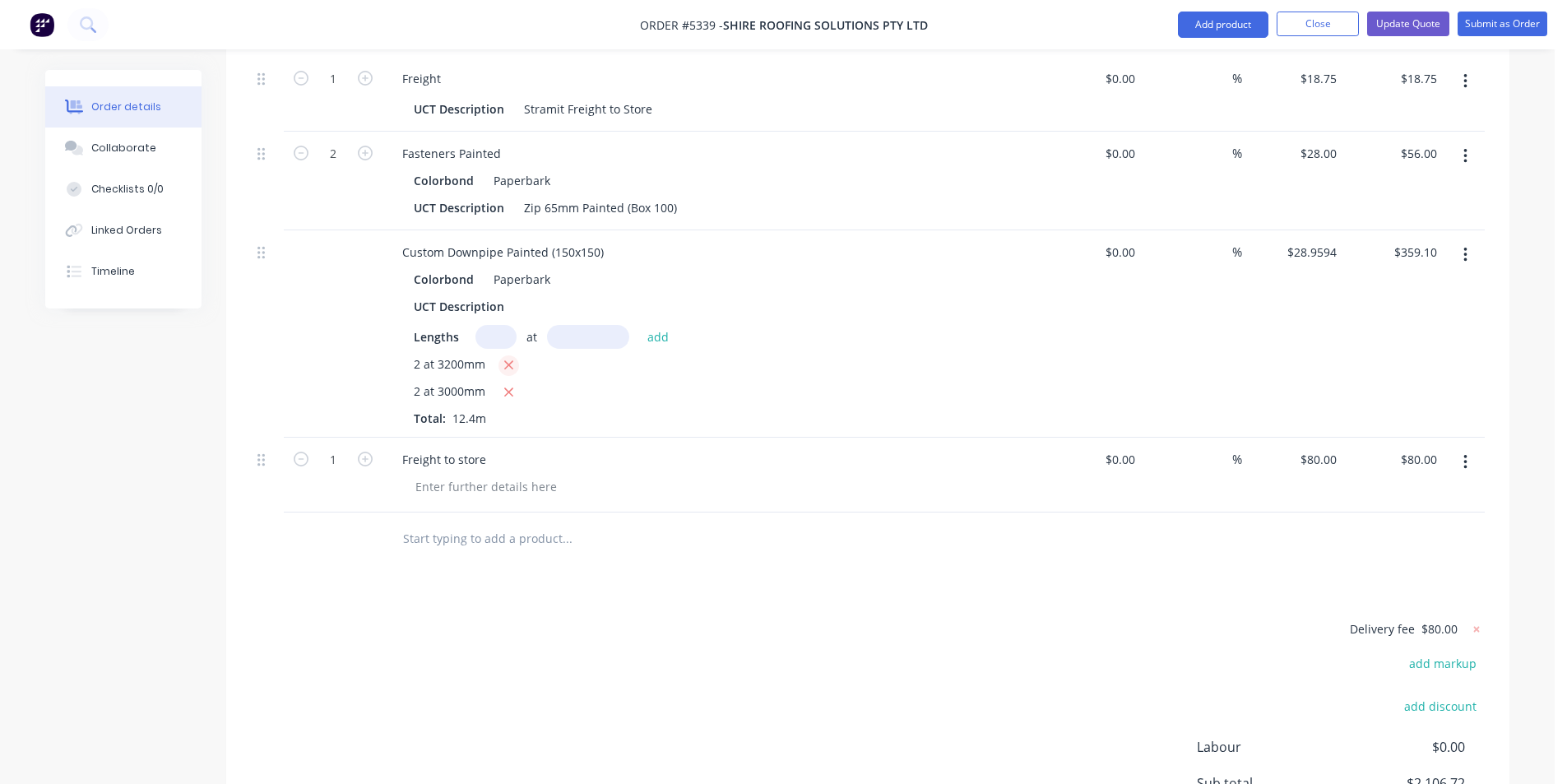
click at [510, 355] on button "button" at bounding box center [509, 366] width 21 height 21
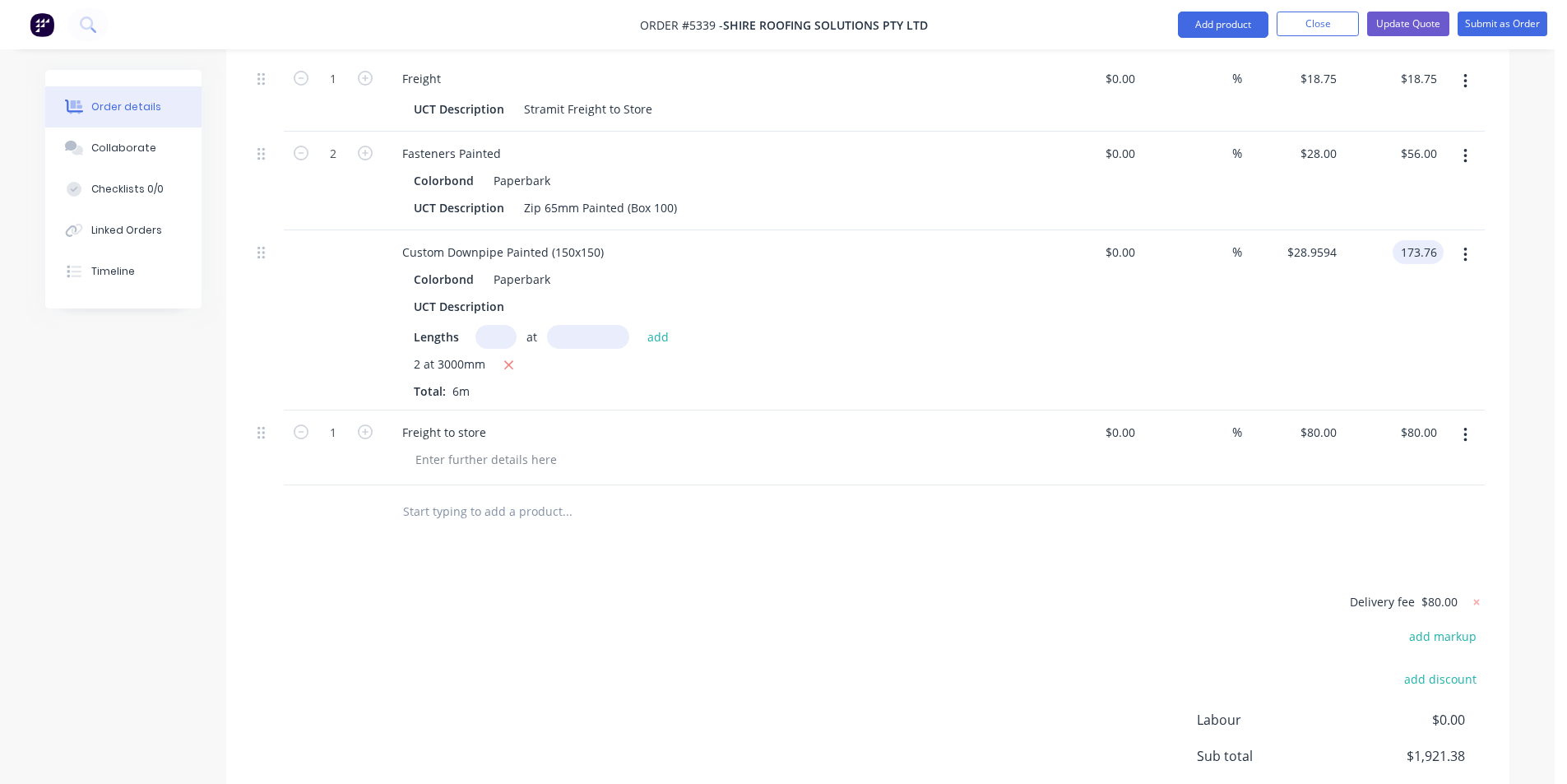
click at [1423, 240] on input "173.76" at bounding box center [1421, 252] width 45 height 24
click at [1282, 285] on div "$30.89 $28.9594" at bounding box center [1293, 320] width 102 height 180
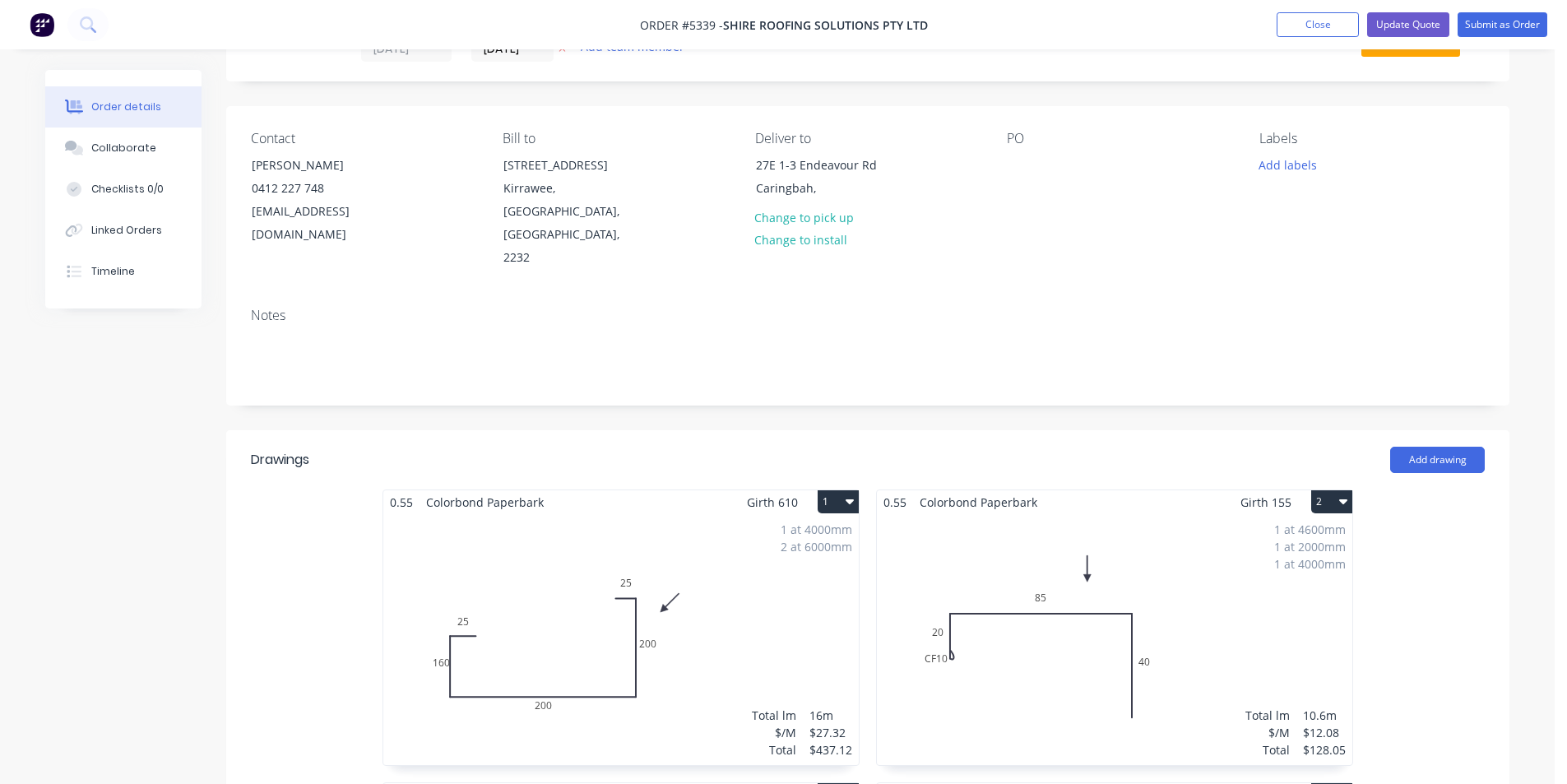
scroll to position [0, 0]
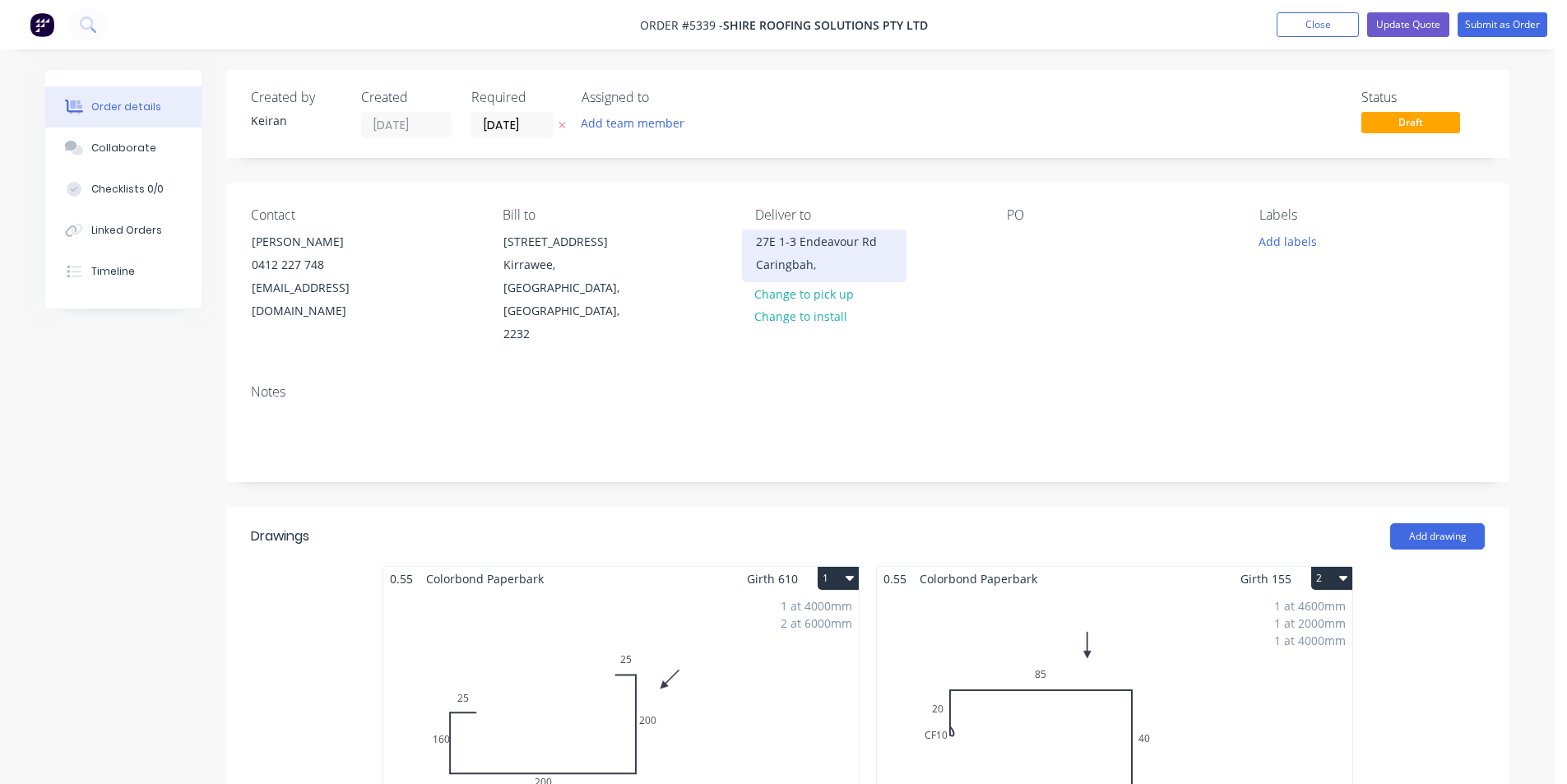
click at [866, 247] on div "27E 1-3 Endeavour Rd" at bounding box center [824, 242] width 137 height 23
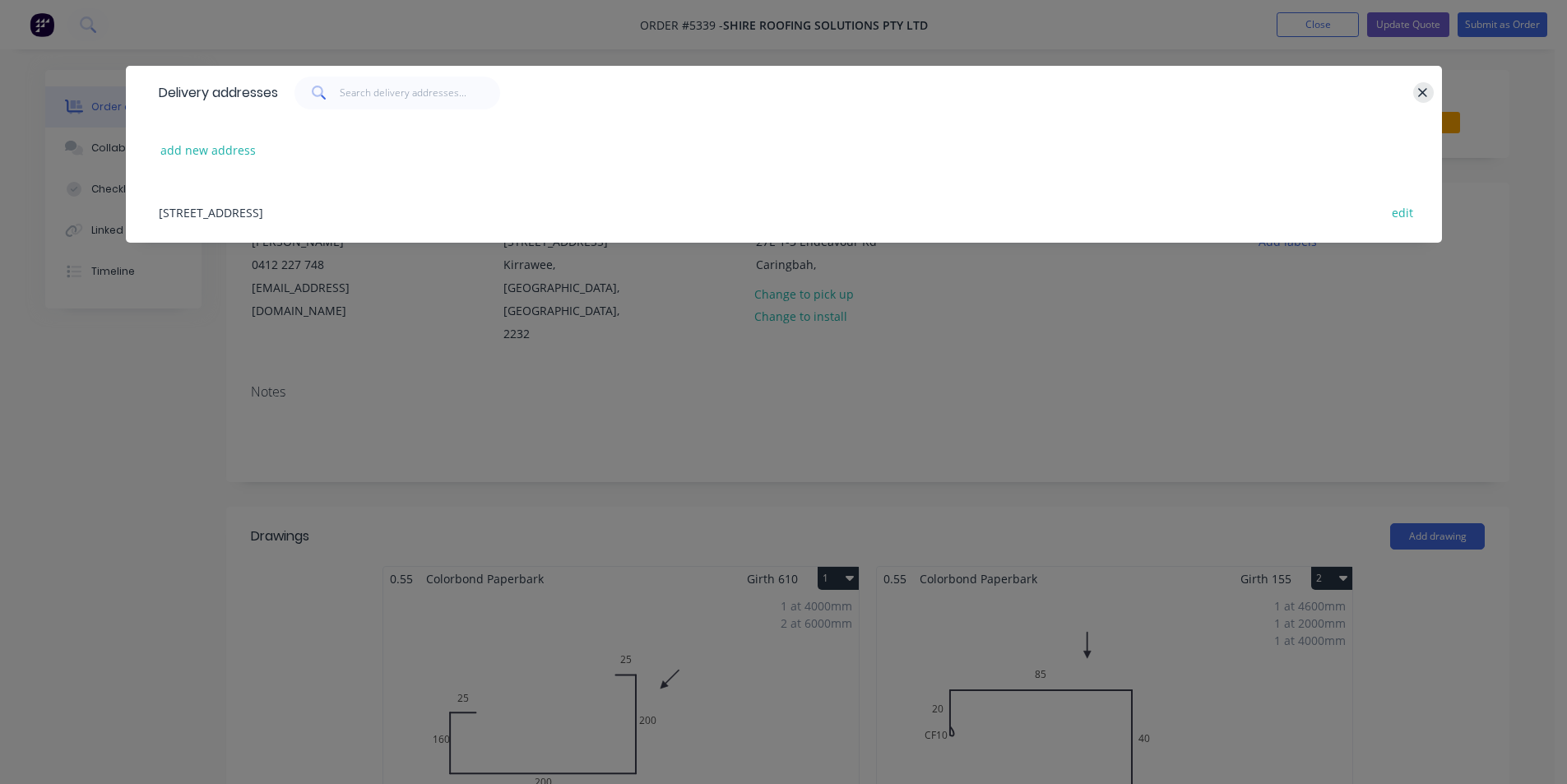
click at [1428, 93] on icon "button" at bounding box center [1423, 92] width 10 height 15
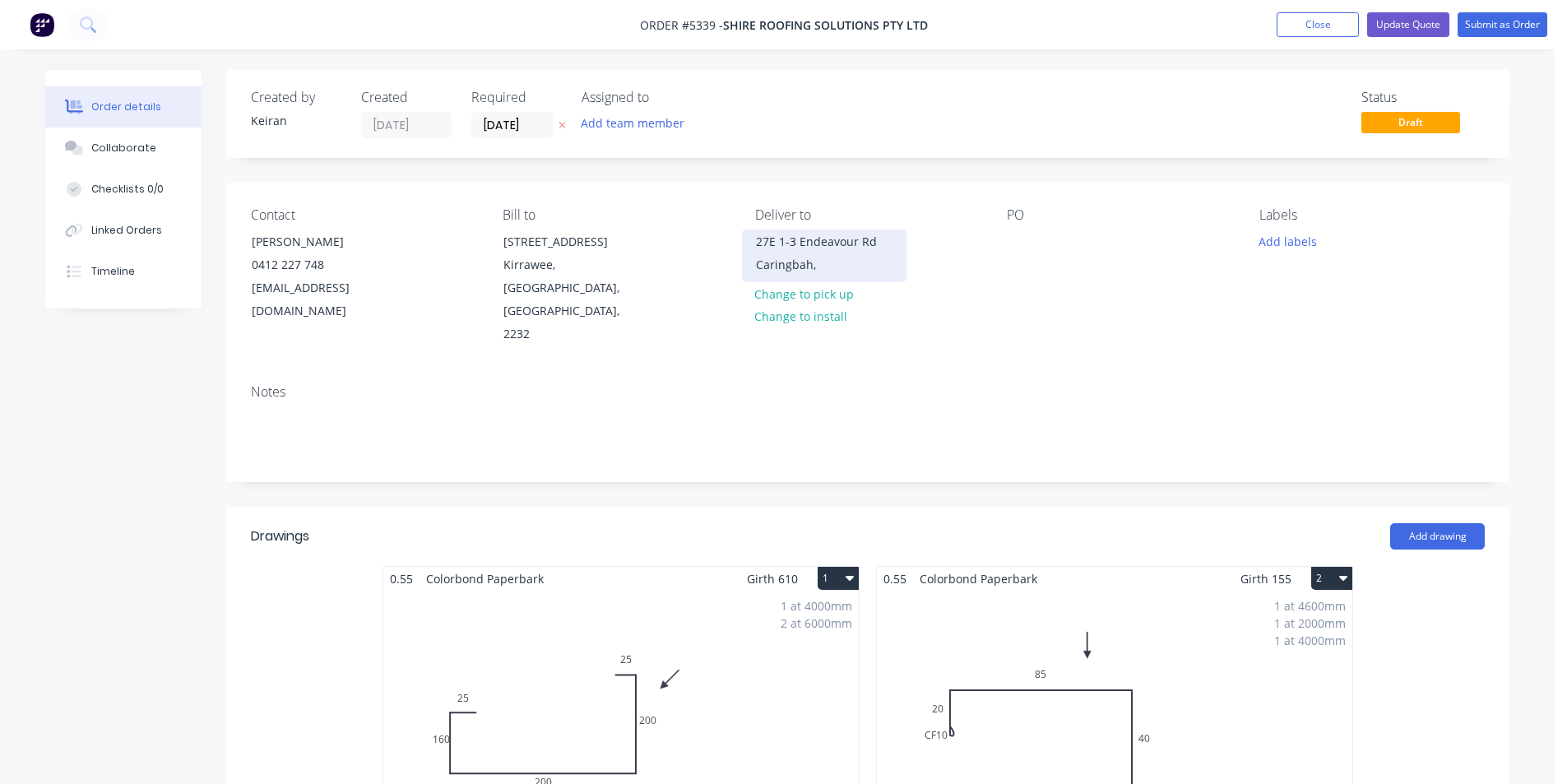
click at [776, 242] on div "27E 1-3 Endeavour Rd" at bounding box center [824, 242] width 137 height 23
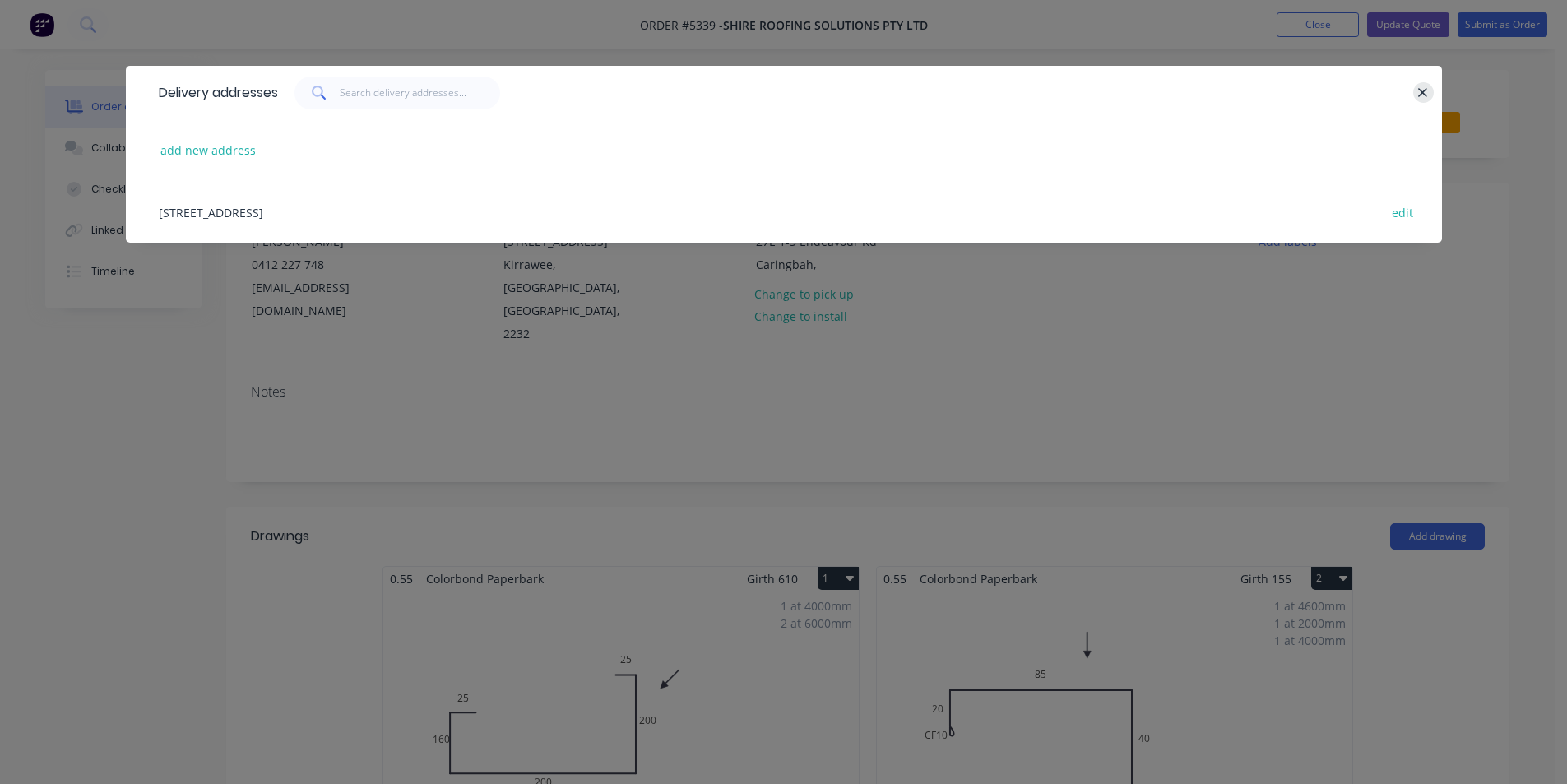
click at [1429, 88] on button "button" at bounding box center [1424, 93] width 21 height 21
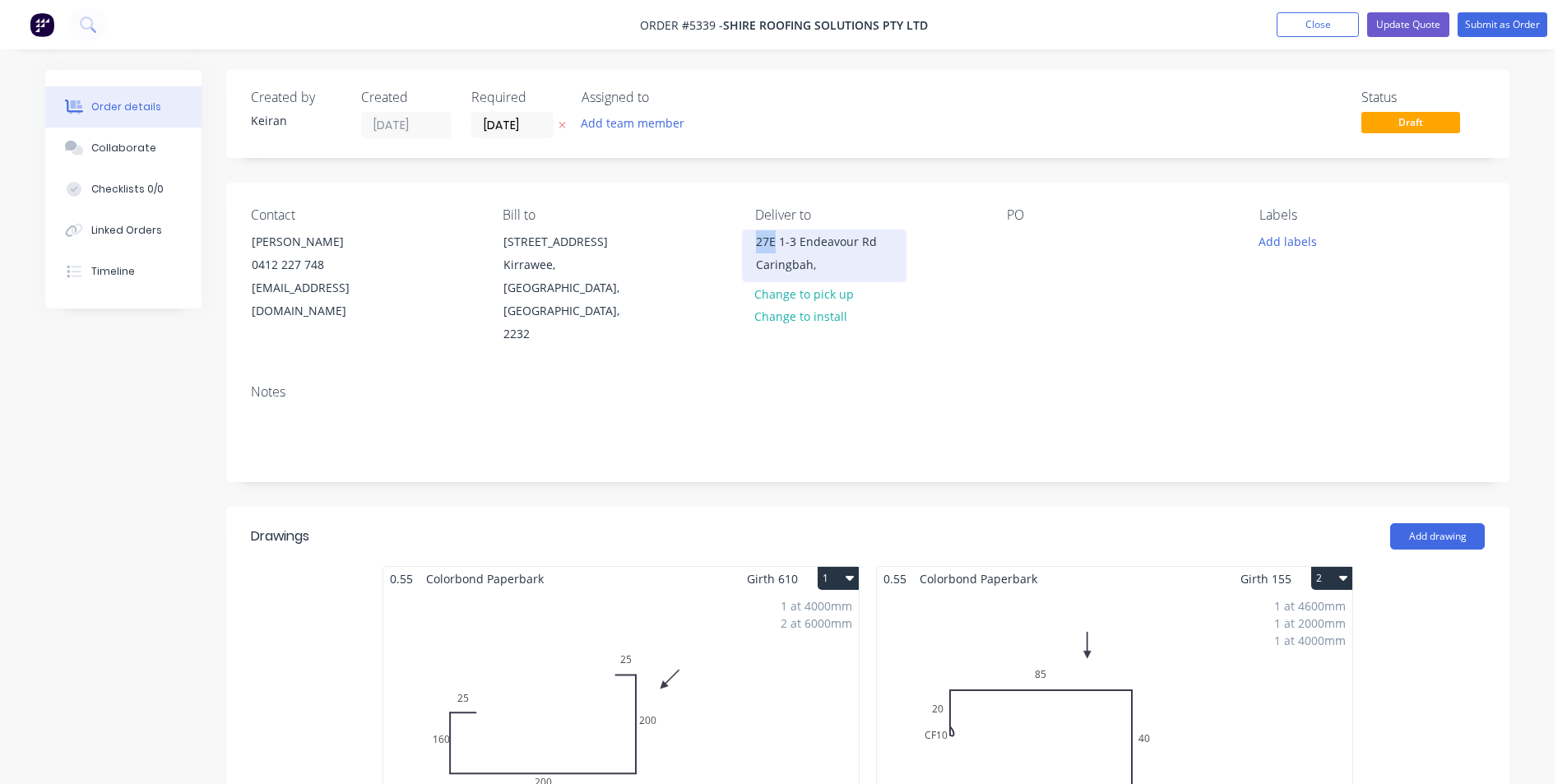
drag, startPoint x: 772, startPoint y: 239, endPoint x: 745, endPoint y: 241, distance: 27.1
click at [745, 241] on div "27E 1-3 Endeavour Rd Caringbah," at bounding box center [824, 256] width 164 height 52
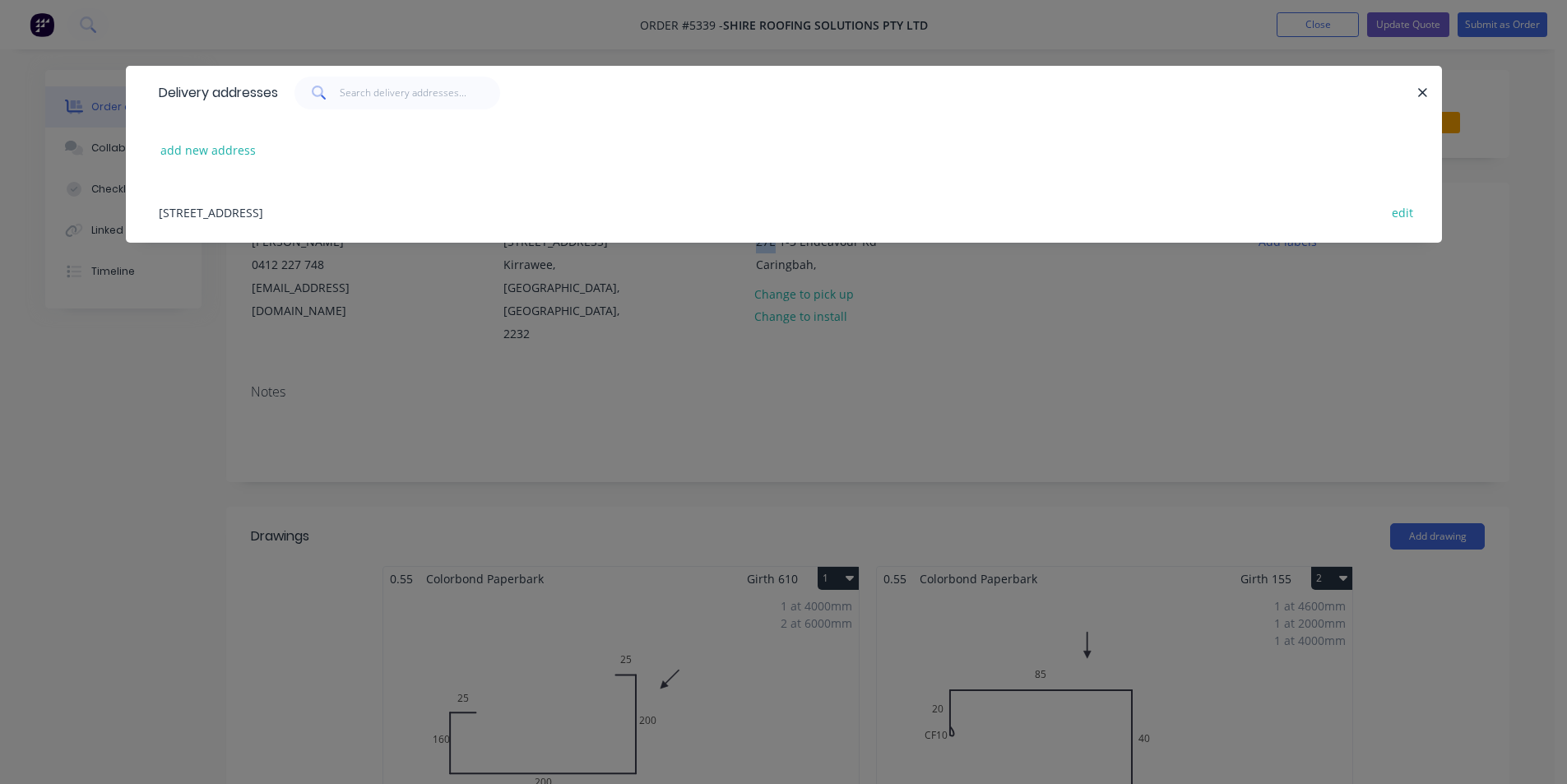
drag, startPoint x: 1424, startPoint y: 98, endPoint x: 1209, endPoint y: 138, distance: 218.7
click at [1421, 100] on icon "button" at bounding box center [1423, 92] width 10 height 15
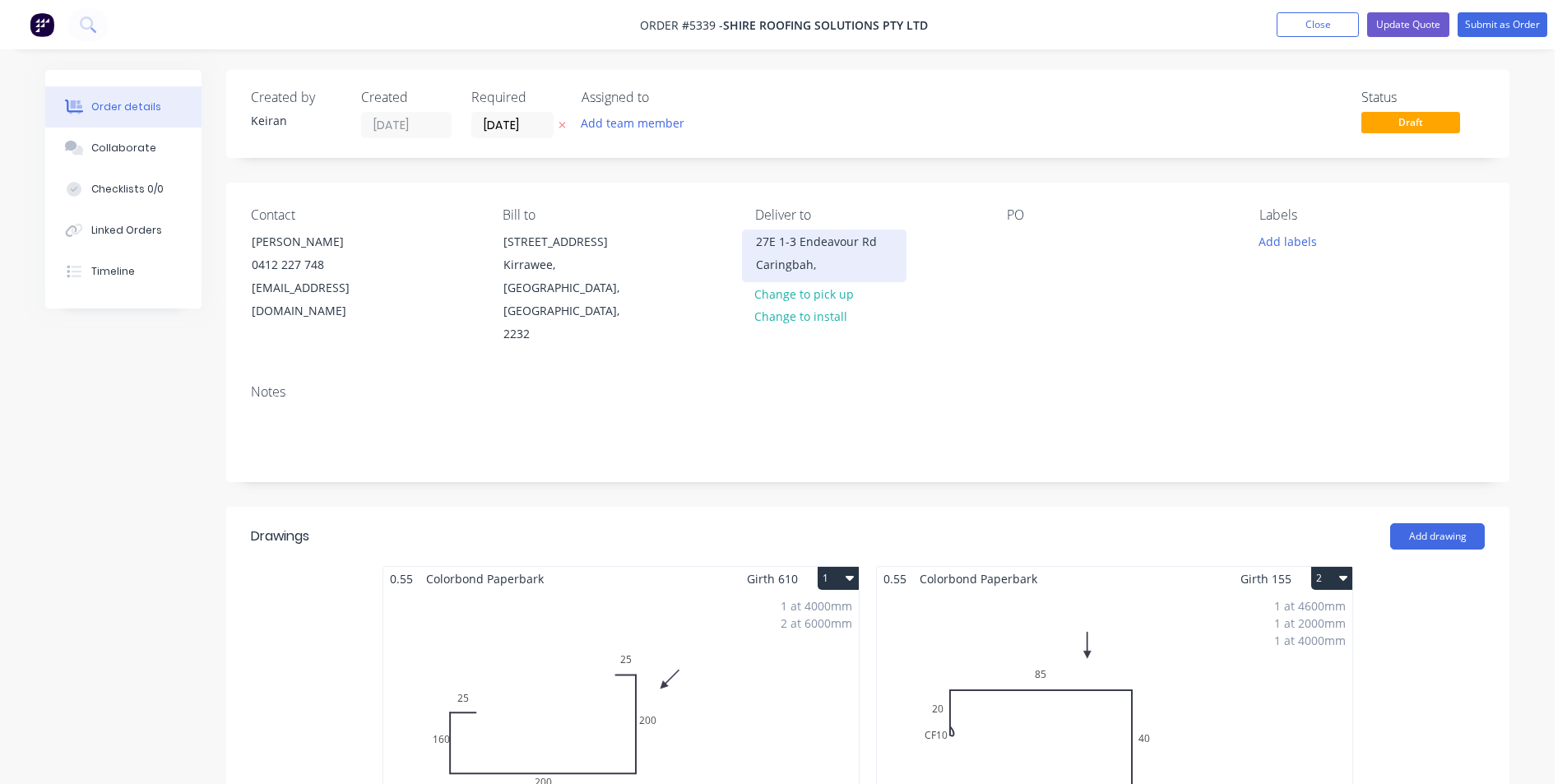
click at [788, 248] on div "27E 1-3 Endeavour Rd" at bounding box center [824, 242] width 137 height 23
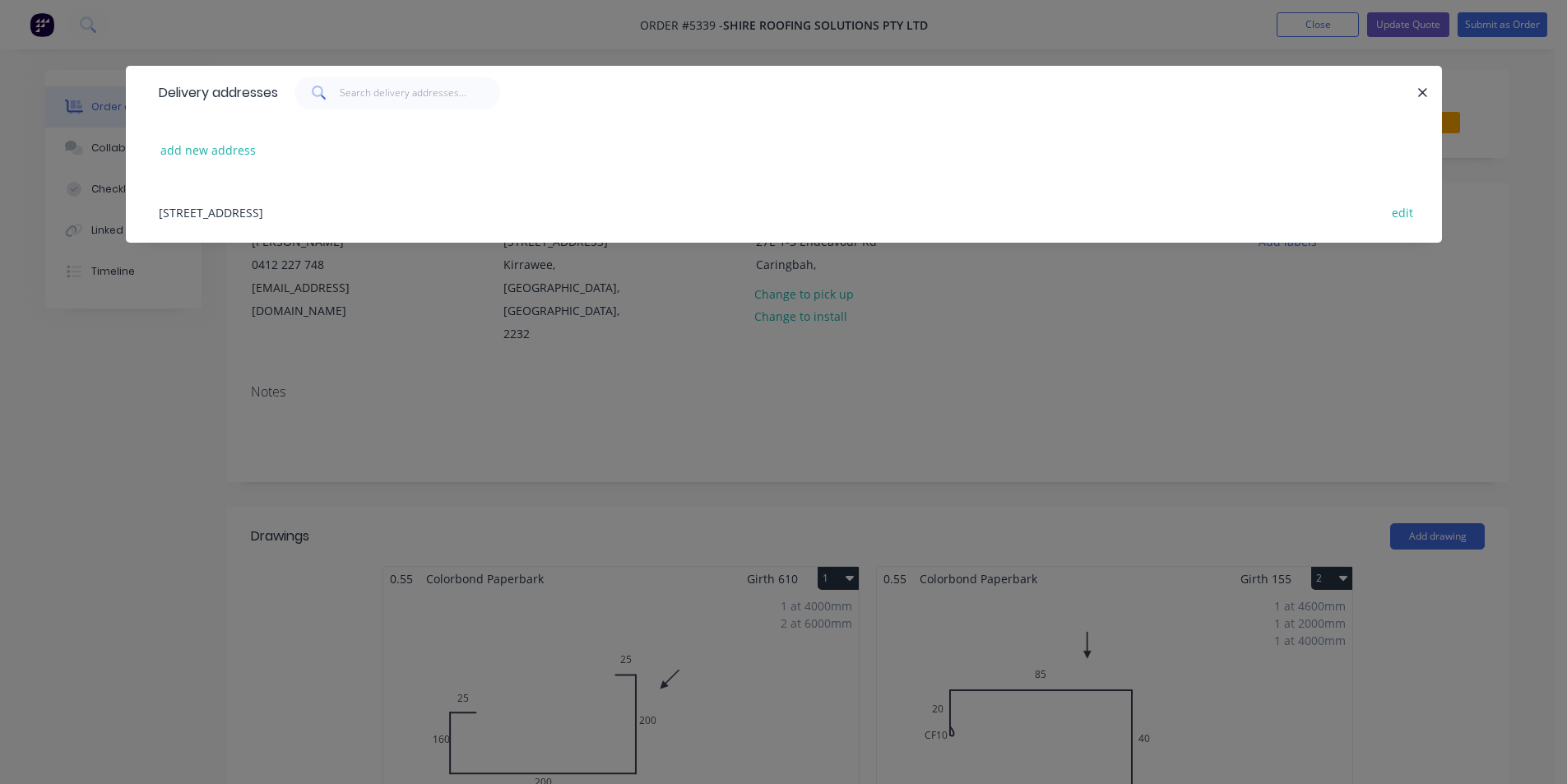
click at [1424, 92] on icon "button" at bounding box center [1423, 92] width 9 height 9
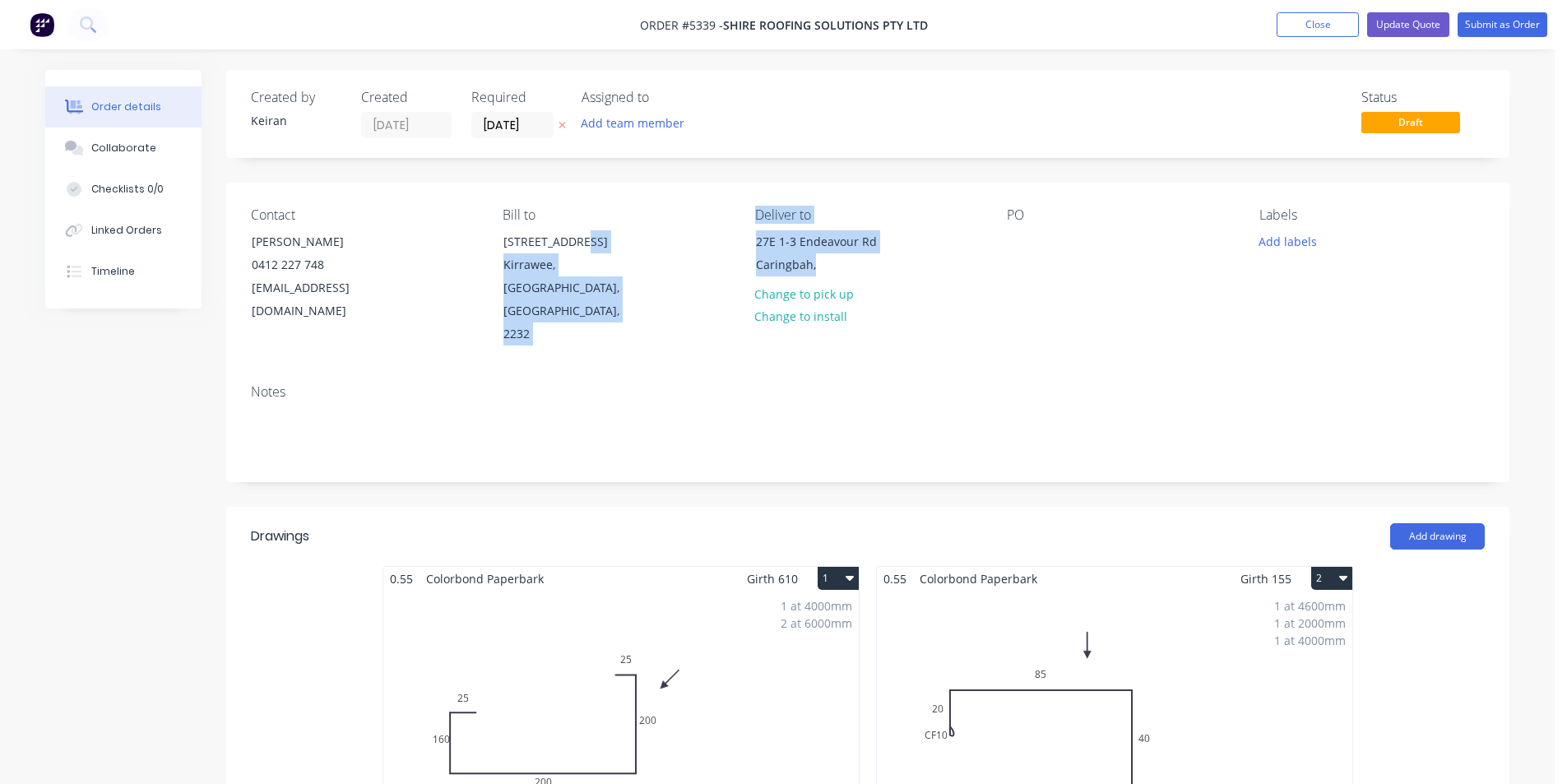
drag, startPoint x: 820, startPoint y: 268, endPoint x: 736, endPoint y: 238, distance: 89.2
click at [736, 238] on div "Contact Ben Fernance 0412 227 748 shireroofingsolutions@outlook.com Bill to 10 …" at bounding box center [868, 276] width 1284 height 188
drag, startPoint x: 736, startPoint y: 238, endPoint x: 746, endPoint y: 241, distance: 10.4
click at [738, 238] on div "Contact Ben Fernance 0412 227 748 shireroofingsolutions@outlook.com Bill to 10 …" at bounding box center [868, 276] width 1284 height 188
click at [798, 258] on div "Caringbah," at bounding box center [824, 264] width 137 height 23
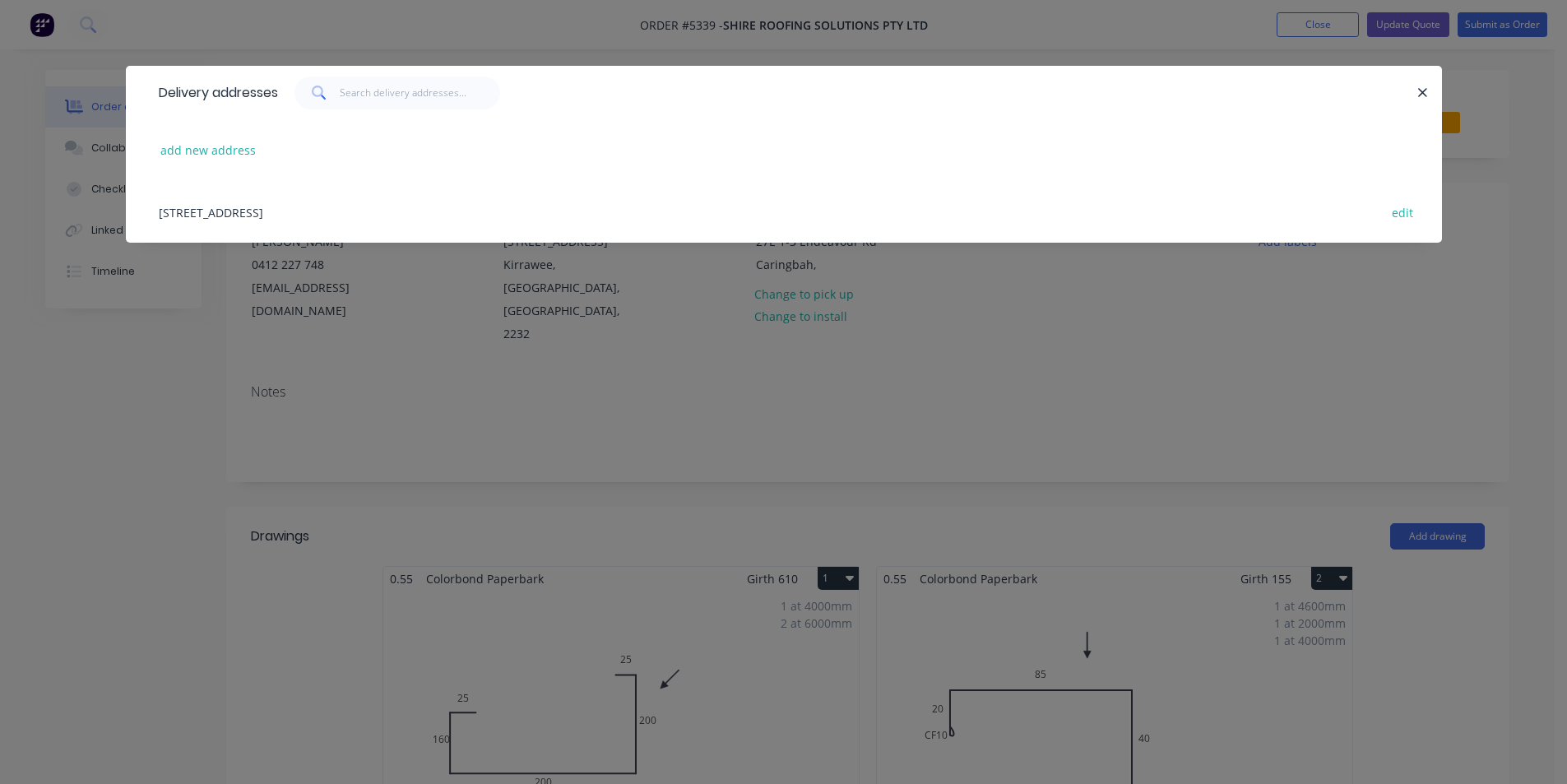
click at [1427, 82] on div "Delivery addresses" at bounding box center [784, 92] width 1316 height 53
click at [1421, 97] on icon "button" at bounding box center [1423, 92] width 10 height 15
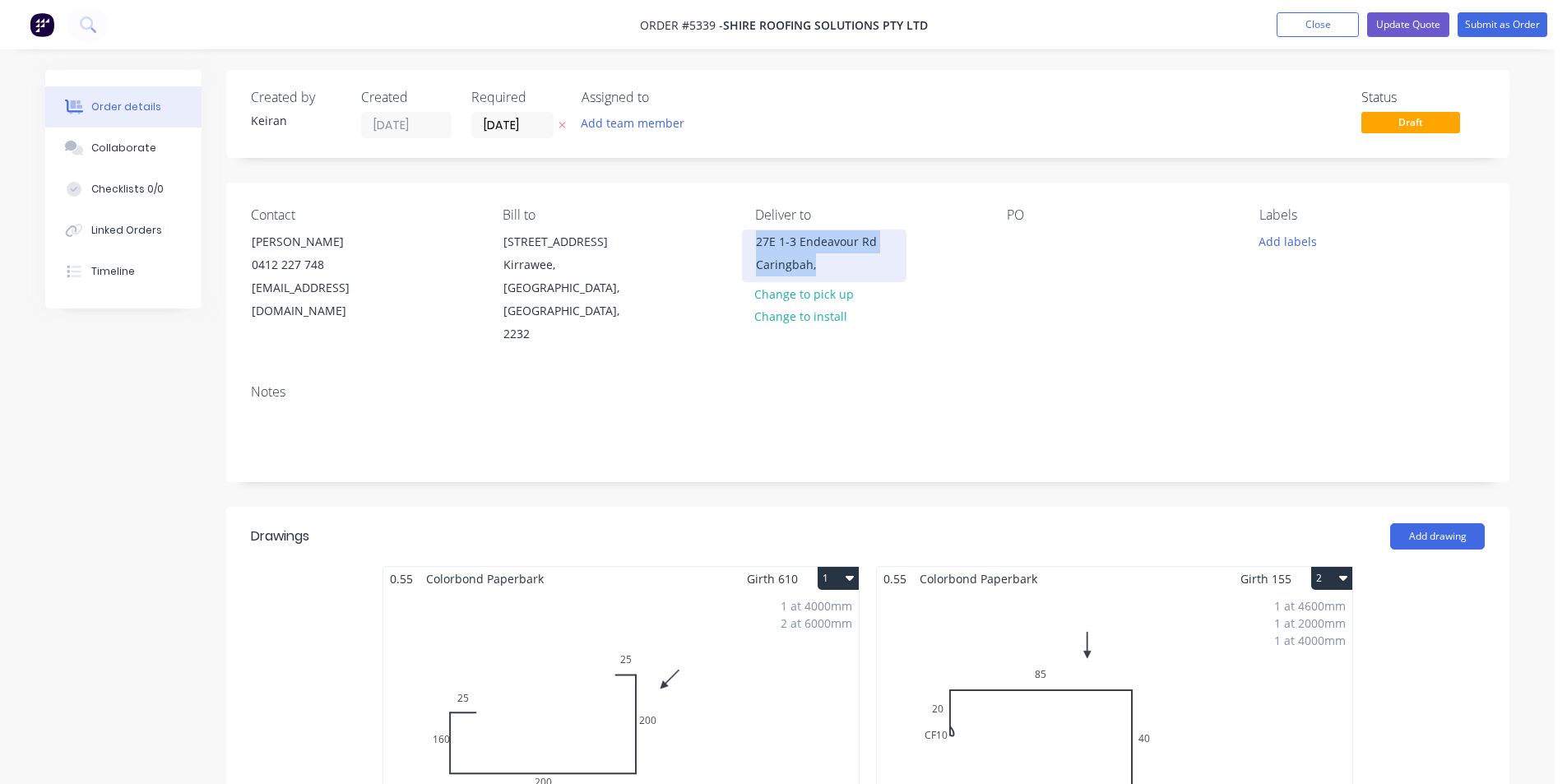
drag, startPoint x: 814, startPoint y: 263, endPoint x: 753, endPoint y: 242, distance: 64.5
click at [753, 242] on div "27E 1-3 Endeavour Rd Caringbah," at bounding box center [824, 256] width 164 height 52
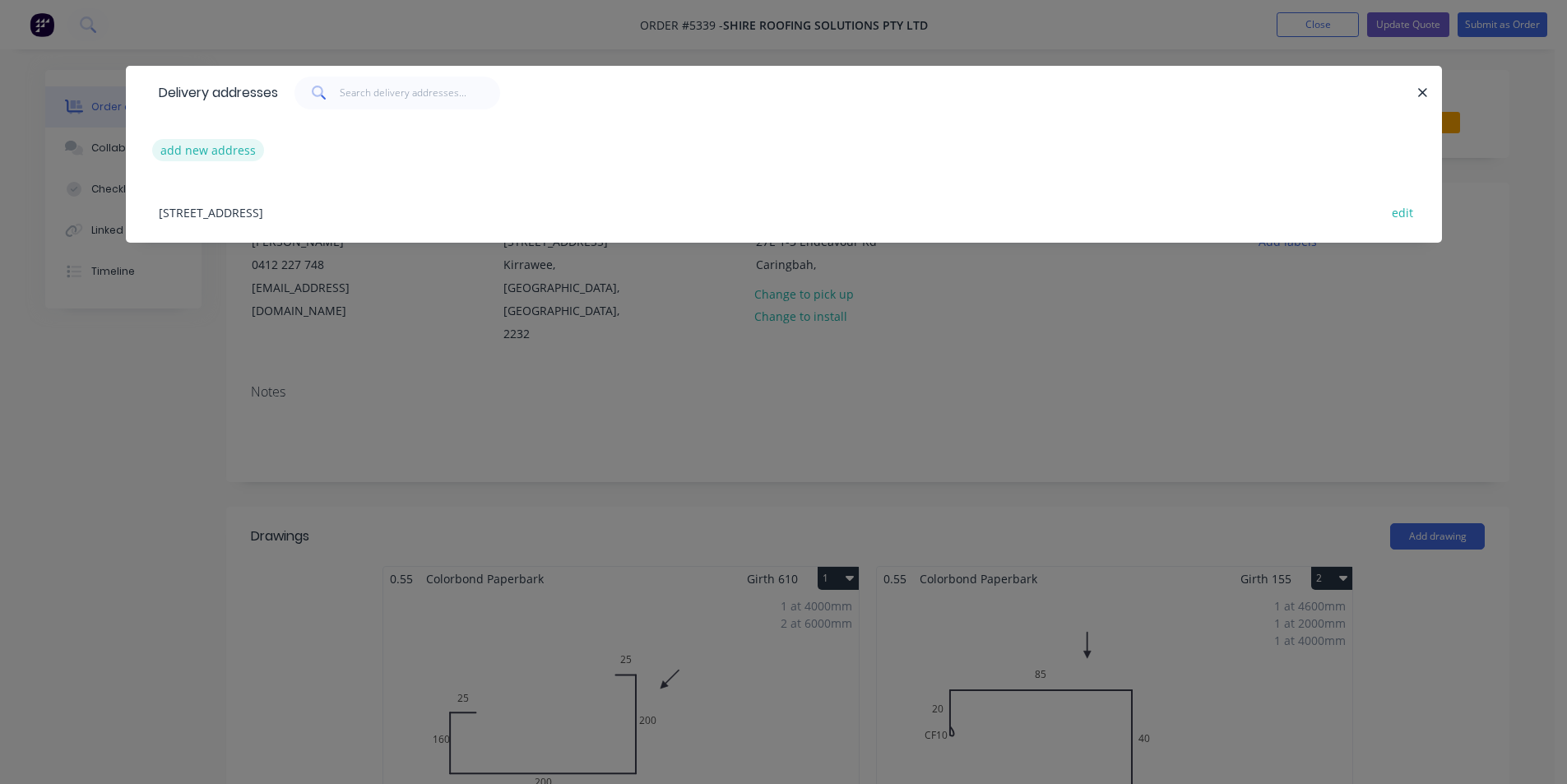
drag, startPoint x: 758, startPoint y: 241, endPoint x: 216, endPoint y: 149, distance: 549.8
click at [216, 149] on button "add new address" at bounding box center [208, 150] width 113 height 22
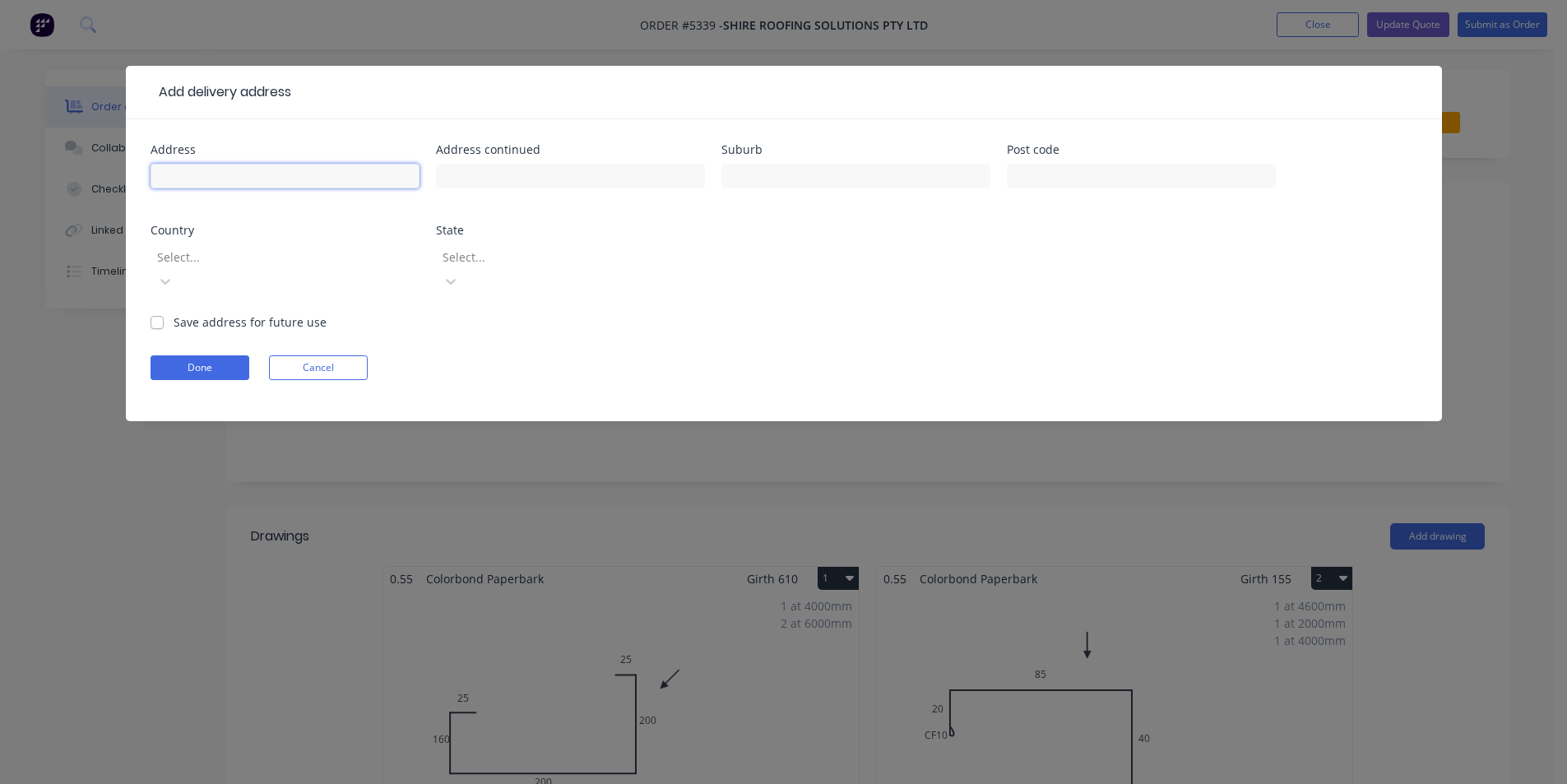
click at [249, 179] on input "text" at bounding box center [285, 176] width 269 height 25
click at [154, 172] on input "40C" at bounding box center [285, 176] width 269 height 25
click at [482, 166] on input "1-3" at bounding box center [570, 176] width 269 height 25
click at [208, 355] on button "Done" at bounding box center [200, 367] width 99 height 25
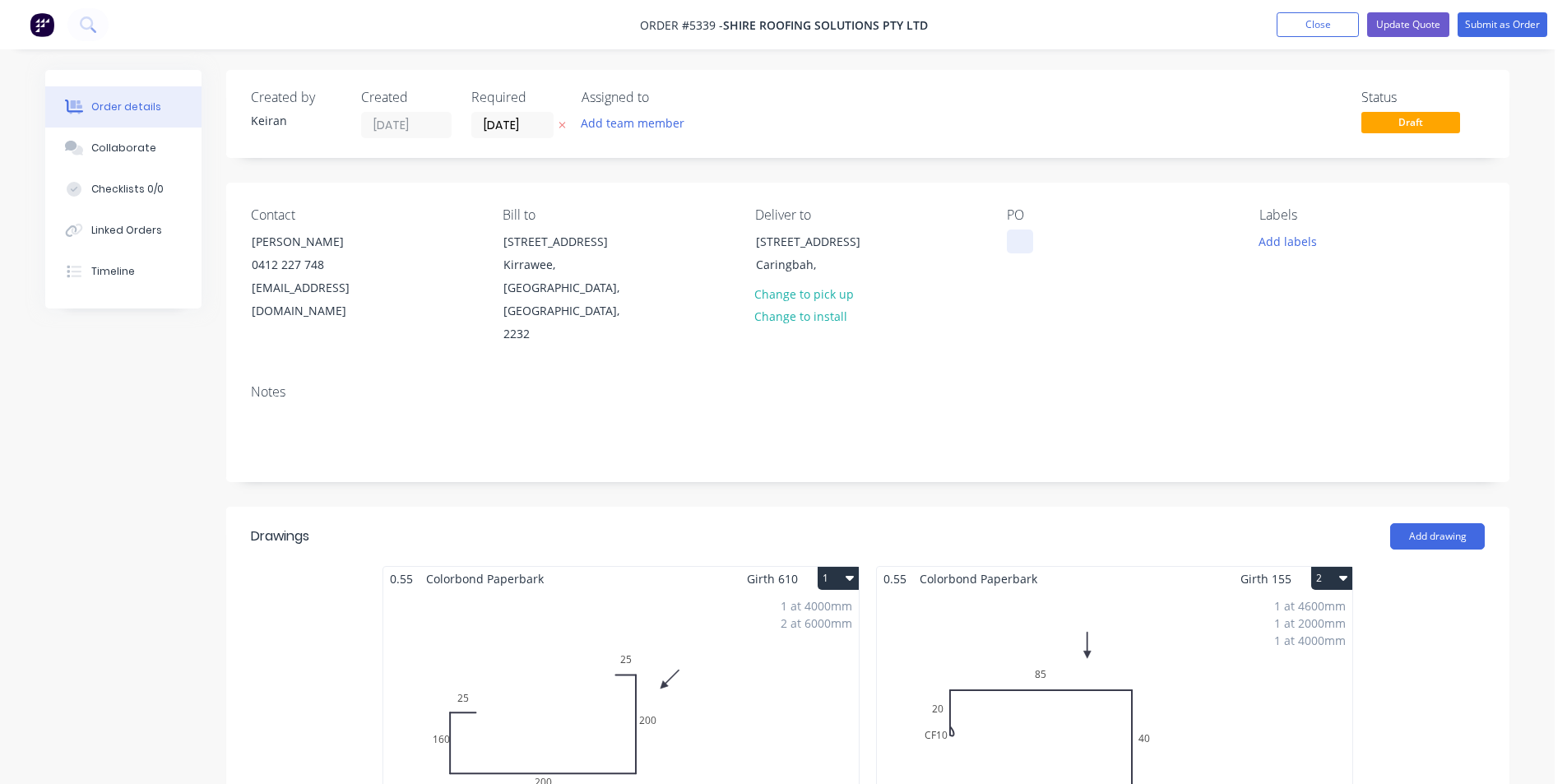
click at [1031, 243] on div at bounding box center [1020, 242] width 27 height 24
click at [524, 120] on input "[DATE]" at bounding box center [513, 125] width 81 height 25
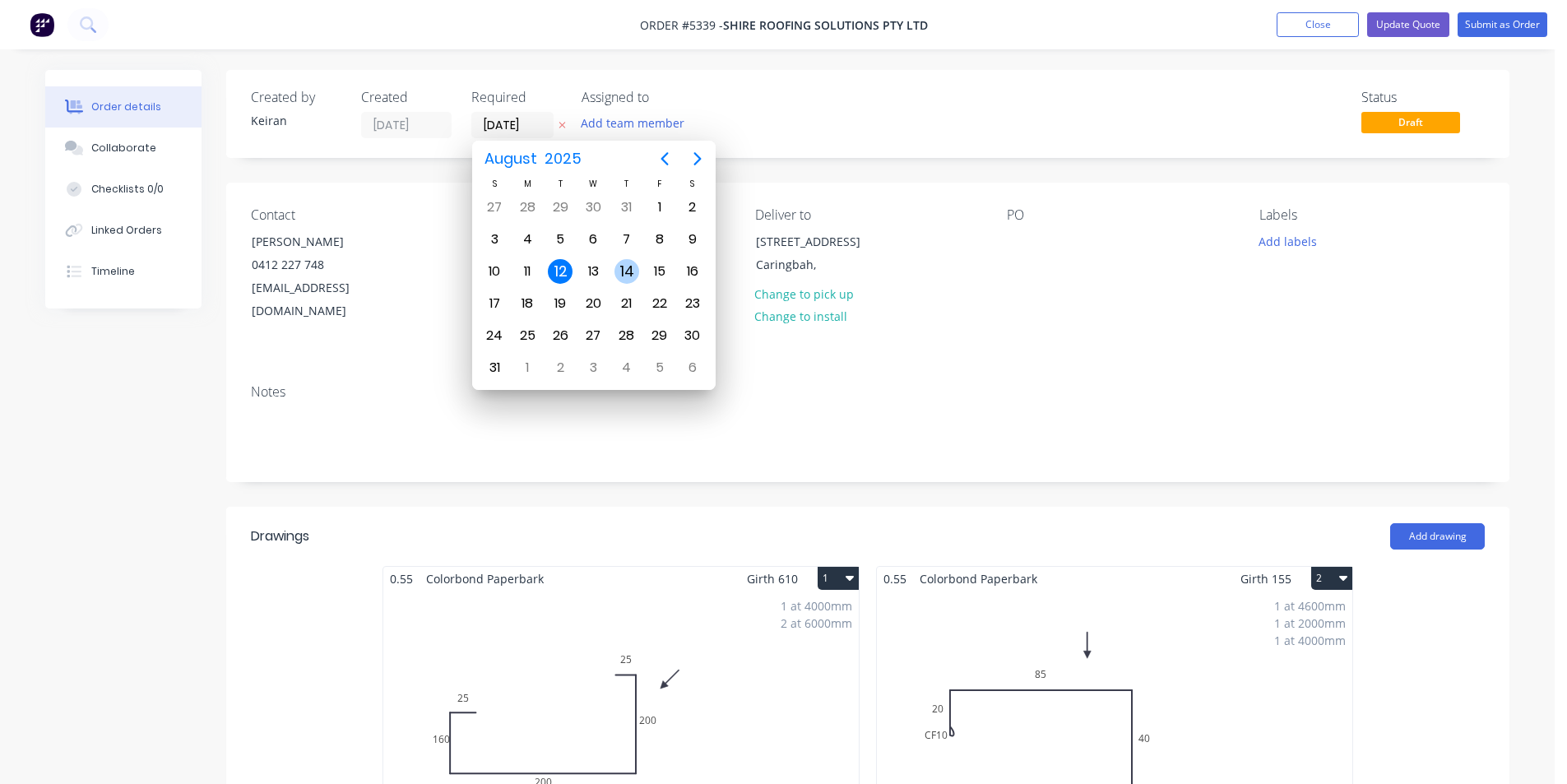
click at [635, 270] on div "14" at bounding box center [627, 271] width 25 height 25
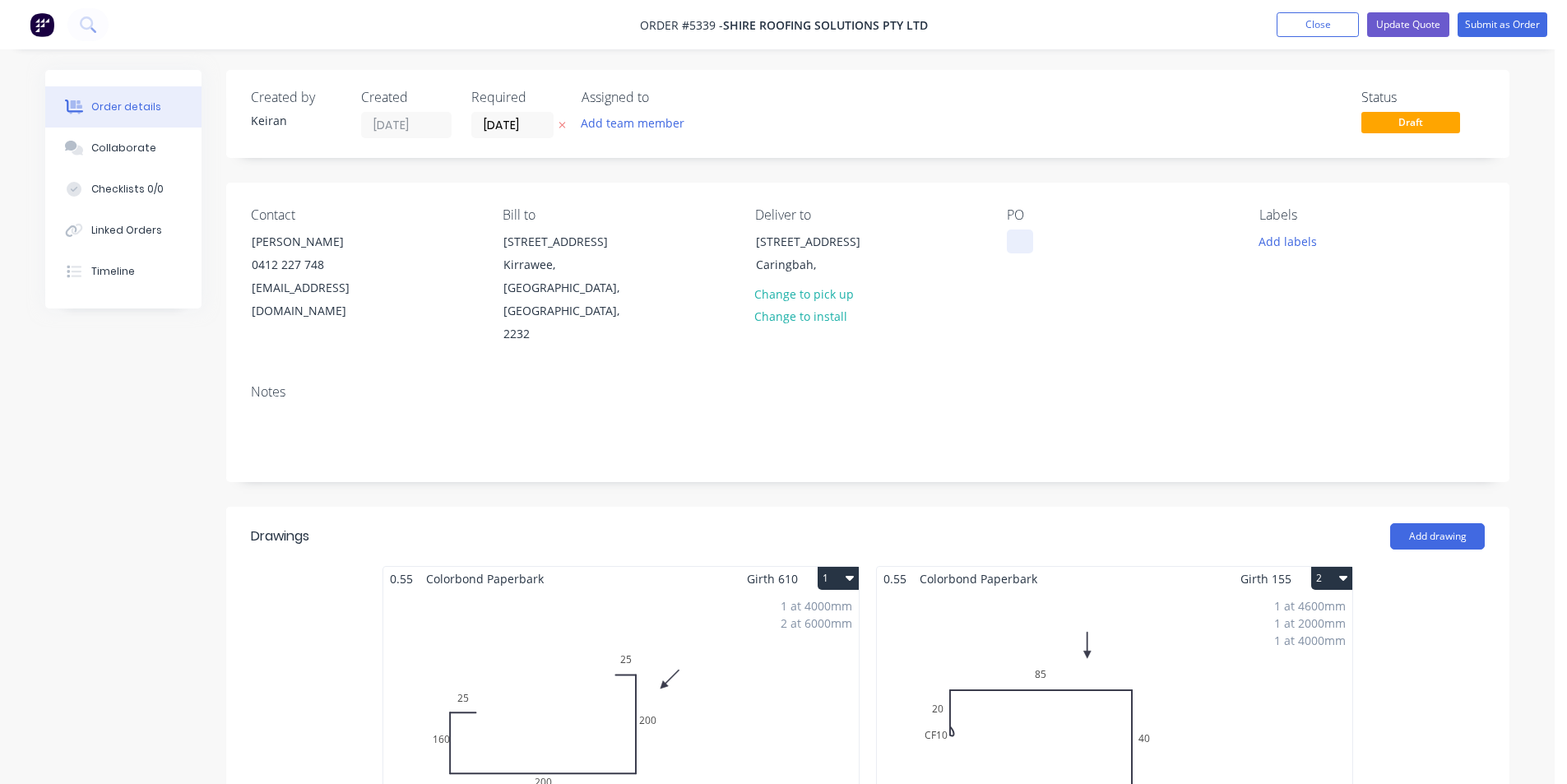
click at [1026, 235] on div at bounding box center [1020, 242] width 27 height 24
click at [530, 125] on input "[DATE]" at bounding box center [513, 125] width 81 height 25
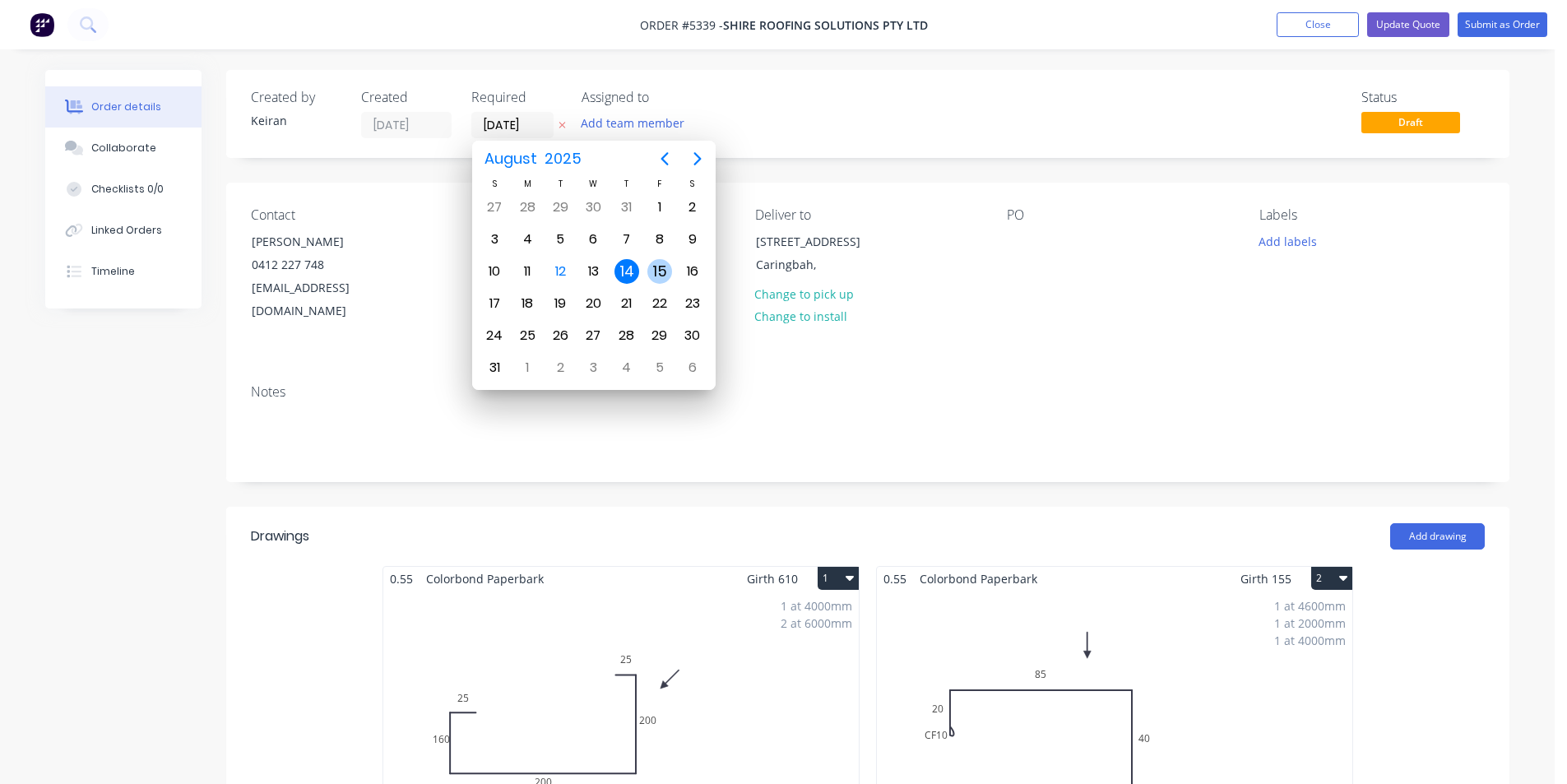
click at [658, 267] on div "15" at bounding box center [660, 271] width 25 height 25
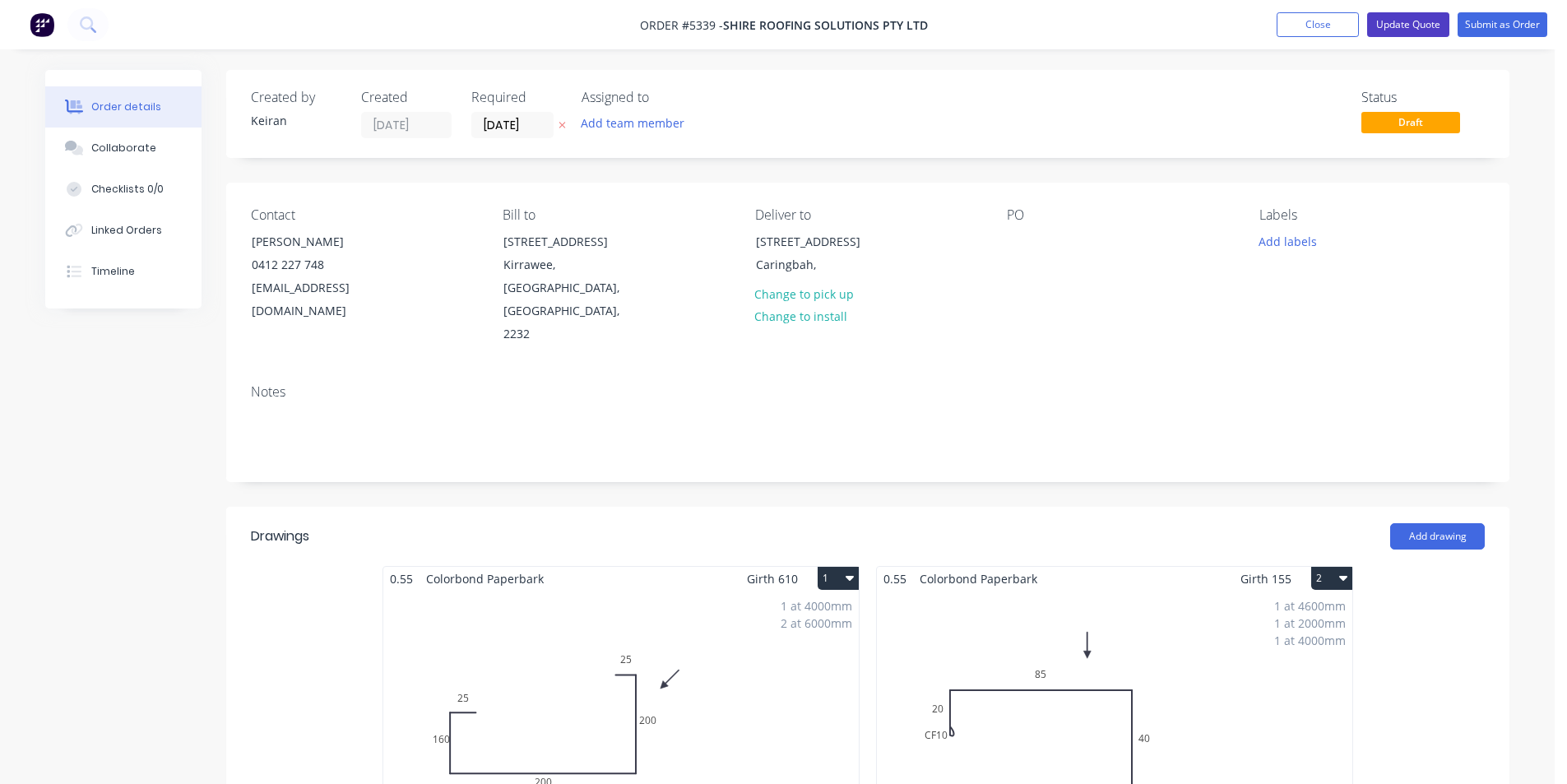
click at [1419, 28] on button "Update Quote" at bounding box center [1409, 24] width 83 height 25
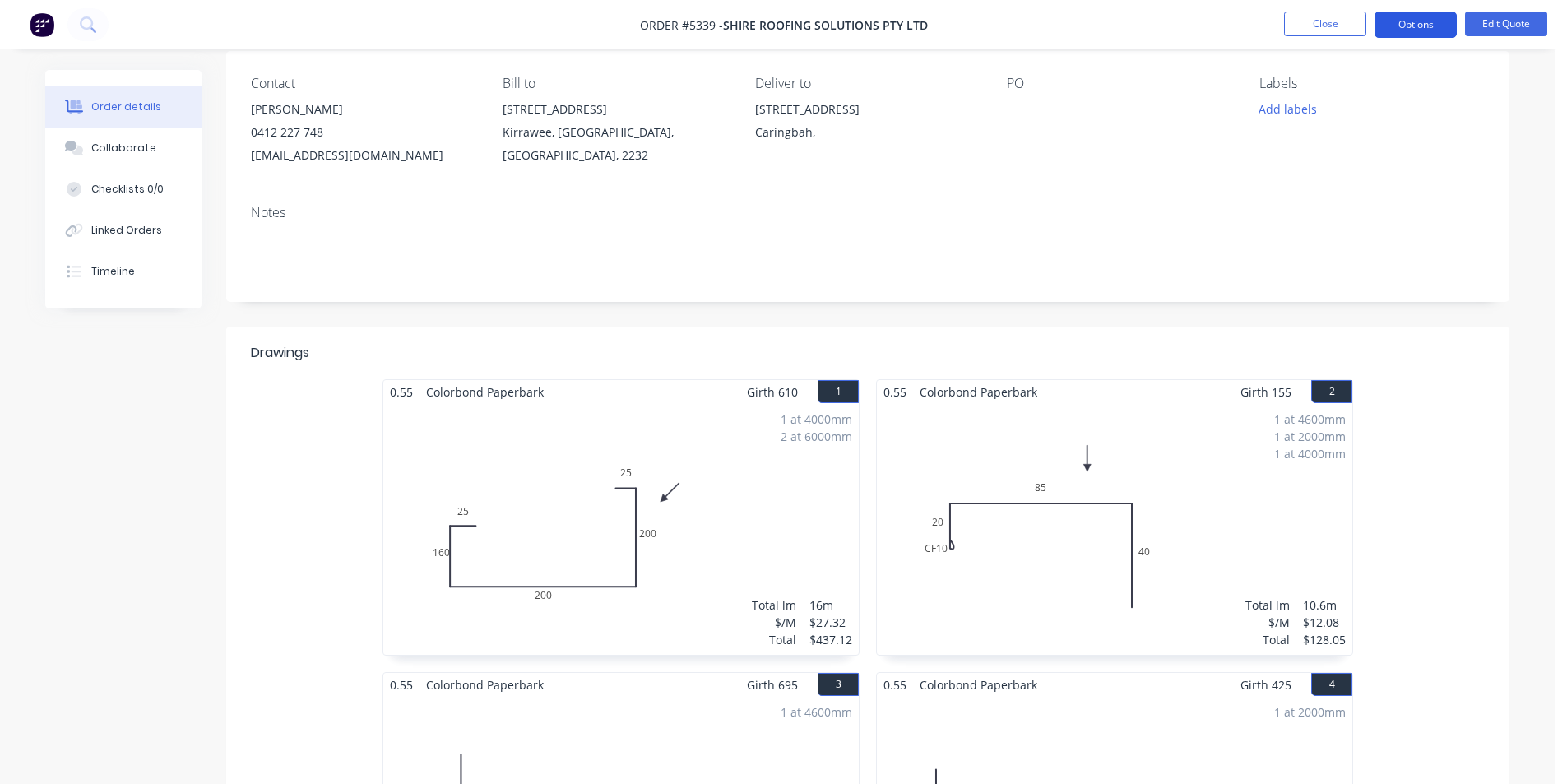
scroll to position [130, 0]
click at [1414, 20] on button "Options" at bounding box center [1416, 24] width 83 height 27
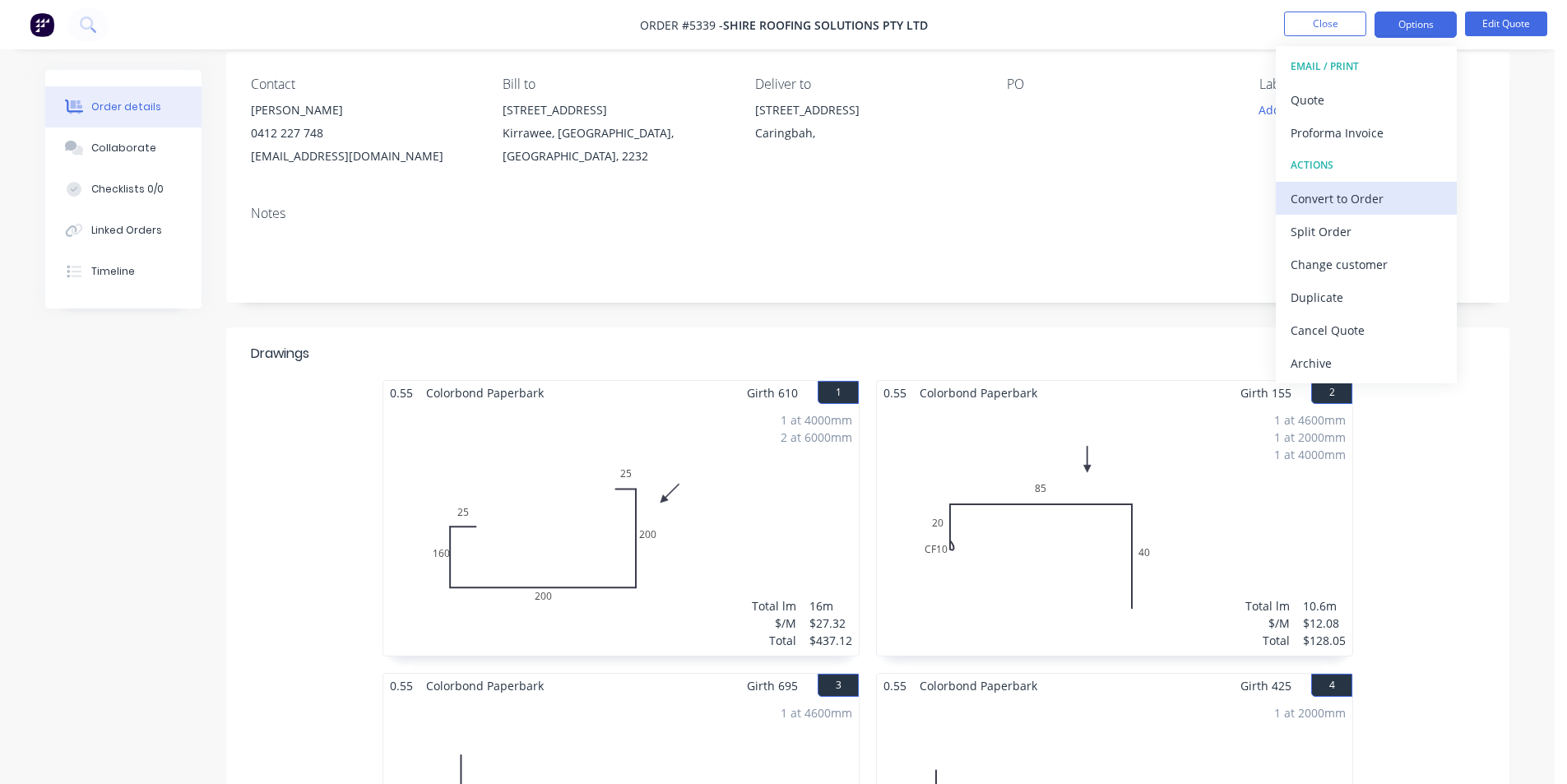
click at [1347, 200] on div "Convert to Order" at bounding box center [1366, 199] width 152 height 24
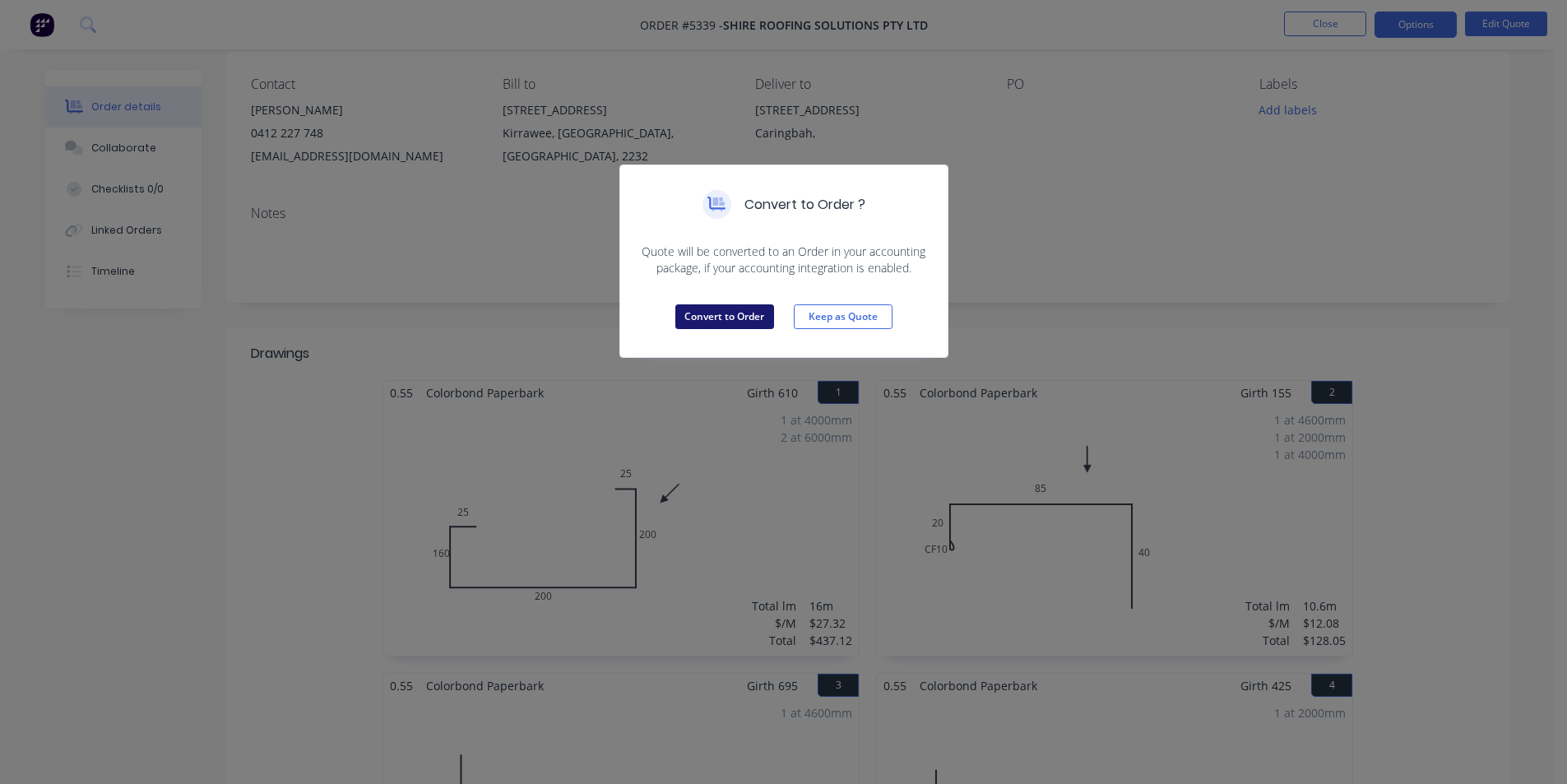
click at [722, 316] on button "Convert to Order" at bounding box center [725, 317] width 99 height 25
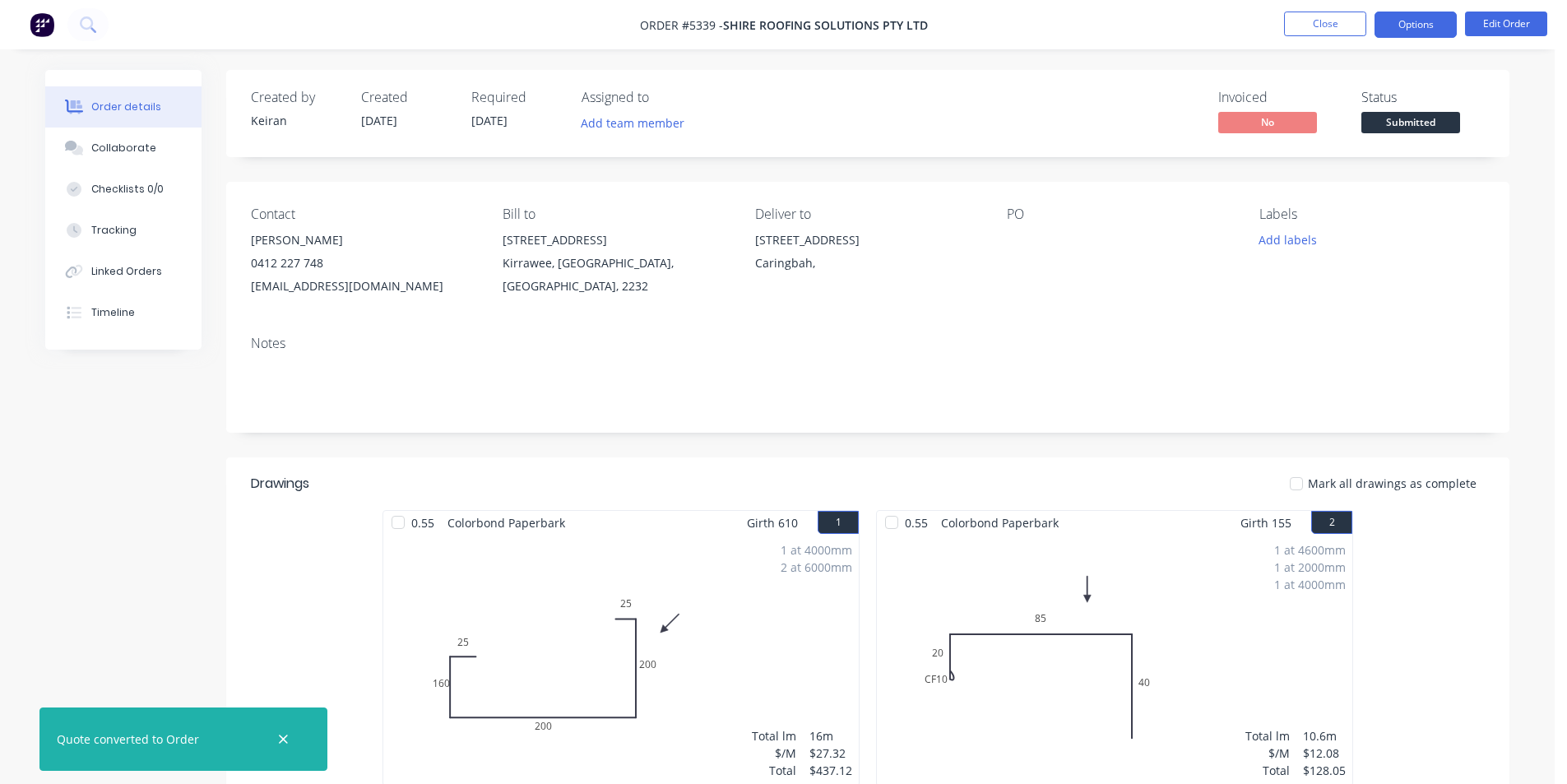
click at [1424, 22] on button "Options" at bounding box center [1416, 24] width 83 height 27
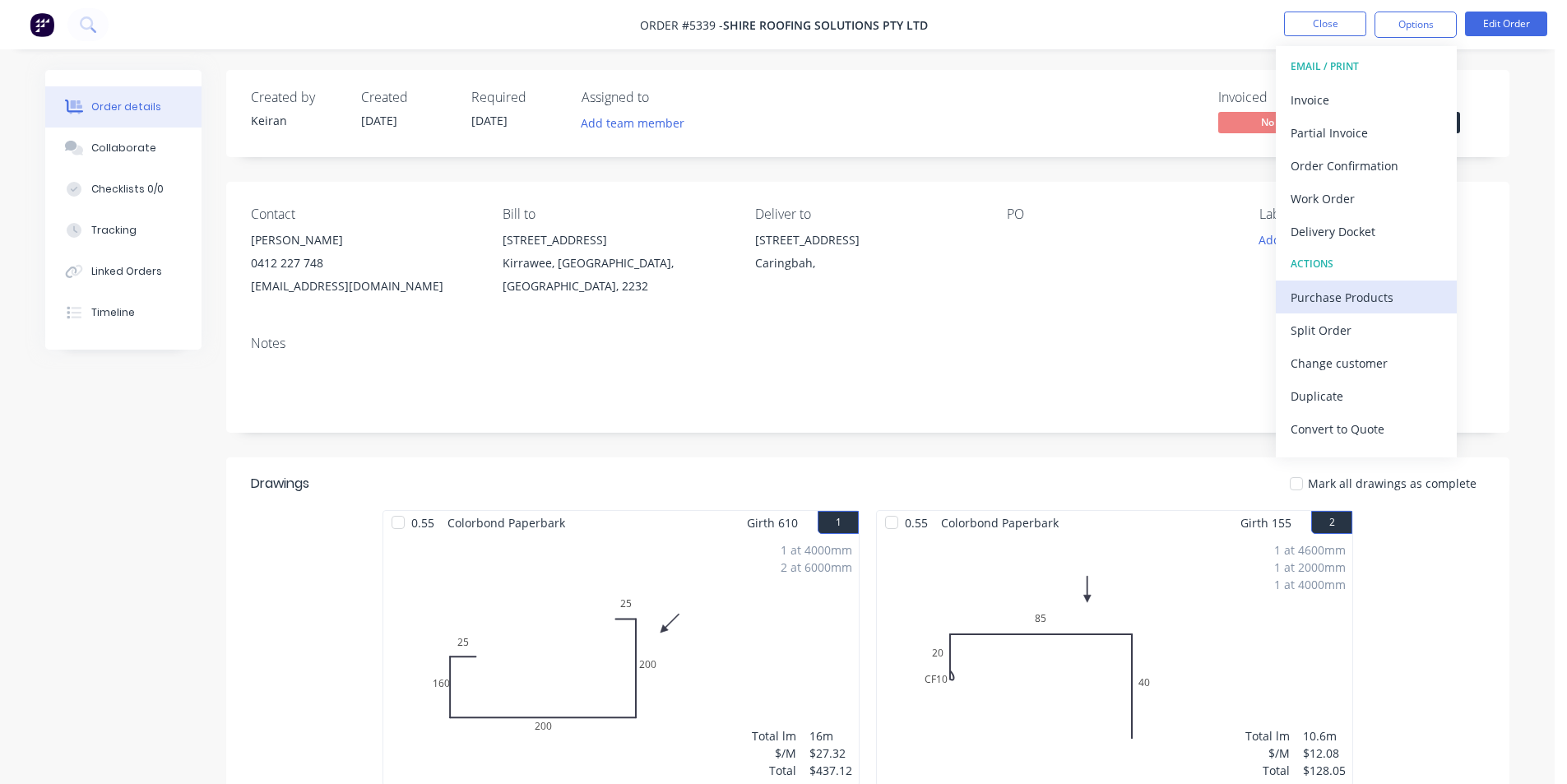
click at [1389, 295] on div "Purchase Products" at bounding box center [1366, 298] width 152 height 24
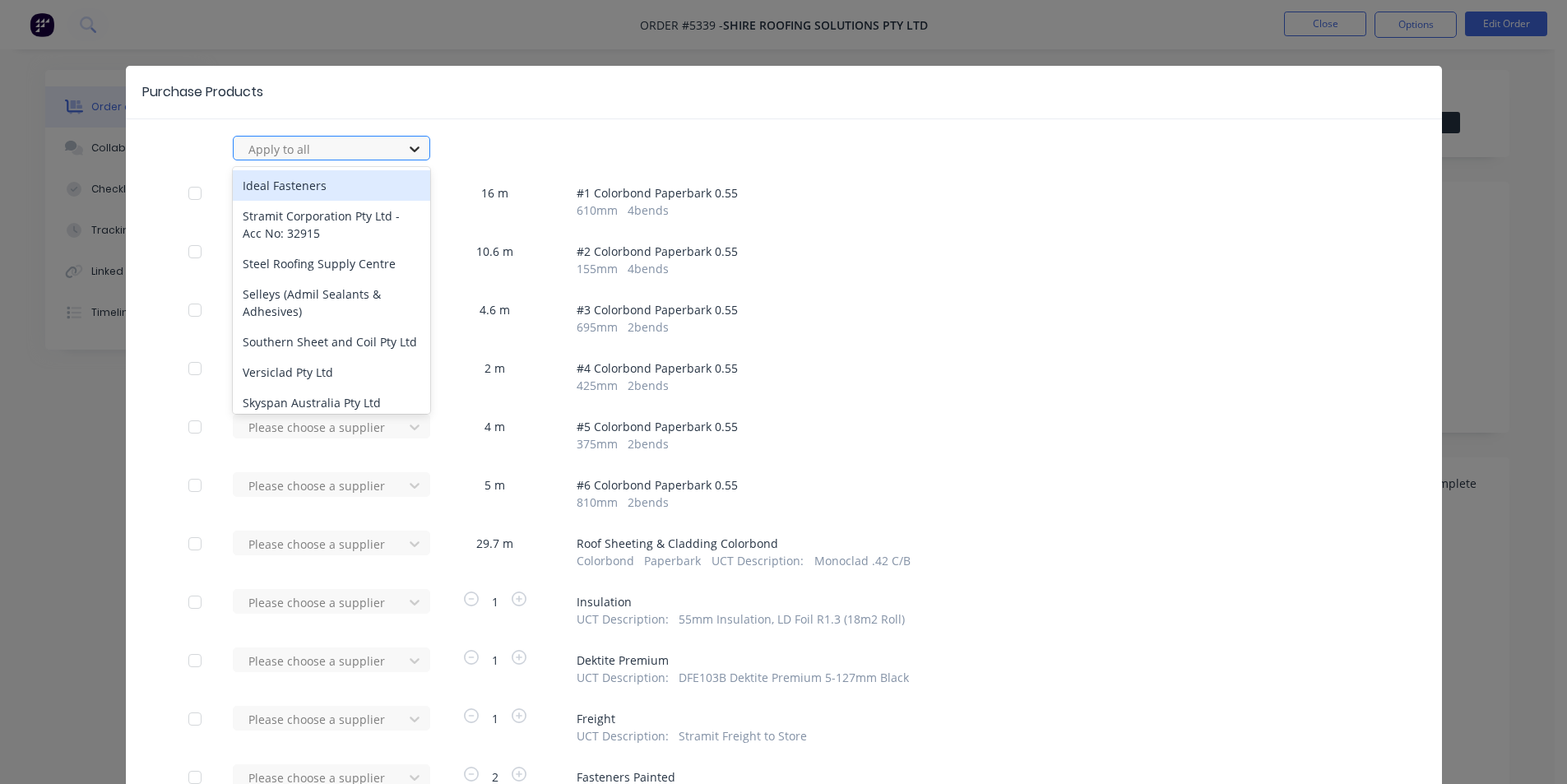
click at [412, 142] on icon at bounding box center [414, 148] width 16 height 16
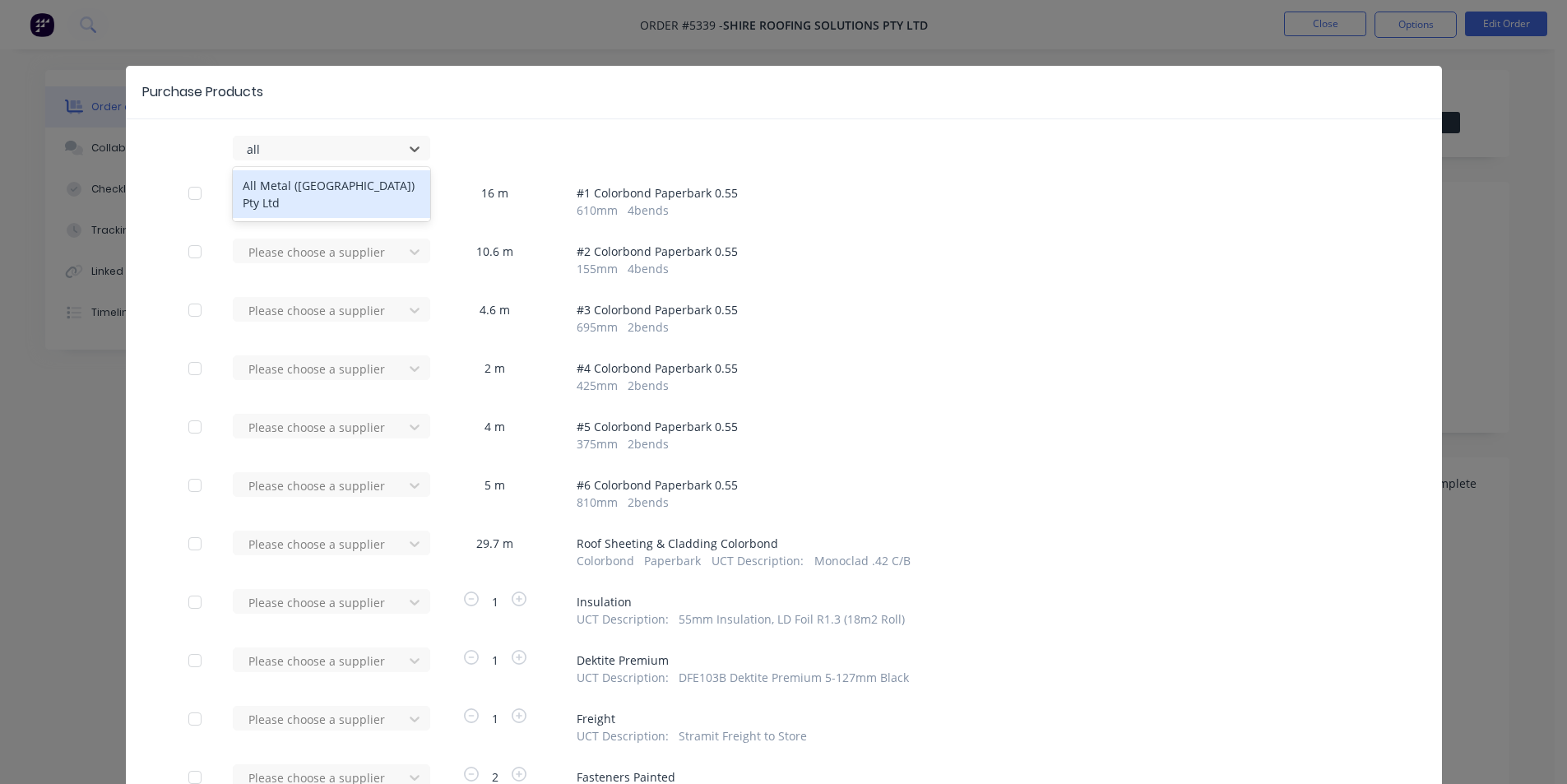
click at [256, 183] on div "All Metal ([GEOGRAPHIC_DATA]) Pty Ltd" at bounding box center [331, 194] width 197 height 47
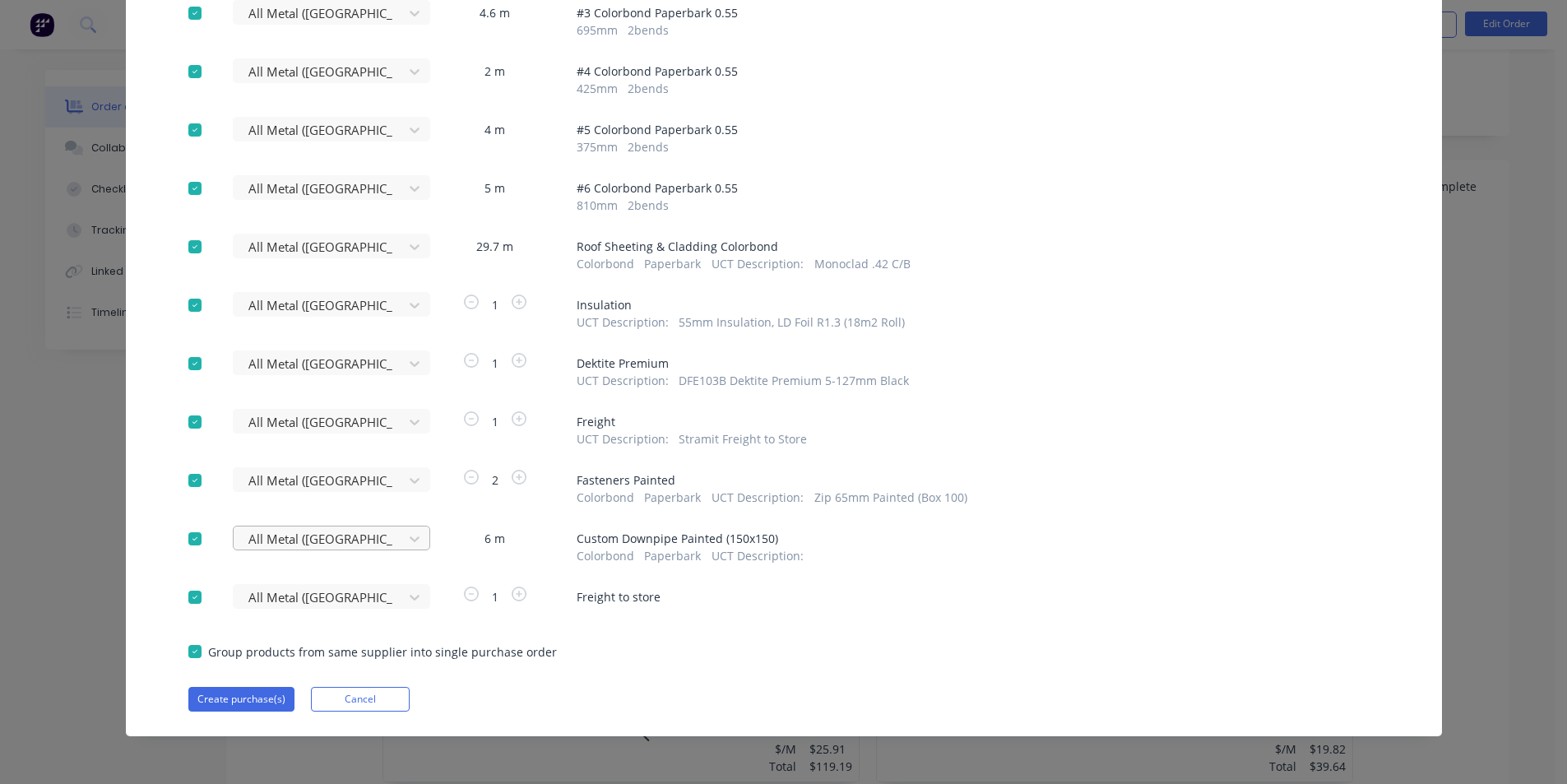
scroll to position [493, 0]
click at [184, 645] on div at bounding box center [195, 651] width 33 height 33
click at [187, 478] on div at bounding box center [195, 480] width 33 height 33
click at [344, 701] on button "Cancel" at bounding box center [360, 699] width 99 height 25
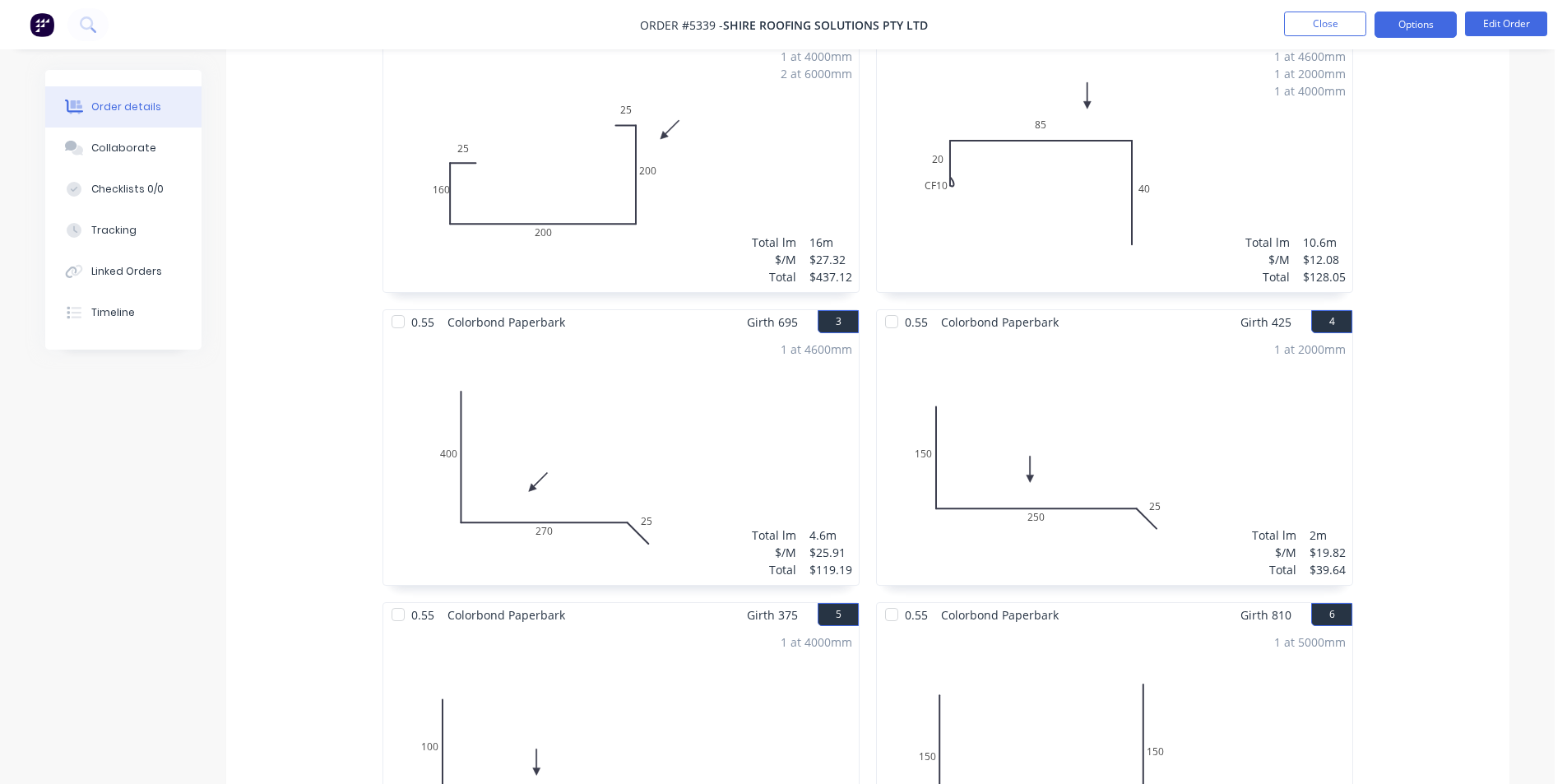
click at [1416, 11] on button "Options" at bounding box center [1416, 24] width 83 height 27
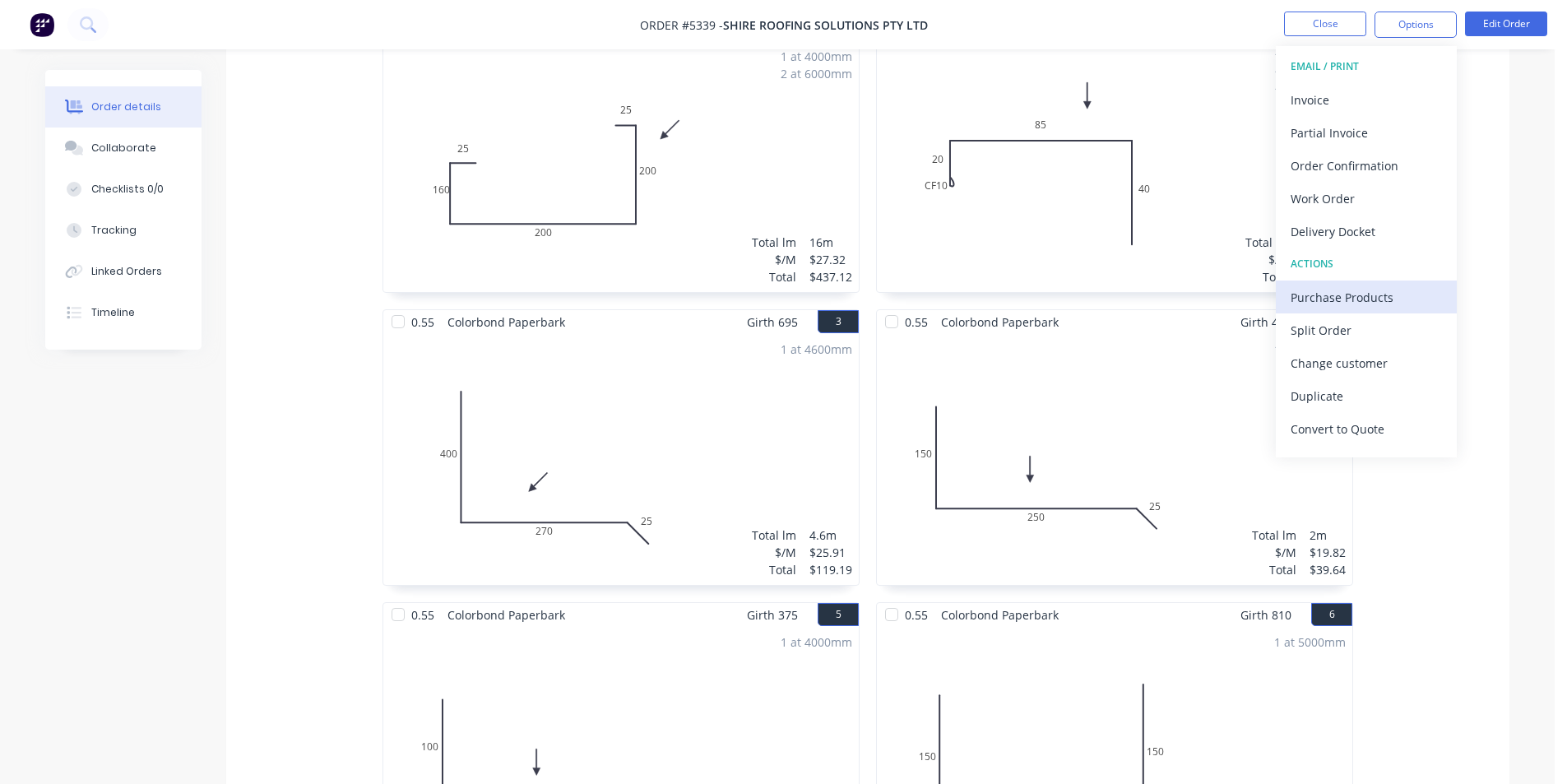
click at [1372, 298] on div "Purchase Products" at bounding box center [1366, 298] width 152 height 24
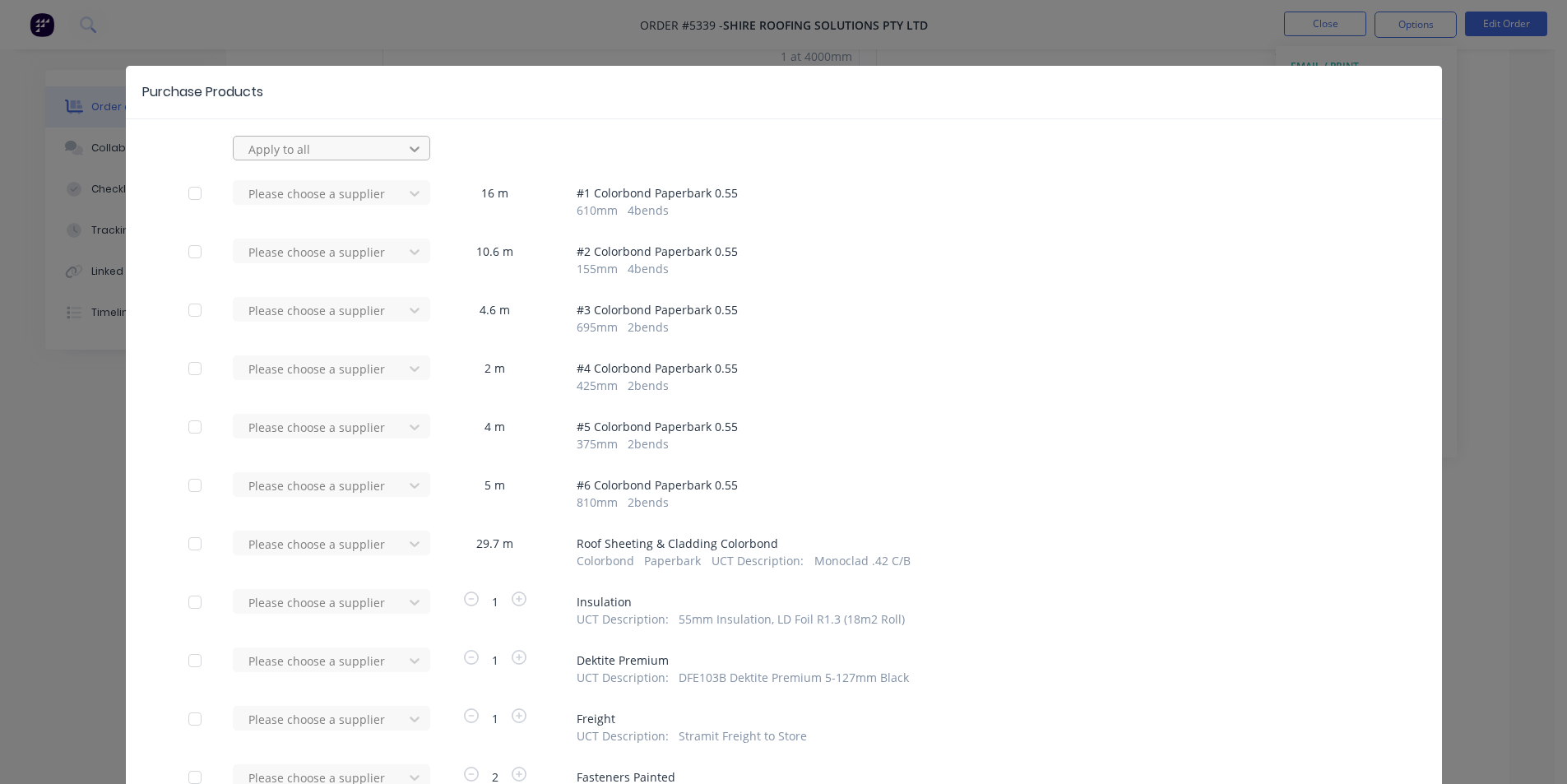
click at [406, 146] on icon at bounding box center [414, 148] width 16 height 16
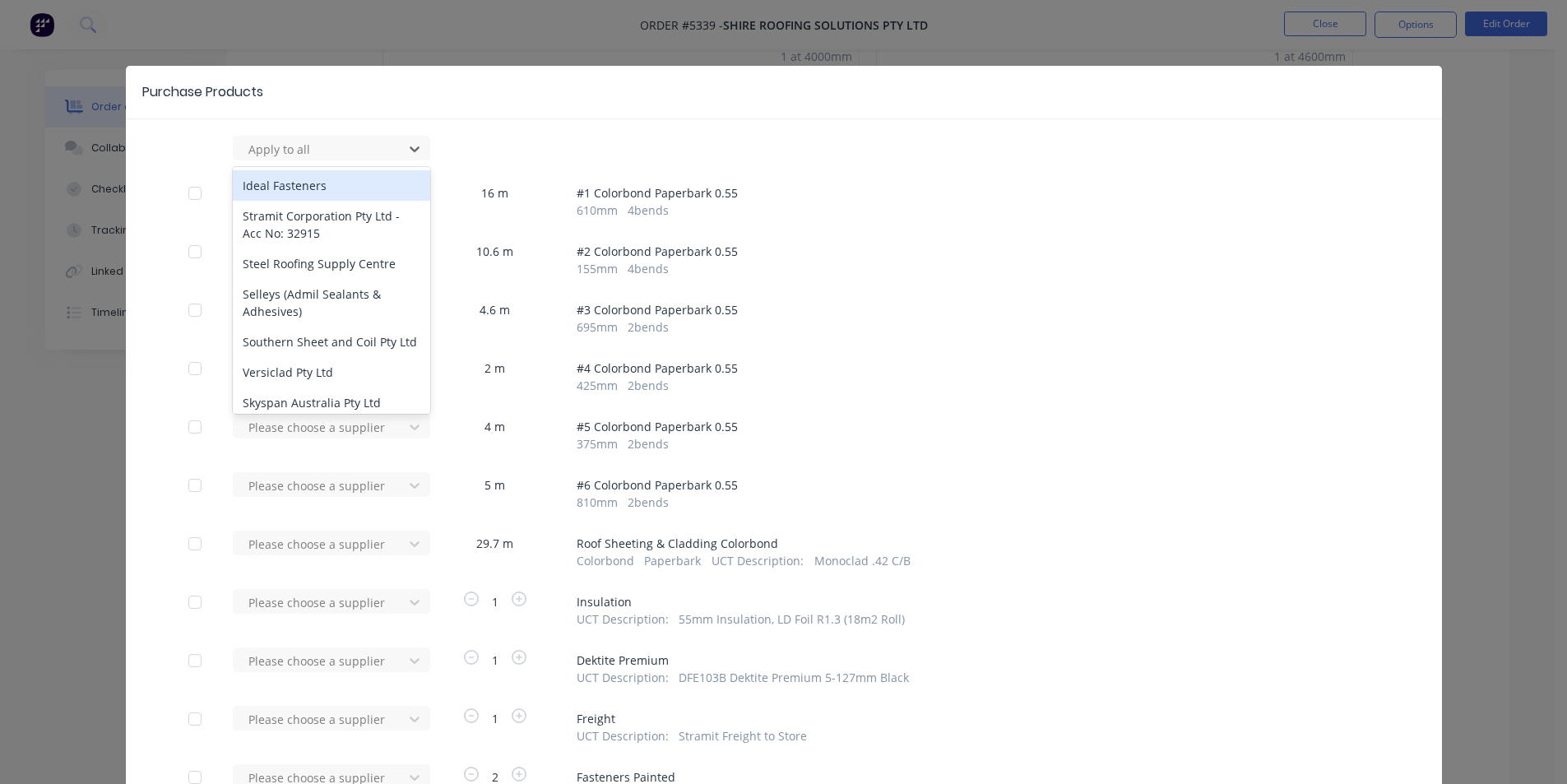
click at [1025, 194] on span "# 1 Colorbond Paperbark 0.55" at bounding box center [978, 193] width 803 height 17
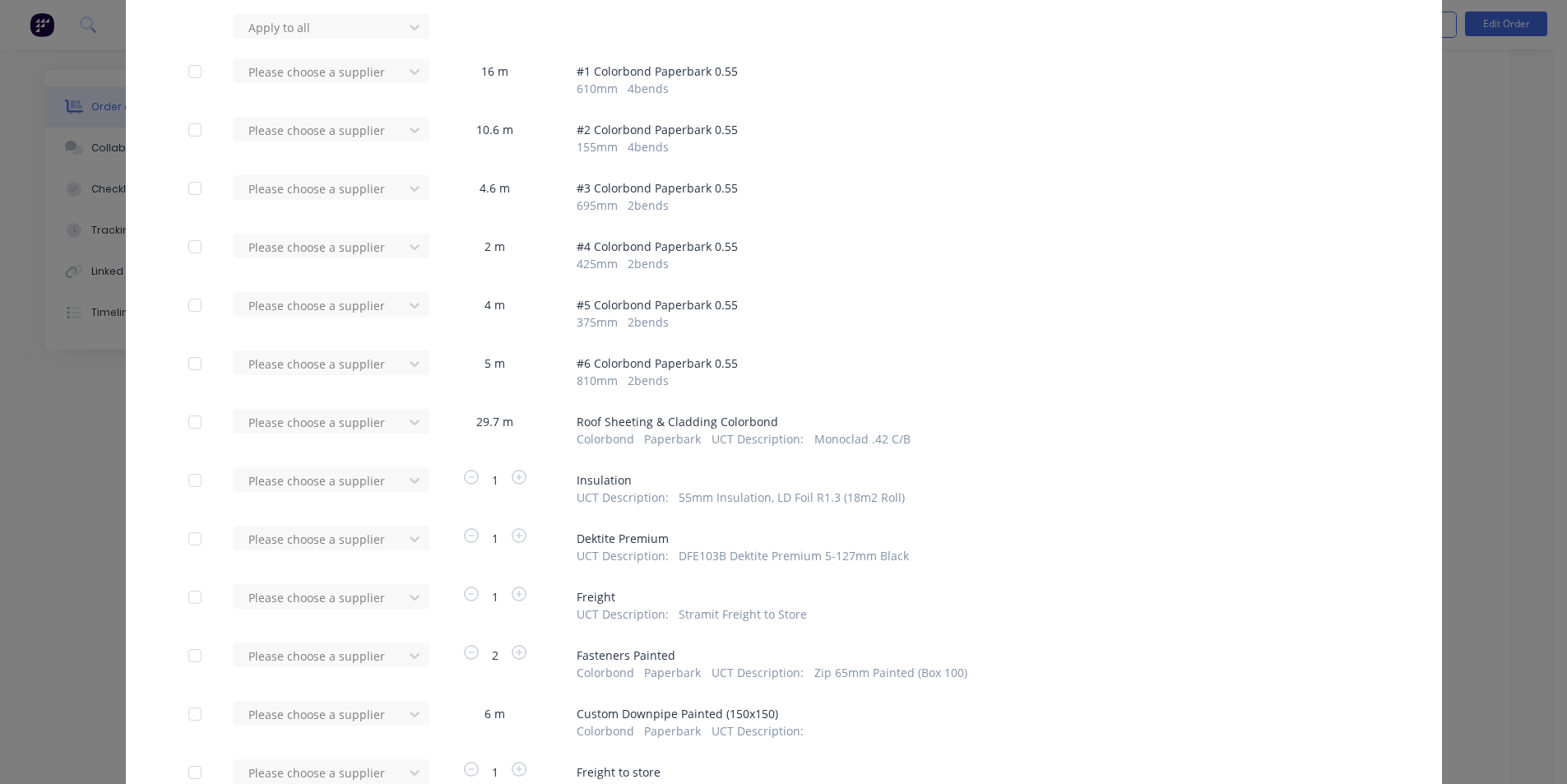
scroll to position [83, 0]
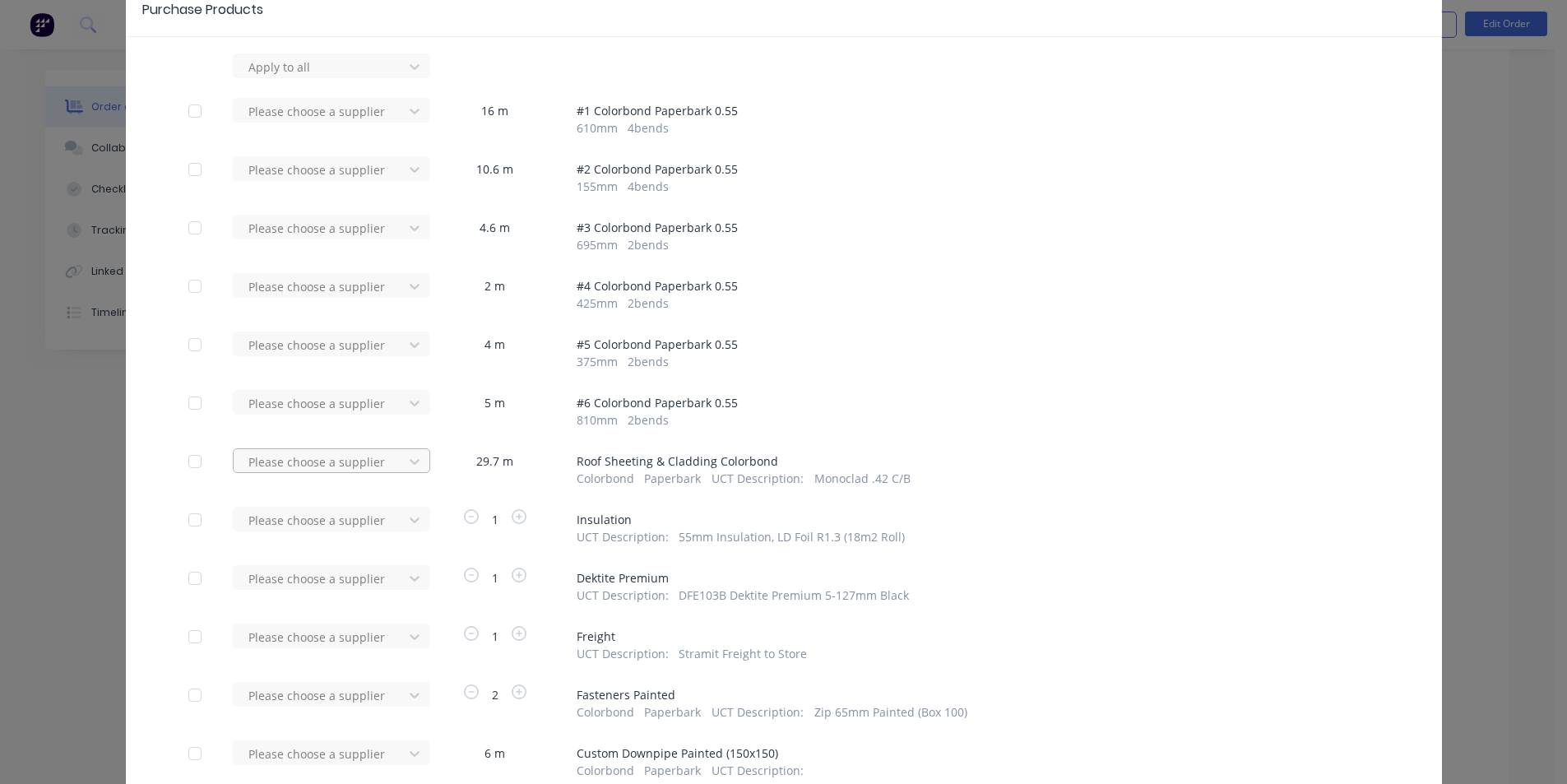
click at [316, 77] on div at bounding box center [321, 67] width 148 height 21
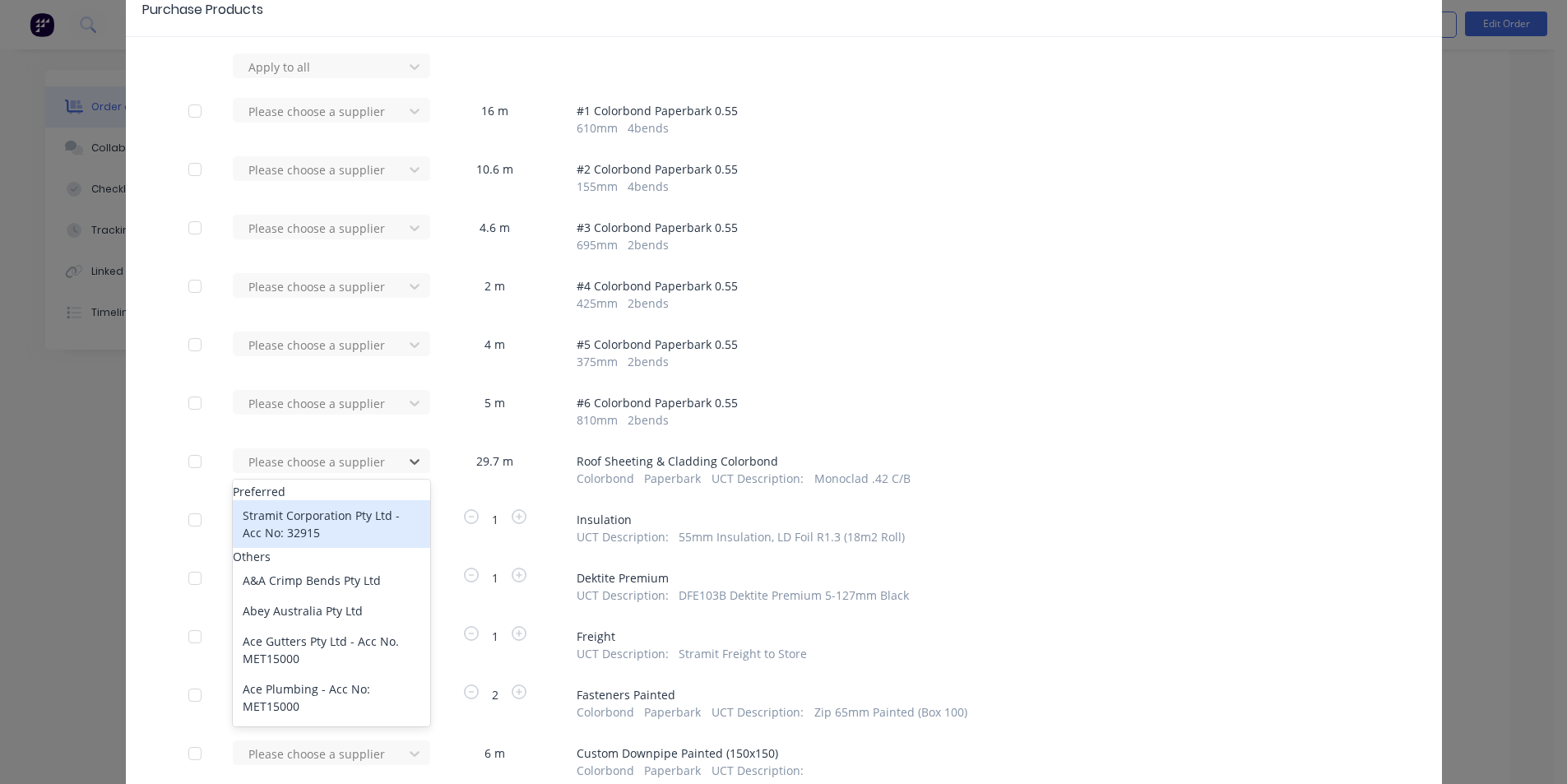
click at [274, 530] on div "Stramit Corporation Pty Ltd - Acc No: 32915" at bounding box center [331, 523] width 197 height 47
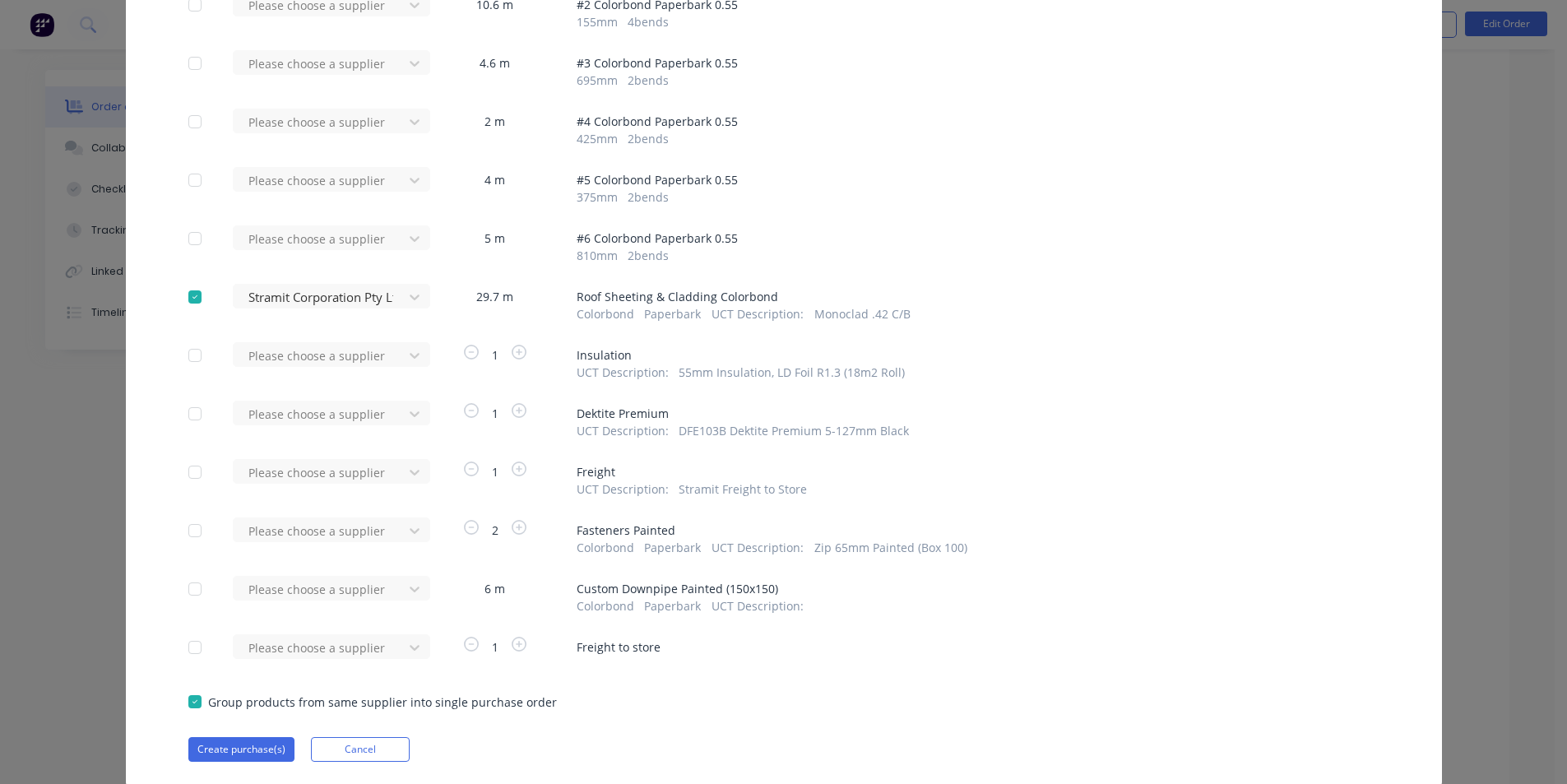
scroll to position [297, 0]
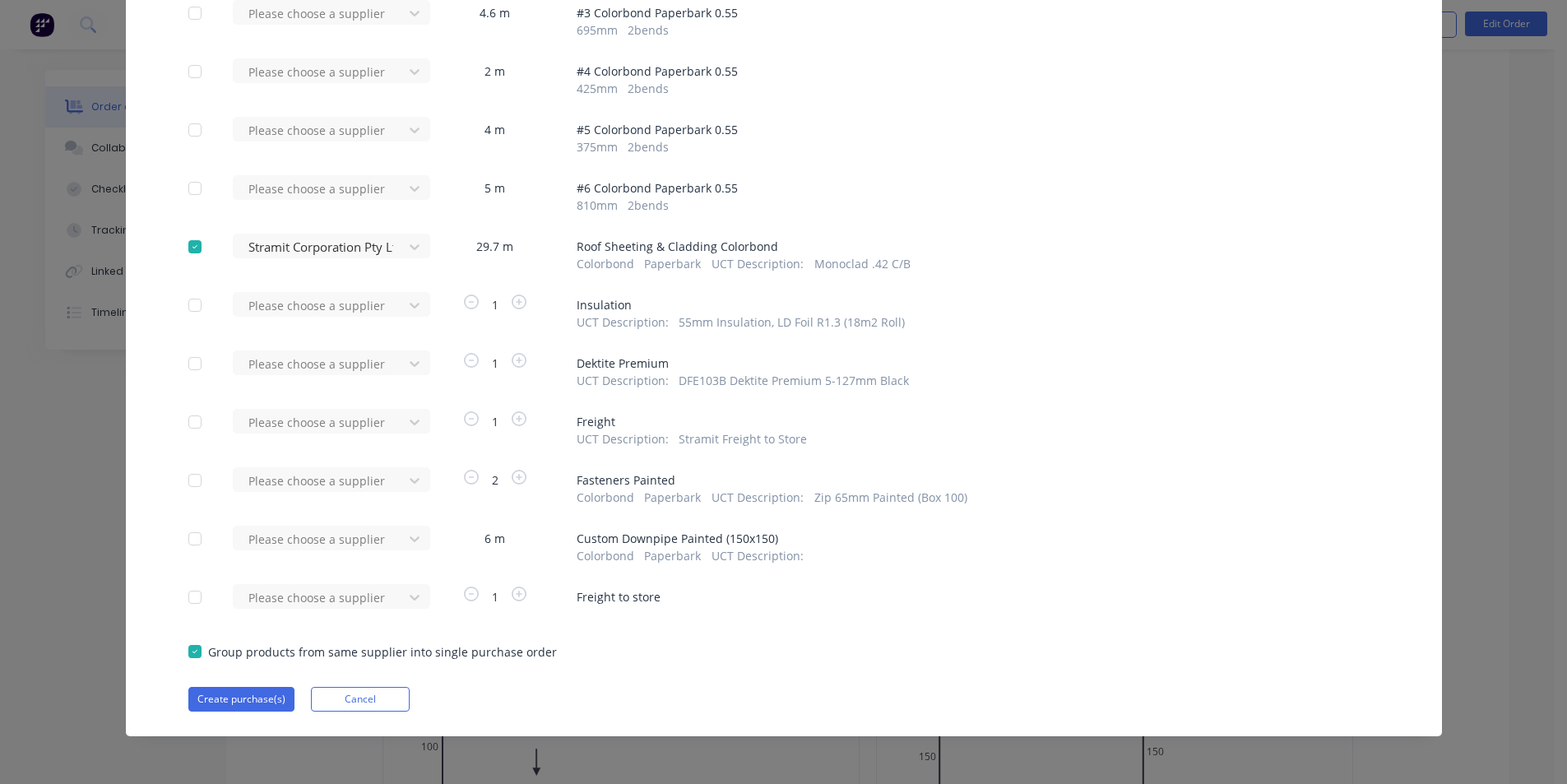
click at [193, 425] on div at bounding box center [195, 422] width 33 height 33
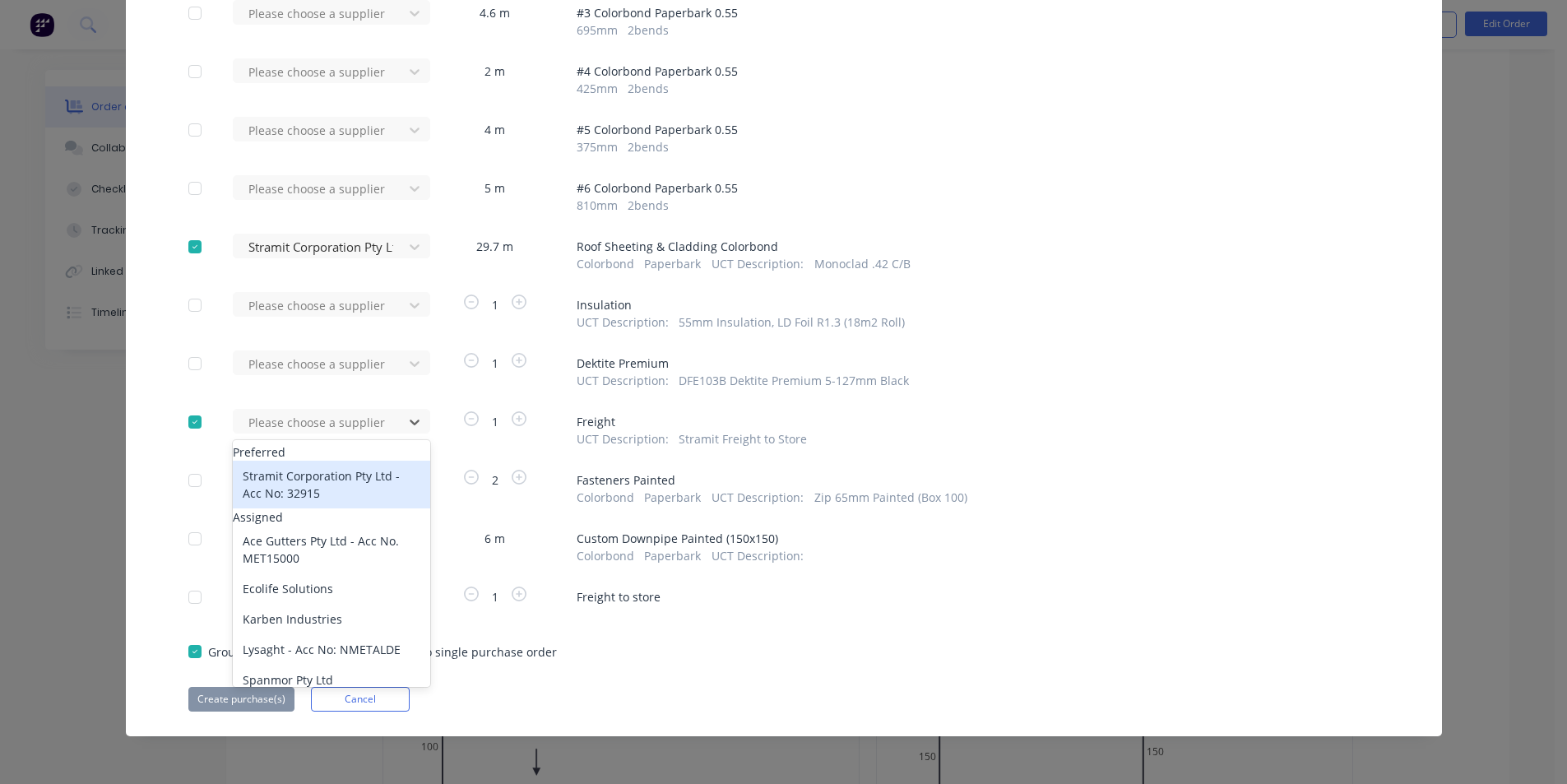
click at [319, 498] on div "Stramit Corporation Pty Ltd - Acc No: 32915" at bounding box center [331, 484] width 197 height 47
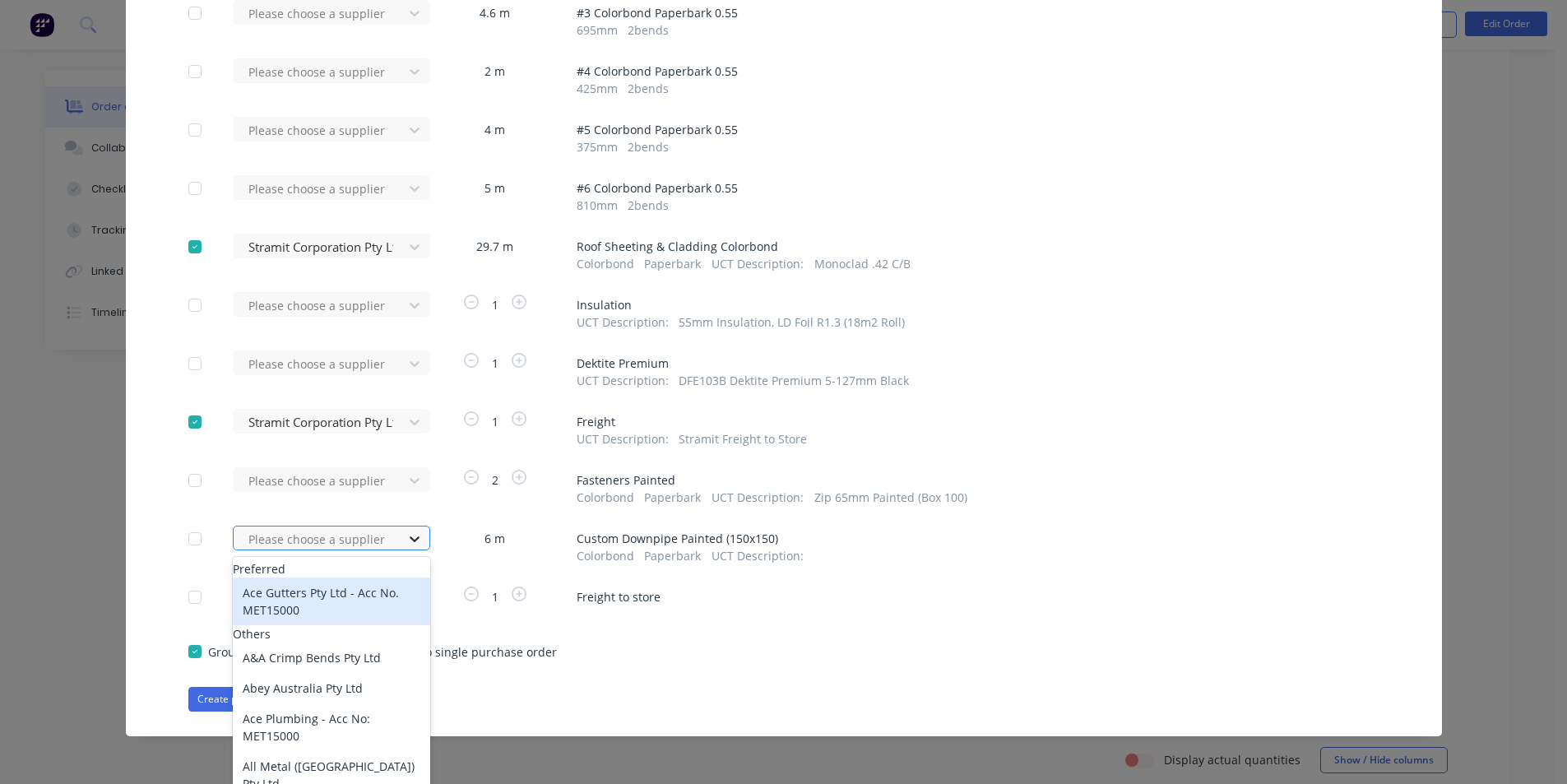
scroll to position [317, 0]
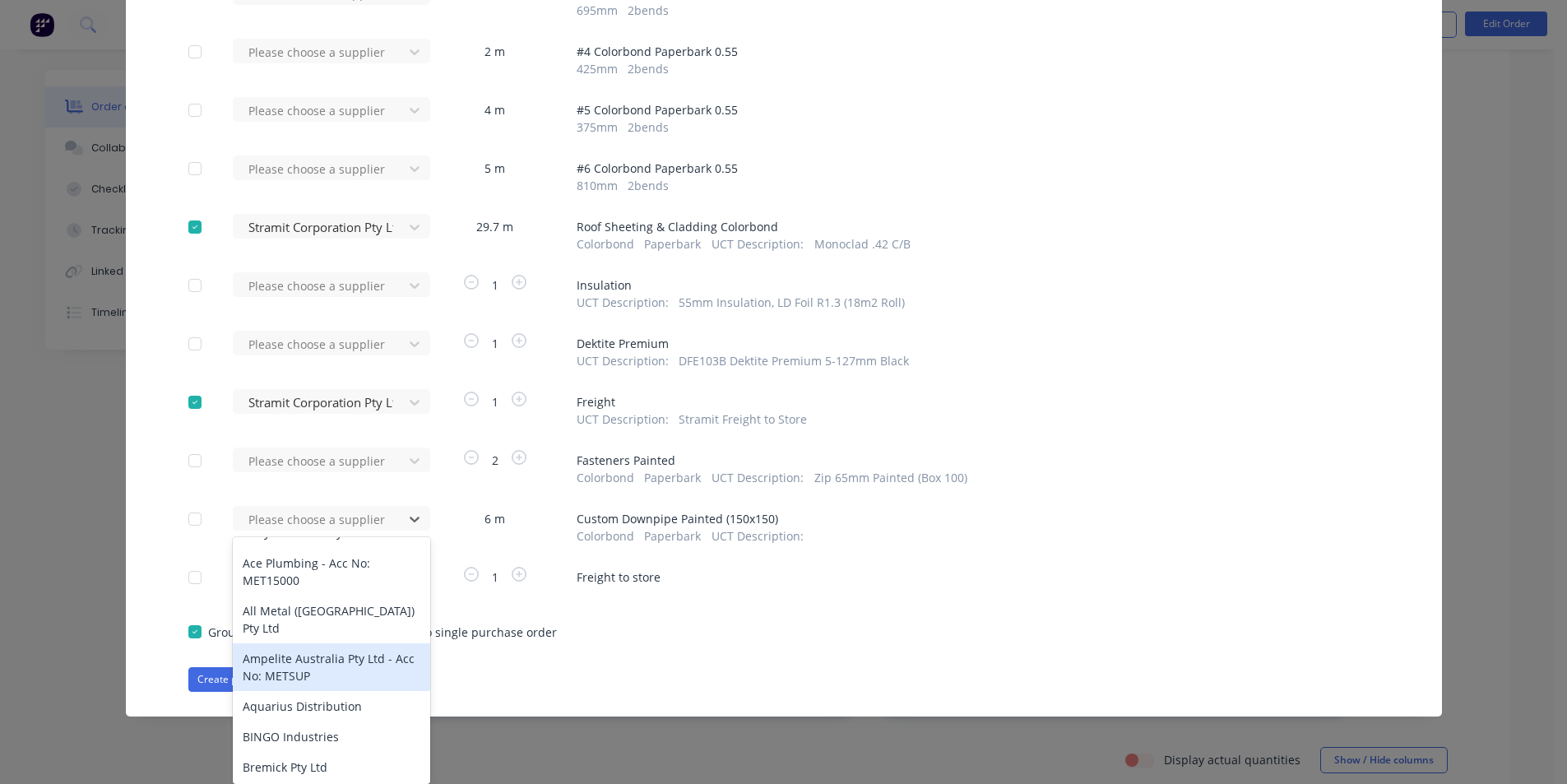
scroll to position [164, 0]
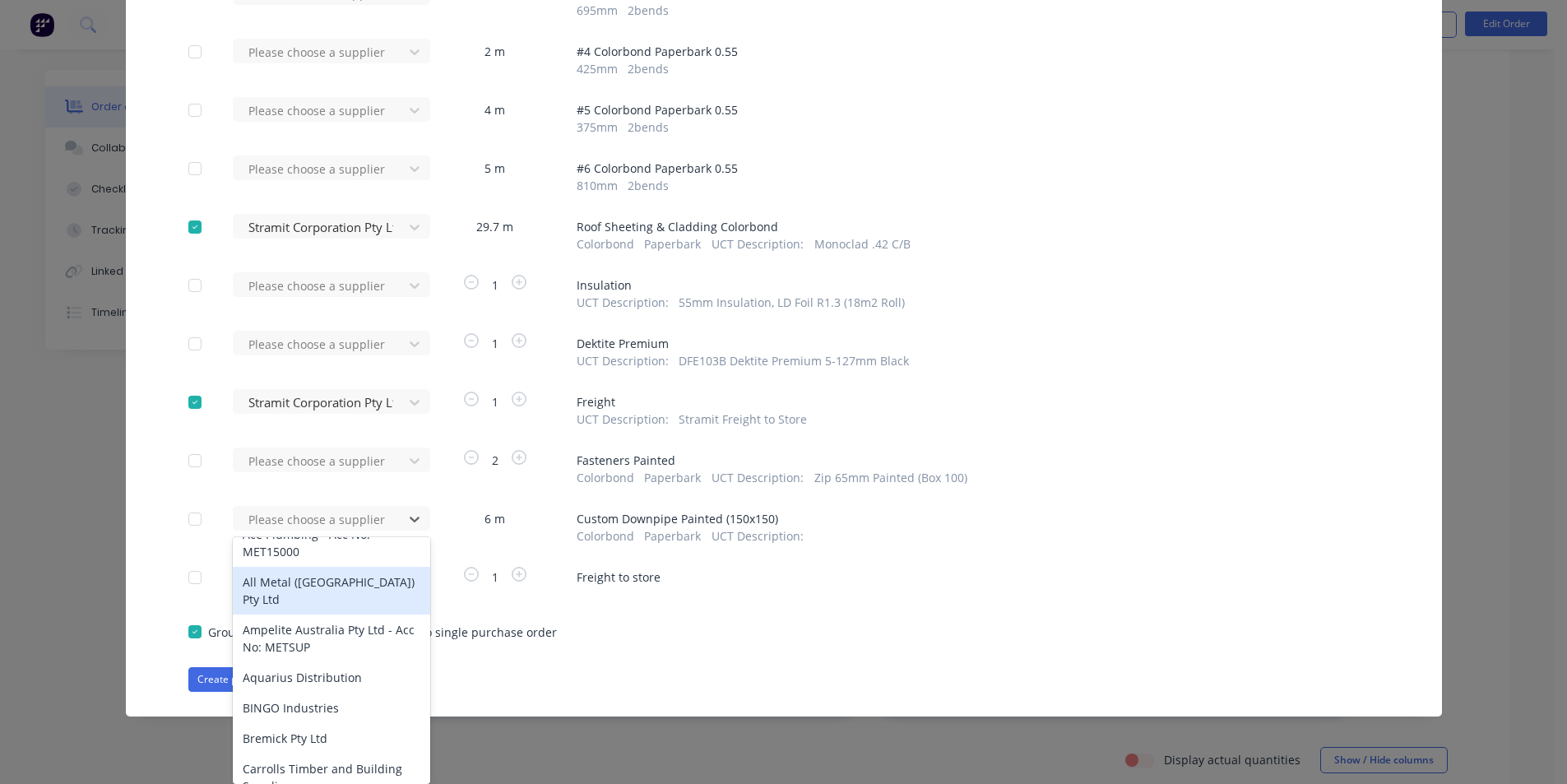
click at [305, 599] on div "All Metal ([GEOGRAPHIC_DATA]) Pty Ltd" at bounding box center [331, 590] width 197 height 47
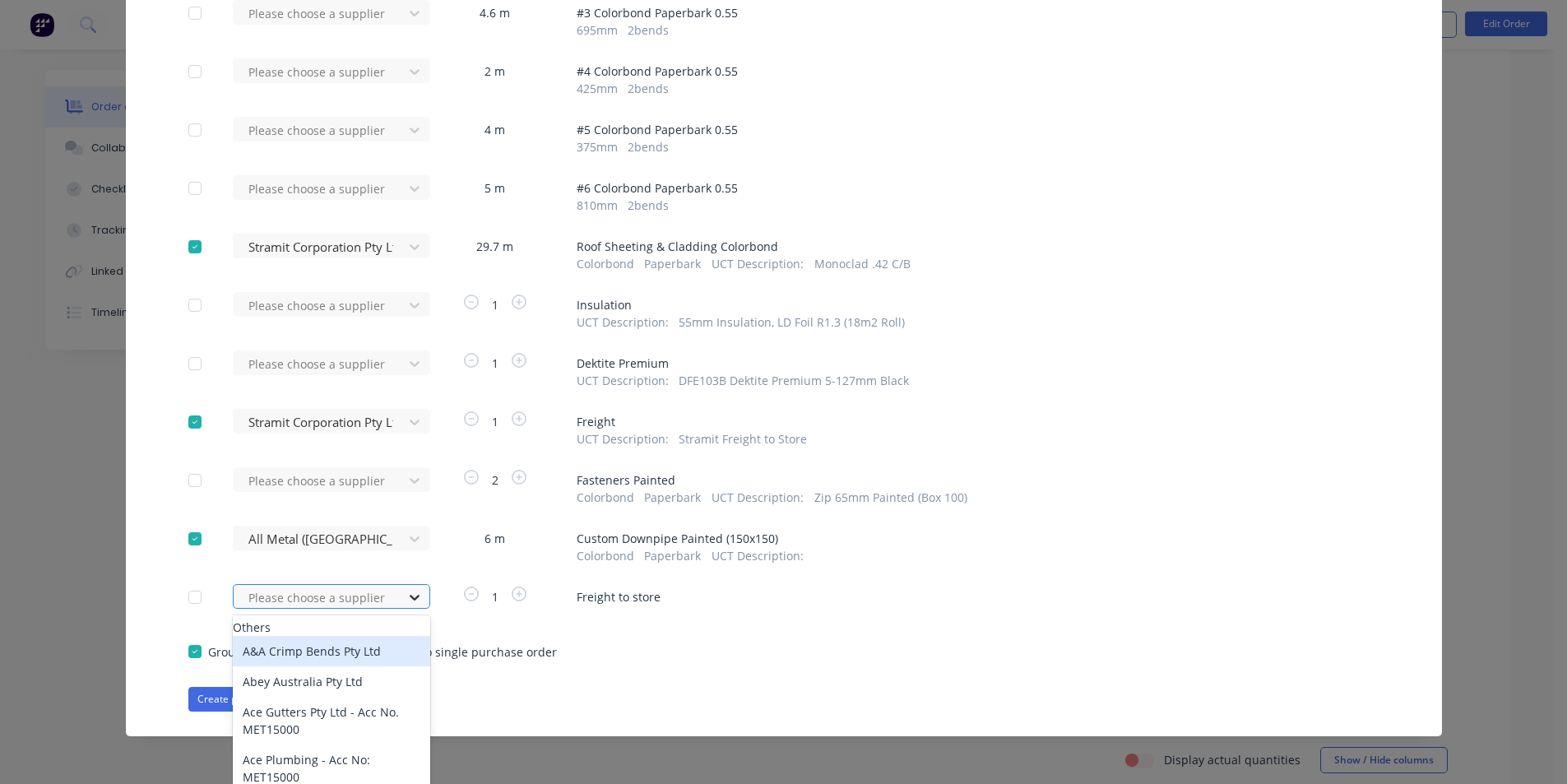
scroll to position [375, 0]
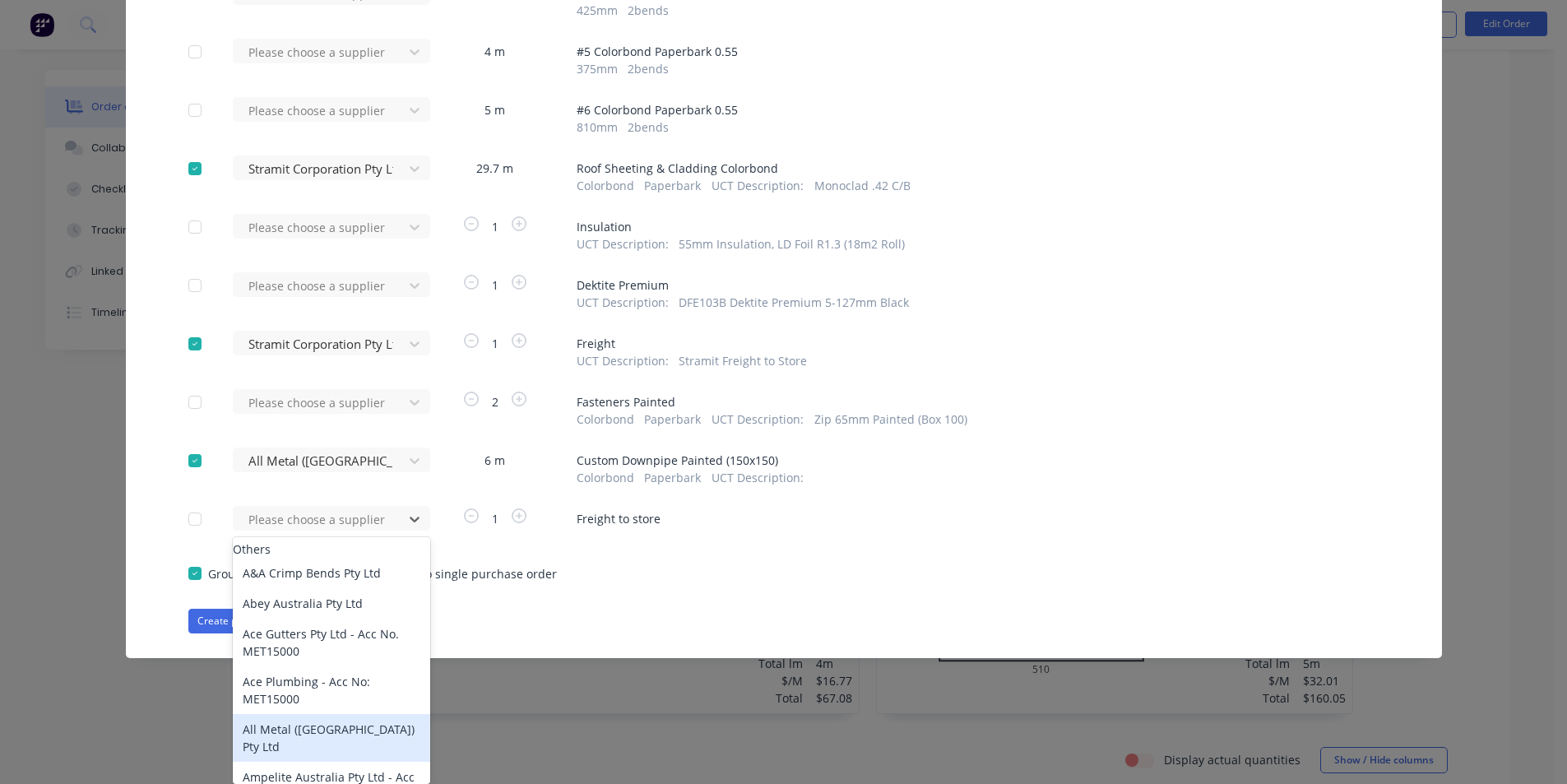
click at [338, 738] on div "All Metal ([GEOGRAPHIC_DATA]) Pty Ltd" at bounding box center [331, 737] width 197 height 47
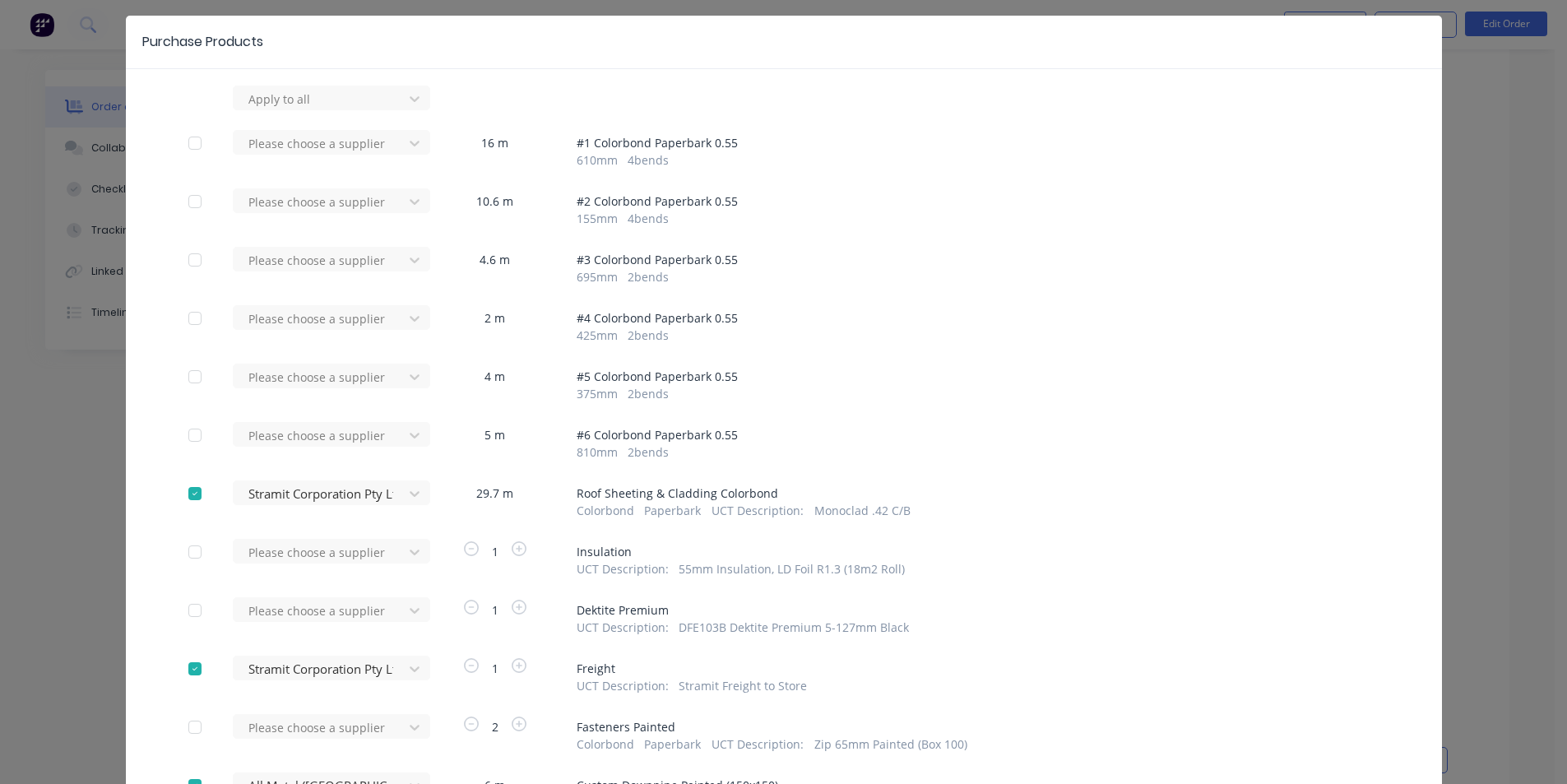
scroll to position [297, 0]
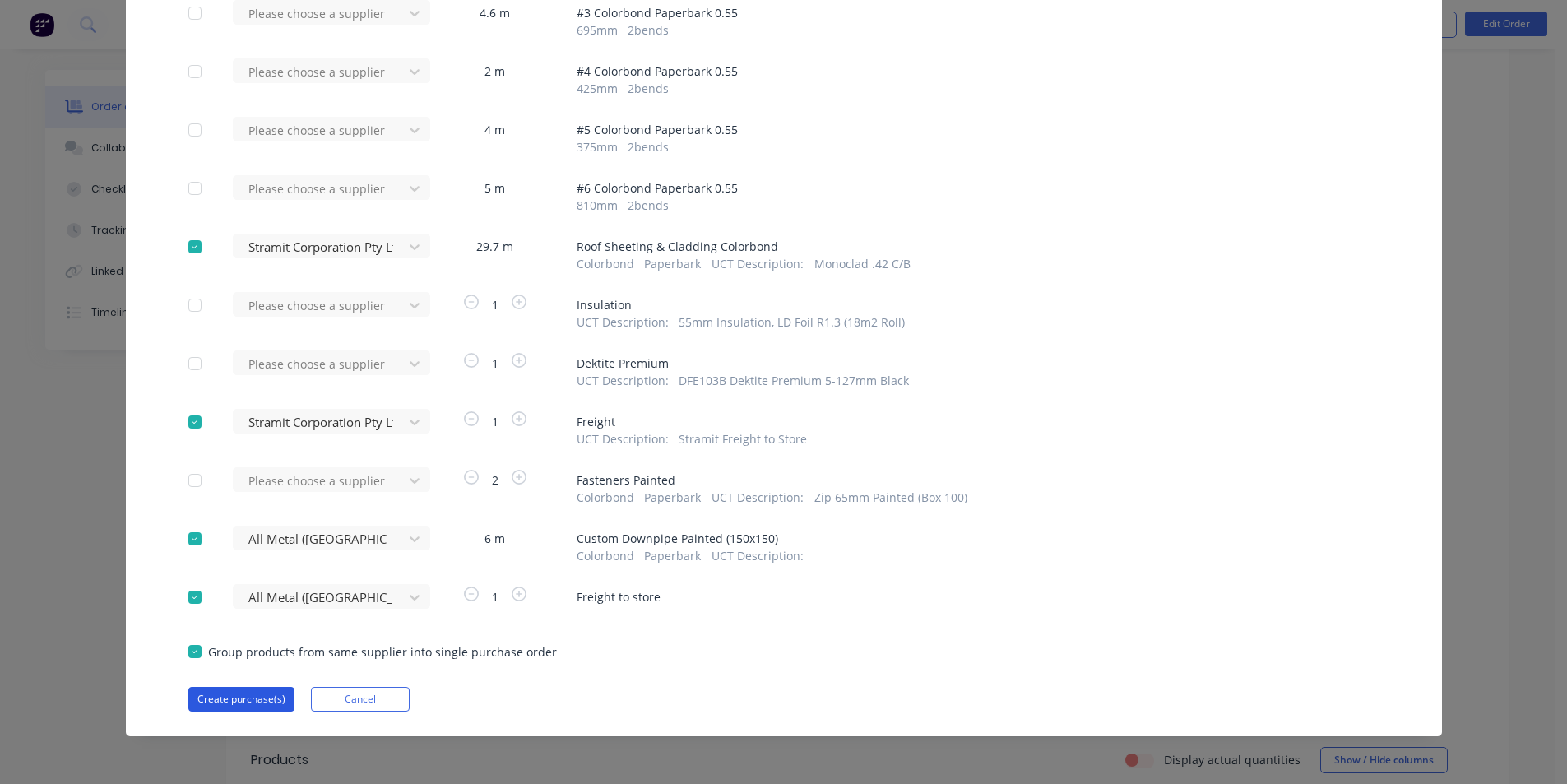
click at [223, 690] on button "Create purchase(s)" at bounding box center [241, 699] width 106 height 25
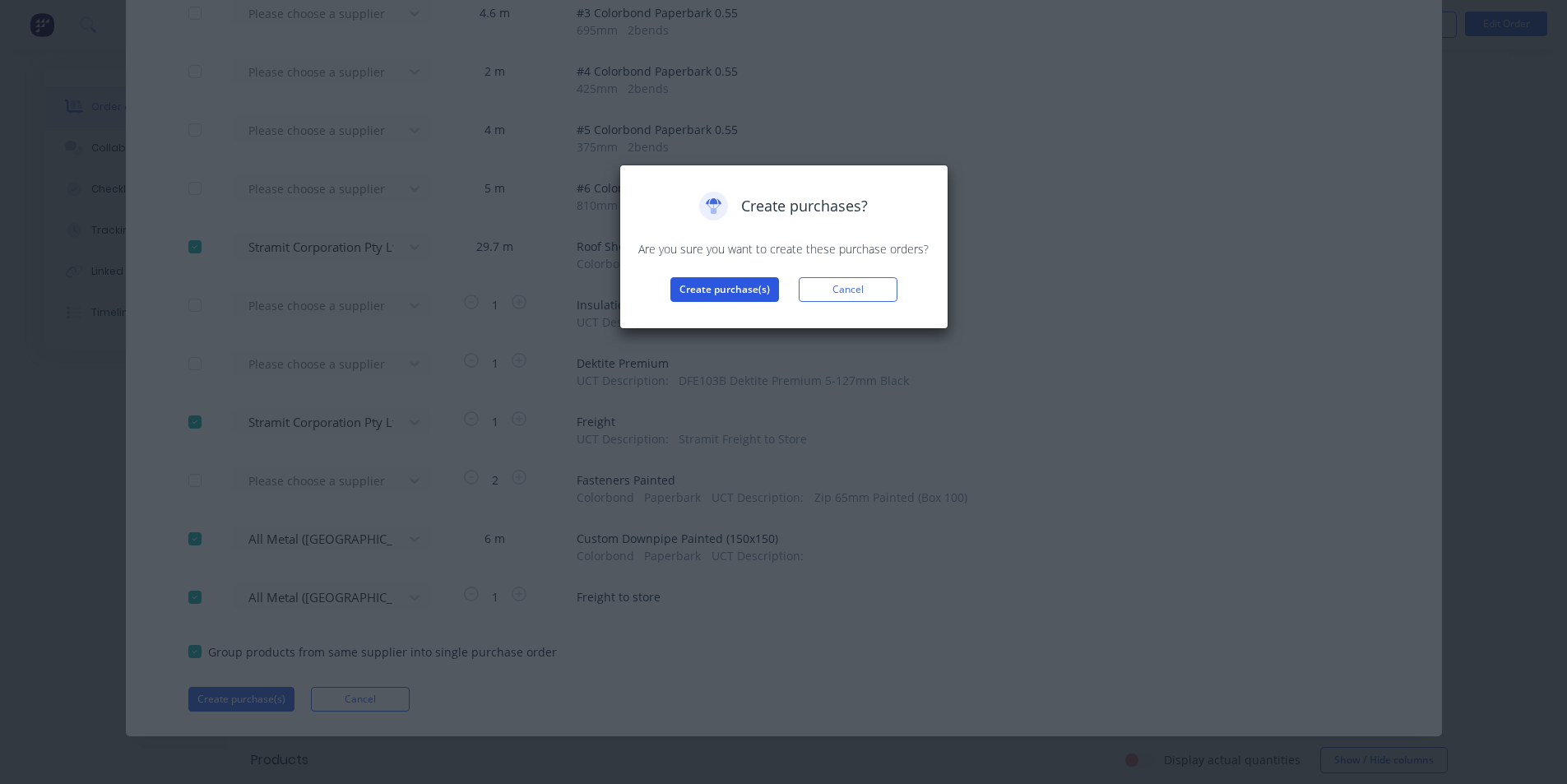
click at [753, 289] on button "Create purchase(s)" at bounding box center [725, 289] width 108 height 25
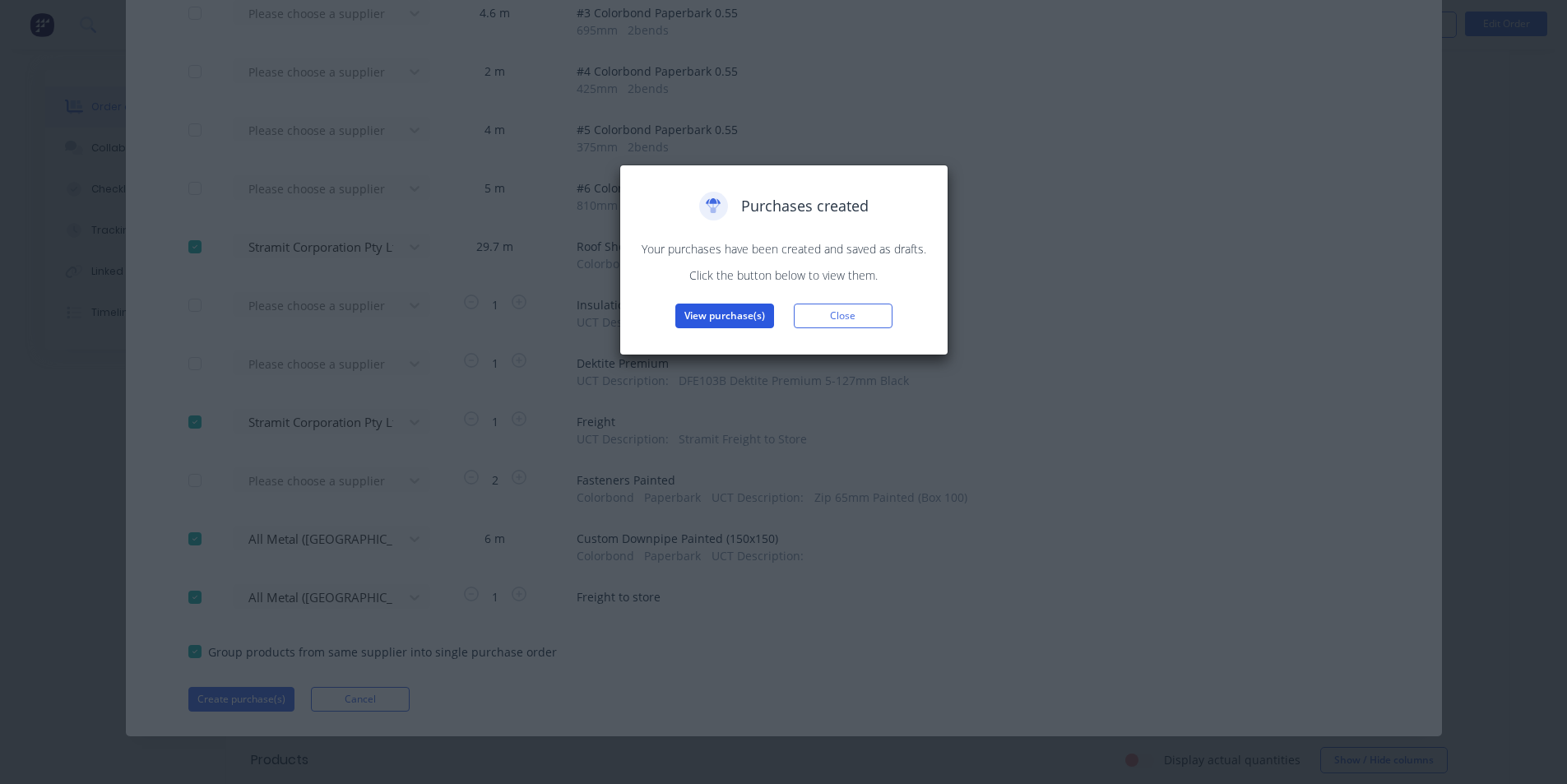
click at [709, 319] on button "View purchase(s)" at bounding box center [725, 316] width 99 height 25
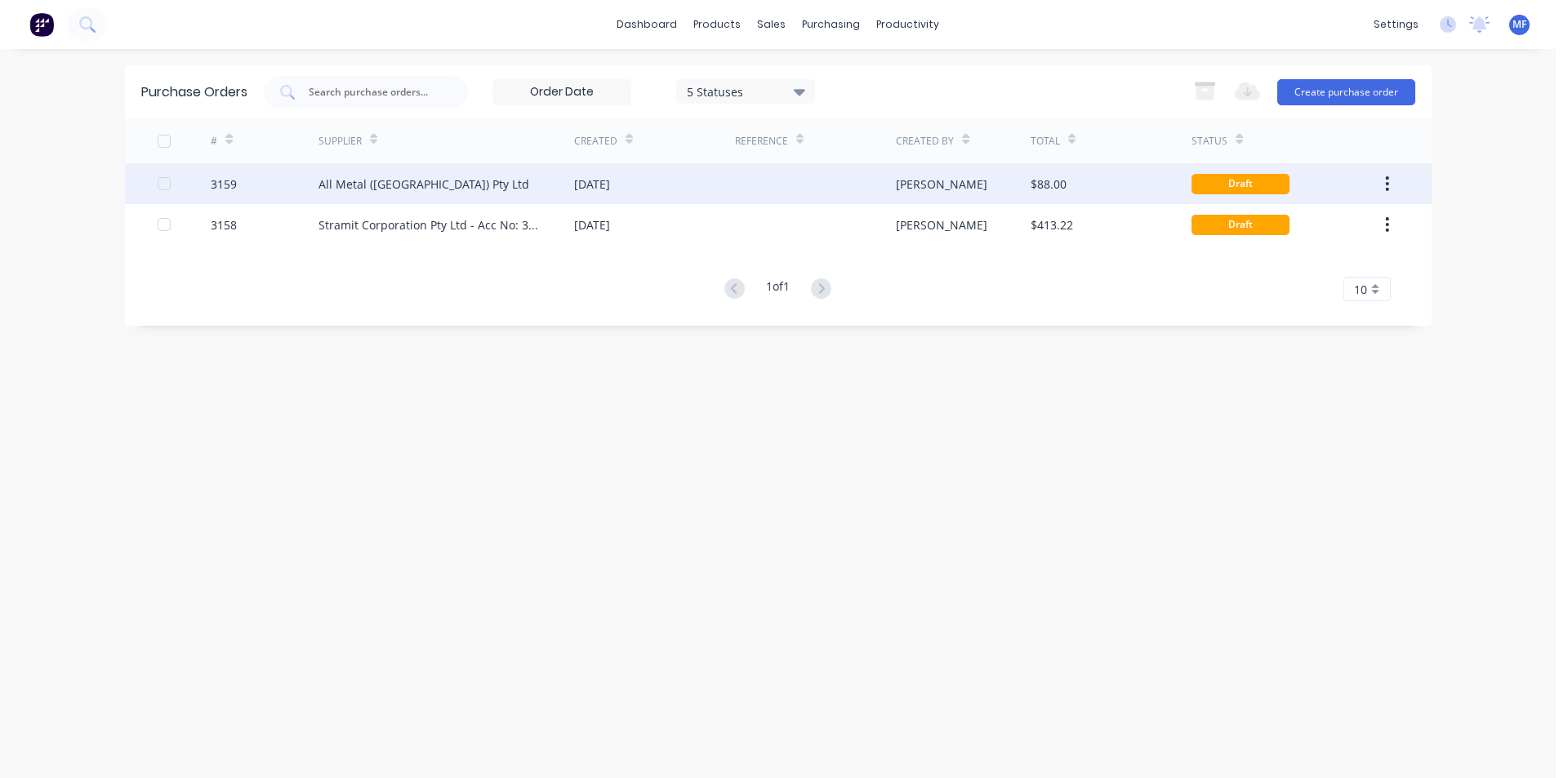
click at [396, 184] on div "All Metal ([GEOGRAPHIC_DATA]) Pty Ltd" at bounding box center [424, 184] width 211 height 17
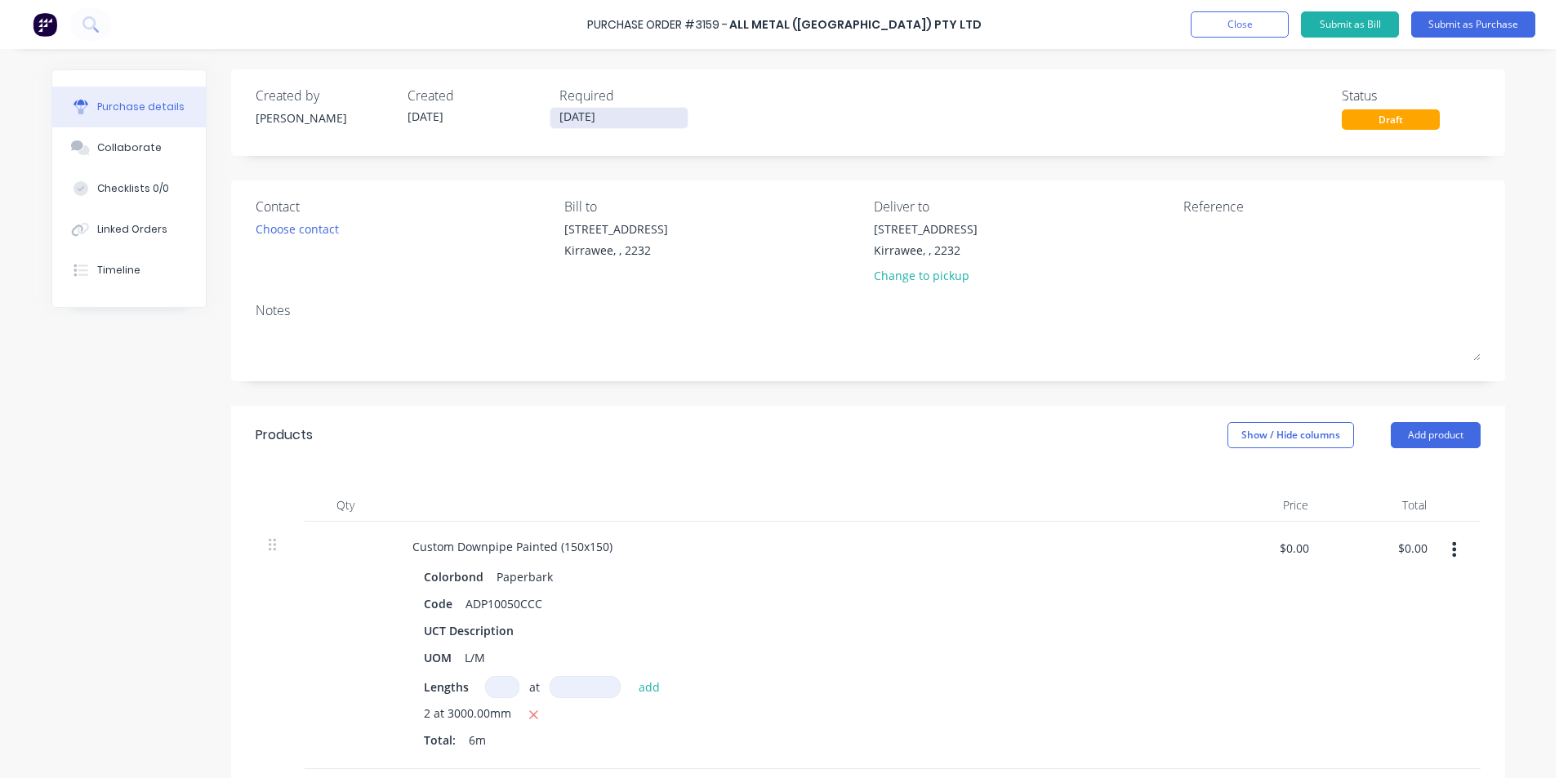
click at [584, 108] on input "[DATE]" at bounding box center [619, 118] width 138 height 20
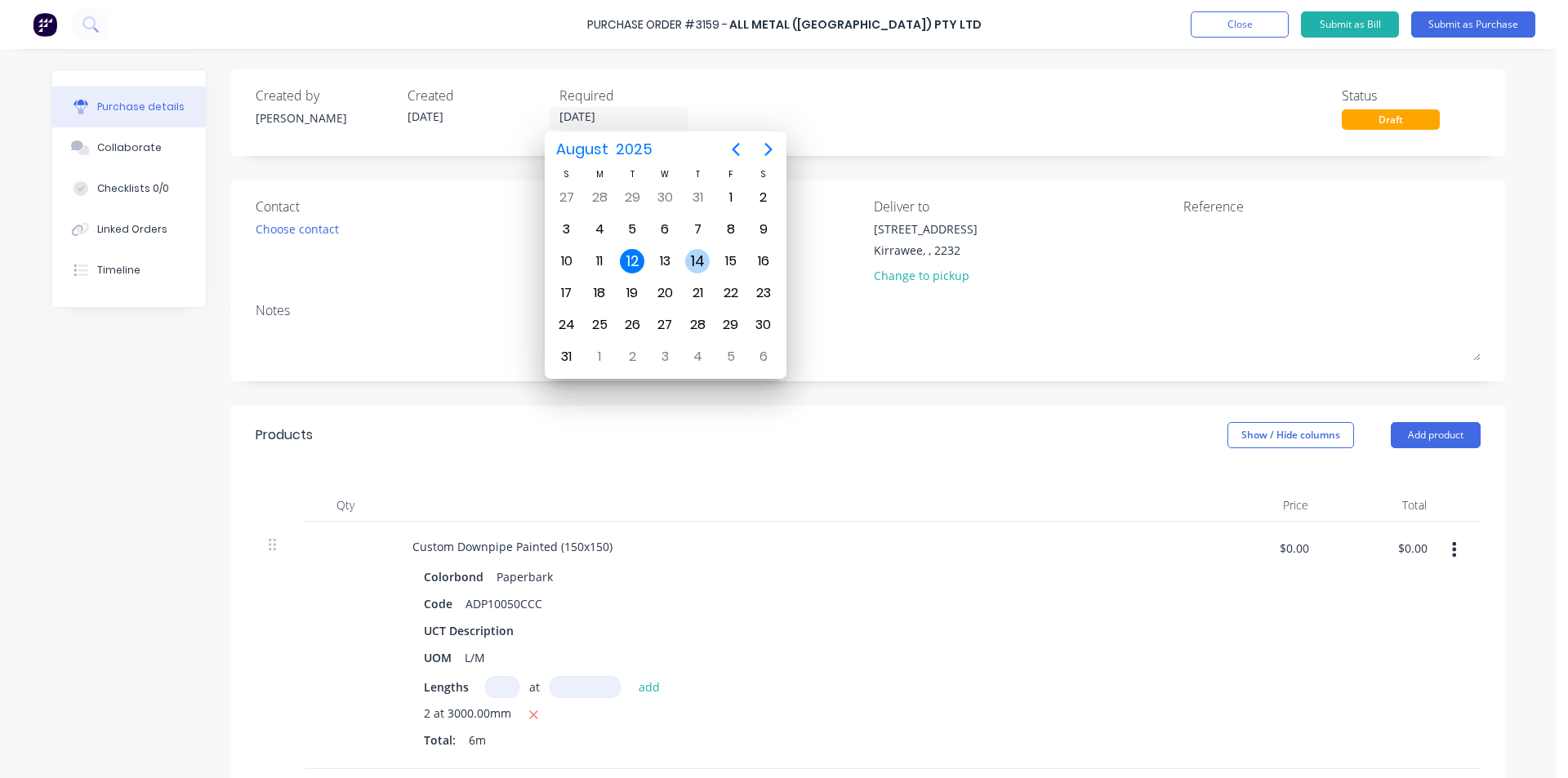
click at [703, 261] on div "14" at bounding box center [697, 260] width 25 height 25
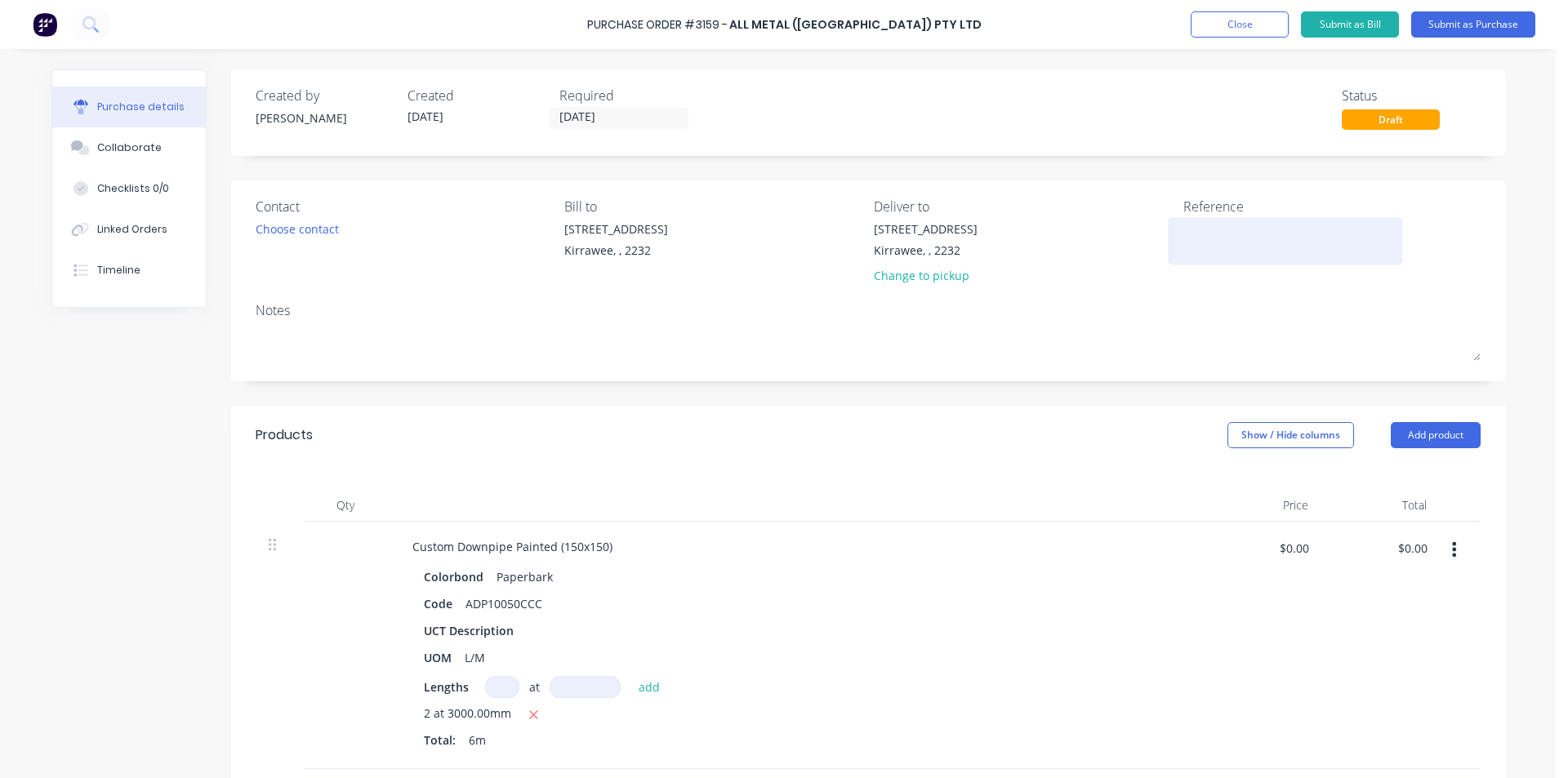
click at [1199, 250] on textarea at bounding box center [1285, 238] width 204 height 37
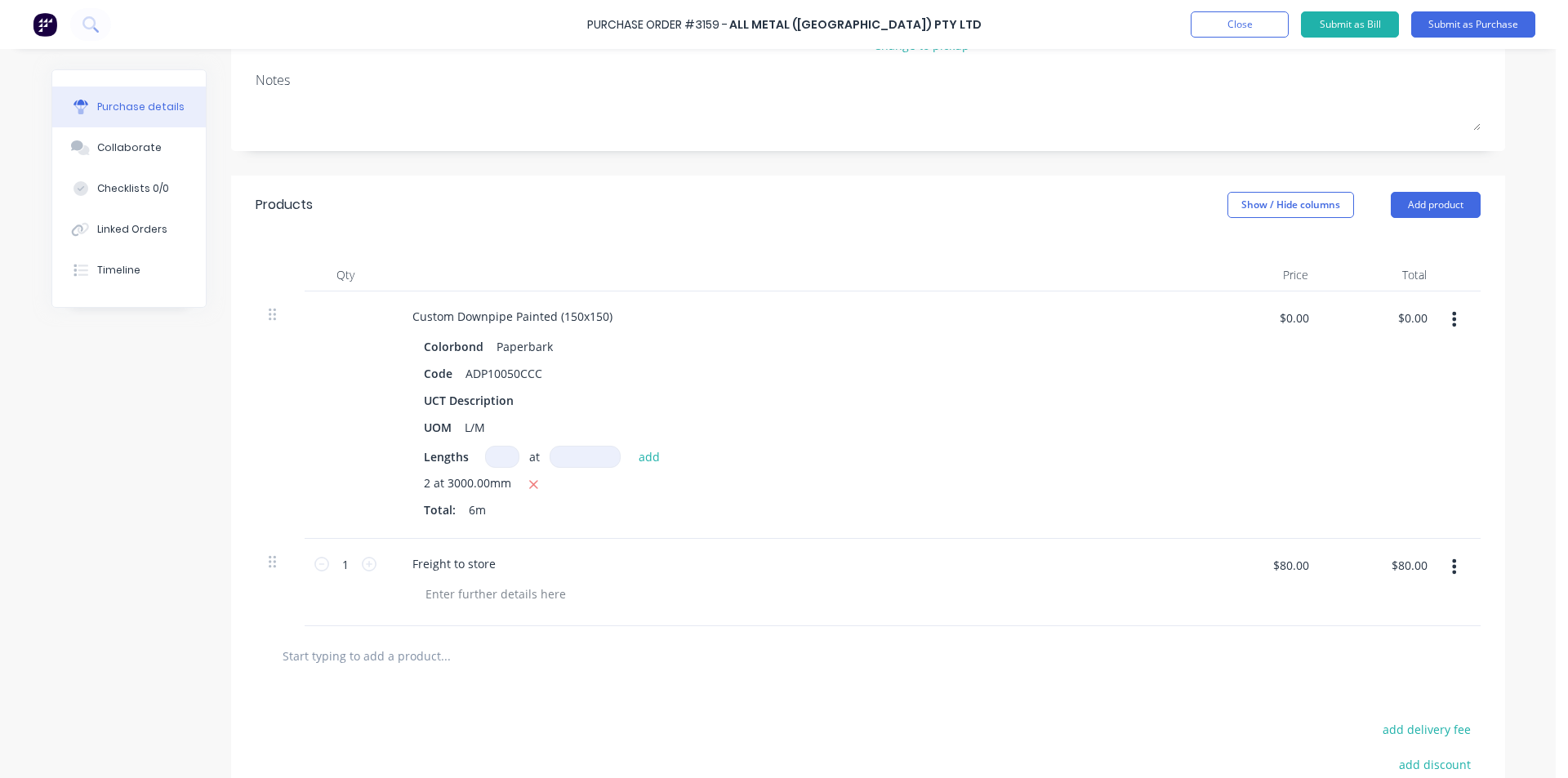
scroll to position [245, 0]
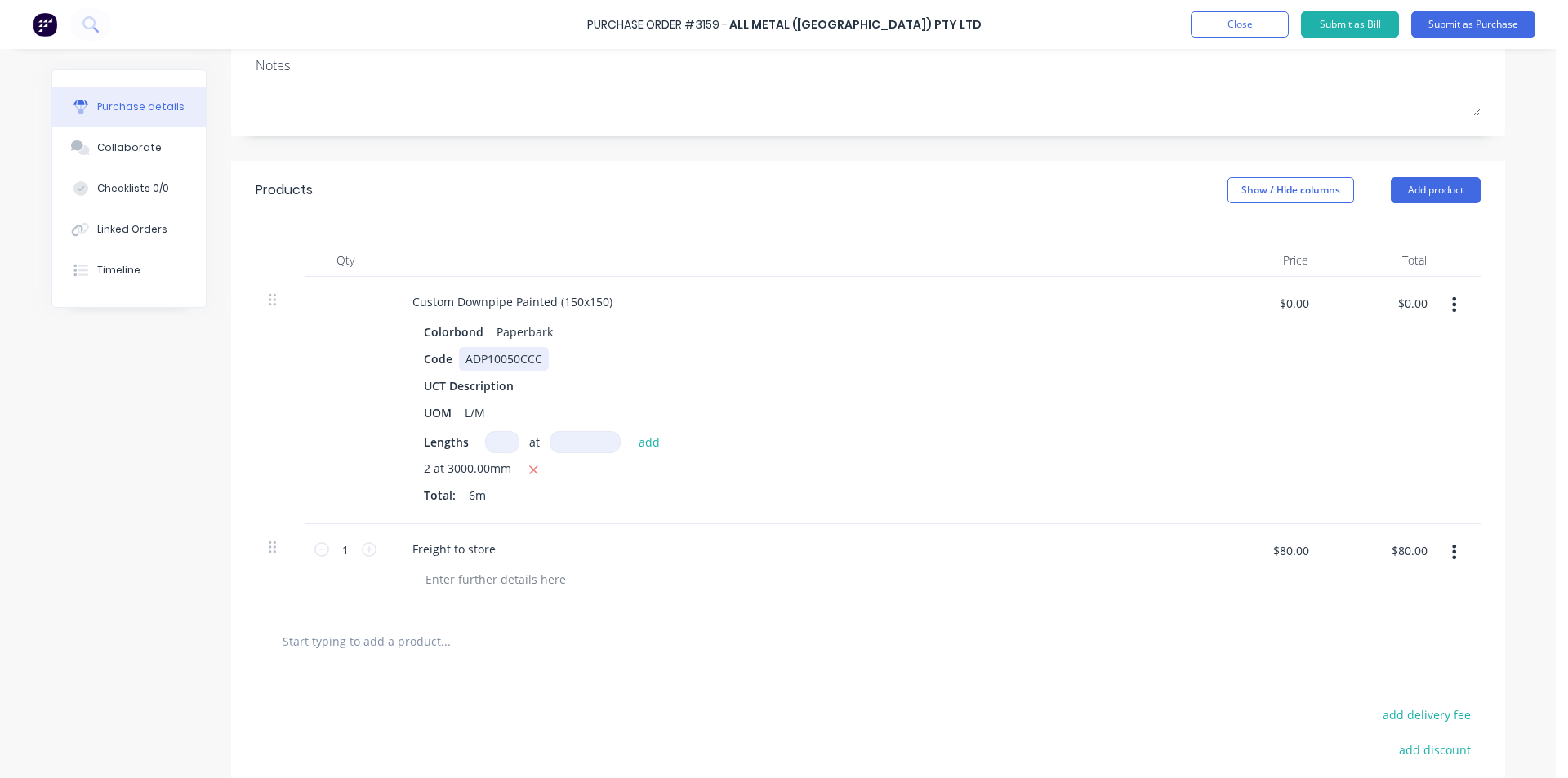
click at [506, 358] on div "ADP10050CCC" at bounding box center [503, 359] width 90 height 24
drag, startPoint x: 534, startPoint y: 357, endPoint x: 431, endPoint y: 356, distance: 103.0
click at [431, 356] on div "Code ADP10050CCC" at bounding box center [790, 359] width 748 height 24
click at [614, 395] on div "UCT Description" at bounding box center [790, 386] width 748 height 24
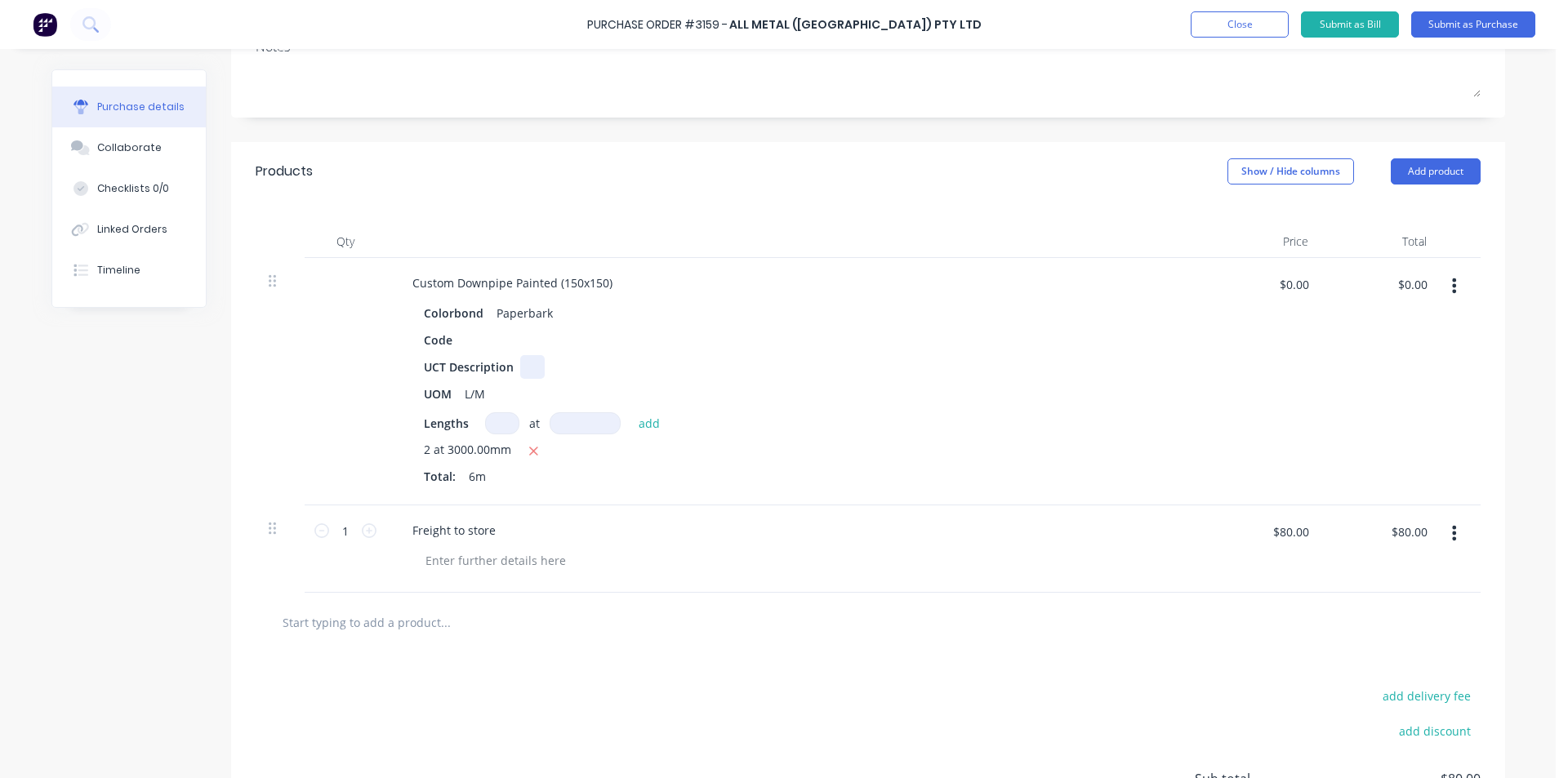
scroll to position [0, 0]
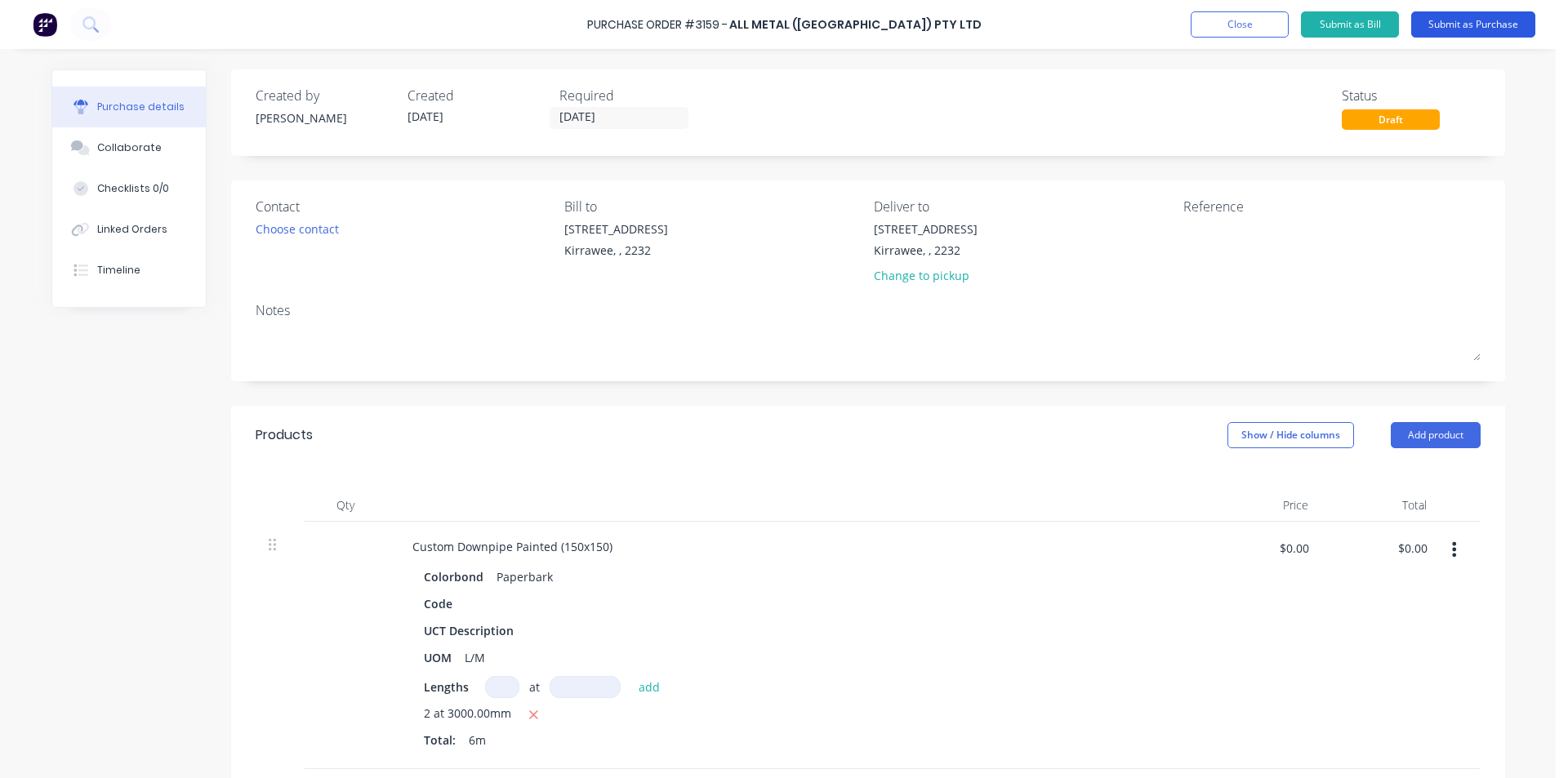
click at [1499, 24] on button "Submit as Purchase" at bounding box center [1472, 24] width 124 height 26
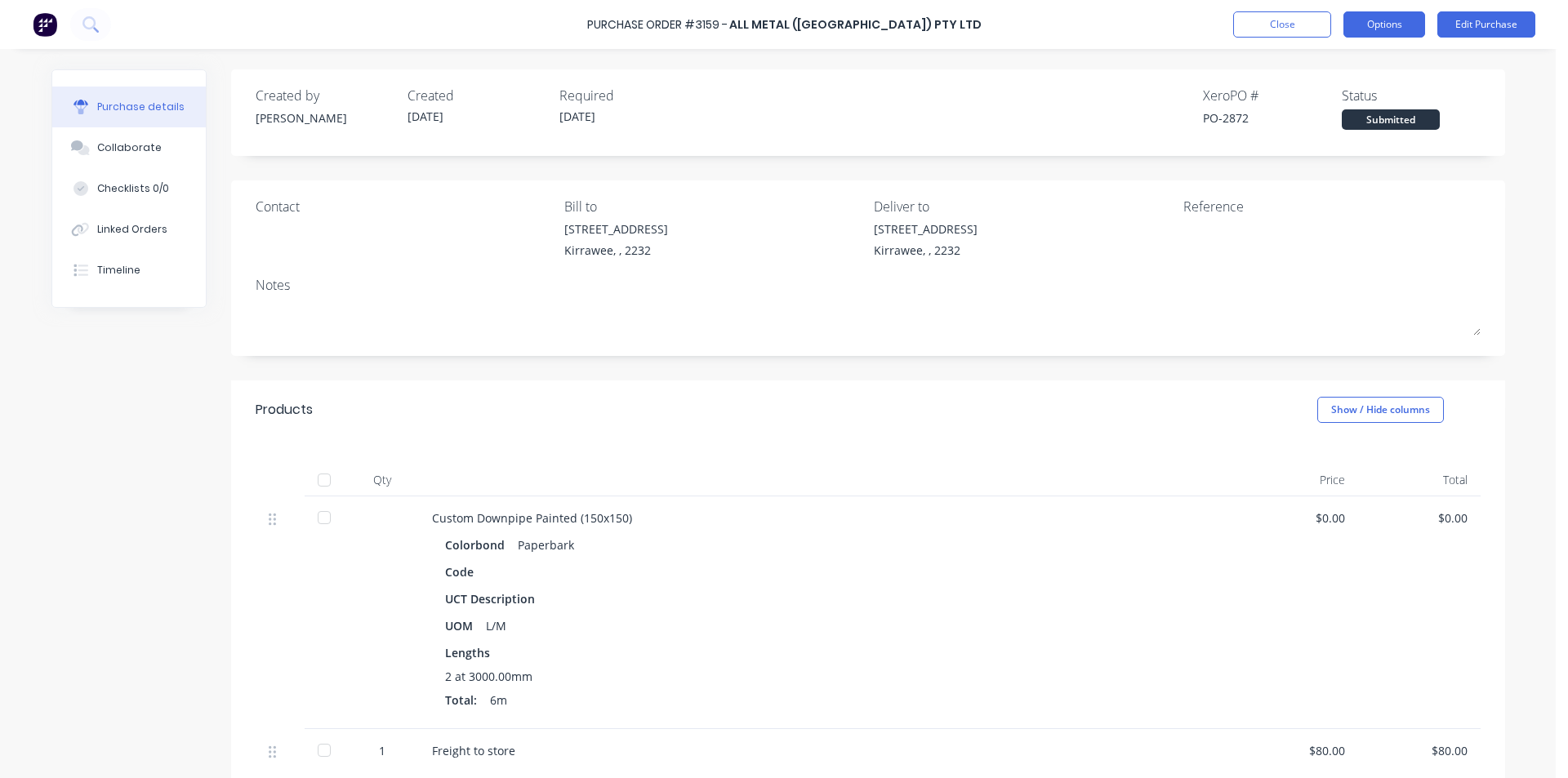
click at [1376, 25] on button "Options" at bounding box center [1384, 24] width 82 height 26
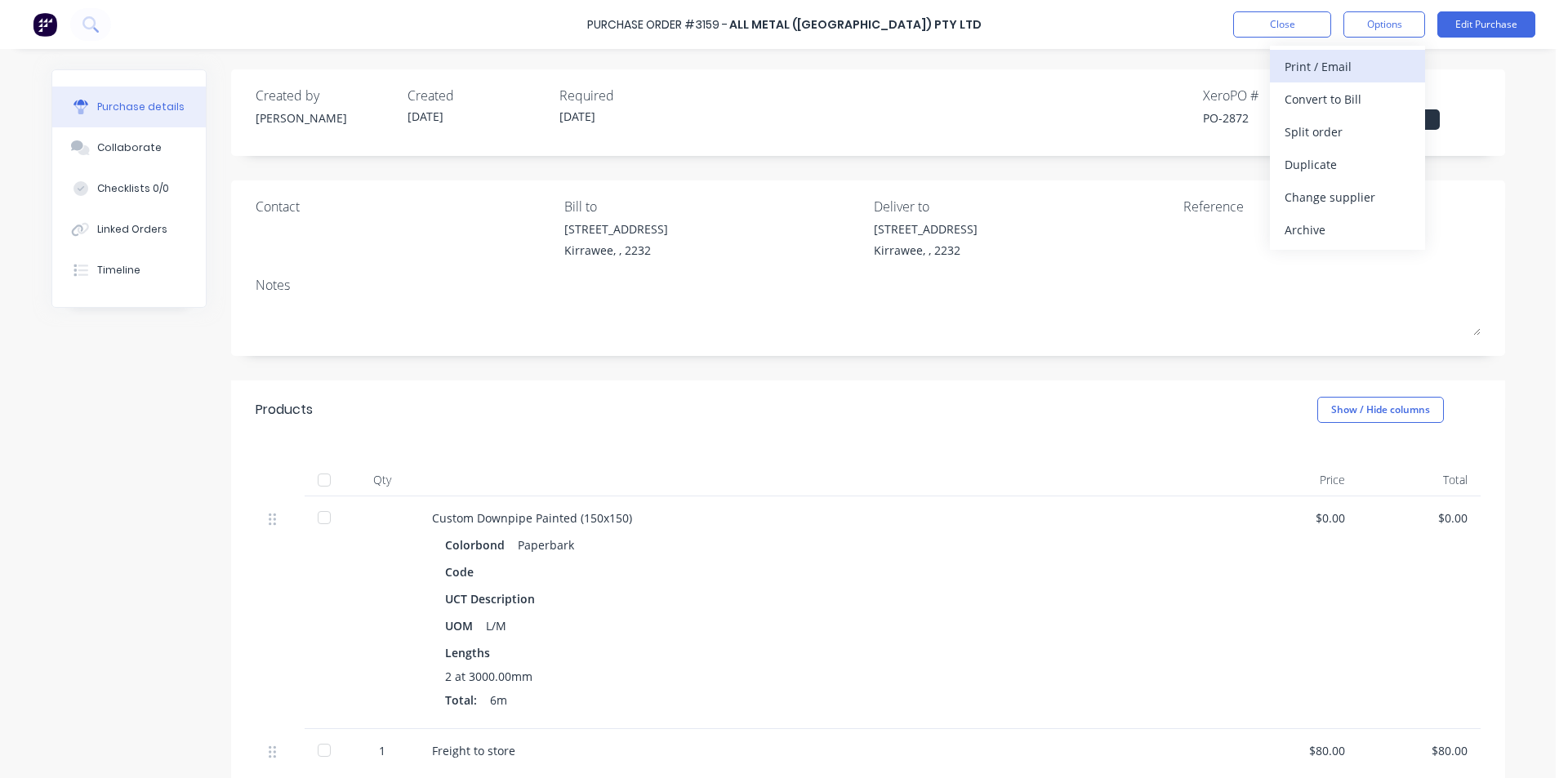
click at [1328, 64] on div "Print / Email" at bounding box center [1347, 67] width 126 height 24
click at [1312, 130] on div "Without pricing" at bounding box center [1347, 132] width 126 height 24
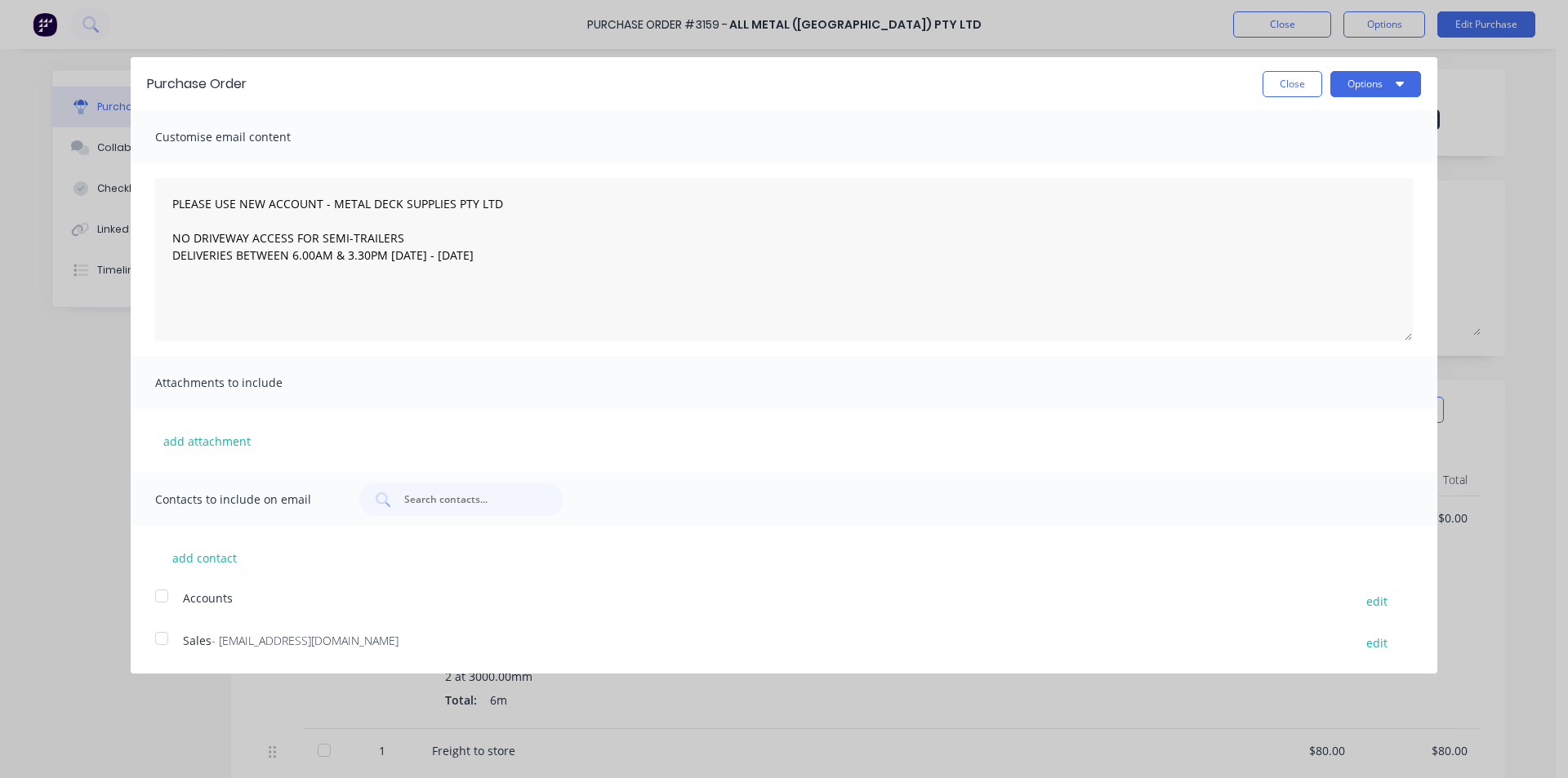
drag, startPoint x: 161, startPoint y: 638, endPoint x: 225, endPoint y: 688, distance: 81.2
click at [161, 637] on div at bounding box center [161, 638] width 32 height 32
drag, startPoint x: 1031, startPoint y: 91, endPoint x: 1071, endPoint y: 254, distance: 167.8
click at [1072, 261] on div "Purchase Order Close Options Customise email content PLEASE USE NEW ACCOUNT - M…" at bounding box center [784, 355] width 1307 height 597
click at [1306, 86] on button "Close" at bounding box center [1292, 84] width 60 height 26
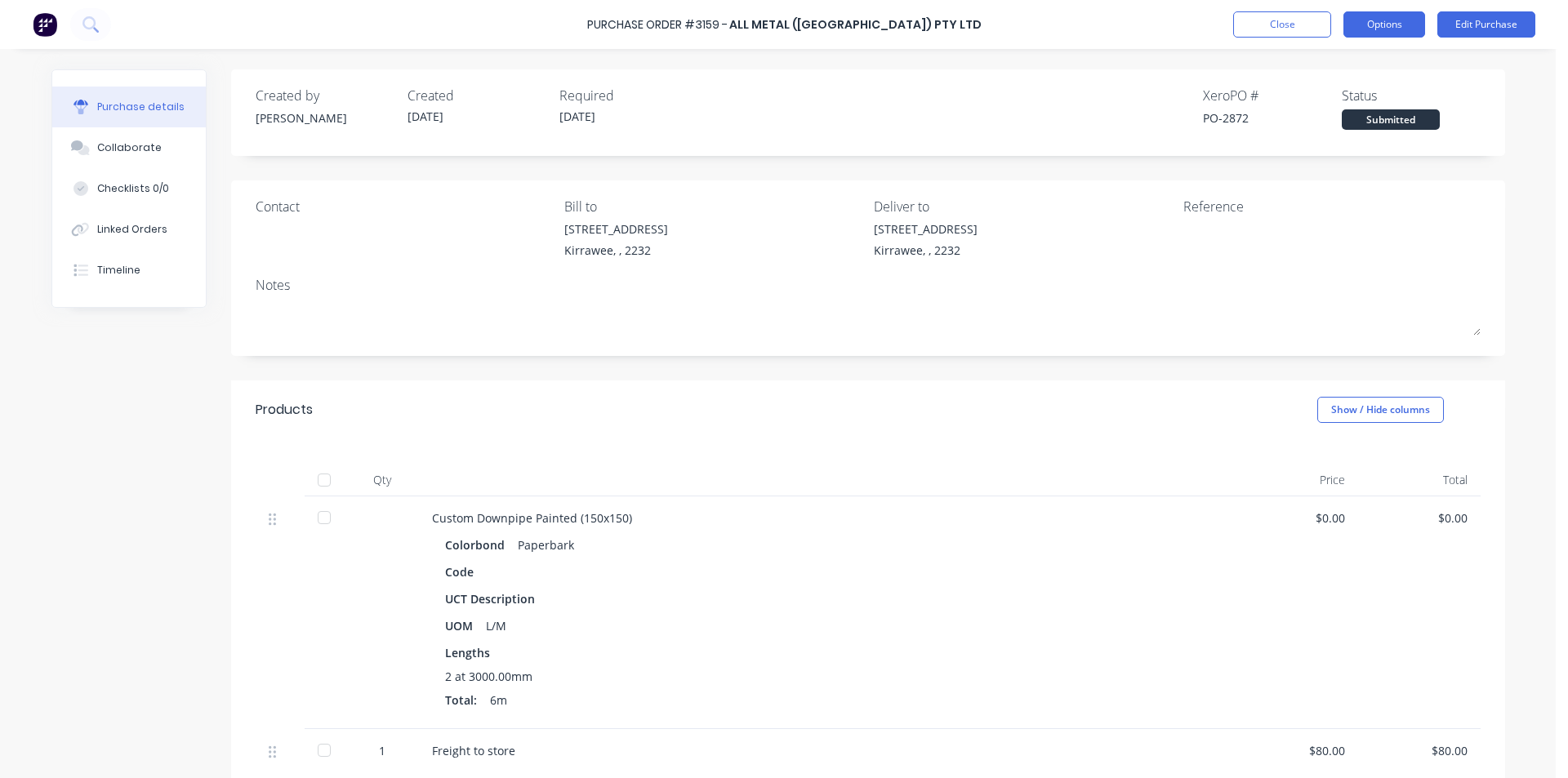
click at [1387, 25] on button "Options" at bounding box center [1384, 24] width 82 height 26
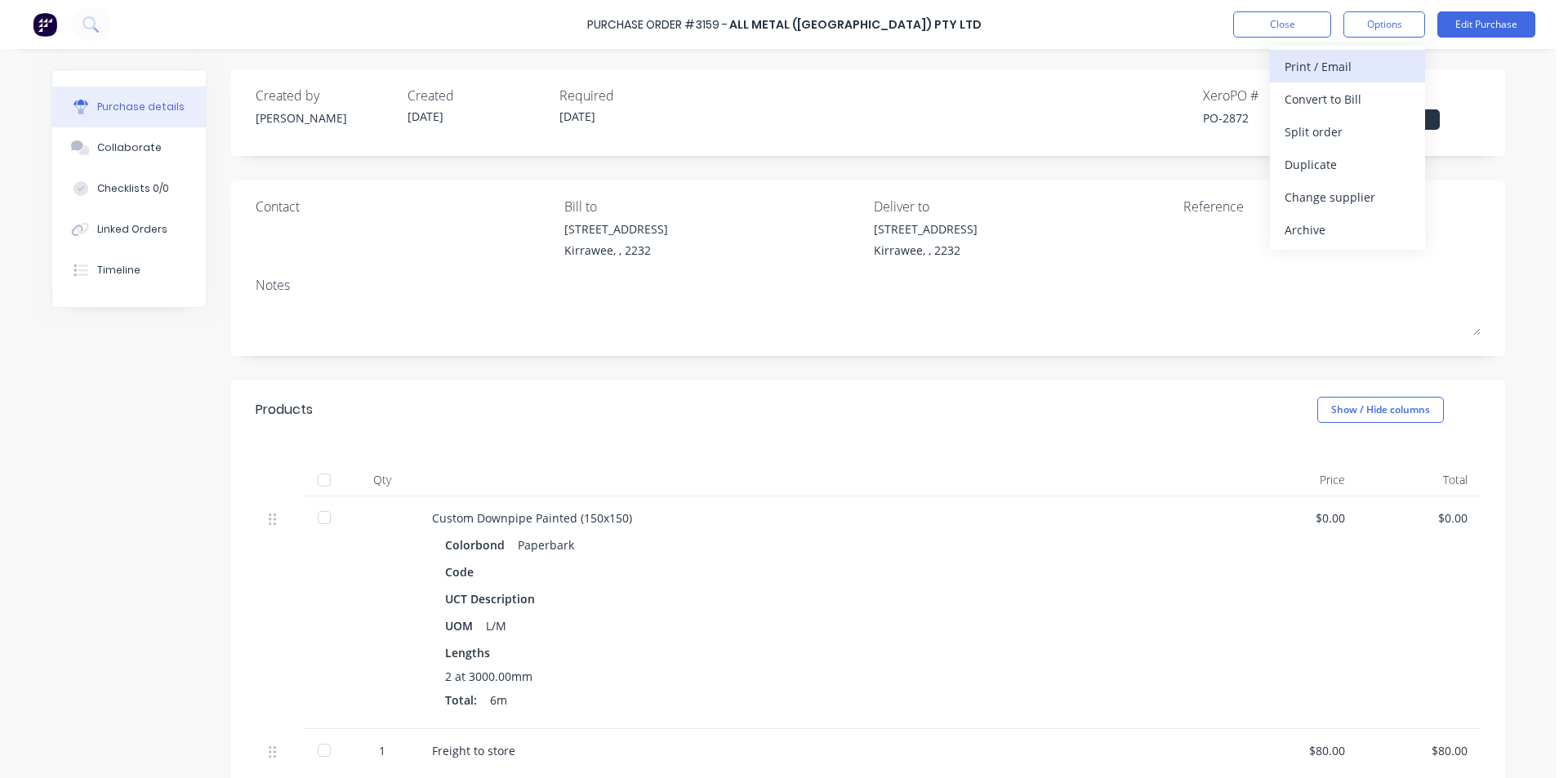
click at [1340, 69] on div "Print / Email" at bounding box center [1347, 67] width 126 height 24
click at [1334, 134] on div "Without pricing" at bounding box center [1347, 132] width 126 height 24
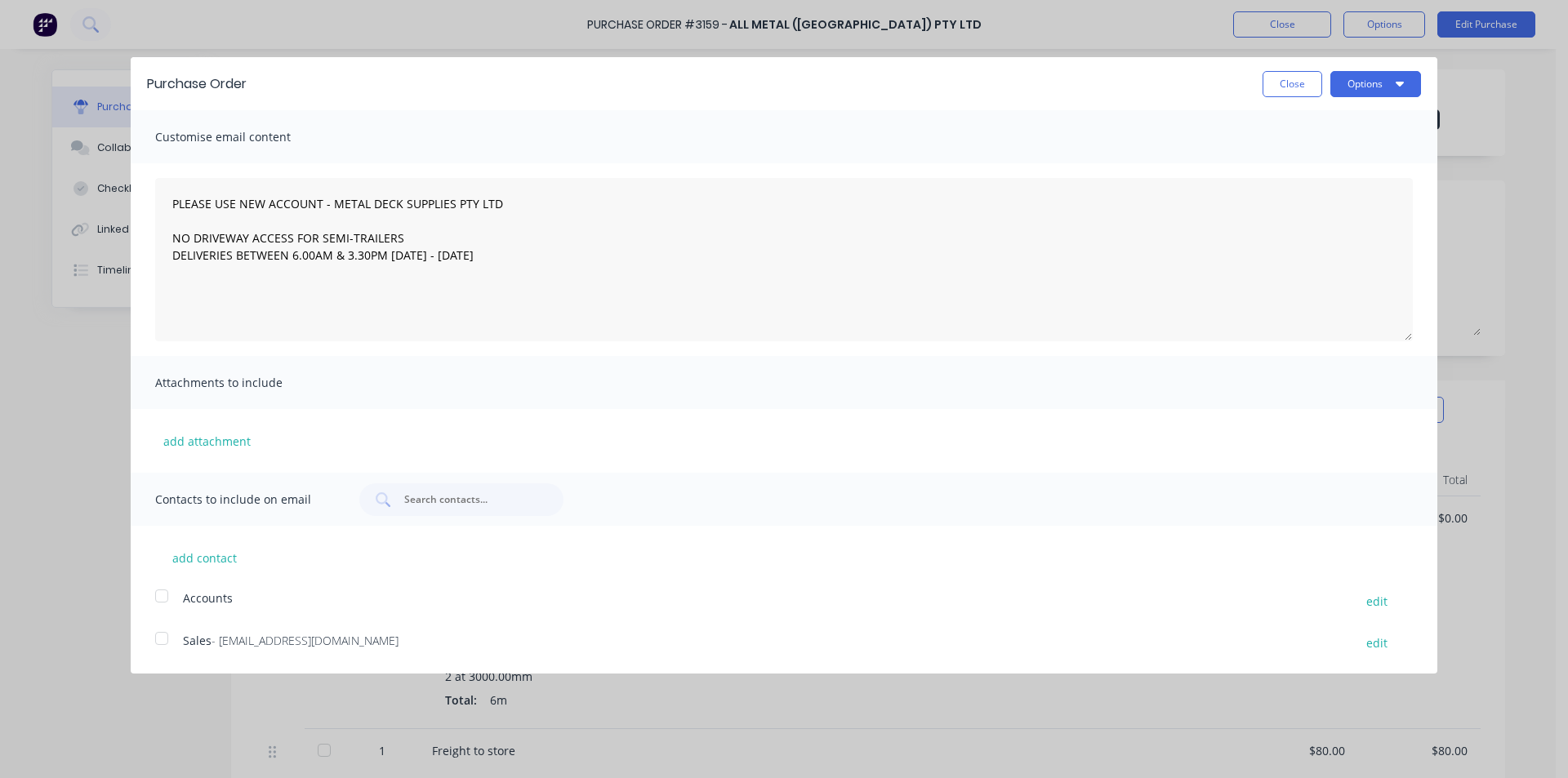
click at [165, 635] on div at bounding box center [161, 638] width 32 height 32
click at [1390, 85] on button "Options" at bounding box center [1376, 84] width 91 height 26
click at [1313, 156] on div "Email" at bounding box center [1342, 158] width 126 height 24
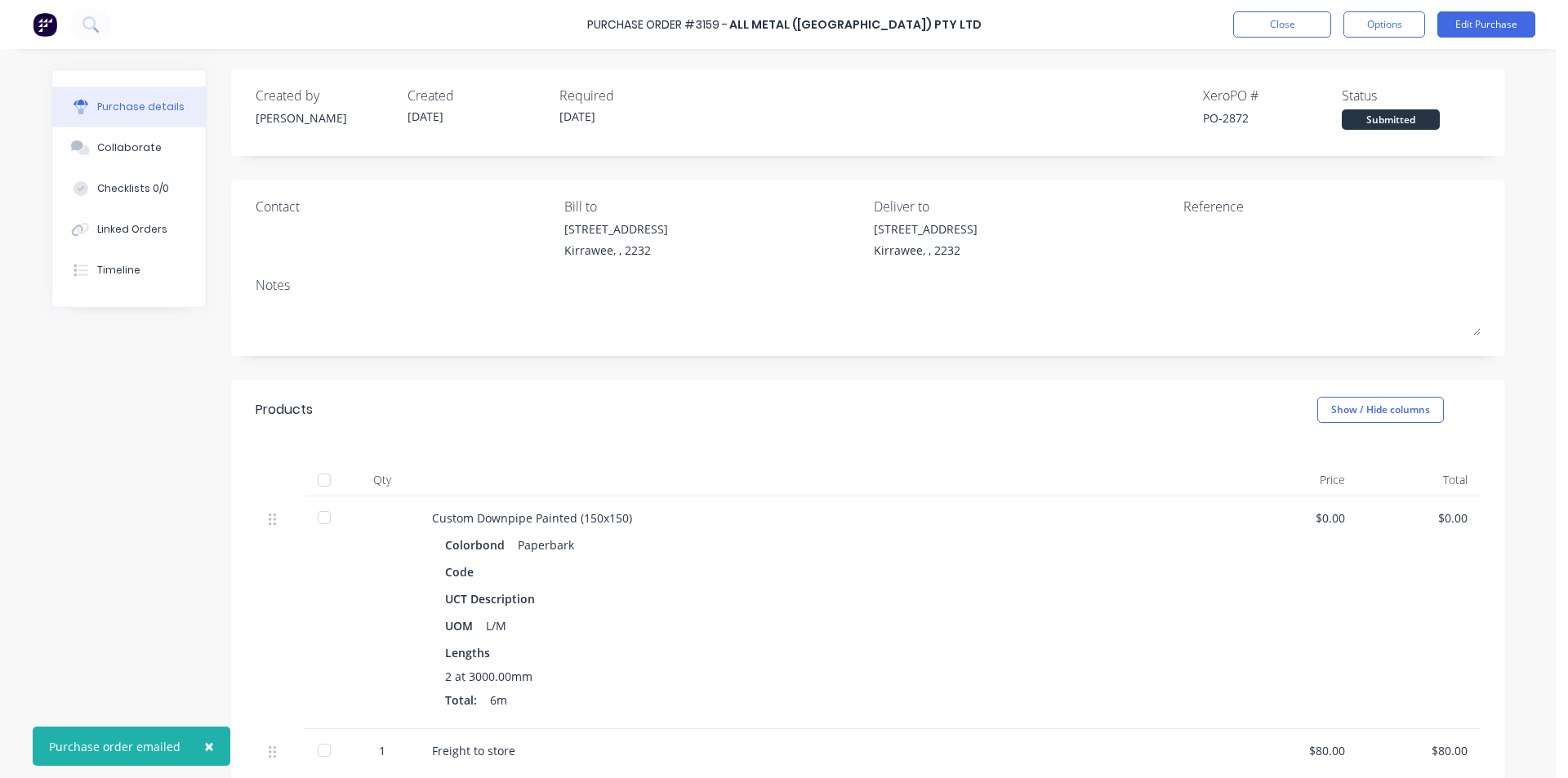
click at [1400, 114] on div "Submitted" at bounding box center [1390, 120] width 98 height 20
click at [1377, 121] on div "Submitted" at bounding box center [1390, 120] width 98 height 20
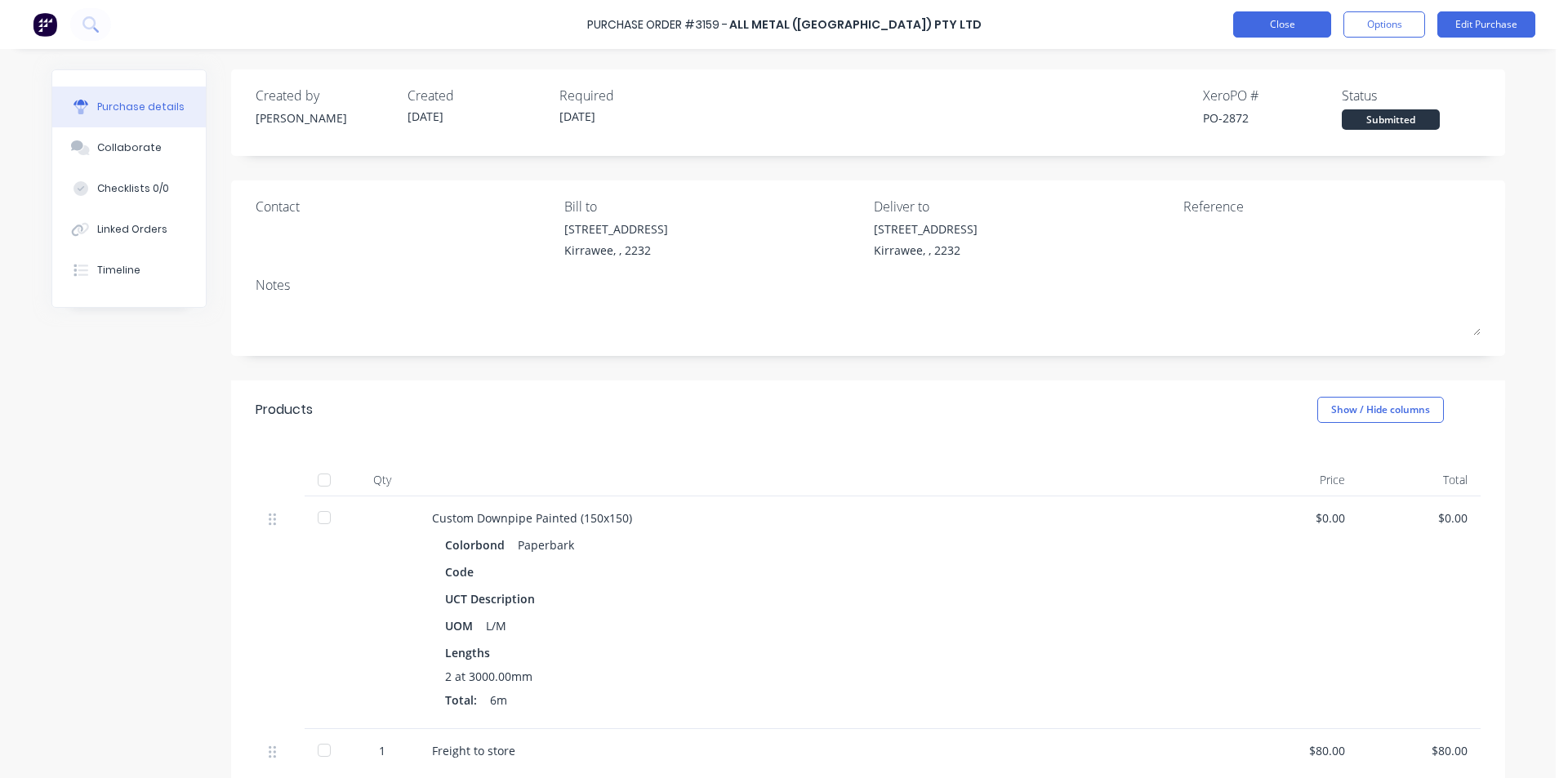
click at [1288, 26] on button "Close" at bounding box center [1282, 24] width 98 height 26
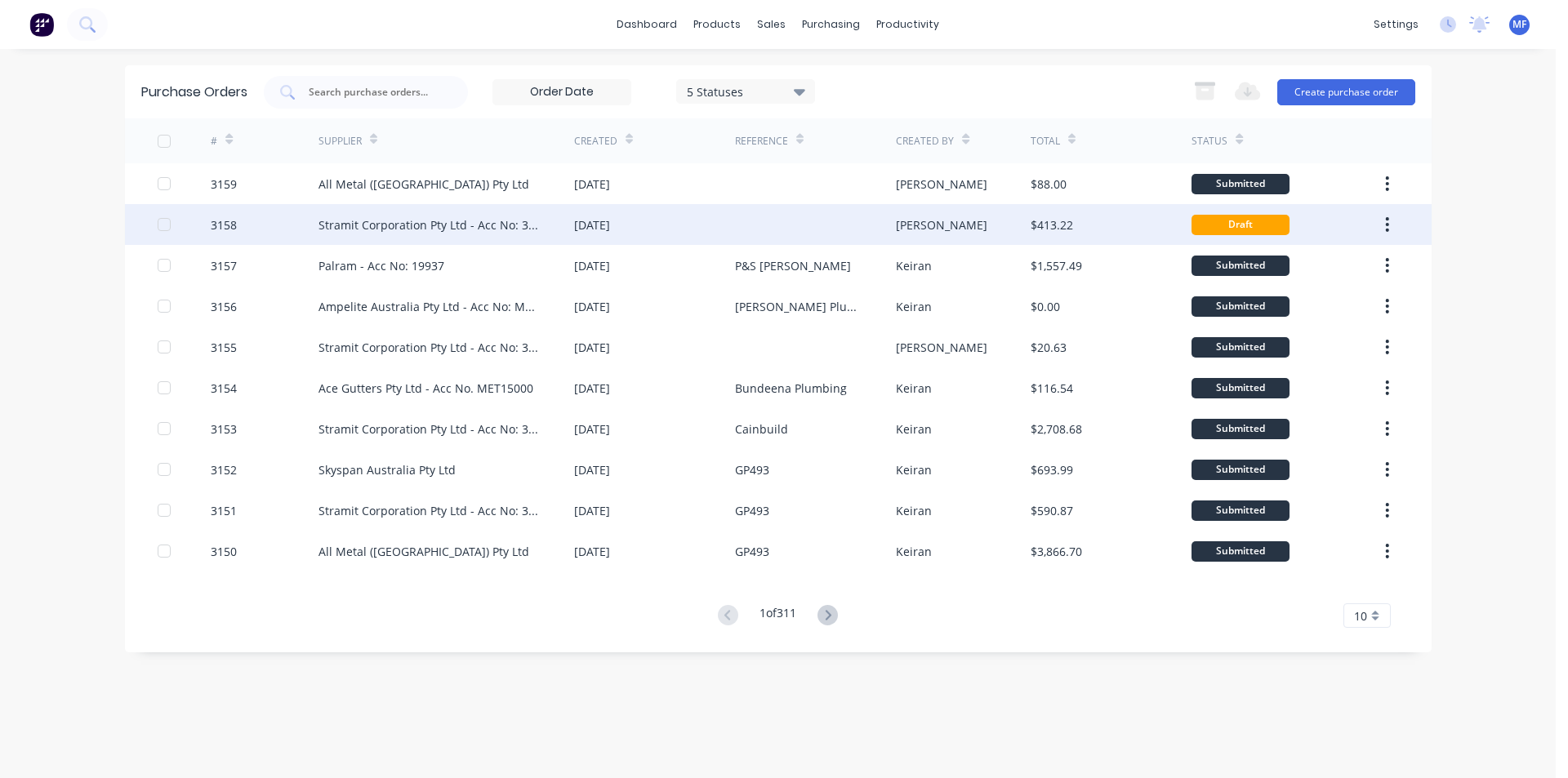
click at [491, 218] on div "Stramit Corporation Pty Ltd - Acc No: 32915" at bounding box center [430, 225] width 223 height 17
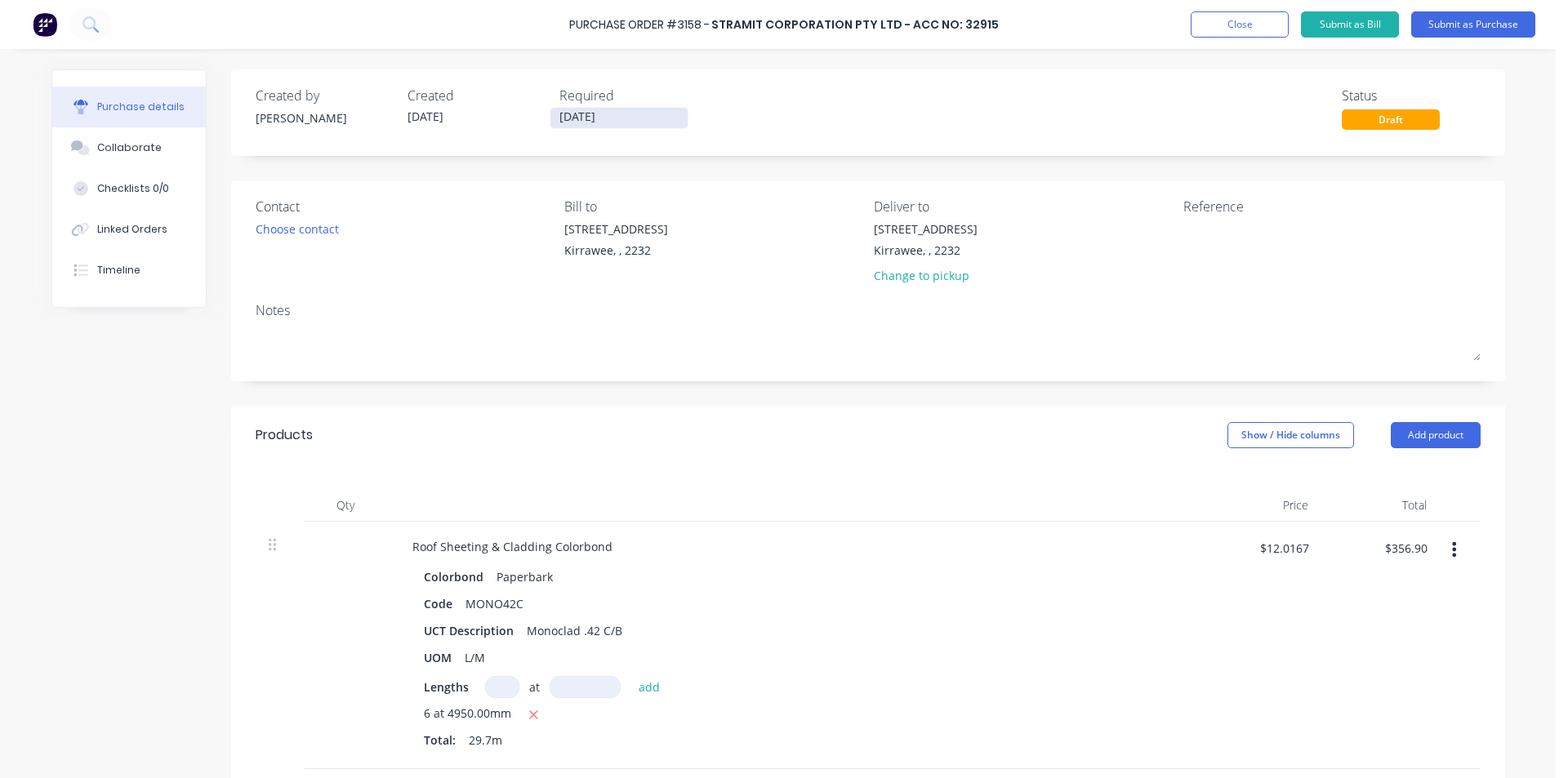
click at [607, 116] on input "[DATE]" at bounding box center [619, 118] width 138 height 20
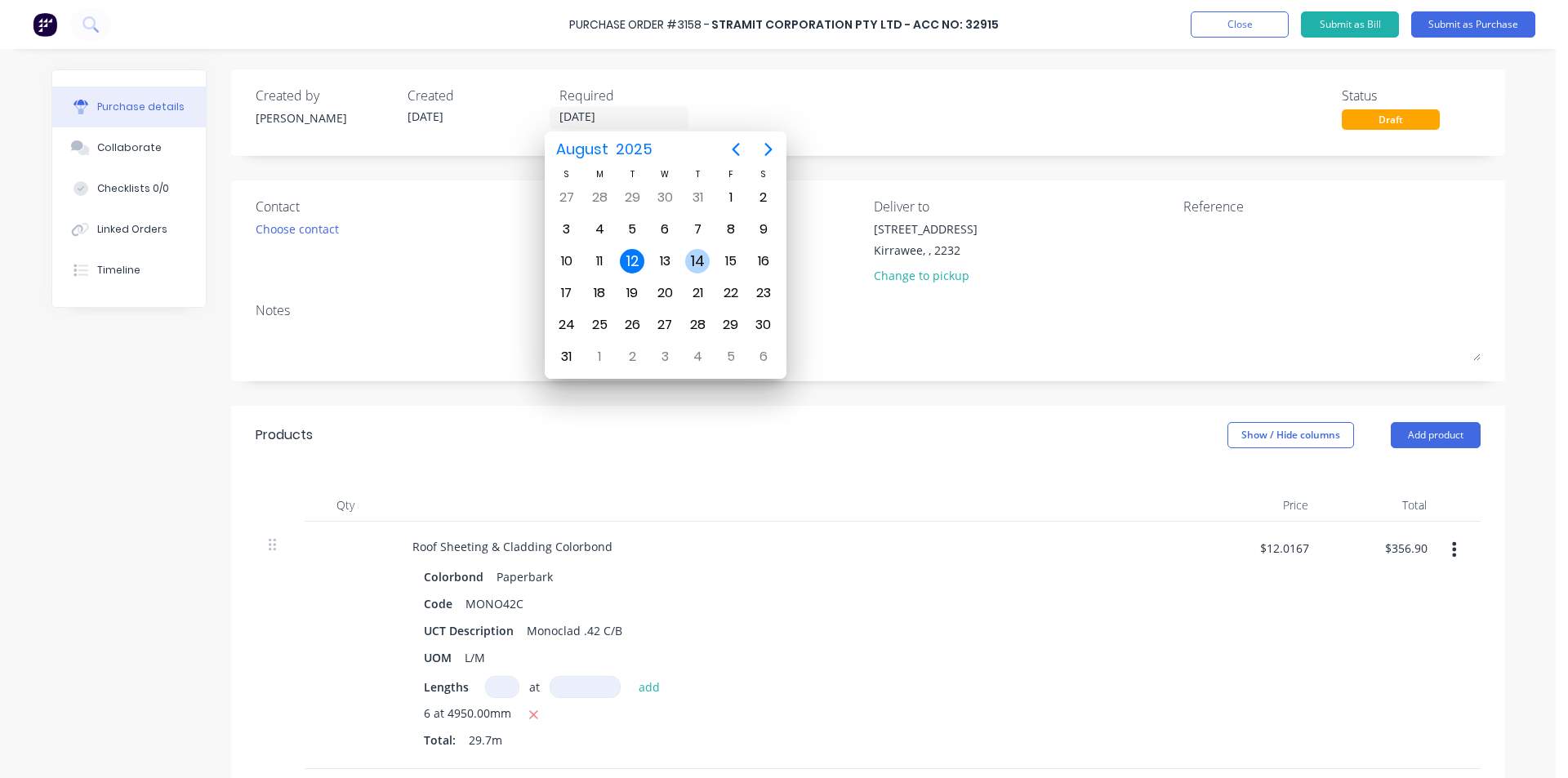
click at [696, 257] on div "14" at bounding box center [697, 260] width 25 height 25
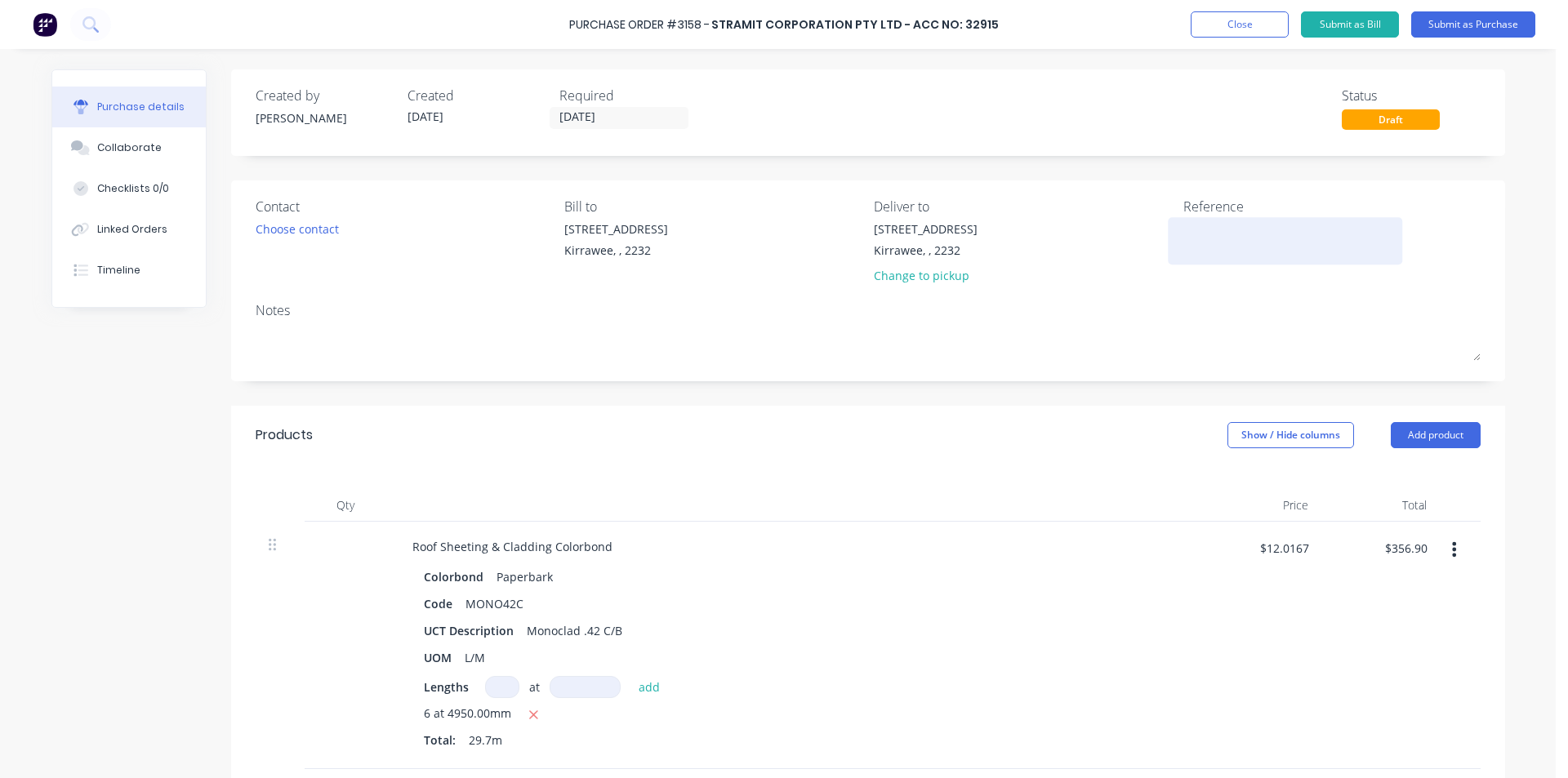
click at [1267, 242] on textarea at bounding box center [1285, 238] width 204 height 37
click at [1469, 29] on button "Submit as Purchase" at bounding box center [1472, 24] width 124 height 26
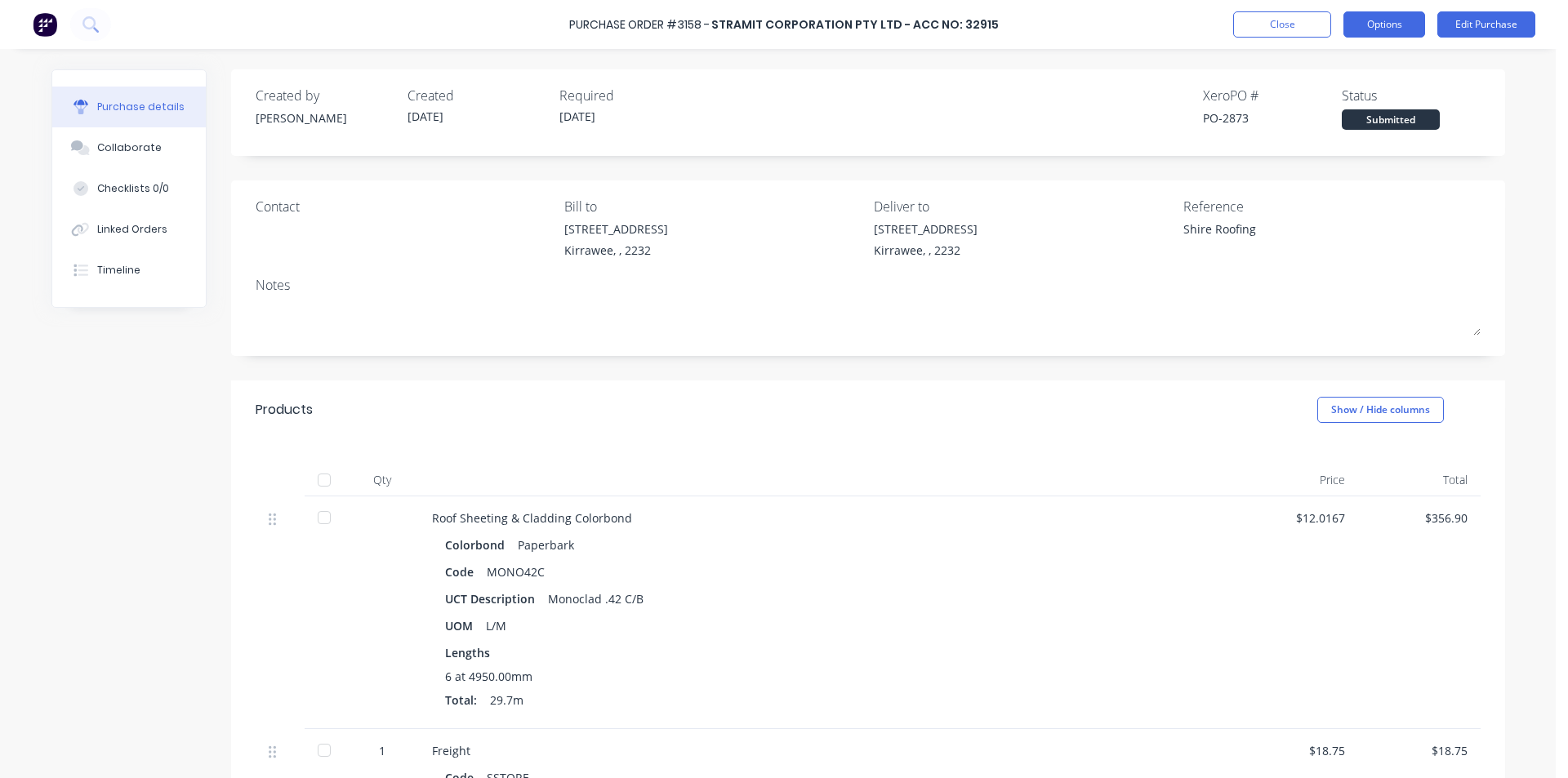
click at [1390, 26] on button "Options" at bounding box center [1384, 24] width 82 height 26
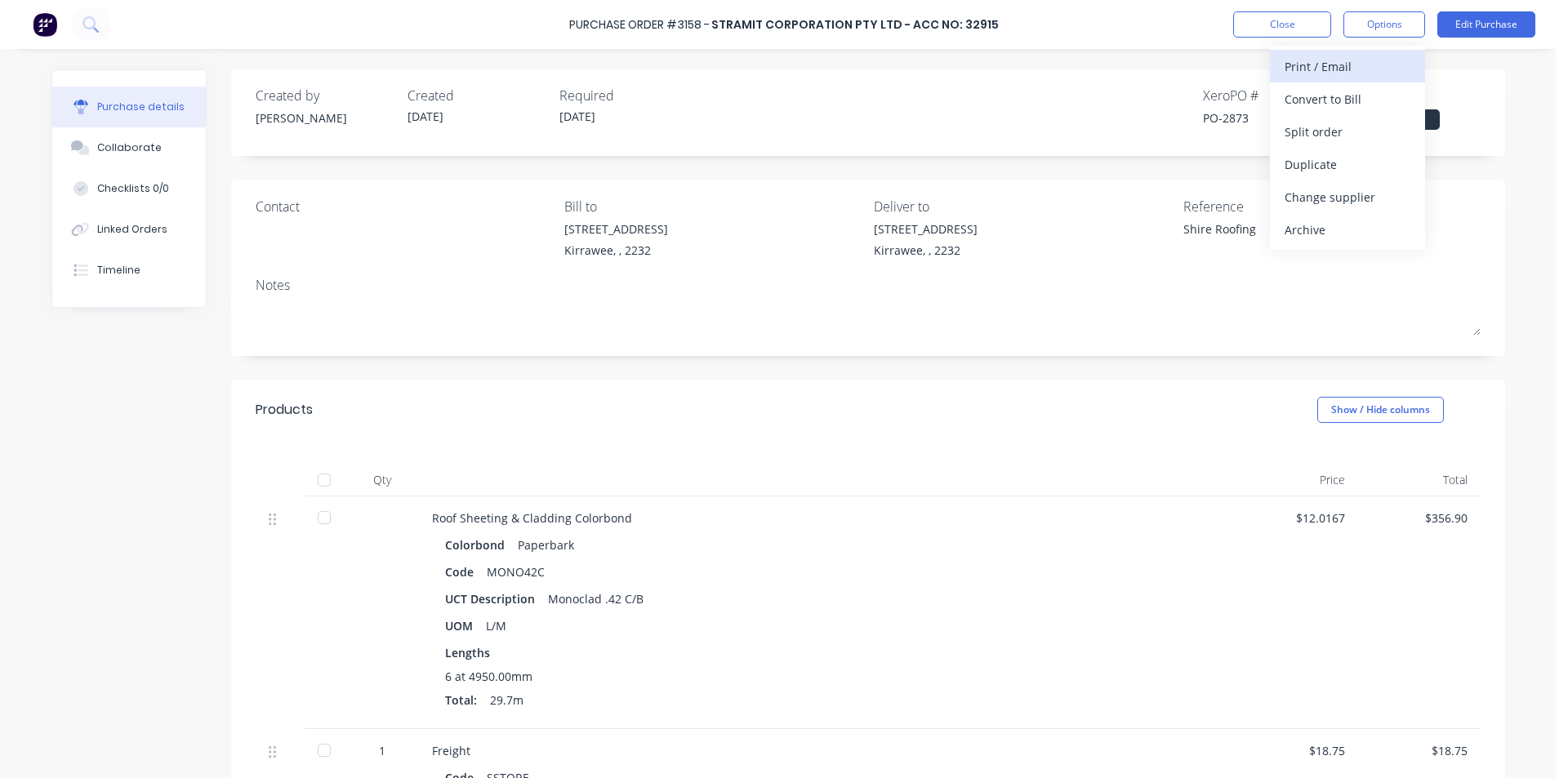
click at [1316, 67] on div "Print / Email" at bounding box center [1347, 67] width 126 height 24
click at [1319, 133] on div "Without pricing" at bounding box center [1347, 132] width 126 height 24
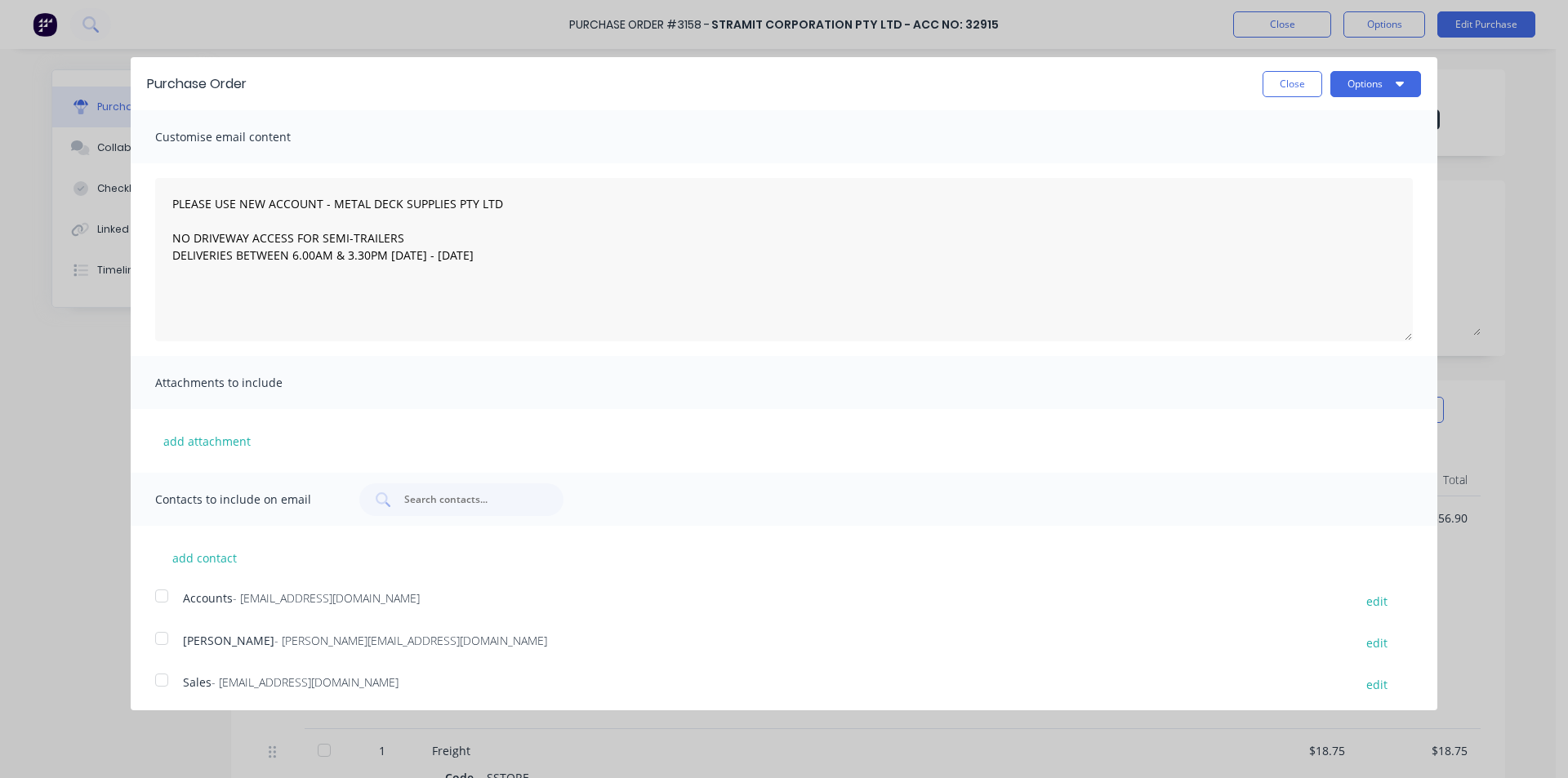
click at [161, 680] on div at bounding box center [161, 680] width 32 height 32
click at [1380, 85] on button "Options" at bounding box center [1376, 84] width 91 height 26
click at [1323, 155] on div "Email" at bounding box center [1342, 158] width 126 height 24
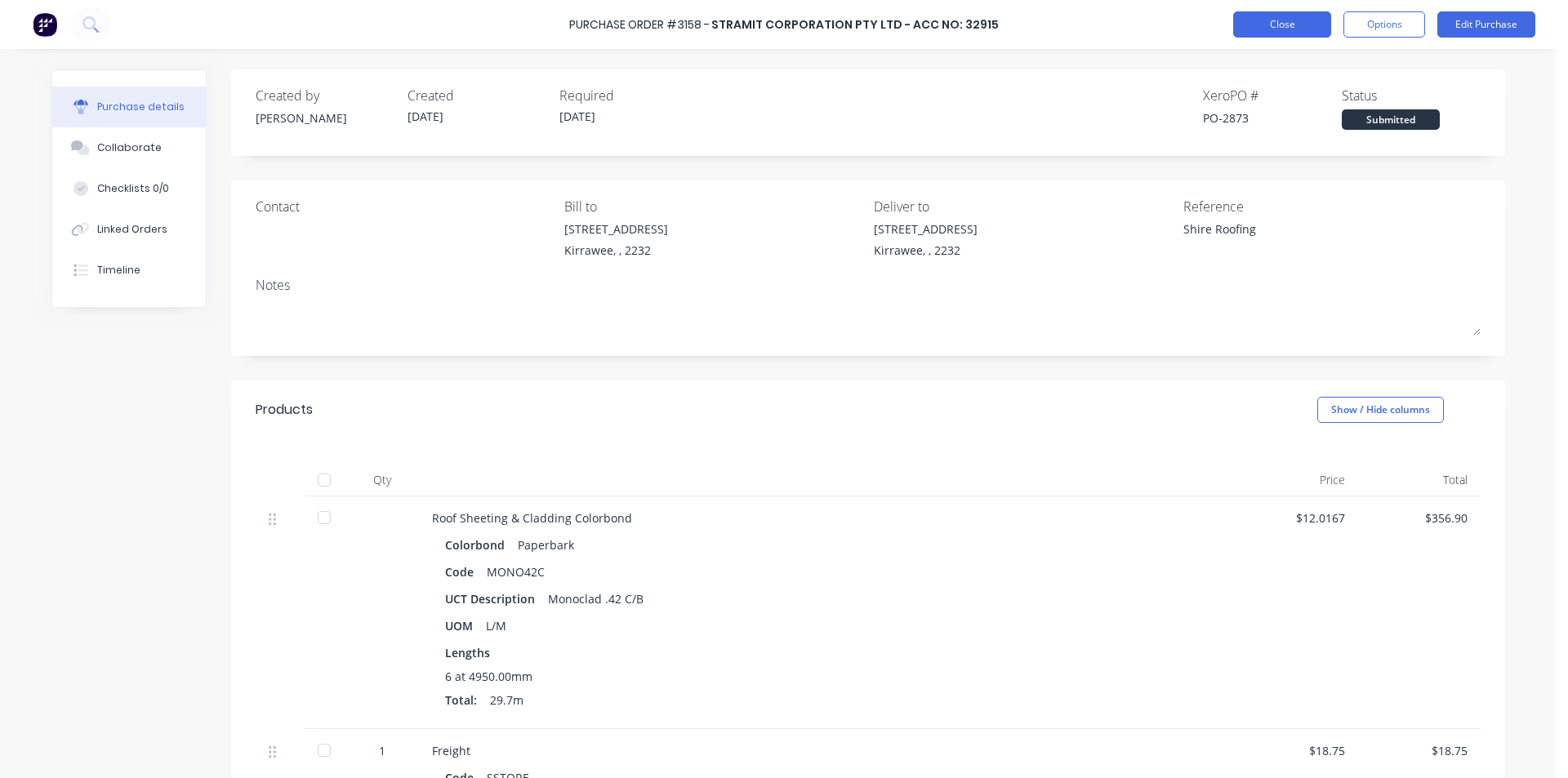
click at [1313, 26] on button "Close" at bounding box center [1282, 24] width 98 height 26
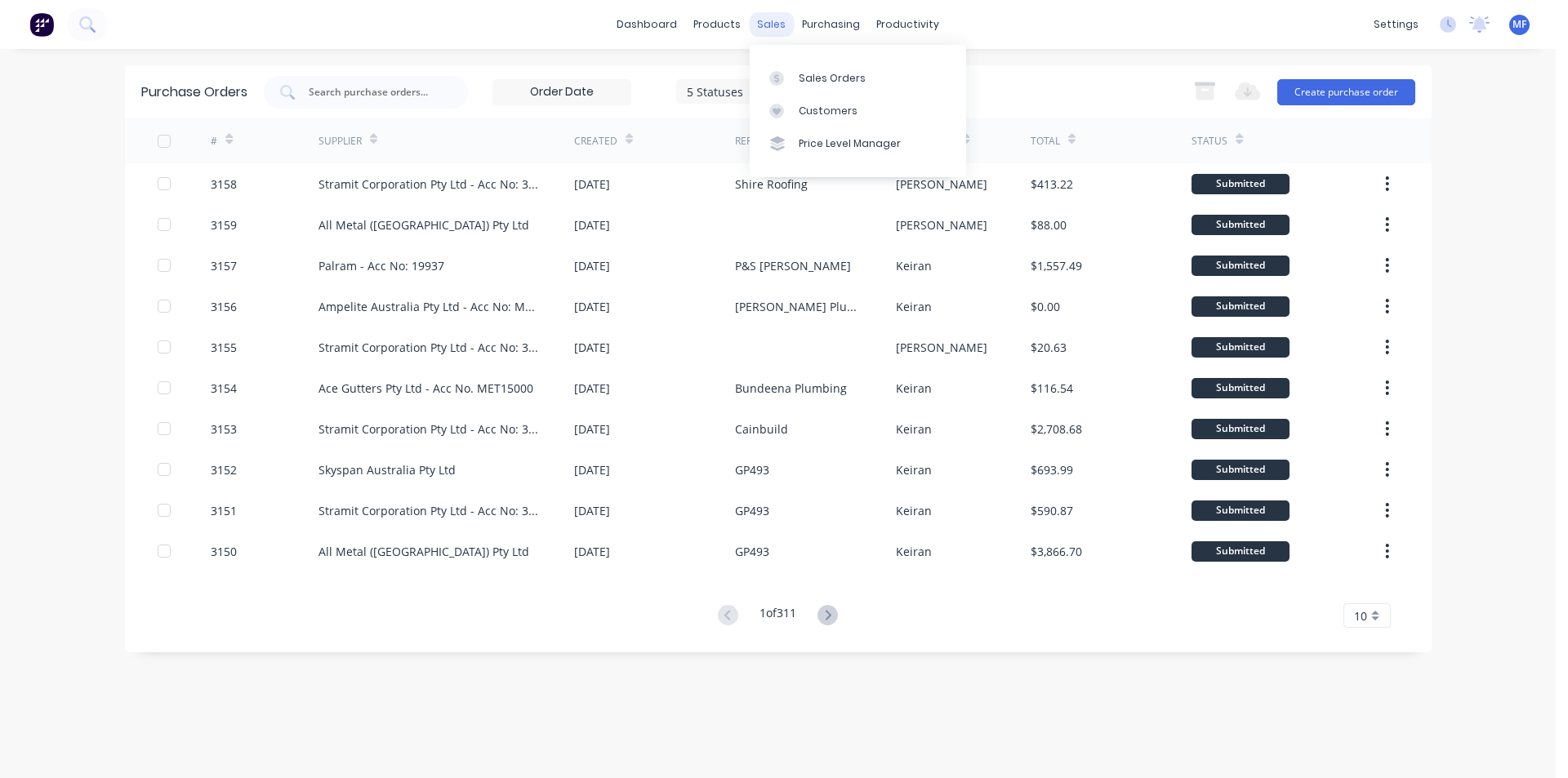
click at [778, 22] on div "sales" at bounding box center [771, 24] width 45 height 25
click at [816, 114] on div "Customers" at bounding box center [828, 110] width 59 height 15
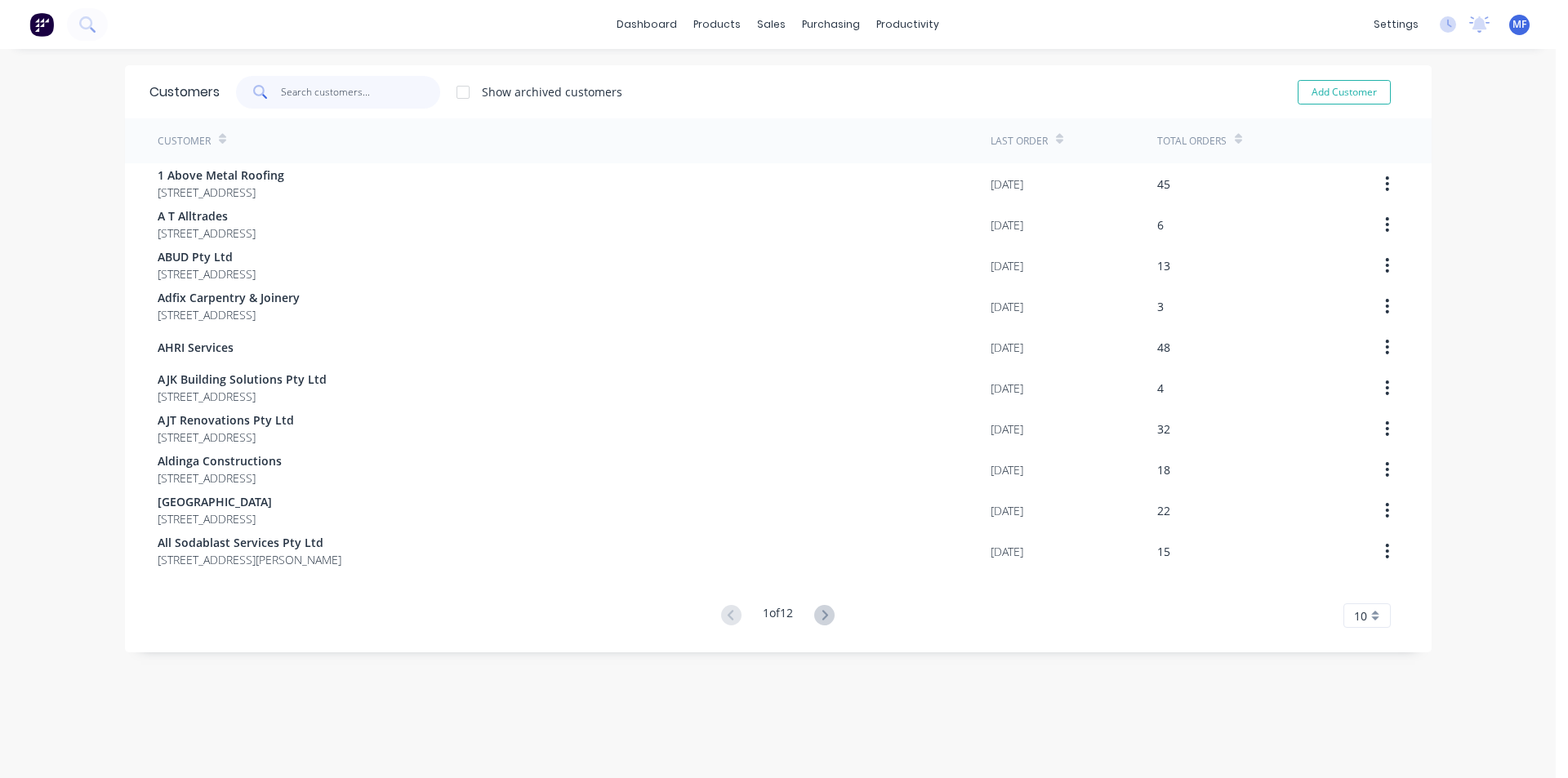
click at [328, 94] on input "text" at bounding box center [361, 92] width 159 height 32
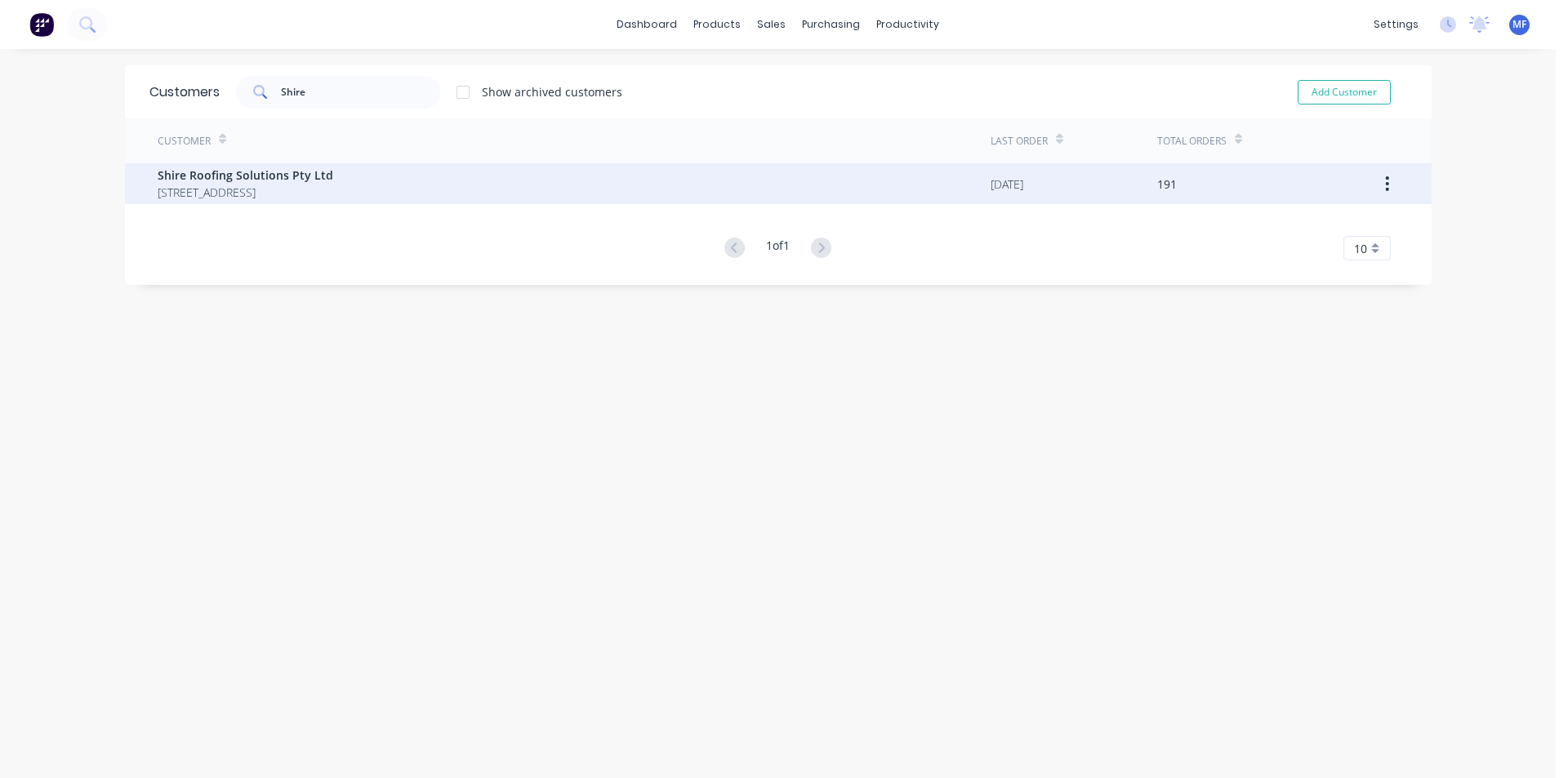
click at [333, 195] on span "[STREET_ADDRESS]" at bounding box center [244, 192] width 175 height 17
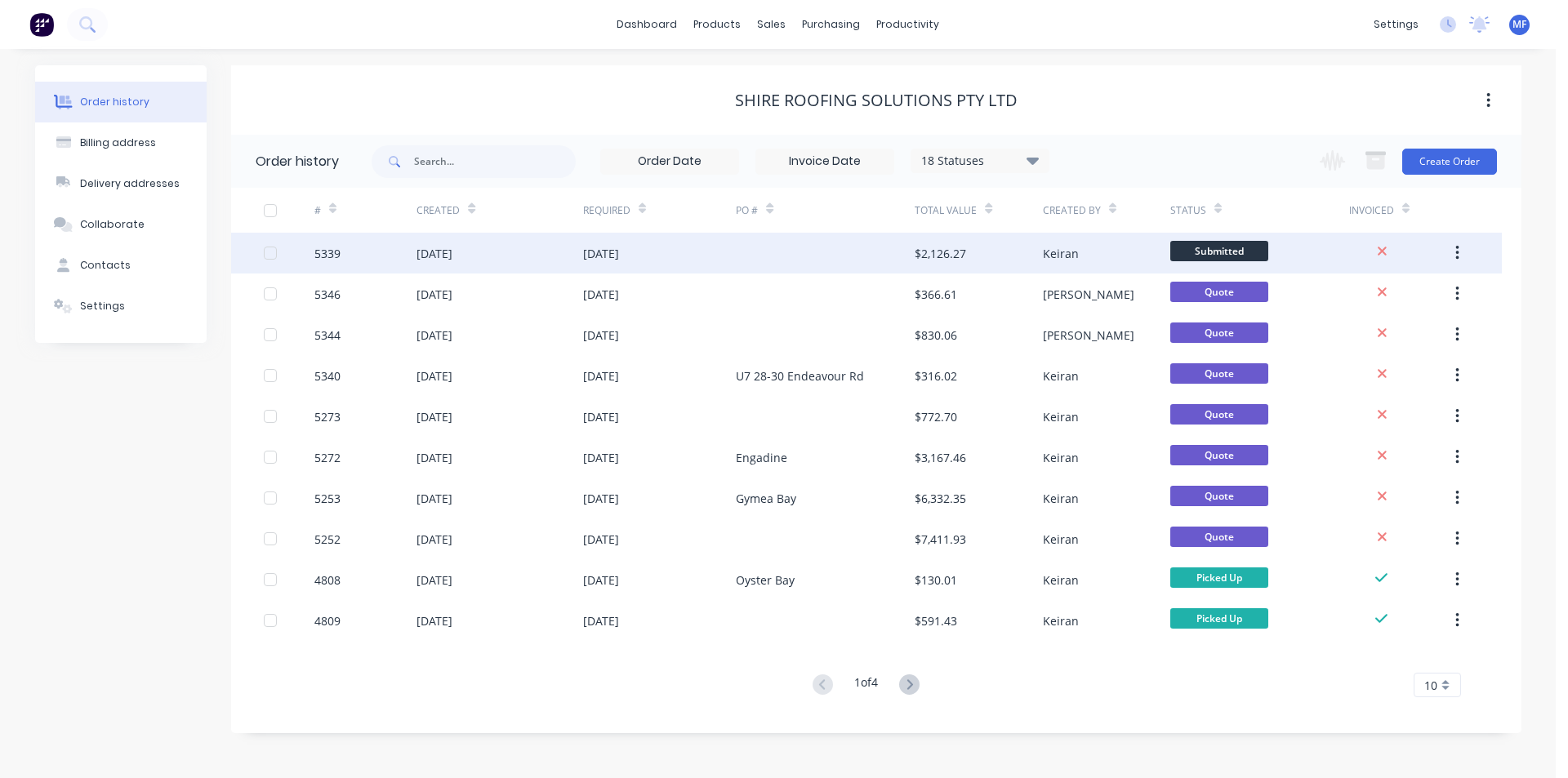
click at [1075, 252] on div "Keiran" at bounding box center [1060, 254] width 36 height 17
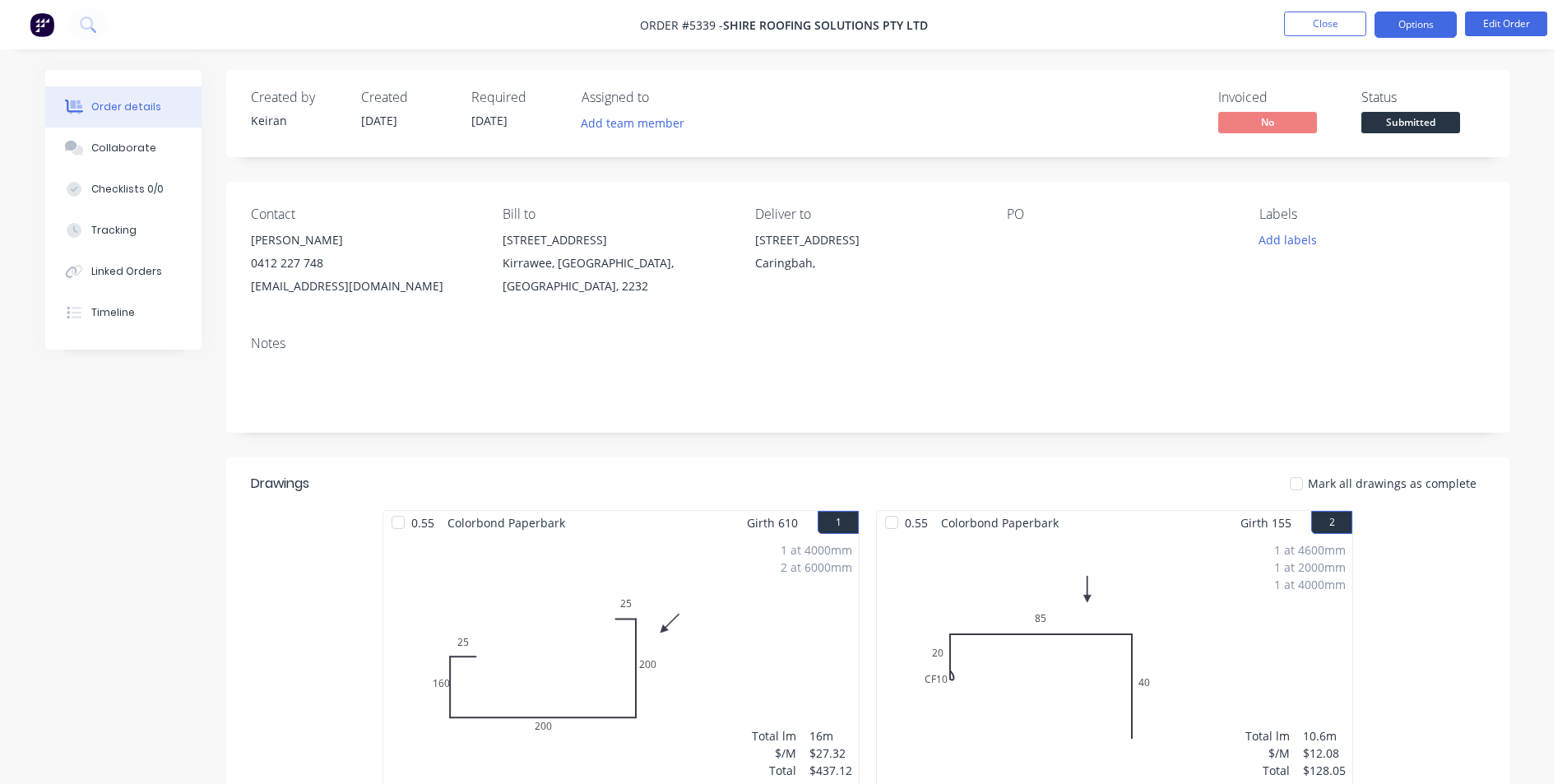
click at [1433, 23] on button "Options" at bounding box center [1416, 24] width 83 height 27
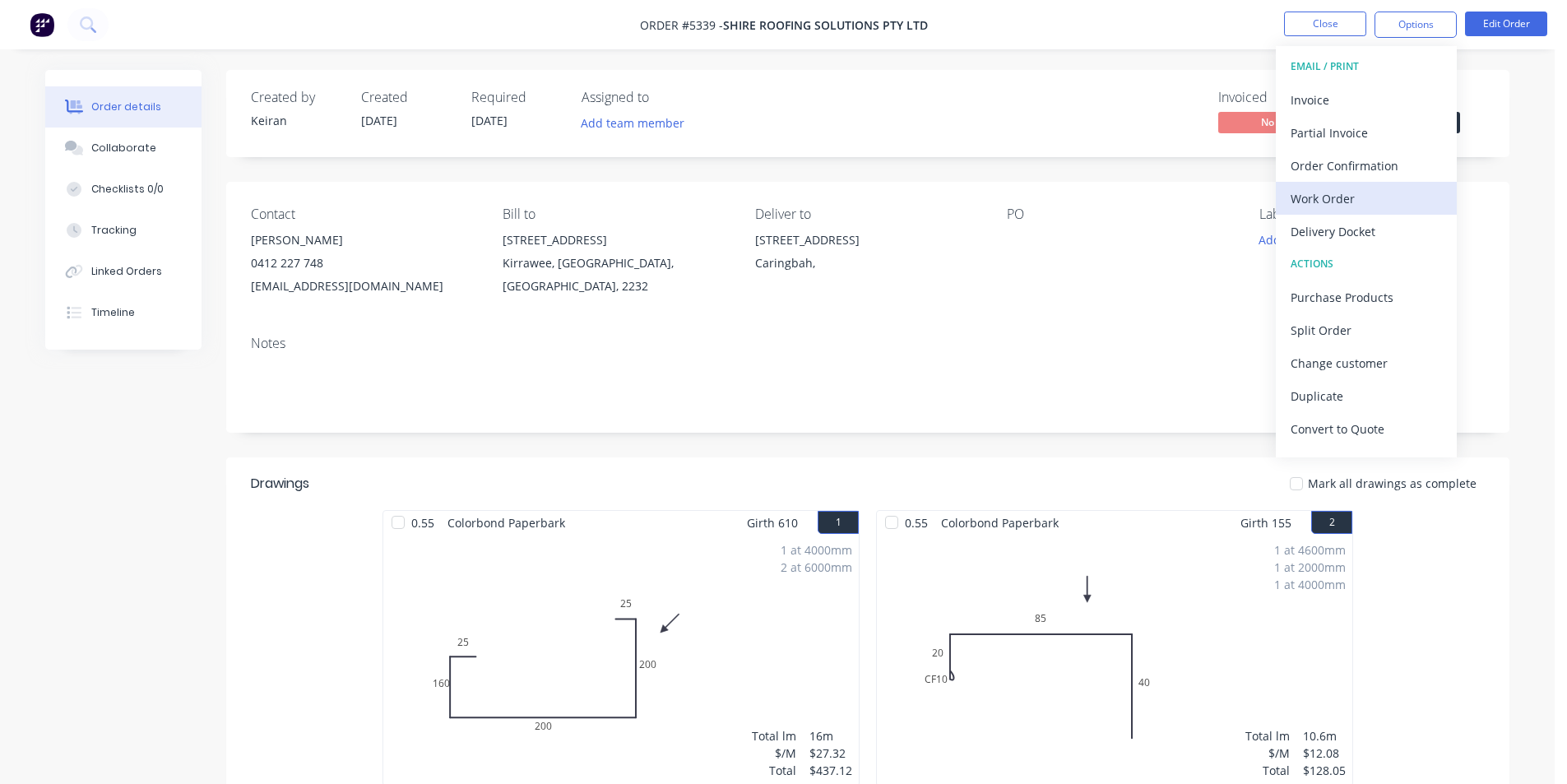
click at [1348, 199] on div "Work Order" at bounding box center [1366, 199] width 152 height 24
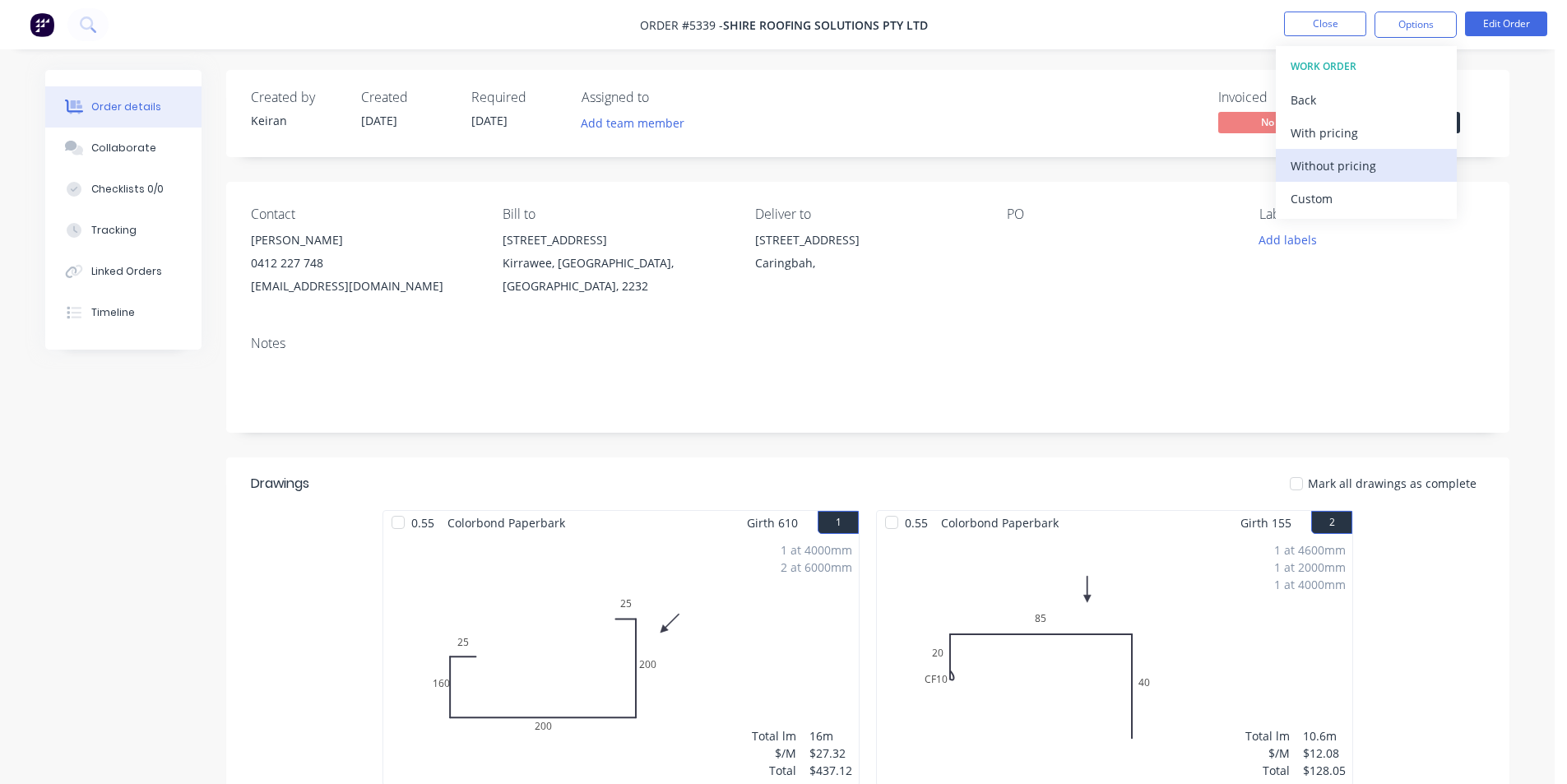
click at [1335, 163] on div "Without pricing" at bounding box center [1366, 166] width 152 height 24
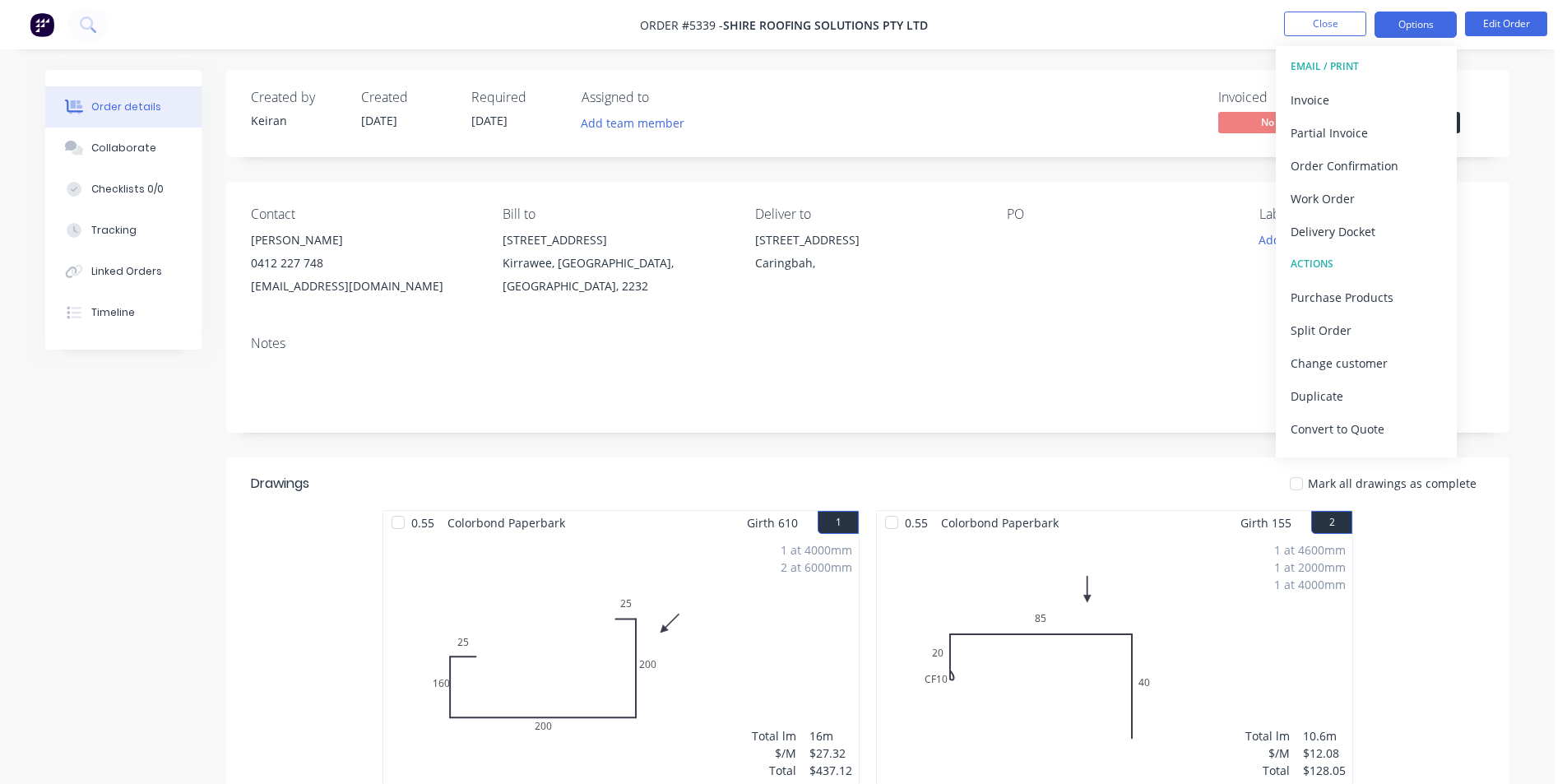
click at [1424, 19] on button "Options" at bounding box center [1416, 24] width 83 height 27
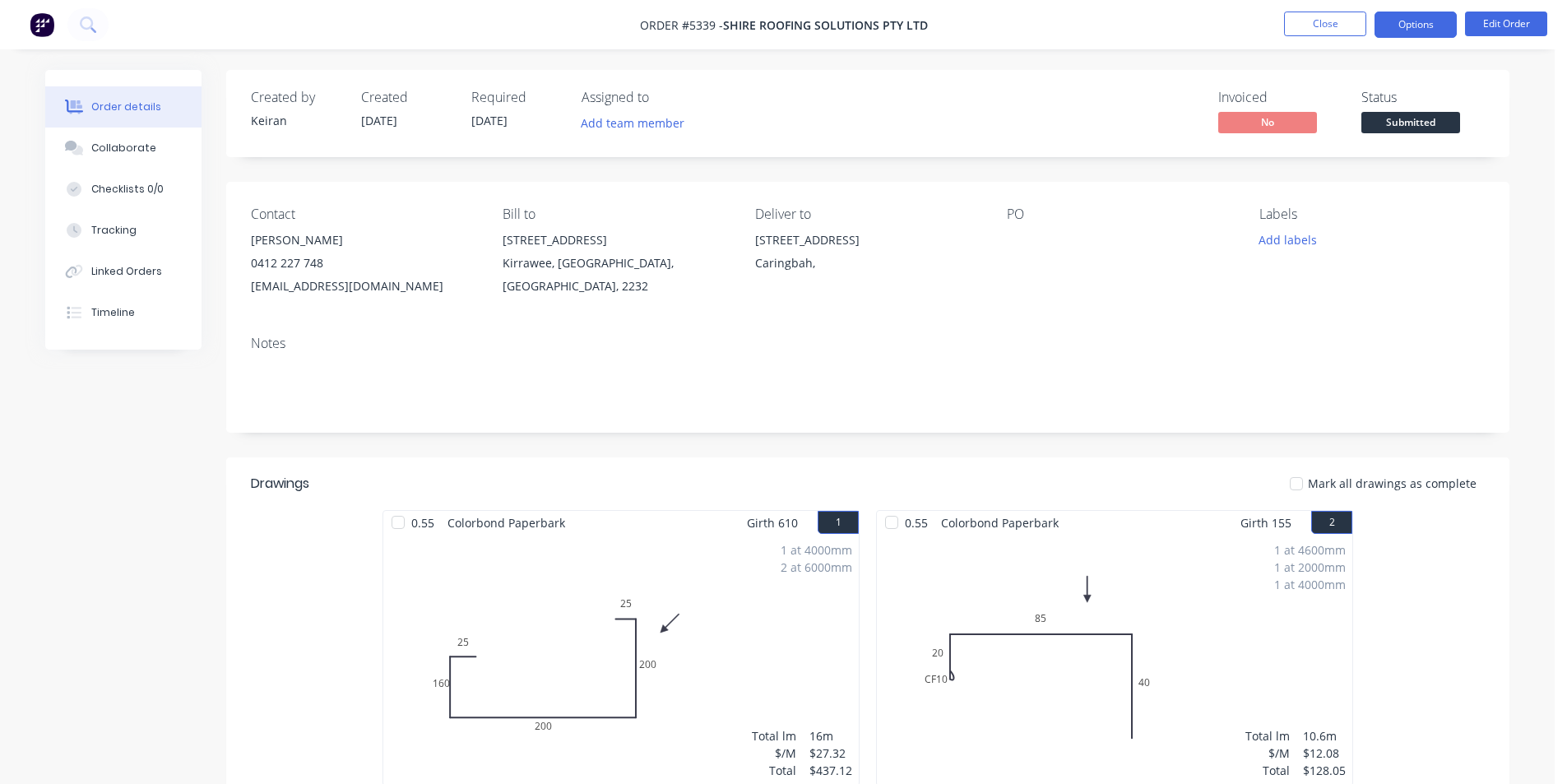
click at [1424, 19] on button "Options" at bounding box center [1416, 24] width 83 height 27
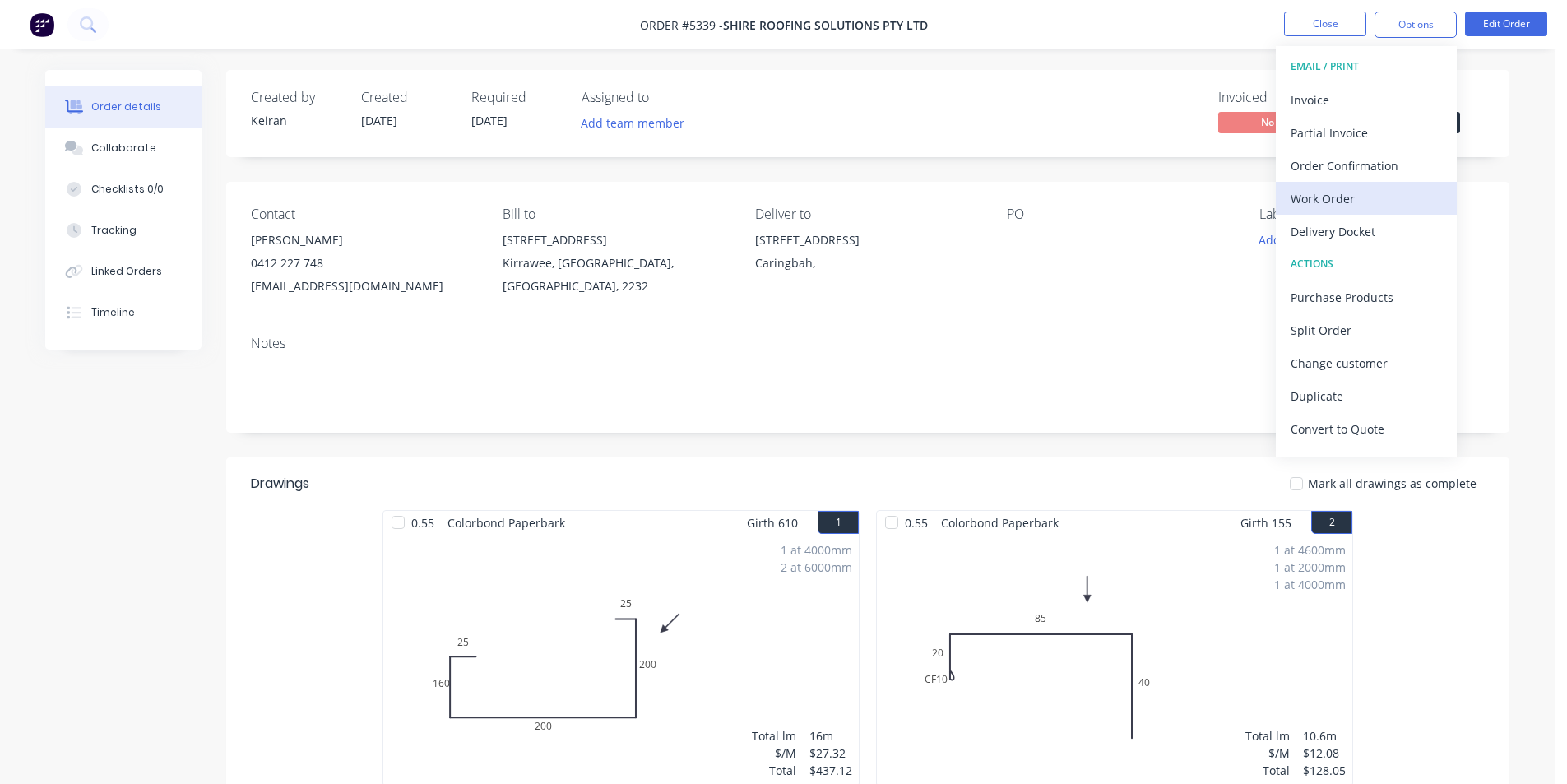
click at [1322, 195] on div "Work Order" at bounding box center [1366, 199] width 152 height 24
click at [1322, 196] on div "Custom" at bounding box center [1366, 199] width 152 height 24
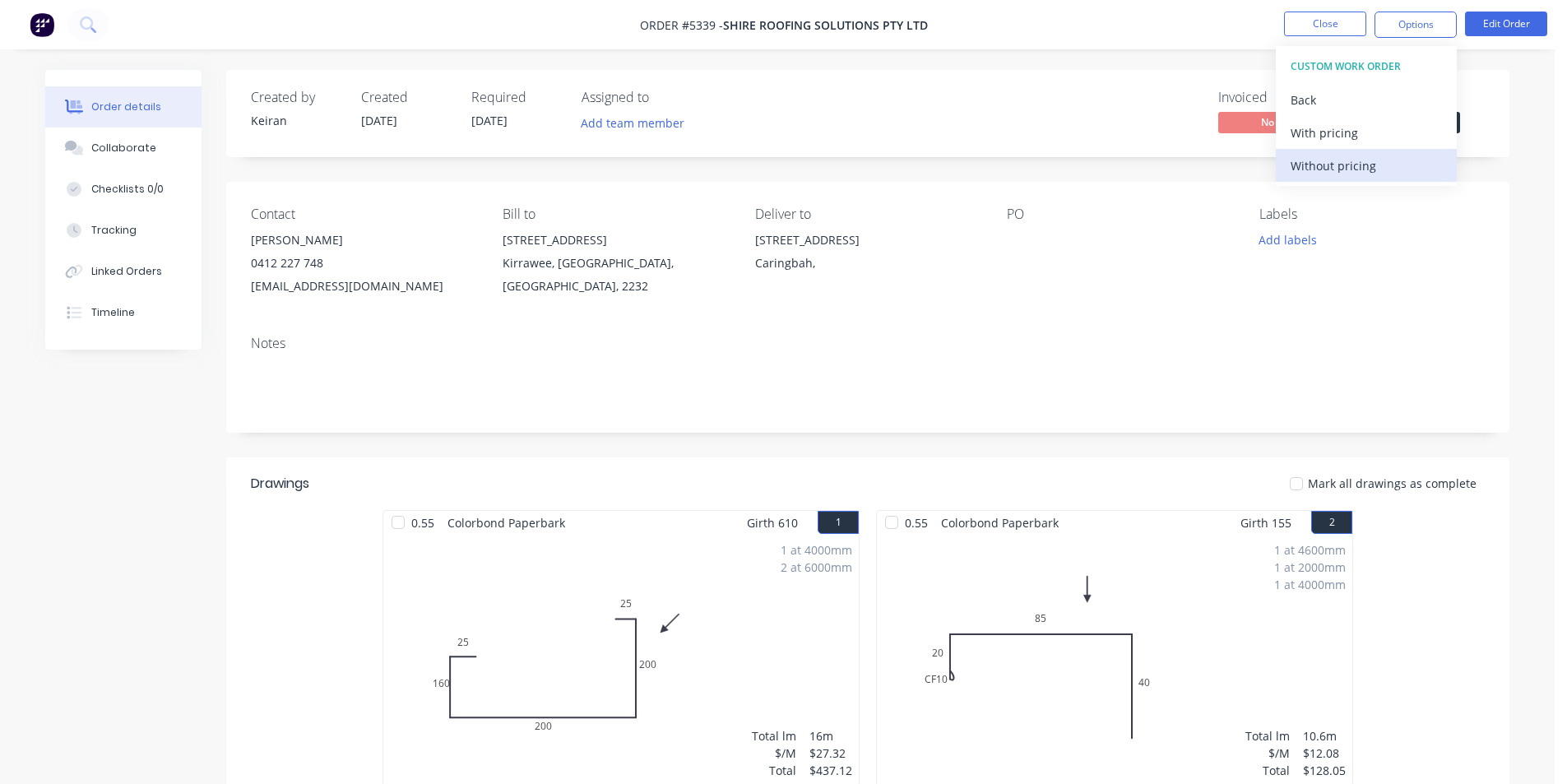
click at [1329, 169] on div "Without pricing" at bounding box center [1366, 166] width 152 height 24
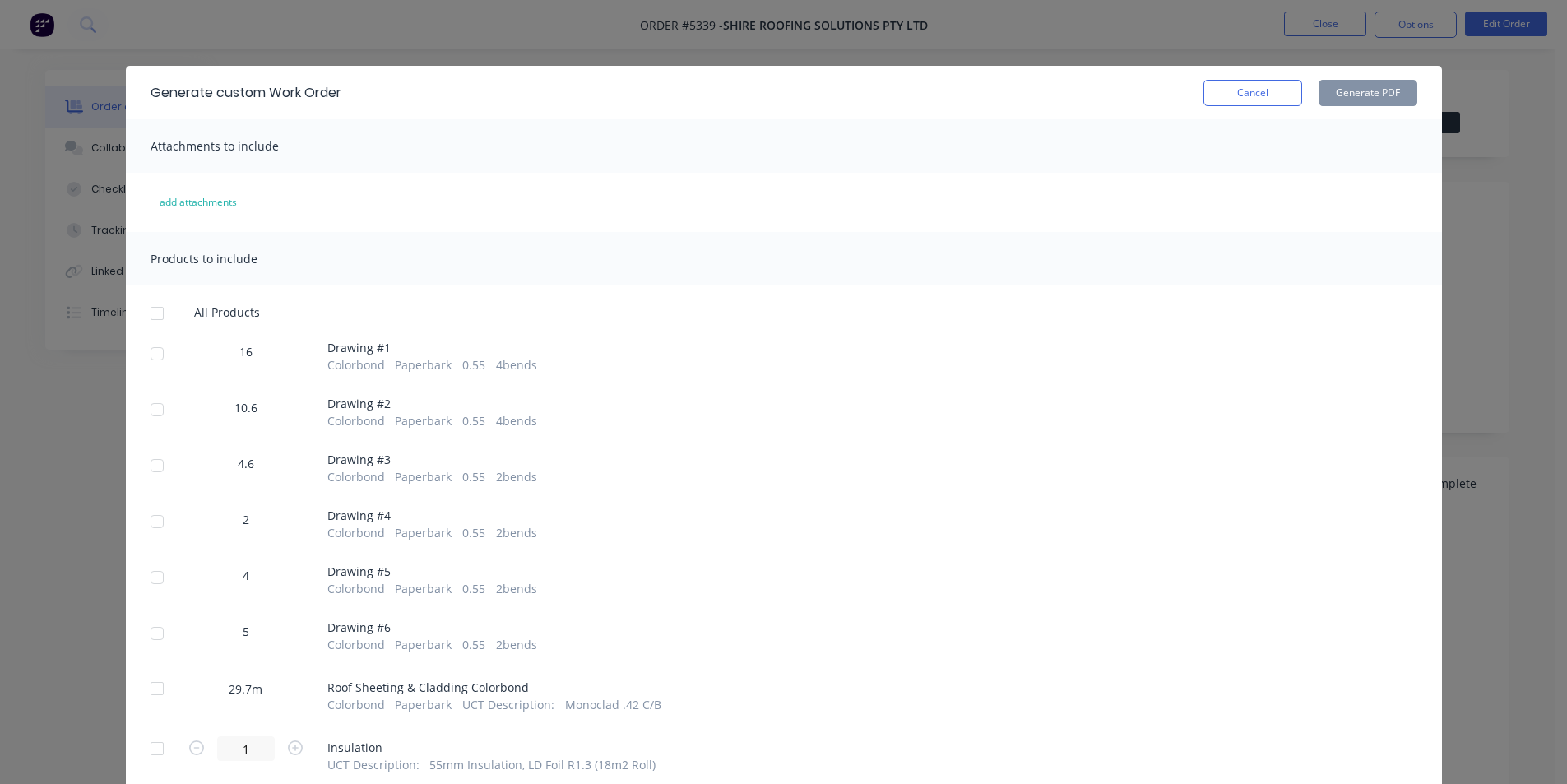
click at [147, 354] on div at bounding box center [157, 354] width 33 height 33
click at [152, 405] on div at bounding box center [157, 410] width 33 height 33
click at [150, 465] on div at bounding box center [157, 466] width 33 height 33
click at [149, 519] on div at bounding box center [157, 522] width 33 height 33
click at [153, 577] on div at bounding box center [157, 577] width 33 height 33
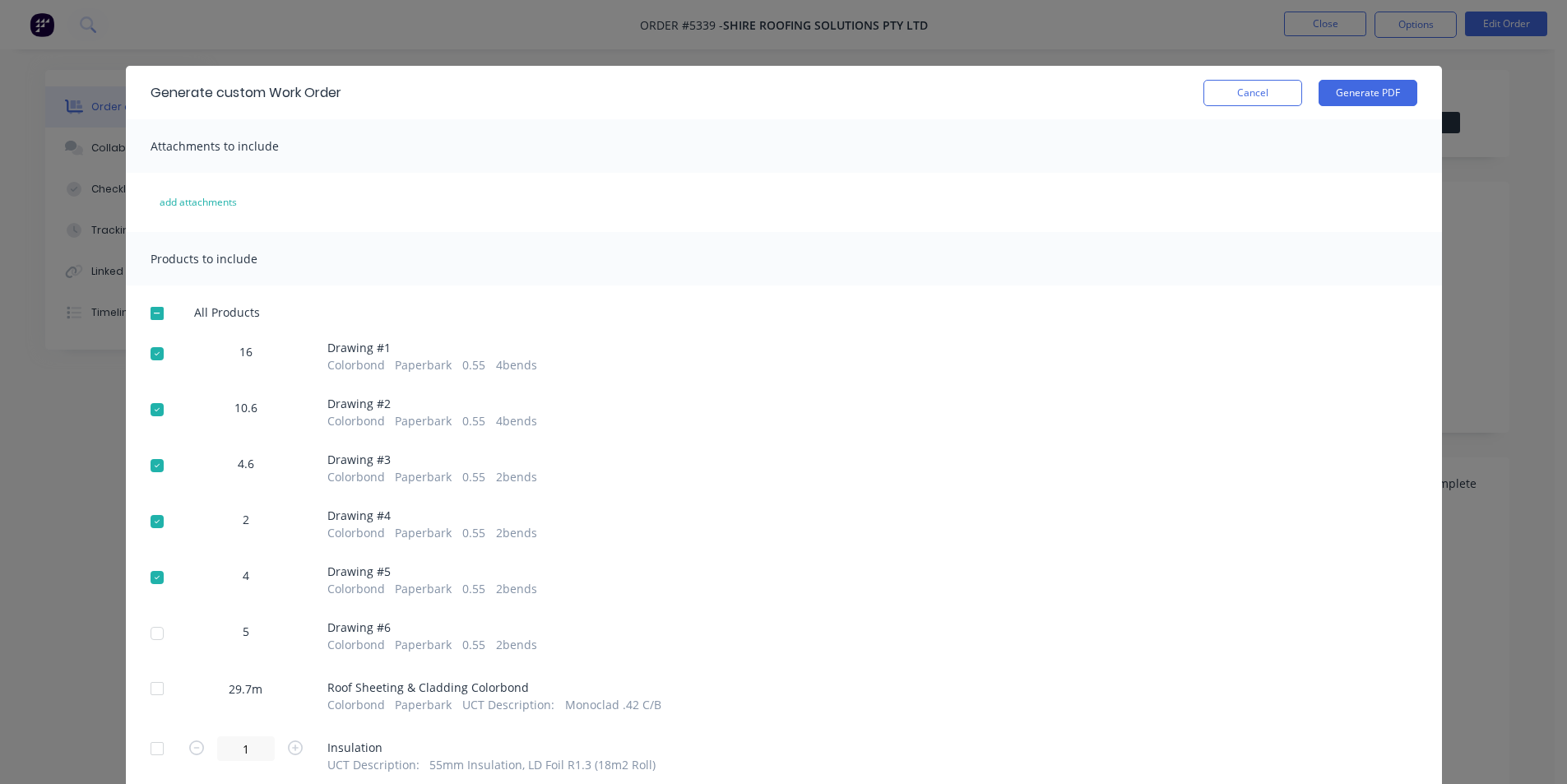
click at [155, 634] on div at bounding box center [157, 633] width 33 height 33
click at [1360, 90] on button "Generate PDF" at bounding box center [1368, 93] width 99 height 27
click at [1254, 94] on button "Cancel" at bounding box center [1253, 93] width 99 height 27
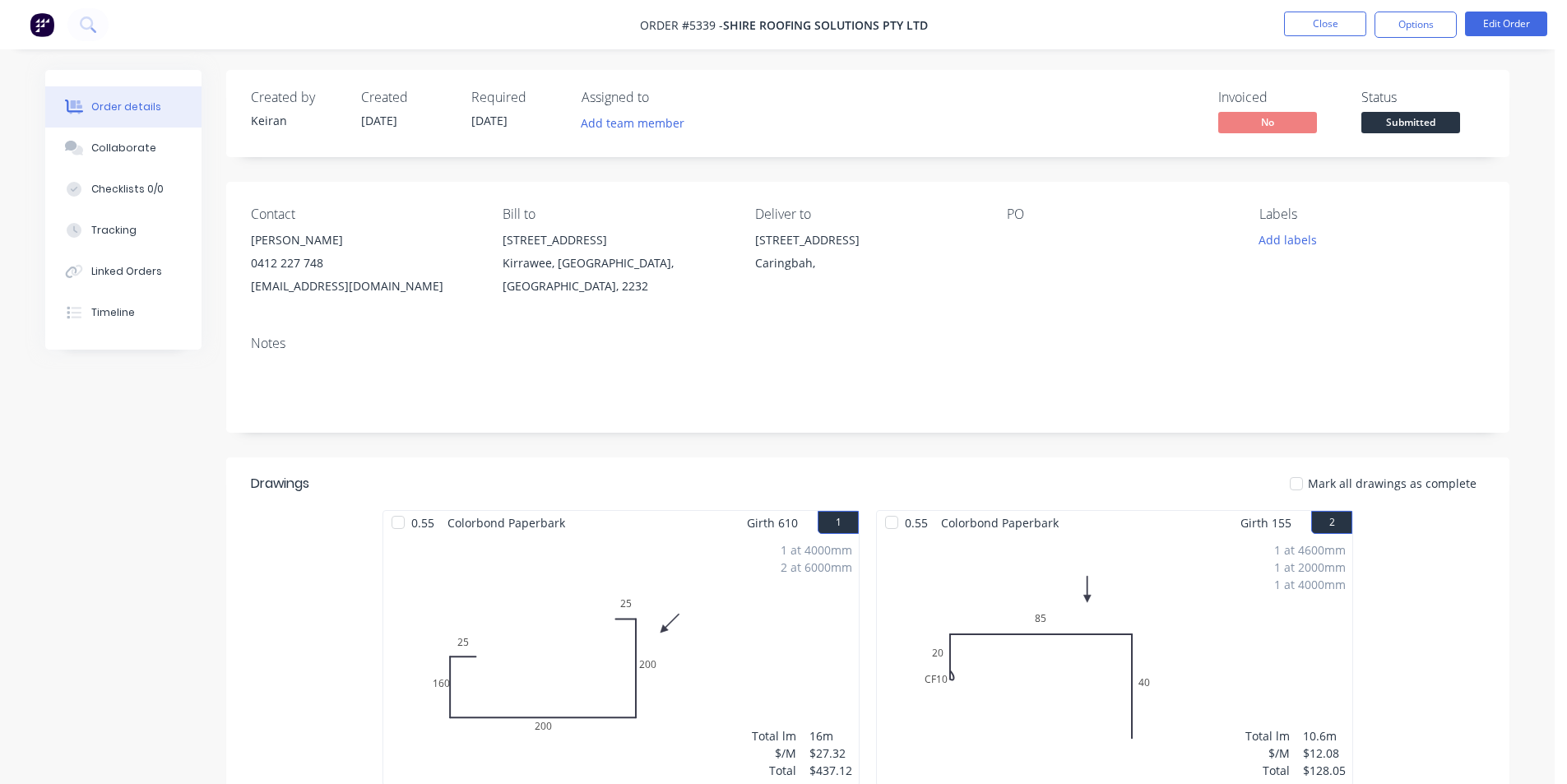
click at [1407, 117] on span "Submitted" at bounding box center [1411, 122] width 99 height 21
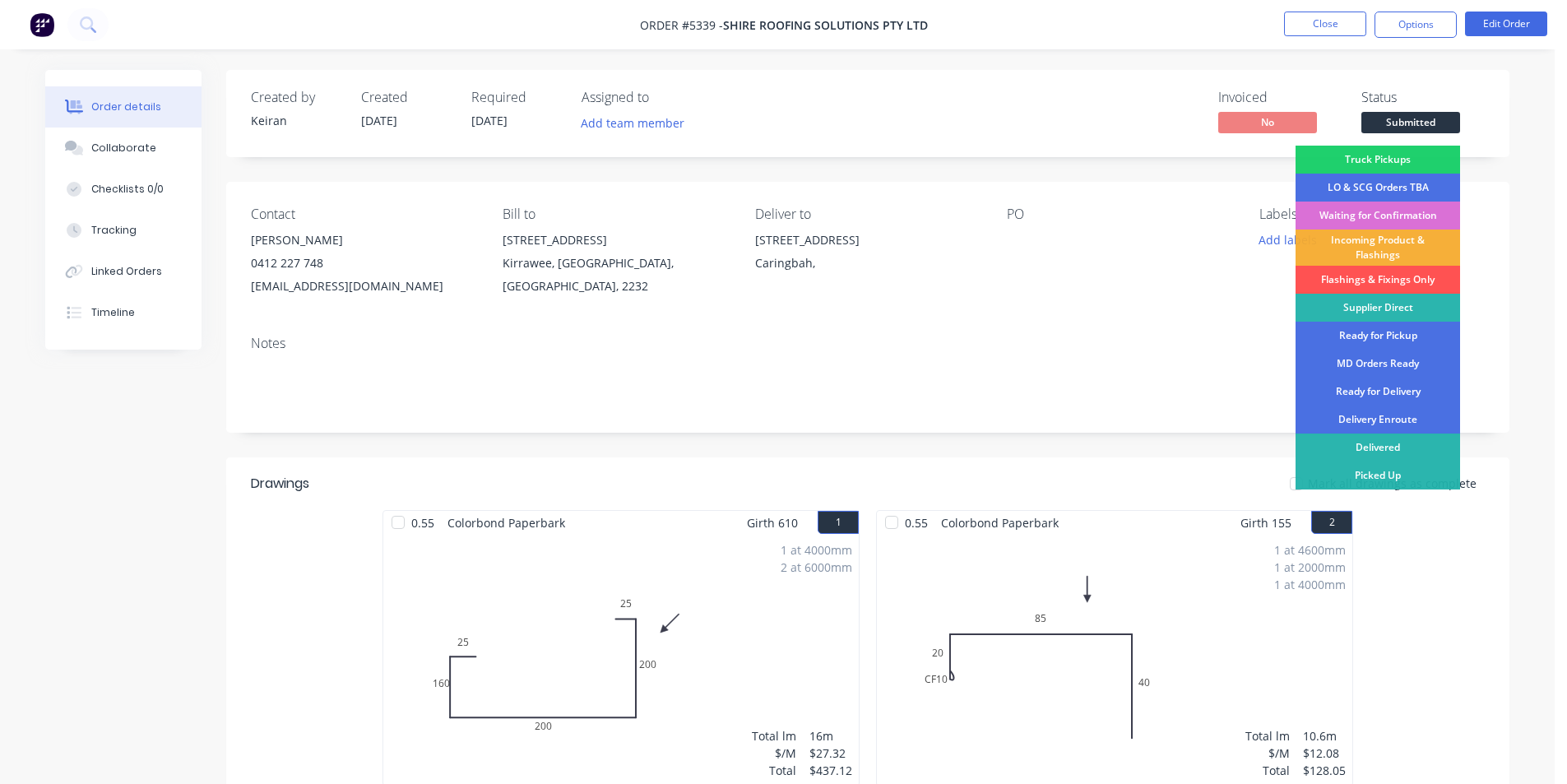
click at [1370, 212] on div "Waiting for Confirmation" at bounding box center [1378, 215] width 164 height 28
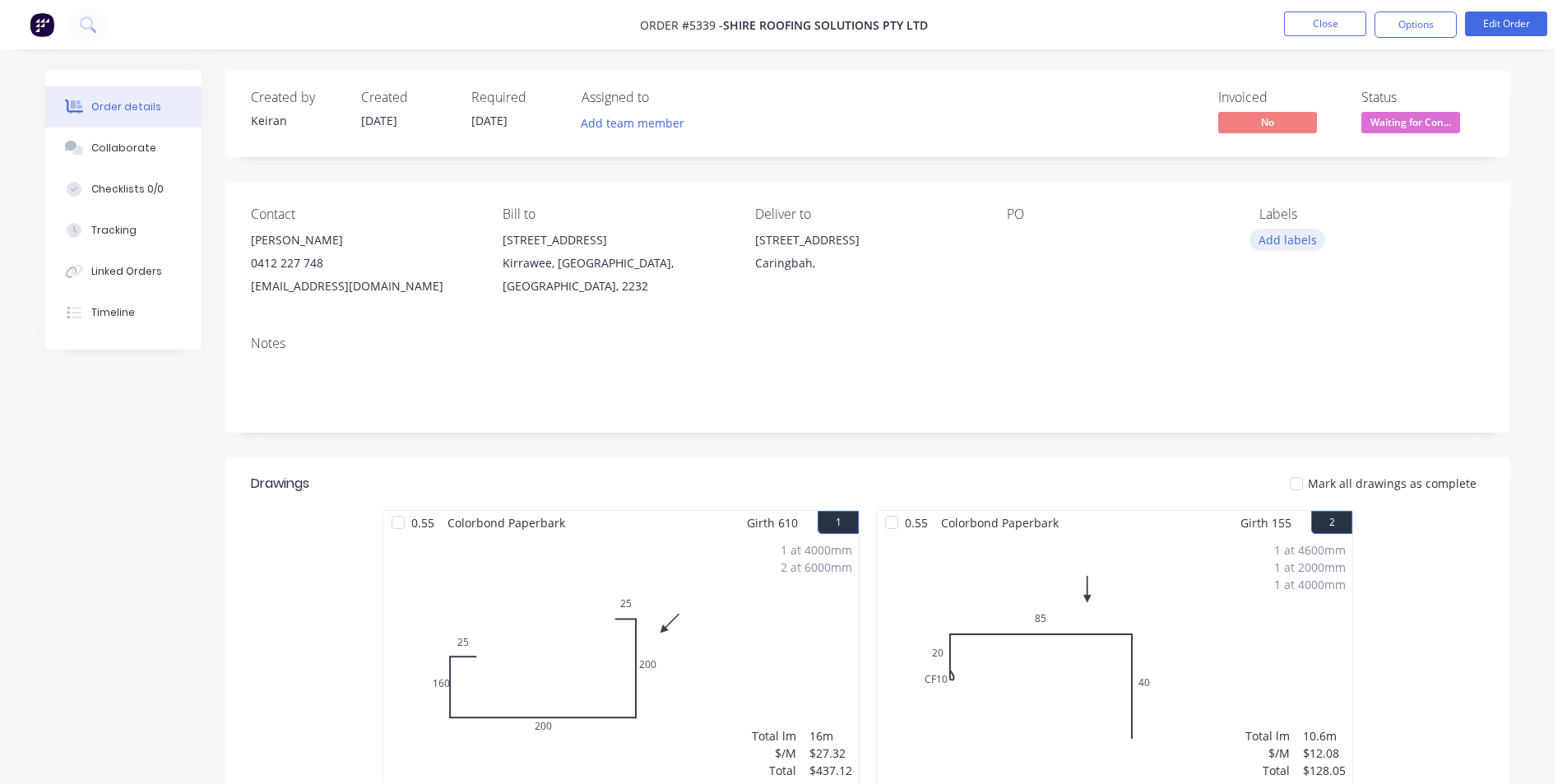
click at [1278, 238] on button "Add labels" at bounding box center [1288, 240] width 76 height 22
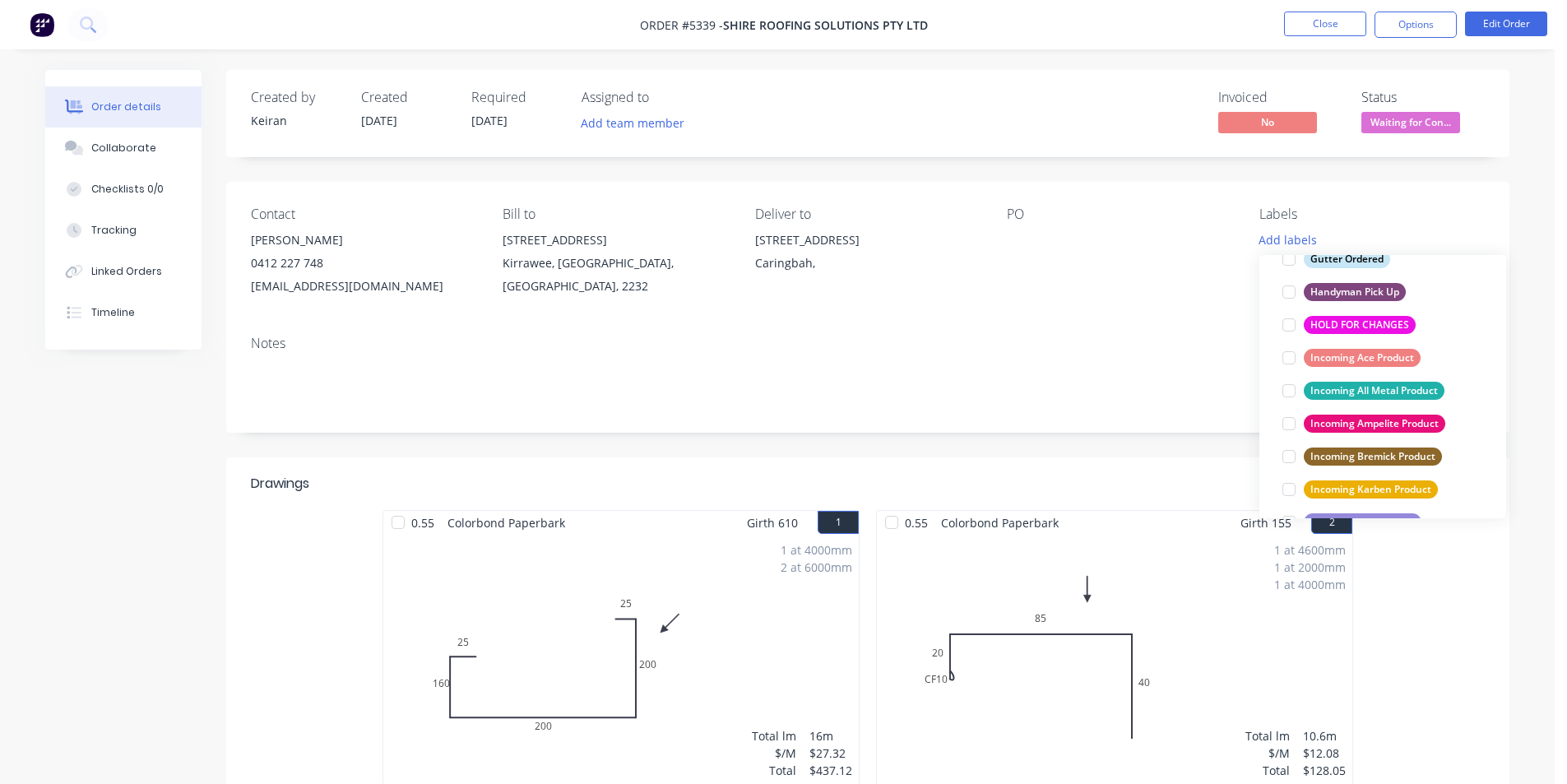
scroll to position [493, 0]
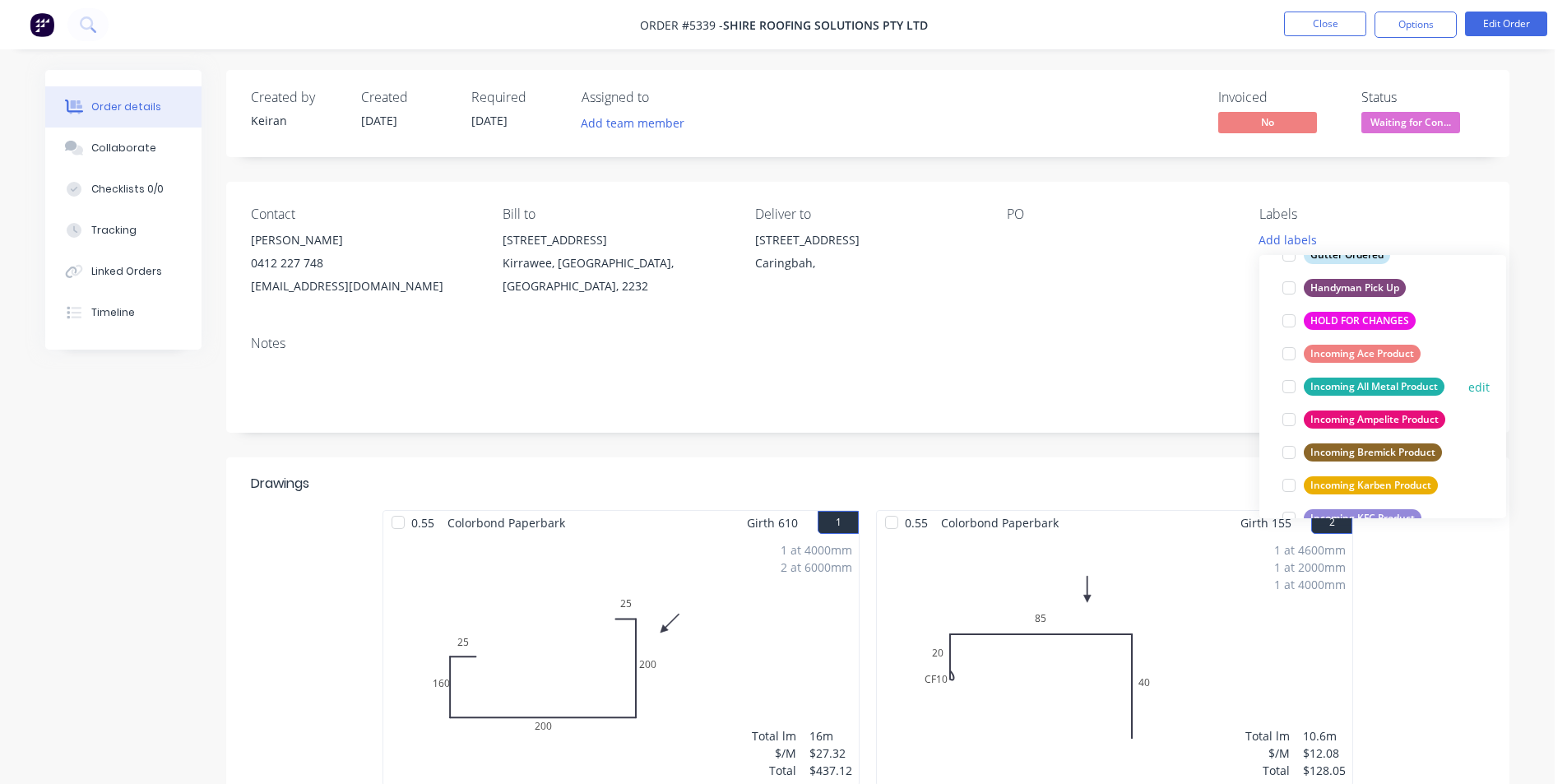
click at [1290, 386] on div at bounding box center [1289, 386] width 33 height 33
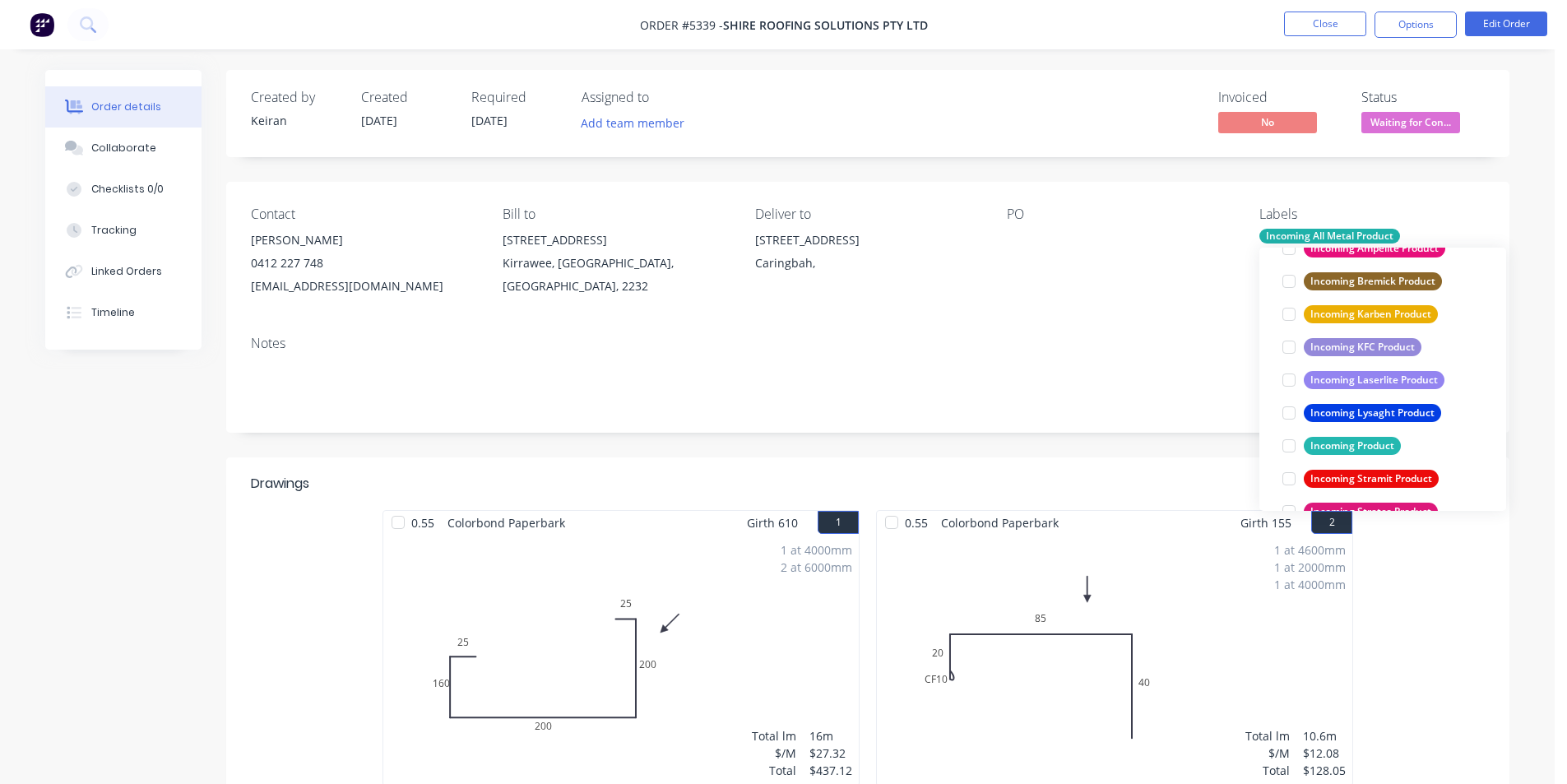
scroll to position [657, 0]
click at [1287, 480] on div at bounding box center [1289, 478] width 33 height 33
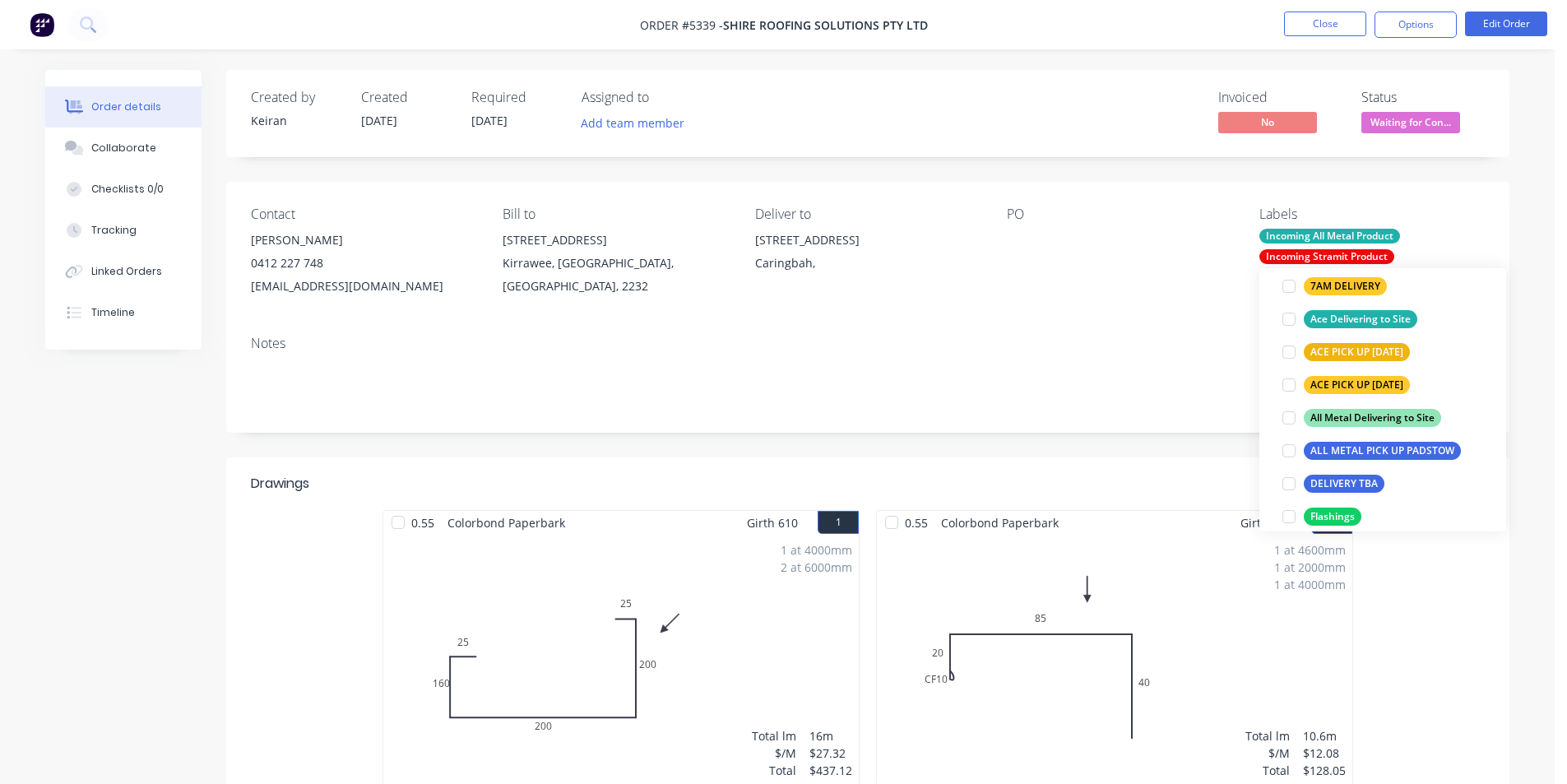
scroll to position [329, 0]
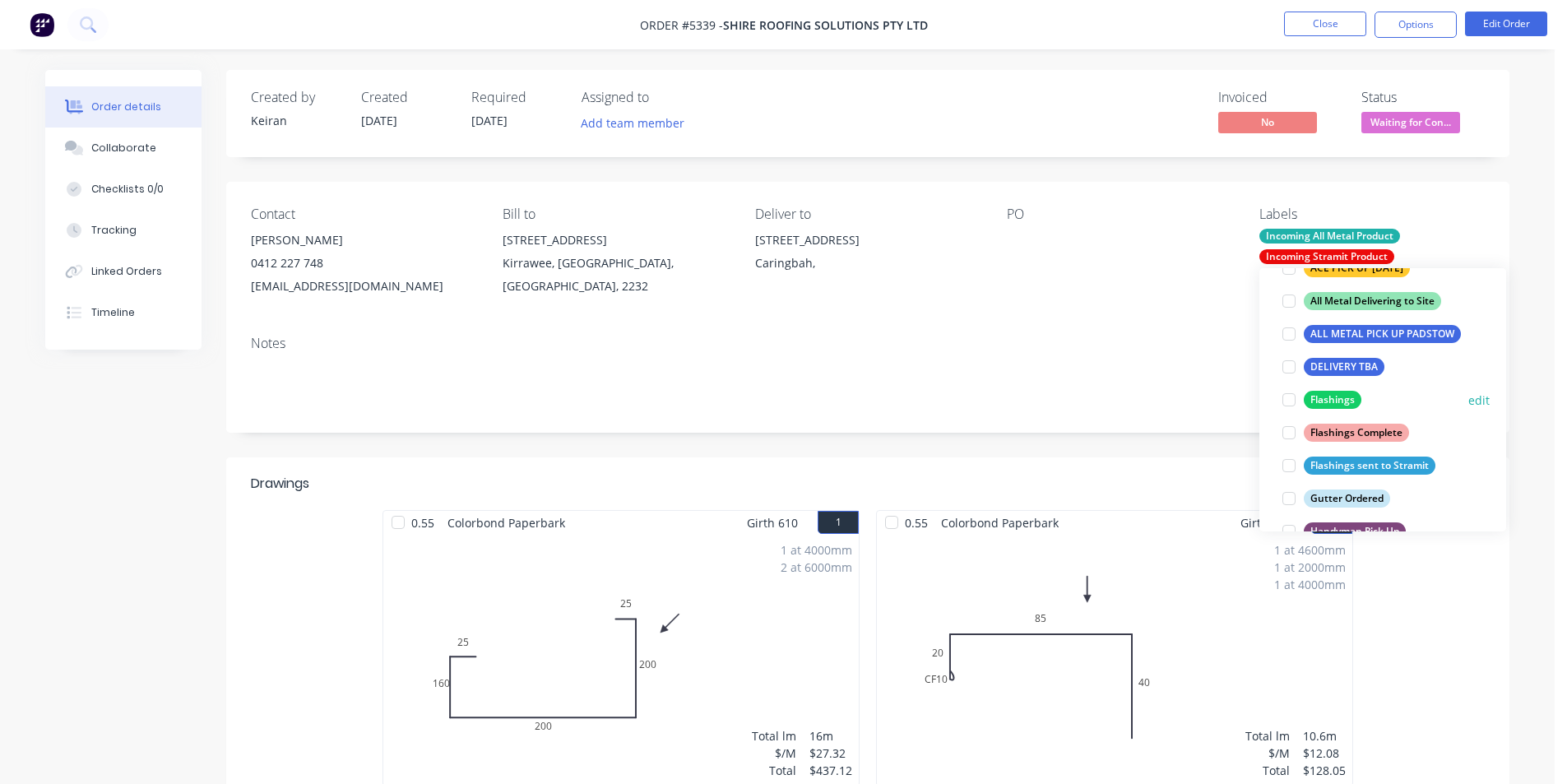
click at [1288, 402] on div at bounding box center [1289, 399] width 33 height 33
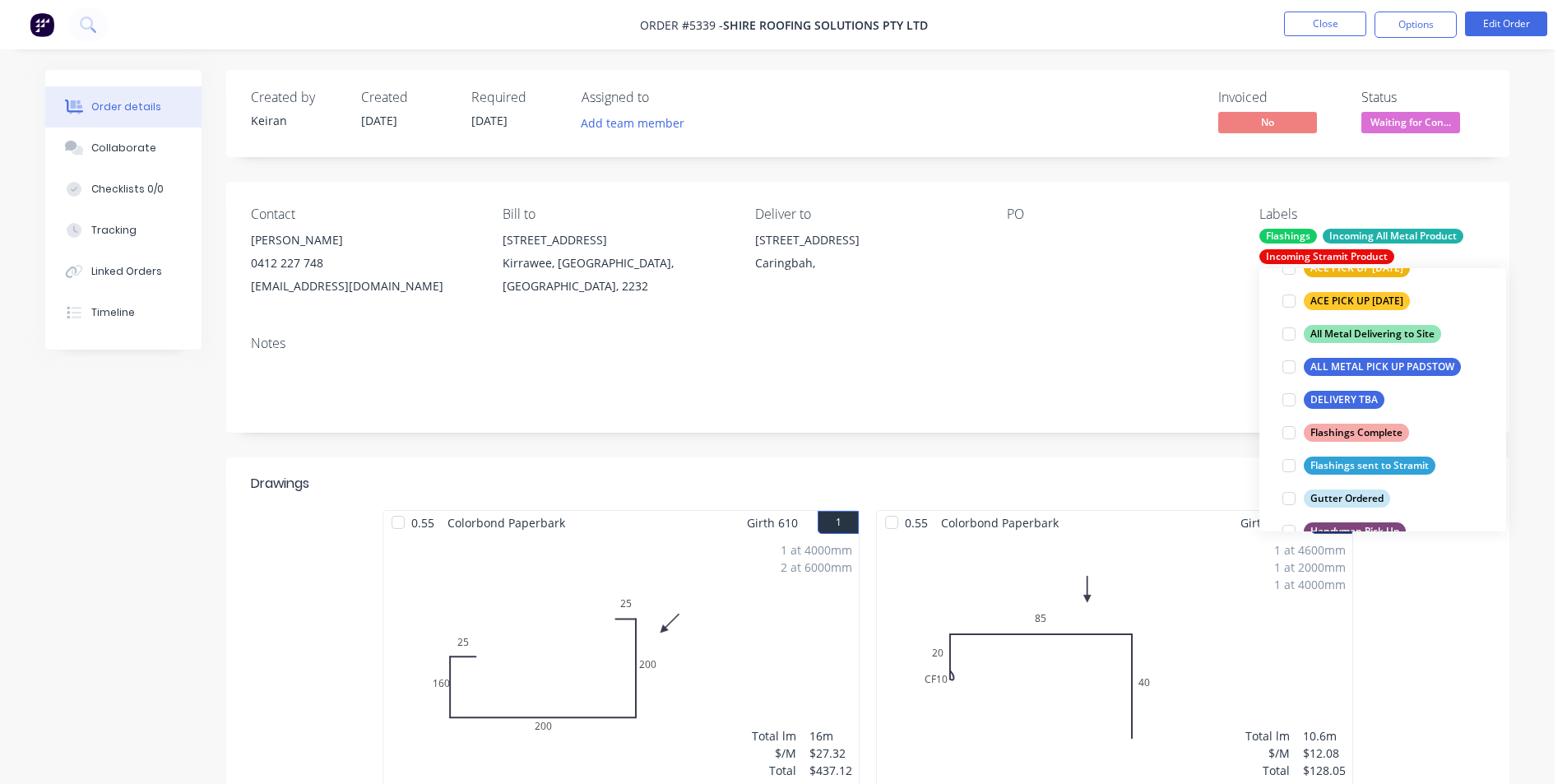
click at [1123, 412] on div "Notes" at bounding box center [868, 378] width 1284 height 110
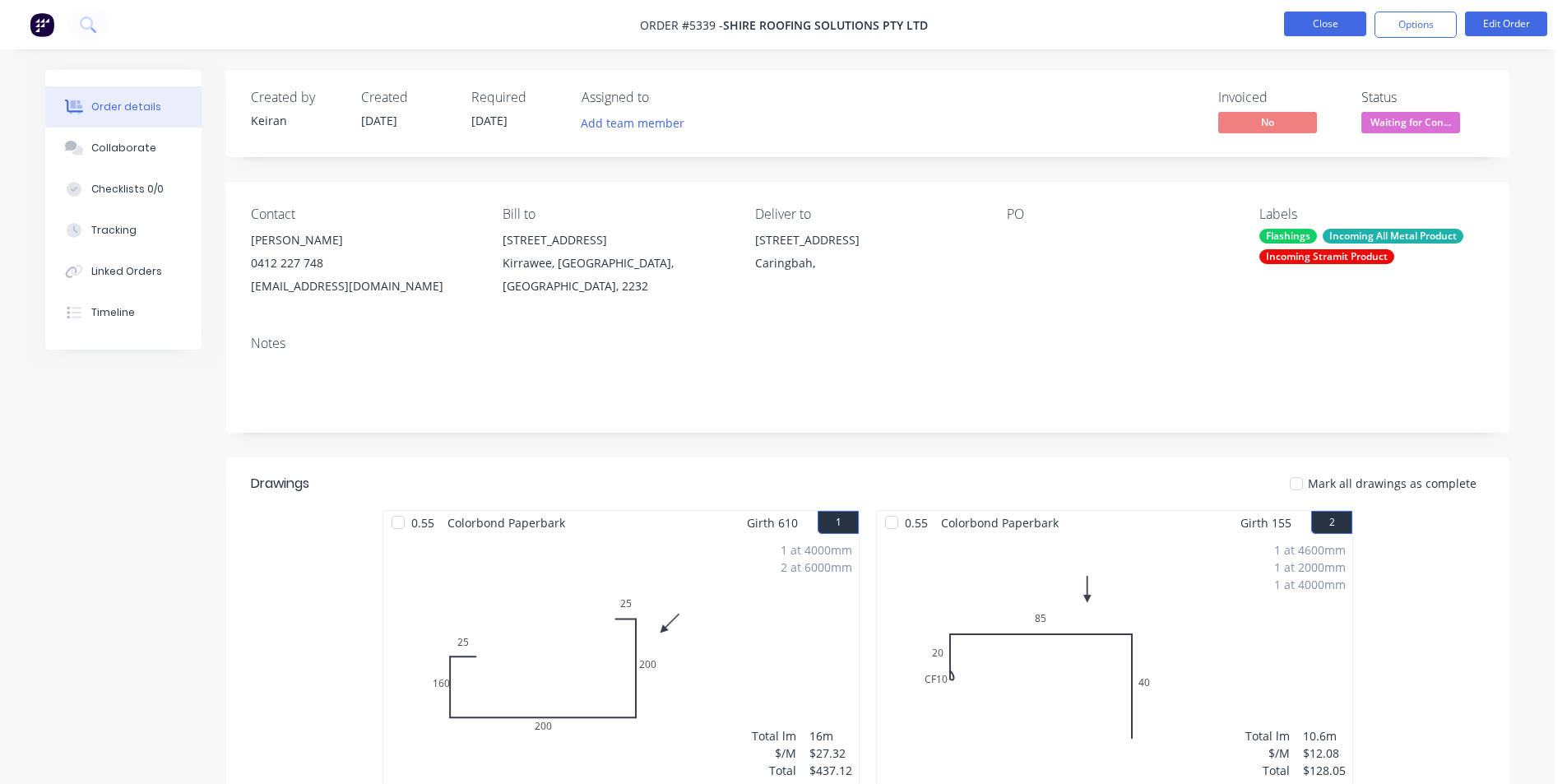
click at [1310, 18] on button "Close" at bounding box center [1326, 23] width 83 height 25
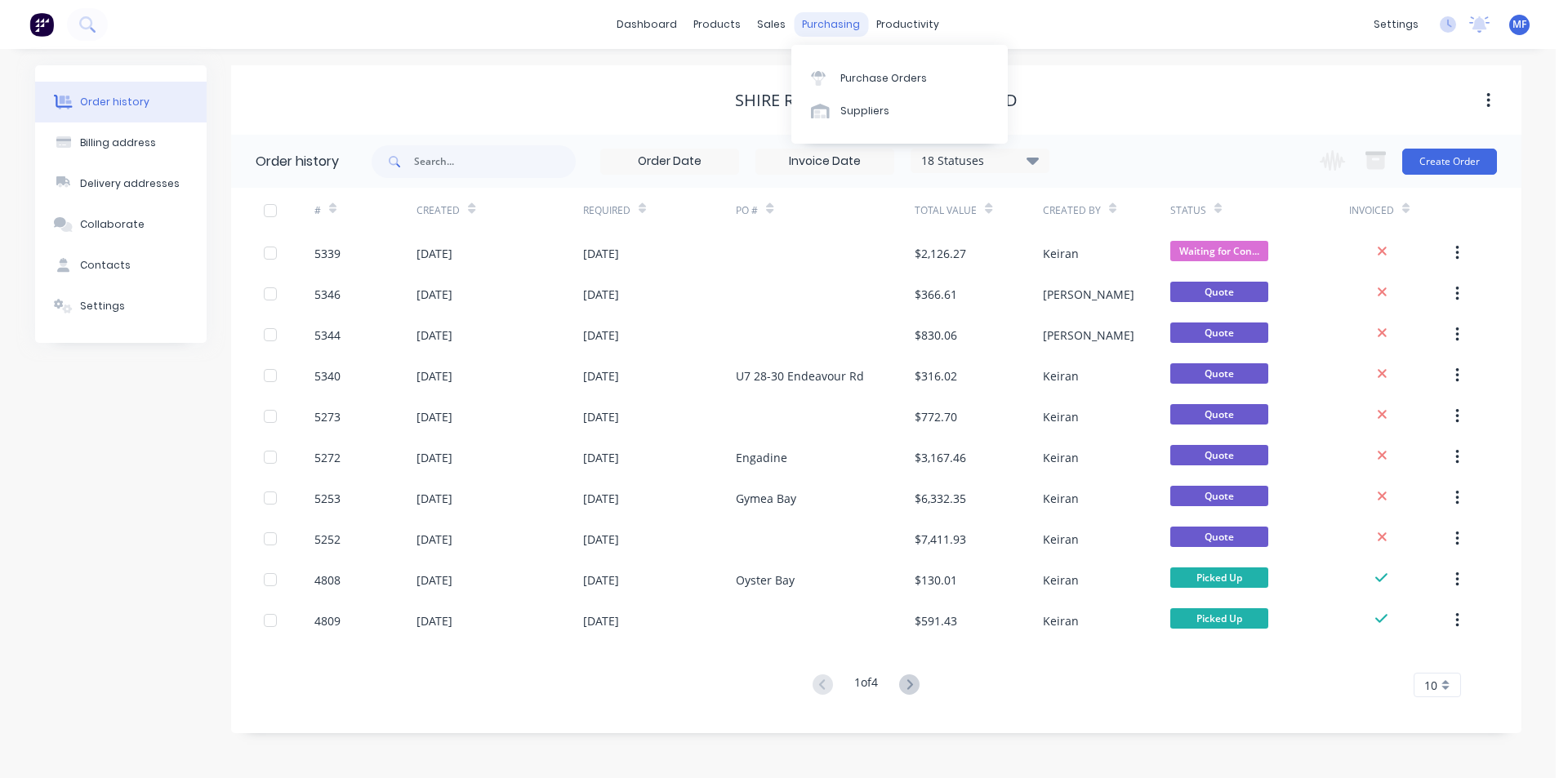
click at [836, 22] on div "purchasing" at bounding box center [831, 24] width 74 height 25
click at [888, 29] on div "productivity" at bounding box center [907, 24] width 79 height 25
click at [955, 138] on div "Delivery Scheduling" at bounding box center [962, 143] width 102 height 15
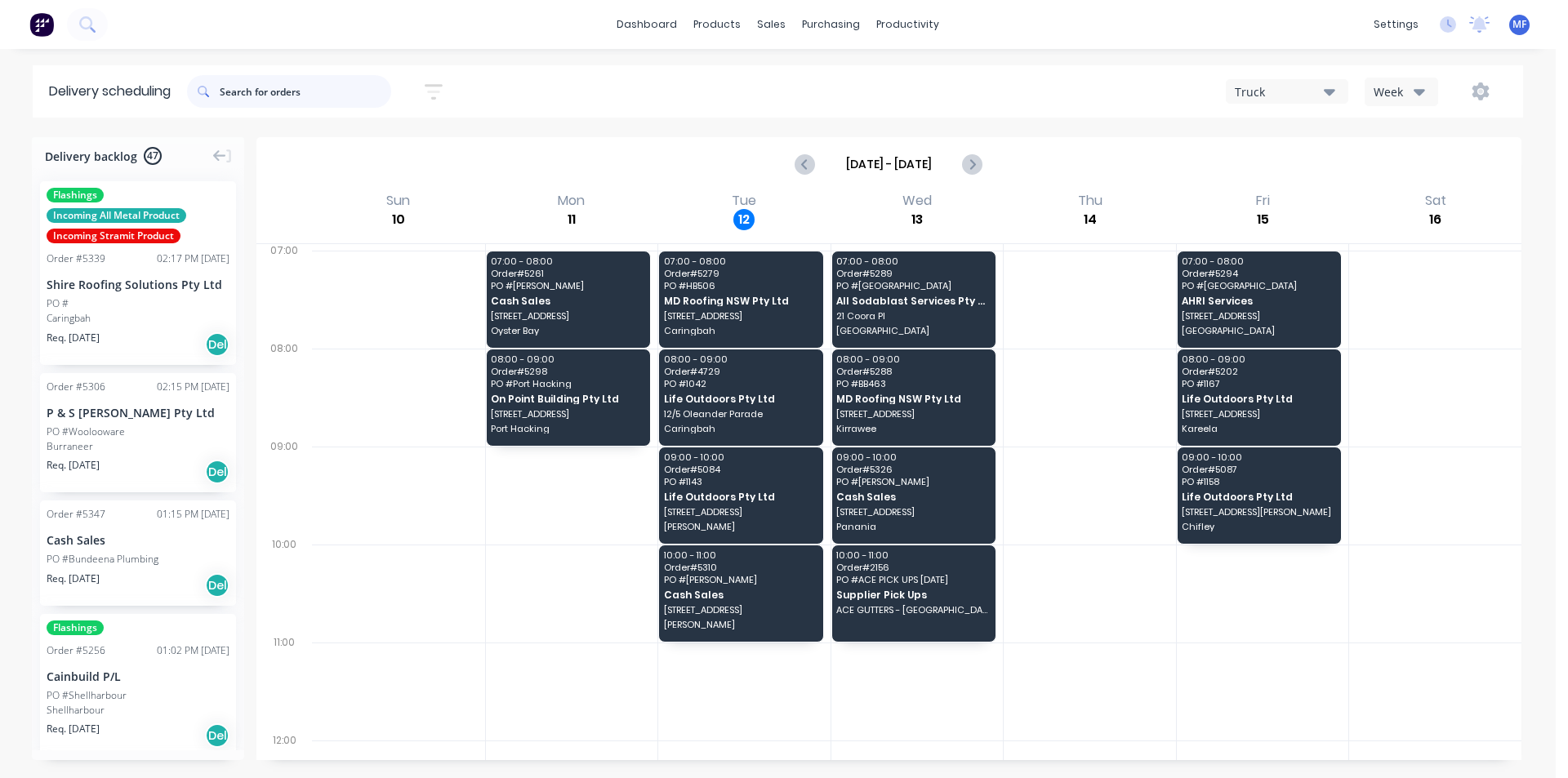
click at [273, 92] on input "text" at bounding box center [305, 91] width 172 height 32
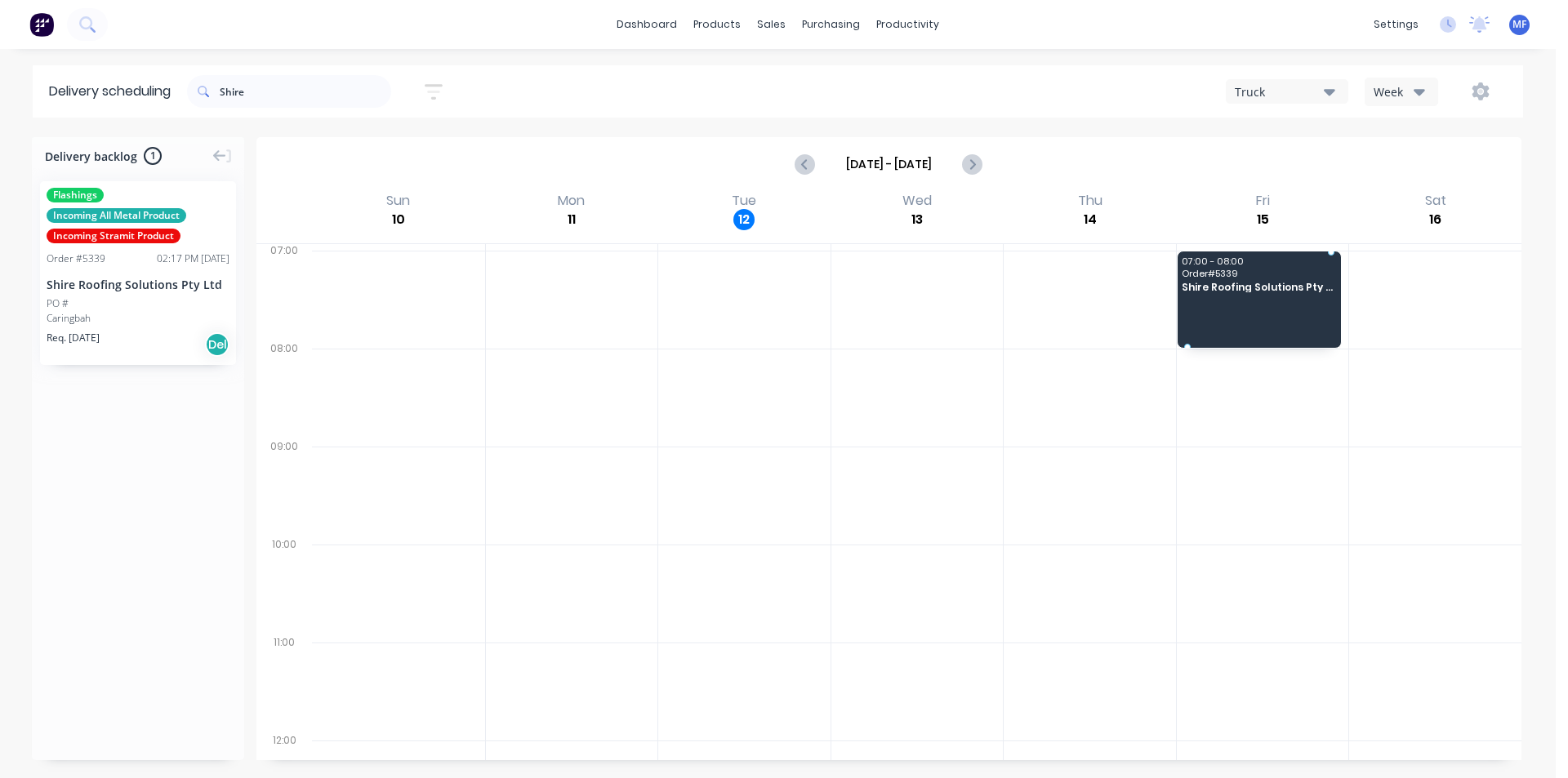
drag, startPoint x: 115, startPoint y: 315, endPoint x: 1257, endPoint y: 267, distance: 1143.0
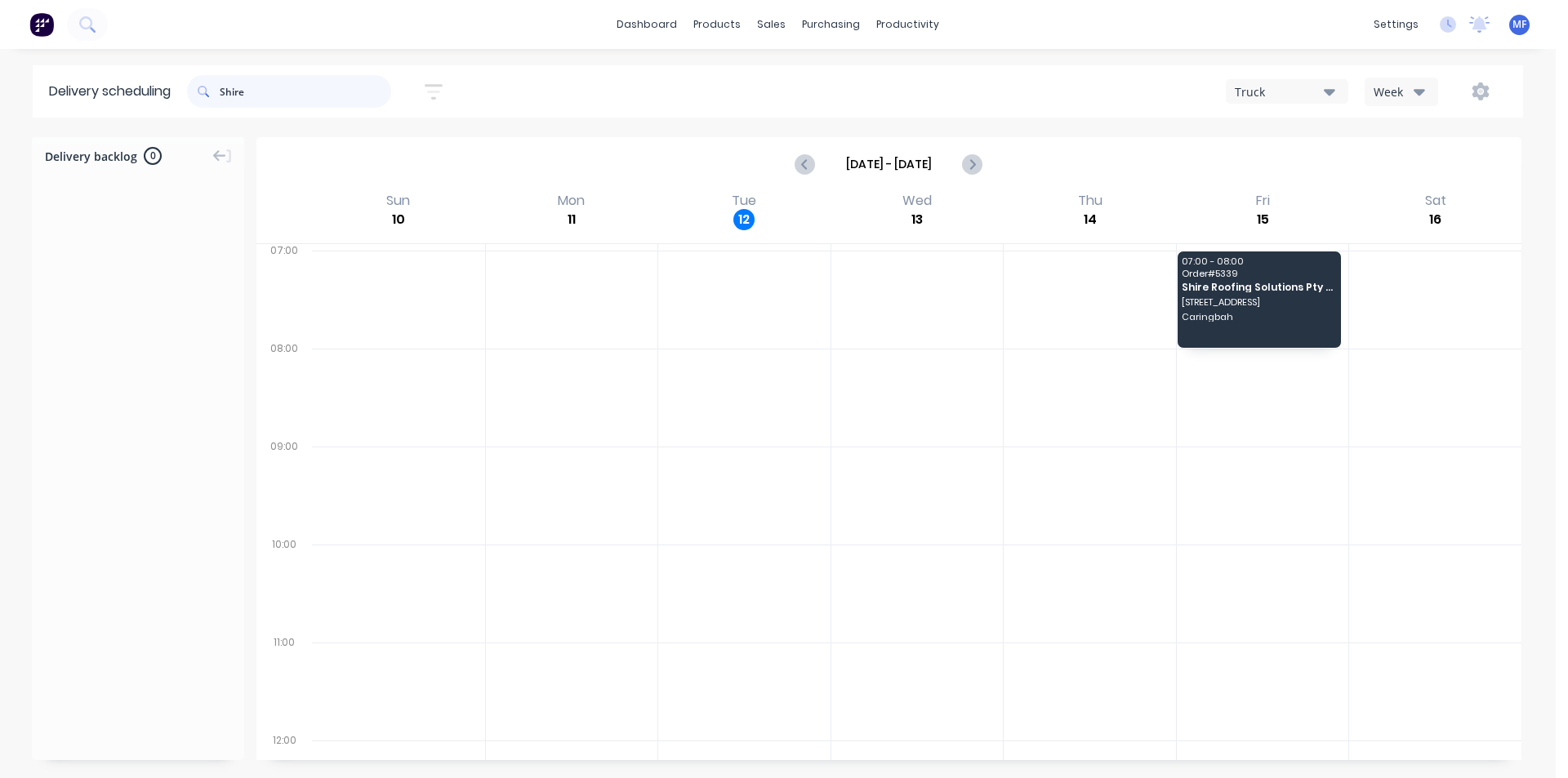
click at [285, 91] on input "Shire" at bounding box center [305, 91] width 172 height 32
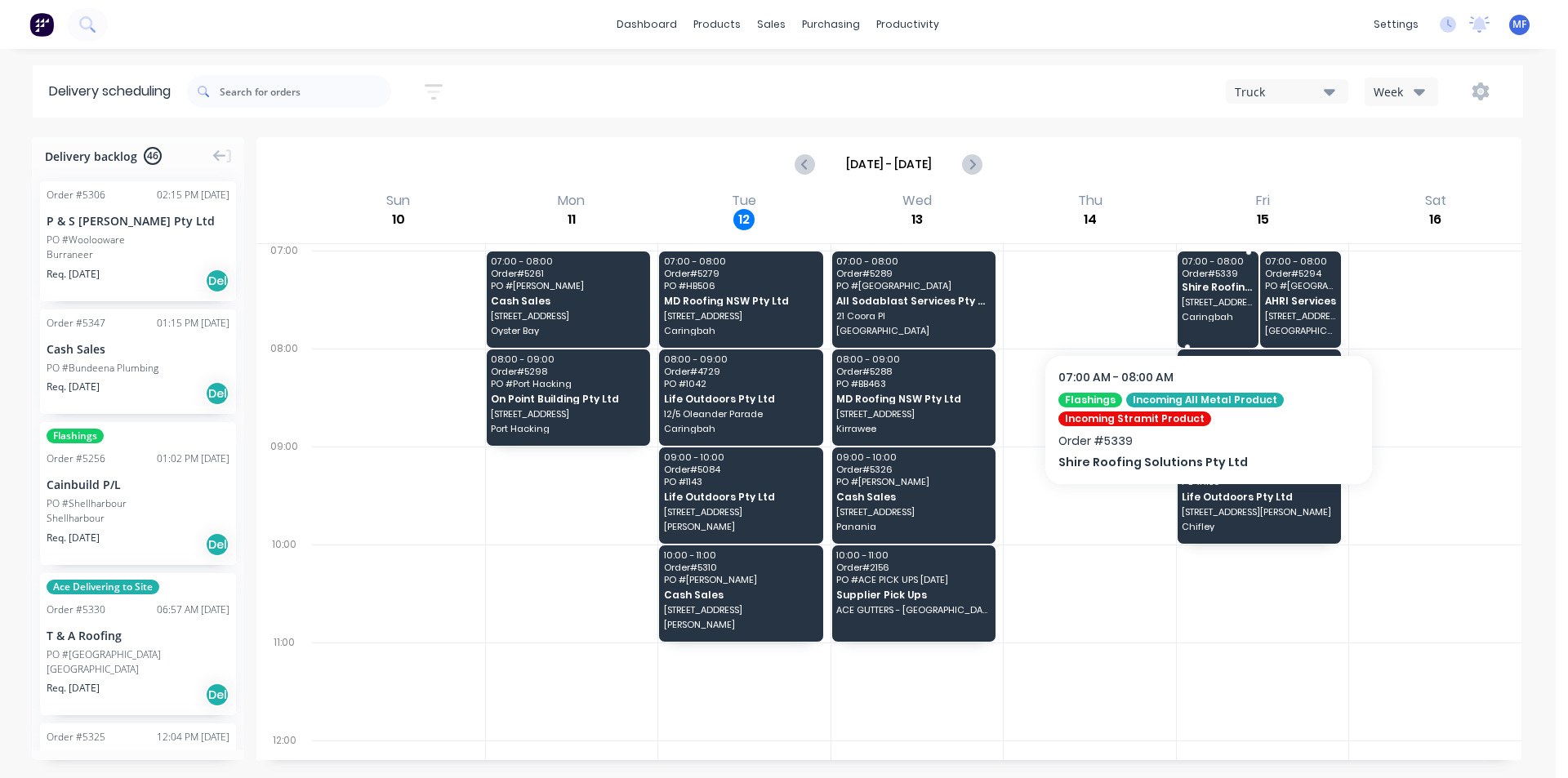
click at [1207, 302] on span "[STREET_ADDRESS]" at bounding box center [1217, 301] width 71 height 9
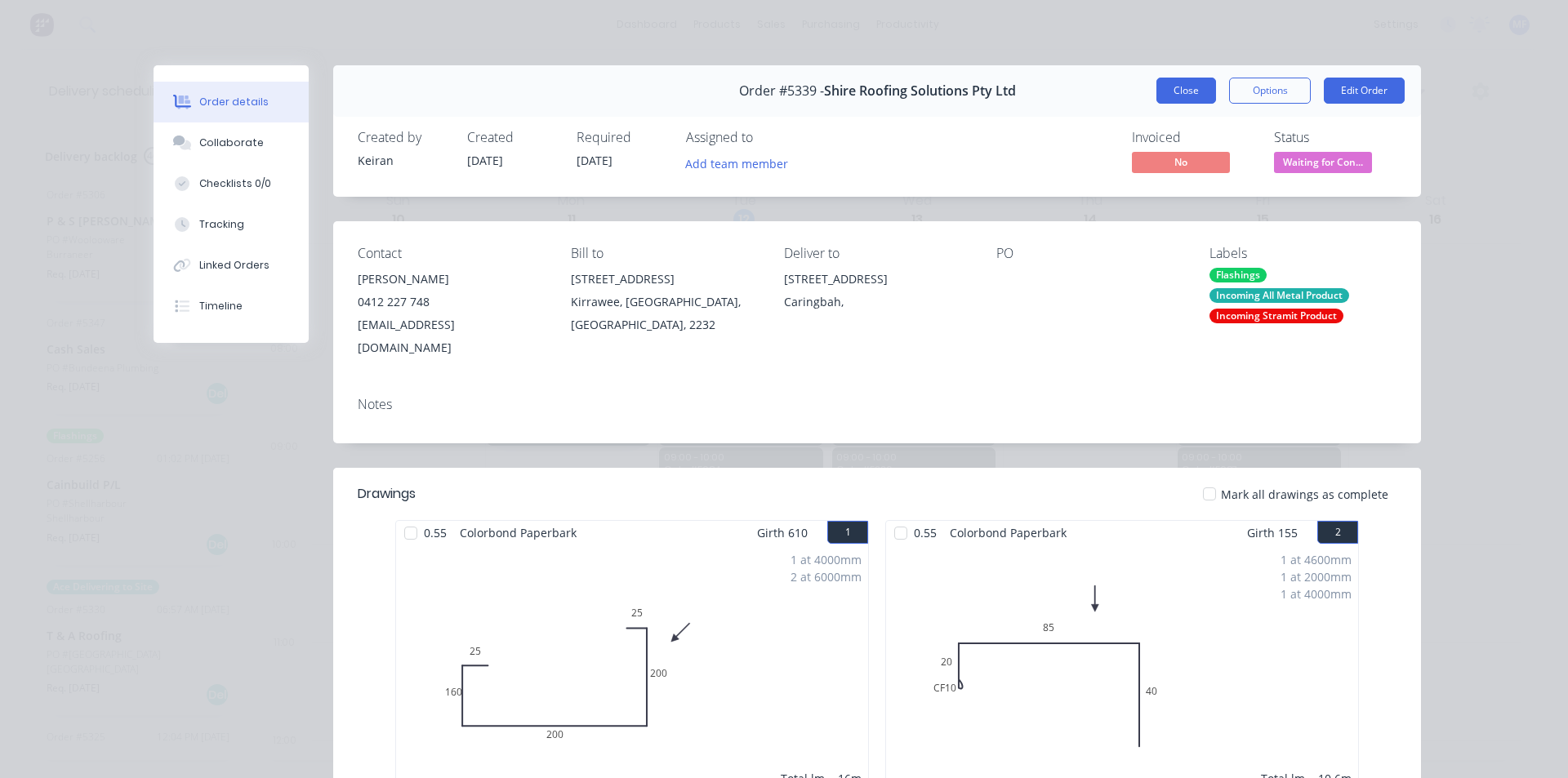
click at [1185, 91] on button "Close" at bounding box center [1186, 91] width 60 height 26
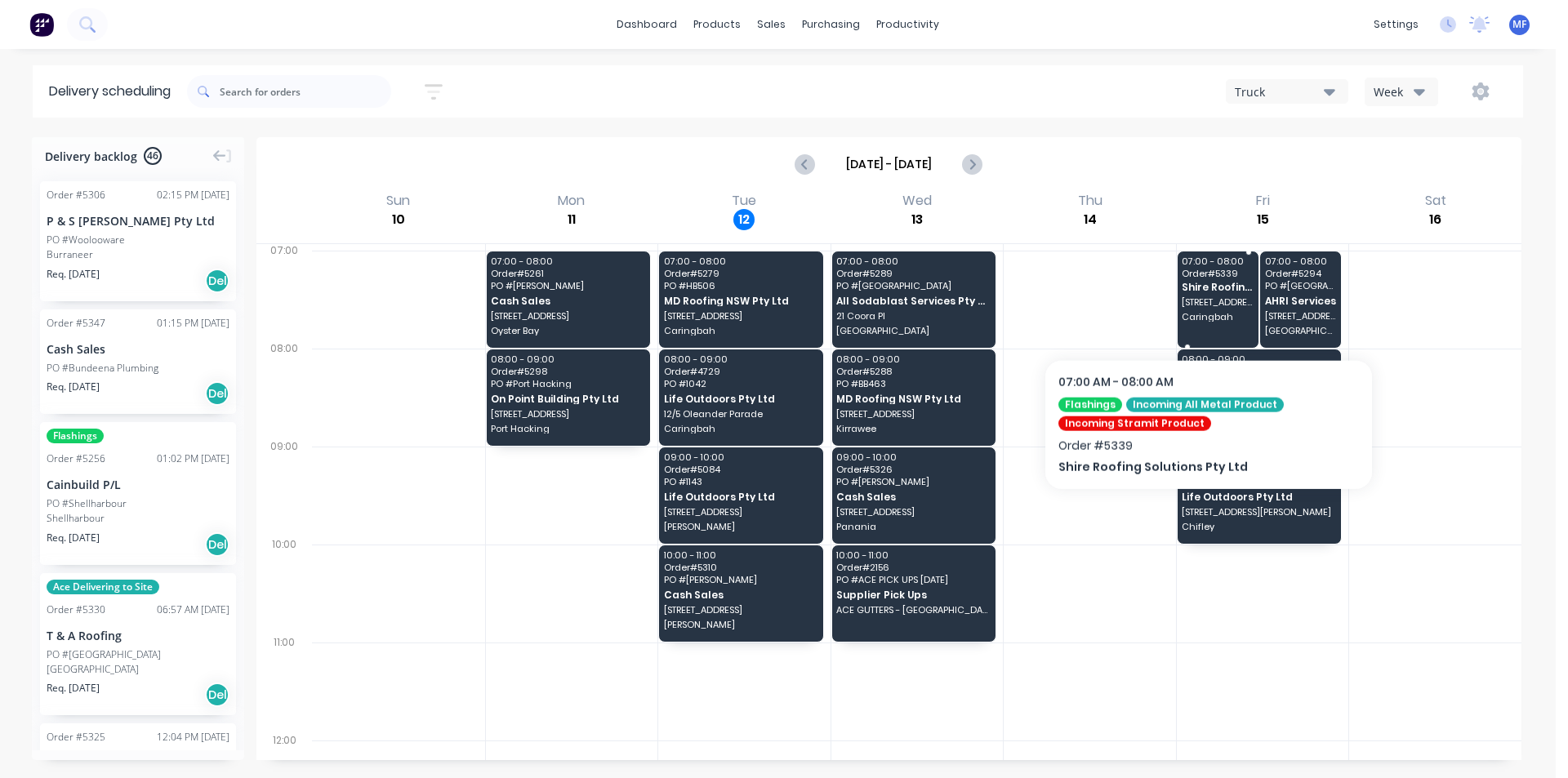
click at [1208, 309] on div "07:00 - 08:00 Order # 5339 Shire Roofing Solutions Pty Ltd Unit 40C 1-3 Endeavo…" at bounding box center [1218, 299] width 81 height 97
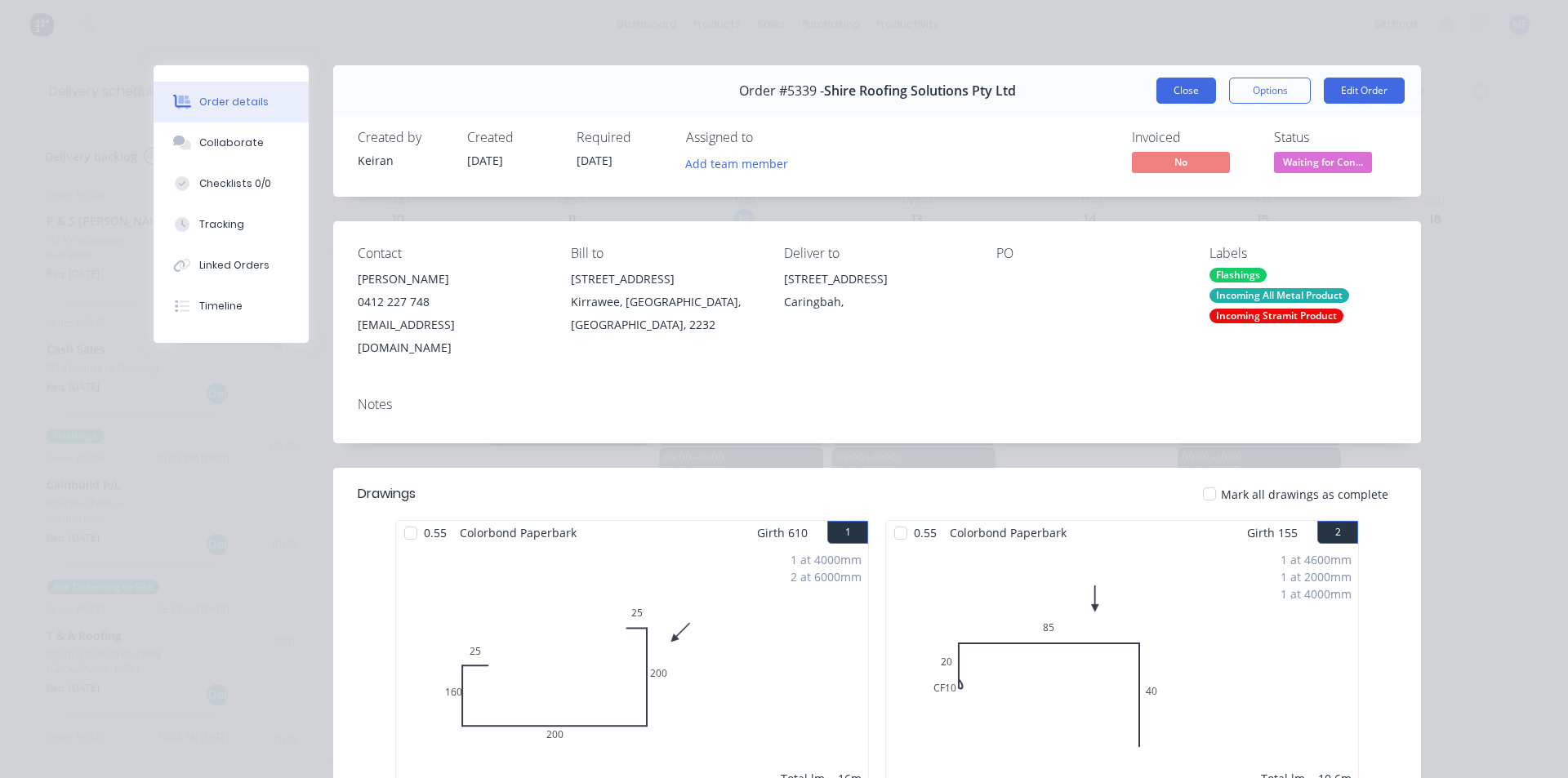
click at [1186, 95] on button "Close" at bounding box center [1186, 91] width 60 height 26
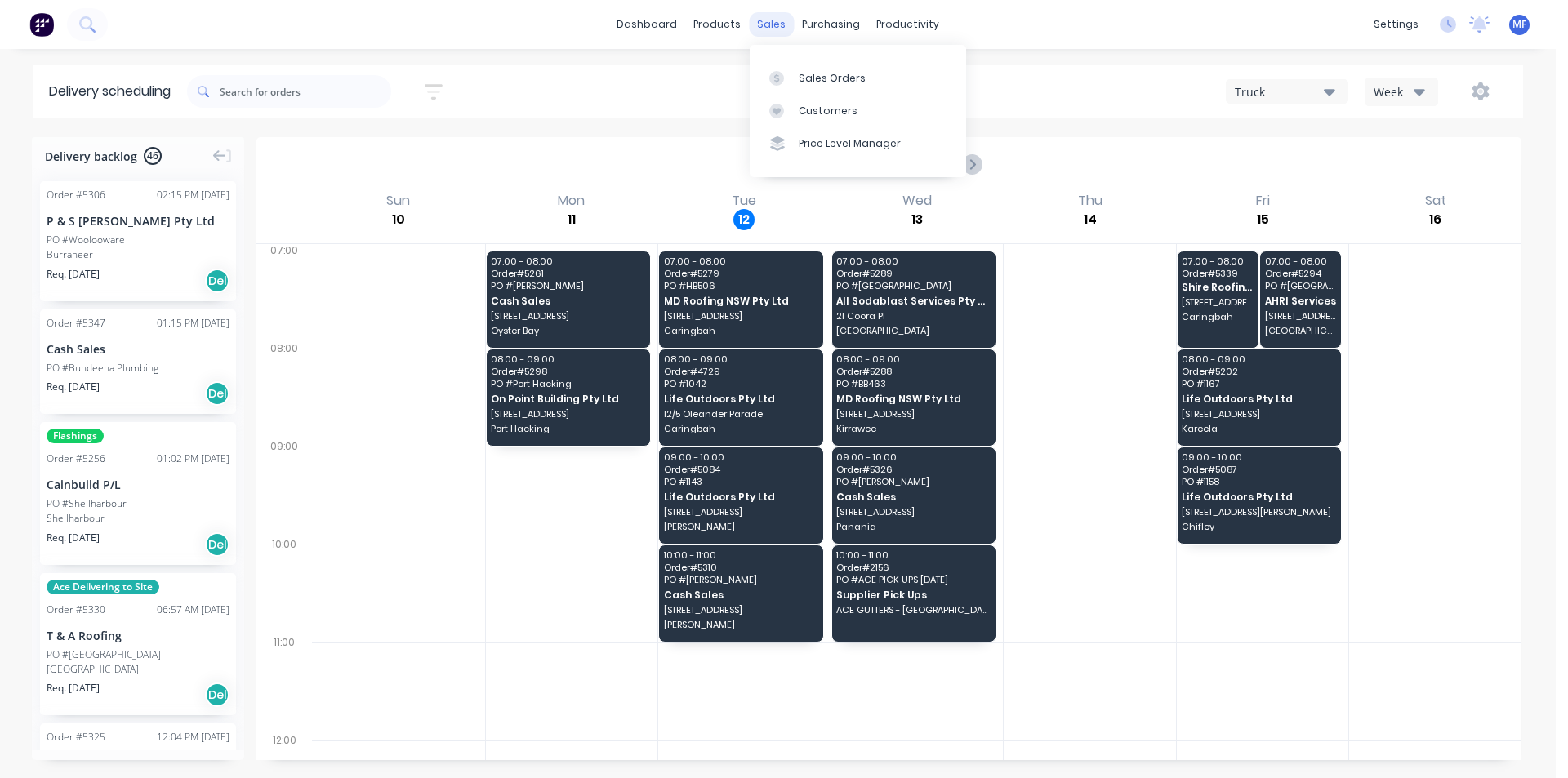
click at [772, 16] on div "sales" at bounding box center [771, 24] width 45 height 25
click at [812, 113] on div "Customers" at bounding box center [828, 110] width 59 height 15
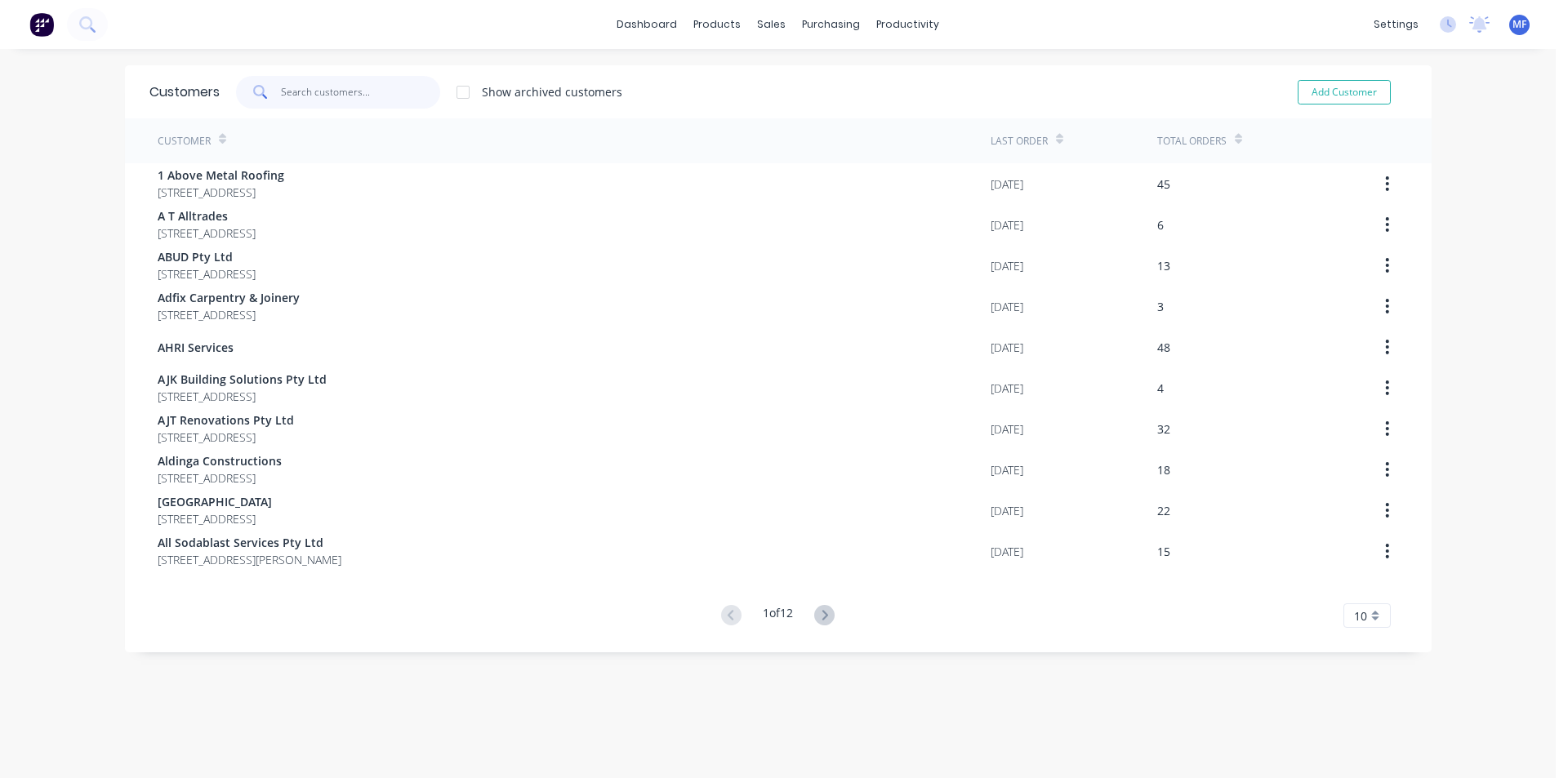
click at [321, 99] on input "text" at bounding box center [361, 92] width 159 height 32
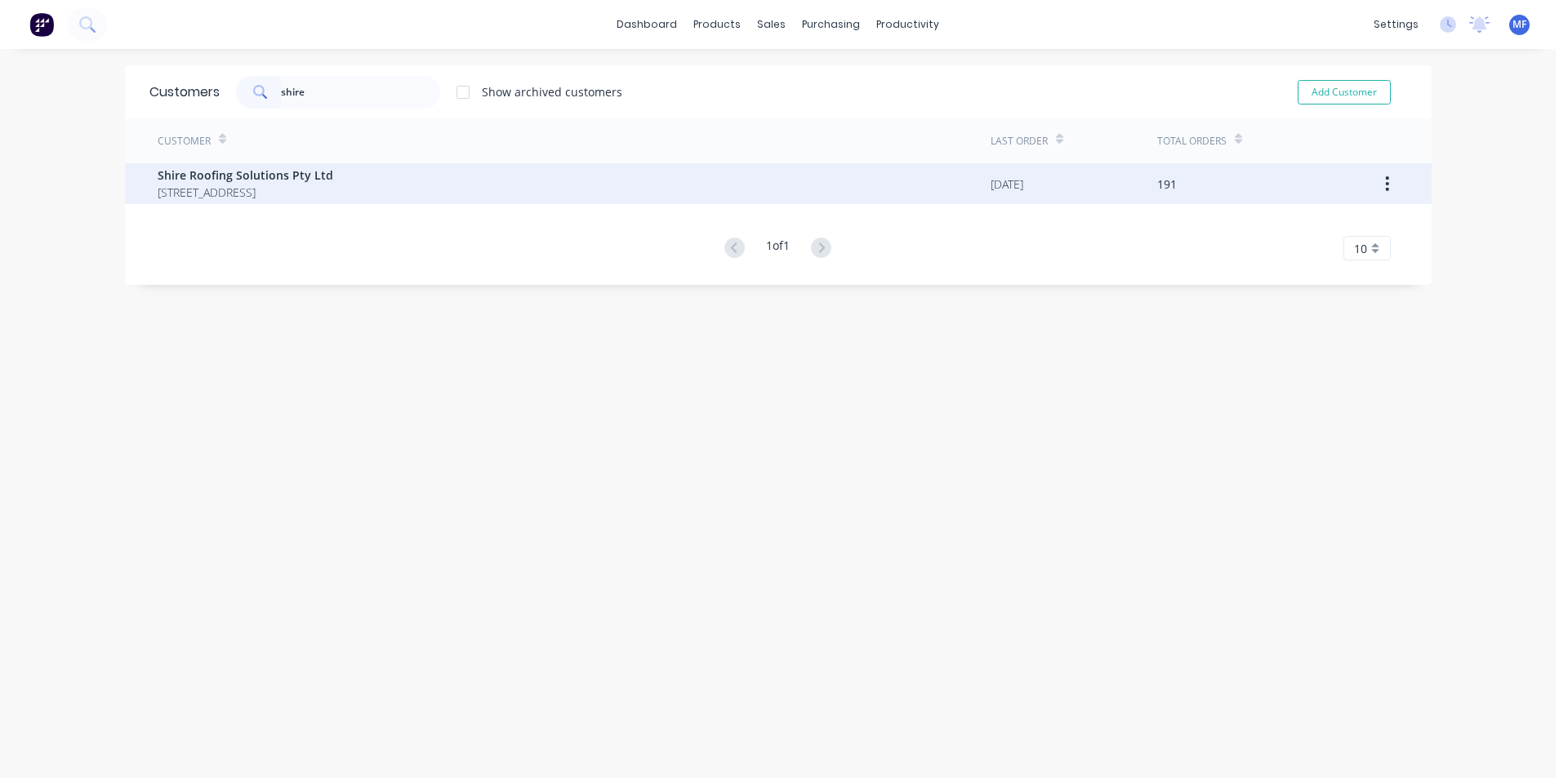
click at [320, 184] on span "[STREET_ADDRESS]" at bounding box center [244, 192] width 175 height 17
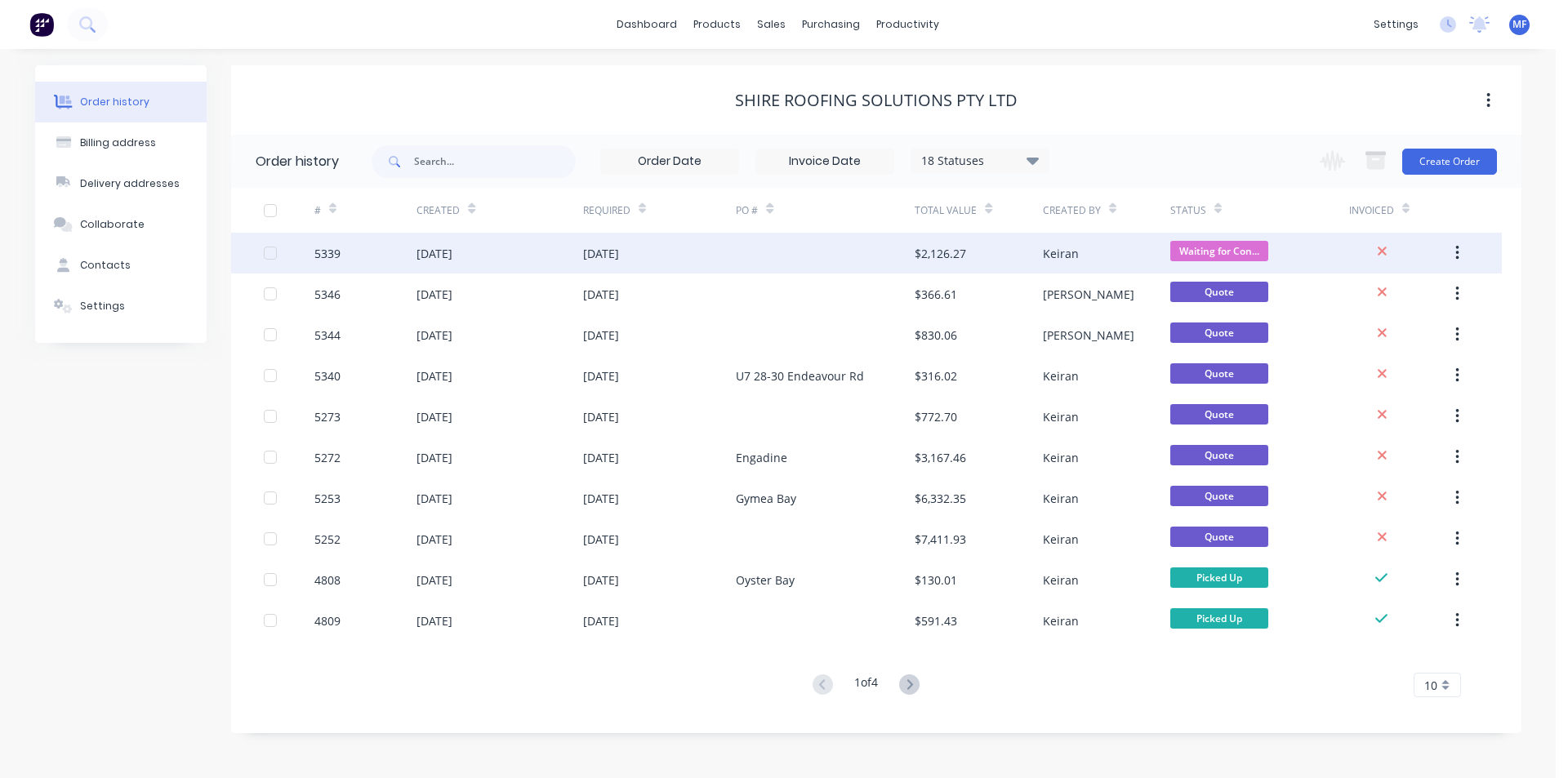
click at [803, 252] on div at bounding box center [825, 253] width 179 height 41
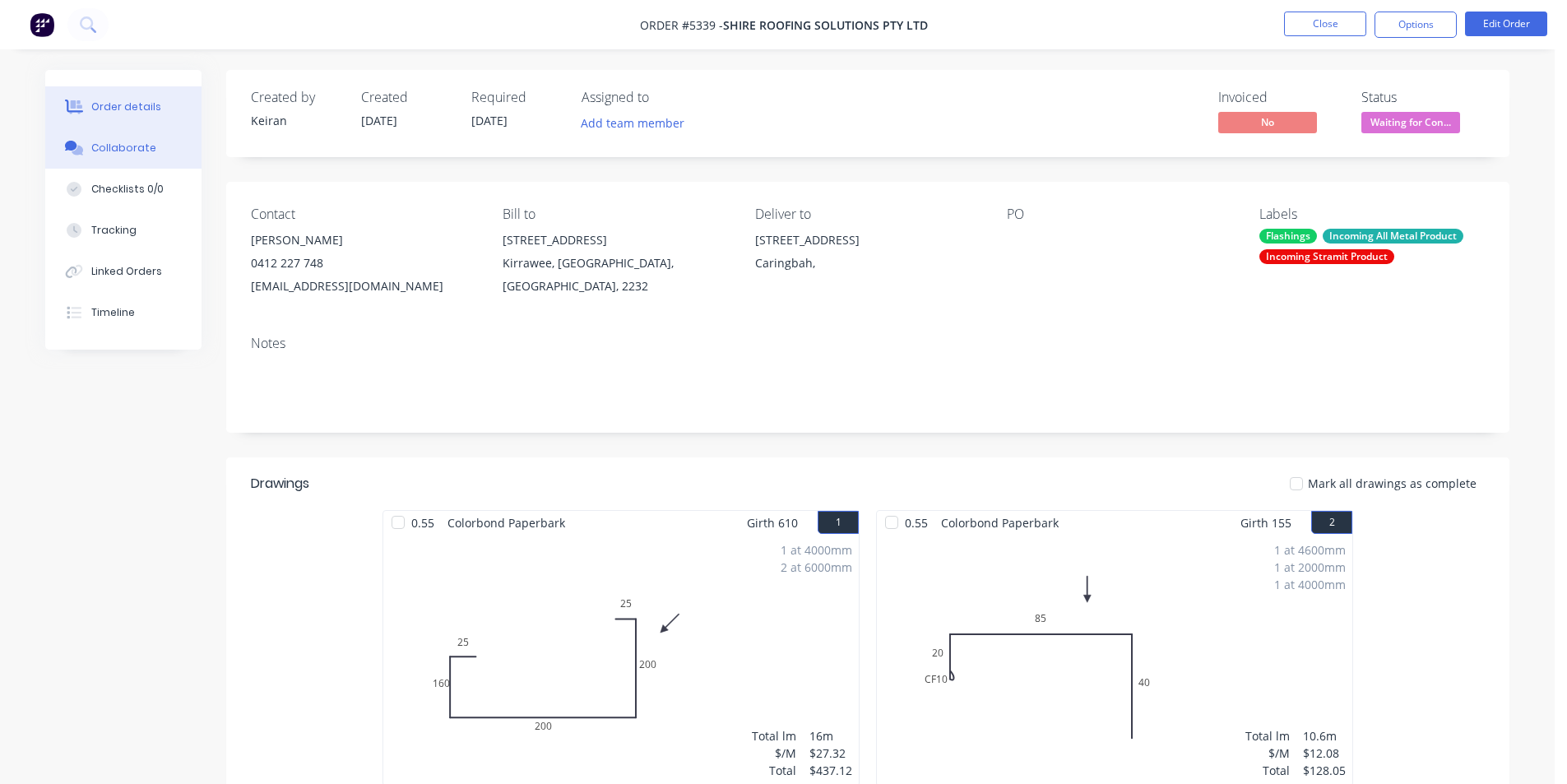
click at [133, 154] on div "Collaborate" at bounding box center [123, 147] width 65 height 15
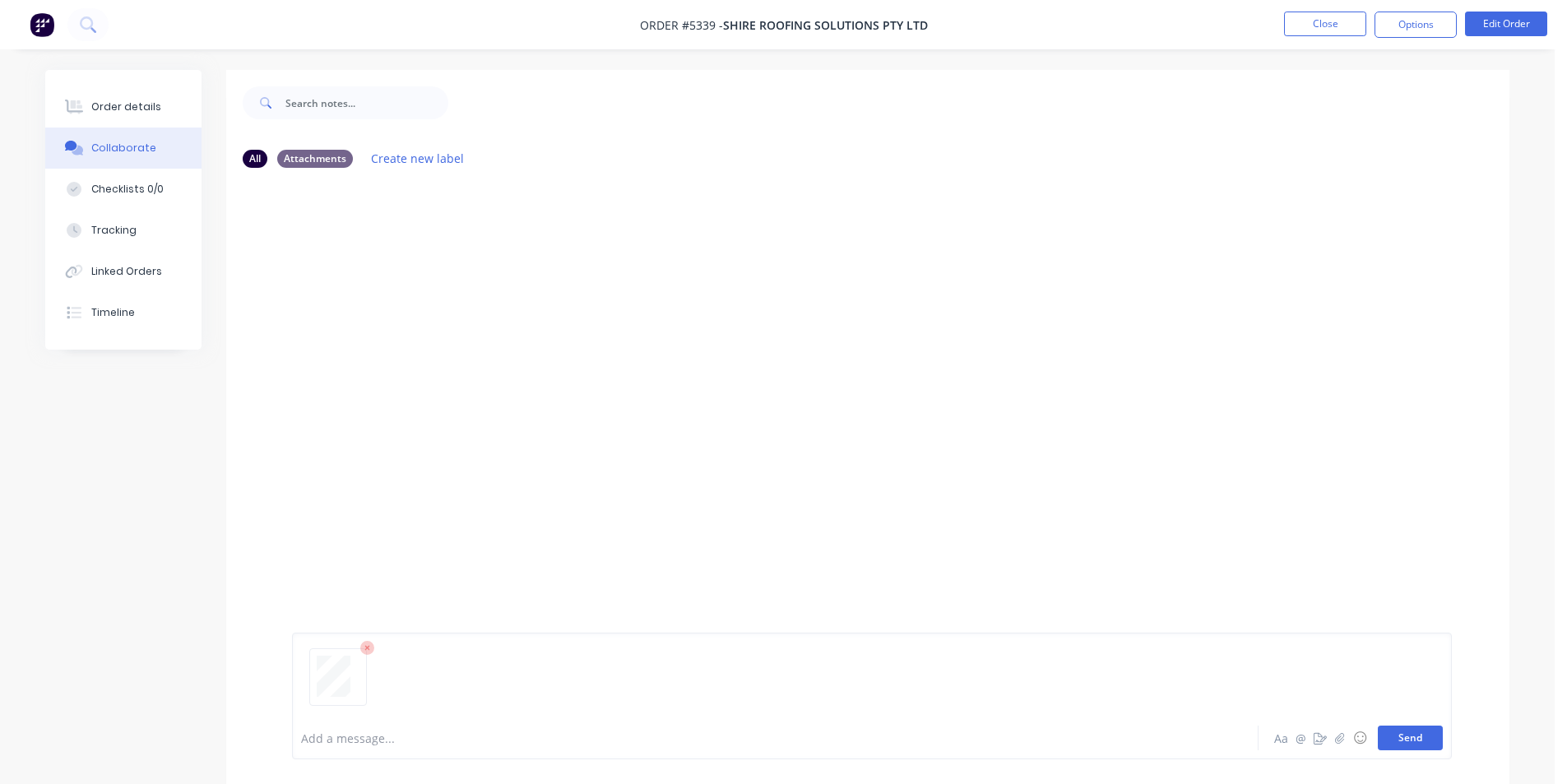
click at [1415, 744] on button "Send" at bounding box center [1410, 738] width 65 height 25
click at [1379, 427] on div "MF You 02:29pm 12/08/25 3699_001.pdf Labels Download Delete" at bounding box center [868, 448] width 1284 height 535
click at [147, 111] on div "Order details" at bounding box center [126, 107] width 70 height 15
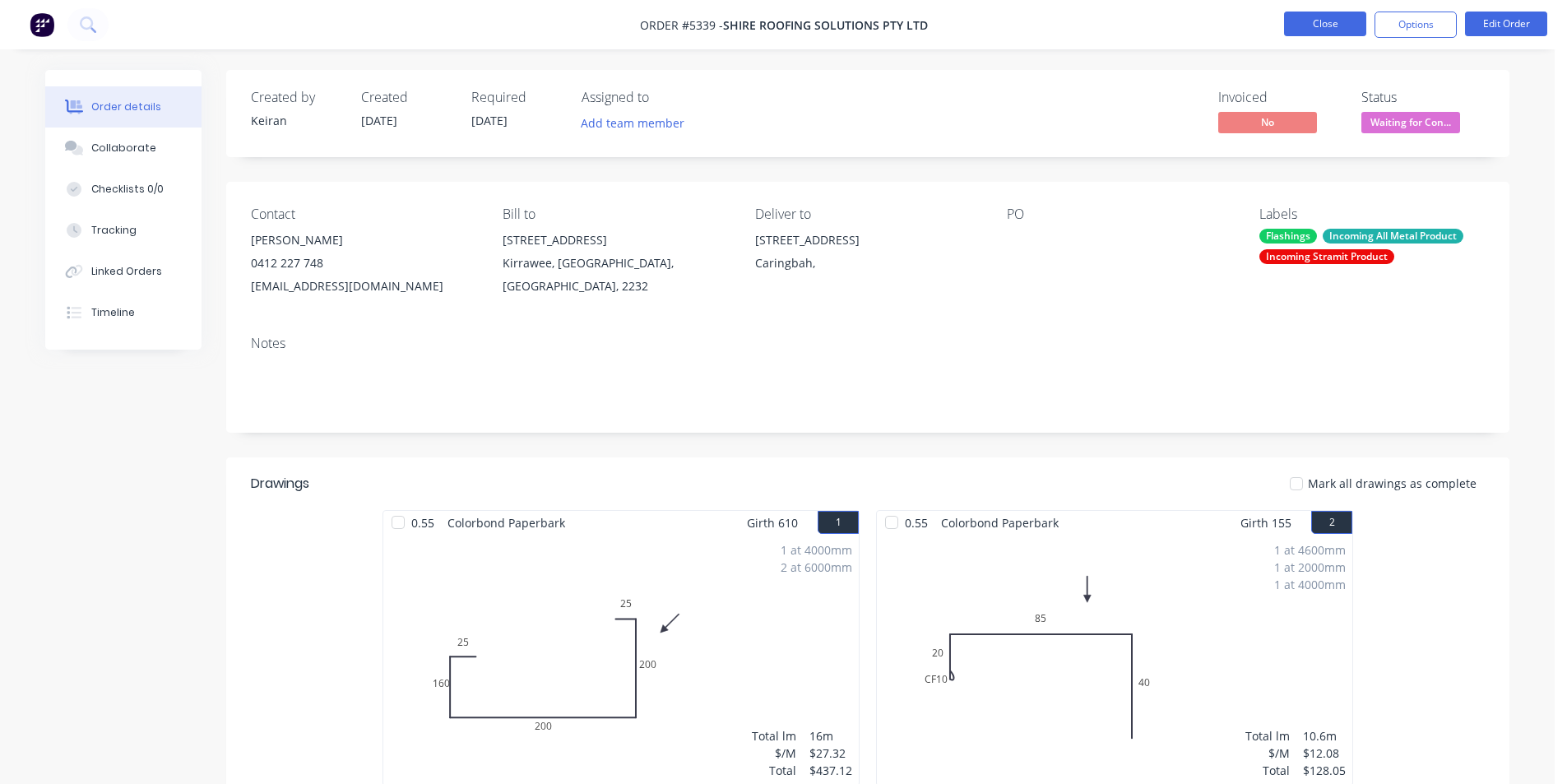
click at [1338, 22] on button "Close" at bounding box center [1326, 23] width 83 height 25
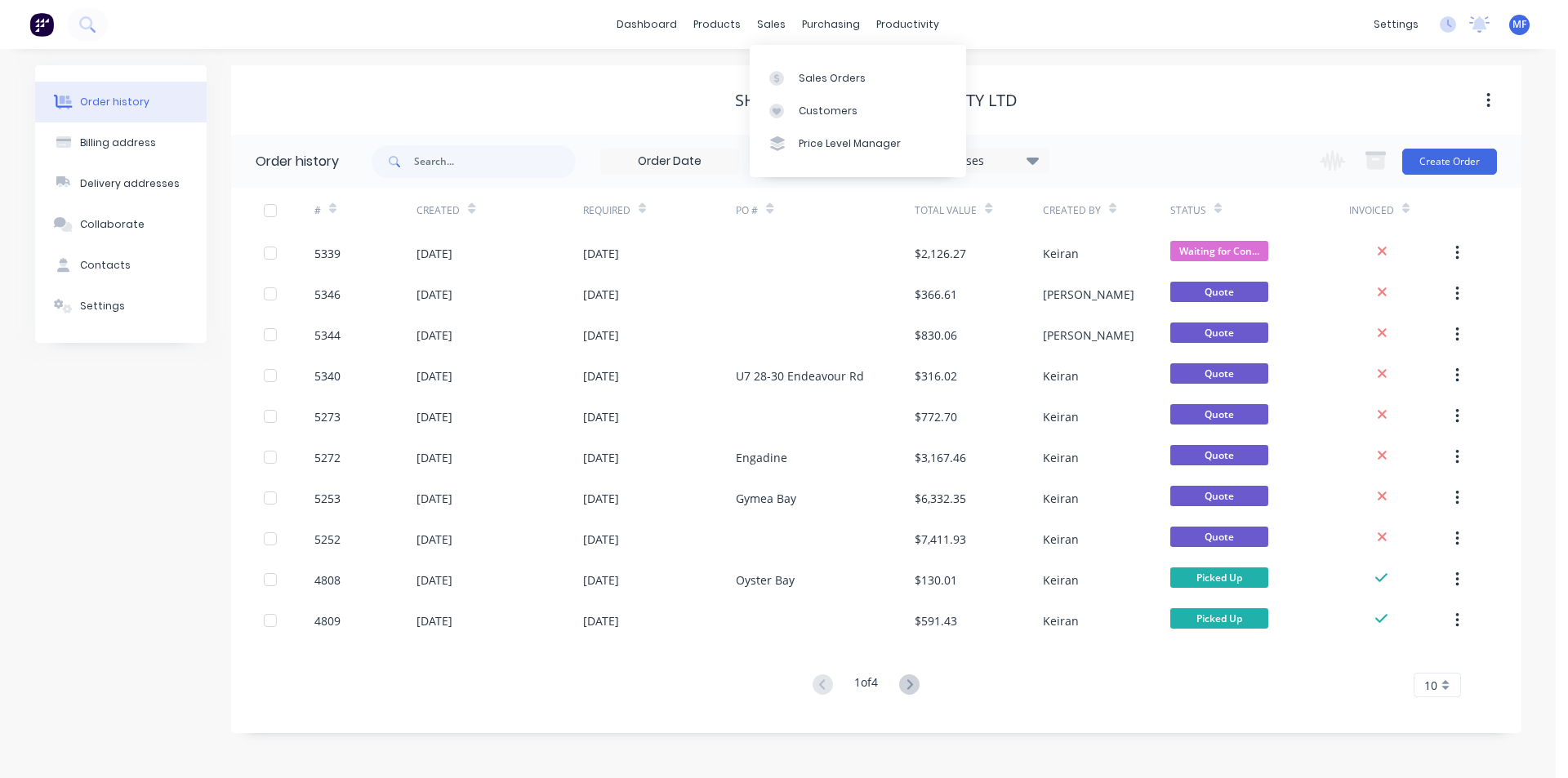
drag, startPoint x: 777, startPoint y: 25, endPoint x: 782, endPoint y: 47, distance: 22.6
click at [777, 25] on div "sales" at bounding box center [771, 24] width 45 height 25
click at [815, 110] on div "Customers" at bounding box center [828, 110] width 59 height 15
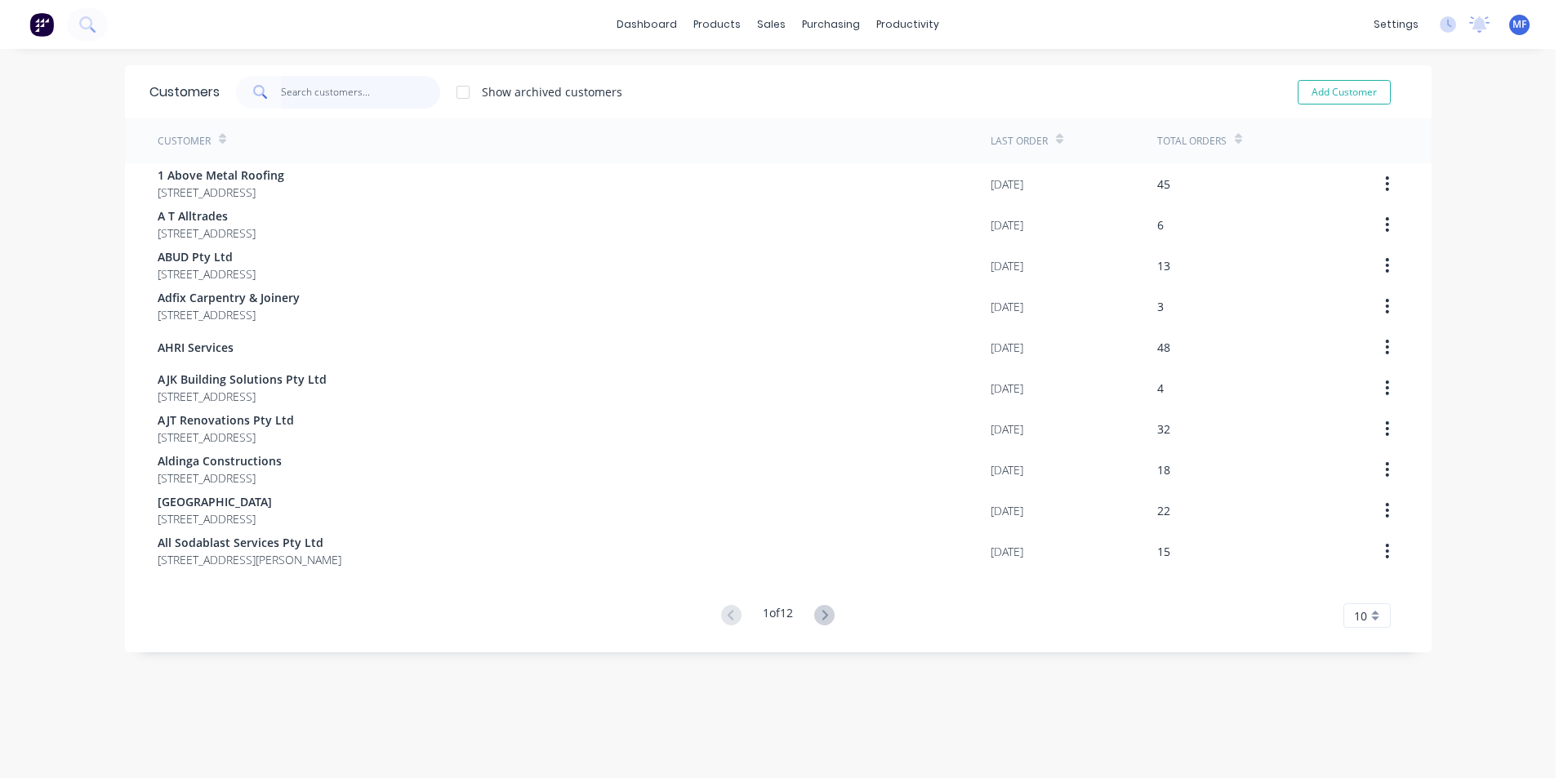
click at [315, 101] on input "text" at bounding box center [361, 92] width 159 height 32
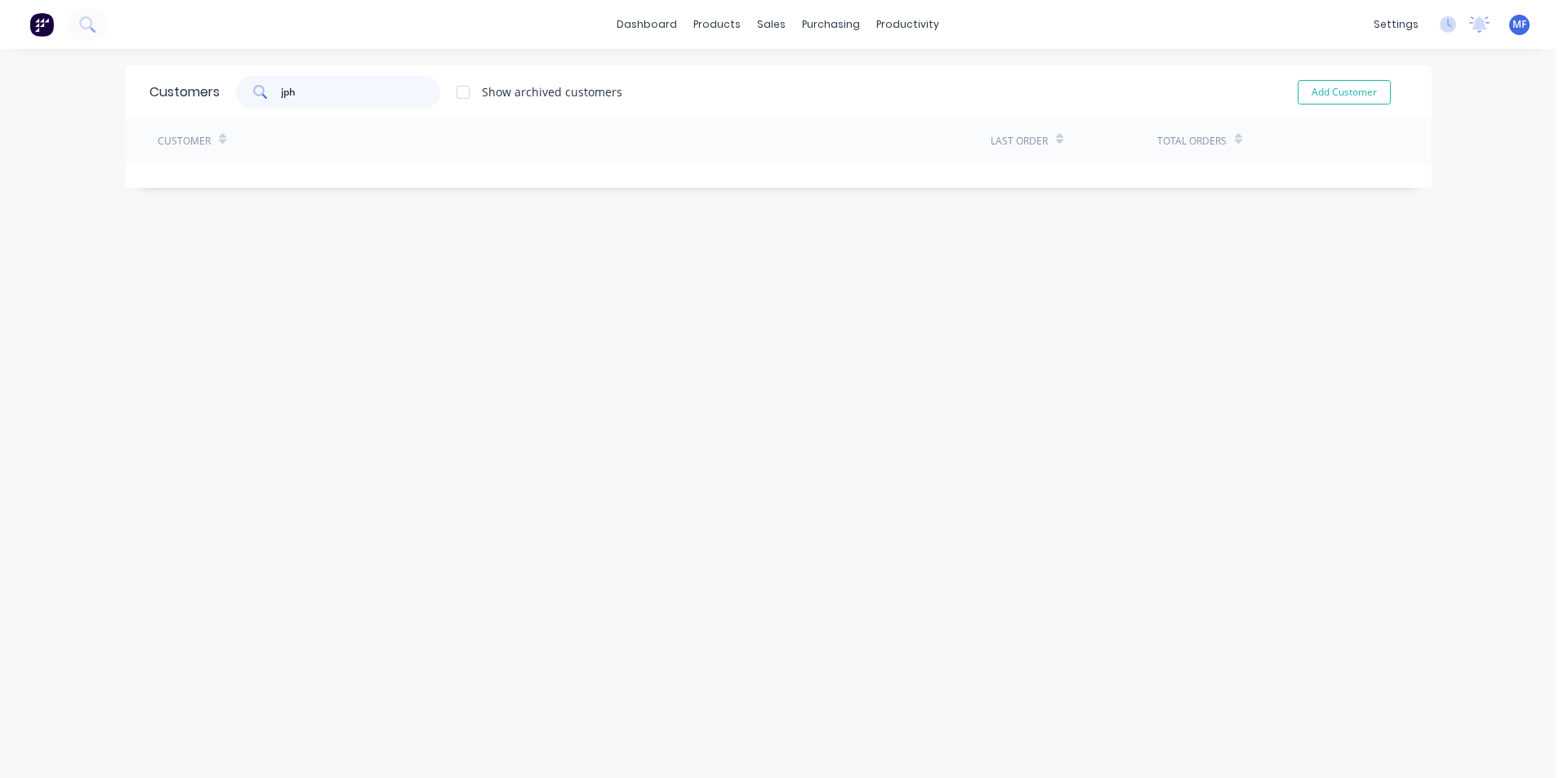
click at [306, 93] on input "jph" at bounding box center [361, 92] width 159 height 32
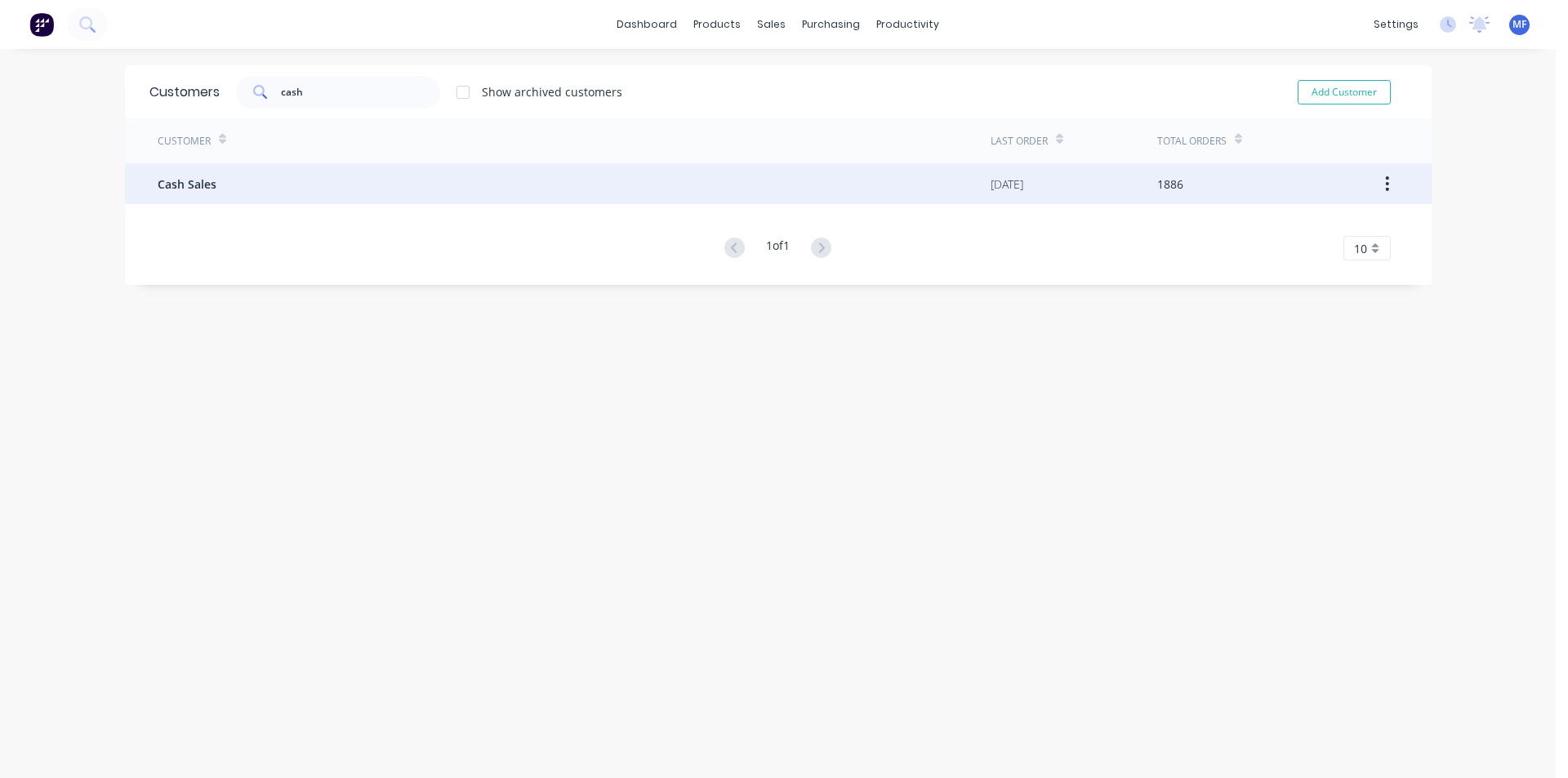
click at [370, 185] on div "Cash Sales" at bounding box center [573, 184] width 833 height 41
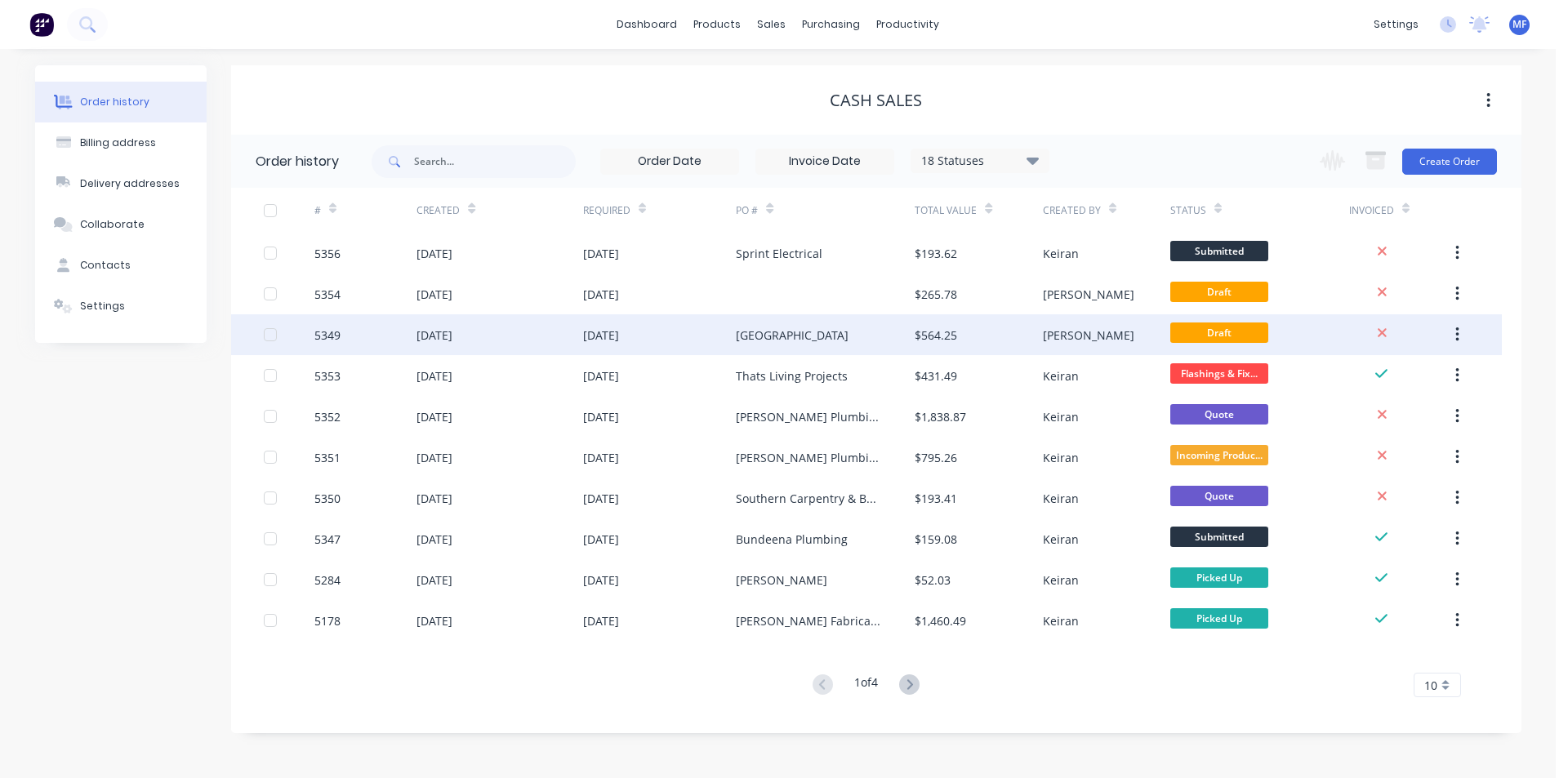
click at [948, 325] on div "$564.25" at bounding box center [978, 335] width 127 height 41
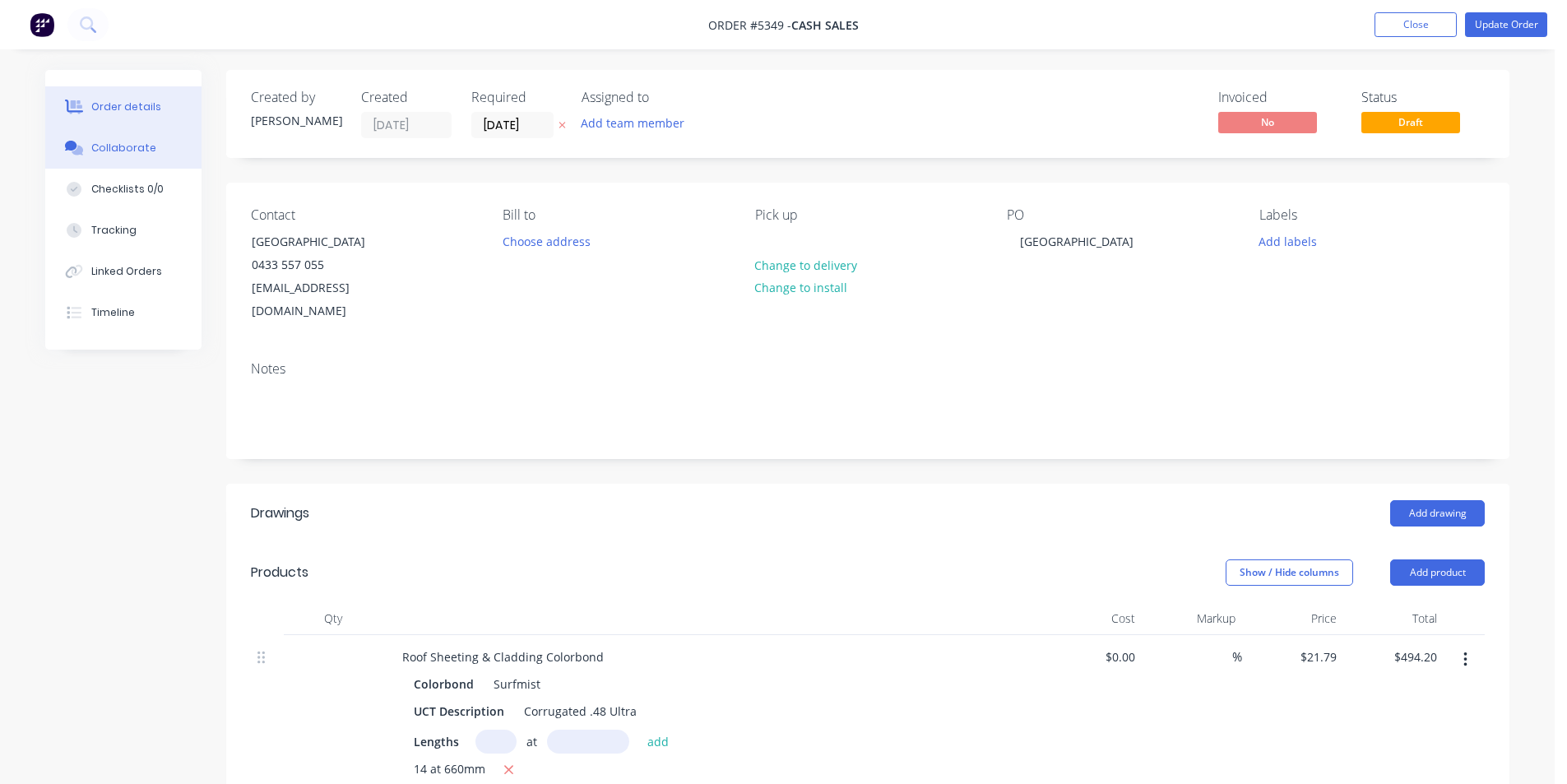
click at [150, 144] on button "Collaborate" at bounding box center [124, 148] width 157 height 41
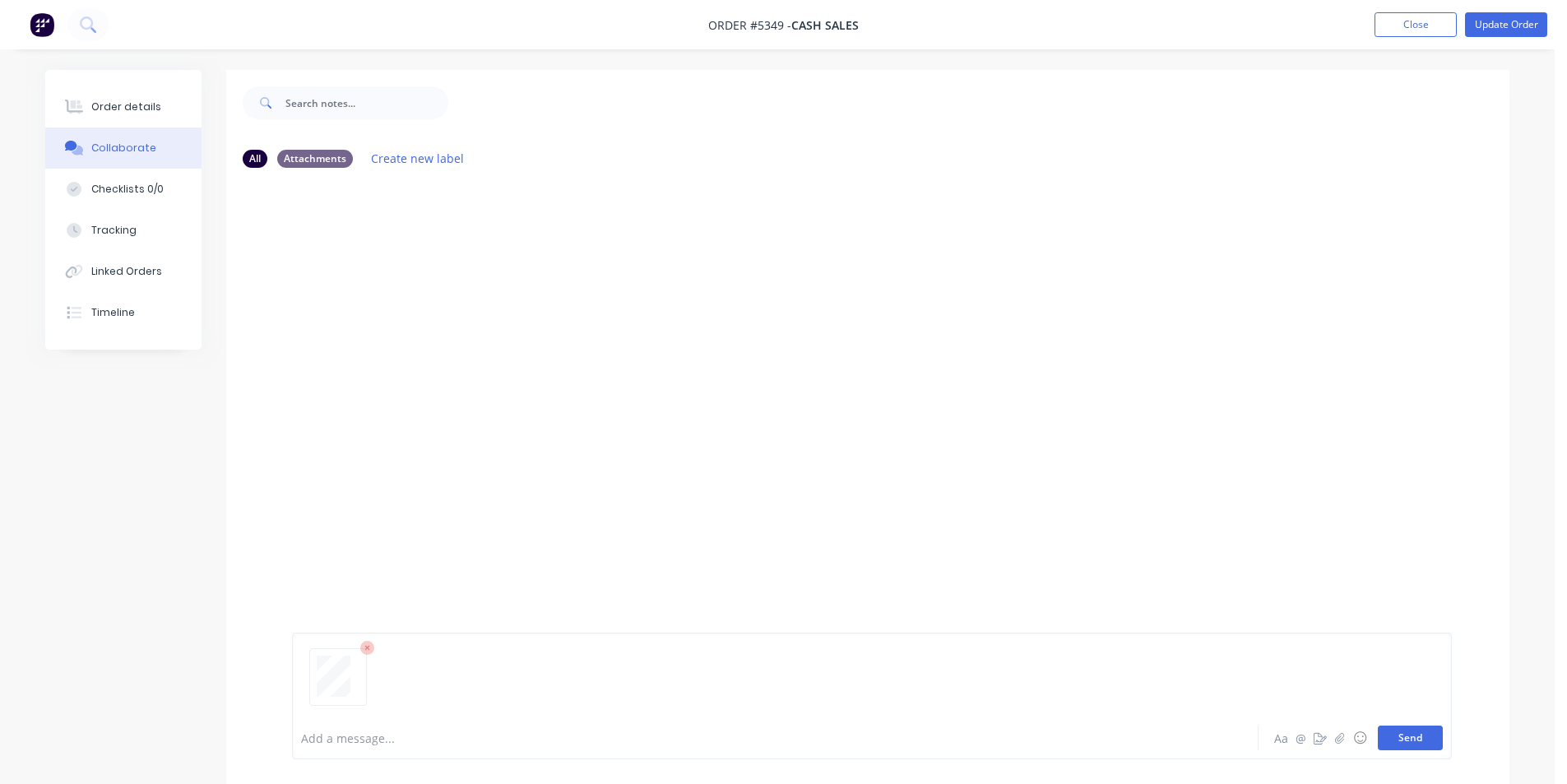
click at [1413, 734] on button "Send" at bounding box center [1410, 738] width 65 height 25
click at [708, 409] on div "MF You 02:30pm 12/08/25 3700_001.pdf Labels Download Delete" at bounding box center [868, 448] width 1284 height 535
click at [101, 103] on div "Order details" at bounding box center [126, 107] width 70 height 15
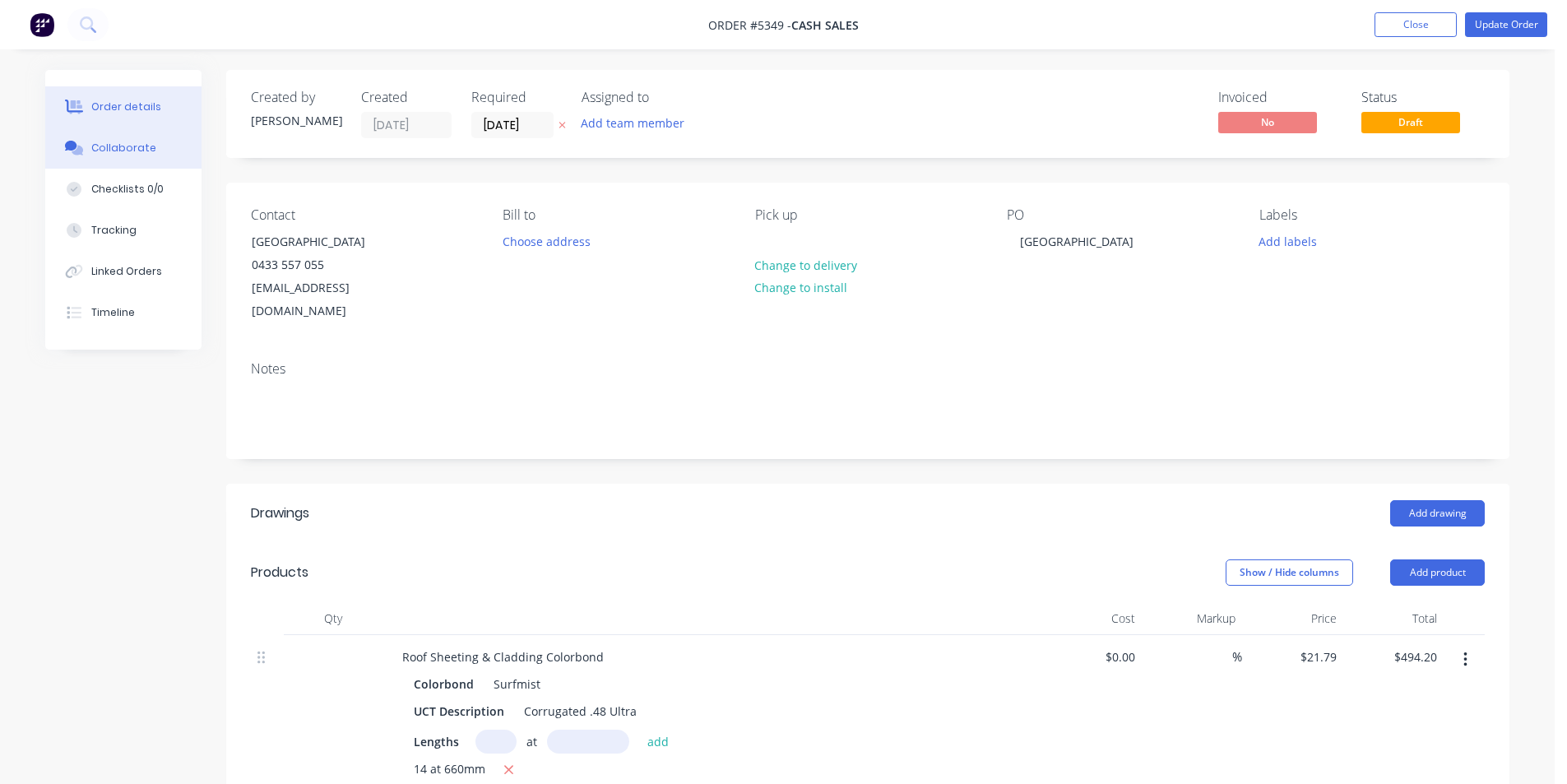
click at [156, 146] on button "Collaborate" at bounding box center [124, 148] width 157 height 41
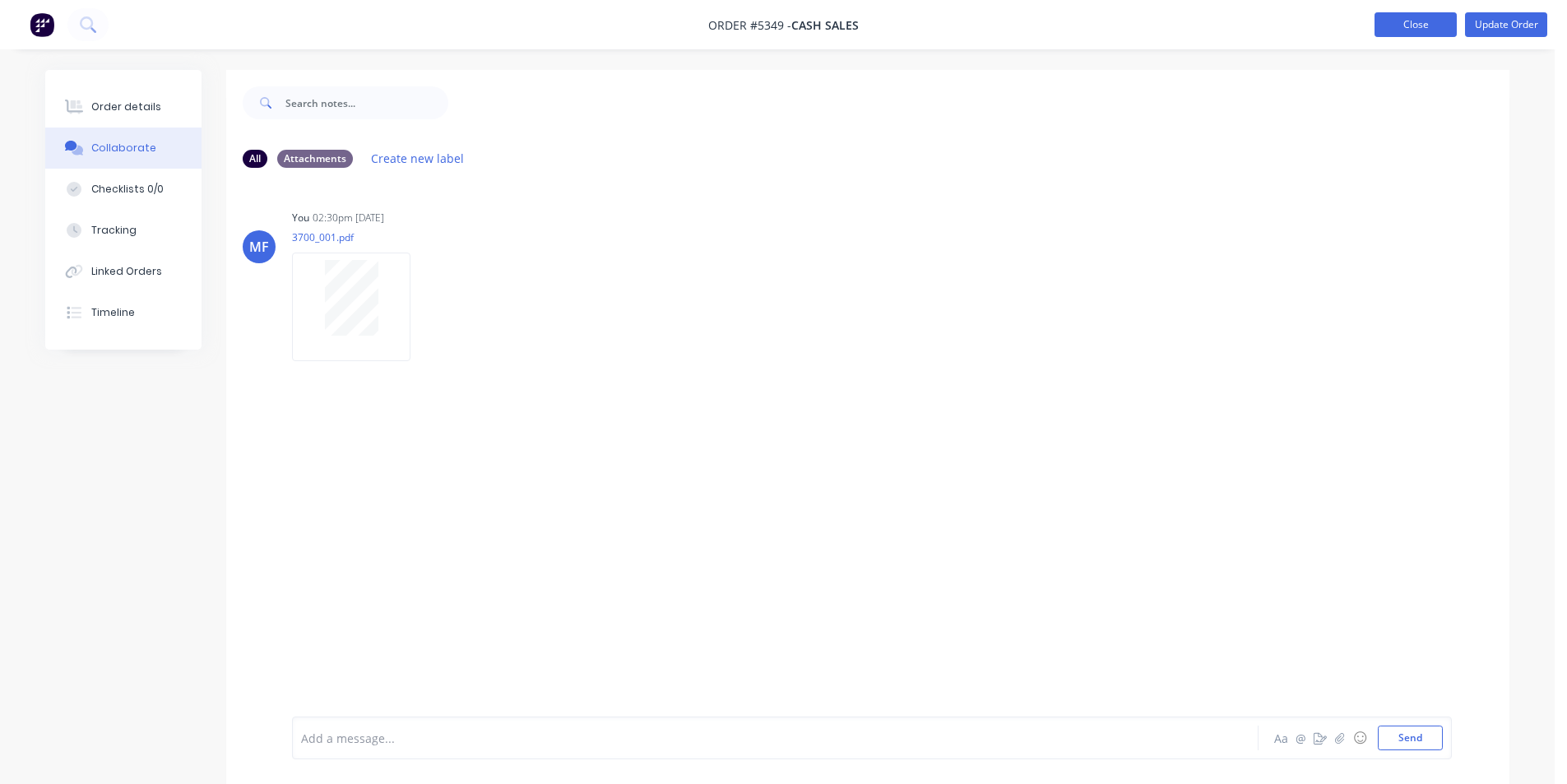
click at [1418, 28] on button "Close" at bounding box center [1416, 24] width 83 height 25
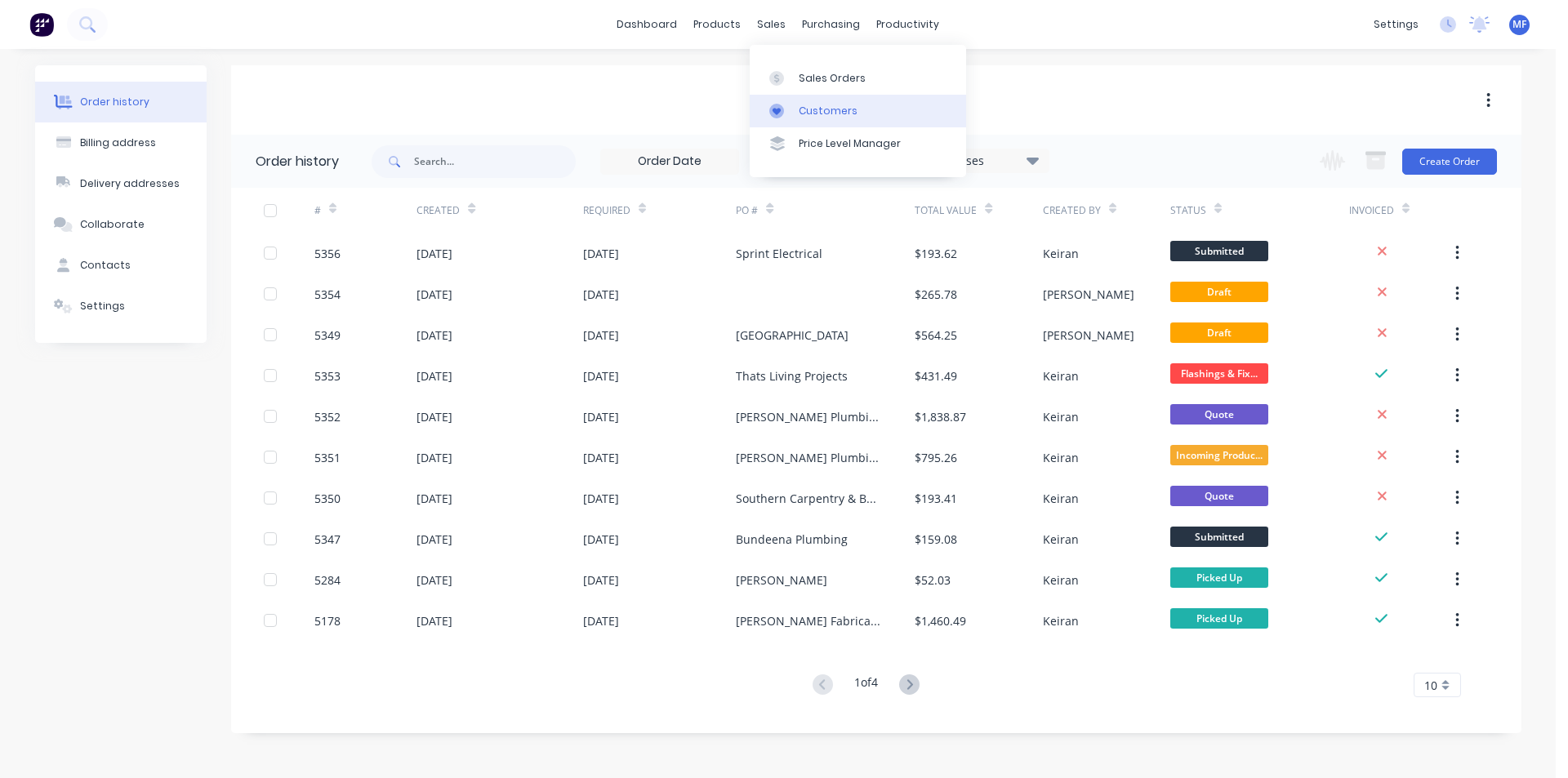
click at [813, 111] on div "Customers" at bounding box center [828, 110] width 59 height 15
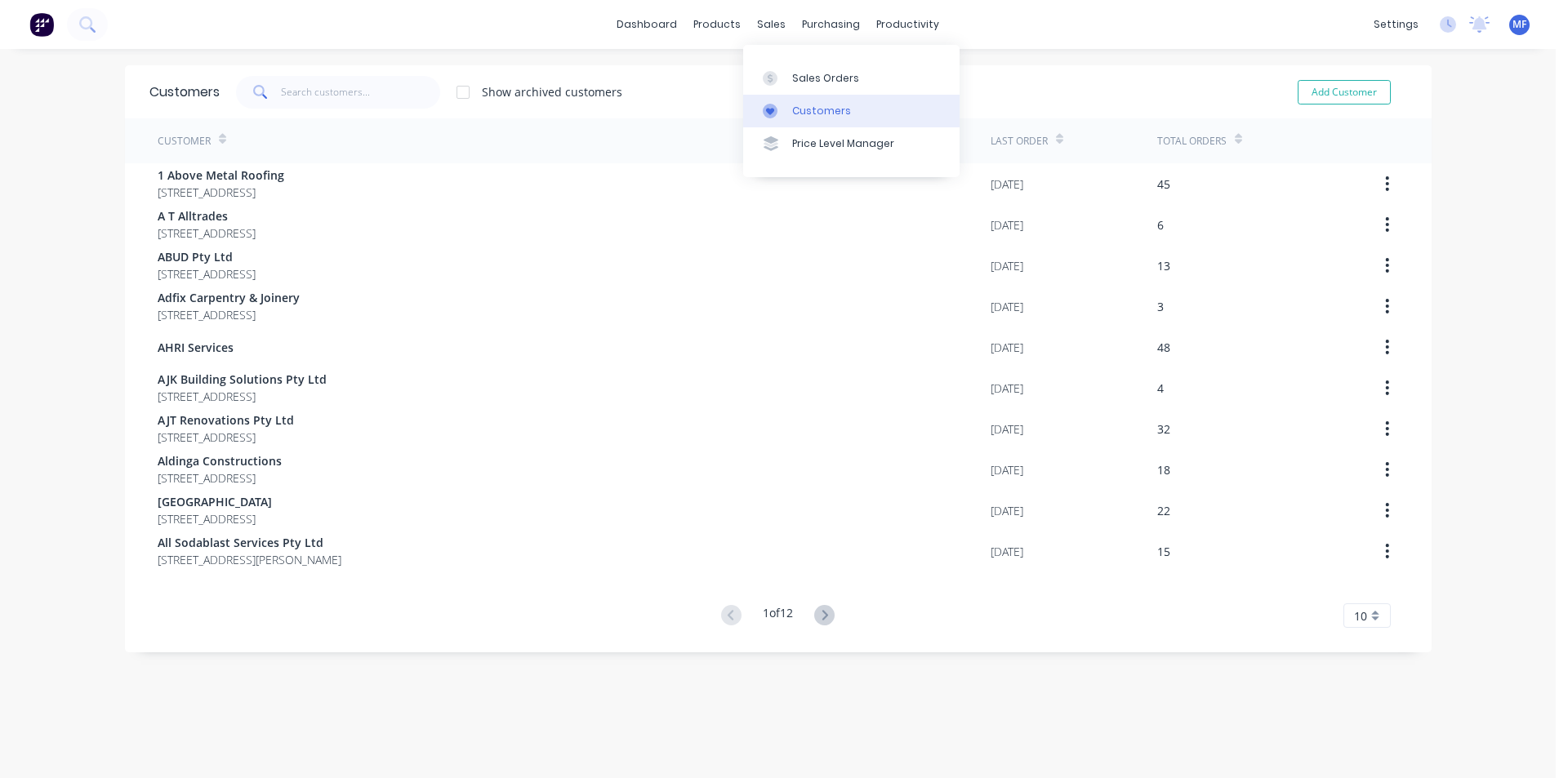
click at [797, 109] on div "Customers" at bounding box center [821, 110] width 59 height 15
click at [310, 87] on input "text" at bounding box center [361, 92] width 159 height 32
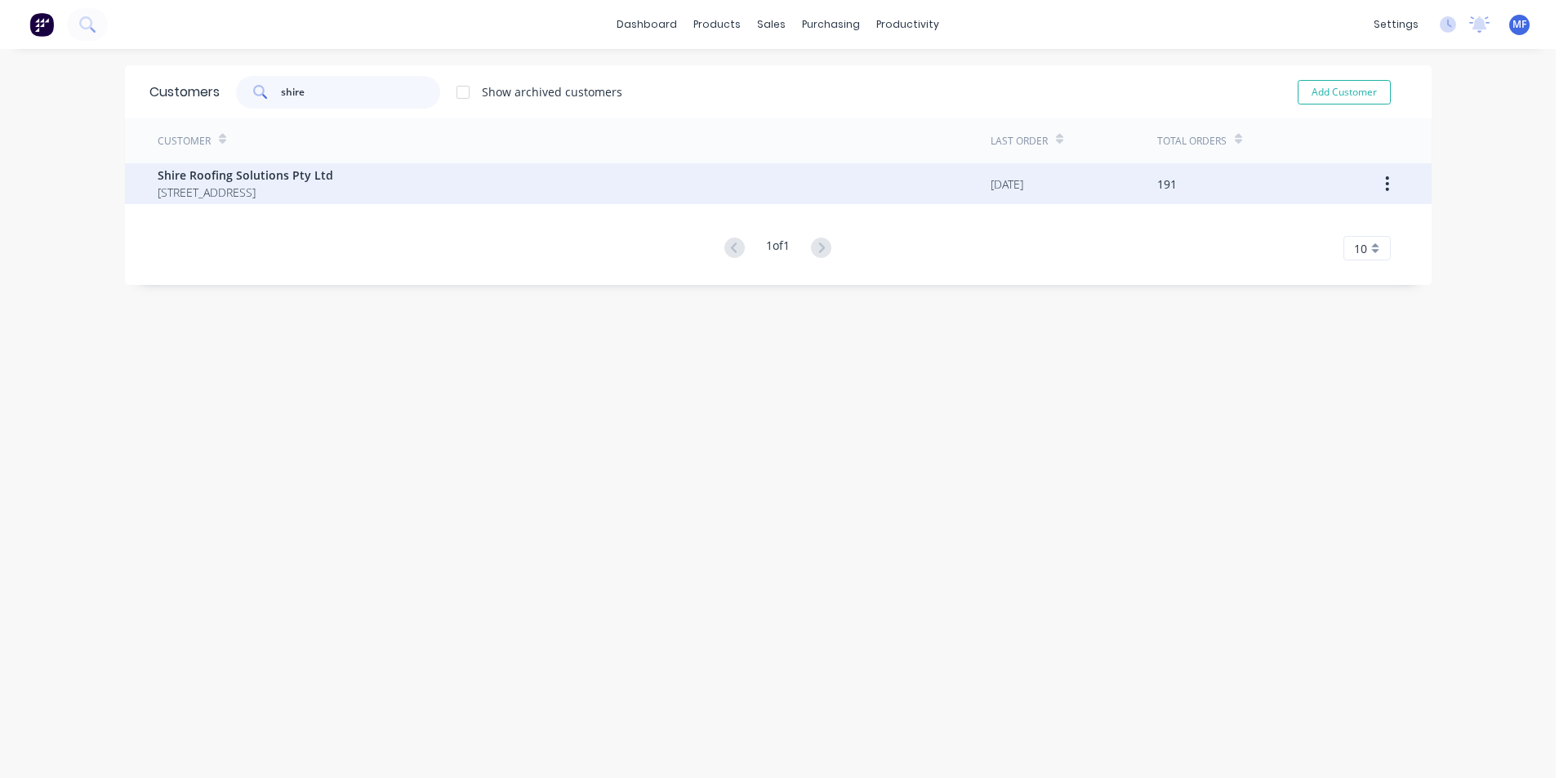
type input "shire"
click at [328, 189] on span "[STREET_ADDRESS]" at bounding box center [244, 192] width 175 height 17
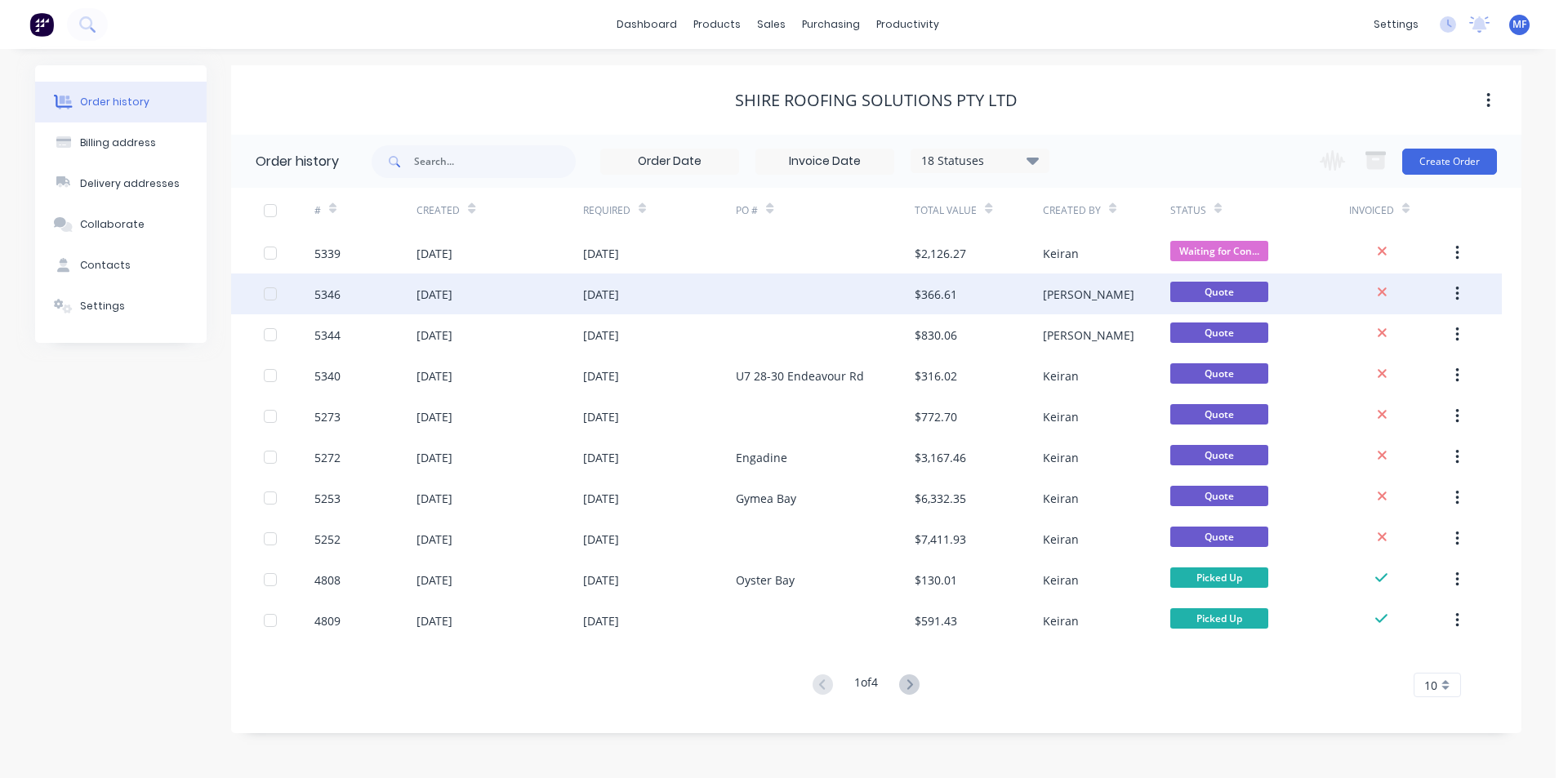
click at [987, 295] on div "$366.61" at bounding box center [978, 294] width 127 height 41
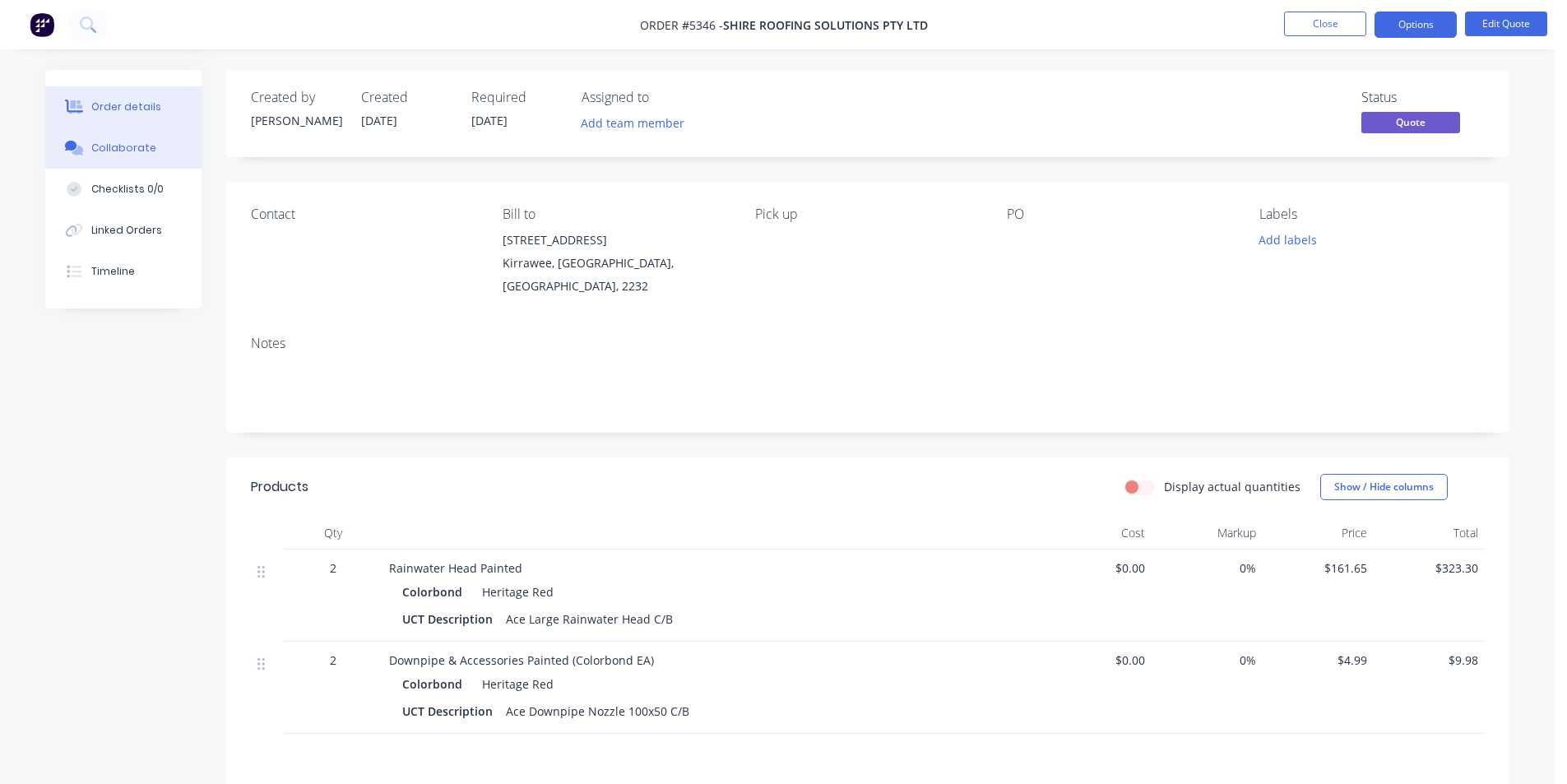
click at [152, 146] on button "Collaborate" at bounding box center [124, 148] width 157 height 41
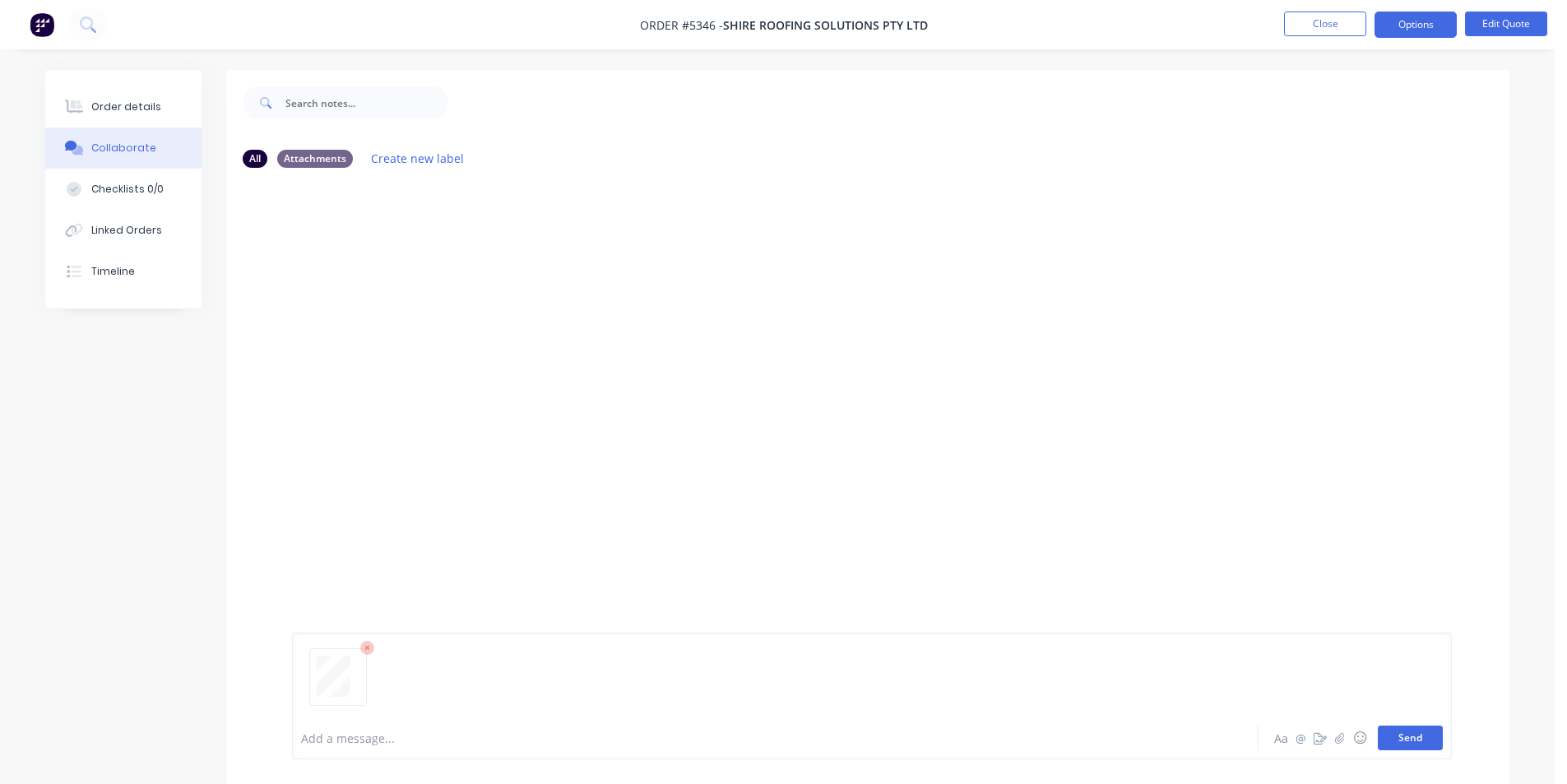
click at [1405, 738] on button "Send" at bounding box center [1410, 738] width 65 height 25
click at [1178, 504] on div "MF You 02:31pm [DATE] 3701_001.pdf Labels Download Delete" at bounding box center [868, 448] width 1284 height 535
click at [1322, 24] on button "Close" at bounding box center [1326, 23] width 83 height 25
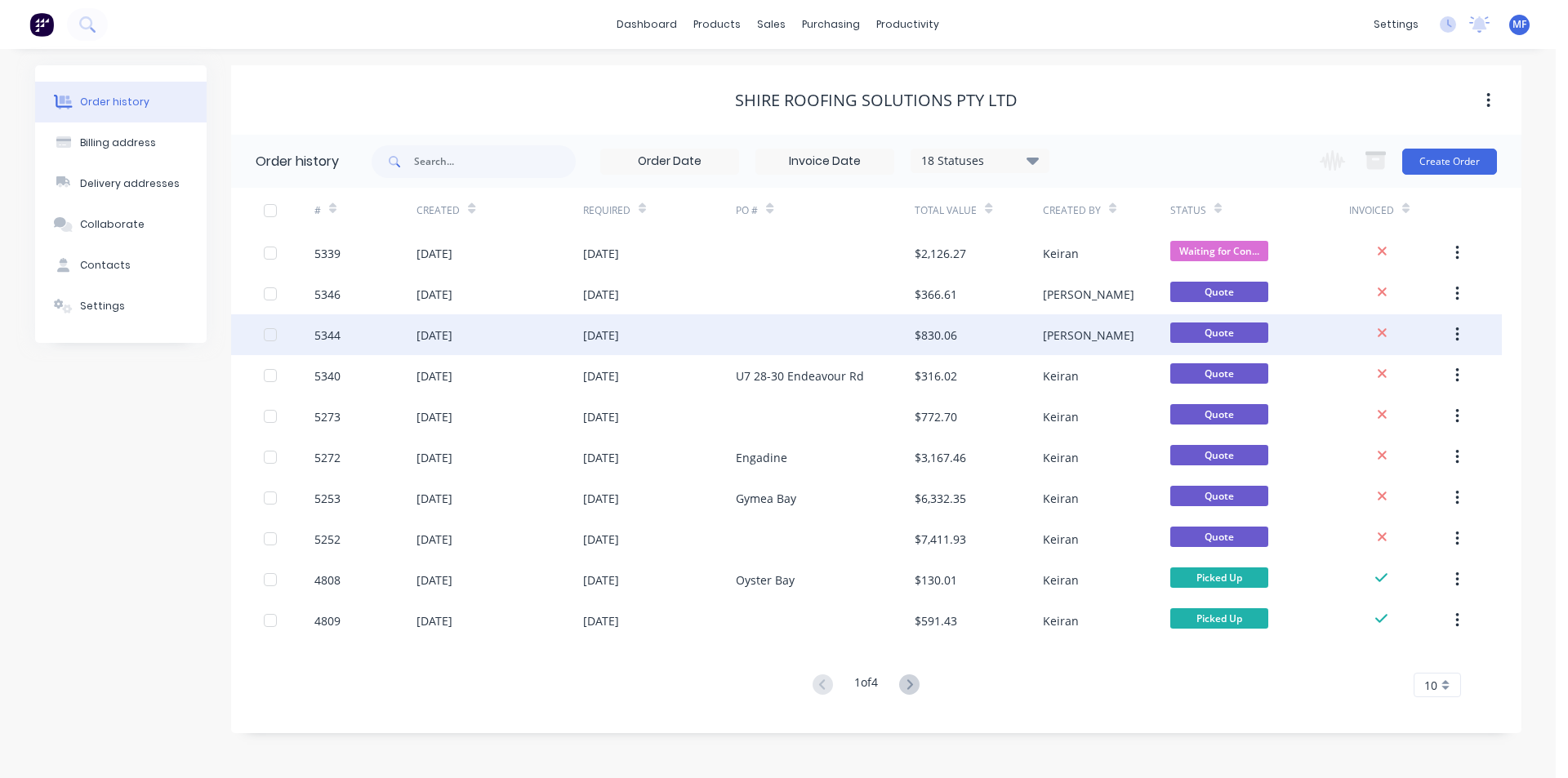
click at [951, 331] on div "$830.06" at bounding box center [936, 335] width 43 height 17
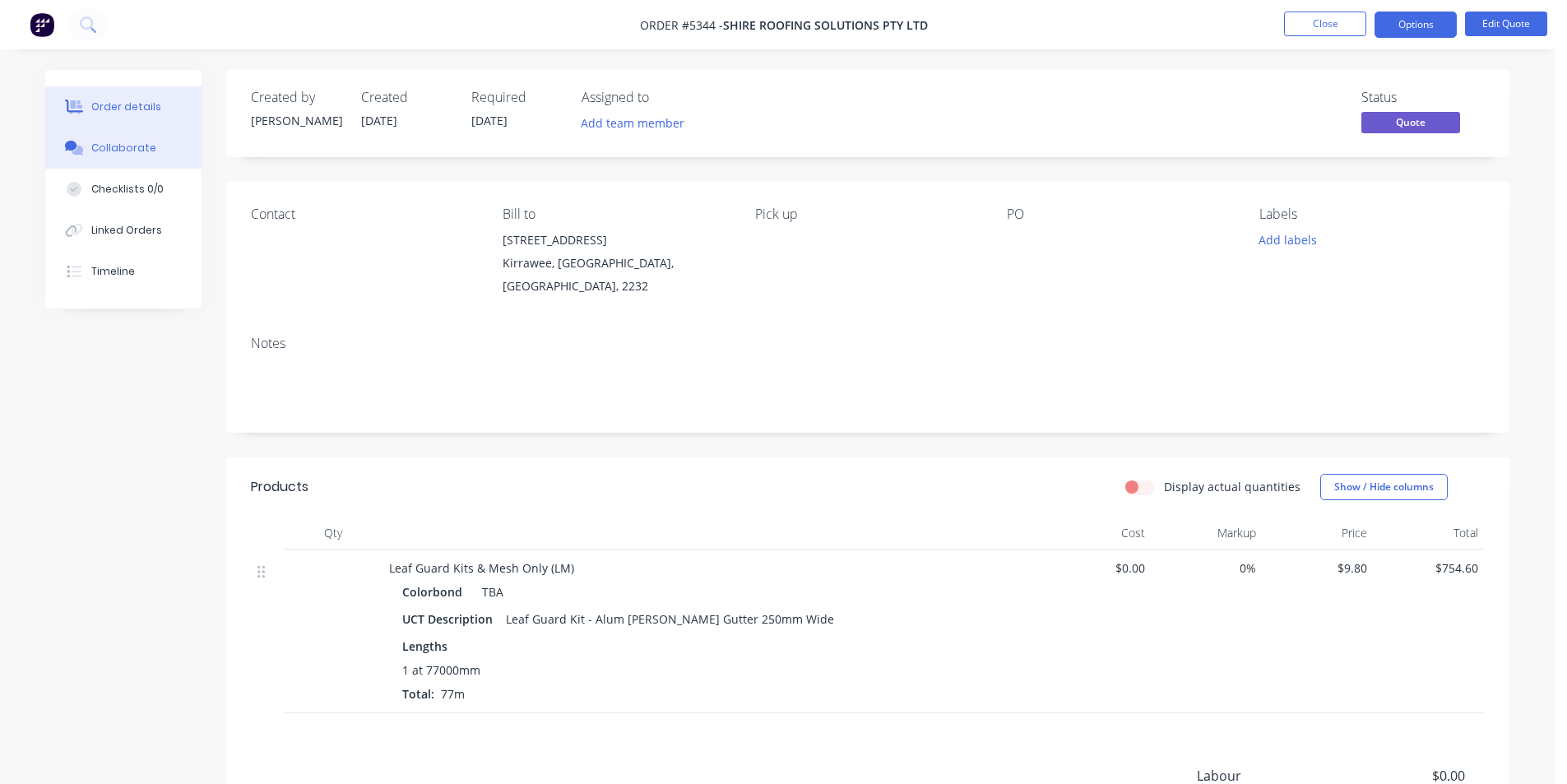
click at [147, 145] on div "Collaborate" at bounding box center [123, 147] width 65 height 15
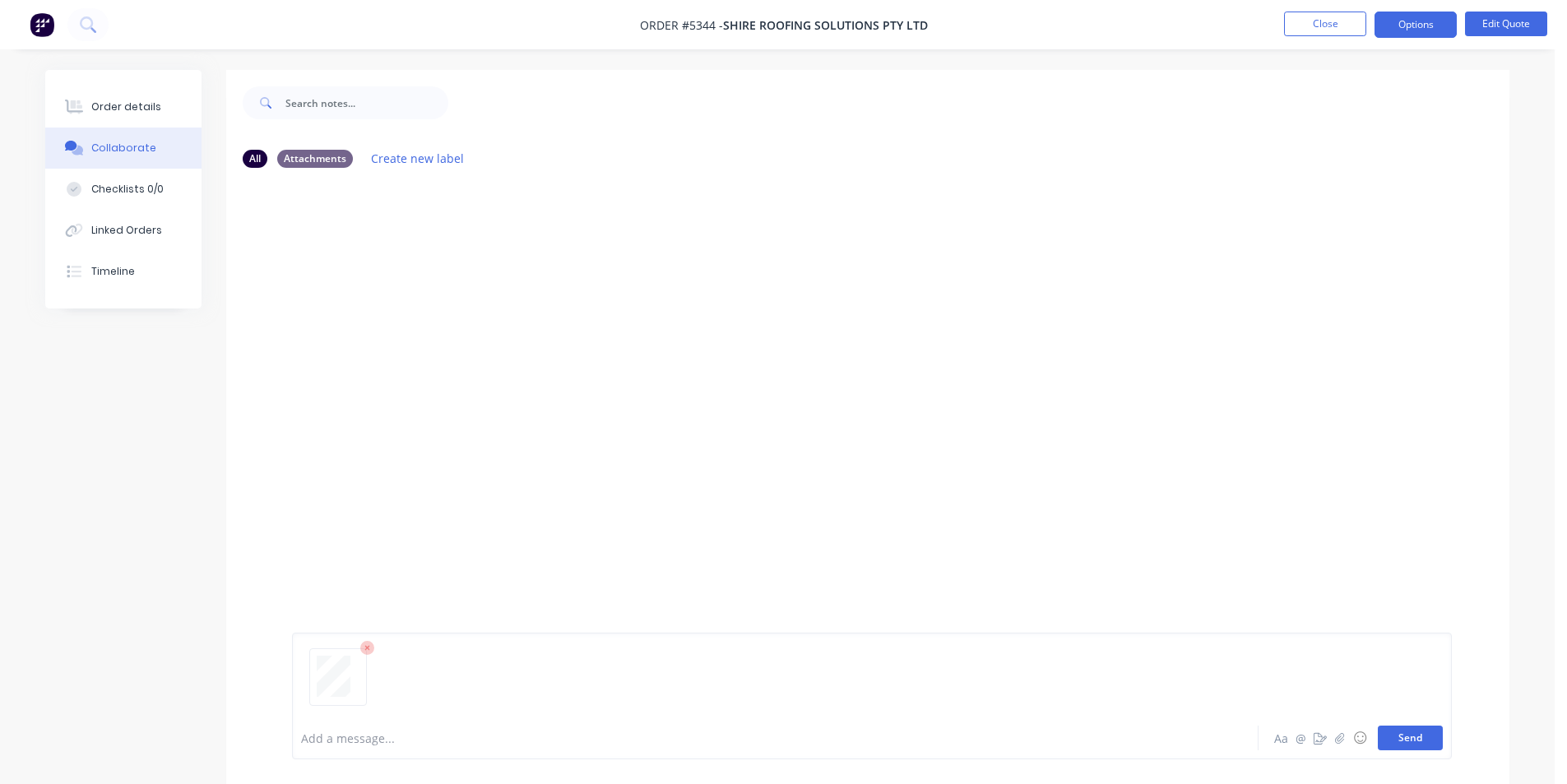
click at [1416, 744] on button "Send" at bounding box center [1410, 738] width 65 height 25
drag, startPoint x: 1336, startPoint y: 568, endPoint x: 1268, endPoint y: 556, distance: 69.1
click at [1333, 557] on div "MF You 02:32pm [DATE] 3702_001.pdf Labels Download Delete" at bounding box center [868, 448] width 1284 height 535
click at [1310, 23] on button "Close" at bounding box center [1326, 23] width 83 height 25
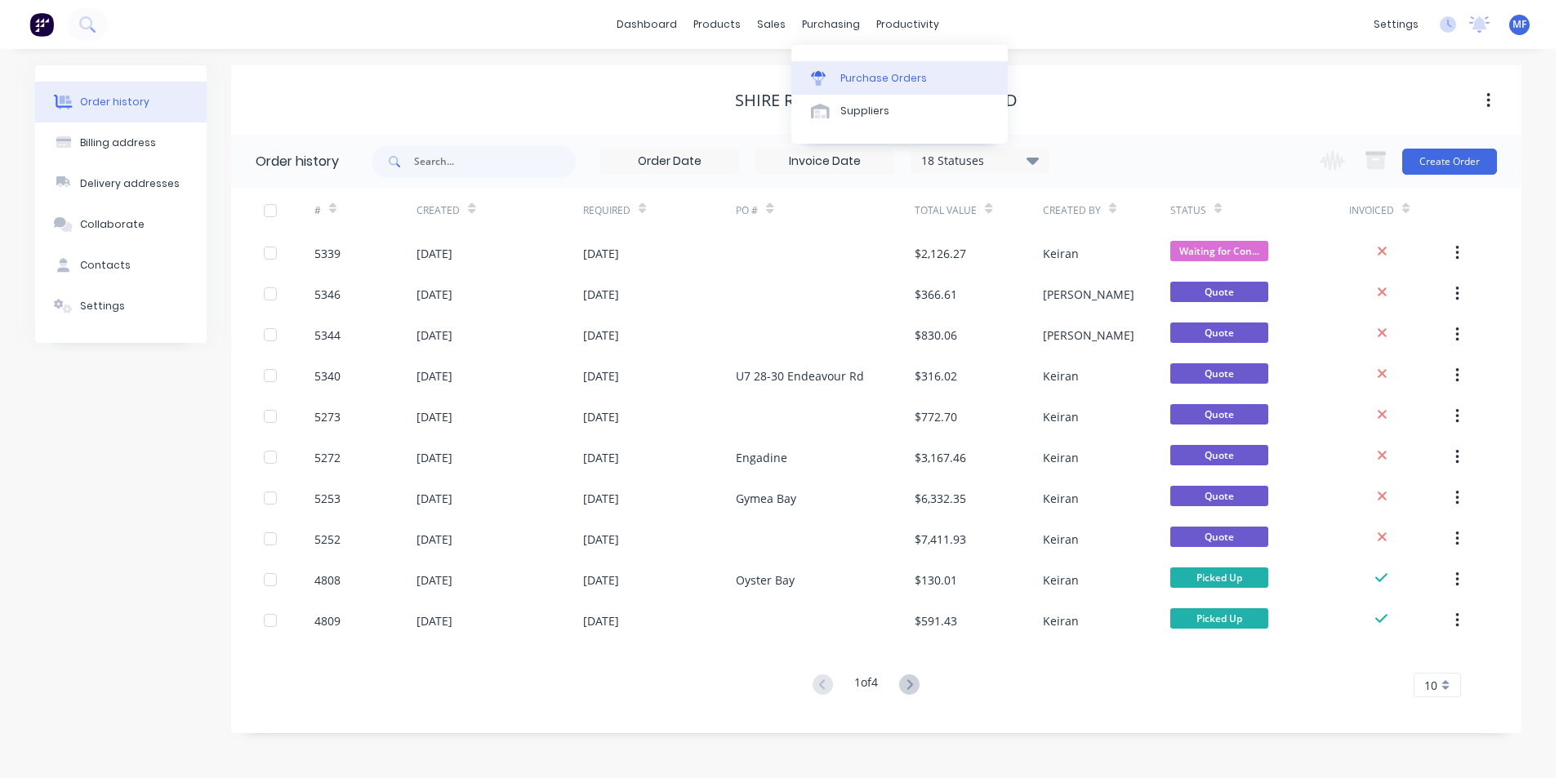
click at [854, 82] on div "Purchase Orders" at bounding box center [883, 78] width 86 height 15
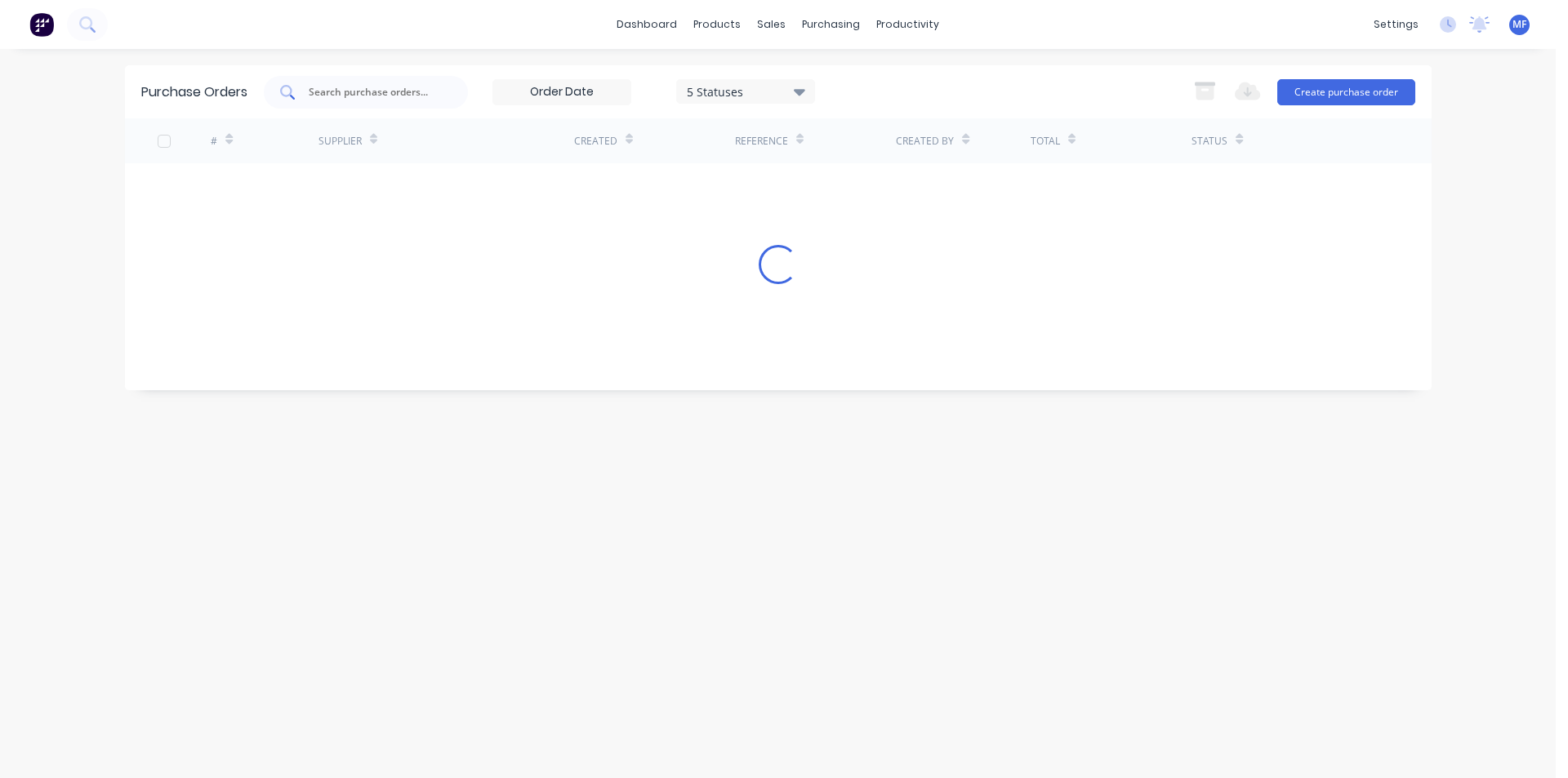
click at [349, 88] on input "text" at bounding box center [374, 91] width 136 height 16
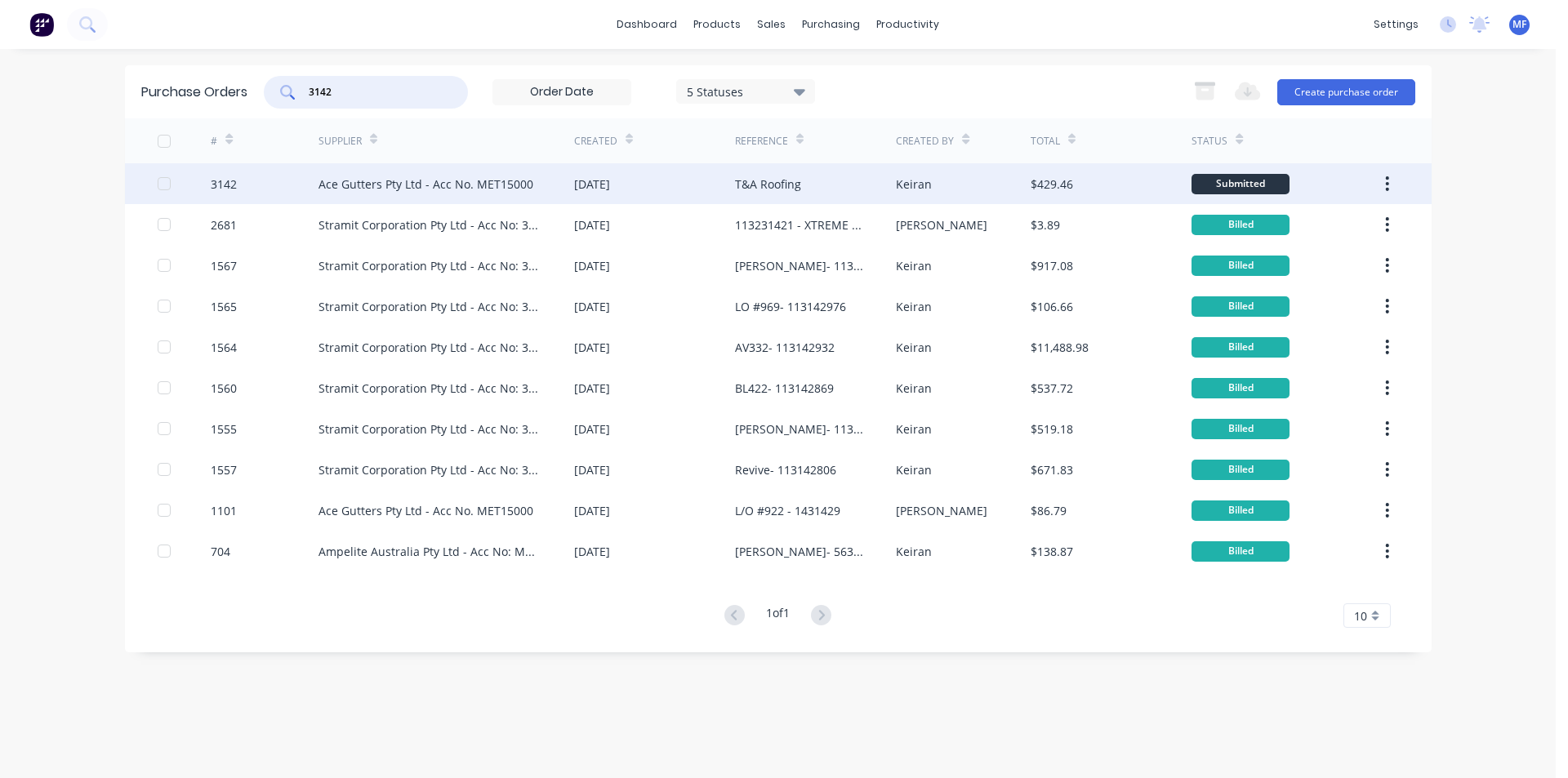
type input "3142"
click at [480, 186] on div "Ace Gutters Pty Ltd - Acc No. MET15000" at bounding box center [426, 184] width 214 height 17
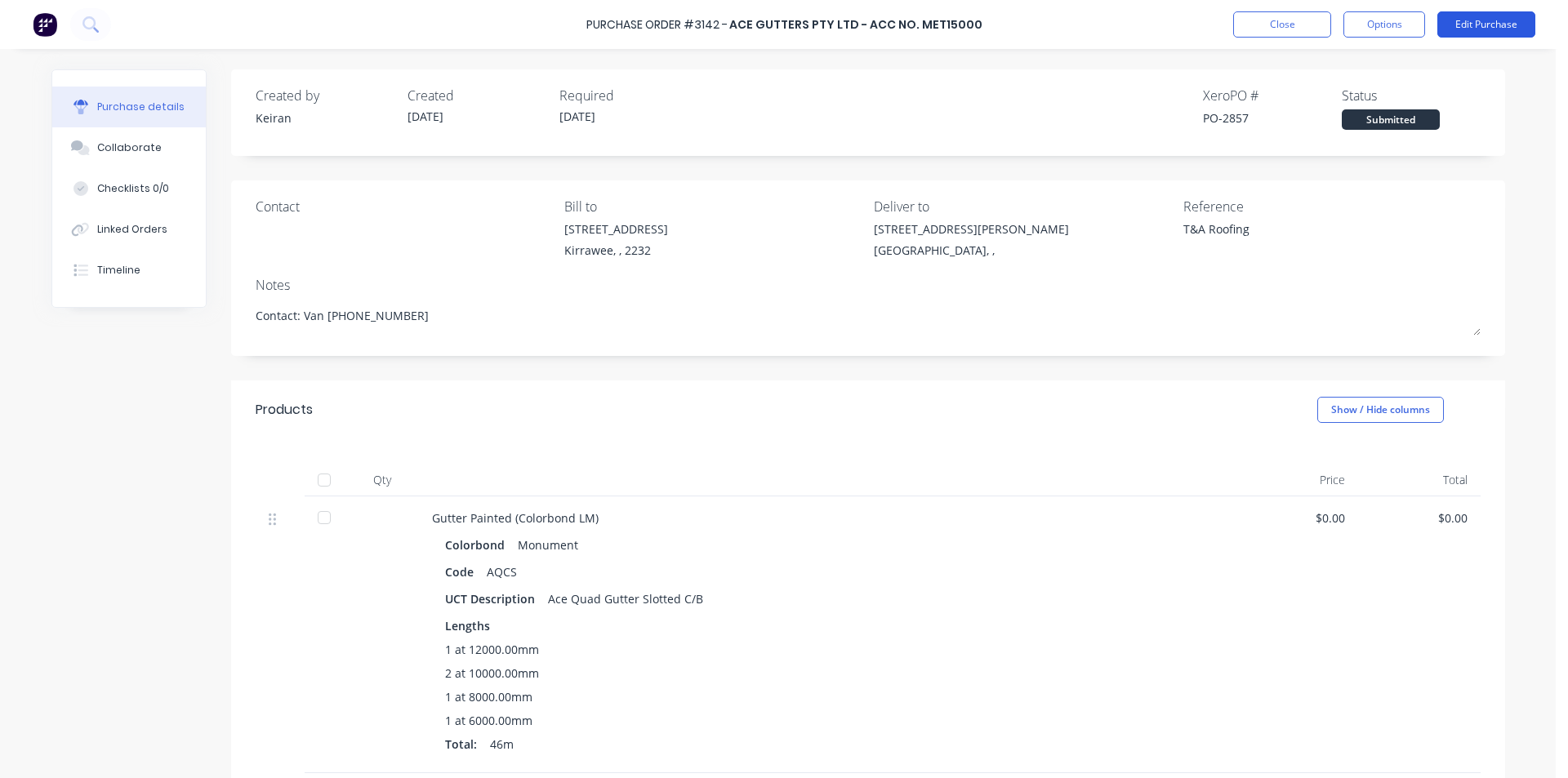
click at [1483, 27] on button "Edit Purchase" at bounding box center [1486, 24] width 98 height 26
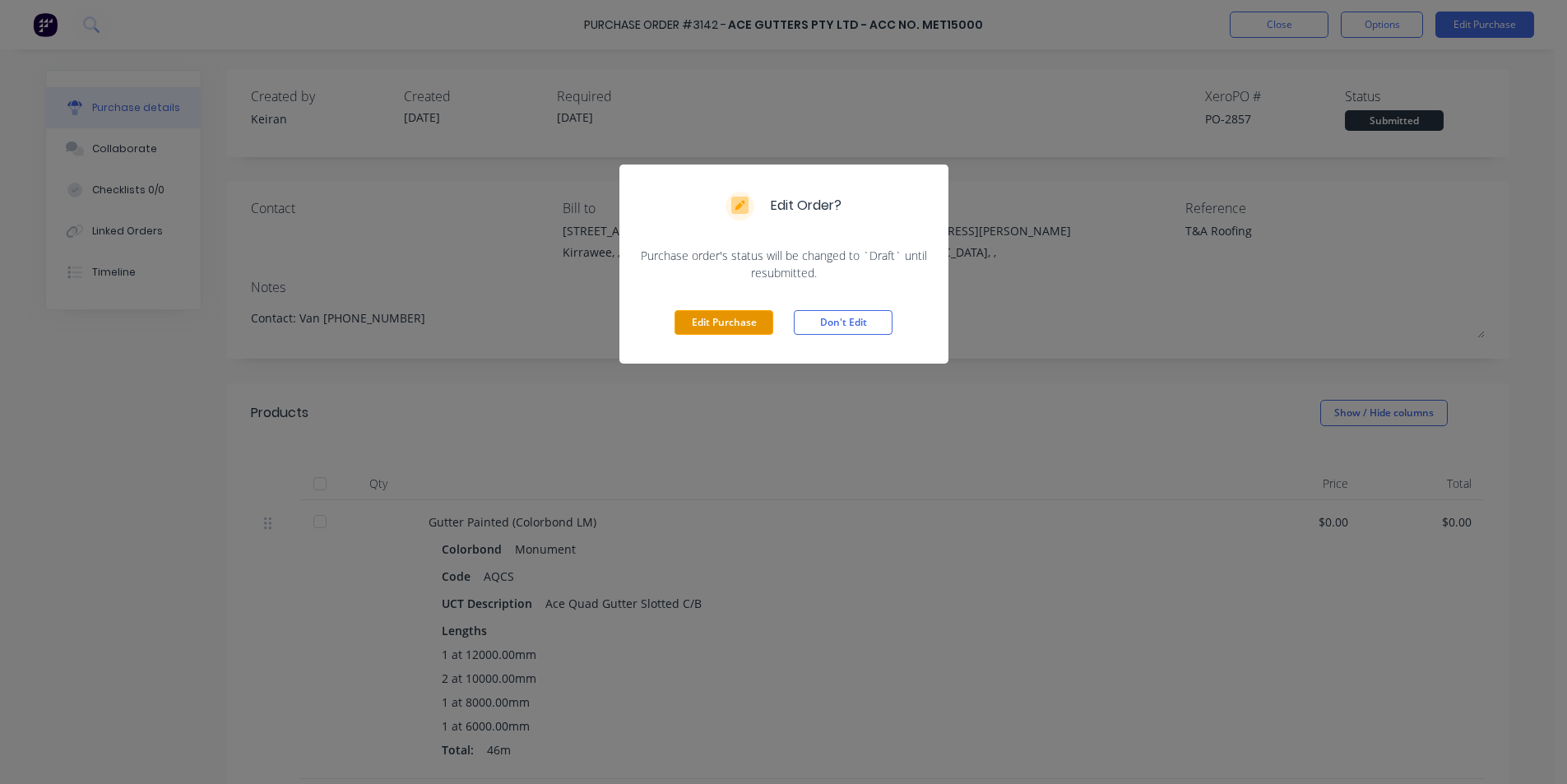
click at [752, 320] on button "Edit Purchase" at bounding box center [724, 322] width 99 height 25
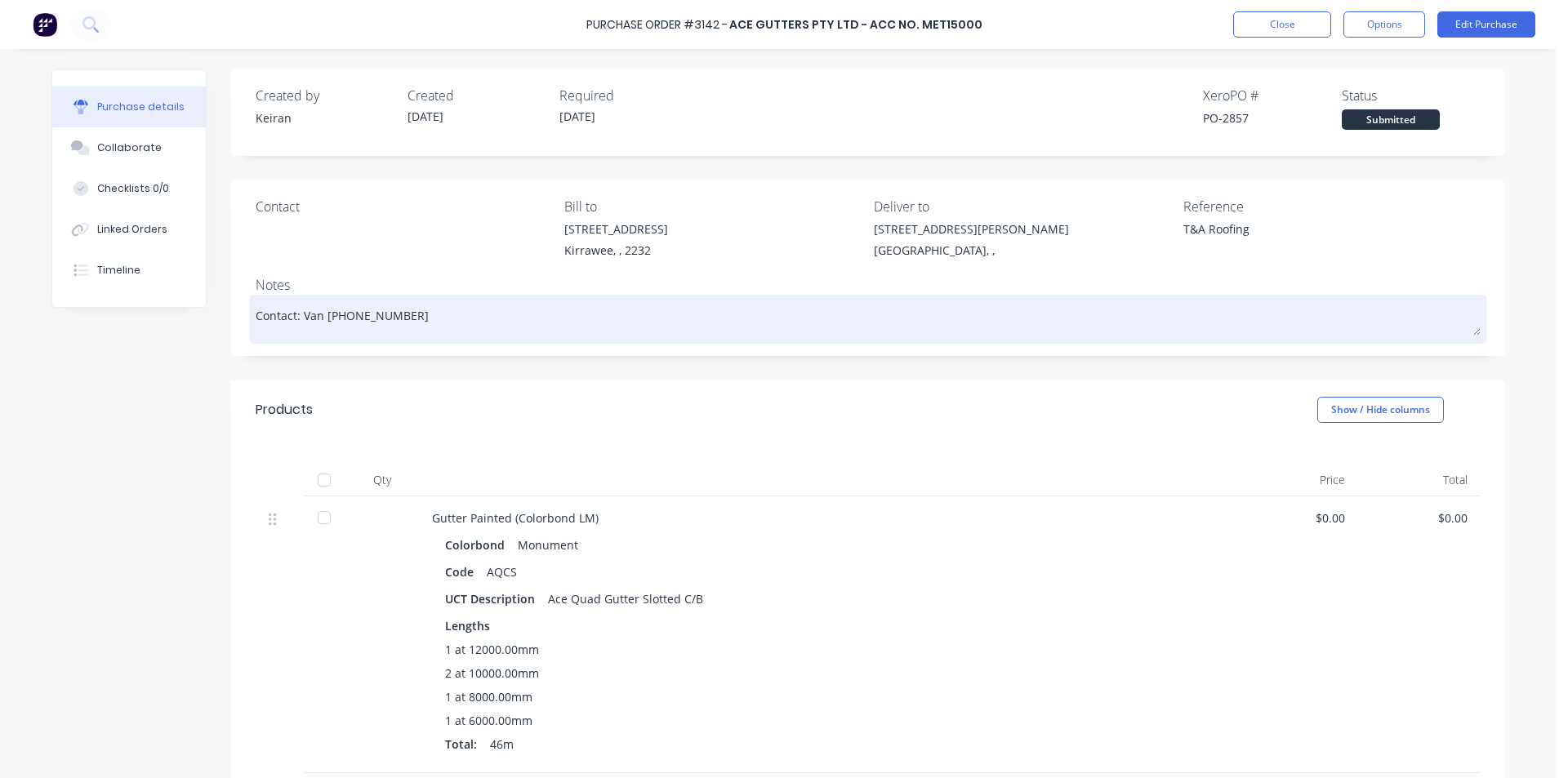
type textarea "x"
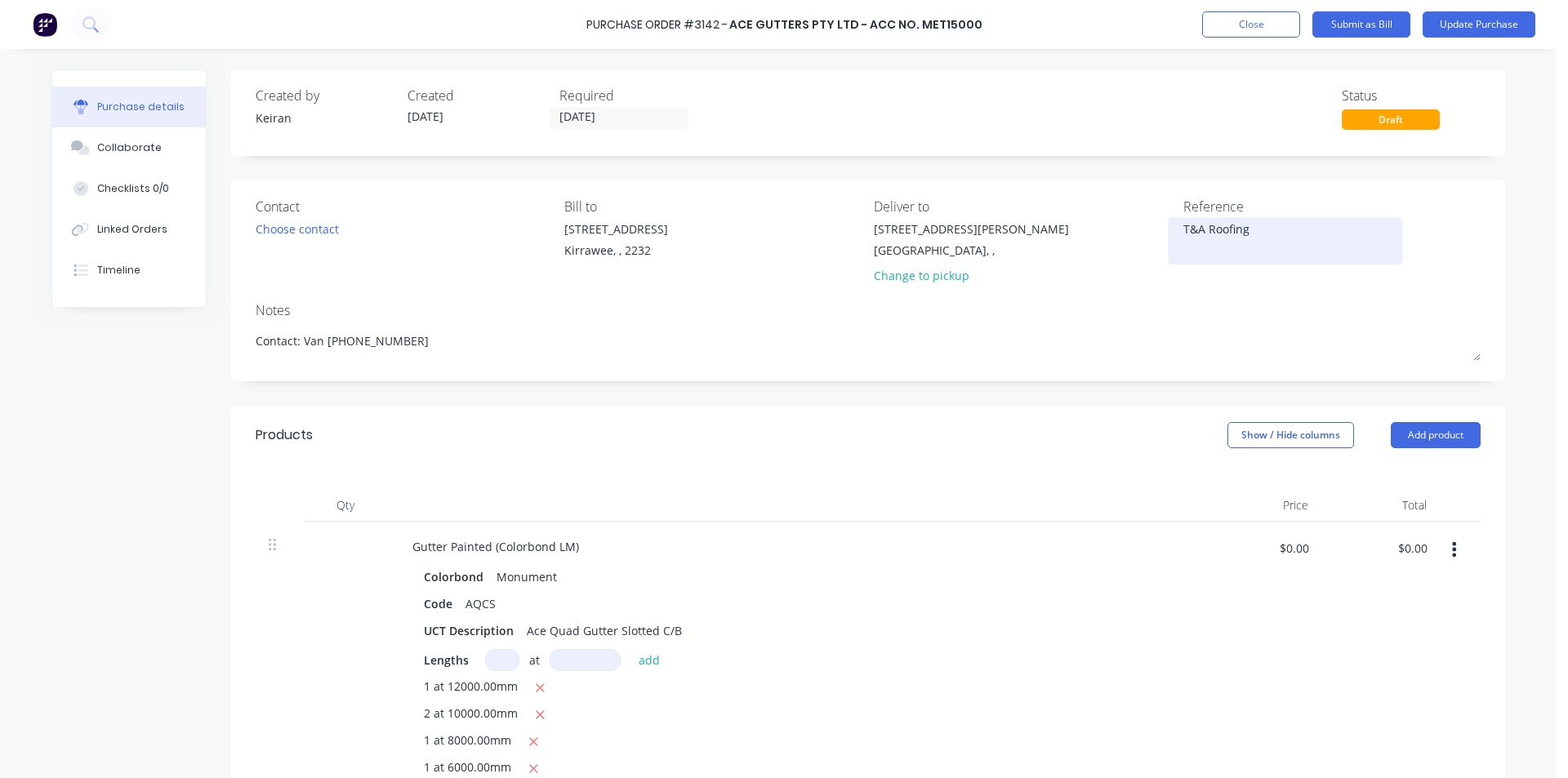
click at [1261, 228] on textarea "T&A Roofing" at bounding box center [1285, 238] width 204 height 37
type textarea "T&A Roofing- 1546548"
type textarea "x"
type textarea "T&A Roofing- 1546548"
click at [843, 535] on div "Gutter Painted (Colorbond LM)" at bounding box center [794, 547] width 790 height 24
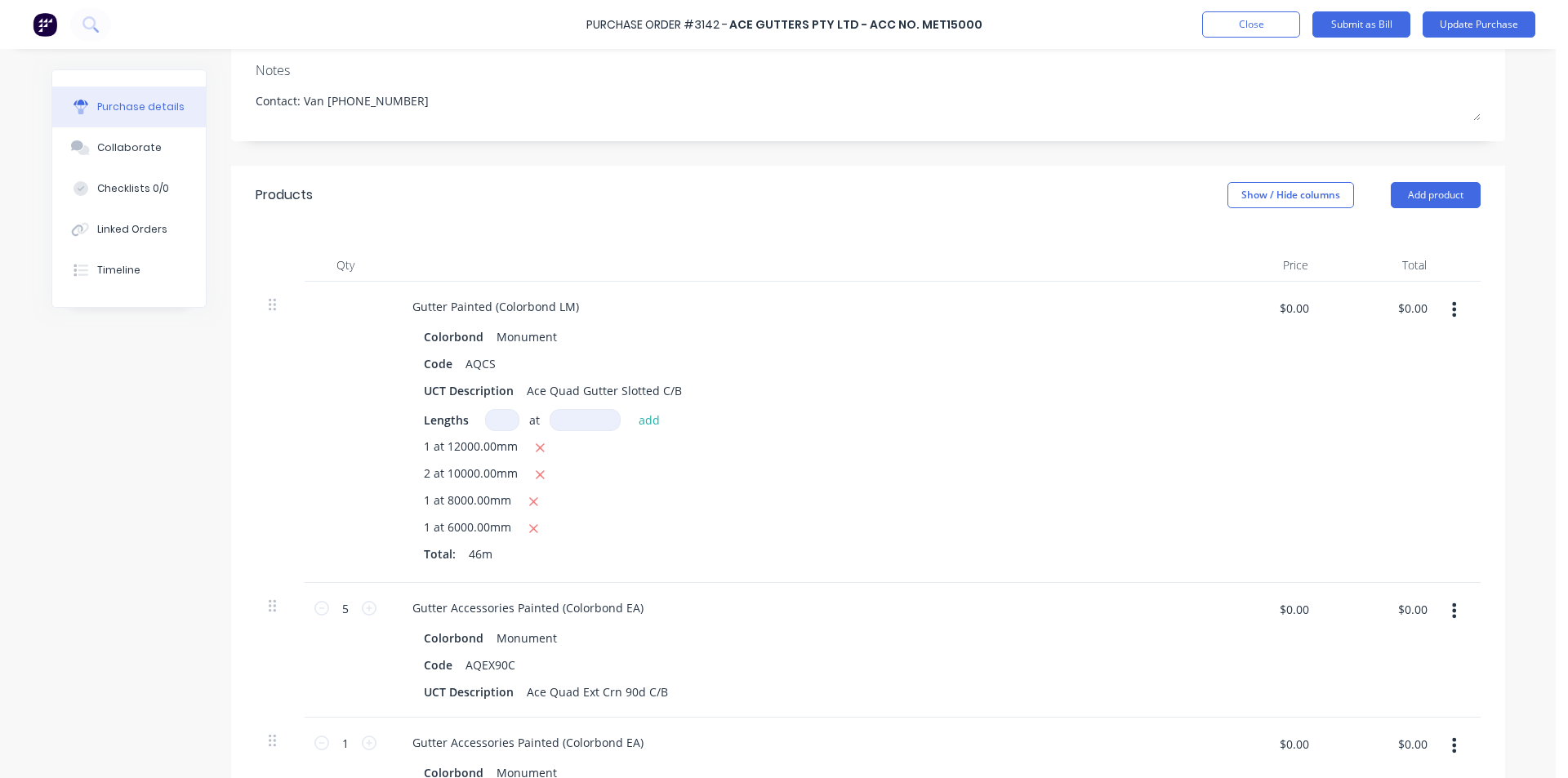
scroll to position [245, 0]
click at [1407, 306] on input "$0.00" at bounding box center [1412, 302] width 49 height 26
type textarea "x"
click at [1415, 307] on input "$0.00" at bounding box center [1412, 302] width 49 height 26
type input "309.01"
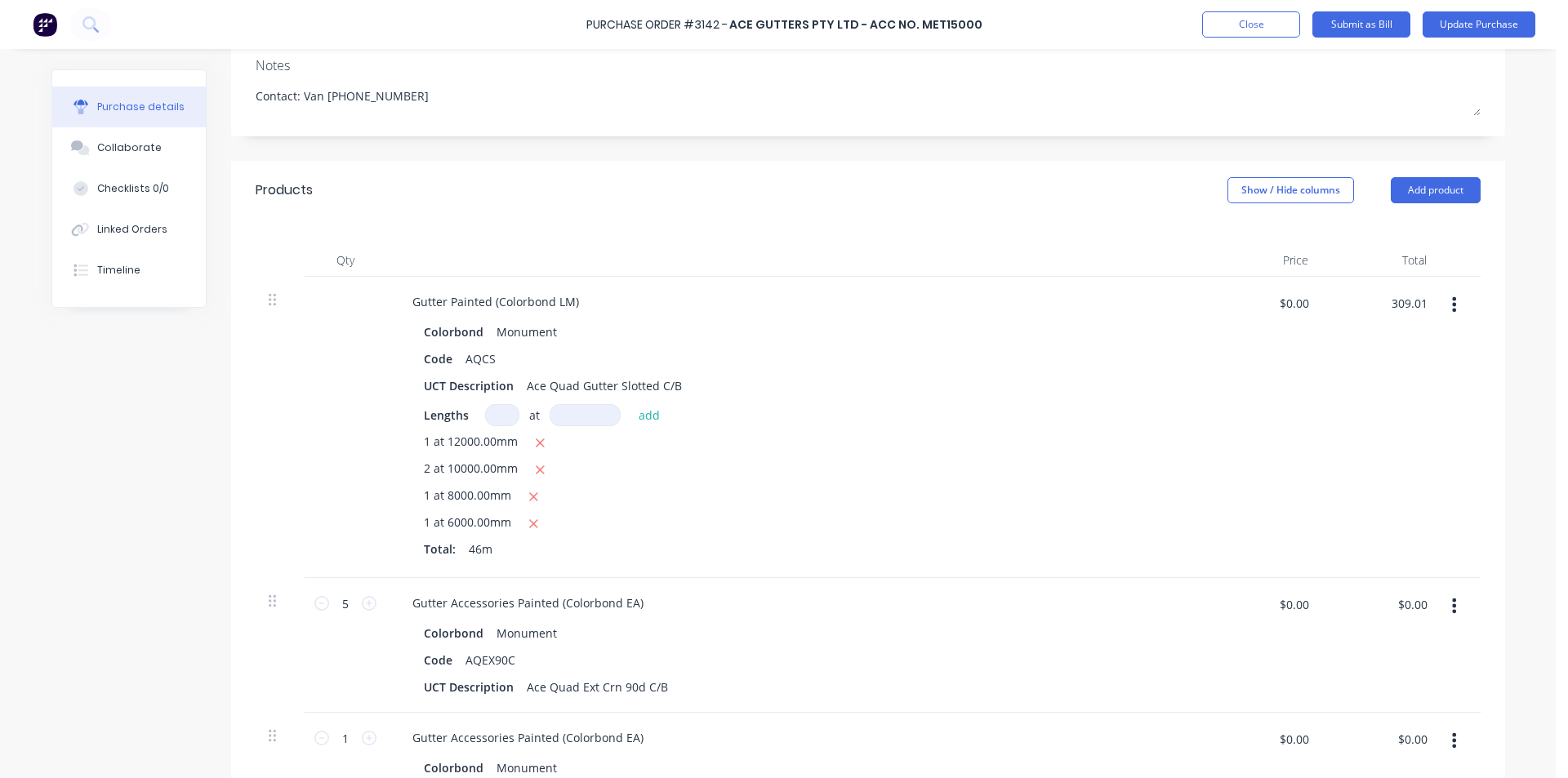
type textarea "x"
type input "$6.7176"
type input "$309.01"
click at [1321, 572] on div "$309.01 $309.01" at bounding box center [1380, 427] width 119 height 301
type textarea "x"
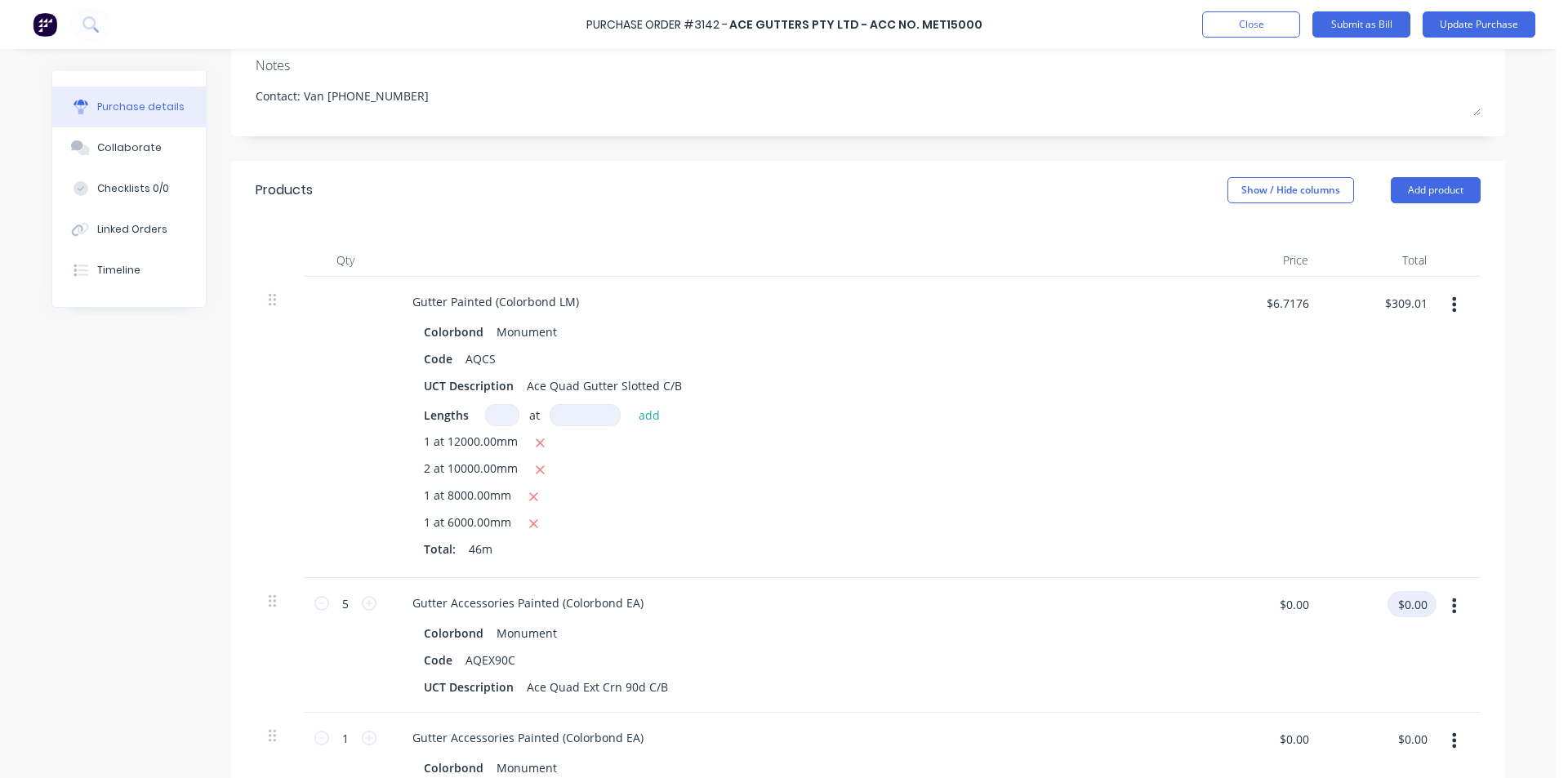
click at [1406, 603] on input "$0.00" at bounding box center [1412, 604] width 49 height 26
type input "62"
type textarea "x"
type input "$12.40"
type input "$62.00"
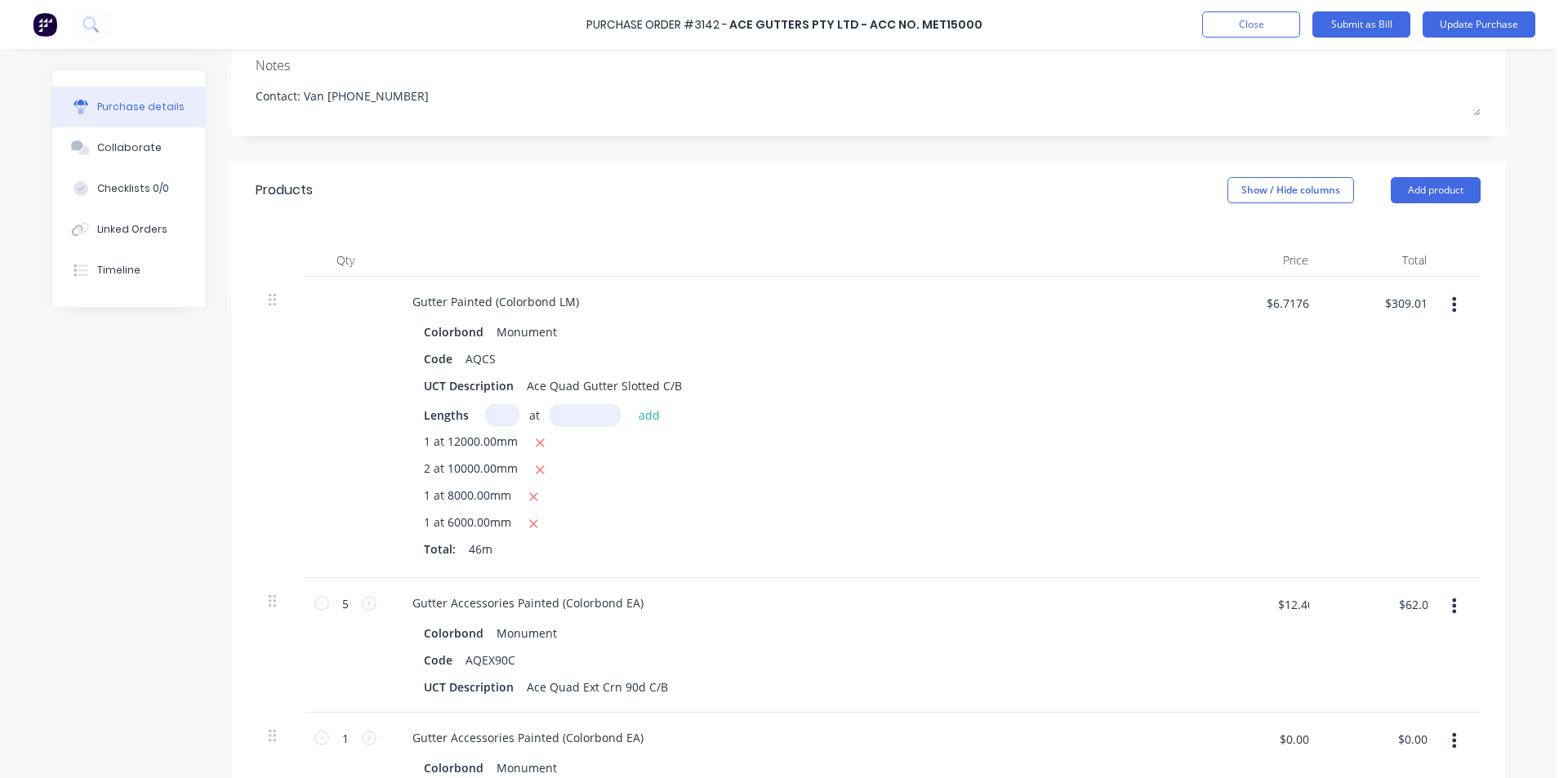
click at [788, 563] on div "1 at 12000.00mm 2 at 10000.00mm 1 at 8000.00mm 1 at 6000.00mm Total: 46m" at bounding box center [795, 498] width 742 height 132
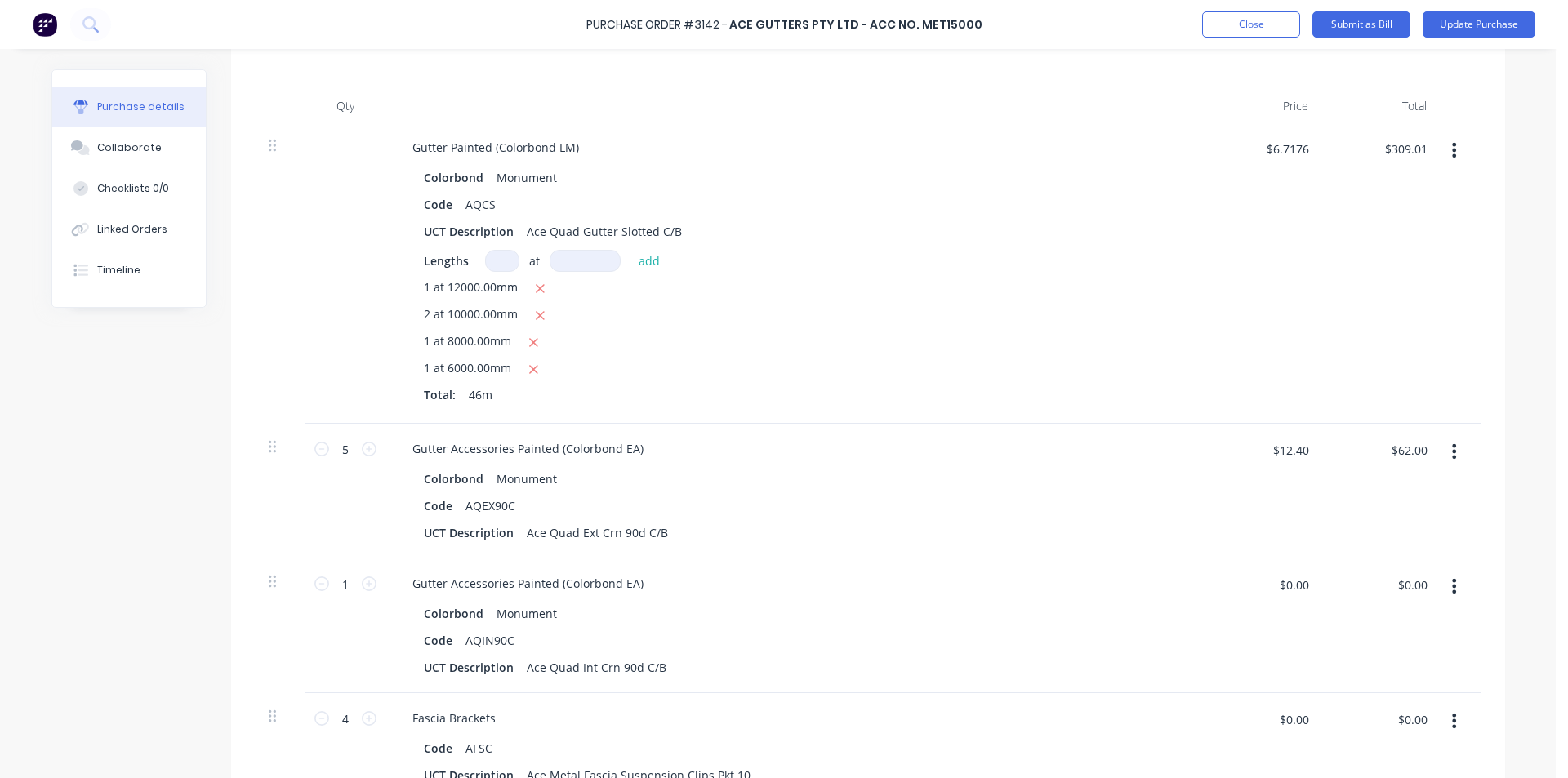
scroll to position [408, 0]
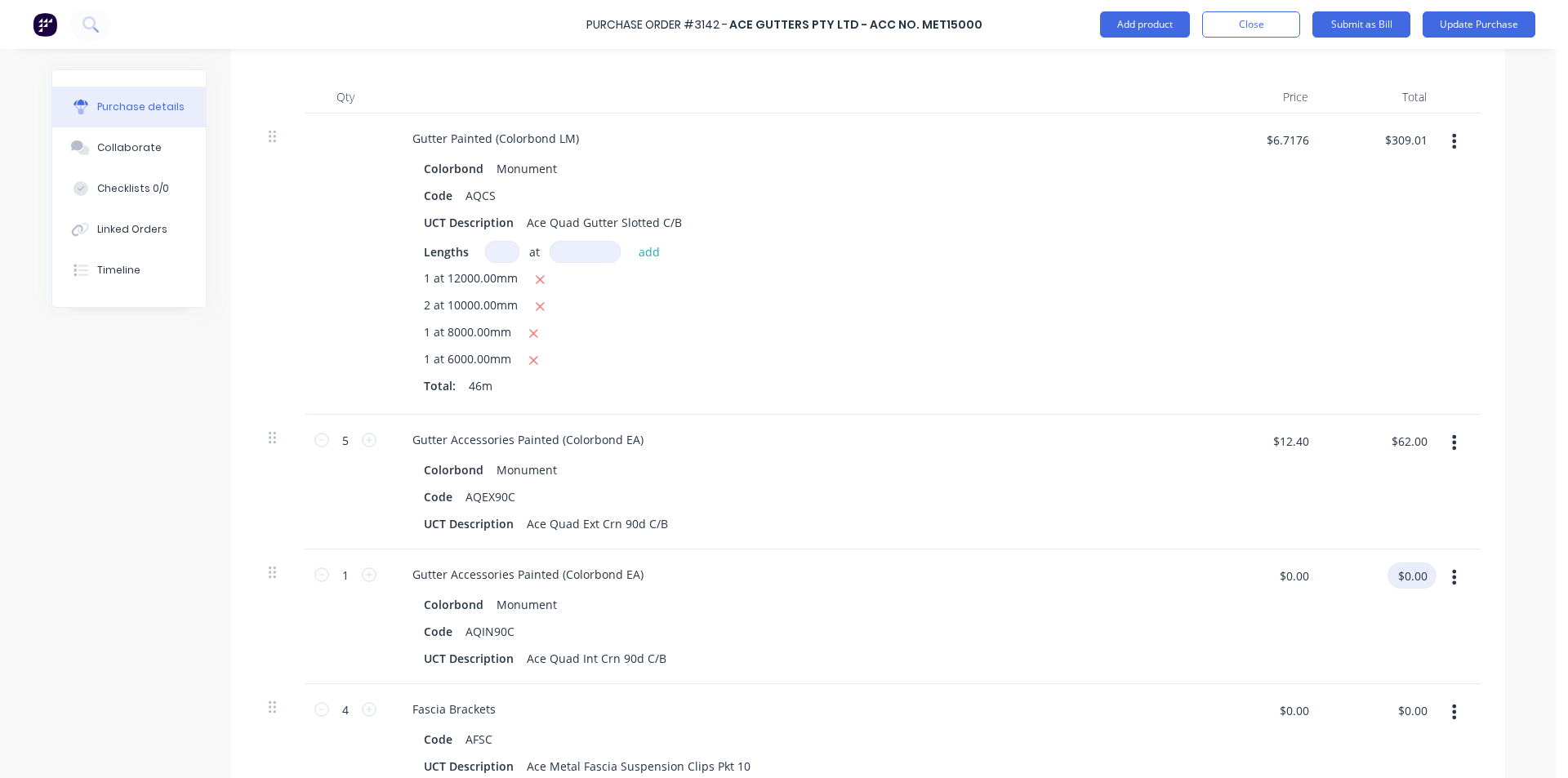
type textarea "x"
click at [1400, 573] on input "$0.00" at bounding box center [1412, 575] width 49 height 26
type input "12.40"
type textarea "x"
type input "$12.40"
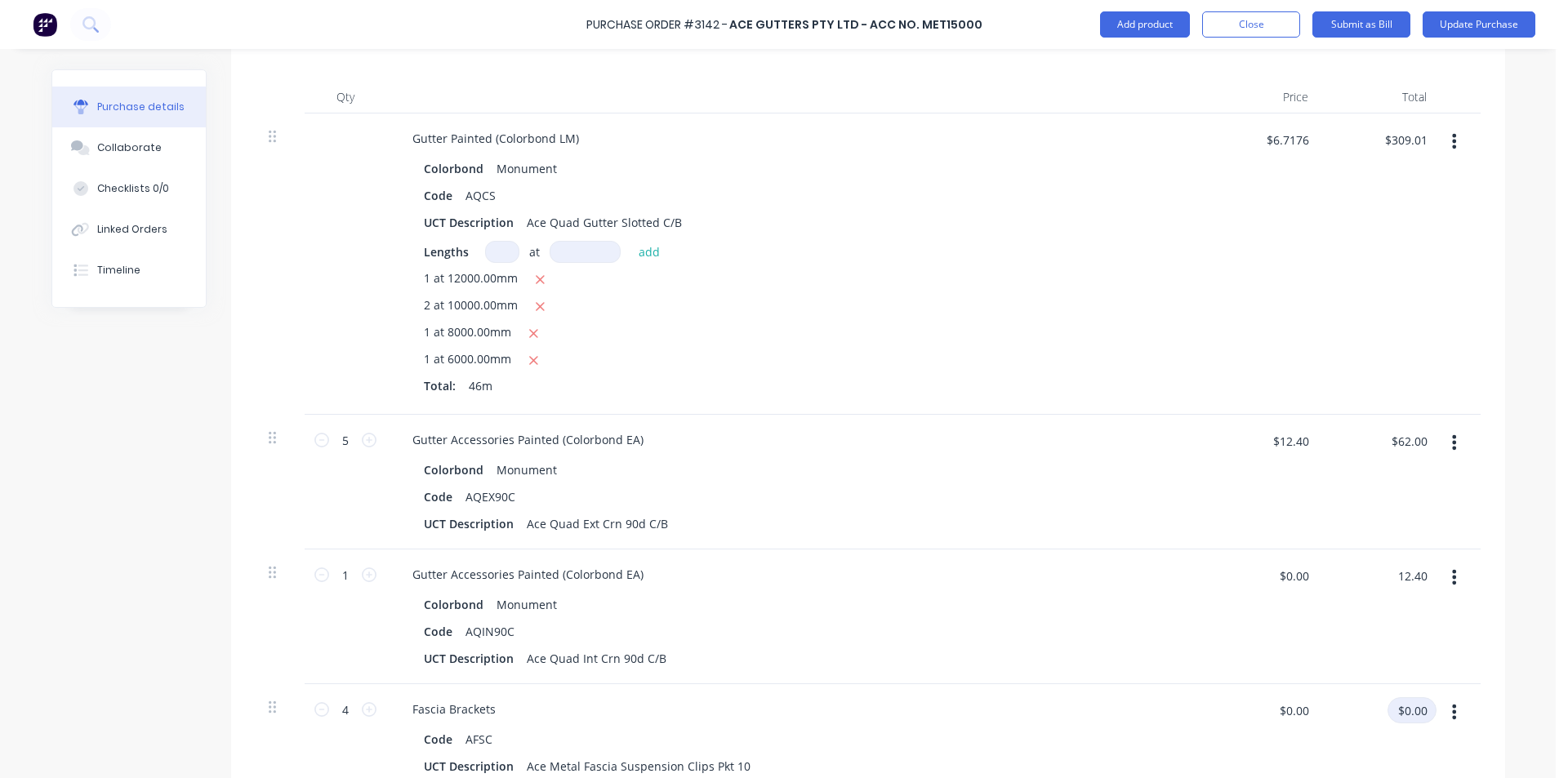
type input "$12.40"
click at [1408, 707] on input "$0.00" at bounding box center [1412, 710] width 49 height 26
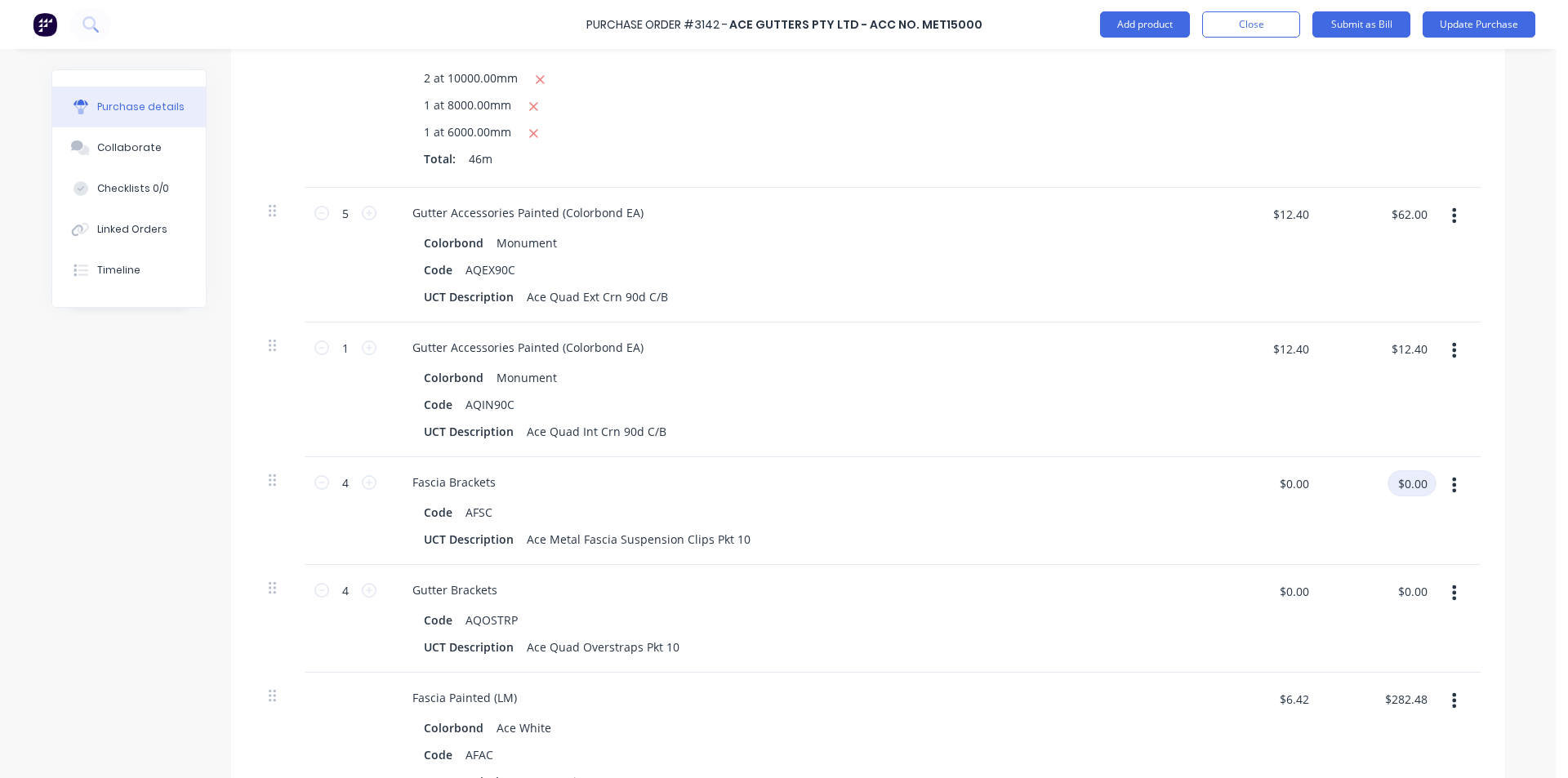
scroll to position [652, 0]
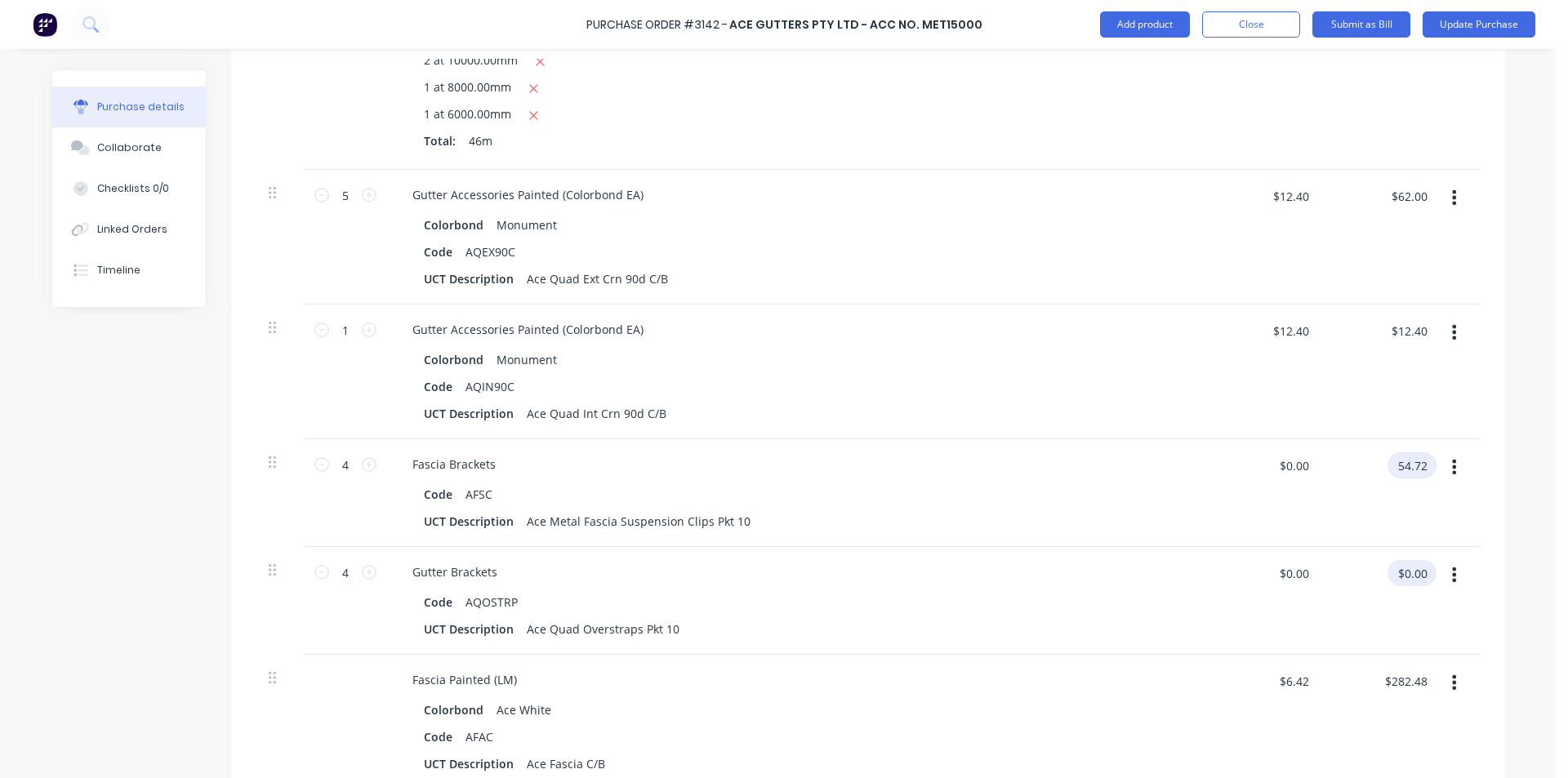
type input "54.72"
type textarea "x"
type input "$13.68"
type input "$54.72"
click at [1418, 568] on input "$0.00" at bounding box center [1412, 573] width 49 height 26
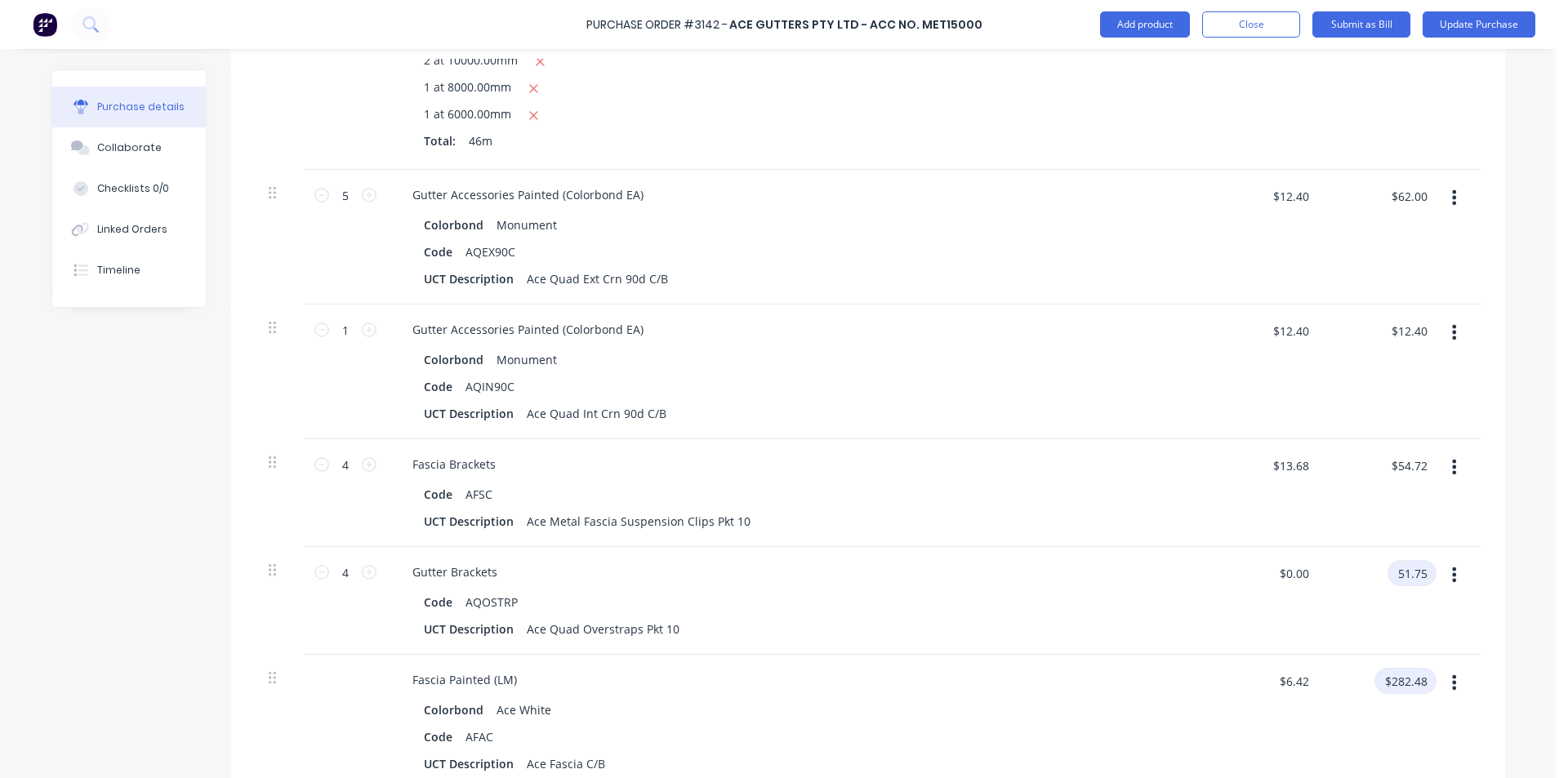
type input "51.75"
type textarea "x"
type input "$12.9375"
type input "$51.75"
click at [1389, 677] on input "$282.48" at bounding box center [1405, 681] width 62 height 26
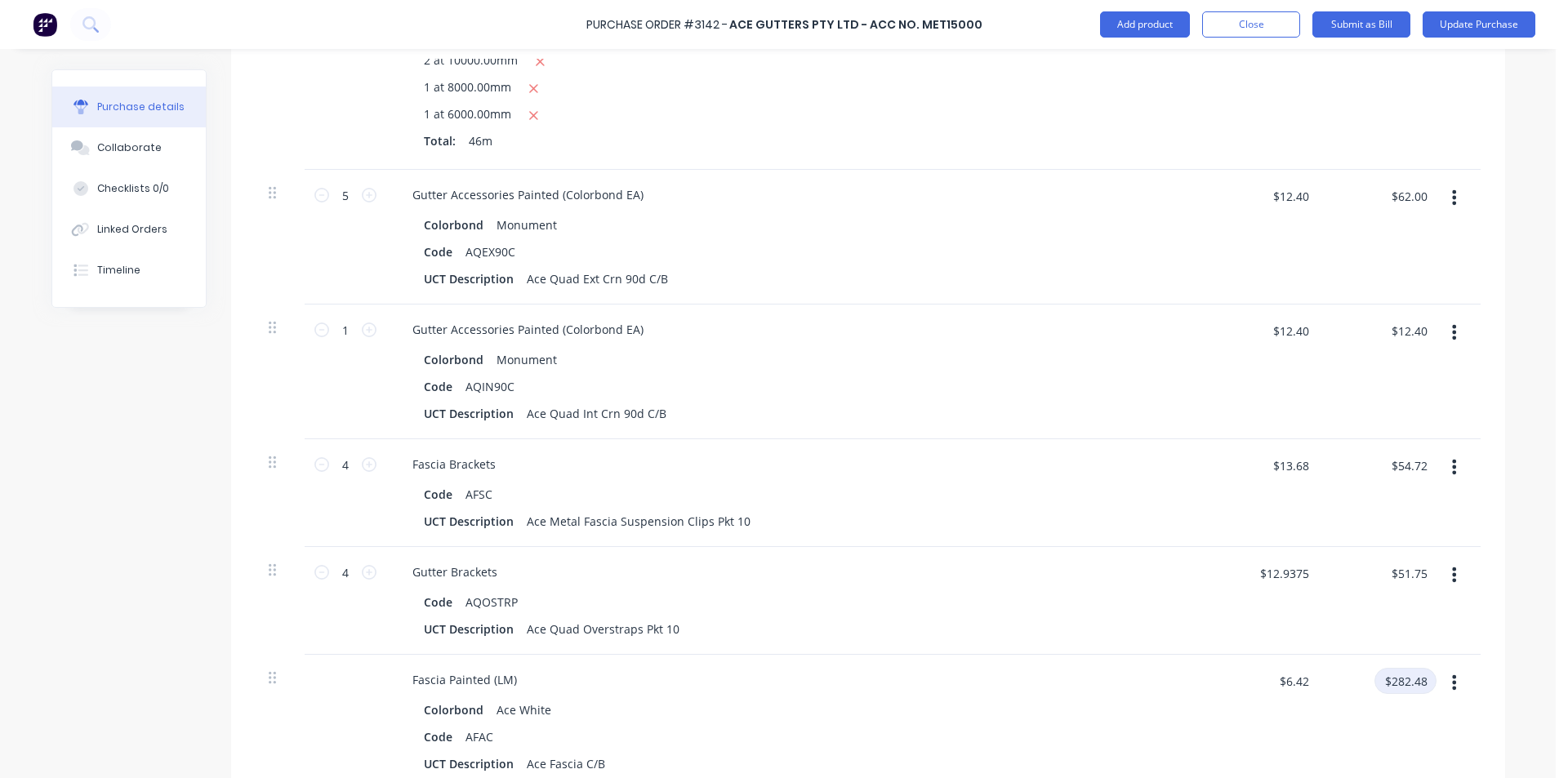
click at [1402, 690] on input "$282.48" at bounding box center [1405, 681] width 62 height 26
type textarea "x"
click at [1402, 690] on input "$282.48" at bounding box center [1405, 681] width 62 height 26
type input "248.8647"
type textarea "x"
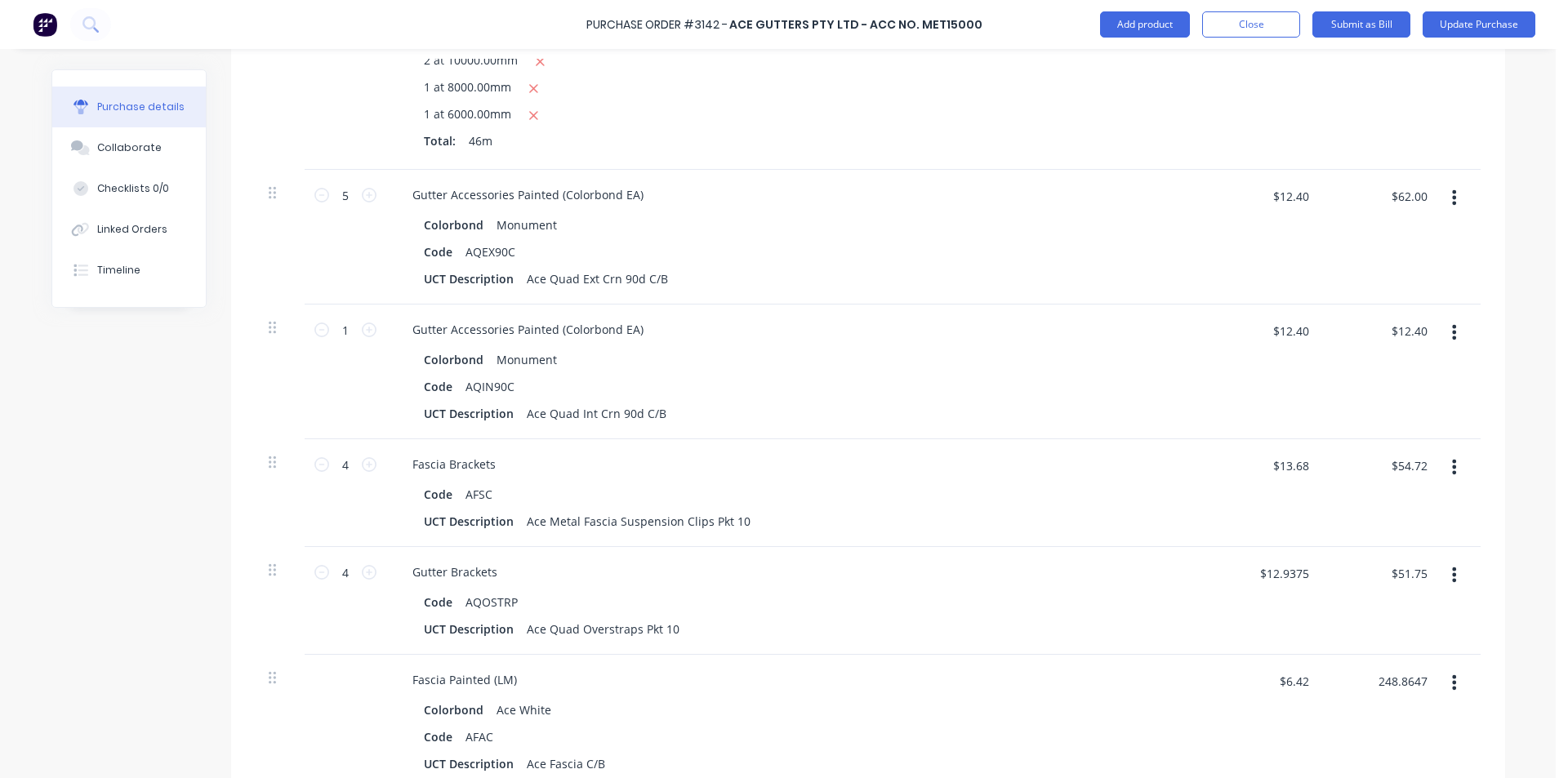
type input "$5.6559"
type input "$248.86"
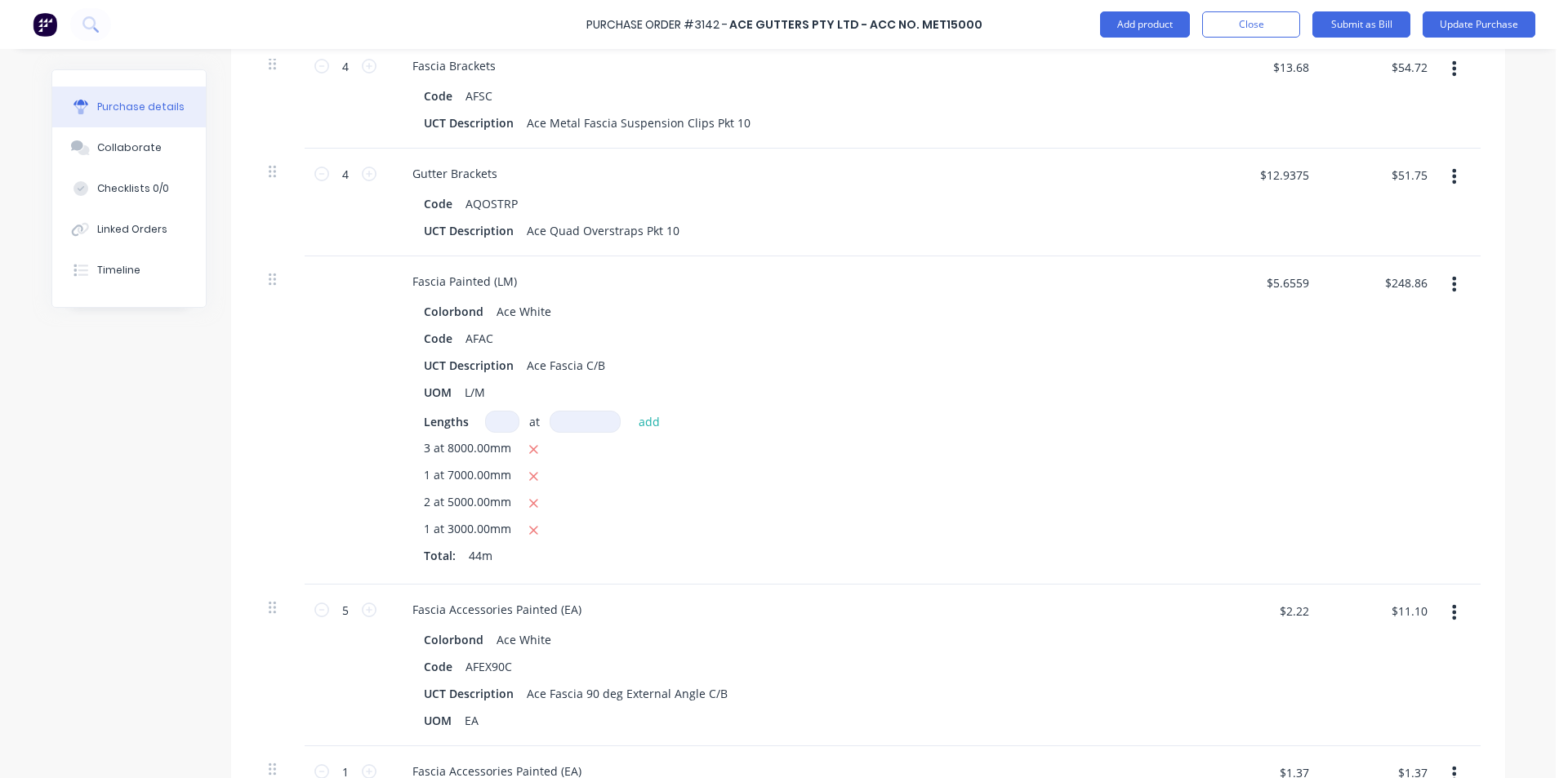
scroll to position [1061, 0]
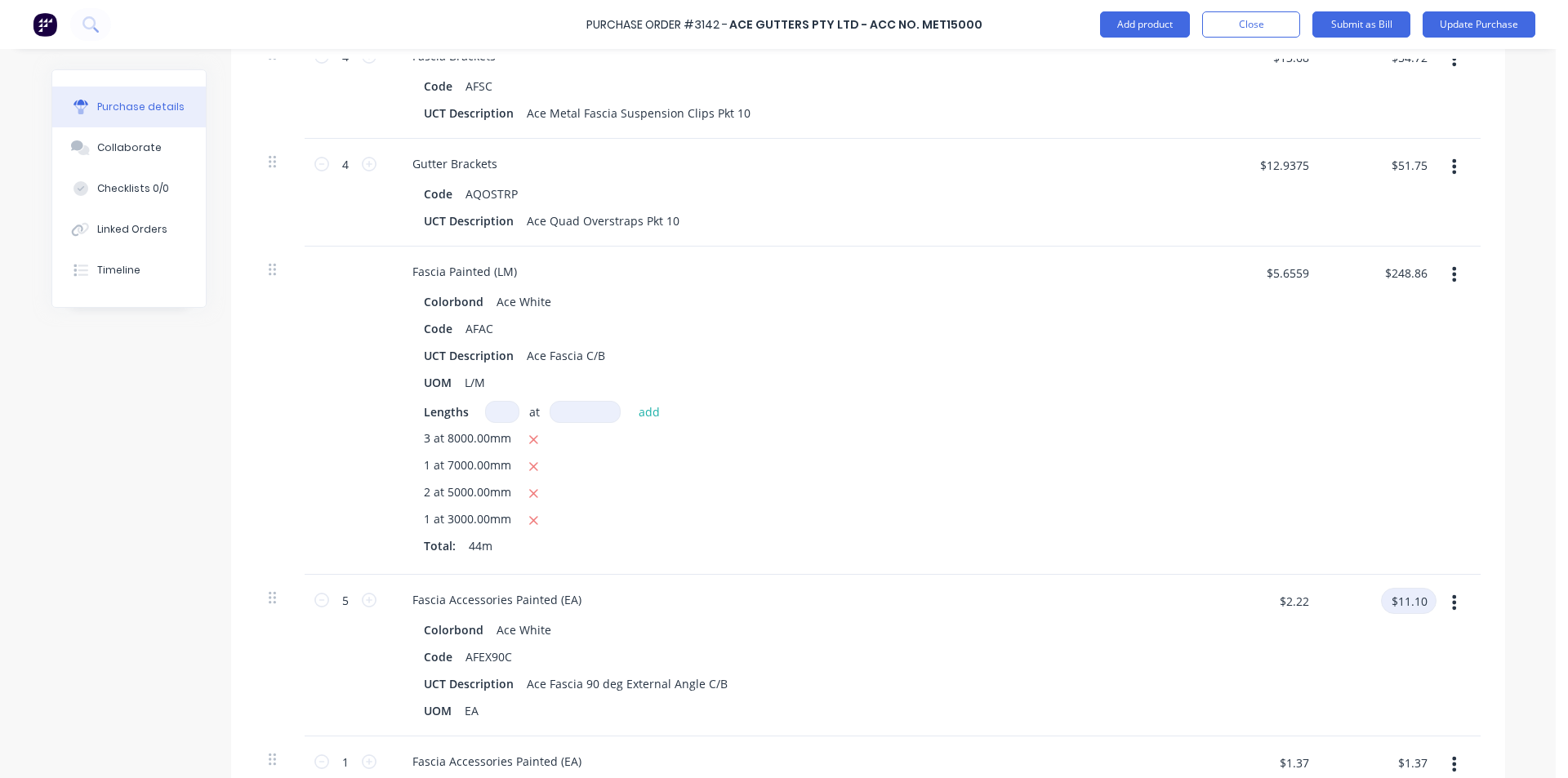
click at [1405, 600] on input "$11.10" at bounding box center [1408, 600] width 56 height 26
click at [1418, 603] on input "$11.10" at bounding box center [1408, 600] width 56 height 26
type textarea "x"
click at [1418, 603] on input "$11.10" at bounding box center [1408, 600] width 56 height 26
type input "11.63"
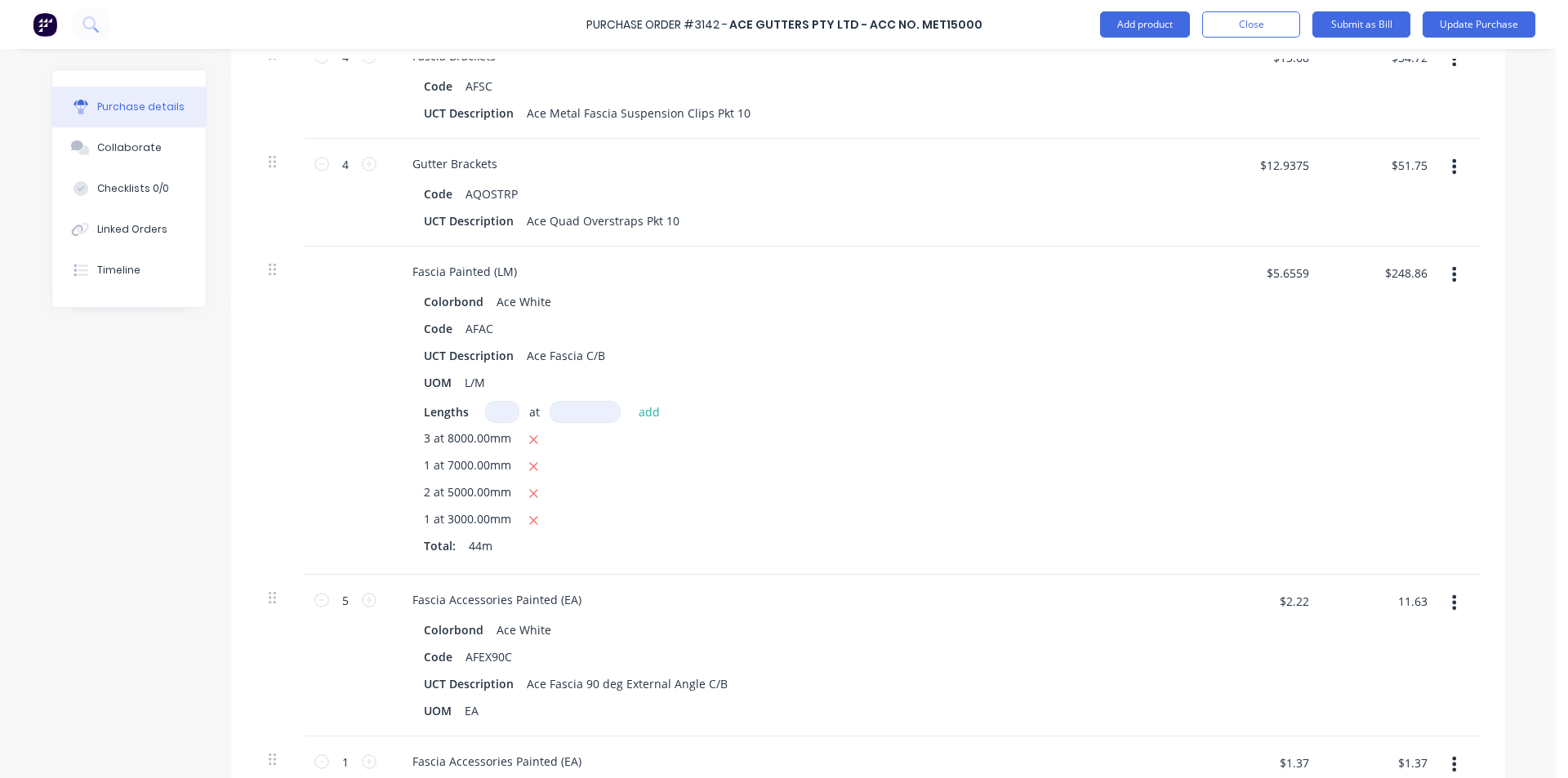
type textarea "x"
type input "$2.326"
type input "$11.63"
click at [1404, 652] on div "$11.63 $11.63" at bounding box center [1380, 655] width 119 height 161
click at [1346, 679] on div "$11.63 $11.63" at bounding box center [1380, 655] width 119 height 161
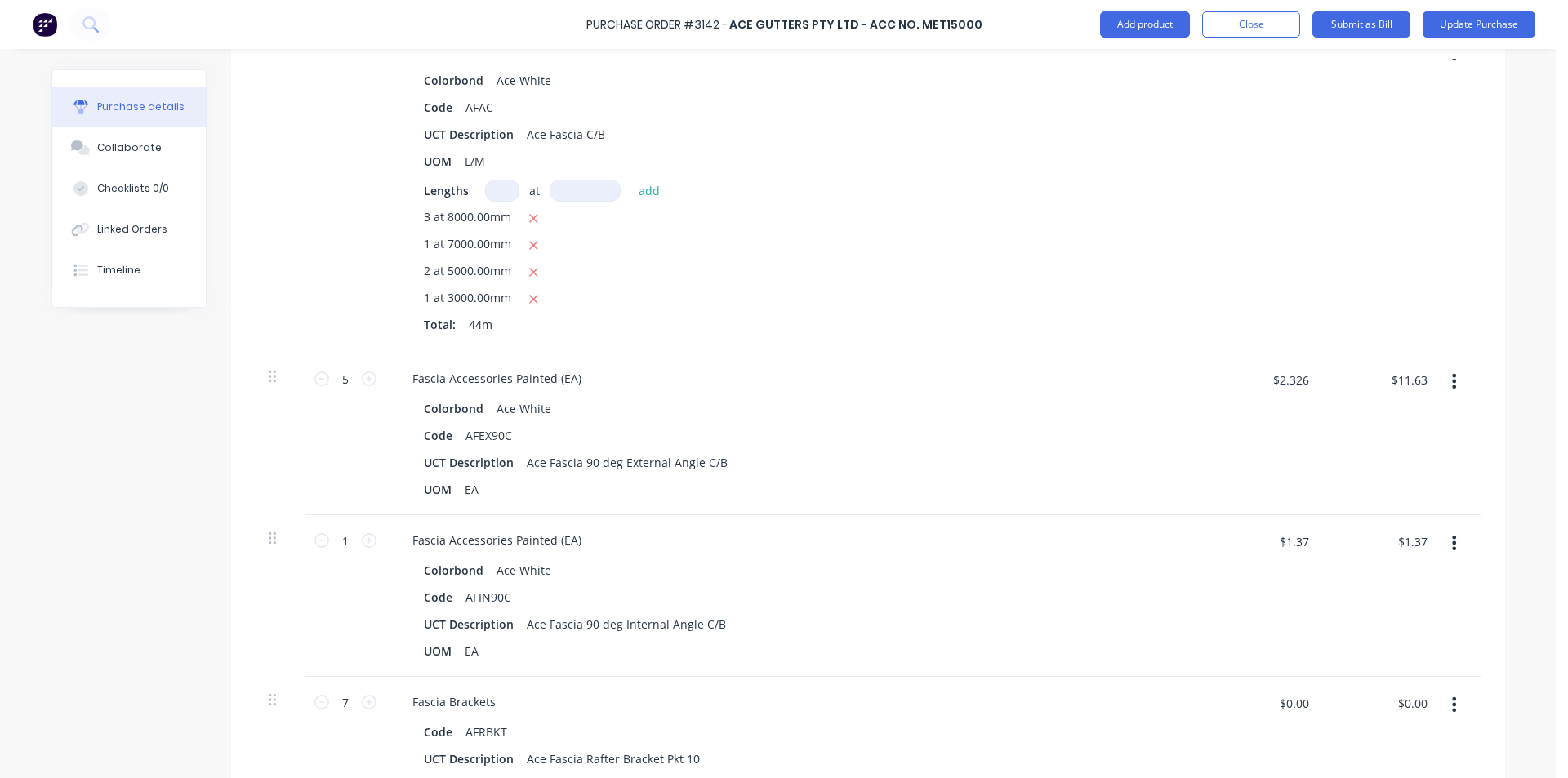
scroll to position [1306, 0]
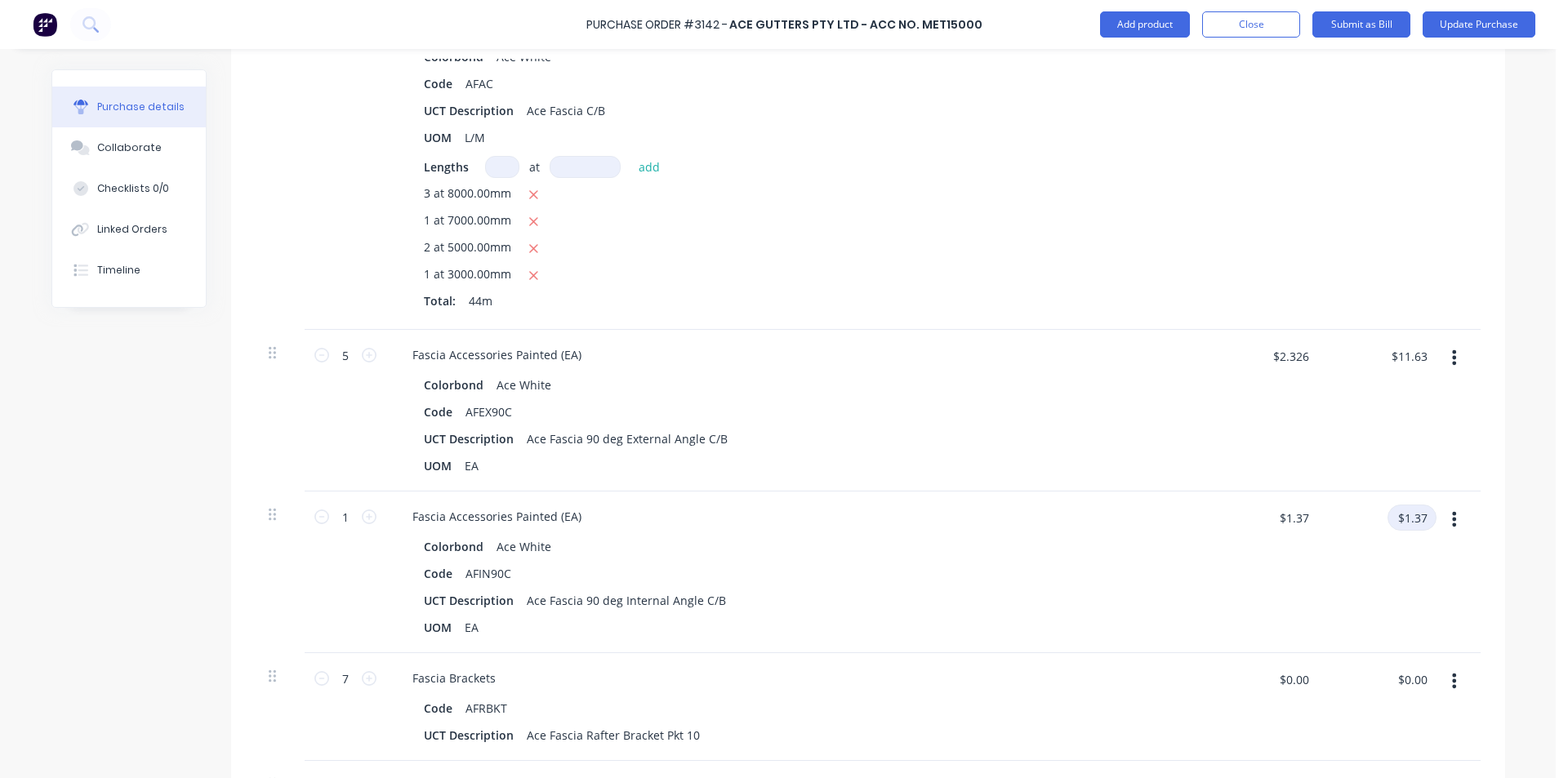
type textarea "x"
drag, startPoint x: 1405, startPoint y: 524, endPoint x: 1382, endPoint y: 535, distance: 25.5
click at [1405, 523] on input "$1.37" at bounding box center [1412, 518] width 49 height 26
type input "1.45"
type textarea "x"
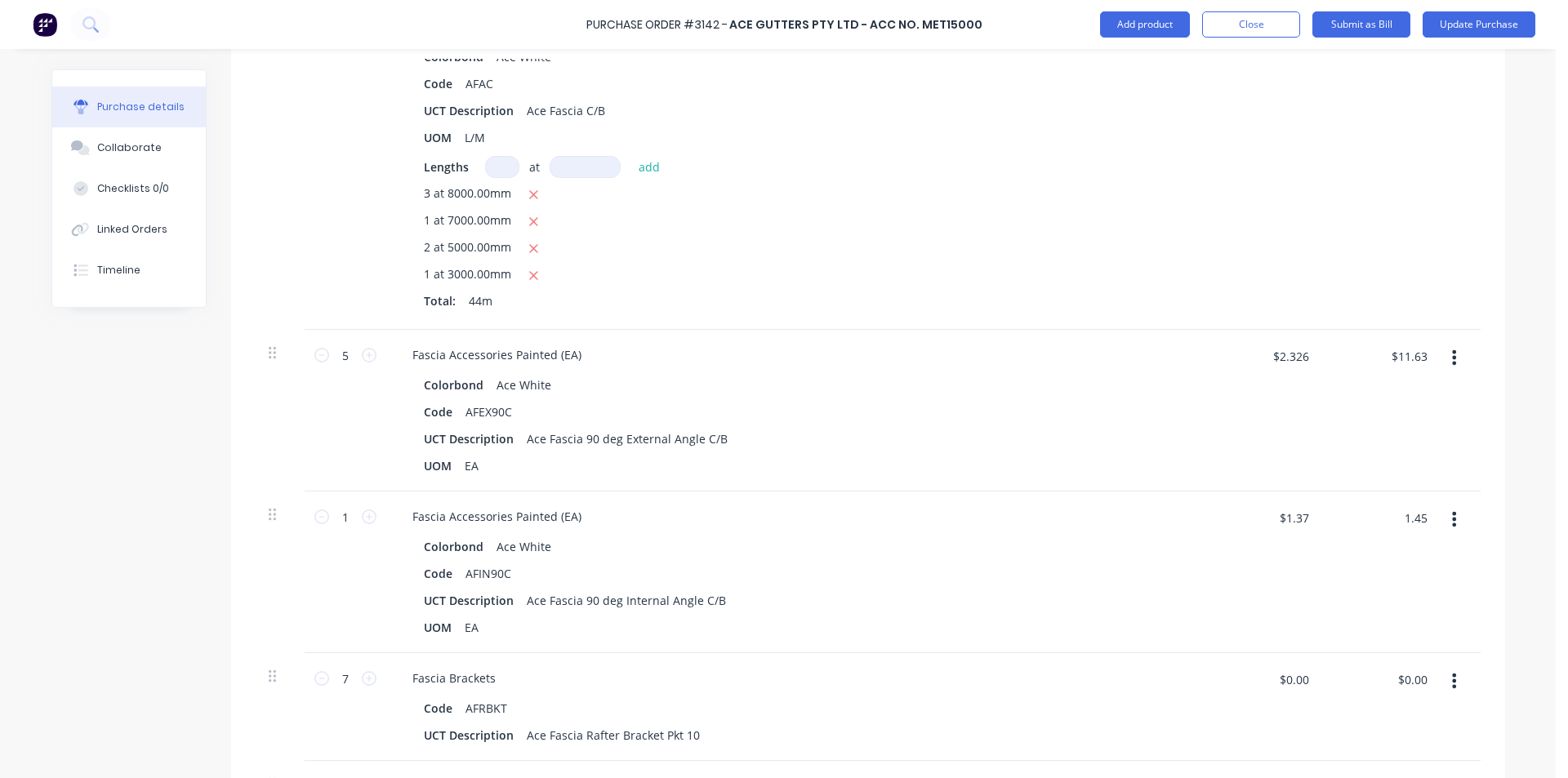
type input "$1.45"
drag, startPoint x: 921, startPoint y: 506, endPoint x: 920, endPoint y: 534, distance: 28.0
click at [921, 506] on div "Fascia Accessories Painted (EA)" at bounding box center [794, 517] width 790 height 24
type textarea "x"
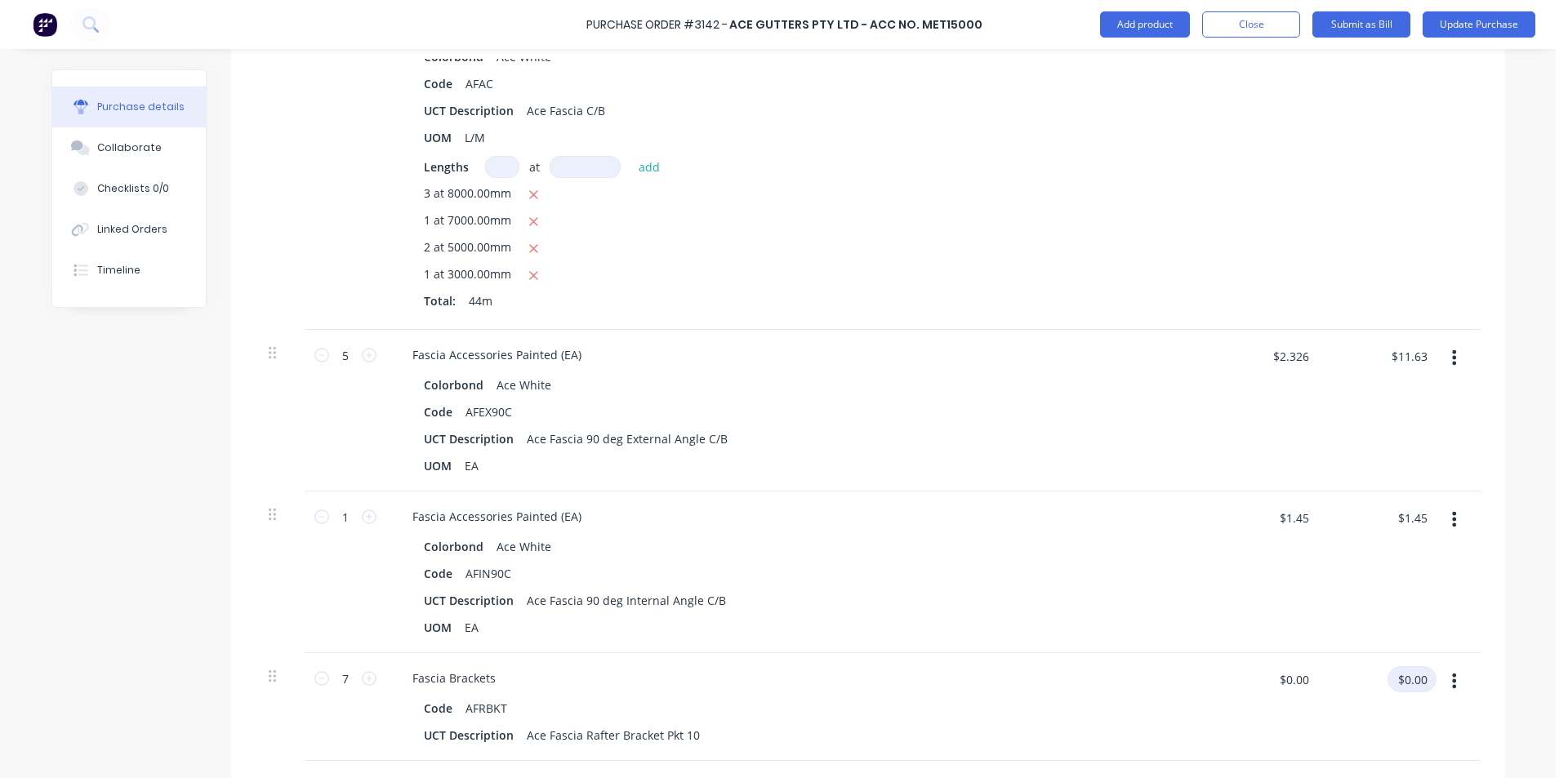
click at [1397, 675] on input "$0.00" at bounding box center [1412, 679] width 49 height 26
type input "120.53"
type textarea "x"
type input "$17.2186"
type input "$120.53"
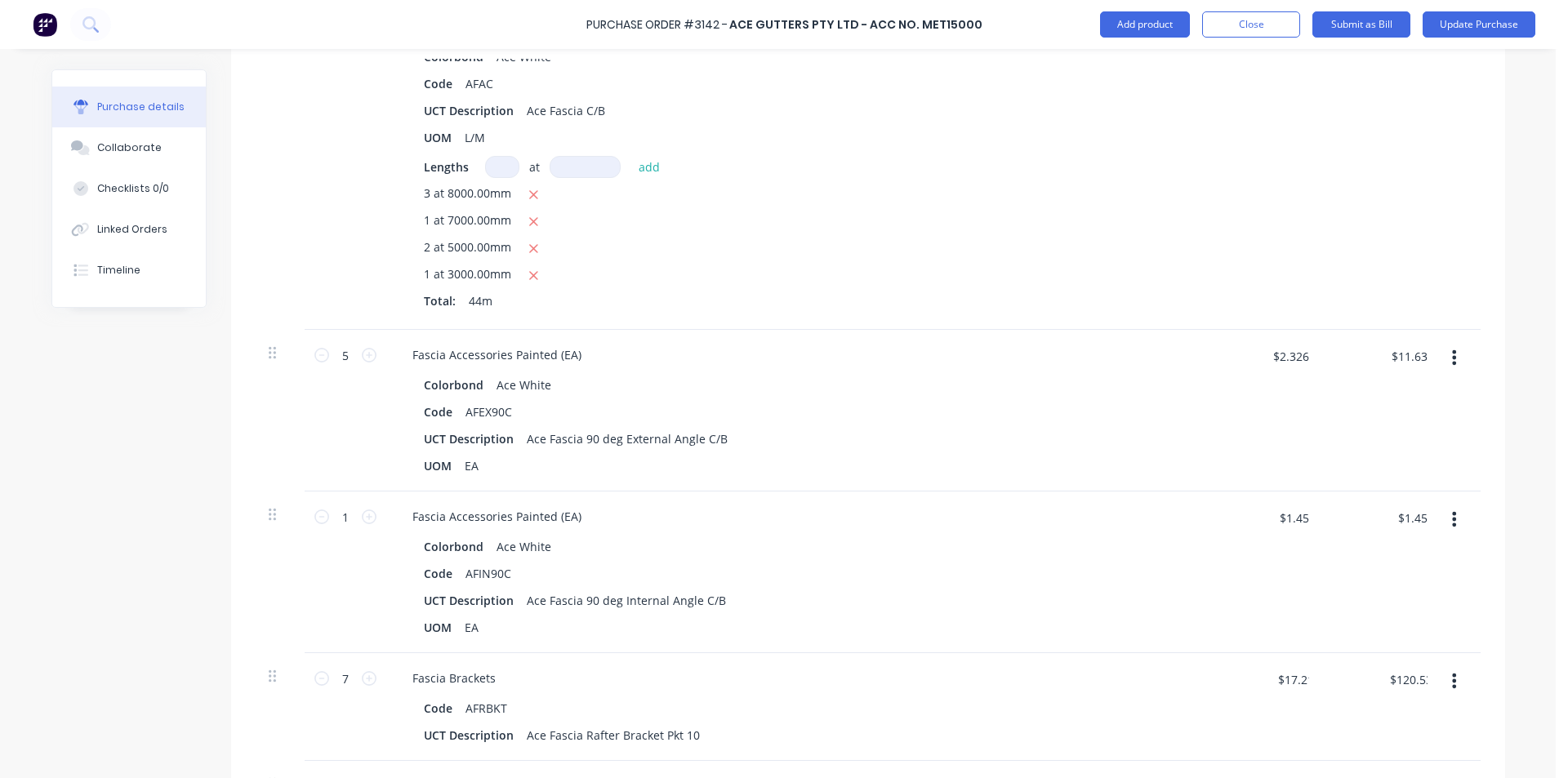
click at [763, 349] on div "Fascia Accessories Painted (EA)" at bounding box center [794, 354] width 790 height 24
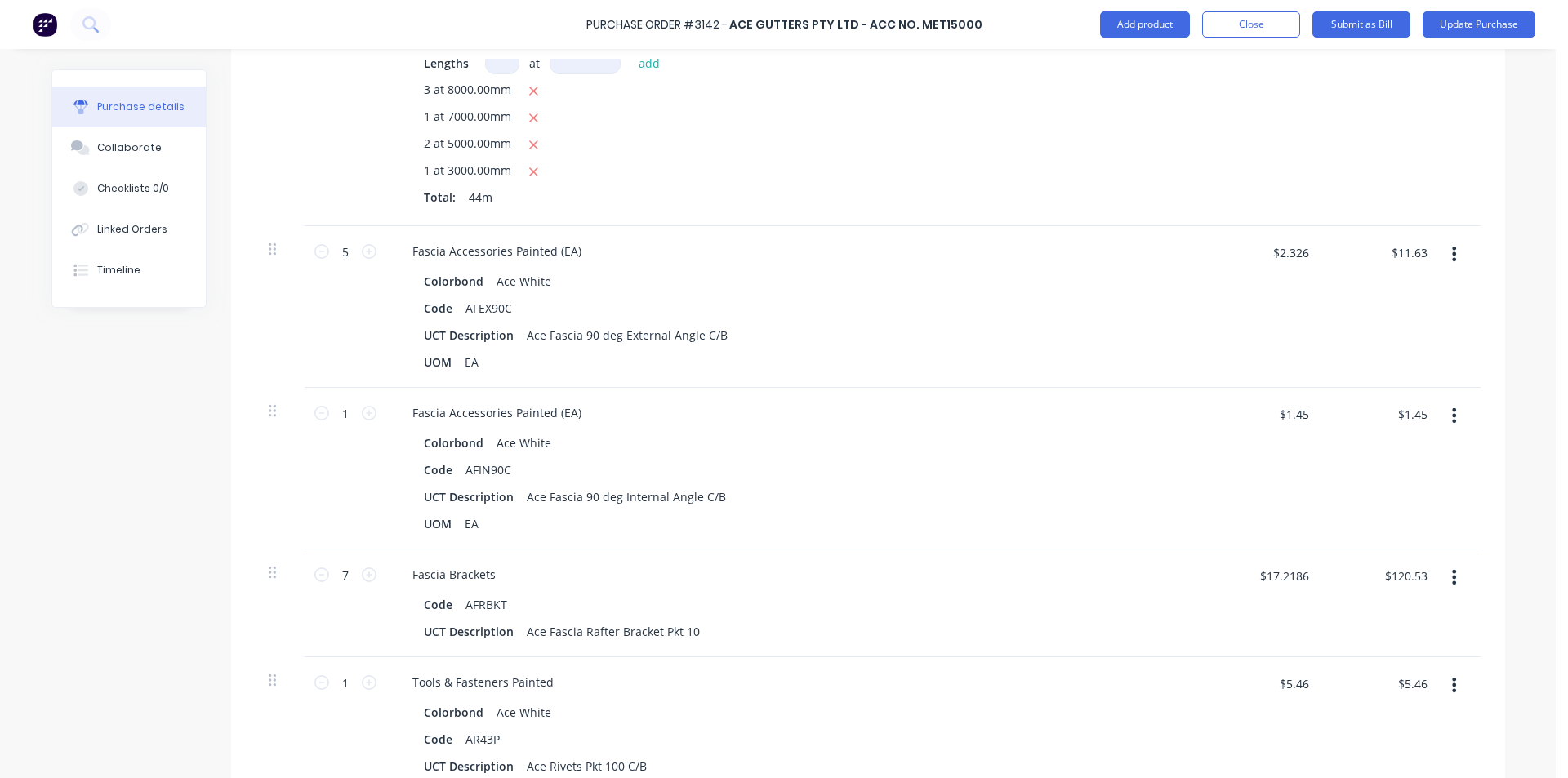
scroll to position [1714, 0]
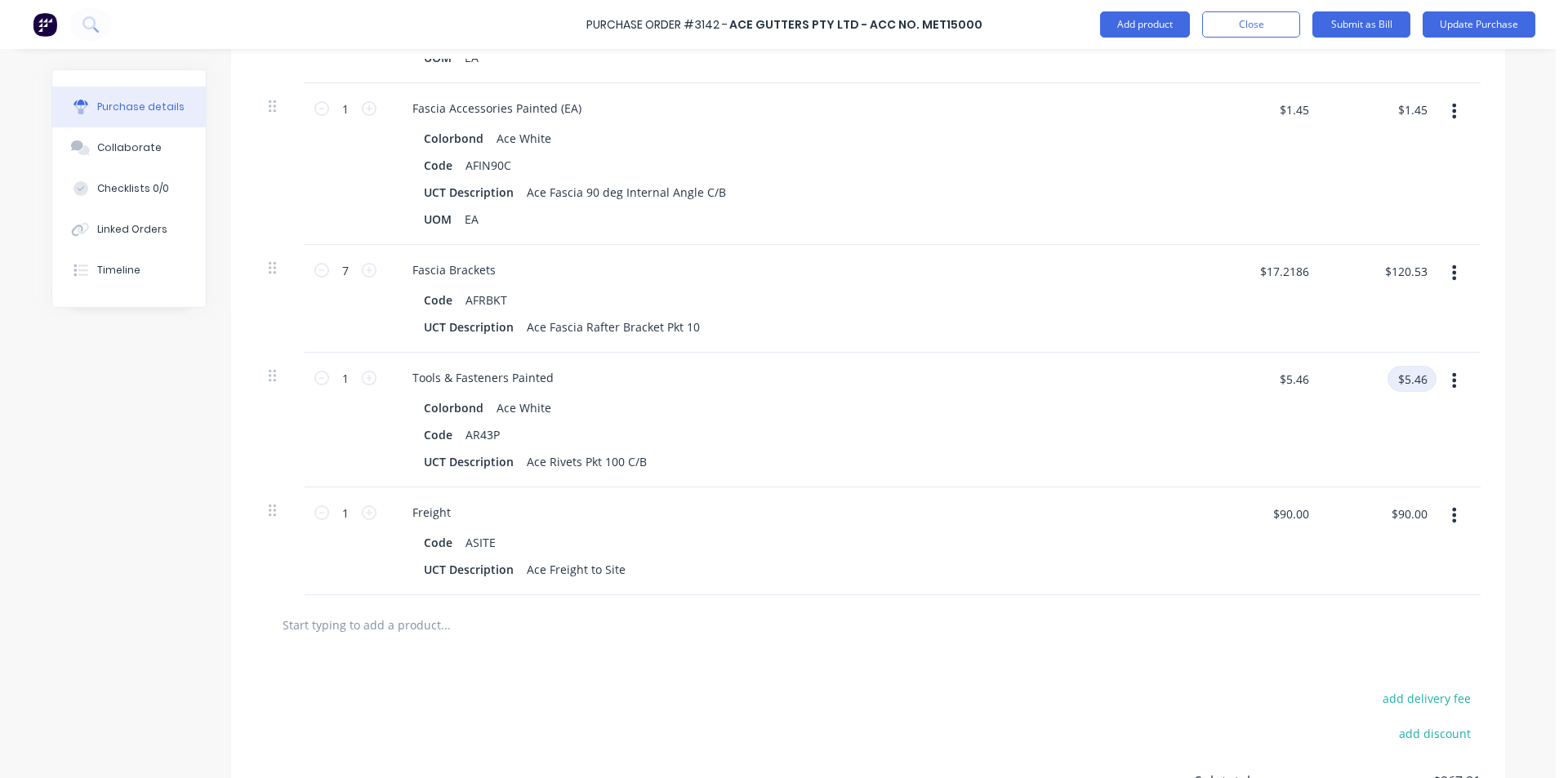
click at [1410, 377] on input "$5.46" at bounding box center [1412, 378] width 49 height 26
type textarea "x"
click at [1393, 521] on input "$90.00" at bounding box center [1408, 513] width 56 height 26
type input "105"
type textarea "x"
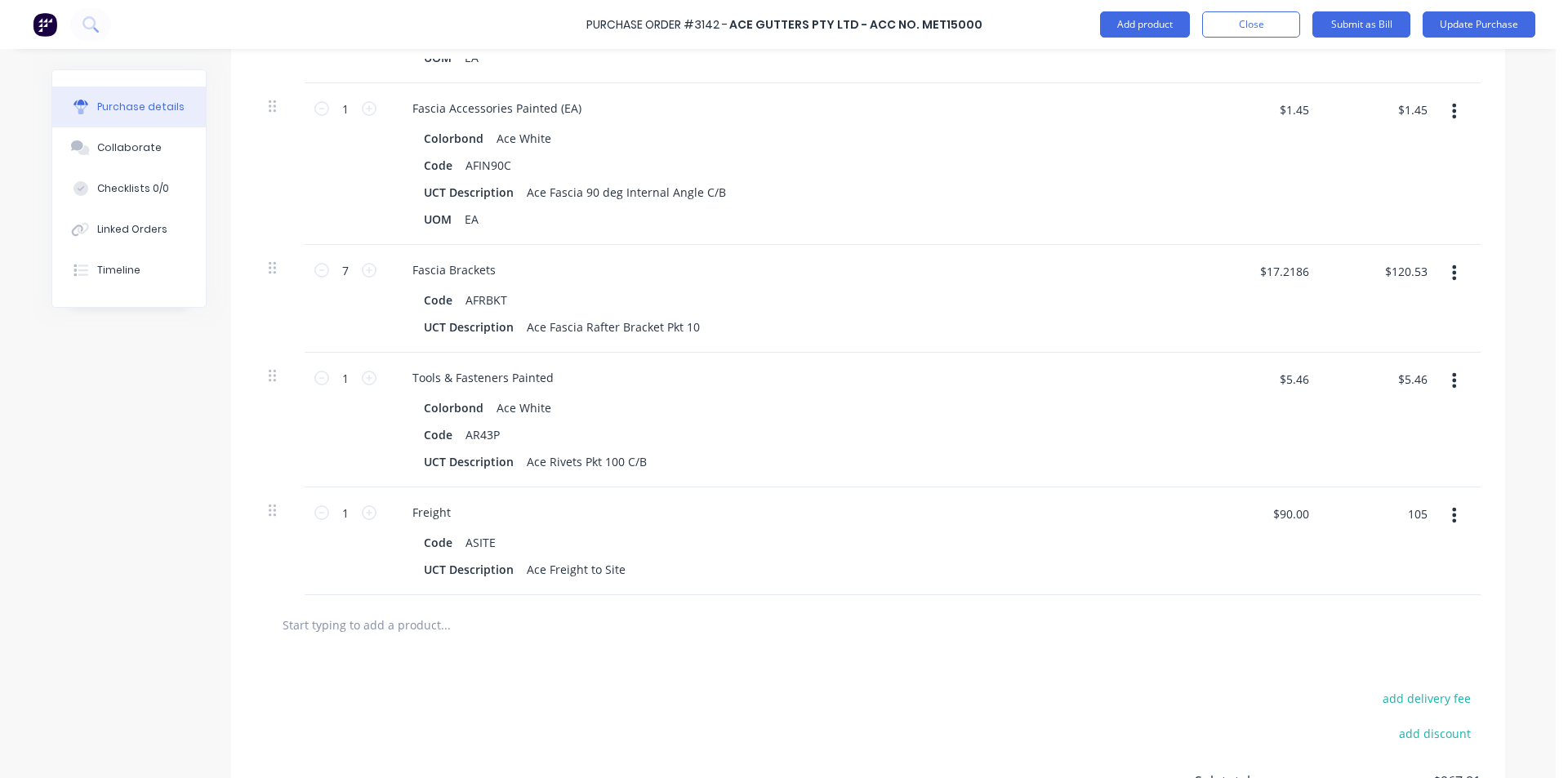
type input "$105.00"
click at [1314, 535] on div "1 1 Freight Code ASITE UCT Description Ace Freight to Site $105.00 $105.00 $105…" at bounding box center [867, 541] width 1224 height 108
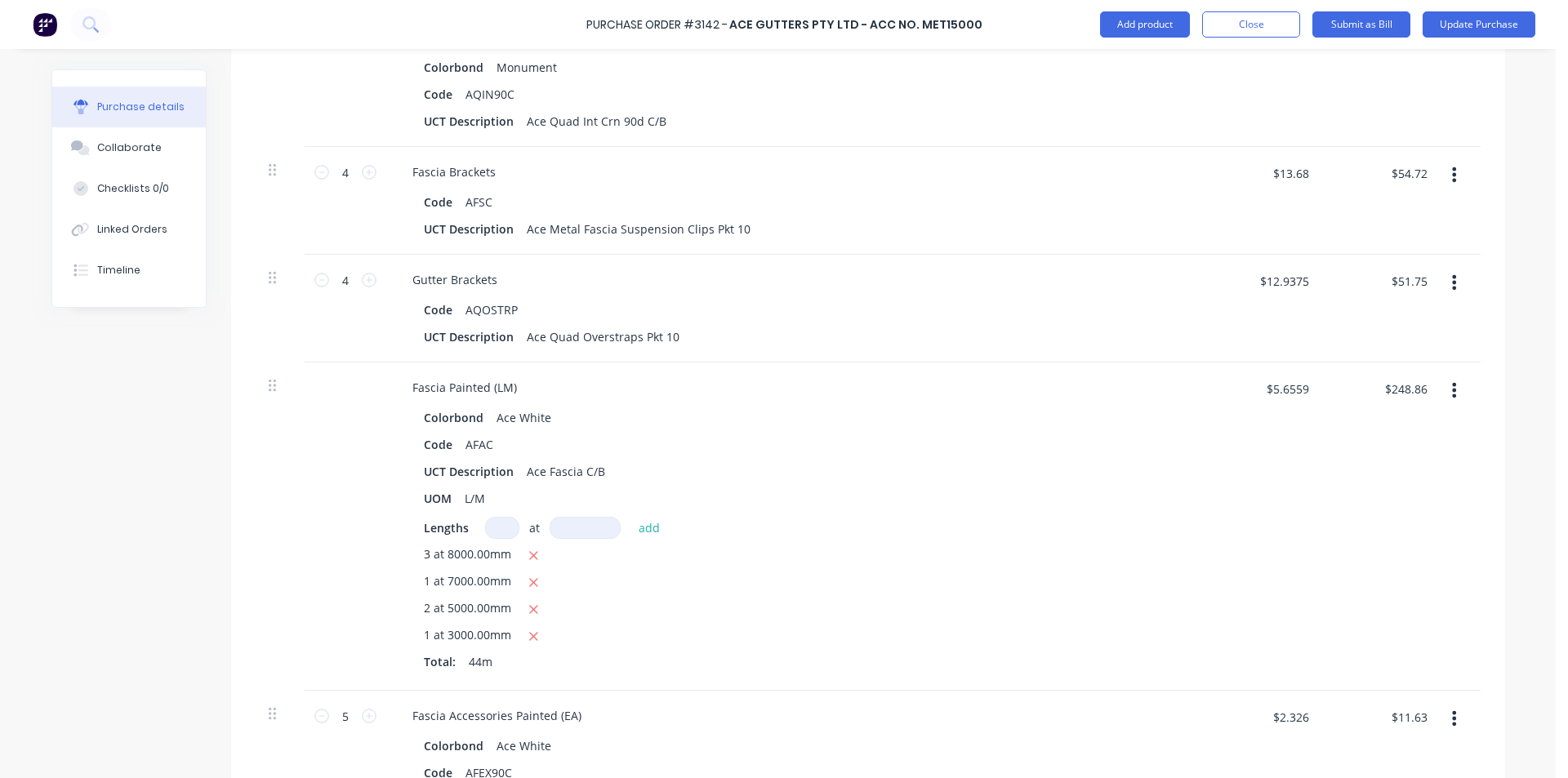
scroll to position [896, 0]
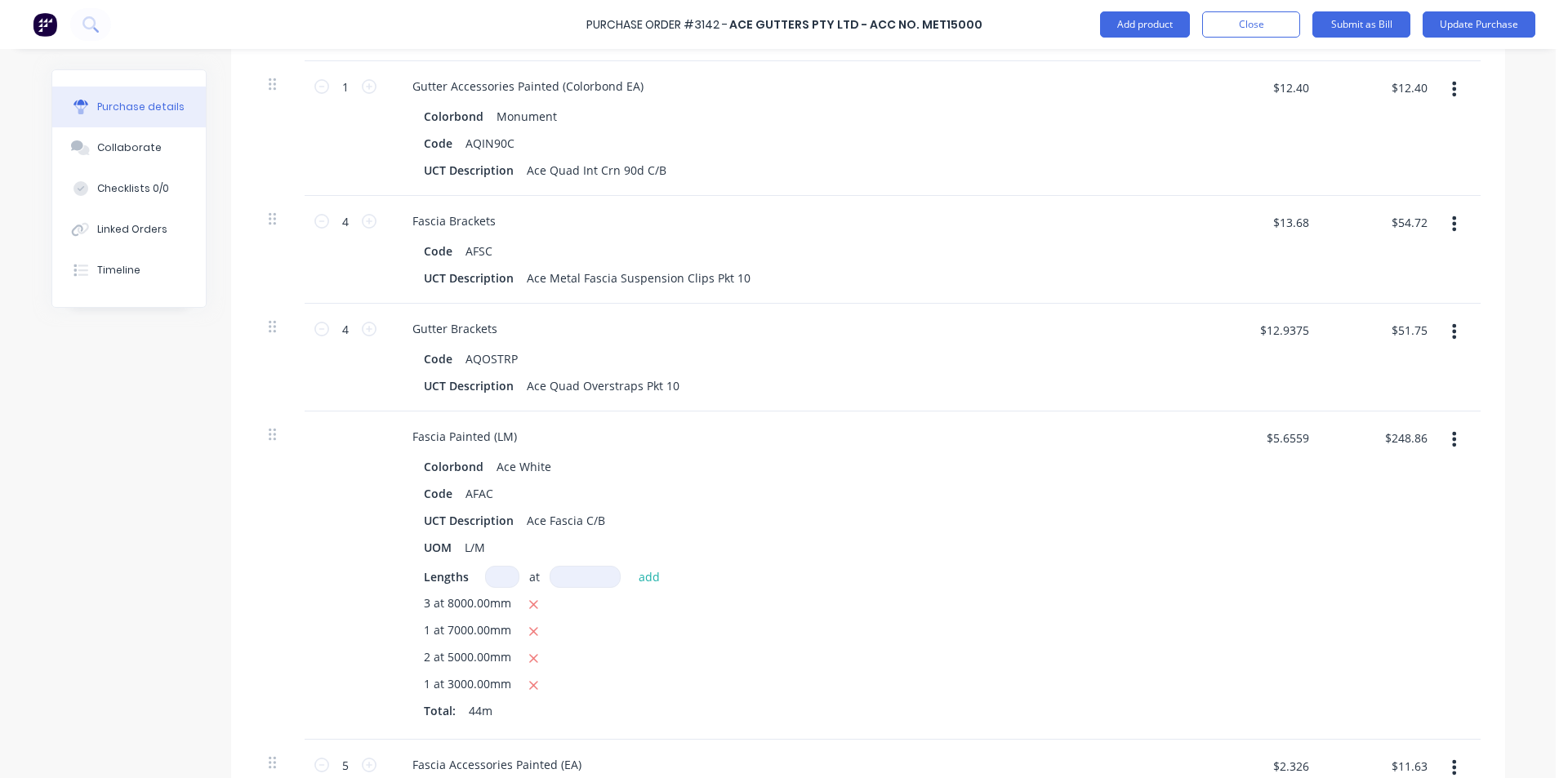
click at [1424, 193] on div "$12.40 $12.40" at bounding box center [1380, 129] width 119 height 135
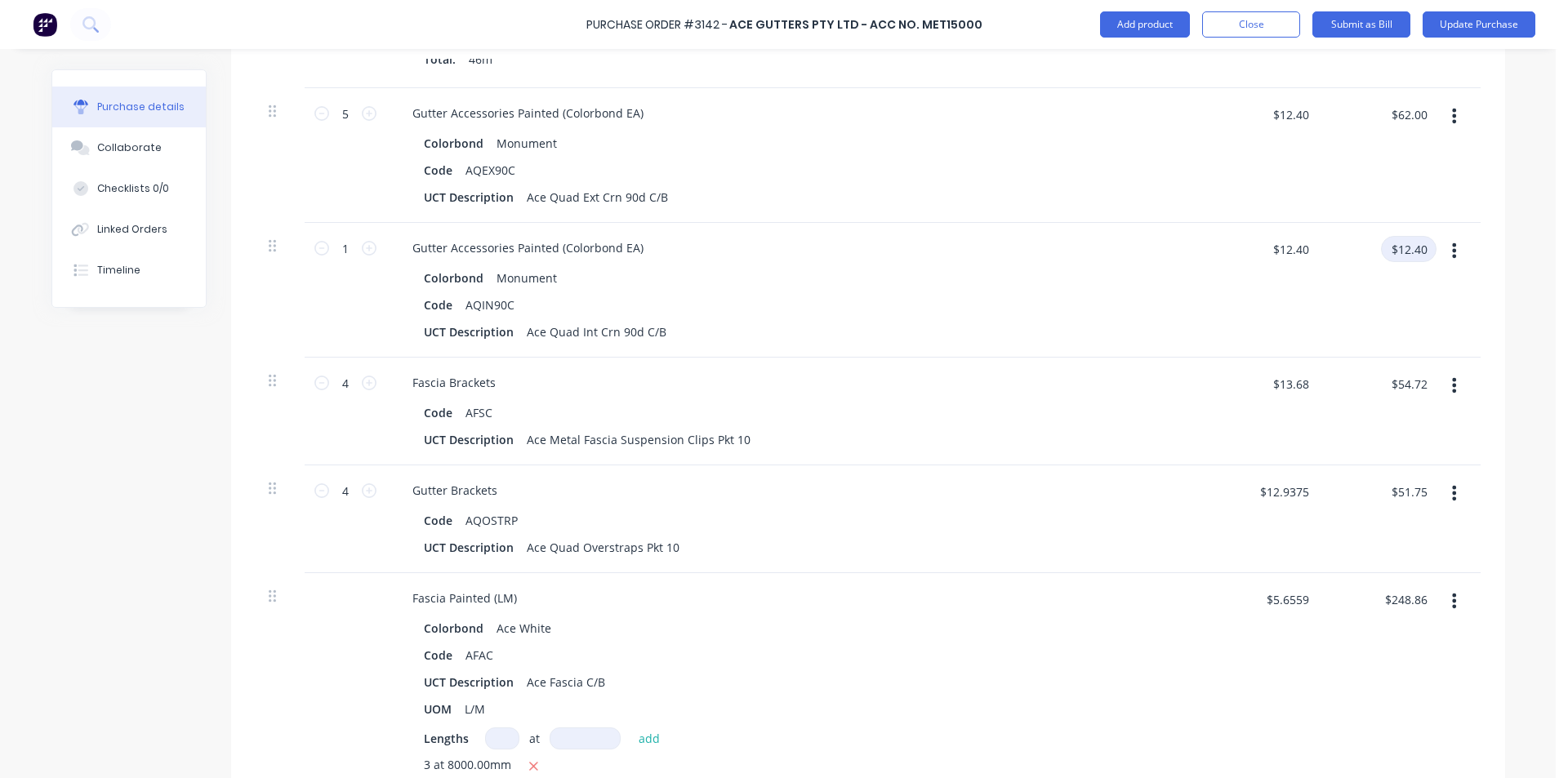
scroll to position [733, 0]
click at [1413, 255] on input "$12.40" at bounding box center [1408, 250] width 56 height 26
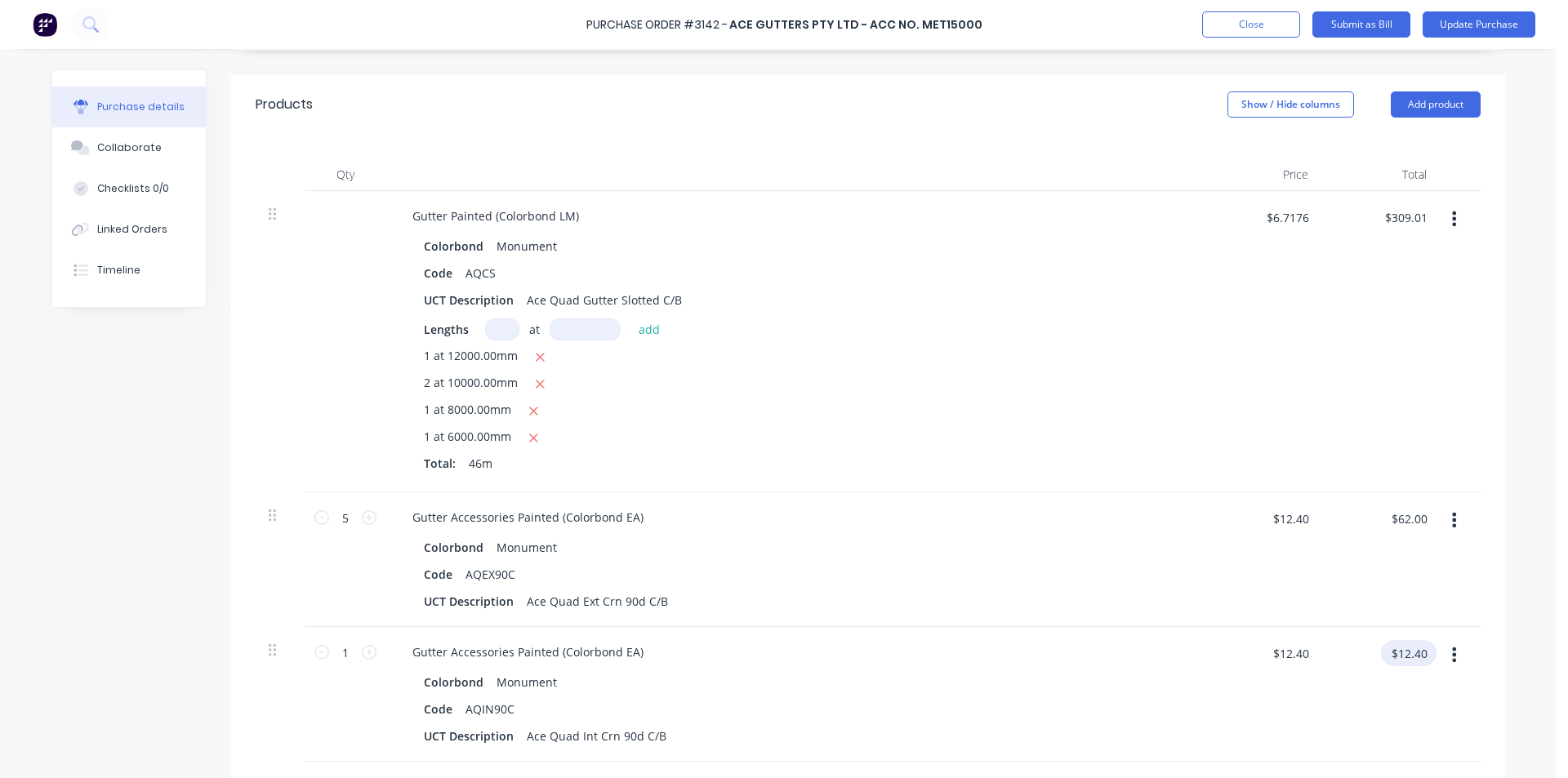
scroll to position [325, 0]
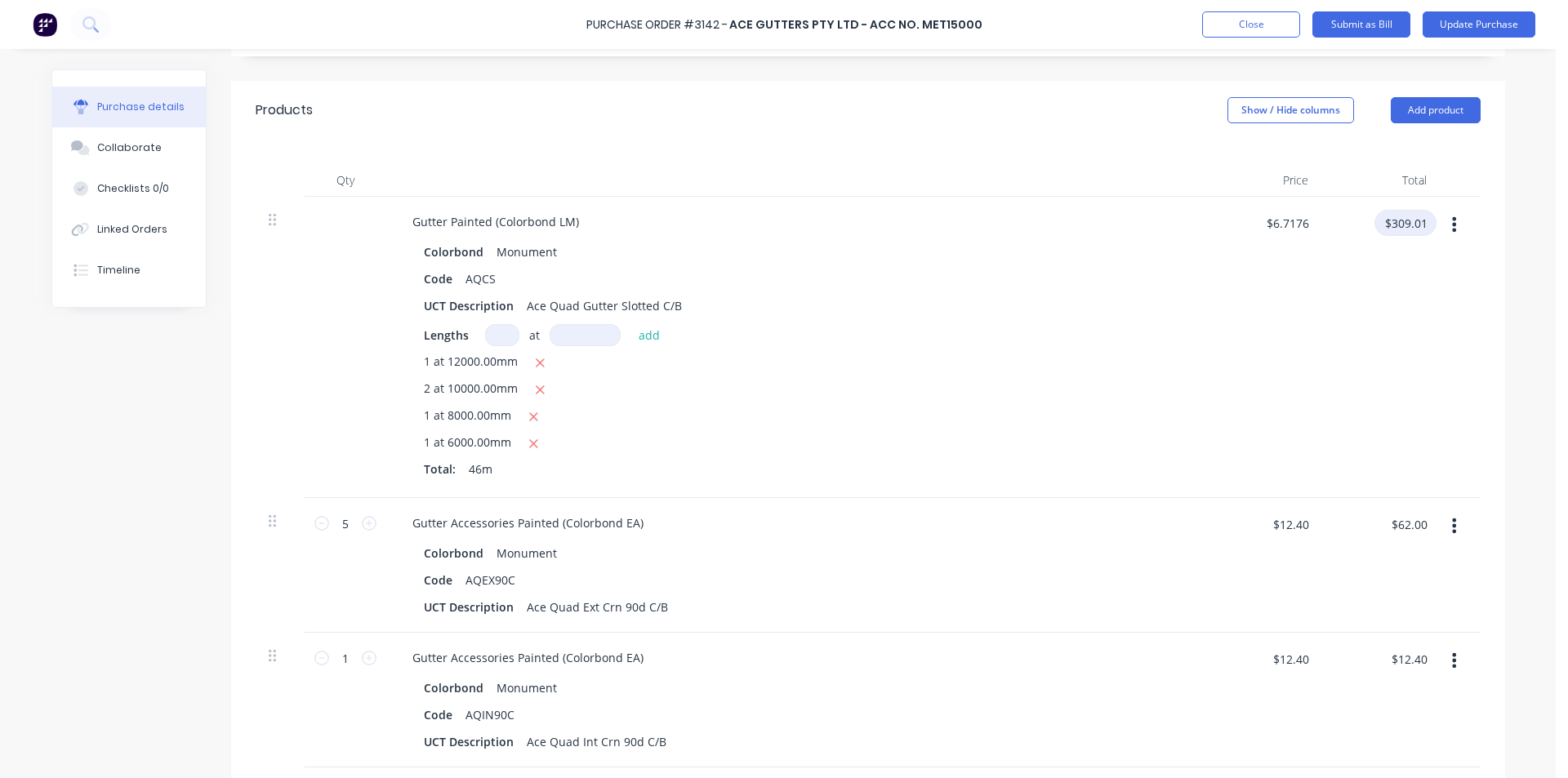
click at [1405, 219] on input "$309.01" at bounding box center [1405, 223] width 62 height 26
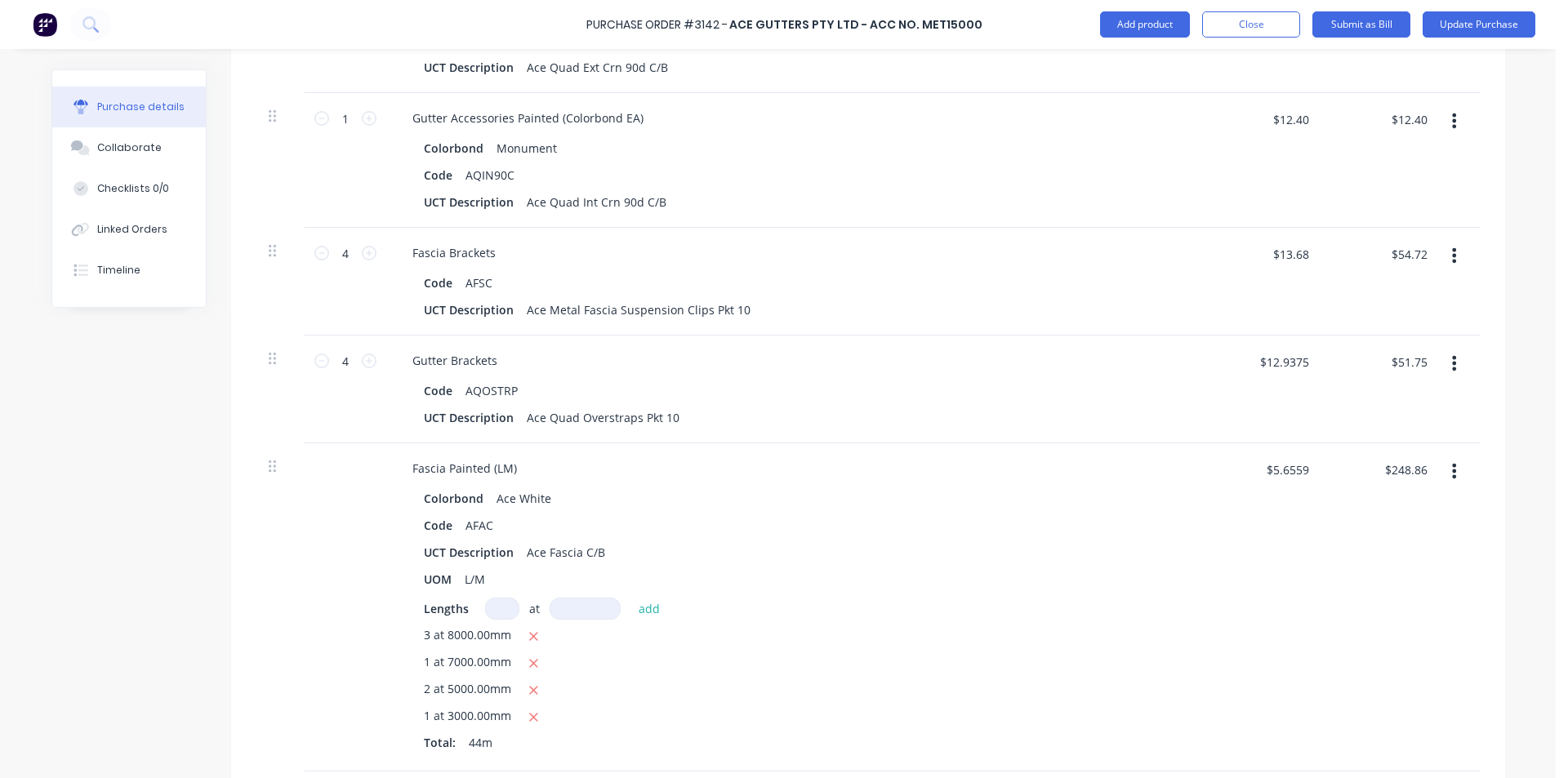
scroll to position [978, 0]
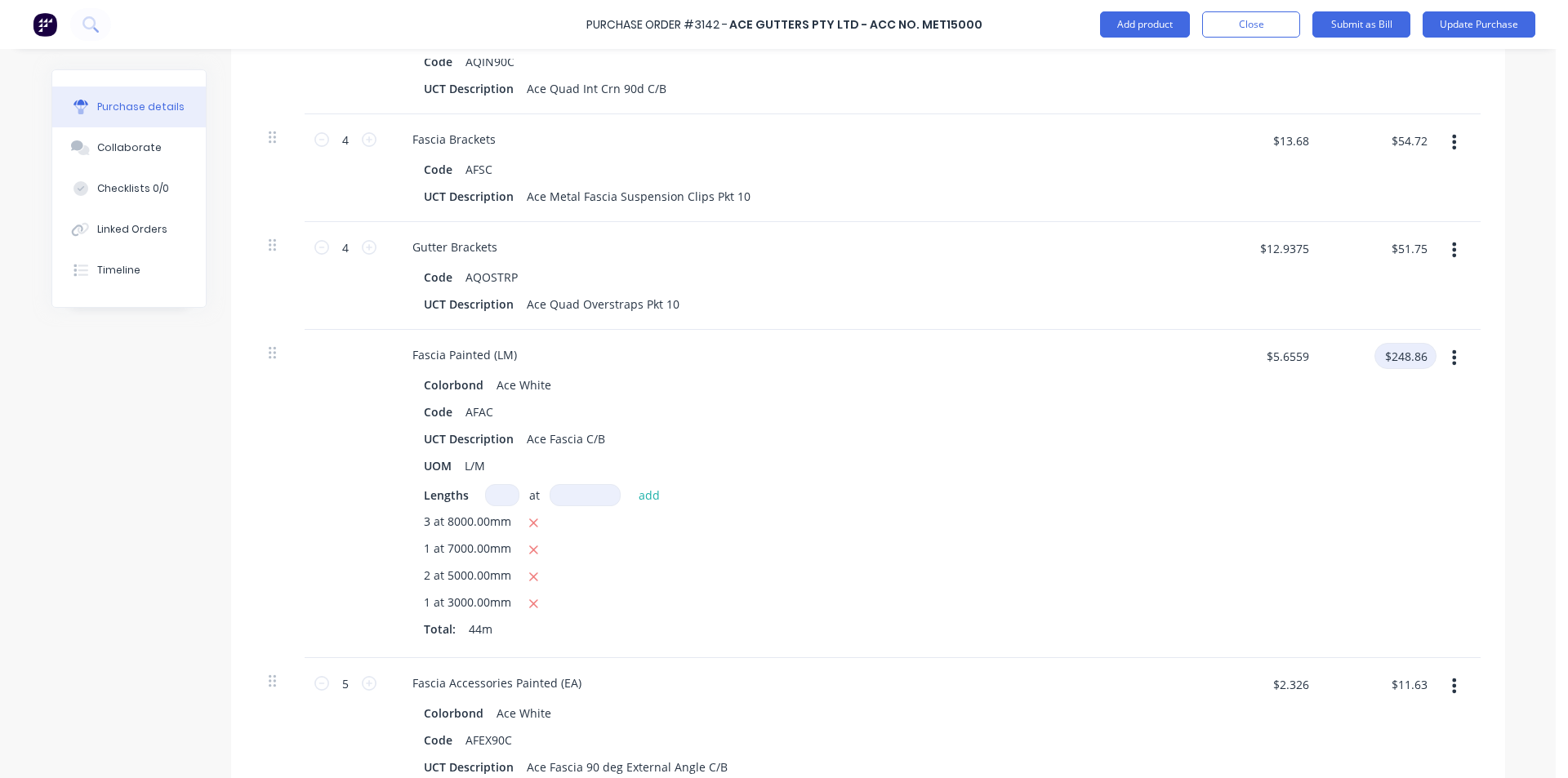
click at [1418, 353] on input "$248.86" at bounding box center [1405, 355] width 62 height 26
click at [1396, 371] on div "$248.86 $248.86" at bounding box center [1405, 361] width 62 height 38
type textarea "x"
click at [1396, 369] on div "$248.86 $248.86" at bounding box center [1405, 361] width 62 height 38
type input "295.94"
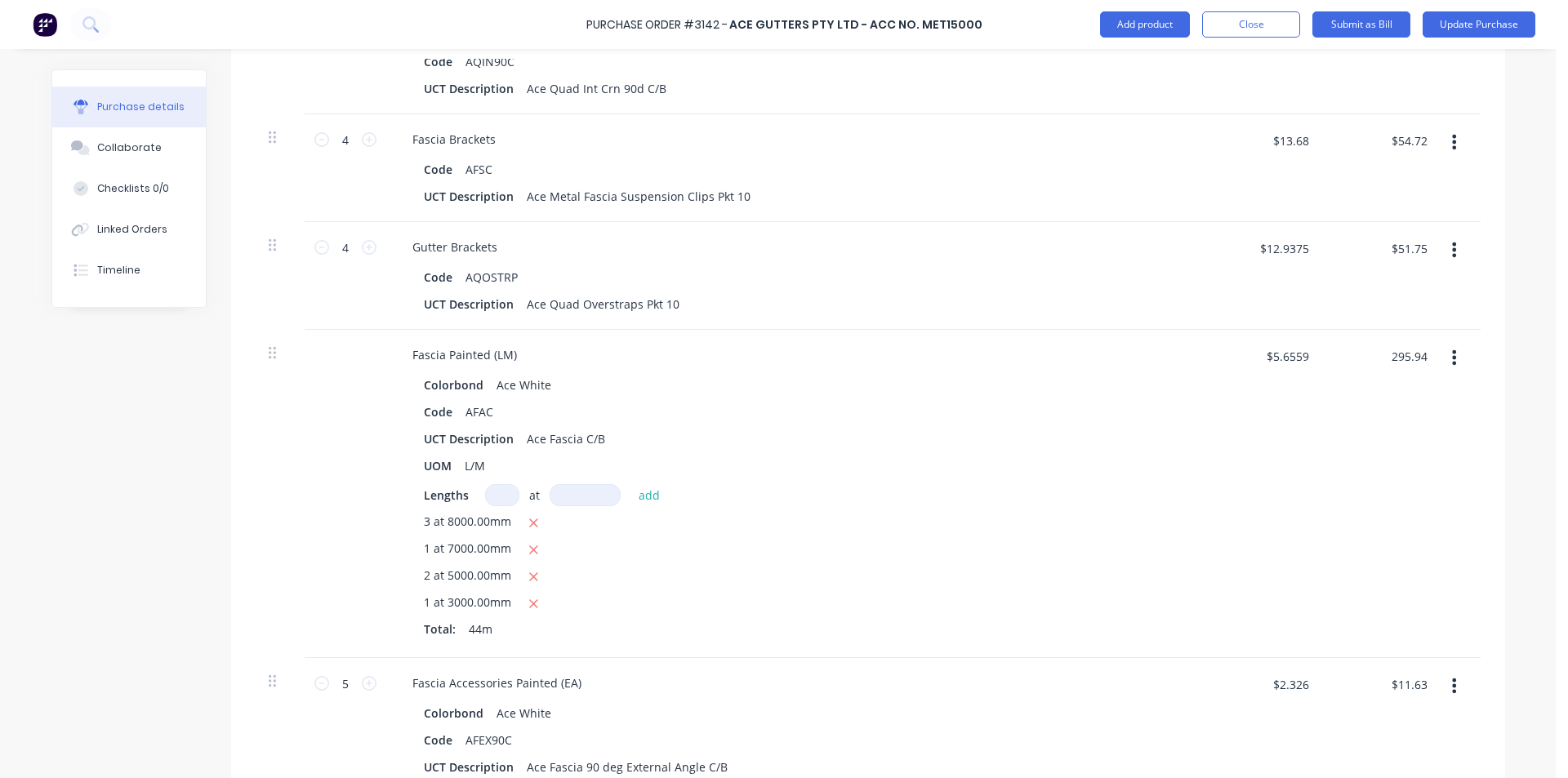
type textarea "x"
type input "$6.7259"
type input "$295.94"
click at [1431, 488] on div "$295.94 295.94" at bounding box center [1380, 494] width 119 height 328
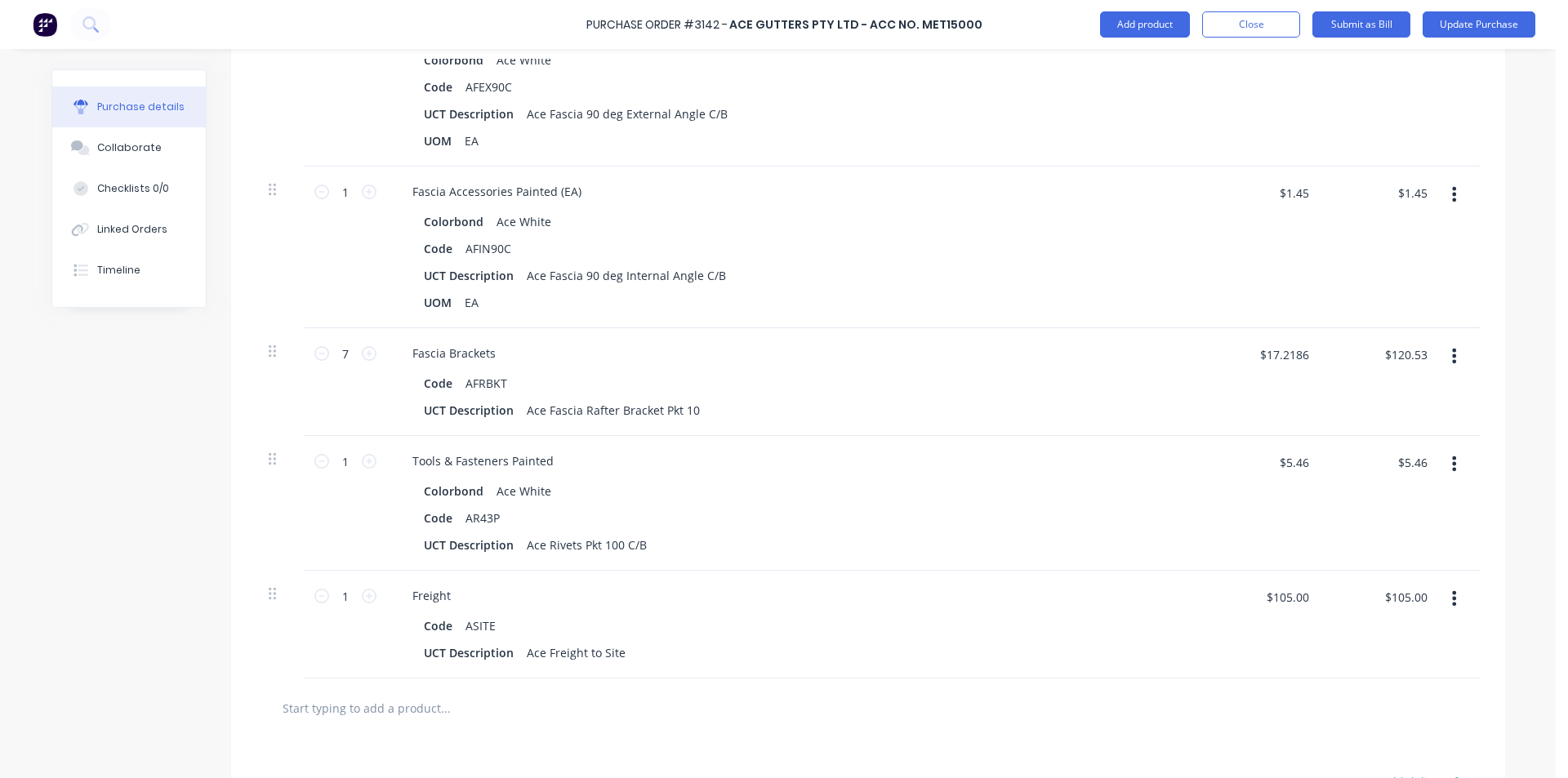
scroll to position [1875, 0]
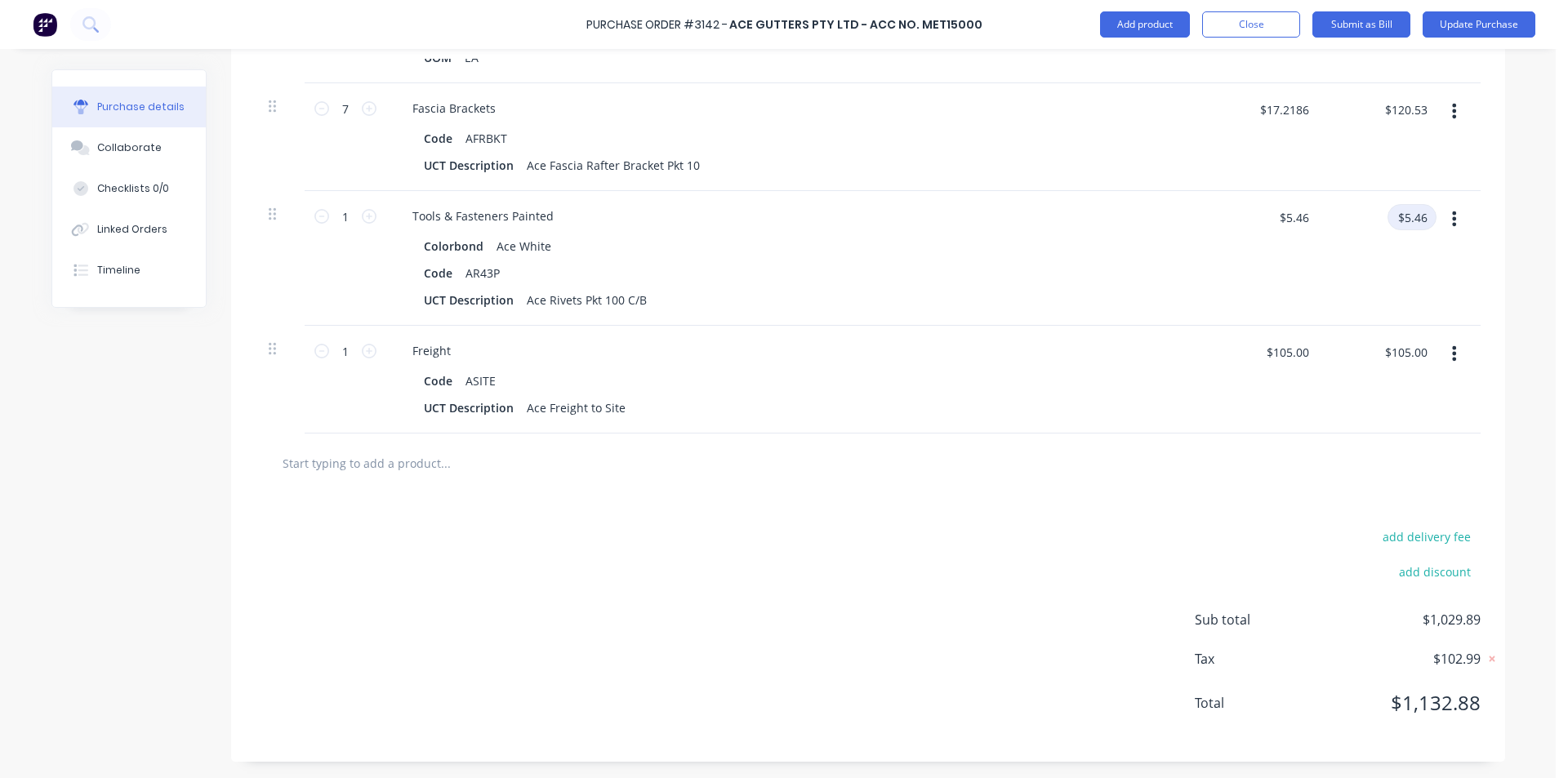
type textarea "x"
click at [1412, 213] on input "$5.46" at bounding box center [1412, 217] width 49 height 26
type input "5.45"
type textarea "x"
type input "$5.45"
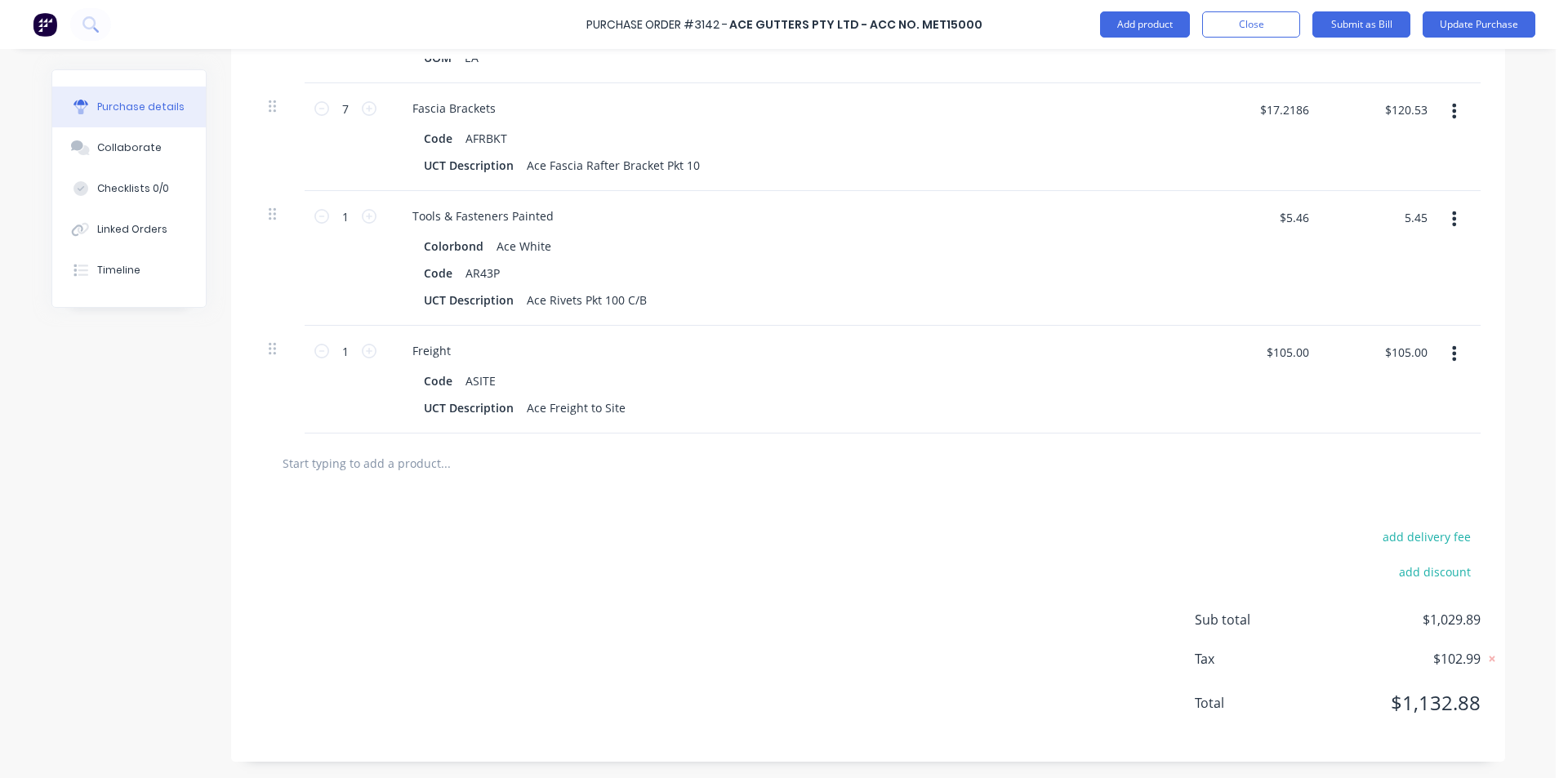
type input "$5.45"
click at [1389, 265] on div "$5.45 $5.45" at bounding box center [1380, 259] width 119 height 135
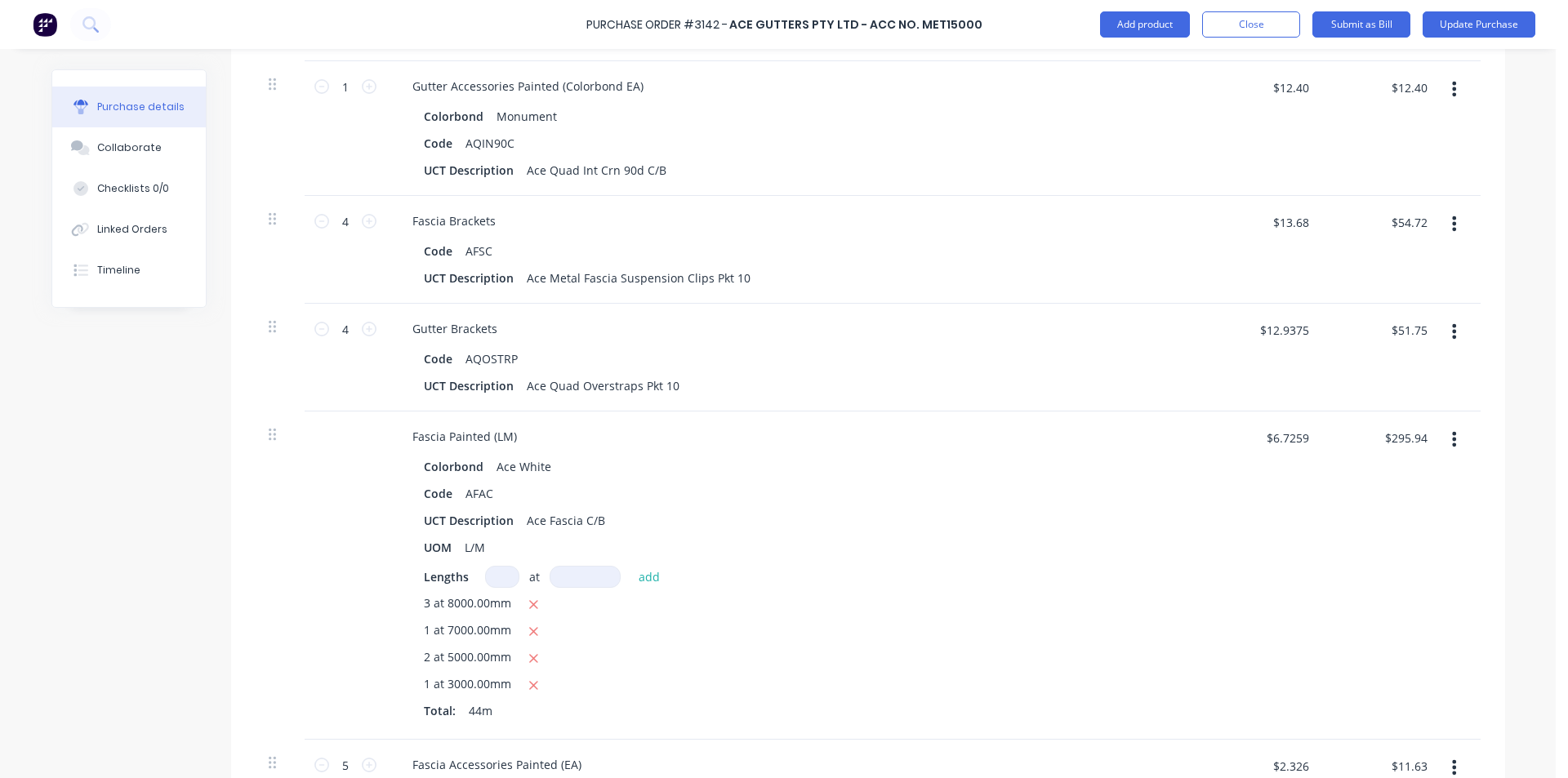
scroll to position [407, 0]
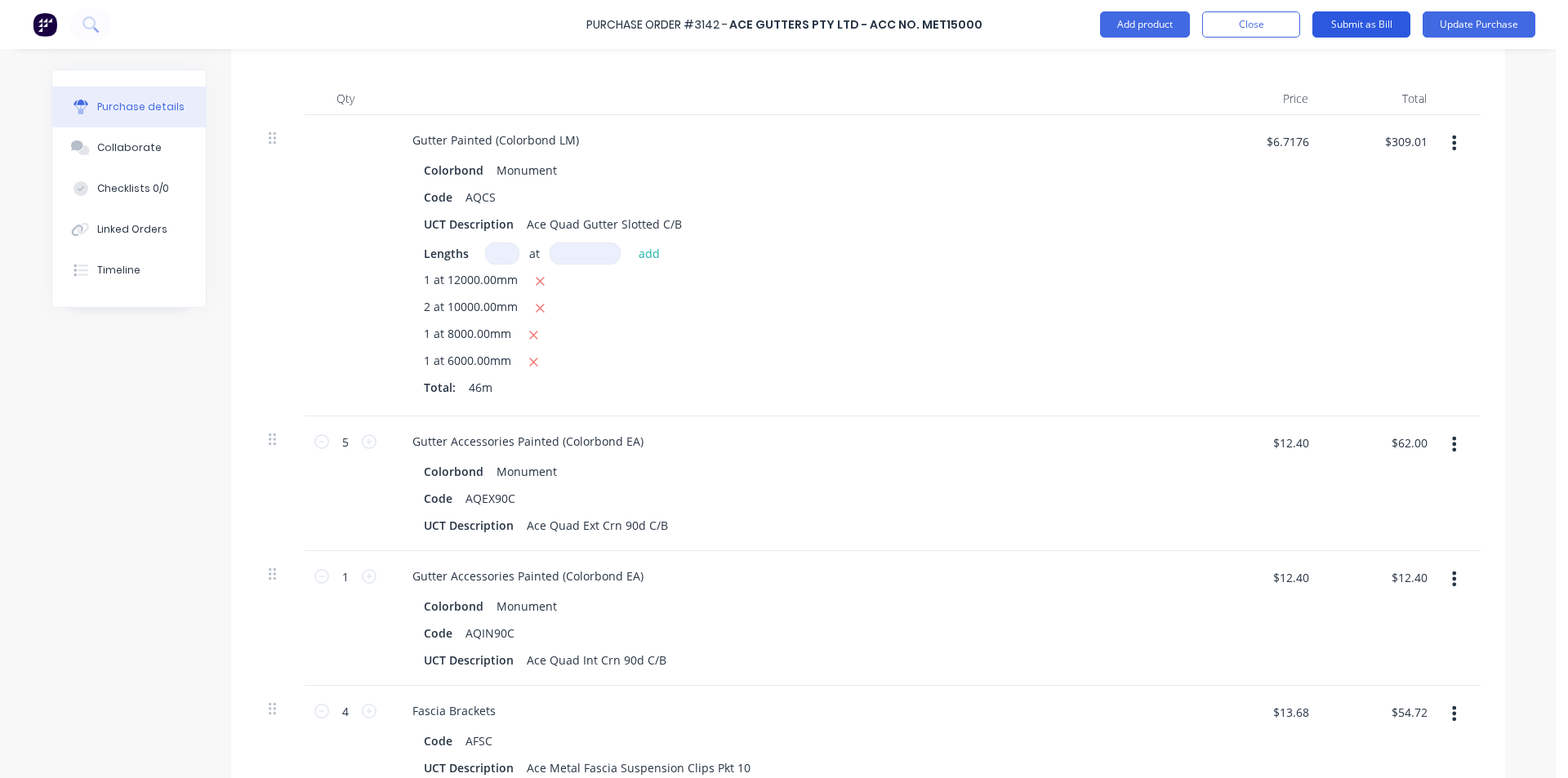
click at [1377, 29] on button "Submit as Bill" at bounding box center [1361, 24] width 98 height 26
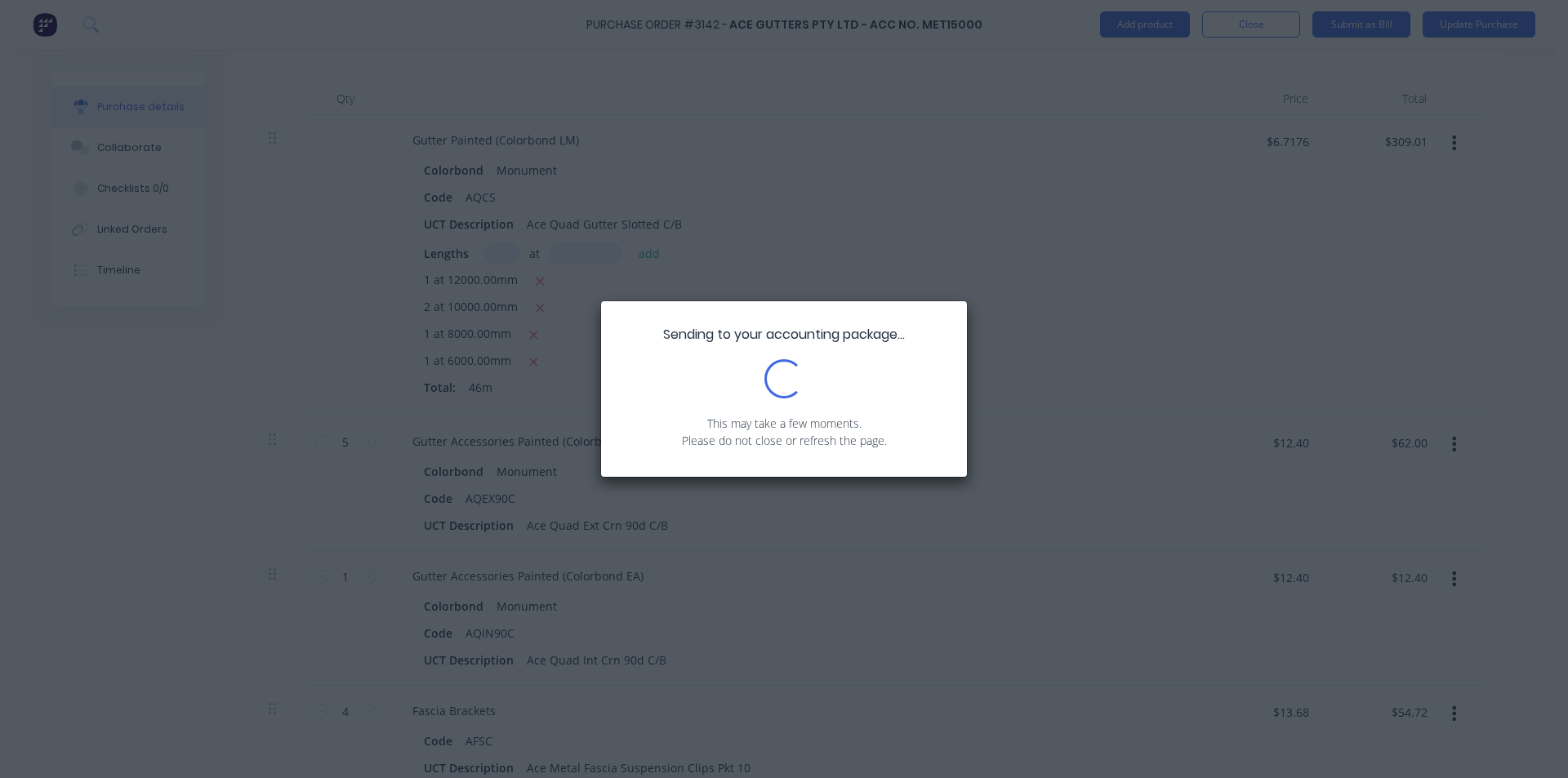
scroll to position [0, 0]
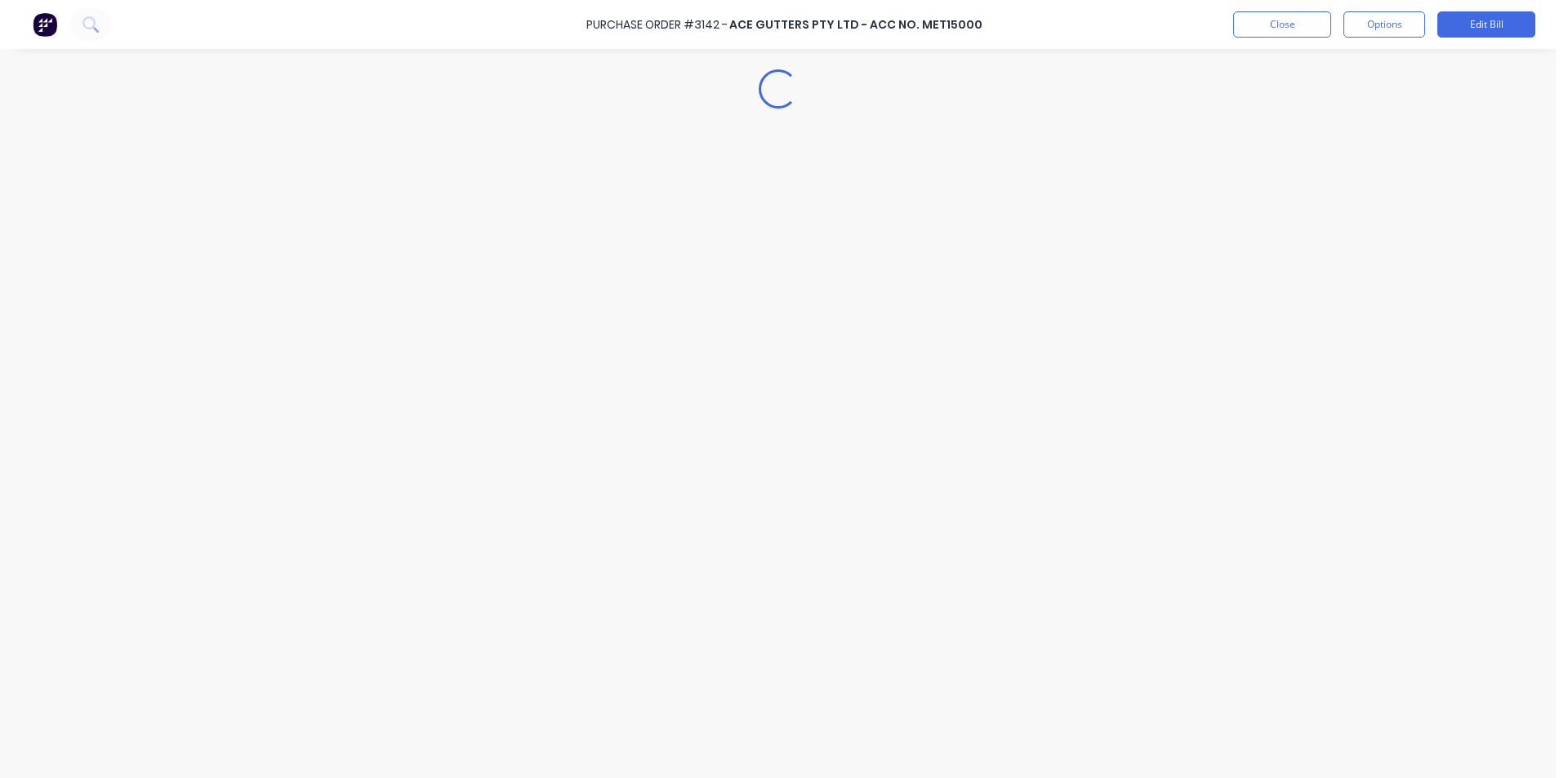
type textarea "x"
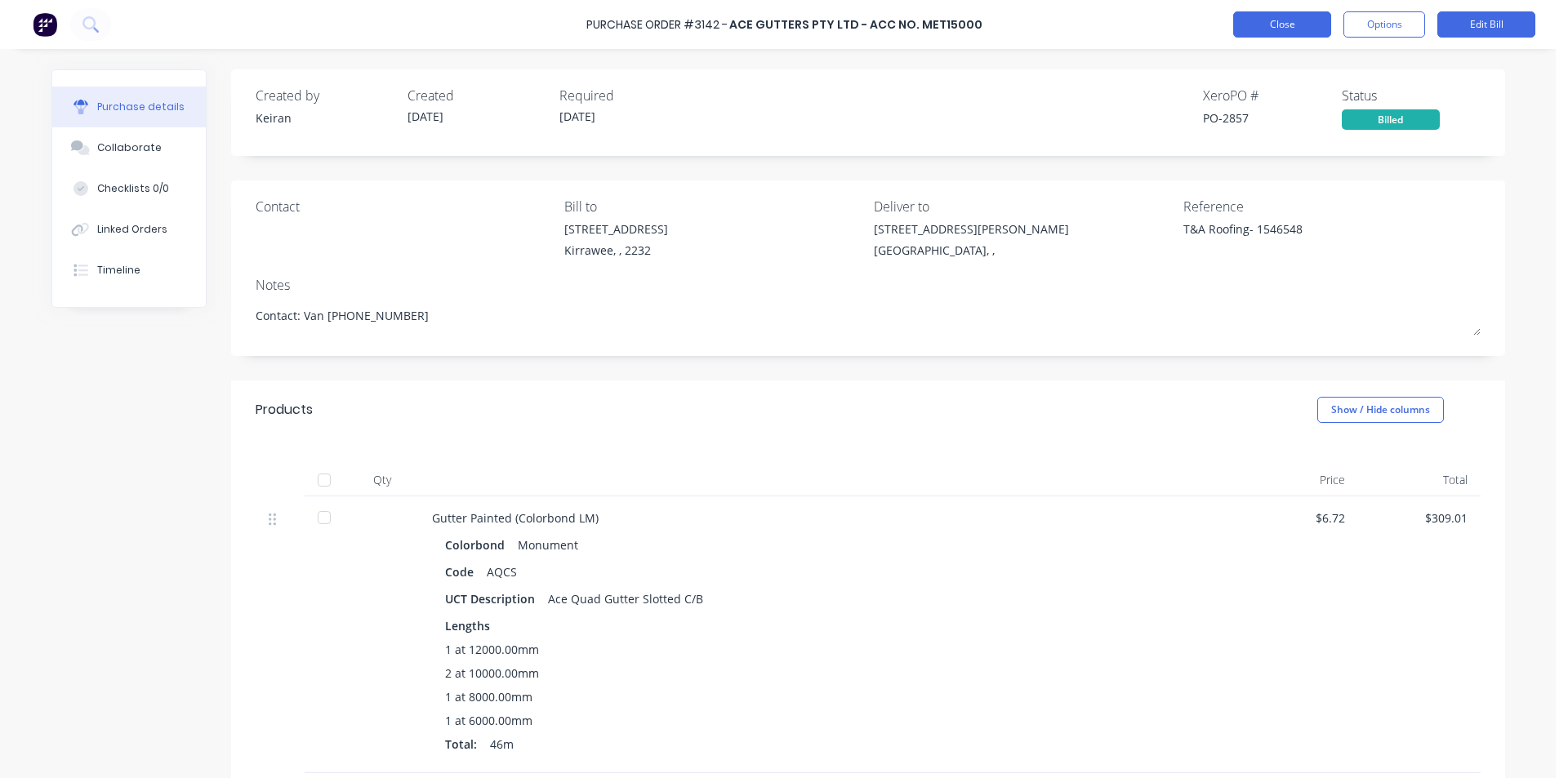
click at [1269, 16] on button "Close" at bounding box center [1282, 24] width 98 height 26
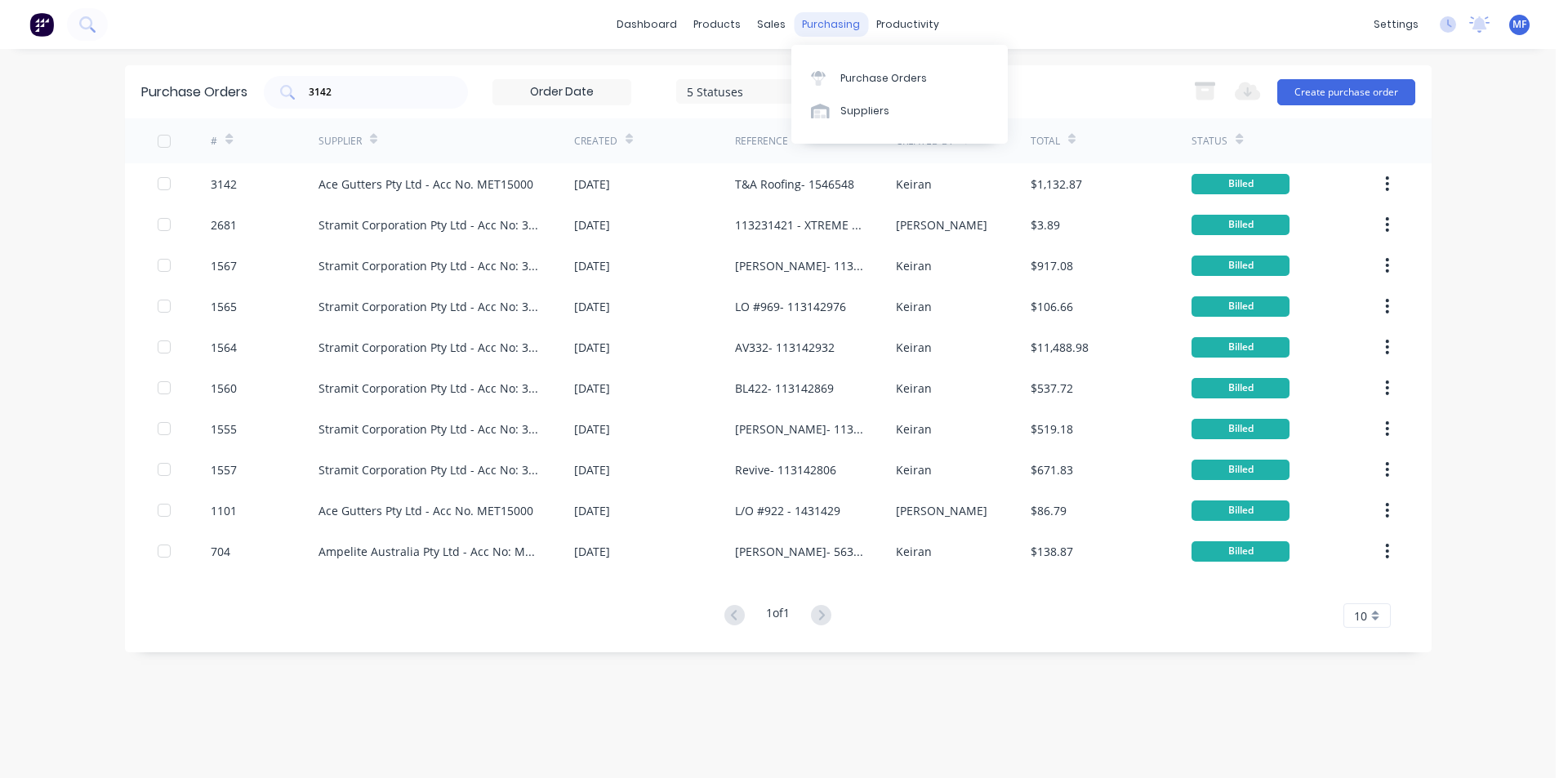
drag, startPoint x: 837, startPoint y: 21, endPoint x: 840, endPoint y: 28, distance: 7.6
click at [837, 20] on div "purchasing" at bounding box center [831, 24] width 74 height 25
click at [863, 76] on div "Purchase Orders" at bounding box center [883, 78] width 86 height 15
click at [377, 97] on input "3142" at bounding box center [374, 91] width 136 height 16
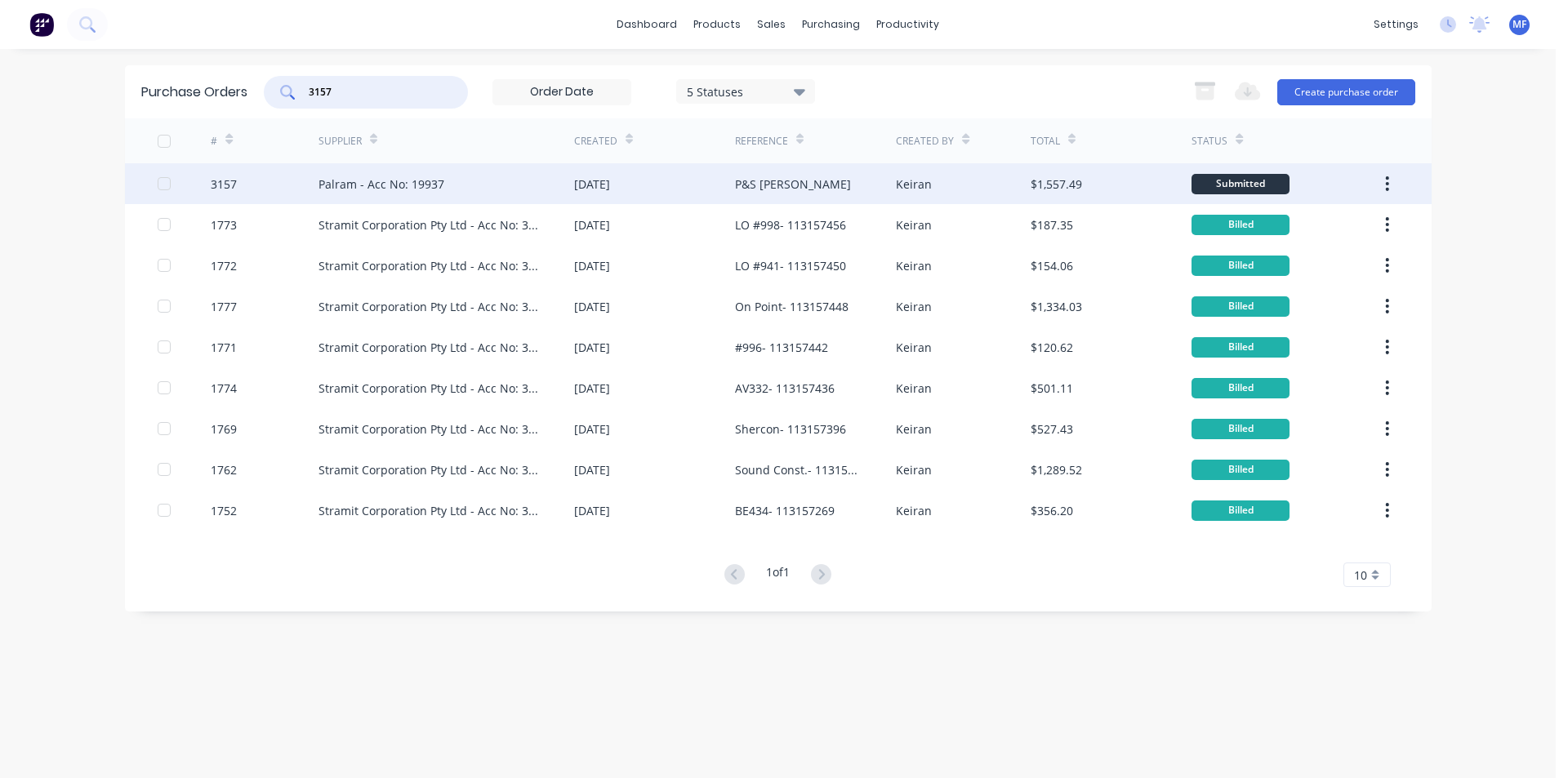
type input "3157"
click at [854, 189] on div "P&S [PERSON_NAME]" at bounding box center [815, 184] width 161 height 41
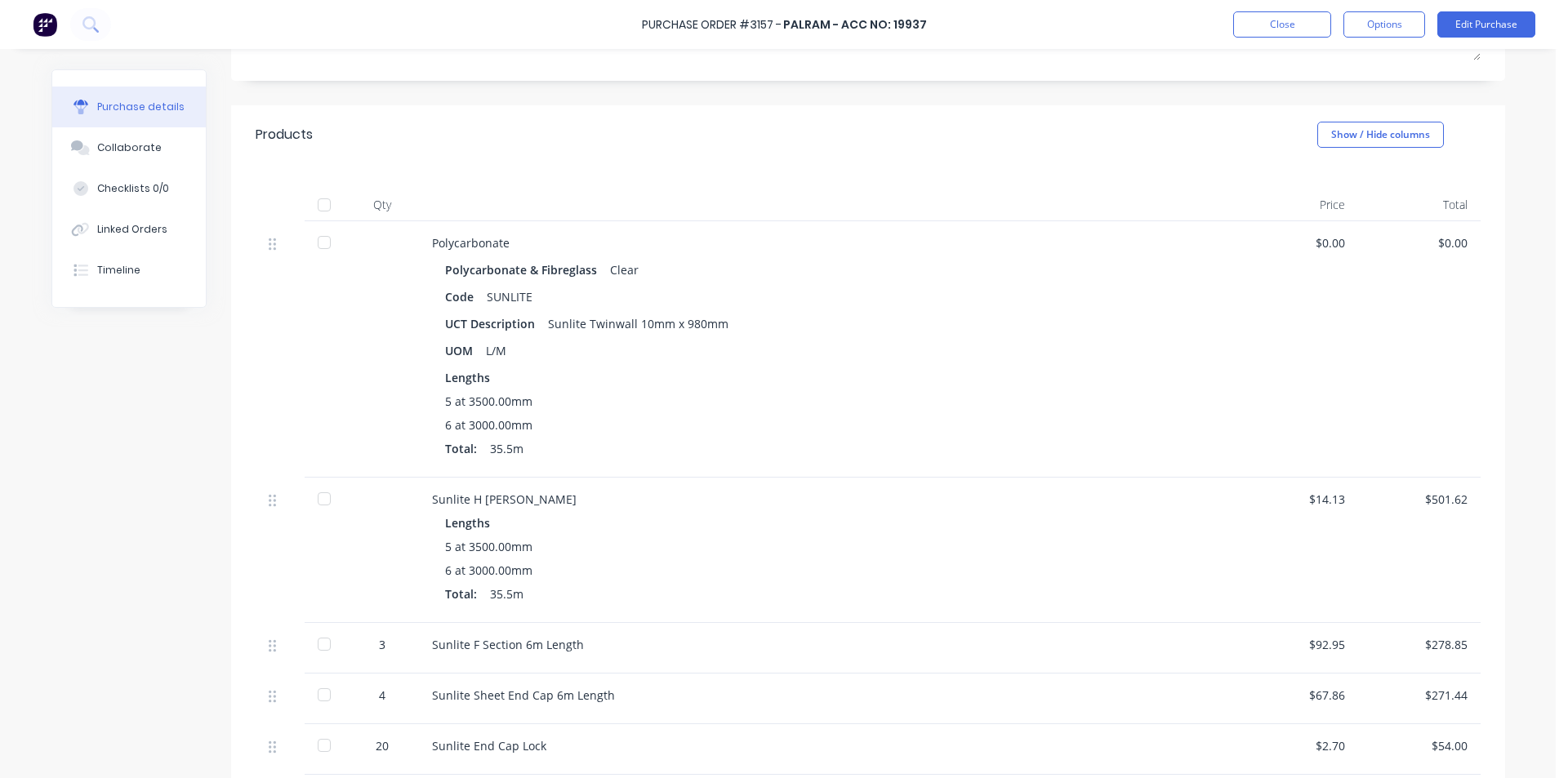
scroll to position [326, 0]
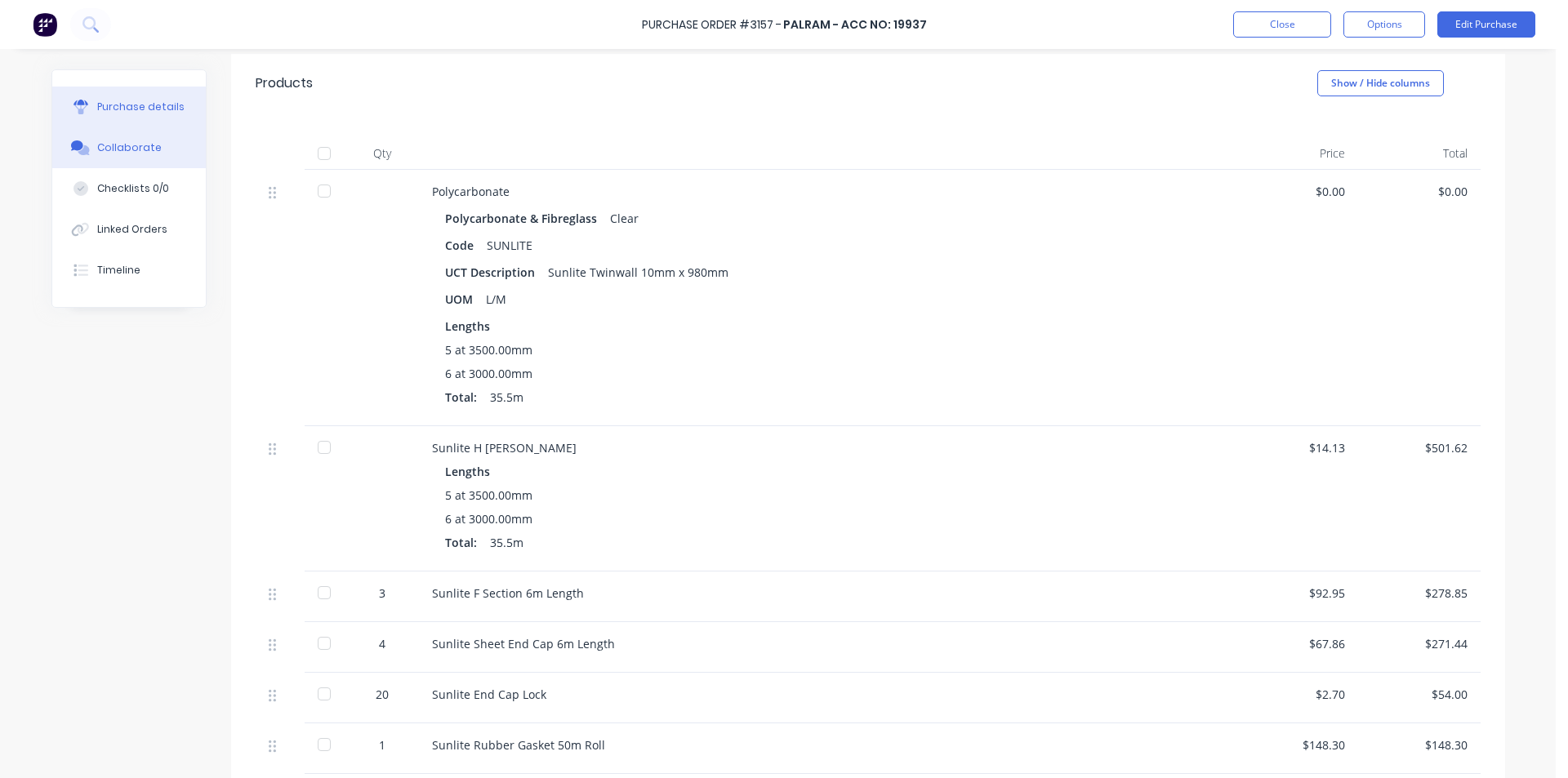
drag, startPoint x: 103, startPoint y: 144, endPoint x: 79, endPoint y: 156, distance: 26.8
click at [103, 144] on div "Collaborate" at bounding box center [129, 147] width 64 height 15
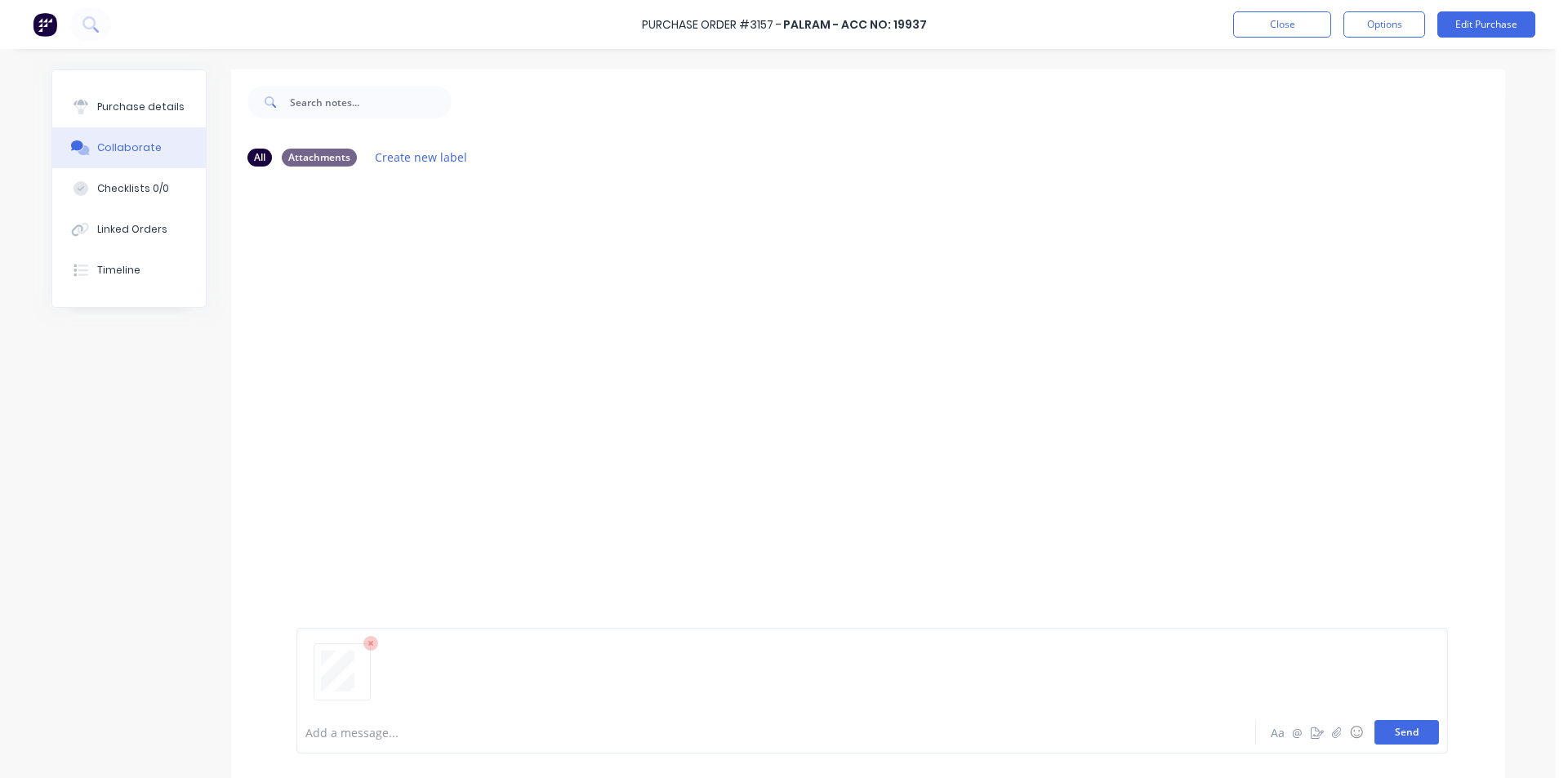
click at [1394, 734] on button "Send" at bounding box center [1406, 732] width 64 height 25
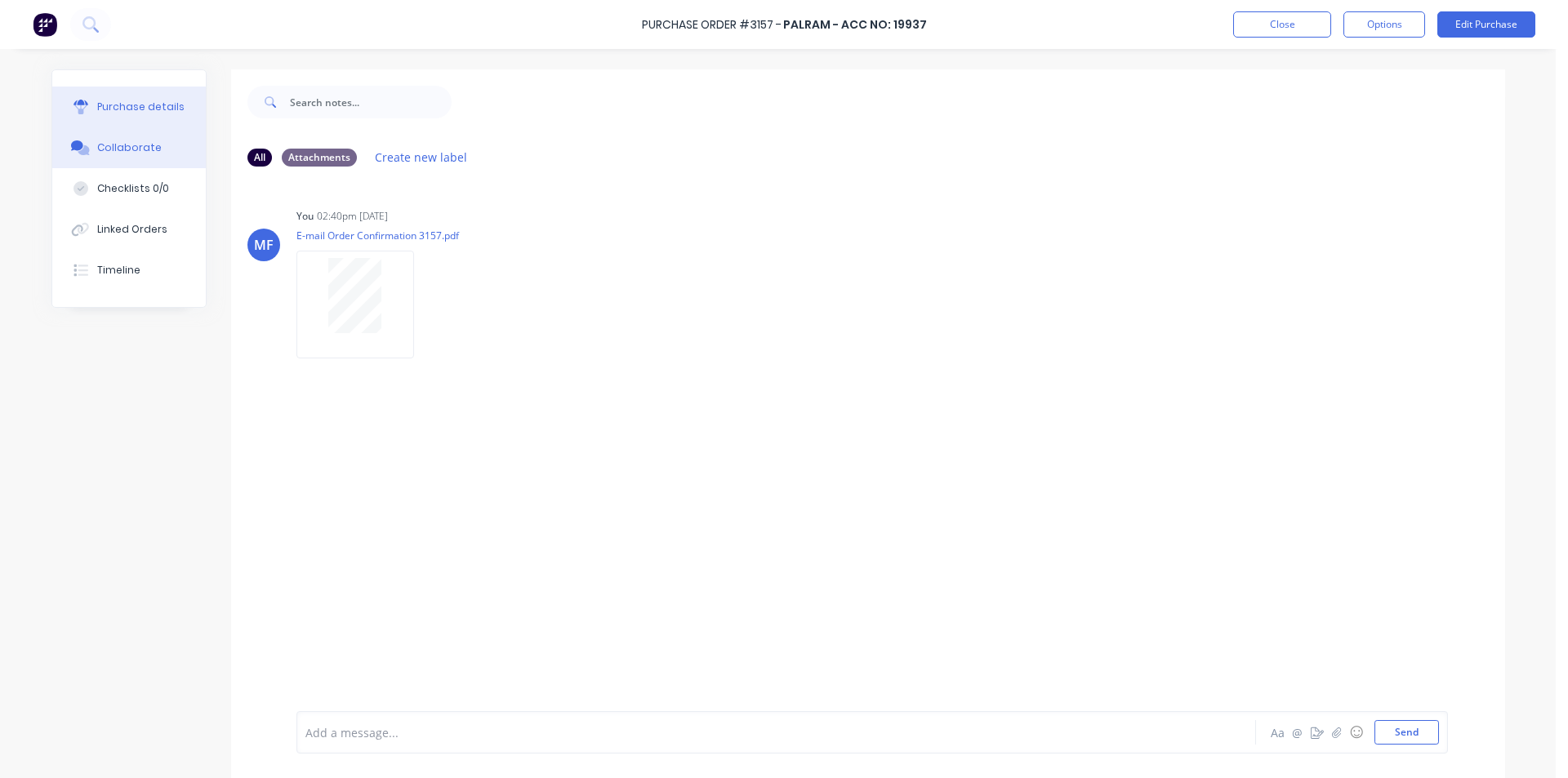
click at [108, 110] on div "Purchase details" at bounding box center [141, 107] width 87 height 15
type textarea "x"
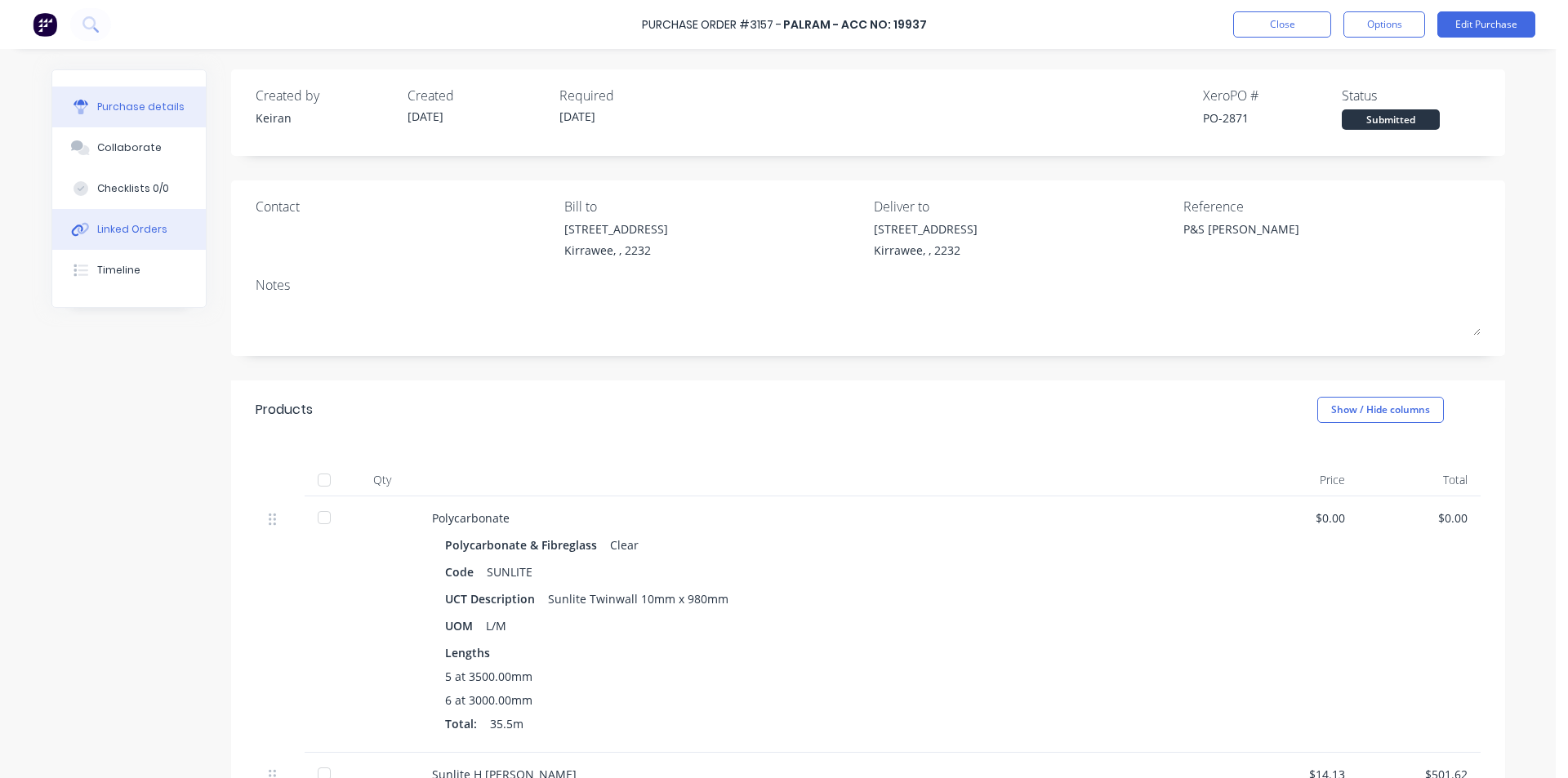
click at [117, 228] on div "Linked Orders" at bounding box center [132, 229] width 70 height 15
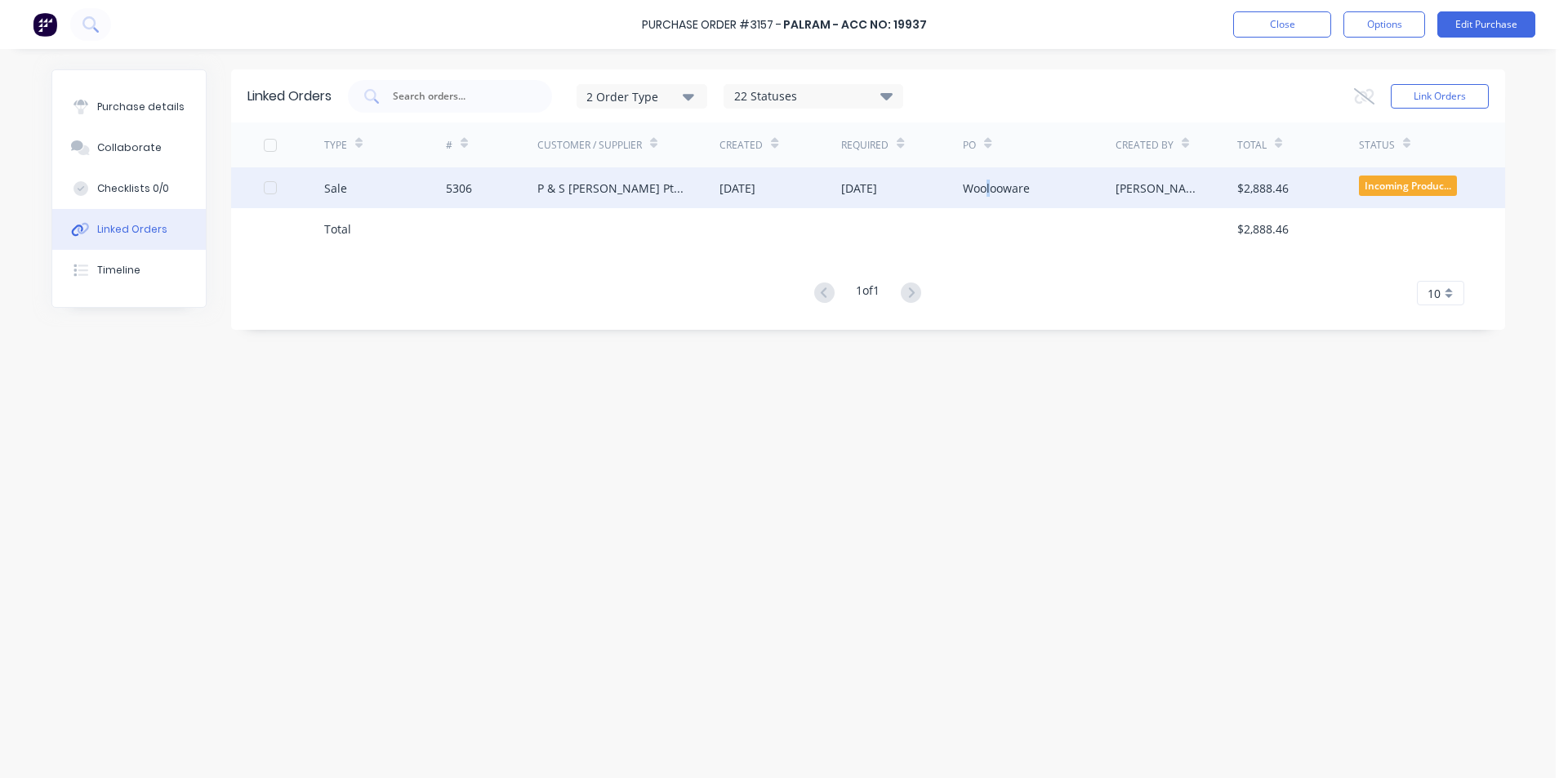
click at [989, 169] on div "Woolooware" at bounding box center [1039, 188] width 152 height 41
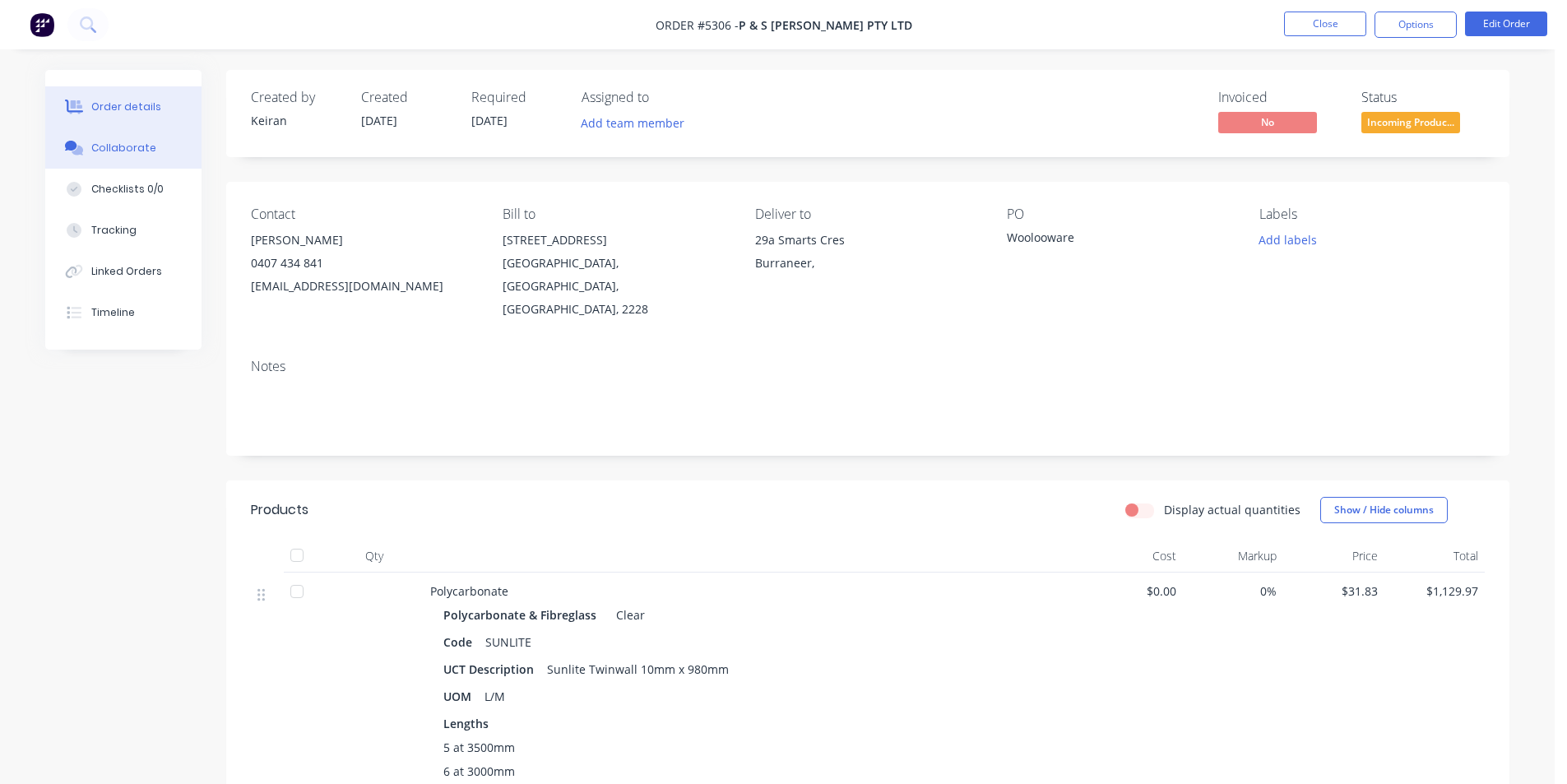
click at [124, 145] on div "Collaborate" at bounding box center [123, 147] width 65 height 15
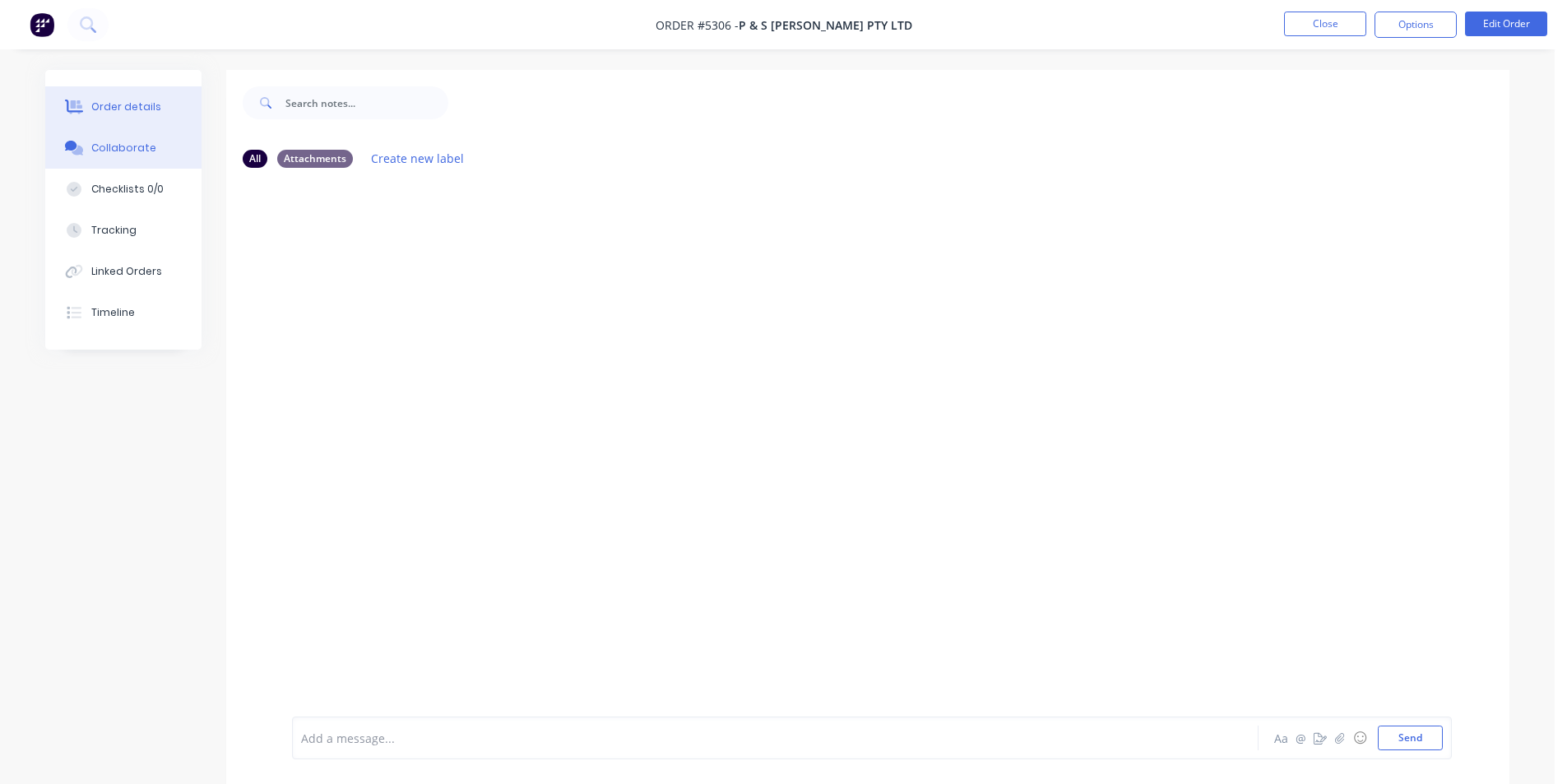
click at [115, 101] on div "Order details" at bounding box center [126, 107] width 70 height 15
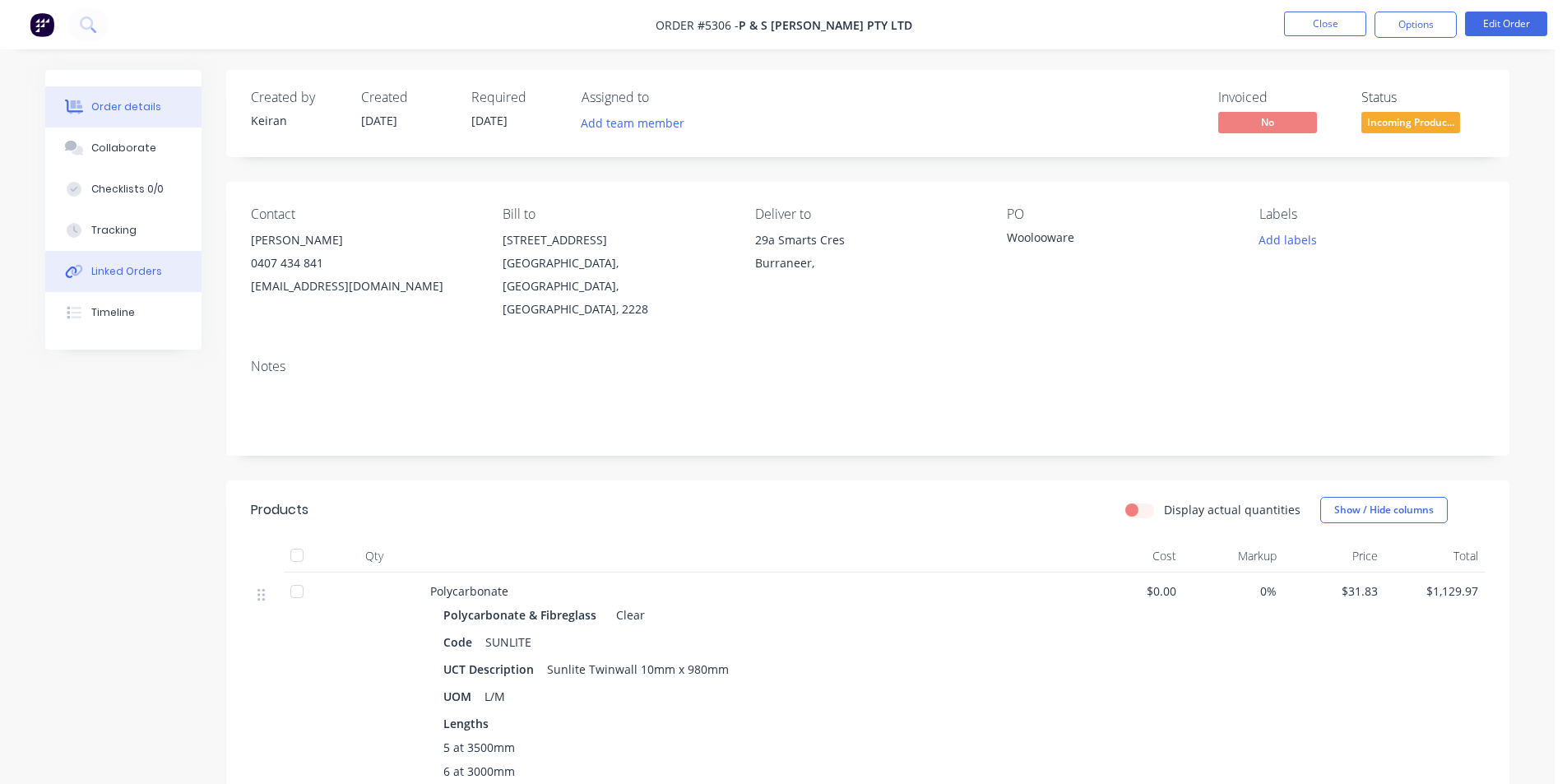
click at [127, 262] on button "Linked Orders" at bounding box center [124, 271] width 157 height 41
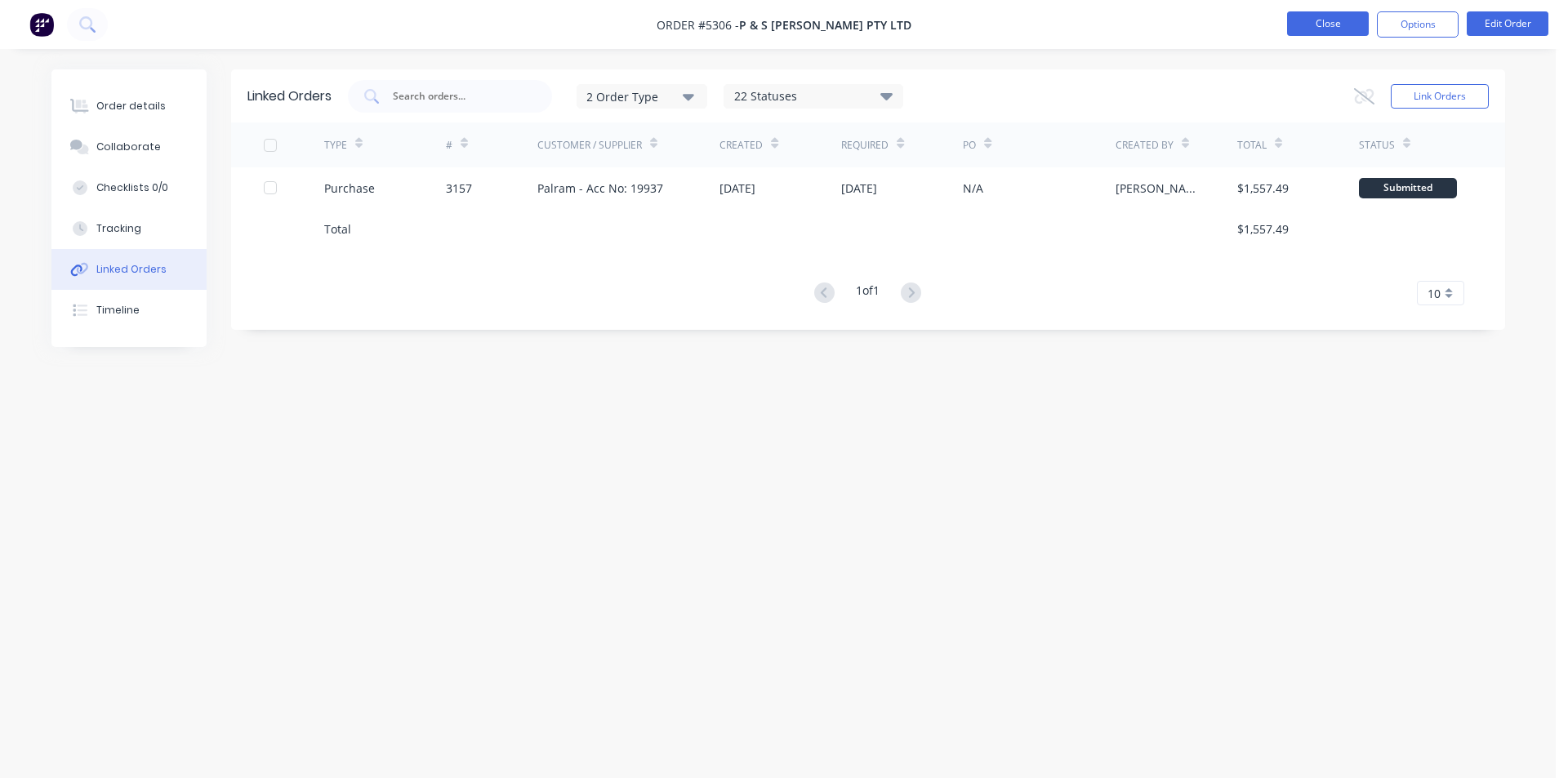
click at [1317, 24] on button "Close" at bounding box center [1328, 23] width 82 height 25
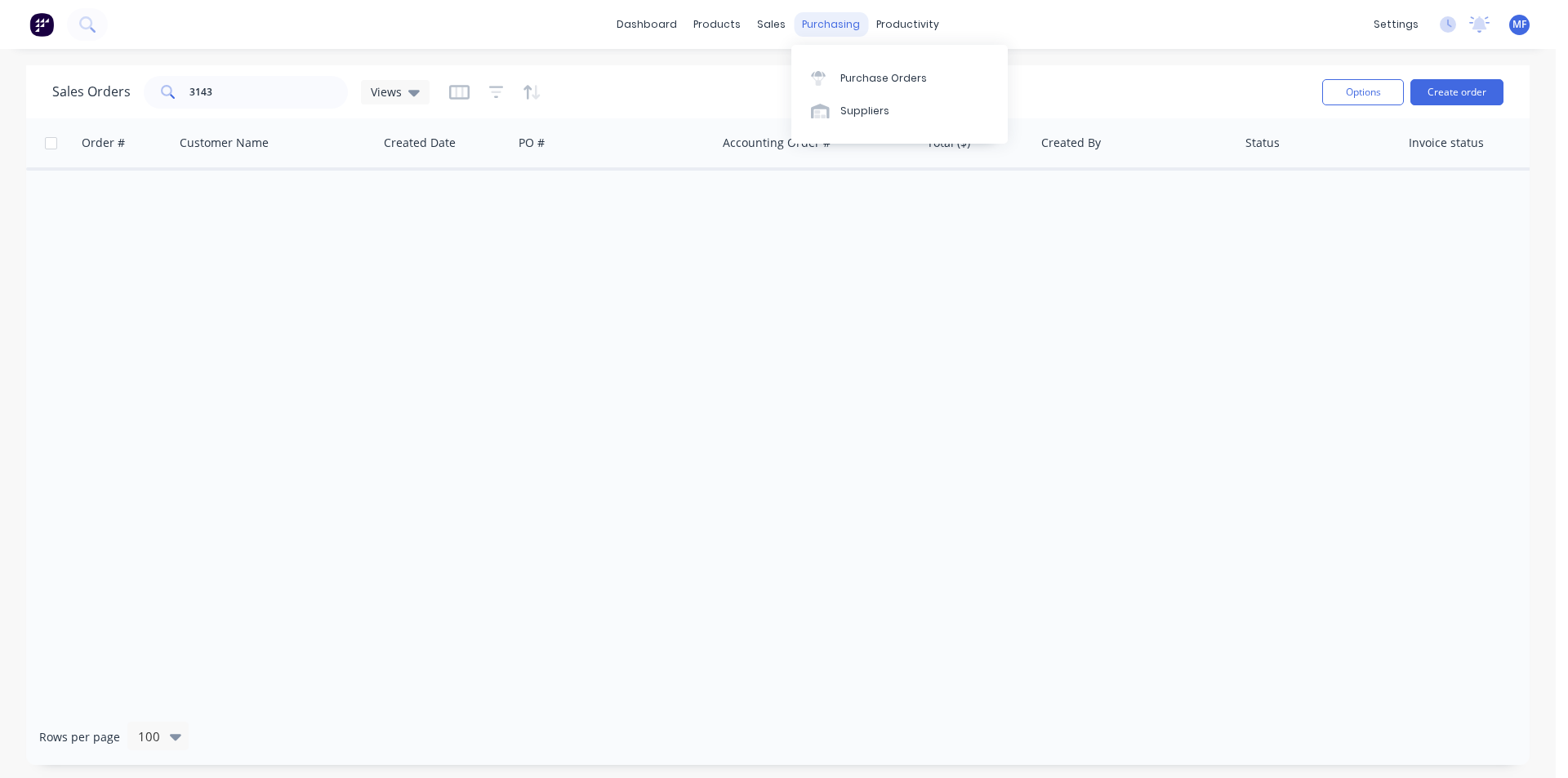
click at [828, 30] on div "purchasing" at bounding box center [831, 24] width 74 height 25
click at [851, 85] on div "Purchase Orders" at bounding box center [883, 78] width 86 height 15
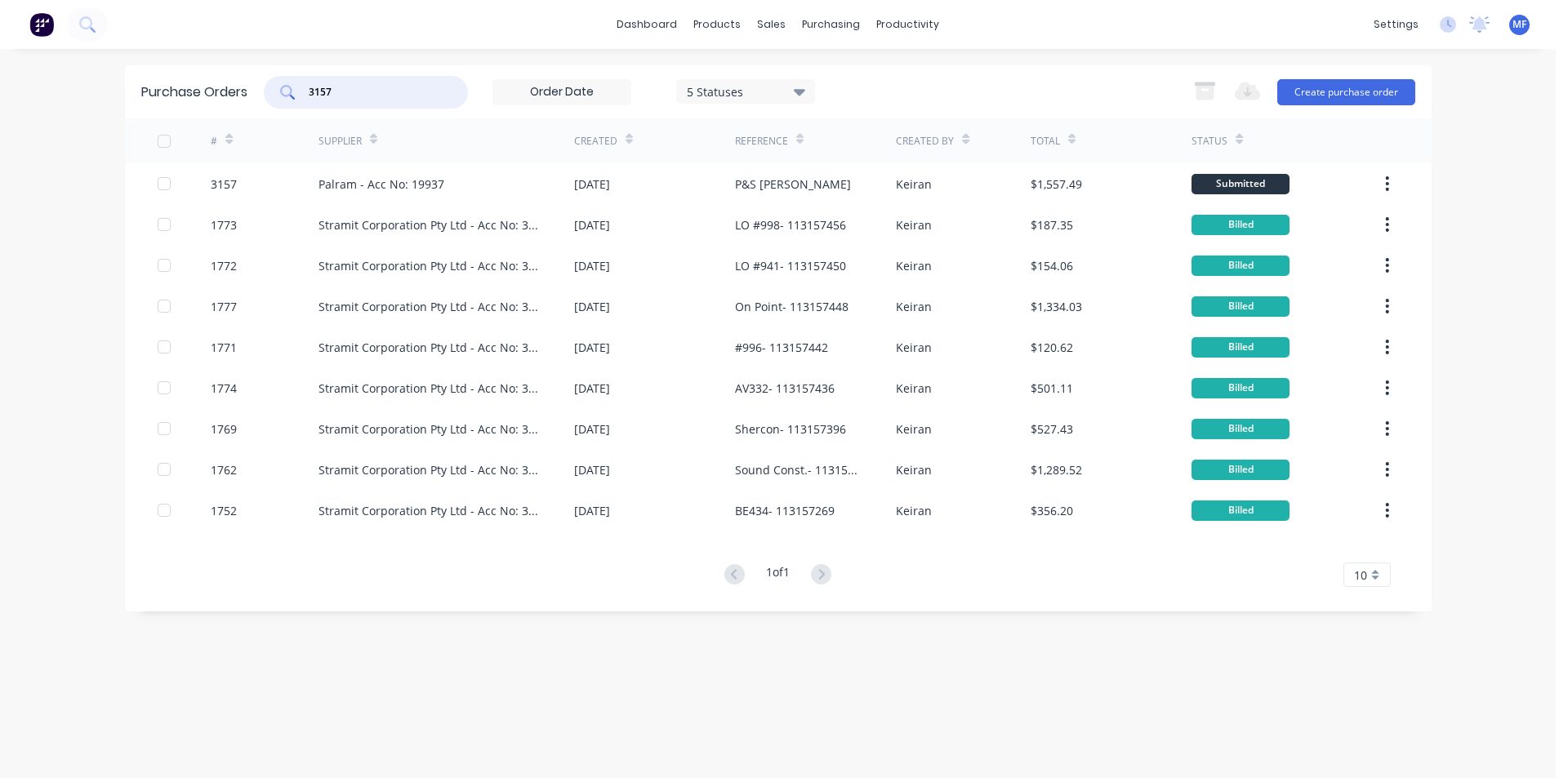
click at [332, 90] on input "3157" at bounding box center [374, 91] width 136 height 16
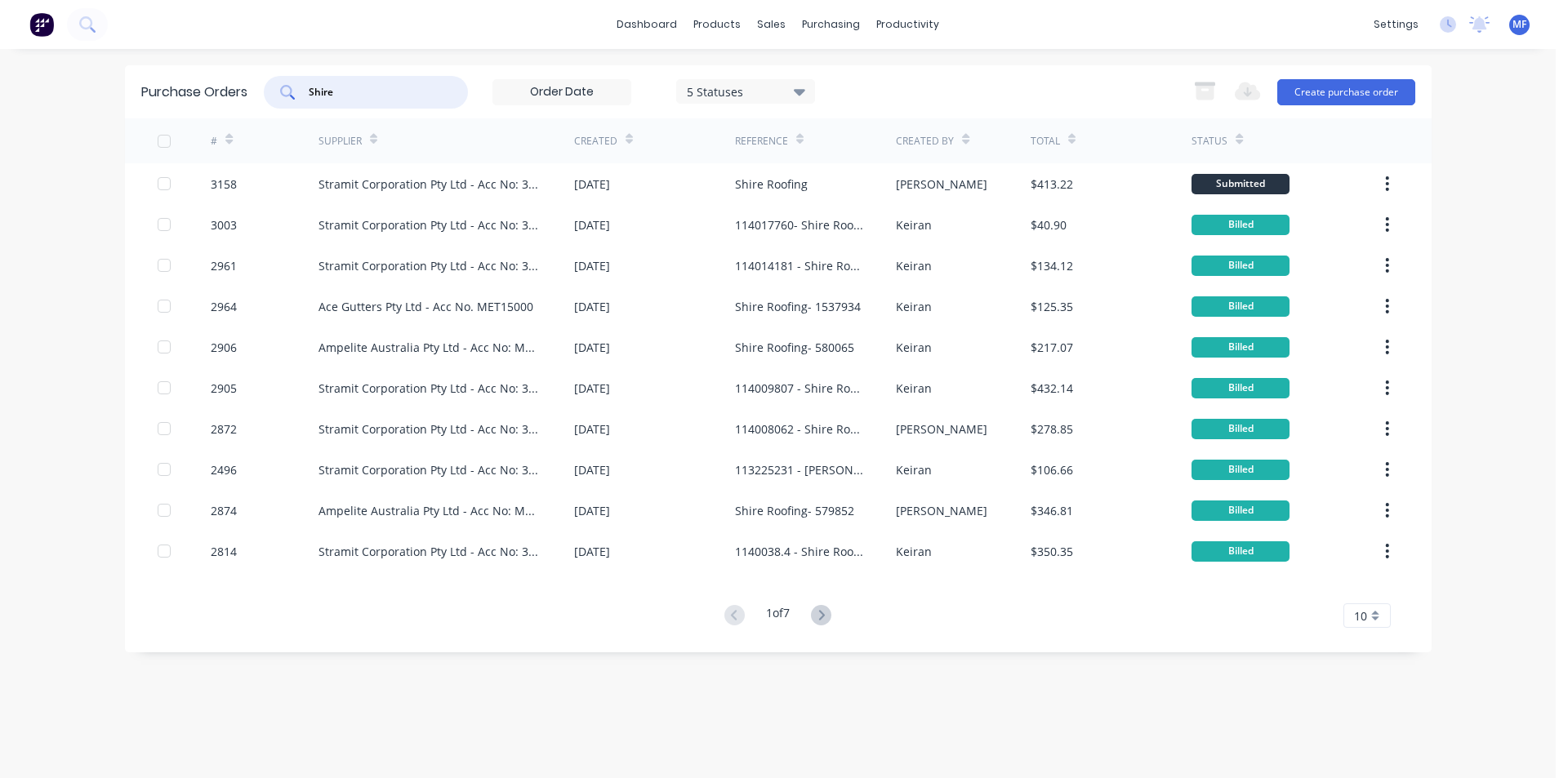
click at [372, 94] on input "Shire" at bounding box center [374, 91] width 136 height 16
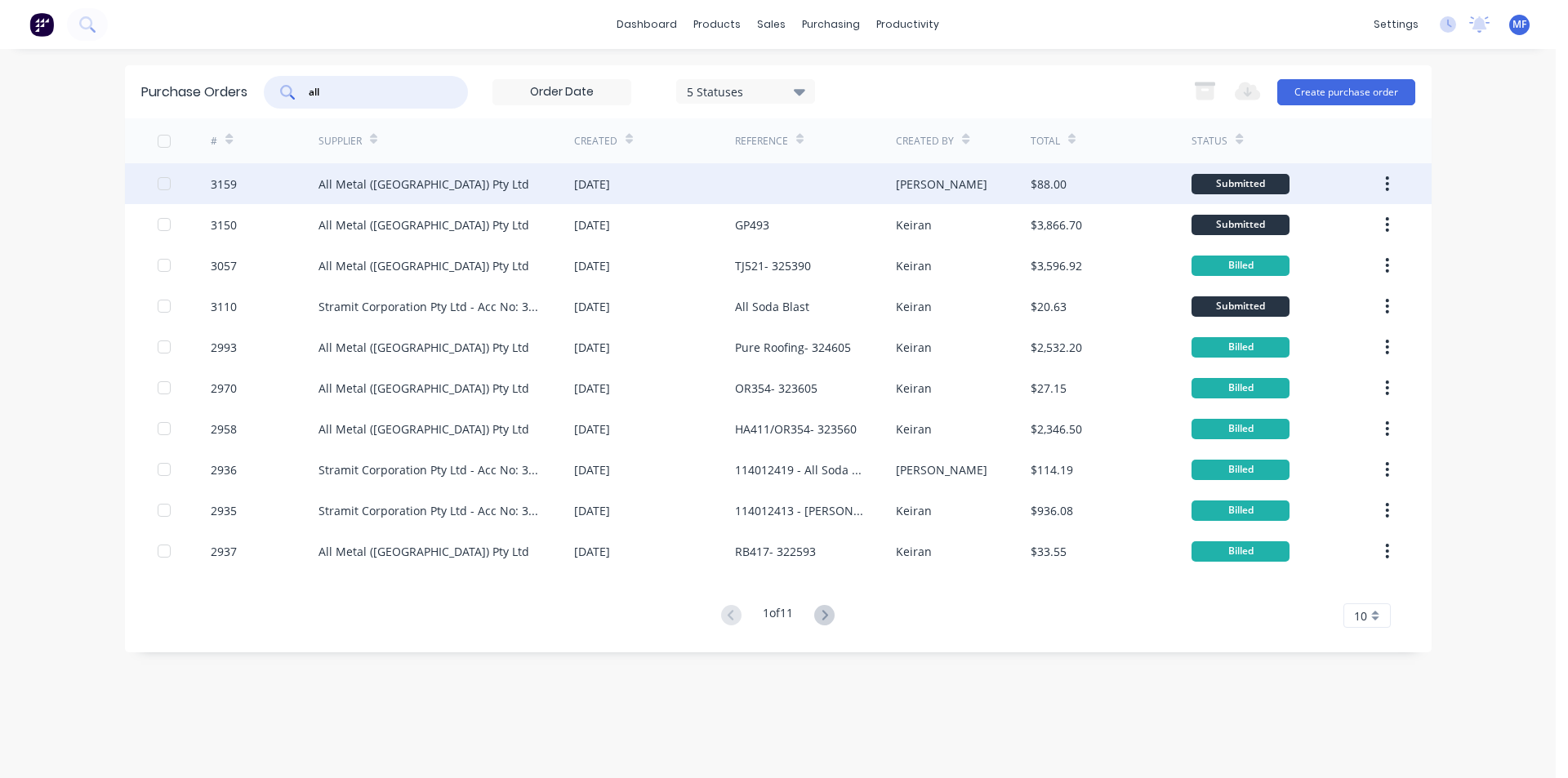
type input "all"
click at [777, 191] on div at bounding box center [815, 184] width 161 height 41
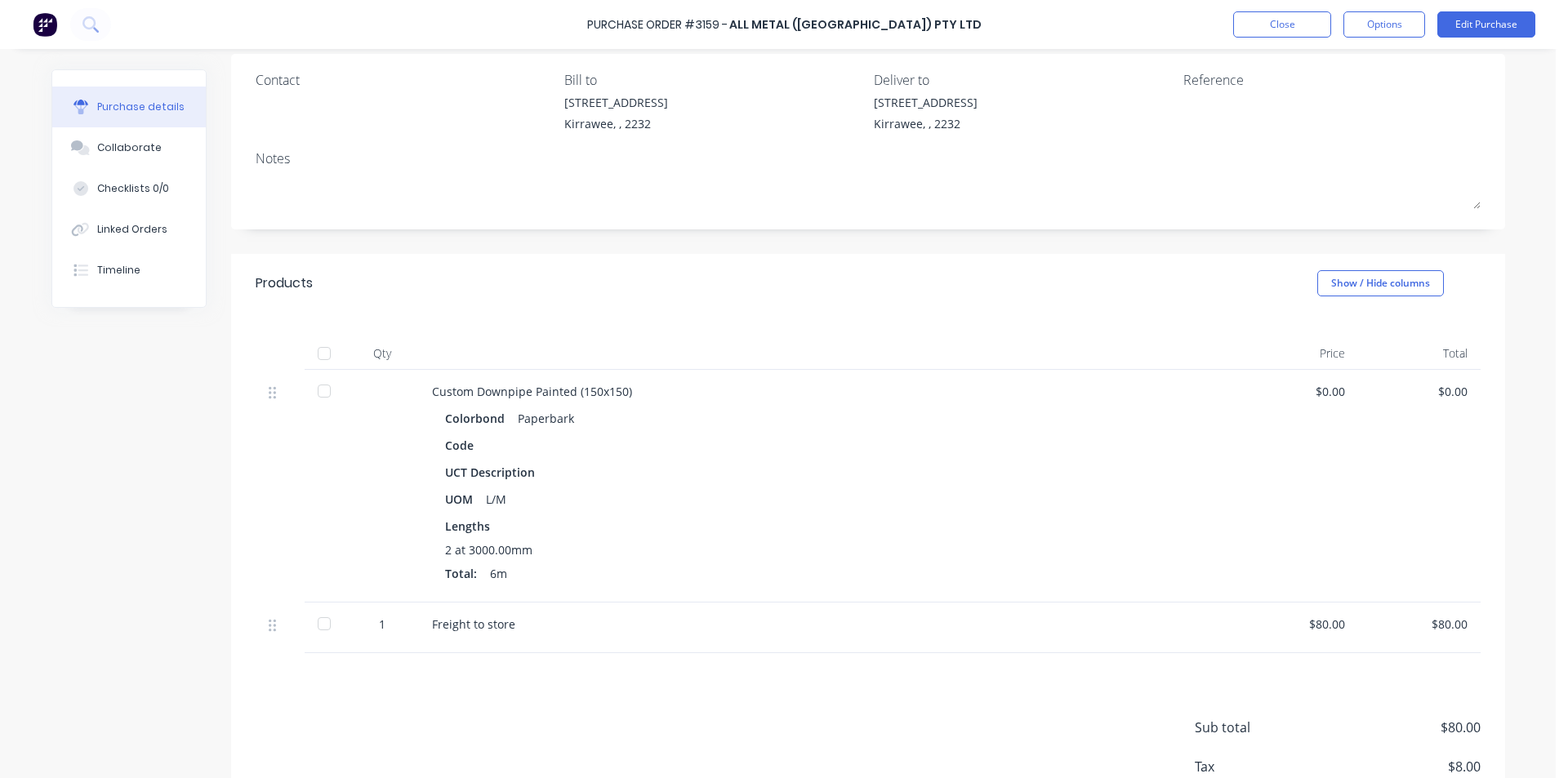
scroll to position [163, 0]
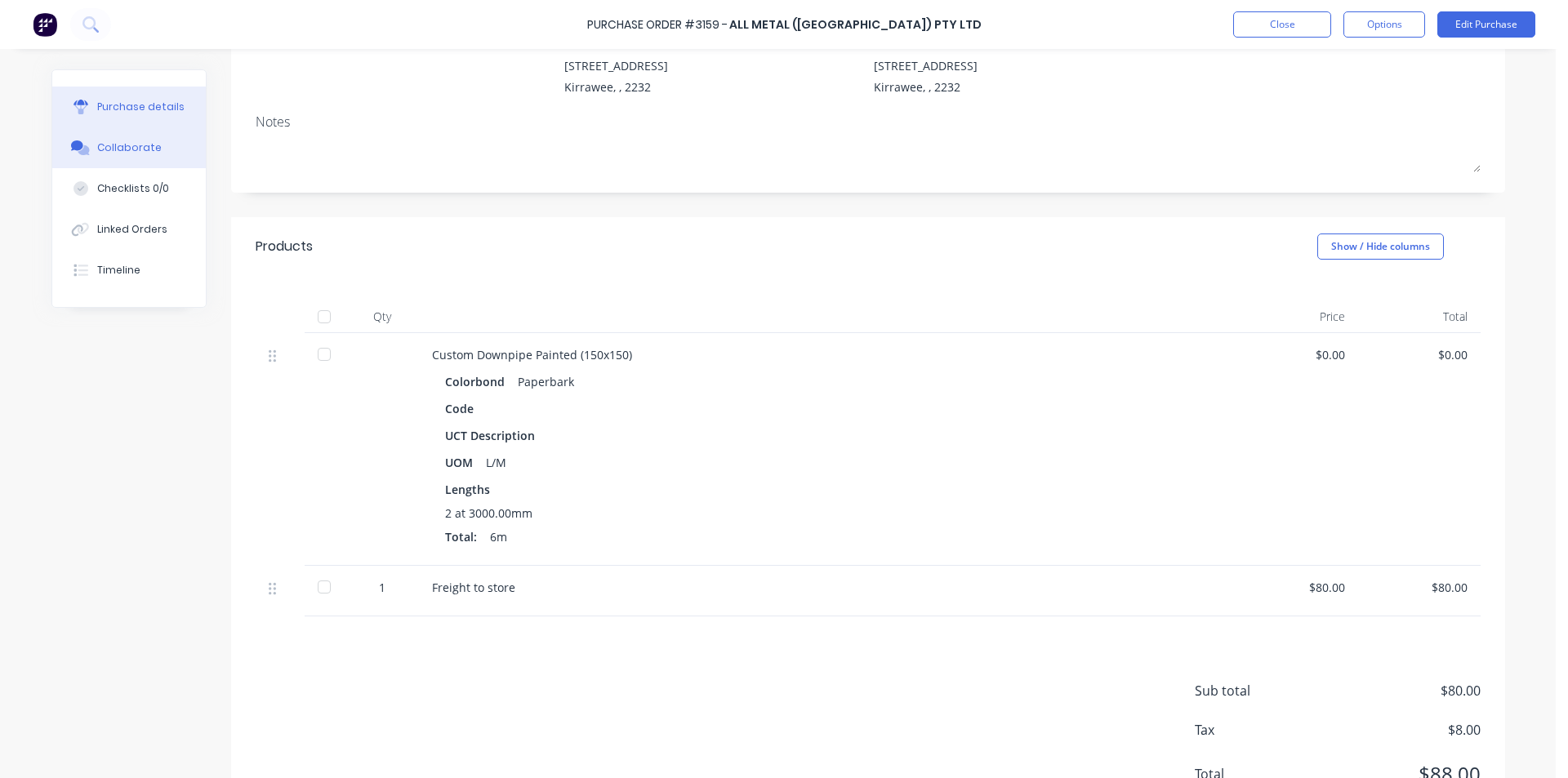
click at [125, 145] on div "Collaborate" at bounding box center [129, 147] width 64 height 15
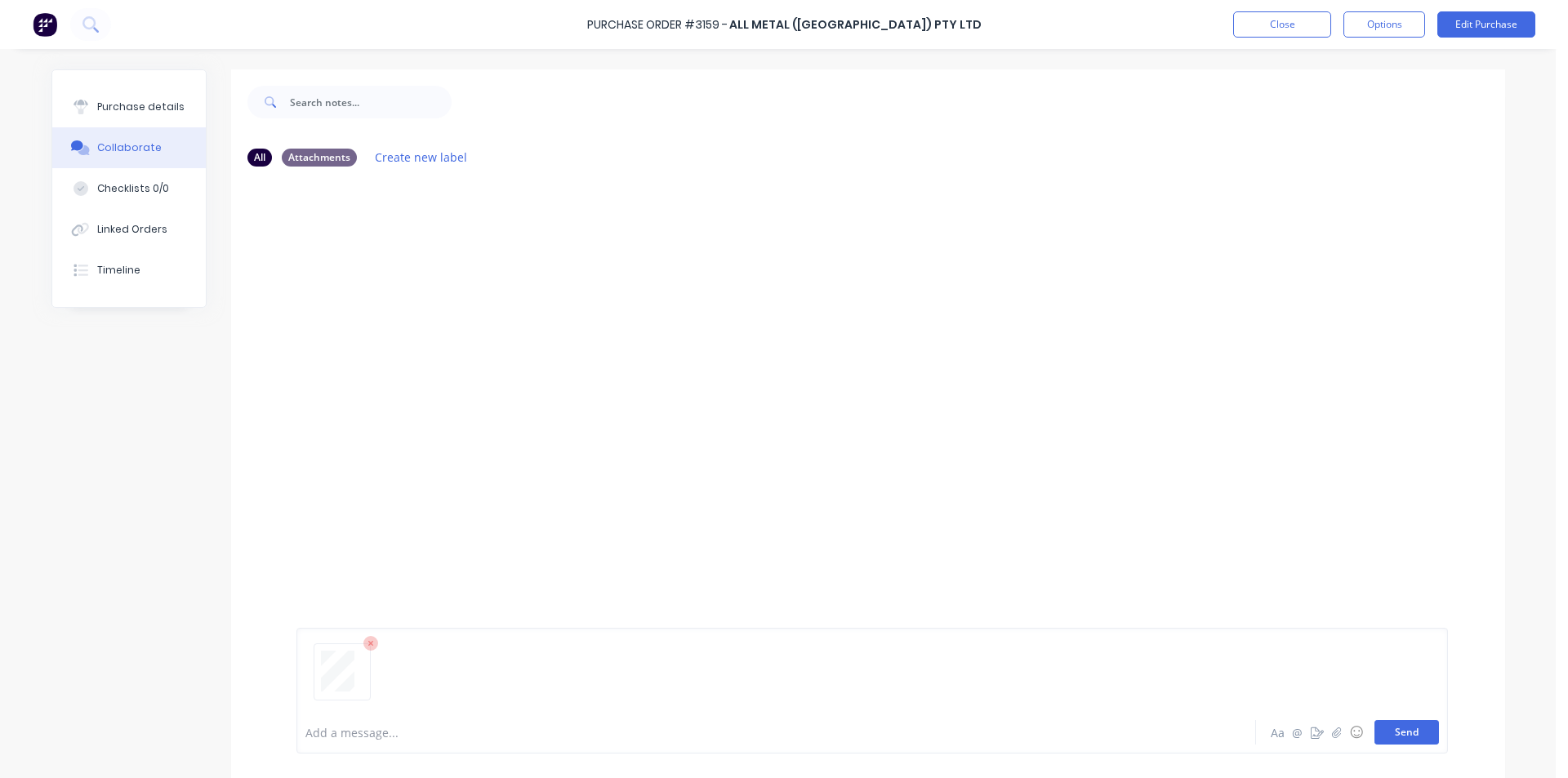
click at [1415, 728] on button "Send" at bounding box center [1406, 732] width 64 height 25
click at [1137, 382] on div "MF You 02:42pm [DATE] ALLMETALOECONF03.pdf Labels Download Delete" at bounding box center [867, 445] width 1274 height 531
click at [130, 104] on div "Purchase details" at bounding box center [141, 107] width 87 height 15
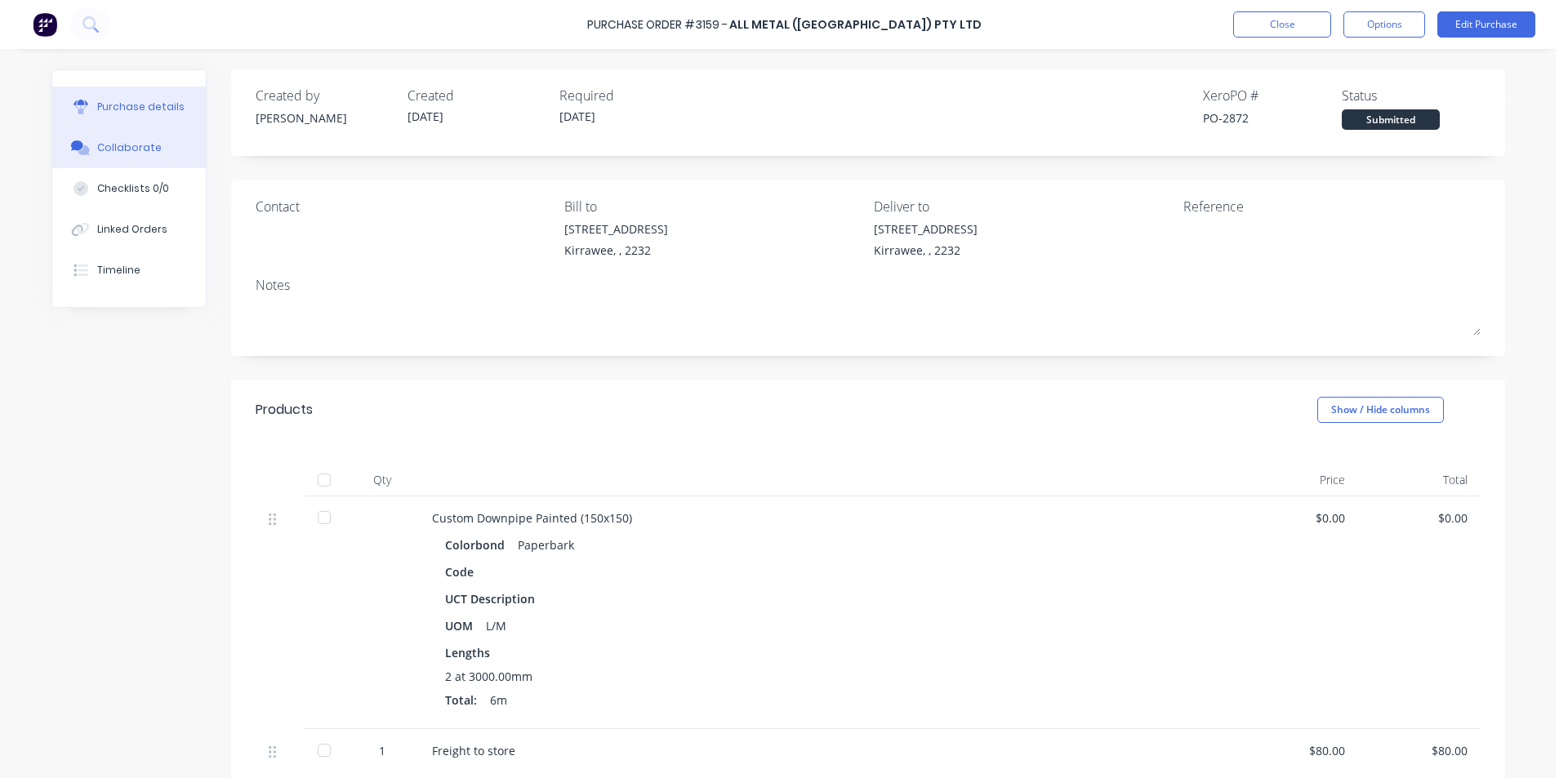
click at [154, 149] on button "Collaborate" at bounding box center [129, 148] width 154 height 41
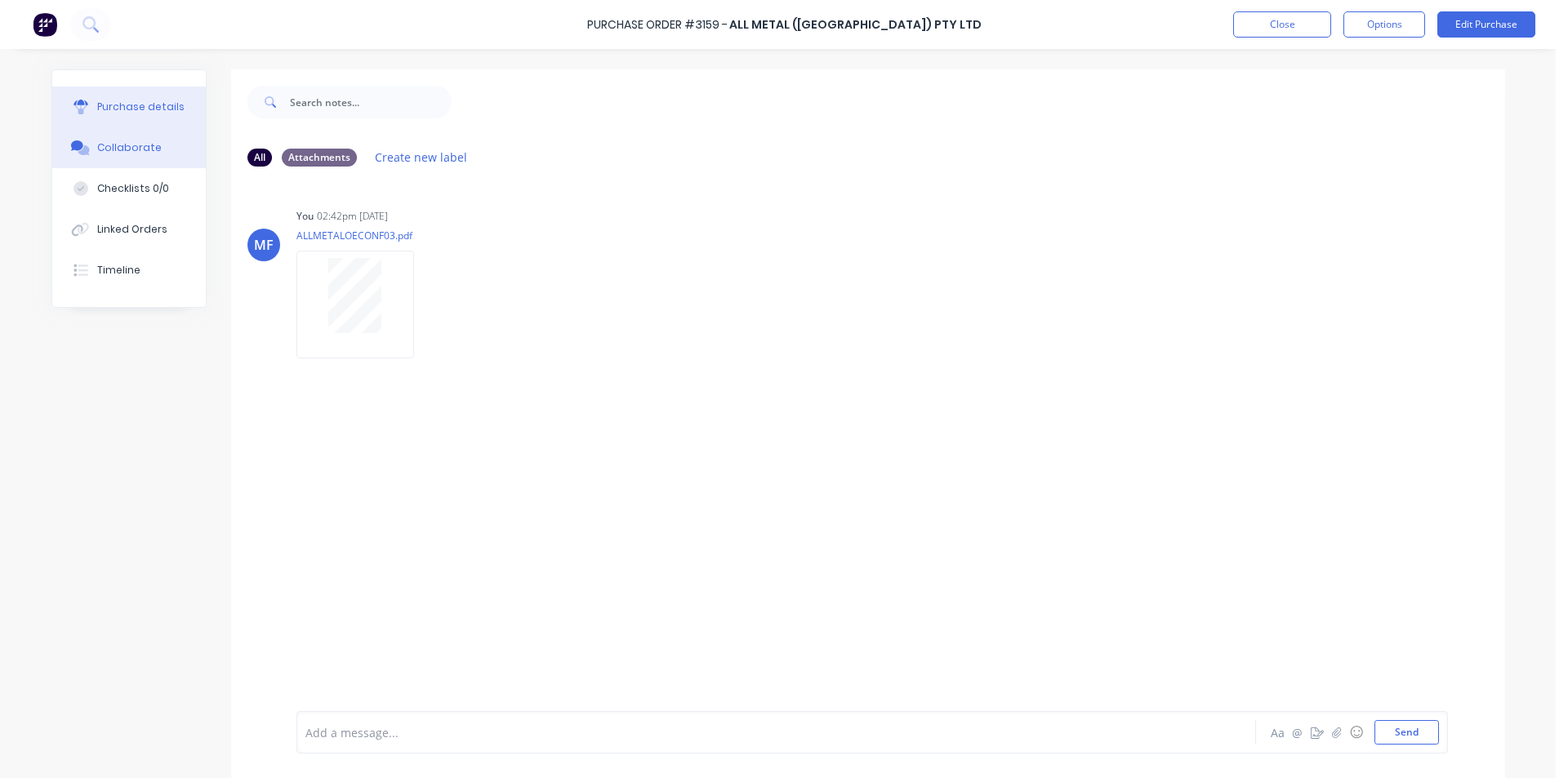
click at [127, 104] on div "Purchase details" at bounding box center [141, 107] width 87 height 15
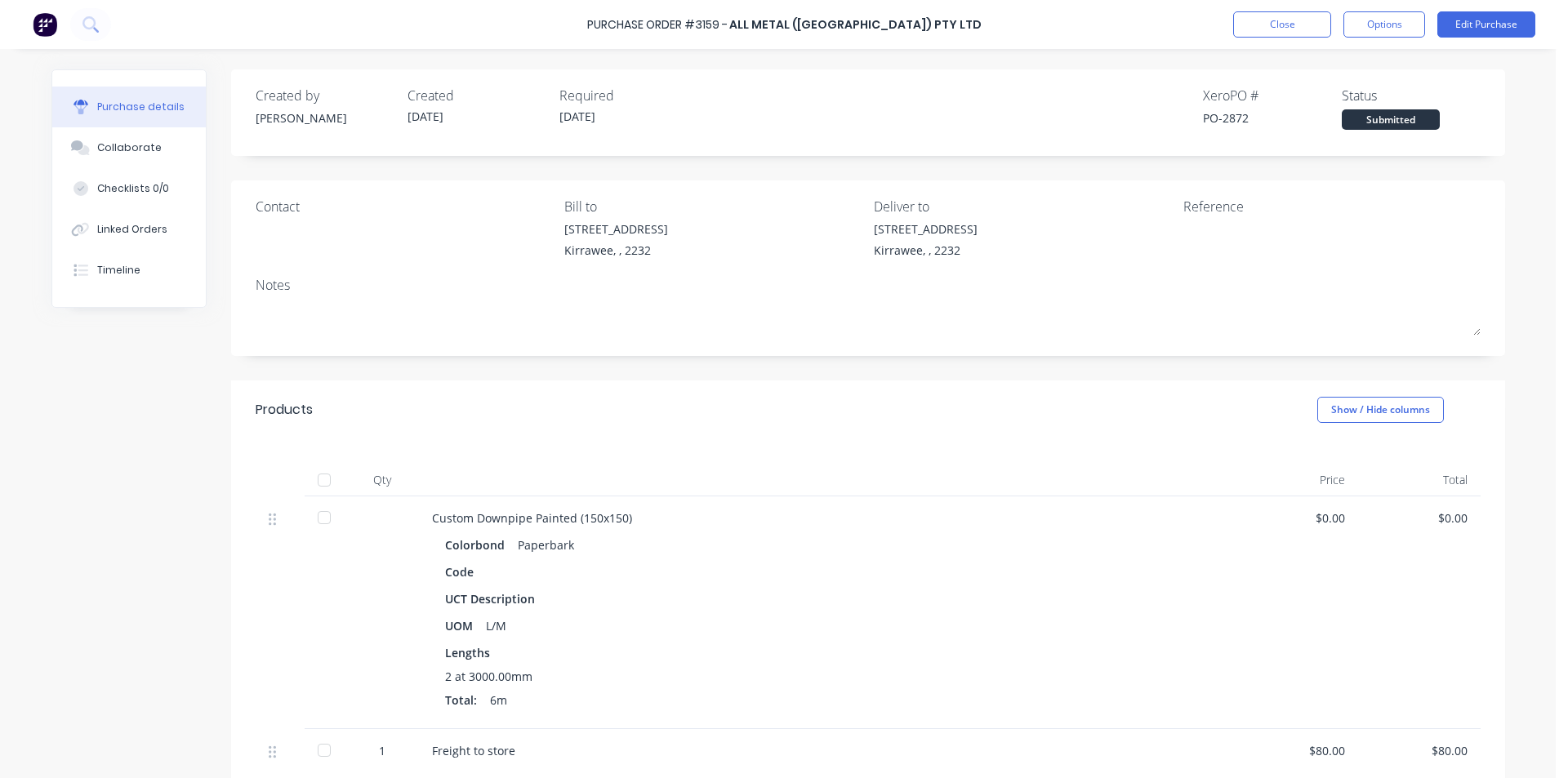
click at [1065, 249] on div "[STREET_ADDRESS]" at bounding box center [1022, 243] width 297 height 46
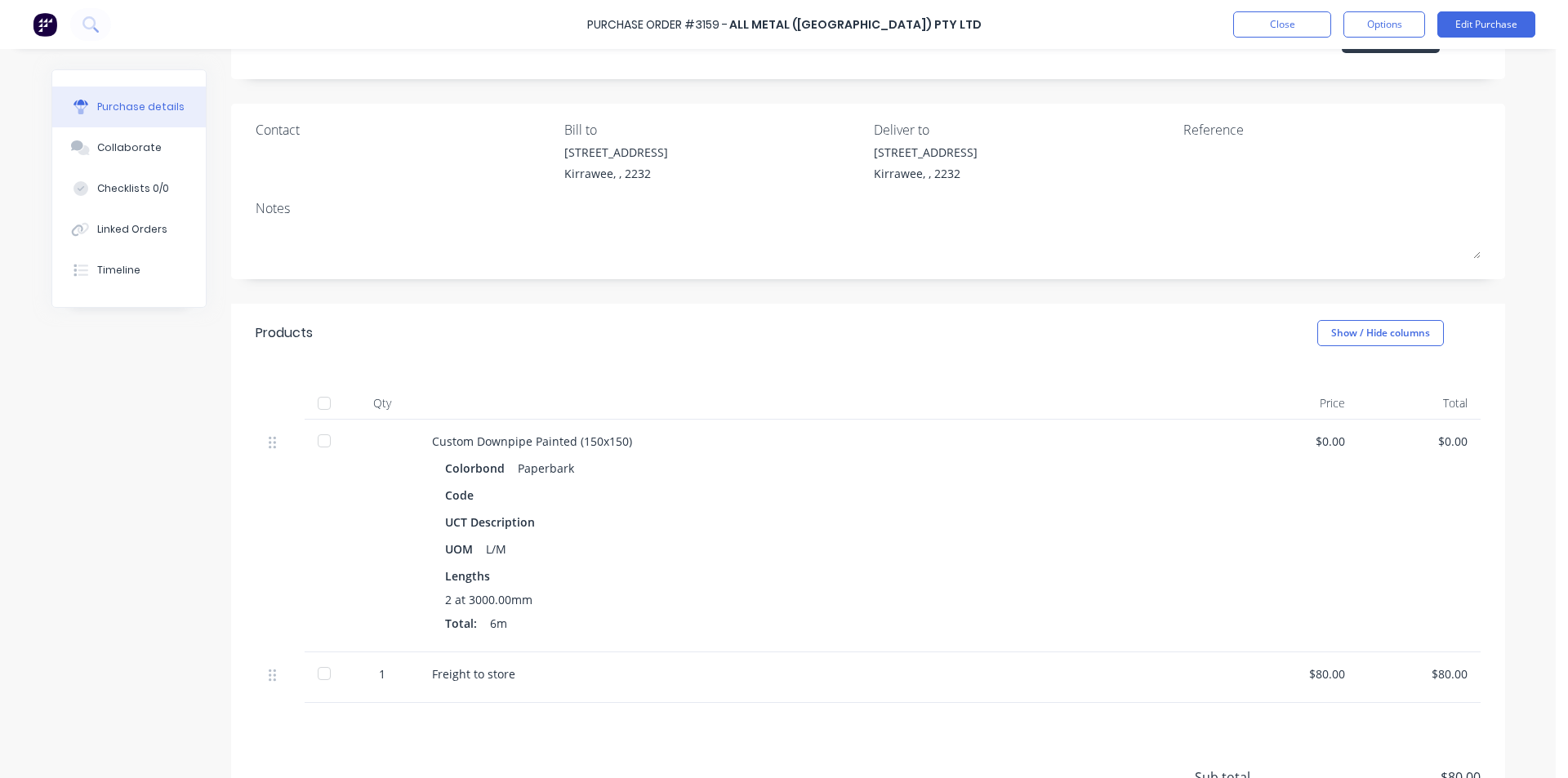
scroll to position [71, 0]
click at [1454, 450] on div "$0.00" at bounding box center [1418, 447] width 97 height 17
click at [1483, 18] on button "Edit Purchase" at bounding box center [1486, 24] width 98 height 26
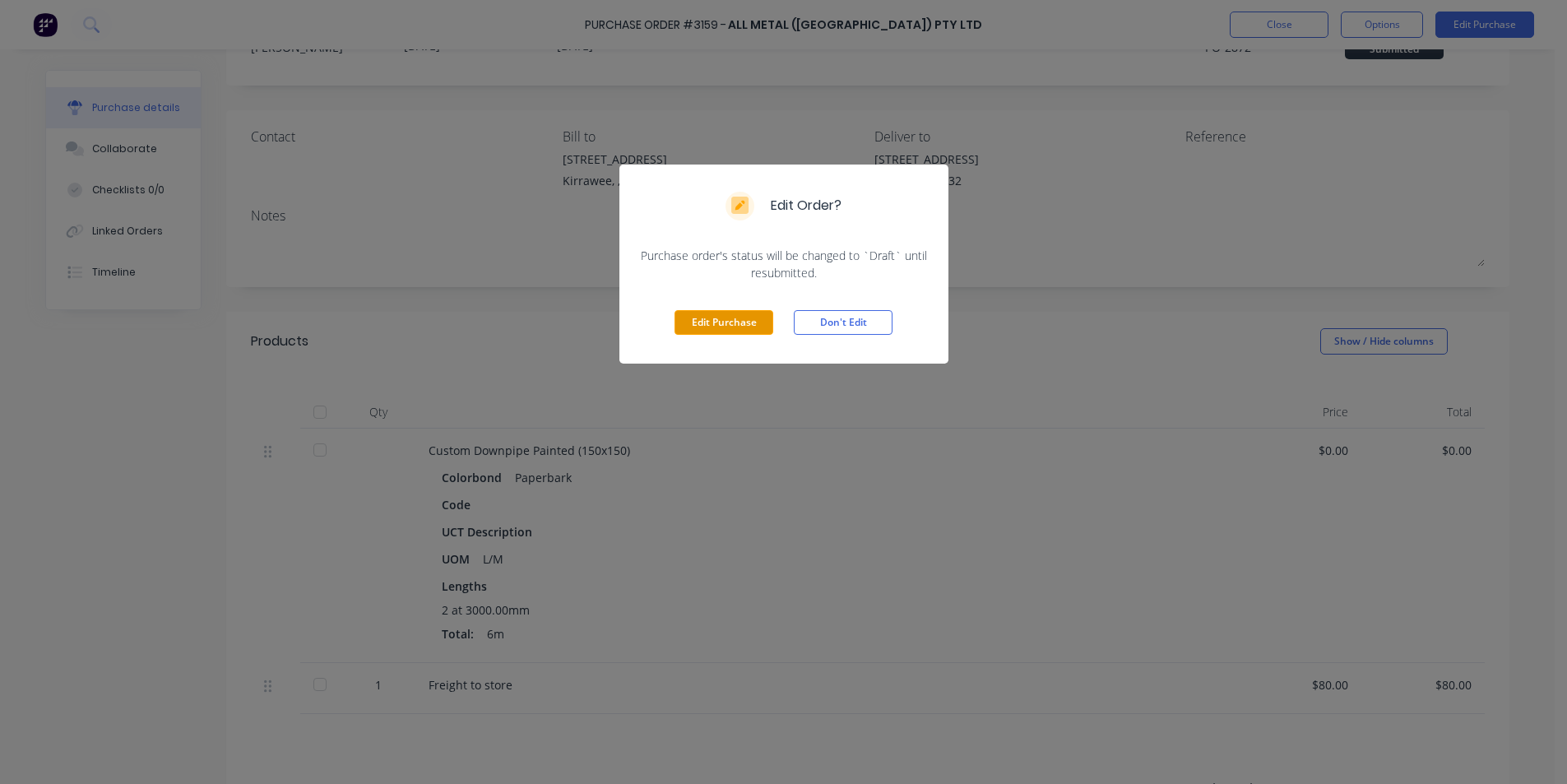
click at [751, 317] on button "Edit Purchase" at bounding box center [724, 322] width 99 height 25
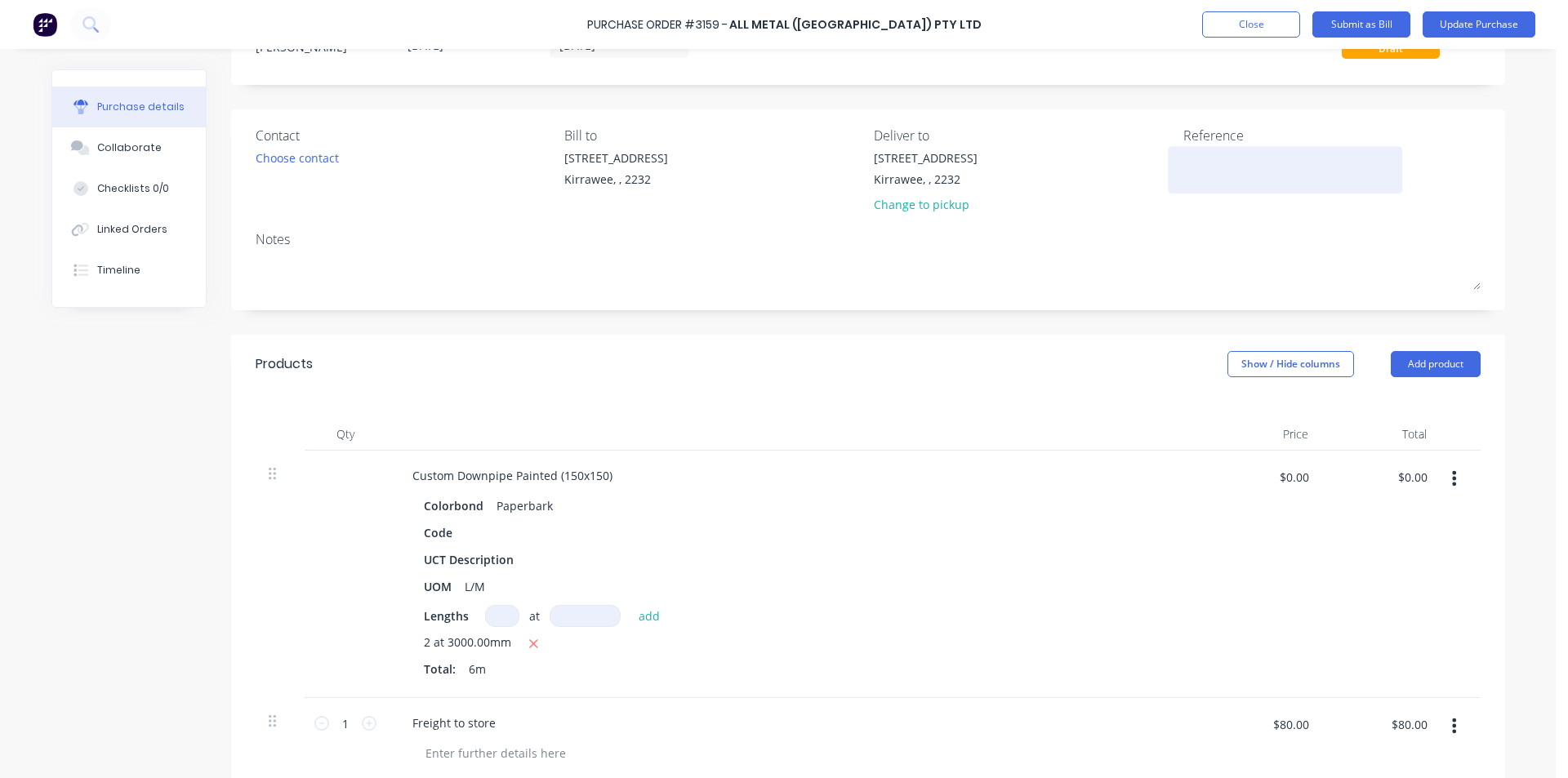
click at [1183, 174] on div at bounding box center [1285, 170] width 204 height 41
click at [1250, 166] on textarea at bounding box center [1285, 167] width 204 height 37
type textarea "Shire Roofing"
type textarea "x"
type textarea "Shire Roofing"
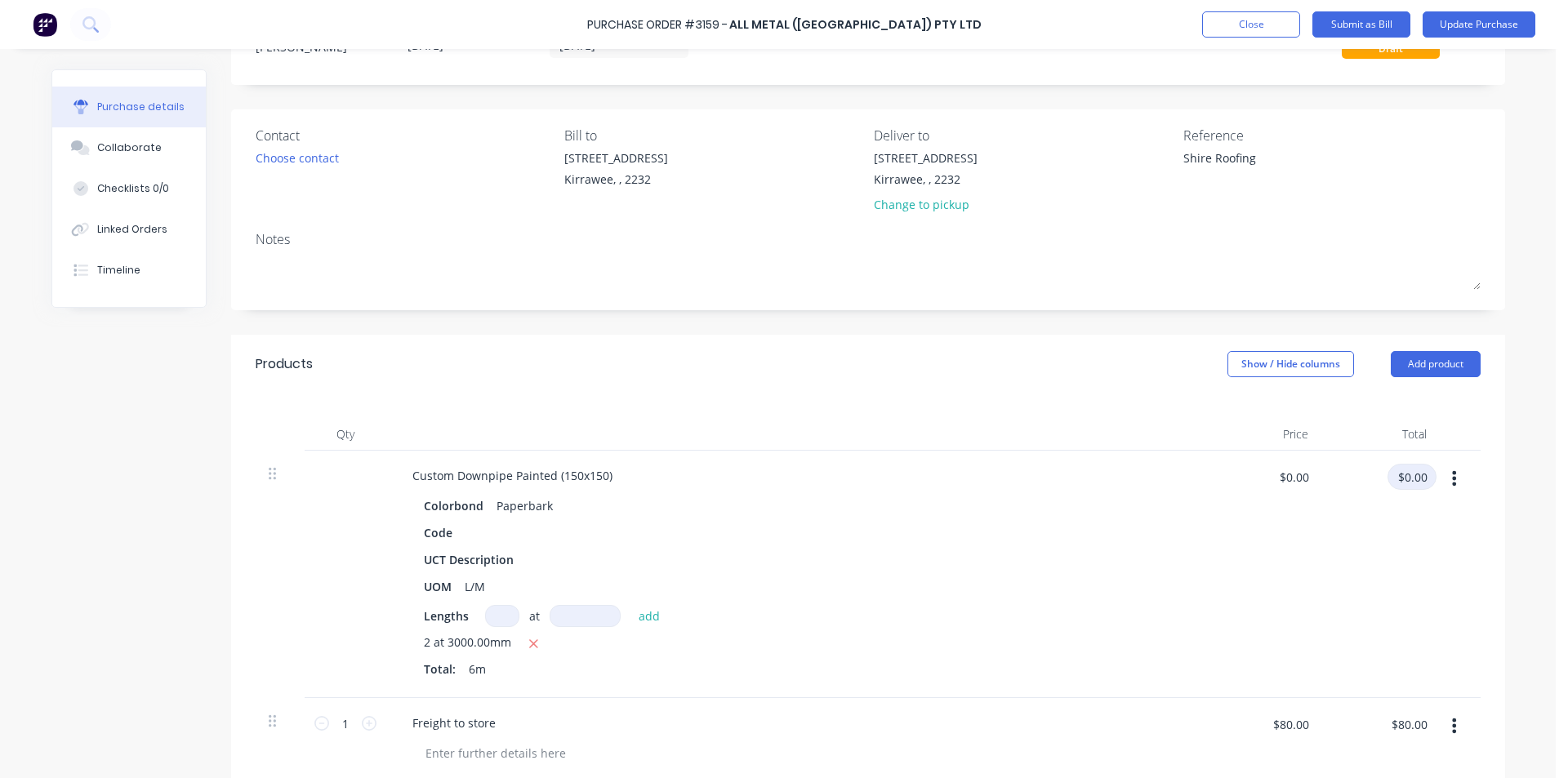
click at [1400, 479] on input "$0.00" at bounding box center [1412, 477] width 49 height 26
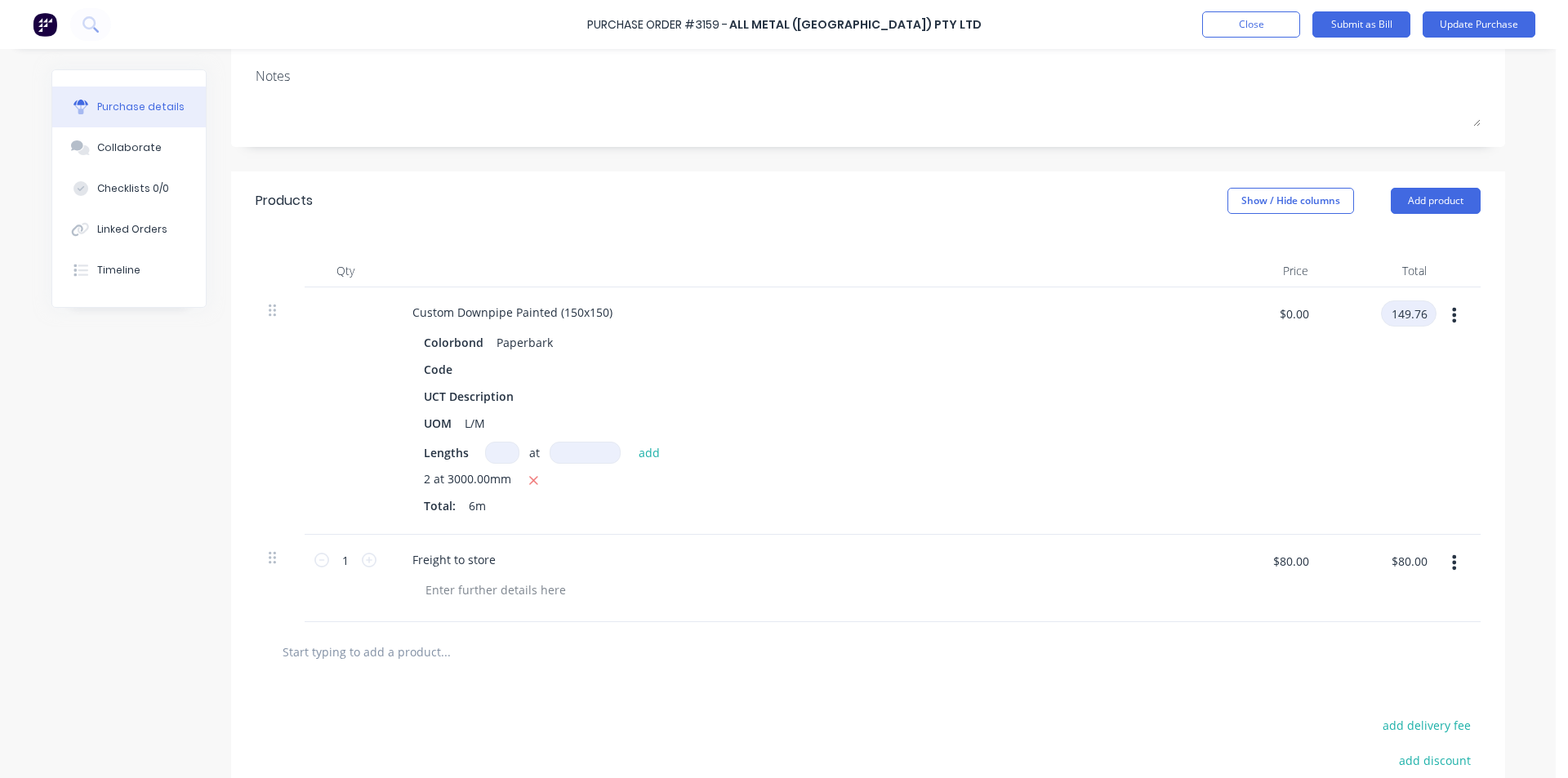
scroll to position [245, 0]
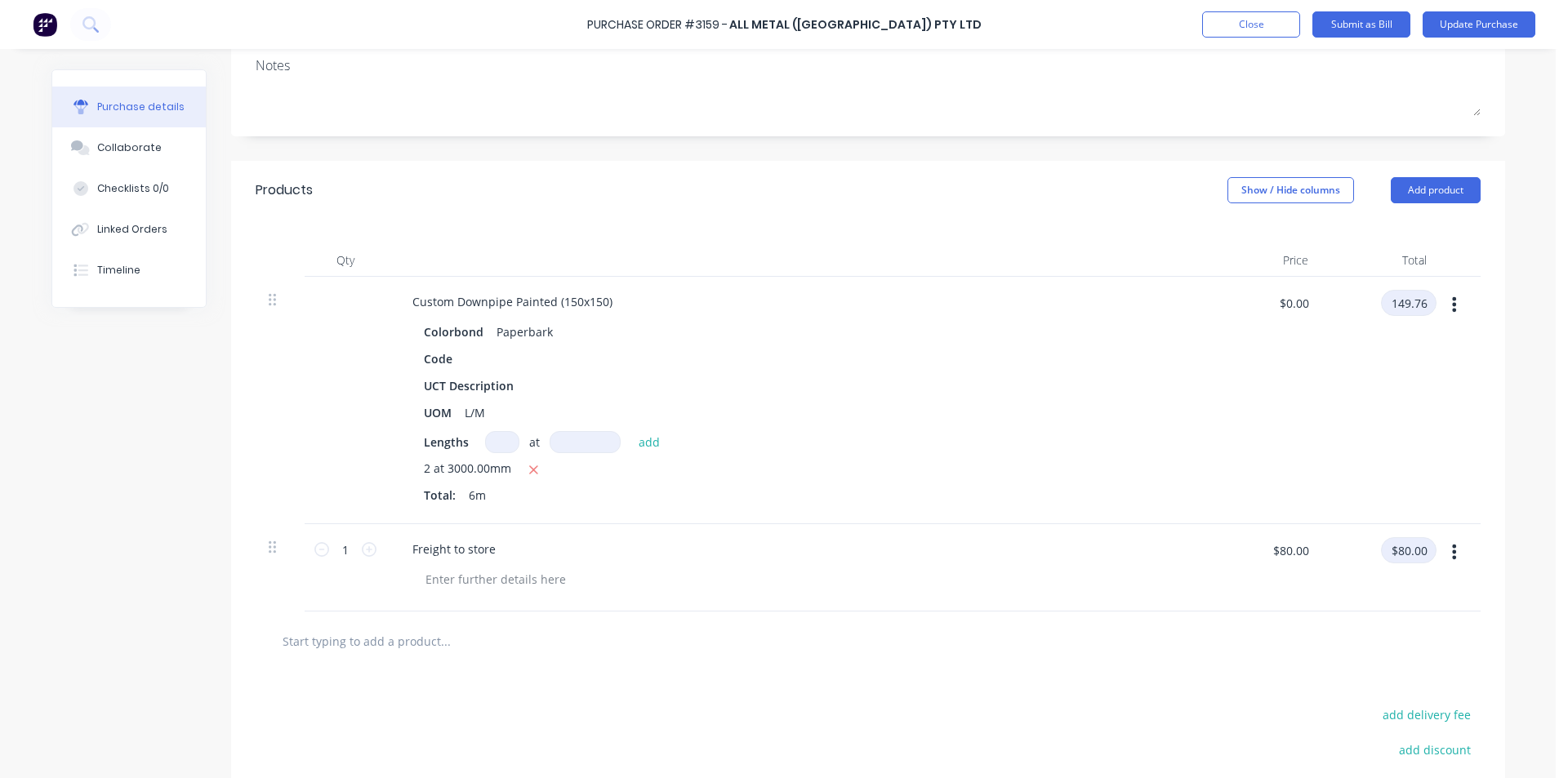
type input "149.76"
type textarea "x"
type input "$24.96"
type input "$149.76"
click at [1412, 546] on input "$80.00" at bounding box center [1408, 550] width 56 height 26
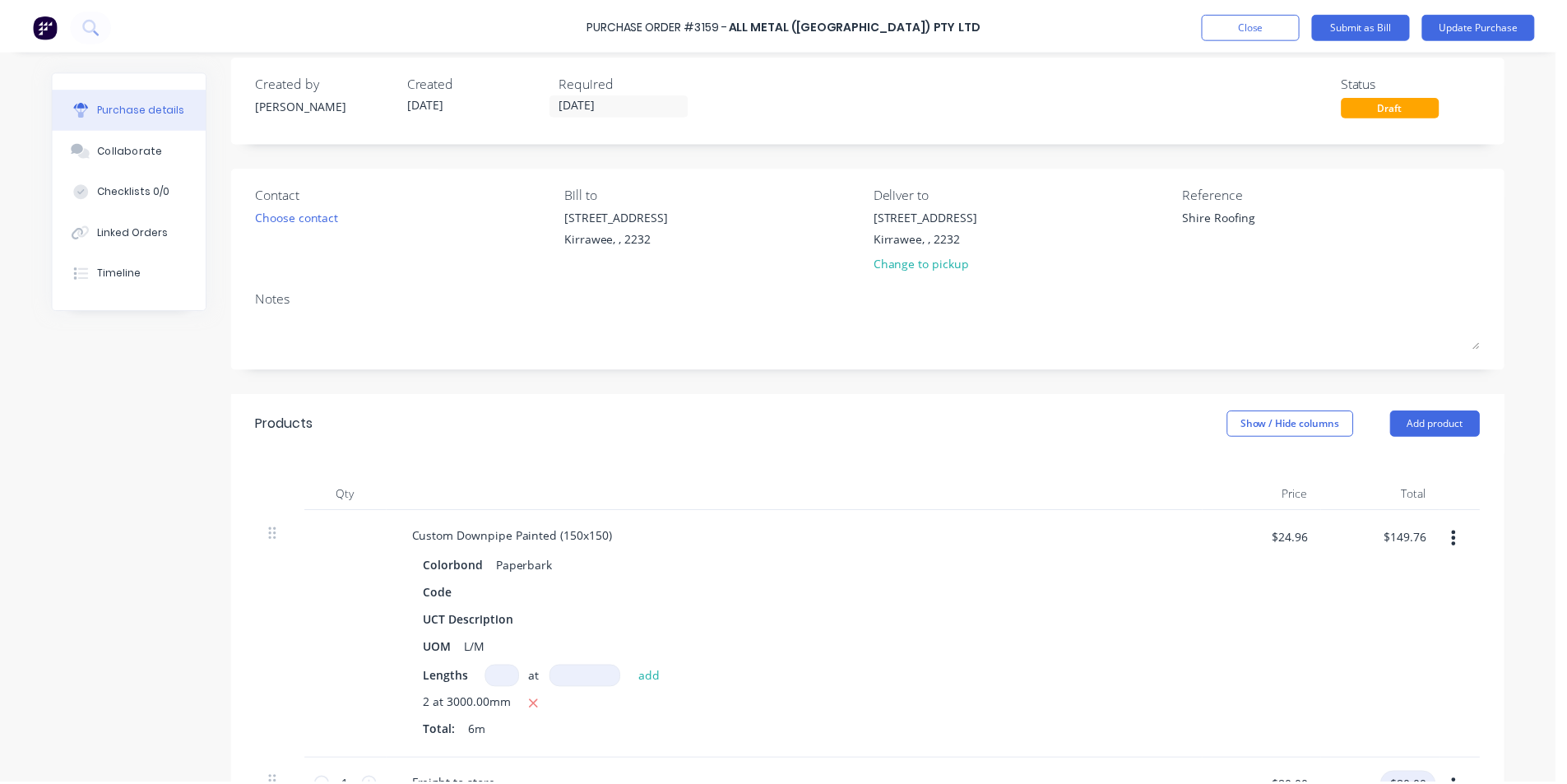
scroll to position [0, 0]
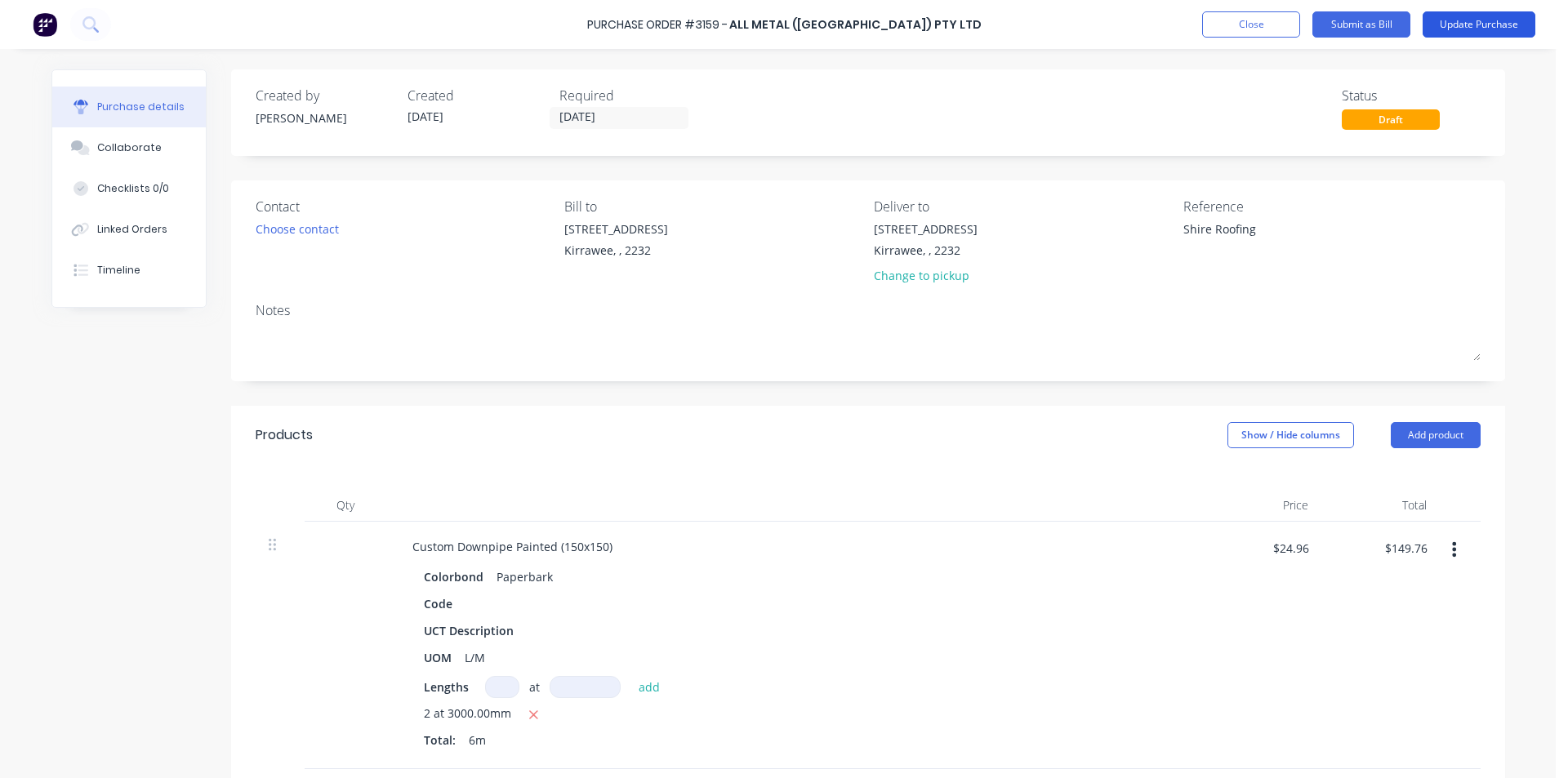
click at [1477, 23] on button "Update Purchase" at bounding box center [1479, 24] width 113 height 26
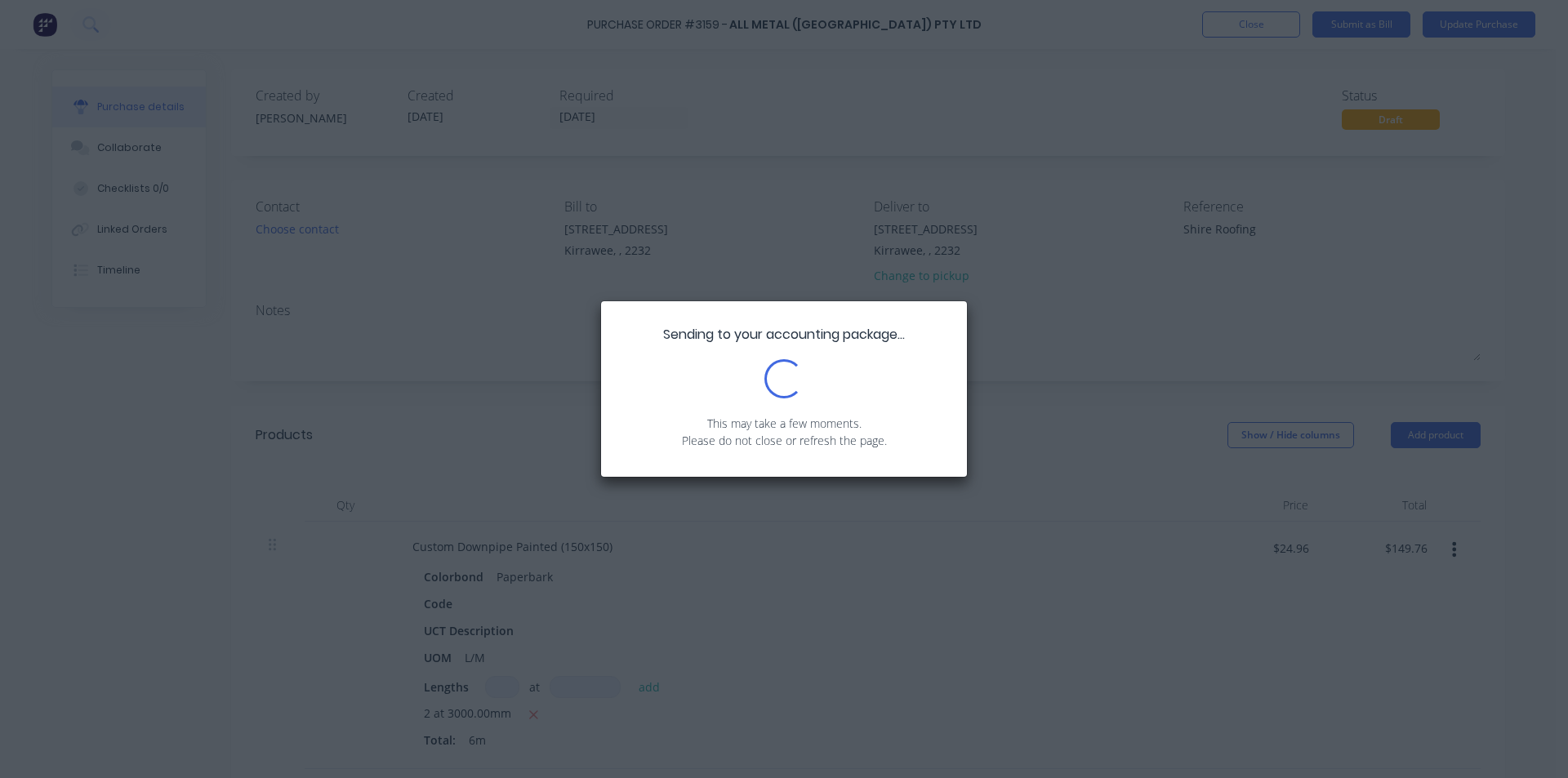
type textarea "x"
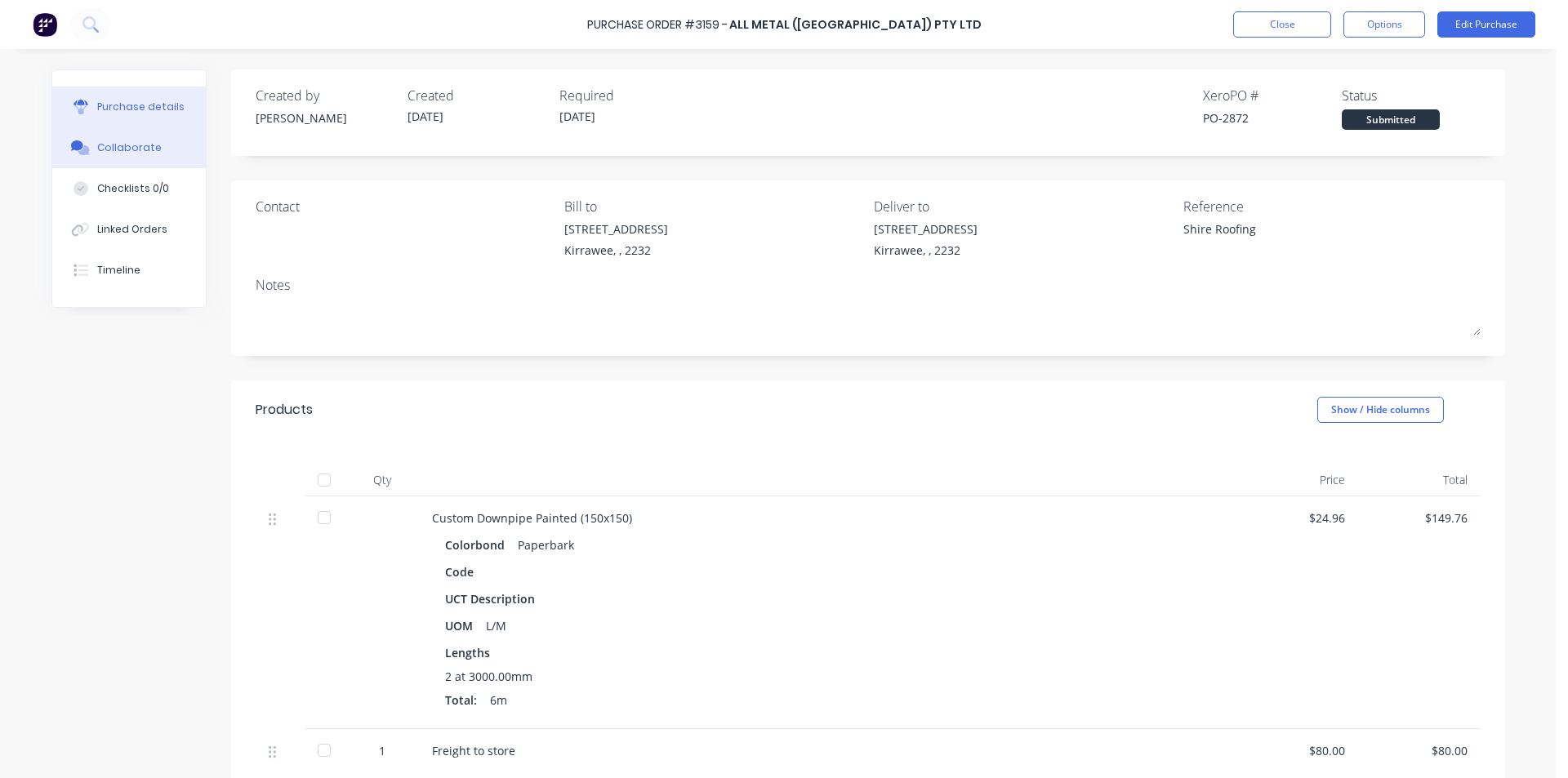
click at [142, 143] on div "Collaborate" at bounding box center [129, 147] width 64 height 15
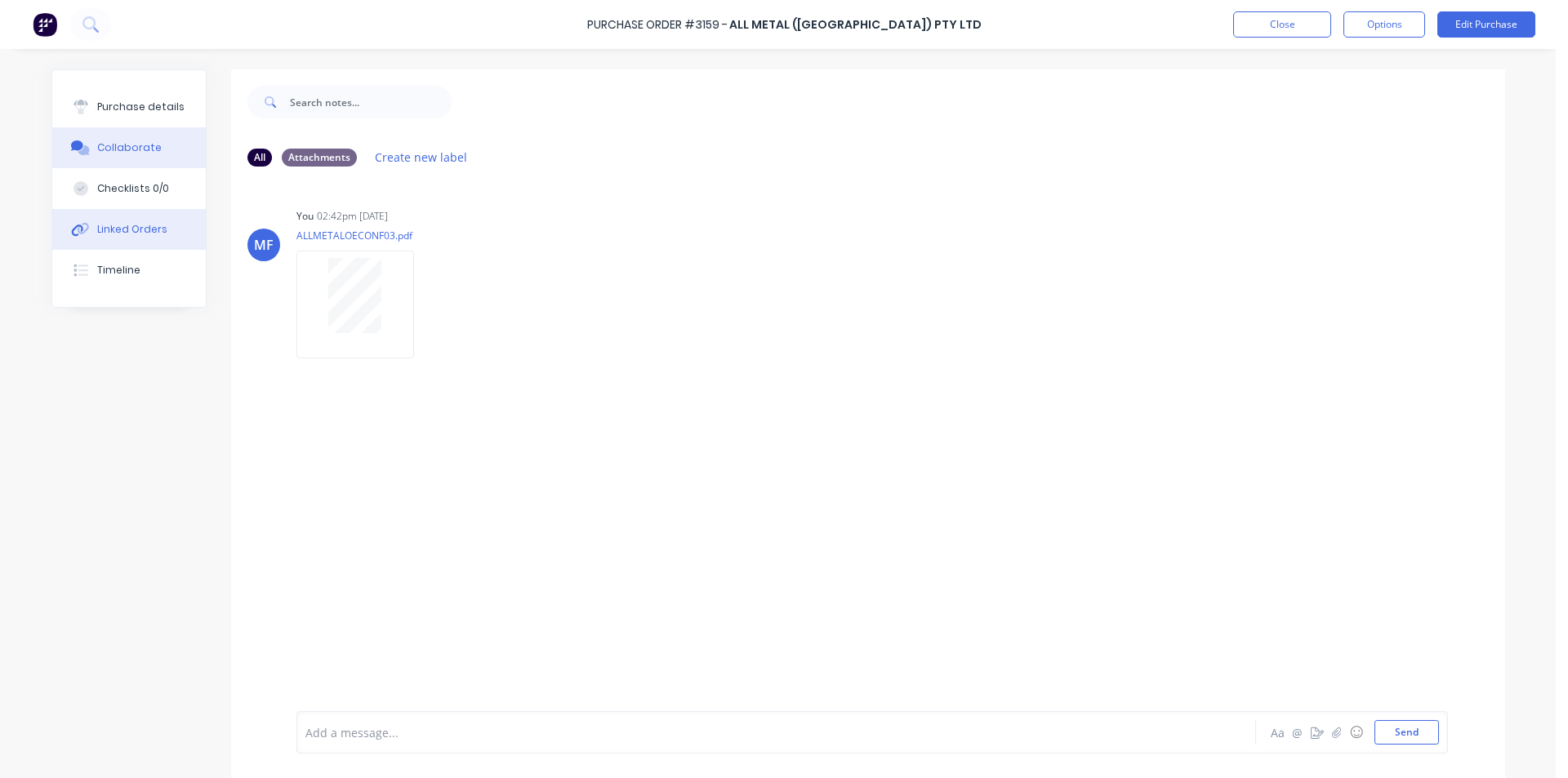
click at [126, 221] on button "Linked Orders" at bounding box center [129, 230] width 154 height 41
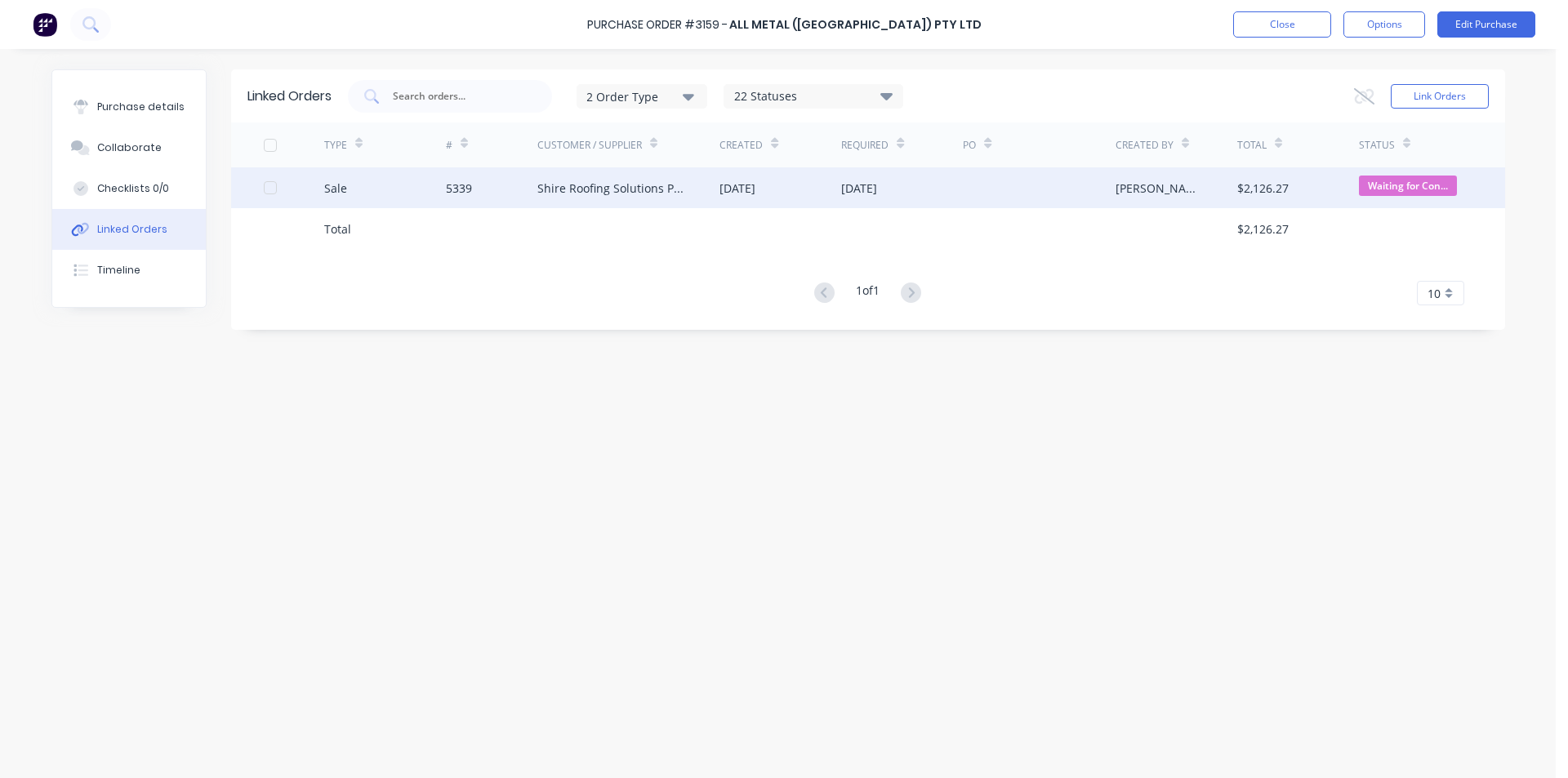
click at [633, 176] on div "Shire Roofing Solutions Pty Ltd" at bounding box center [629, 188] width 183 height 41
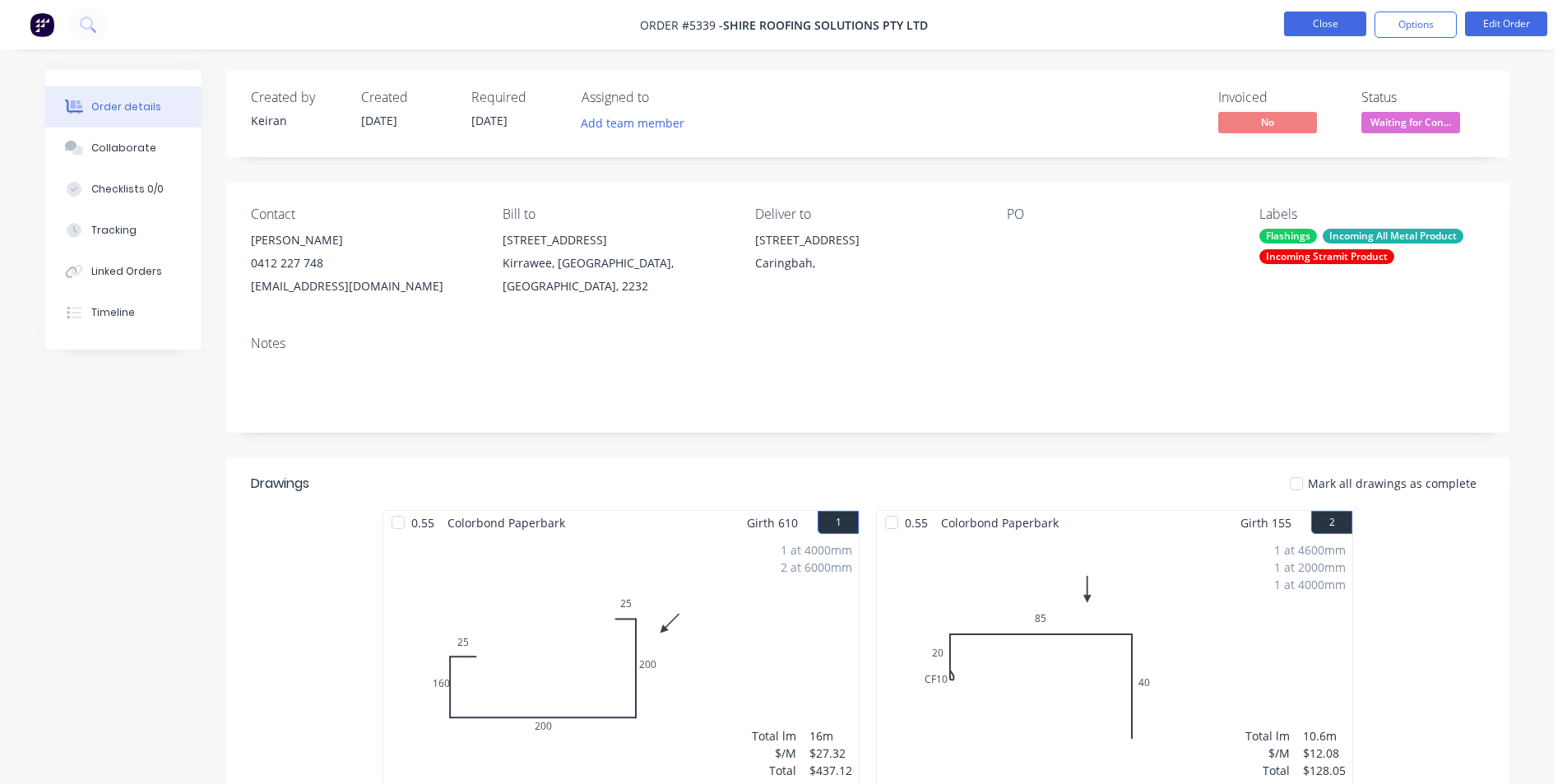
click at [1298, 20] on button "Close" at bounding box center [1326, 23] width 83 height 25
